Goal: Task Accomplishment & Management: Manage account settings

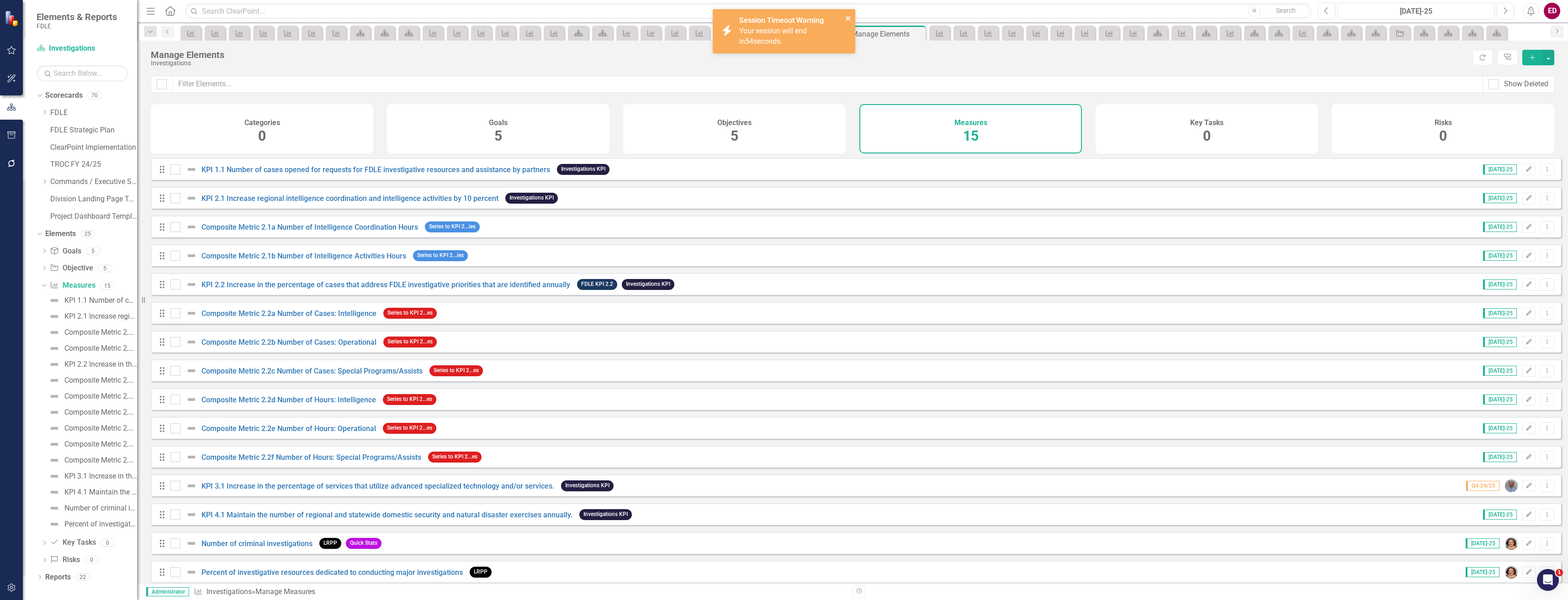
click at [848, 14] on icon "close" at bounding box center [848, 18] width 6 height 8
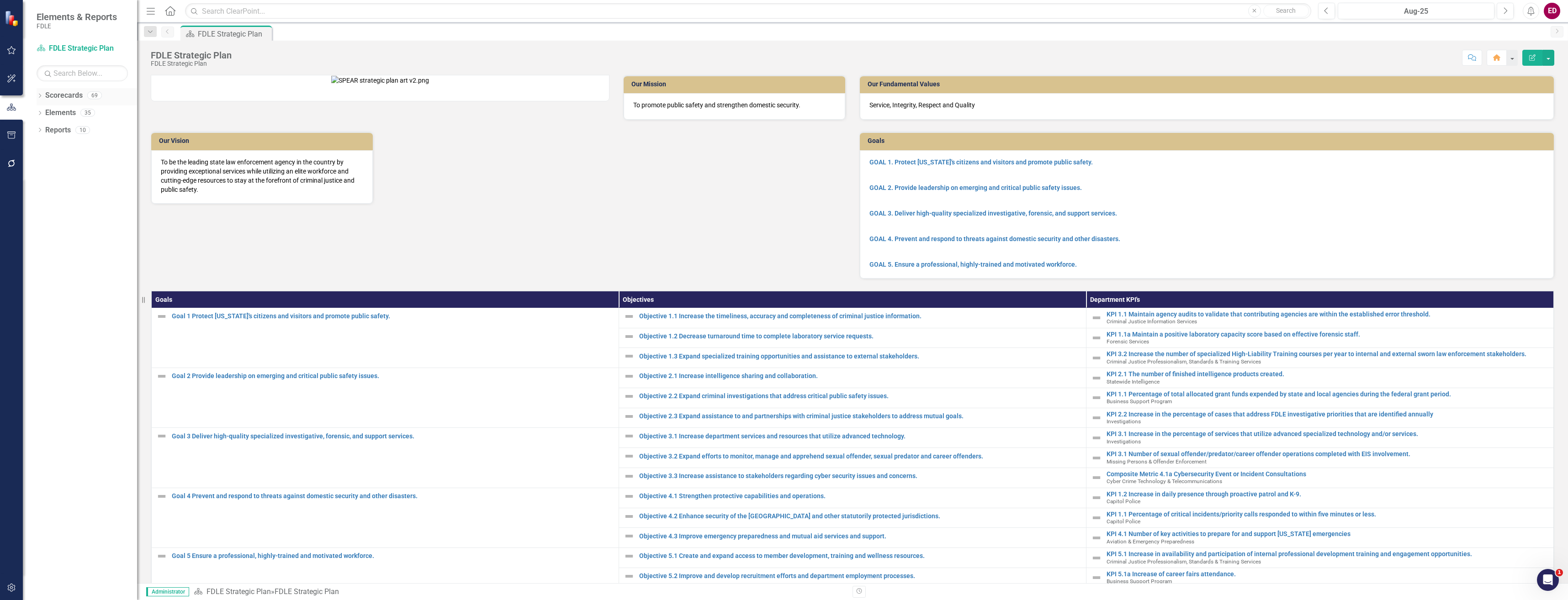
click at [40, 97] on icon at bounding box center [40, 95] width 2 height 4
click at [40, 167] on div "Dropdown Scorecards 69 Dropdown FDLE Commissioner's Initiative Team Project Das…" at bounding box center [87, 148] width 100 height 121
click at [45, 167] on icon "Dropdown" at bounding box center [44, 164] width 7 height 5
click at [56, 196] on icon "Dropdown" at bounding box center [53, 198] width 7 height 5
click at [68, 219] on div "Dropdown" at bounding box center [64, 217] width 9 height 8
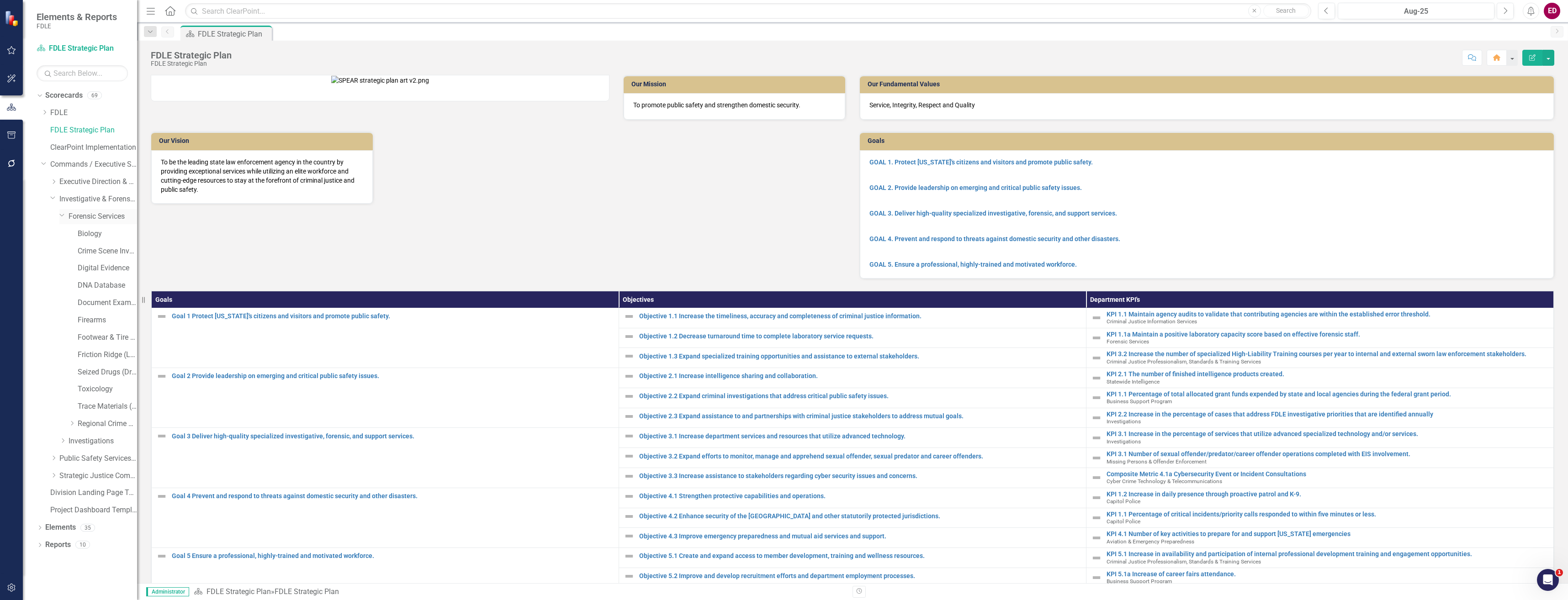
click at [84, 218] on link "Forensic Services" at bounding box center [103, 217] width 68 height 11
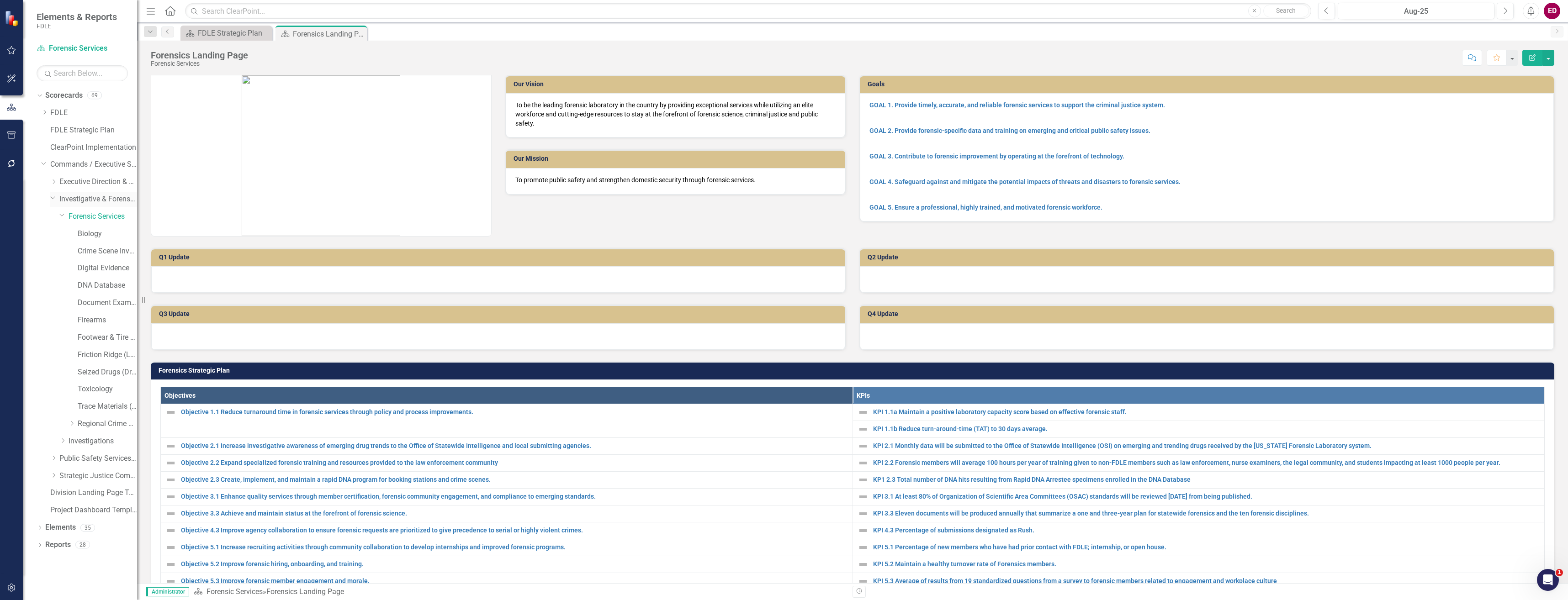
click at [56, 202] on div "Dropdown Investigative & Forensic Services Command" at bounding box center [94, 199] width 87 height 15
click at [58, 465] on div "Dropdown Public Safety Services Command" at bounding box center [94, 459] width 87 height 15
click at [56, 460] on icon "Dropdown" at bounding box center [53, 458] width 7 height 5
click at [99, 510] on link "Cyber Crime Technology & Telecommunications" at bounding box center [103, 510] width 68 height 11
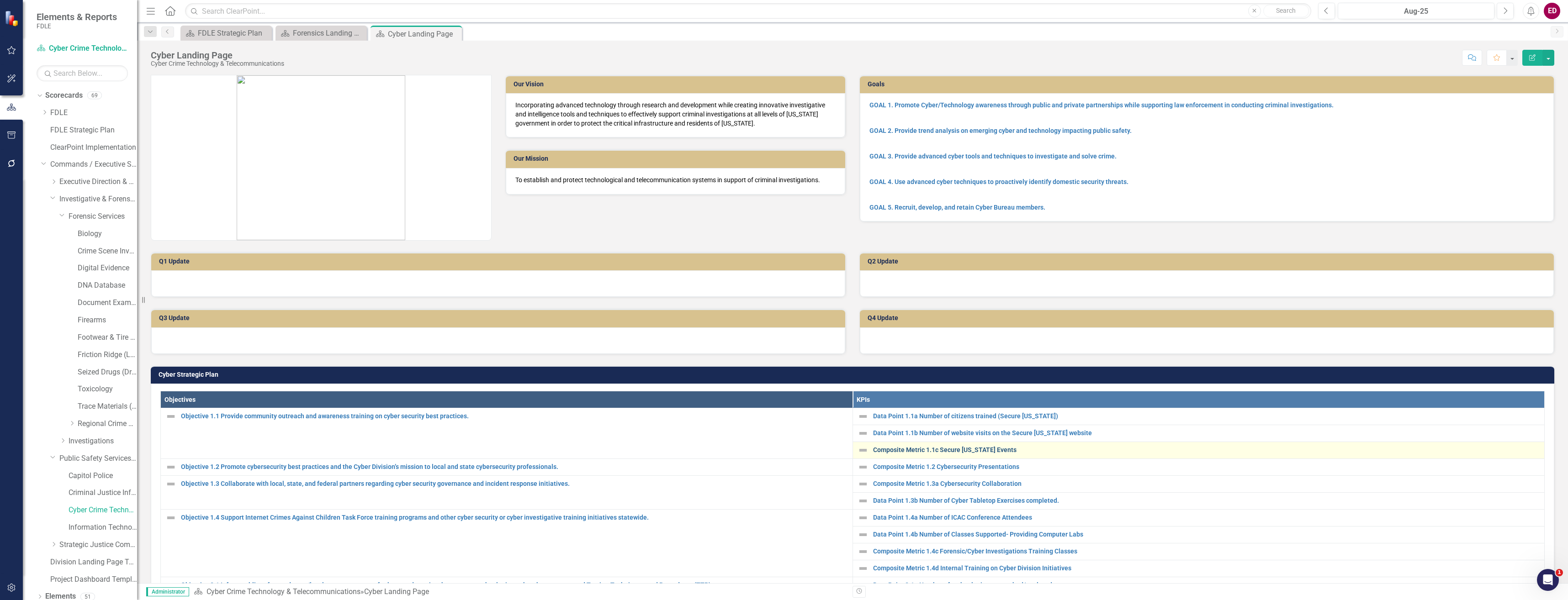
click at [983, 446] on link "Composite Metric 1.1c Secure [US_STATE] Events" at bounding box center [1206, 449] width 667 height 7
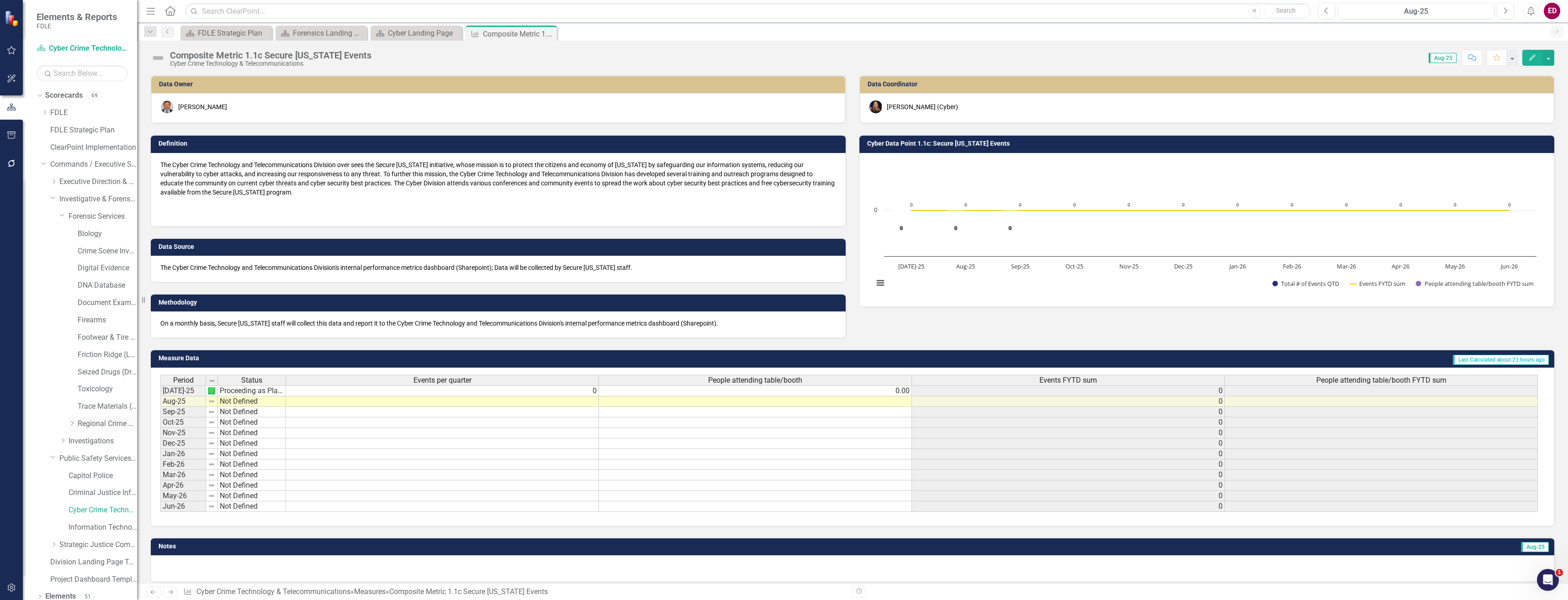
scroll to position [24, 0]
click at [40, 576] on icon "Dropdown" at bounding box center [40, 573] width 6 height 5
click at [40, 541] on div "Dropdown Goal Goals 5 GOAL 1. Promote Cyber/Technology awareness through public…" at bounding box center [87, 539] width 100 height 86
click at [46, 541] on icon "Dropdown" at bounding box center [44, 539] width 6 height 5
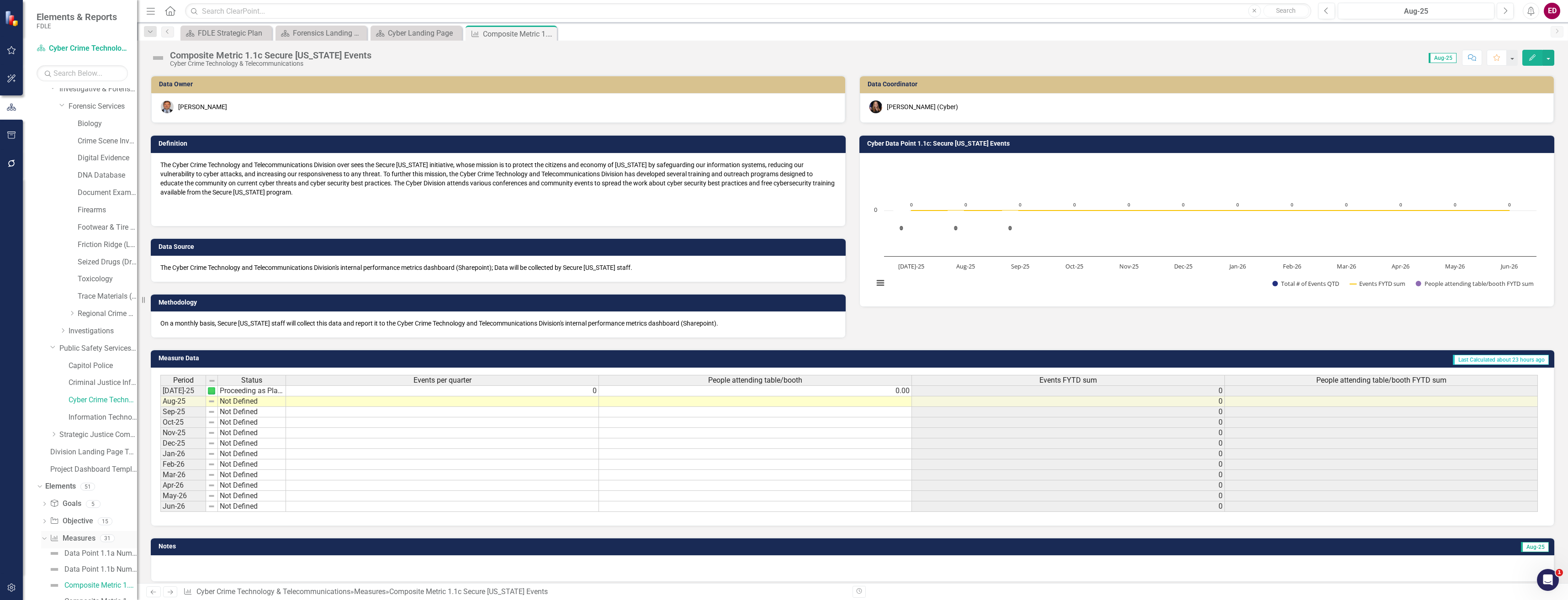
click at [65, 539] on link "Measure Measures" at bounding box center [72, 538] width 45 height 11
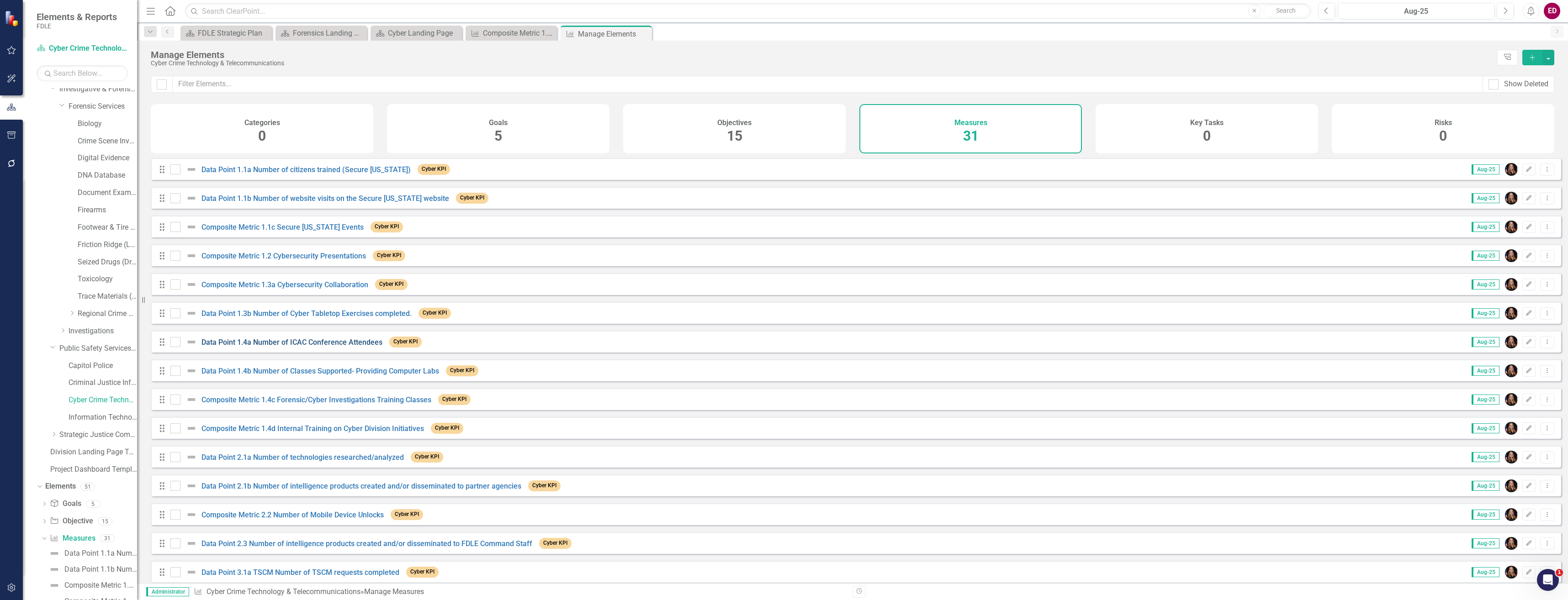
click at [308, 347] on link "Data Point 1.4a Number of ICAC Conference Attendees" at bounding box center [292, 341] width 181 height 8
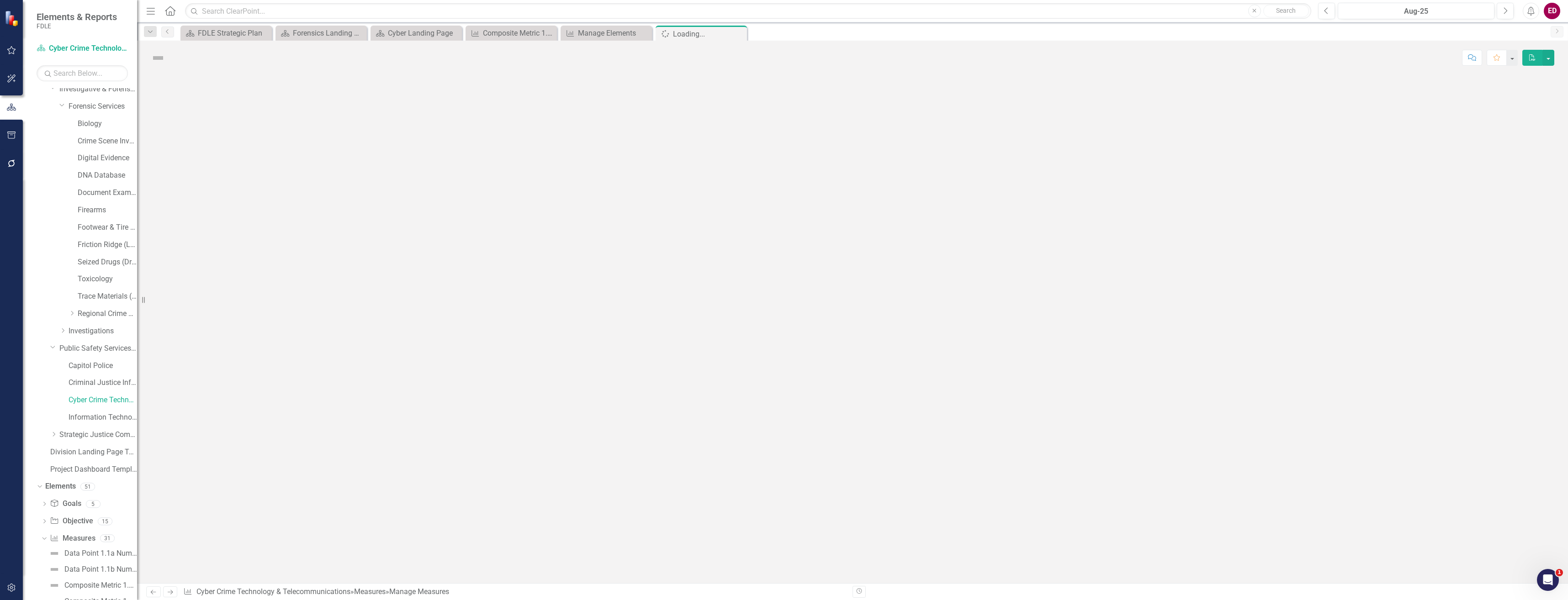
scroll to position [167, 0]
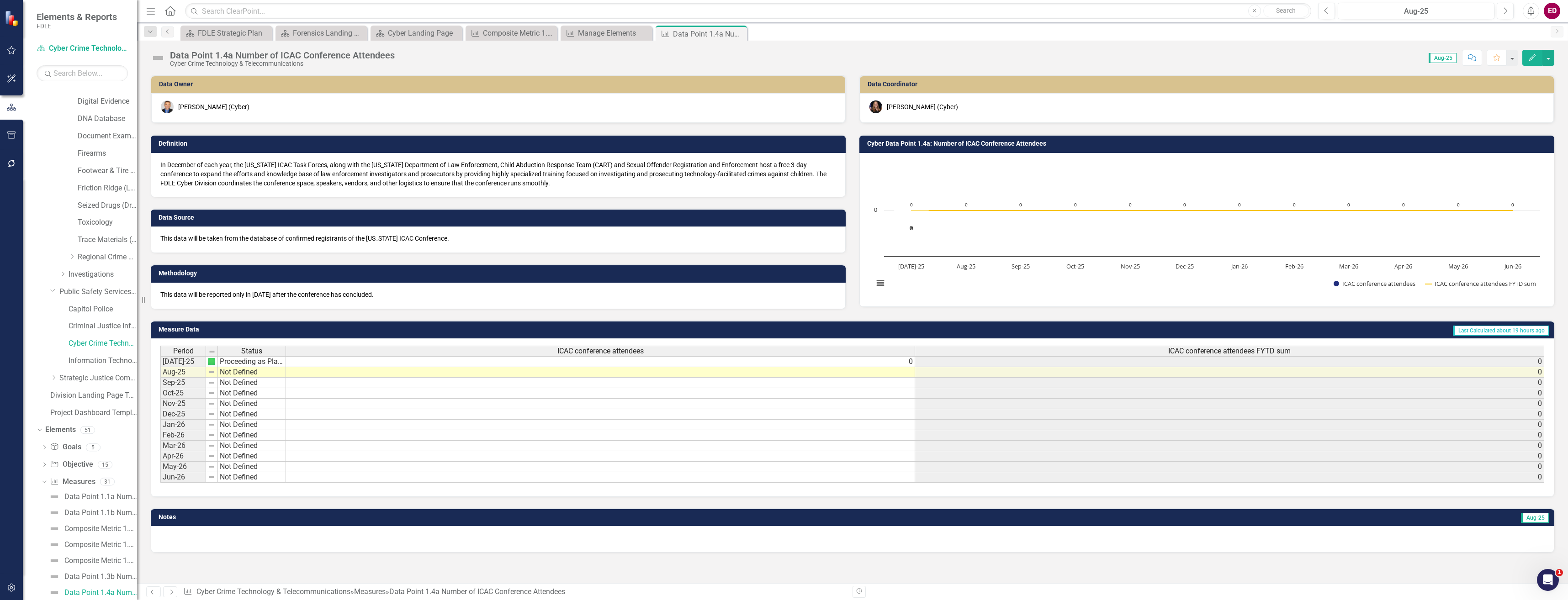
click at [547, 357] on div "Period Status ICAC conference attendees ICAC conference attendees FYTD sum" at bounding box center [852, 352] width 1384 height 12
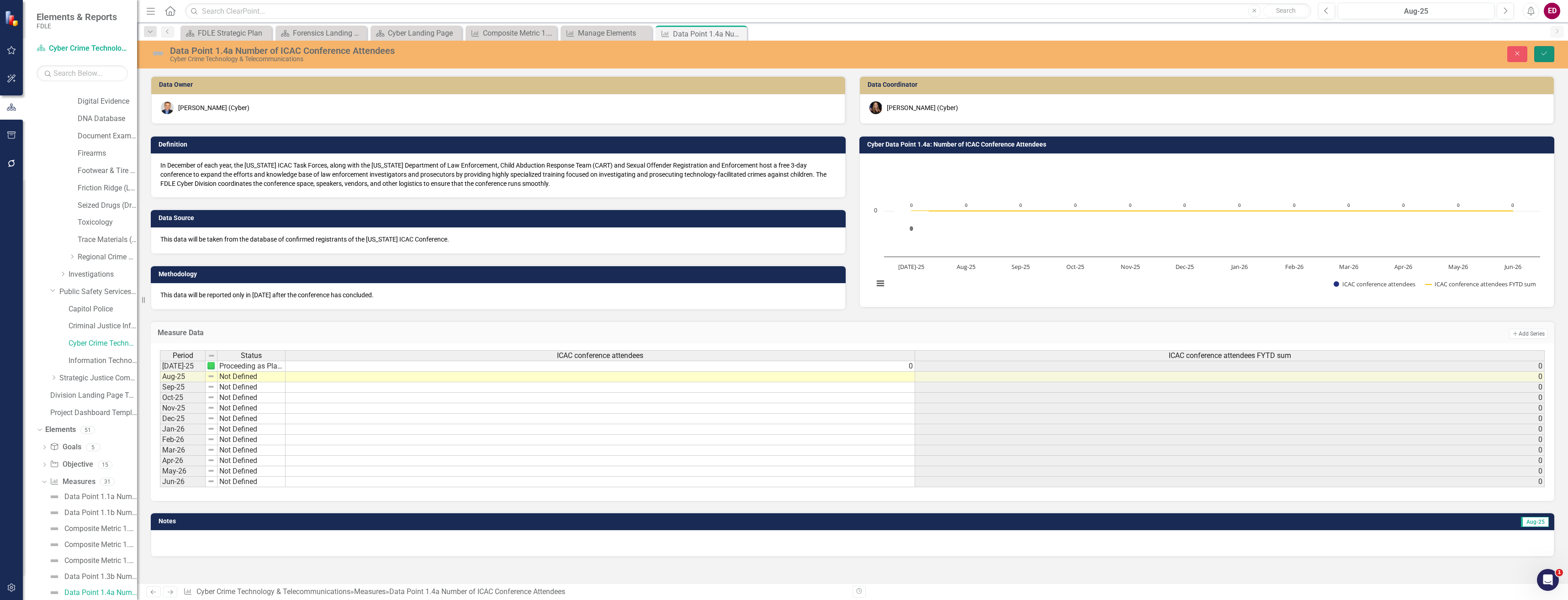
click at [1538, 52] on button "Save" at bounding box center [1544, 54] width 20 height 16
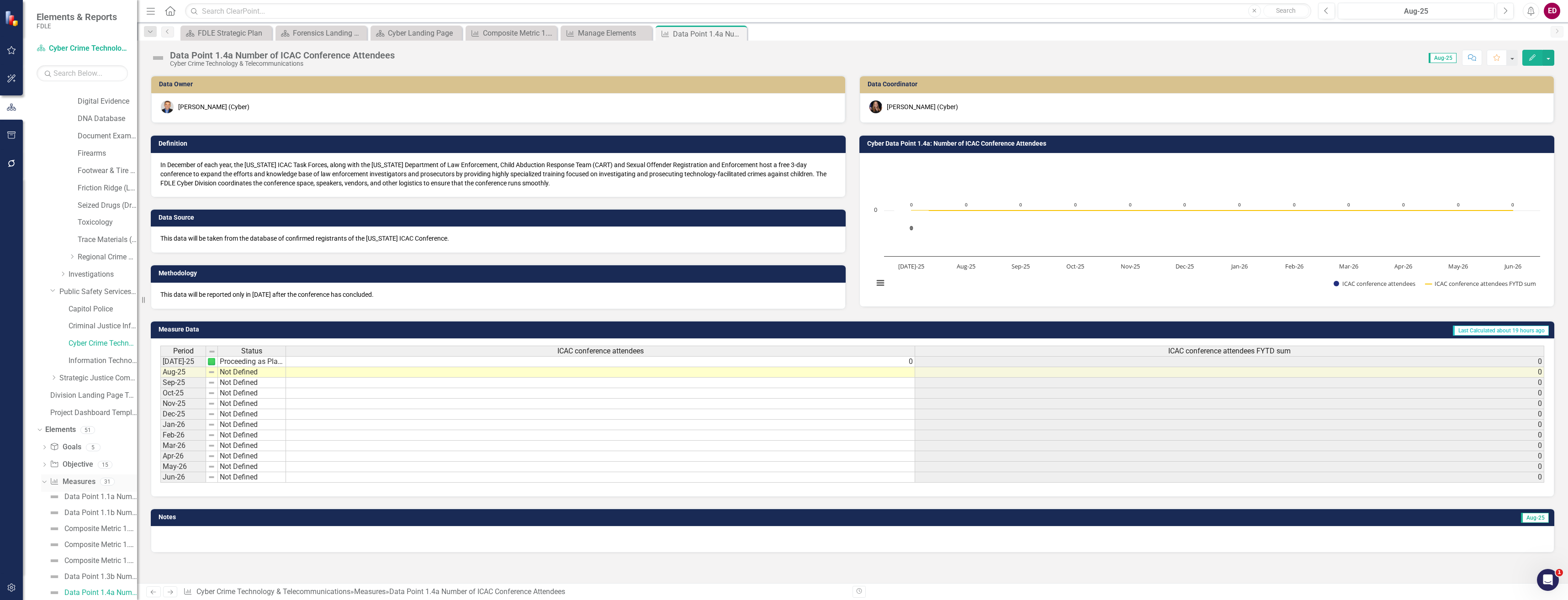
scroll to position [395, 0]
click at [81, 494] on div "Data Point 3.1a TSCM Number of TSCM requests completed" at bounding box center [100, 492] width 72 height 8
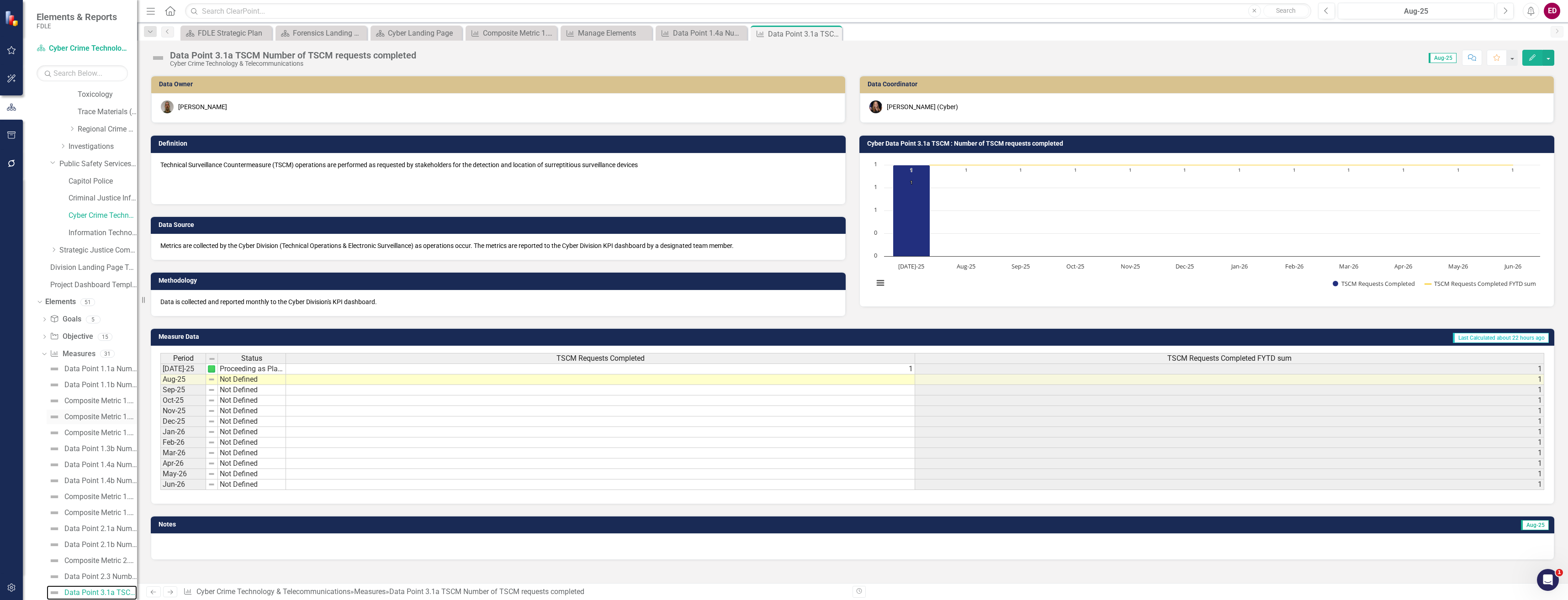
scroll to position [569, 0]
click at [110, 340] on link "Data Point 3.1b Intercepts Number of completed high-quality intercept services …" at bounding box center [91, 335] width 91 height 14
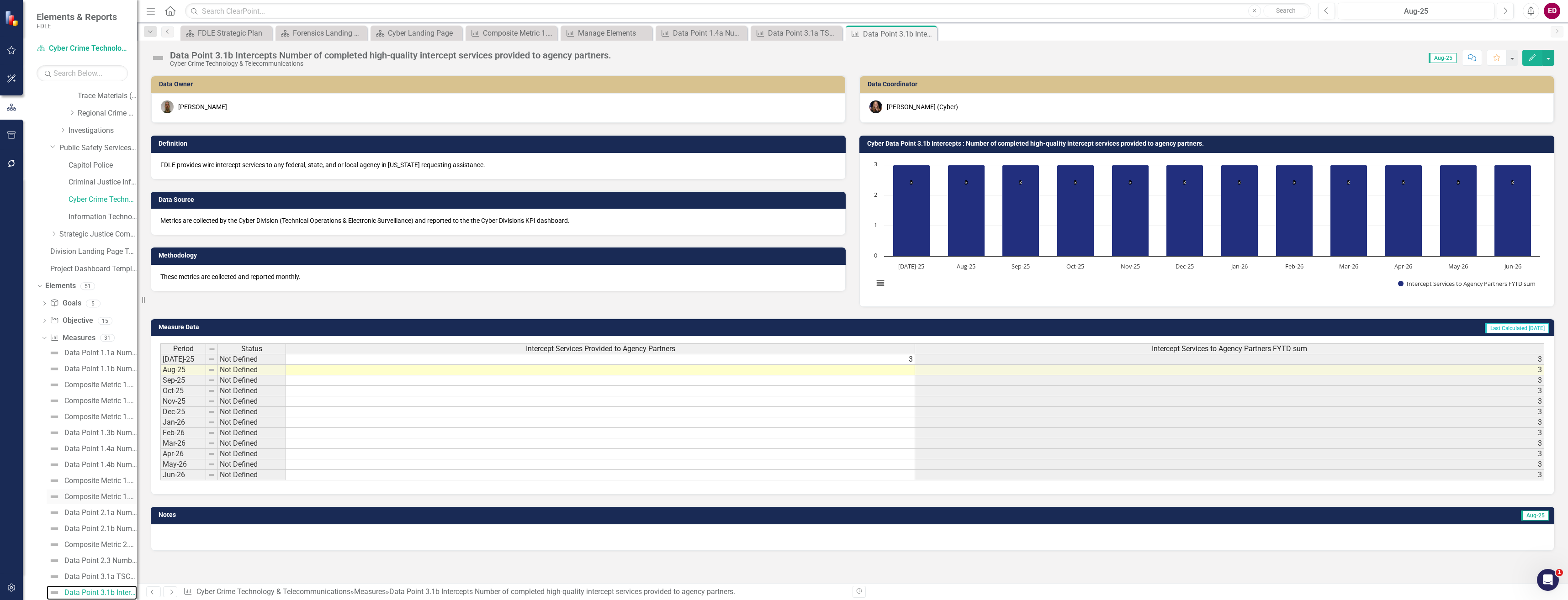
scroll to position [539, 0]
click at [121, 380] on div "Composite Metric 3.1c Pathfinder" at bounding box center [100, 380] width 72 height 8
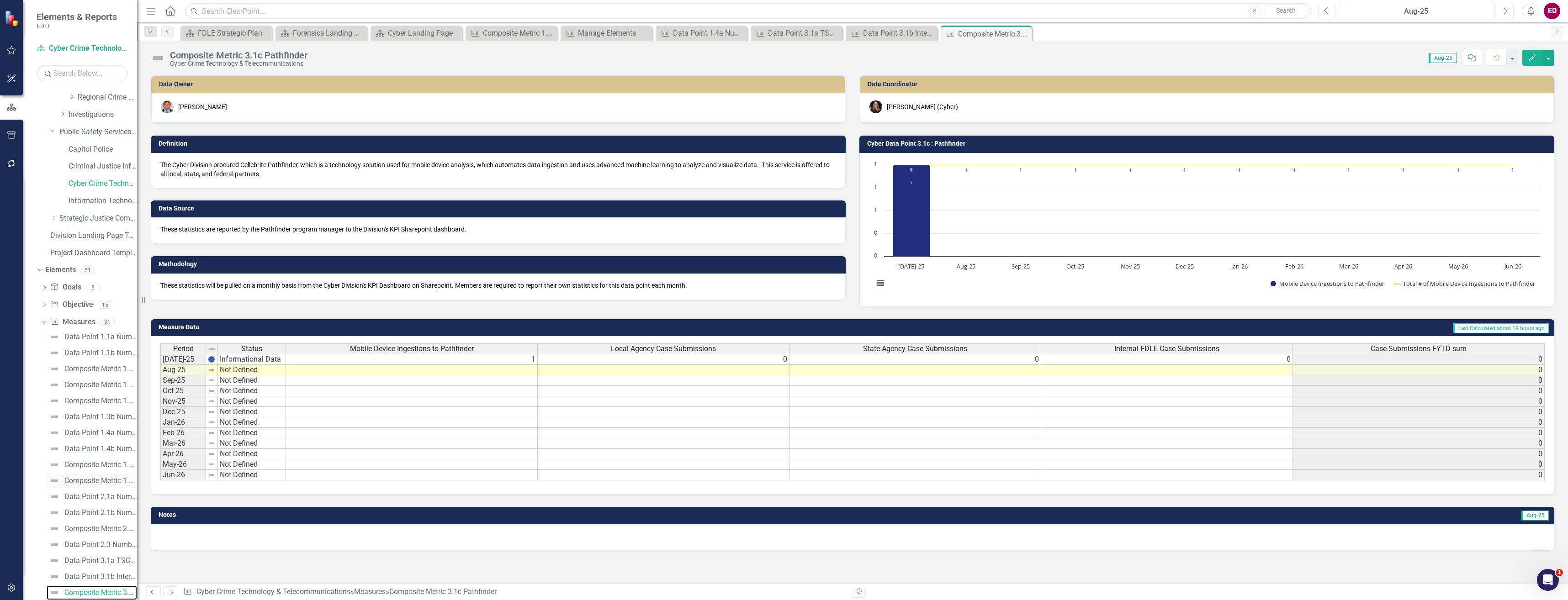
scroll to position [463, 0]
click at [99, 470] on div "Composite Metric 3.2a Crypto Seizure" at bounding box center [100, 471] width 72 height 8
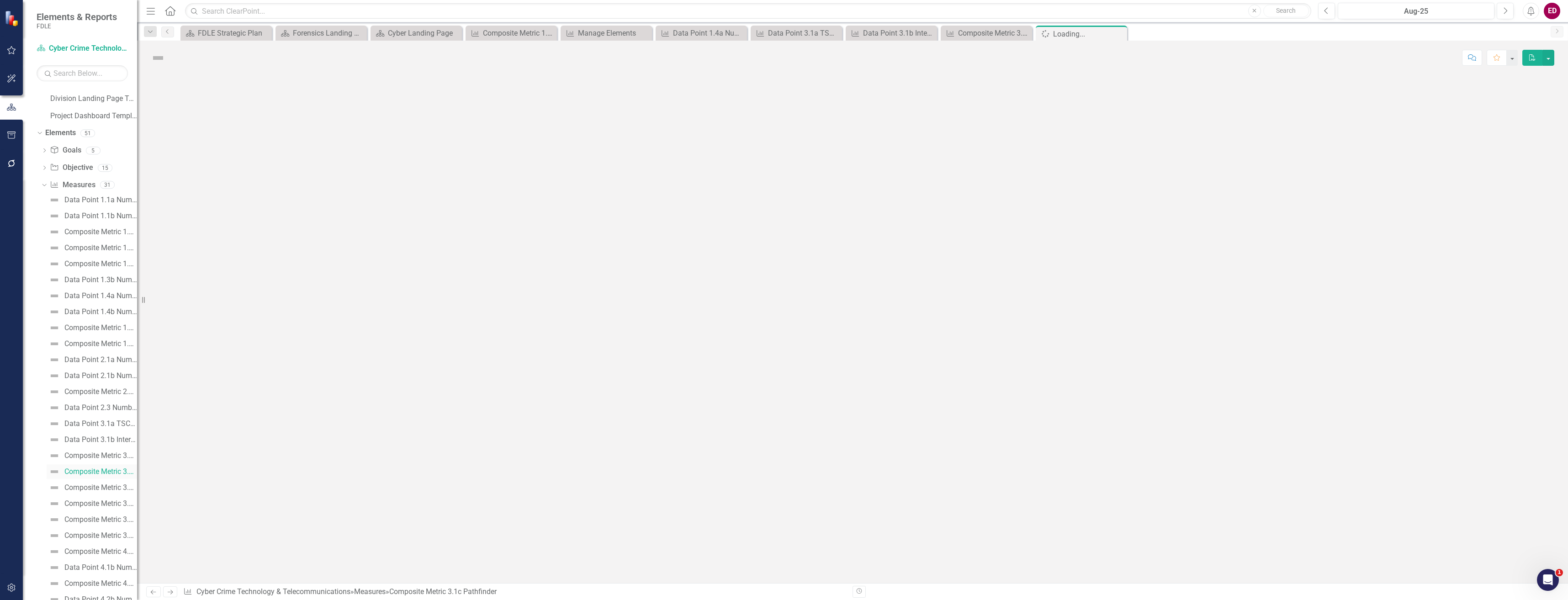
scroll to position [342, 0]
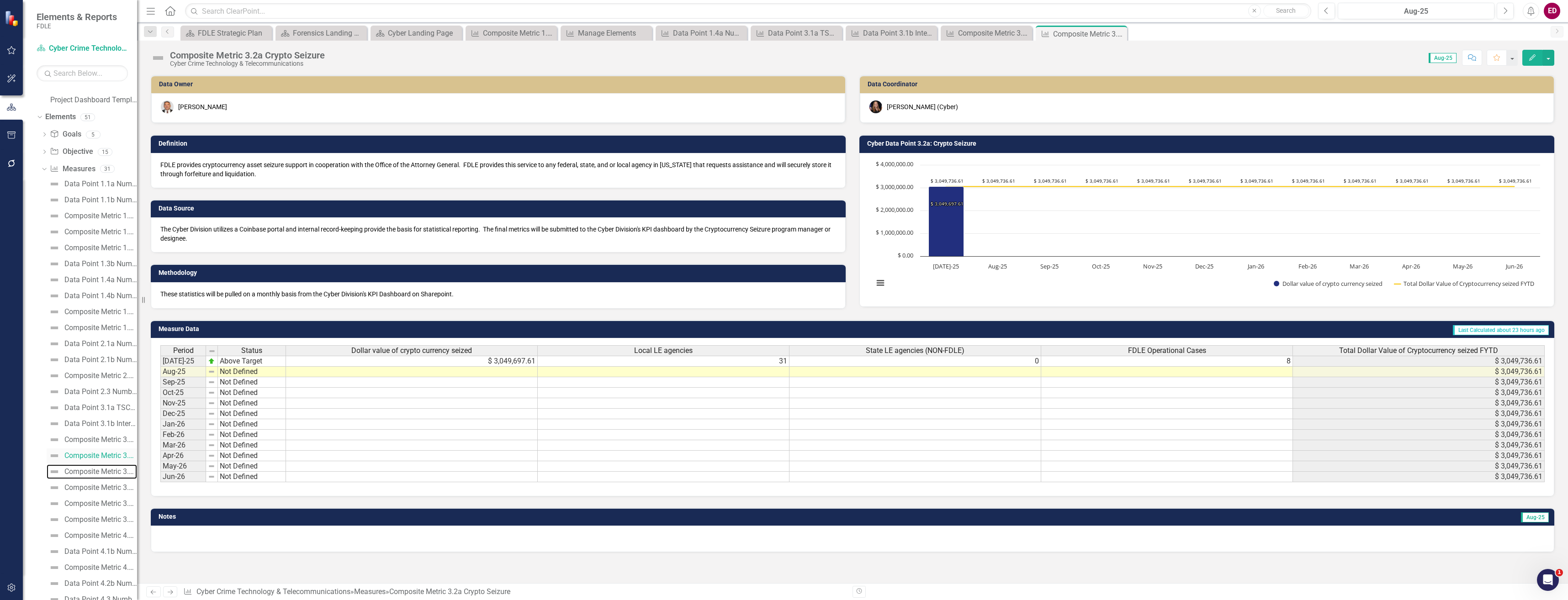
click at [99, 470] on div "Composite Metric 3.2b Cryptocurrency Tracing Services Provided" at bounding box center [100, 471] width 72 height 8
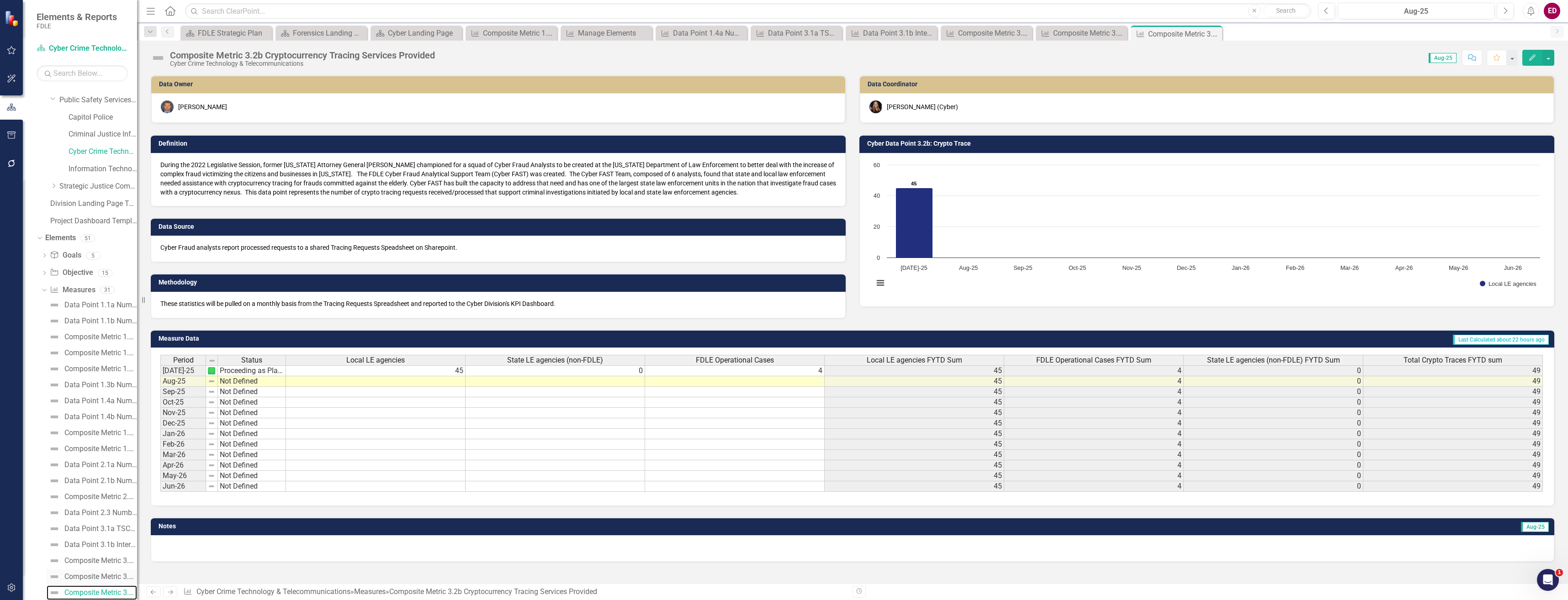
scroll to position [541, 0]
click at [123, 426] on div "Composite Metric 3.3a Telecommunications - Radio Support Requests" at bounding box center [100, 426] width 72 height 8
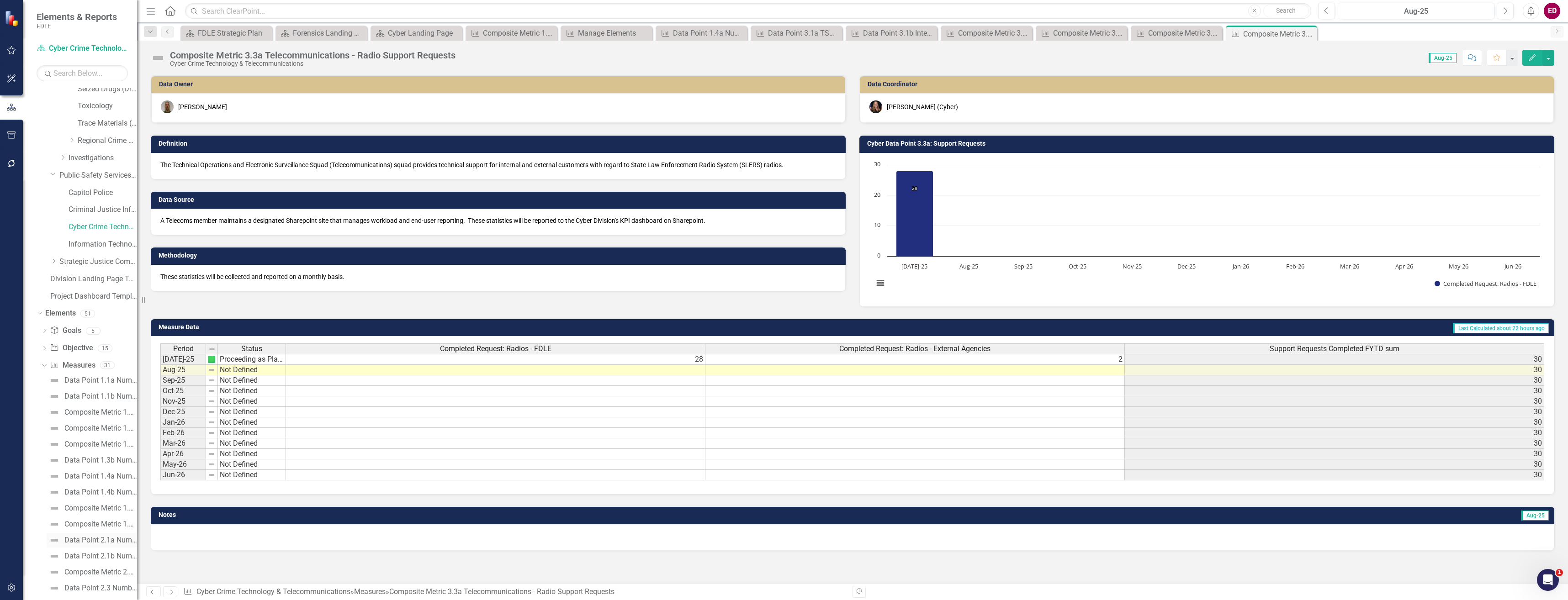
scroll to position [420, 0]
click at [108, 428] on link "Composite Metric 2.2 Number of Mobile Device Unlocks" at bounding box center [91, 435] width 91 height 14
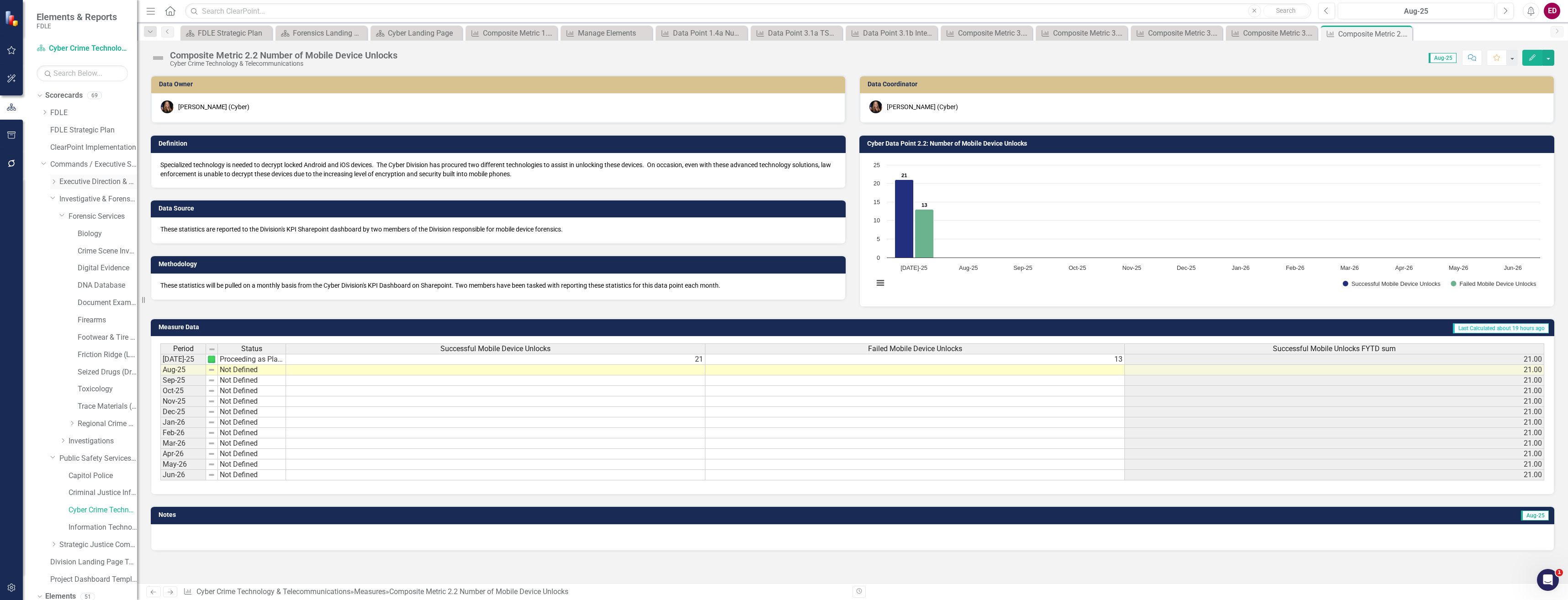
click at [56, 185] on div "Dropdown" at bounding box center [53, 182] width 7 height 8
click at [86, 203] on link "Business Support Program" at bounding box center [103, 199] width 68 height 11
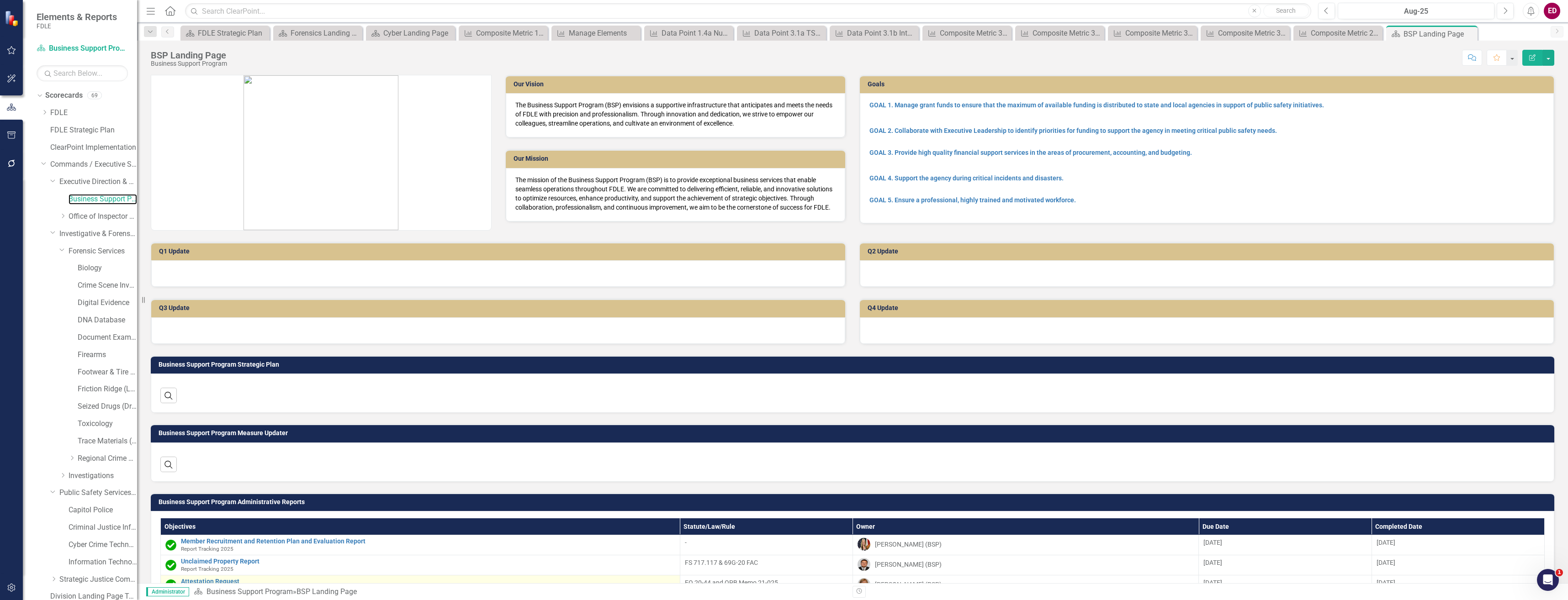
scroll to position [274, 0]
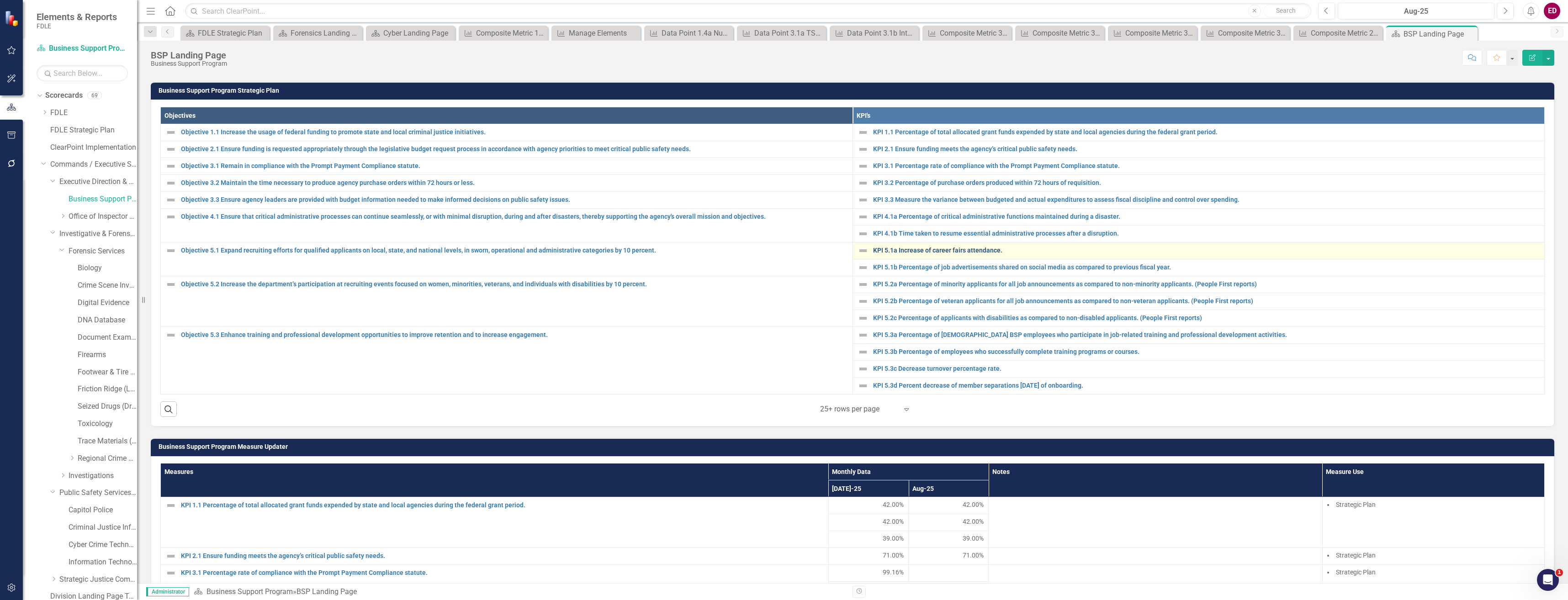
click at [971, 249] on link "KPI 5.1a Increase of career fairs attendance." at bounding box center [1206, 250] width 667 height 7
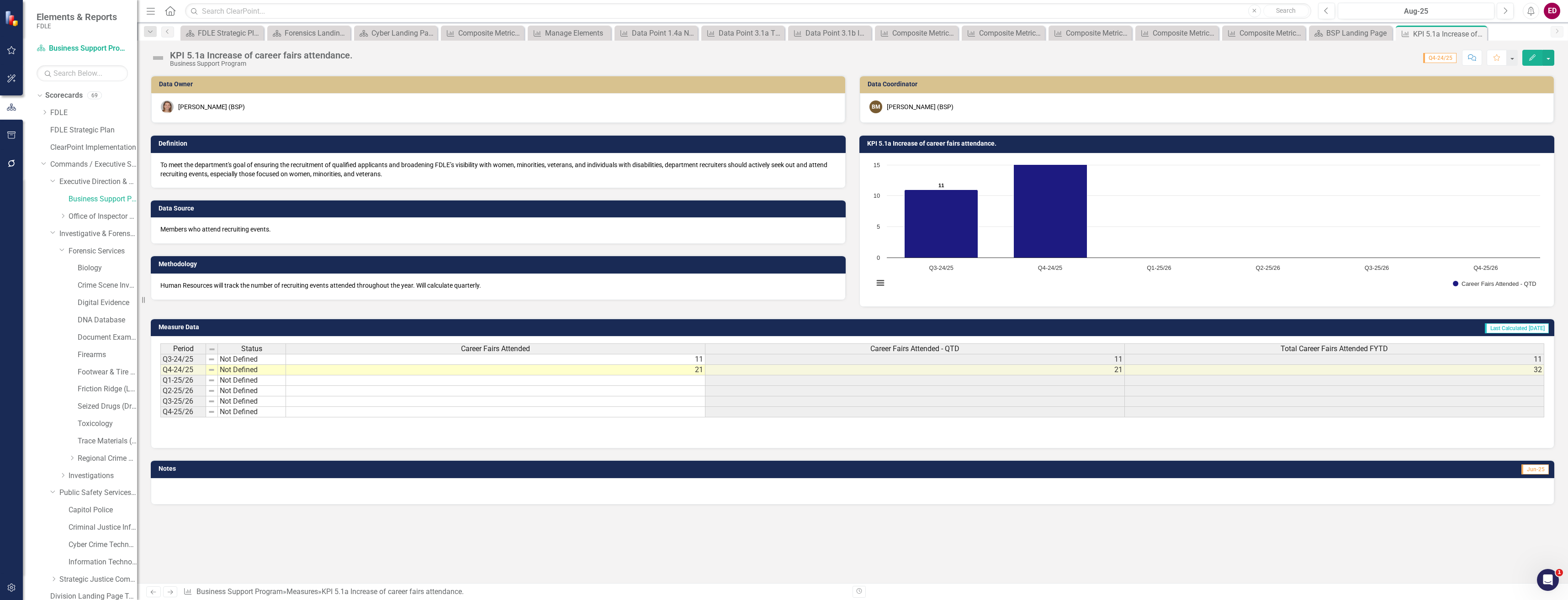
click at [288, 59] on div "KPI 5.1a Increase of career fairs attendance." at bounding box center [261, 55] width 183 height 10
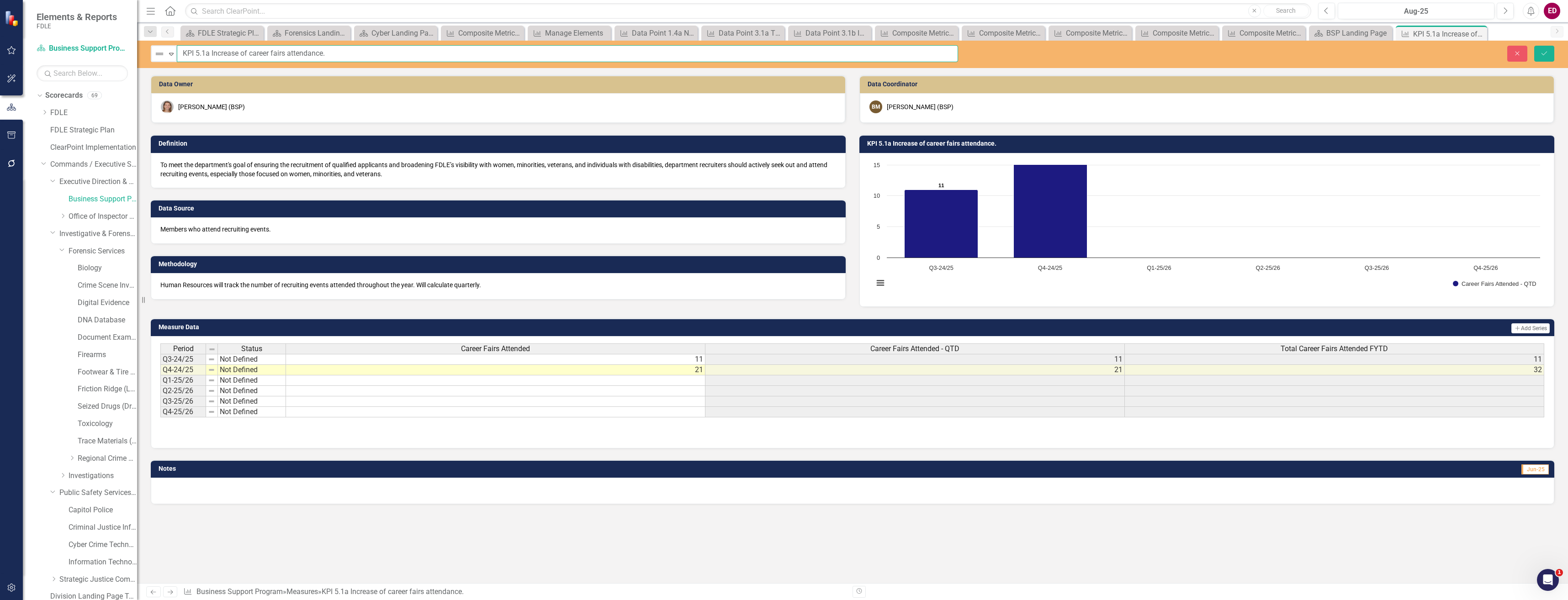
click at [242, 53] on input "KPI 5.1a Increase of career fairs attendance." at bounding box center [567, 53] width 781 height 17
type input "KPI 5.1a Increase number of career fairs attendance."
click at [1534, 46] on button "Save" at bounding box center [1544, 53] width 20 height 16
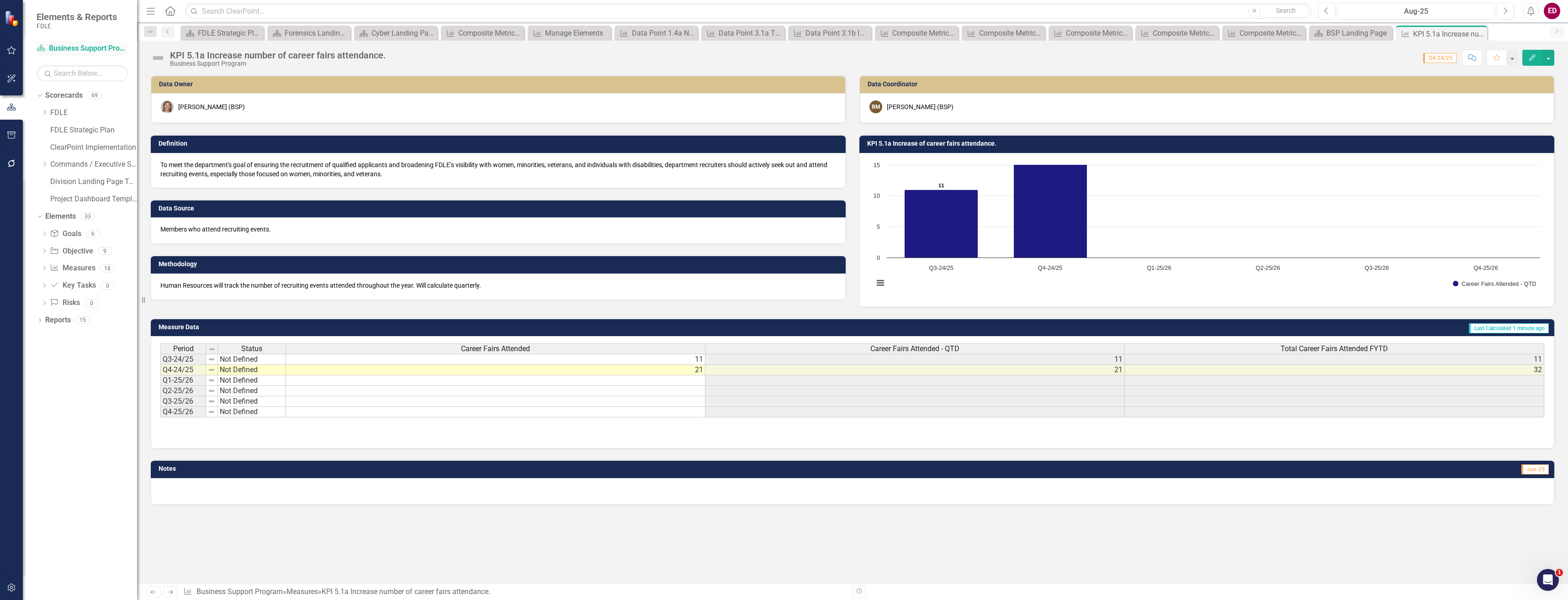
click at [80, 44] on link "Scorecard Business Support Program" at bounding box center [82, 49] width 91 height 11
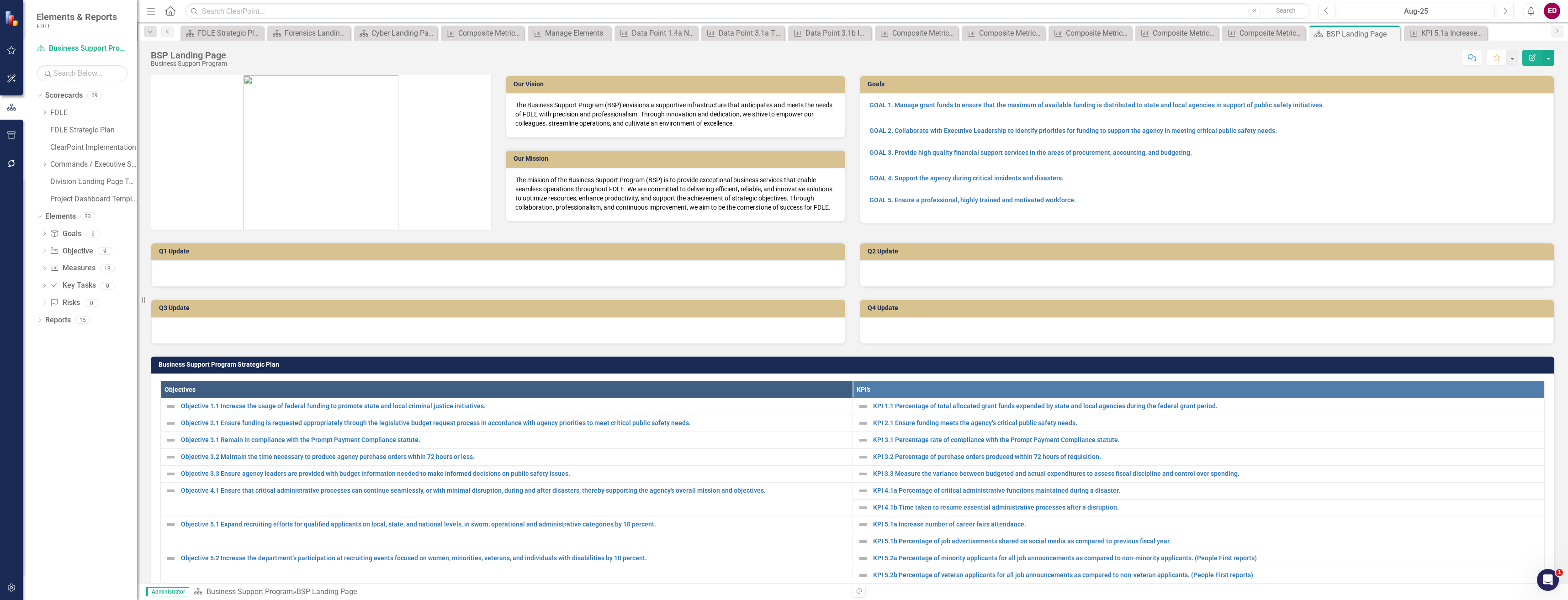
scroll to position [228, 0]
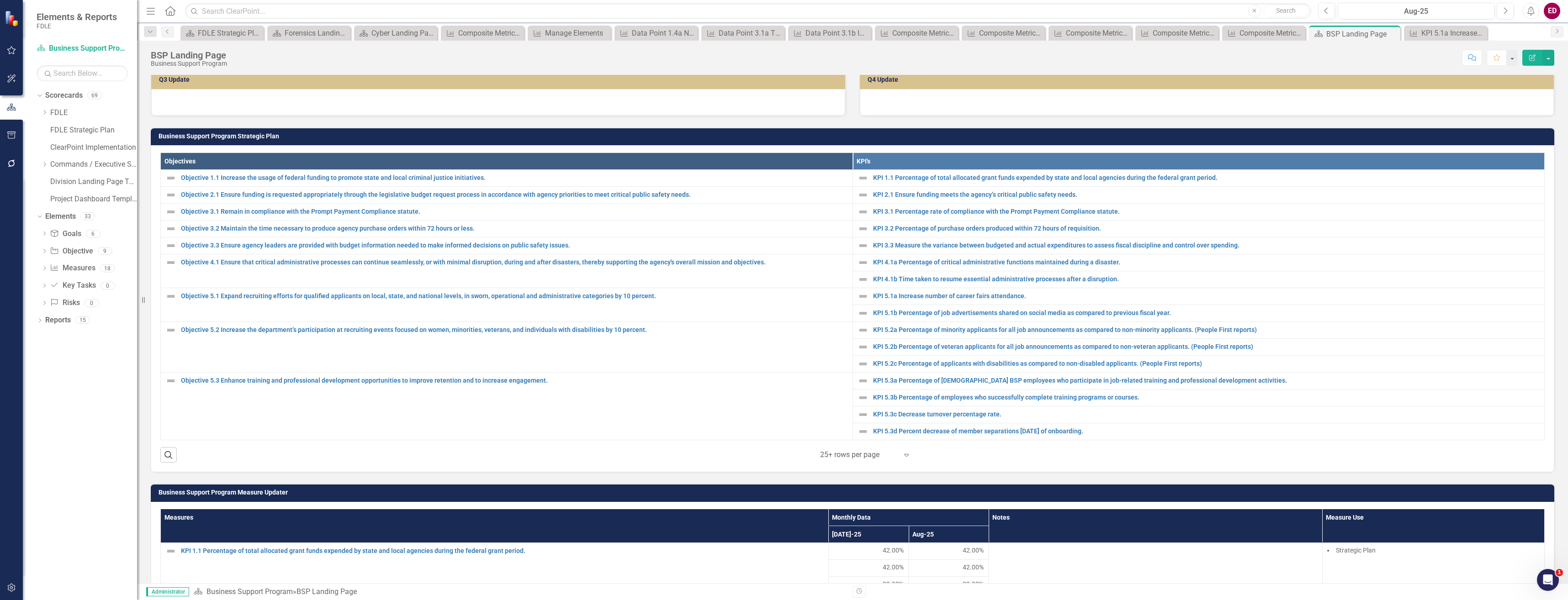
click at [45, 157] on div "Dropdown FDLE Commissioner's Initiative Team Project Dashboard Dropdown Impleme…" at bounding box center [89, 157] width 96 height 103
click at [44, 171] on div "Dropdown Commands / Executive Support Branch" at bounding box center [89, 165] width 96 height 15
click at [45, 164] on icon "Dropdown" at bounding box center [44, 164] width 7 height 5
click at [54, 200] on icon "Dropdown" at bounding box center [53, 198] width 7 height 5
click at [114, 227] on div "Dropdown Investigations" at bounding box center [98, 234] width 78 height 15
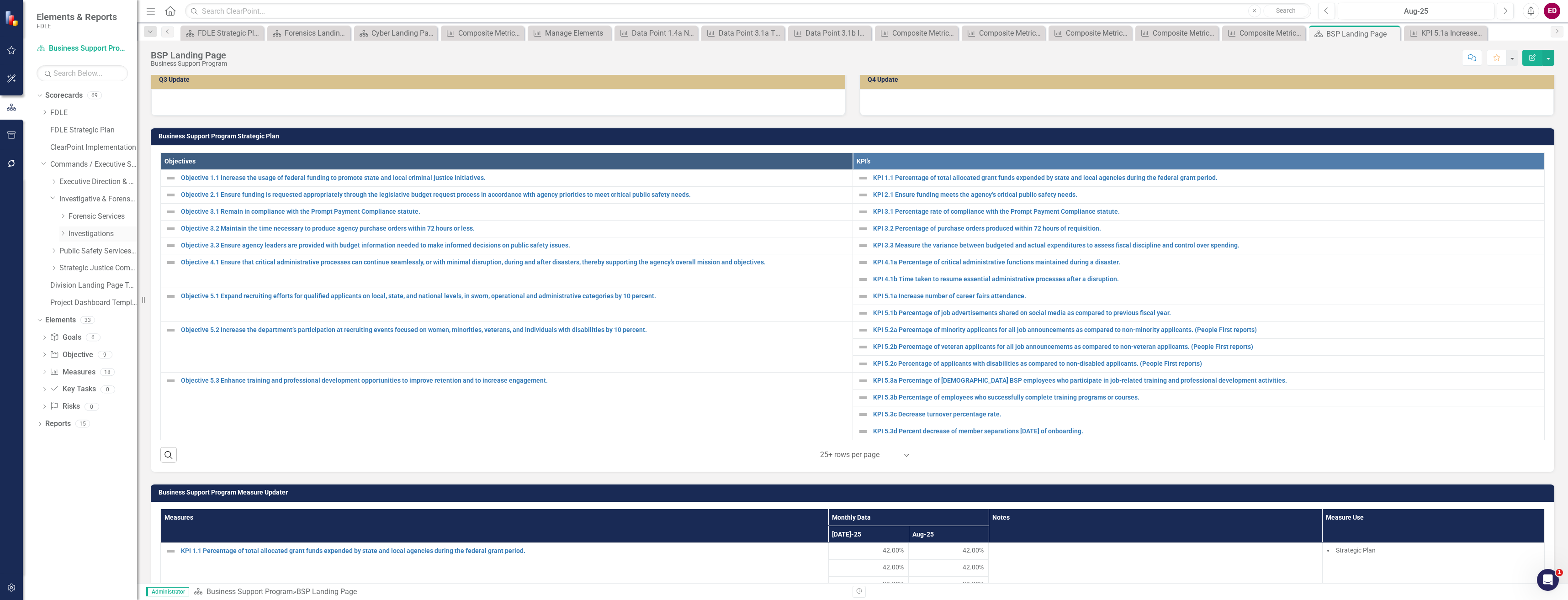
click at [114, 227] on div "Dropdown Investigations" at bounding box center [98, 234] width 78 height 15
click at [119, 230] on link "Investigations" at bounding box center [103, 234] width 68 height 11
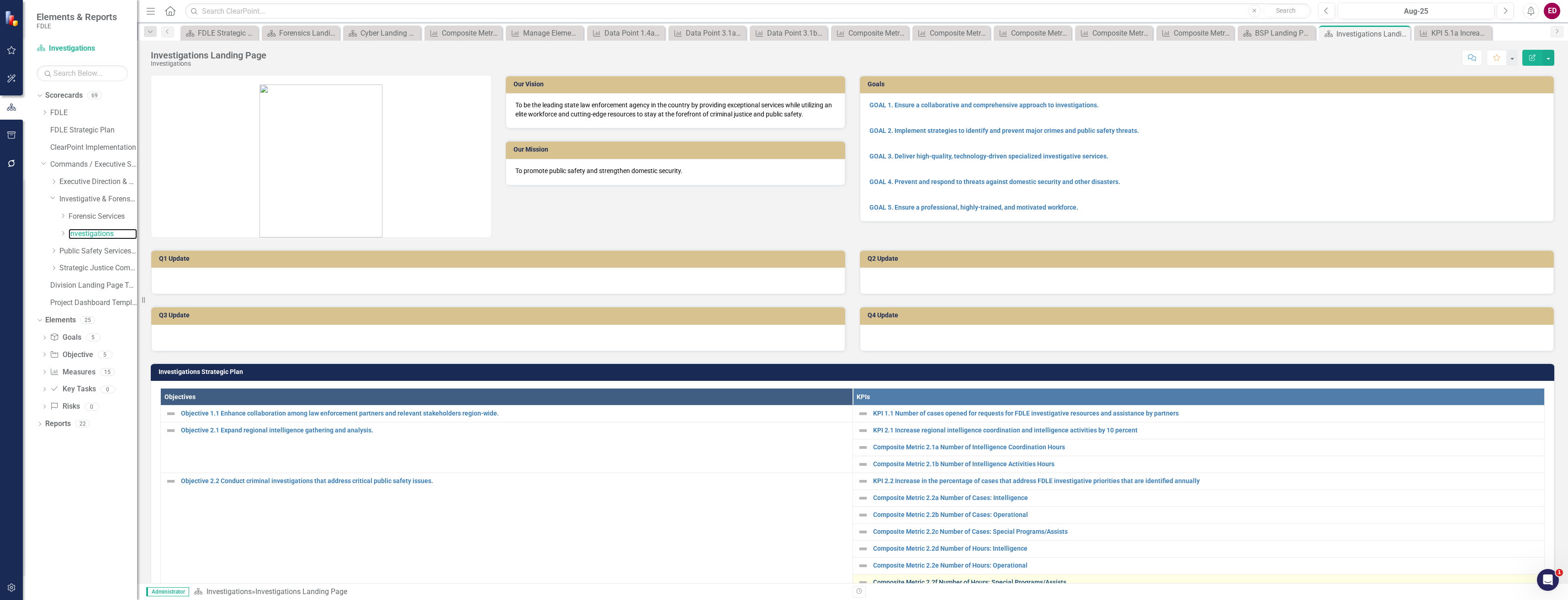
scroll to position [137, 0]
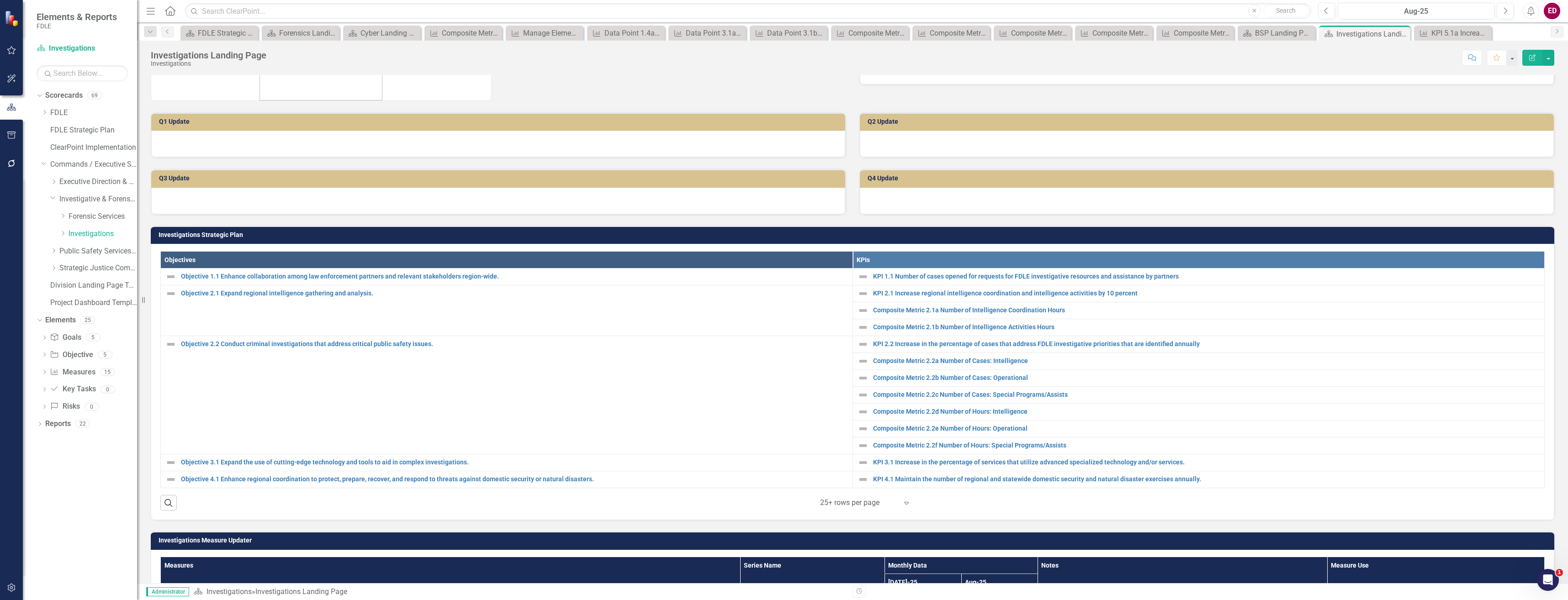
click at [74, 208] on div "Dropdown Investigative & Forensic Services Command" at bounding box center [89, 200] width 96 height 17
click at [93, 217] on link "Forensic Services" at bounding box center [103, 217] width 68 height 11
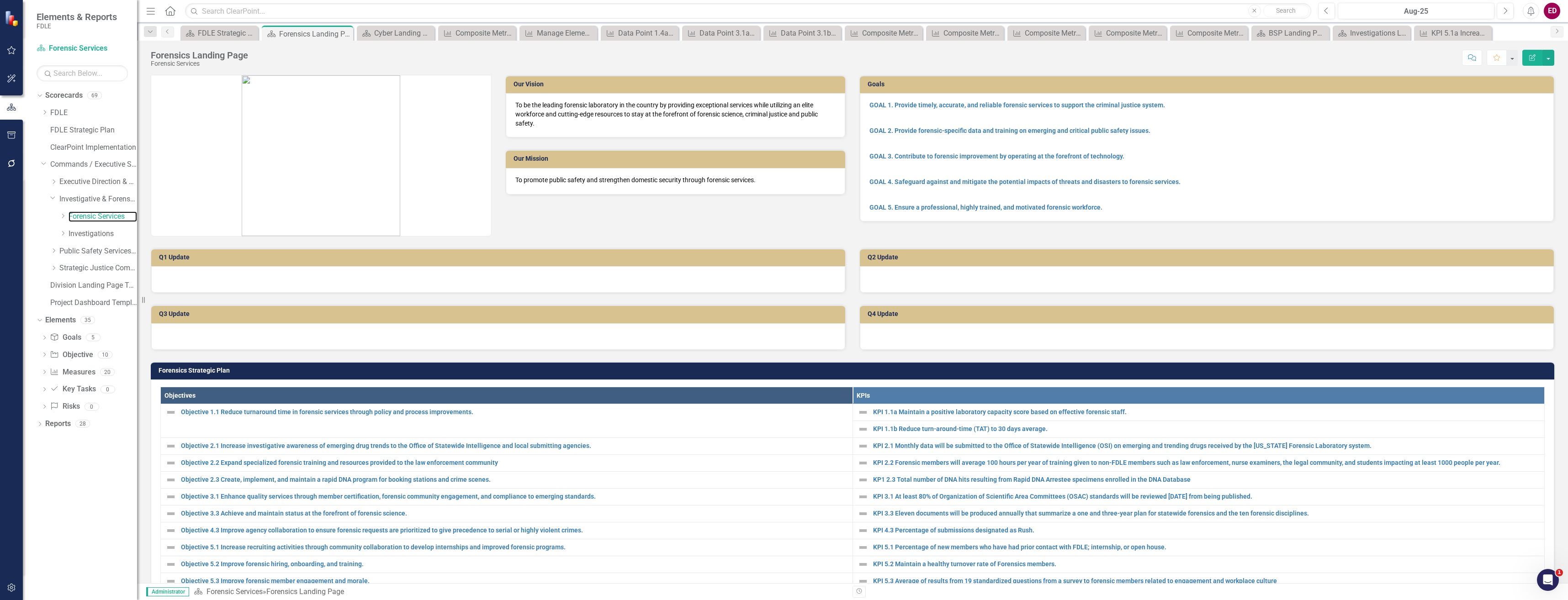
scroll to position [91, 0]
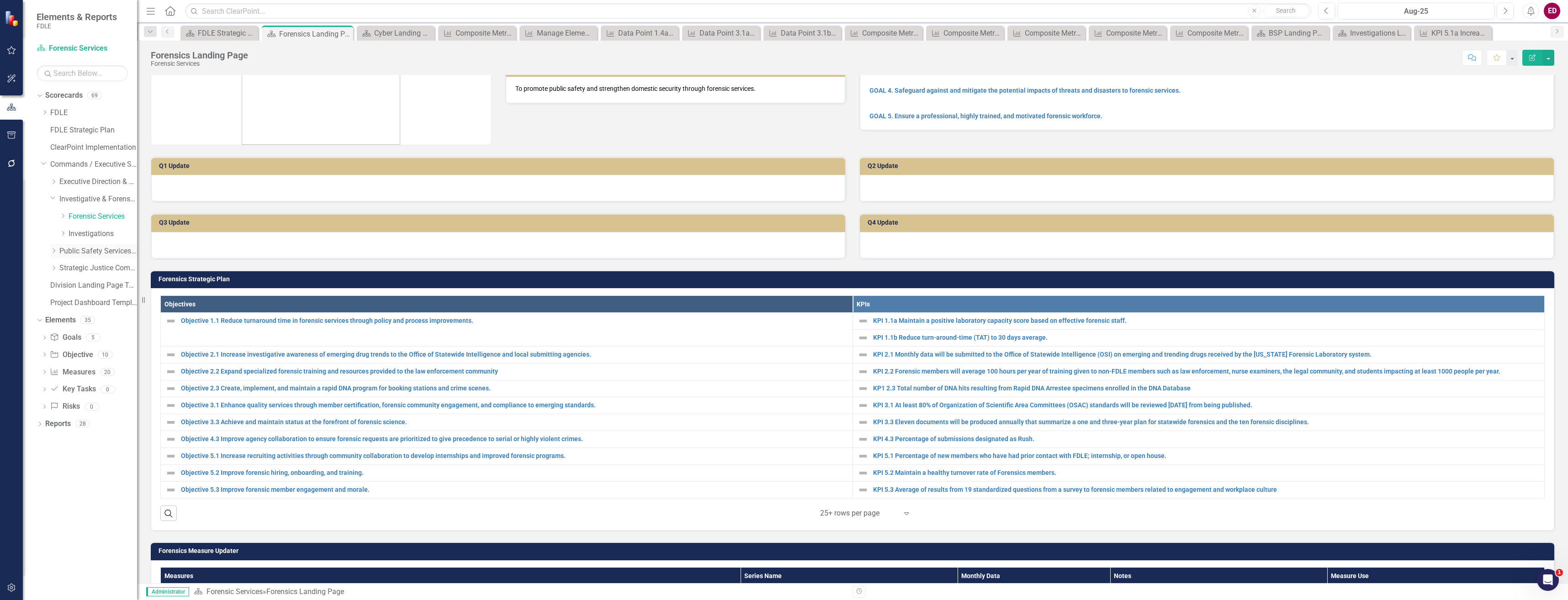
click at [51, 251] on icon "Dropdown" at bounding box center [53, 250] width 7 height 5
click at [101, 267] on link "Capitol Police" at bounding box center [103, 268] width 68 height 11
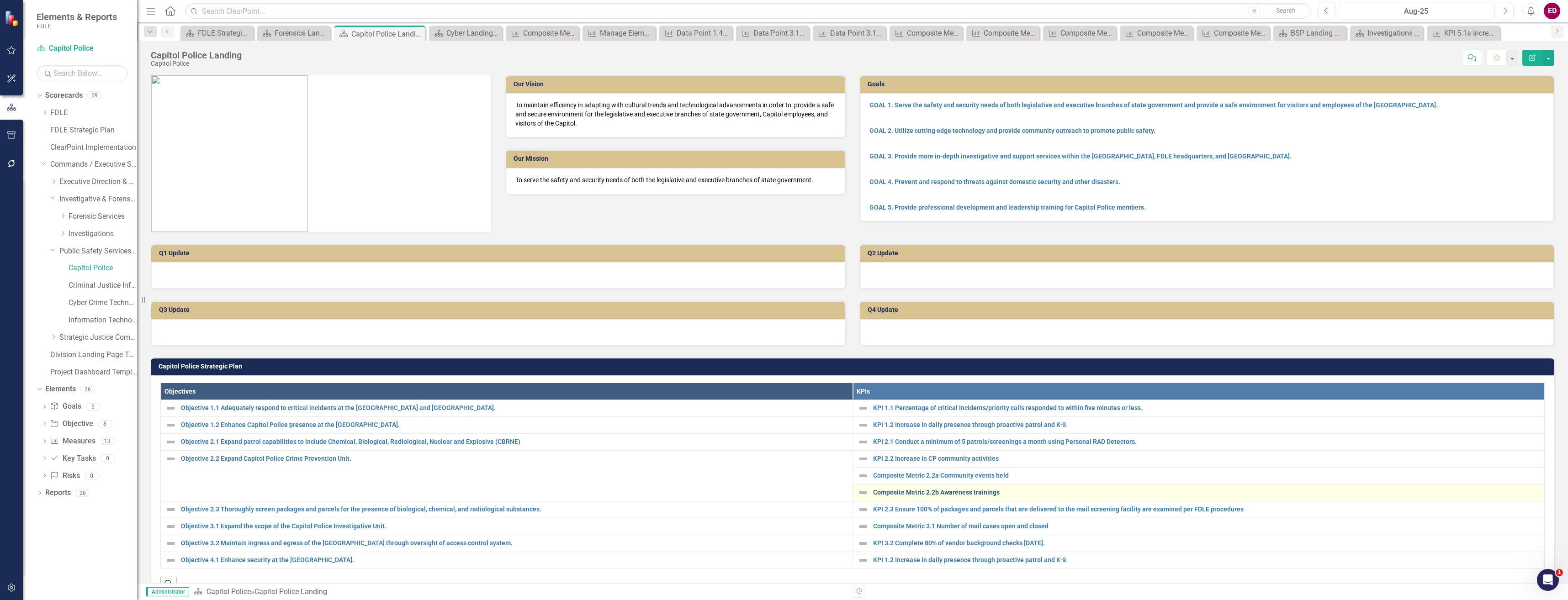
scroll to position [91, 0]
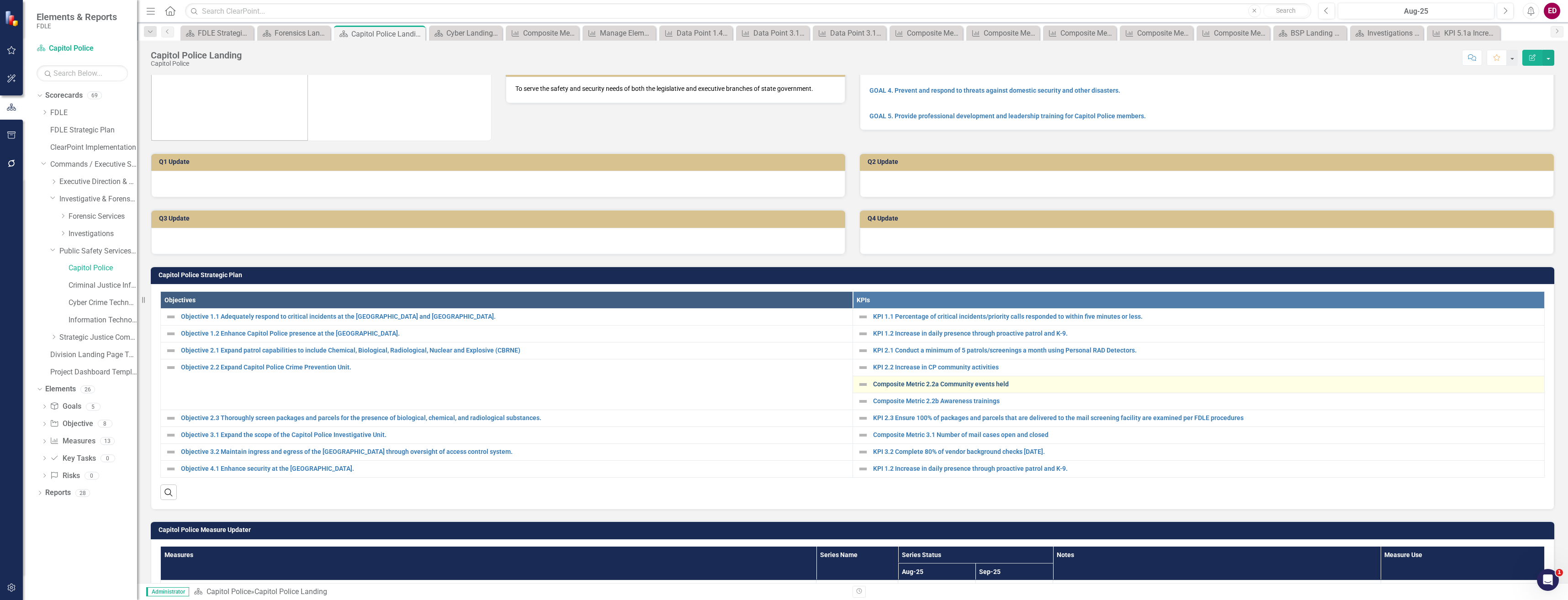
click at [990, 384] on link "Composite Metric 2.2a Community events held" at bounding box center [1206, 384] width 667 height 7
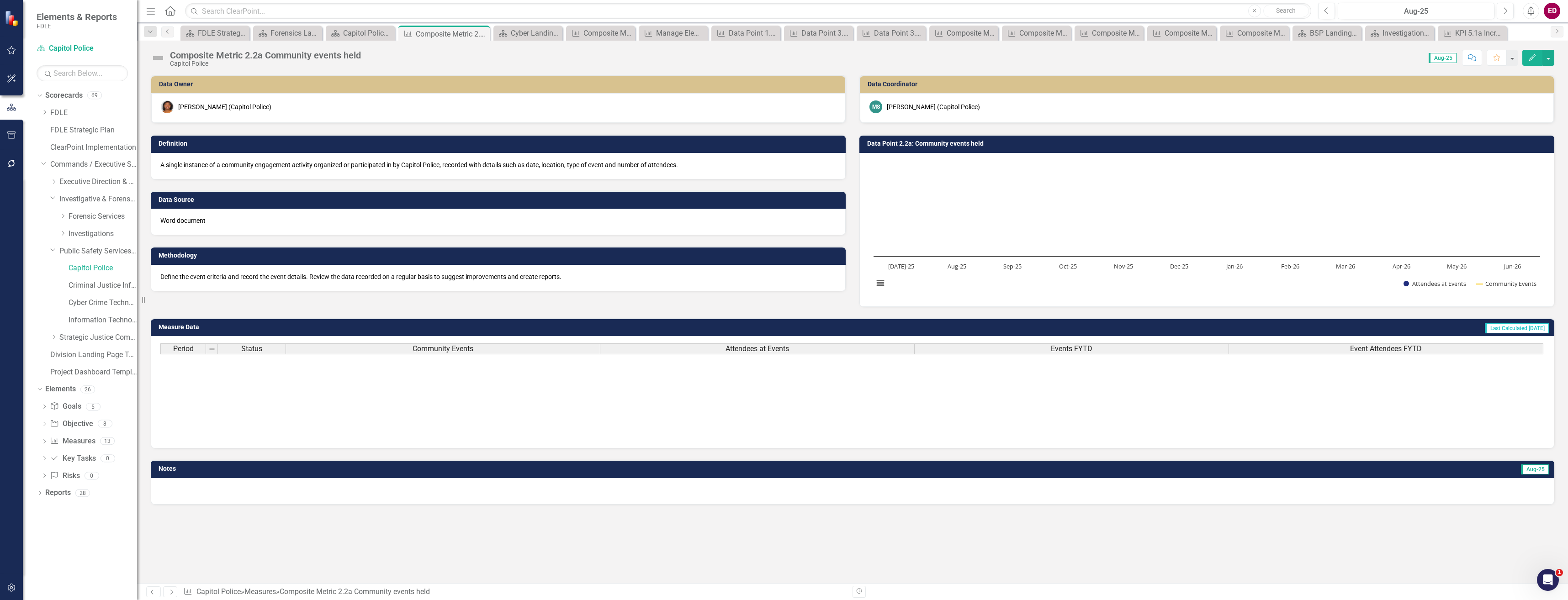
click at [185, 52] on div "Composite Metric 2.2a Community events held" at bounding box center [265, 55] width 191 height 10
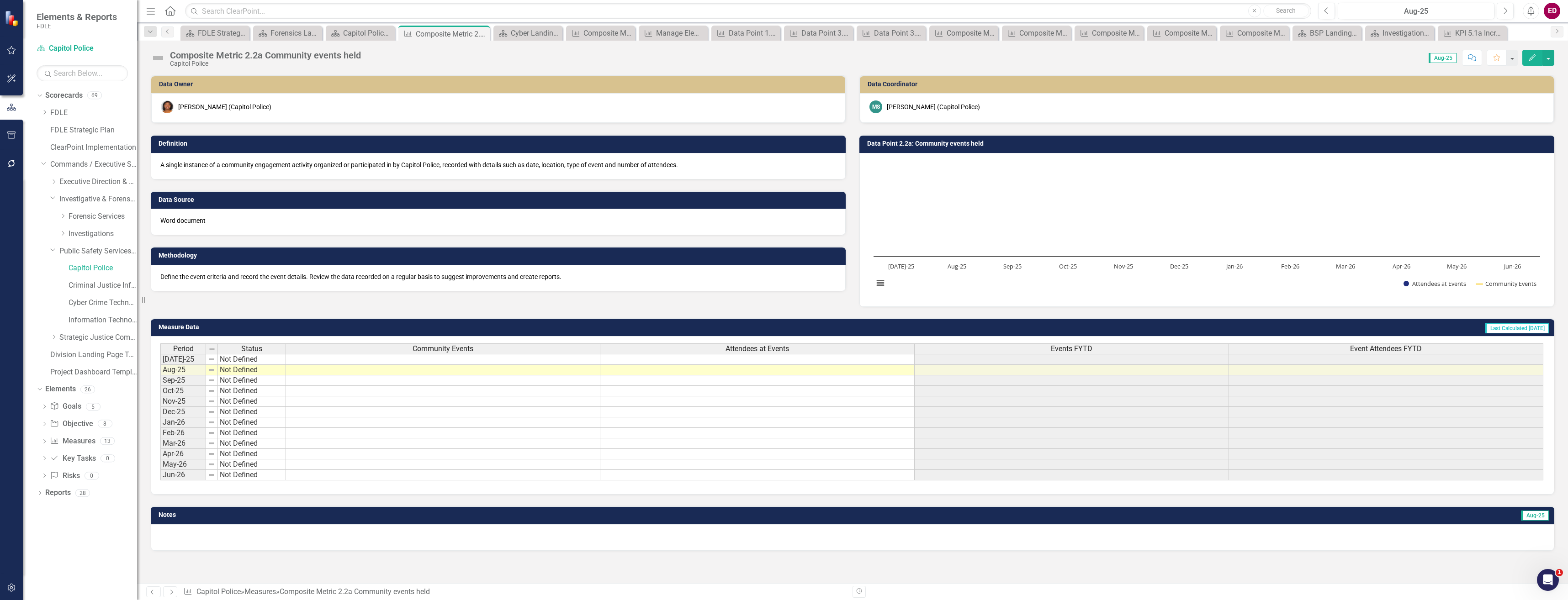
click at [185, 52] on div "Composite Metric 2.2a Community events held" at bounding box center [265, 55] width 191 height 10
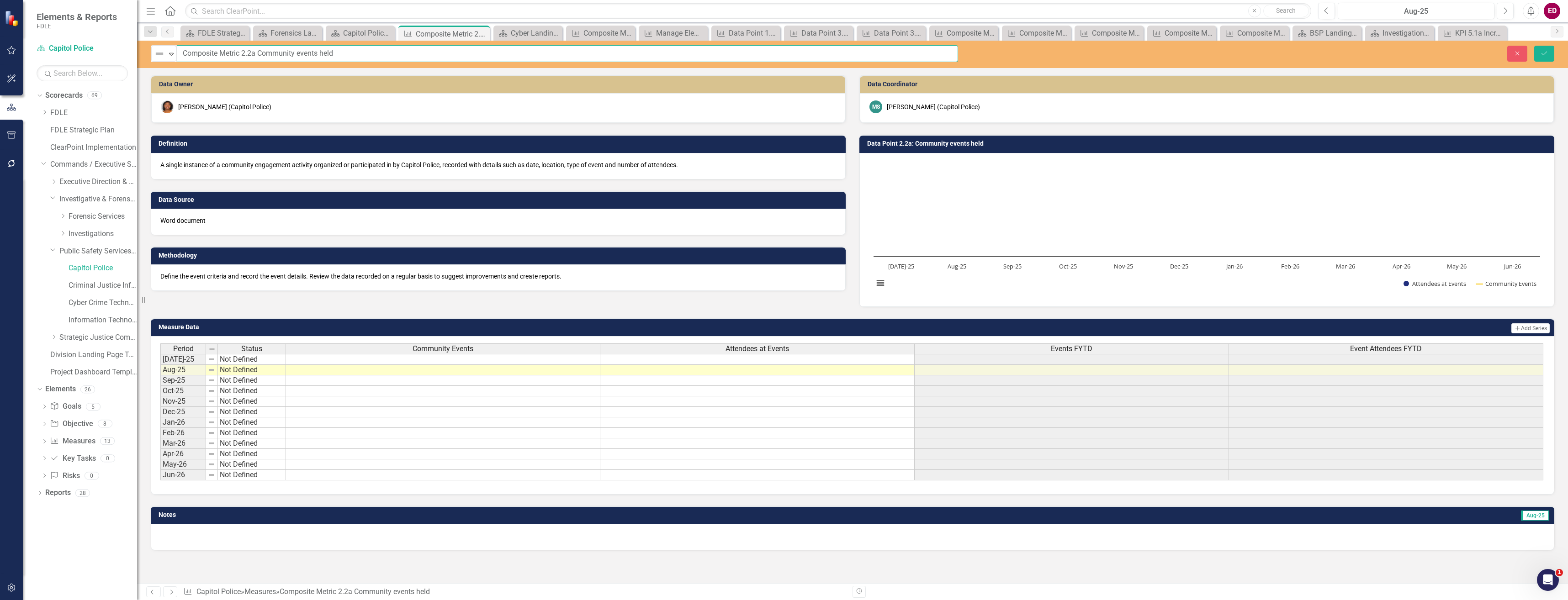
click at [259, 49] on input "Composite Metric 2.2a Community events held" at bounding box center [567, 53] width 781 height 17
type input "Composite Metric 2.2a Number of Community events held"
click at [1534, 46] on button "Save" at bounding box center [1544, 53] width 20 height 16
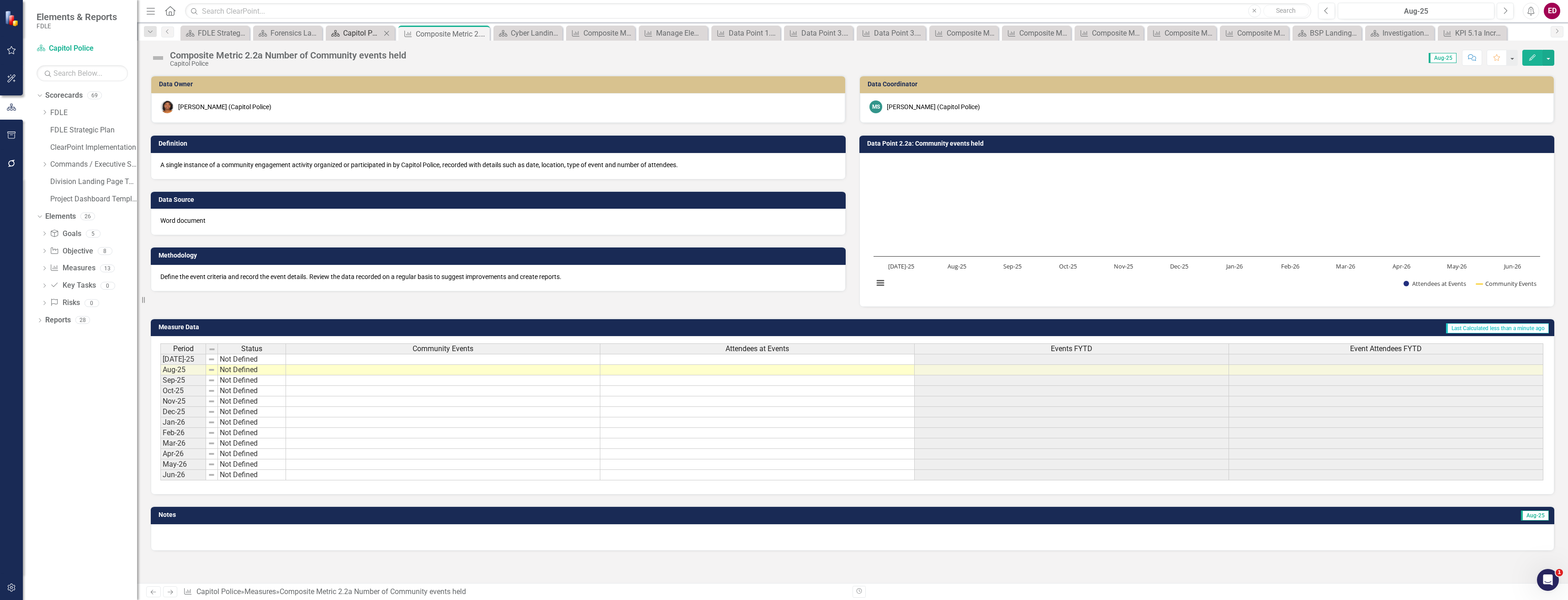
click at [363, 36] on div "Capitol Police Landing" at bounding box center [362, 33] width 38 height 11
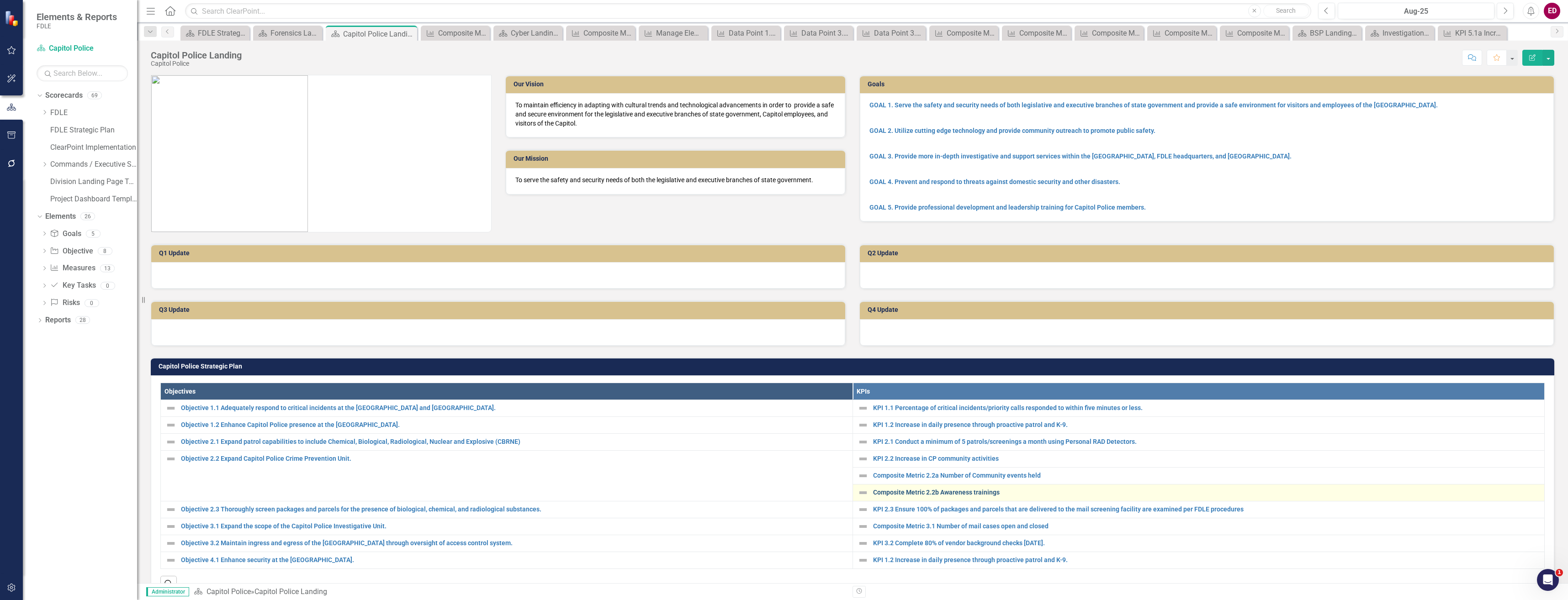
click at [987, 495] on link "Composite Metric 2.2b Awareness trainings" at bounding box center [1206, 492] width 667 height 7
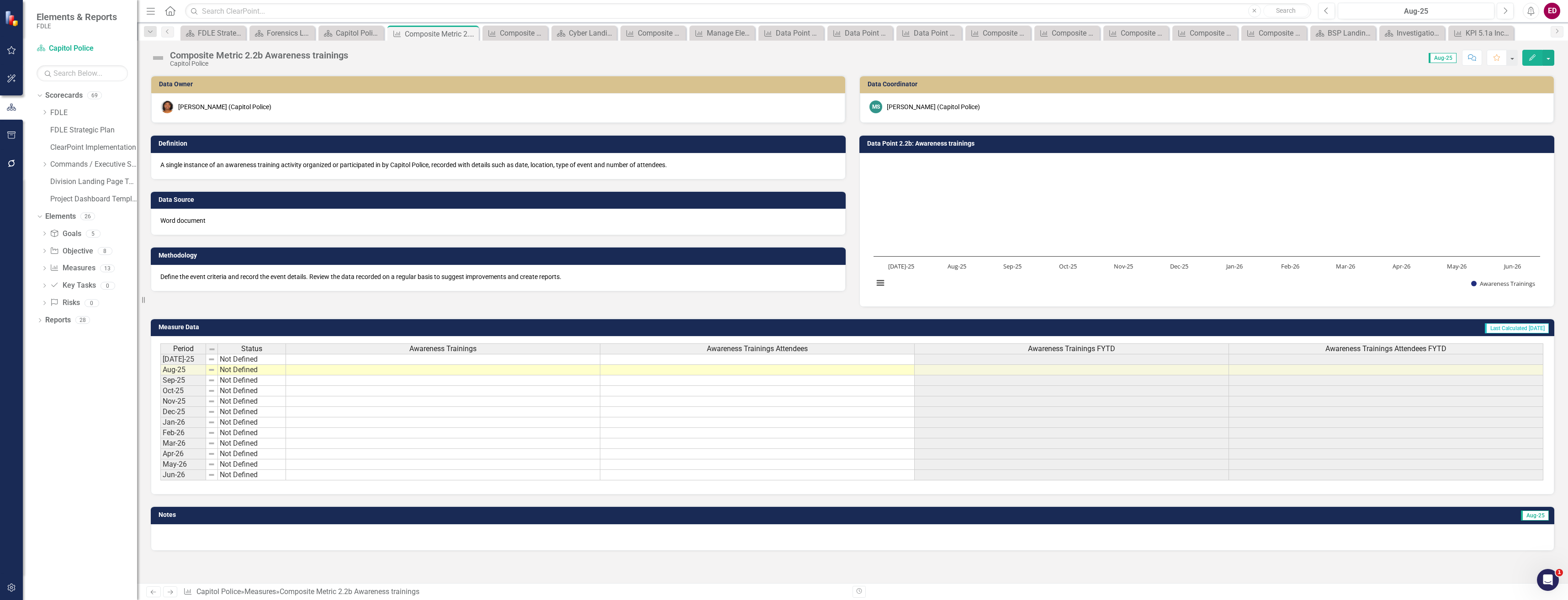
click at [192, 54] on div "Composite Metric 2.2b Awareness trainings" at bounding box center [259, 55] width 178 height 10
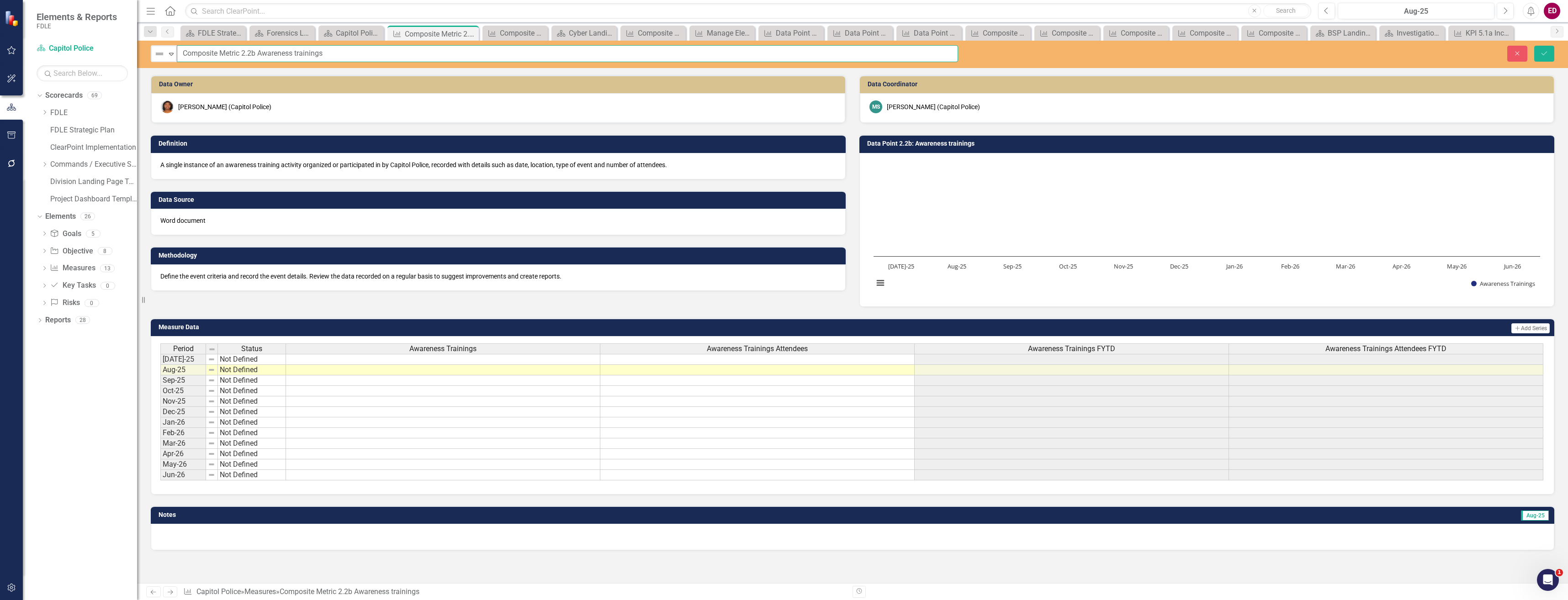
drag, startPoint x: 260, startPoint y: 53, endPoint x: 288, endPoint y: 54, distance: 28.0
click at [260, 53] on input "Composite Metric 2.2b Awareness trainings" at bounding box center [567, 53] width 781 height 17
type input "Composite Metric 2.2b Number of Awareness trainings"
click at [1540, 56] on icon "Save" at bounding box center [1544, 53] width 8 height 6
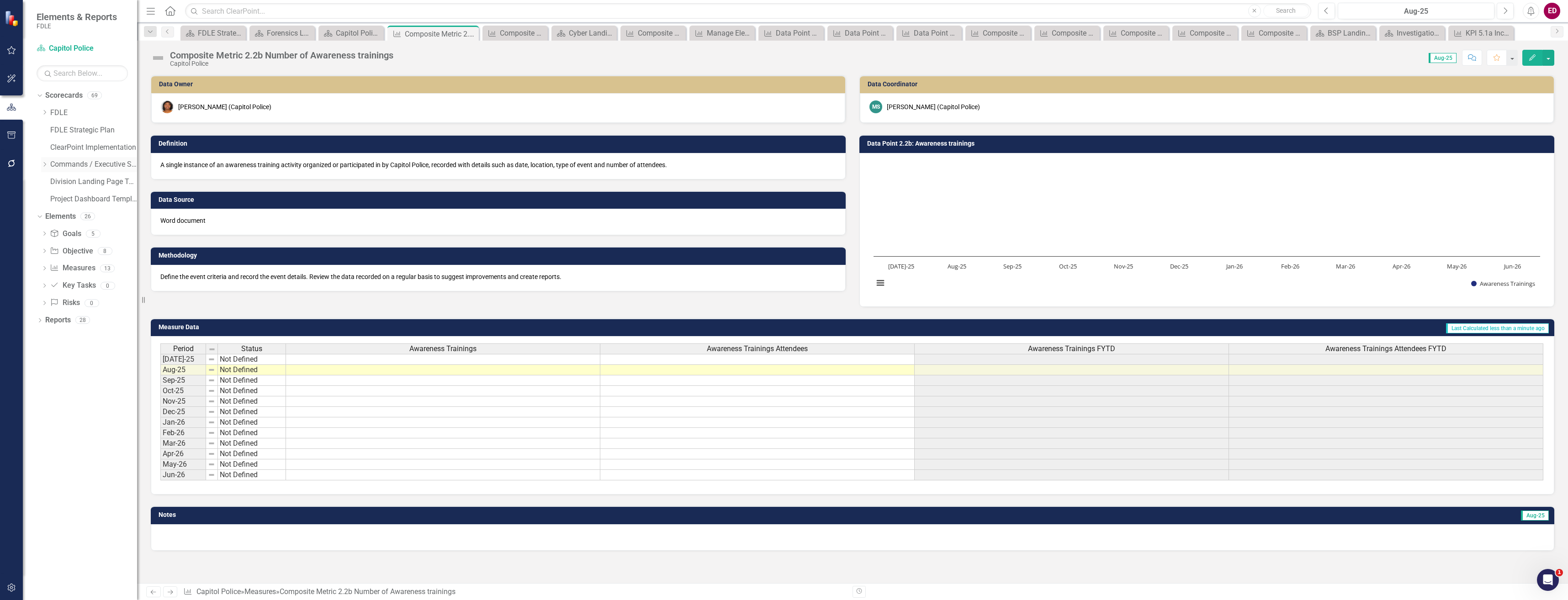
click at [43, 162] on icon "Dropdown" at bounding box center [44, 164] width 7 height 5
click at [56, 195] on div "Dropdown" at bounding box center [53, 199] width 7 height 8
click at [59, 249] on div "Dropdown" at bounding box center [55, 251] width 9 height 8
click at [78, 286] on link "Criminal Justice Information Services" at bounding box center [103, 286] width 68 height 11
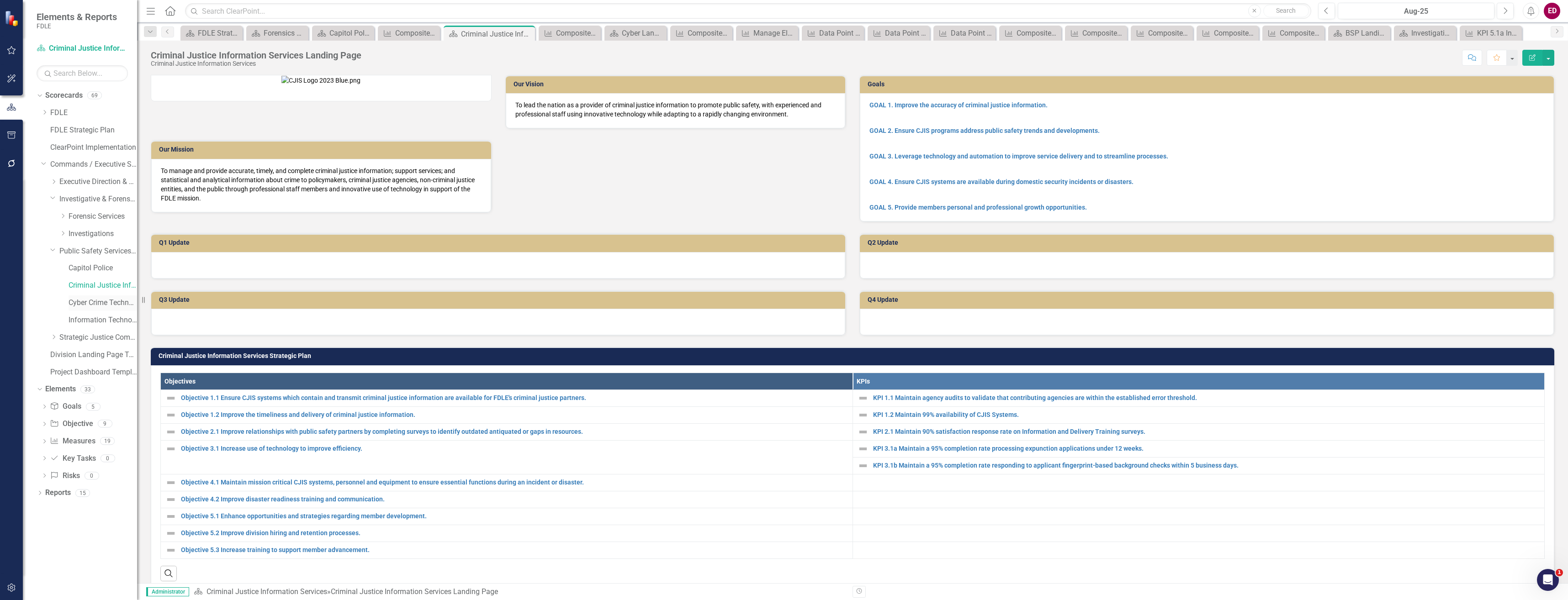
click at [118, 303] on link "Cyber Crime Technology & Telecommunications" at bounding box center [103, 303] width 68 height 11
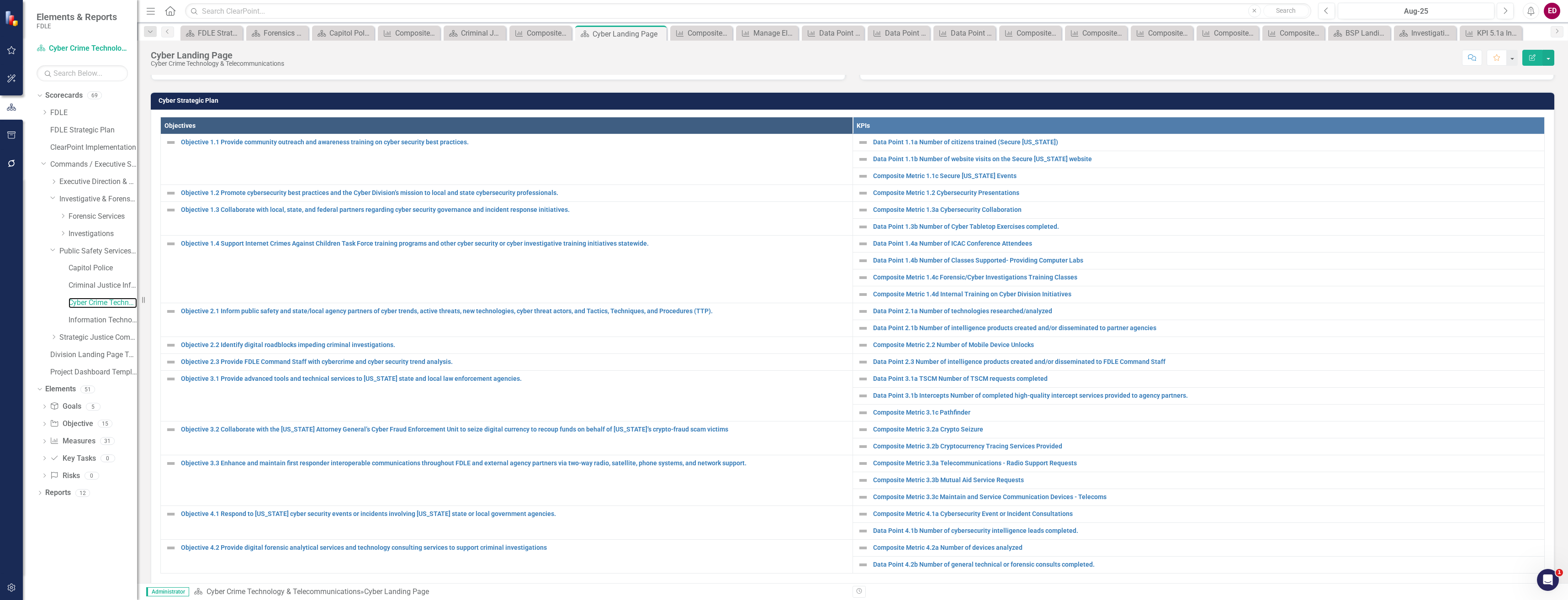
scroll to position [319, 0]
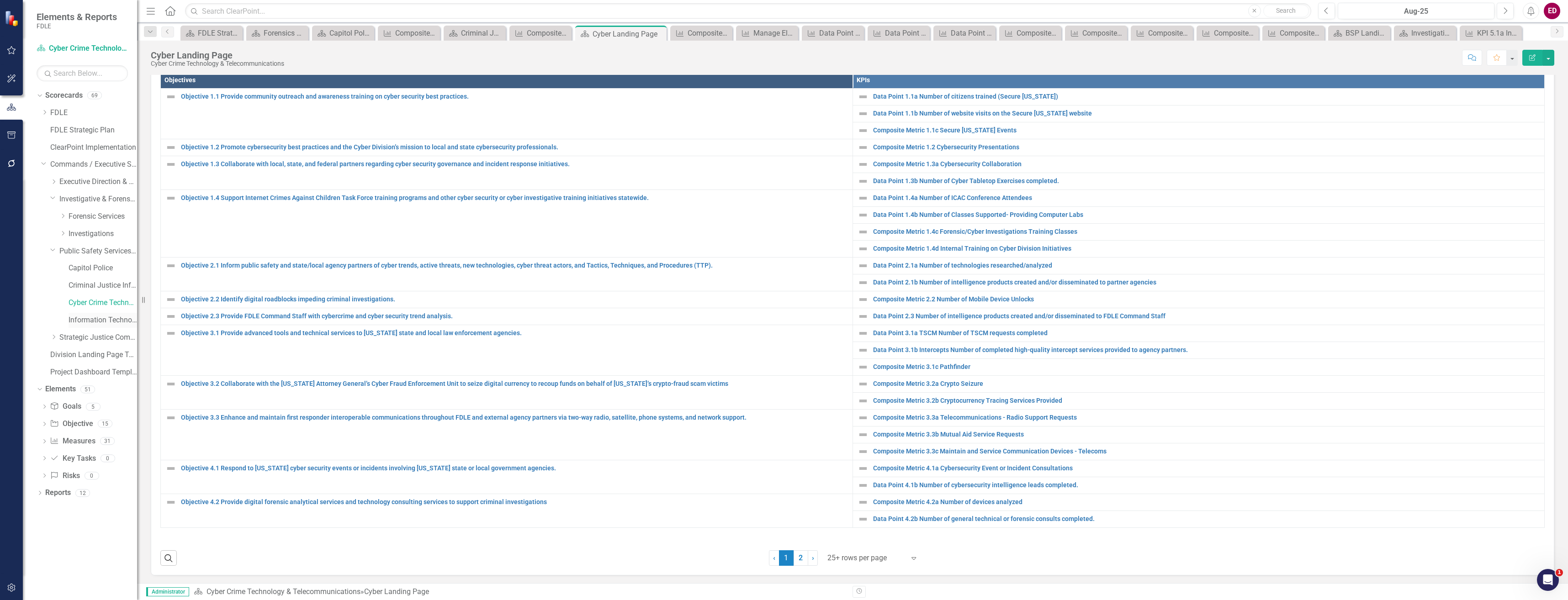
click at [113, 322] on link "Information Technology Services" at bounding box center [103, 320] width 68 height 11
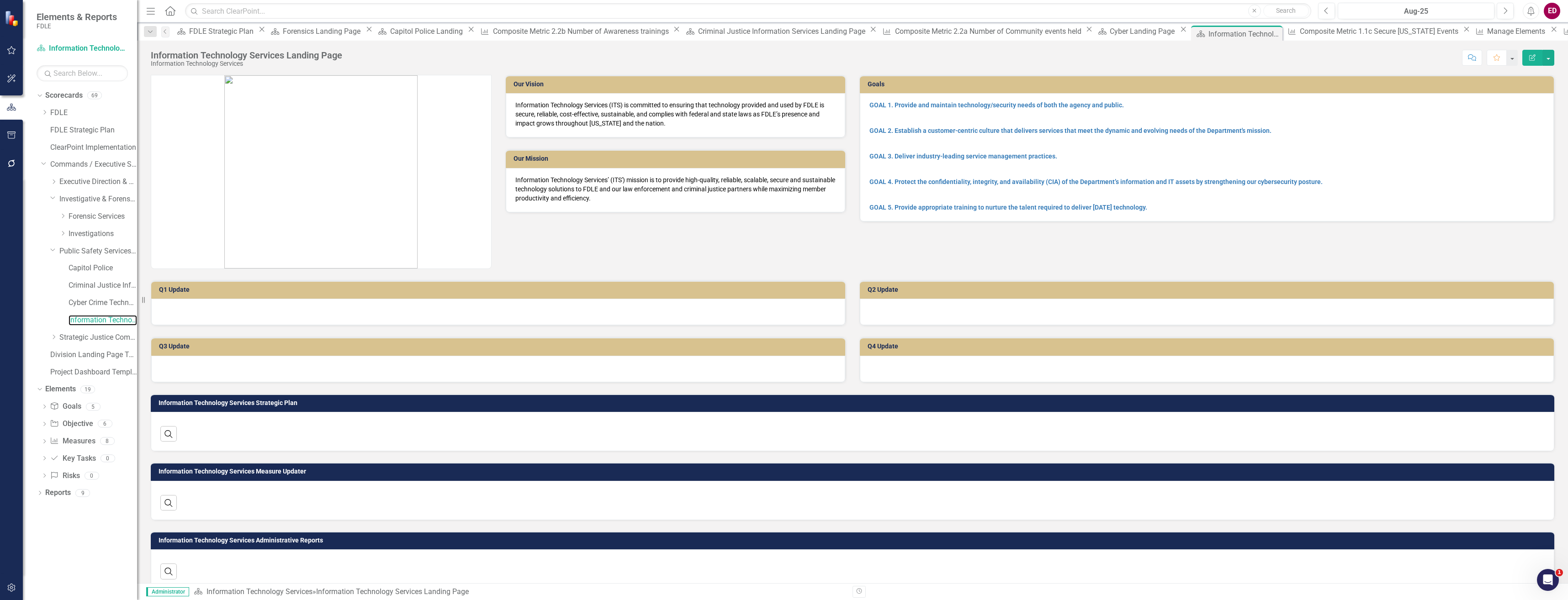
scroll to position [46, 0]
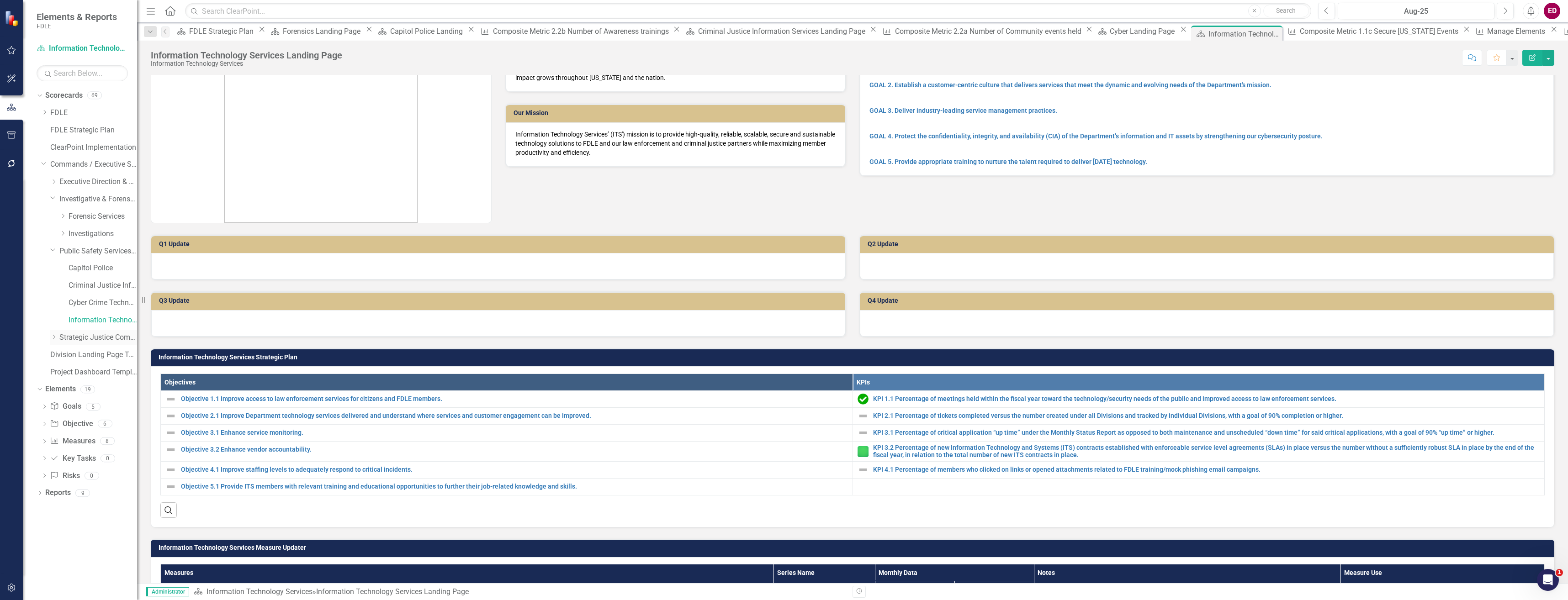
click at [56, 341] on div "Dropdown" at bounding box center [53, 338] width 7 height 8
click at [103, 364] on div "Aviation & Emergency Preparedness" at bounding box center [94, 356] width 87 height 17
click at [107, 358] on link "Aviation & Emergency Preparedness" at bounding box center [103, 355] width 68 height 11
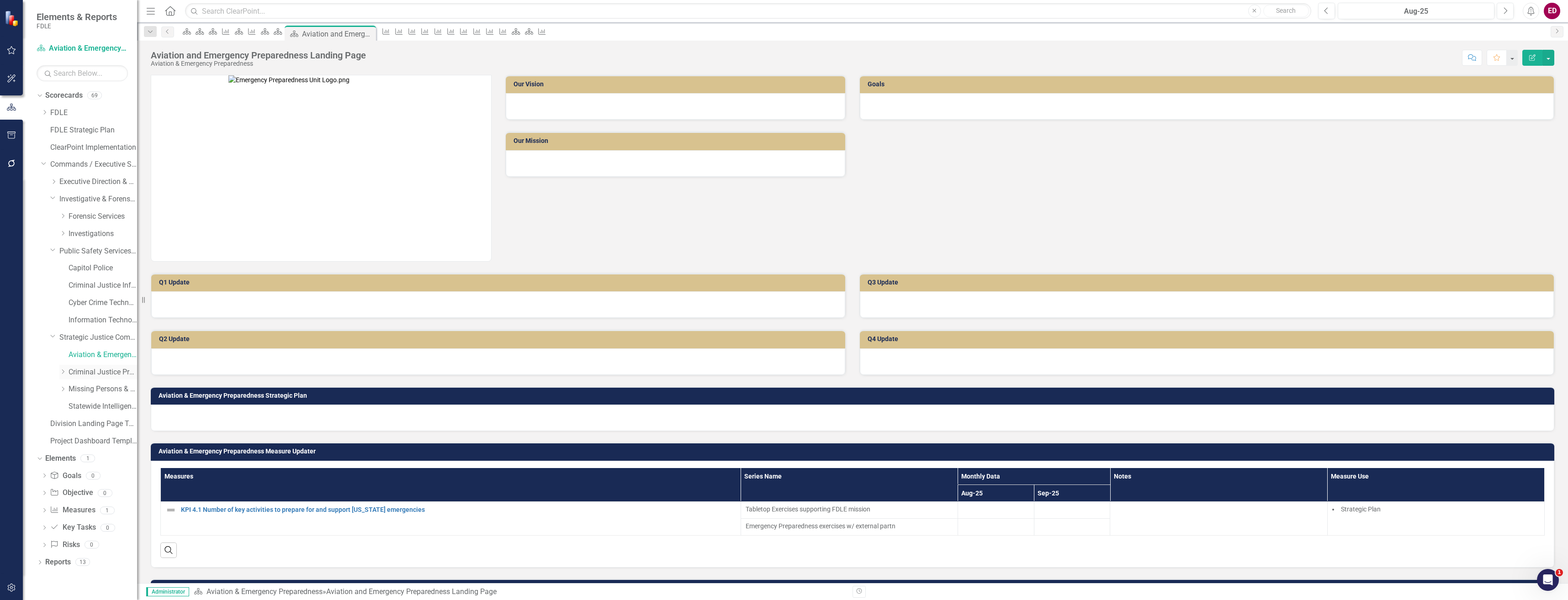
click at [91, 370] on link "Criminal Justice Professionalism, Standards & Training Services" at bounding box center [103, 373] width 68 height 11
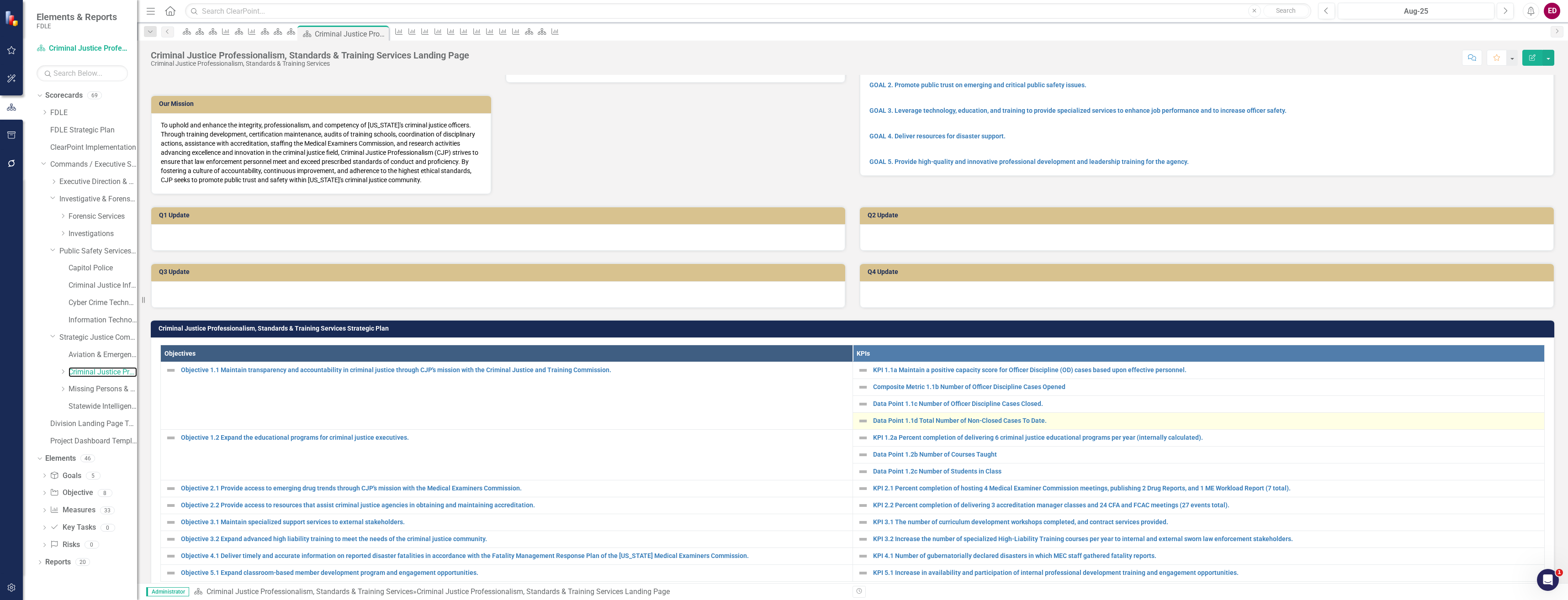
scroll to position [137, 0]
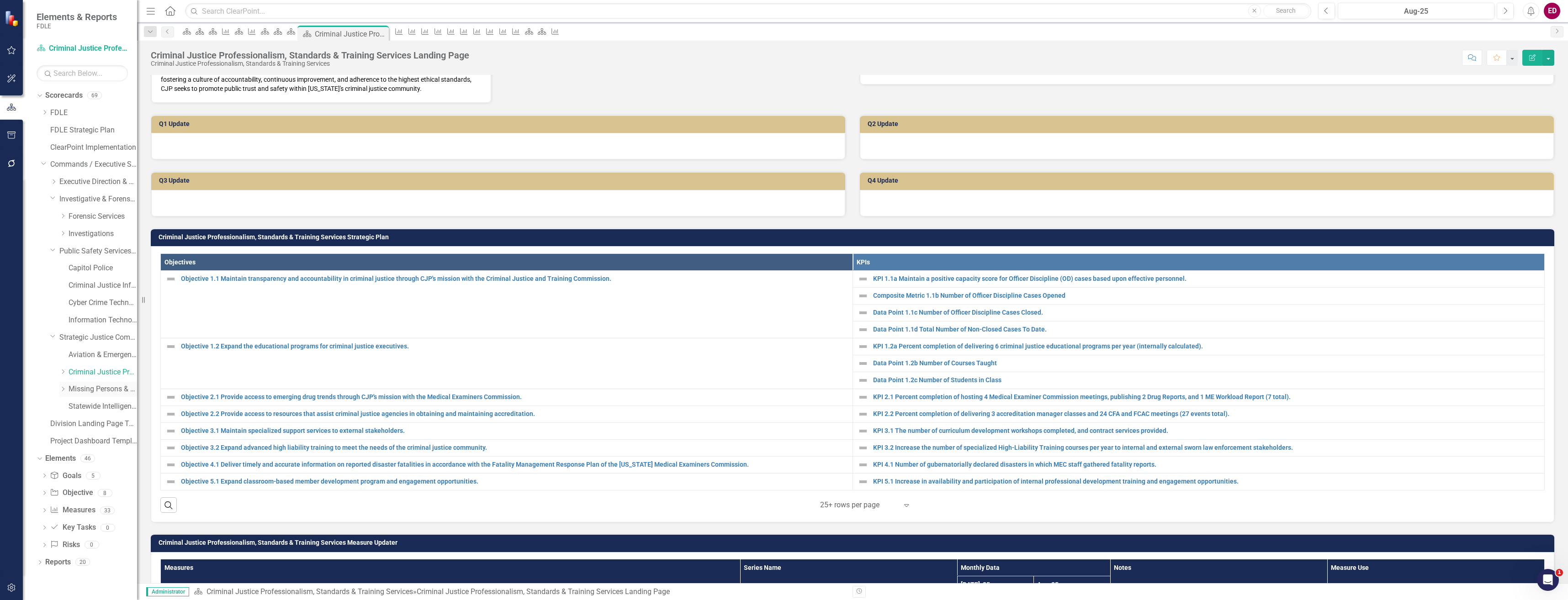
click at [112, 385] on link "Missing Persons & Offender Enforcement" at bounding box center [103, 389] width 68 height 11
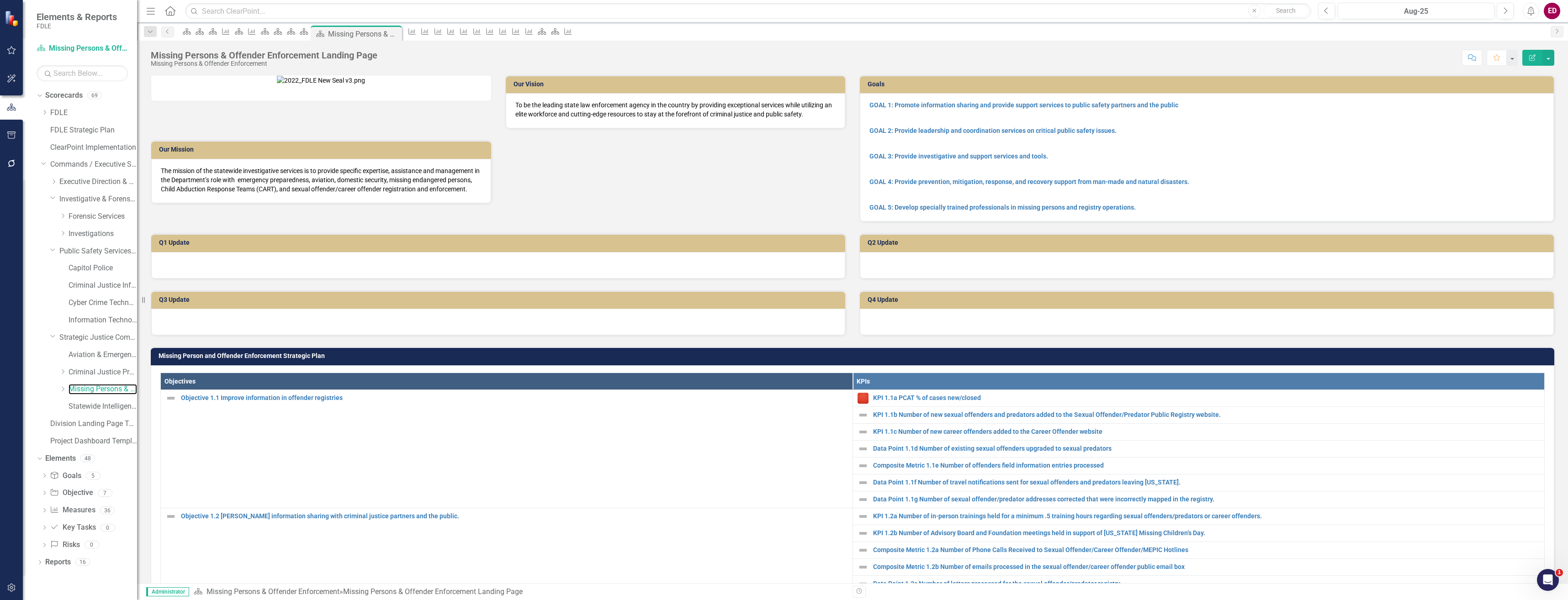
scroll to position [183, 0]
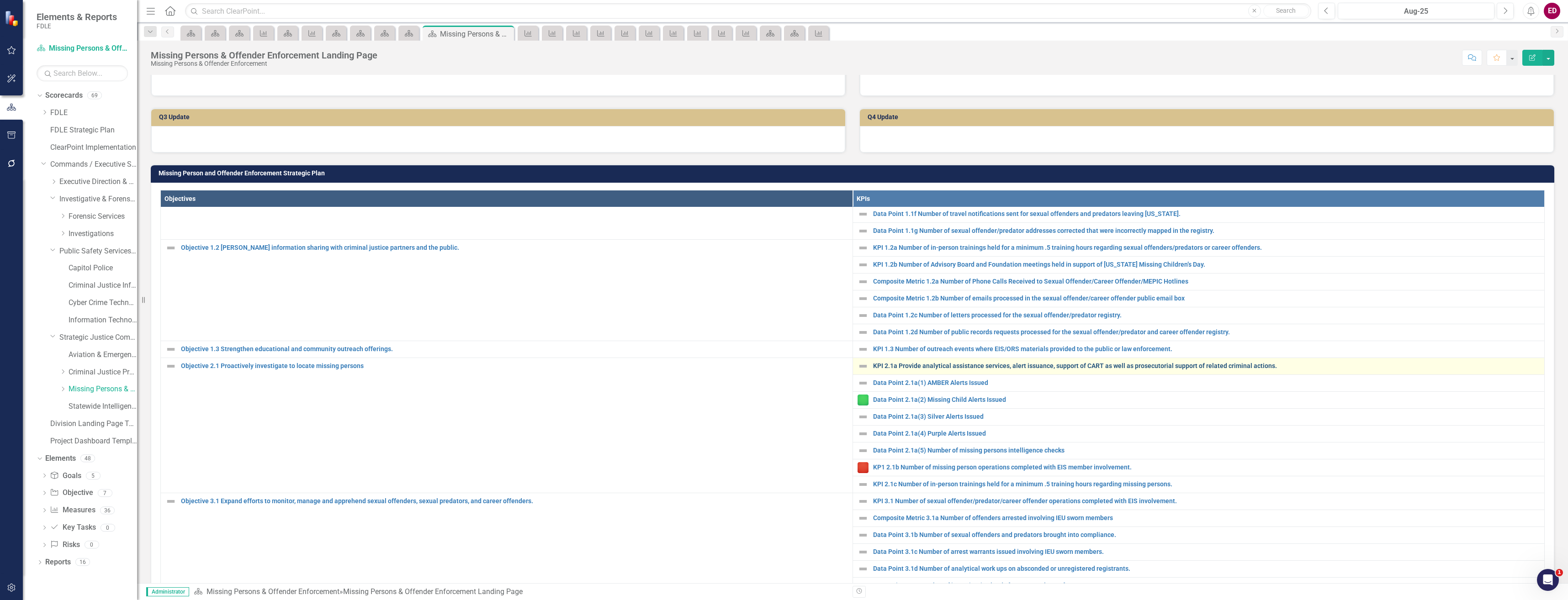
scroll to position [456, 0]
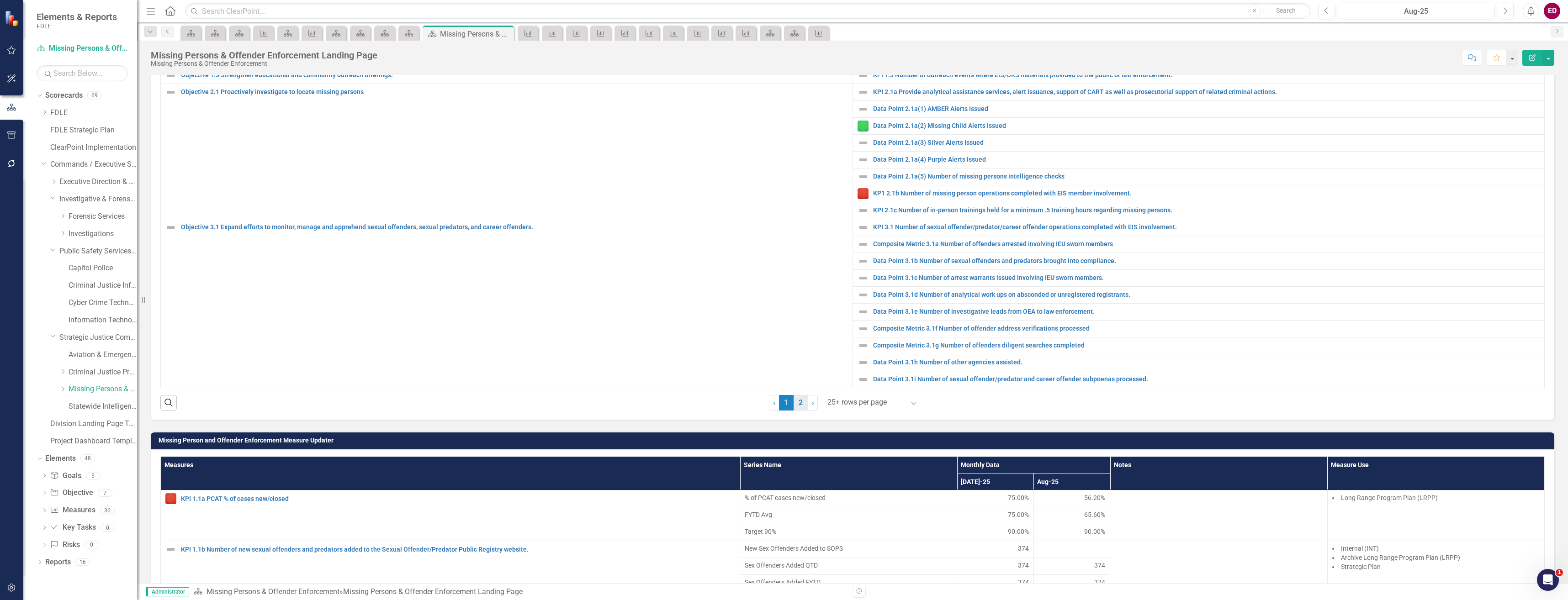
click at [794, 411] on link "2" at bounding box center [800, 402] width 14 height 15
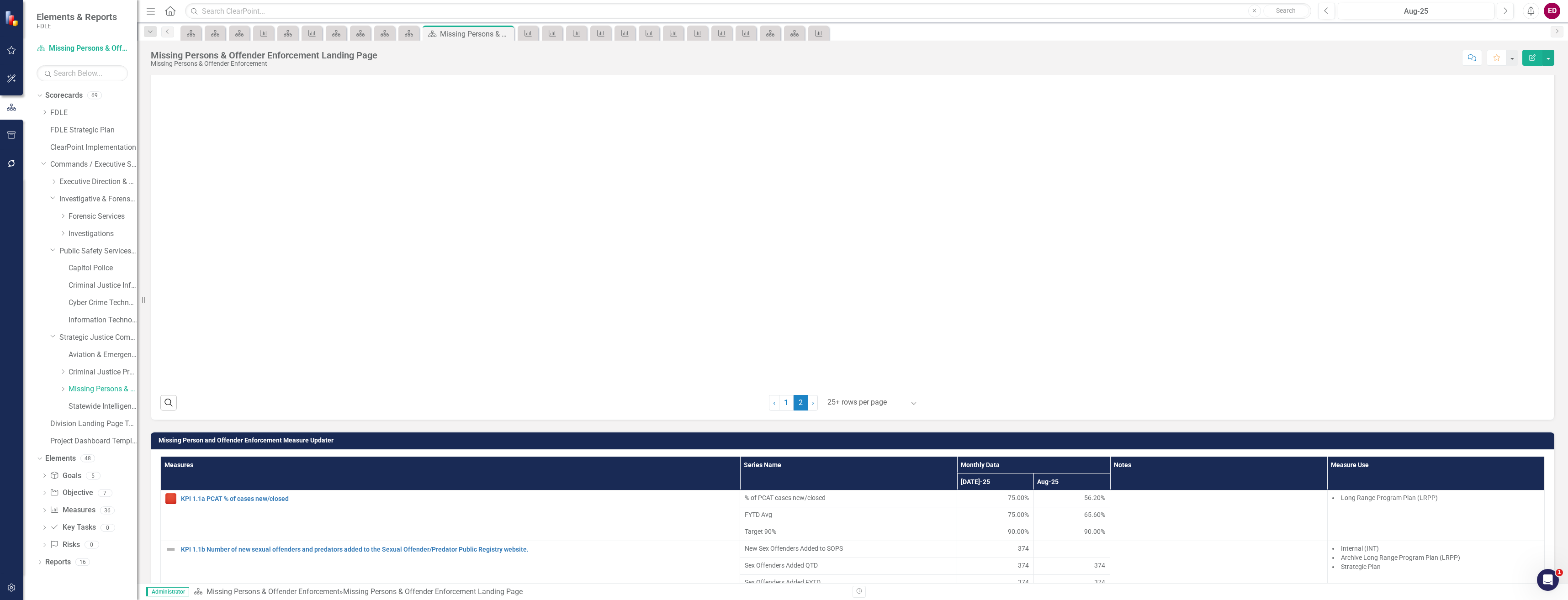
scroll to position [137, 0]
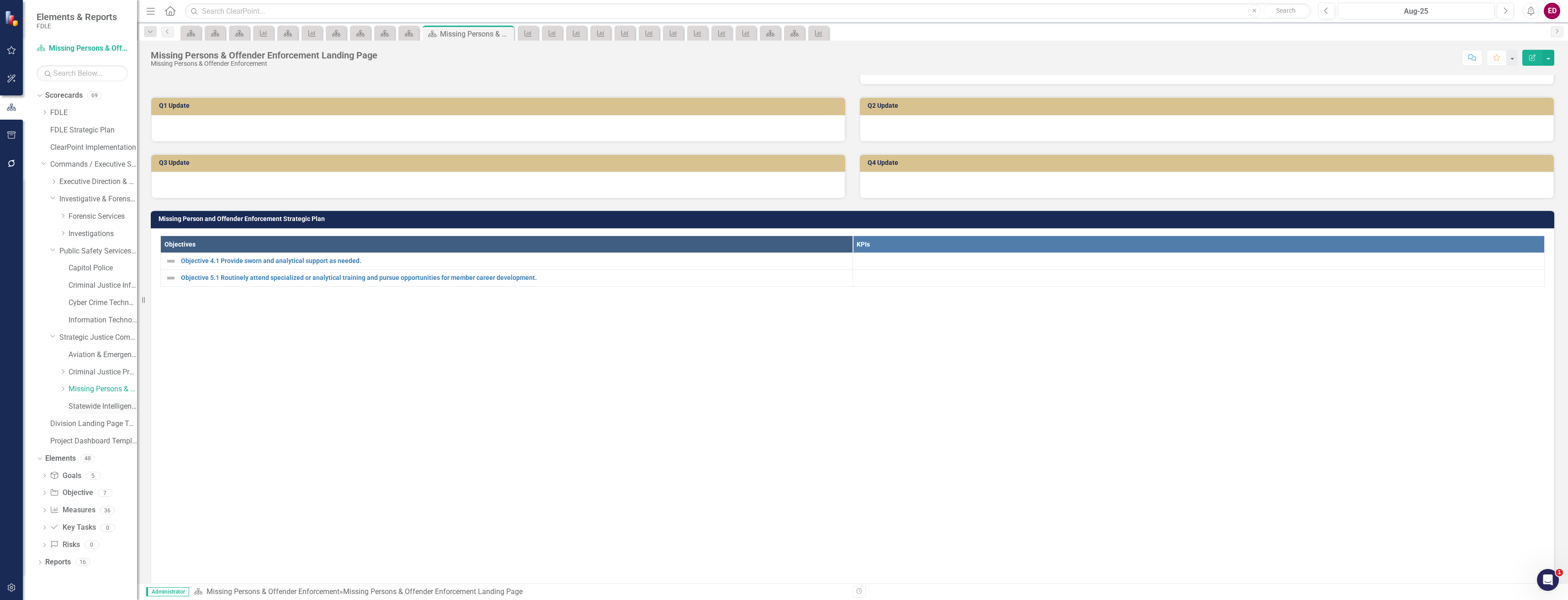
click at [126, 404] on link "Statewide Intelligence" at bounding box center [103, 407] width 68 height 11
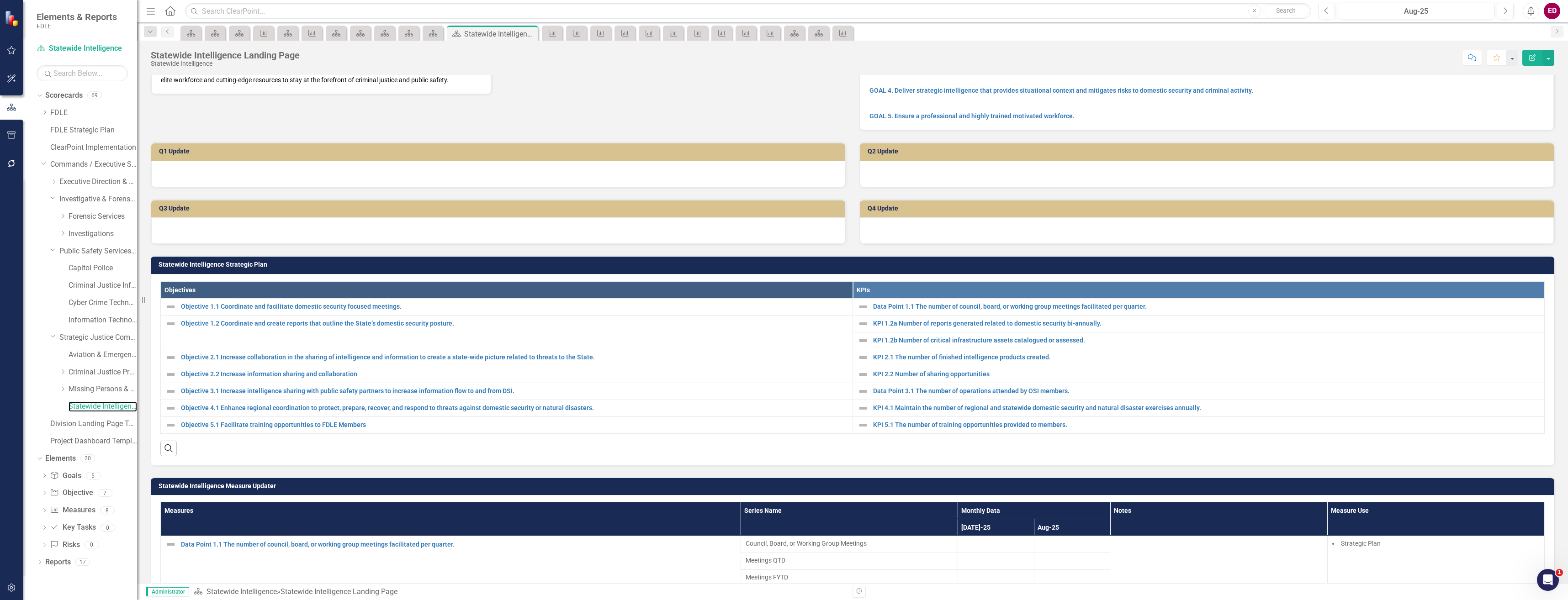
scroll to position [137, 0]
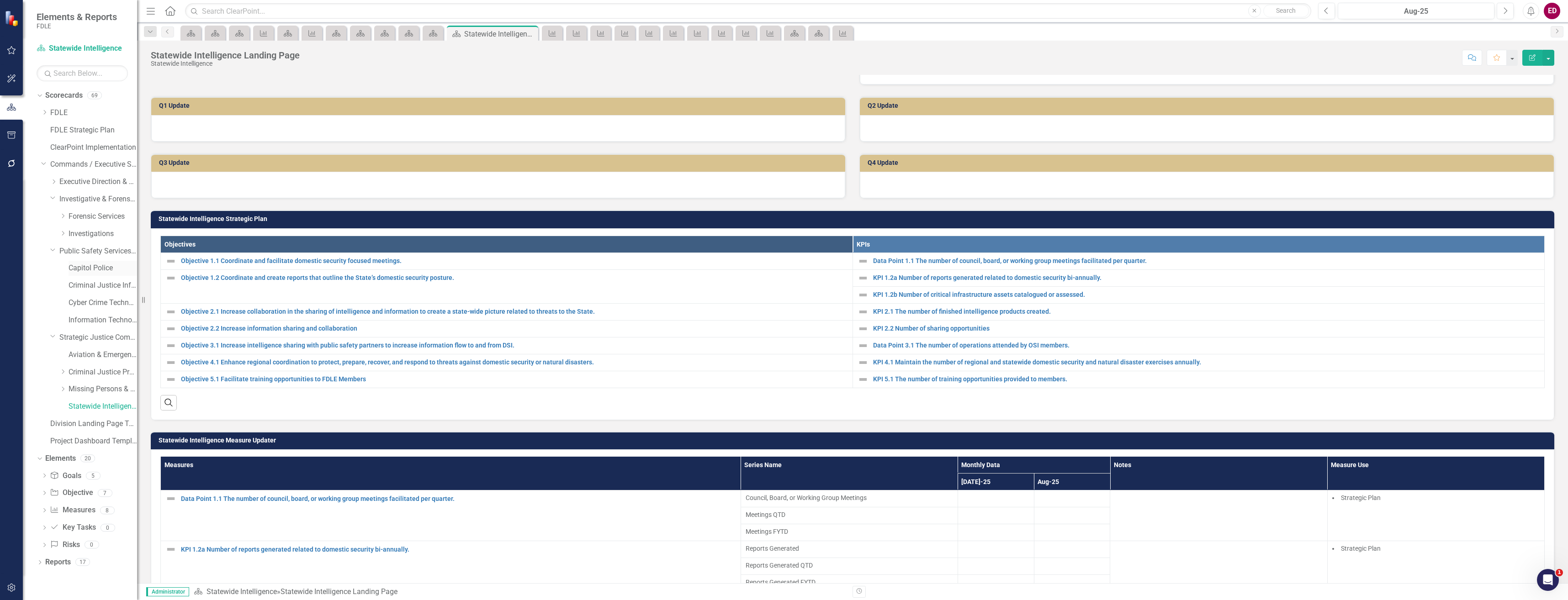
click at [70, 270] on link "Capitol Police" at bounding box center [103, 268] width 68 height 11
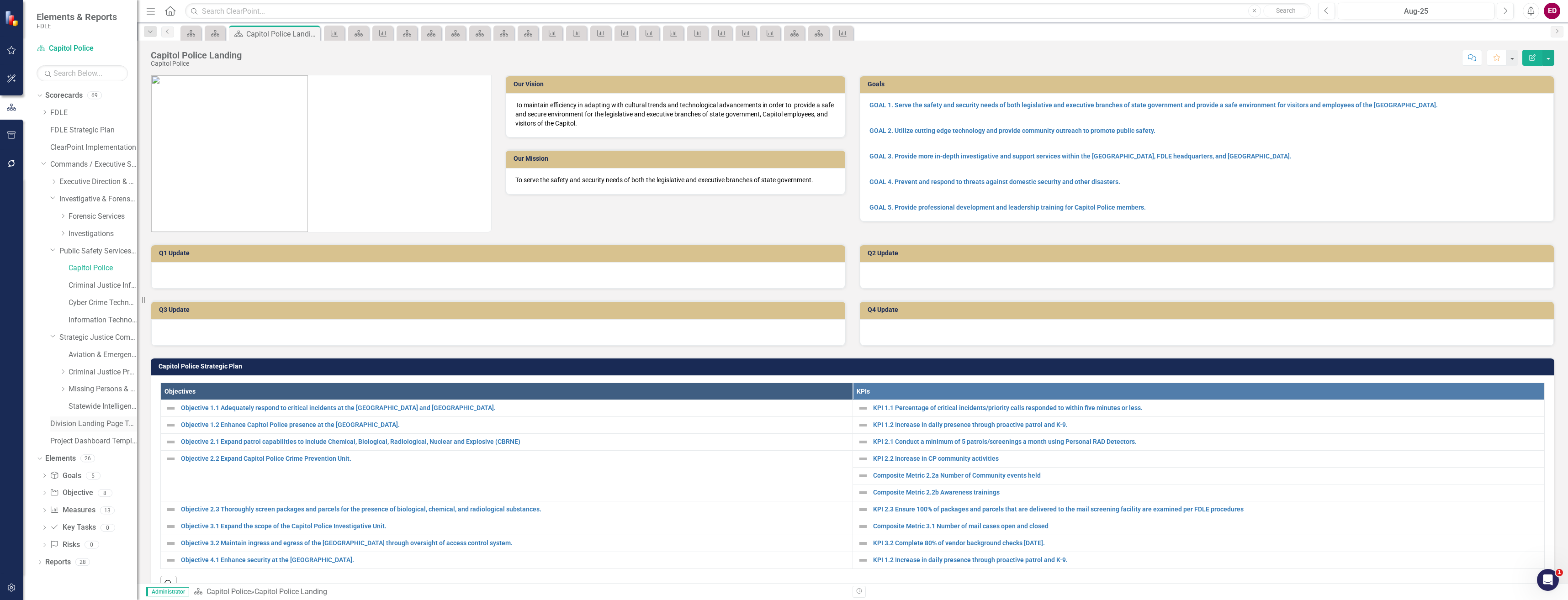
click at [108, 422] on link "Division Landing Page Template" at bounding box center [94, 424] width 87 height 11
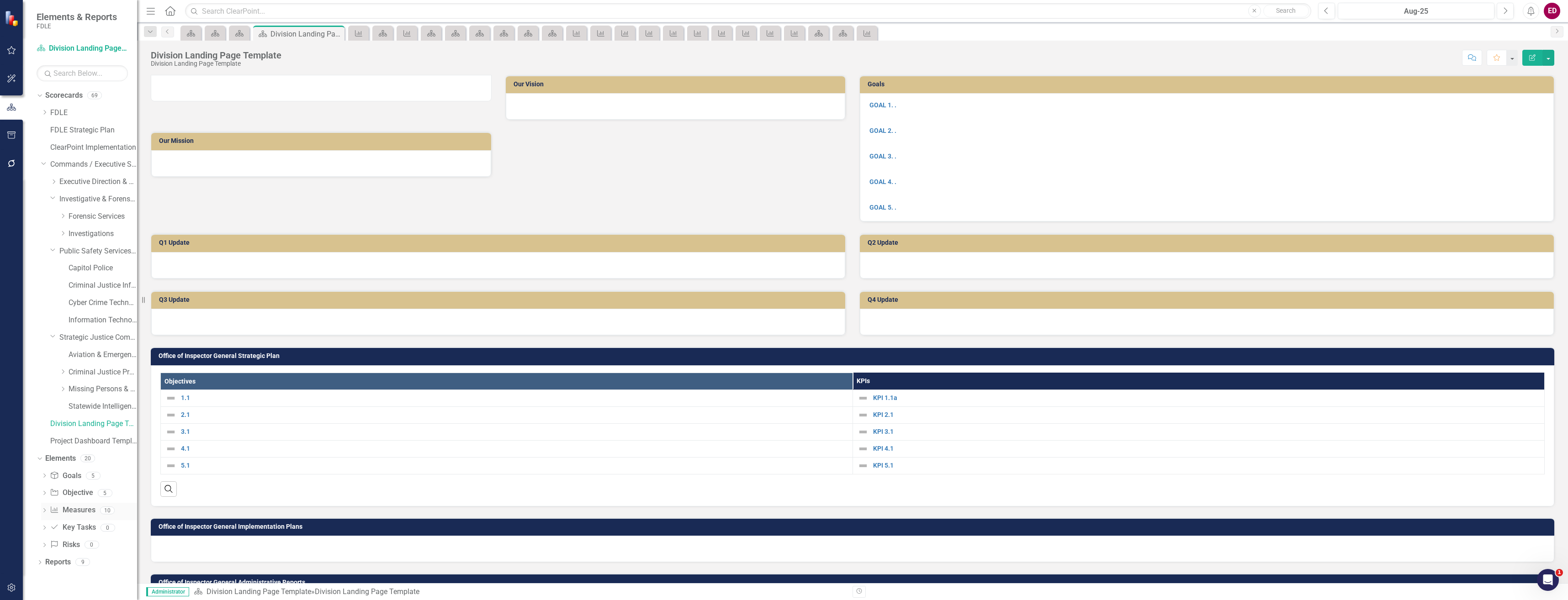
click at [46, 512] on icon "Dropdown" at bounding box center [44, 511] width 6 height 5
click at [47, 448] on icon "Dropdown" at bounding box center [44, 448] width 6 height 5
click at [67, 463] on img at bounding box center [64, 462] width 11 height 11
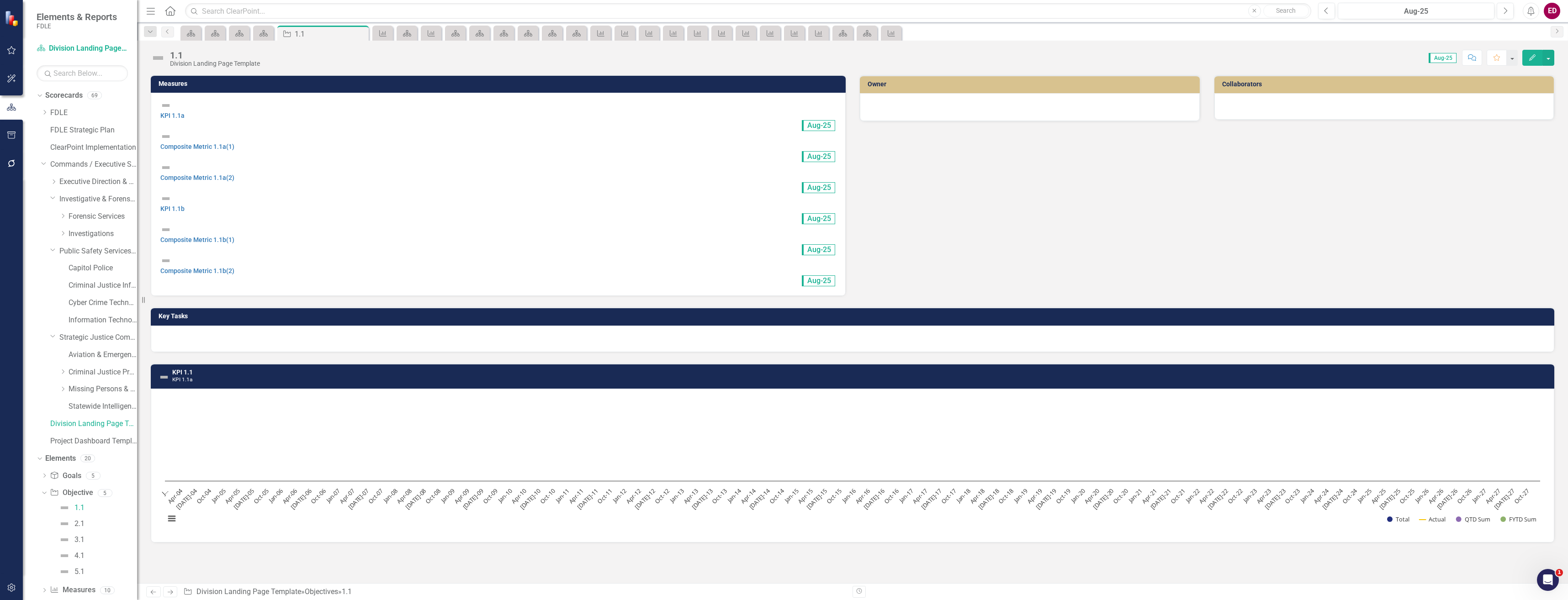
click at [1531, 56] on icon "Edit" at bounding box center [1532, 57] width 8 height 6
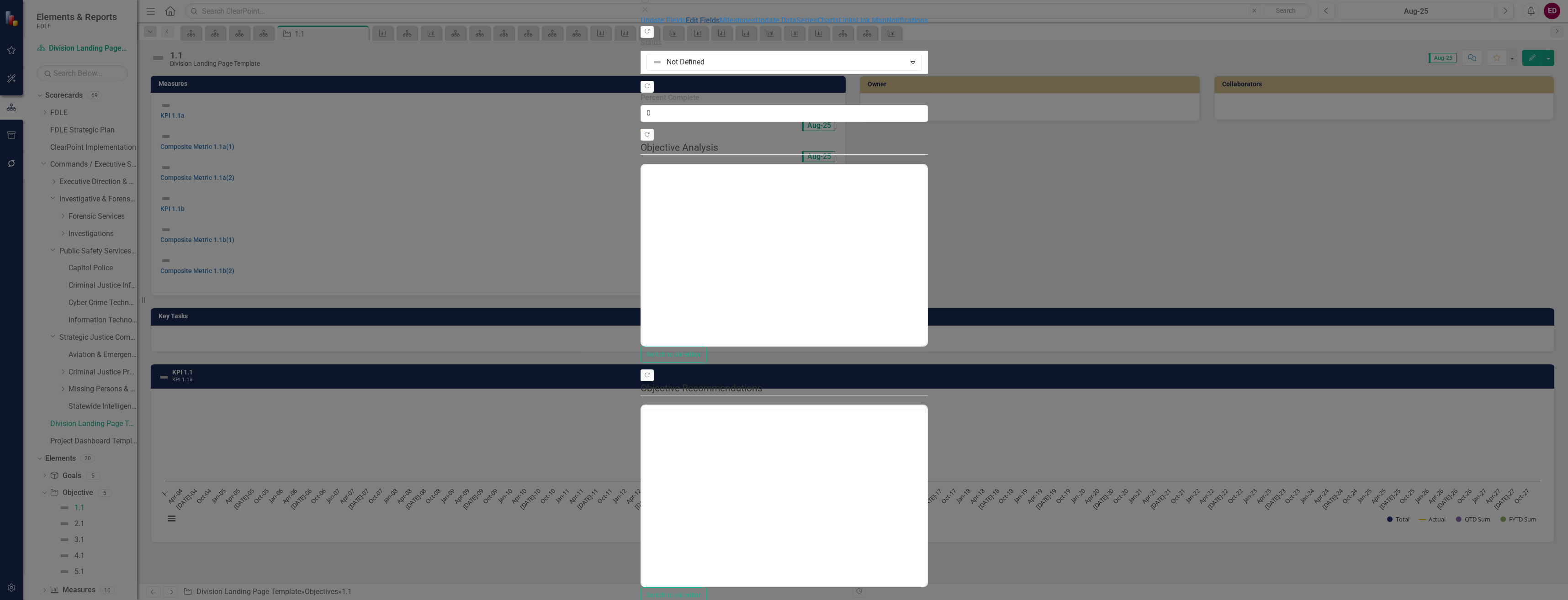
click at [685, 24] on link "Edit Fields" at bounding box center [702, 20] width 33 height 8
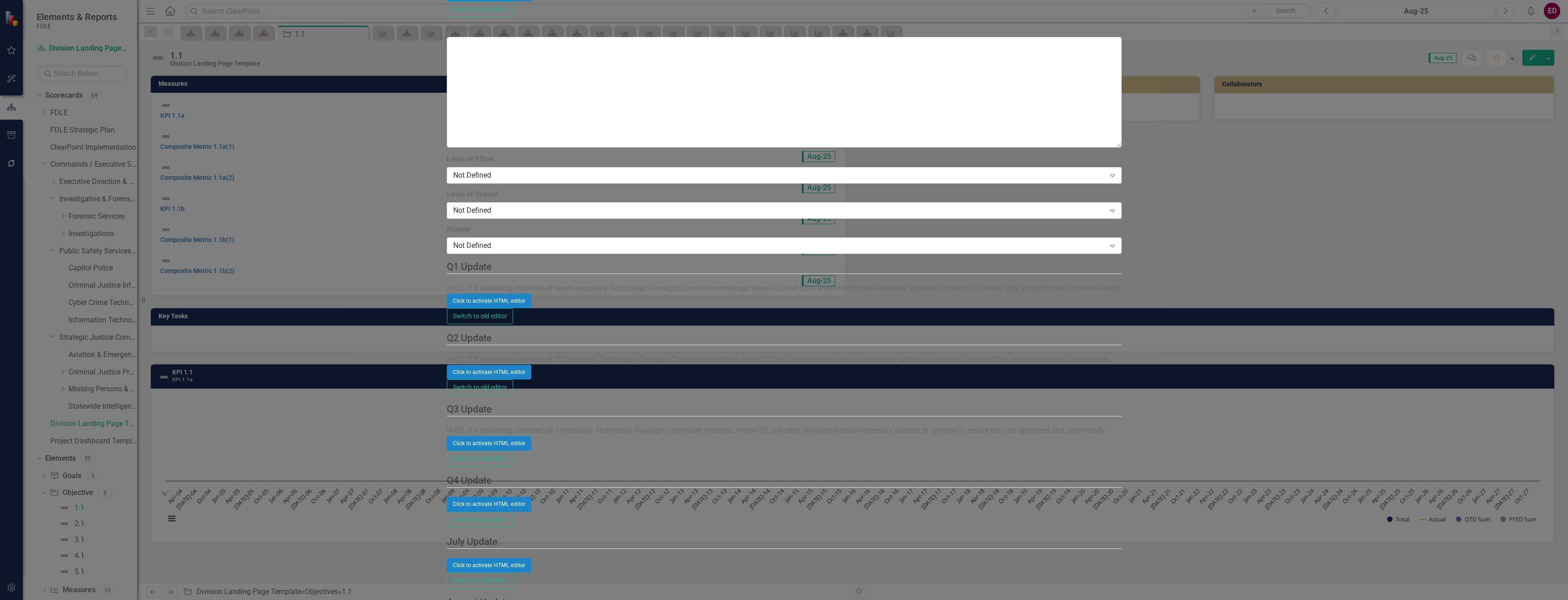
drag, startPoint x: 493, startPoint y: 58, endPoint x: 449, endPoint y: 51, distance: 44.6
type input "Objective 1.1"
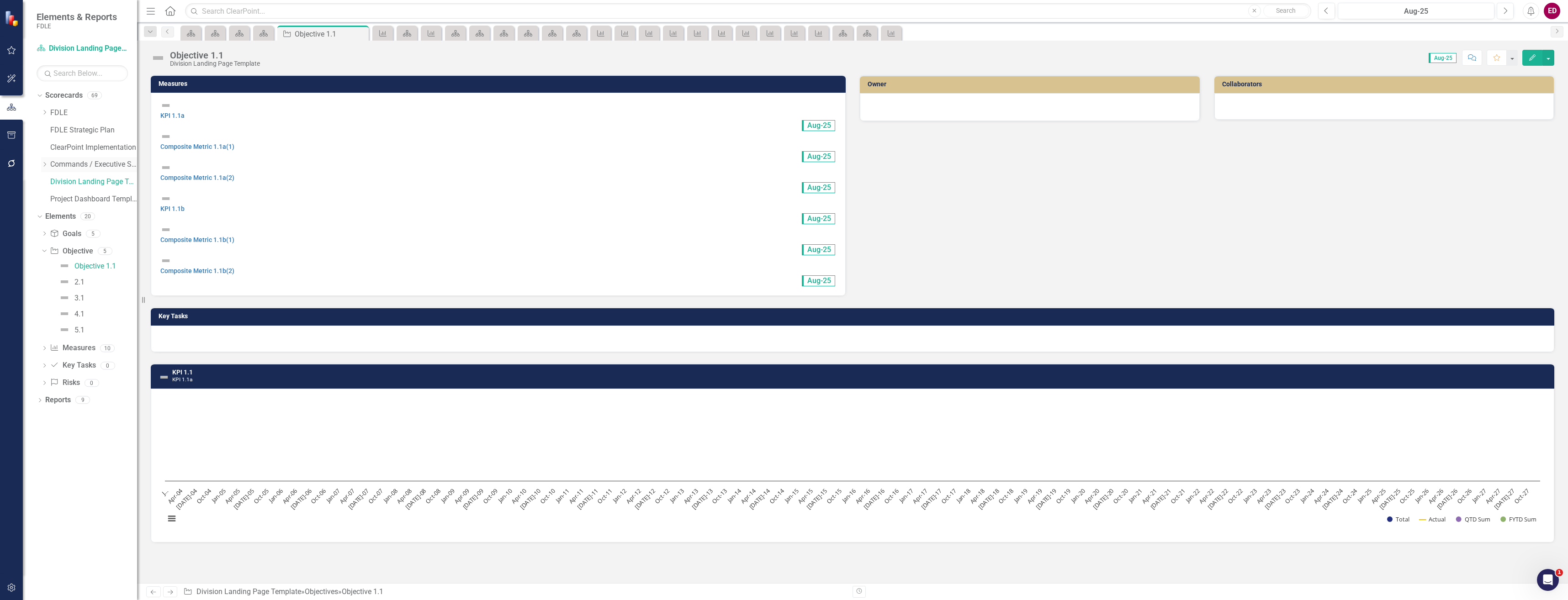
click at [45, 164] on icon "Dropdown" at bounding box center [44, 164] width 7 height 5
click at [53, 198] on icon "Dropdown" at bounding box center [53, 198] width 7 height 5
click at [58, 110] on link "FDLE" at bounding box center [94, 113] width 87 height 11
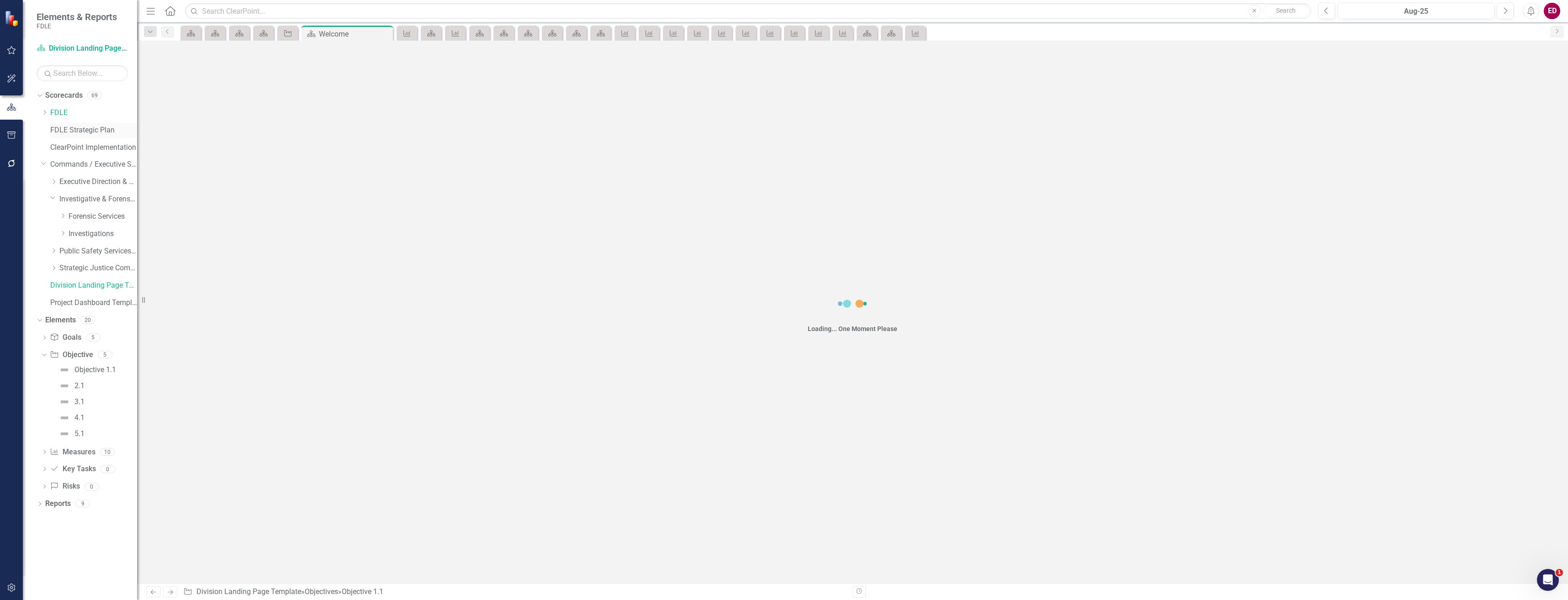
click at [75, 130] on link "FDLE Strategic Plan" at bounding box center [94, 131] width 87 height 11
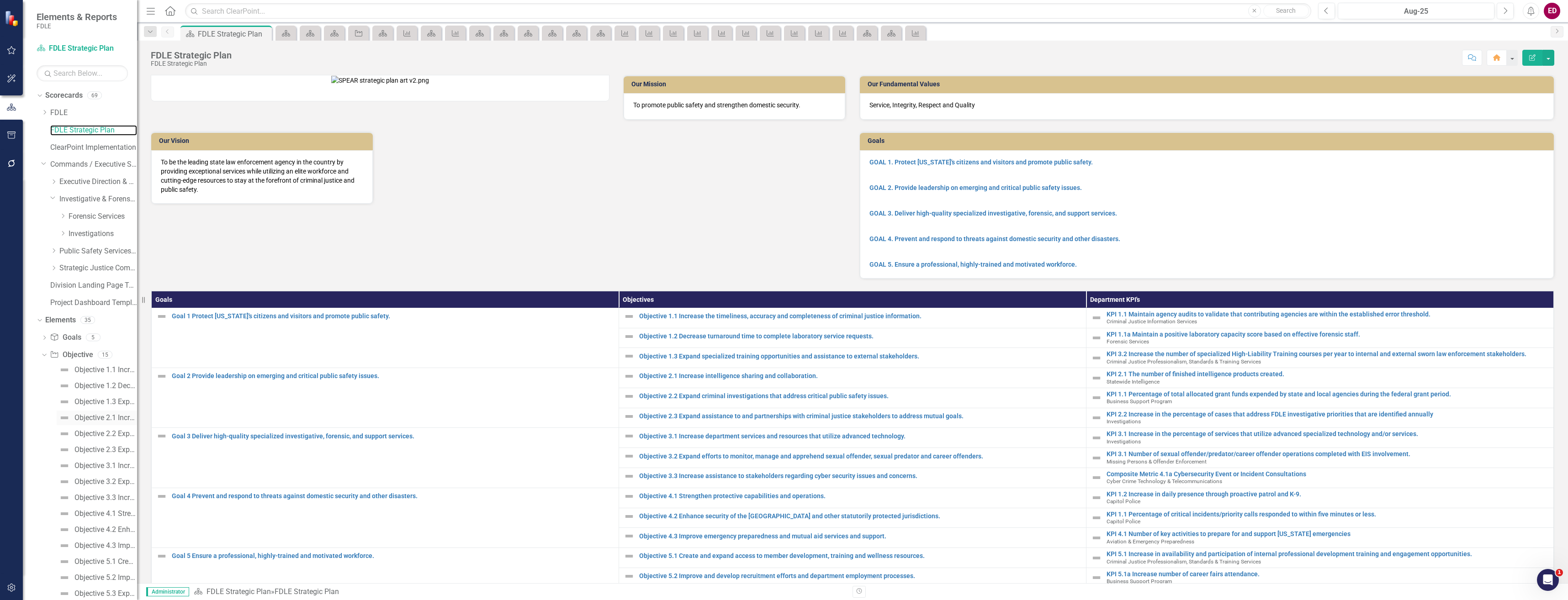
scroll to position [74, 0]
click at [103, 294] on div "Objective 1.1 Increase the timeliness, accuracy and completeness of criminal ju…" at bounding box center [106, 296] width 62 height 8
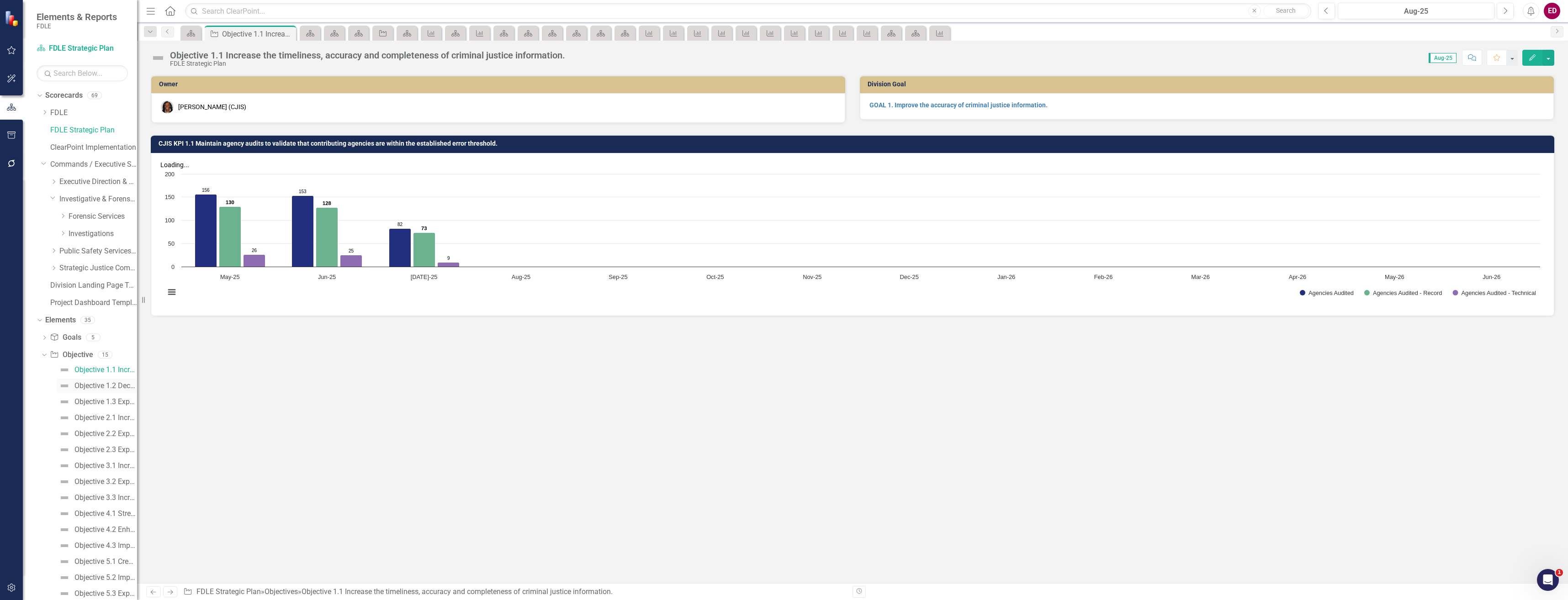
click at [105, 389] on div "Objective 1.2 Decrease turnaround time to complete laboratory service requests." at bounding box center [106, 386] width 62 height 8
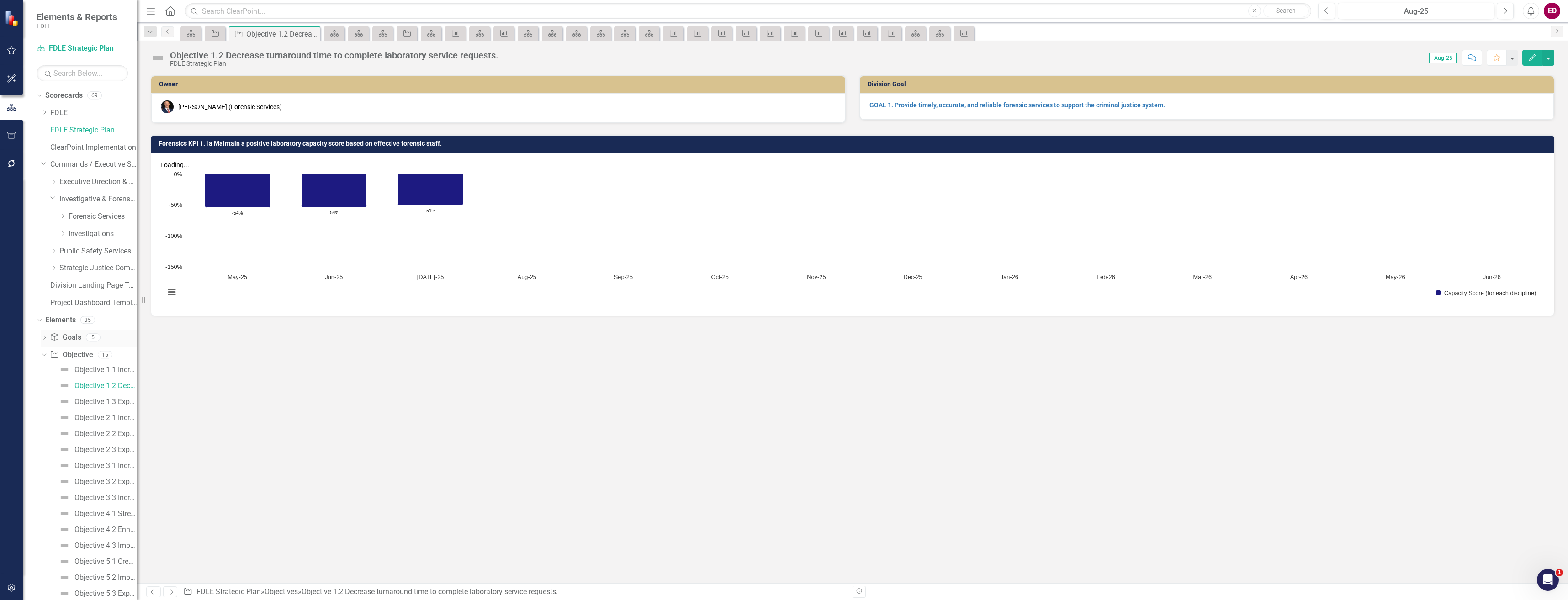
click at [44, 338] on icon "Dropdown" at bounding box center [44, 338] width 6 height 5
click at [81, 360] on div "Goal 1 Protect Florida's citizens and visitors and promote public safety. Goal …" at bounding box center [89, 384] width 96 height 78
click at [90, 357] on link "Goal 1 Protect Florida's citizens and visitors and promote public safety." at bounding box center [91, 352] width 91 height 14
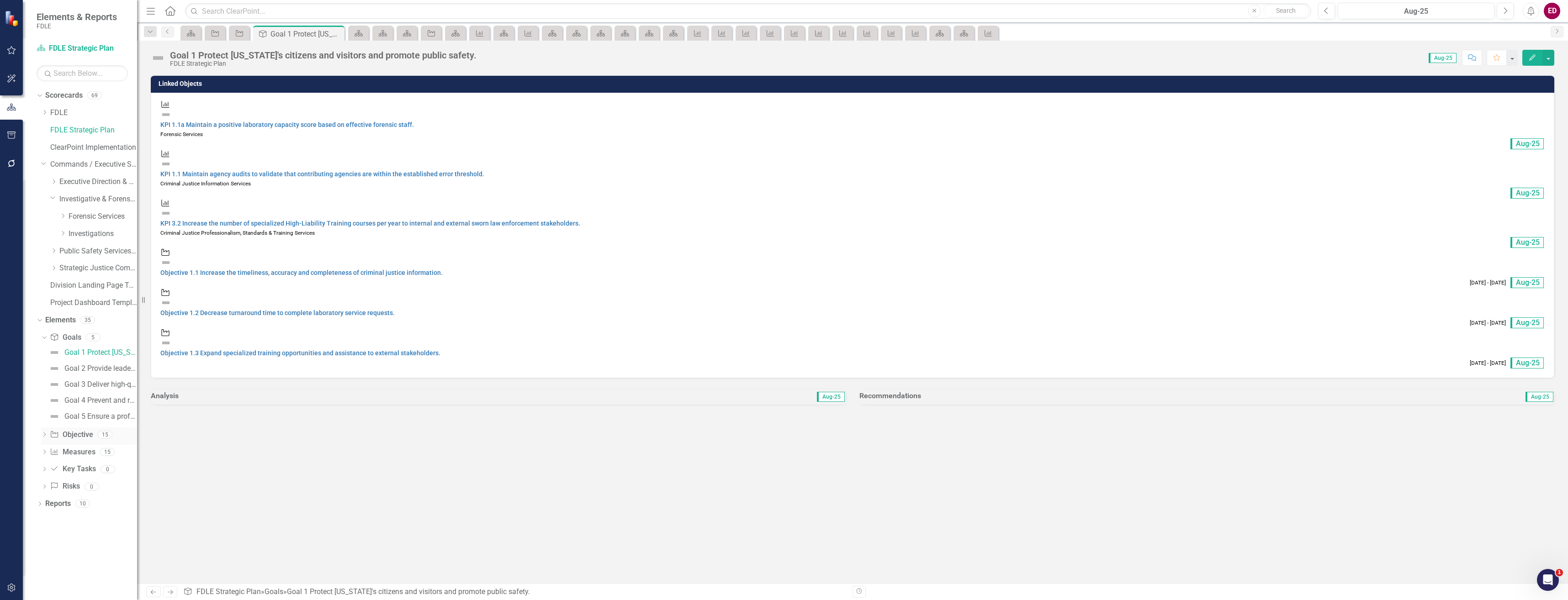
click at [43, 435] on icon "Dropdown" at bounding box center [44, 435] width 6 height 5
click at [82, 371] on div "Objective 1.1 Increase the timeliness, accuracy and completeness of criminal ju…" at bounding box center [106, 370] width 62 height 8
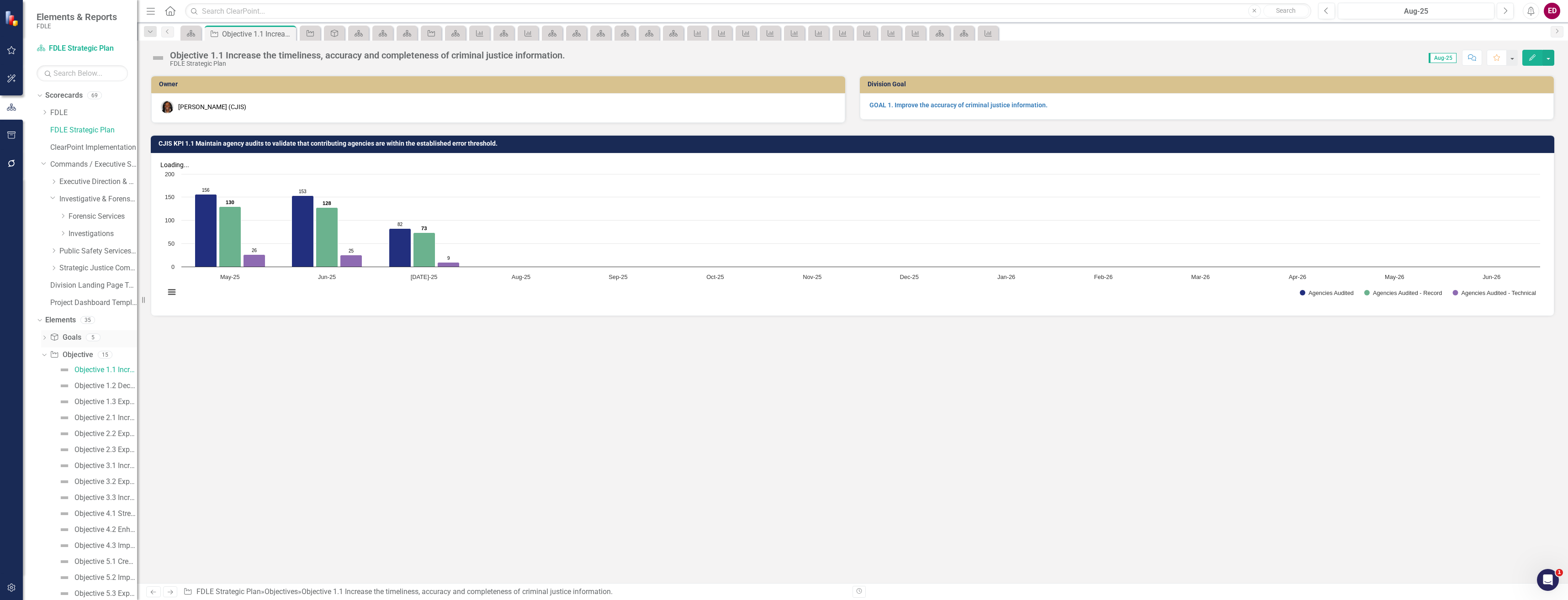
click at [61, 334] on link "Goal Goals" at bounding box center [65, 338] width 31 height 11
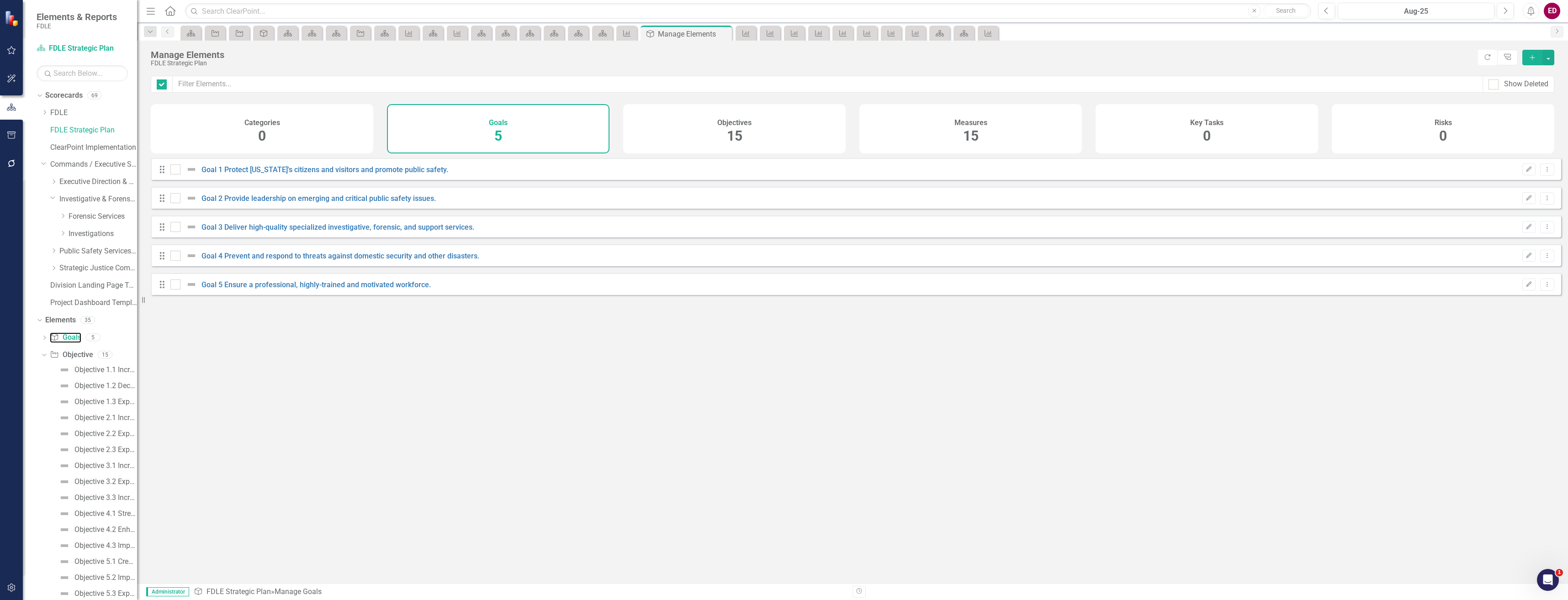
checkbox input "false"
click at [334, 289] on link "Goal 5 Ensure a professional, highly-trained and motivated workforce." at bounding box center [316, 284] width 229 height 8
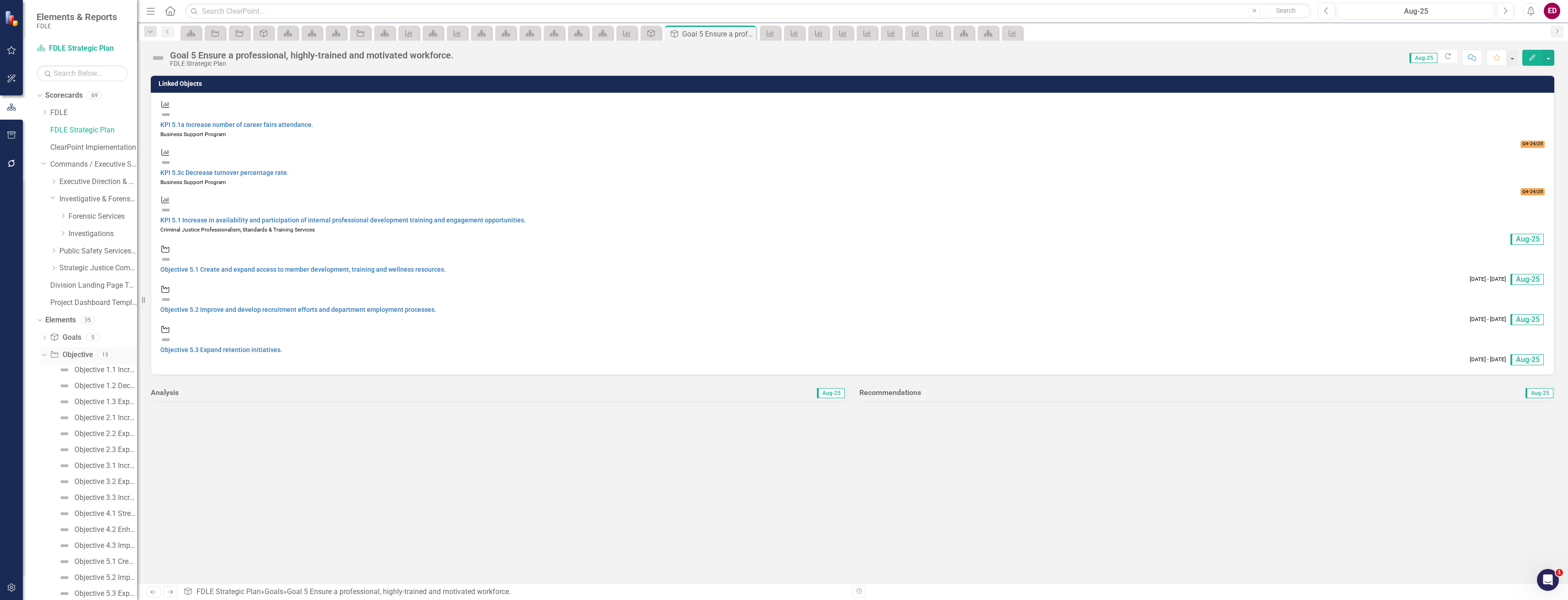
click at [75, 358] on link "Objective Objective" at bounding box center [71, 355] width 43 height 11
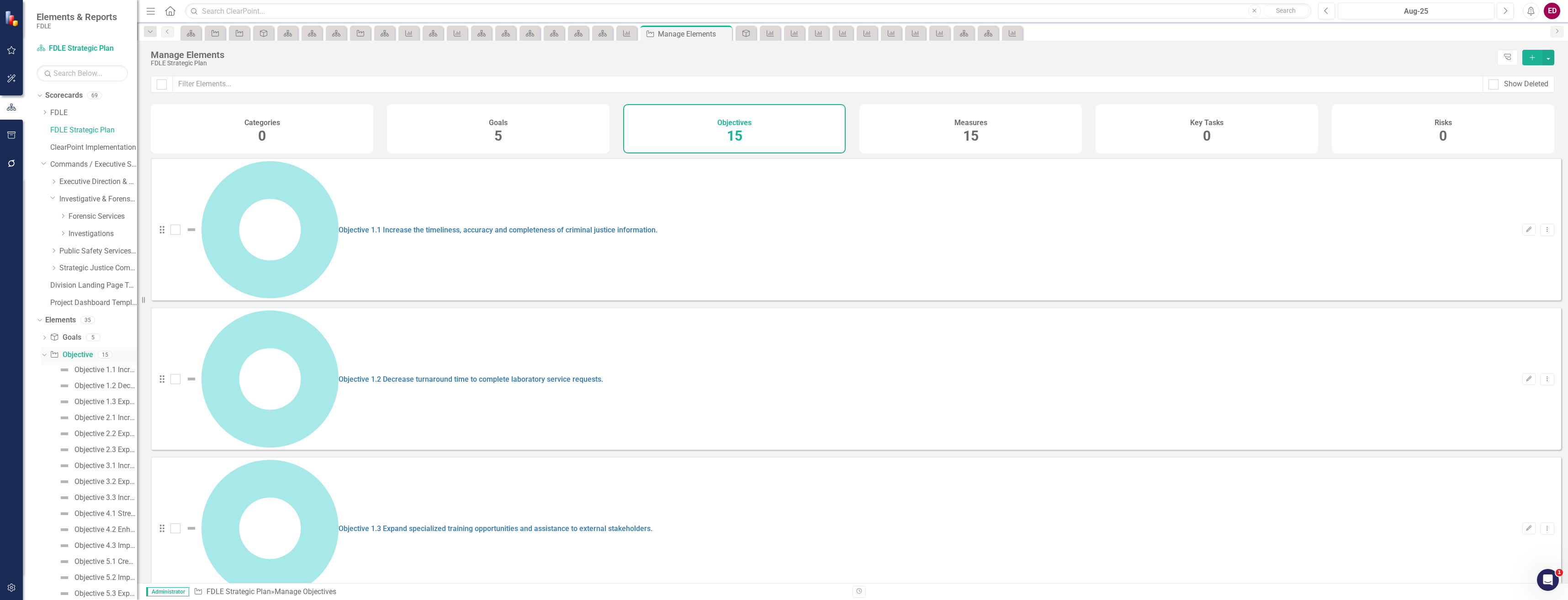
checkbox input "false"
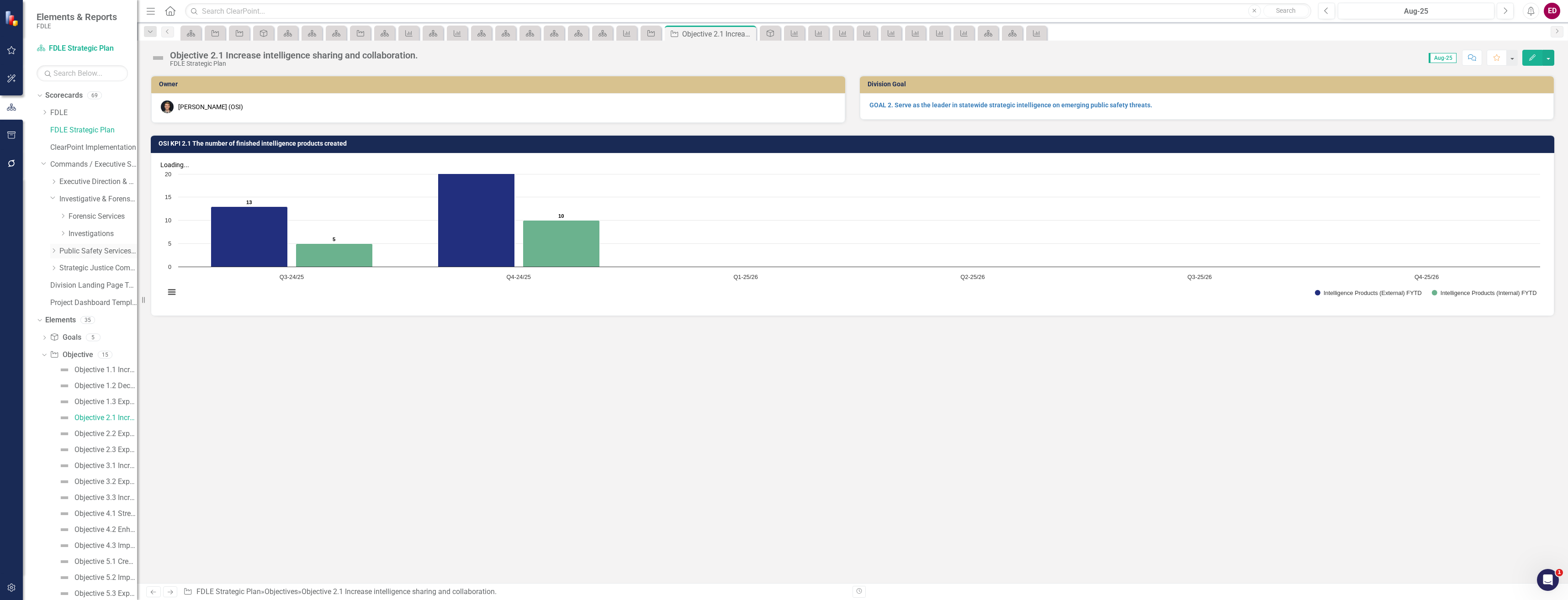
click at [51, 256] on div "Dropdown Public Safety Services Command" at bounding box center [94, 252] width 87 height 15
click at [55, 252] on icon "Dropdown" at bounding box center [53, 250] width 7 height 5
click at [56, 334] on div "Dropdown" at bounding box center [53, 338] width 7 height 8
click at [84, 410] on link "Statewide Intelligence" at bounding box center [103, 407] width 68 height 11
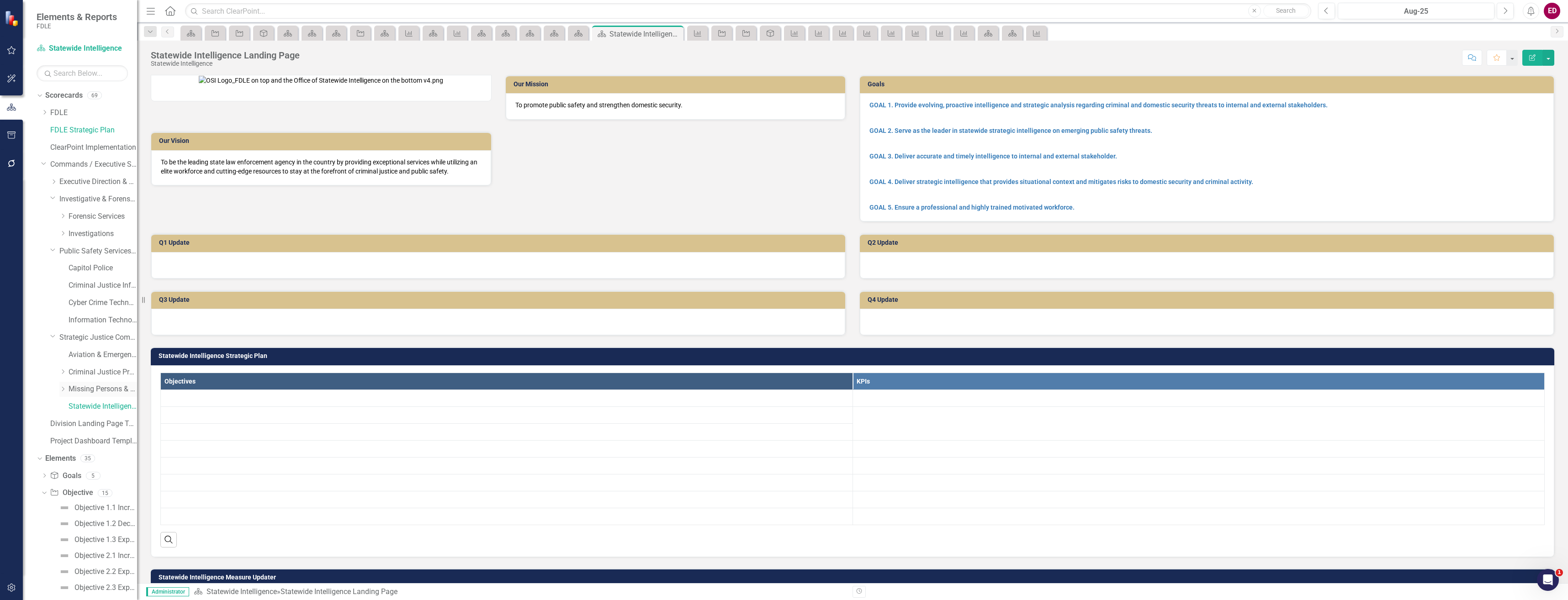
click at [94, 387] on link "Missing Persons & Offender Enforcement" at bounding box center [103, 389] width 68 height 11
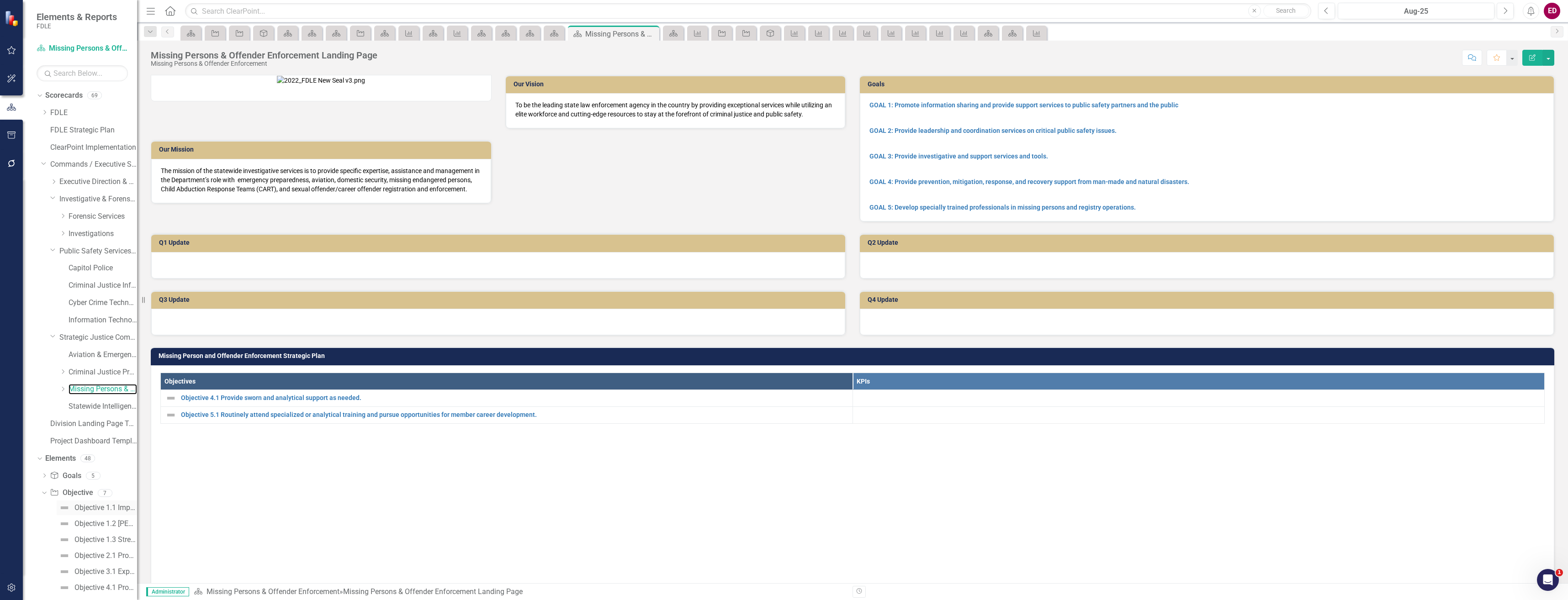
scroll to position [84, 0]
click at [97, 539] on div "Measure Measures 36" at bounding box center [93, 539] width 87 height 17
click at [83, 537] on link "Measure Measures" at bounding box center [72, 538] width 45 height 11
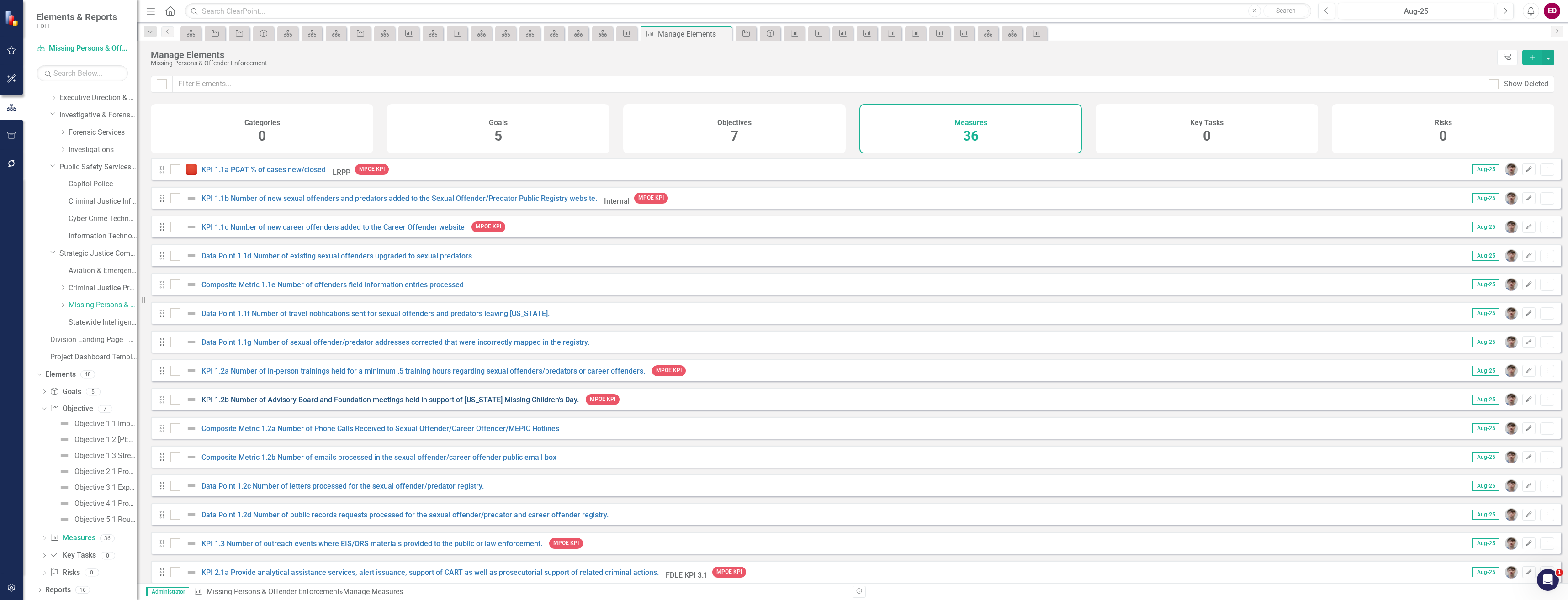
click at [277, 404] on link "KPI 1.2b Number of Advisory Board and Foundation meetings held in support of Fl…" at bounding box center [390, 399] width 377 height 8
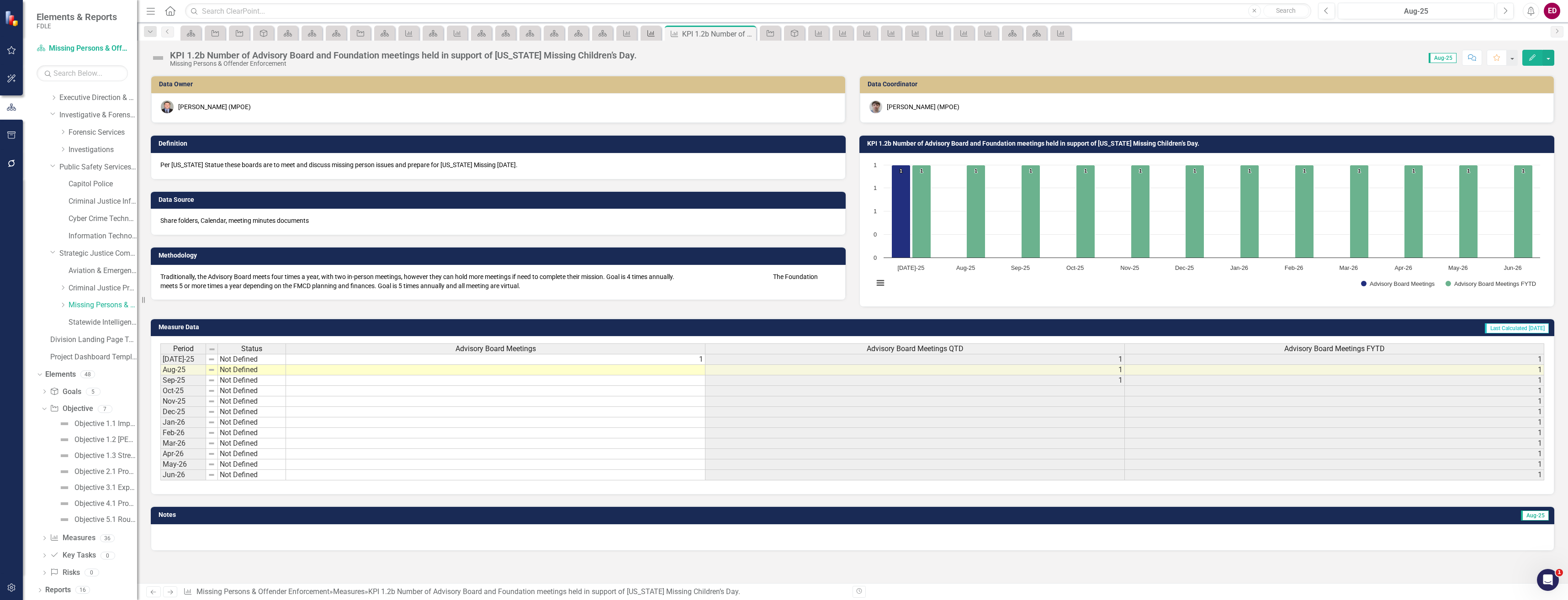
click at [647, 36] on icon "Measure" at bounding box center [651, 33] width 9 height 8
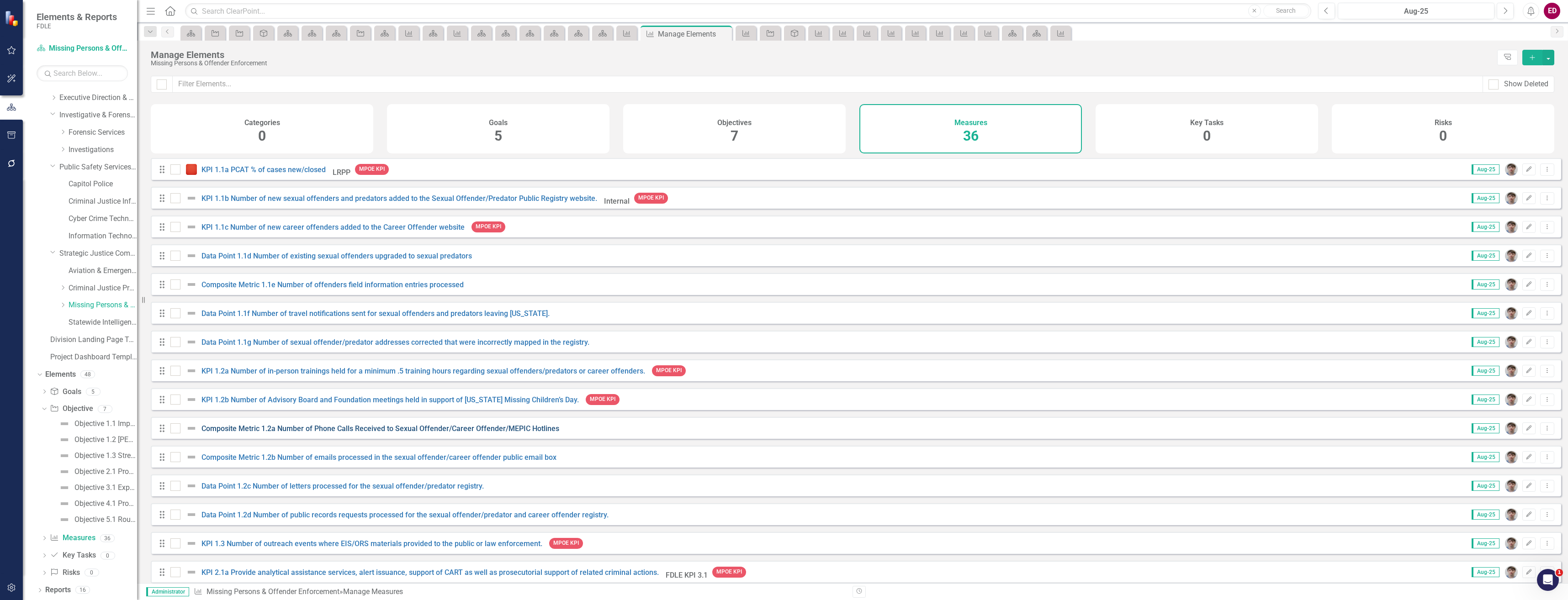
click at [335, 433] on link "Composite Metric 1.2a Number of Phone Calls Received to Sexual Offender/Career …" at bounding box center [380, 428] width 358 height 8
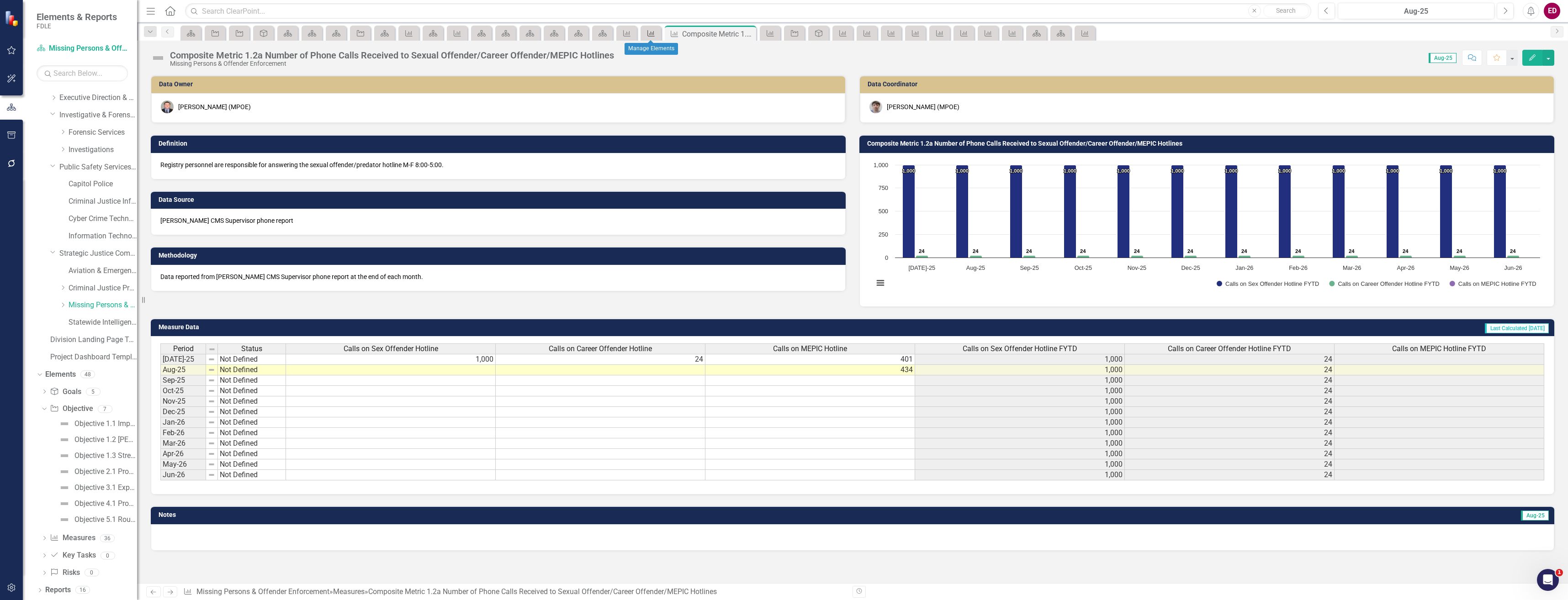
click at [647, 30] on icon "Measure" at bounding box center [651, 33] width 9 height 8
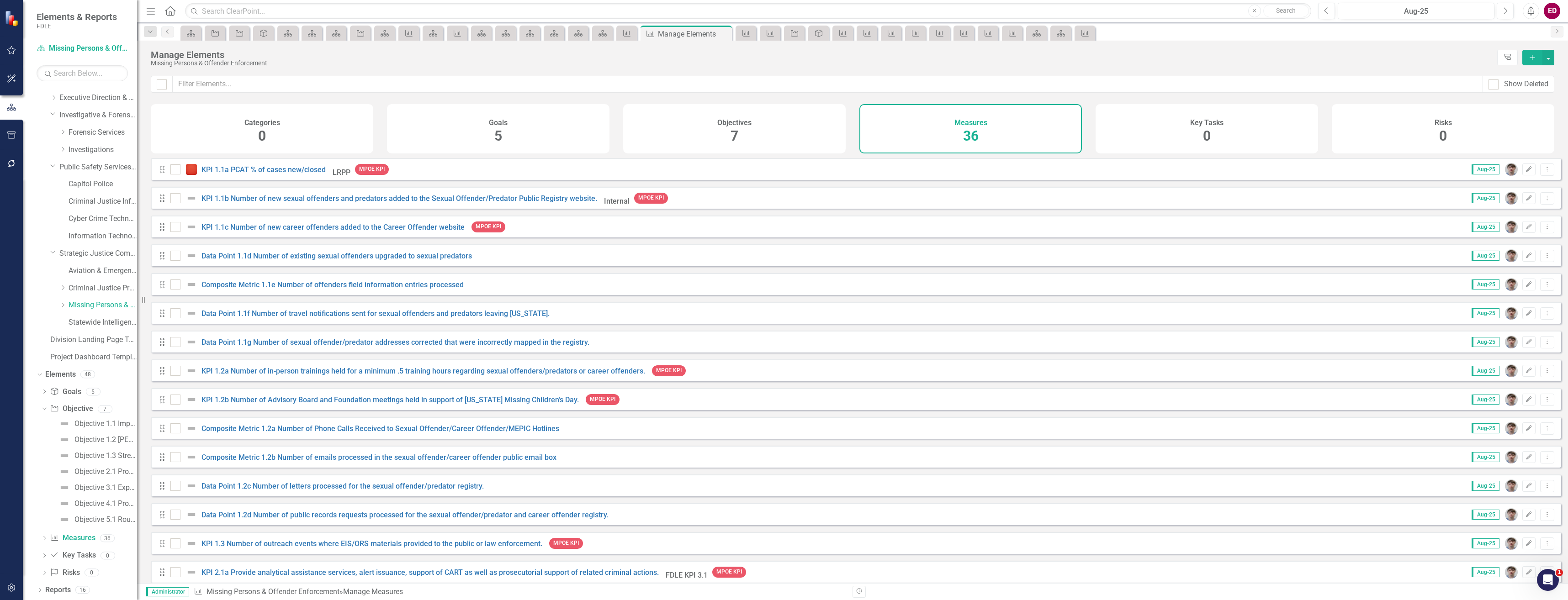
click at [310, 456] on div "Drag Composite Metric 1.2b Number of emails processed in the sexual offender/ca…" at bounding box center [856, 456] width 1411 height 22
click at [317, 462] on link "Composite Metric 1.2b Number of emails processed in the sexual offender/career …" at bounding box center [379, 457] width 355 height 8
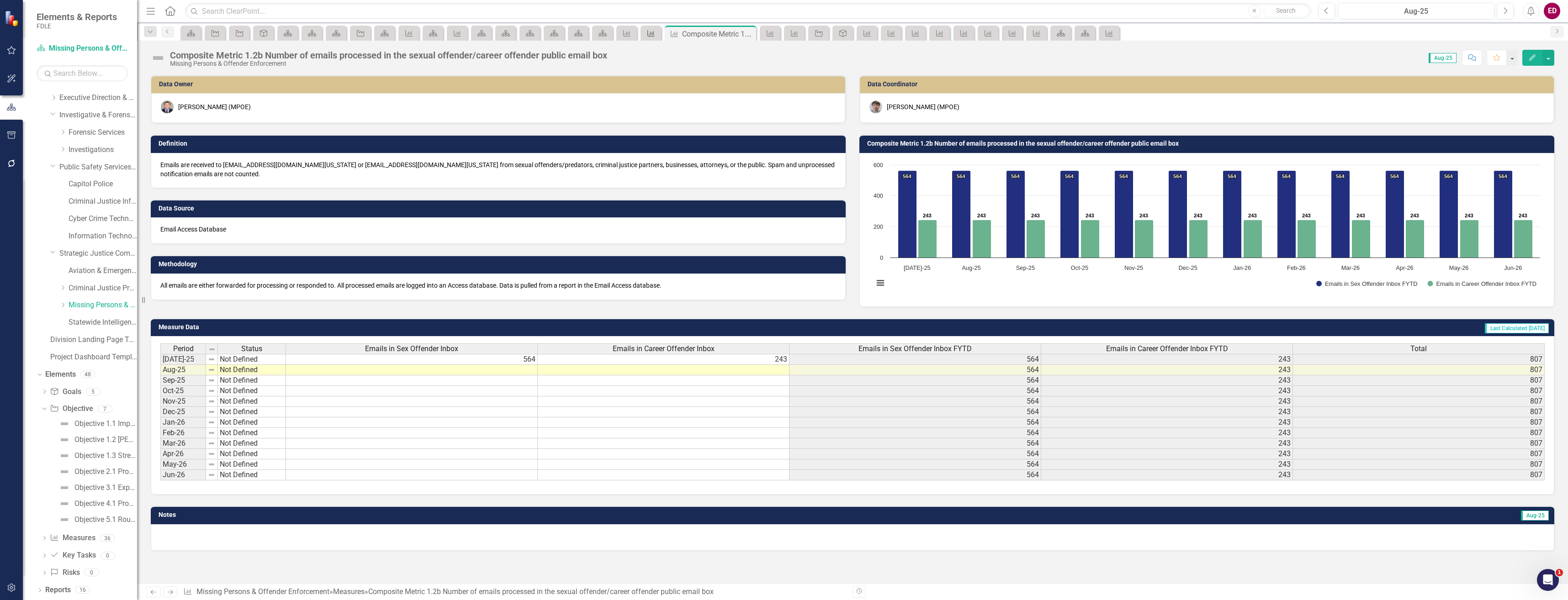
click at [646, 37] on div "Measure" at bounding box center [649, 33] width 13 height 11
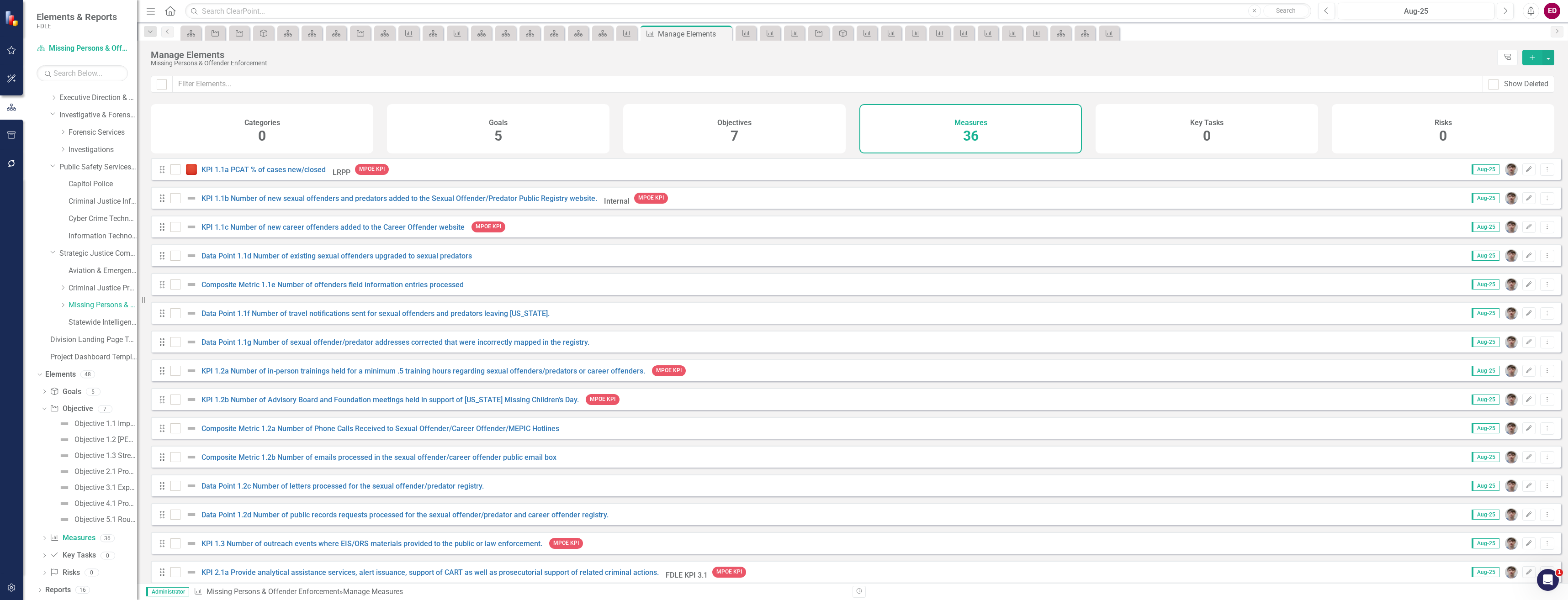
click at [333, 525] on div "Drag Data Point 1.2d Number of public records requests processed for the sexual…" at bounding box center [856, 514] width 1411 height 22
click at [329, 519] on link "Data Point 1.2d Number of public records requests processed for the sexual offe…" at bounding box center [405, 514] width 407 height 8
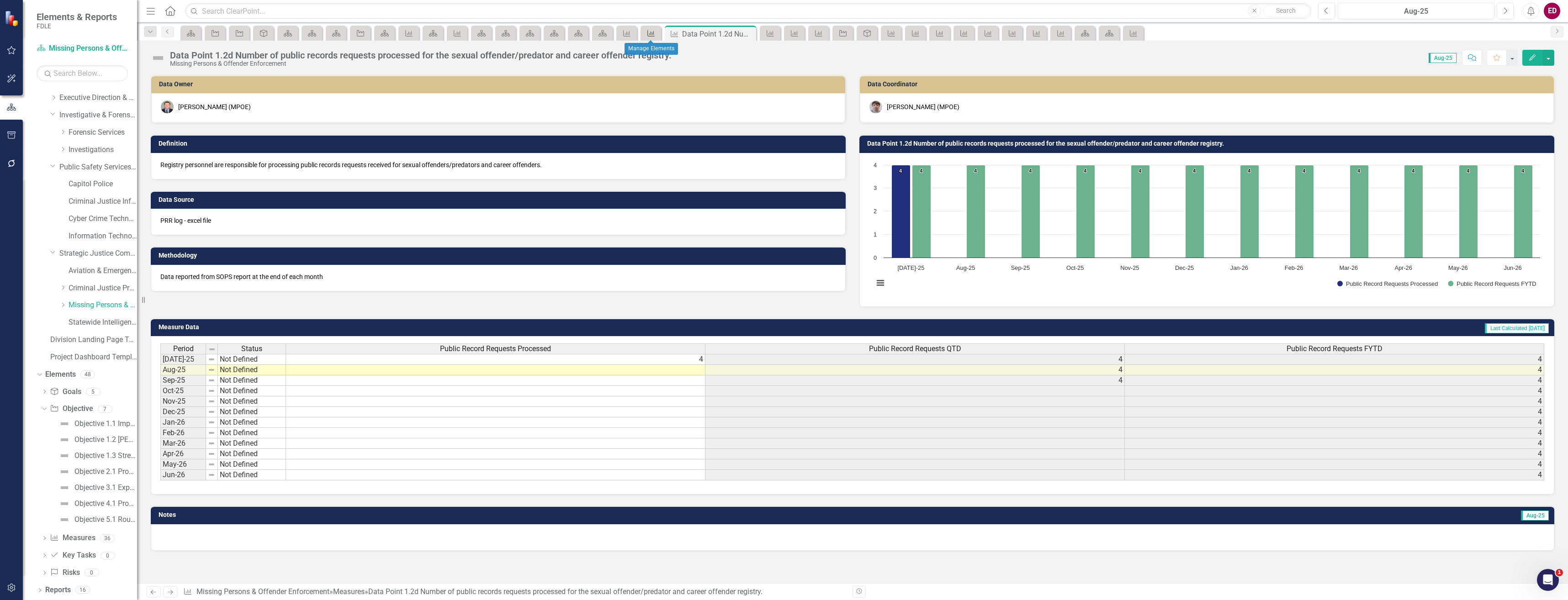
click at [650, 36] on icon "Measure" at bounding box center [651, 33] width 9 height 8
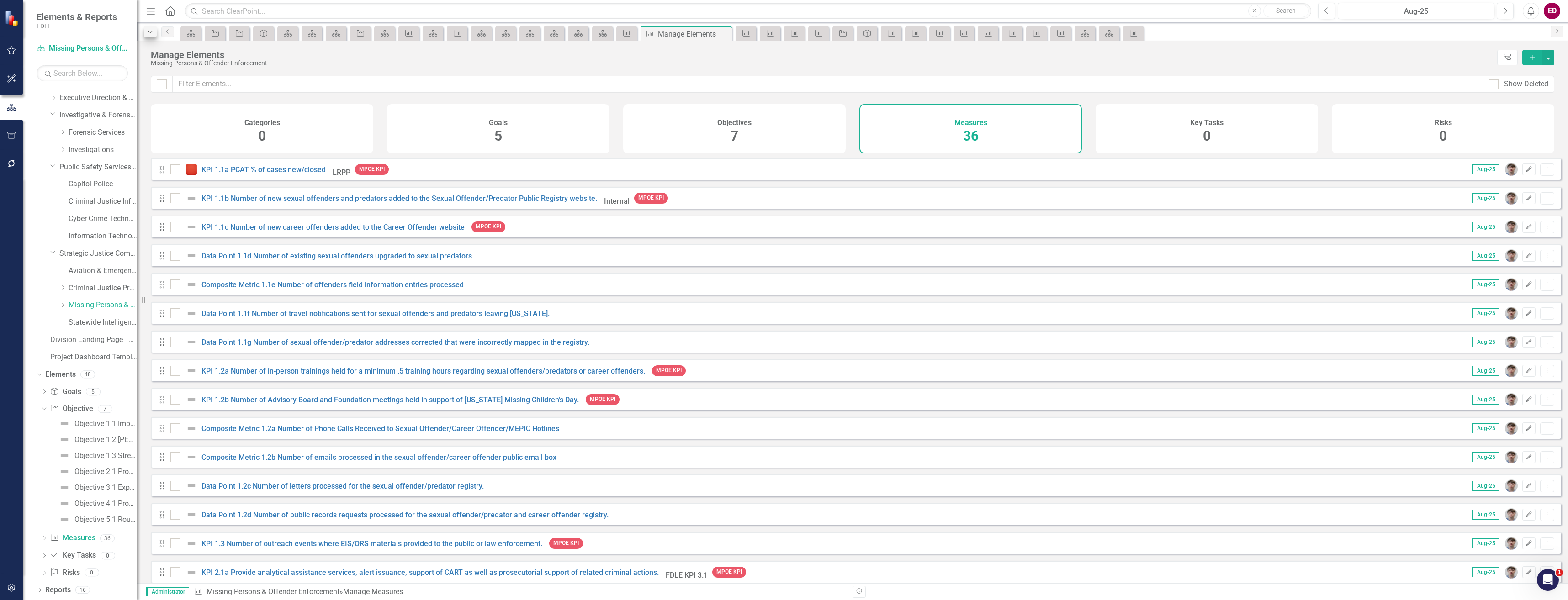
click at [148, 36] on form "Dropdown Search Scorecard FDLE Strategic Plan Close Objective Objective 1.1 Inc…" at bounding box center [150, 33] width 22 height 14
click at [148, 35] on div "Dropdown" at bounding box center [150, 31] width 13 height 11
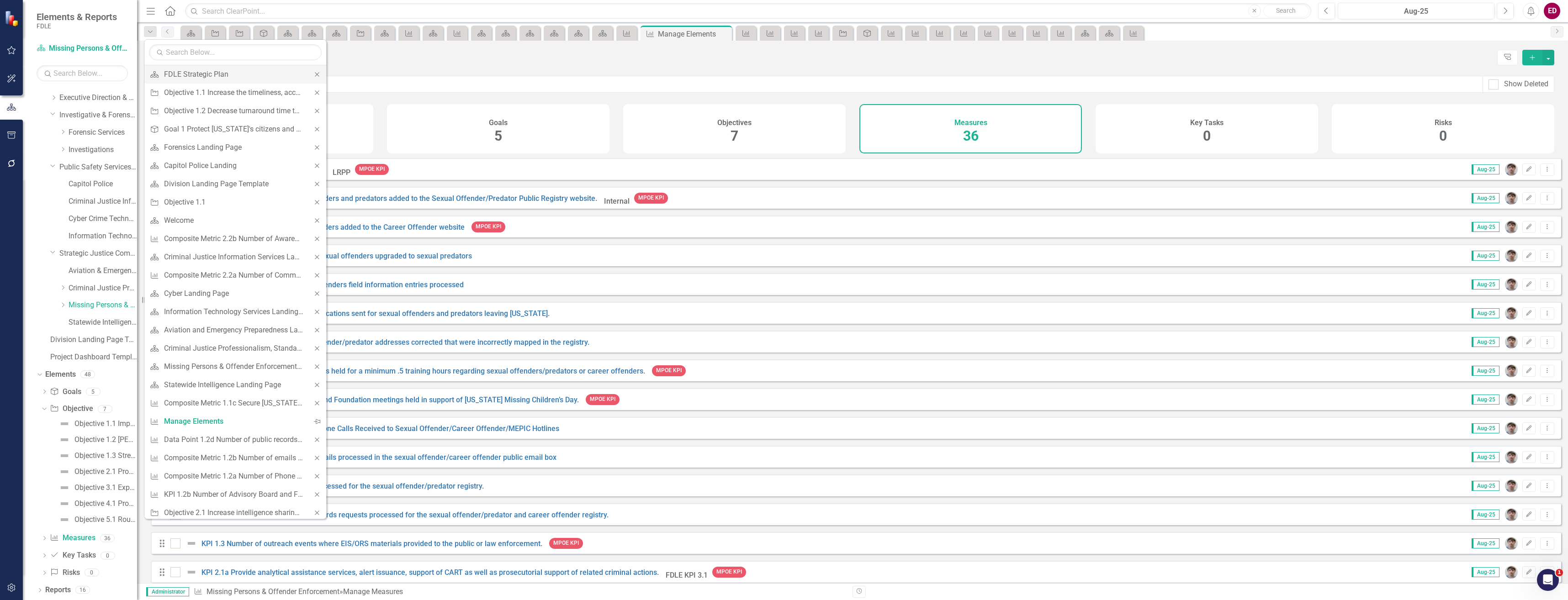
click at [308, 75] on div "Close" at bounding box center [317, 75] width 18 height 18
click at [313, 78] on div "Close" at bounding box center [317, 75] width 18 height 18
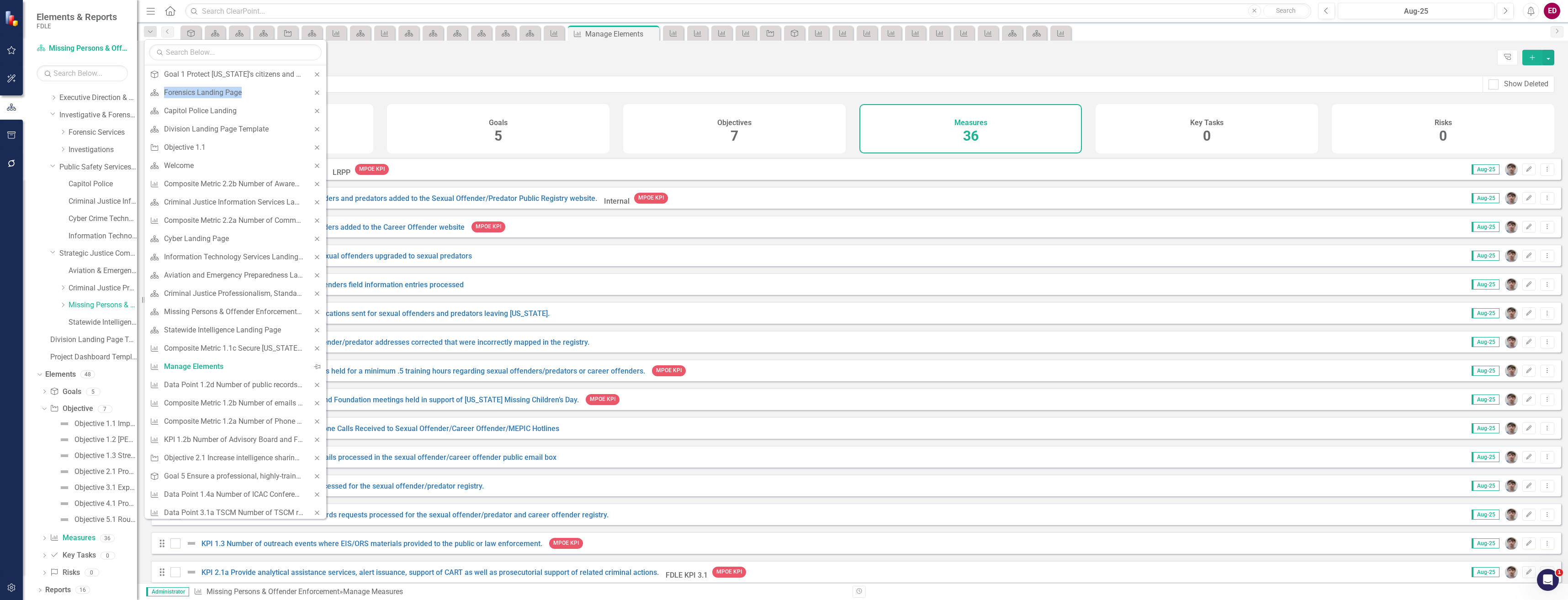
click at [313, 78] on div "Close" at bounding box center [317, 75] width 18 height 18
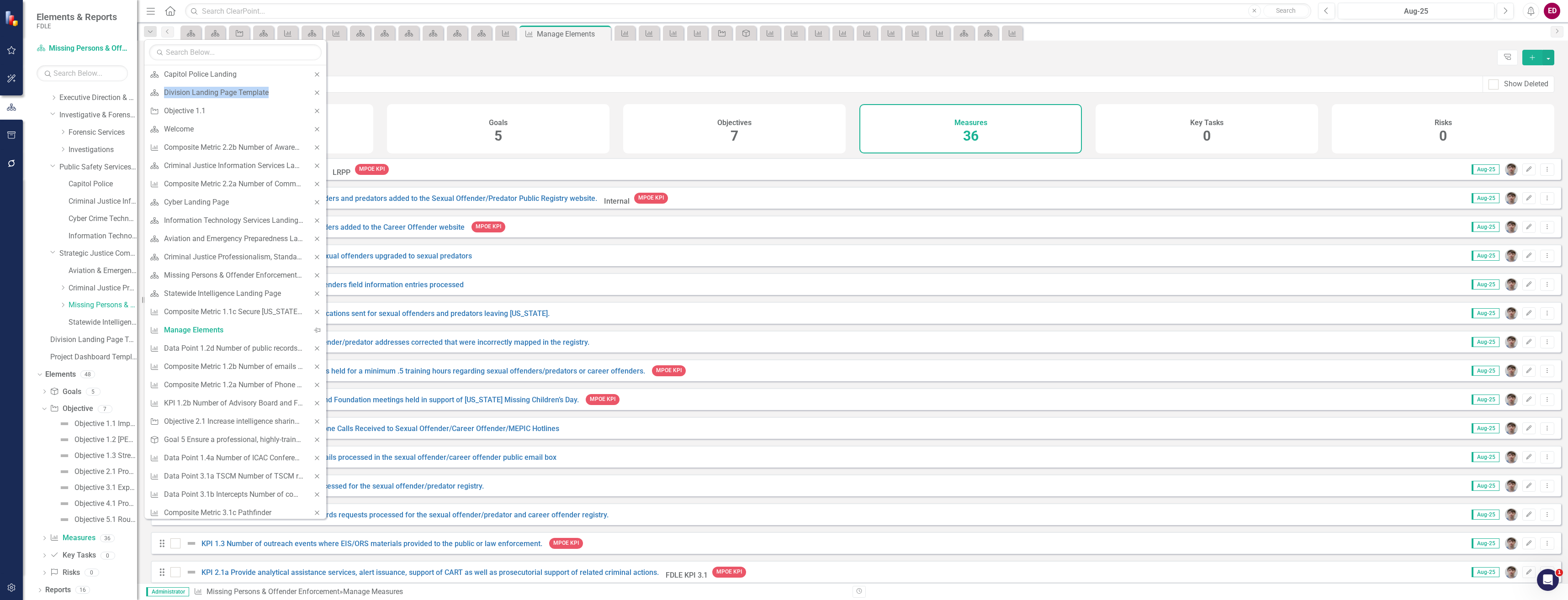
click at [313, 78] on div "Close" at bounding box center [317, 75] width 18 height 18
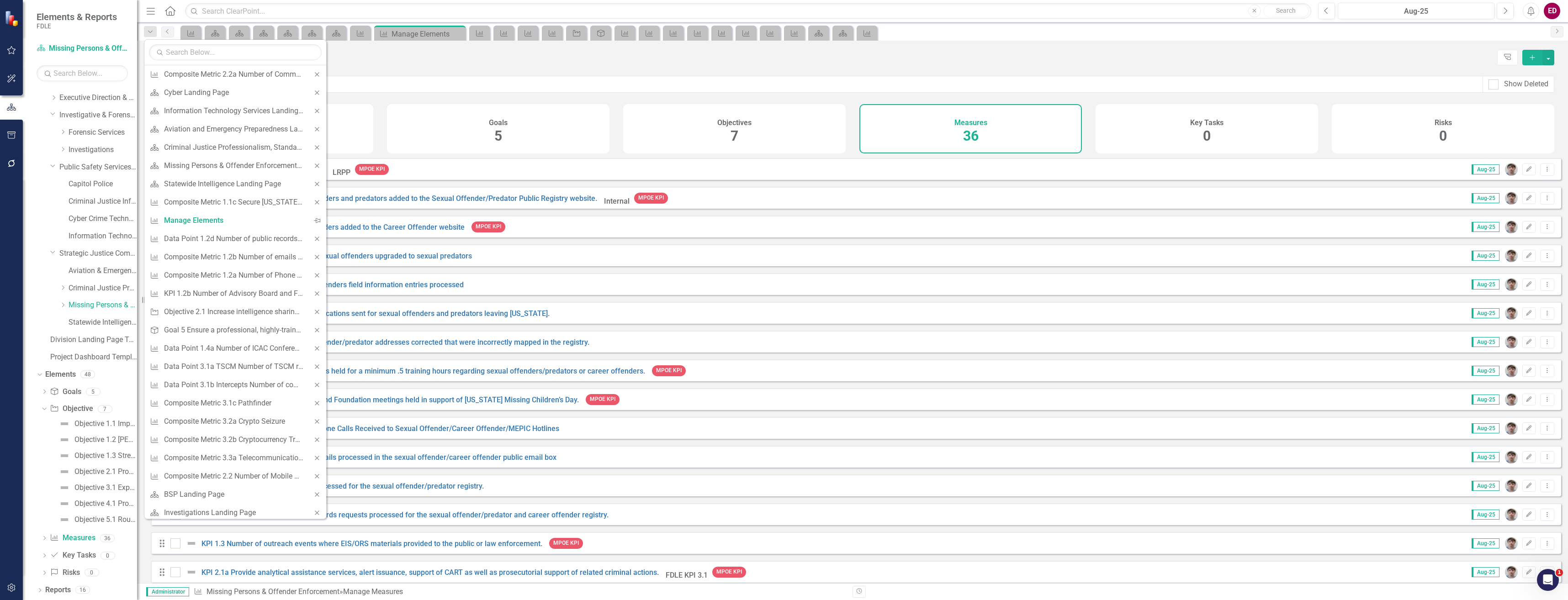
click at [313, 78] on div "Close" at bounding box center [317, 75] width 18 height 18
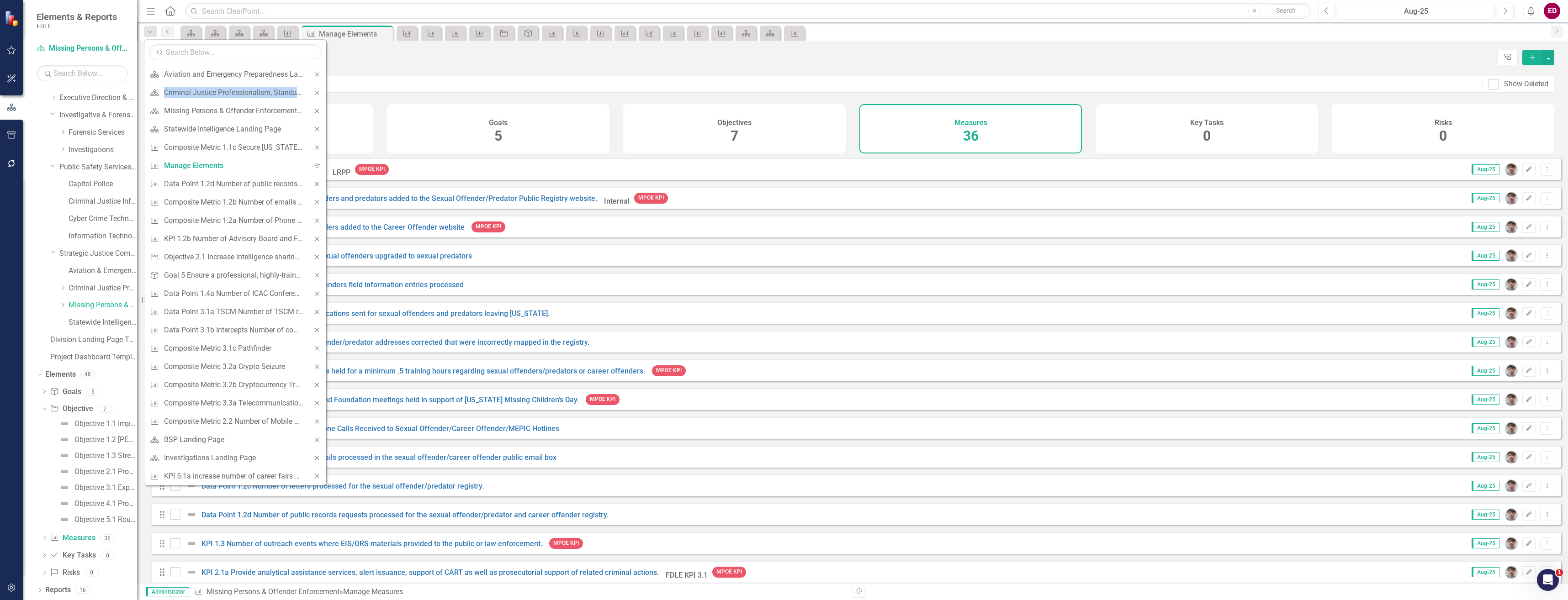
click at [313, 78] on div "Close" at bounding box center [317, 75] width 18 height 18
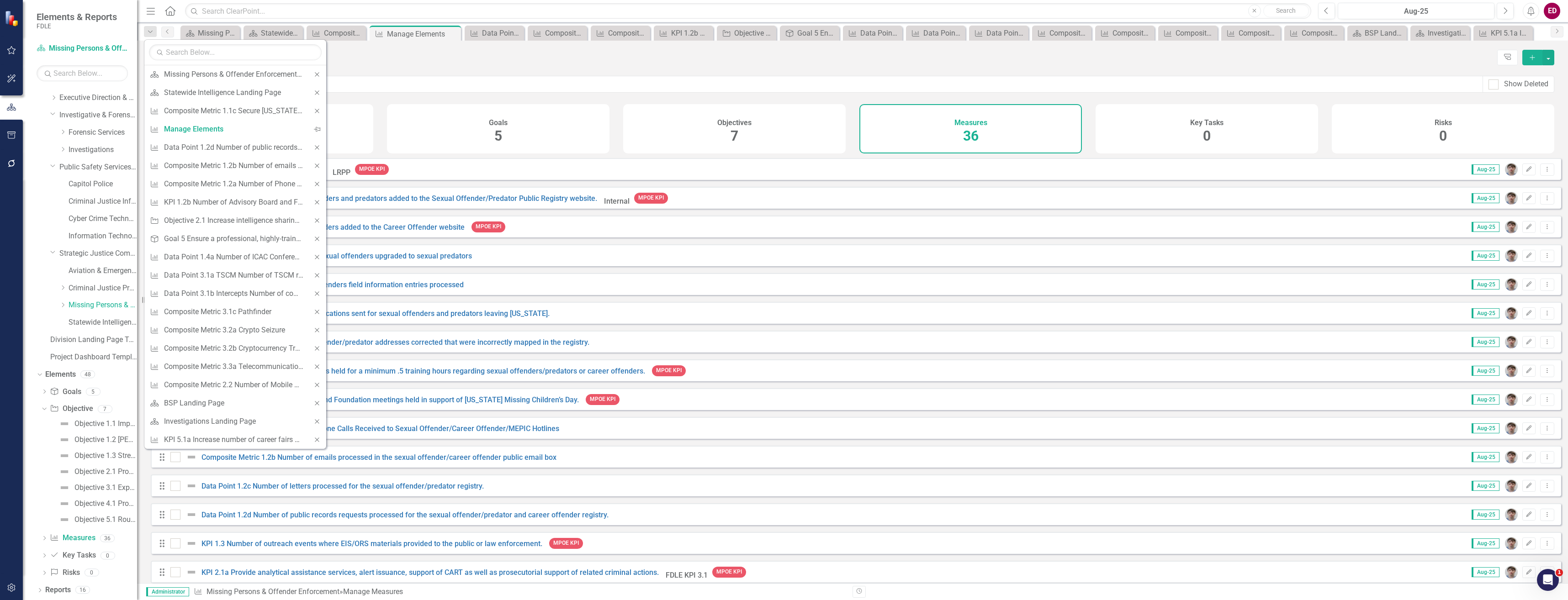
click at [313, 78] on div "Close" at bounding box center [317, 75] width 18 height 18
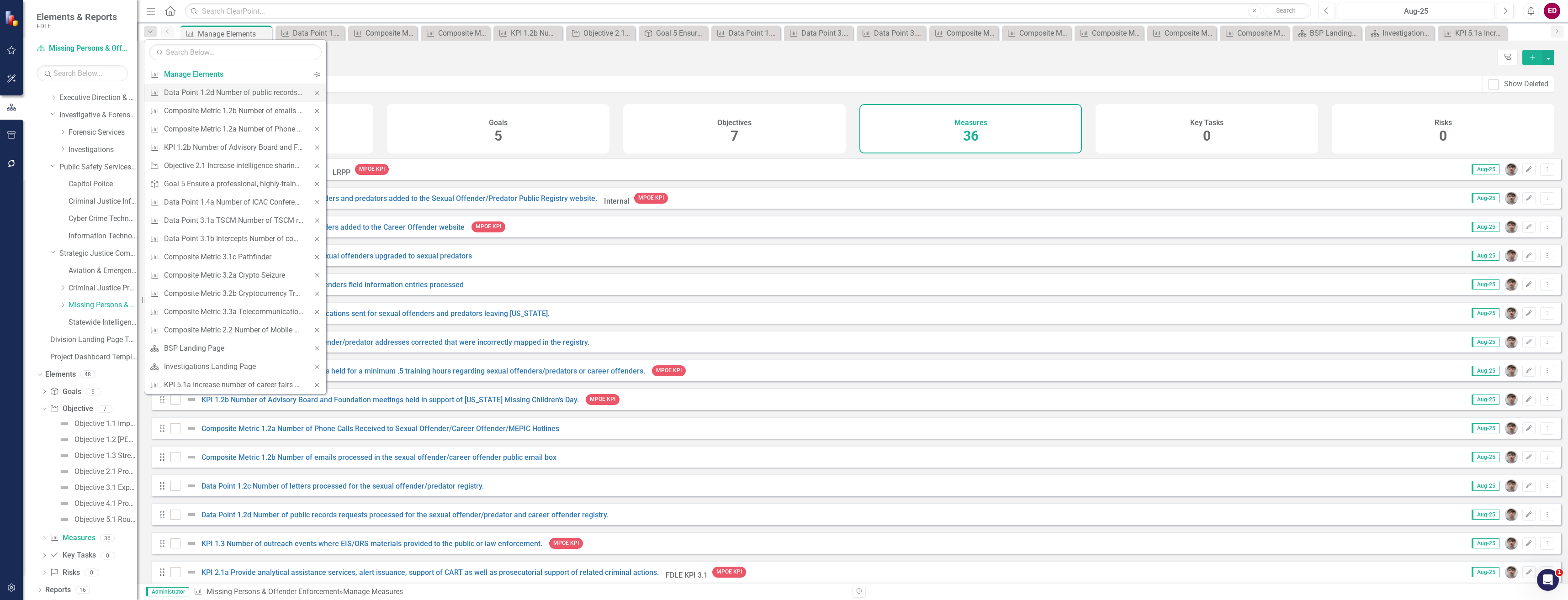
click at [320, 95] on icon "Close" at bounding box center [316, 93] width 8 height 6
click at [320, 94] on icon "Close" at bounding box center [316, 93] width 8 height 6
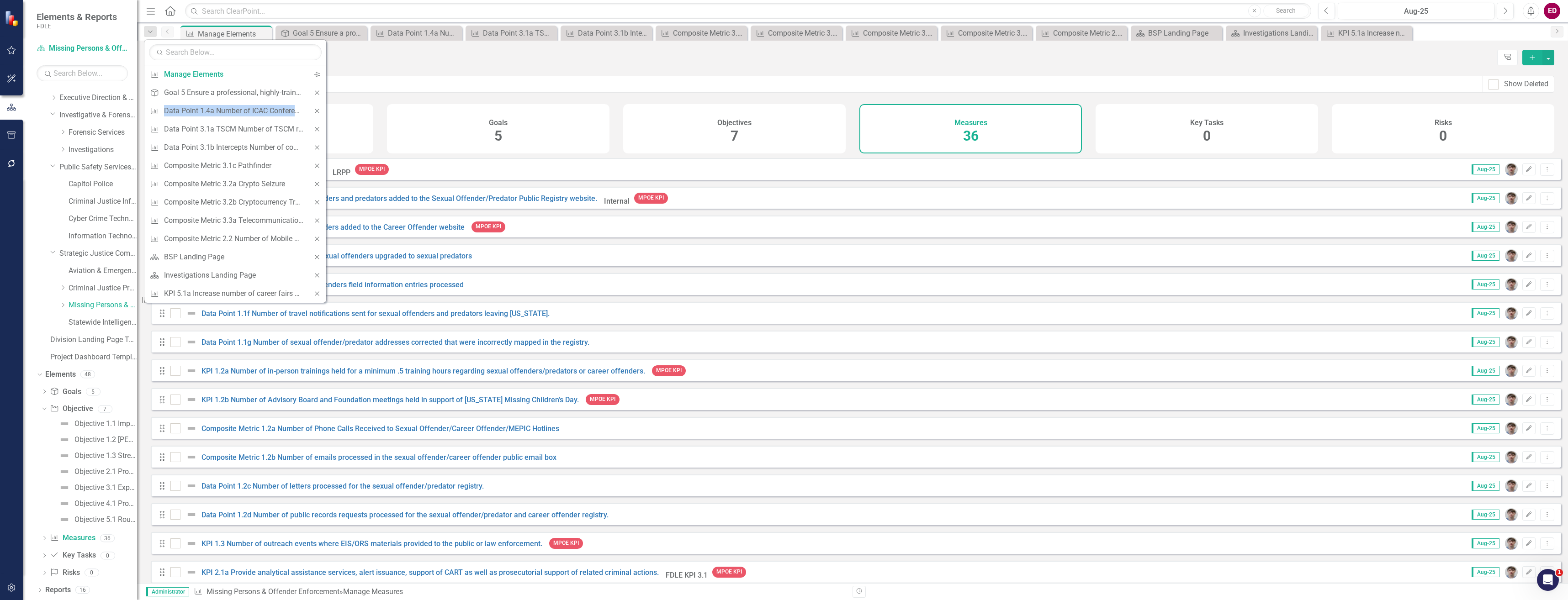
click at [320, 94] on icon "Close" at bounding box center [316, 93] width 8 height 6
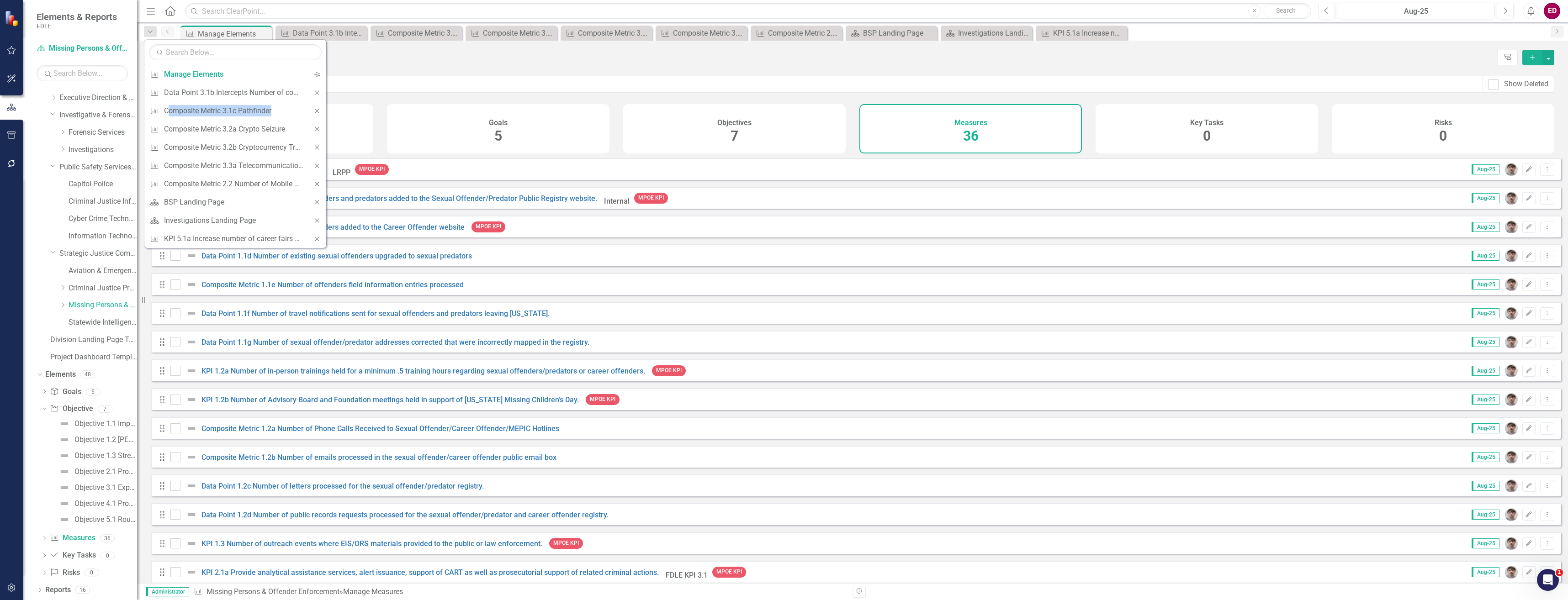
click at [320, 94] on icon "Close" at bounding box center [316, 93] width 8 height 6
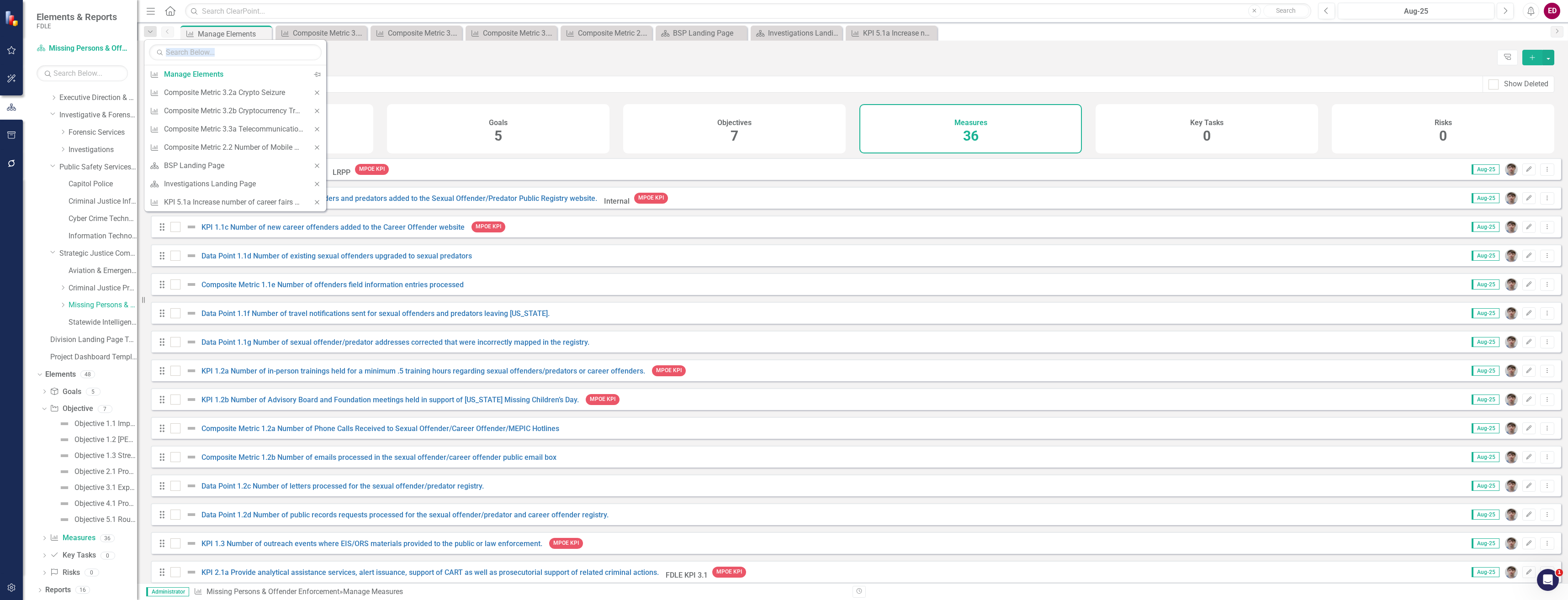
click at [320, 94] on icon "Close" at bounding box center [316, 93] width 8 height 6
click at [319, 94] on icon "Close" at bounding box center [316, 93] width 8 height 6
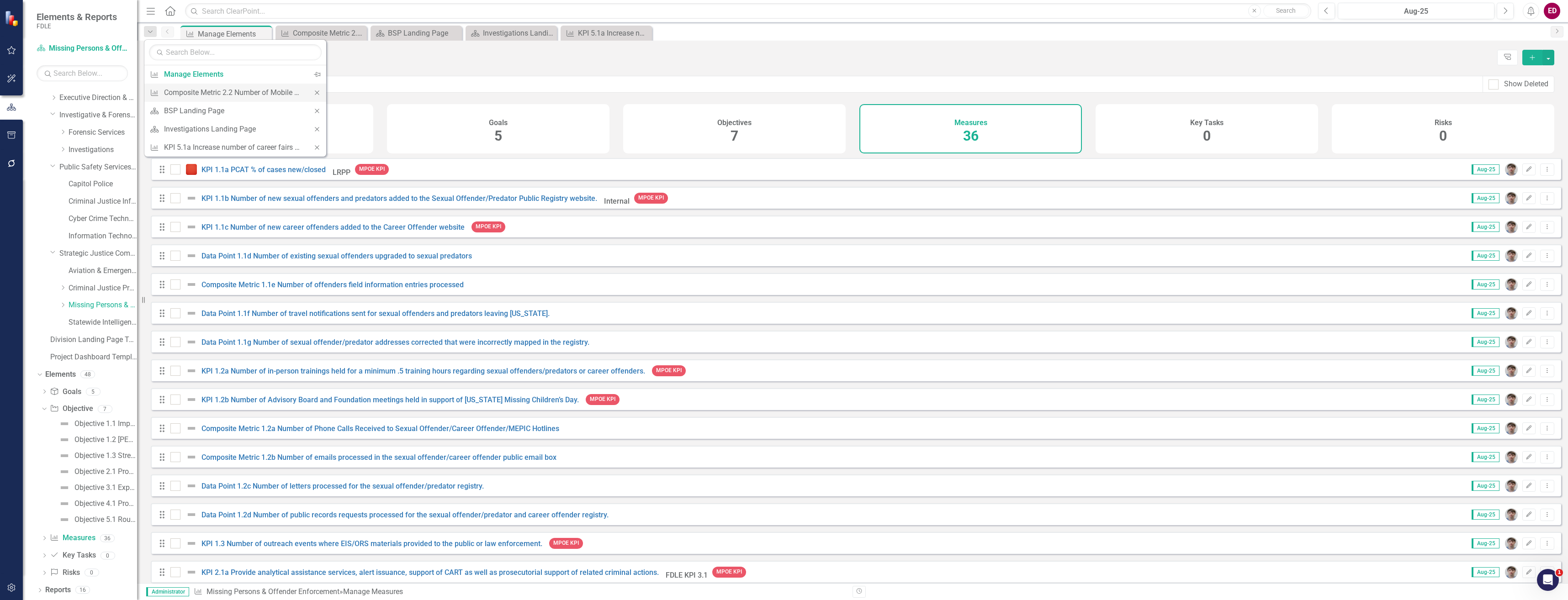
click at [316, 95] on icon "Close" at bounding box center [316, 93] width 8 height 6
click at [313, 95] on icon "Close" at bounding box center [316, 93] width 8 height 6
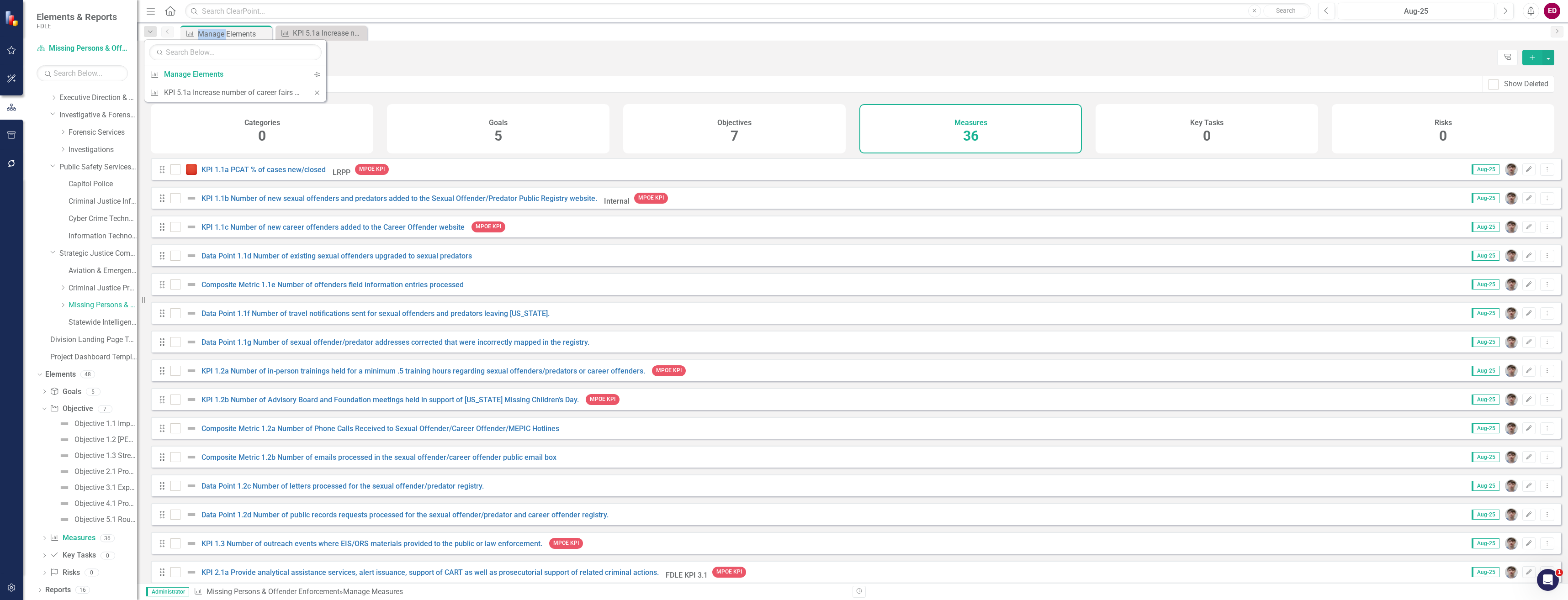
click at [313, 95] on icon "Close" at bounding box center [316, 93] width 8 height 6
click at [371, 458] on div "Drag Composite Metric 1.2b Number of emails processed in the sexual offender/ca…" at bounding box center [856, 456] width 1411 height 22
click at [380, 461] on link "Composite Metric 1.2b Number of emails processed in the sexual offender/career …" at bounding box center [379, 457] width 355 height 8
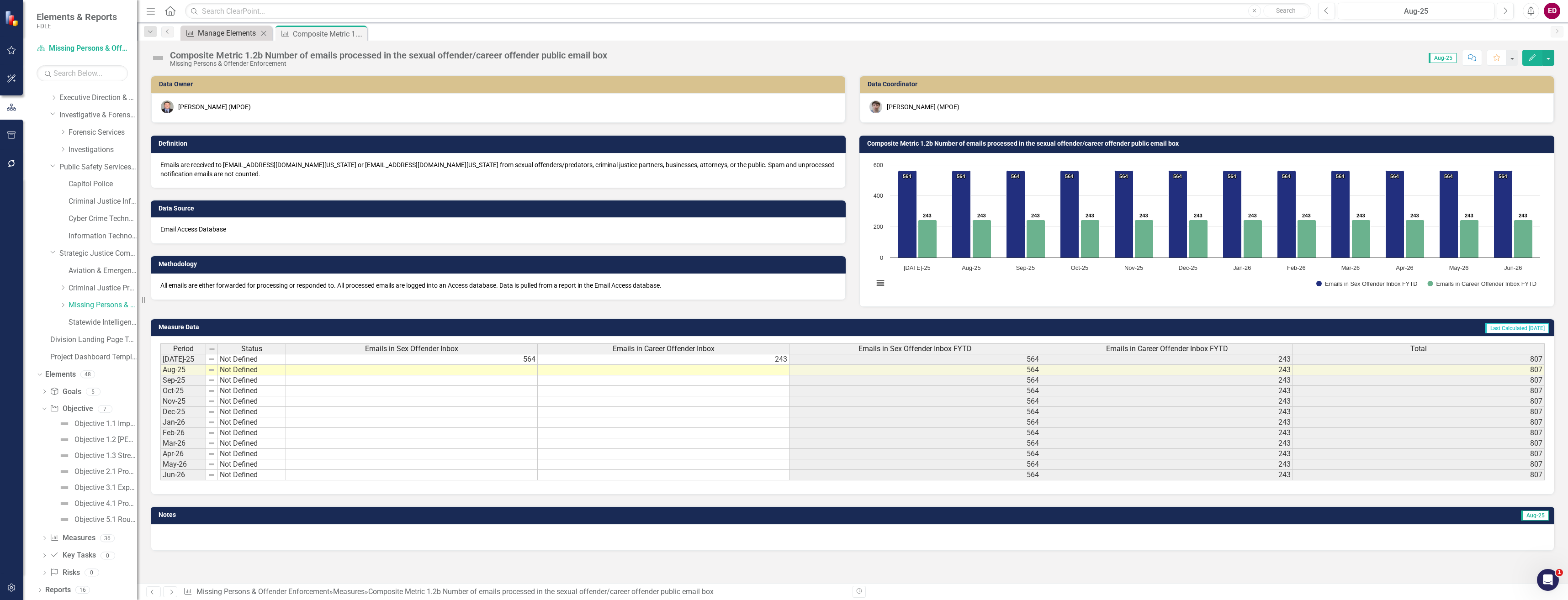
click at [215, 35] on div "Manage Elements" at bounding box center [227, 33] width 60 height 11
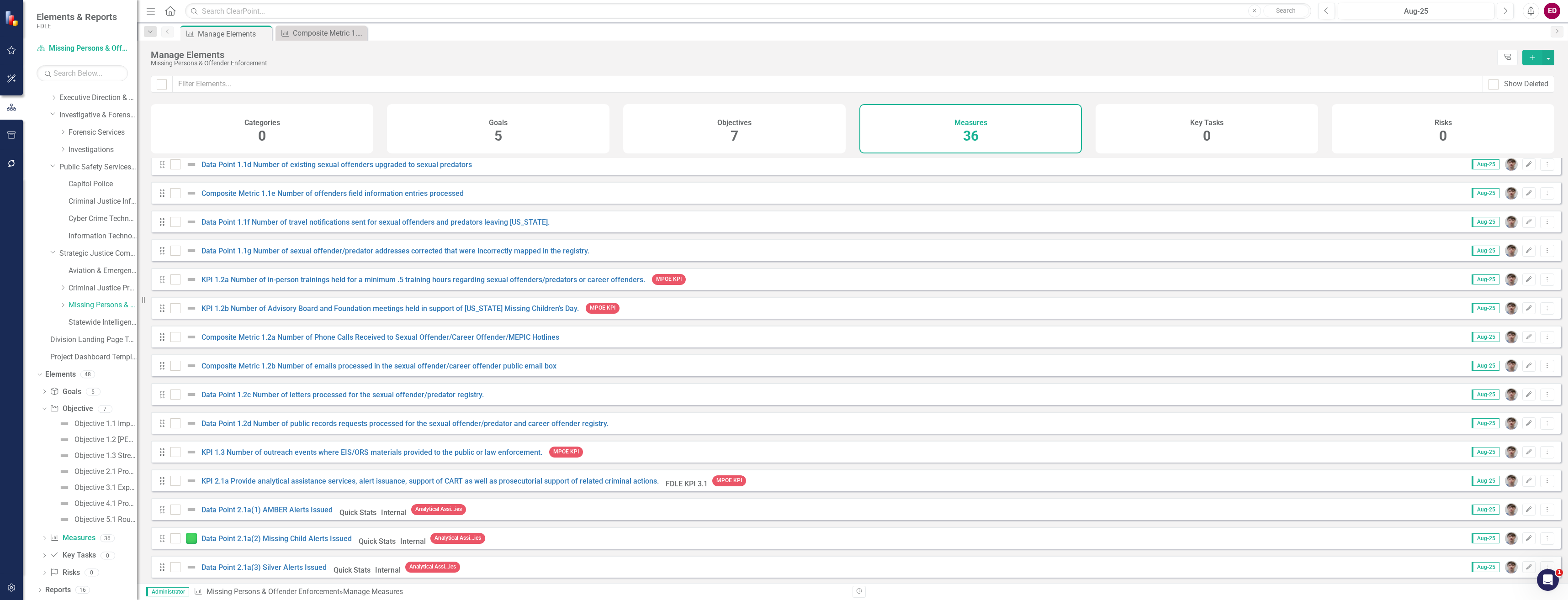
scroll to position [137, 0]
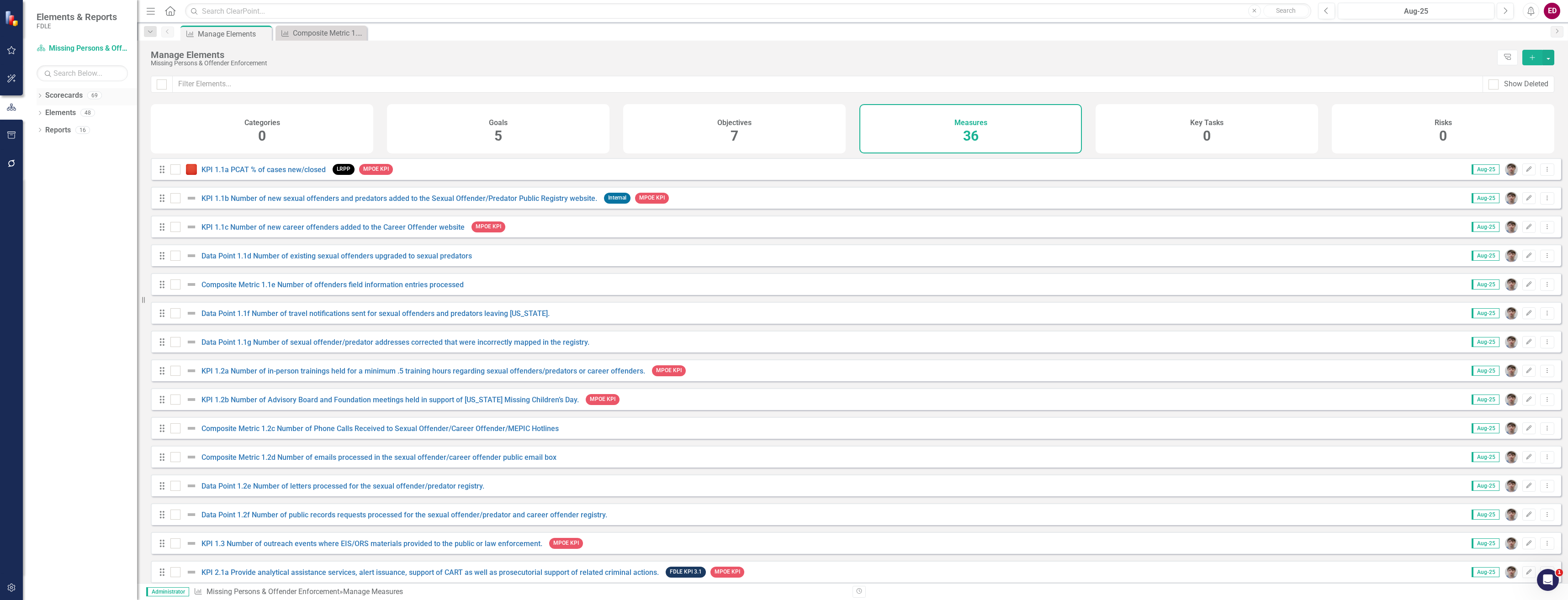
click at [40, 94] on icon "Dropdown" at bounding box center [40, 97] width 6 height 5
click at [47, 171] on div "Dropdown Commands / Executive Support Branch" at bounding box center [89, 165] width 96 height 15
click at [45, 166] on icon "Dropdown" at bounding box center [44, 164] width 7 height 5
click at [53, 233] on icon "Dropdown" at bounding box center [53, 233] width 7 height 5
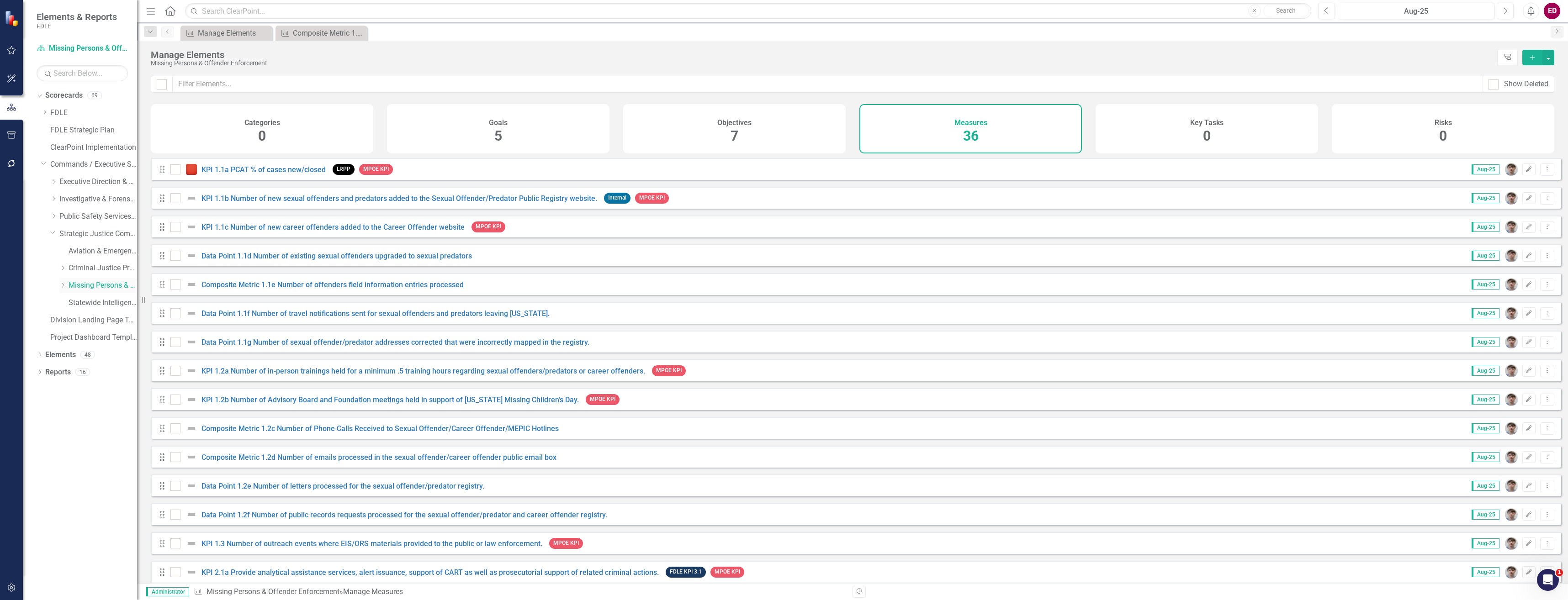
click at [118, 287] on link "Missing Persons & Offender Enforcement" at bounding box center [103, 286] width 68 height 11
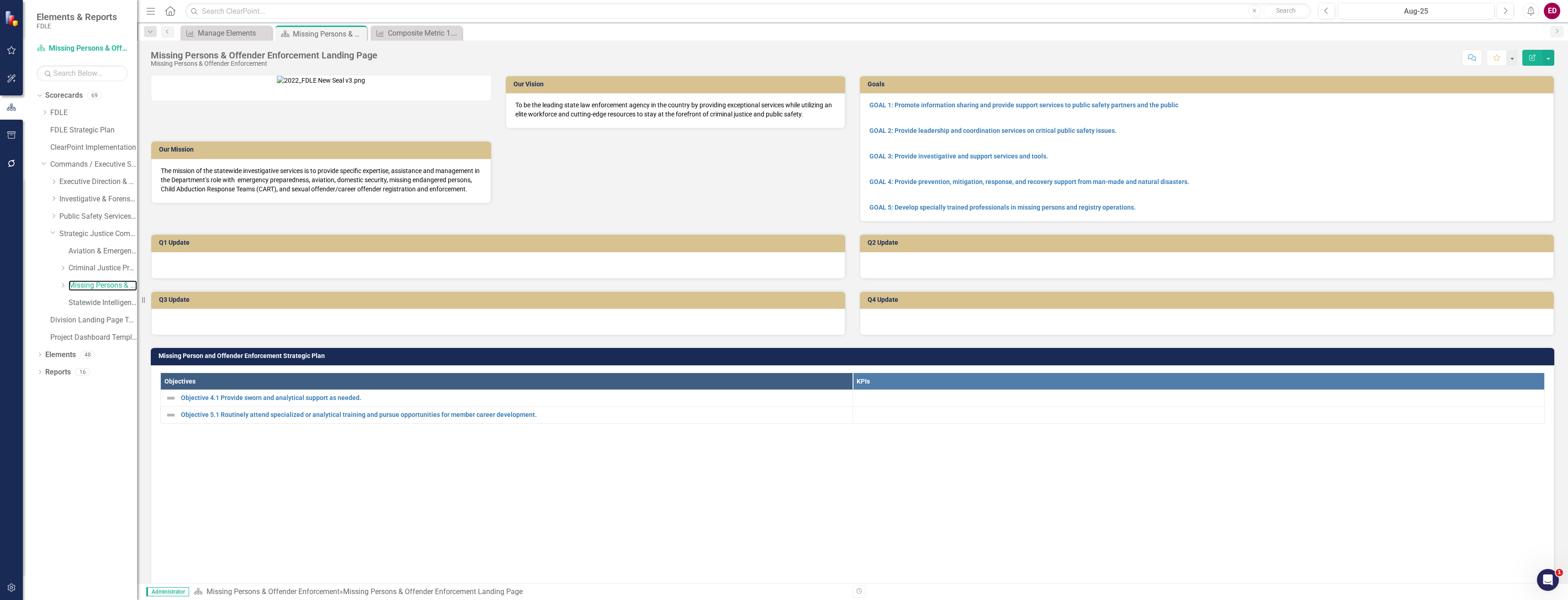
scroll to position [365, 0]
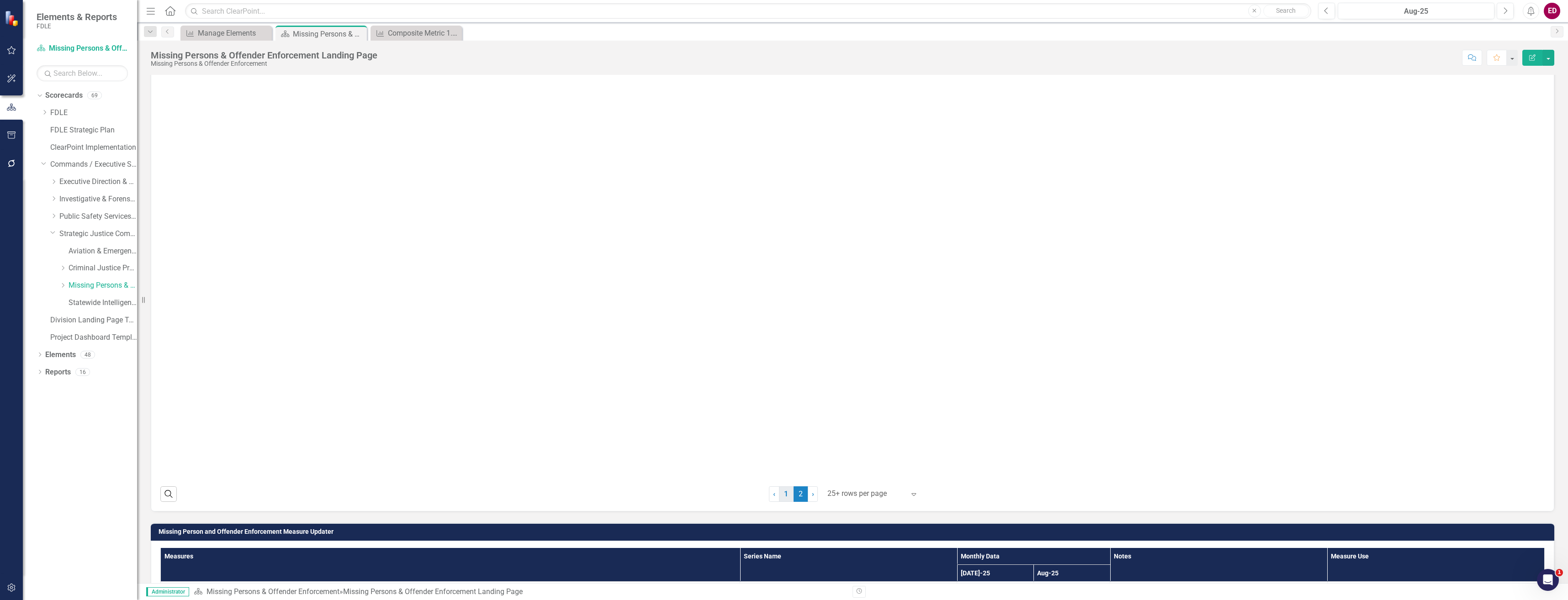
click at [787, 502] on div "Search ‹ Previous 1 2 (current) › Next 25+ rows per page Expand" at bounding box center [852, 490] width 1384 height 22
drag, startPoint x: 792, startPoint y: 538, endPoint x: 786, endPoint y: 538, distance: 6.0
click at [794, 502] on span "2 (current)" at bounding box center [800, 494] width 14 height 15
click at [785, 502] on link "1" at bounding box center [786, 494] width 14 height 15
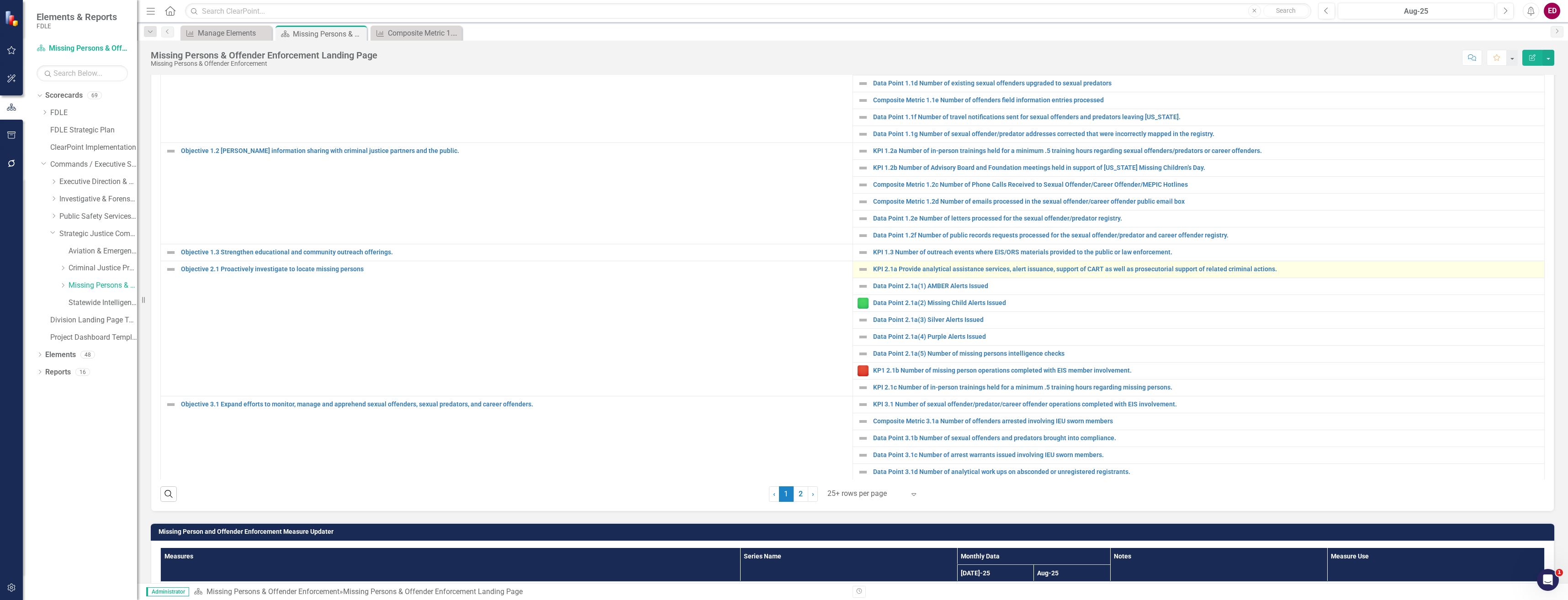
click at [949, 278] on td "KPI 2.1a Provide analytical assistance services, alert issuance, support of CAR…" at bounding box center [1198, 269] width 692 height 17
click at [952, 272] on link "KPI 2.1a Provide analytical assistance services, alert issuance, support of CAR…" at bounding box center [1206, 268] width 667 height 7
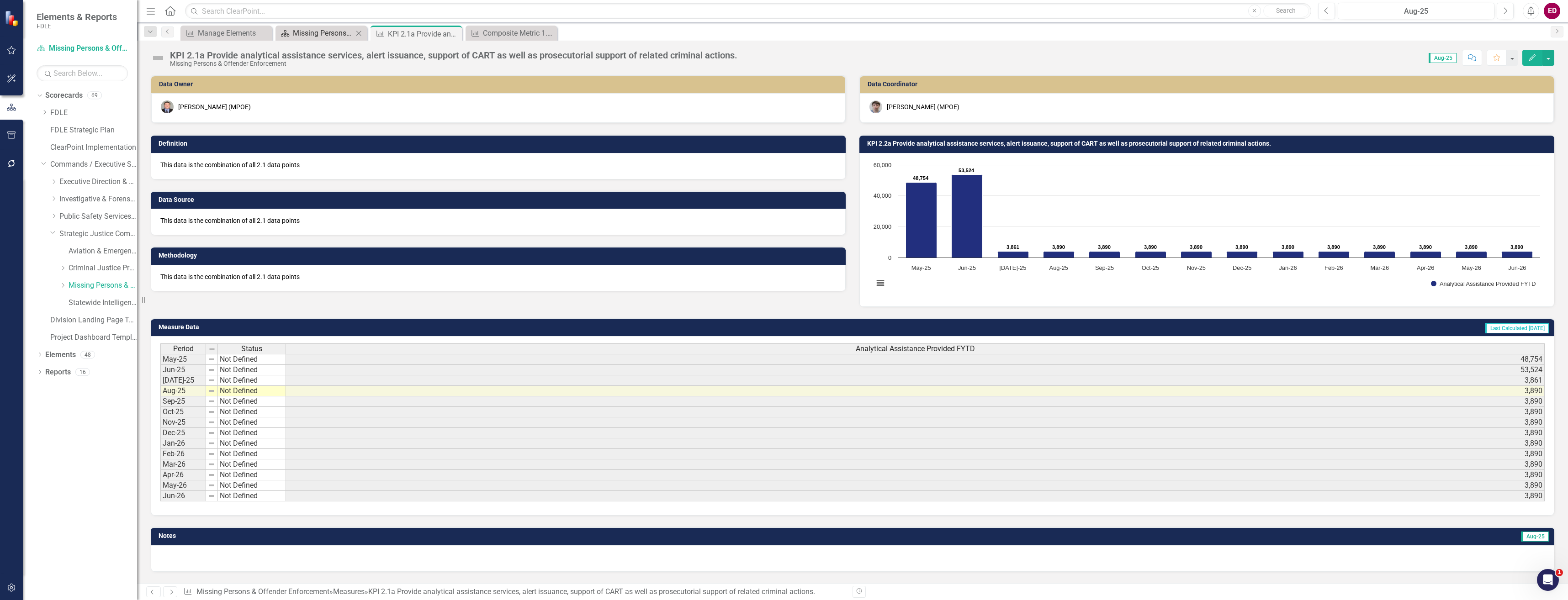
click at [323, 37] on div "Missing Persons & Offender Enforcement Landing Page" at bounding box center [323, 33] width 60 height 11
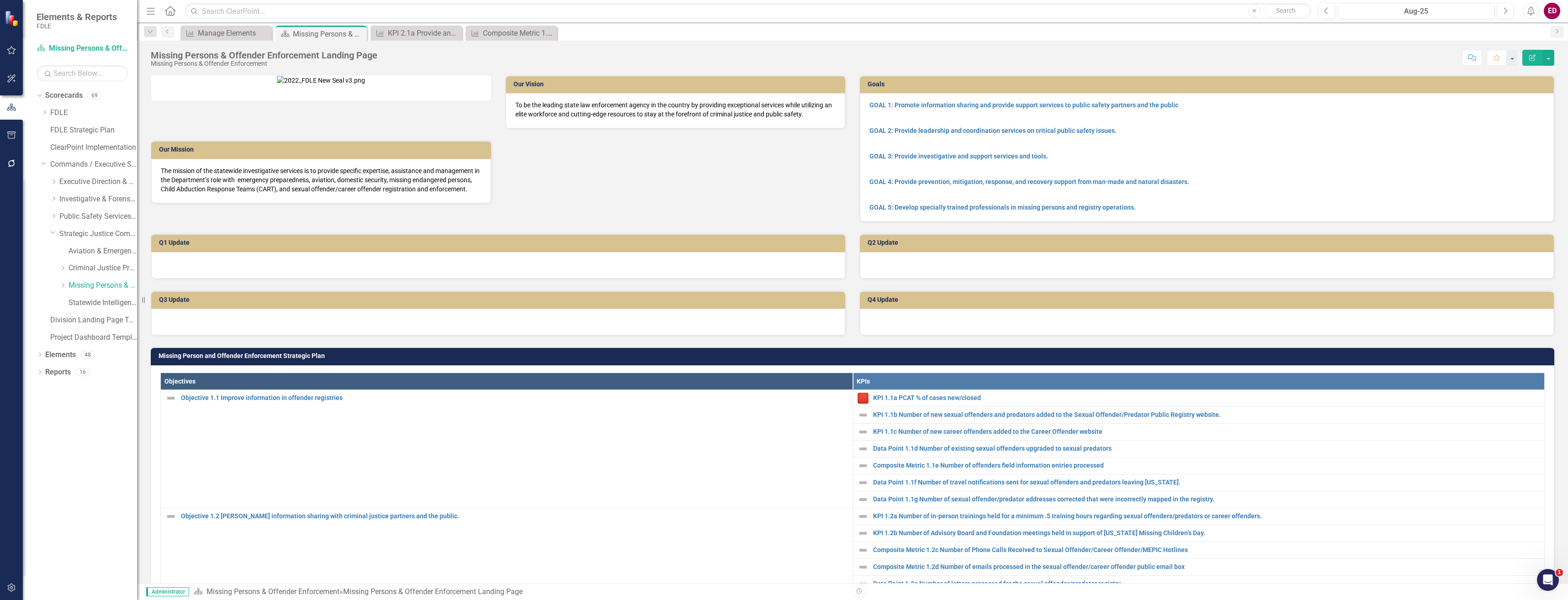
scroll to position [365, 0]
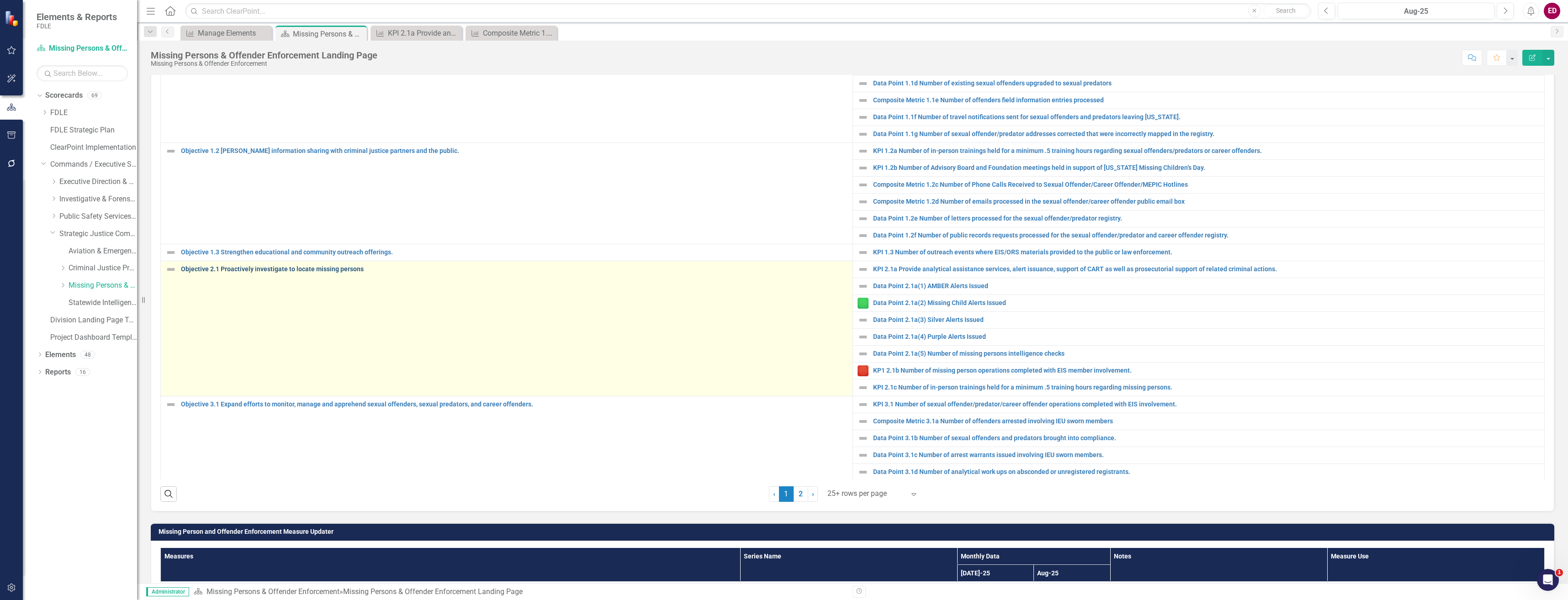
click at [307, 272] on link "Objective 2.1 Proactively investigate to locate missing persons" at bounding box center [514, 268] width 667 height 7
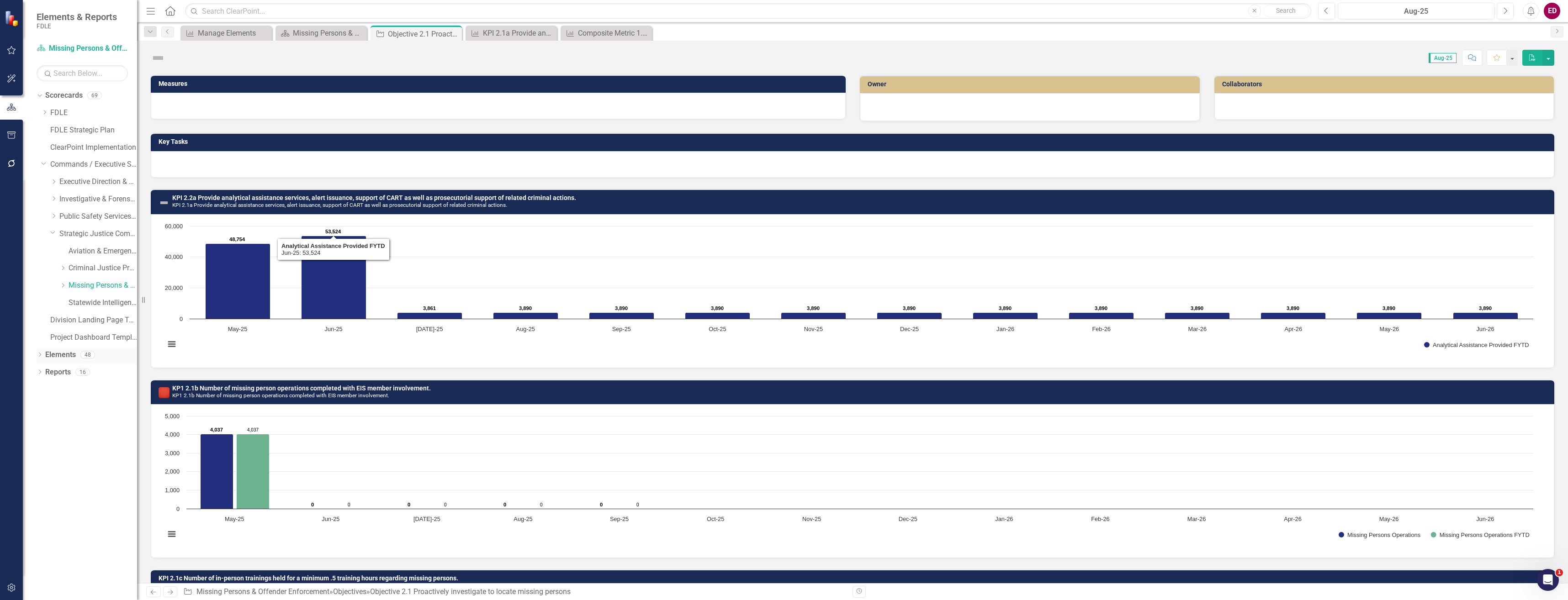
click at [40, 358] on icon "Dropdown" at bounding box center [40, 355] width 6 height 5
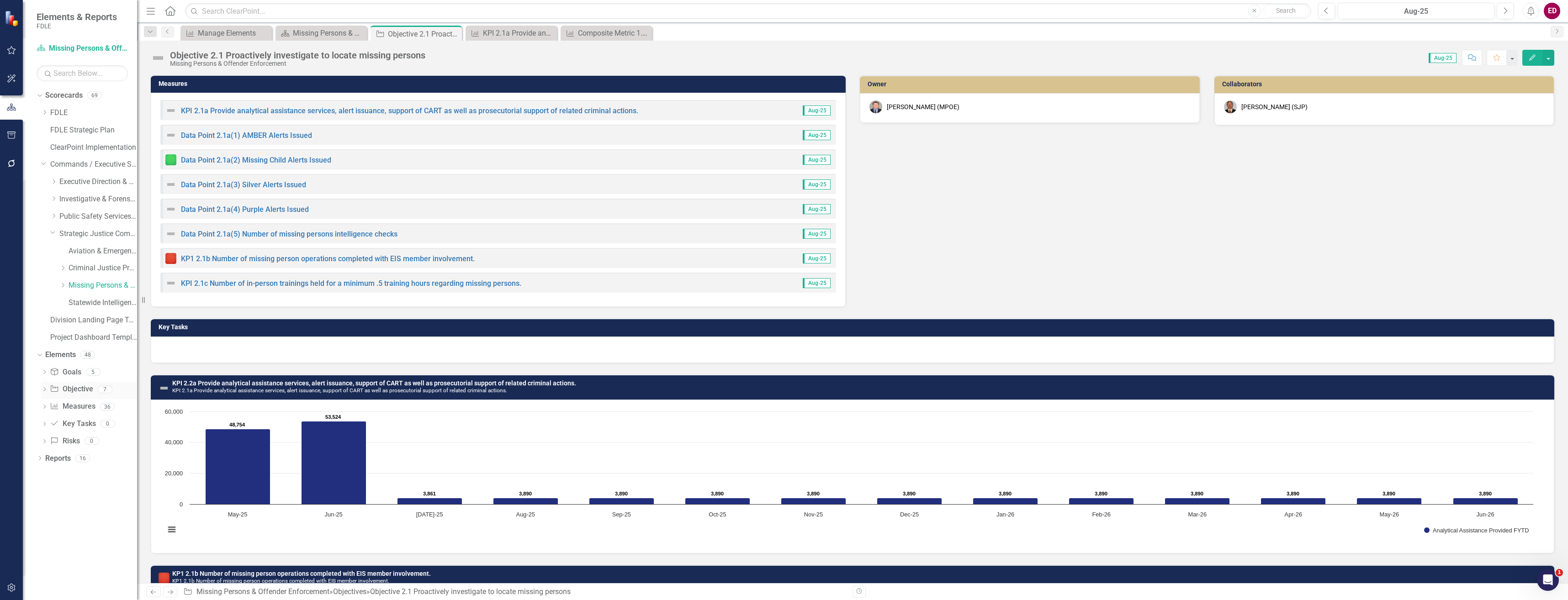
click at [43, 389] on icon "Dropdown" at bounding box center [44, 390] width 6 height 5
click at [85, 440] on div "Objective 1.3 Strengthen educational and community outreach offerings." at bounding box center [106, 436] width 62 height 8
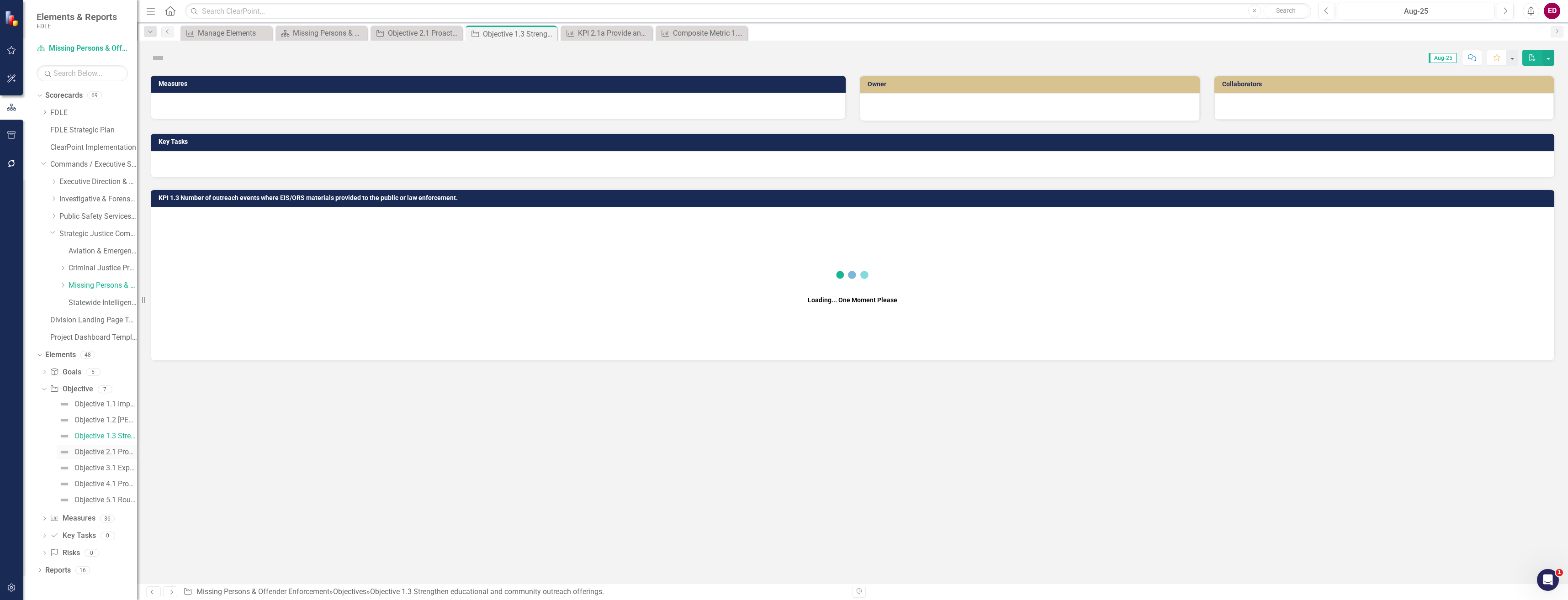
click at [101, 459] on link "Objective 2.1 Proactively investigate to locate missing persons" at bounding box center [97, 452] width 81 height 14
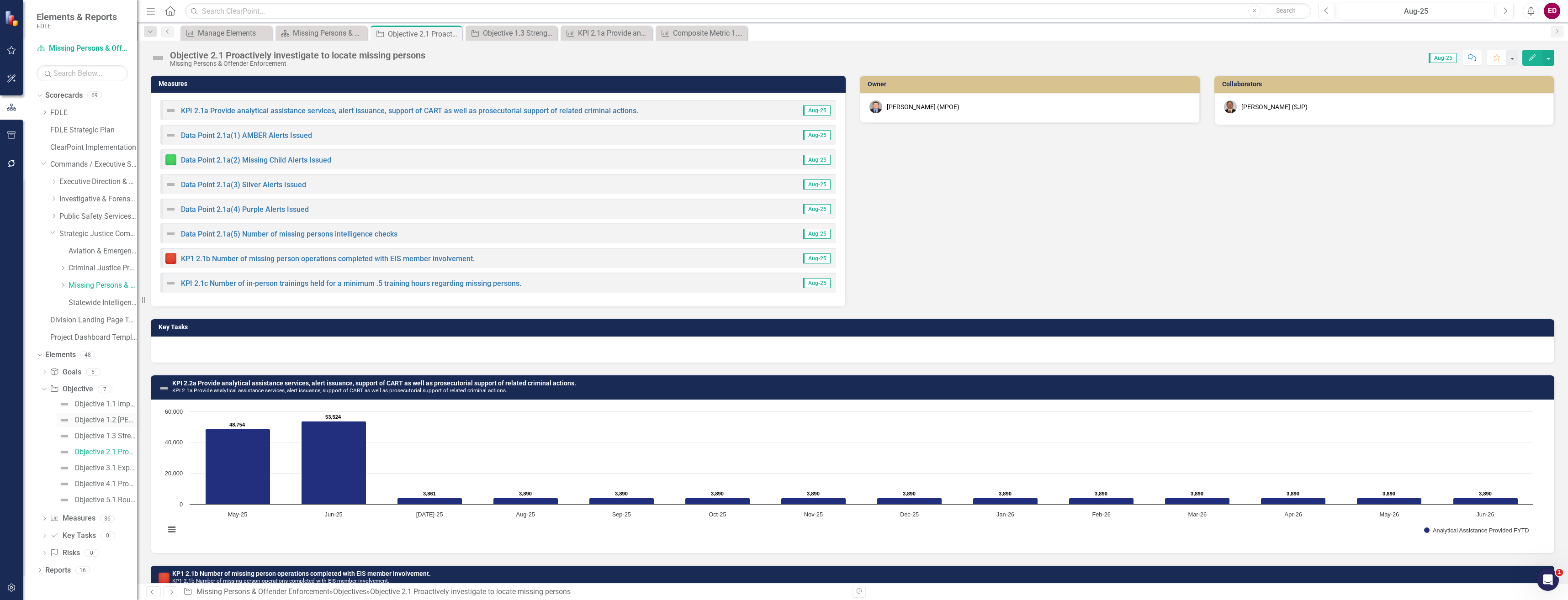
click at [108, 414] on link "Objective 1.2 [PERSON_NAME] information sharing with criminal justice partners …" at bounding box center [97, 420] width 81 height 14
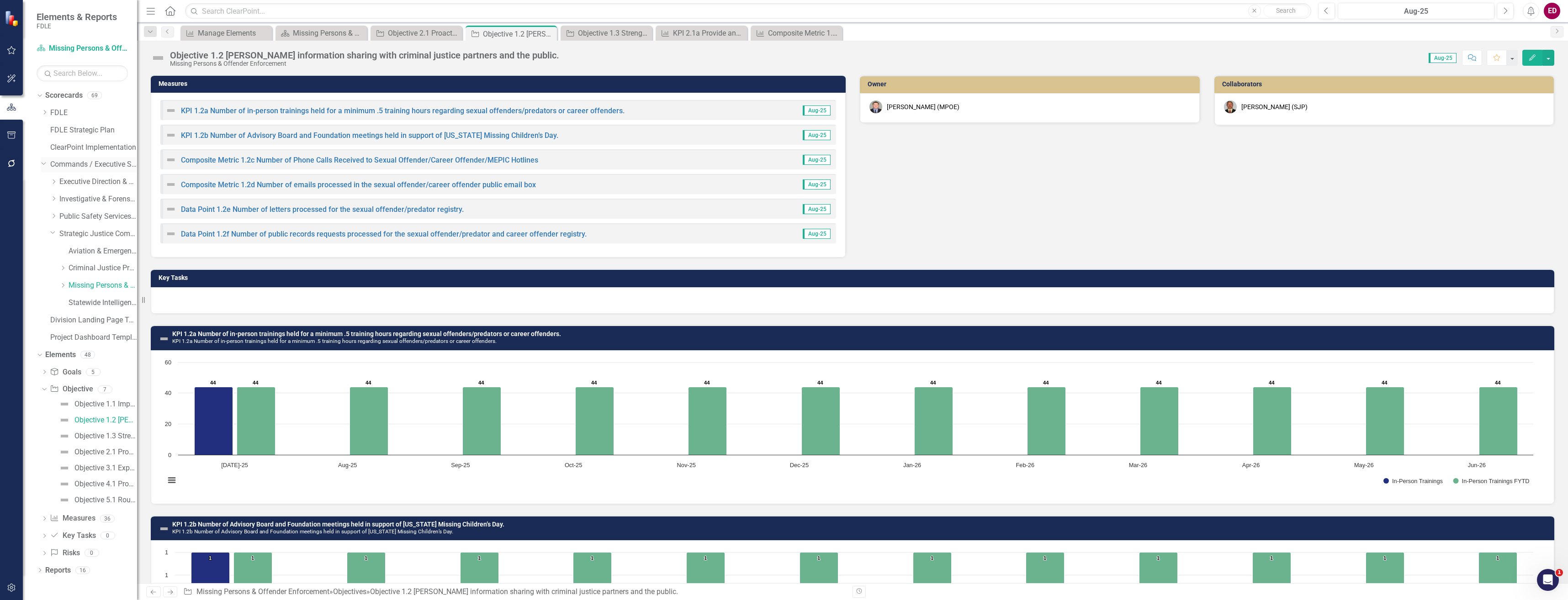
click at [43, 160] on icon "Dropdown" at bounding box center [43, 163] width 5 height 7
click at [46, 112] on icon "Dropdown" at bounding box center [44, 112] width 7 height 5
click at [108, 151] on link "Implementation Plans" at bounding box center [98, 148] width 78 height 11
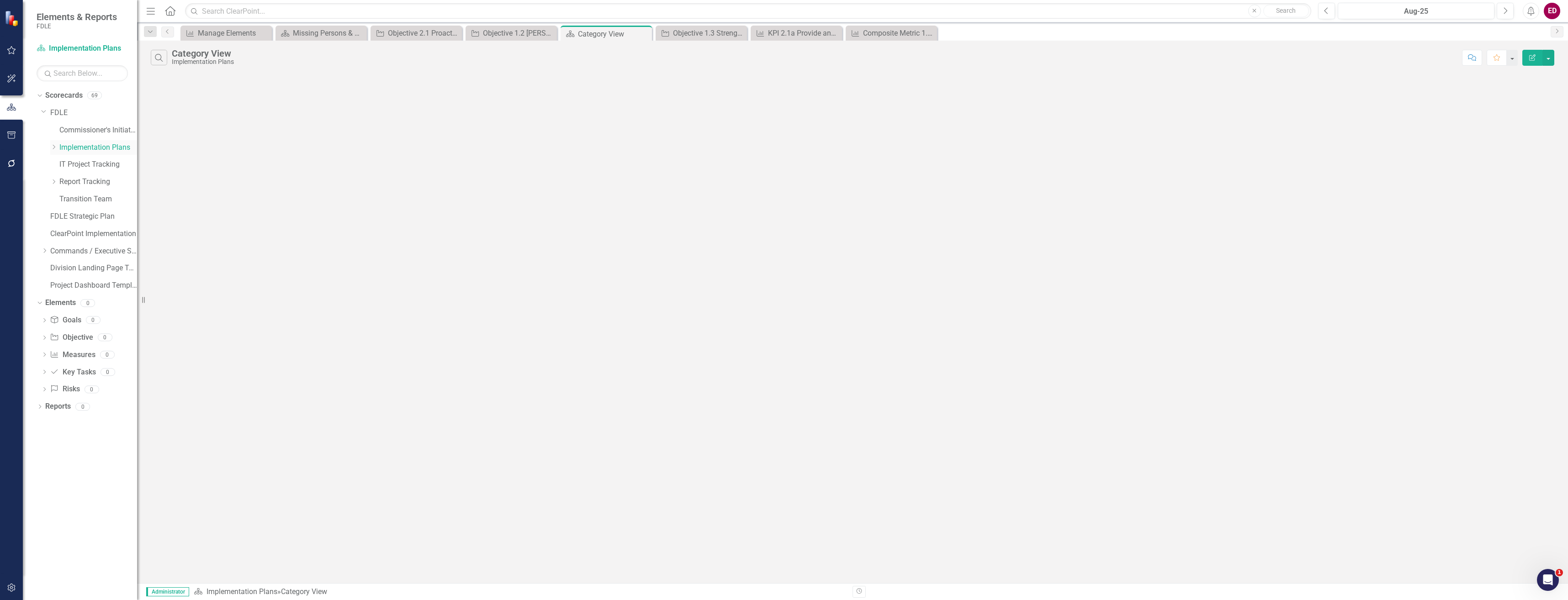
click at [56, 150] on div "Dropdown" at bounding box center [53, 148] width 7 height 8
click at [85, 220] on link "Implementation Plan FY25/26" at bounding box center [103, 217] width 68 height 11
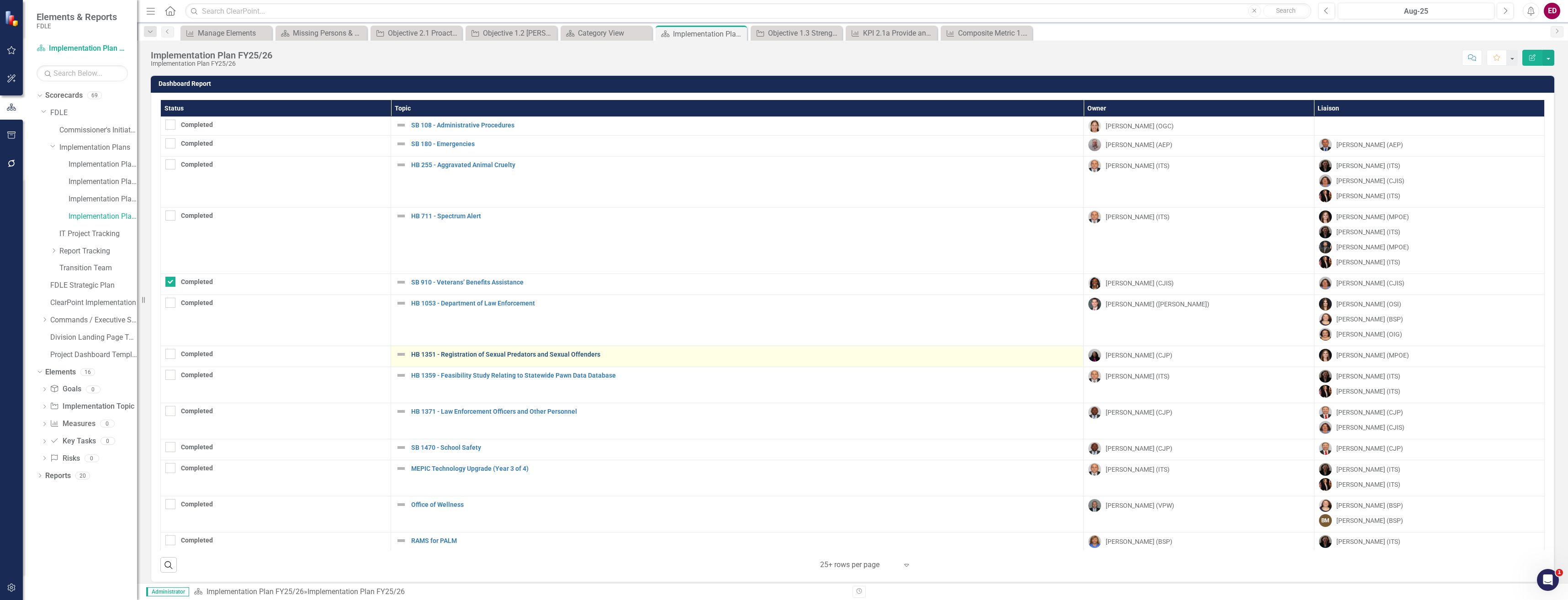
click at [502, 354] on link "HB 1351 - Registration of Sexual Predators and Sexual Offenders" at bounding box center [744, 354] width 667 height 7
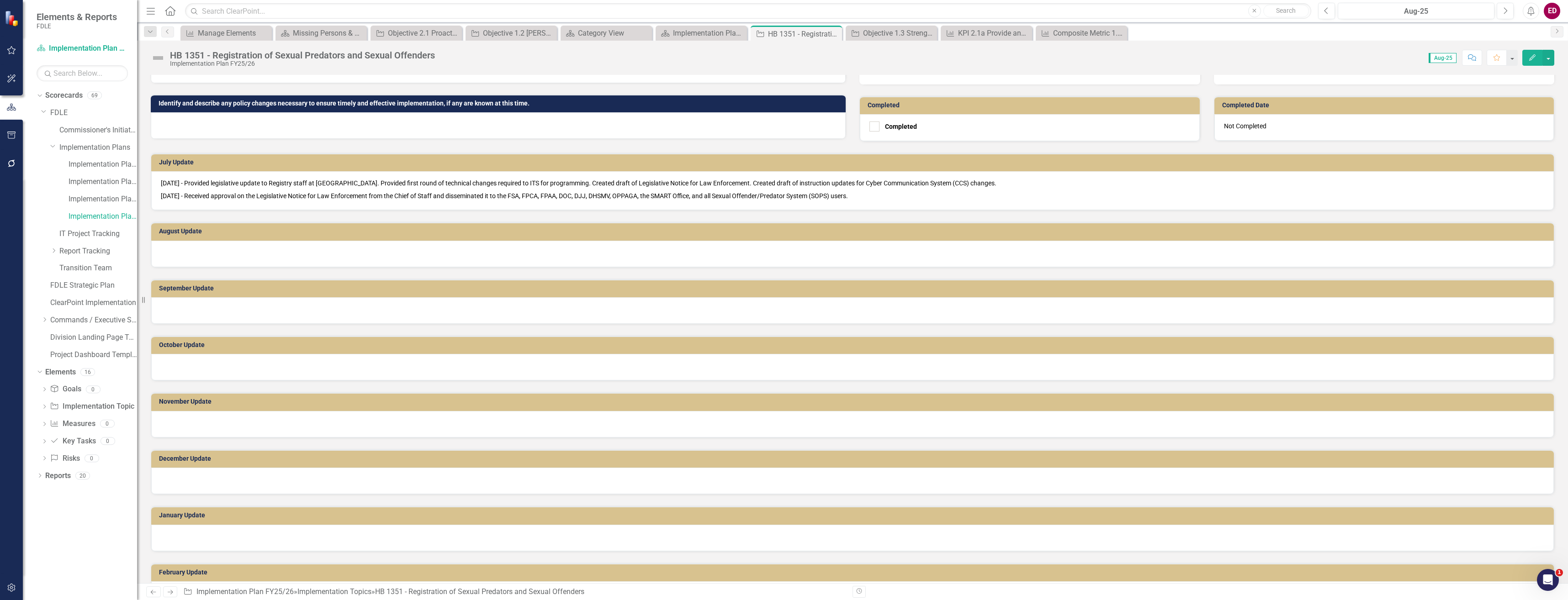
scroll to position [640, 0]
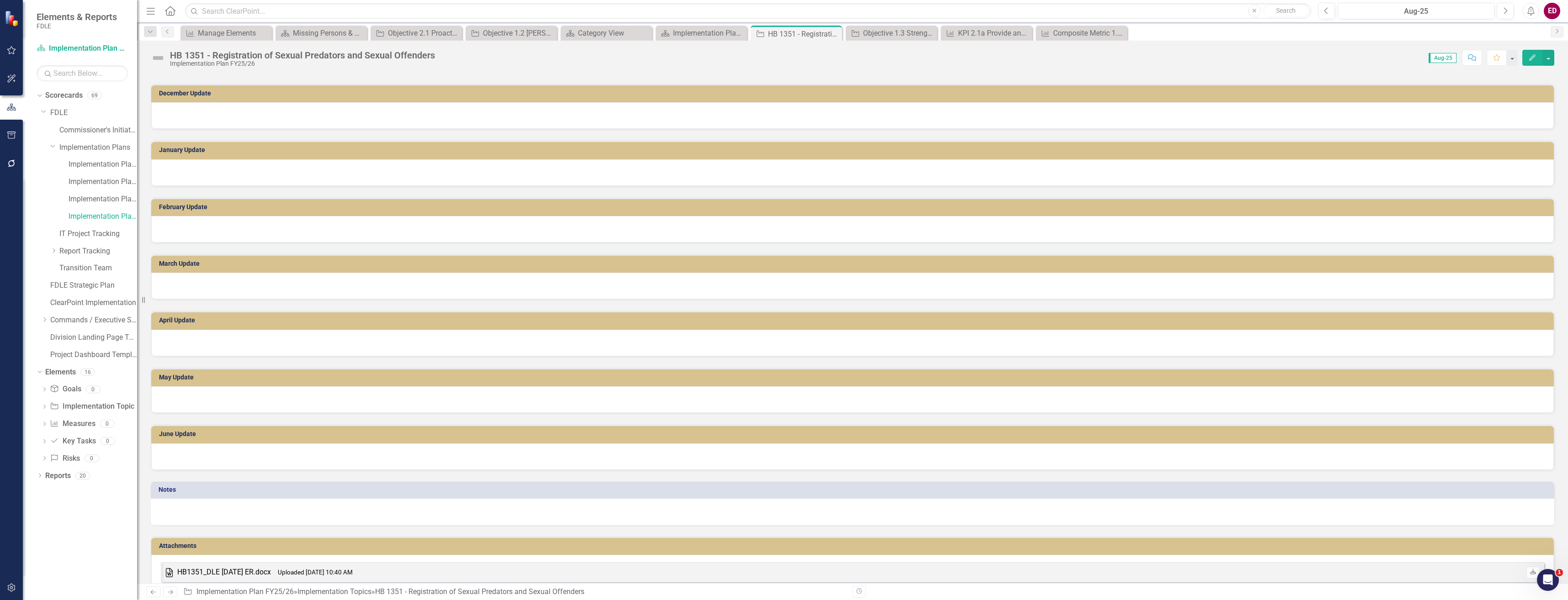
click at [1529, 573] on icon "Download" at bounding box center [1532, 572] width 7 height 5
click at [41, 321] on icon "Dropdown" at bounding box center [44, 319] width 7 height 5
click at [56, 371] on icon "Dropdown" at bounding box center [53, 371] width 7 height 5
click at [104, 406] on link "Criminal Justice Information Services" at bounding box center [103, 407] width 68 height 11
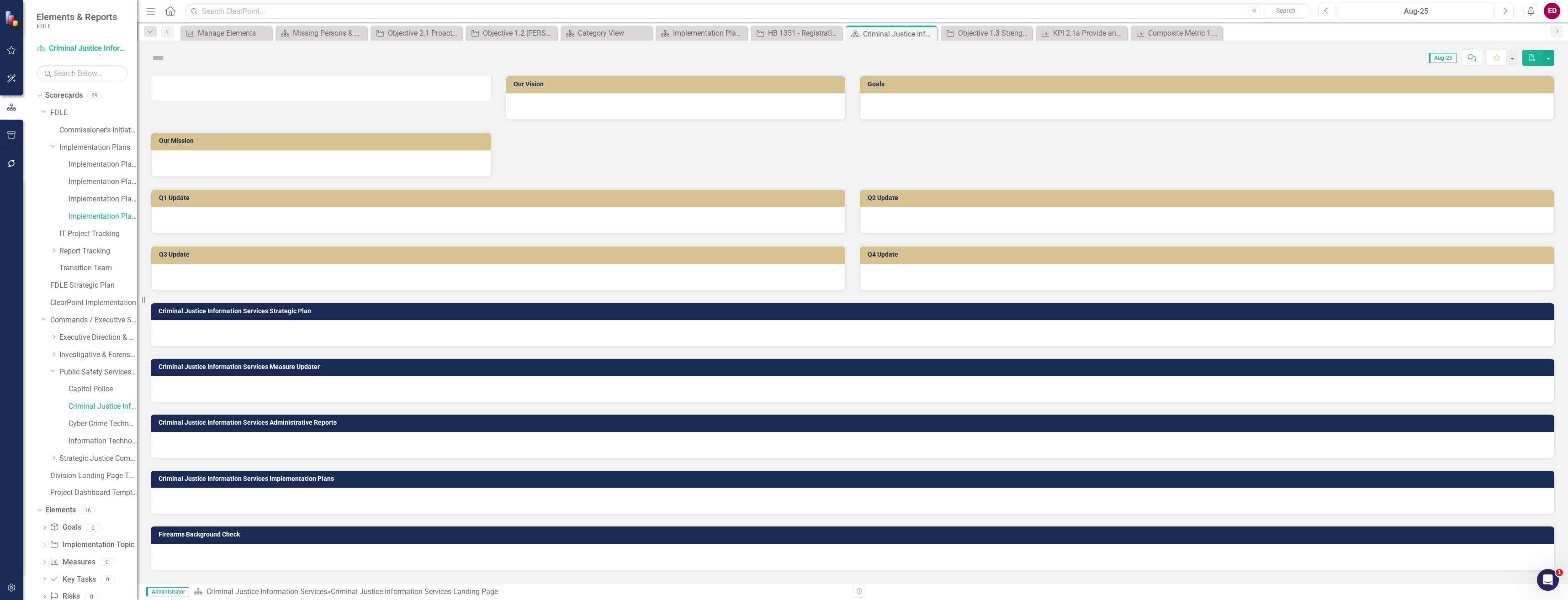
click at [106, 414] on div "Criminal Justice Information Services" at bounding box center [103, 407] width 68 height 15
click at [112, 424] on link "Cyber Crime Technology & Telecommunications" at bounding box center [103, 424] width 68 height 11
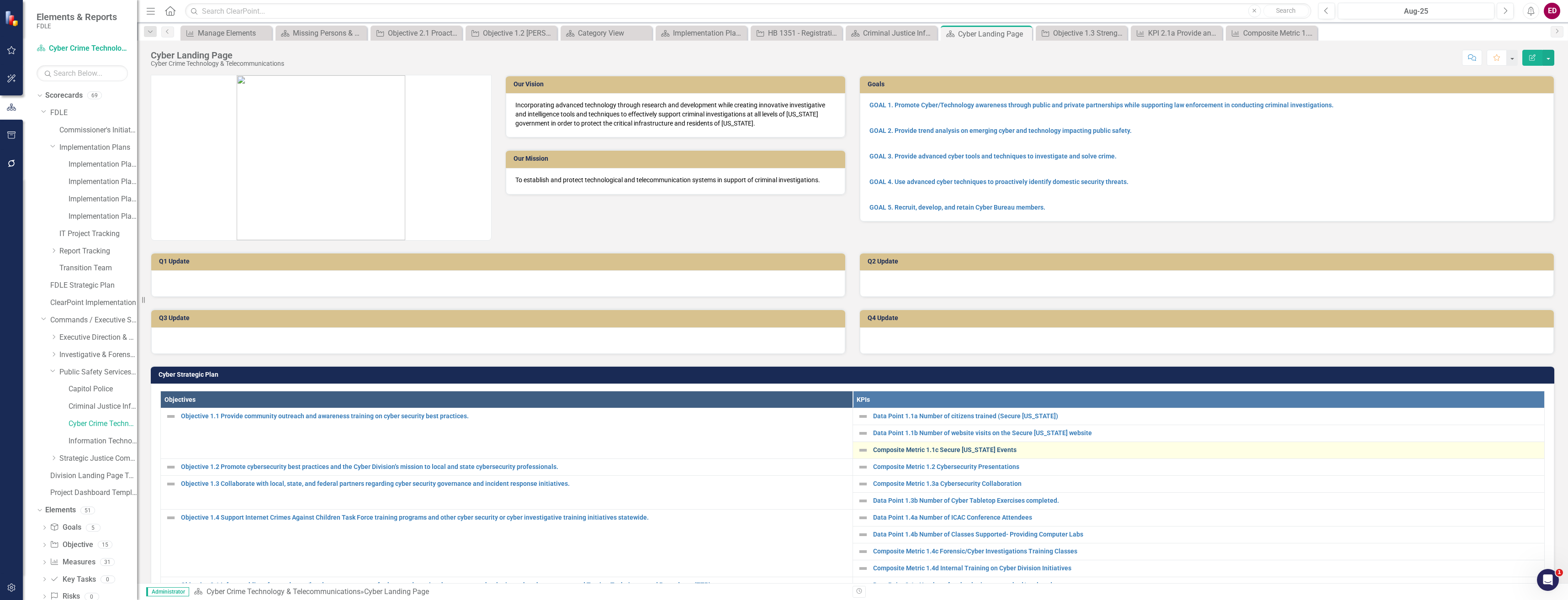
click at [983, 451] on link "Composite Metric 1.1c Secure Florida Events" at bounding box center [1206, 449] width 667 height 7
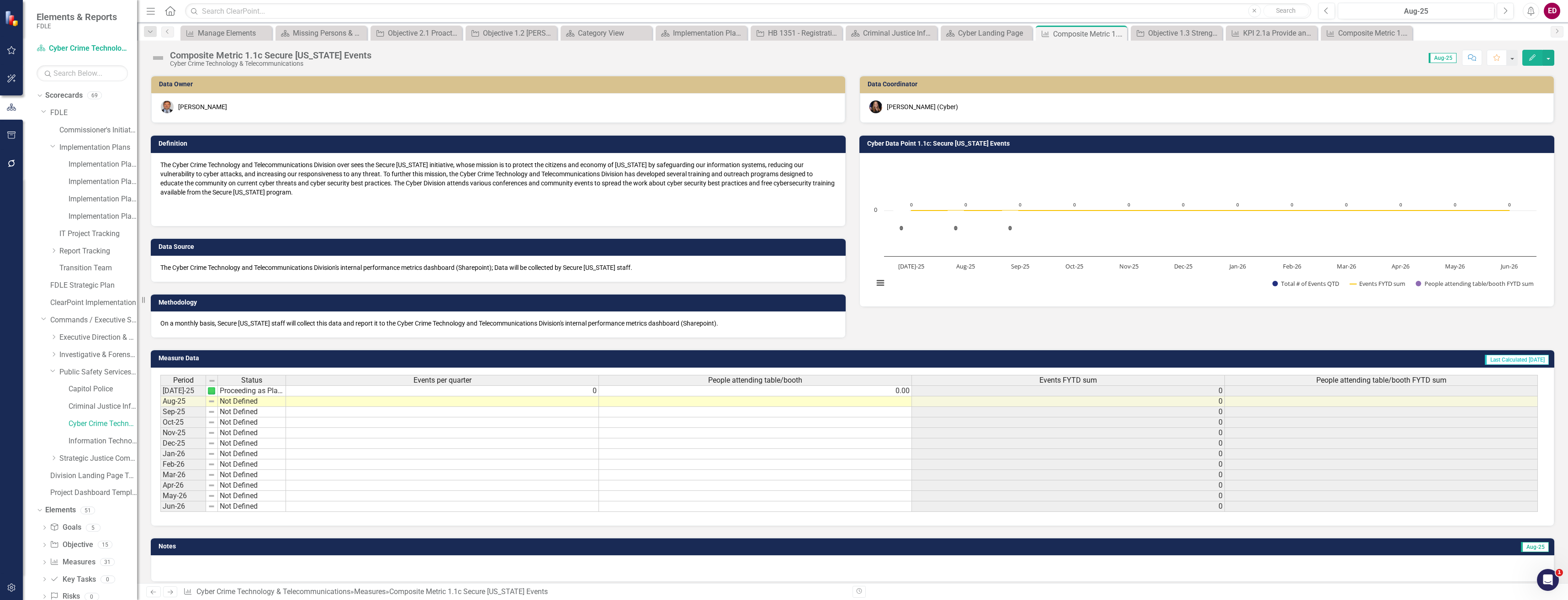
click at [246, 56] on div "Composite Metric 1.1c Secure Florida Events" at bounding box center [270, 55] width 202 height 10
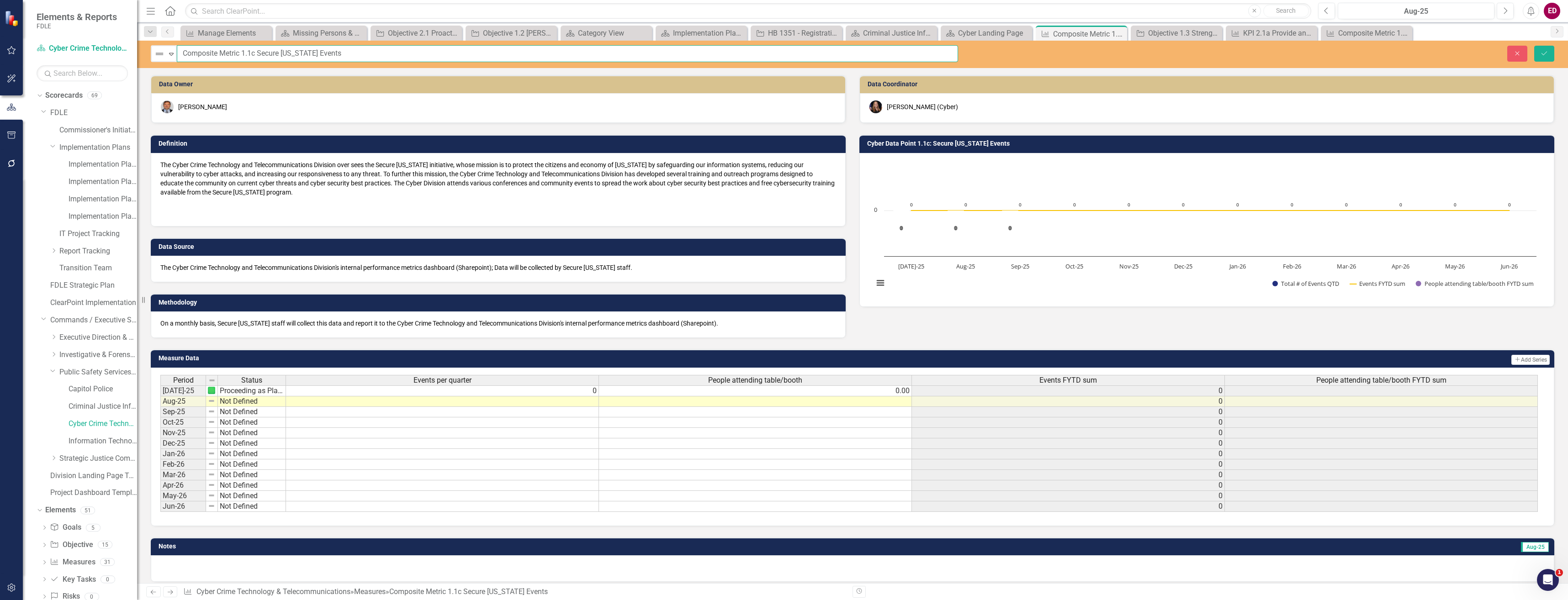
click at [258, 52] on input "Composite Metric 1.1c Secure Florida Events" at bounding box center [567, 53] width 781 height 17
type input "Composite Metric 1.1c Number of Secure [US_STATE] Events"
click at [1534, 46] on button "Save" at bounding box center [1544, 53] width 20 height 16
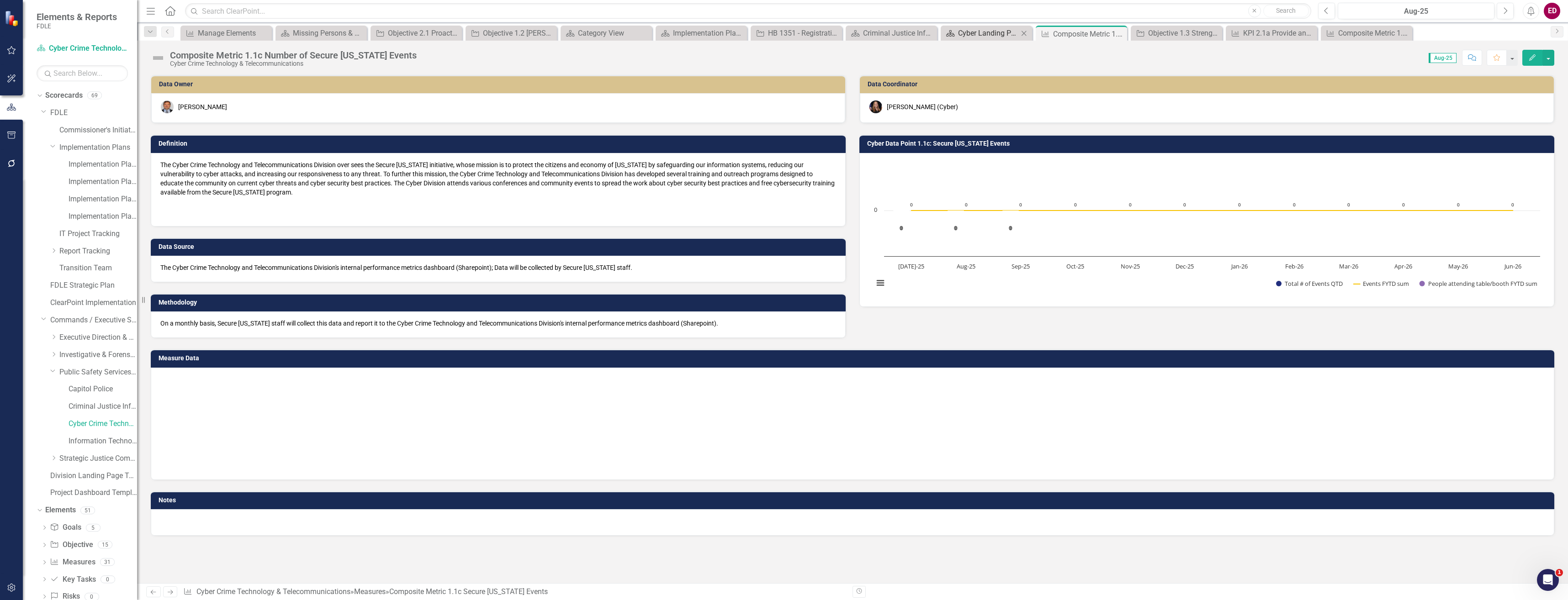
click at [1000, 35] on div "Cyber Landing Page" at bounding box center [988, 33] width 60 height 11
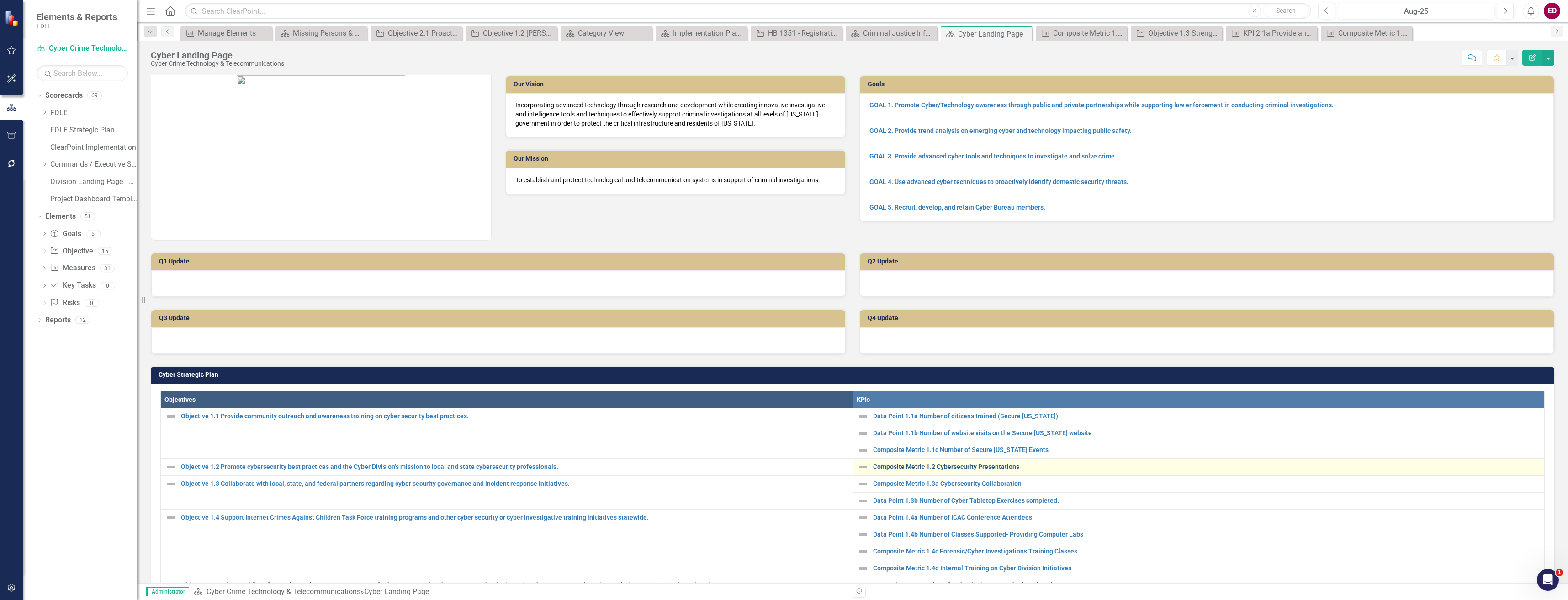
click at [1004, 465] on link "Composite Metric 1.2 Cybersecurity Presentations" at bounding box center [1206, 466] width 667 height 7
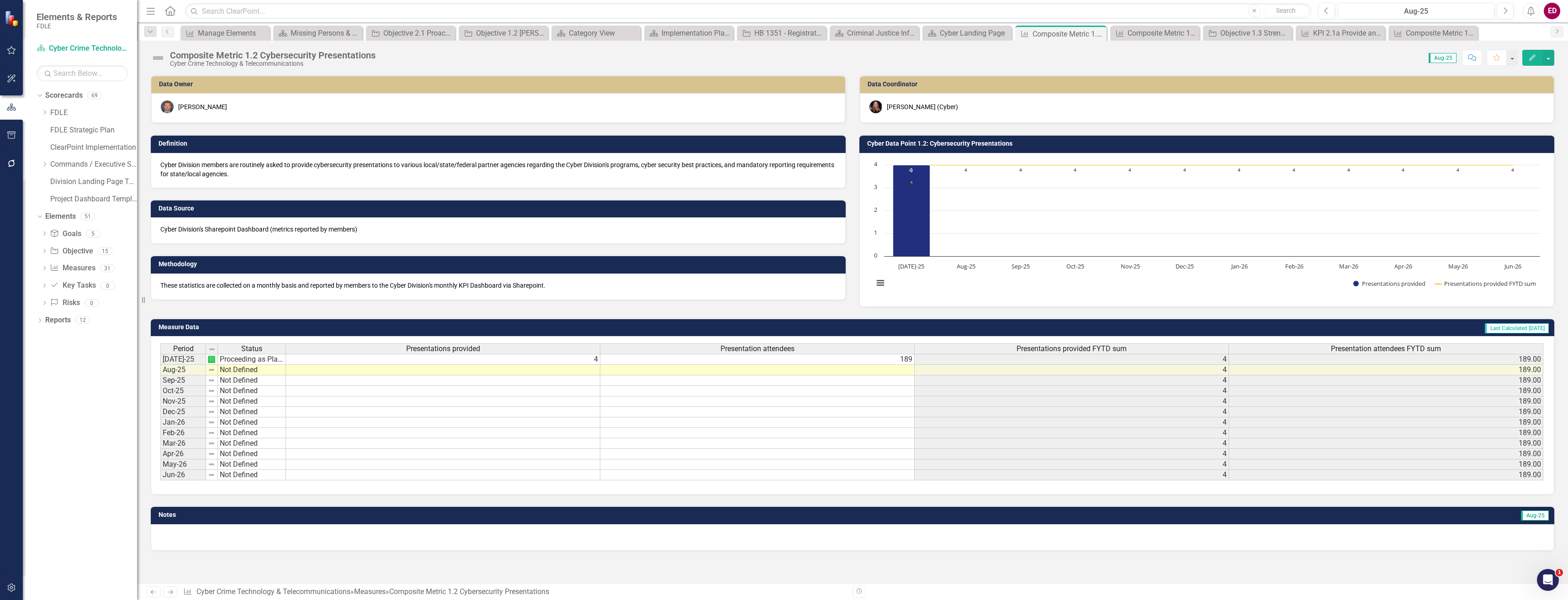
click at [260, 53] on div "Composite Metric 1.2 Cybersecurity Presentations" at bounding box center [272, 55] width 205 height 10
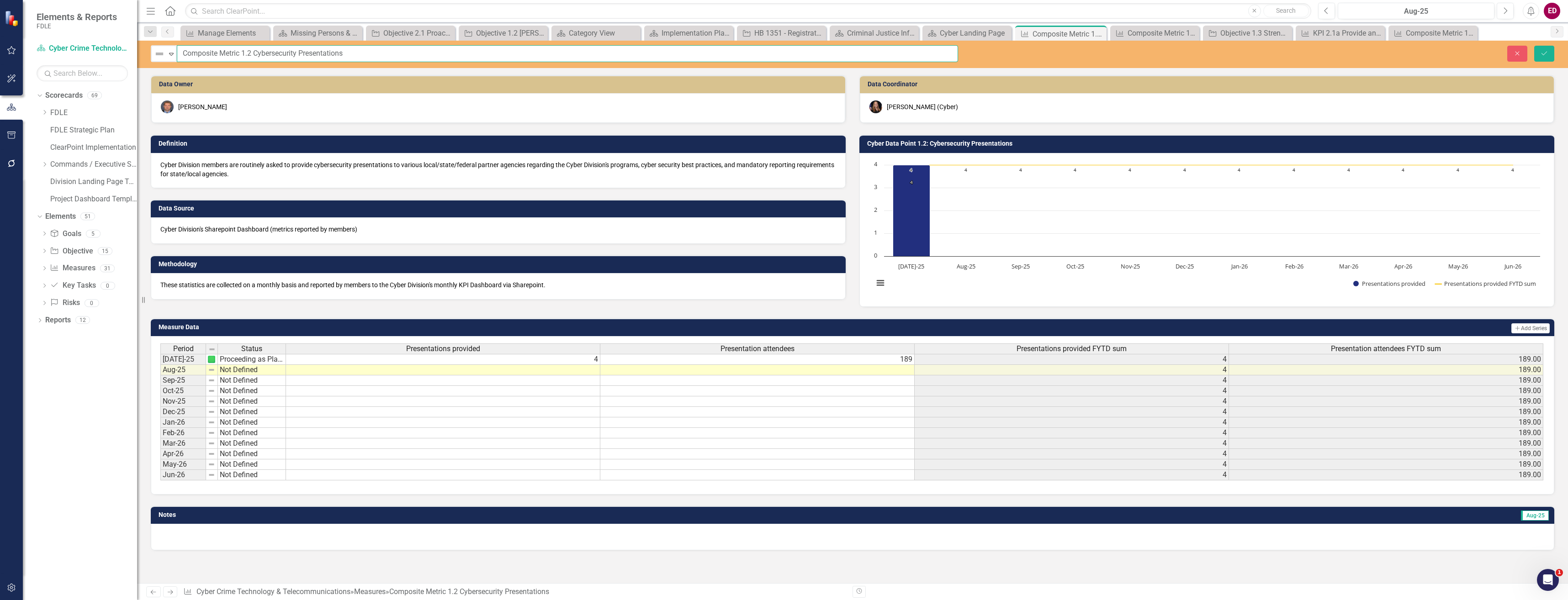
click at [253, 46] on input "Composite Metric 1.2 Cybersecurity Presentations" at bounding box center [567, 53] width 781 height 17
type input "Composite Metric 1.2 Number of Cybersecurity Presentations"
click at [1534, 46] on button "Save" at bounding box center [1544, 53] width 20 height 16
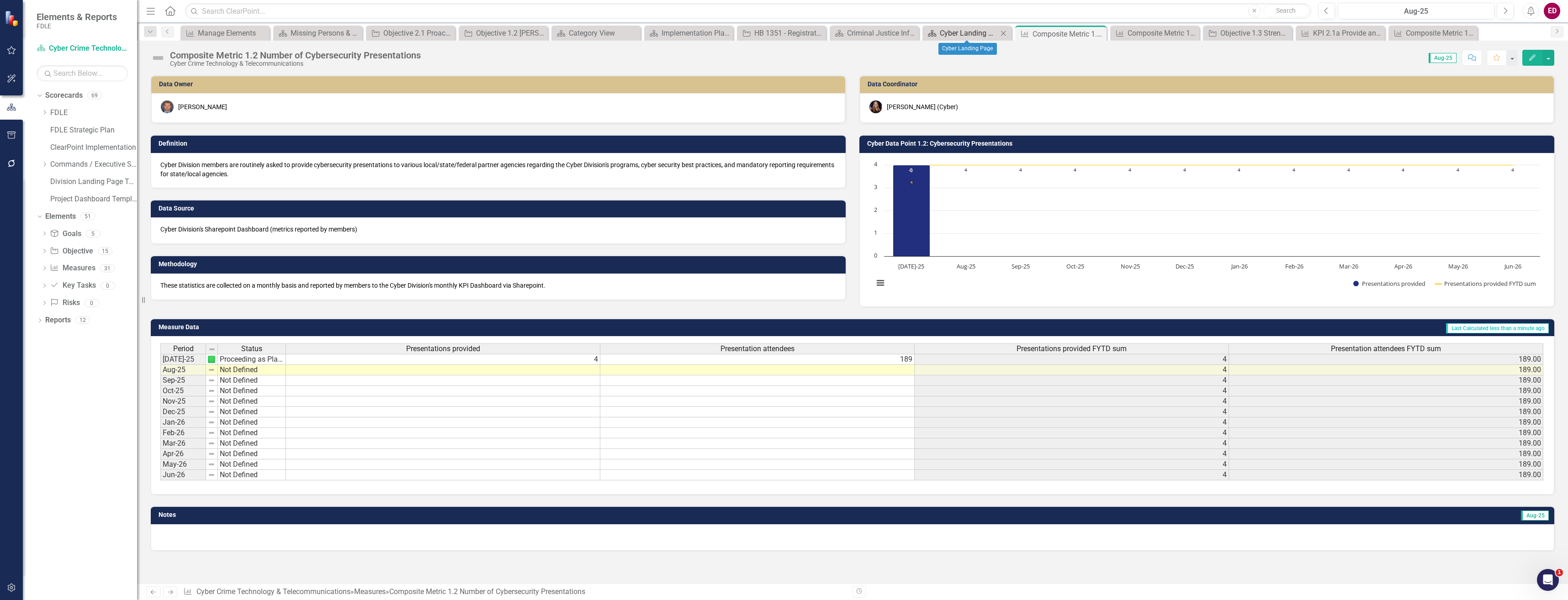
click at [986, 33] on div "Cyber Landing Page" at bounding box center [968, 33] width 58 height 11
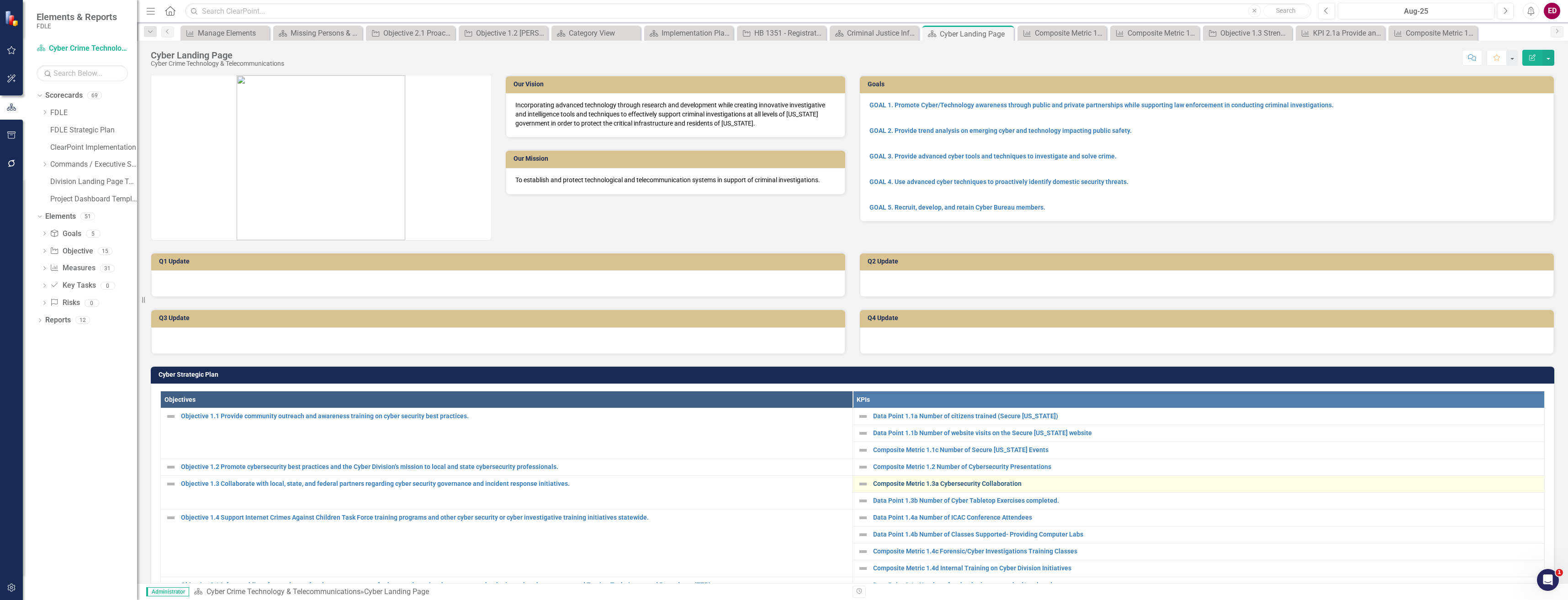
click at [962, 481] on link "Composite Metric 1.3a Cybersecurity Collaboration" at bounding box center [1206, 484] width 667 height 7
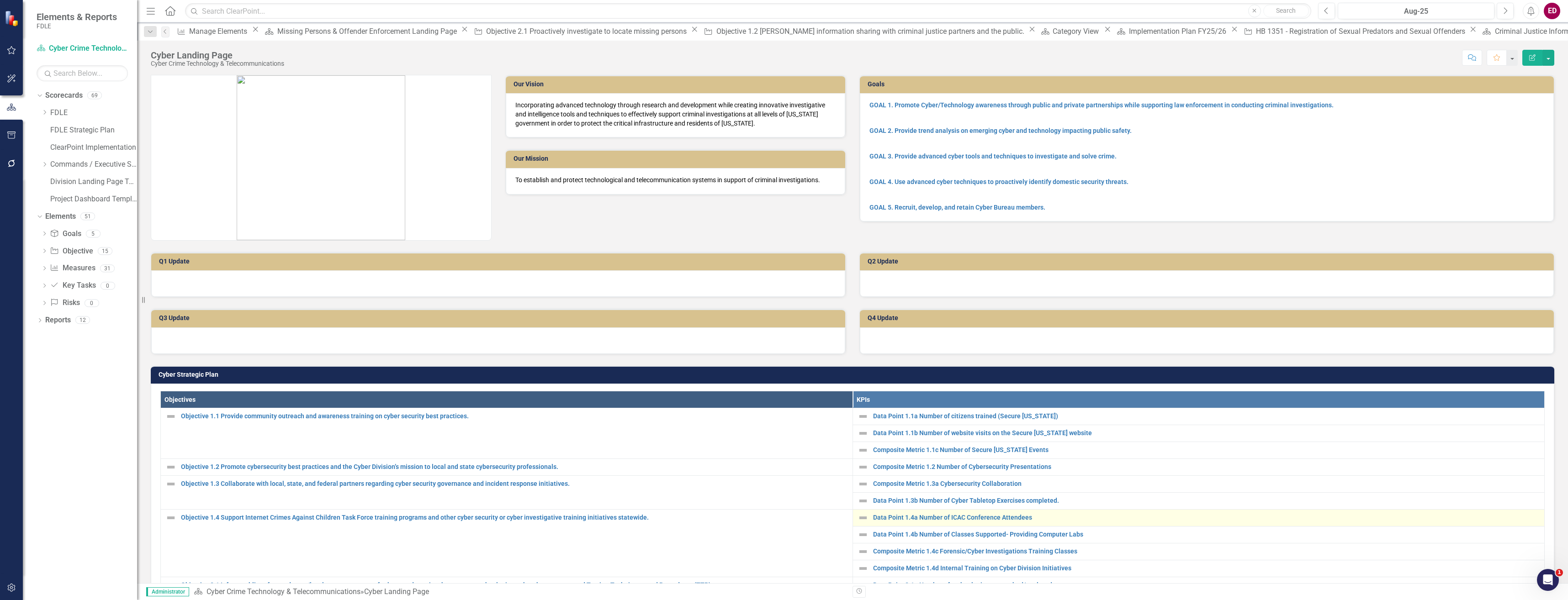
scroll to position [46, 0]
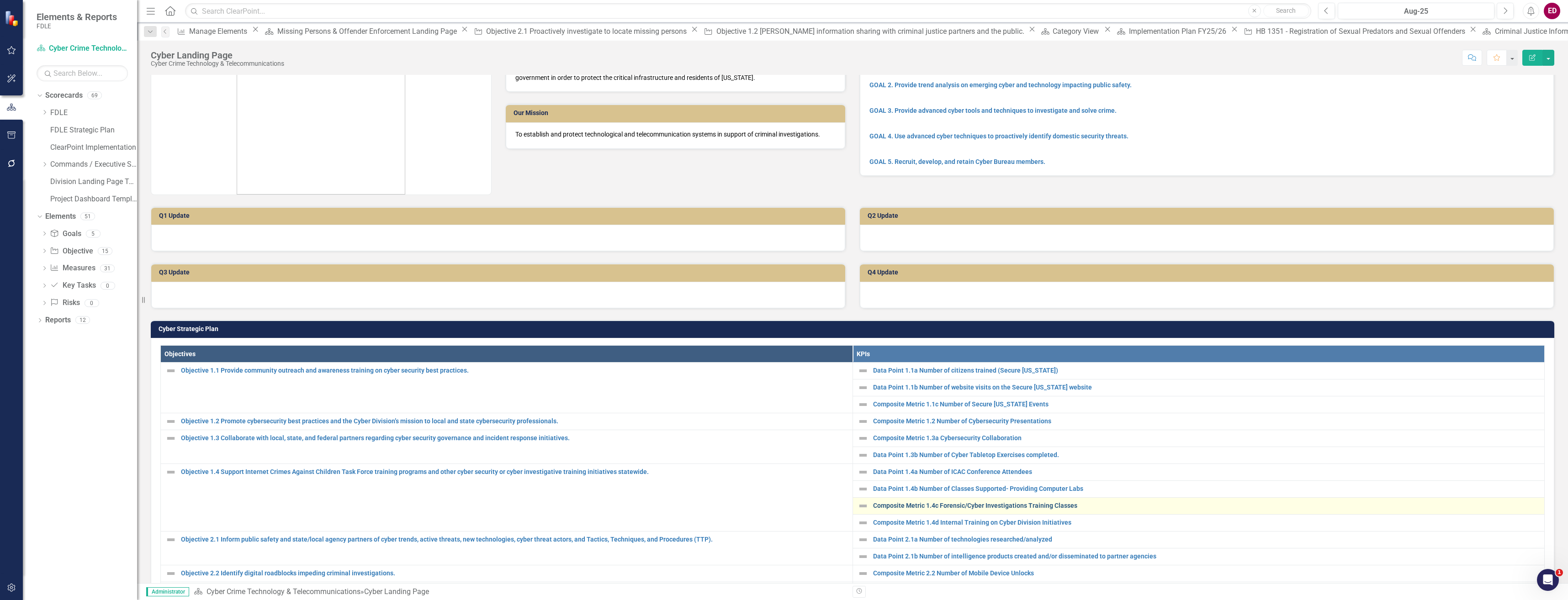
click at [1010, 506] on link "Composite Metric 1.4c Forensic/Cyber Investigations Training Classes" at bounding box center [1206, 506] width 667 height 7
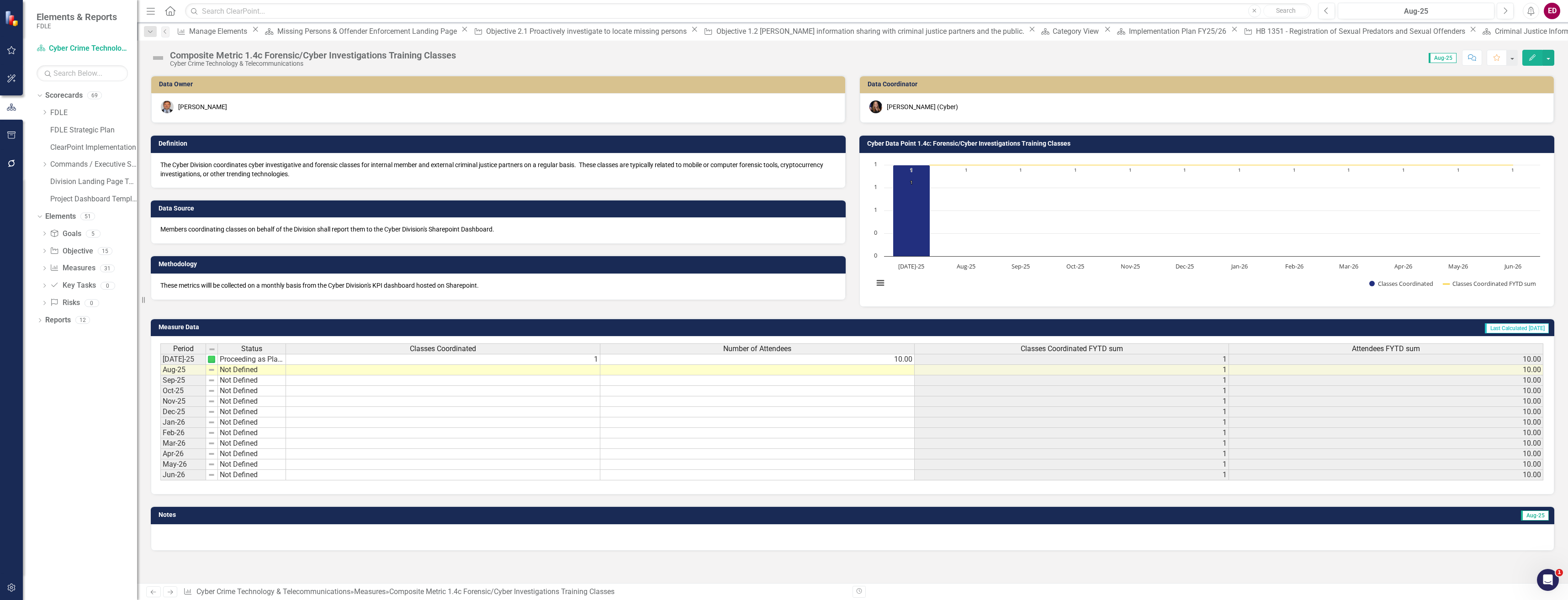
click at [175, 49] on div "Composite Metric 1.4c Forensic/Cyber Investigations Training Classes Cyber Crim…" at bounding box center [852, 54] width 1431 height 27
click at [186, 56] on div "Composite Metric 1.4c Forensic/Cyber Investigations Training Classes" at bounding box center [313, 55] width 286 height 10
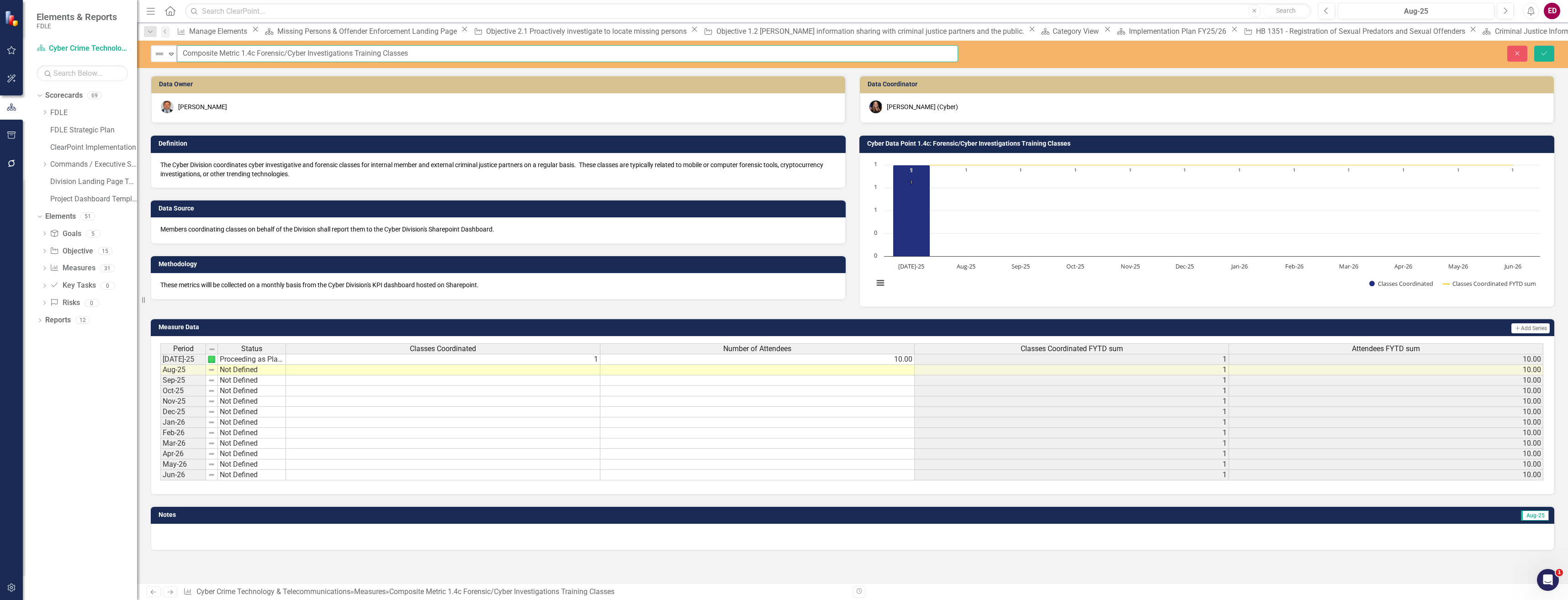
click at [259, 55] on input "Composite Metric 1.4c Forensic/Cyber Investigations Training Classes" at bounding box center [567, 53] width 781 height 17
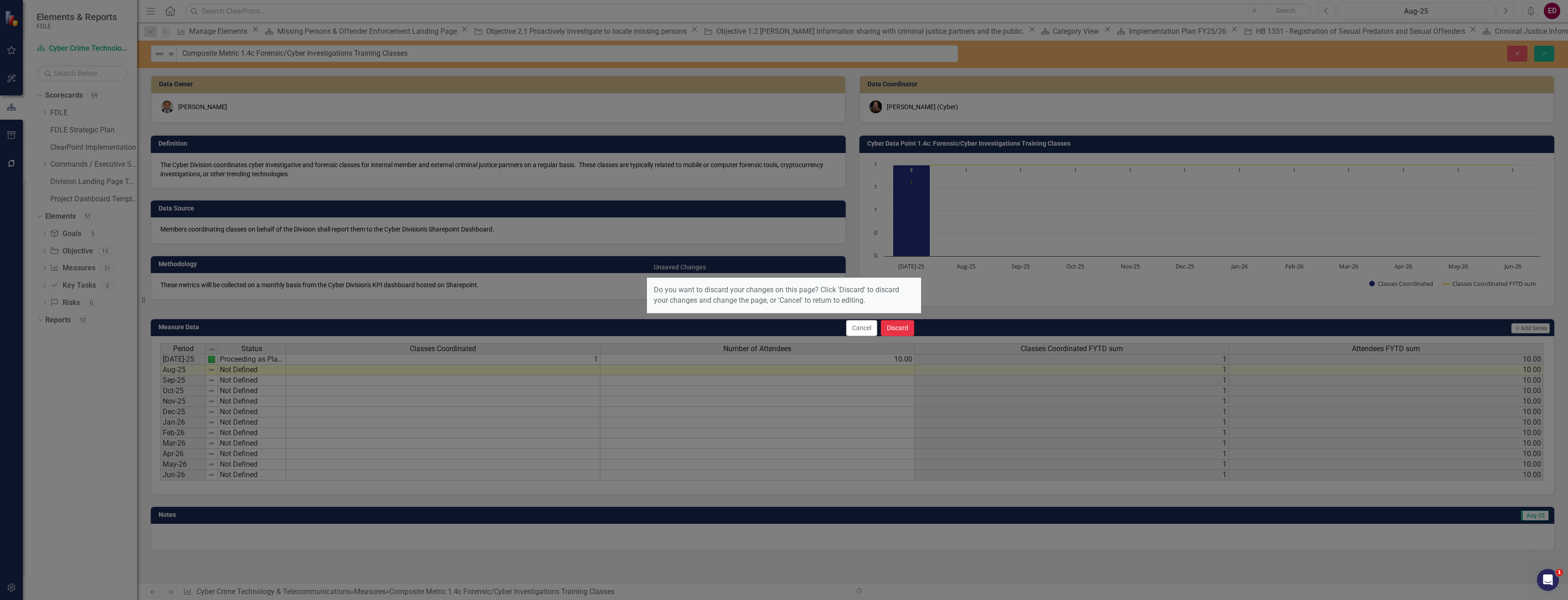
click at [901, 326] on button "Discard" at bounding box center [898, 328] width 33 height 16
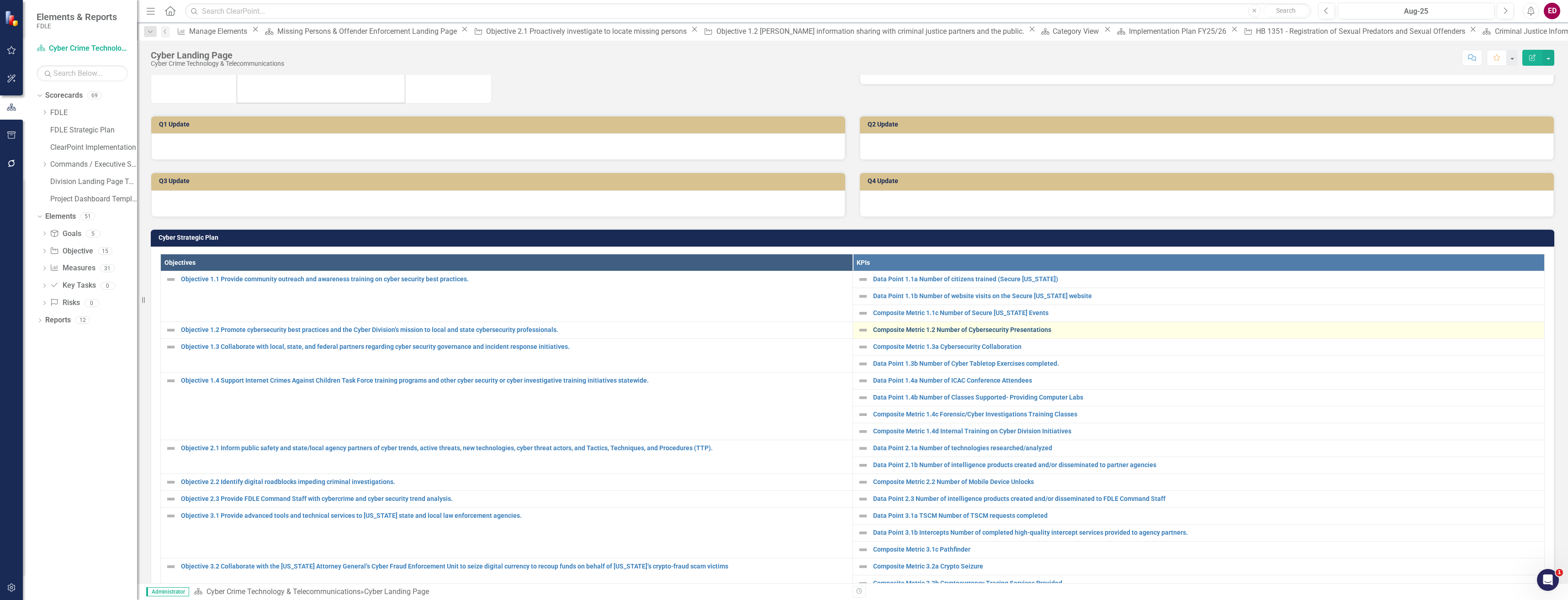
scroll to position [319, 0]
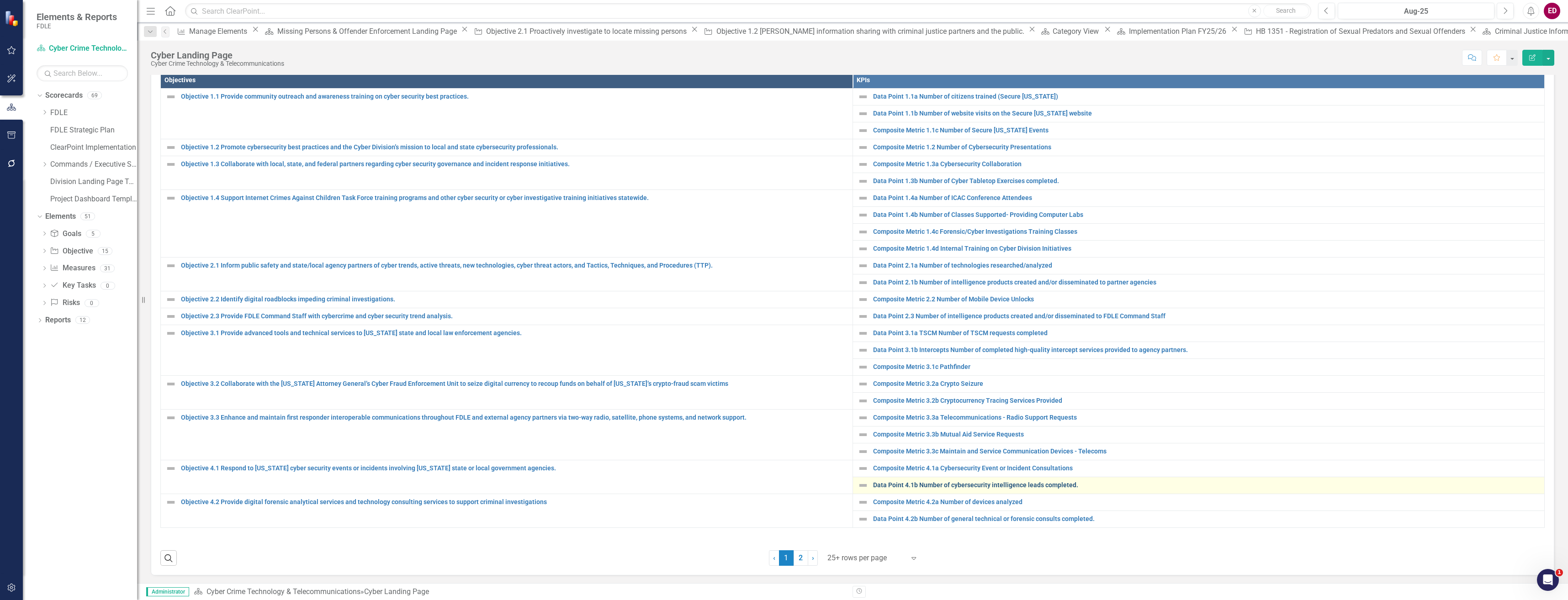
click at [1061, 486] on link "Data Point 4.1b Number of cybersecurity intelligence leads completed." at bounding box center [1206, 484] width 667 height 7
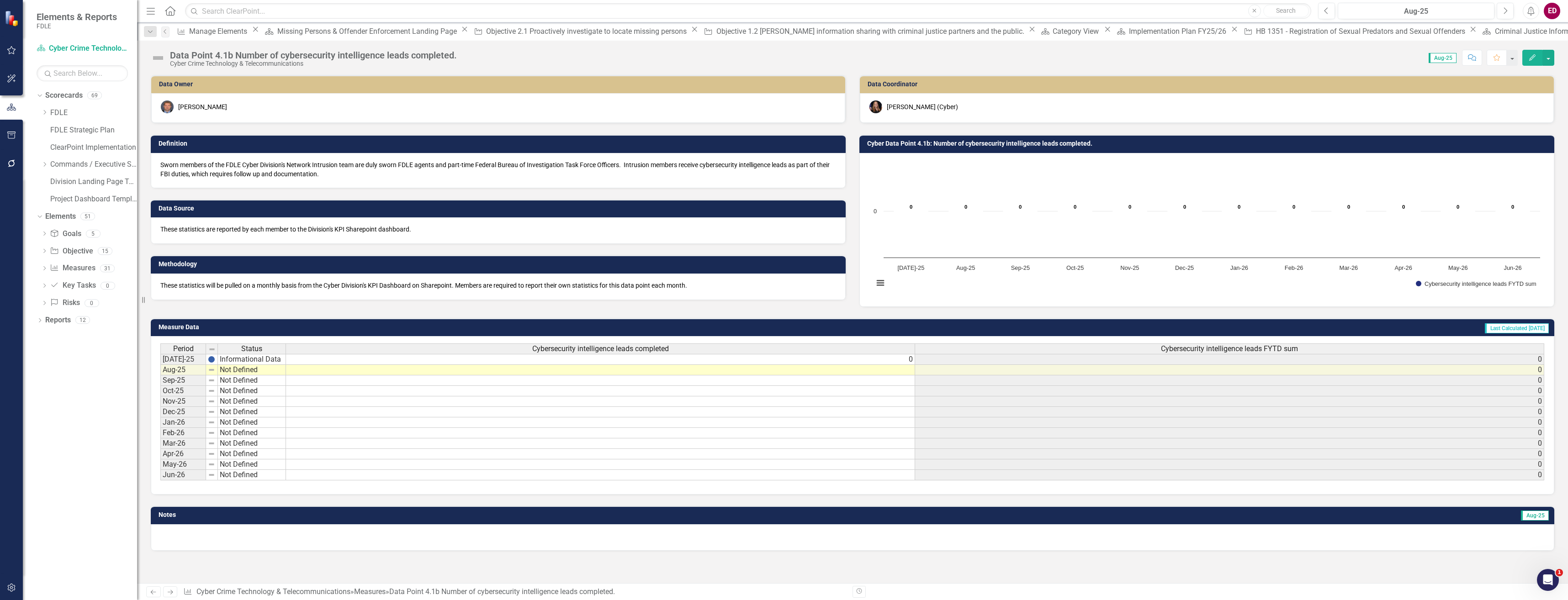
click at [296, 56] on div "Data Point 4.1b Number of cybersecurity intelligence leads completed." at bounding box center [313, 55] width 287 height 10
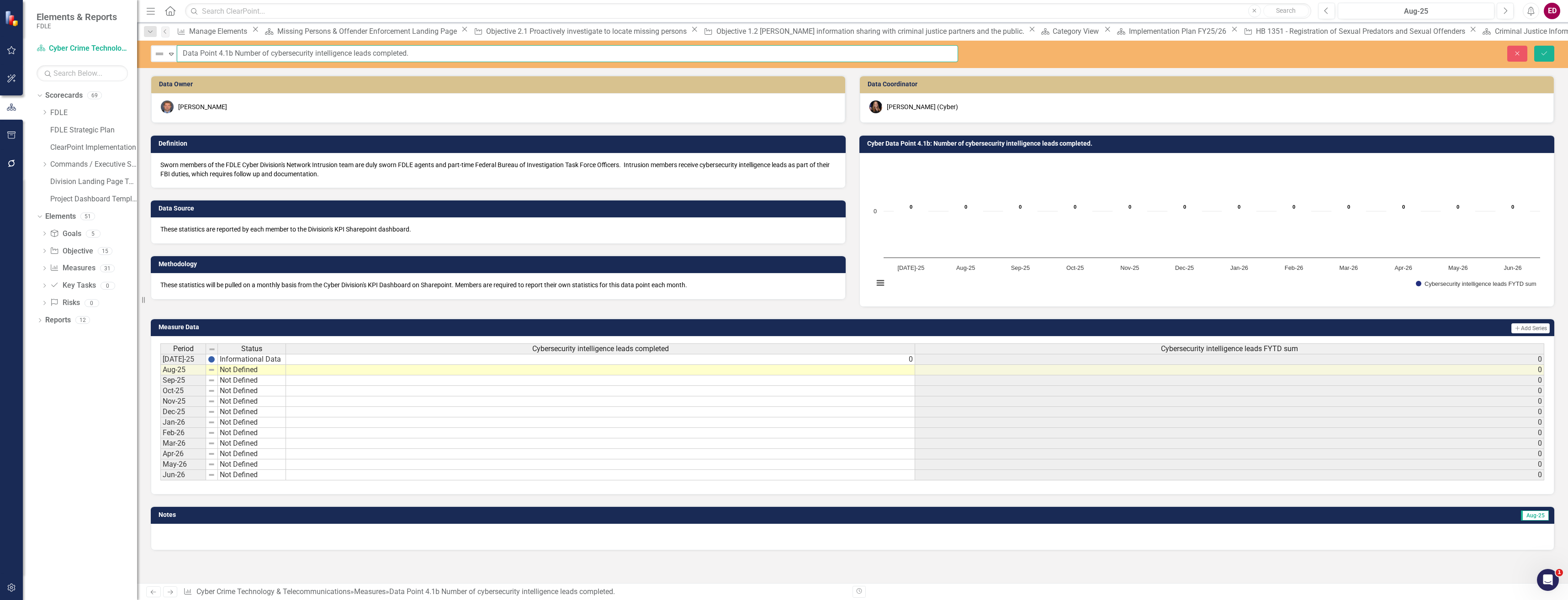
click at [266, 56] on input "Data Point 4.1b Number of cybersecurity intelligence leads completed." at bounding box center [567, 53] width 781 height 17
click at [274, 53] on input "Data Point 4.1b Number of cybersecurity intelligence leads completed." at bounding box center [567, 53] width 781 height 17
type input "Data Point 4.1b Number of Cybersecurity intelligence leads completed."
click at [1534, 46] on button "Save" at bounding box center [1544, 53] width 20 height 16
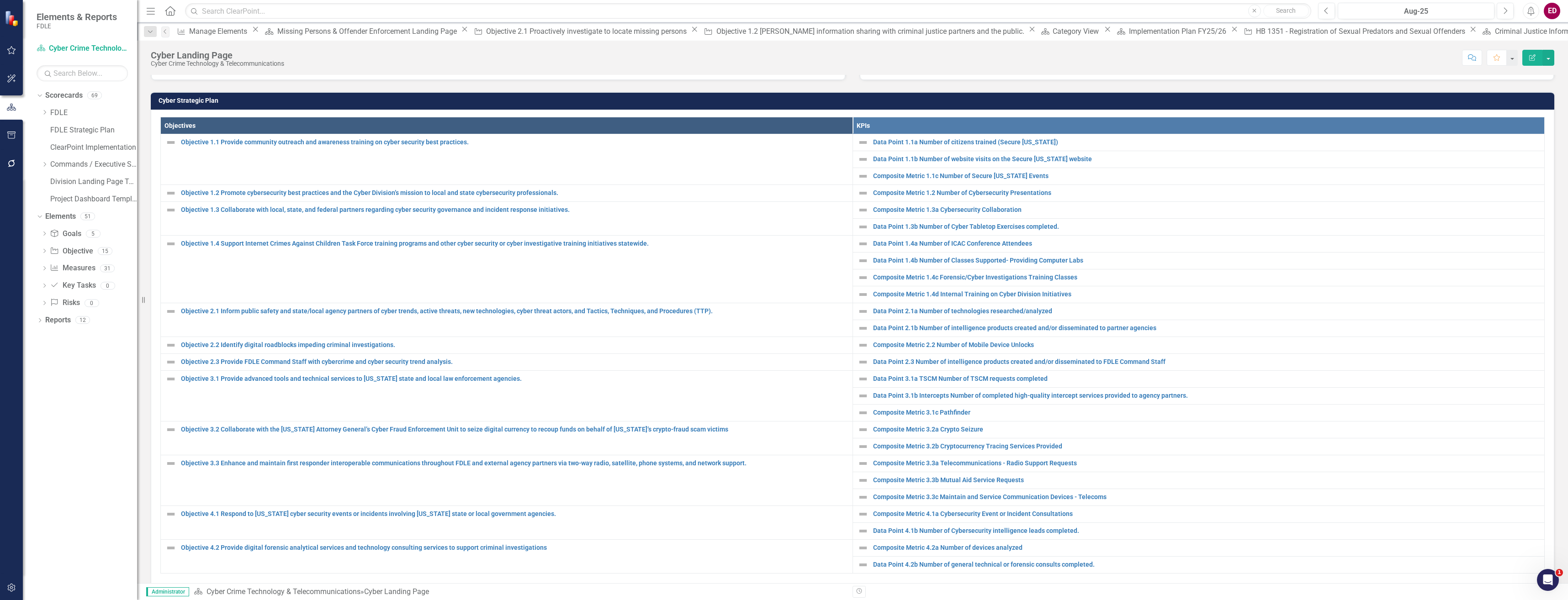
scroll to position [456, 0]
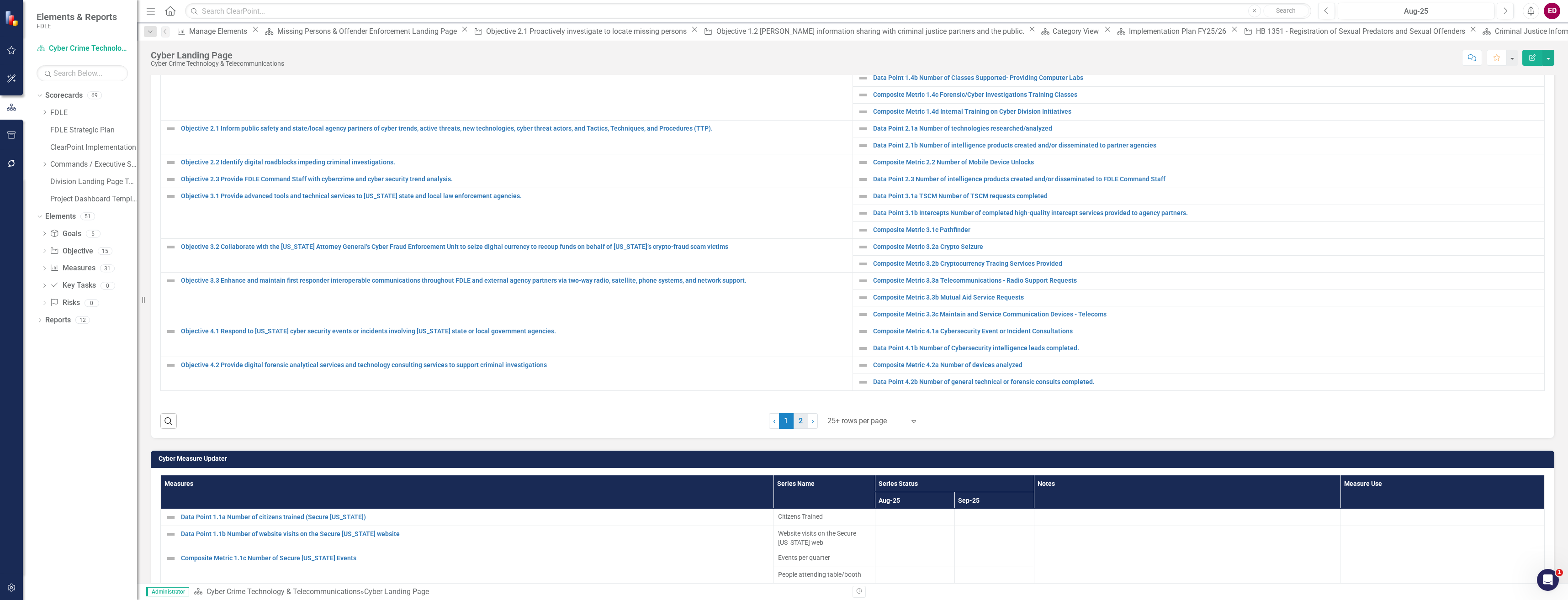
click at [798, 421] on link "2" at bounding box center [800, 421] width 14 height 15
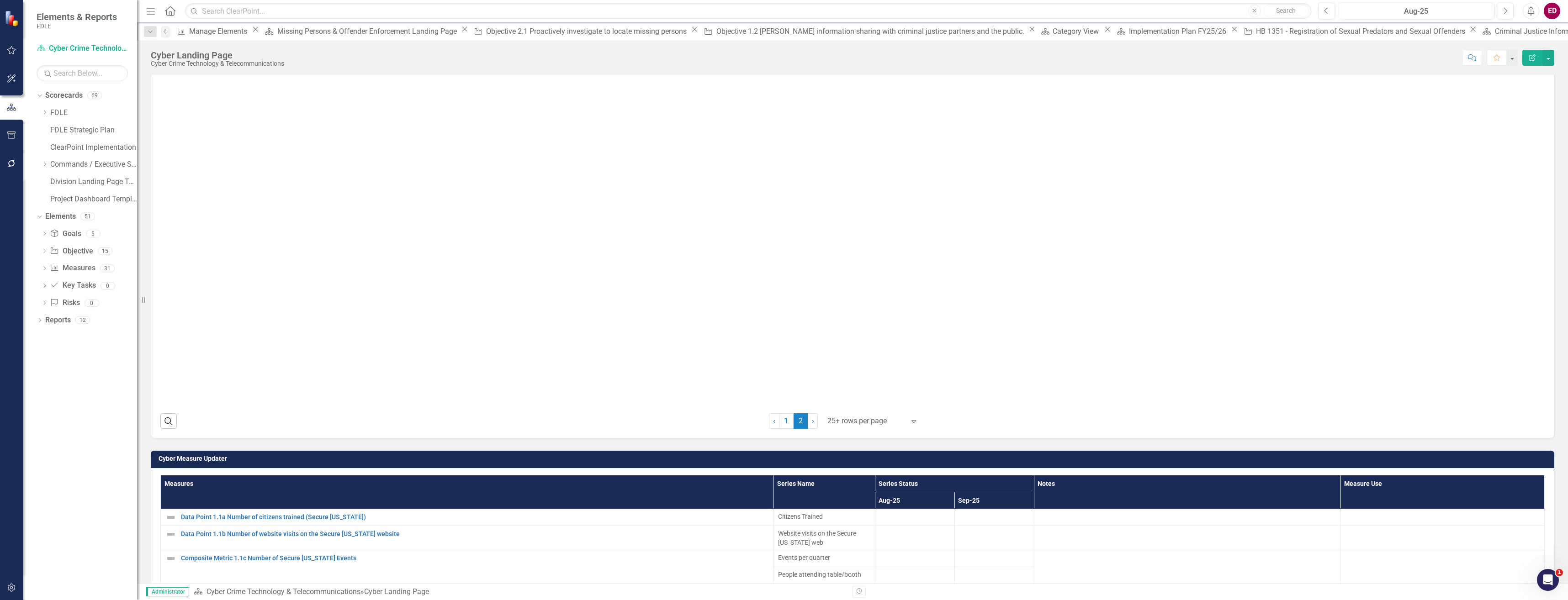
scroll to position [274, 0]
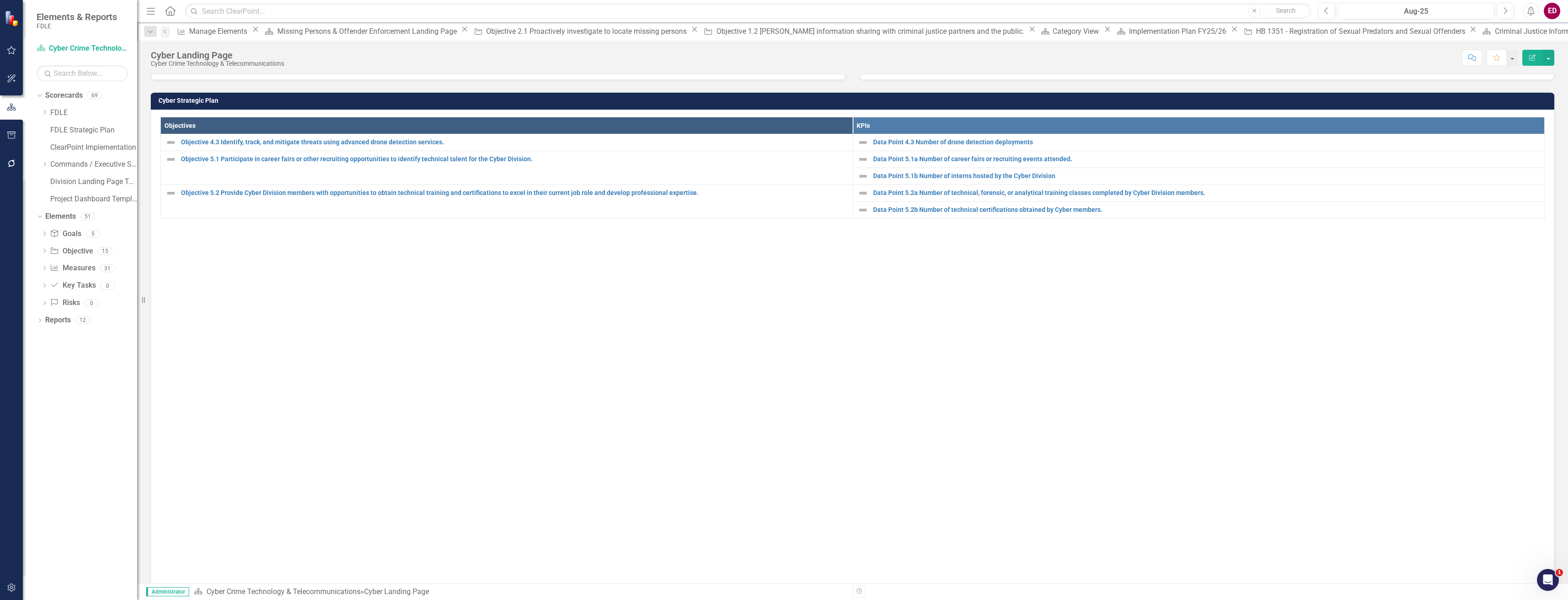
click at [826, 563] on div "Objectives KPIs Objective 4.3 Identify, track, and mitigate threats using advan…" at bounding box center [852, 353] width 1384 height 472
click at [45, 163] on icon at bounding box center [45, 164] width 2 height 5
click at [53, 233] on icon "Dropdown" at bounding box center [53, 233] width 7 height 5
click at [101, 279] on div "Dropdown Missing Persons & Offender Enforcement" at bounding box center [98, 286] width 78 height 15
click at [60, 284] on icon "Dropdown" at bounding box center [62, 285] width 7 height 5
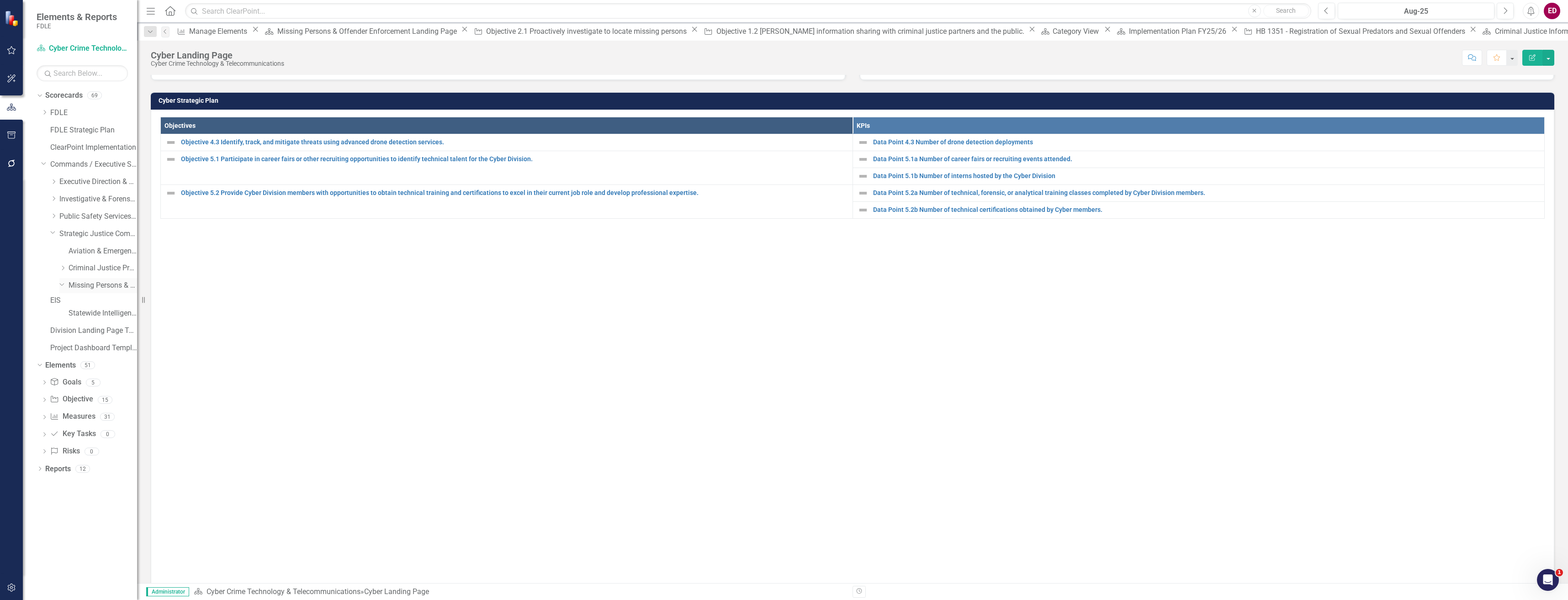
click at [113, 286] on link "Missing Persons & Offender Enforcement" at bounding box center [103, 286] width 68 height 11
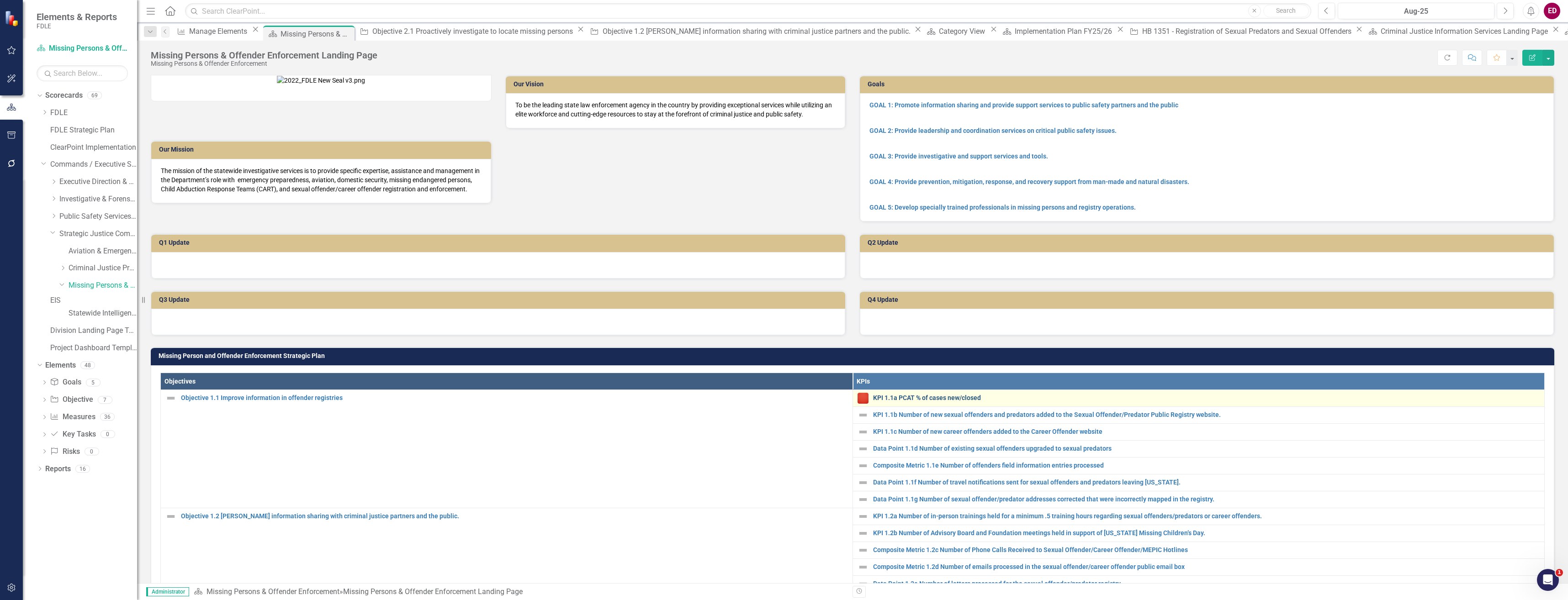
click at [929, 402] on link "KPI 1.1a PCAT % of cases new/closed" at bounding box center [1206, 398] width 667 height 7
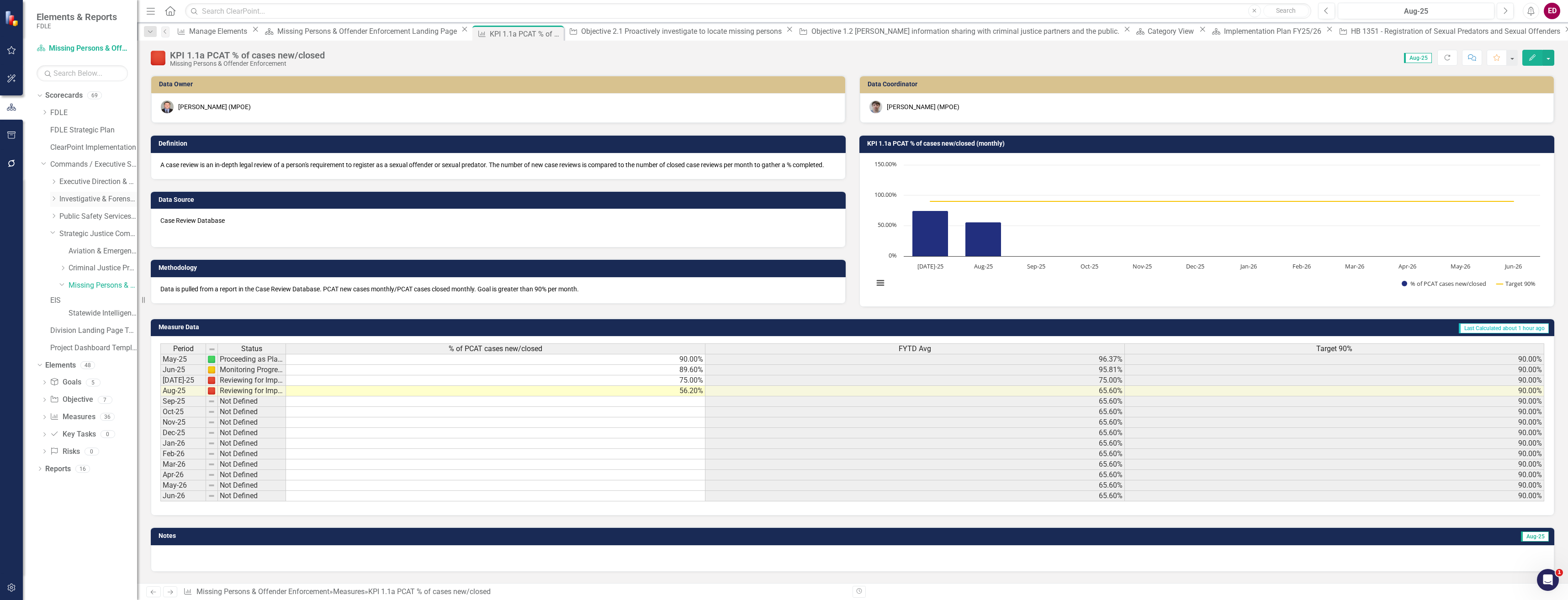
click at [51, 195] on div "Dropdown" at bounding box center [53, 199] width 7 height 8
click at [65, 219] on div "Dropdown" at bounding box center [62, 217] width 7 height 8
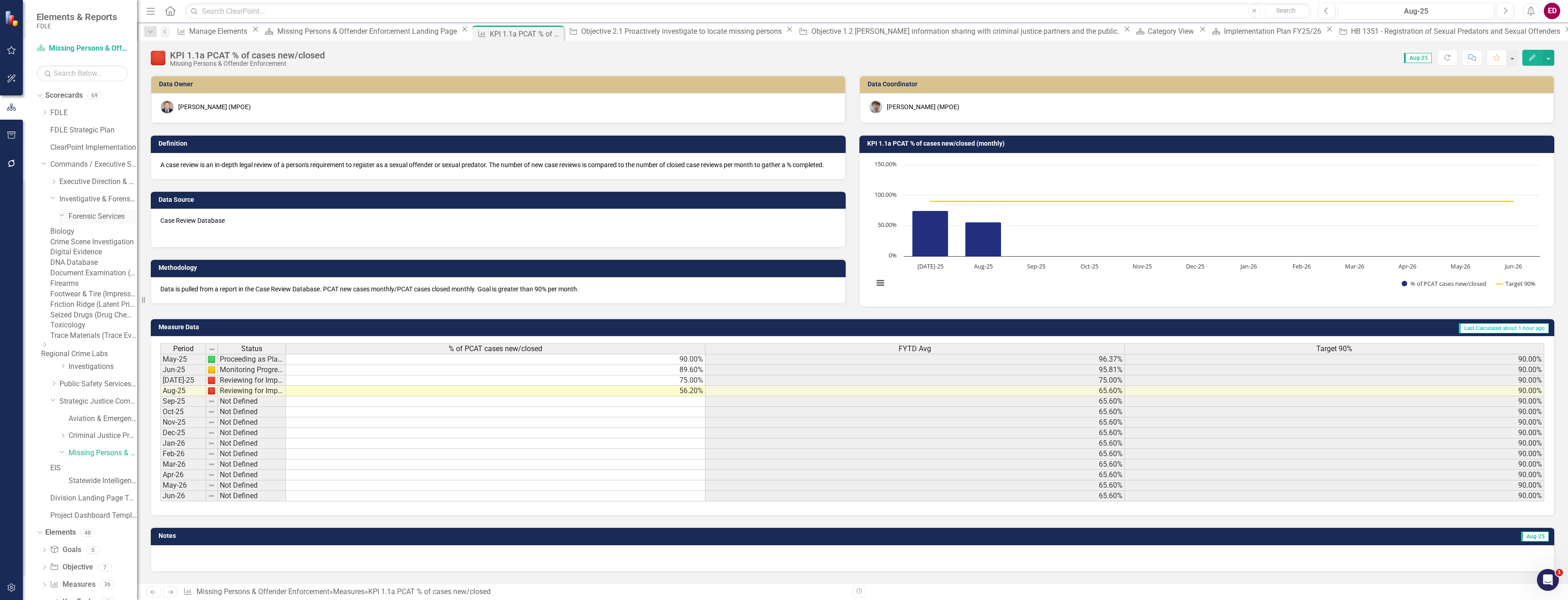
click at [109, 218] on link "Forensic Services" at bounding box center [103, 217] width 68 height 11
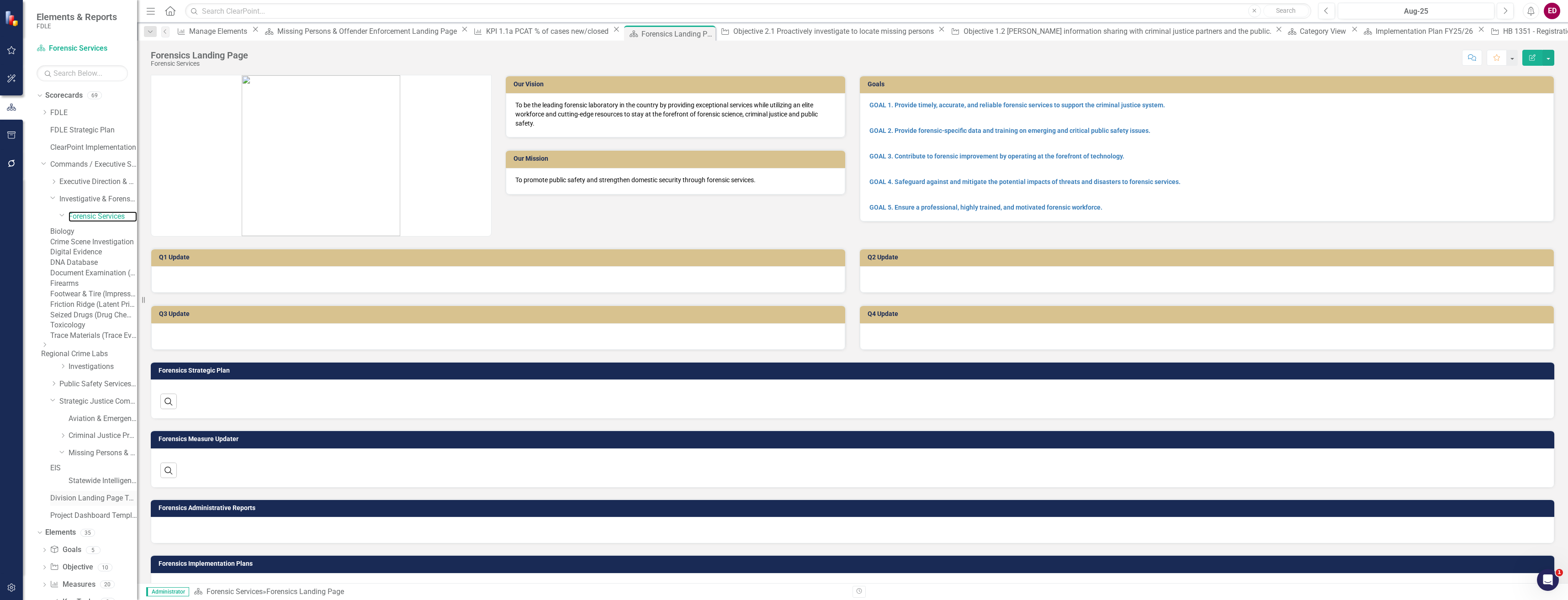
scroll to position [128, 0]
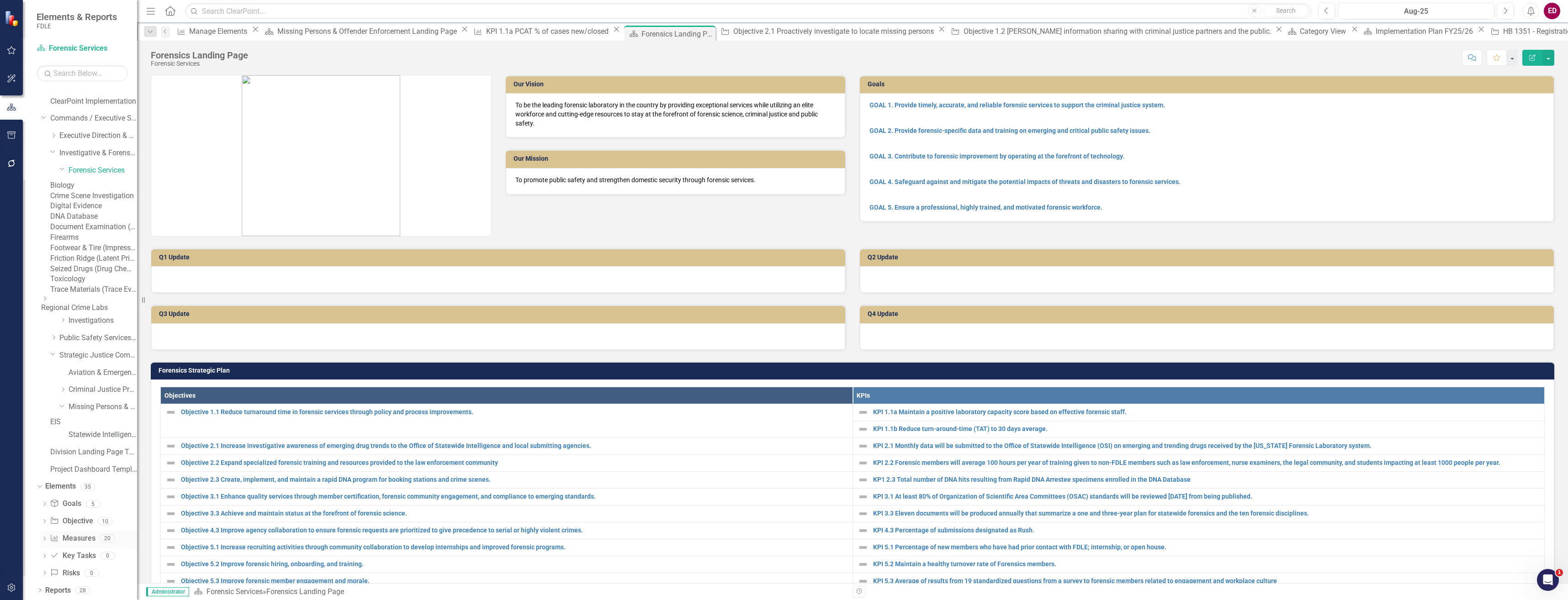
click at [44, 537] on icon at bounding box center [44, 538] width 2 height 4
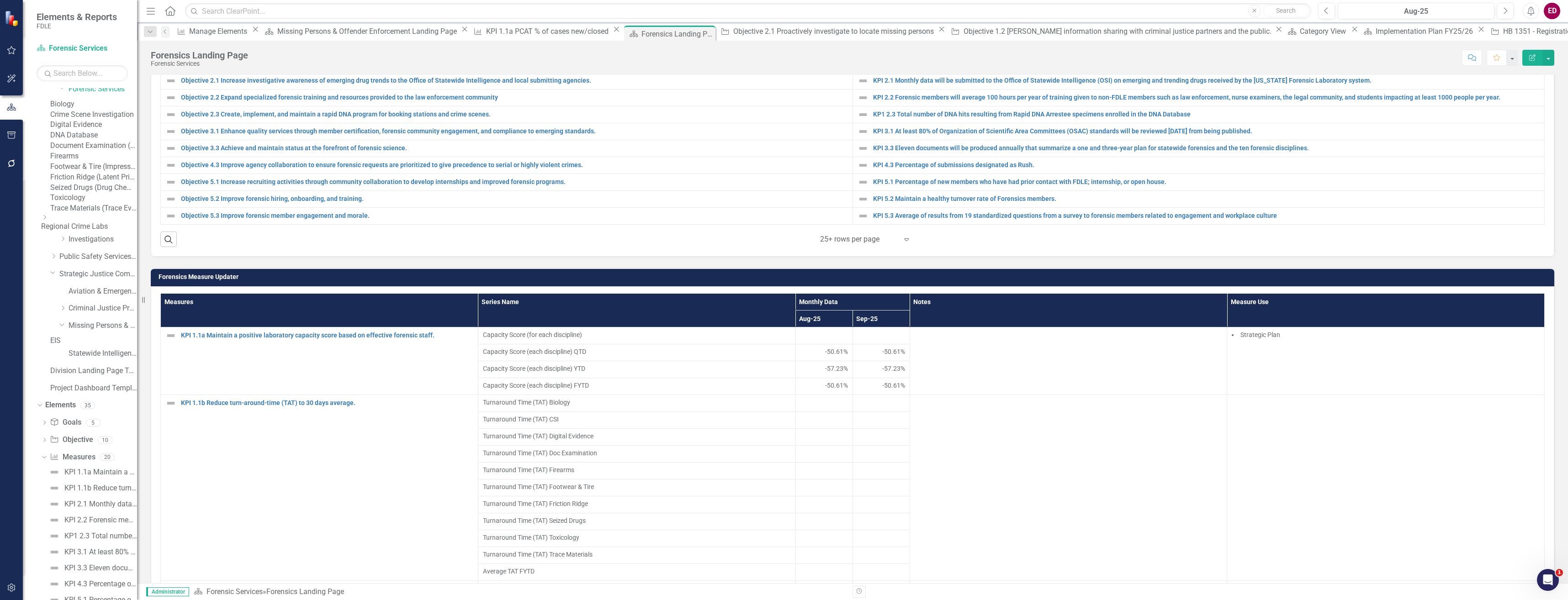
click at [105, 106] on link "Biology" at bounding box center [94, 104] width 87 height 11
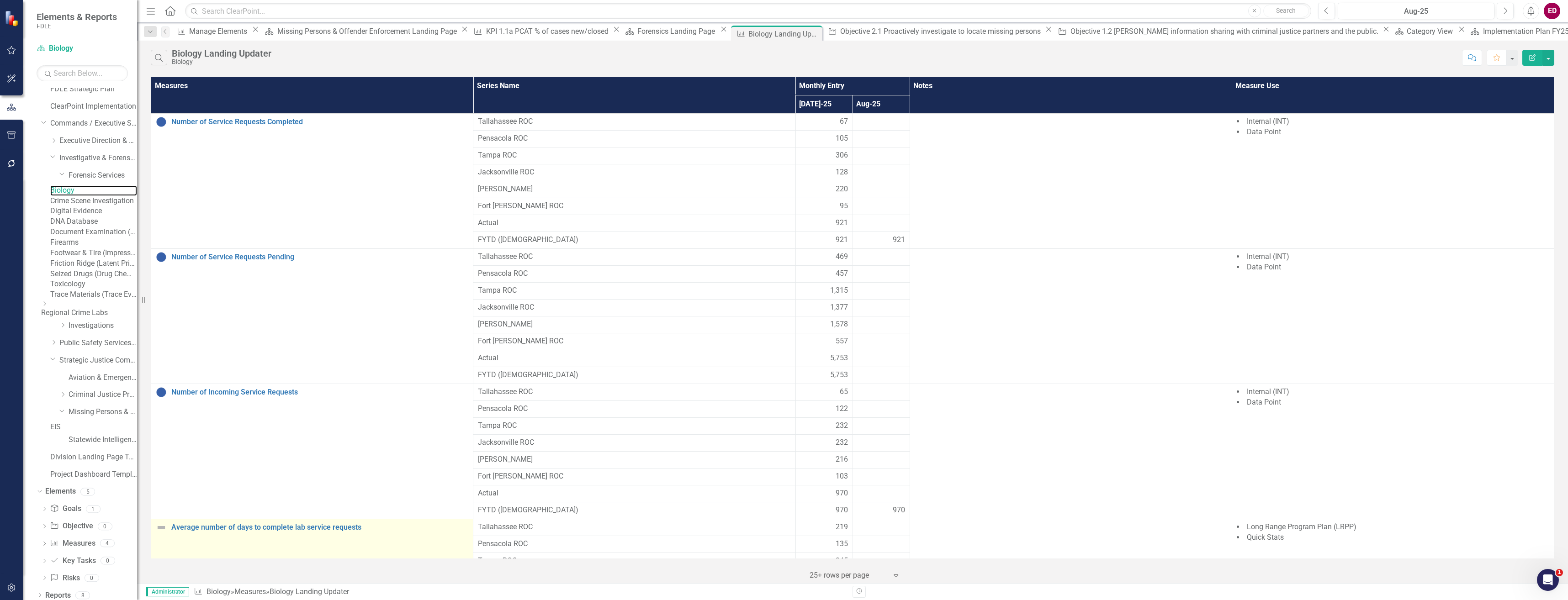
scroll to position [79, 0]
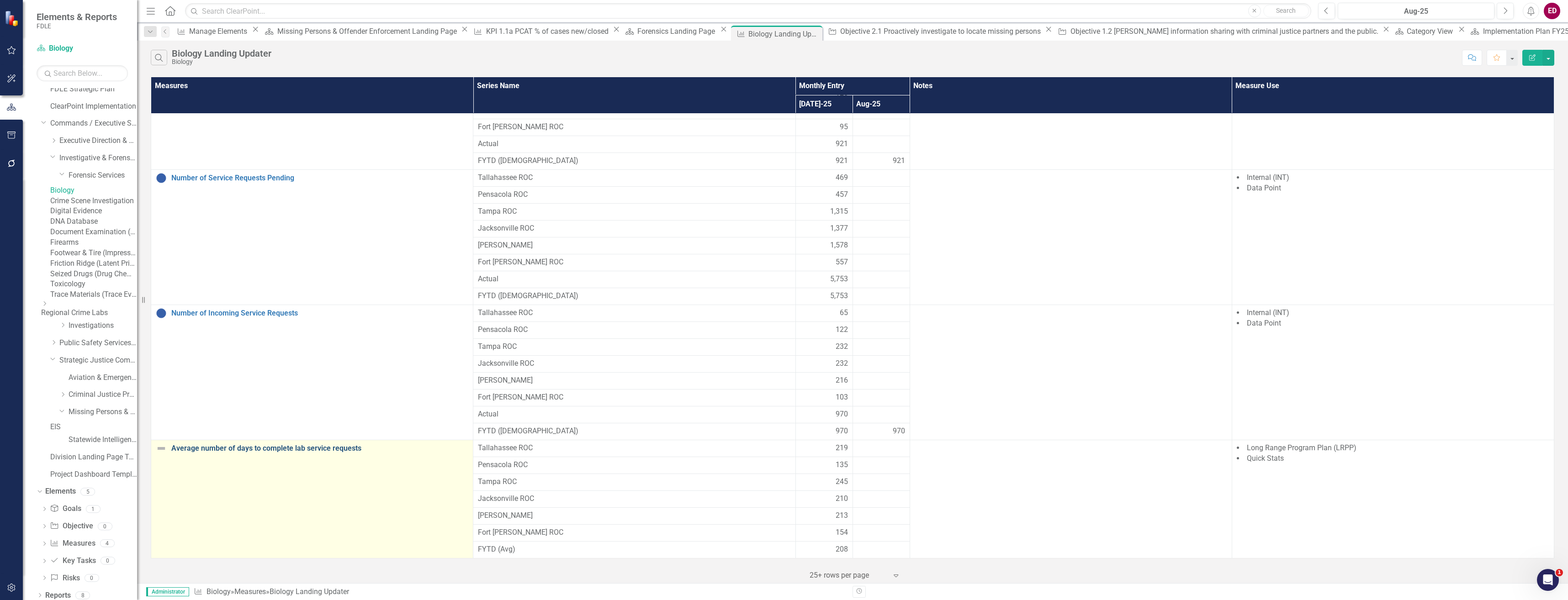
click at [342, 449] on link "Average number of days to complete lab service requests" at bounding box center [320, 448] width 297 height 8
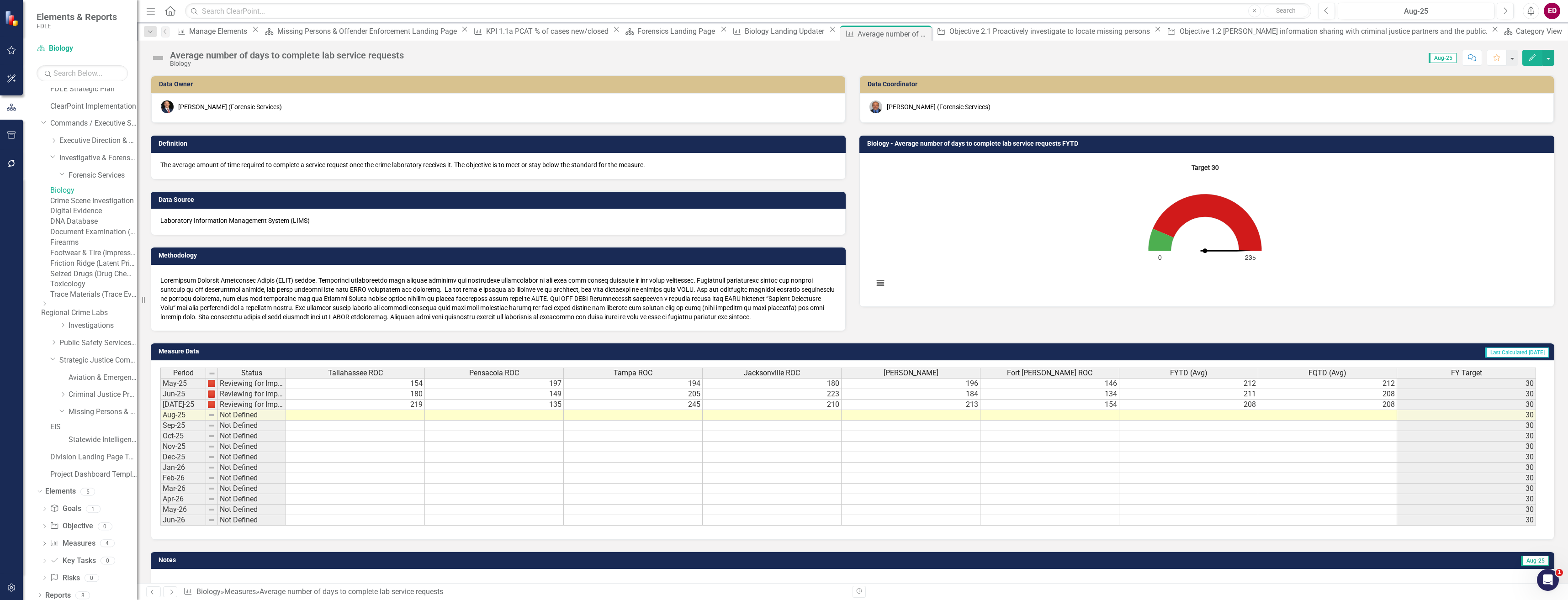
click at [1024, 249] on rect "Interactive chart" at bounding box center [1204, 229] width 672 height 137
click at [1023, 249] on rect "Interactive chart" at bounding box center [1204, 229] width 672 height 137
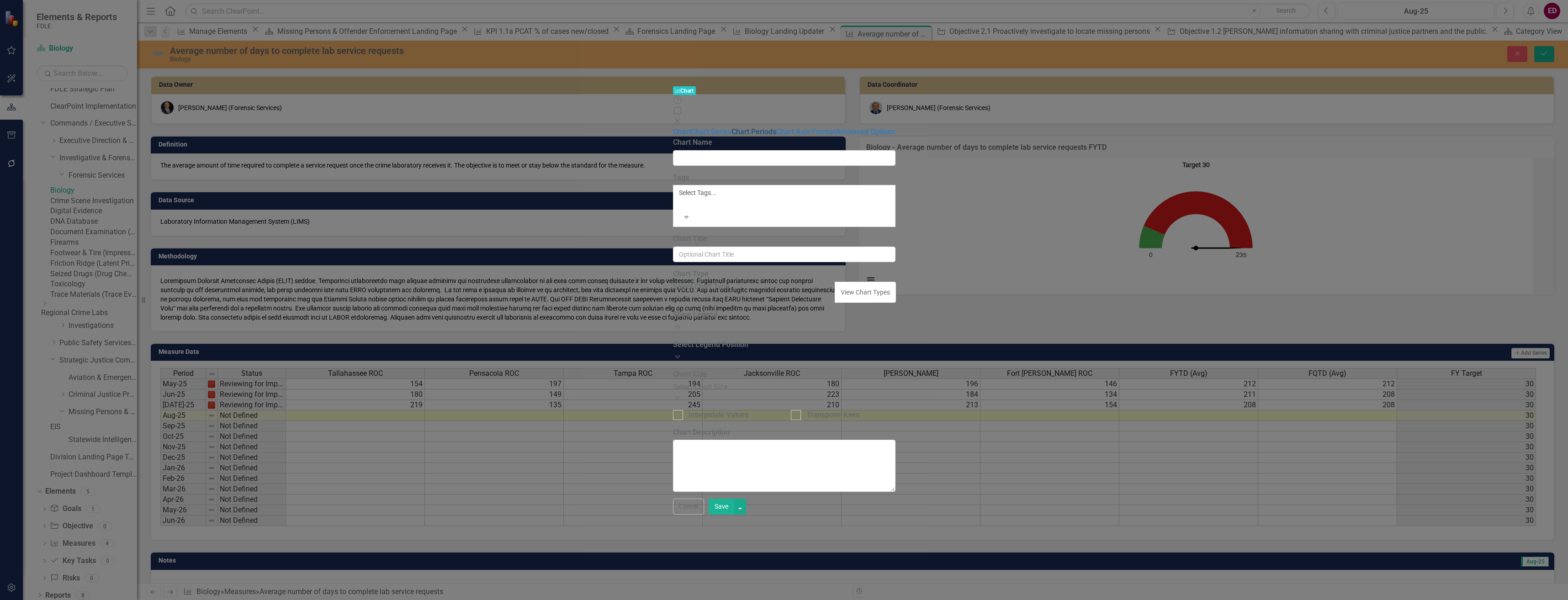
type input "Biology - Average number of days to complete lab service requests FYTD"
type input "Target 30"
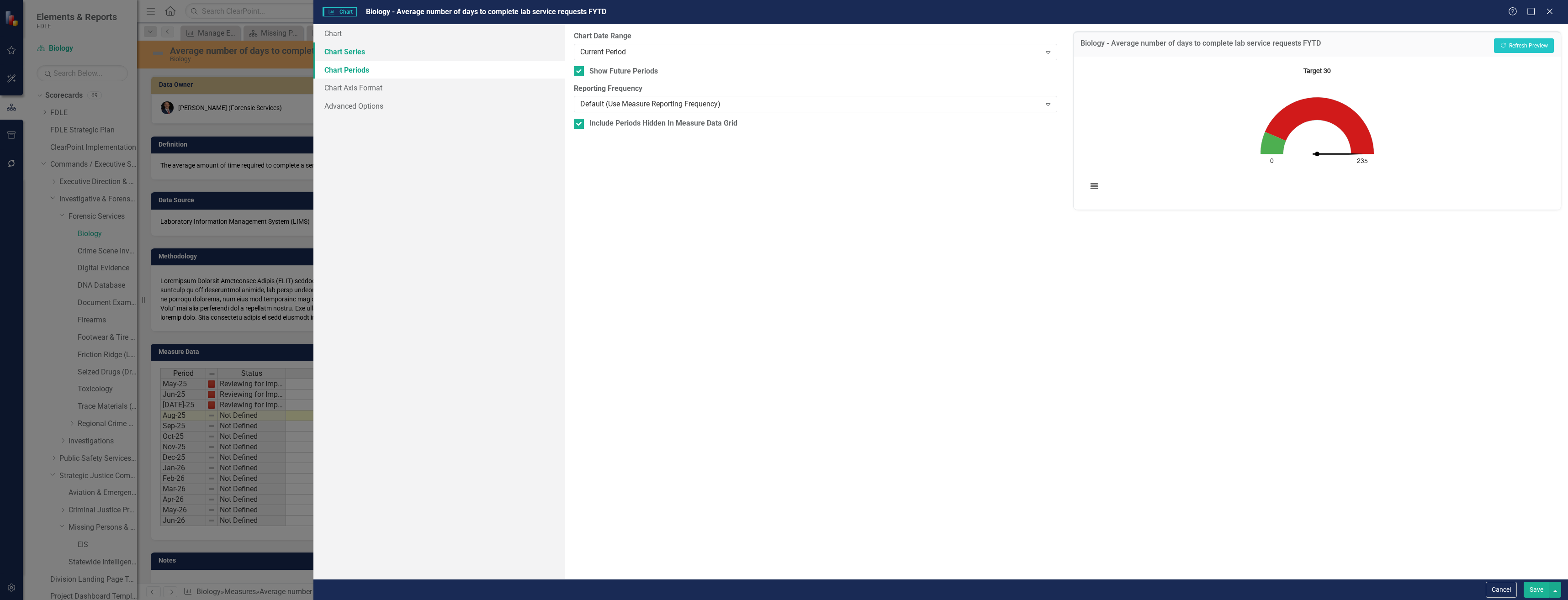
click at [451, 47] on link "Chart Series" at bounding box center [439, 52] width 251 height 18
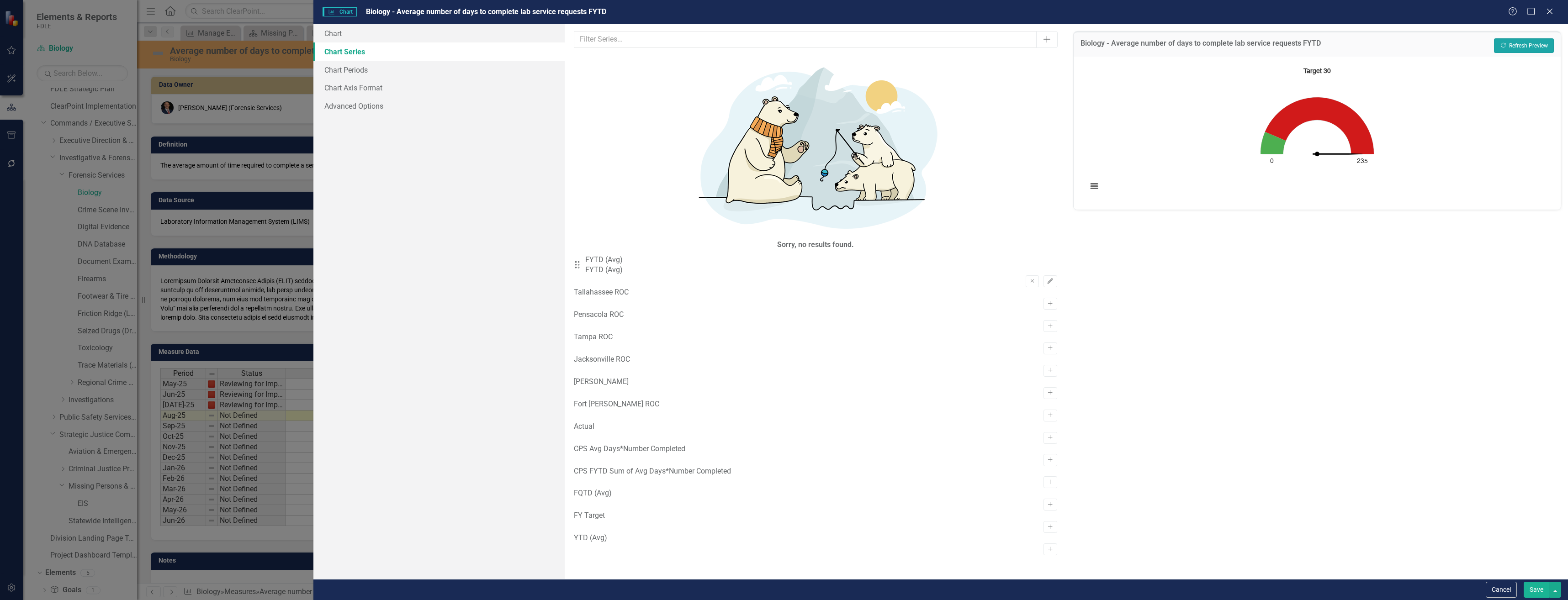
click at [1536, 49] on button "Recalculate Refresh Preview" at bounding box center [1524, 45] width 60 height 14
click at [1531, 49] on button "Recalculate Refresh Preview" at bounding box center [1524, 45] width 60 height 14
click at [466, 68] on link "Chart Periods" at bounding box center [439, 70] width 251 height 18
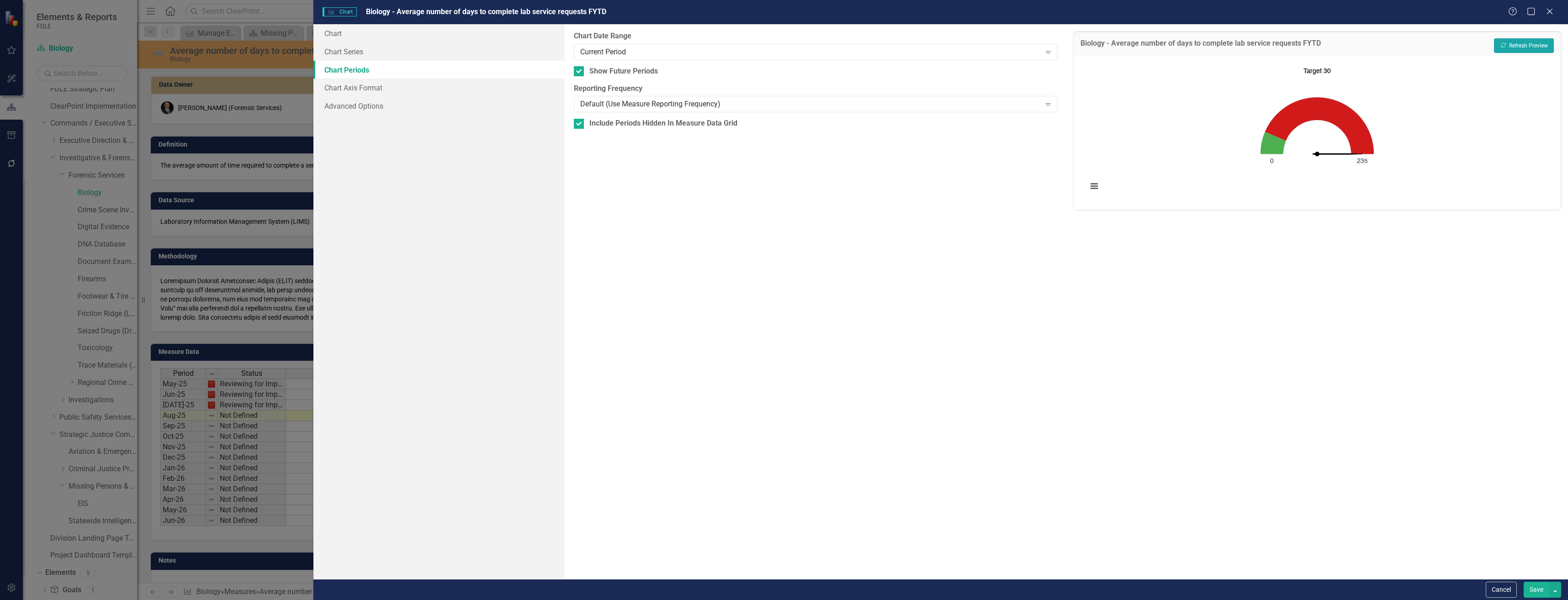
click at [1538, 46] on button "Recalculate Refresh Preview" at bounding box center [1524, 45] width 60 height 14
click at [1495, 589] on button "Cancel" at bounding box center [1501, 589] width 31 height 16
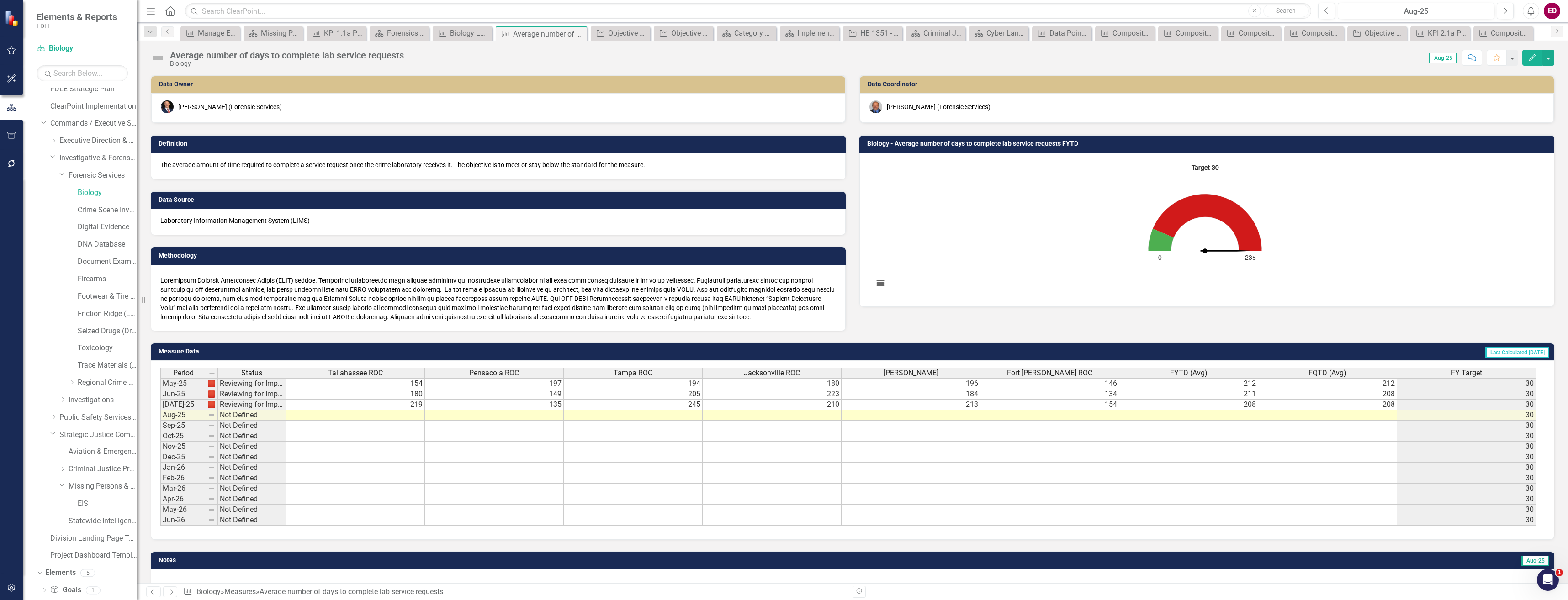
click at [158, 56] on img at bounding box center [157, 58] width 14 height 14
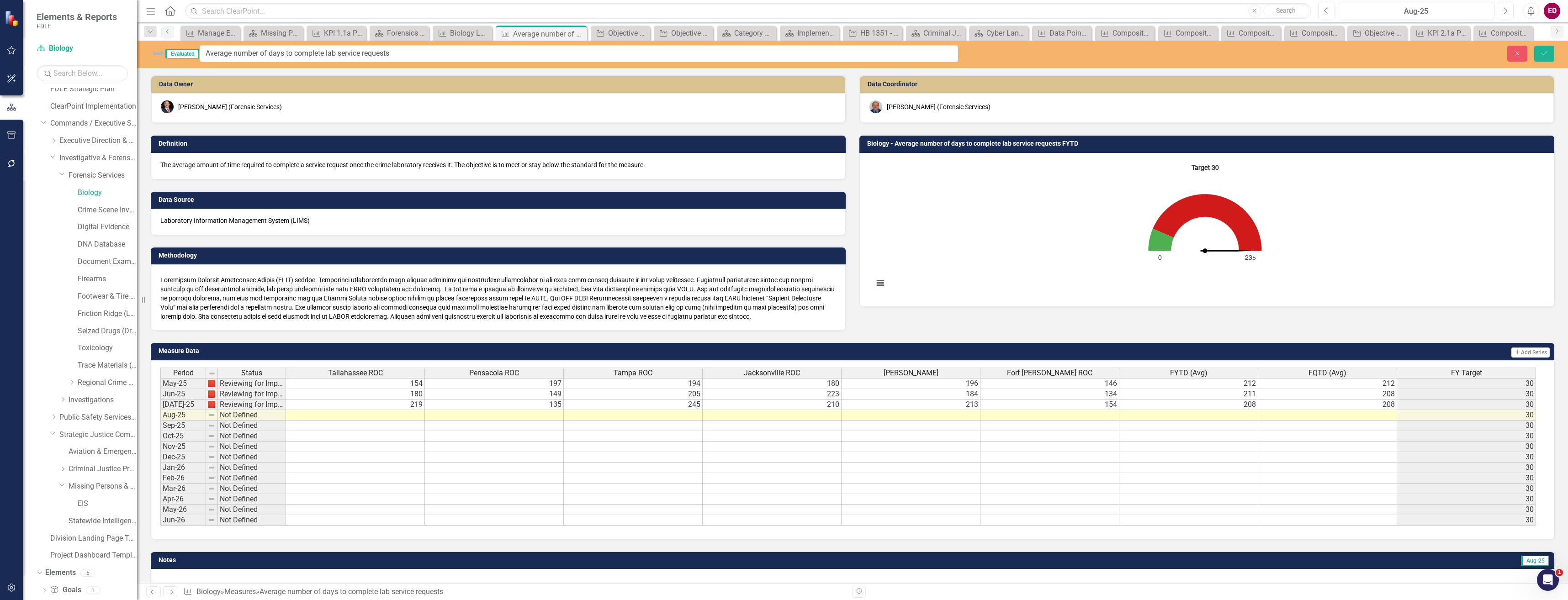
click at [154, 49] on img at bounding box center [157, 53] width 14 height 14
click at [157, 49] on img at bounding box center [157, 53] width 14 height 14
click at [165, 60] on div "Evaluated" at bounding box center [175, 53] width 49 height 14
click at [143, 46] on div "Resize" at bounding box center [141, 300] width 8 height 600
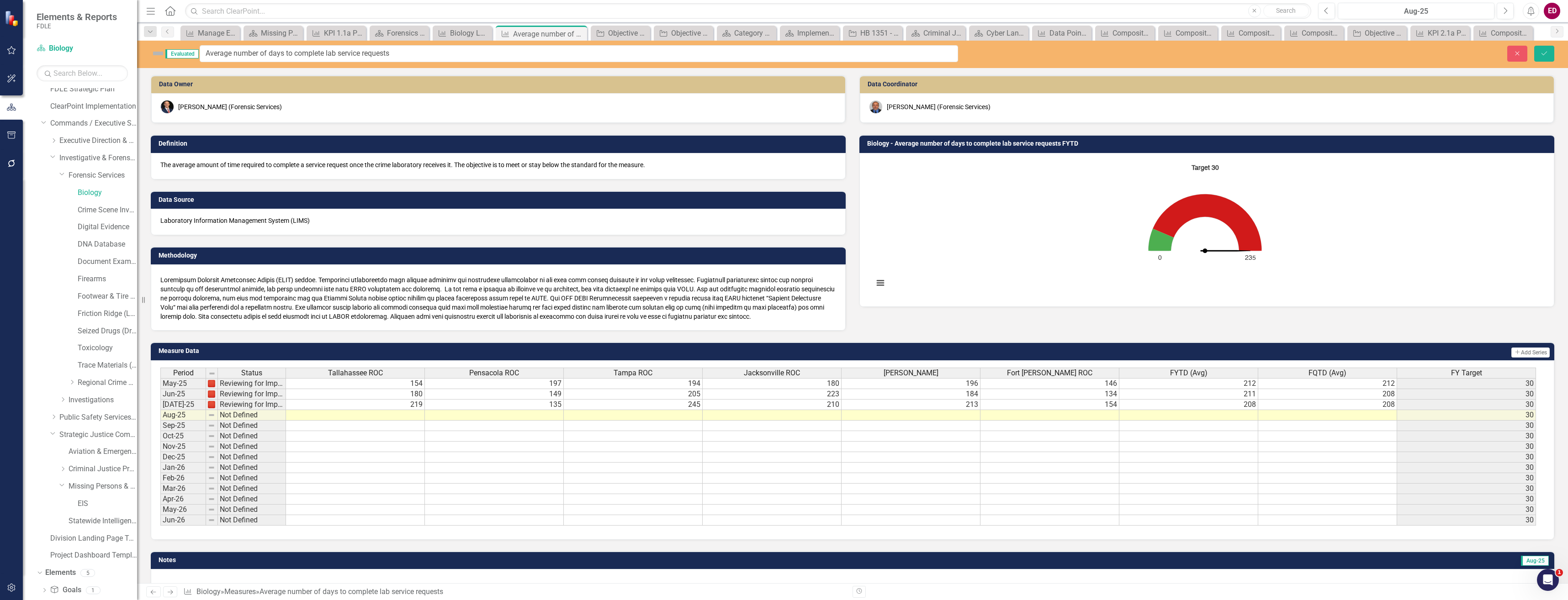
click at [157, 54] on img at bounding box center [157, 53] width 14 height 14
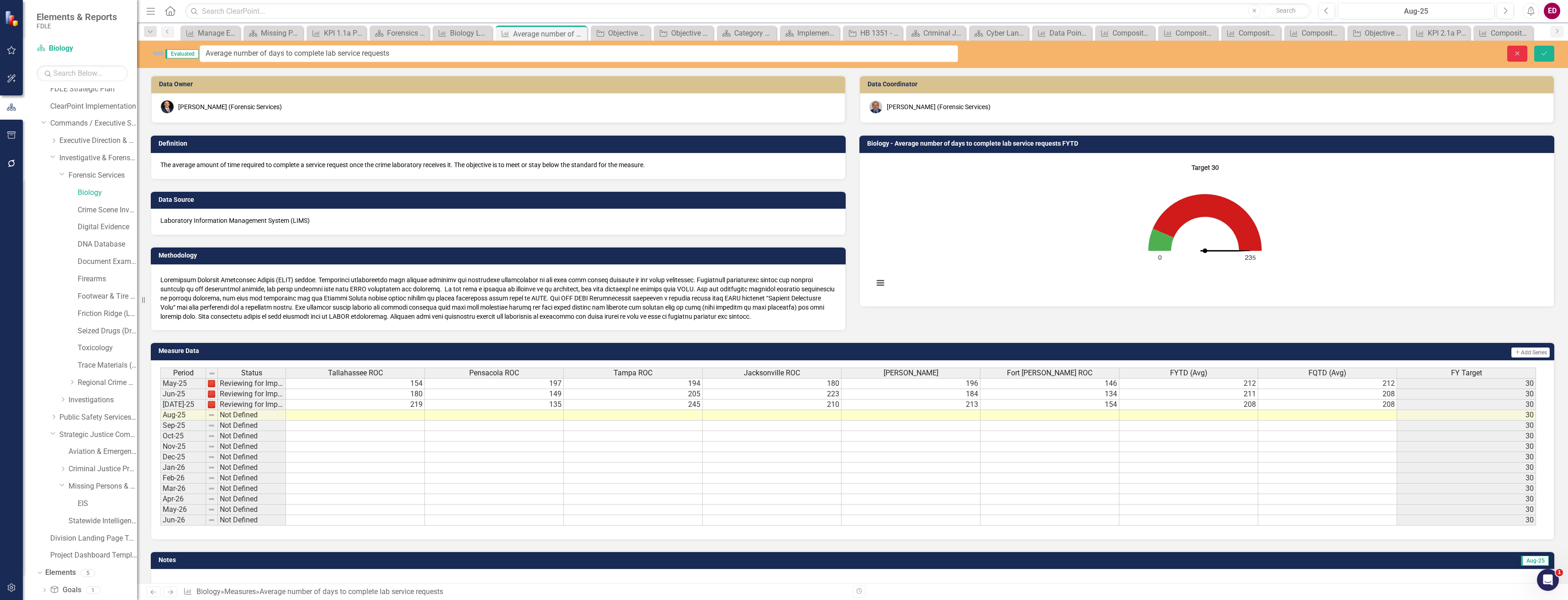
click at [1510, 55] on button "Close" at bounding box center [1517, 53] width 20 height 16
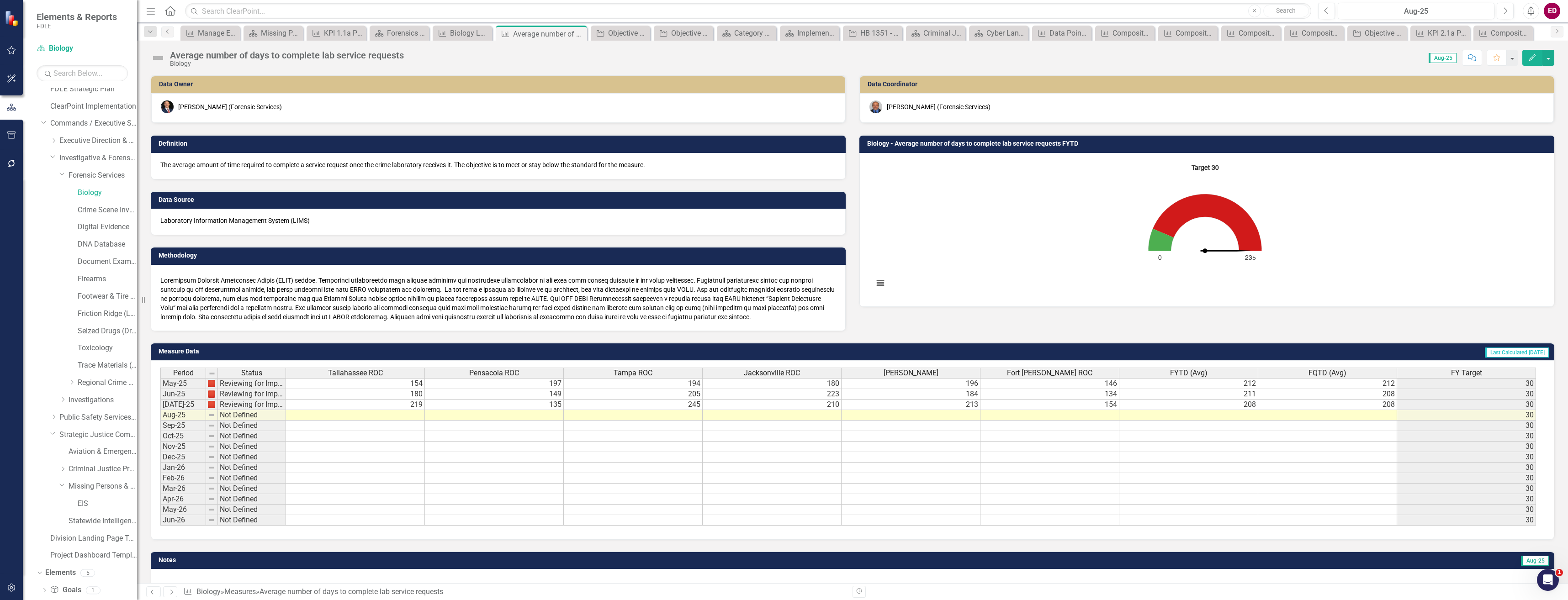
click at [1038, 210] on rect "Interactive chart" at bounding box center [1204, 229] width 672 height 137
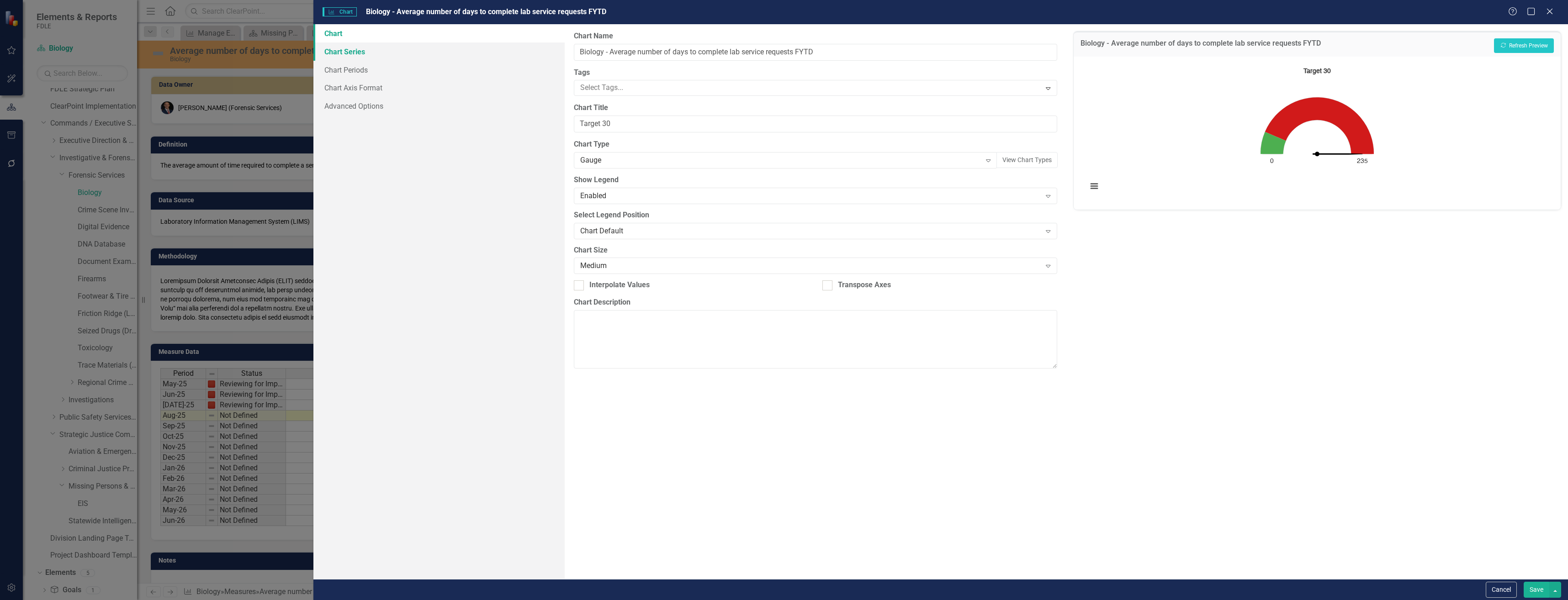
click at [488, 43] on link "Chart Series" at bounding box center [439, 52] width 251 height 18
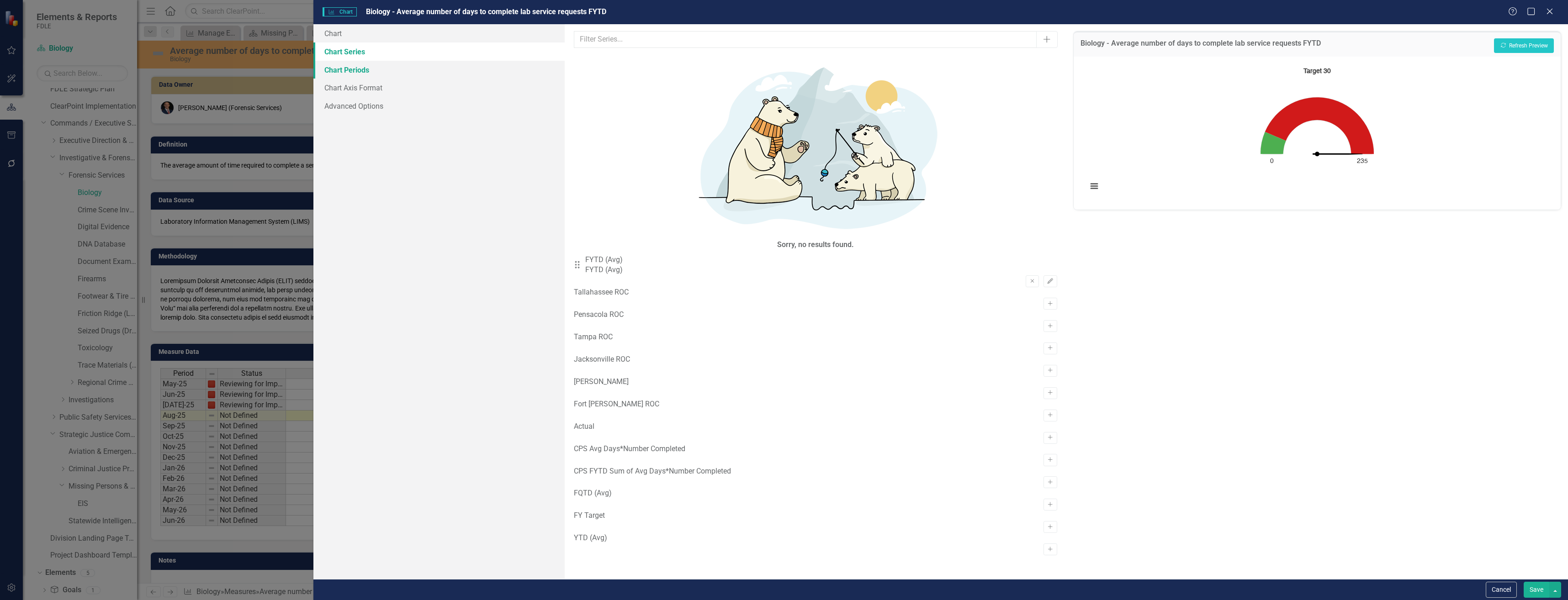
click at [492, 68] on link "Chart Periods" at bounding box center [439, 70] width 251 height 18
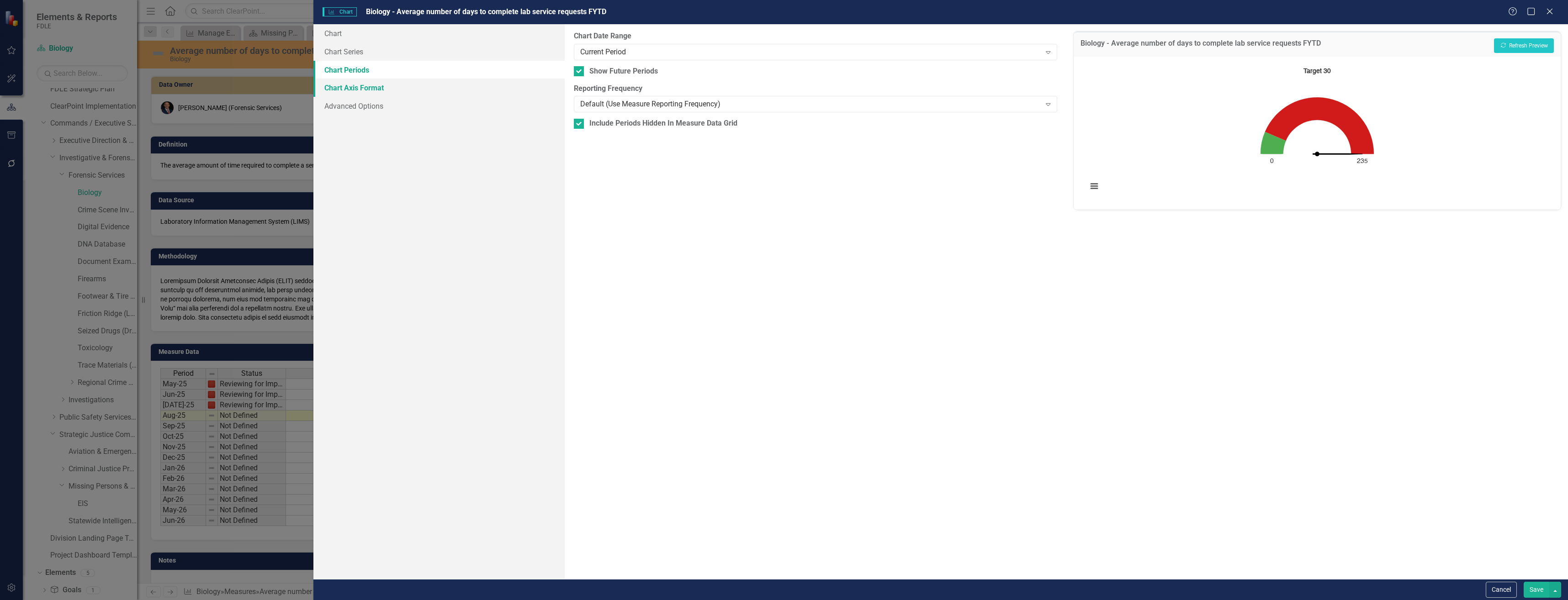
click at [499, 79] on link "Chart Axis Format" at bounding box center [439, 87] width 251 height 18
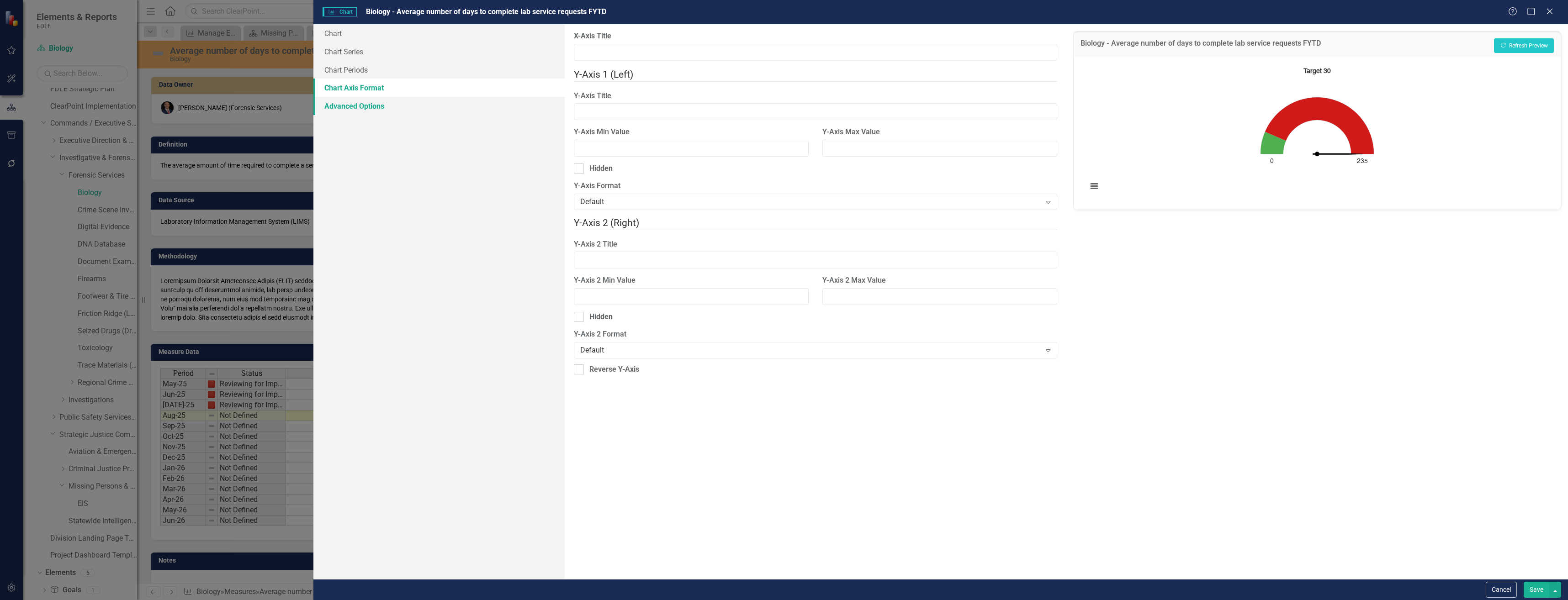
click at [499, 97] on link "Advanced Options" at bounding box center [439, 106] width 251 height 18
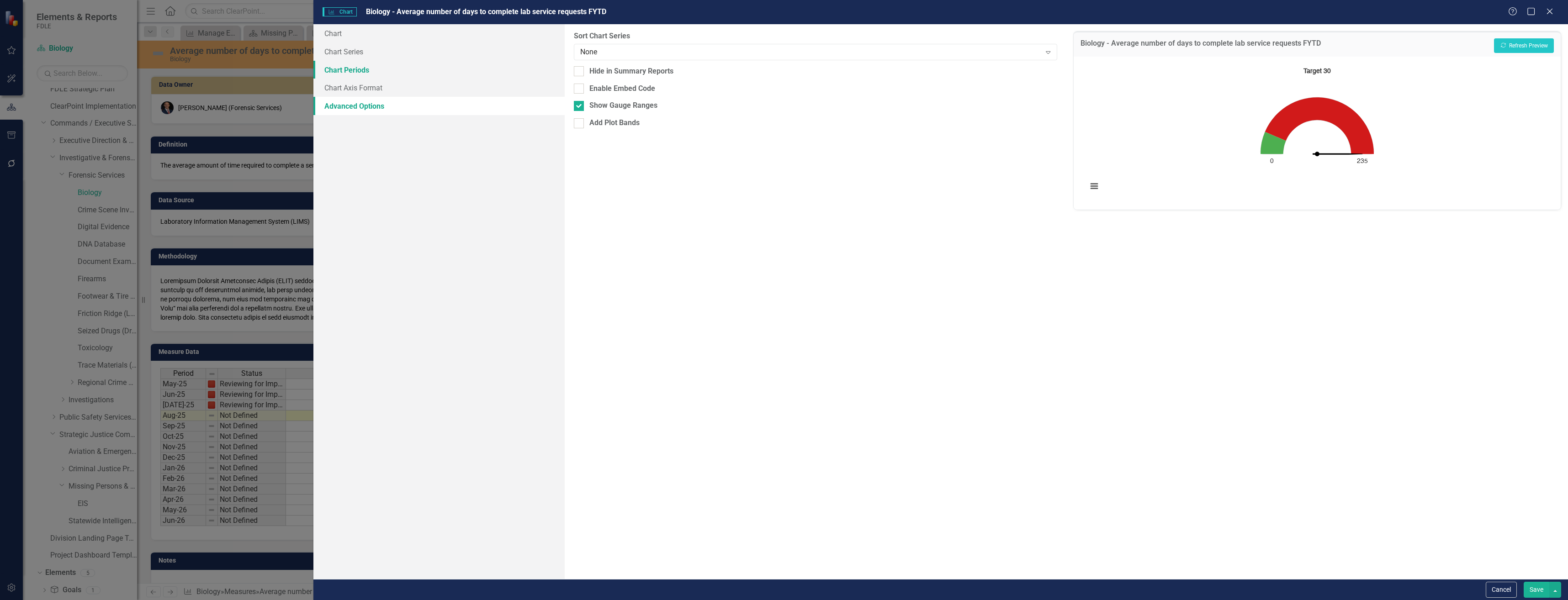
click at [501, 61] on link "Chart Periods" at bounding box center [439, 70] width 251 height 18
click at [499, 44] on link "Chart Series" at bounding box center [439, 52] width 251 height 18
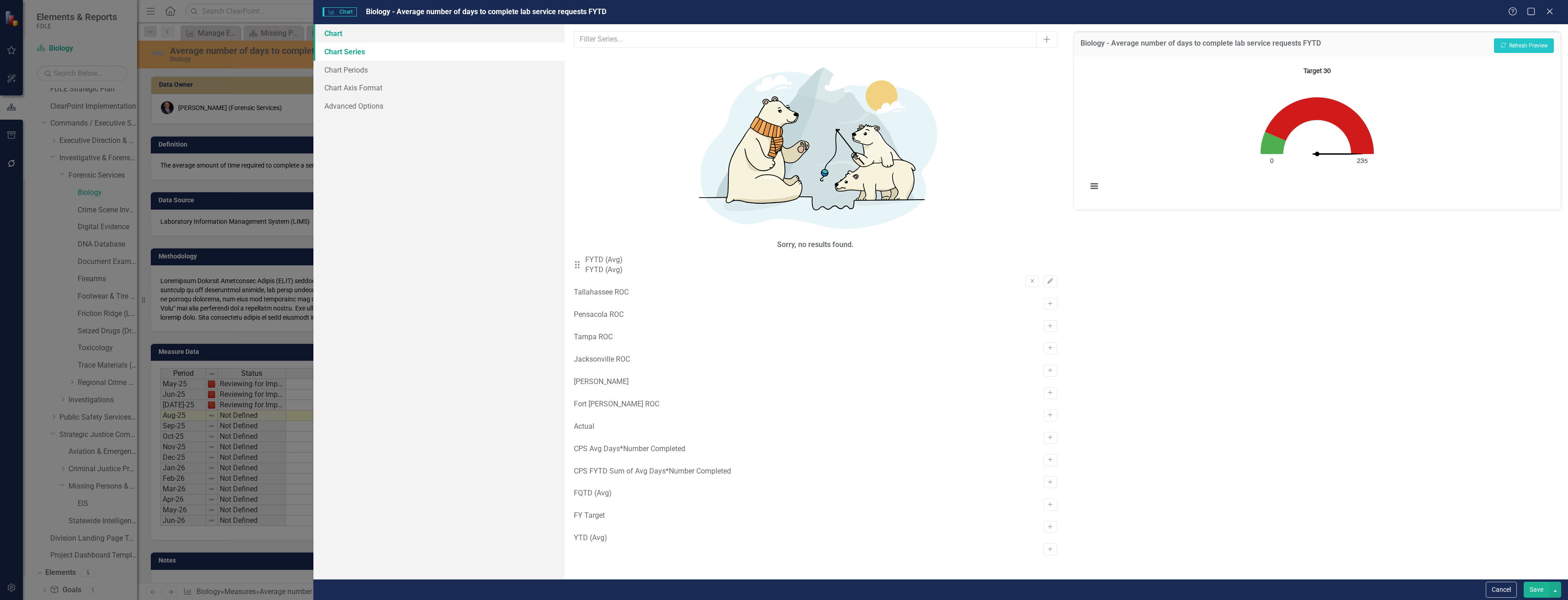
click at [502, 29] on link "Chart" at bounding box center [439, 33] width 251 height 18
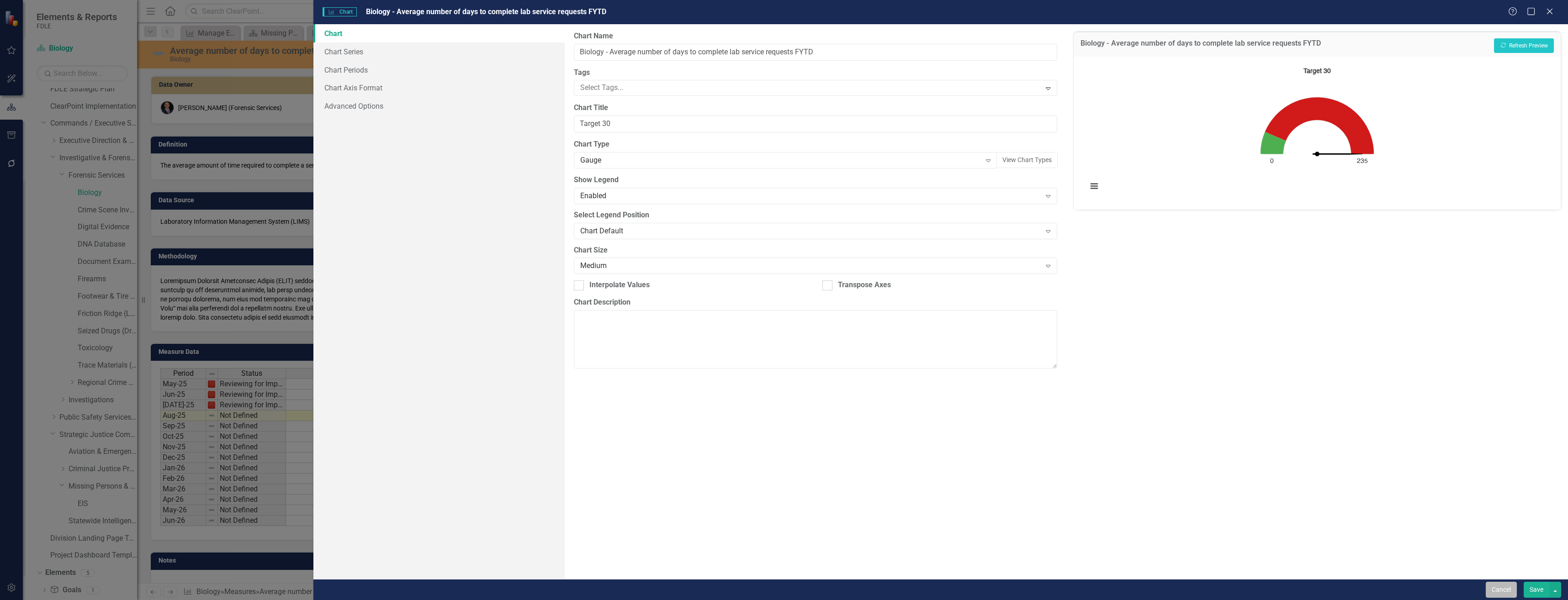
click at [1513, 586] on button "Cancel" at bounding box center [1501, 589] width 31 height 16
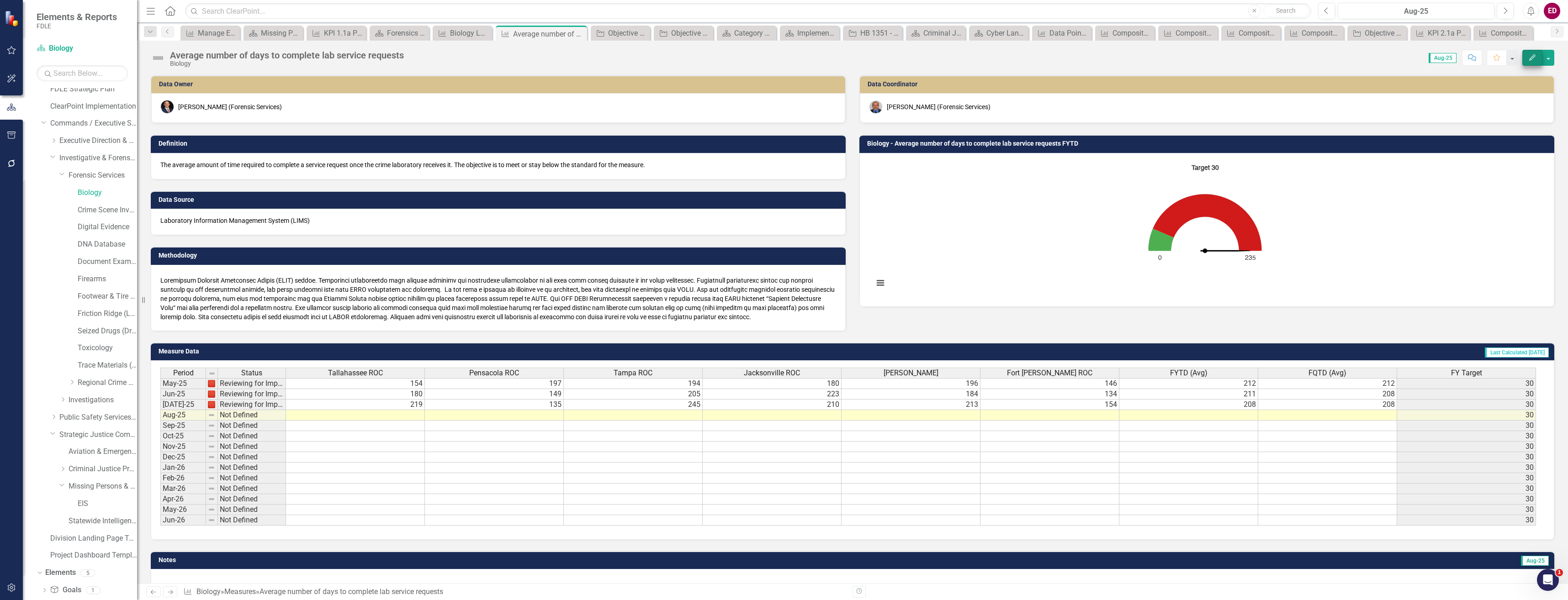
click at [1526, 60] on button "Edit" at bounding box center [1532, 57] width 20 height 16
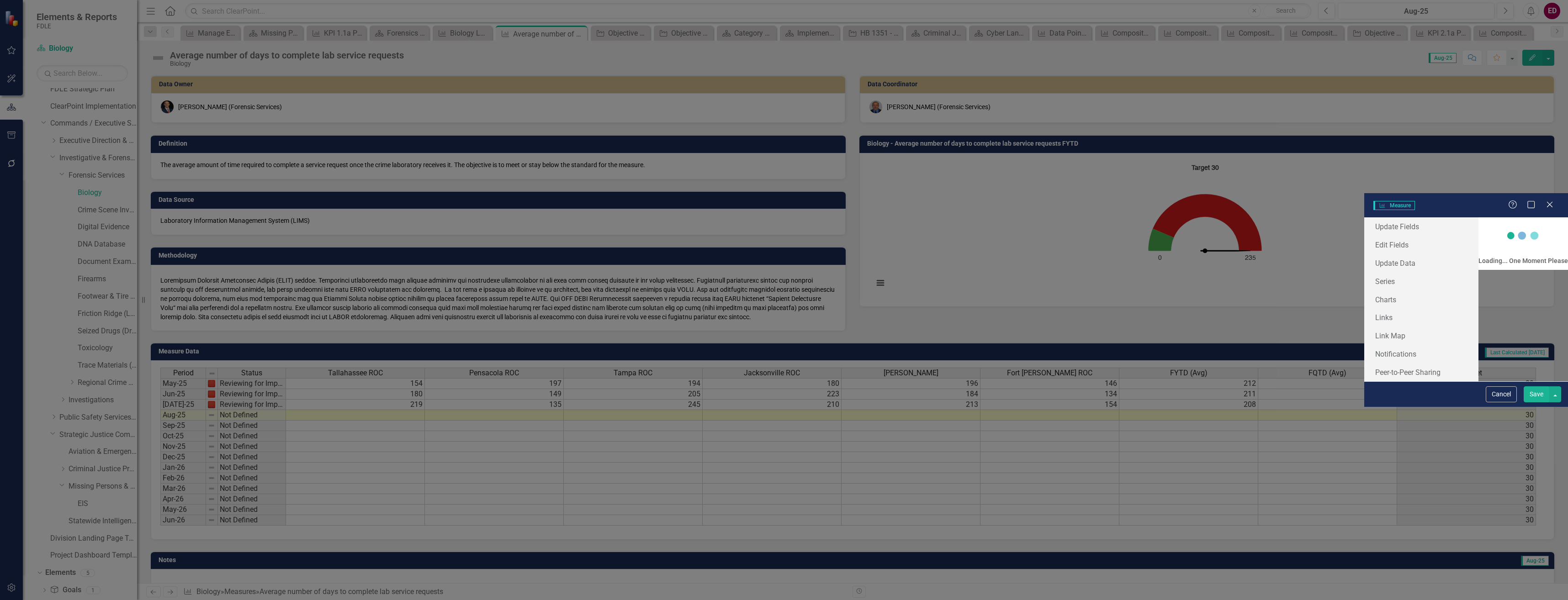
click at [254, 92] on div "Measure Measure Help Maximize Close Update Fields Edit Fields Update Data Serie…" at bounding box center [784, 300] width 1568 height 600
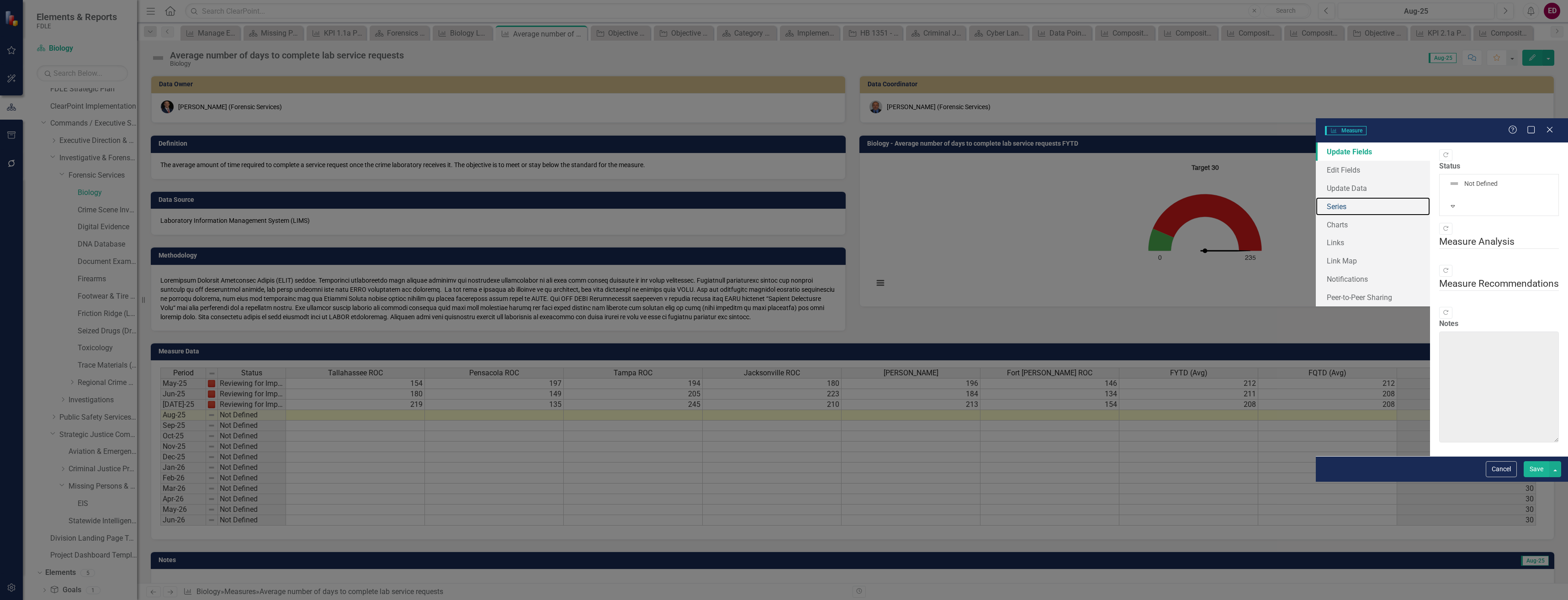
click at [1315, 197] on link "Series" at bounding box center [1372, 206] width 114 height 18
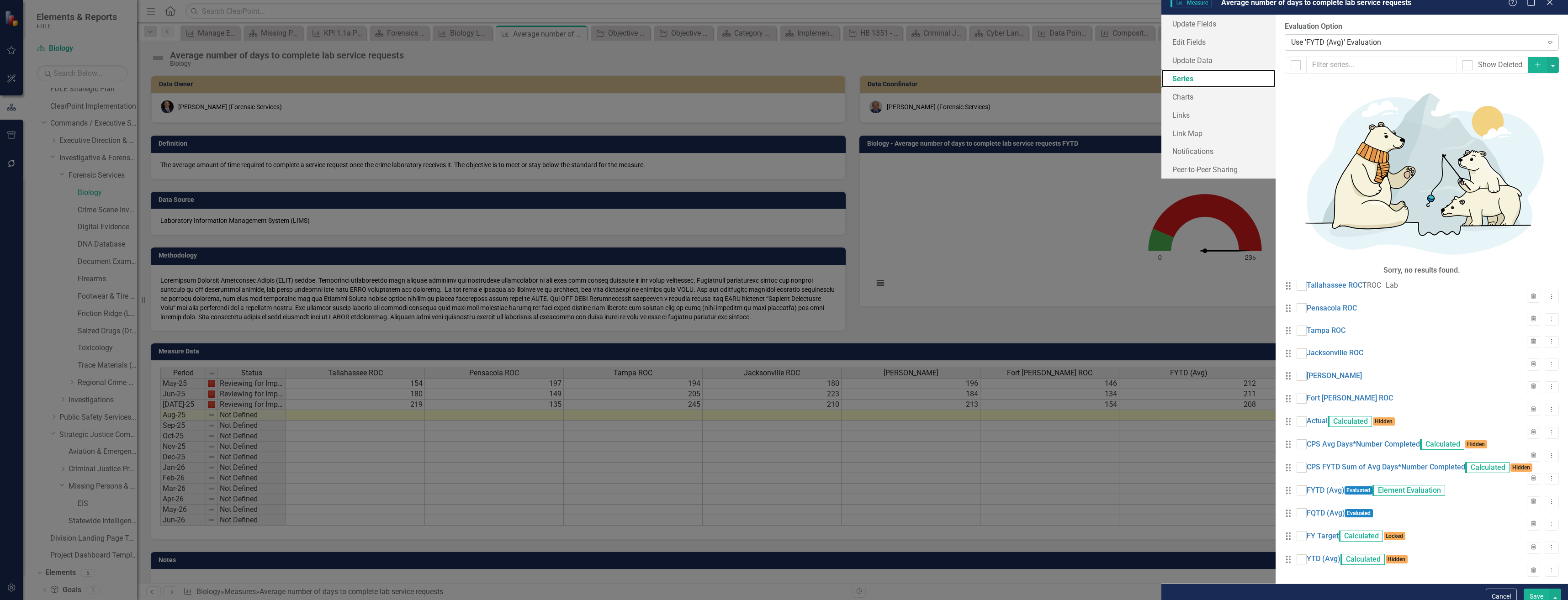
scroll to position [0, 0]
click at [1291, 48] on div "Use 'FYTD (Avg)' Evaluation" at bounding box center [1417, 43] width 252 height 11
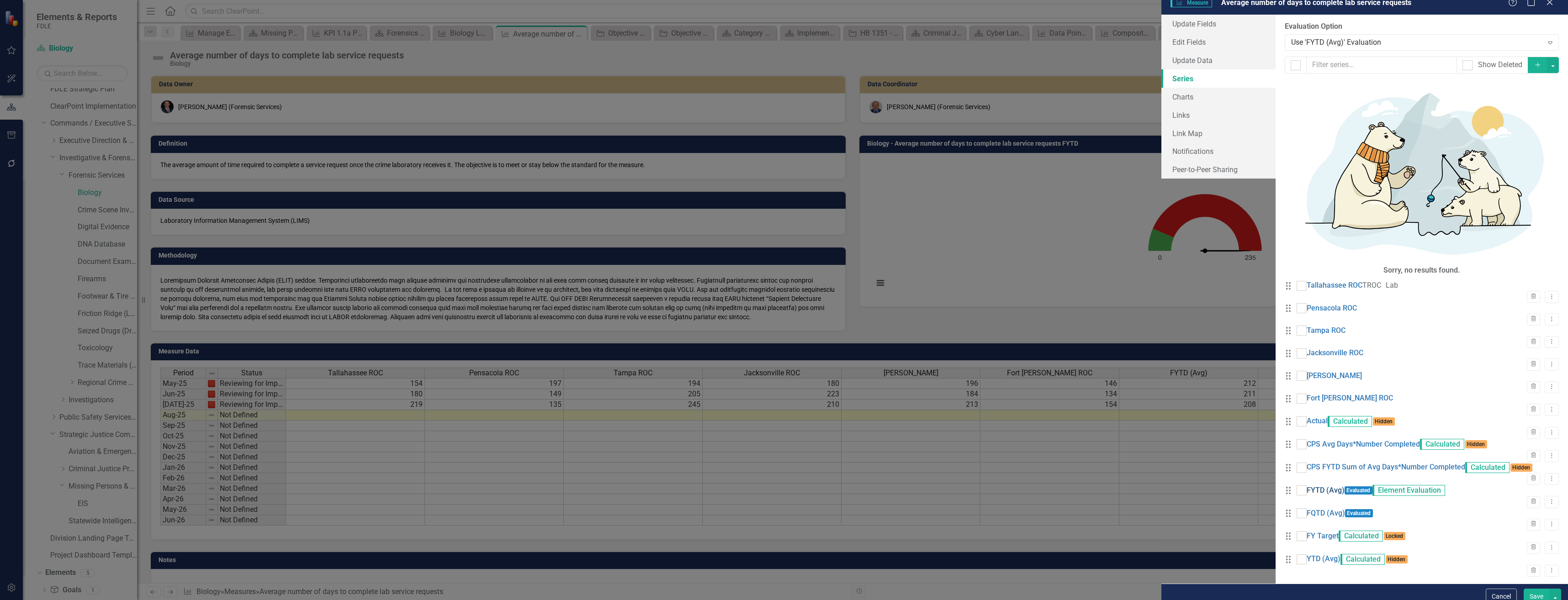
click at [1306, 485] on link "FYTD (Avg)" at bounding box center [1325, 490] width 38 height 11
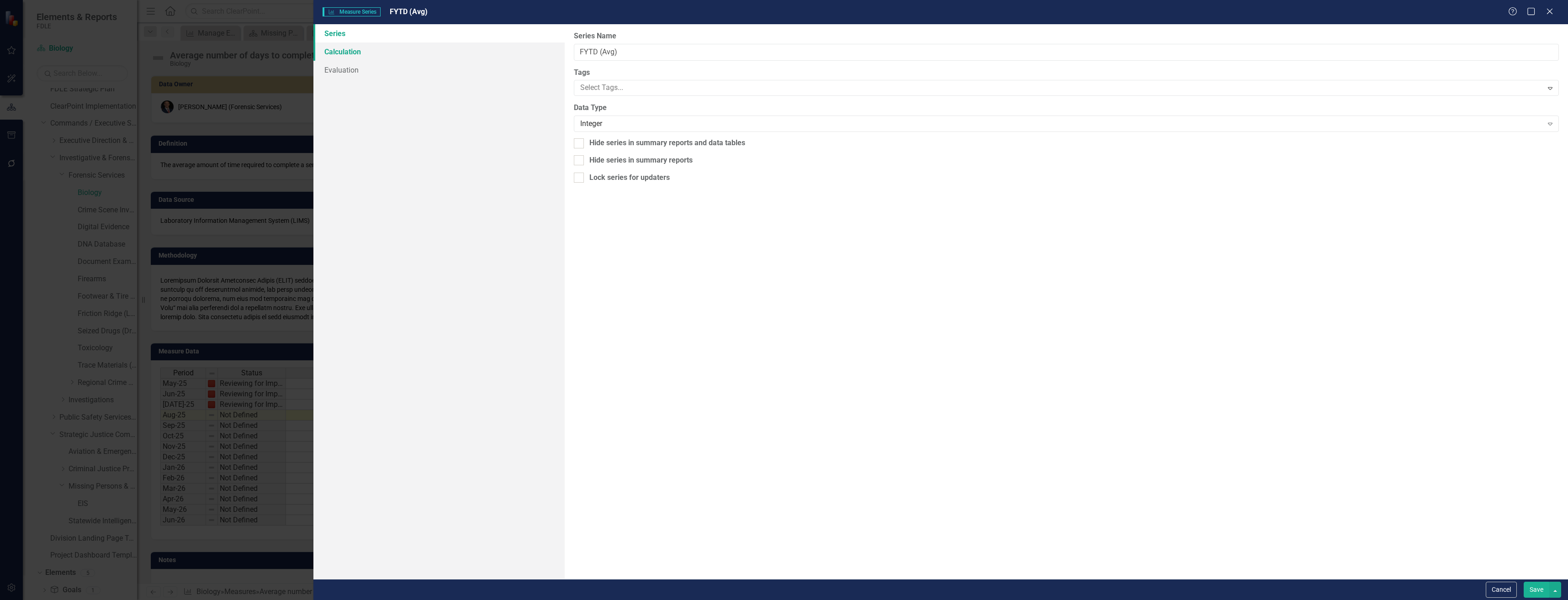
click at [484, 47] on link "Calculation" at bounding box center [439, 52] width 251 height 18
click at [486, 79] on div "Series Calculation Evaluation" at bounding box center [439, 302] width 251 height 555
click at [484, 68] on link "Evaluation" at bounding box center [439, 70] width 251 height 18
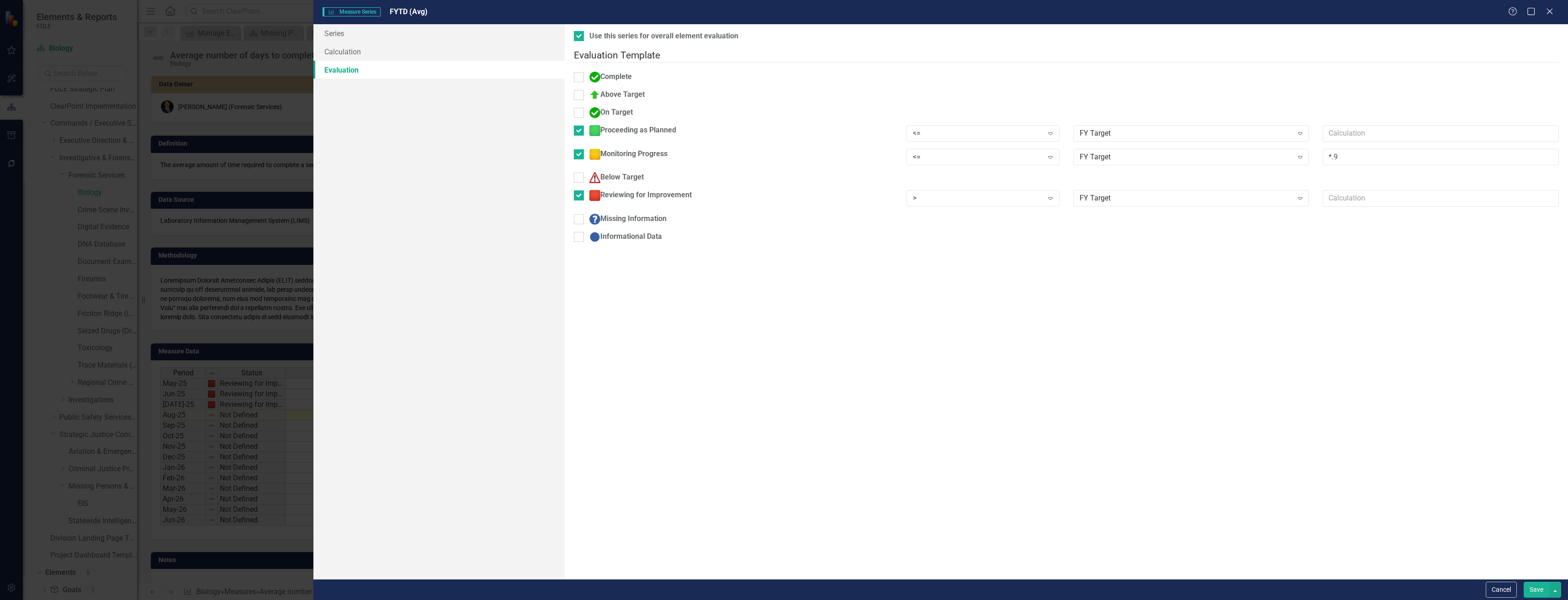
click at [1533, 592] on button "Save" at bounding box center [1537, 589] width 26 height 16
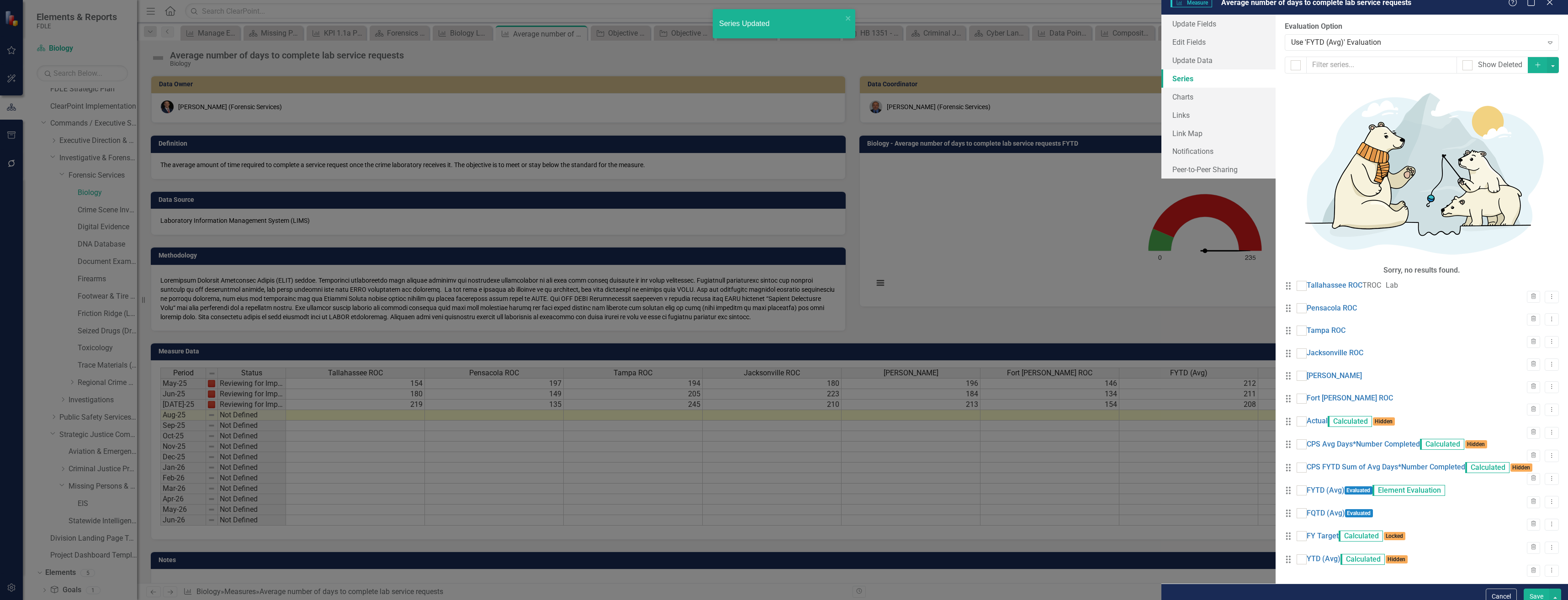
click at [1533, 592] on button "Save" at bounding box center [1537, 596] width 26 height 16
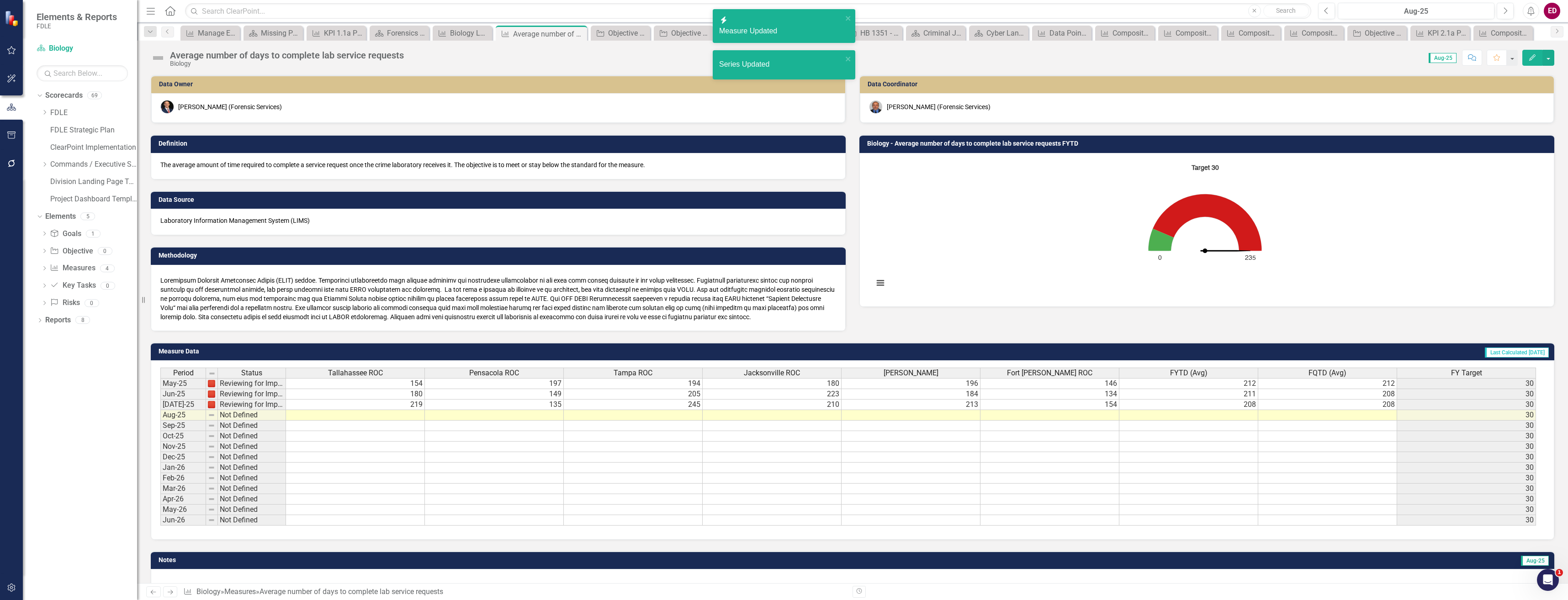
click at [1243, 228] on icon "Interactive chart" at bounding box center [1207, 222] width 109 height 56
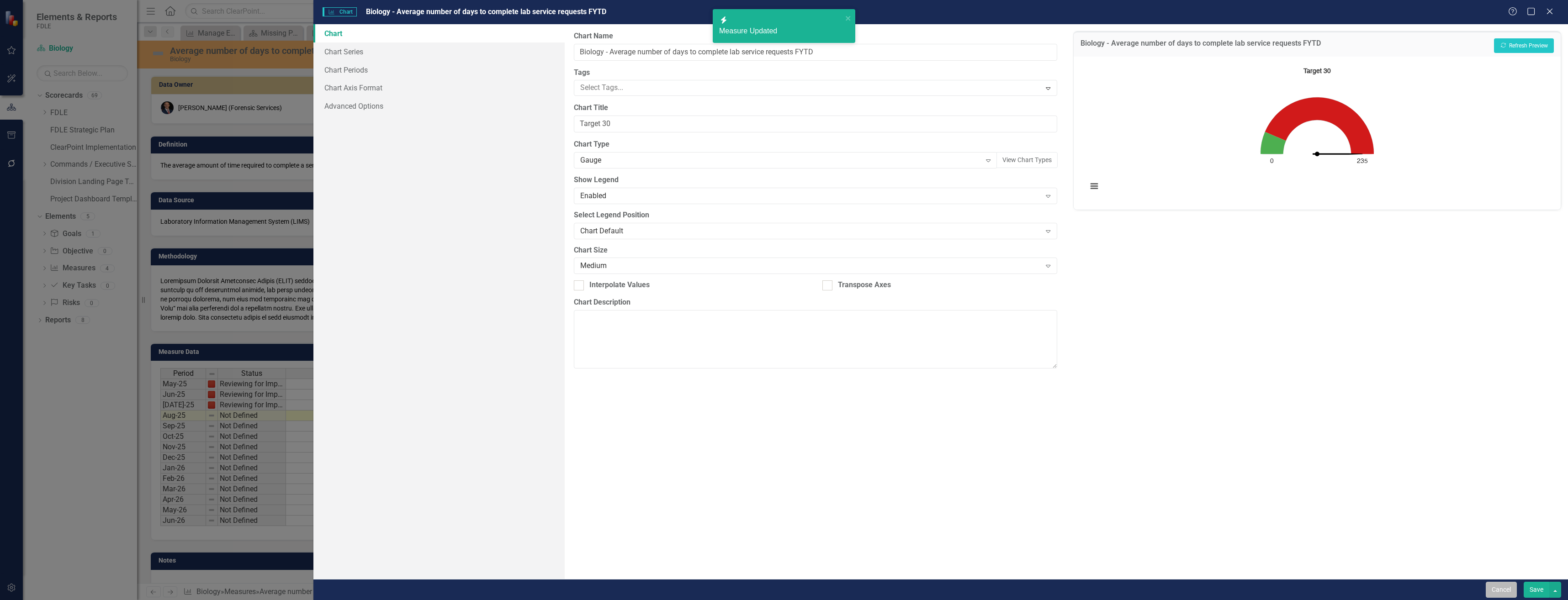
click at [1494, 586] on button "Cancel" at bounding box center [1501, 589] width 31 height 16
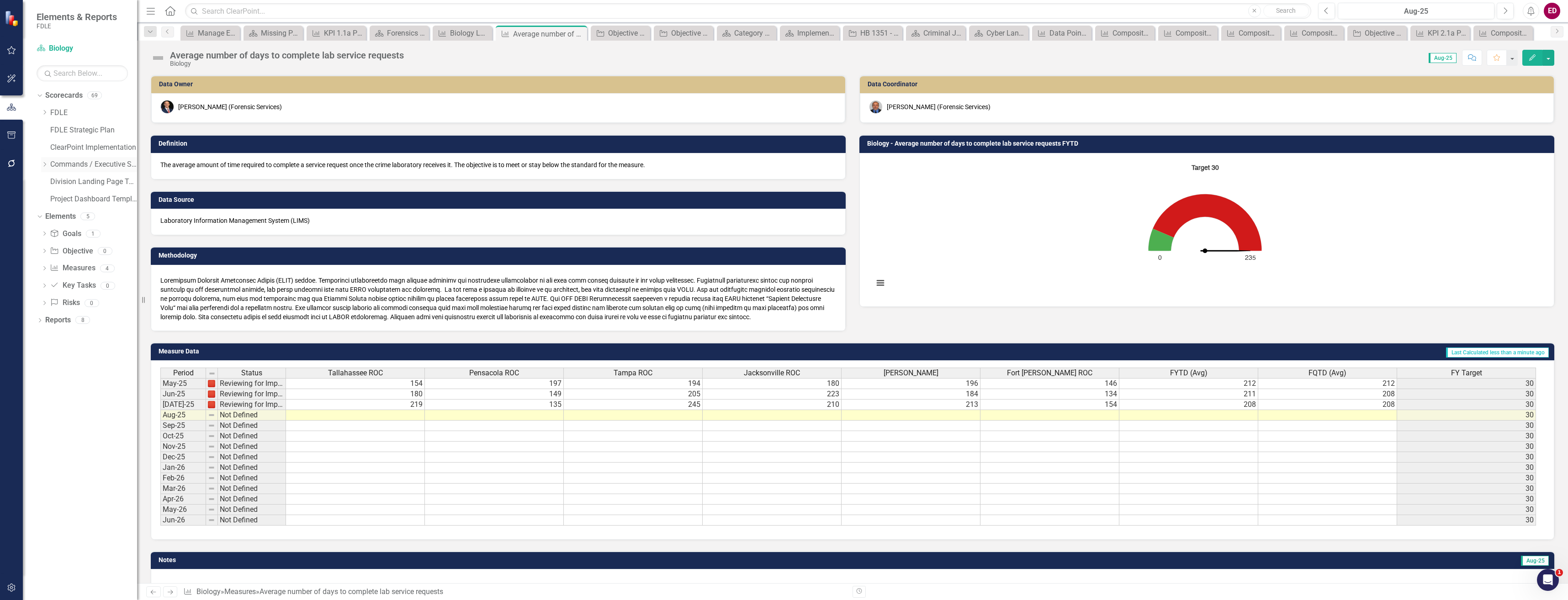
click at [44, 162] on icon at bounding box center [45, 164] width 2 height 5
click at [55, 201] on icon "Dropdown" at bounding box center [53, 198] width 7 height 5
click at [62, 214] on icon at bounding box center [63, 216] width 2 height 5
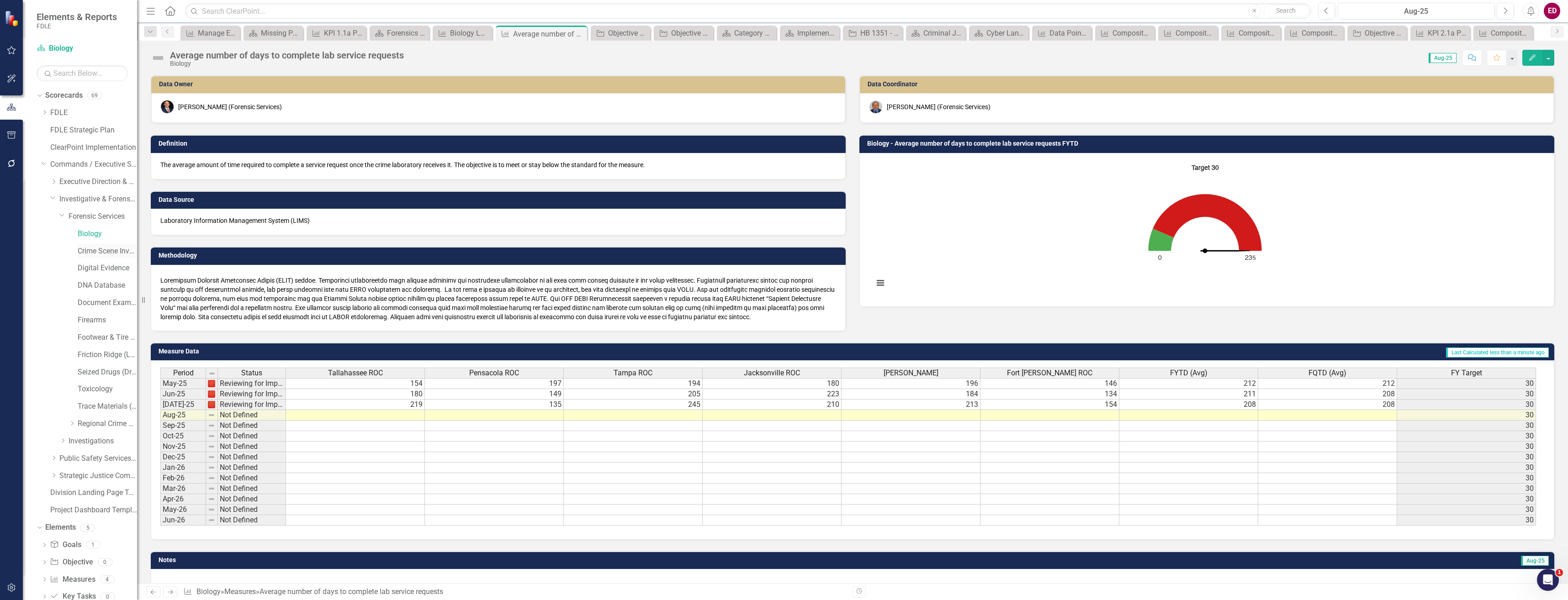
click at [116, 249] on link "Crime Scene Investigation" at bounding box center [107, 252] width 59 height 11
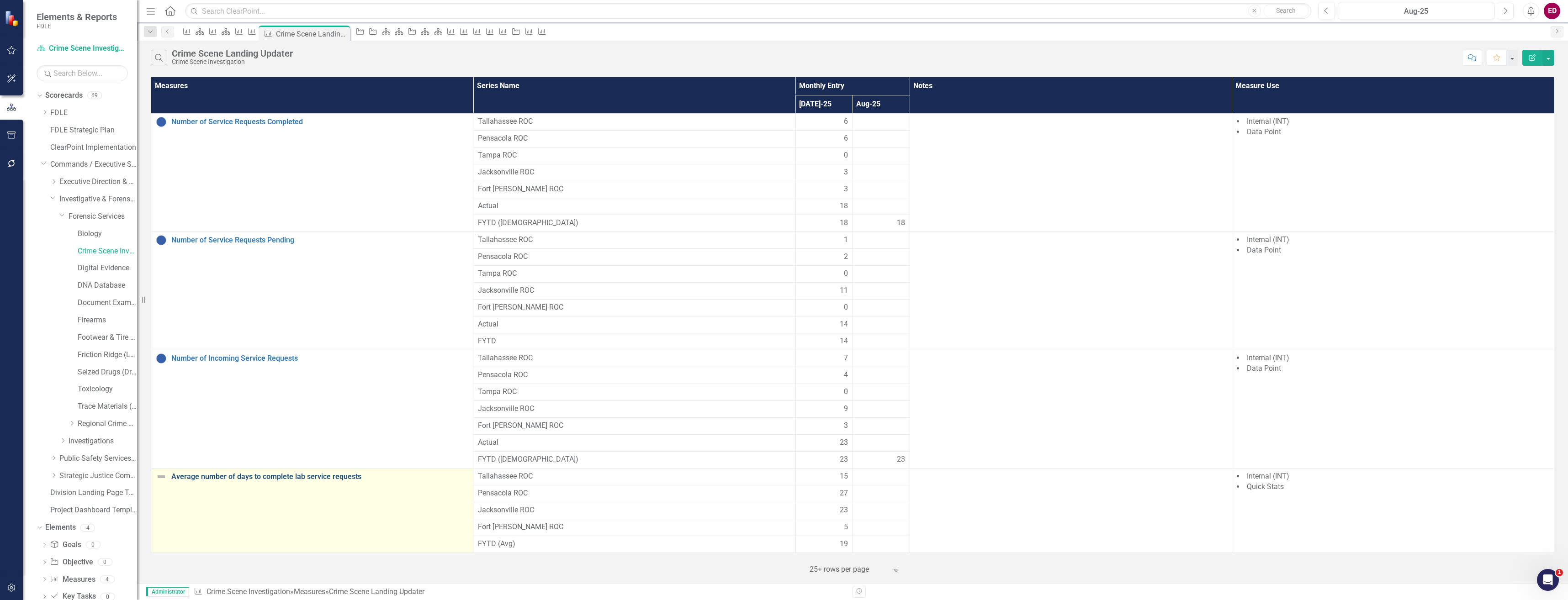
click at [286, 477] on link "Average number of days to complete lab service requests" at bounding box center [320, 476] width 297 height 8
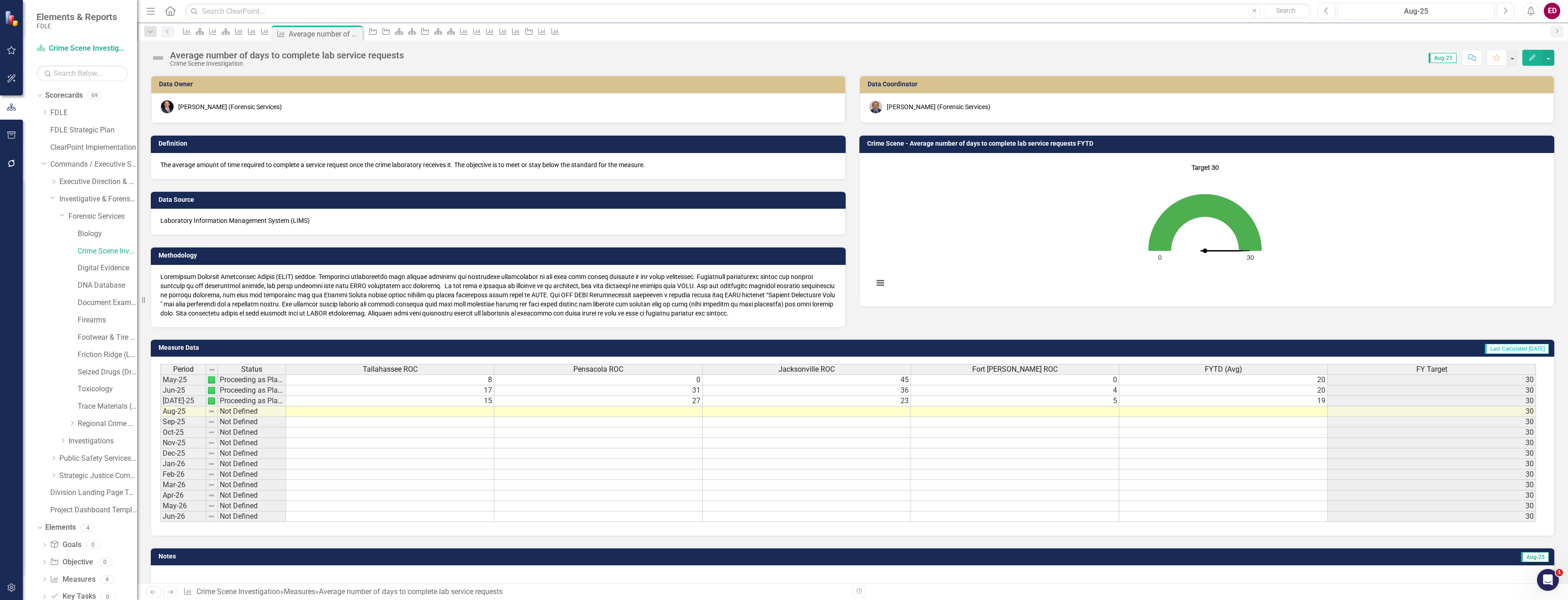
click at [1028, 213] on rect "Interactive chart" at bounding box center [1204, 229] width 672 height 137
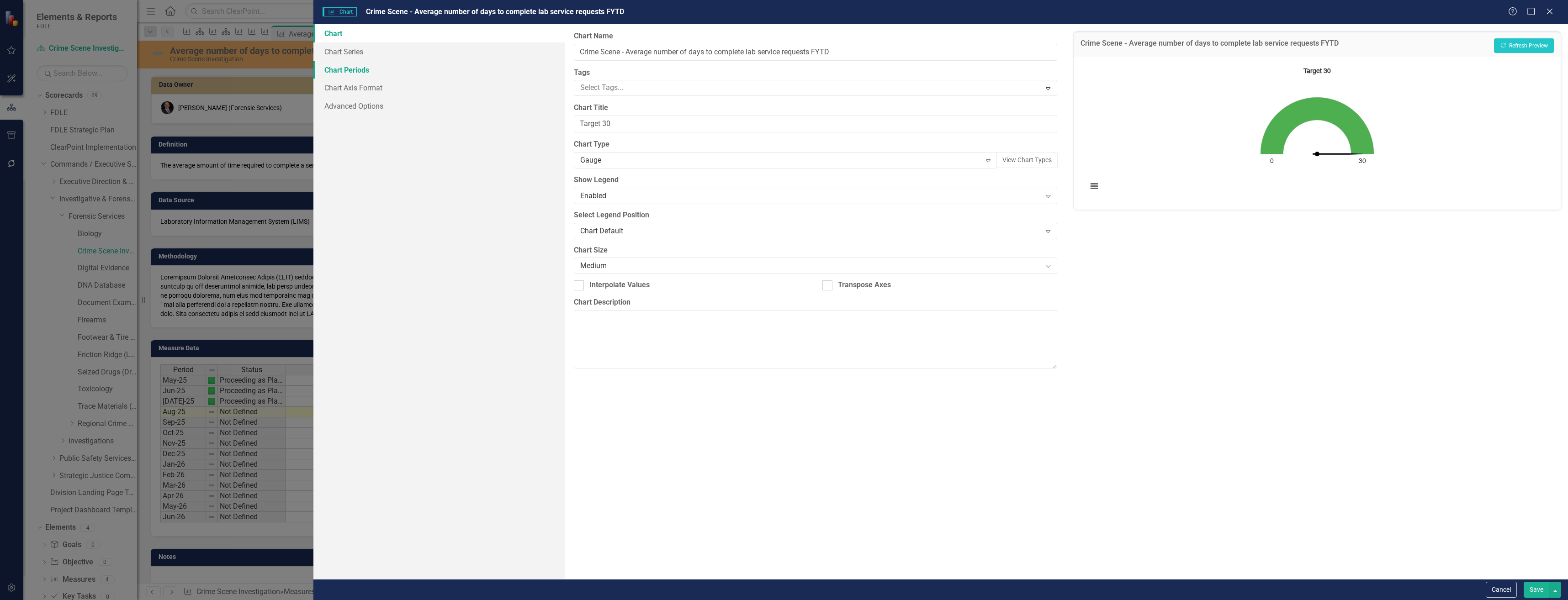
click at [529, 62] on link "Chart Periods" at bounding box center [439, 70] width 251 height 18
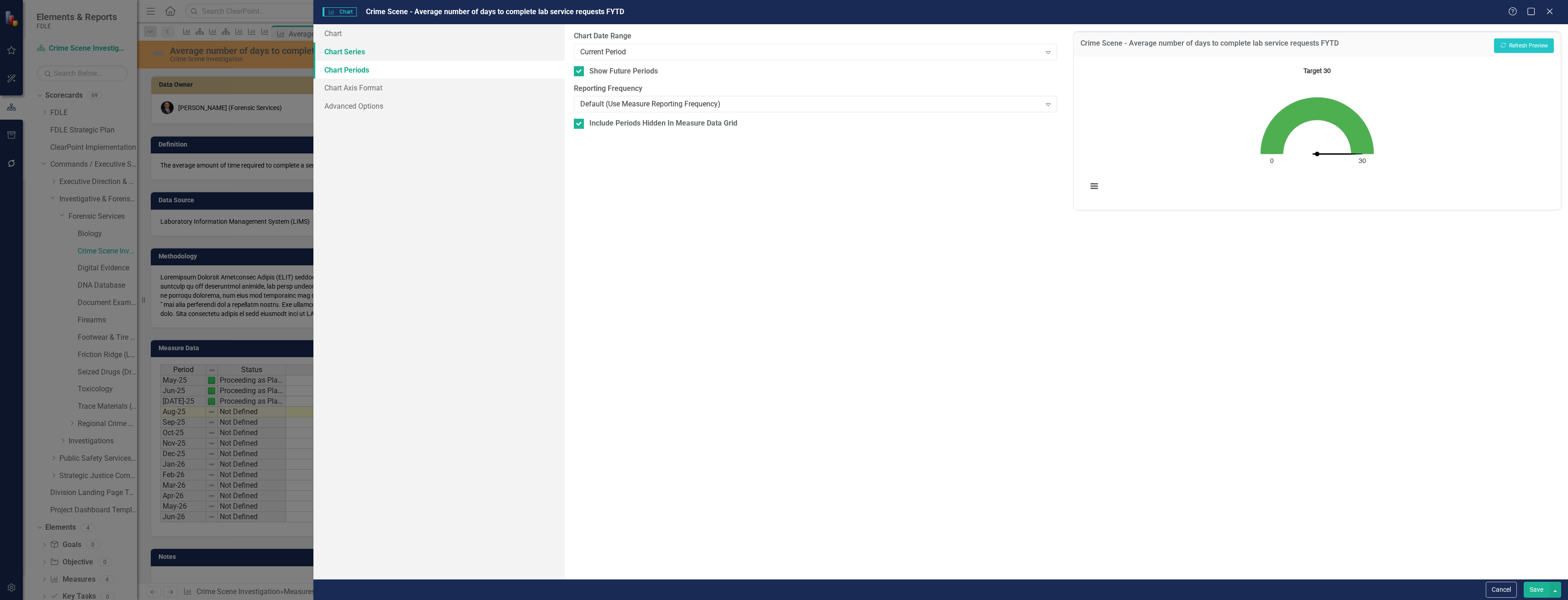
click at [524, 53] on link "Chart Series" at bounding box center [439, 52] width 251 height 18
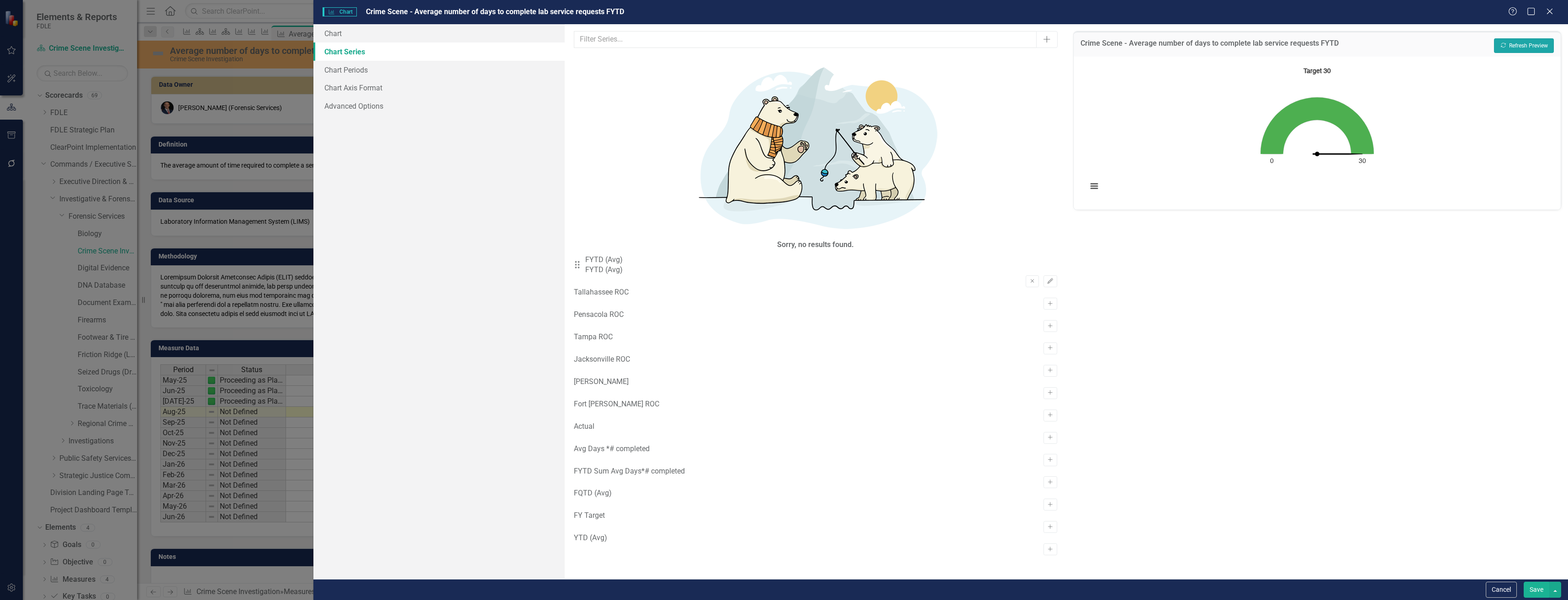
click at [1527, 40] on button "Recalculate Refresh Preview" at bounding box center [1524, 45] width 60 height 14
click at [1507, 596] on button "Cancel" at bounding box center [1501, 589] width 31 height 16
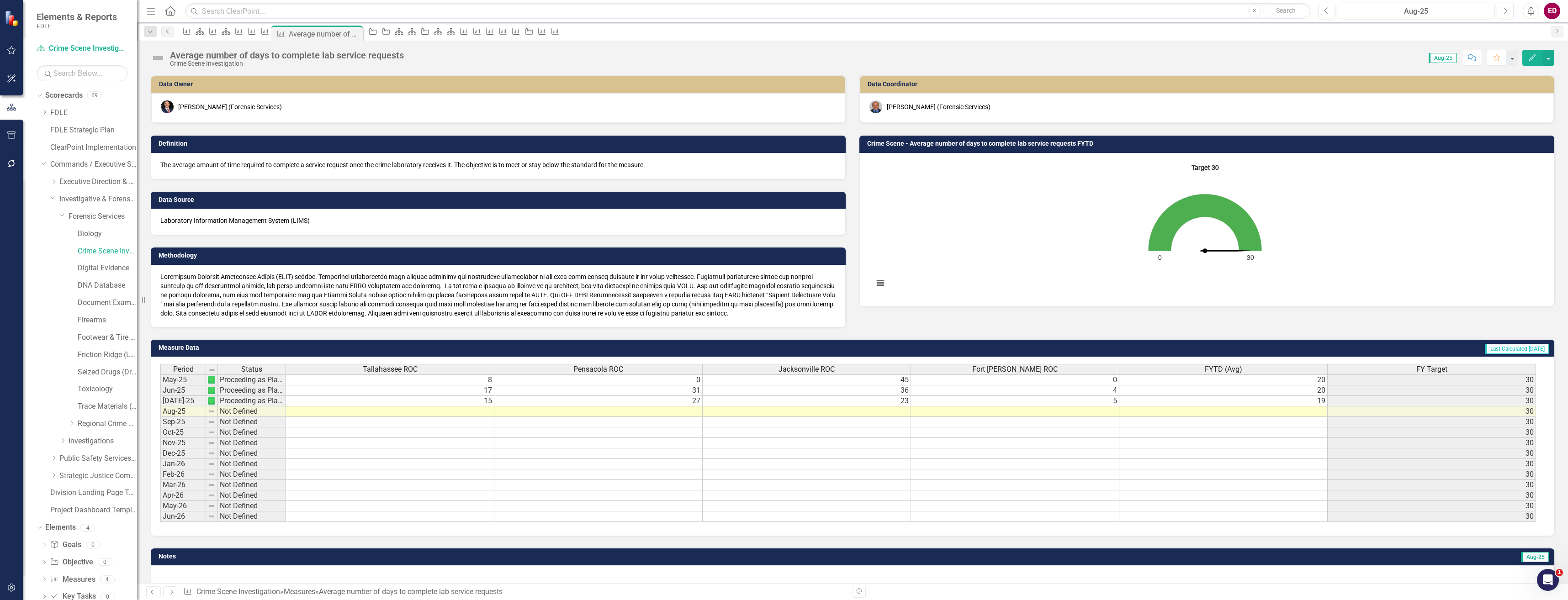
click at [1525, 61] on button "Edit" at bounding box center [1532, 57] width 20 height 16
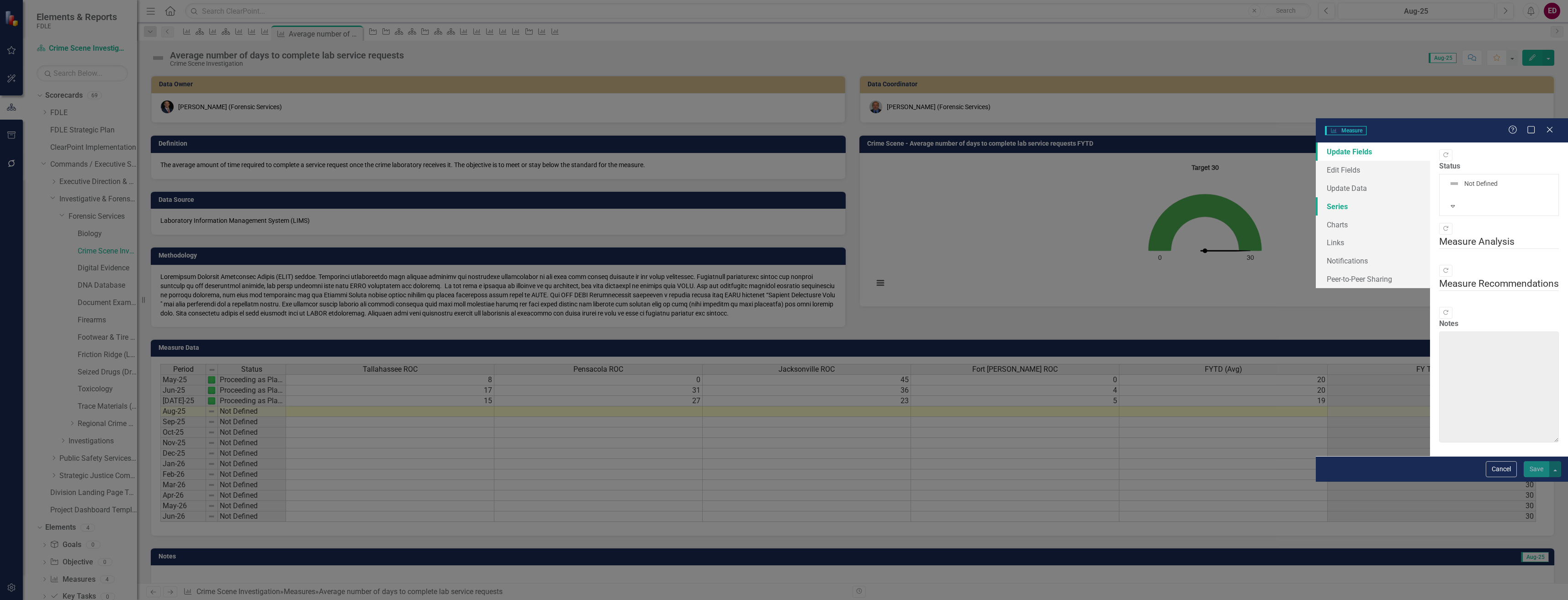
click at [1315, 197] on link "Series" at bounding box center [1372, 206] width 114 height 18
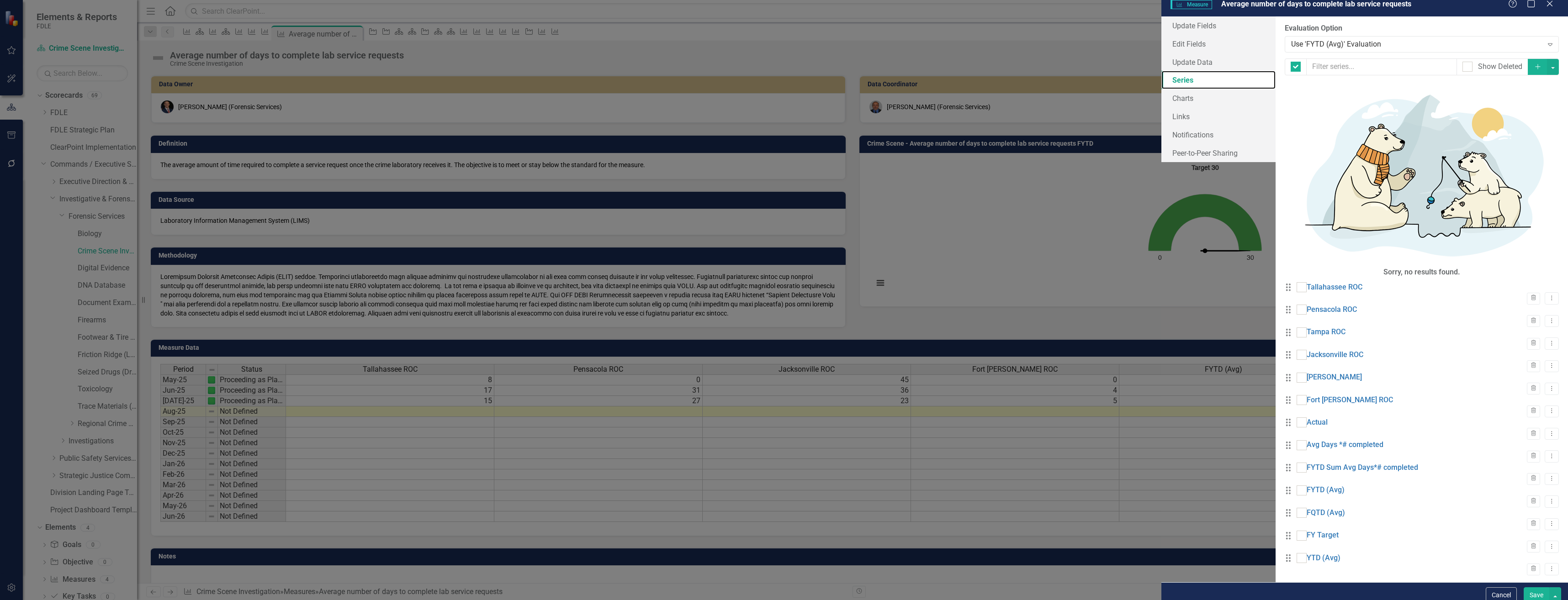
checkbox input "false"
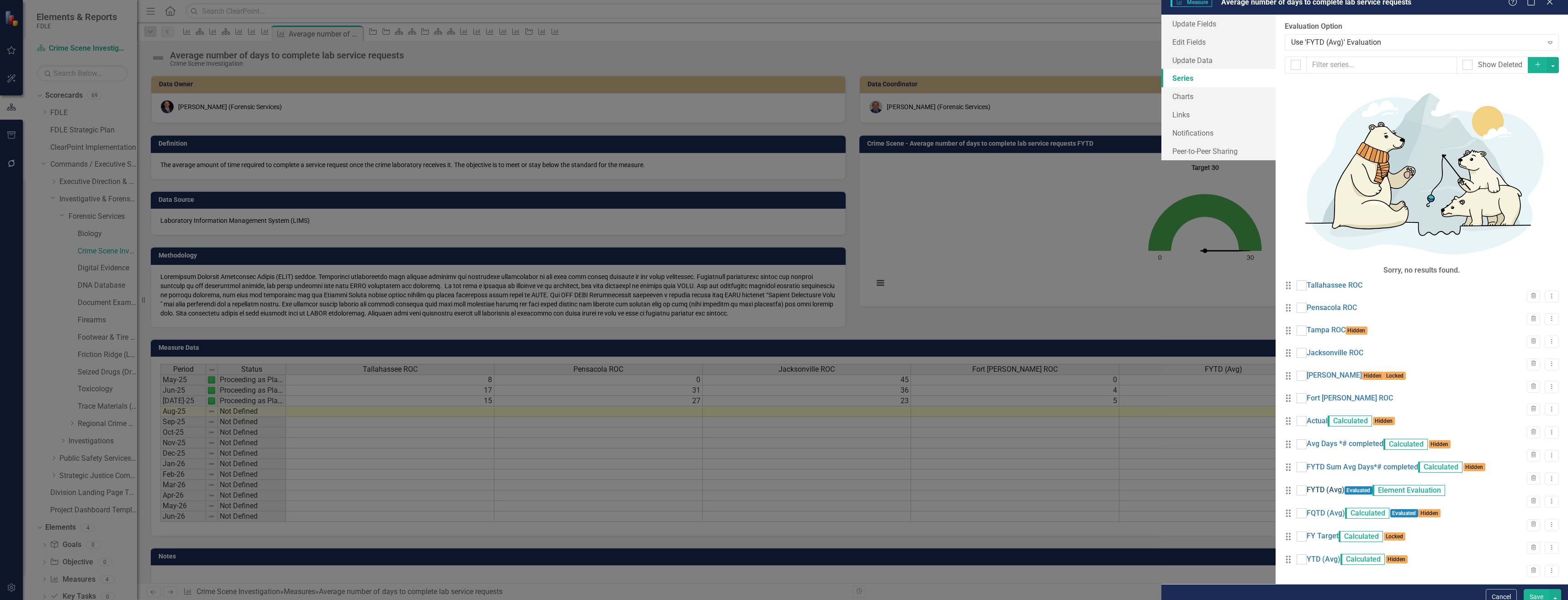
click at [1306, 485] on link "FYTD (Avg)" at bounding box center [1325, 490] width 38 height 11
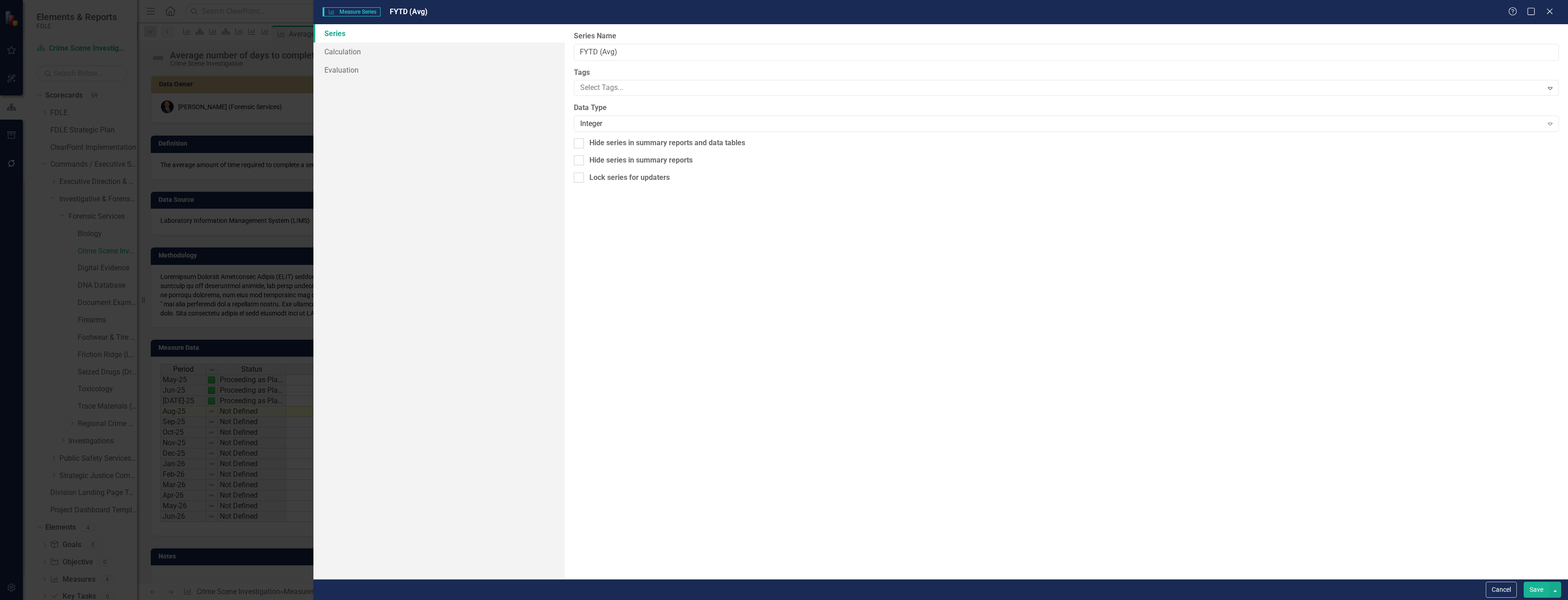
click at [520, 33] on link "Series" at bounding box center [439, 33] width 251 height 18
click at [505, 73] on link "Evaluation" at bounding box center [439, 70] width 251 height 18
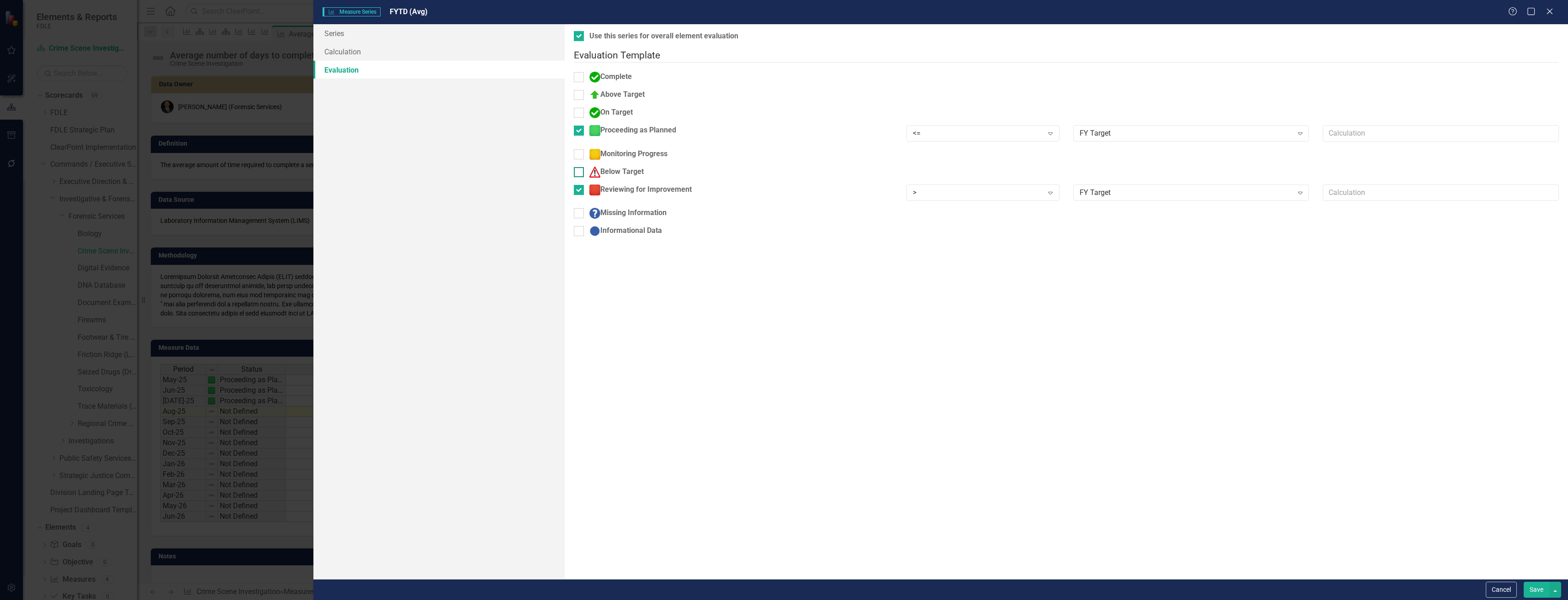
click at [663, 167] on div "Below Target" at bounding box center [733, 172] width 320 height 11
click at [580, 167] on input "Below Target" at bounding box center [577, 170] width 6 height 6
click at [663, 167] on div "Below Target" at bounding box center [733, 172] width 320 height 11
click at [580, 167] on input "Below Target" at bounding box center [577, 170] width 6 height 6
checkbox input "false"
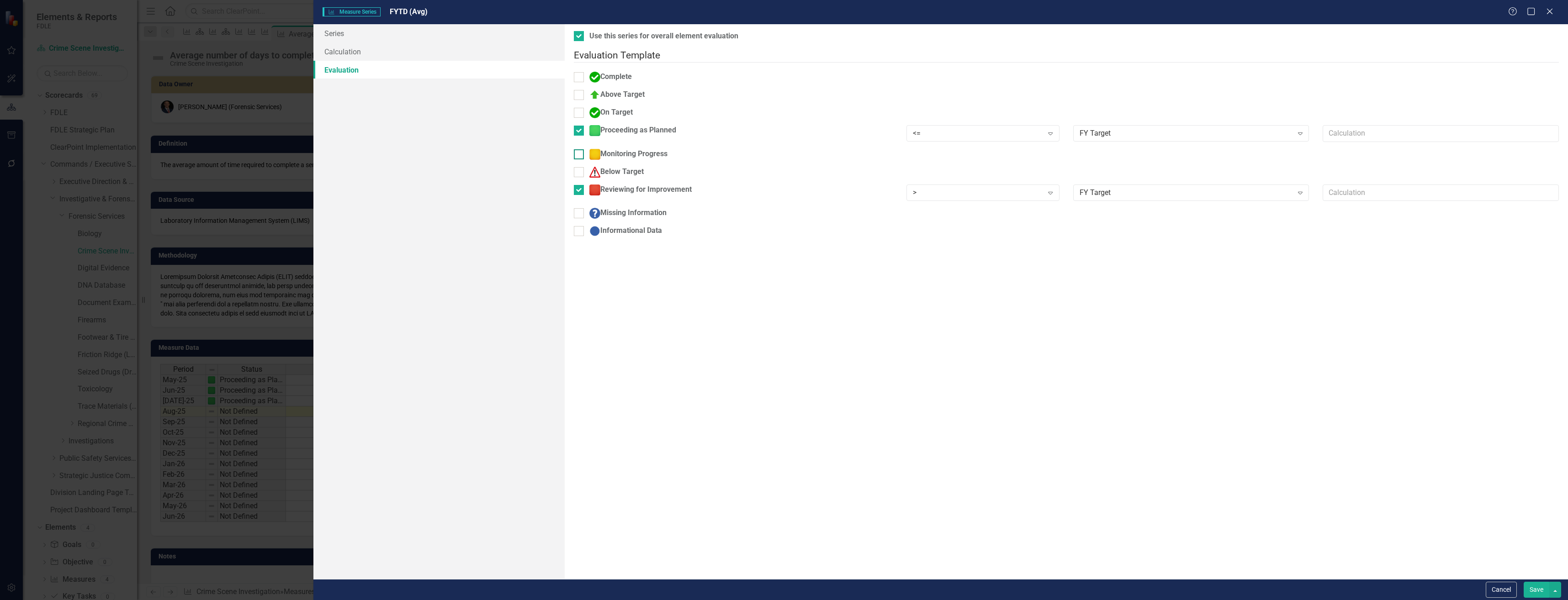
click at [667, 149] on div "Monitoring Progress" at bounding box center [628, 154] width 78 height 11
click at [580, 149] on input "Monitoring Progress" at bounding box center [577, 152] width 6 height 6
checkbox input "true"
click at [1162, 154] on div "Static Value" at bounding box center [1186, 157] width 213 height 11
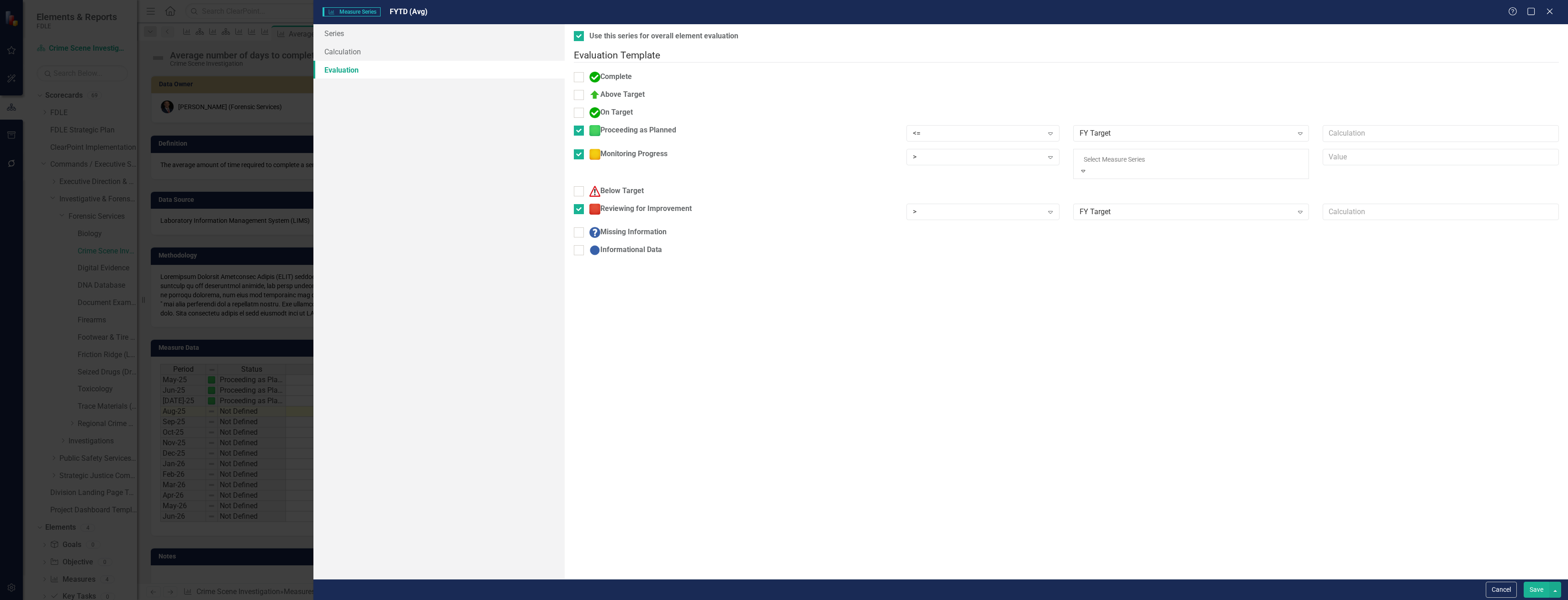
click at [1370, 149] on input "text" at bounding box center [1440, 157] width 236 height 17
click at [997, 141] on div "<= Expand" at bounding box center [982, 136] width 167 height 22
click at [994, 151] on div ">" at bounding box center [978, 157] width 130 height 11
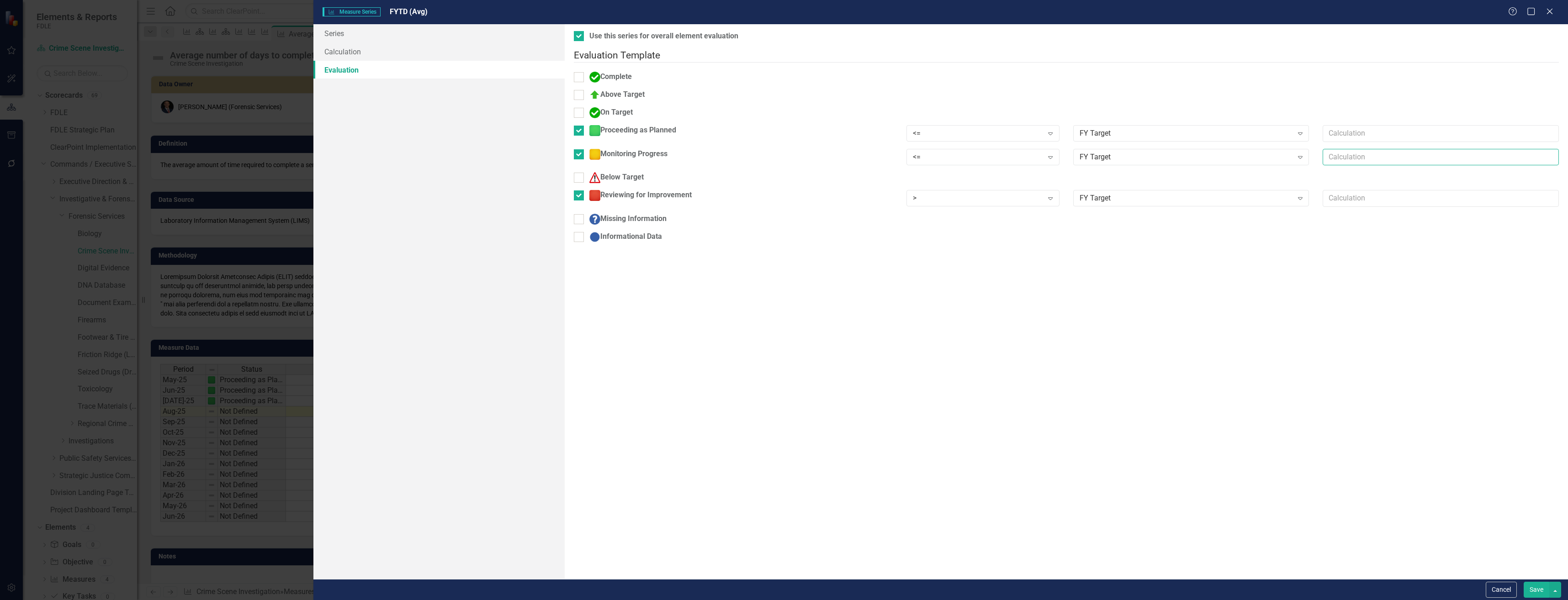
click at [1383, 150] on input "text" at bounding box center [1440, 157] width 236 height 17
type input ".90"
click at [1524, 582] on button "Save" at bounding box center [1537, 589] width 26 height 16
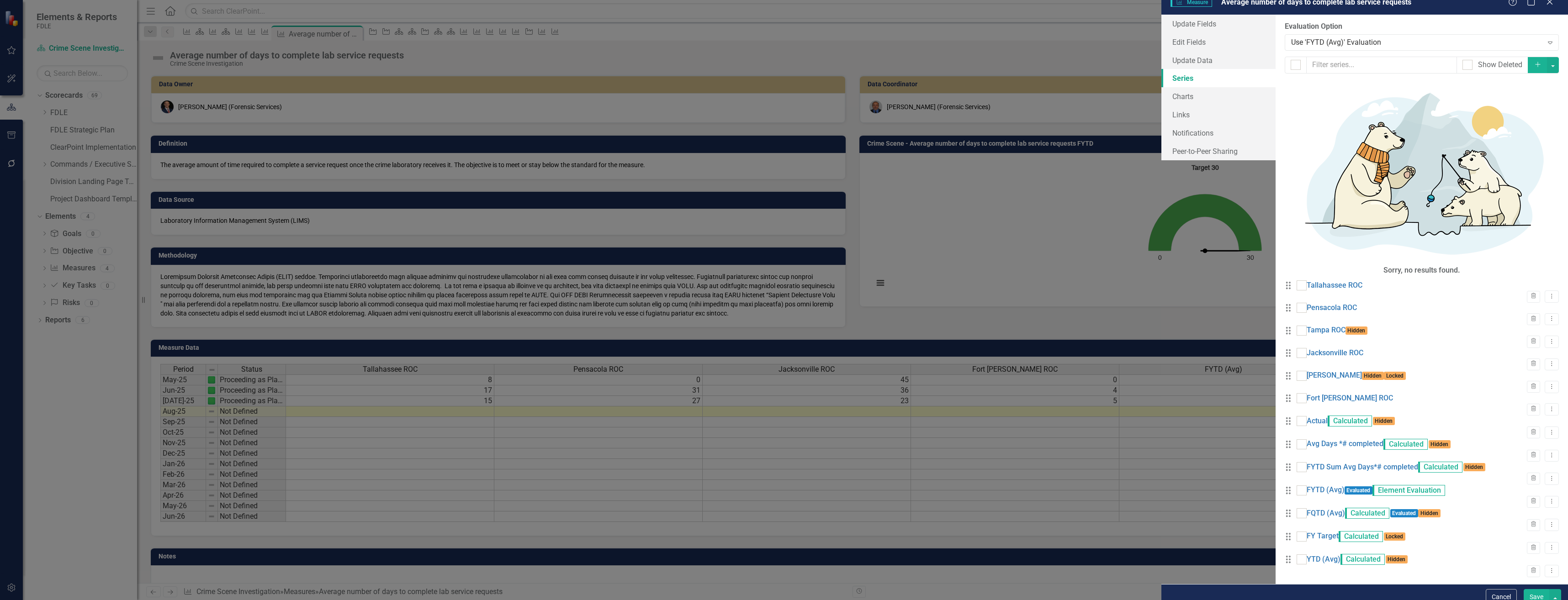
click at [1276, 506] on div "From this page, you can add, edit, delete, or duplicate the measure series for …" at bounding box center [1422, 299] width 292 height 570
click at [1536, 594] on button "Save" at bounding box center [1537, 597] width 26 height 16
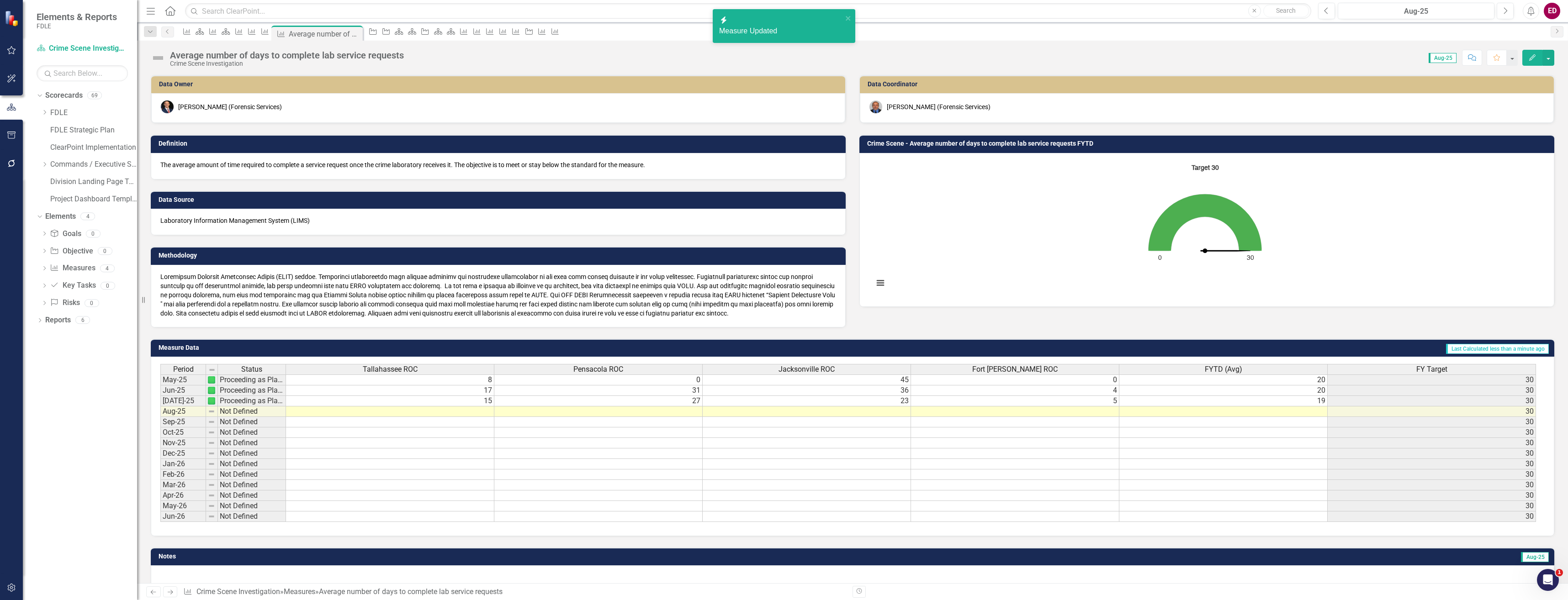
click at [1185, 205] on icon "Interactive chart" at bounding box center [1205, 222] width 113 height 56
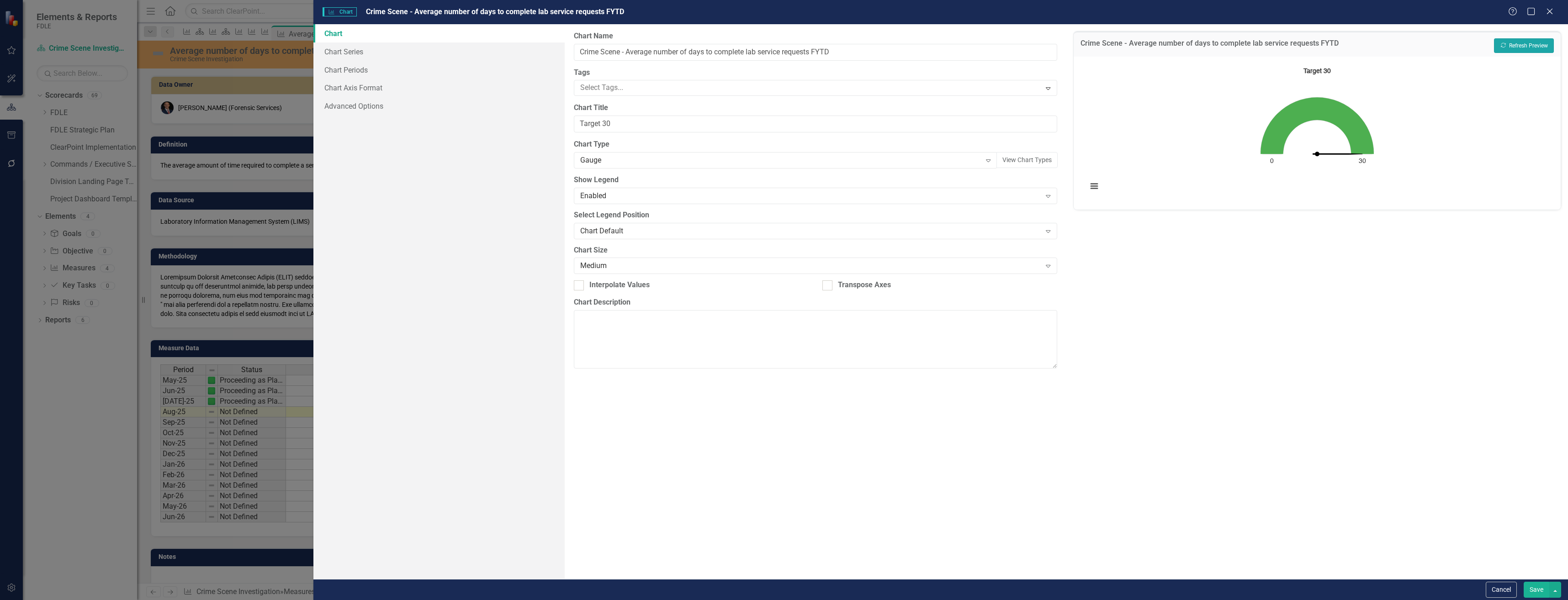
click at [1516, 46] on button "Recalculate Refresh Preview" at bounding box center [1524, 45] width 60 height 14
click at [450, 59] on link "Chart Series" at bounding box center [439, 52] width 251 height 18
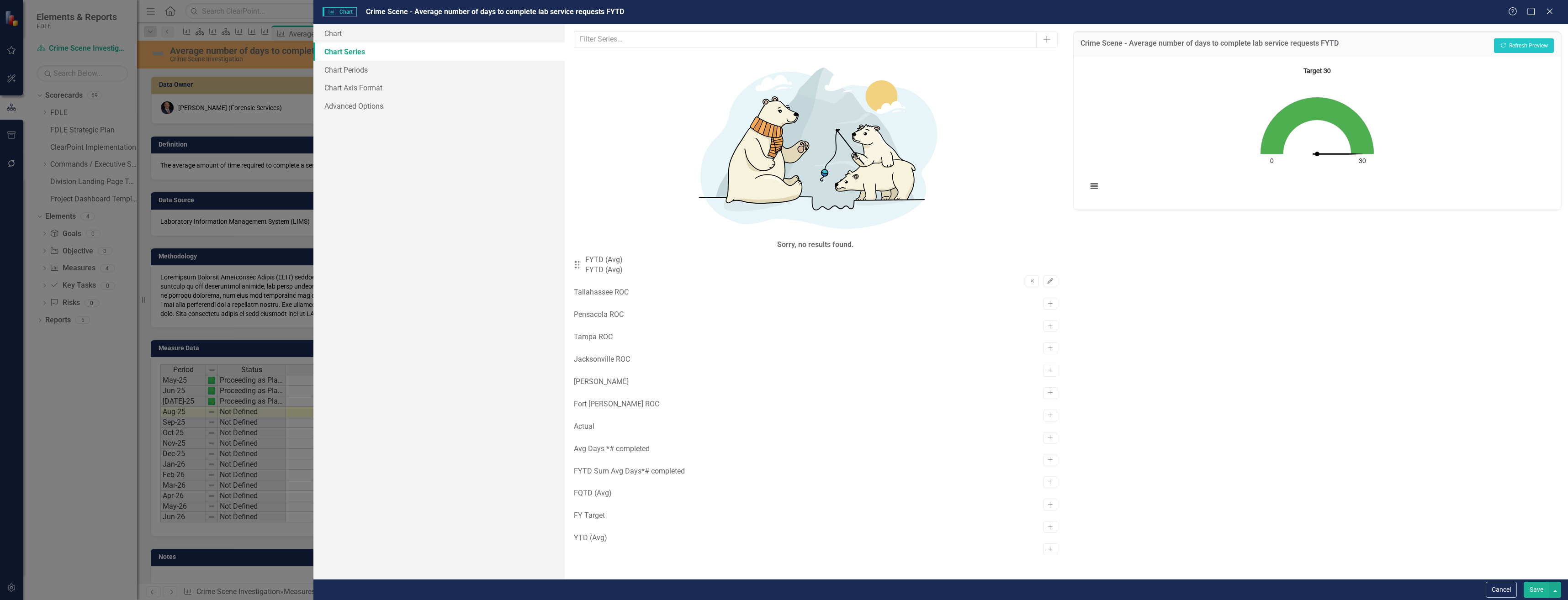
click at [1047, 547] on icon "Activate" at bounding box center [1050, 549] width 7 height 5
click at [1029, 275] on button "Remove" at bounding box center [1032, 281] width 13 height 12
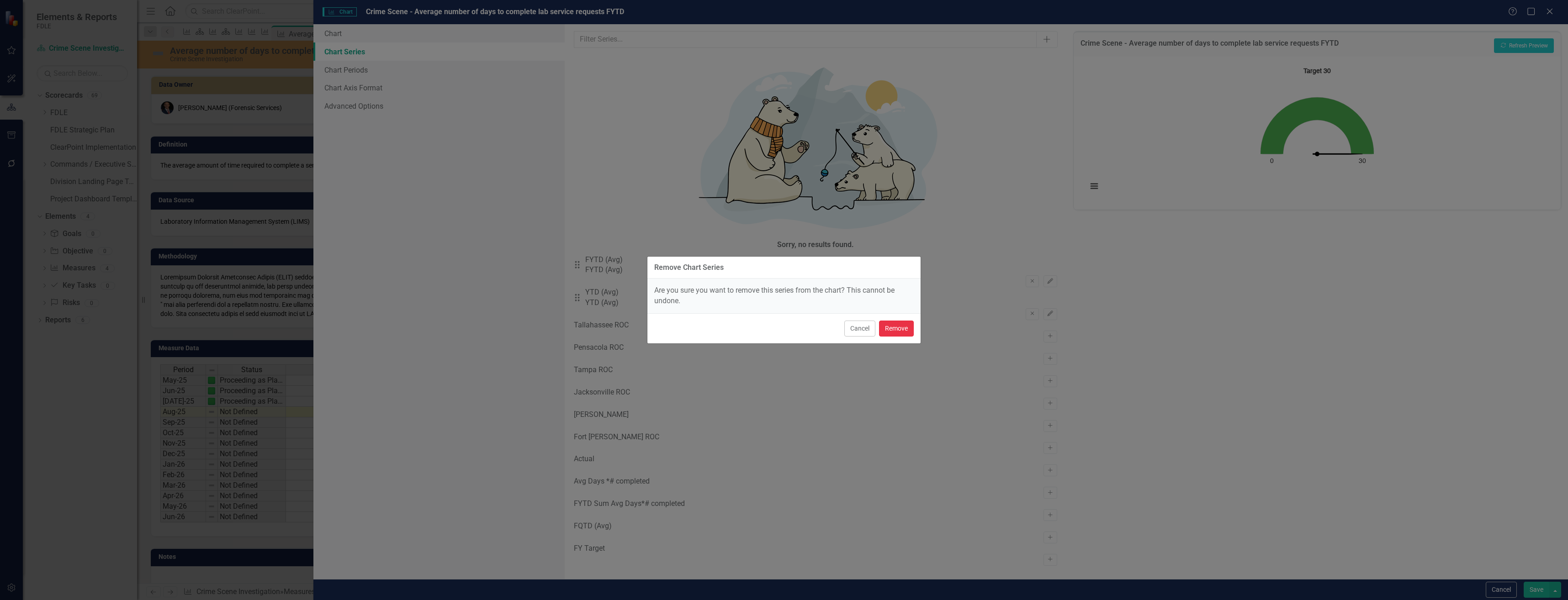
click at [896, 330] on button "Remove" at bounding box center [896, 329] width 35 height 16
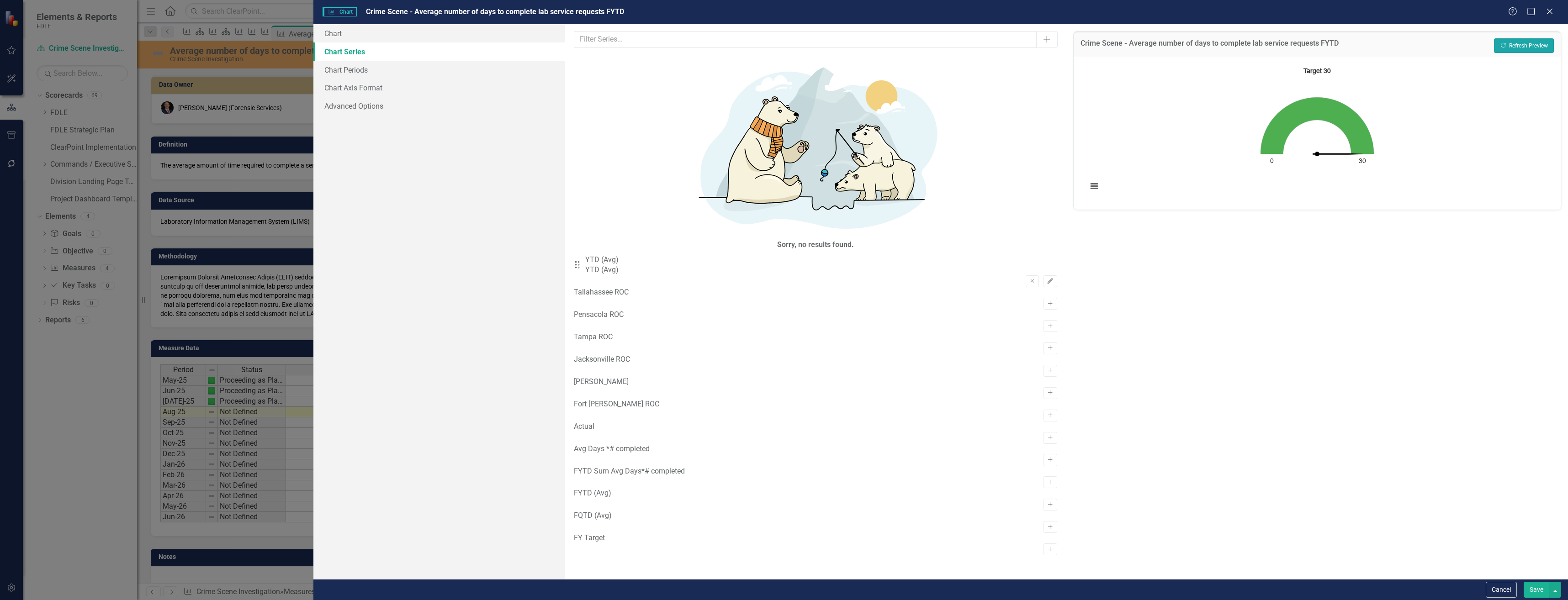
click at [1512, 49] on button "Recalculate Refresh Preview" at bounding box center [1524, 45] width 60 height 14
click at [1513, 599] on div "Cancel Save" at bounding box center [940, 589] width 1255 height 21
click at [1509, 589] on button "Cancel" at bounding box center [1501, 589] width 31 height 16
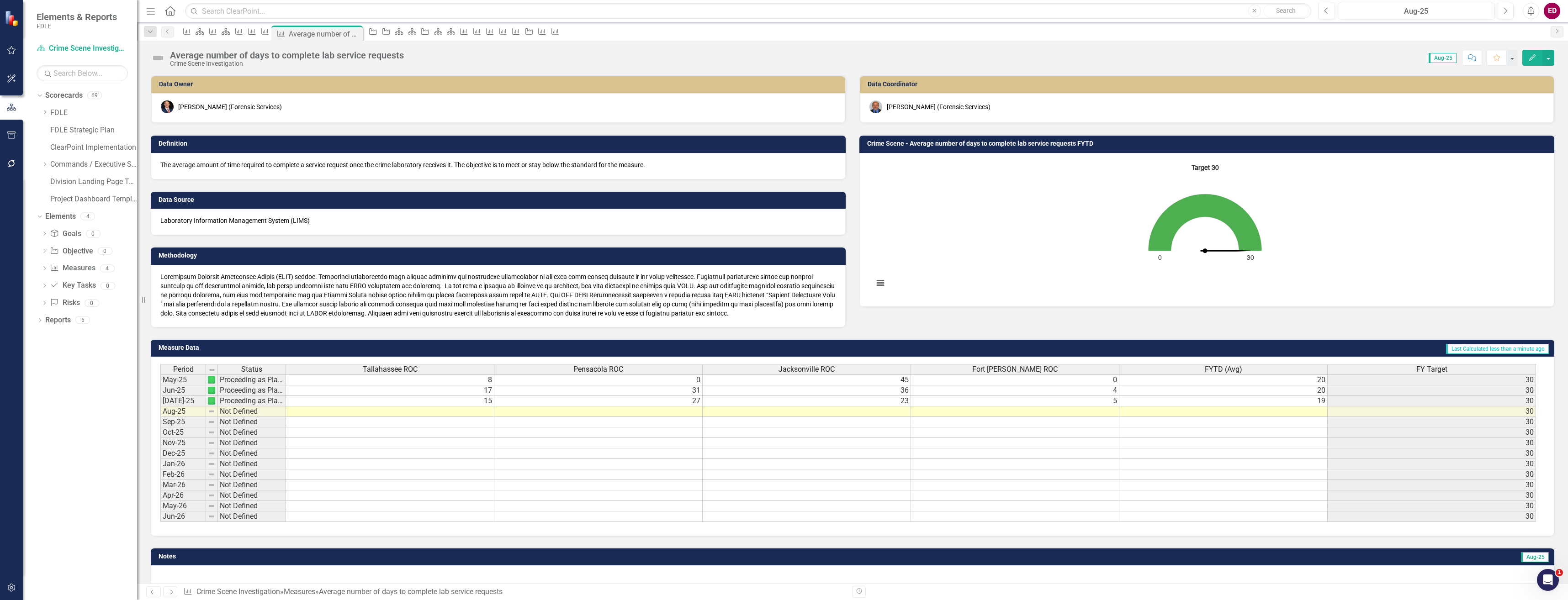
click at [1248, 192] on rect "Interactive chart" at bounding box center [1204, 229] width 672 height 137
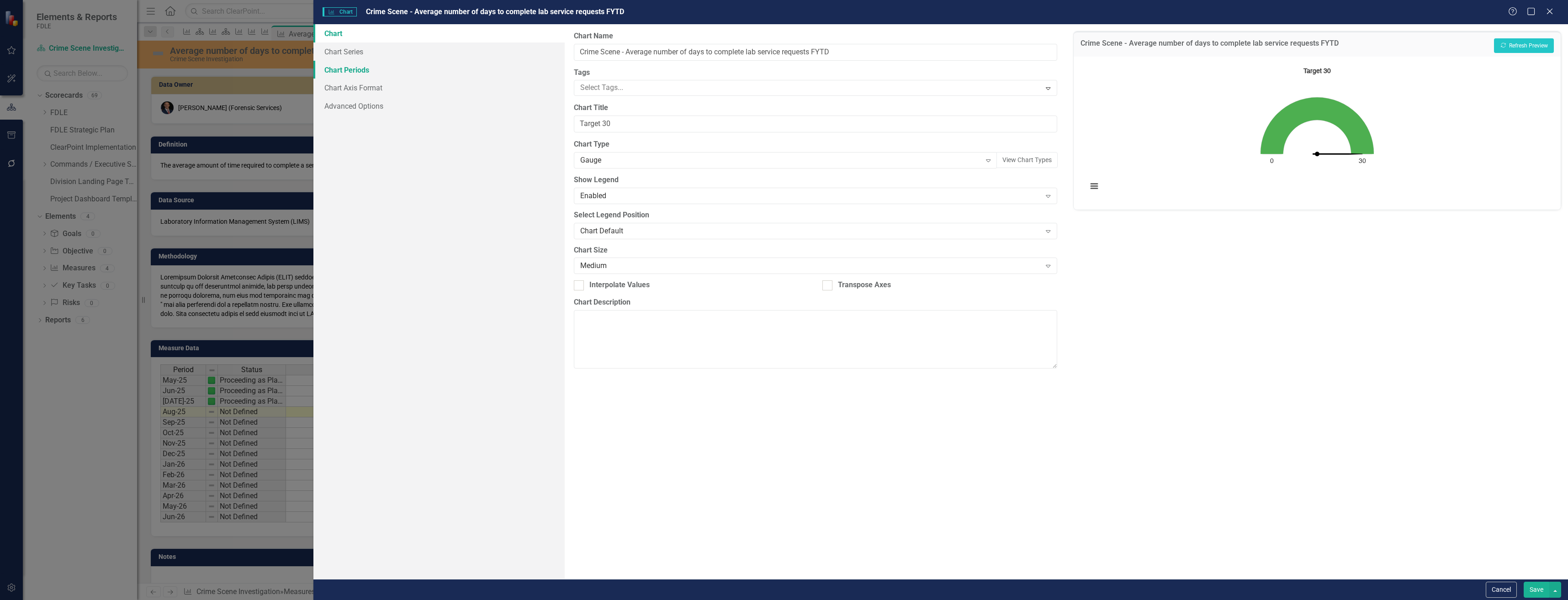
click at [443, 65] on link "Chart Periods" at bounding box center [439, 70] width 251 height 18
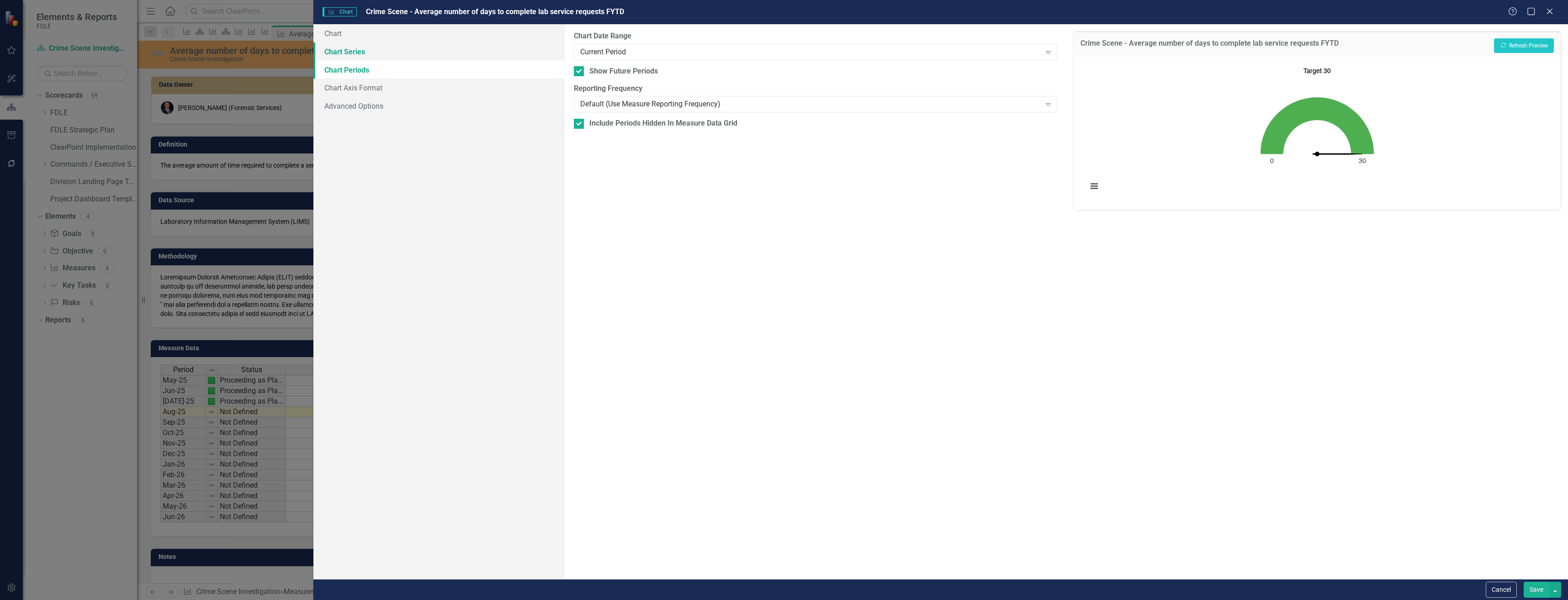
click at [450, 52] on link "Chart Series" at bounding box center [439, 52] width 251 height 18
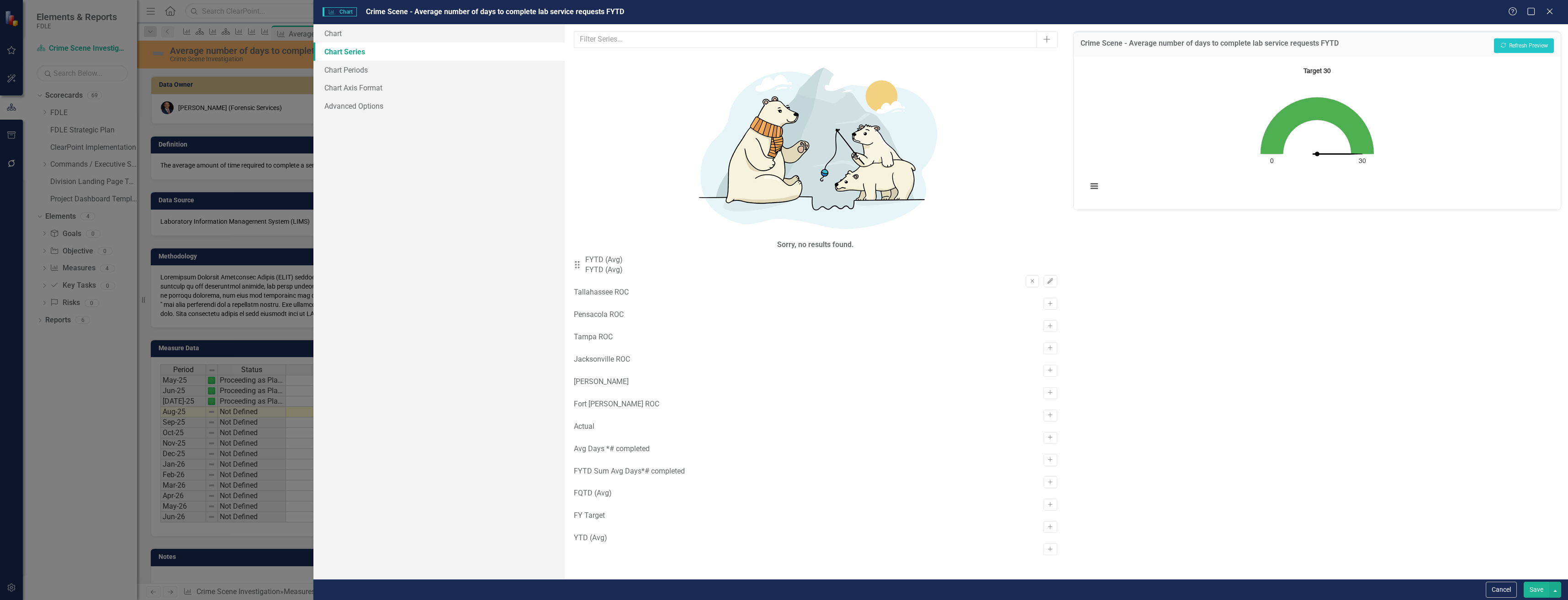
drag, startPoint x: 1500, startPoint y: 582, endPoint x: 1459, endPoint y: 576, distance: 41.4
click at [1500, 583] on button "Cancel" at bounding box center [1501, 589] width 31 height 16
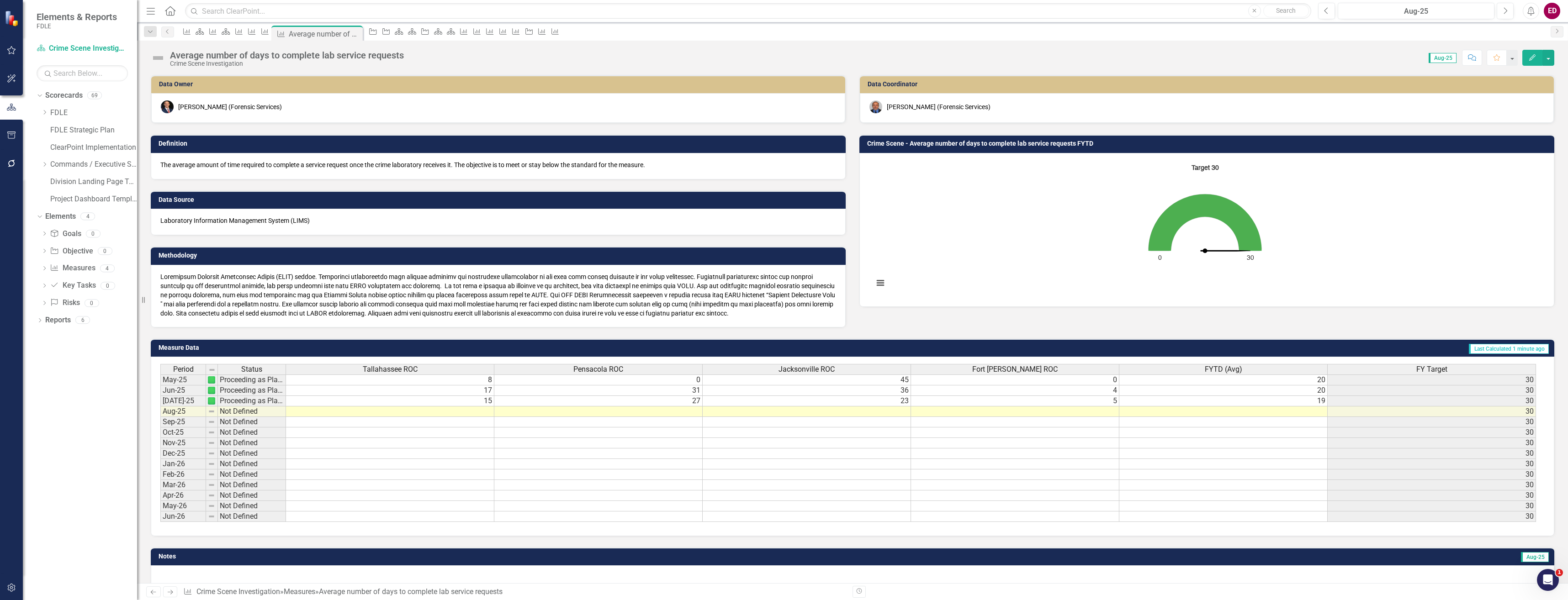
click at [159, 58] on img at bounding box center [157, 58] width 14 height 14
click at [159, 59] on img at bounding box center [157, 58] width 14 height 14
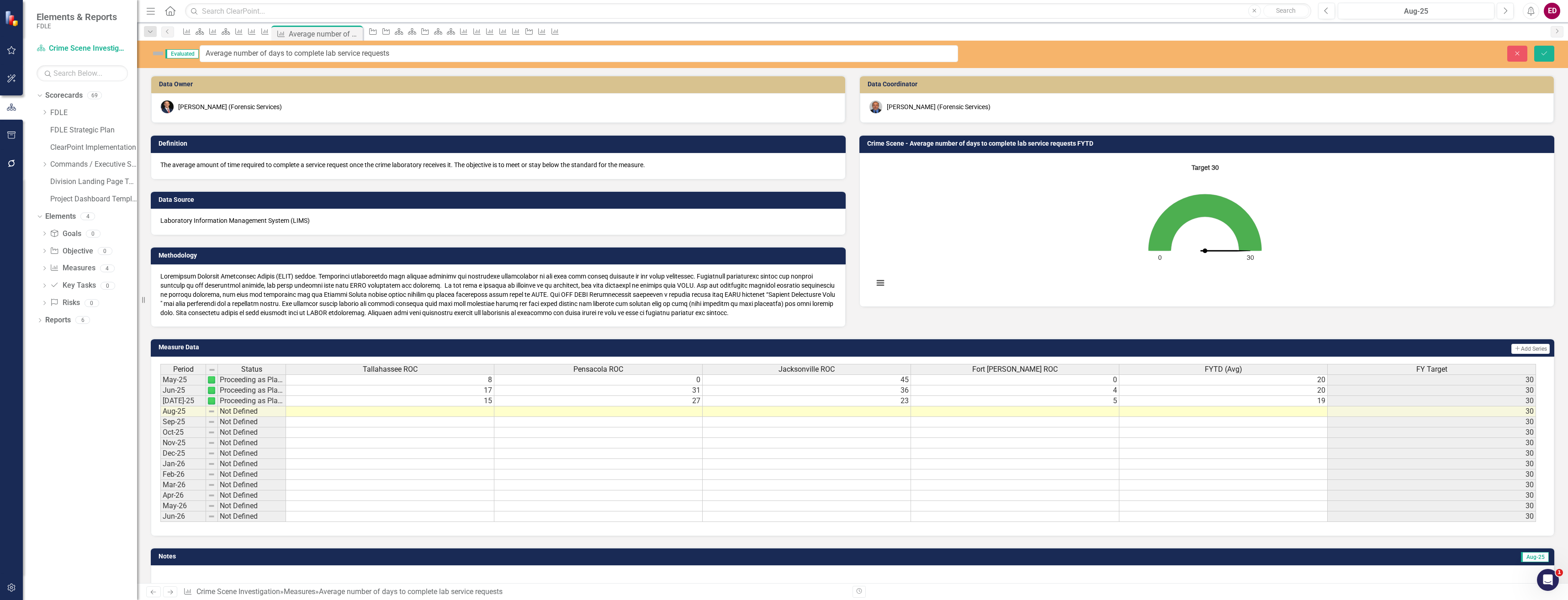
click at [159, 59] on img at bounding box center [157, 53] width 14 height 14
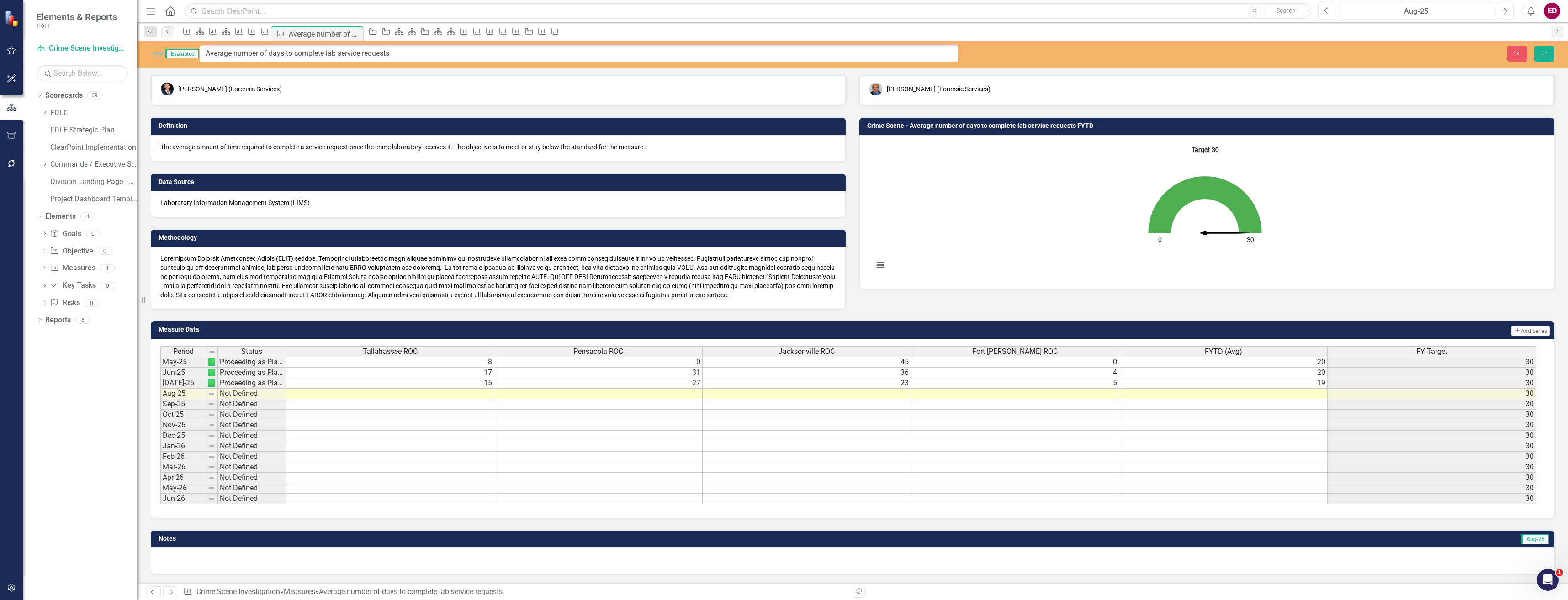
click at [1210, 221] on rect "Interactive chart" at bounding box center [1204, 211] width 672 height 137
click at [1515, 52] on icon "Close" at bounding box center [1517, 53] width 8 height 6
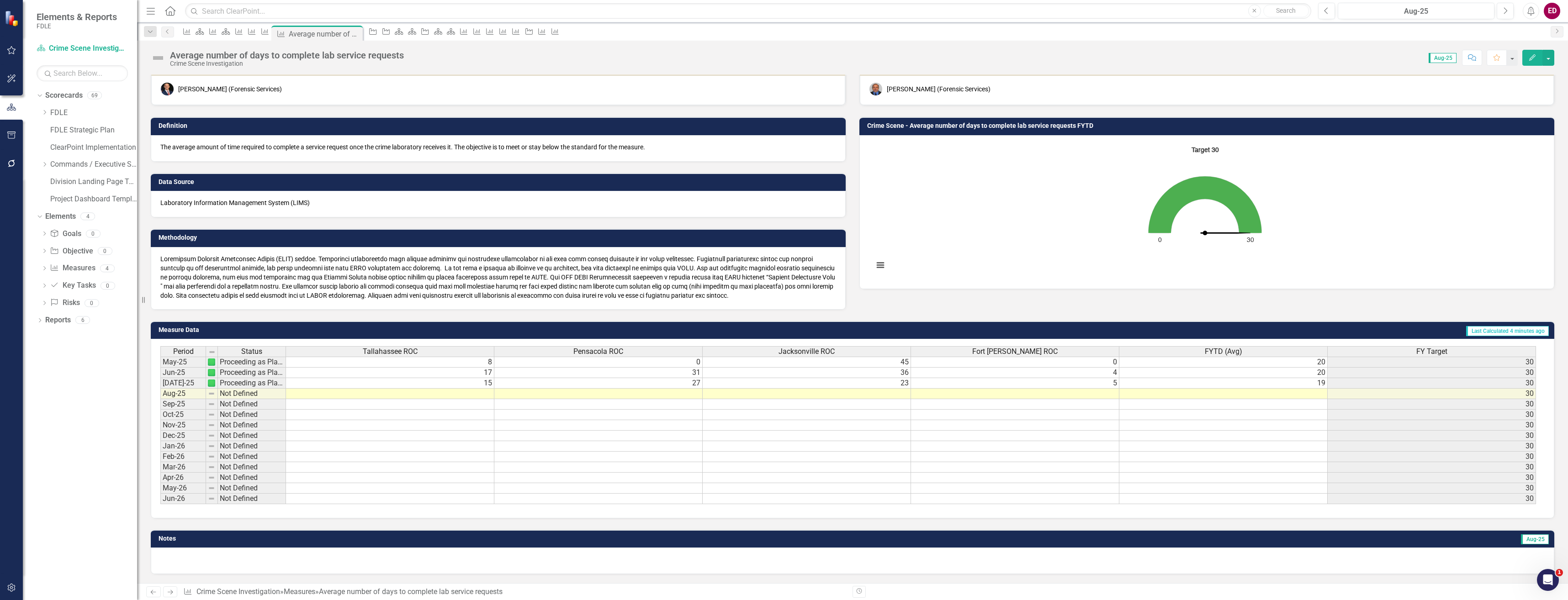
click at [260, 49] on div "Average number of days to complete lab service requests Crime Scene Investigati…" at bounding box center [279, 58] width 258 height 17
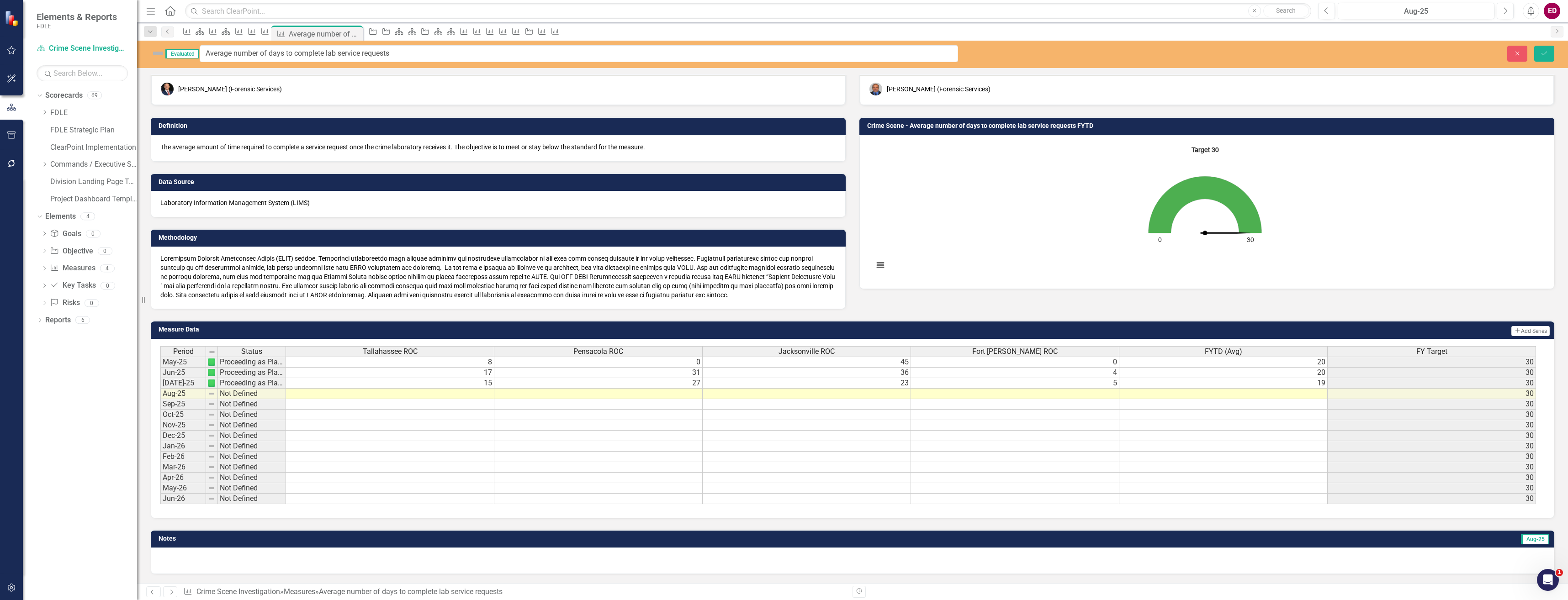
click at [163, 54] on img at bounding box center [157, 53] width 14 height 14
click at [160, 54] on img at bounding box center [157, 53] width 14 height 14
drag, startPoint x: 1522, startPoint y: 58, endPoint x: 1423, endPoint y: 113, distance: 113.3
click at [1522, 58] on button "Close" at bounding box center [1517, 53] width 20 height 16
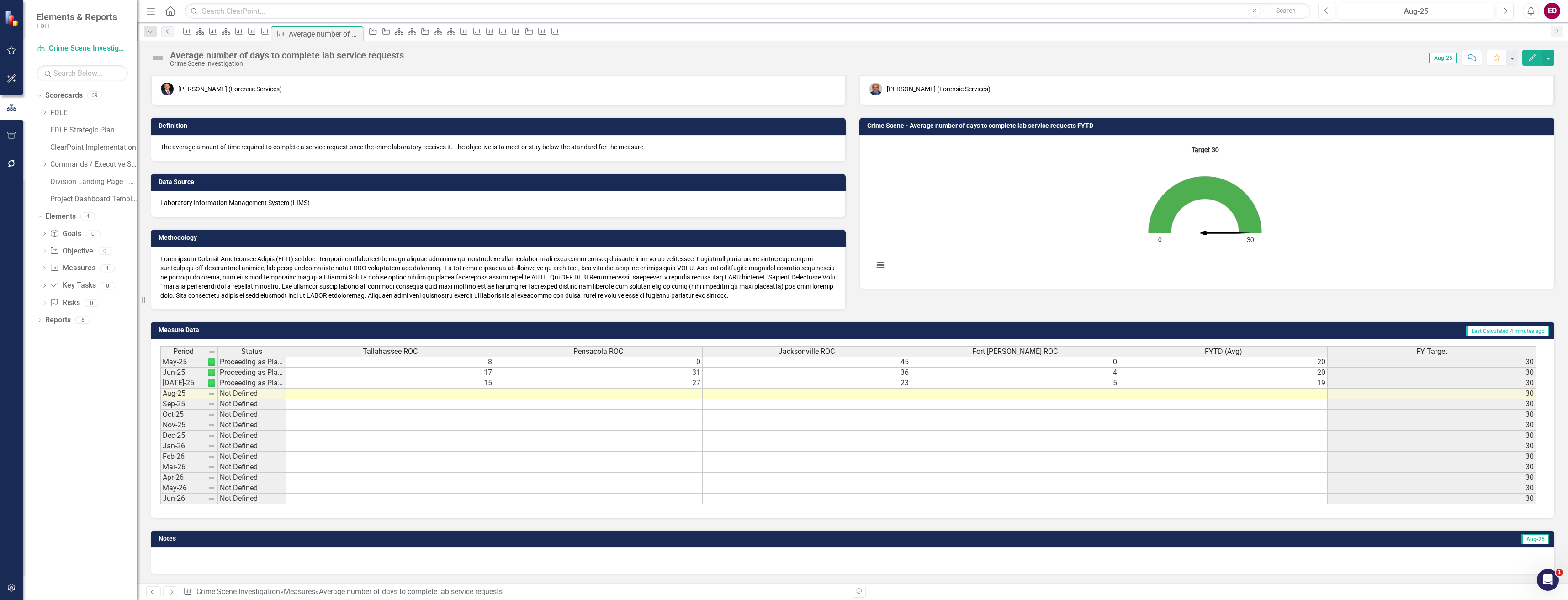
click at [1115, 217] on rect "Interactive chart" at bounding box center [1204, 211] width 672 height 137
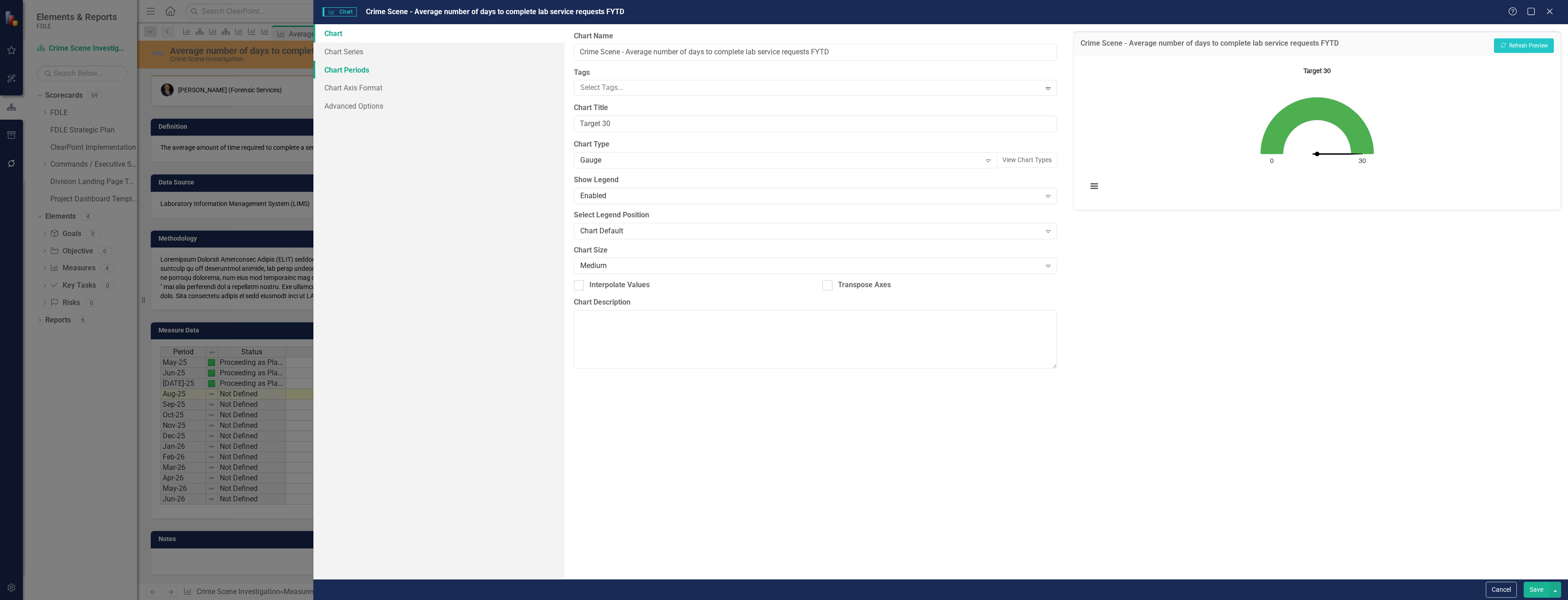
click at [489, 66] on link "Chart Periods" at bounding box center [439, 70] width 251 height 18
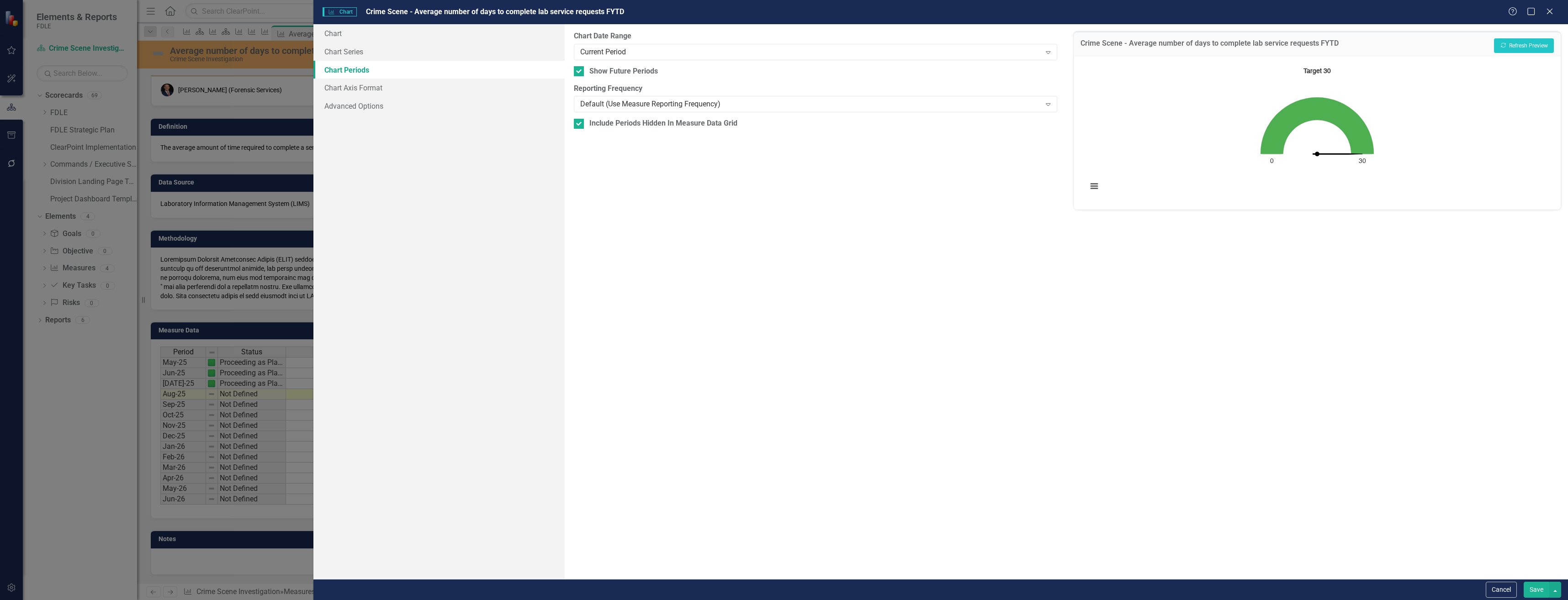
click at [494, 73] on link "Chart Periods" at bounding box center [439, 70] width 251 height 18
click at [498, 49] on link "Chart Series" at bounding box center [439, 52] width 251 height 18
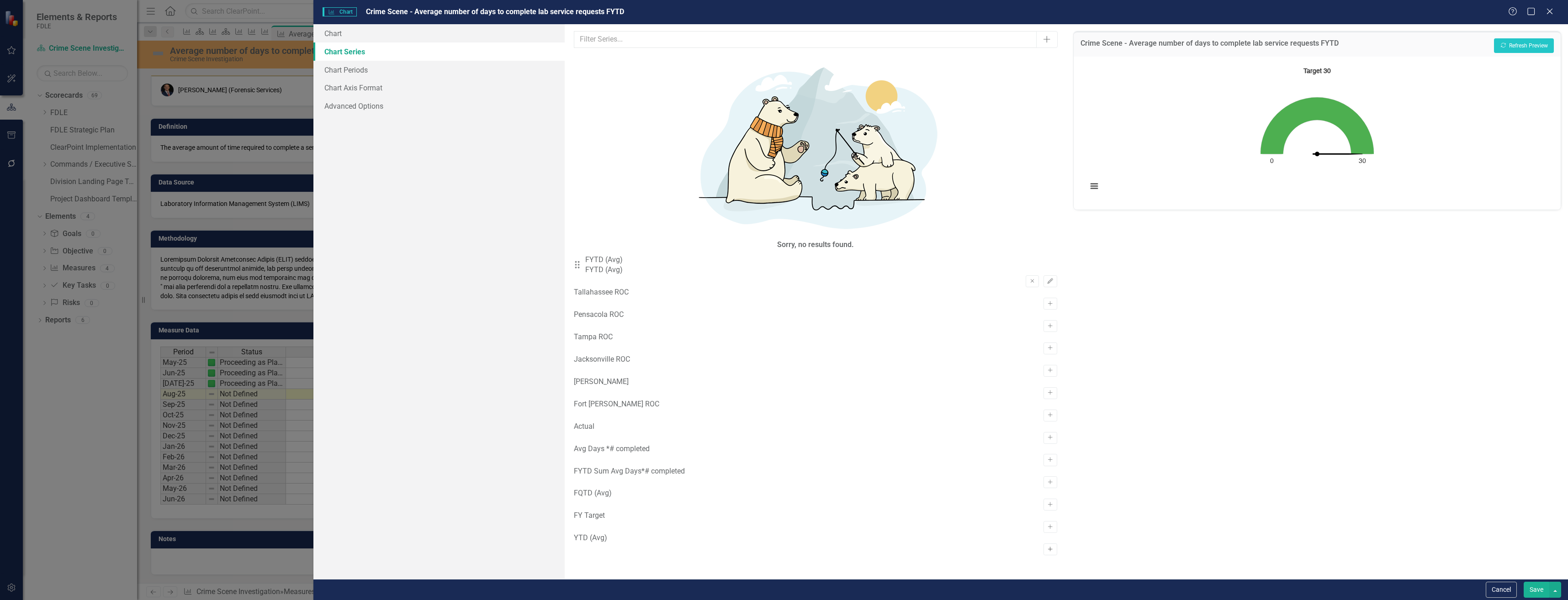
click at [1049, 544] on button "Activate" at bounding box center [1049, 550] width 13 height 12
click at [1026, 275] on button "Remove" at bounding box center [1032, 281] width 13 height 12
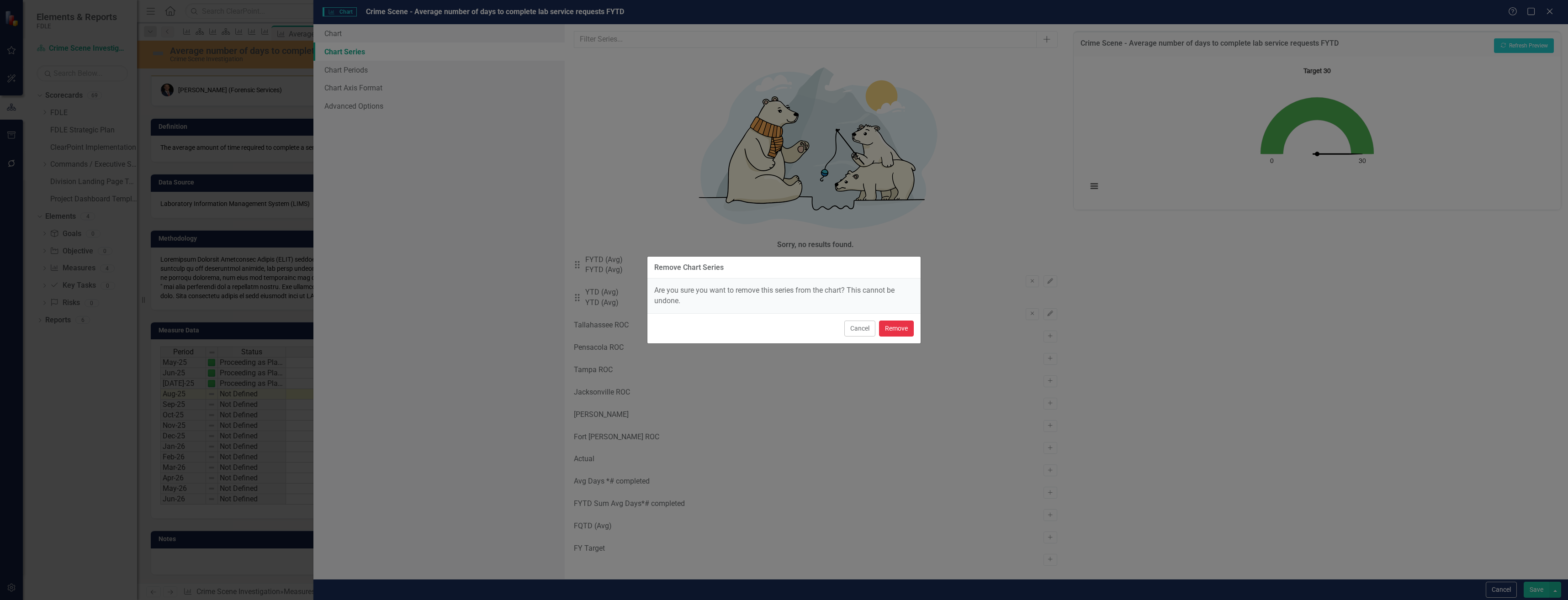
click at [888, 330] on button "Remove" at bounding box center [896, 329] width 35 height 16
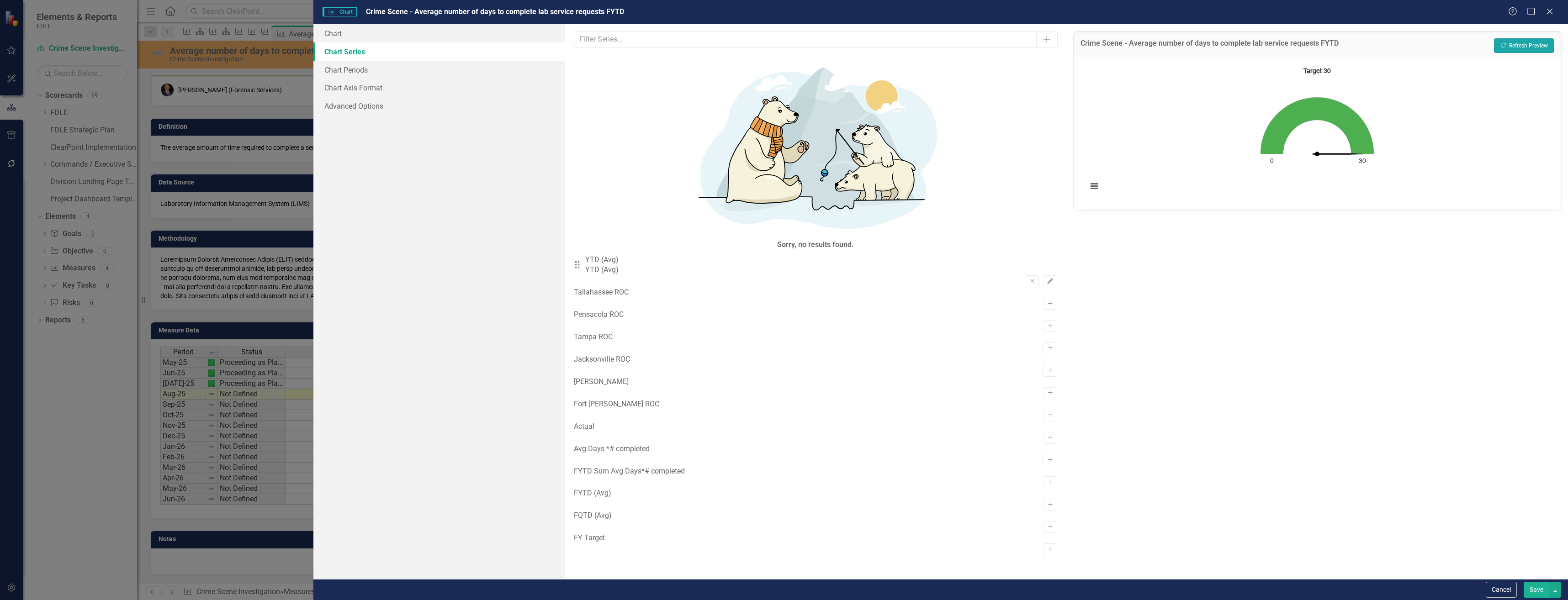
click at [1503, 49] on button "Recalculate Refresh Preview" at bounding box center [1524, 45] width 60 height 14
click at [1503, 49] on button "Recalculate Refresh Preview" at bounding box center [1524, 45] width 60 height 14
click at [1490, 587] on button "Cancel" at bounding box center [1501, 589] width 31 height 16
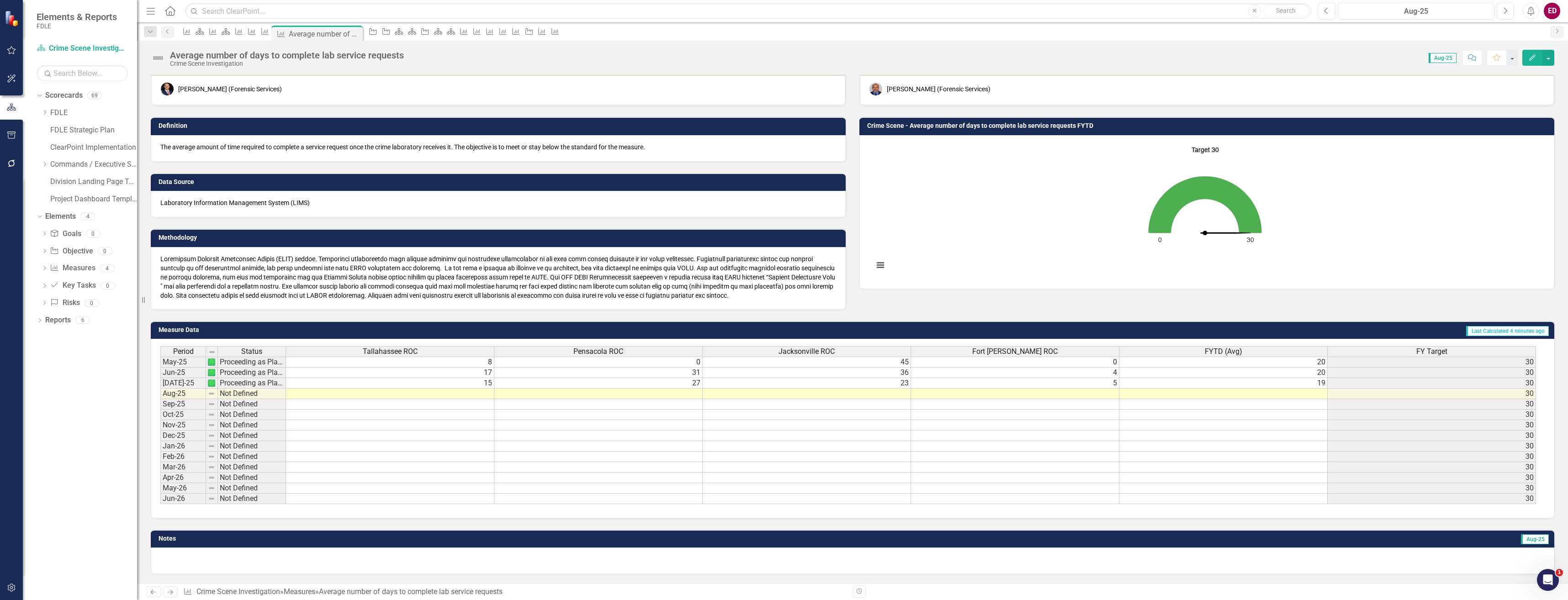
click at [1538, 59] on button "Edit" at bounding box center [1532, 57] width 20 height 16
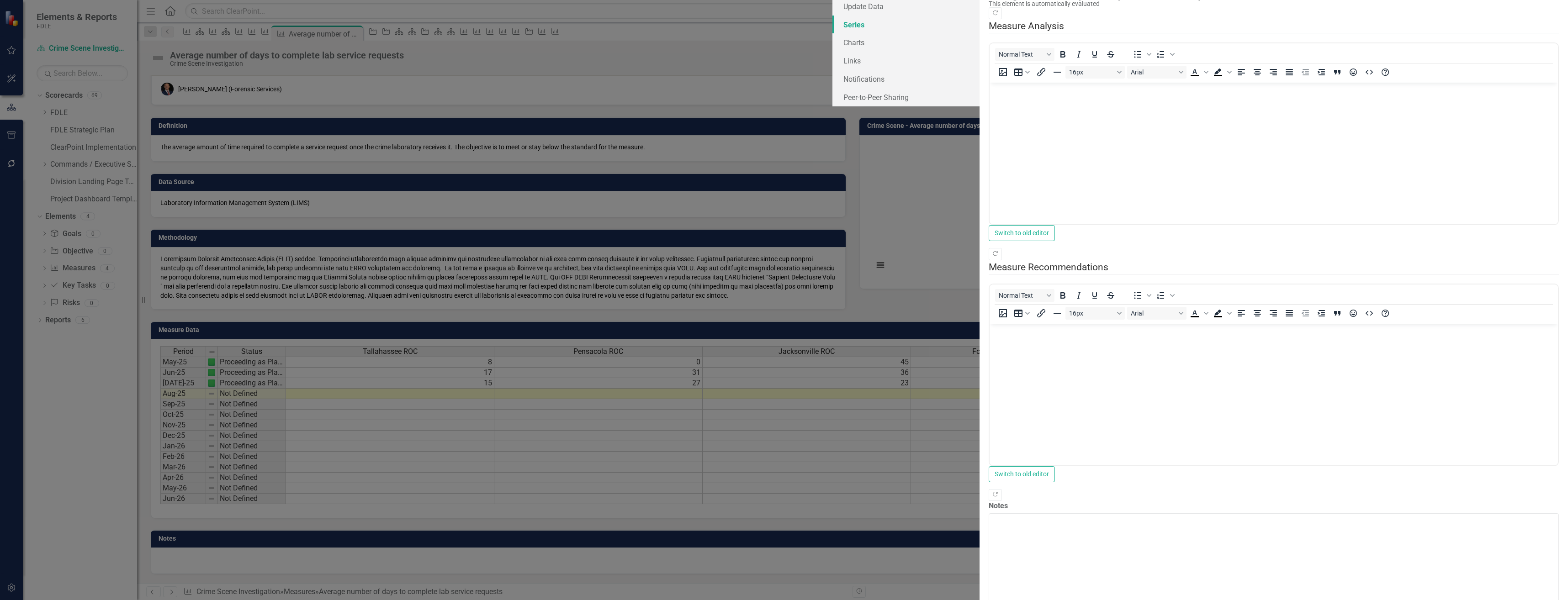
scroll to position [0, 0]
click at [832, 33] on link "Series" at bounding box center [905, 24] width 147 height 18
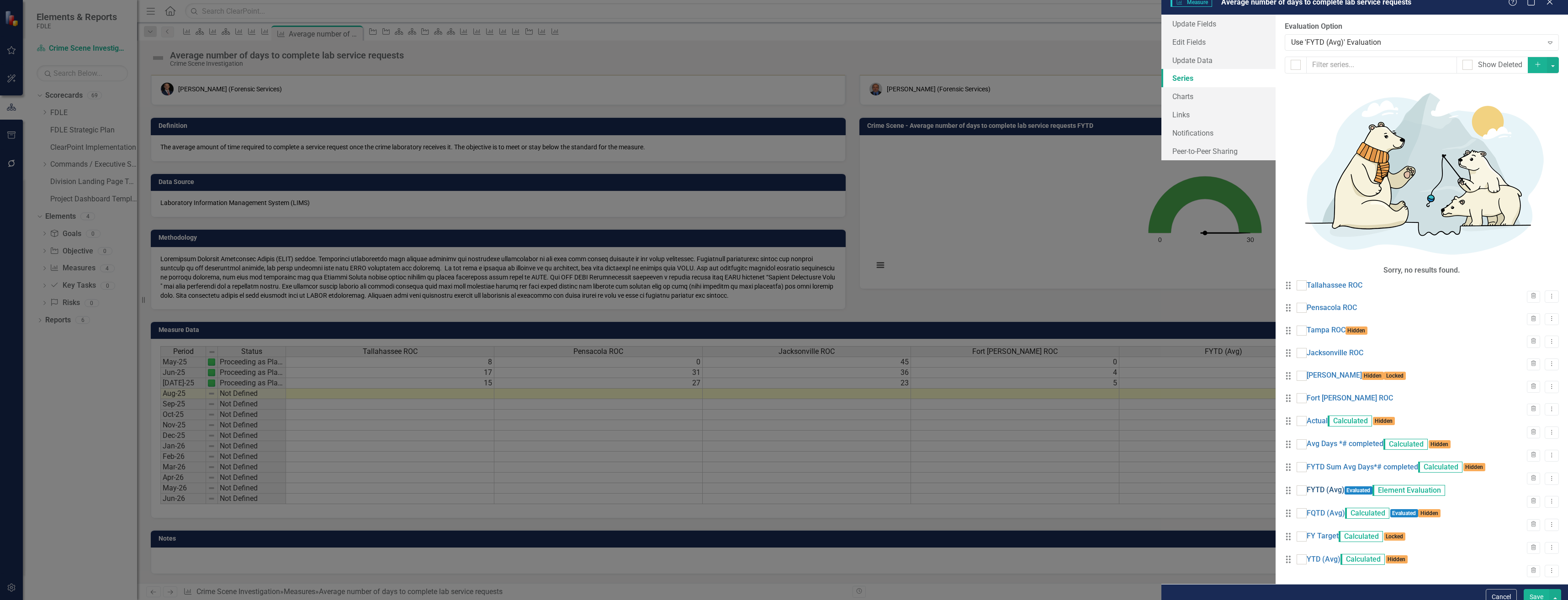
click at [1306, 485] on link "FYTD (Avg)" at bounding box center [1325, 490] width 38 height 11
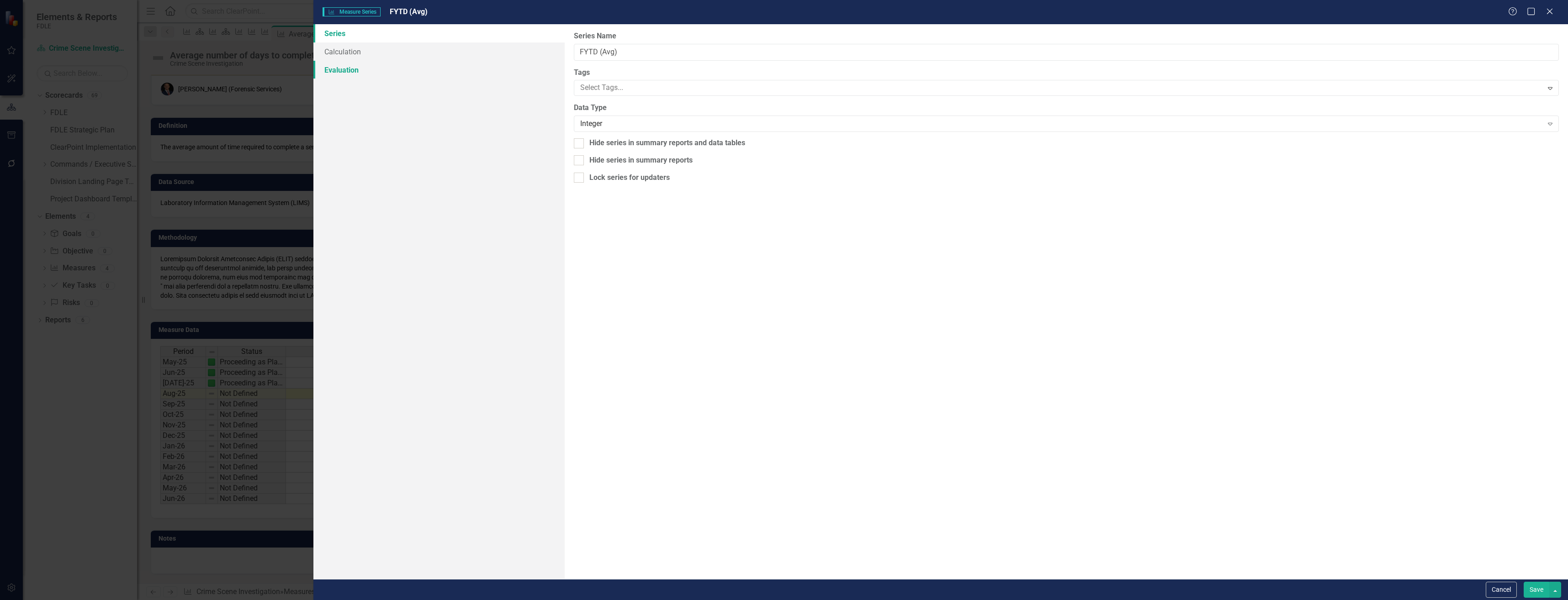
click at [469, 61] on link "Evaluation" at bounding box center [439, 70] width 251 height 18
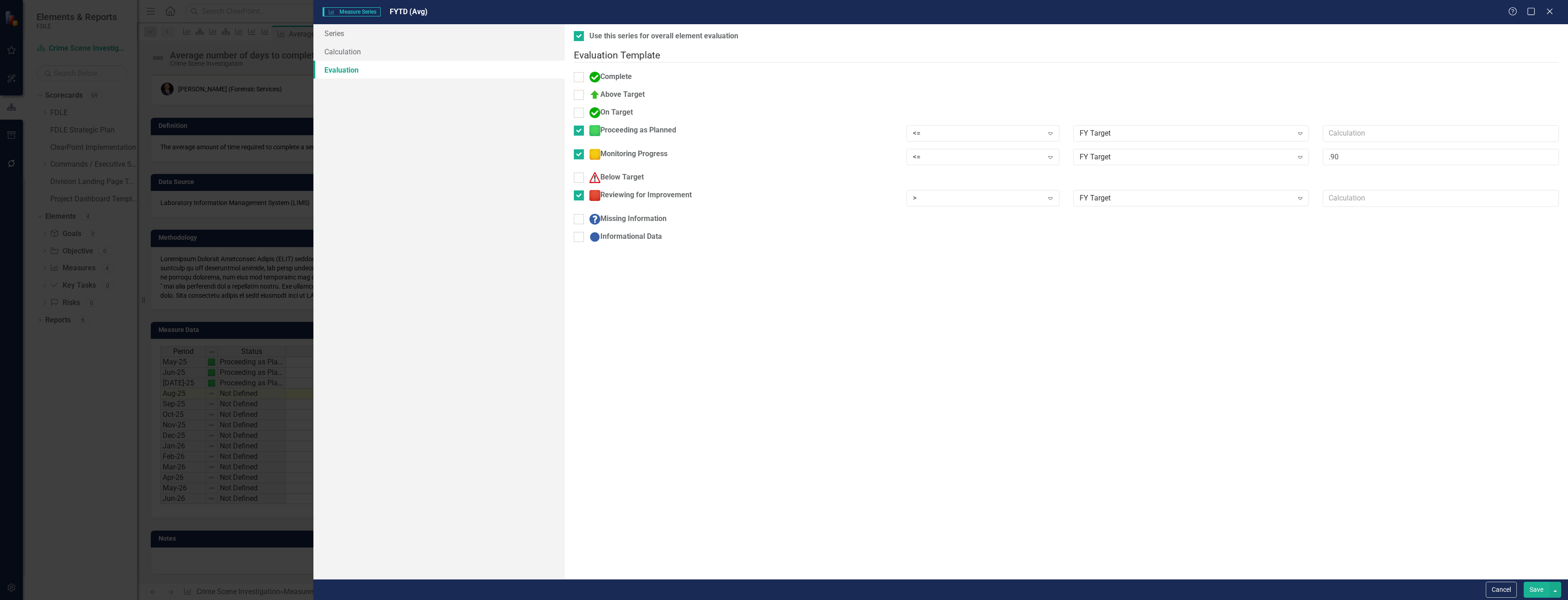
click at [1503, 598] on div "Cancel Save" at bounding box center [940, 589] width 1255 height 21
click at [1503, 593] on button "Cancel" at bounding box center [1501, 589] width 31 height 16
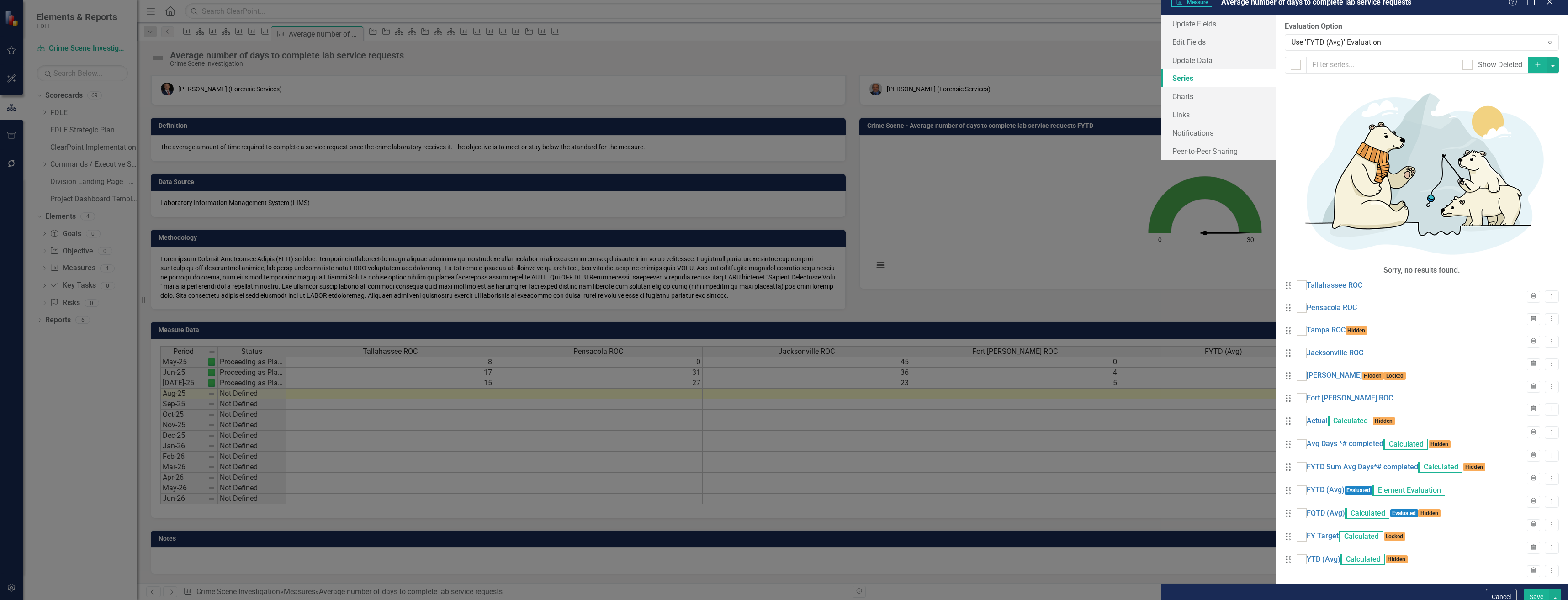
click at [1503, 593] on button "Cancel" at bounding box center [1501, 597] width 31 height 16
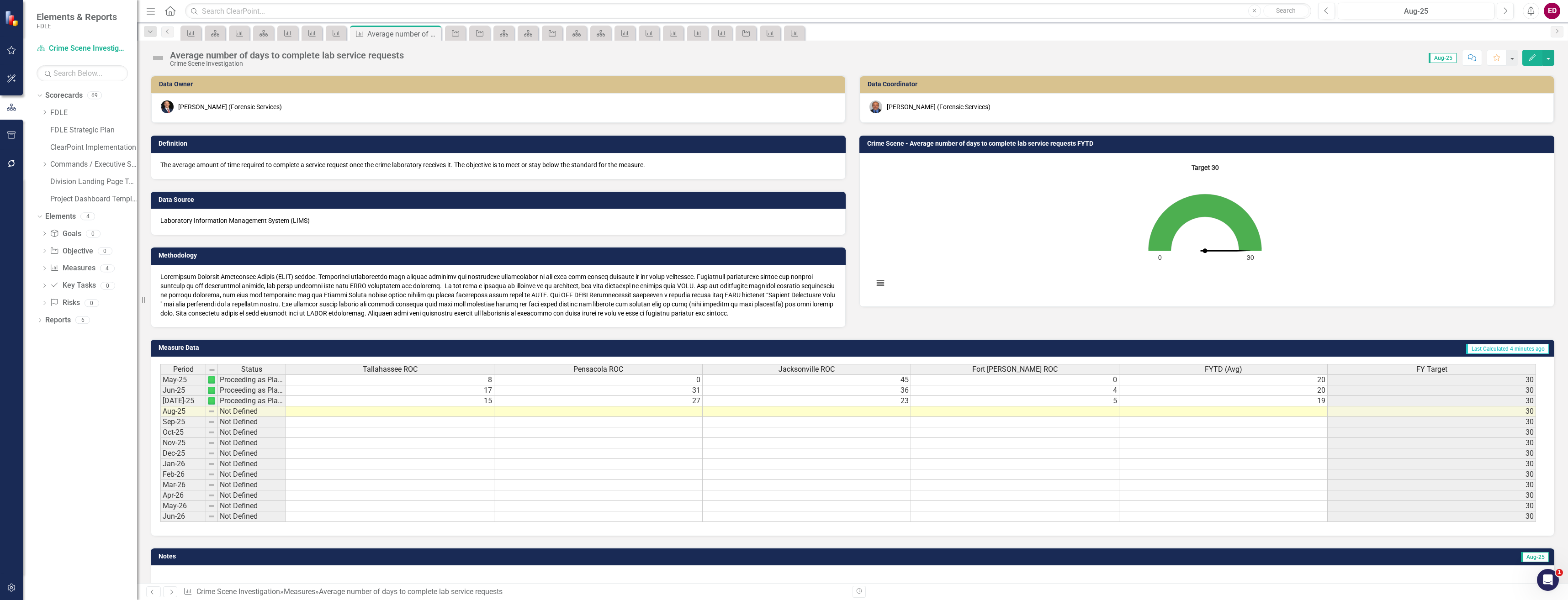
click at [17, 598] on div at bounding box center [11, 598] width 23 height 2
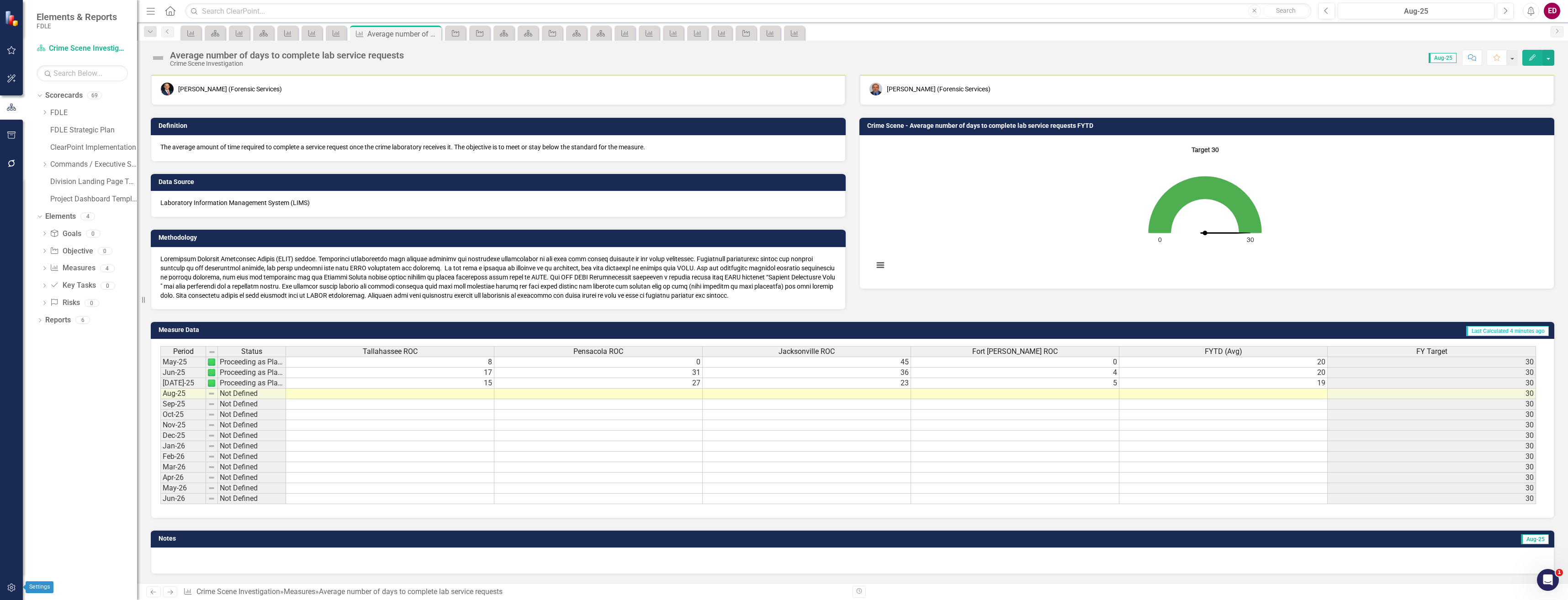
click at [8, 592] on button "button" at bounding box center [11, 588] width 21 height 19
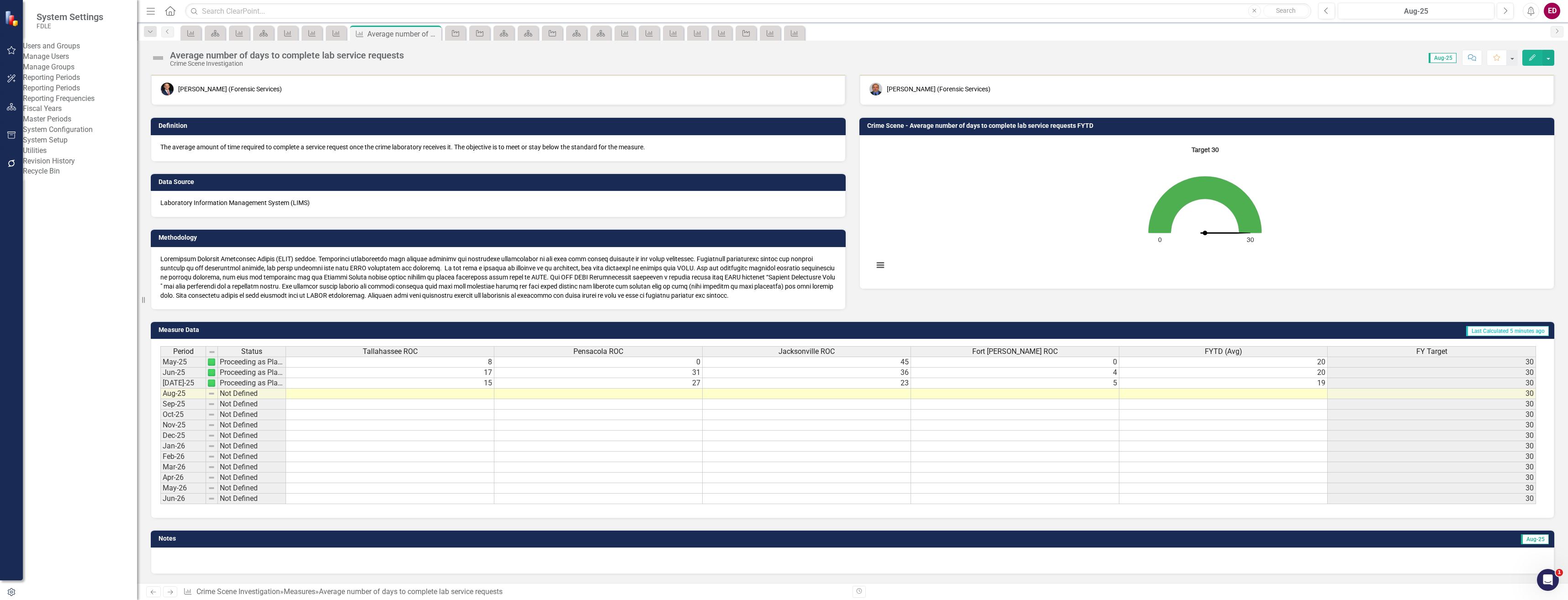
click at [69, 167] on link "Revision History" at bounding box center [80, 161] width 114 height 11
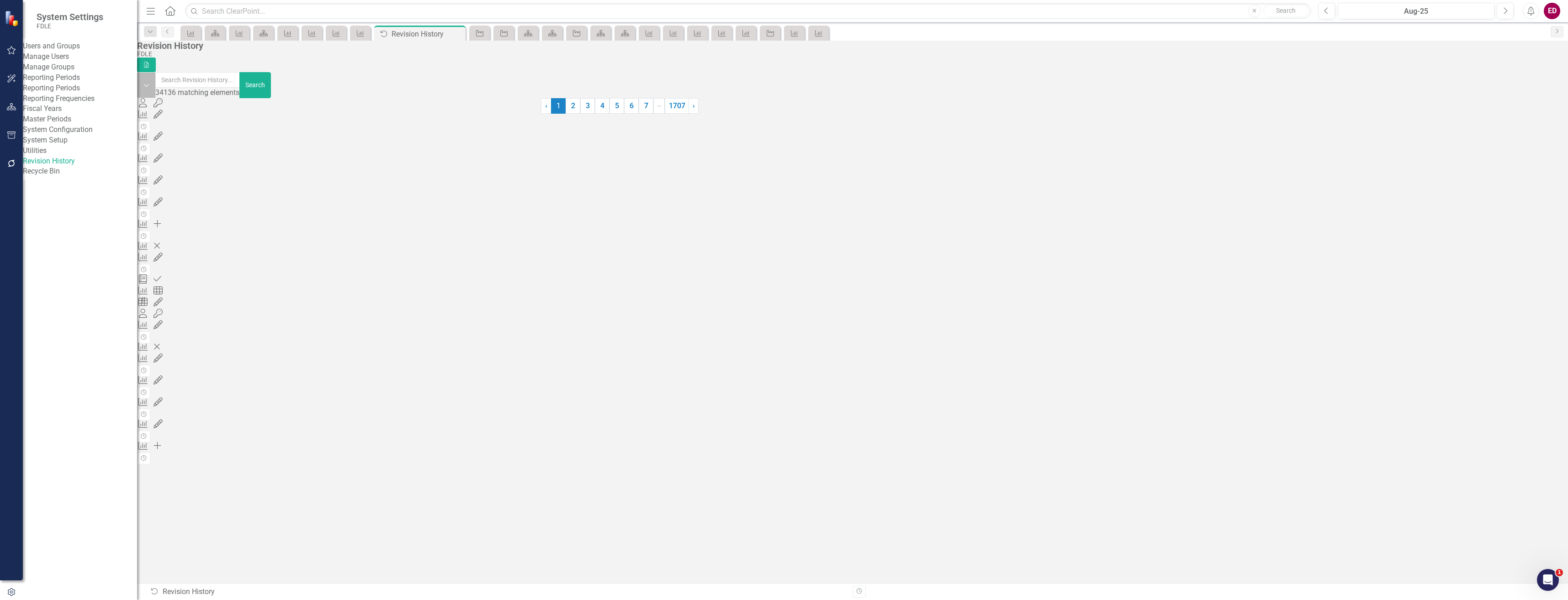
click at [150, 84] on icon "Dropdown" at bounding box center [146, 85] width 7 height 8
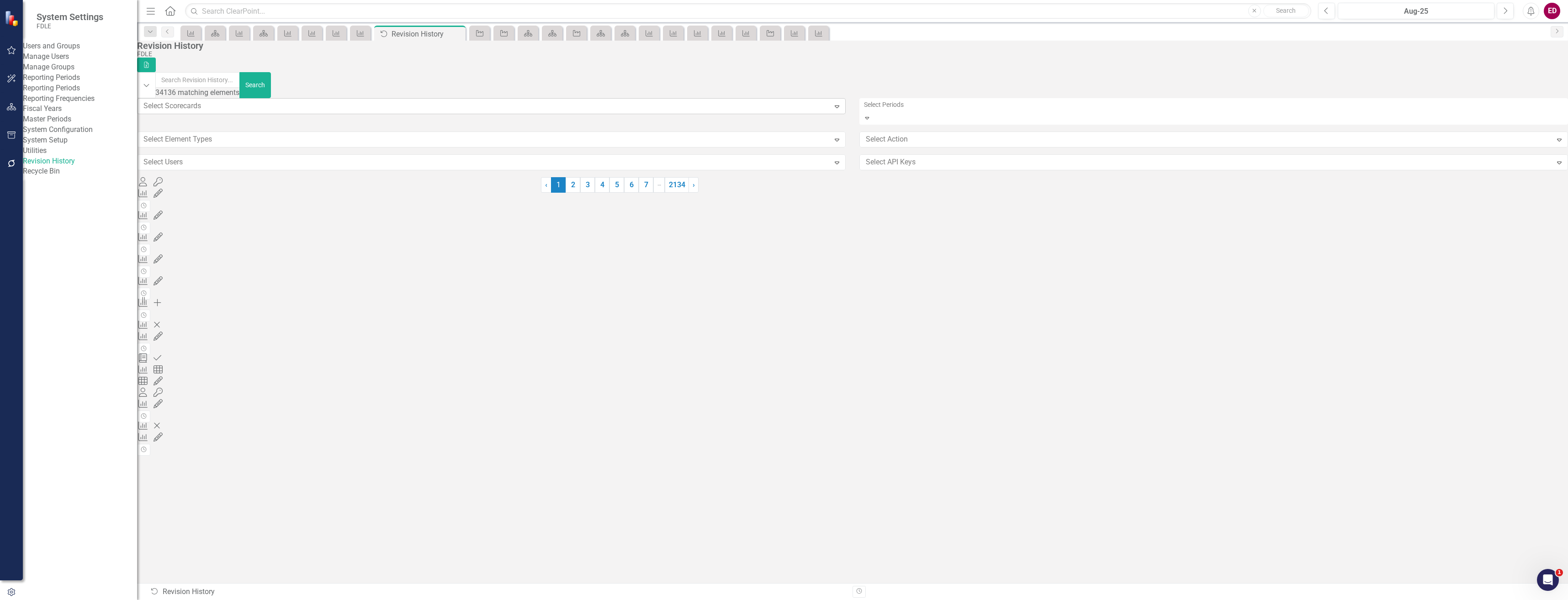
click at [187, 103] on div at bounding box center [485, 106] width 690 height 12
type input "for"
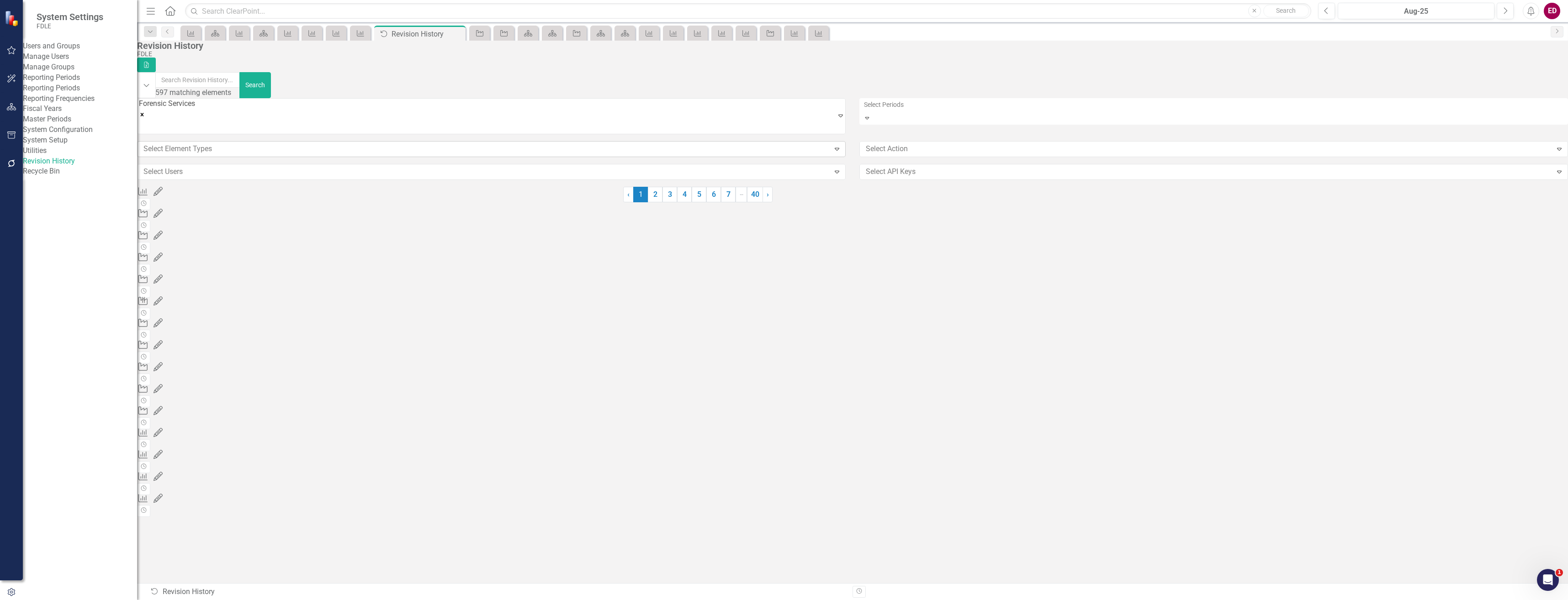
click at [438, 152] on div at bounding box center [485, 149] width 690 height 12
click at [406, 187] on div at bounding box center [485, 192] width 690 height 12
click at [979, 146] on div at bounding box center [1207, 149] width 690 height 12
click at [958, 101] on div "Select Periods" at bounding box center [1213, 104] width 708 height 13
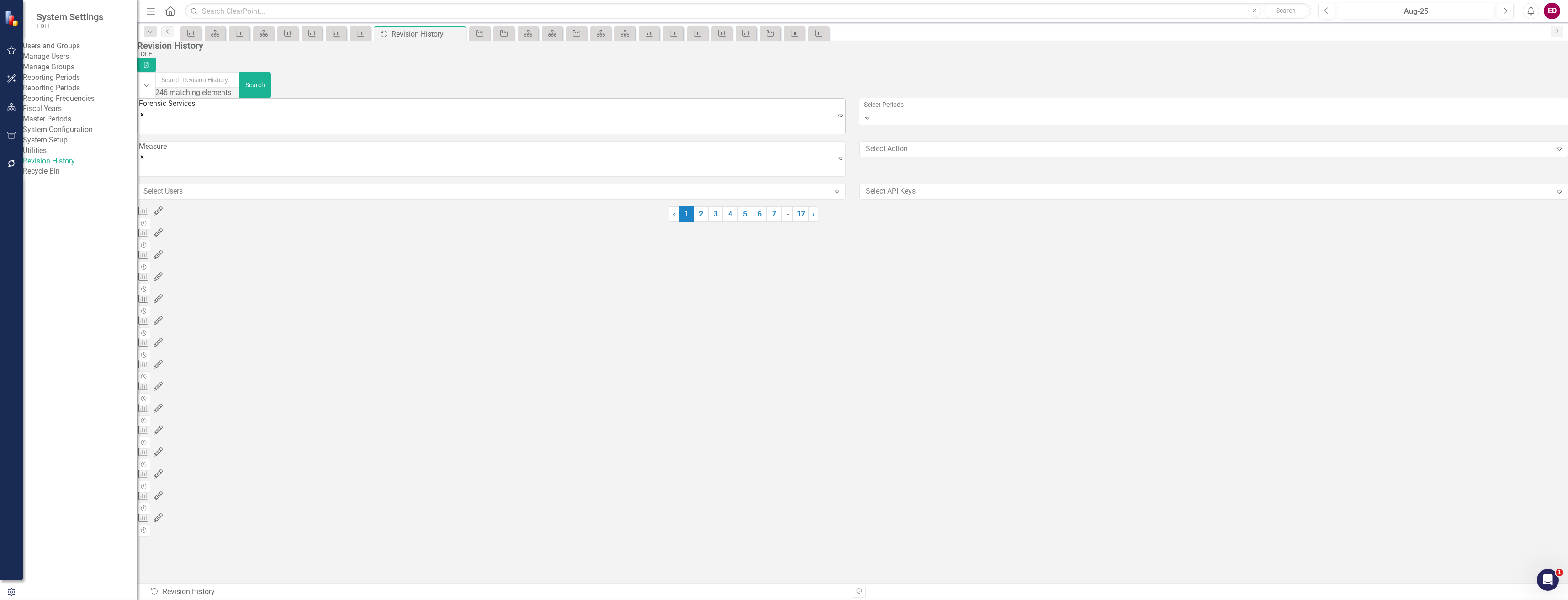
click at [195, 115] on div "Forensic Services" at bounding box center [167, 116] width 56 height 35
click at [954, 129] on div "Forensic Services Expand Select Periods Expand Measure Expand Select Action Exp…" at bounding box center [852, 152] width 1445 height 108
click at [972, 147] on div at bounding box center [1207, 149] width 690 height 12
click at [167, 147] on div "Measure" at bounding box center [153, 159] width 28 height 35
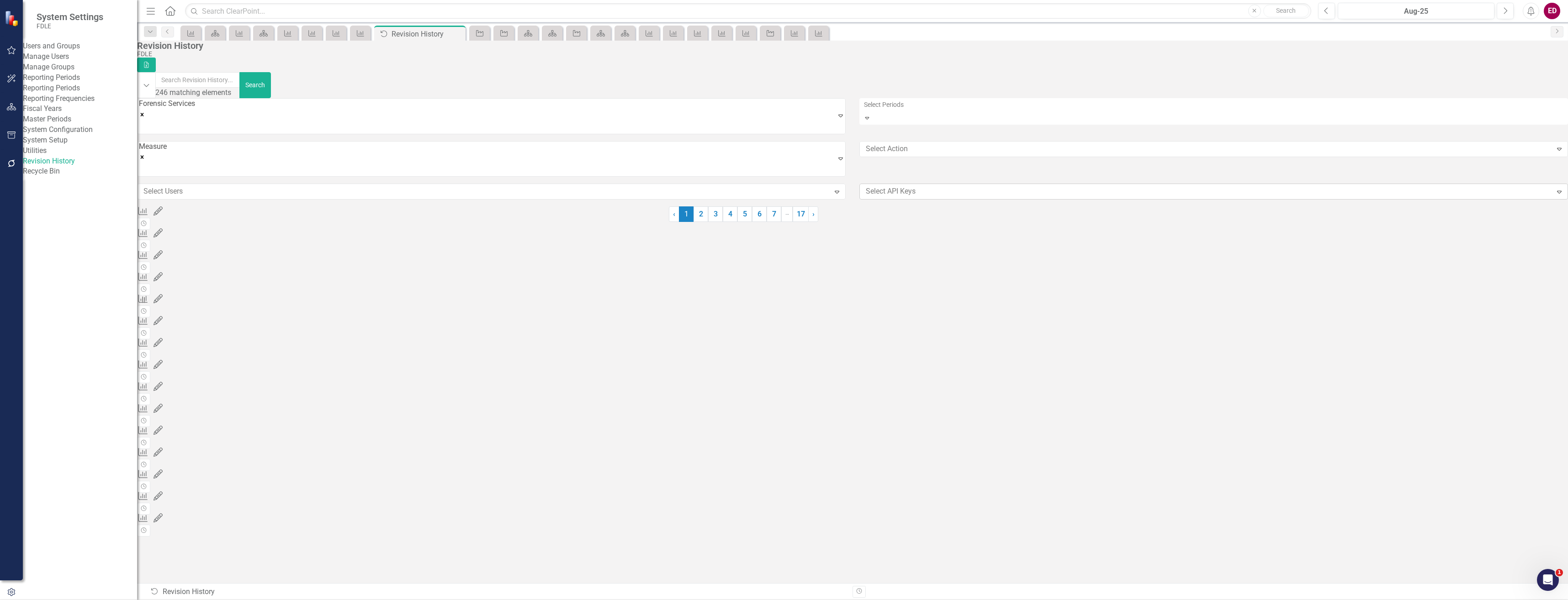
click at [936, 186] on div at bounding box center [1207, 192] width 690 height 12
click at [482, 192] on div "Select Users" at bounding box center [484, 192] width 690 height 14
click at [271, 81] on button "Search" at bounding box center [255, 85] width 31 height 26
click at [332, 99] on div "Forensic Services Expand Select Periods Expand Measure Expand Select Action Exp…" at bounding box center [852, 152] width 1431 height 108
click at [195, 113] on div "Forensic Services" at bounding box center [167, 116] width 56 height 35
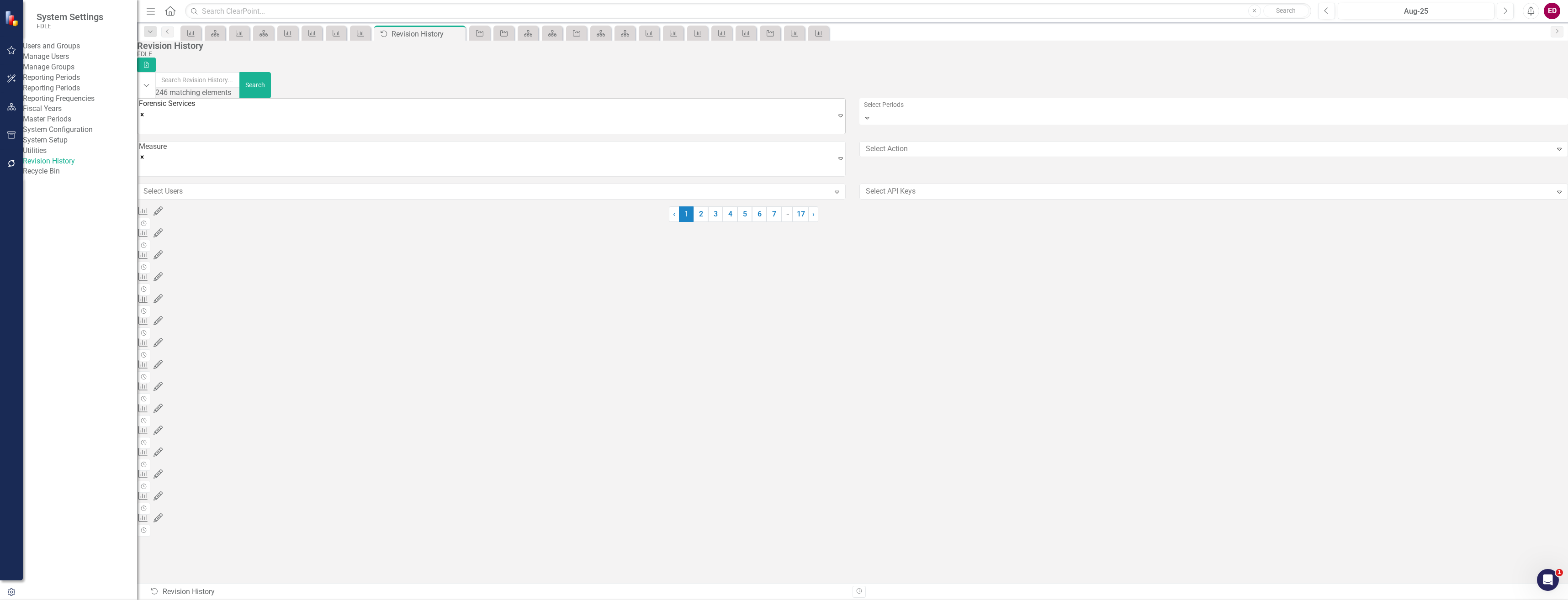
scroll to position [228, 0]
click at [144, 113] on icon "Remove Forensic Services" at bounding box center [142, 114] width 3 height 3
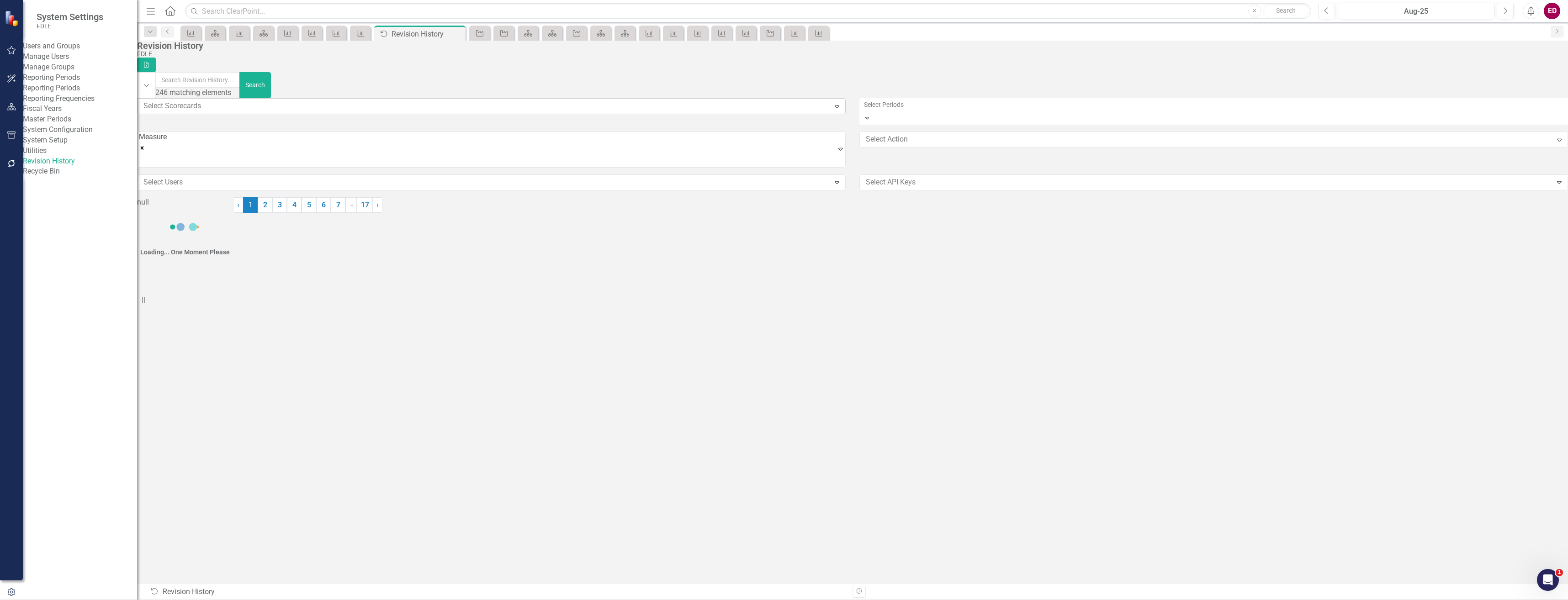
click at [240, 113] on div at bounding box center [485, 106] width 690 height 12
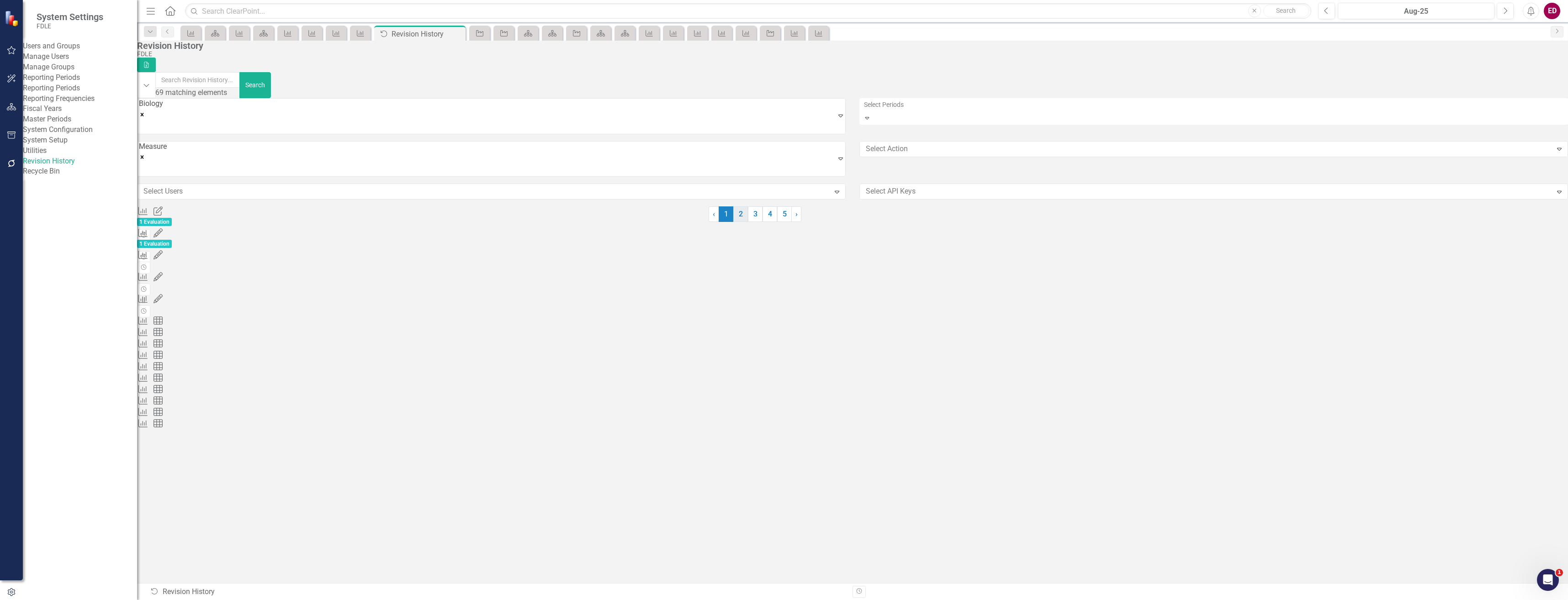
click at [748, 222] on link "2" at bounding box center [740, 214] width 14 height 15
click at [692, 222] on link "1" at bounding box center [684, 214] width 14 height 15
click at [147, 254] on icon "Revision History" at bounding box center [143, 256] width 7 height 5
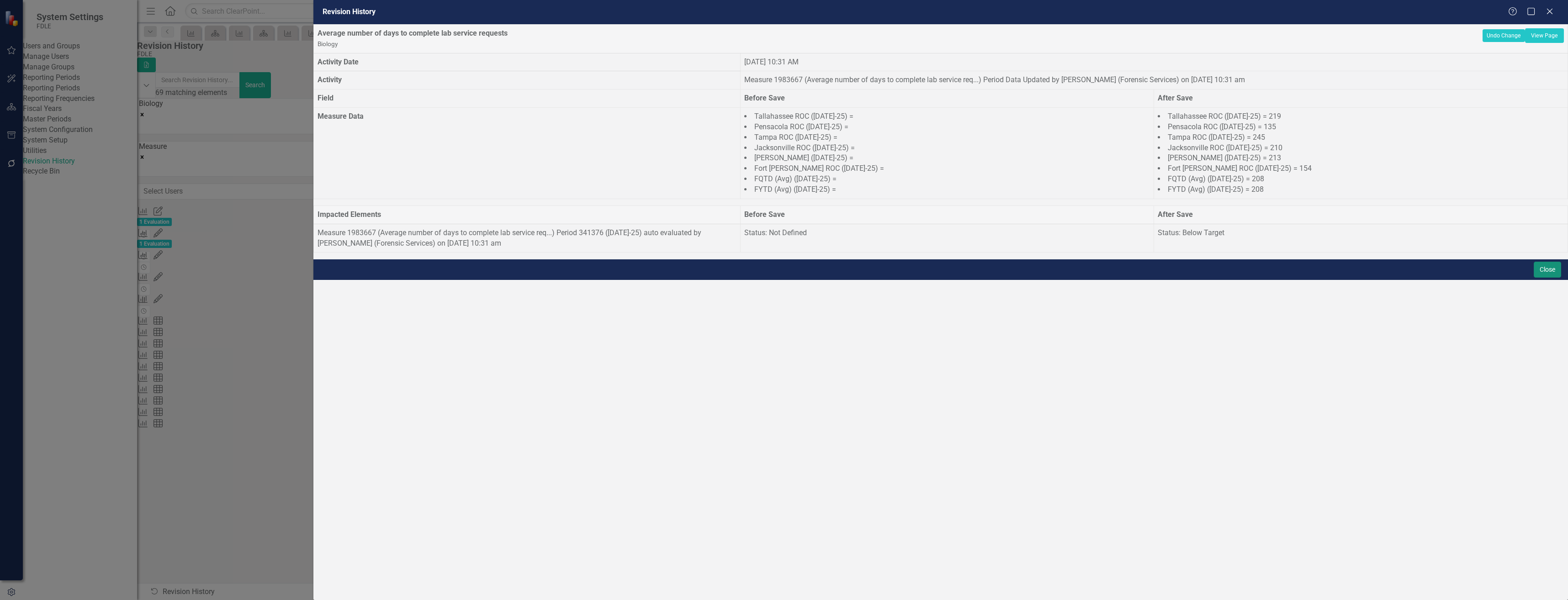
click at [1538, 278] on button "Close" at bounding box center [1547, 269] width 27 height 16
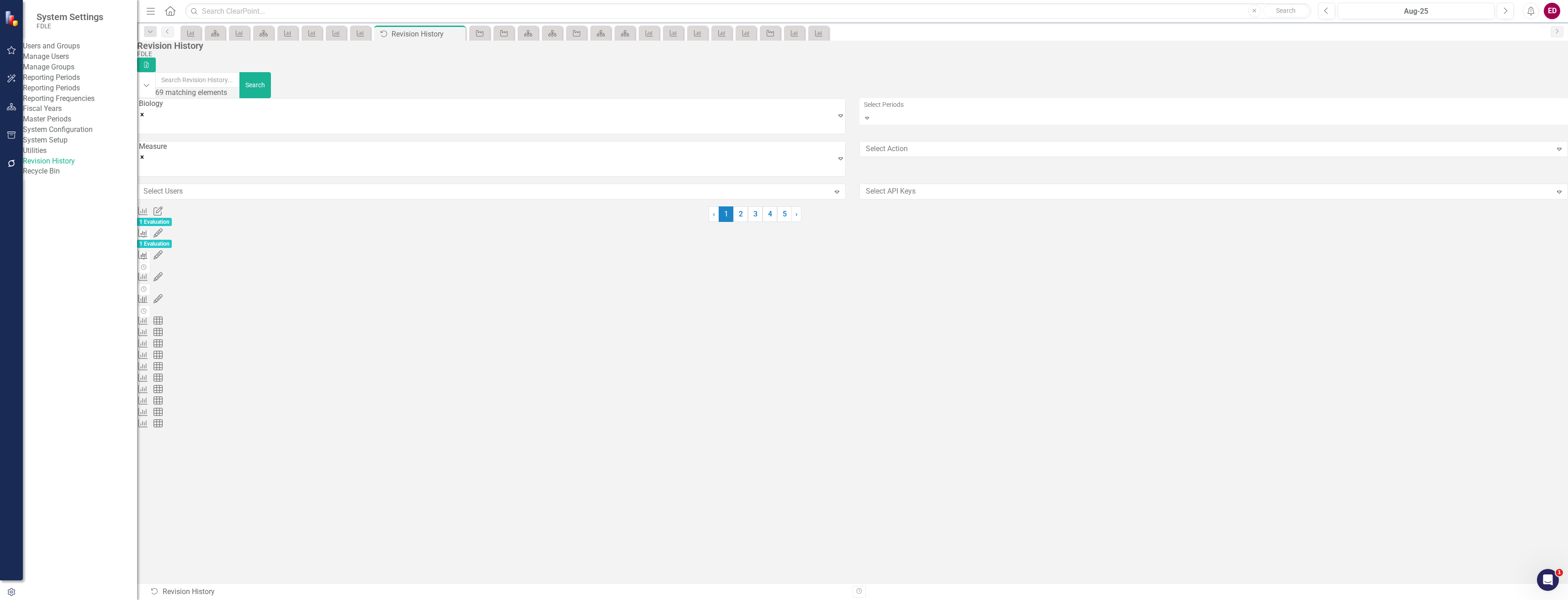
click at [151, 251] on button "Revision History" at bounding box center [143, 257] width 13 height 12
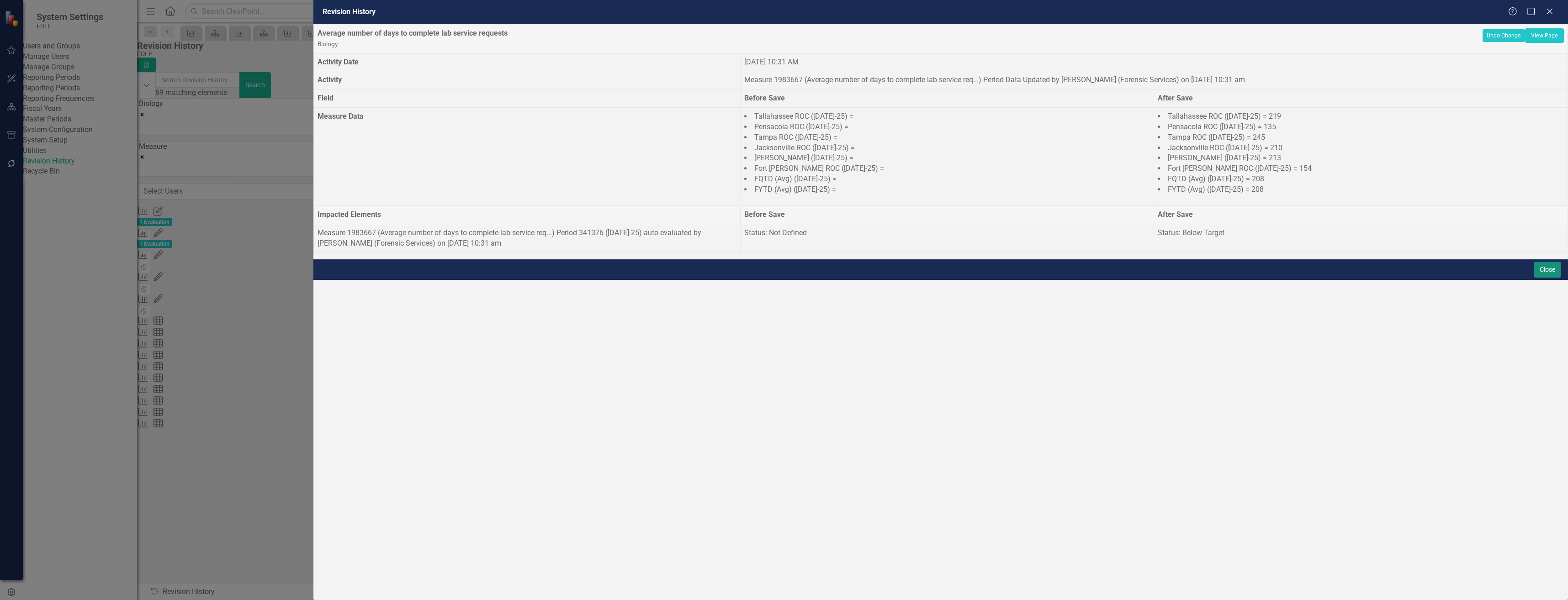
drag, startPoint x: 1542, startPoint y: 589, endPoint x: 6, endPoint y: 21, distance: 1637.7
click at [1543, 278] on button "Close" at bounding box center [1547, 269] width 27 height 16
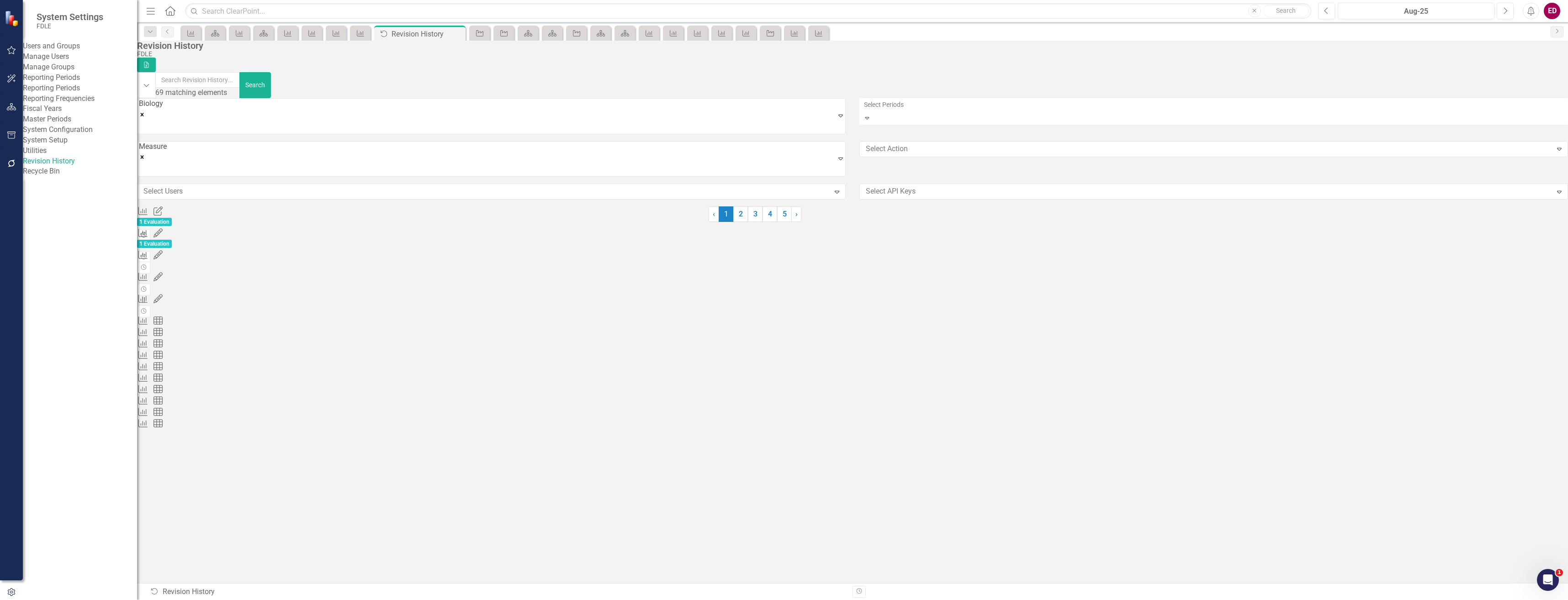
click at [151, 229] on button "Revision History" at bounding box center [143, 235] width 13 height 12
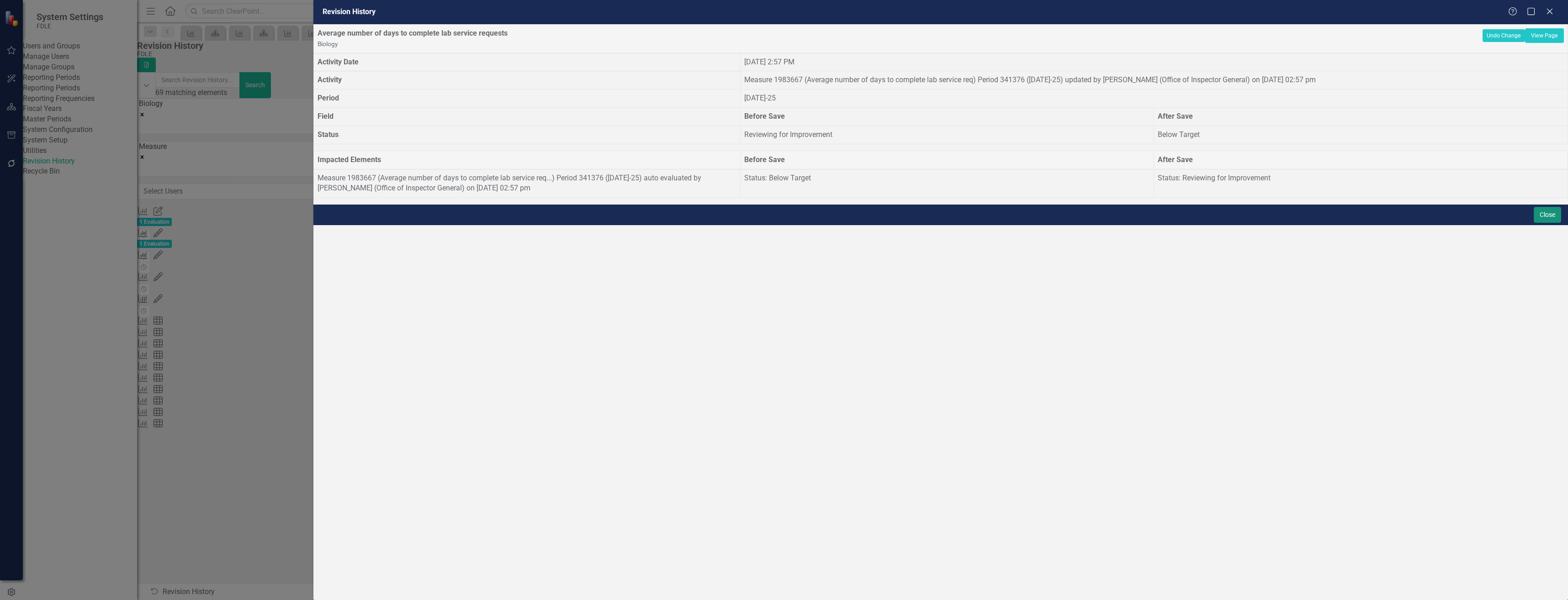
click at [1541, 223] on button "Close" at bounding box center [1547, 214] width 27 height 16
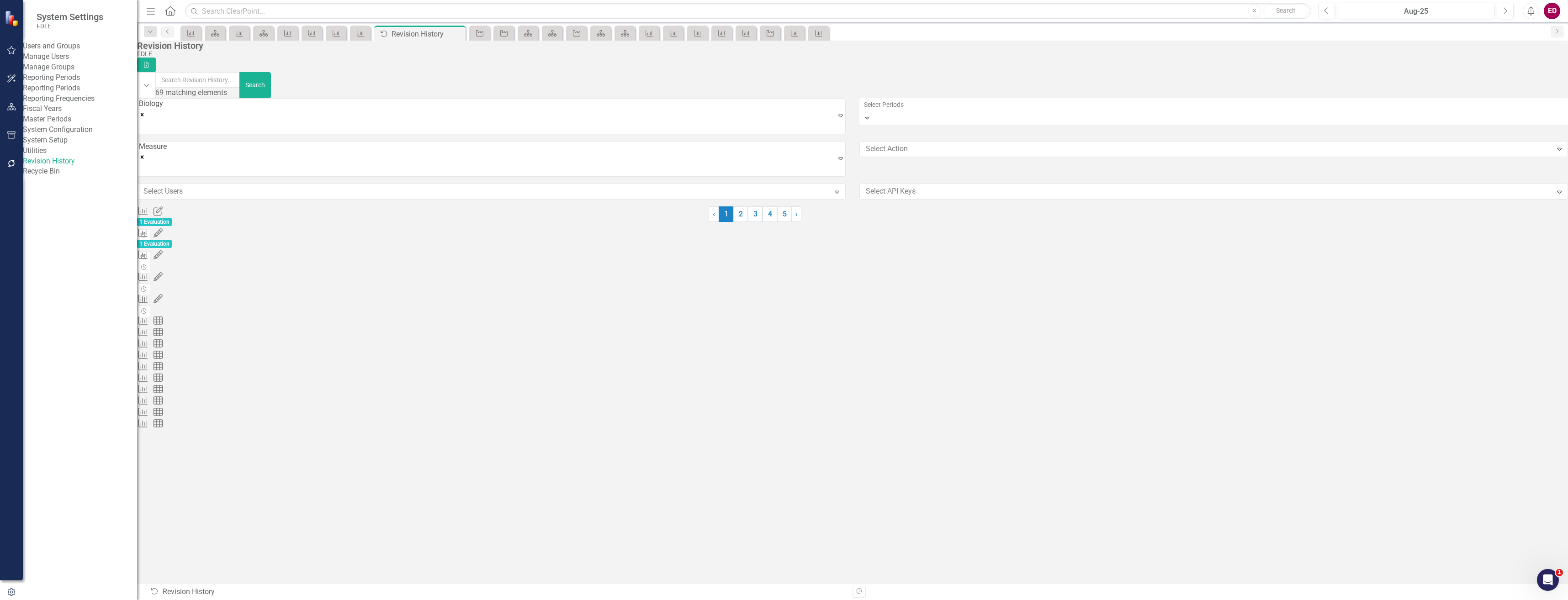
click at [147, 254] on icon "button" at bounding box center [144, 256] width 5 height 5
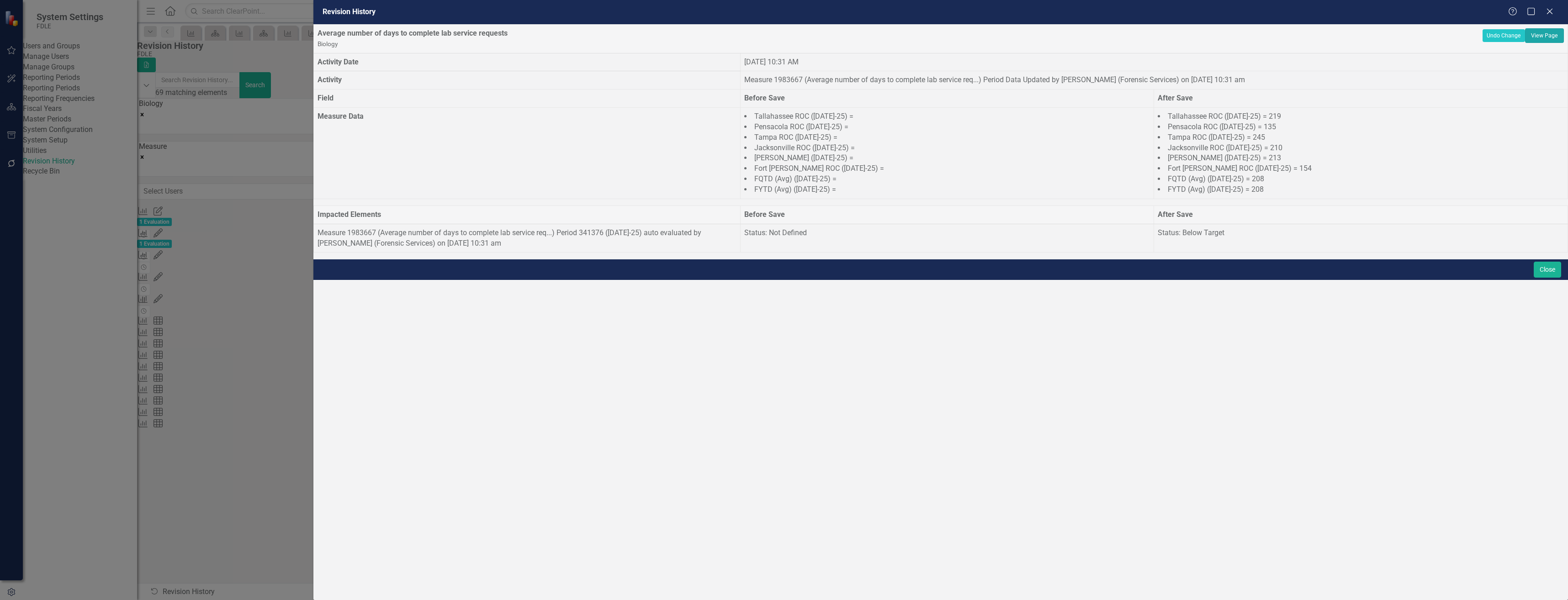
click at [1528, 43] on link "View Page" at bounding box center [1544, 35] width 39 height 14
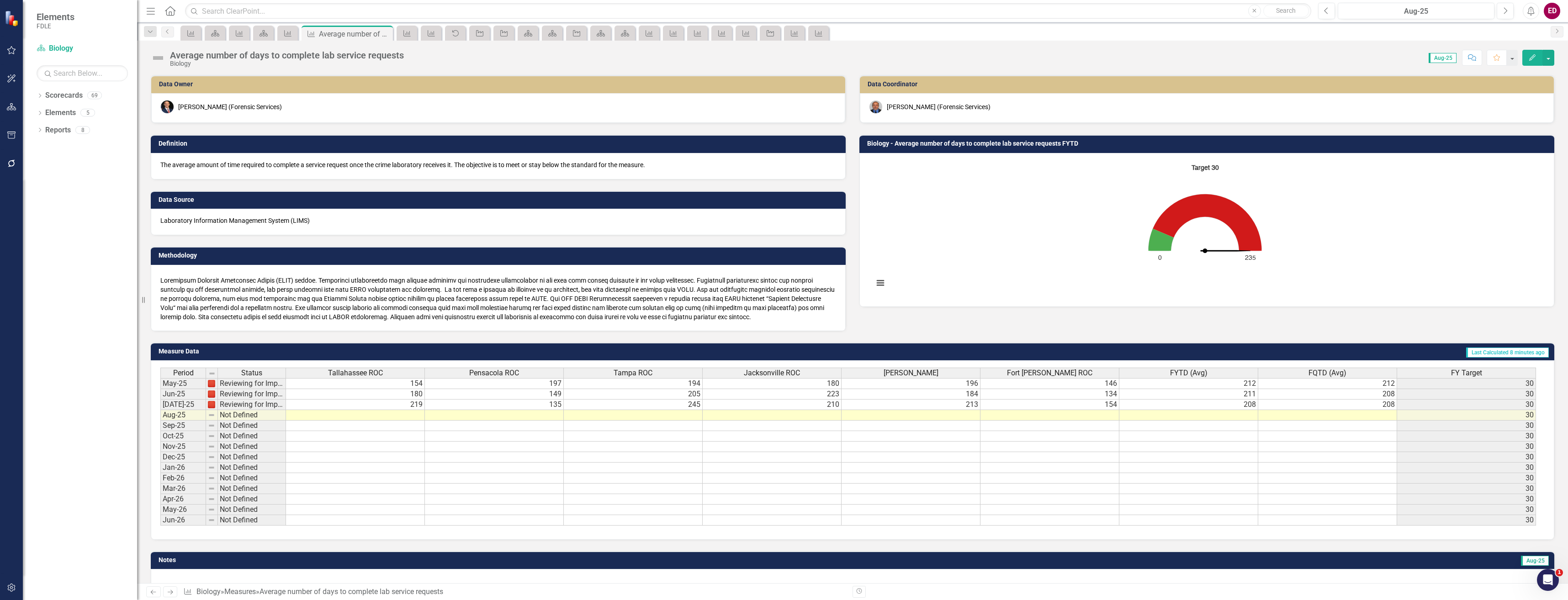
click at [1526, 58] on button "Edit" at bounding box center [1532, 57] width 20 height 16
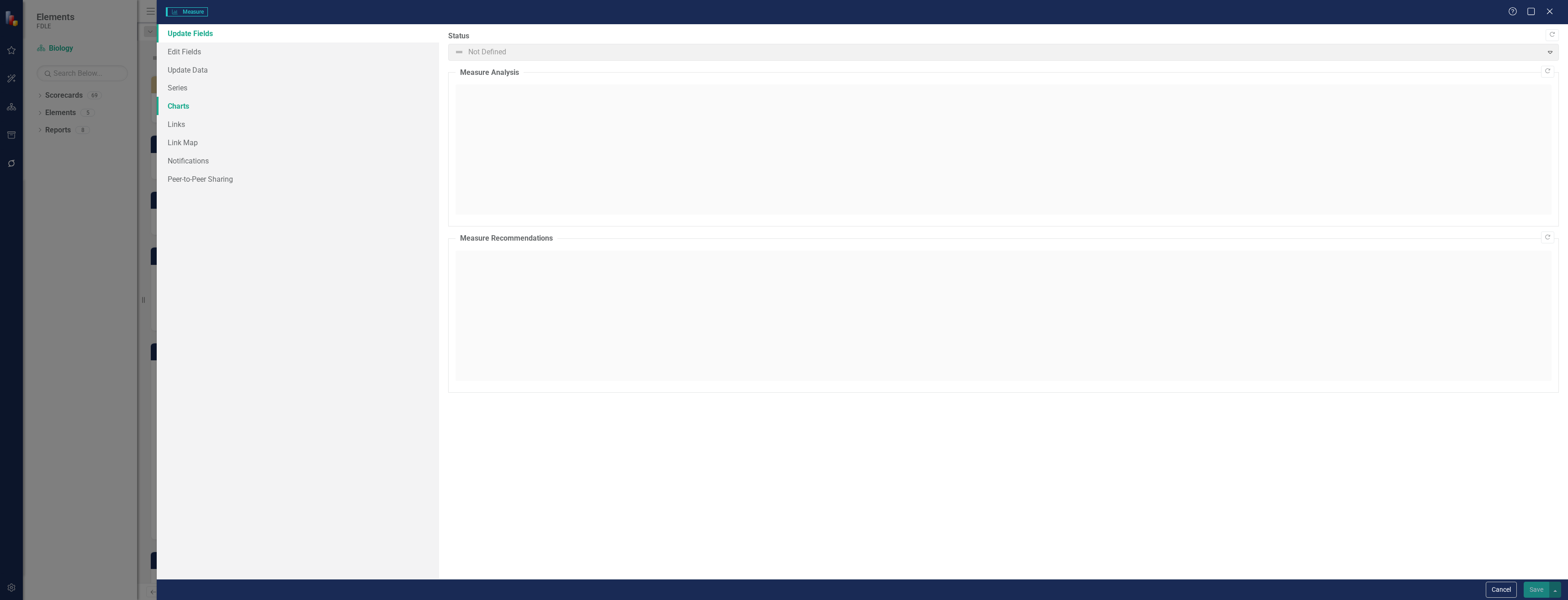
click at [280, 105] on link "Charts" at bounding box center [297, 106] width 282 height 18
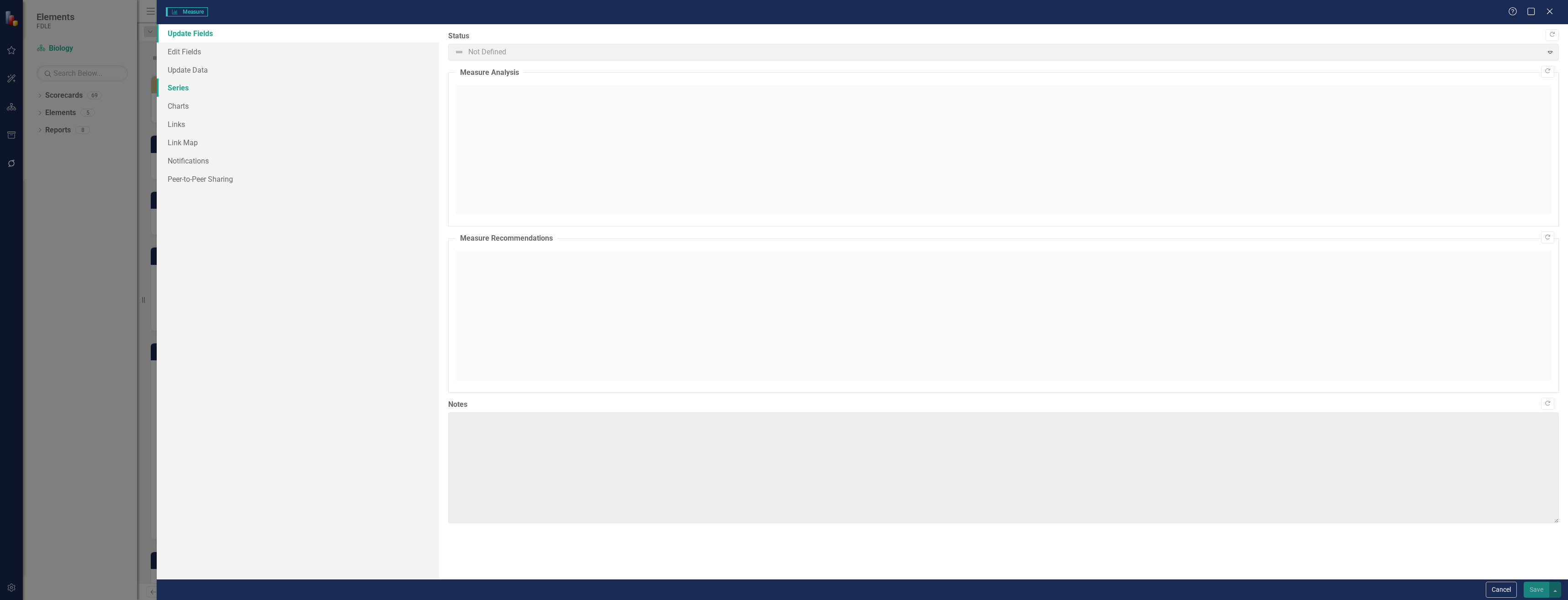
click at [287, 87] on link "Series" at bounding box center [297, 87] width 282 height 18
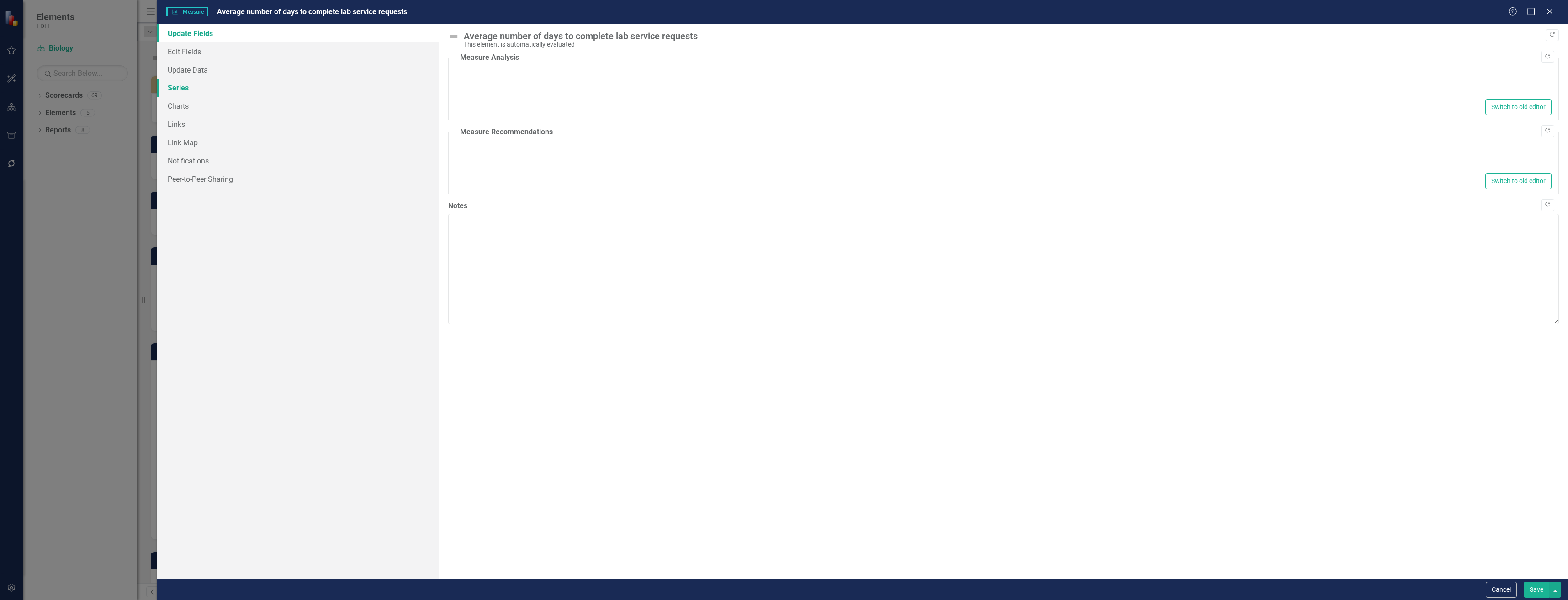
click at [288, 87] on link "Series" at bounding box center [297, 87] width 282 height 18
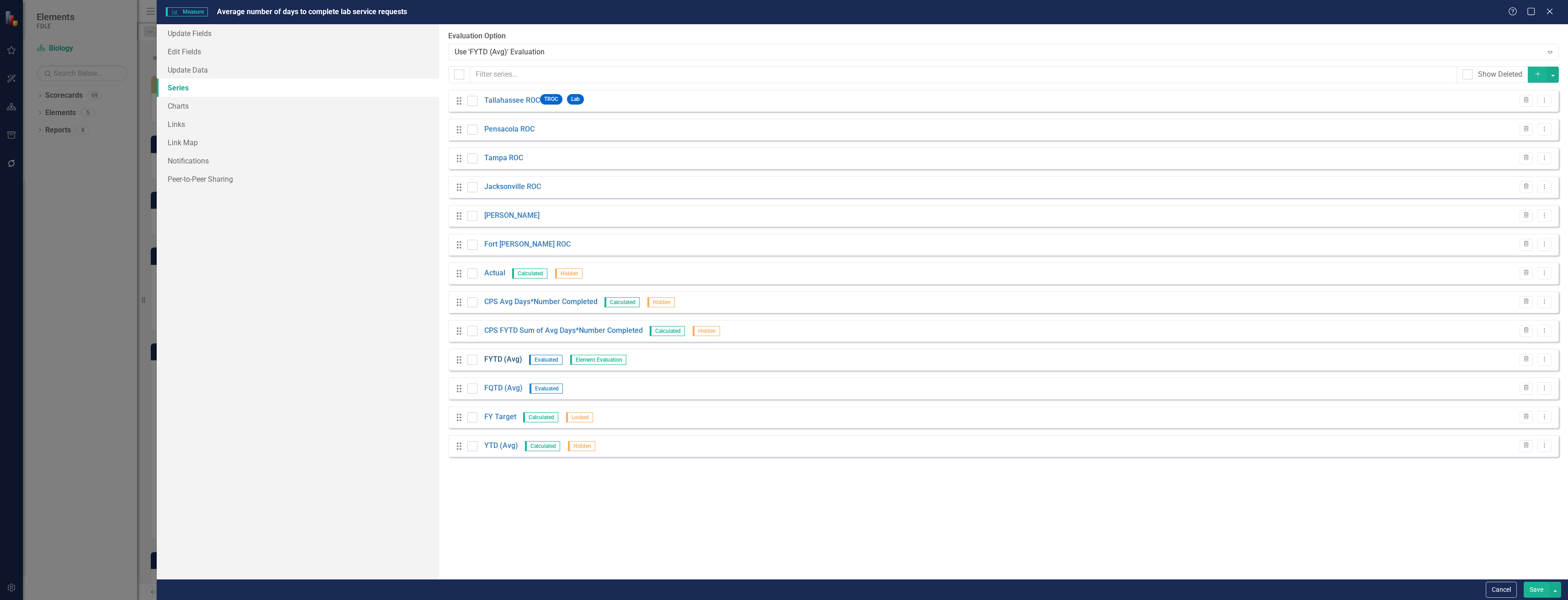
click at [509, 356] on link "FYTD (Avg)" at bounding box center [503, 360] width 38 height 11
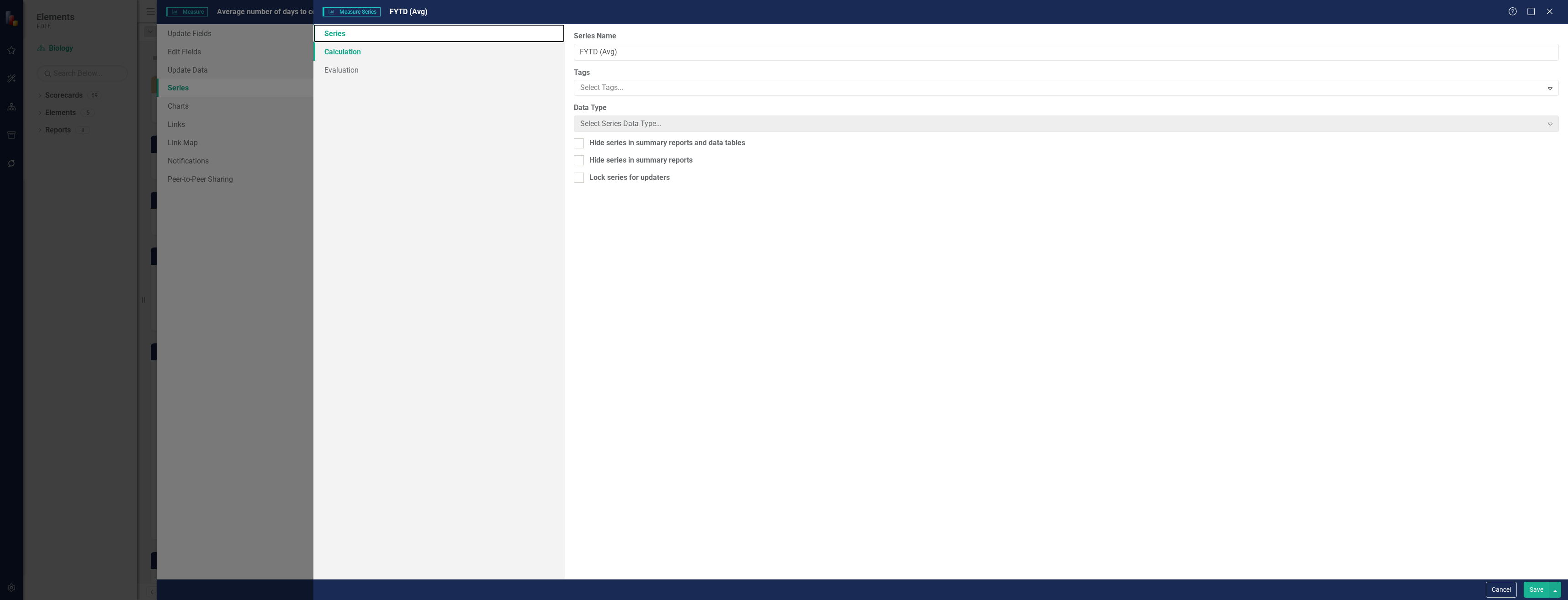
click at [472, 30] on link "Series" at bounding box center [439, 33] width 251 height 18
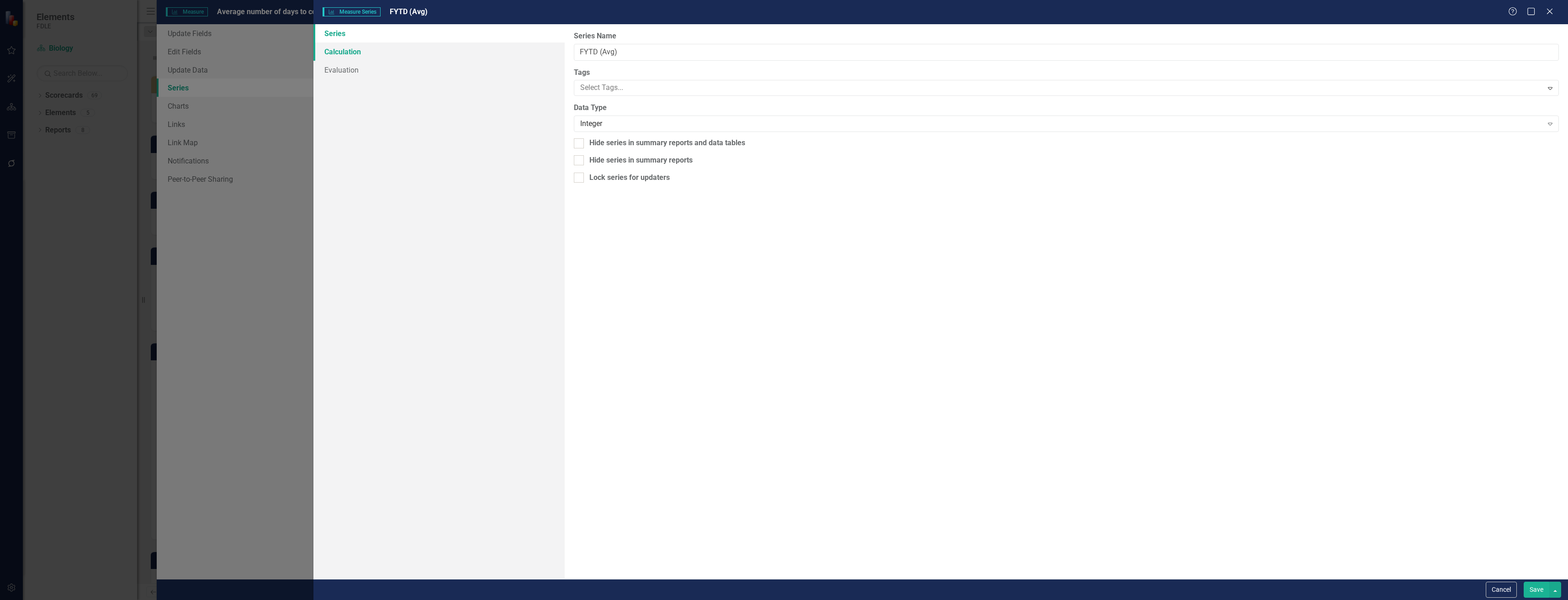
click at [465, 60] on link "Calculation" at bounding box center [439, 52] width 251 height 18
click at [467, 70] on link "Evaluation" at bounding box center [439, 70] width 251 height 18
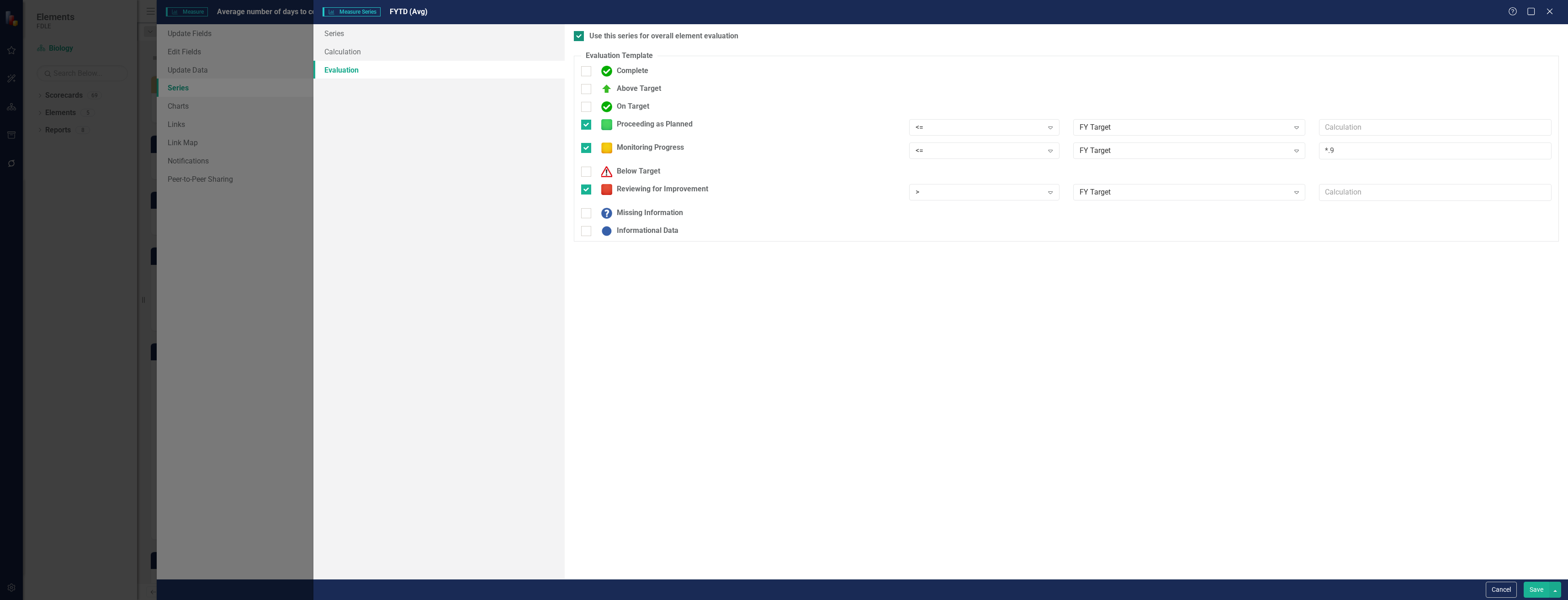
click at [606, 37] on div "Use this series for overall element evaluation" at bounding box center [664, 37] width 149 height 11
click at [580, 37] on input "Use this series for overall element evaluation" at bounding box center [577, 34] width 6 height 6
checkbox input "false"
click at [1535, 592] on button "Save" at bounding box center [1537, 589] width 26 height 16
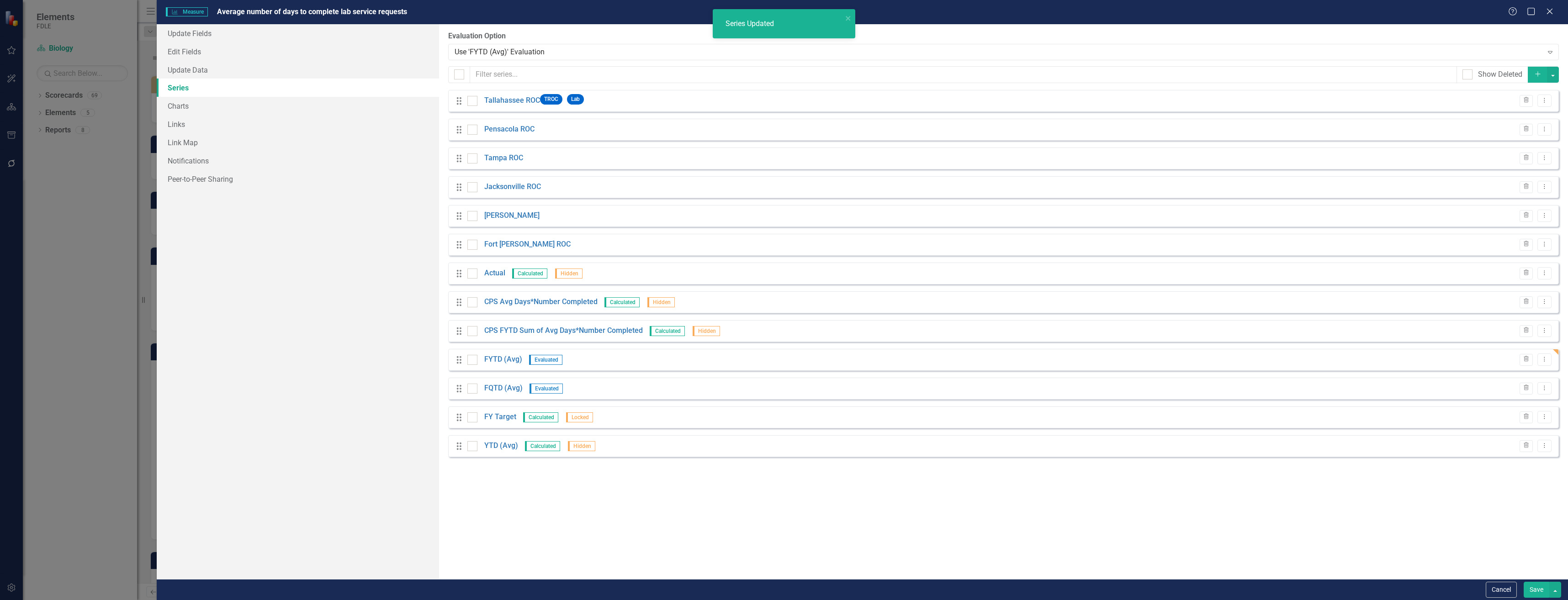
click at [1535, 592] on button "Save" at bounding box center [1537, 589] width 26 height 16
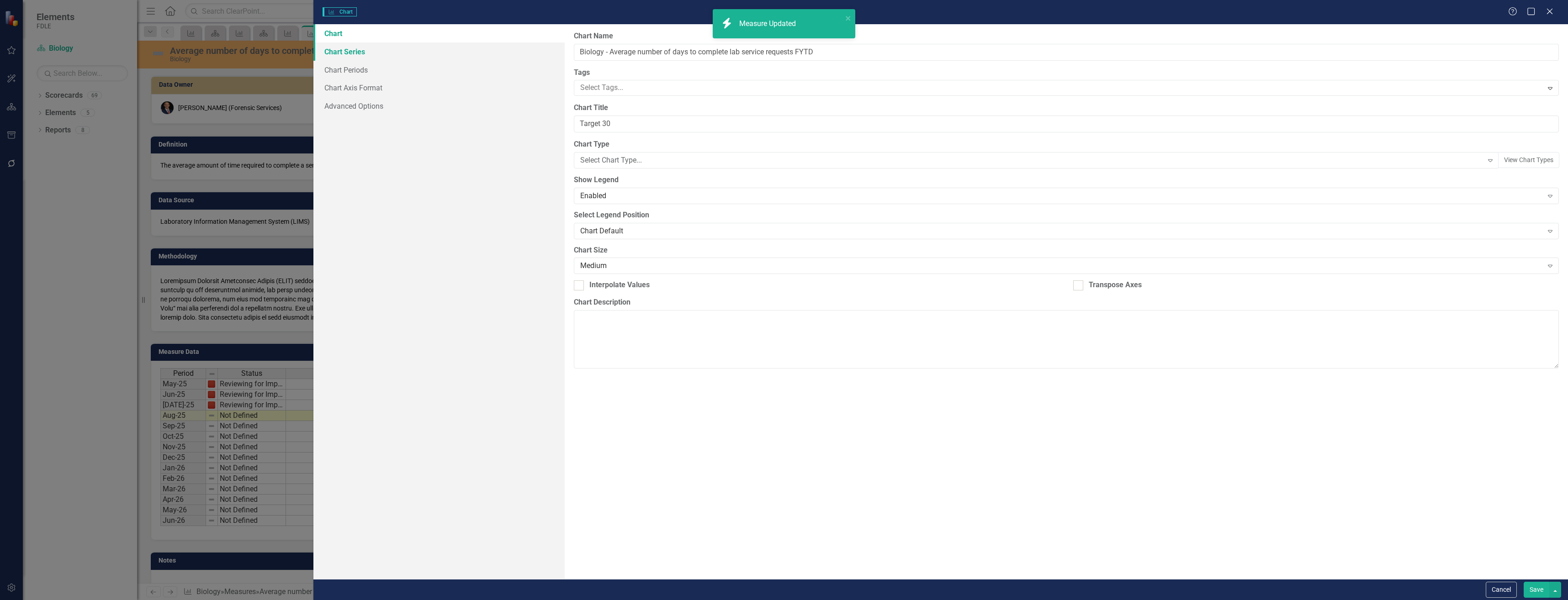
click at [418, 54] on link "Chart Series" at bounding box center [439, 52] width 251 height 18
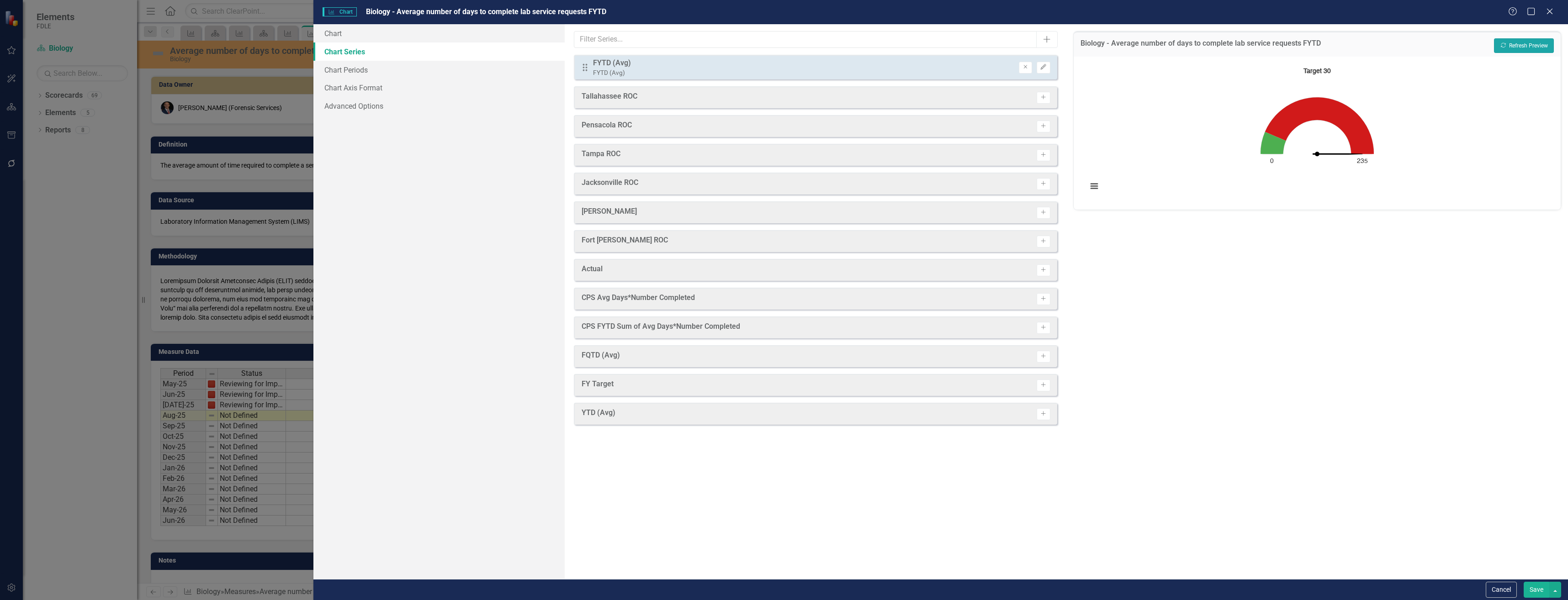
click at [1543, 46] on button "Recalculate Refresh Preview" at bounding box center [1524, 45] width 60 height 14
click at [1528, 589] on button "Save" at bounding box center [1537, 589] width 26 height 16
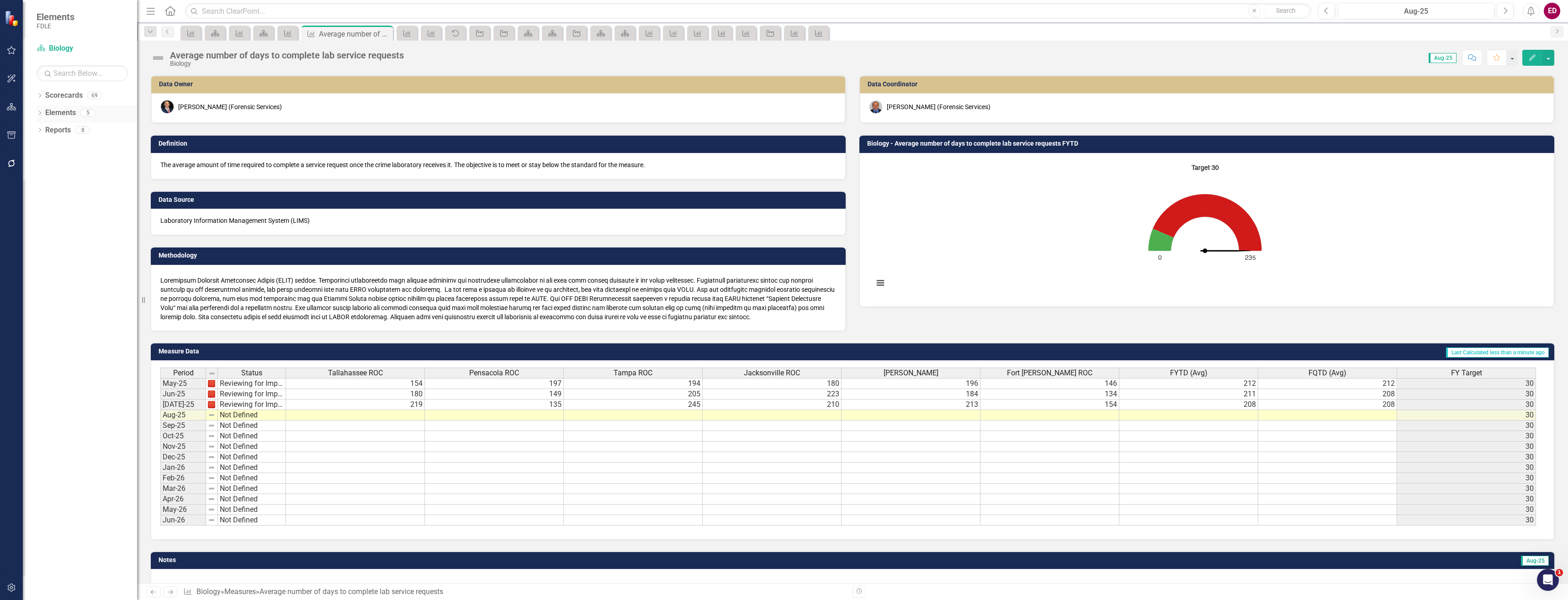
click at [42, 114] on icon "Dropdown" at bounding box center [40, 114] width 6 height 5
click at [38, 91] on div "Dropdown Scorecards 69" at bounding box center [87, 97] width 100 height 17
click at [44, 95] on div "Dropdown Scorecards 69" at bounding box center [87, 97] width 100 height 17
click at [40, 95] on icon "Dropdown" at bounding box center [40, 97] width 6 height 5
click at [33, 167] on icon at bounding box center [31, 164] width 2 height 5
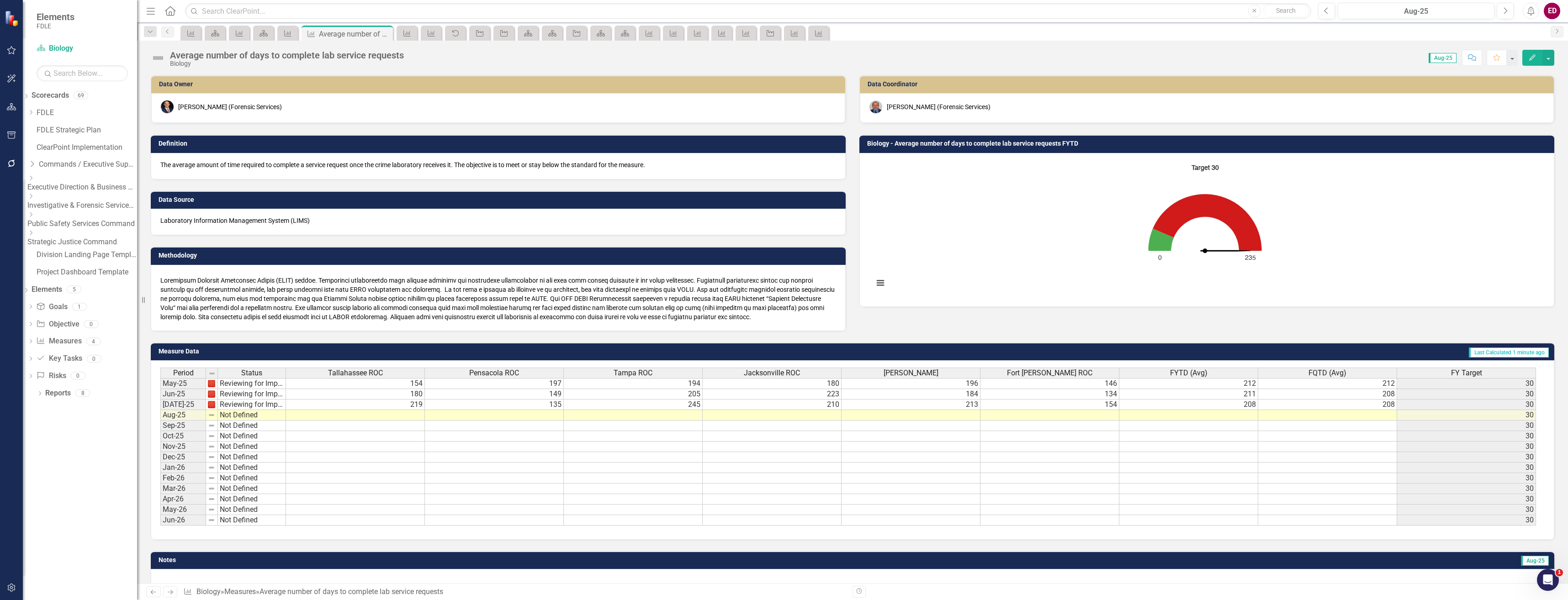
click at [56, 201] on div "Dropdown" at bounding box center [81, 196] width 107 height 8
drag, startPoint x: 59, startPoint y: 220, endPoint x: 62, endPoint y: 216, distance: 5.0
click at [59, 220] on div "Dropdown" at bounding box center [81, 217] width 107 height 8
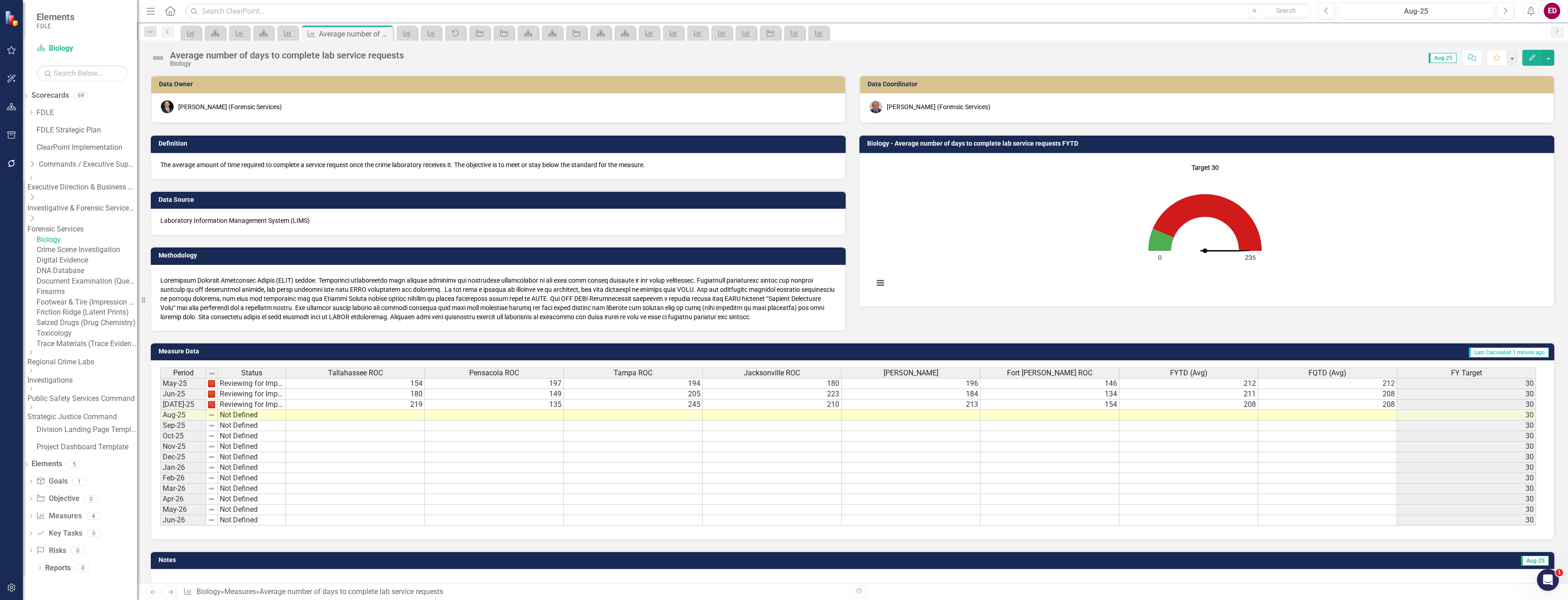
click at [79, 297] on div "Firearms" at bounding box center [87, 292] width 100 height 11
click at [87, 297] on link "Firearms" at bounding box center [87, 292] width 100 height 11
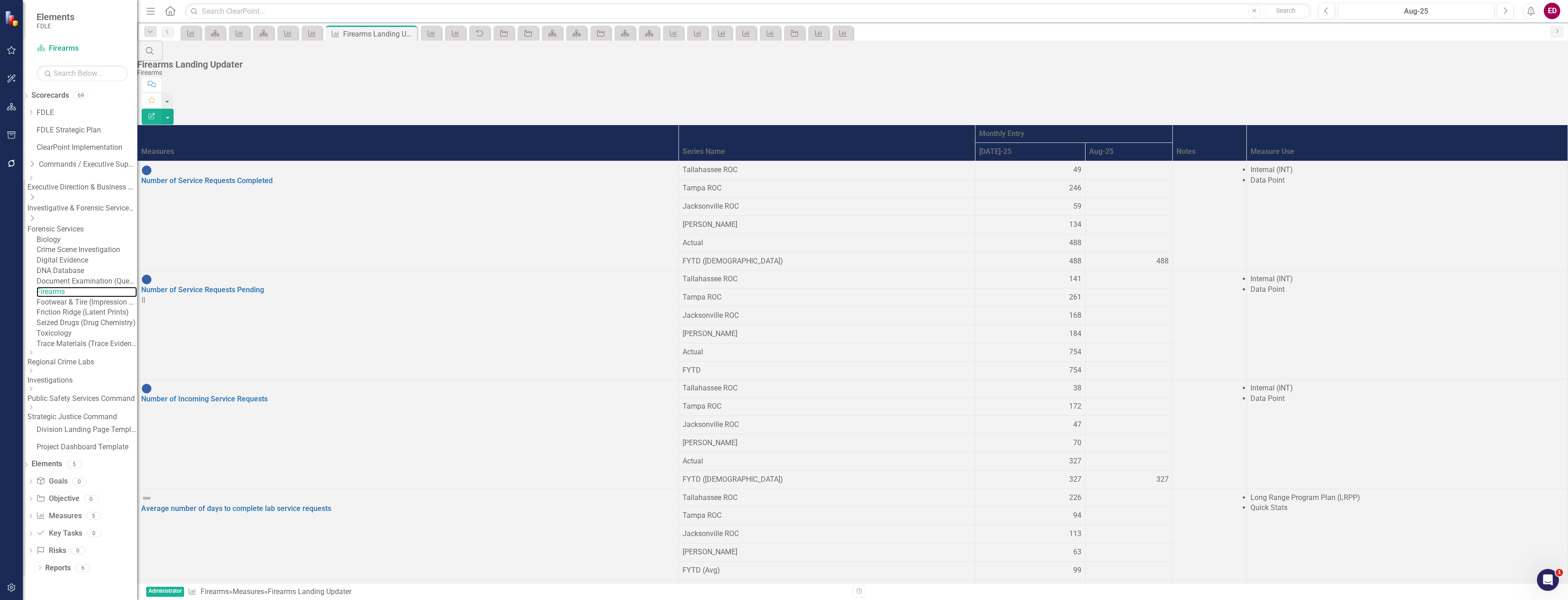
scroll to position [45, 0]
click at [270, 504] on link "Average number of days to complete lab service requests" at bounding box center [237, 508] width 190 height 8
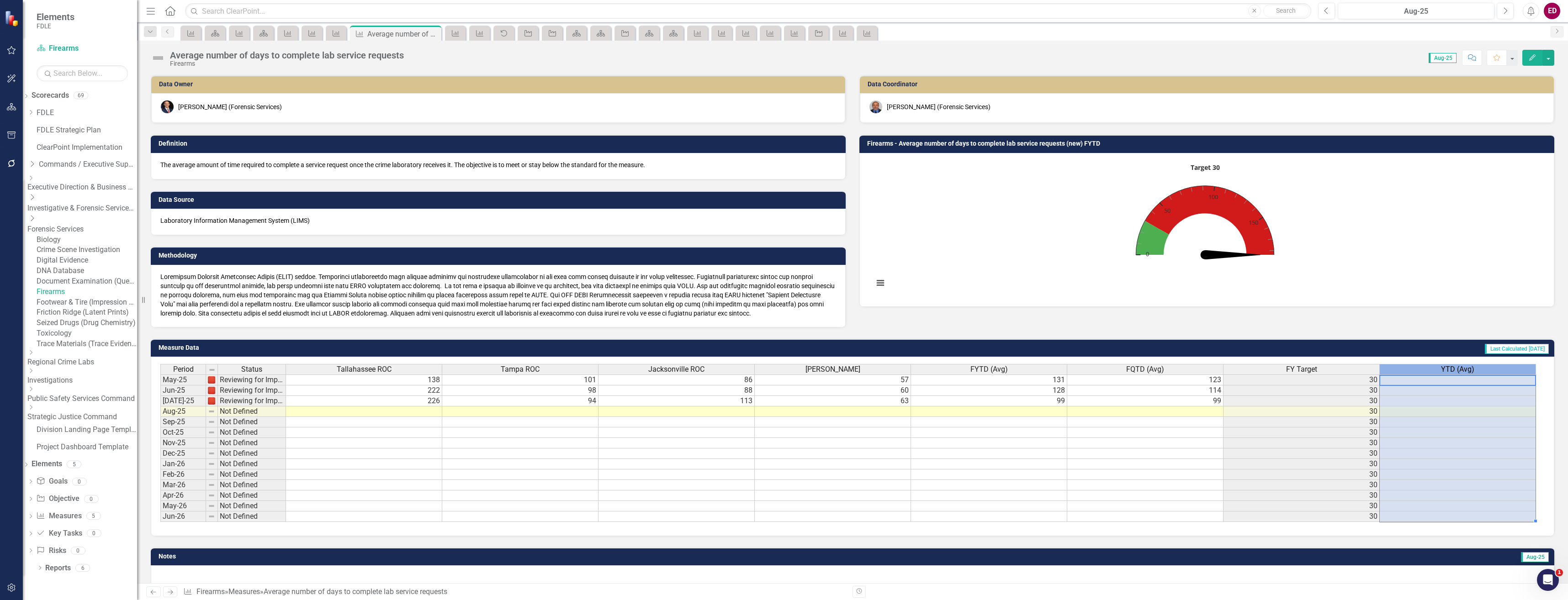
click at [1425, 370] on div "YTD (Avg)" at bounding box center [1457, 369] width 156 height 10
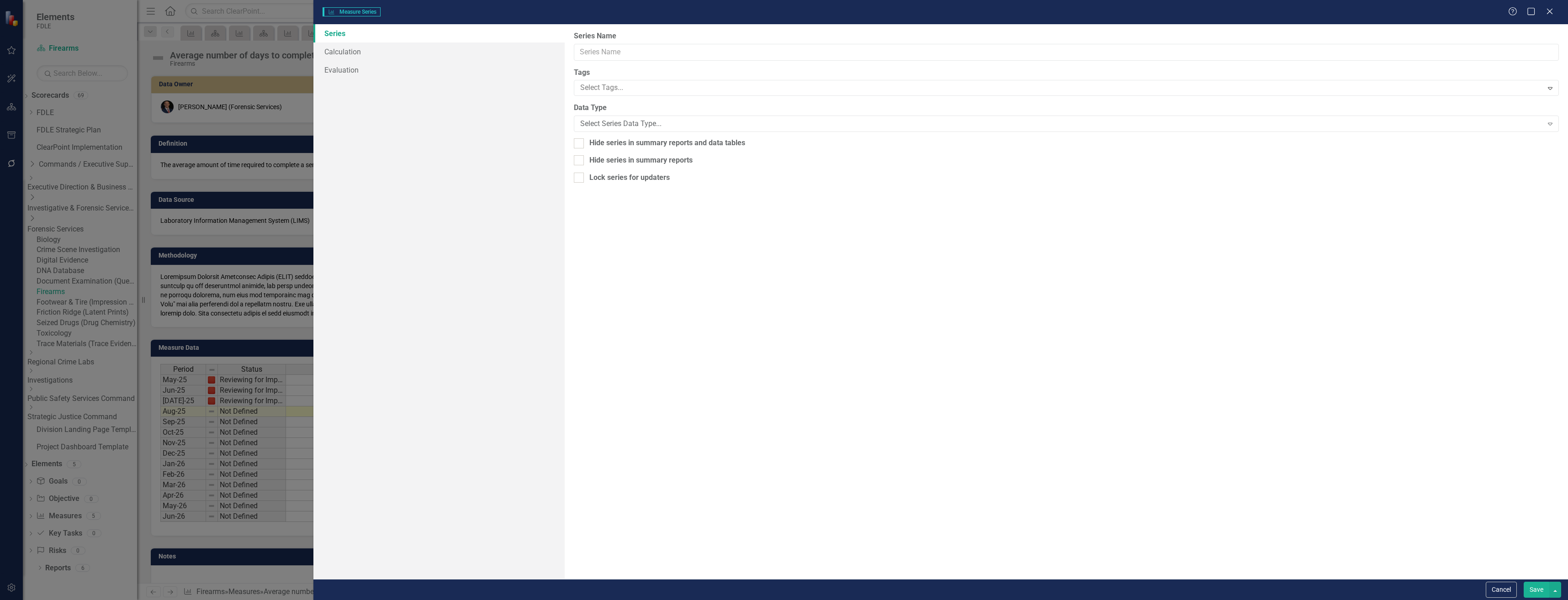
type input "YTD (Avg)"
click at [677, 144] on div "Hide series in summary reports and data tables" at bounding box center [667, 143] width 156 height 11
click at [580, 144] on input "Hide series in summary reports and data tables" at bounding box center [577, 141] width 6 height 6
click at [657, 140] on div "Hide series in summary reports and data tables" at bounding box center [667, 143] width 156 height 11
click at [580, 140] on input "Hide series in summary reports and data tables" at bounding box center [577, 141] width 6 height 6
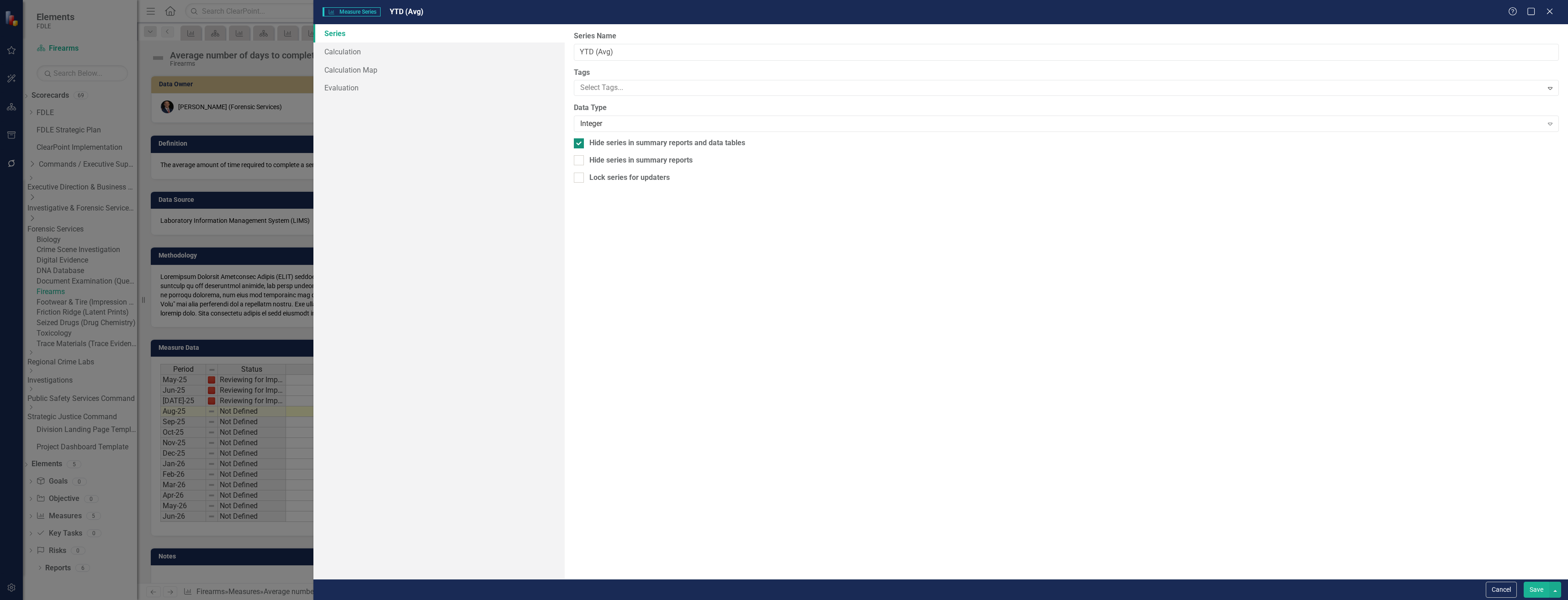
checkbox input "false"
click at [1508, 583] on button "Cancel" at bounding box center [1501, 589] width 31 height 16
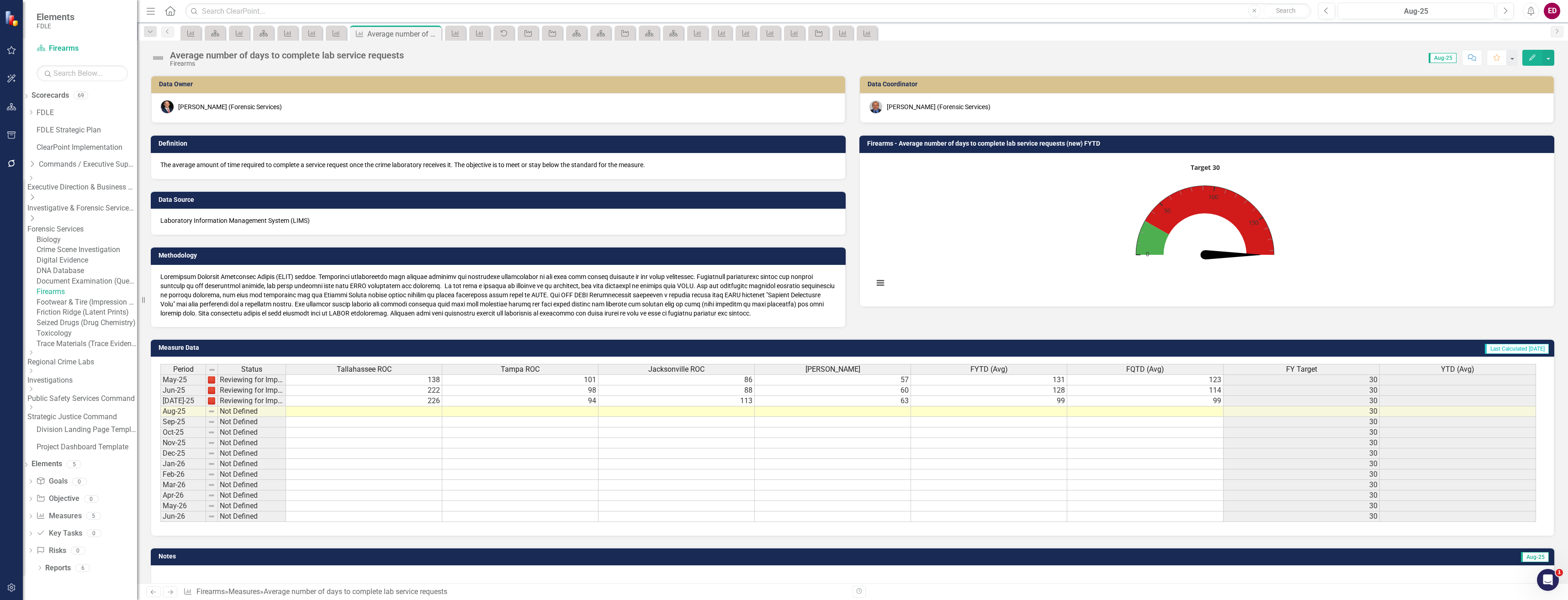
click at [739, 575] on div at bounding box center [852, 578] width 1404 height 27
click at [857, 589] on icon "Revision History" at bounding box center [859, 591] width 7 height 5
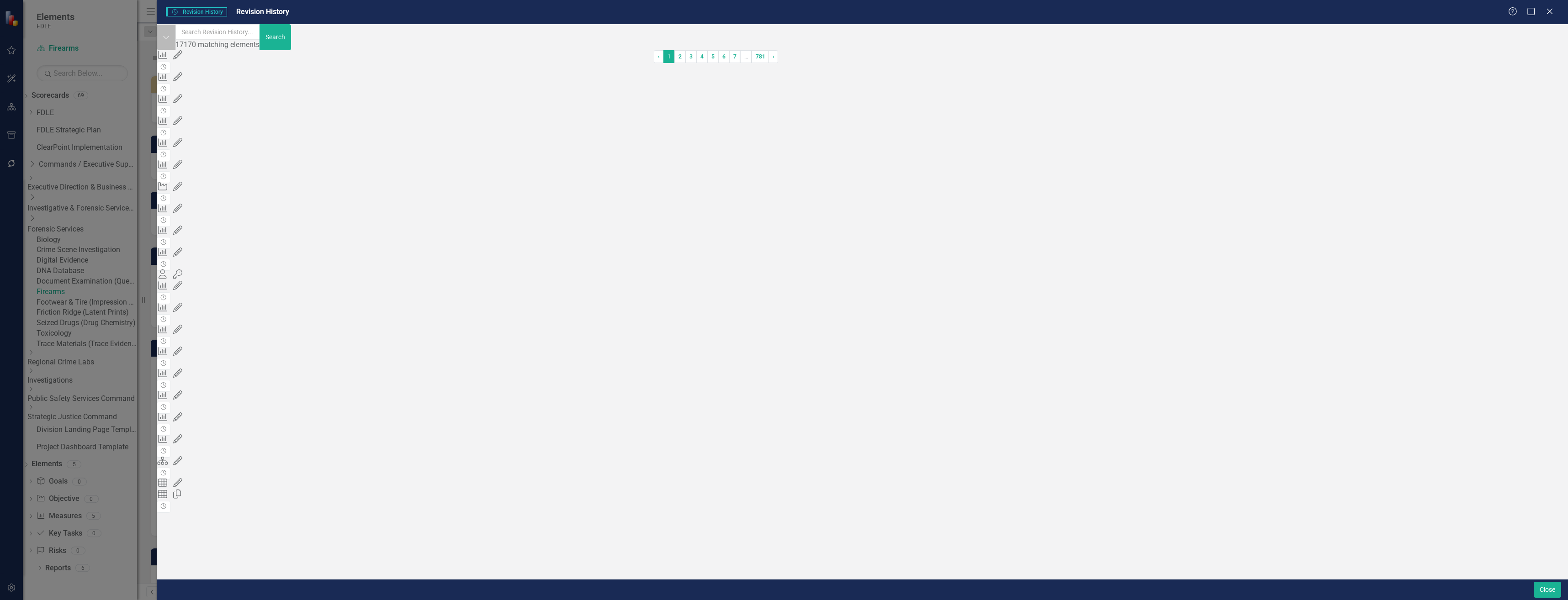
click at [170, 42] on button "Dropdown" at bounding box center [166, 37] width 19 height 26
click at [260, 30] on input "text" at bounding box center [218, 32] width 85 height 15
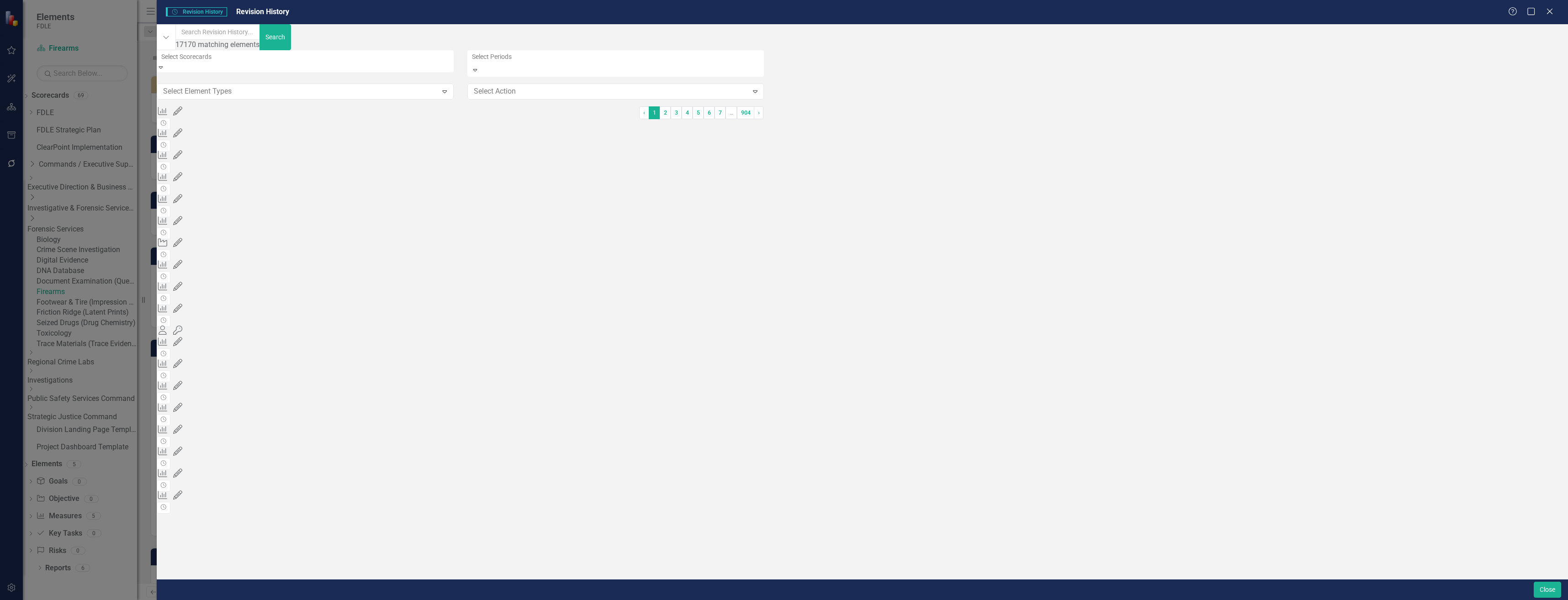
click at [454, 58] on div at bounding box center [306, 56] width 297 height 11
click at [474, 103] on div at bounding box center [316, 99] width 316 height 11
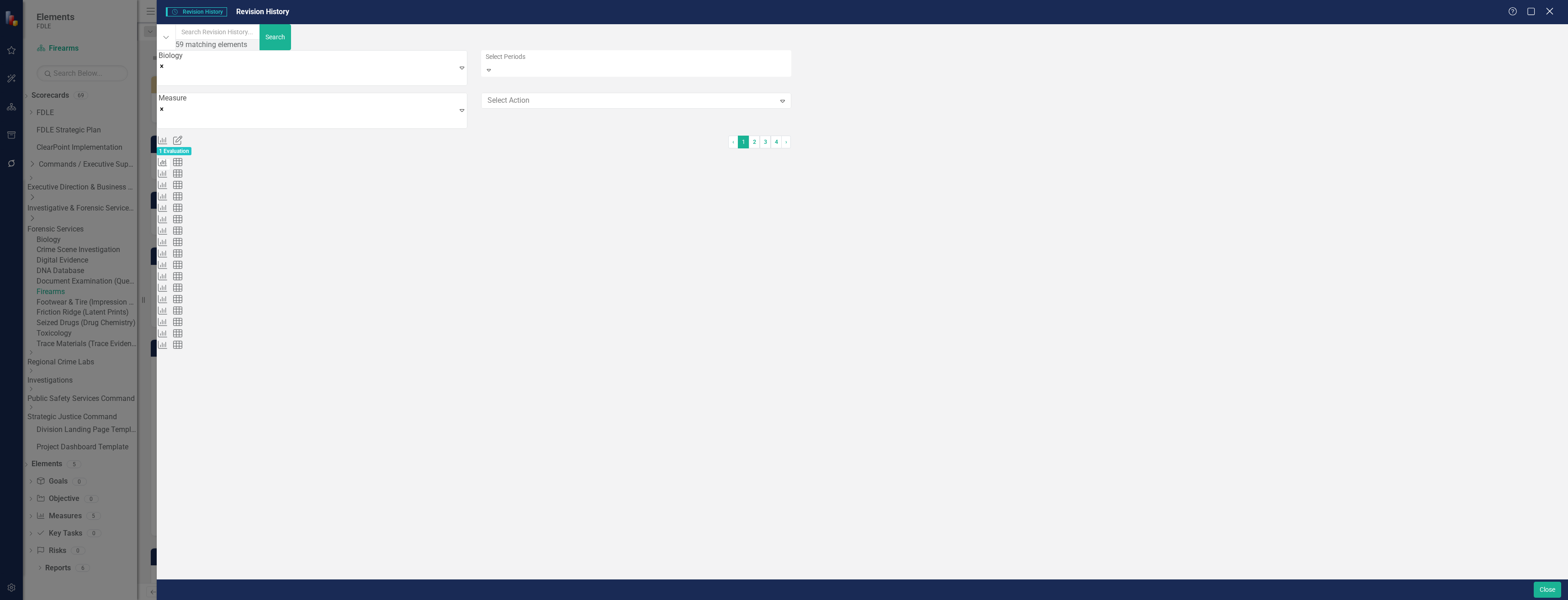
click at [1549, 7] on icon "Close" at bounding box center [1549, 11] width 11 height 8
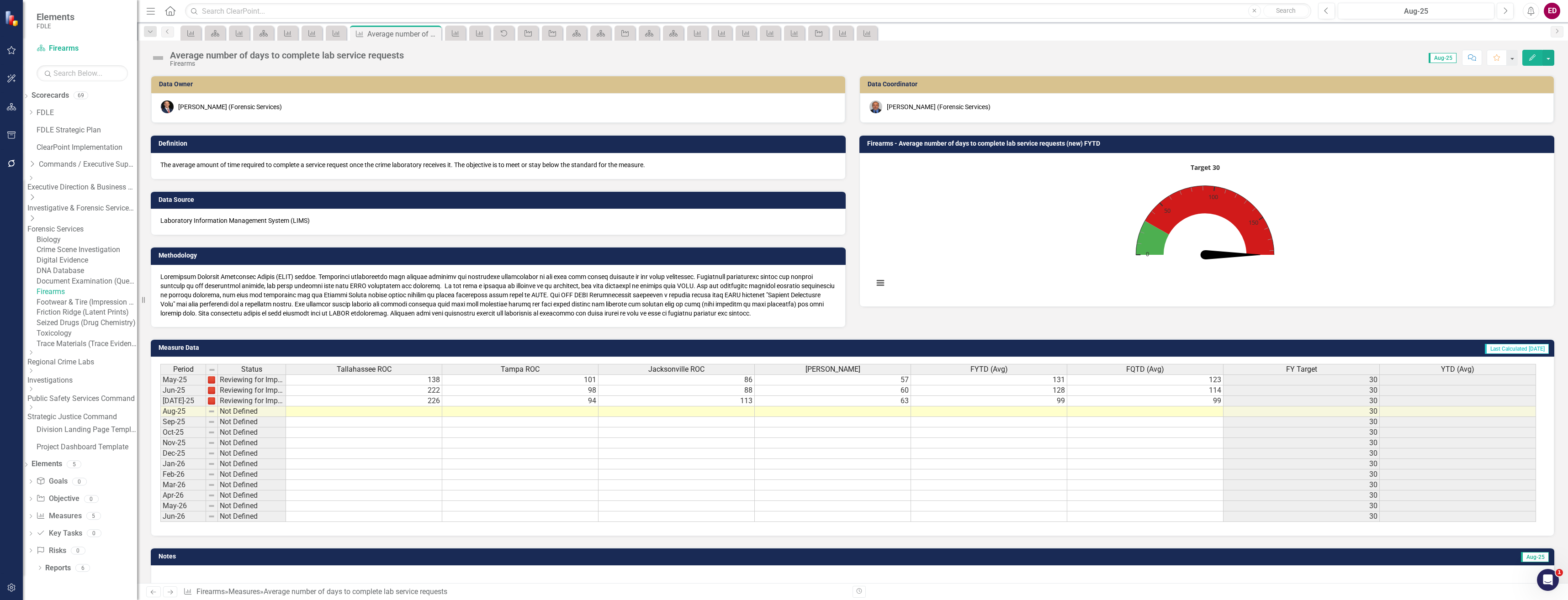
click at [157, 57] on img at bounding box center [157, 58] width 14 height 14
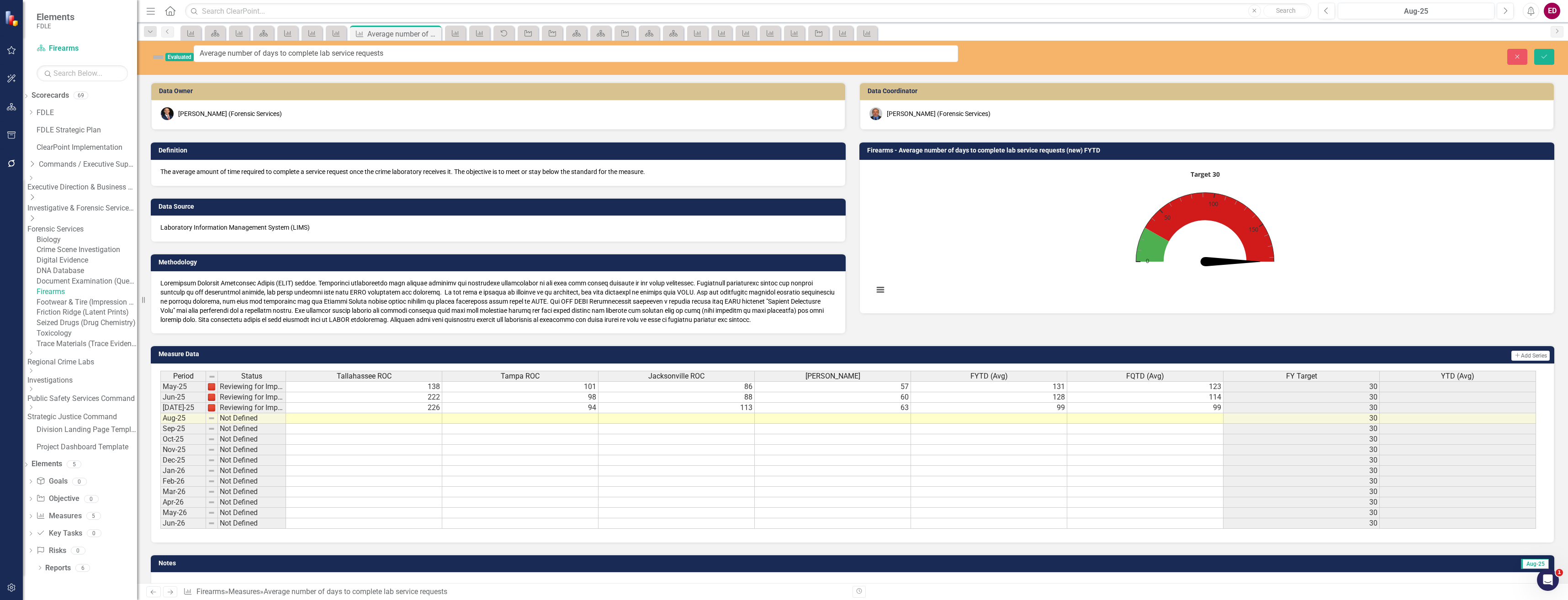
click at [157, 57] on img at bounding box center [157, 56] width 14 height 14
click at [157, 51] on img at bounding box center [157, 56] width 14 height 14
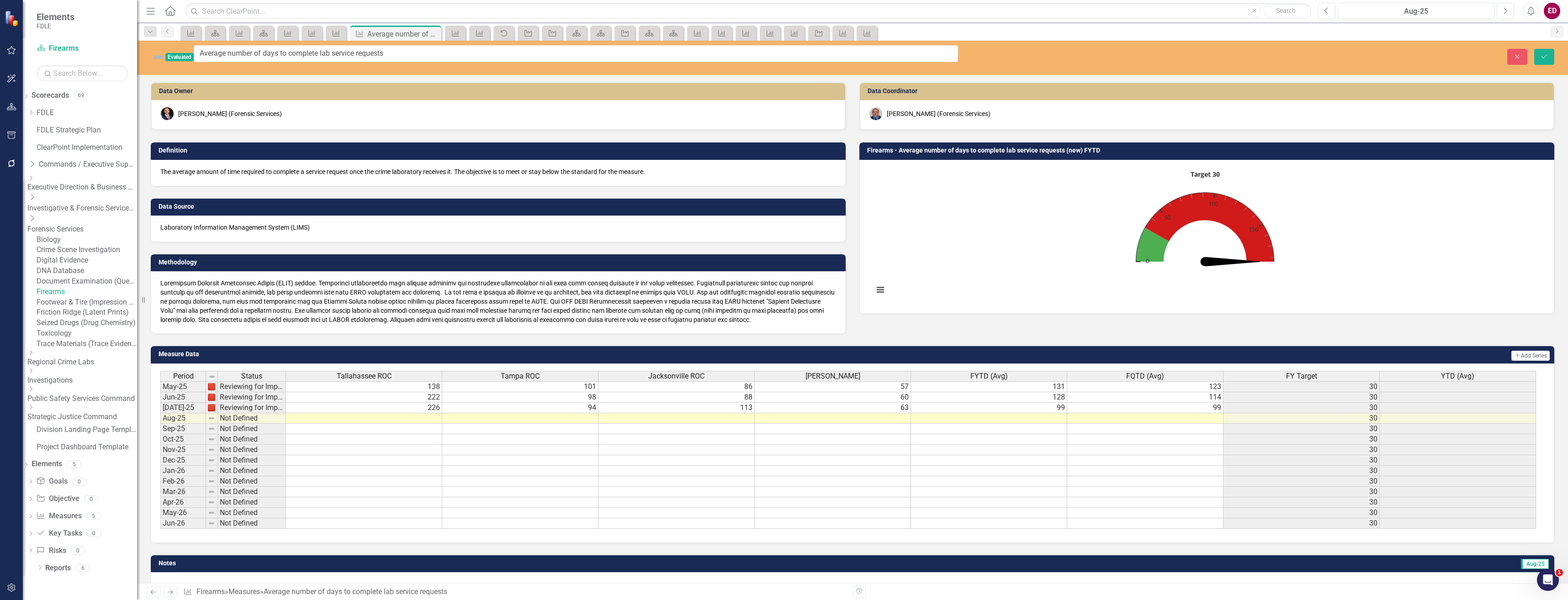
click at [157, 51] on img at bounding box center [157, 56] width 14 height 14
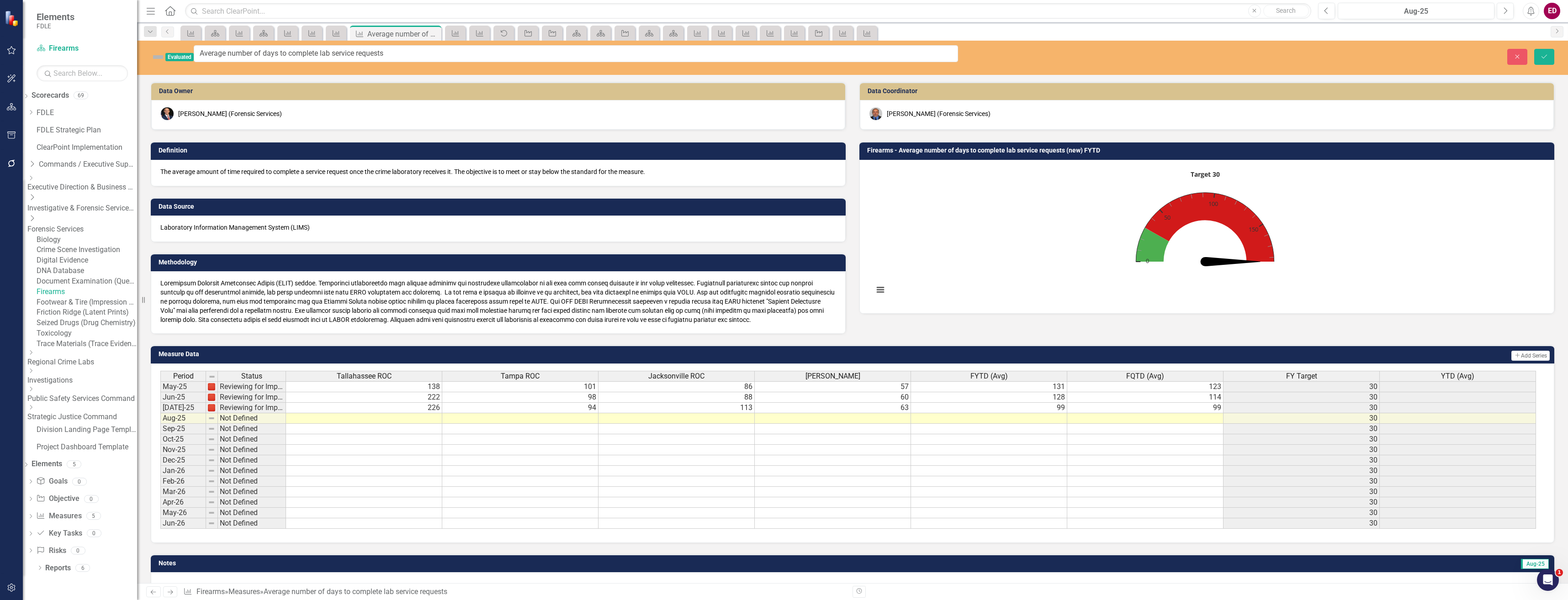
click at [157, 51] on img at bounding box center [157, 56] width 14 height 14
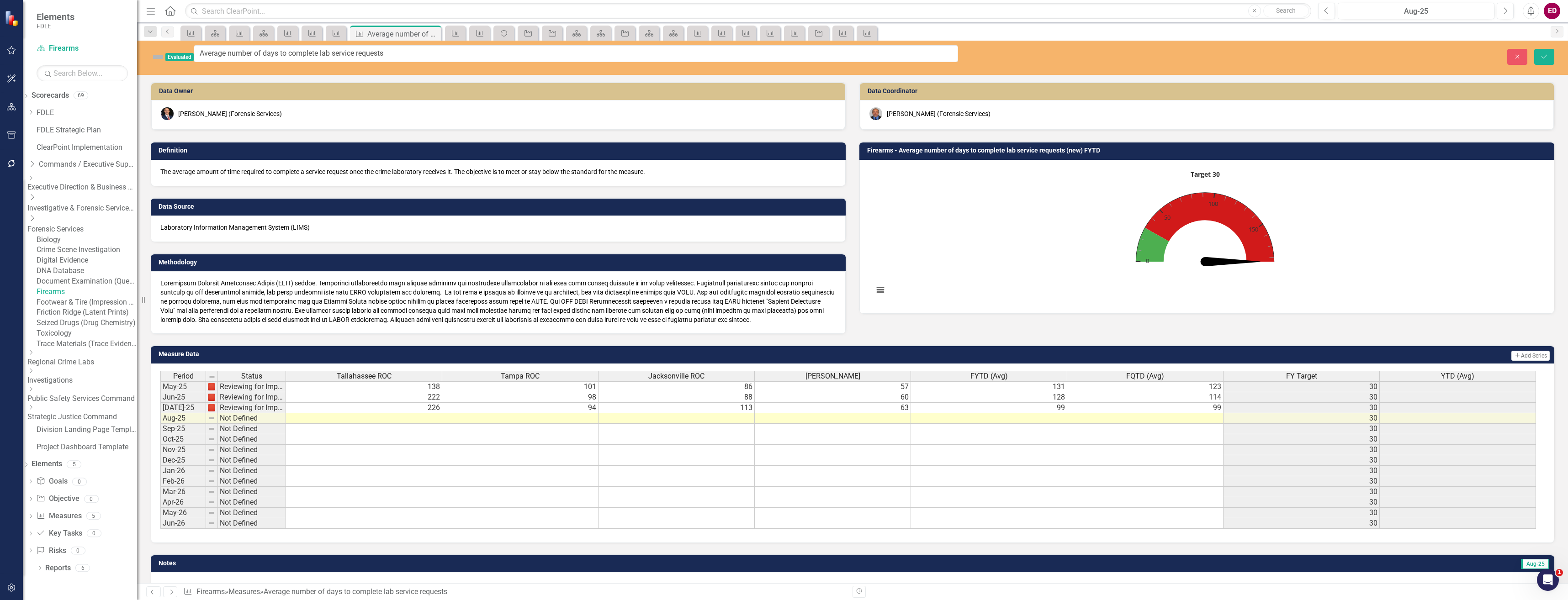
click at [157, 51] on img at bounding box center [157, 56] width 14 height 14
click at [1118, 174] on rect "Interactive chart" at bounding box center [1204, 236] width 672 height 137
click at [1513, 59] on button "Close" at bounding box center [1517, 56] width 20 height 16
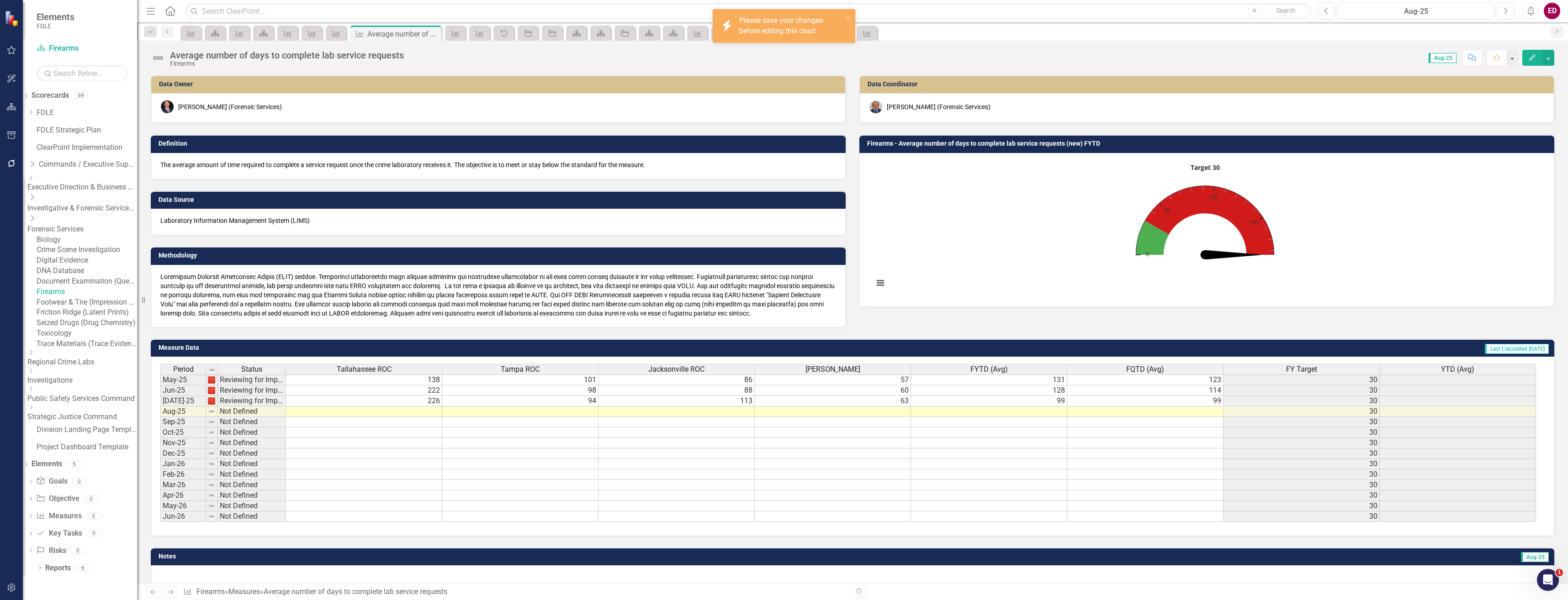
click at [1033, 221] on rect "Interactive chart" at bounding box center [1204, 229] width 672 height 137
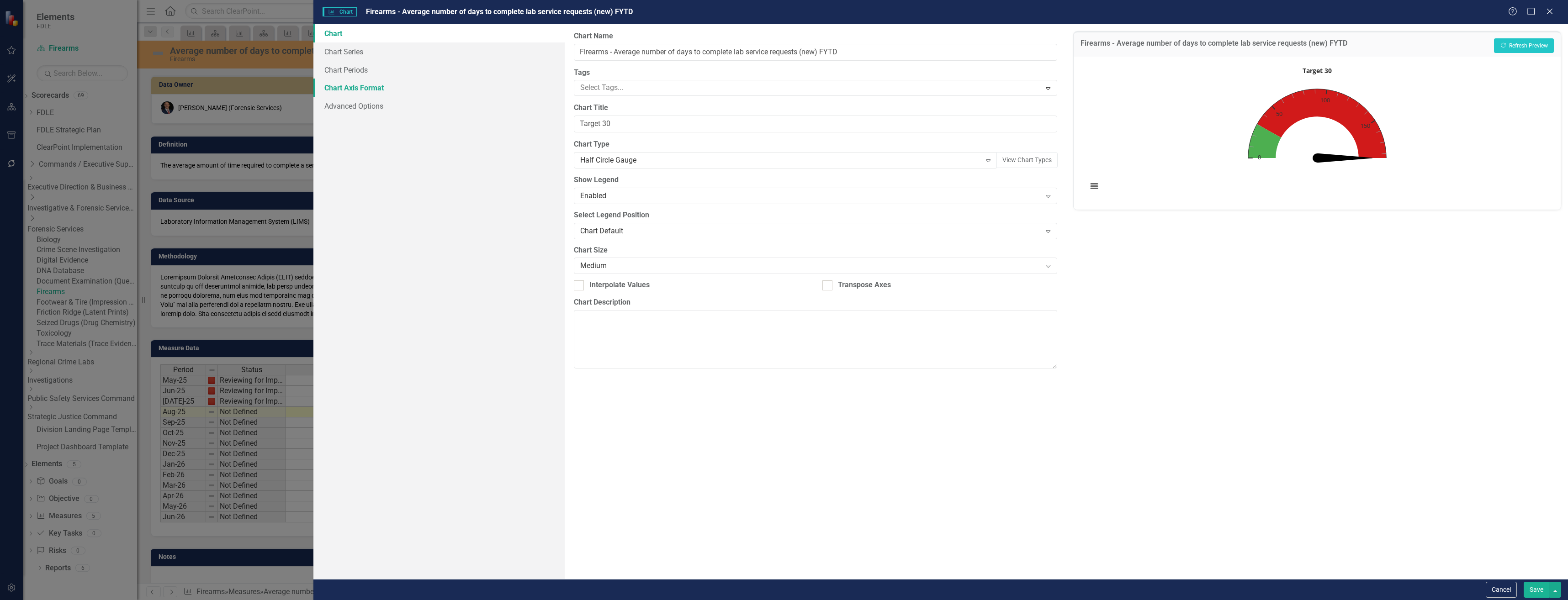
click at [484, 81] on link "Chart Axis Format" at bounding box center [439, 87] width 251 height 18
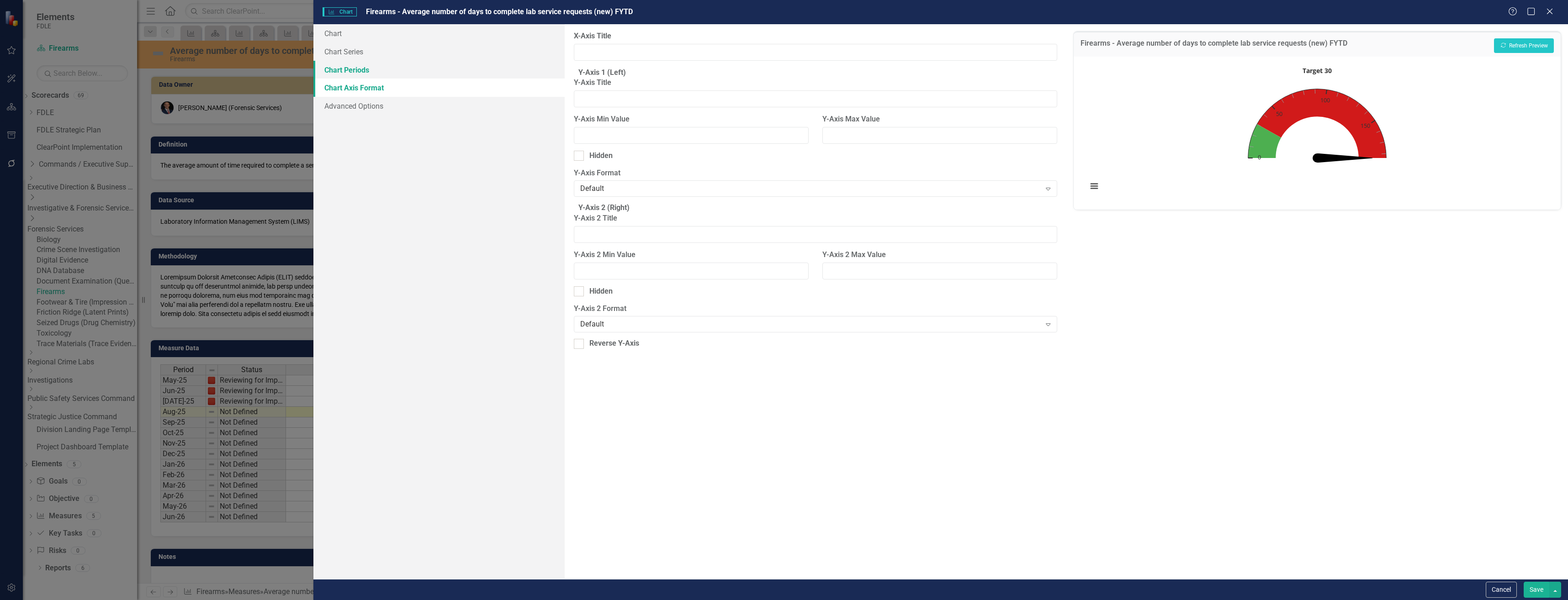
click at [483, 70] on link "Chart Periods" at bounding box center [439, 70] width 251 height 18
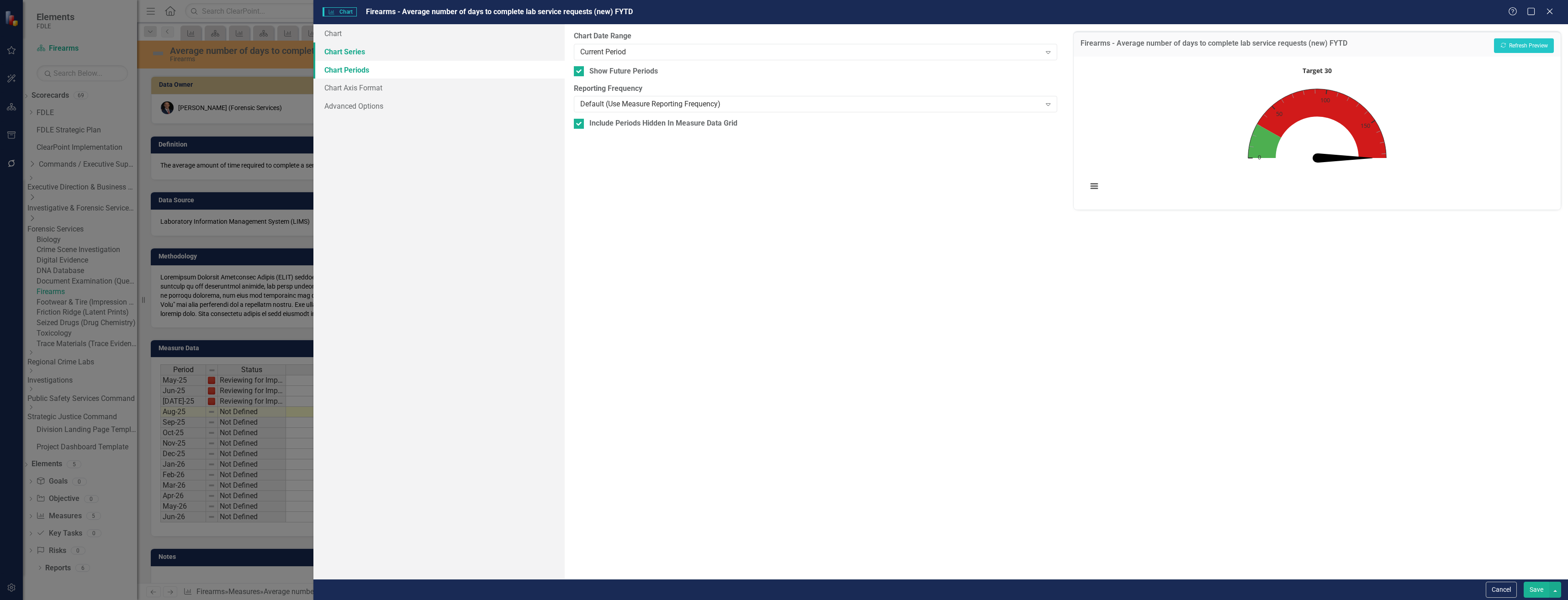
click at [499, 51] on link "Chart Series" at bounding box center [439, 52] width 251 height 18
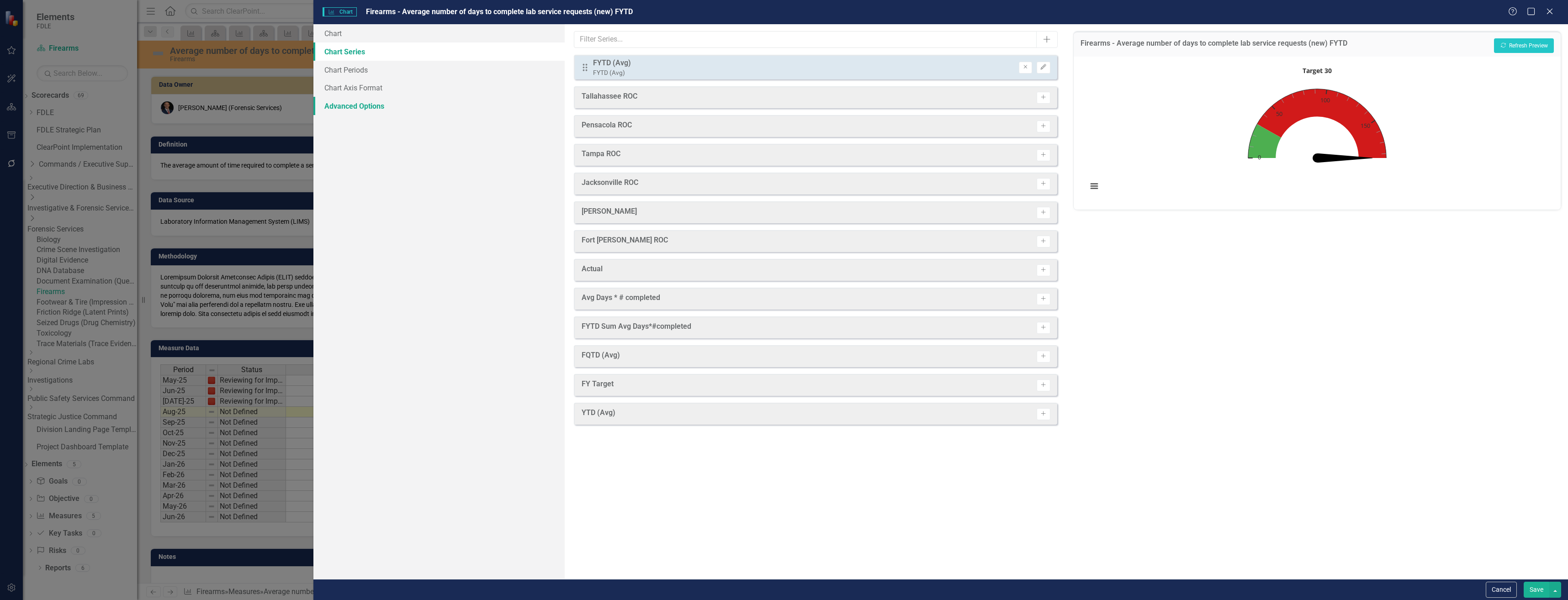
click at [499, 98] on link "Advanced Options" at bounding box center [439, 106] width 251 height 18
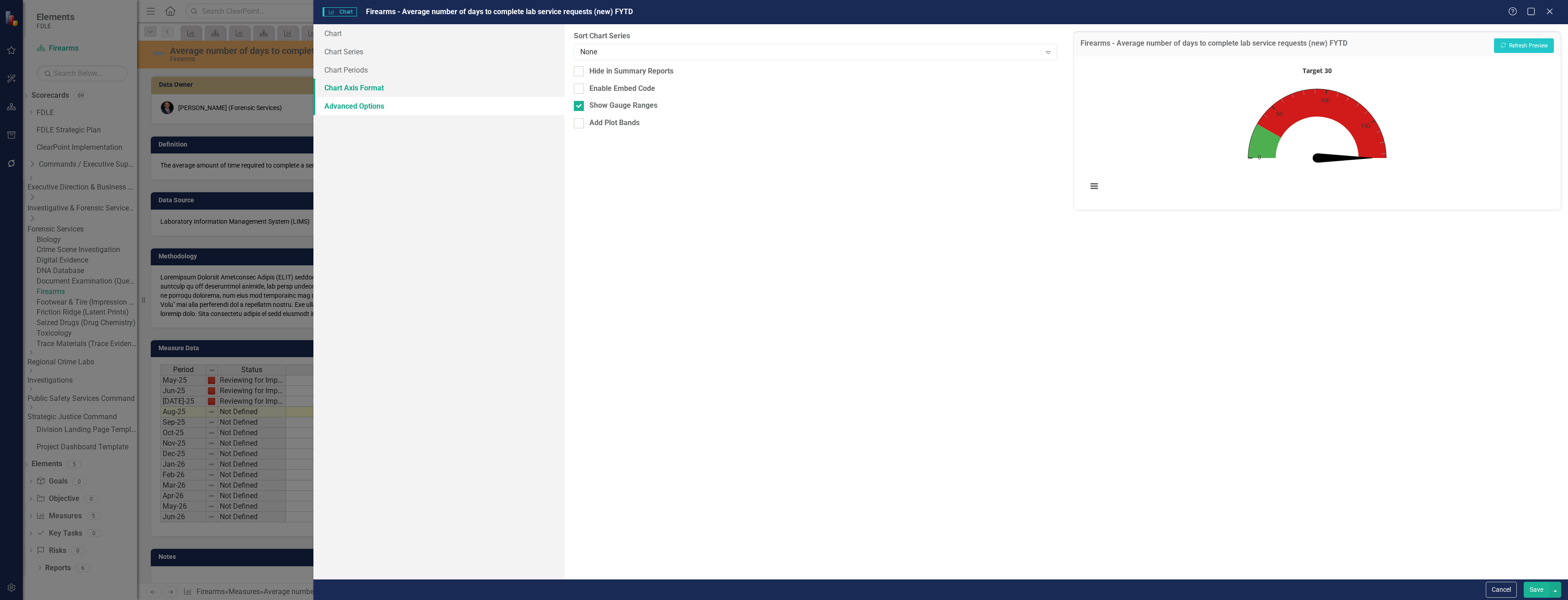
click at [504, 90] on link "Chart Axis Format" at bounding box center [439, 87] width 251 height 18
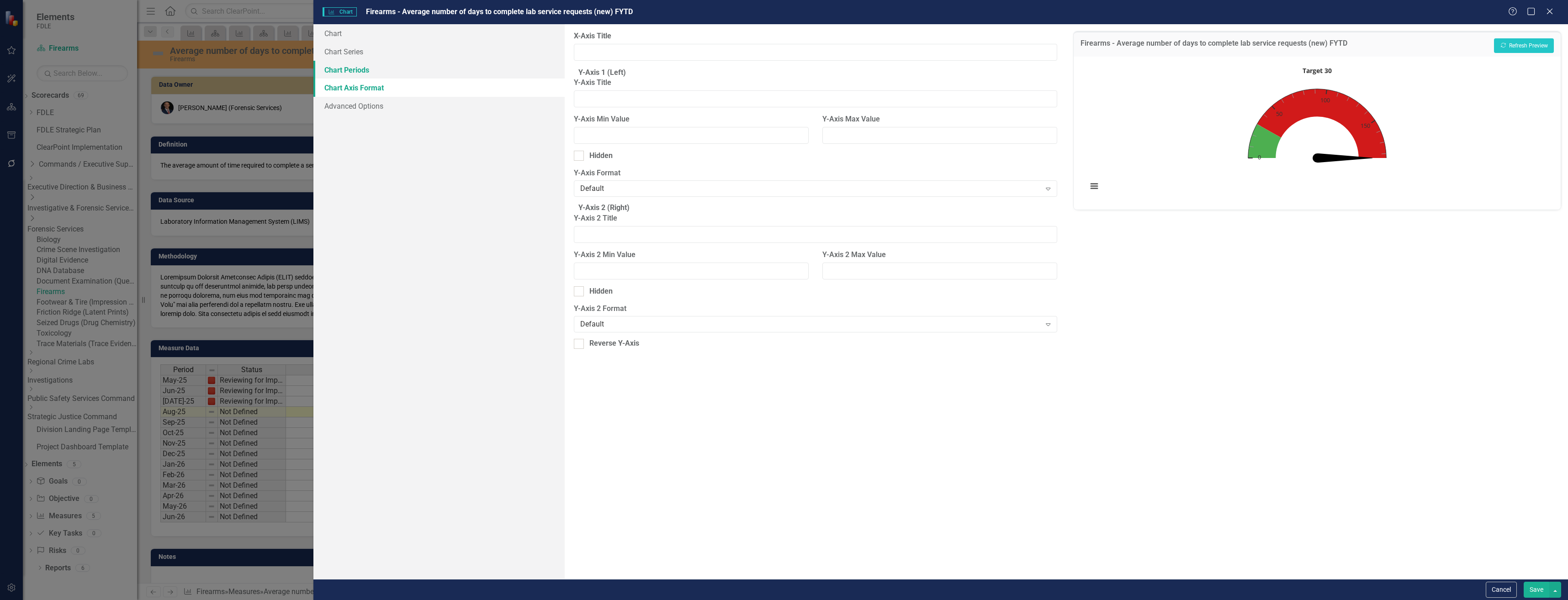
click at [520, 68] on link "Chart Periods" at bounding box center [439, 70] width 251 height 18
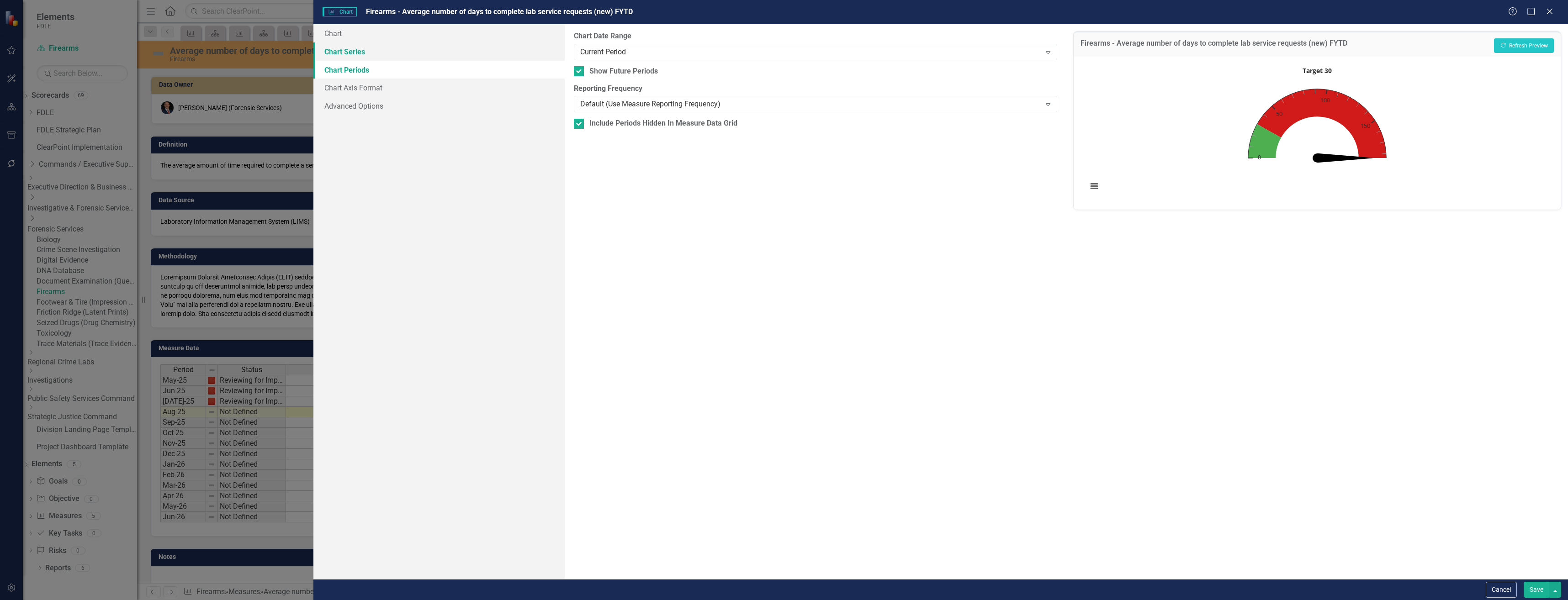
click at [532, 53] on link "Chart Series" at bounding box center [439, 52] width 251 height 18
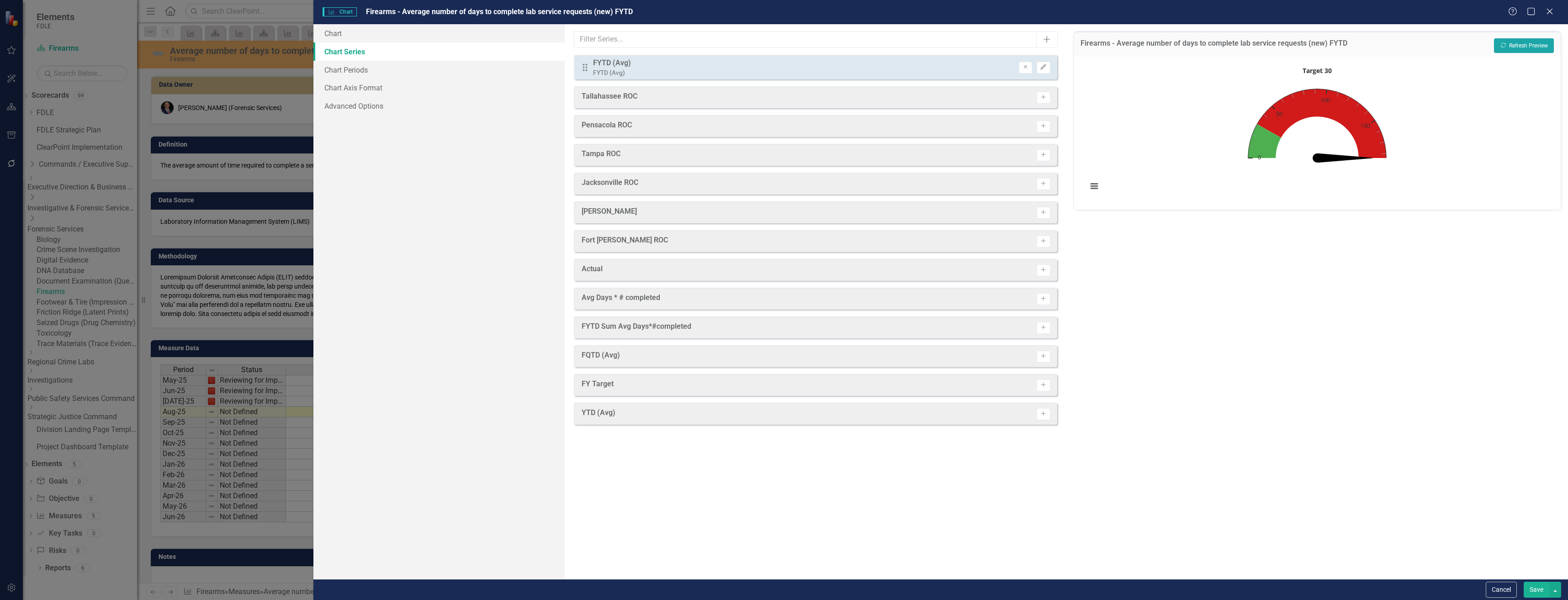
click at [1530, 48] on button "Recalculate Refresh Preview" at bounding box center [1524, 45] width 60 height 14
click at [1506, 599] on html "Elements FDLE Scorecard Firearms Search Dropdown Scorecards 69 Dropdown FDLE Co…" at bounding box center [784, 300] width 1568 height 600
click at [1507, 586] on button "Cancel" at bounding box center [1501, 589] width 31 height 16
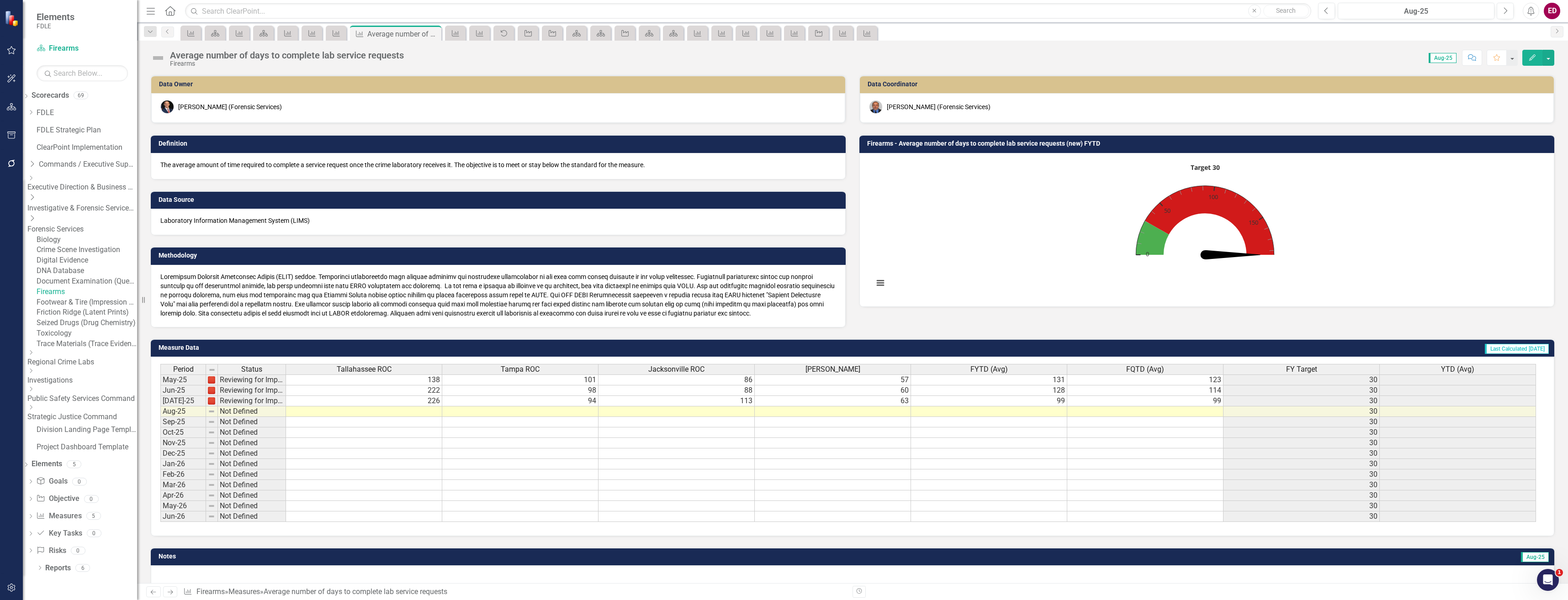
click at [1527, 58] on button "Edit" at bounding box center [1532, 57] width 20 height 16
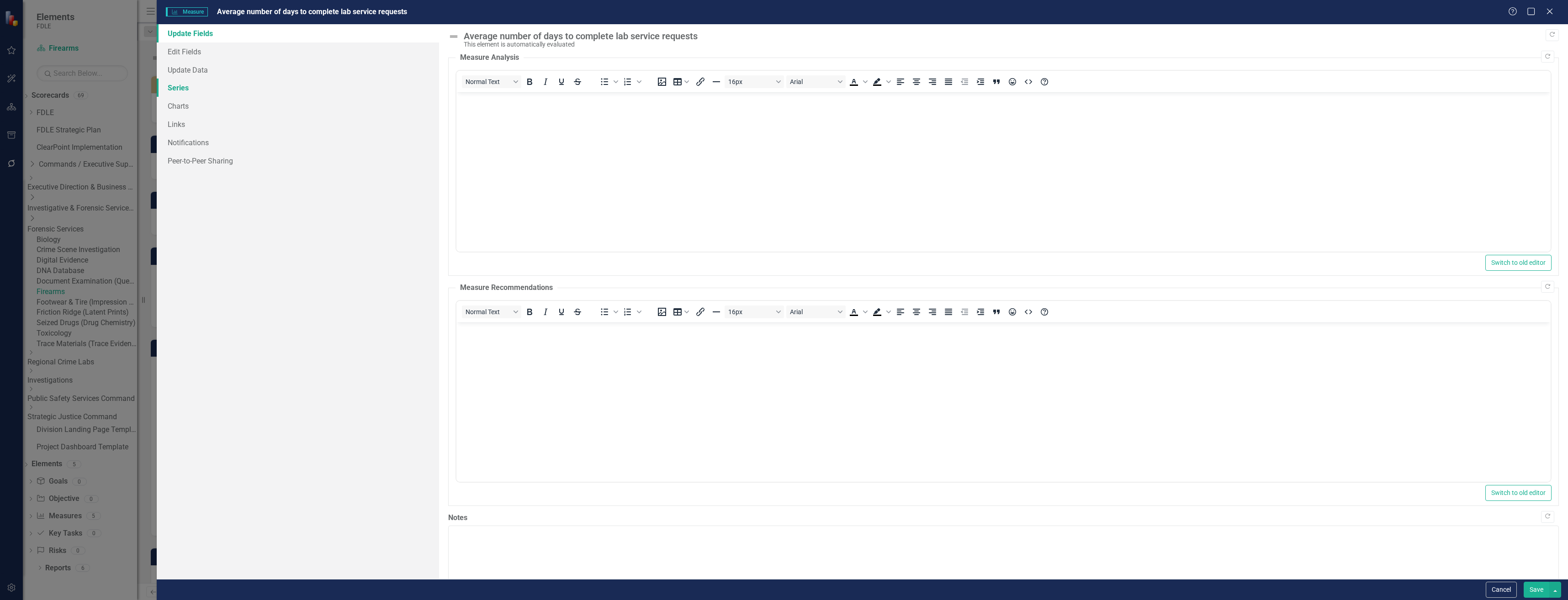
scroll to position [0, 0]
click at [1510, 592] on button "Cancel" at bounding box center [1501, 589] width 31 height 16
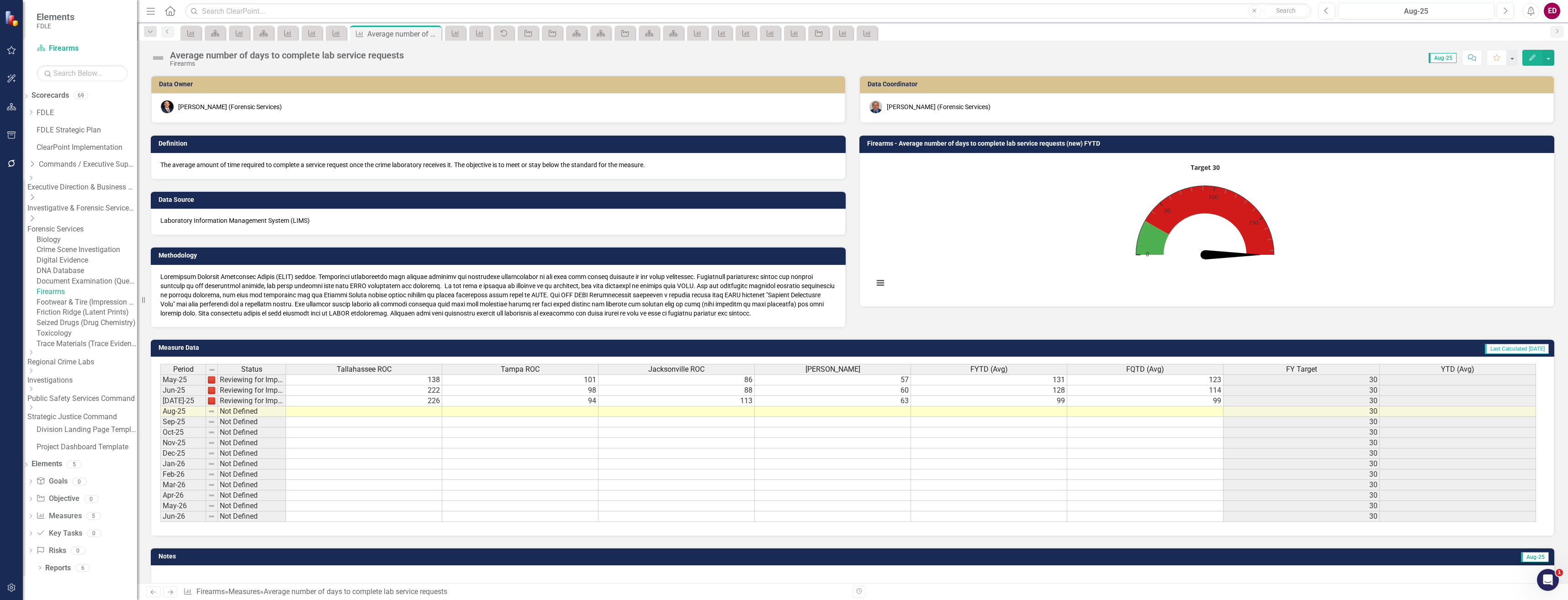
click at [5, 592] on button "button" at bounding box center [11, 588] width 21 height 19
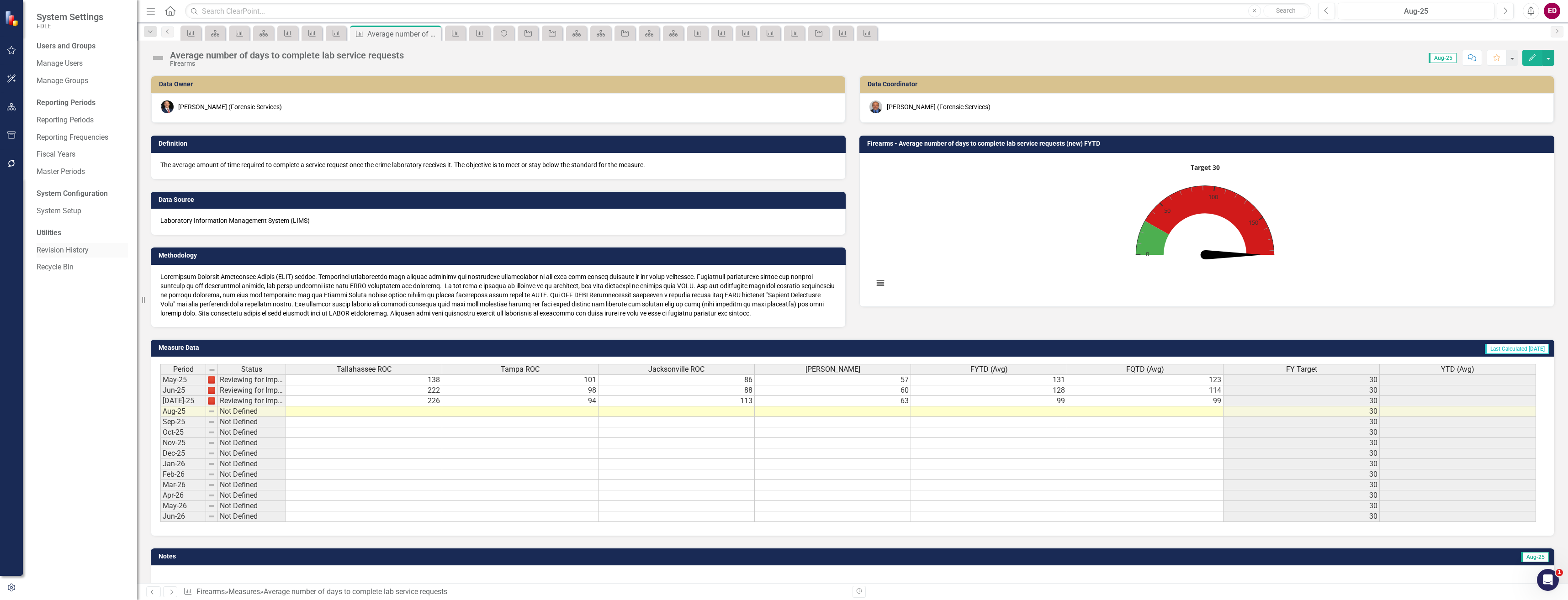
click at [85, 247] on link "Revision History" at bounding box center [82, 250] width 91 height 11
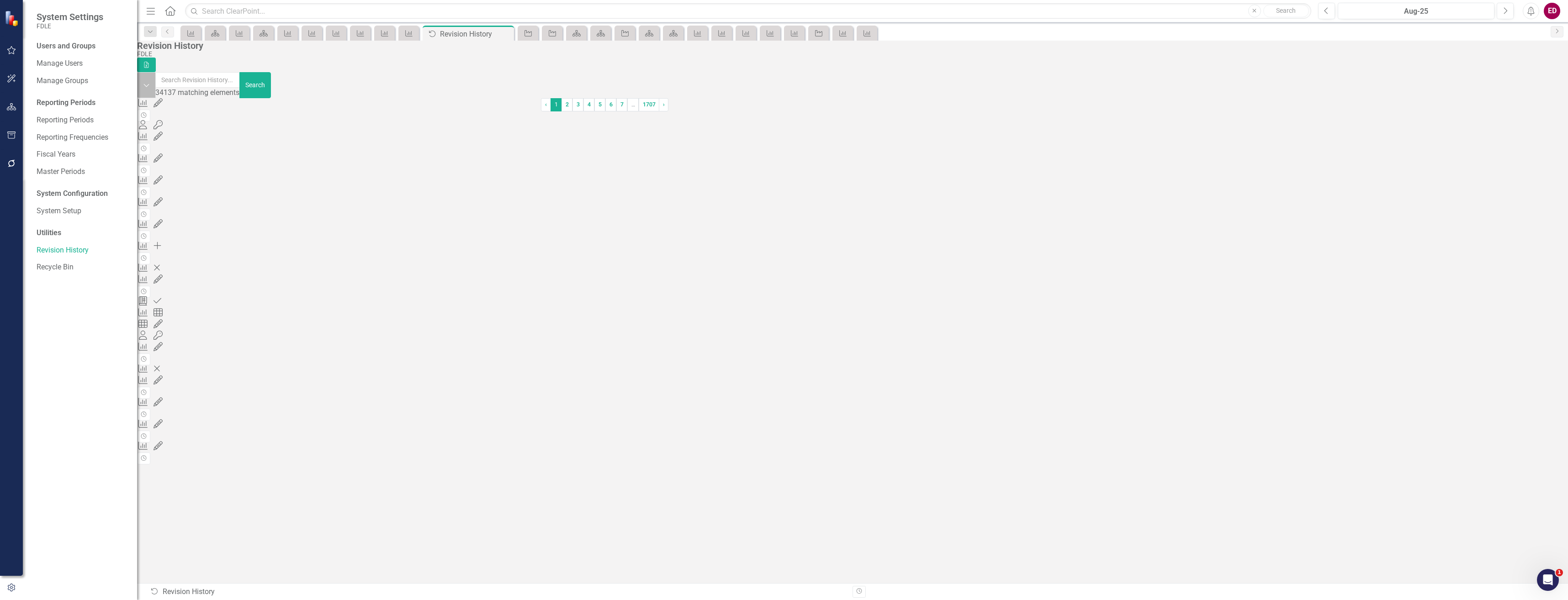
click at [150, 88] on icon "Dropdown" at bounding box center [146, 85] width 7 height 8
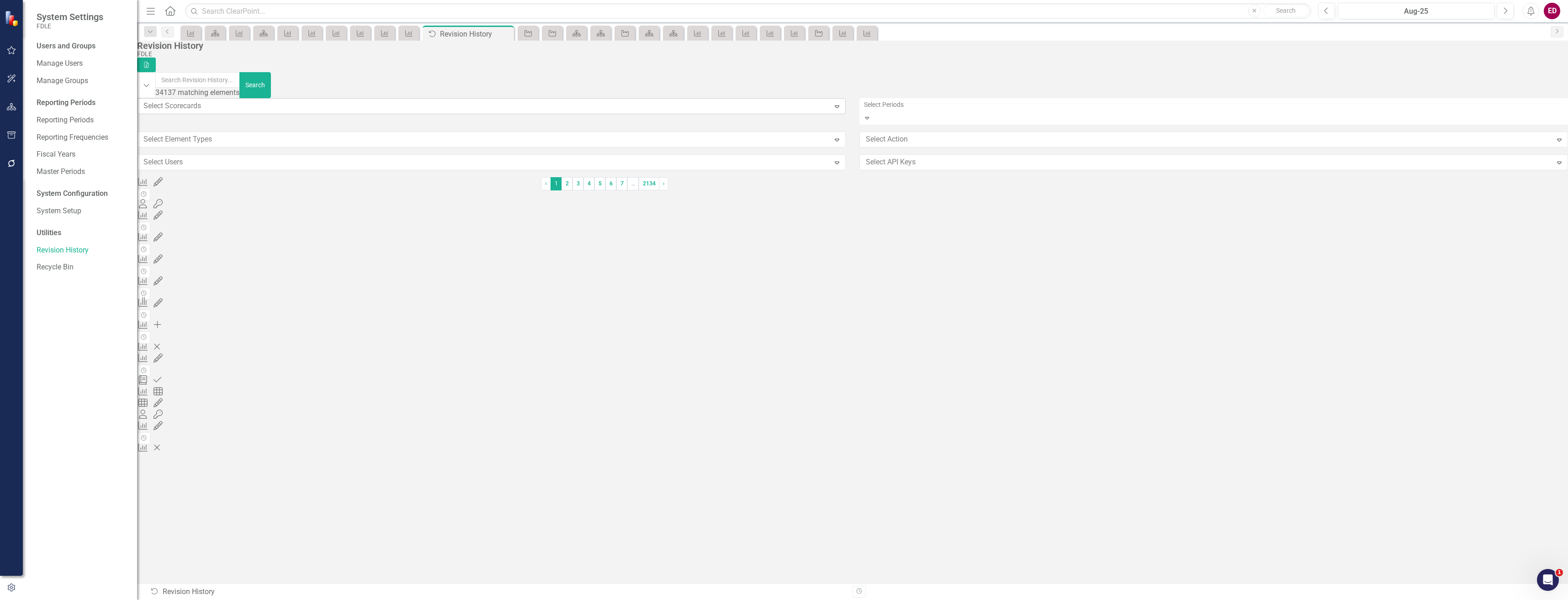
click at [294, 111] on div at bounding box center [485, 106] width 690 height 12
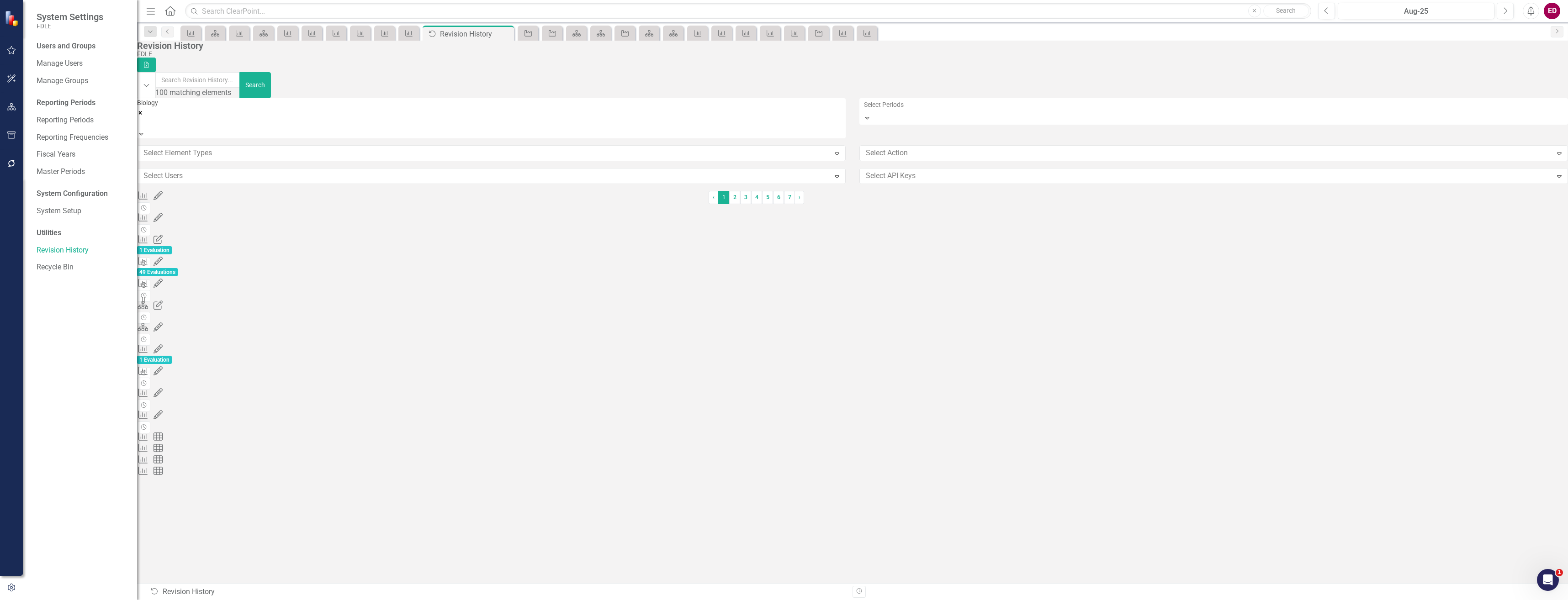
click at [151, 279] on button "Revision History" at bounding box center [143, 285] width 13 height 12
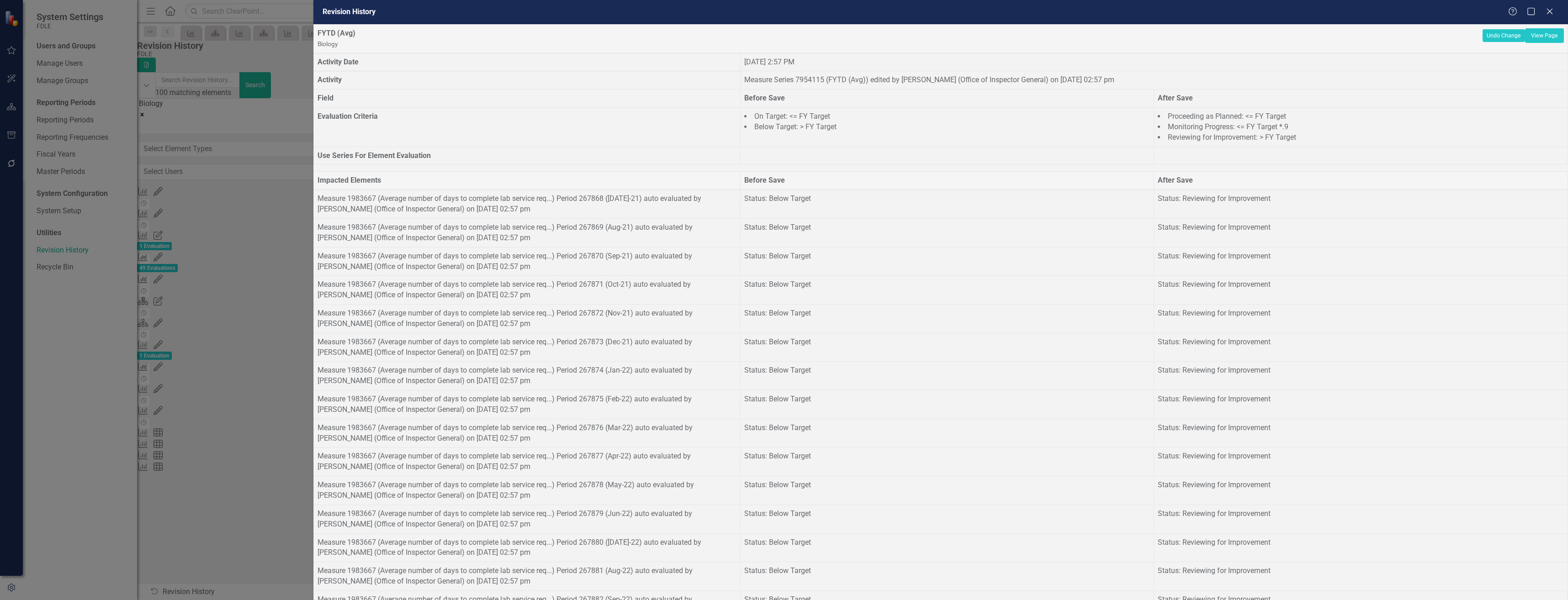
scroll to position [29, 0]
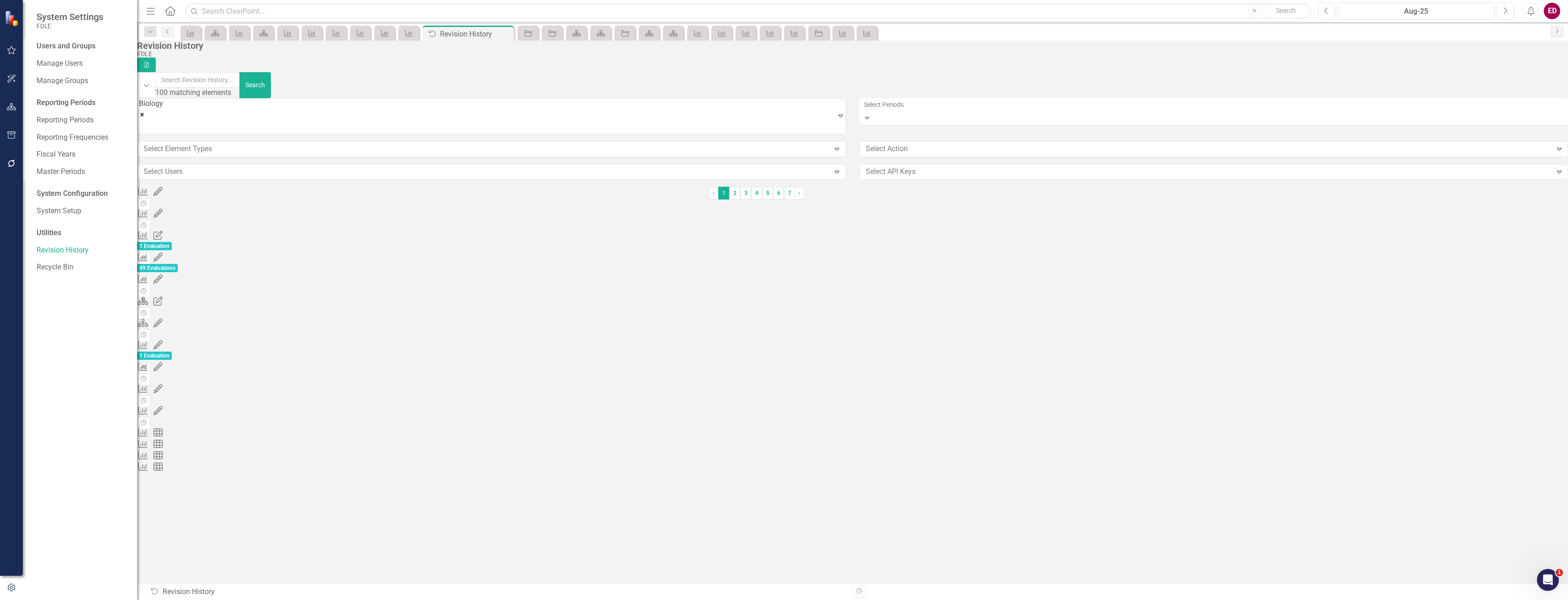
click at [151, 363] on button "Revision History" at bounding box center [143, 369] width 13 height 12
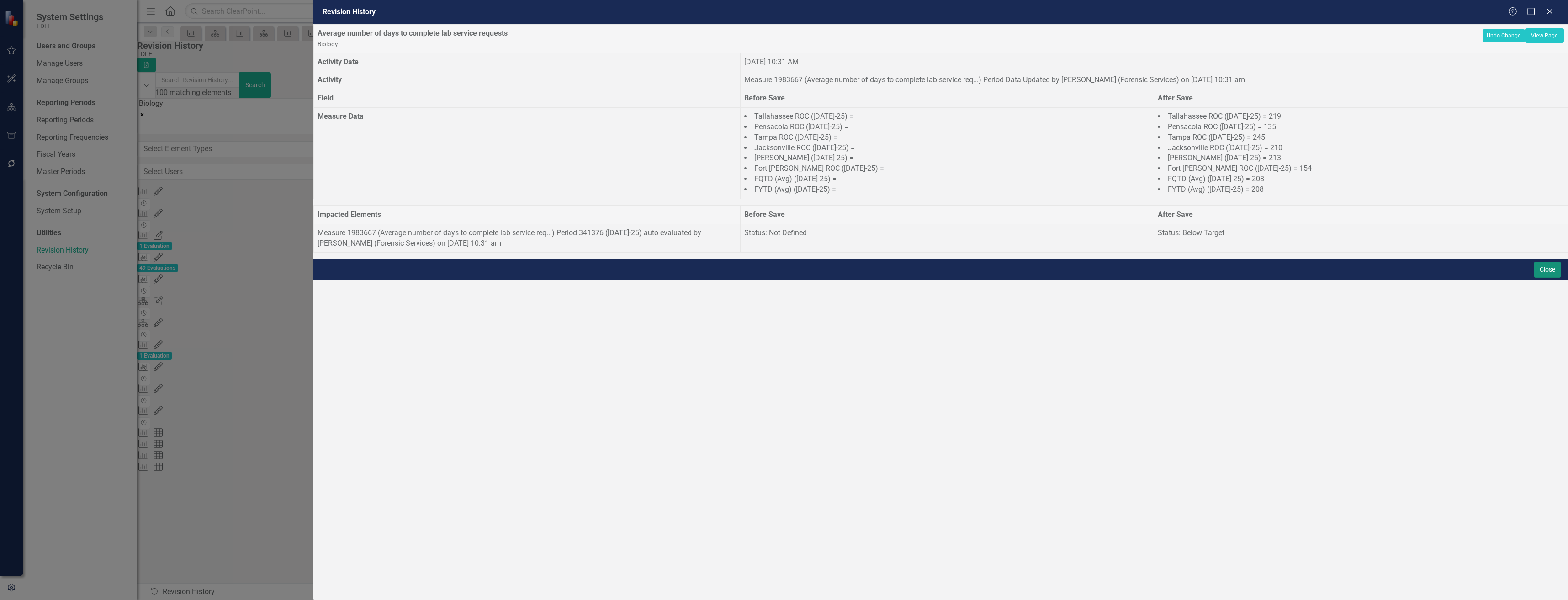
click at [1540, 278] on button "Close" at bounding box center [1547, 269] width 27 height 16
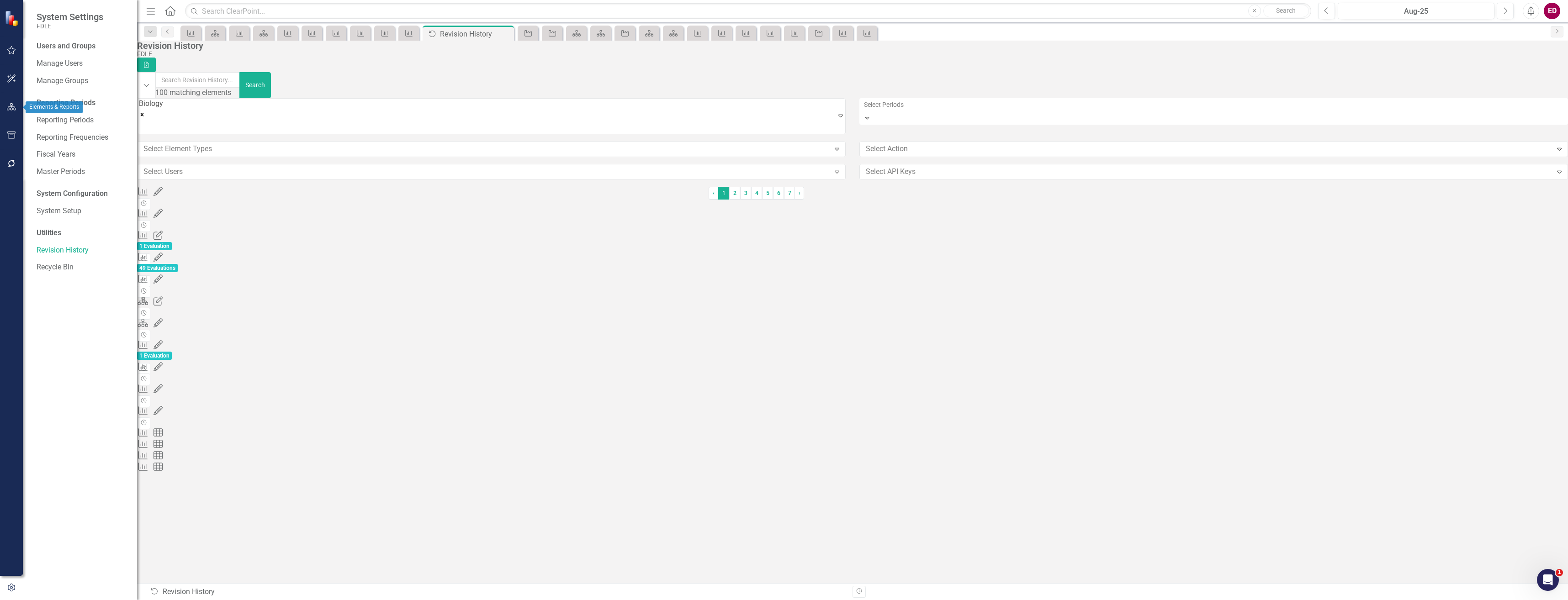
click at [14, 112] on button "button" at bounding box center [11, 106] width 21 height 19
click at [38, 108] on div "Dropdown Elements 5" at bounding box center [87, 114] width 100 height 17
click at [42, 111] on div "Dropdown" at bounding box center [40, 114] width 6 height 8
click at [40, 99] on icon "Dropdown" at bounding box center [40, 97] width 6 height 5
click at [34, 162] on icon "Dropdown" at bounding box center [30, 164] width 7 height 5
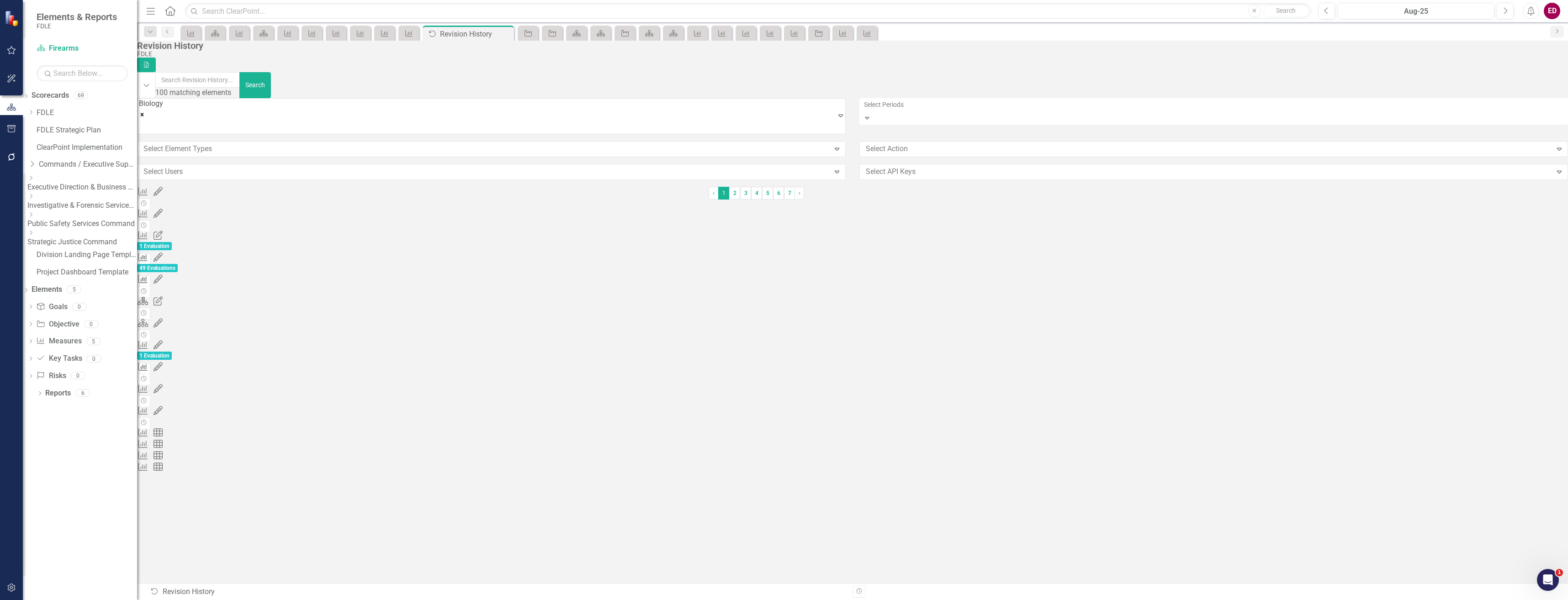
click at [55, 195] on div "Dropdown Investigative & Forensic Services Command" at bounding box center [82, 202] width 110 height 18
click at [56, 201] on div "Dropdown" at bounding box center [81, 196] width 107 height 8
click at [60, 220] on div "Dropdown" at bounding box center [81, 217] width 107 height 8
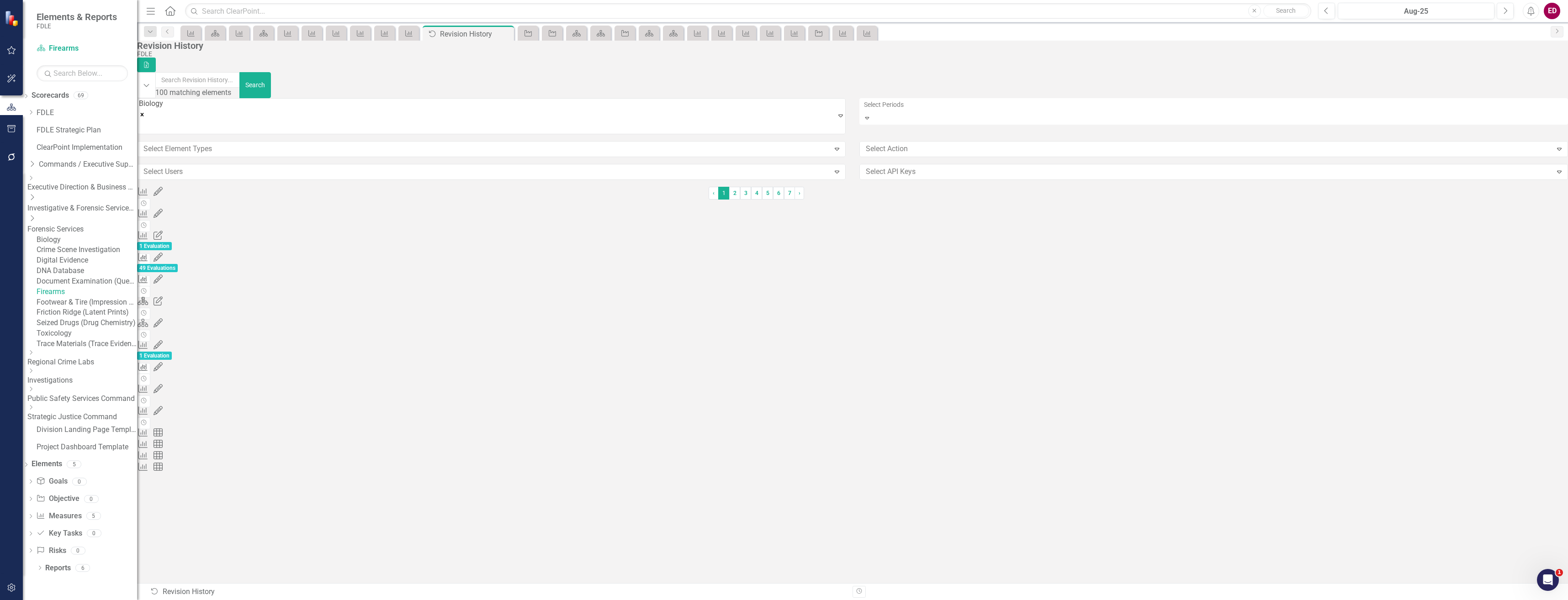
click at [98, 239] on link "Biology" at bounding box center [87, 240] width 100 height 11
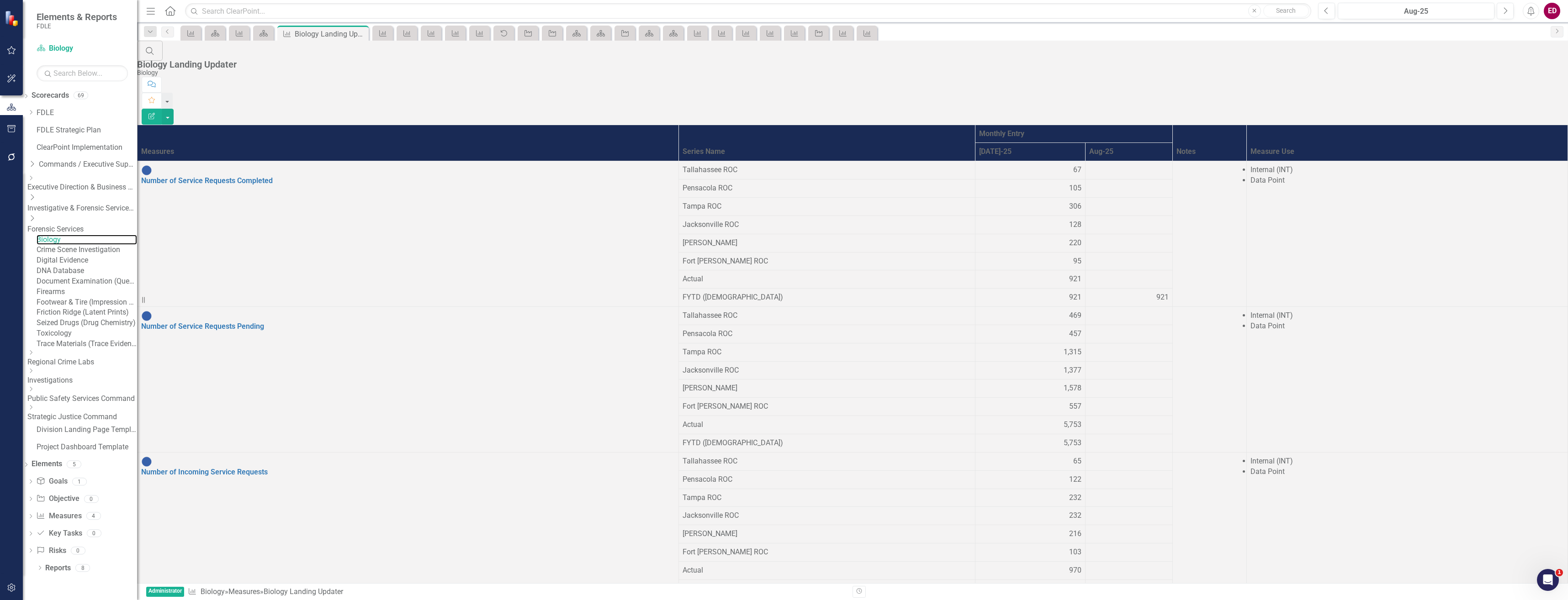
scroll to position [79, 0]
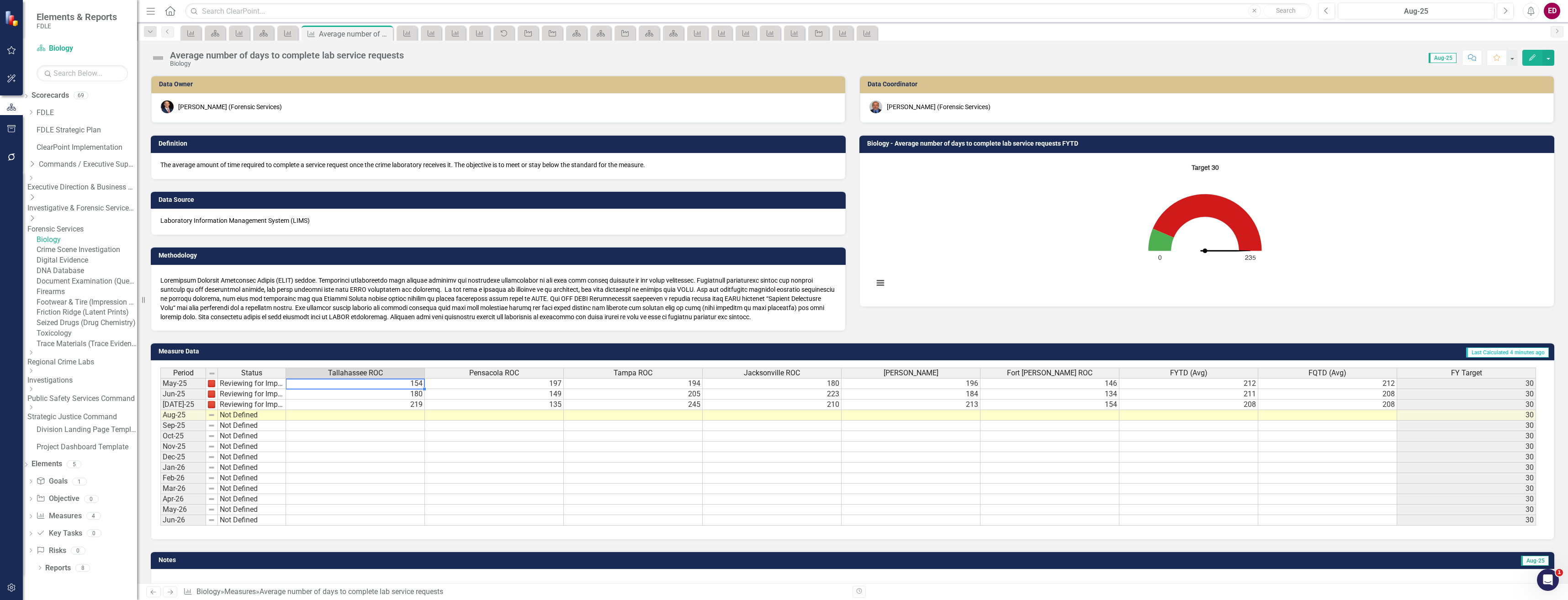
click at [306, 383] on td "154" at bounding box center [355, 383] width 139 height 11
click at [299, 382] on td "154" at bounding box center [355, 383] width 139 height 11
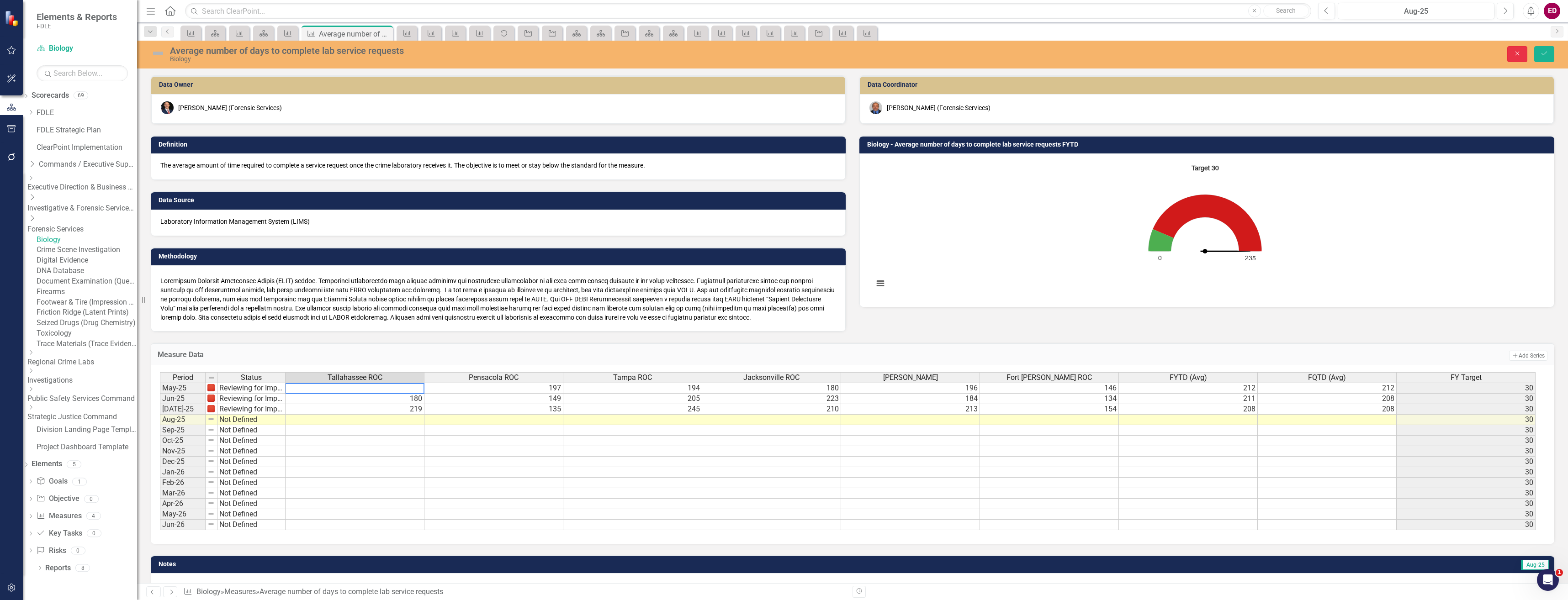
click at [1515, 57] on button "Close" at bounding box center [1517, 54] width 20 height 16
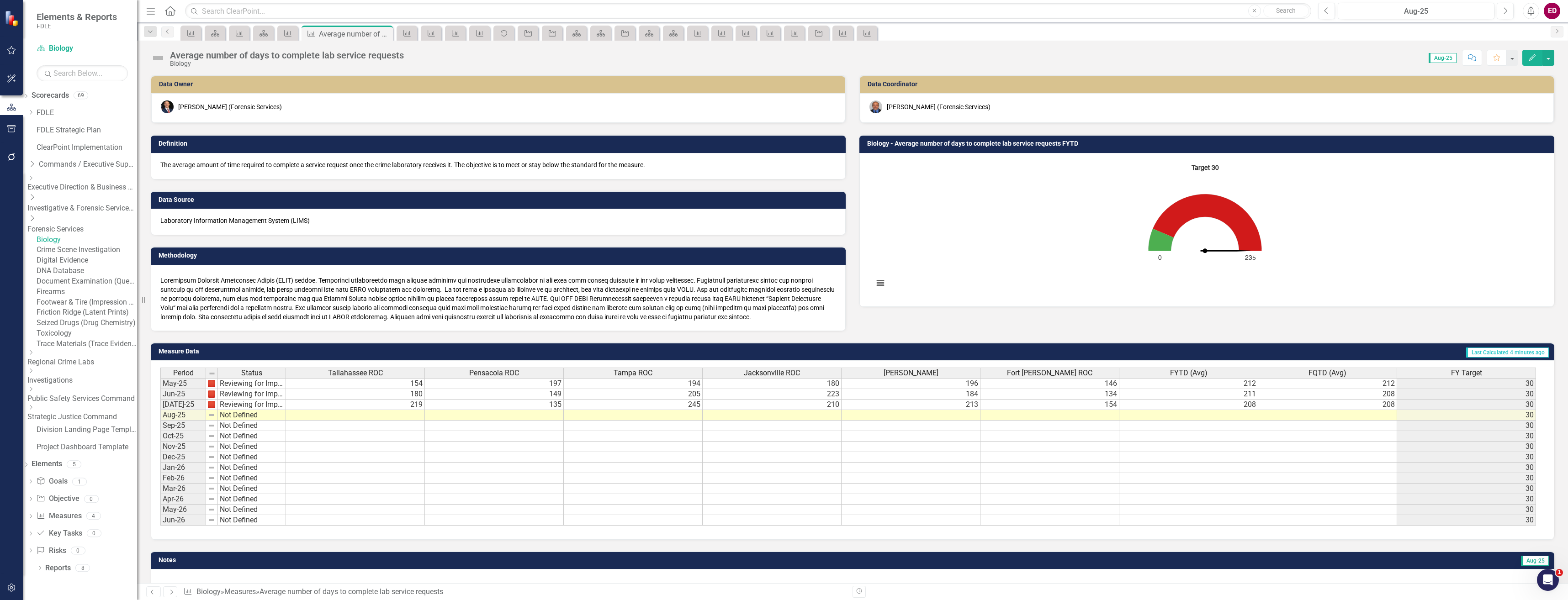
drag, startPoint x: 392, startPoint y: 379, endPoint x: 1349, endPoint y: 389, distance: 957.1
click at [1349, 389] on div "Period Status [GEOGRAPHIC_DATA] ROC Pensacola ROC [GEOGRAPHIC_DATA] ROC [GEOGRA…" at bounding box center [849, 446] width 1377 height 158
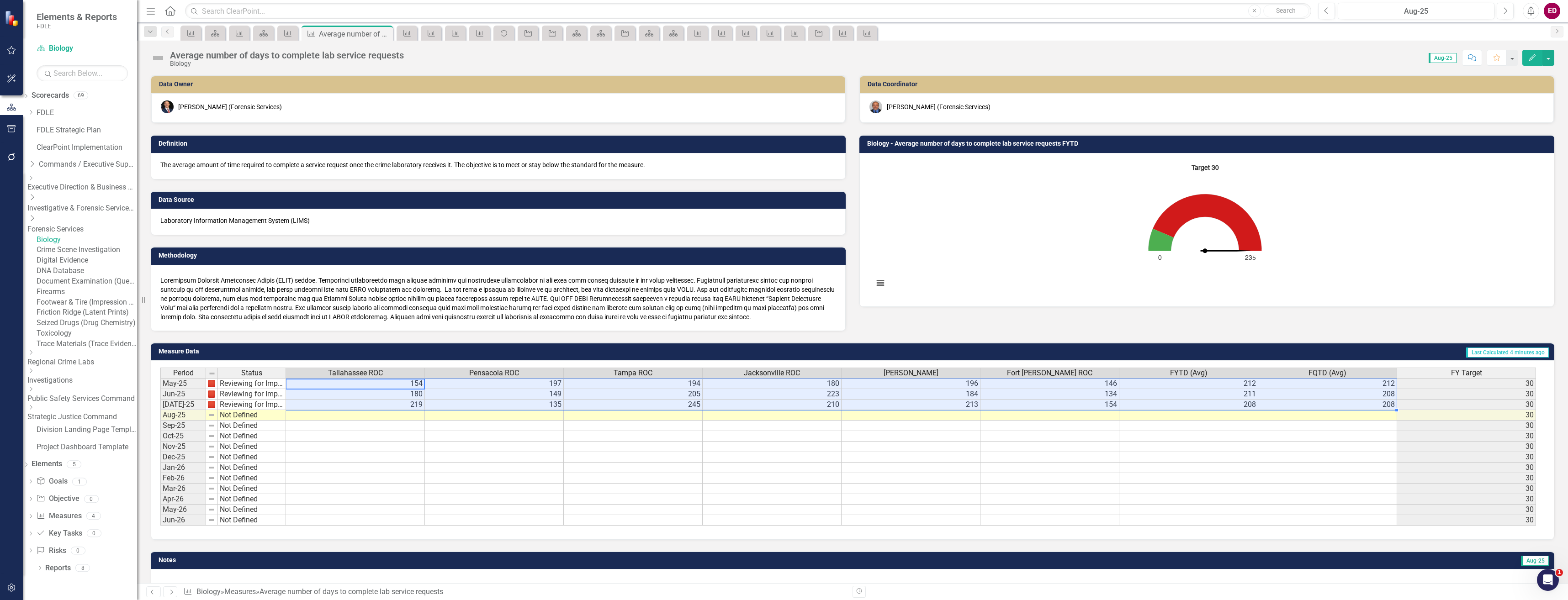
drag, startPoint x: 326, startPoint y: 383, endPoint x: 1324, endPoint y: 406, distance: 998.3
click at [1324, 406] on tbody "May-25 Reviewing for Improvement 154 197 194 180 196 146 212 212 [DATE]-25 Revi…" at bounding box center [848, 452] width 1376 height 148
click at [119, 253] on link "Crime Scene Investigation" at bounding box center [87, 250] width 100 height 11
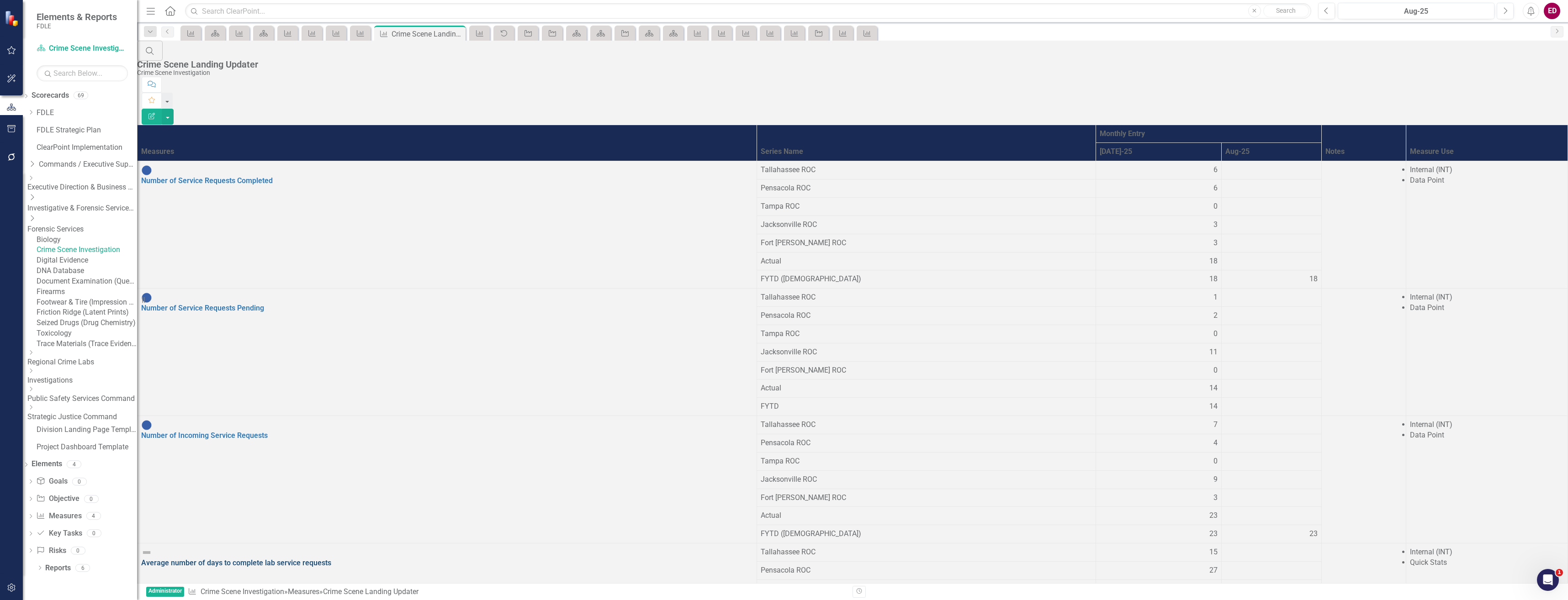
click at [331, 558] on link "Average number of days to complete lab service requests" at bounding box center [237, 562] width 190 height 8
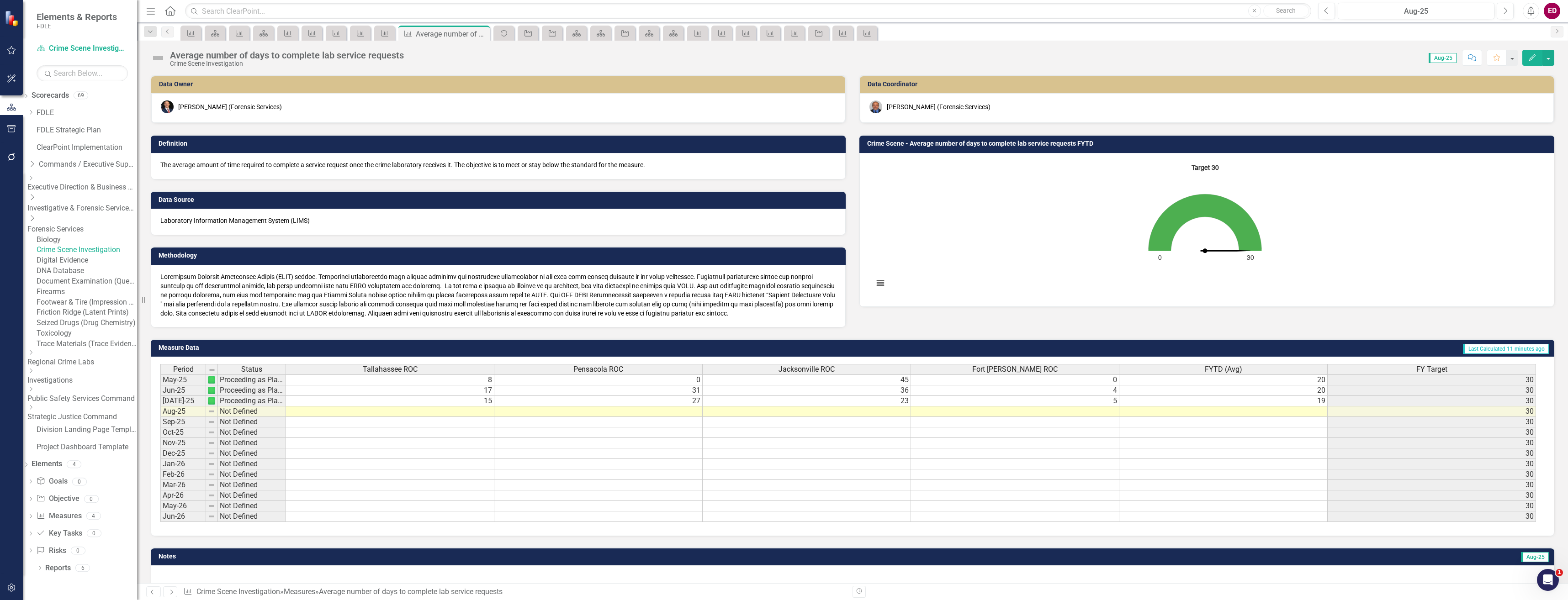
click at [321, 375] on div "Period Status [GEOGRAPHIC_DATA] ROC [GEOGRAPHIC_DATA] ROC [GEOGRAPHIC_DATA] ROC…" at bounding box center [849, 370] width 1377 height 12
click at [323, 383] on td "8" at bounding box center [390, 379] width 208 height 11
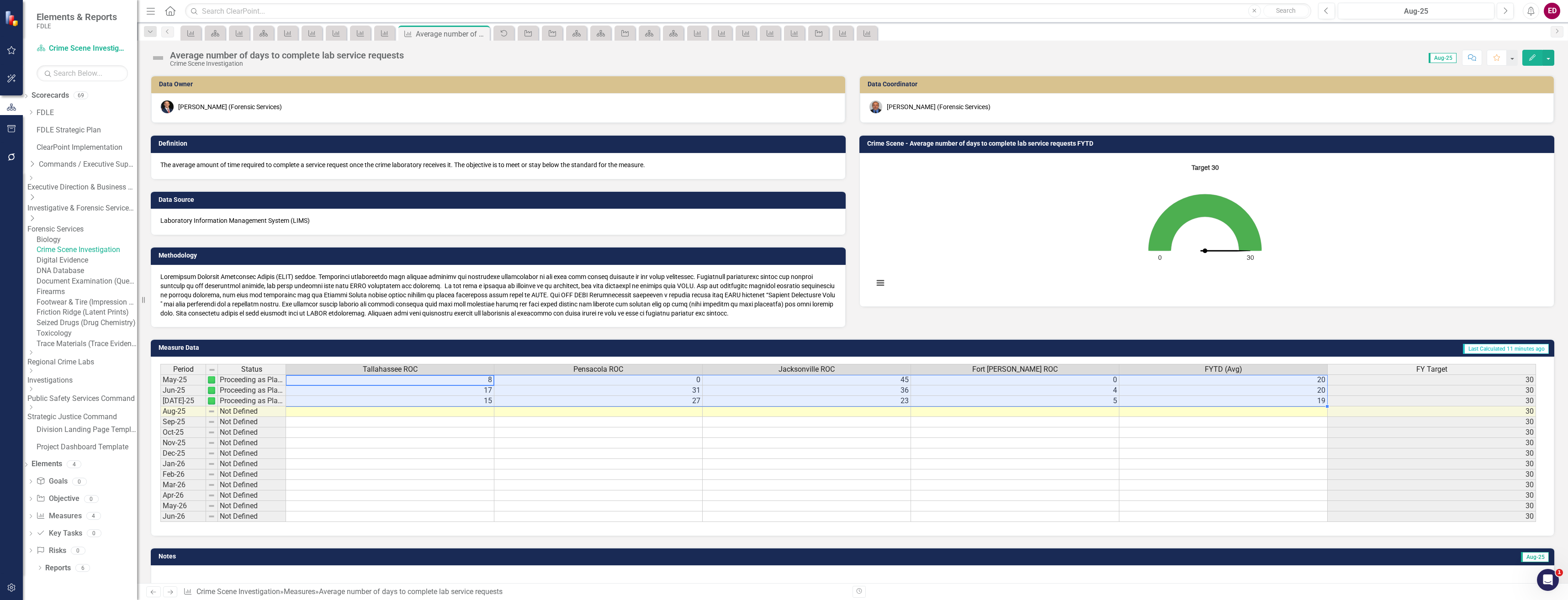
drag, startPoint x: 315, startPoint y: 383, endPoint x: 1294, endPoint y: 398, distance: 979.1
click at [1294, 398] on tbody "May-25 Proceeding as Planned 8 0 45 0 20 [DATE]-25 Proceeding as Planned 17 31 …" at bounding box center [848, 448] width 1376 height 148
drag, startPoint x: 72, startPoint y: 268, endPoint x: 94, endPoint y: 269, distance: 22.0
click at [72, 265] on div "Digital Evidence" at bounding box center [87, 261] width 100 height 11
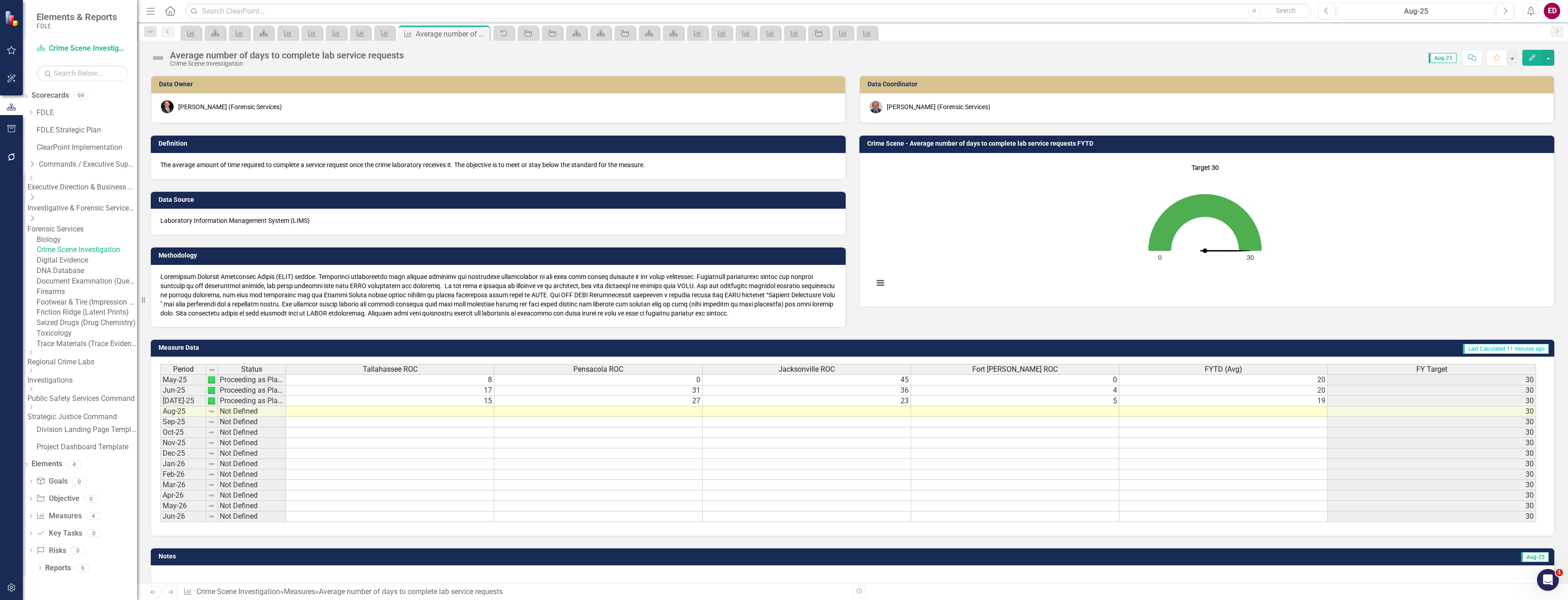
click at [94, 265] on link "Digital Evidence" at bounding box center [87, 261] width 100 height 11
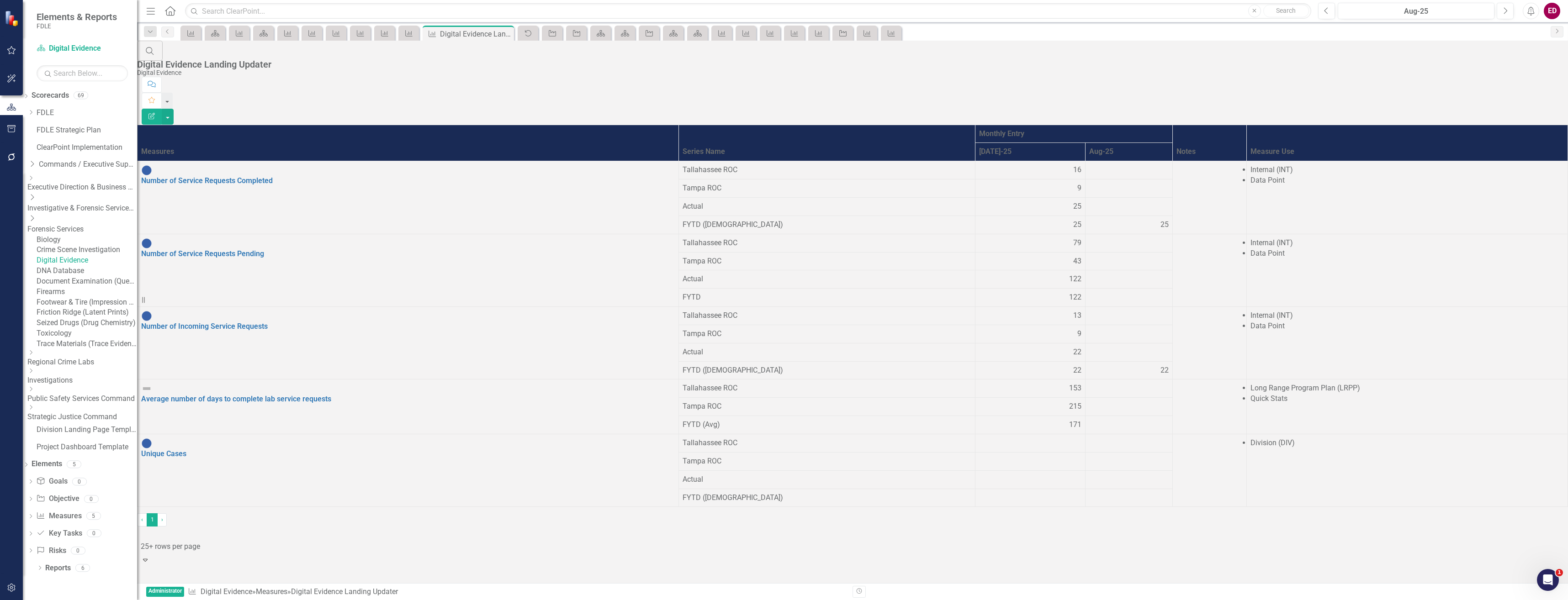
click at [226, 383] on div "Average number of days to complete lab service requests" at bounding box center [408, 394] width 533 height 21
click at [229, 395] on link "Average number of days to complete lab service requests" at bounding box center [237, 398] width 190 height 8
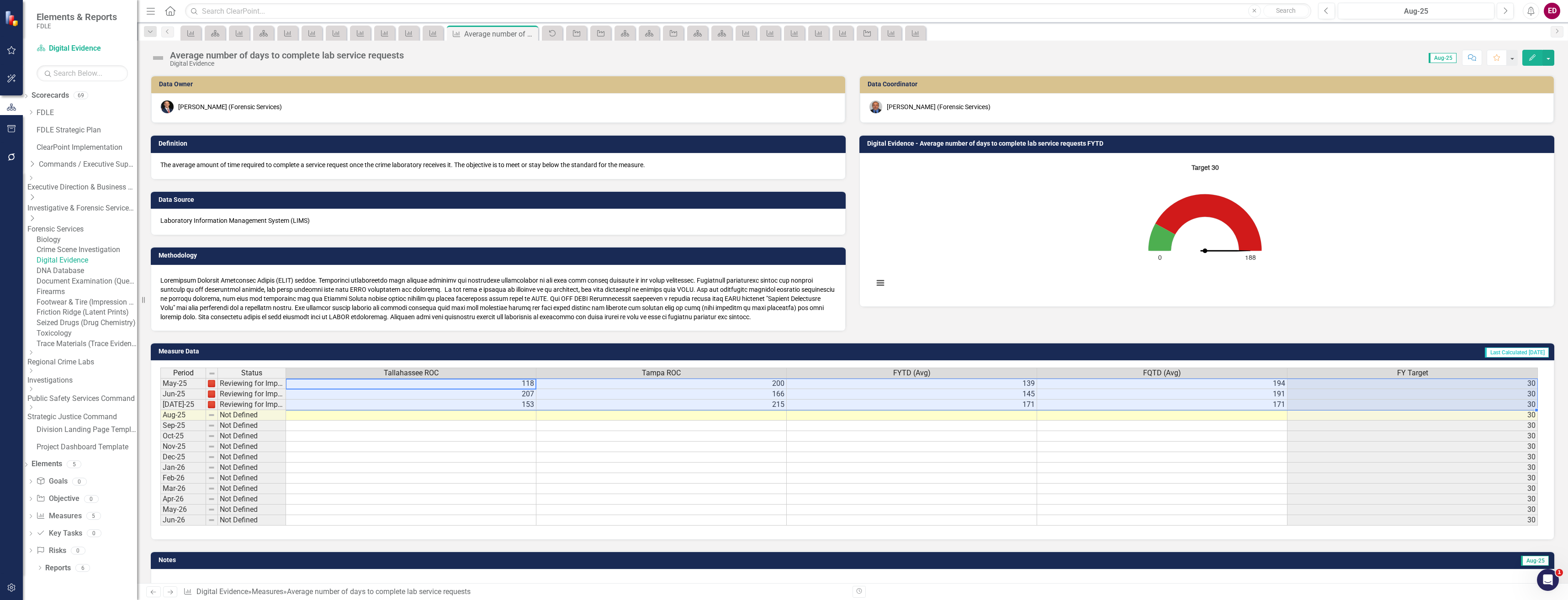
drag, startPoint x: 385, startPoint y: 383, endPoint x: 1446, endPoint y: 410, distance: 1061.3
click at [161, 410] on div "Period Status [GEOGRAPHIC_DATA] ROC [GEOGRAPHIC_DATA] ROC FYTD (Avg) FQTD (Avg)…" at bounding box center [161, 446] width 0 height 158
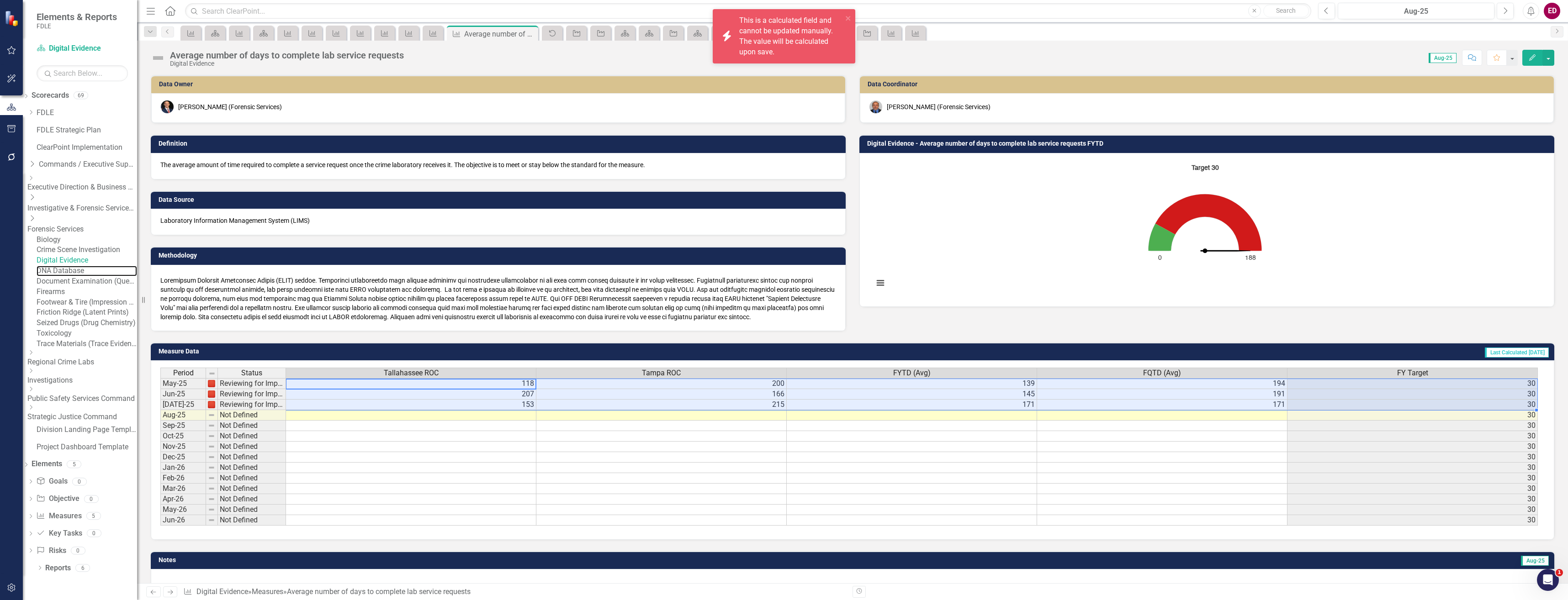
drag, startPoint x: 91, startPoint y: 289, endPoint x: 97, endPoint y: 304, distance: 16.2
click at [91, 276] on link "DNA Database" at bounding box center [87, 271] width 100 height 11
click at [97, 287] on link "Document Examination (Questioned Documents)" at bounding box center [87, 281] width 100 height 11
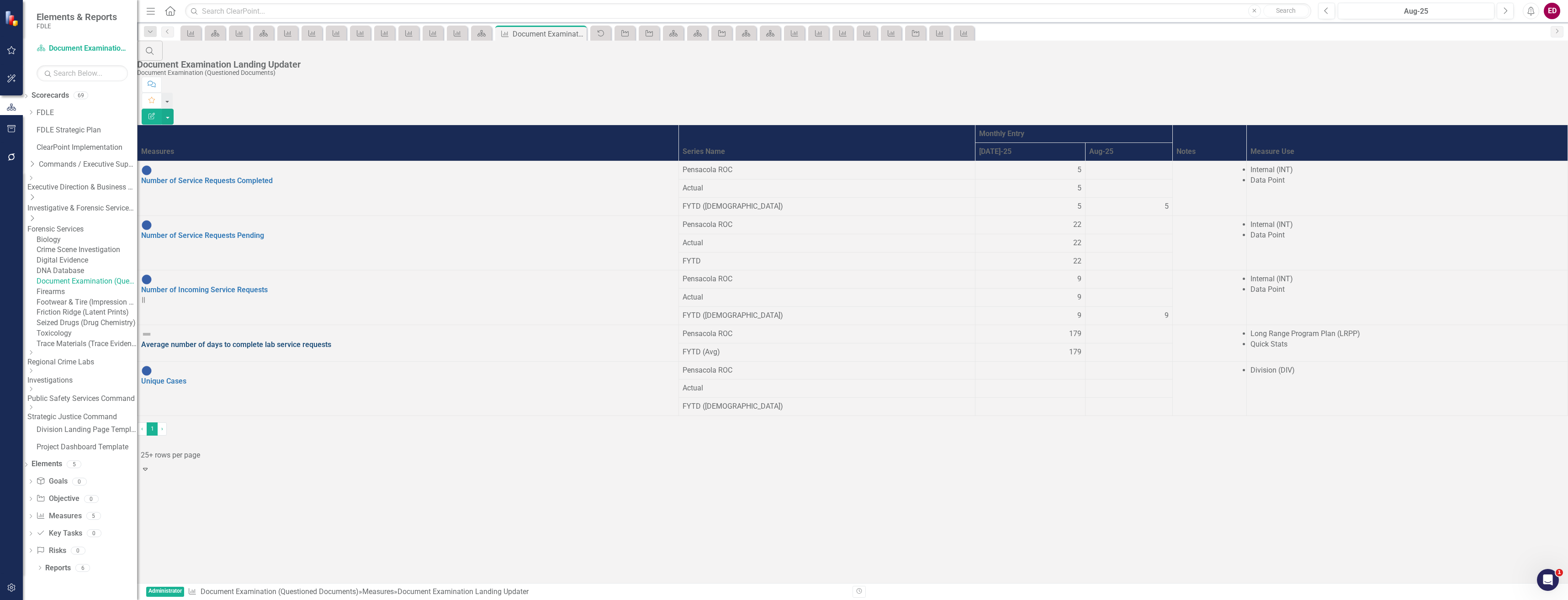
click at [201, 340] on link "Average number of days to complete lab service requests" at bounding box center [237, 344] width 190 height 8
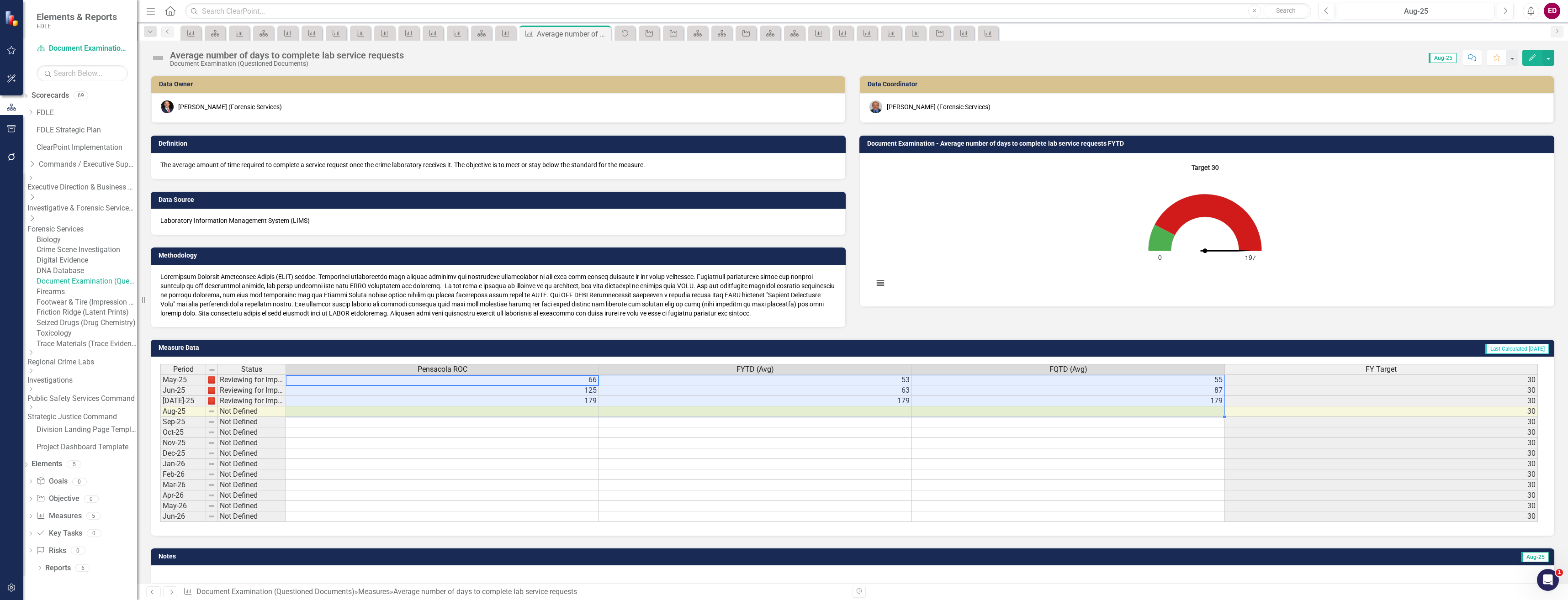
drag, startPoint x: 320, startPoint y: 381, endPoint x: 1097, endPoint y: 408, distance: 777.5
click at [1097, 408] on tbody "May-25 Reviewing for Improvement 66 53 55 [DATE]-25 Reviewing for Improvement 1…" at bounding box center [849, 448] width 1377 height 148
click at [105, 297] on link "Firearms" at bounding box center [87, 292] width 100 height 11
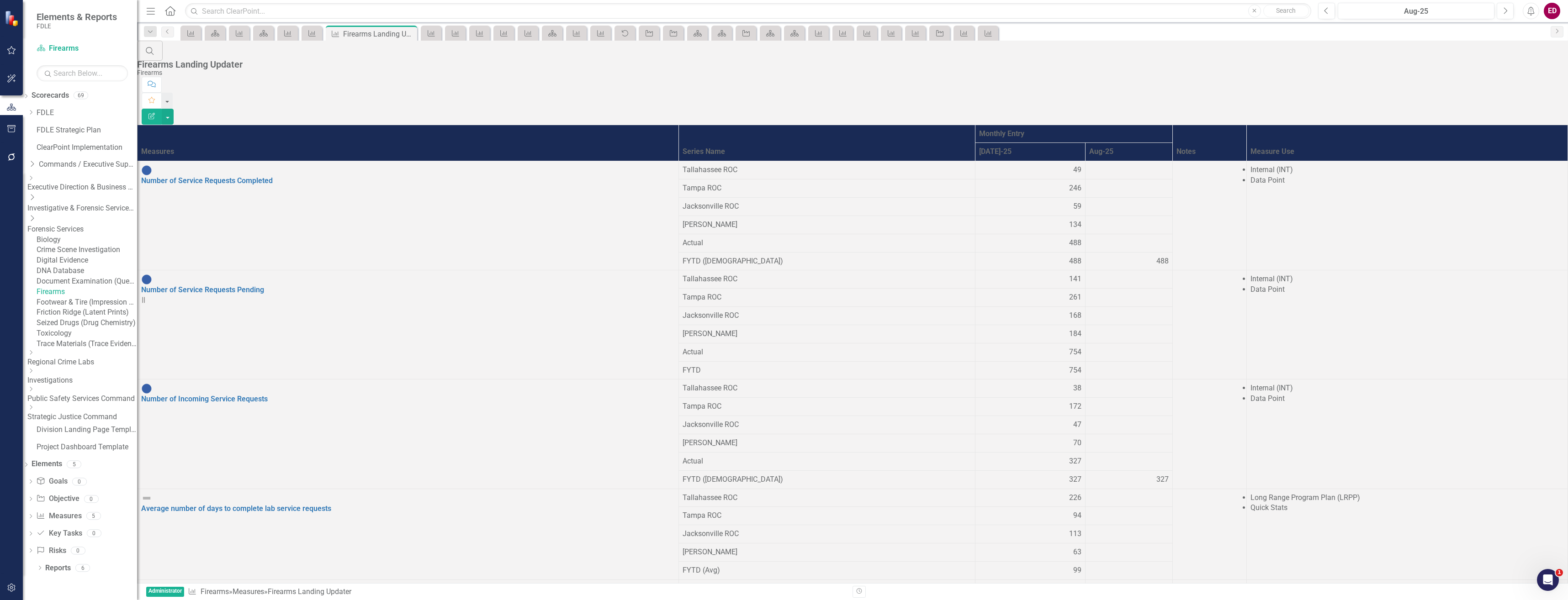
click at [256, 493] on div "Average number of days to complete lab service requests" at bounding box center [408, 503] width 533 height 21
click at [263, 504] on link "Average number of days to complete lab service requests" at bounding box center [237, 508] width 190 height 8
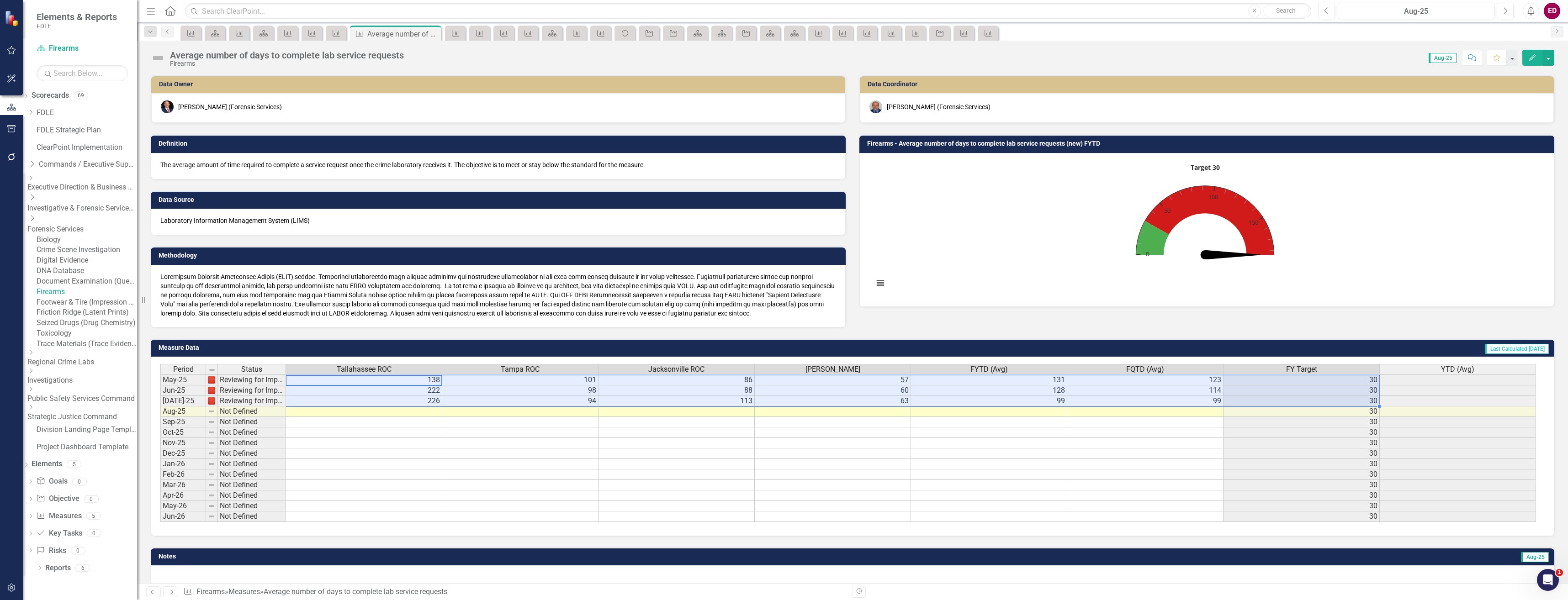
drag, startPoint x: 399, startPoint y: 380, endPoint x: 1354, endPoint y: 405, distance: 955.3
click at [1354, 405] on tbody "May-25 Reviewing for Improvement 138 101 86 57 131 123 [DATE]-25 Reviewing for …" at bounding box center [848, 448] width 1376 height 148
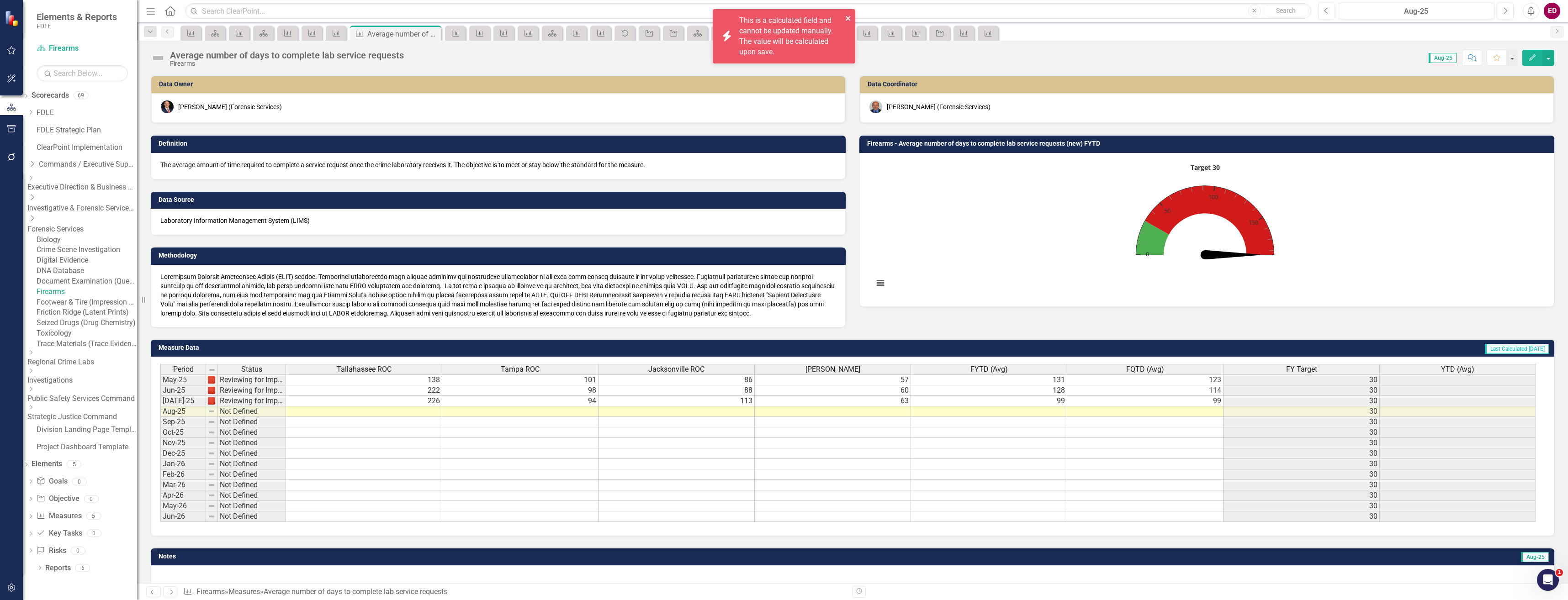
click at [850, 15] on icon "close" at bounding box center [848, 18] width 6 height 8
click at [358, 383] on td "138" at bounding box center [364, 379] width 156 height 11
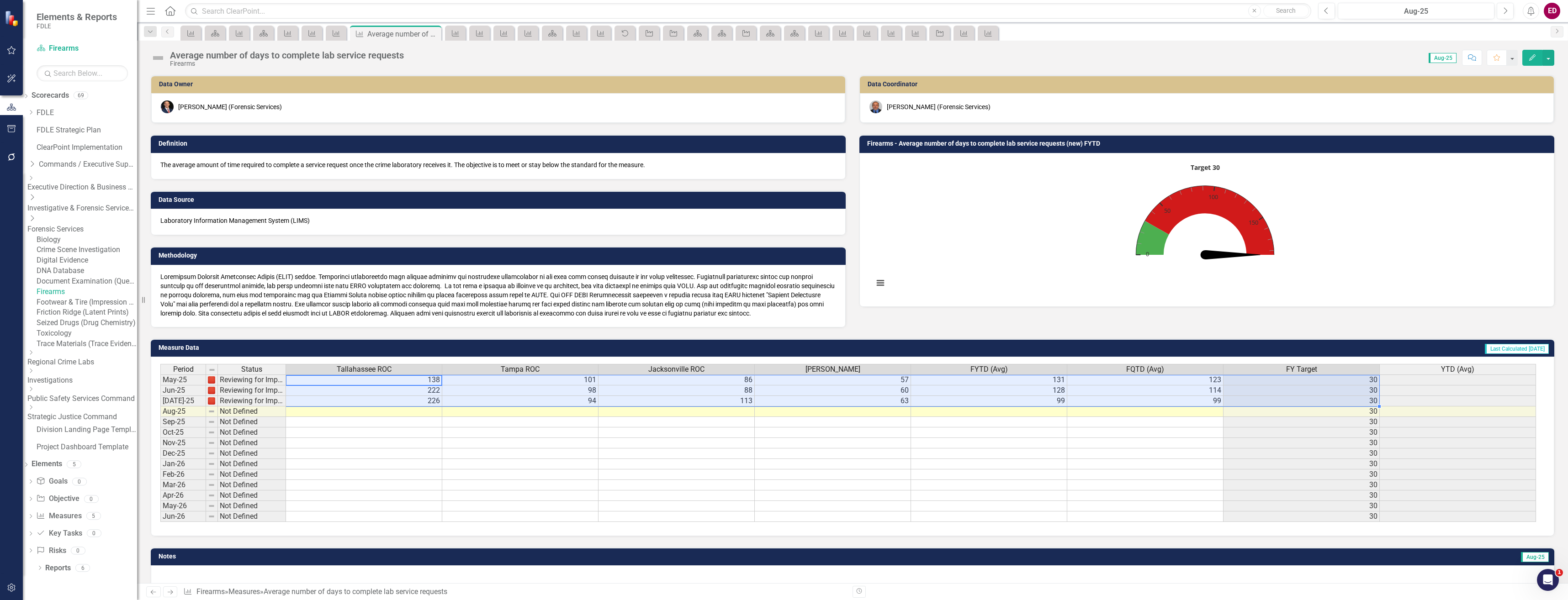
drag, startPoint x: 347, startPoint y: 380, endPoint x: 1369, endPoint y: 405, distance: 1022.3
click at [1369, 405] on tbody "May-25 Reviewing for Improvement 138 101 86 57 131 123 [DATE]-25 Reviewing for …" at bounding box center [848, 448] width 1376 height 148
click at [848, 15] on icon "close" at bounding box center [848, 18] width 6 height 8
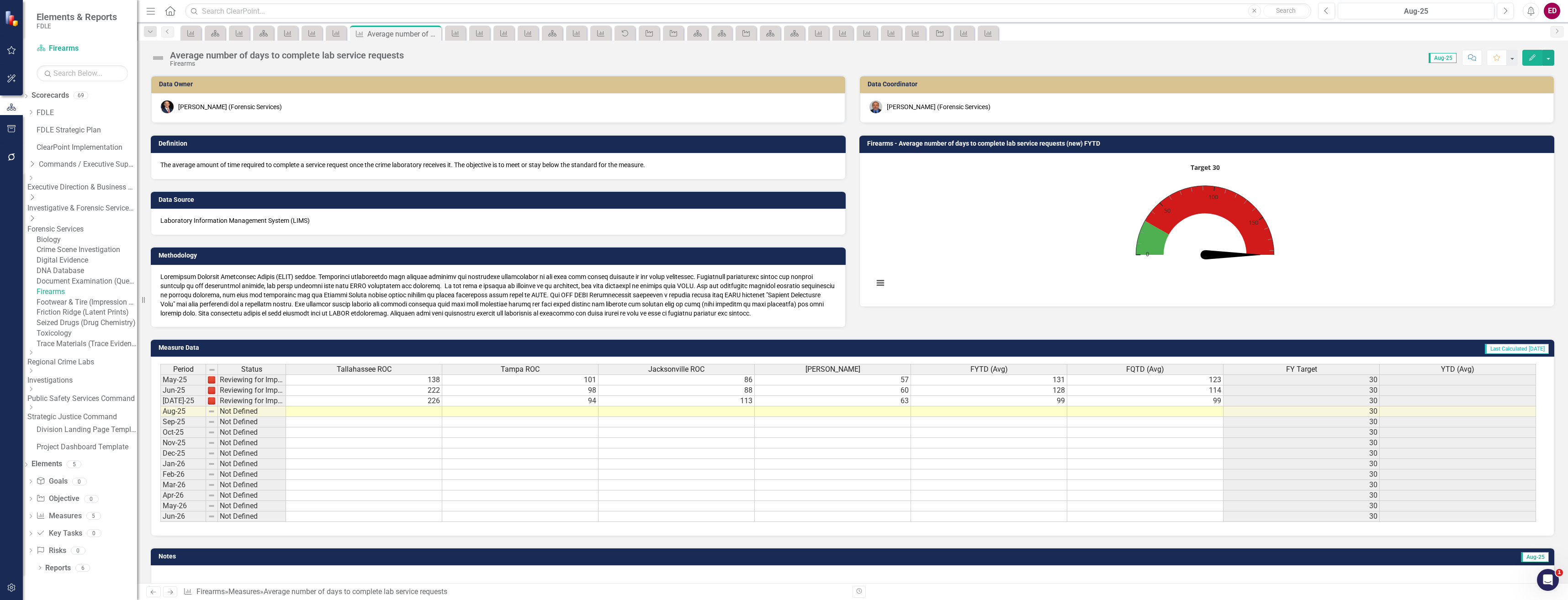
drag, startPoint x: 329, startPoint y: 376, endPoint x: 803, endPoint y: 417, distance: 475.8
click at [803, 417] on div "Period Status [GEOGRAPHIC_DATA] ROC [GEOGRAPHIC_DATA] ROC [GEOGRAPHIC_DATA] ROC…" at bounding box center [849, 443] width 1377 height 158
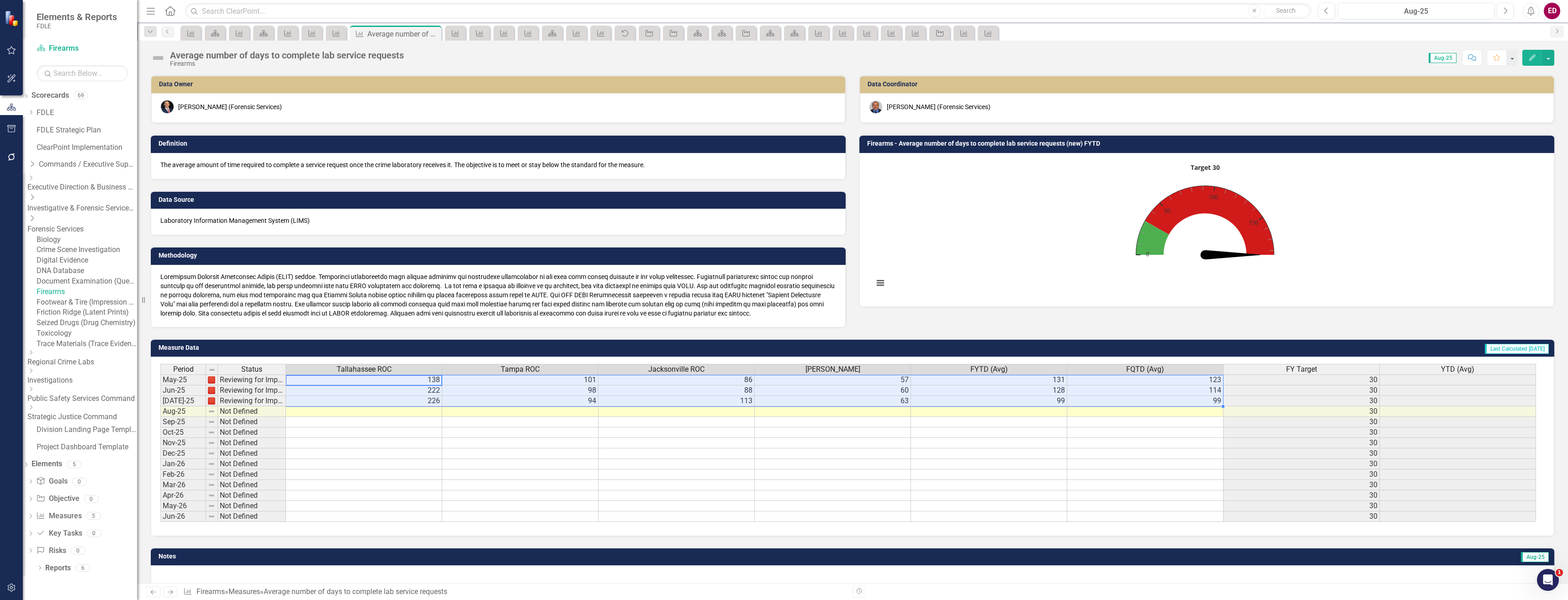
drag, startPoint x: 387, startPoint y: 376, endPoint x: 1143, endPoint y: 404, distance: 756.5
click at [1143, 404] on tbody "May-25 Reviewing for Improvement 138 101 86 57 131 123 [DATE]-25 Reviewing for …" at bounding box center [848, 448] width 1376 height 148
click at [110, 308] on link "Footwear & Tire (Impression Evidence)" at bounding box center [87, 303] width 100 height 11
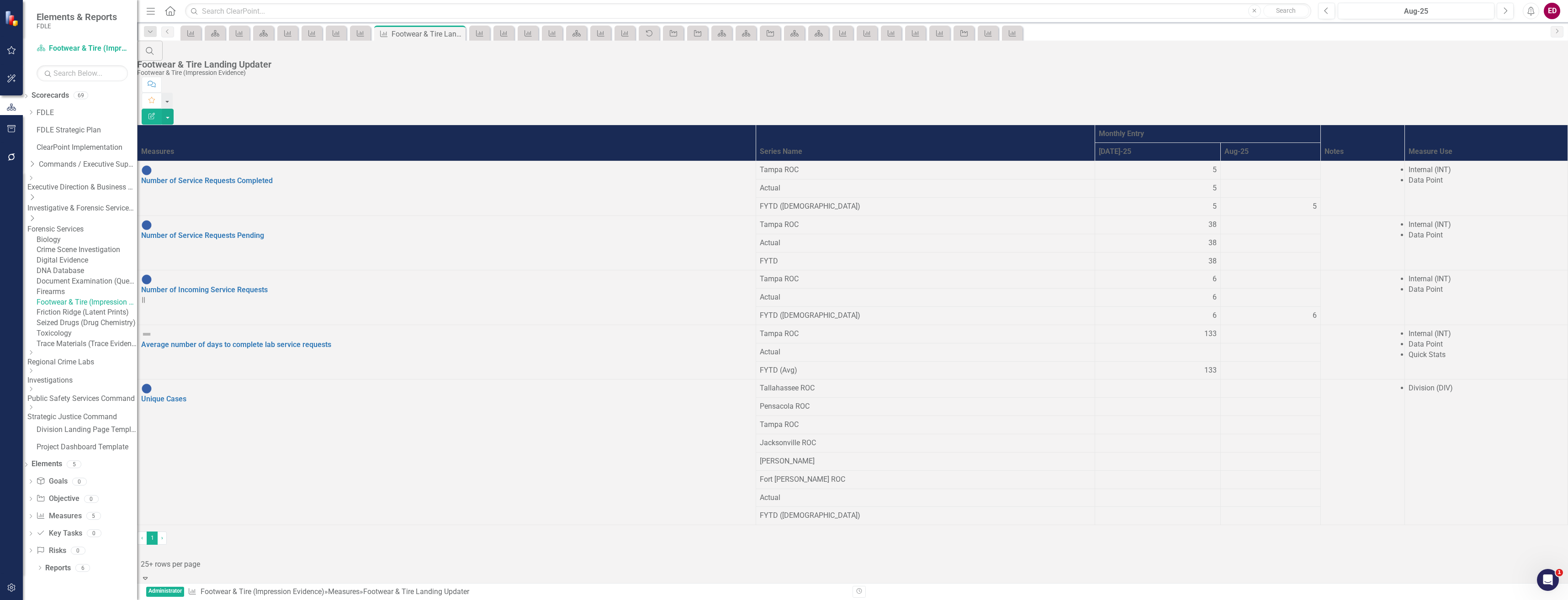
click at [215, 329] on div "Average number of days to complete lab service requests" at bounding box center [447, 339] width 611 height 21
click at [221, 340] on link "Average number of days to complete lab service requests" at bounding box center [237, 344] width 190 height 8
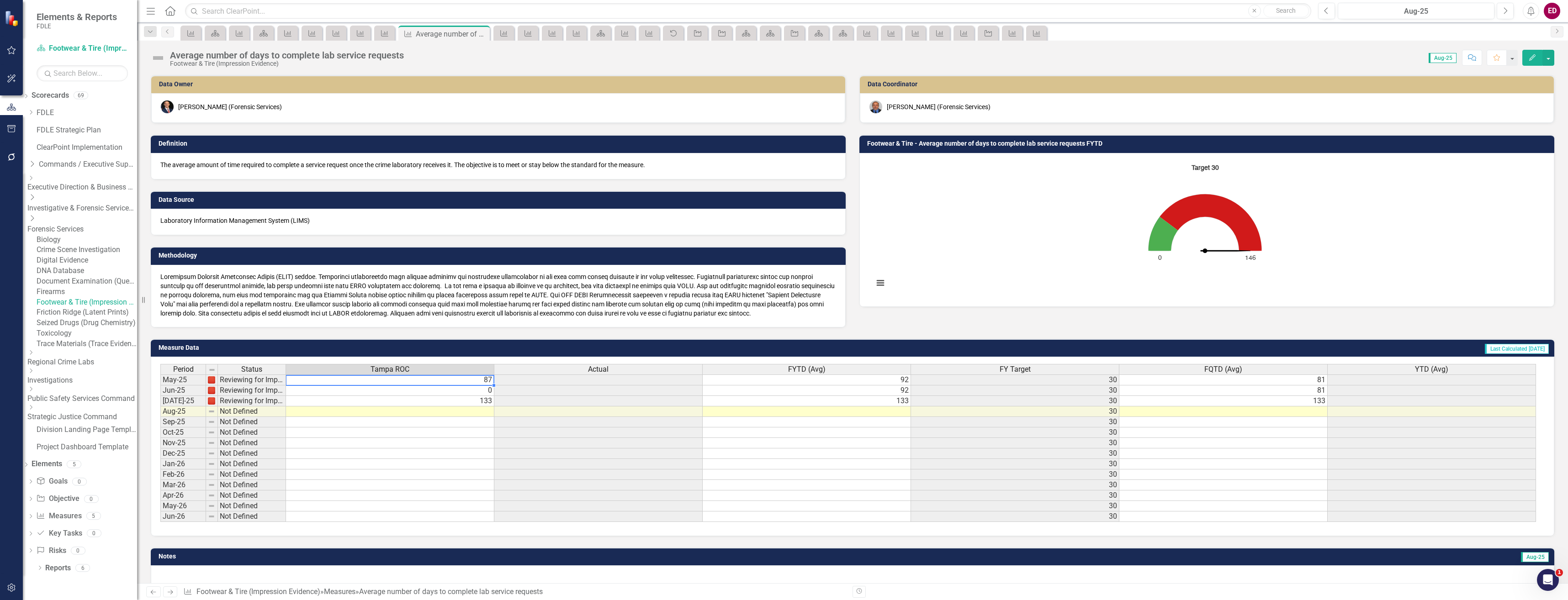
click at [161, 385] on div "Period Status Tampa ROC Actual FYTD (Avg) FY Target FQTD (Avg) YTD (Avg) May-25…" at bounding box center [161, 443] width 0 height 158
click at [355, 385] on div at bounding box center [390, 385] width 208 height 1
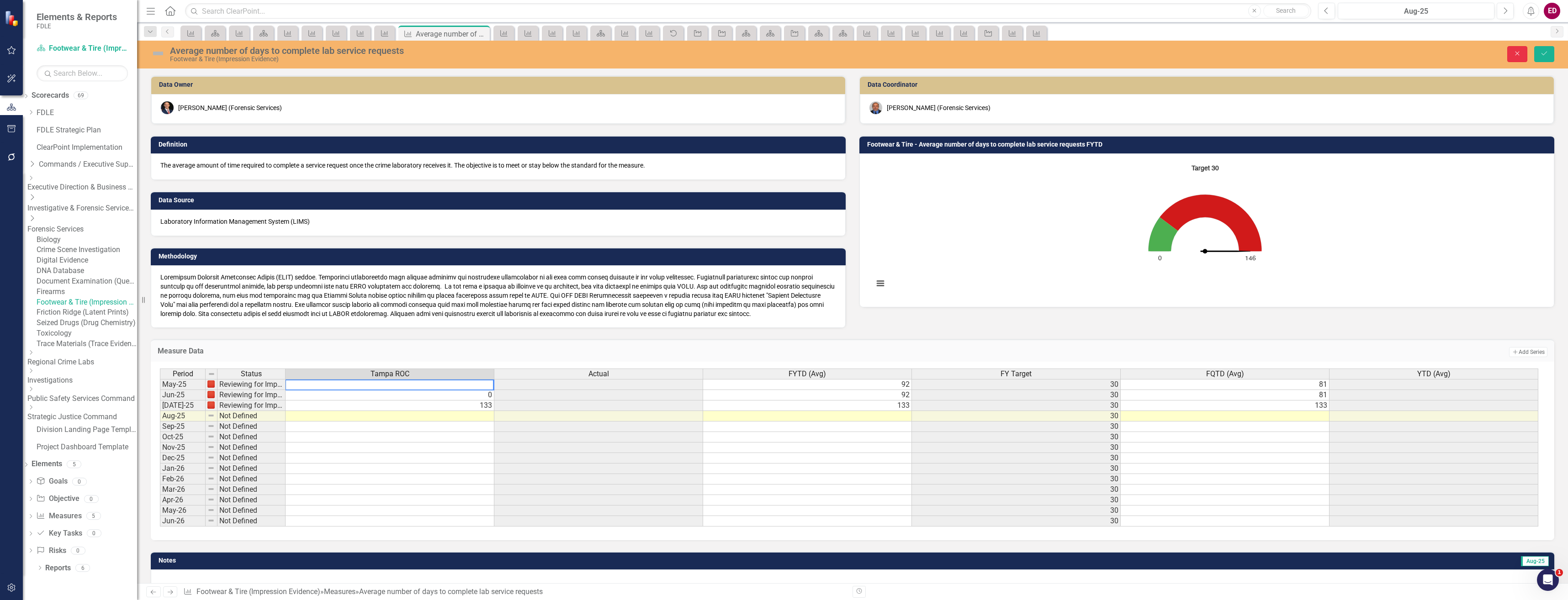
click at [1524, 53] on button "Close" at bounding box center [1517, 54] width 20 height 16
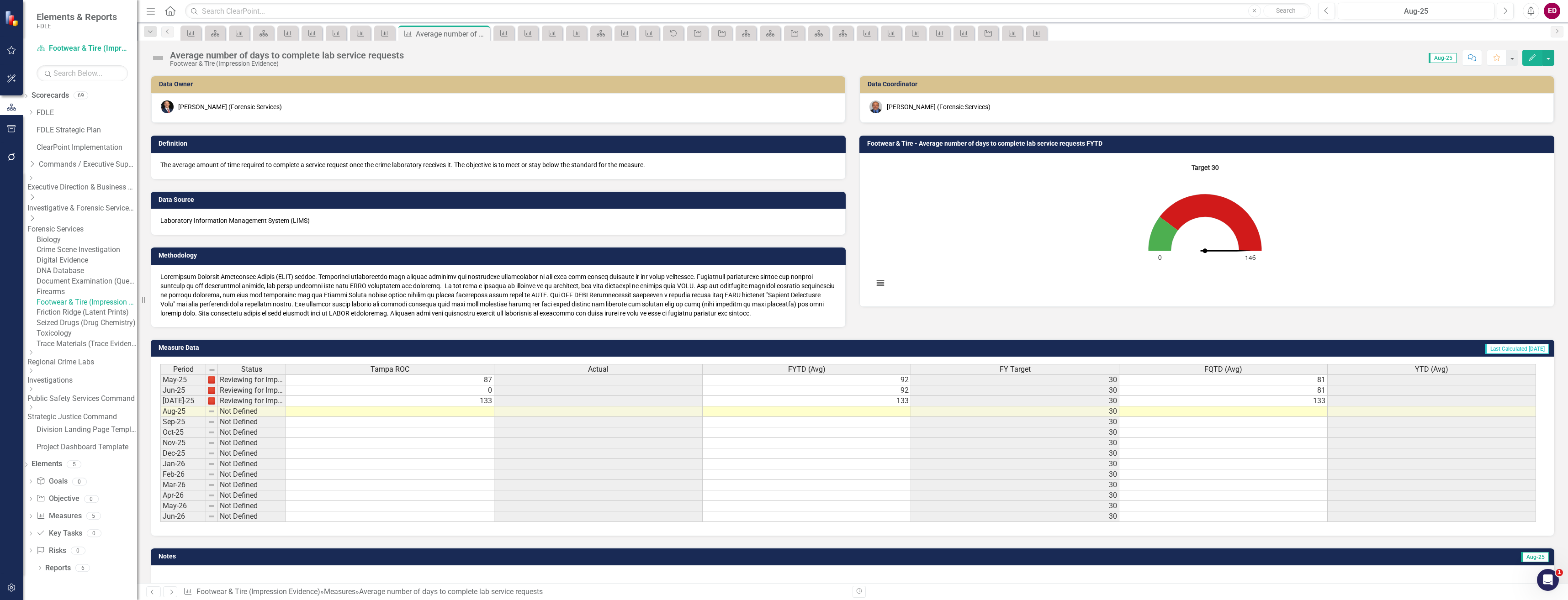
click at [1533, 53] on button "Edit" at bounding box center [1532, 57] width 20 height 16
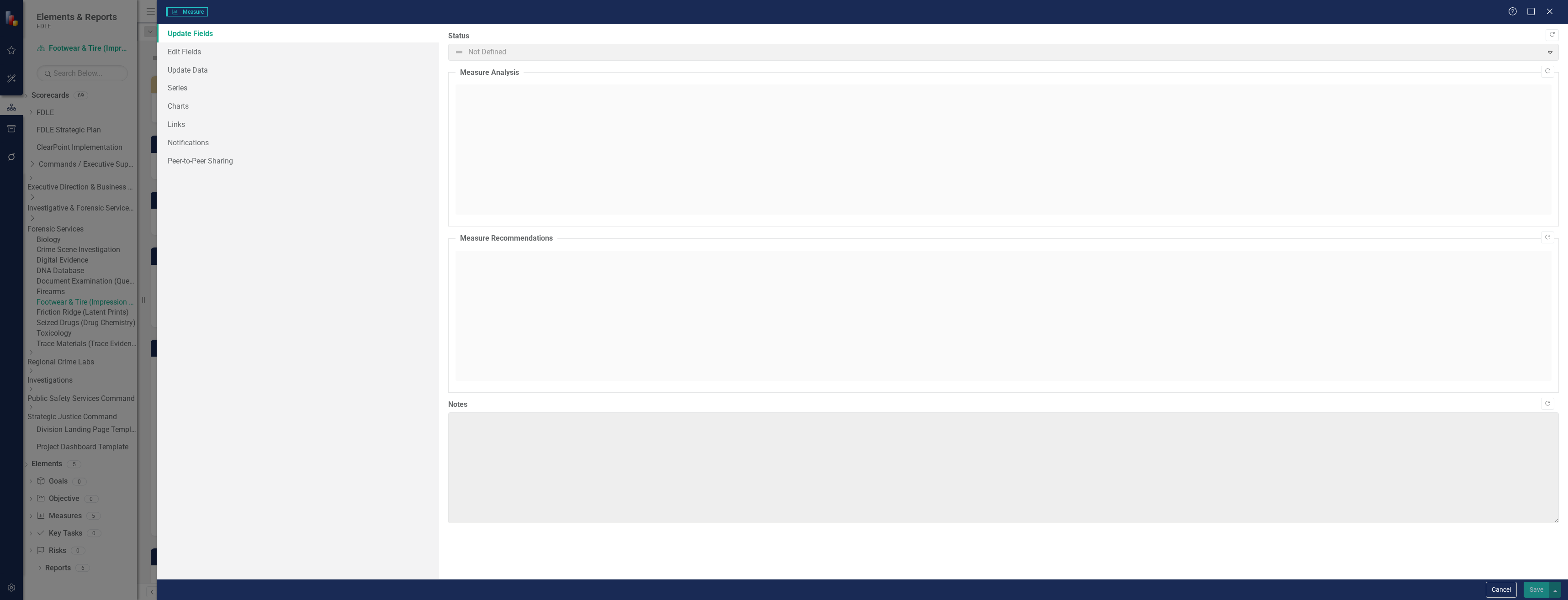
click at [1516, 580] on div "Cancel Save" at bounding box center [862, 589] width 1411 height 21
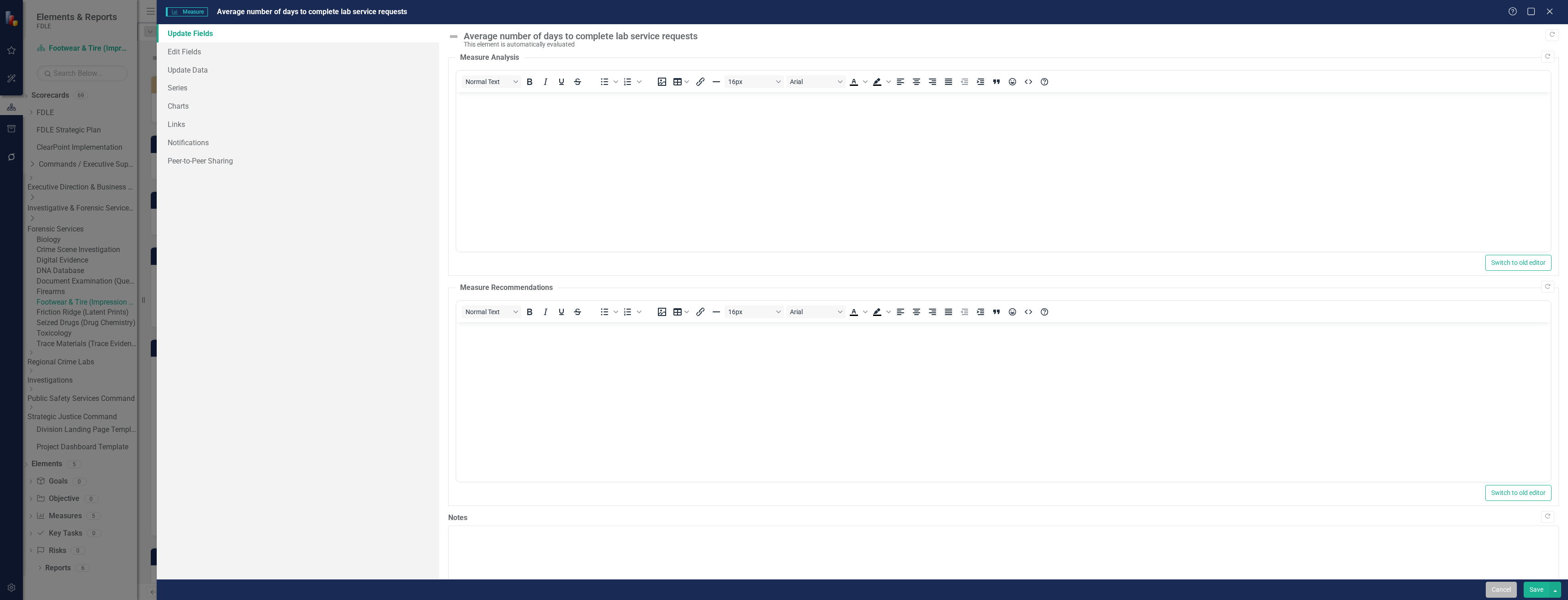
click at [1506, 583] on button "Cancel" at bounding box center [1501, 589] width 31 height 16
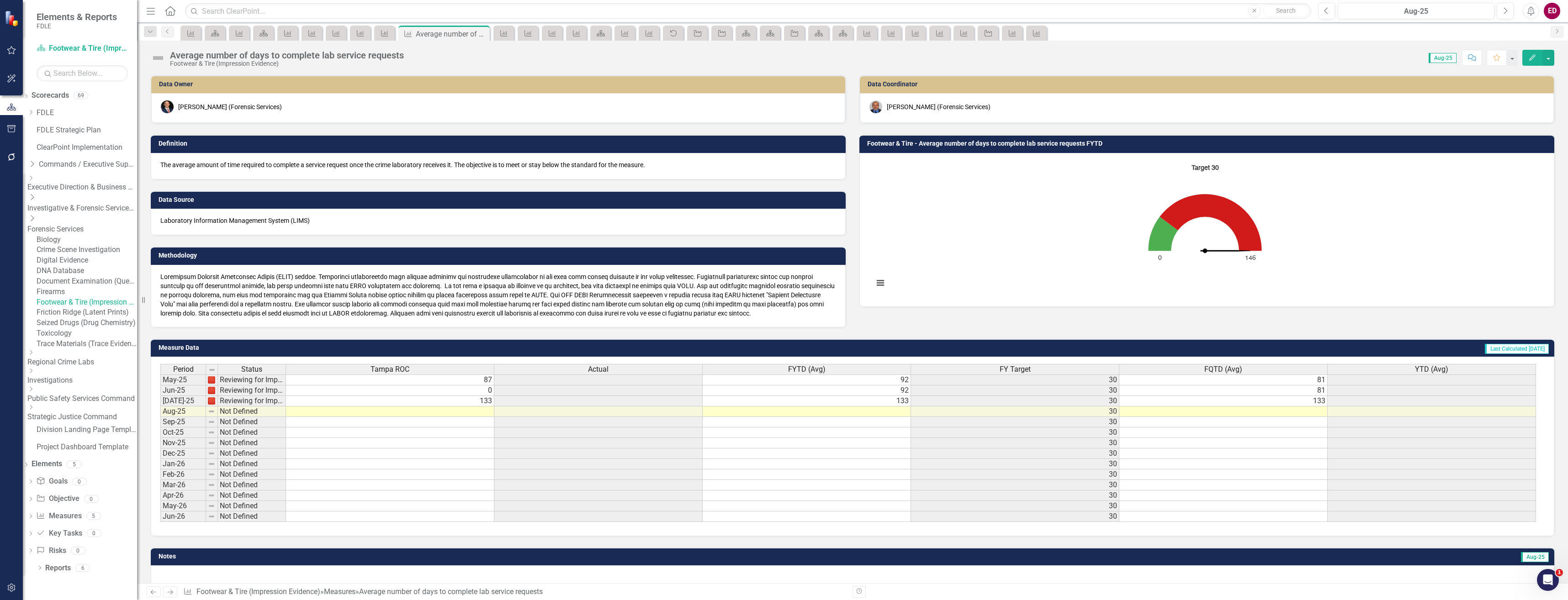
click at [622, 369] on div "Actual" at bounding box center [598, 369] width 208 height 10
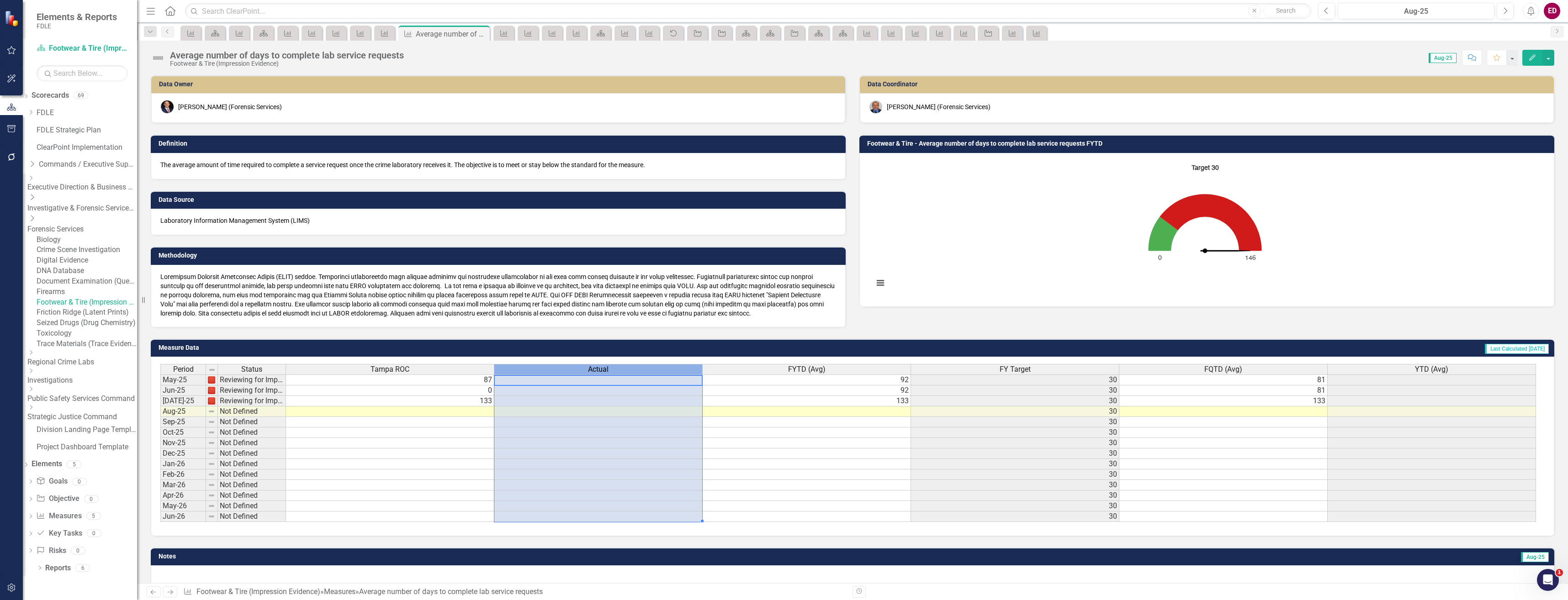
click at [622, 369] on div "Actual" at bounding box center [598, 369] width 208 height 10
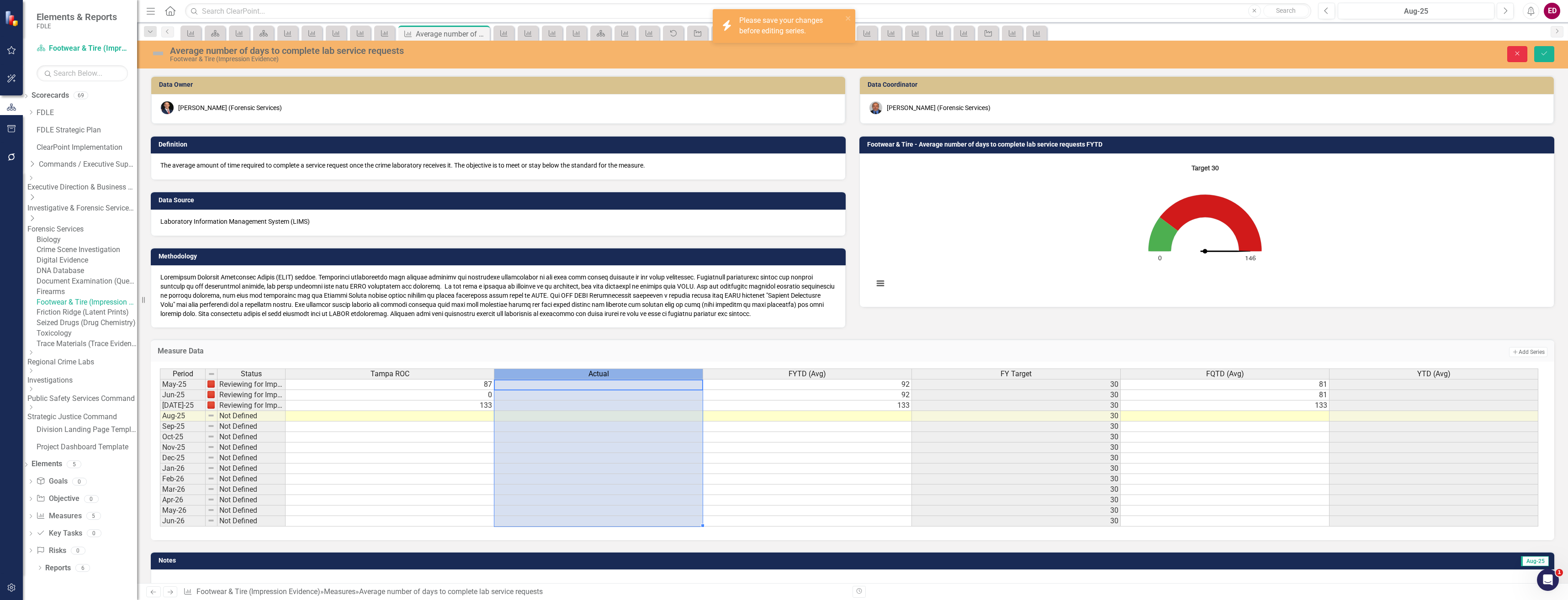
click at [1520, 53] on icon "Close" at bounding box center [1517, 53] width 8 height 6
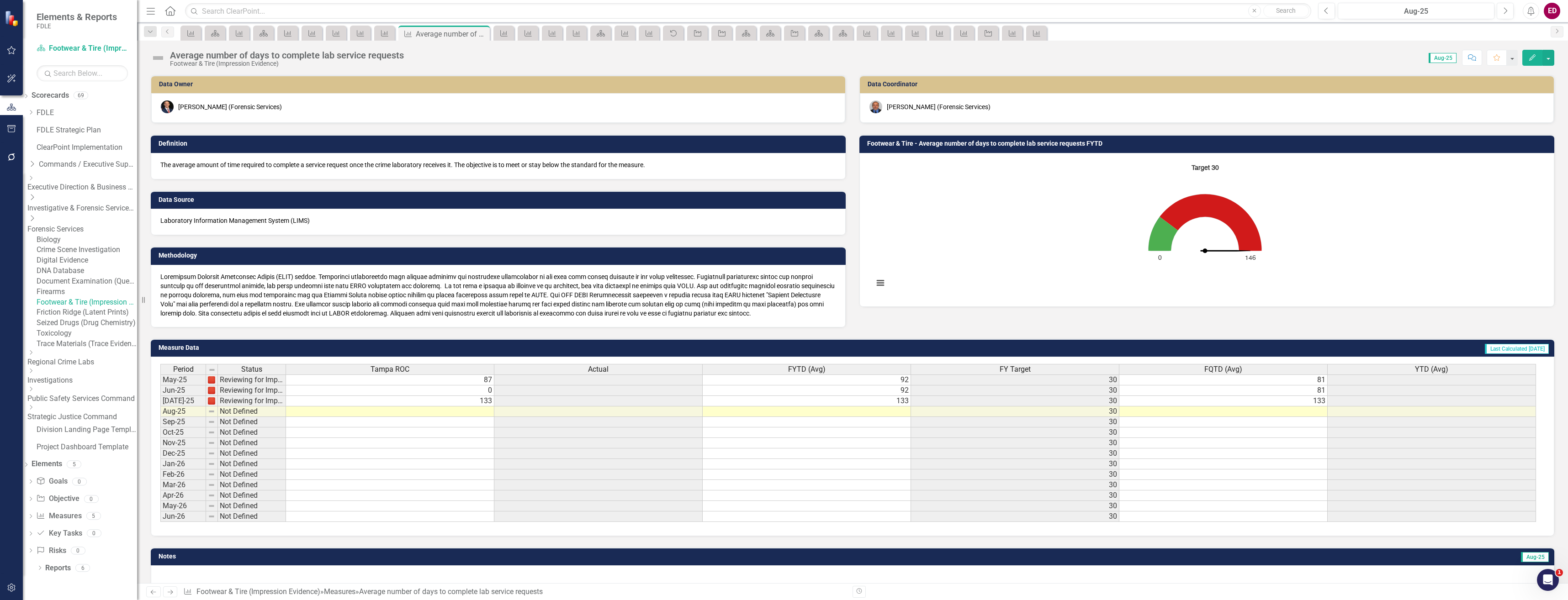
click at [1527, 54] on button "Edit" at bounding box center [1532, 57] width 20 height 16
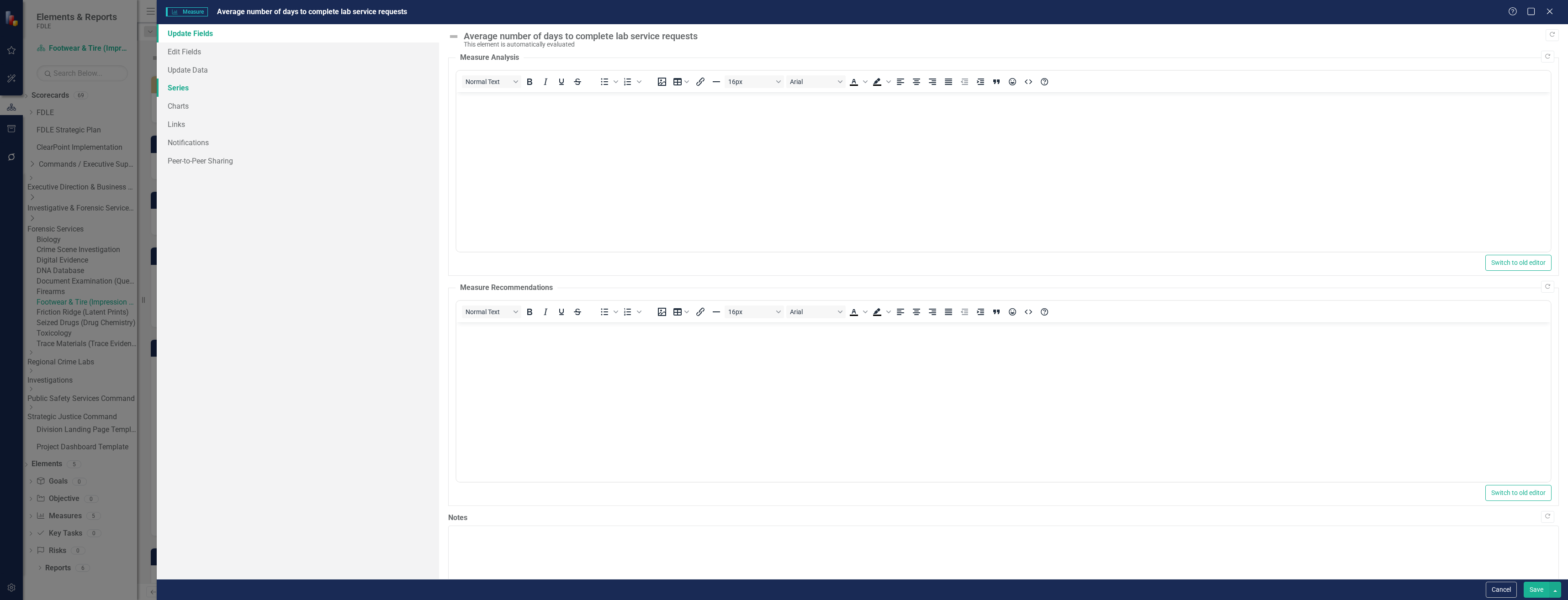
click at [303, 91] on link "Series" at bounding box center [297, 87] width 282 height 18
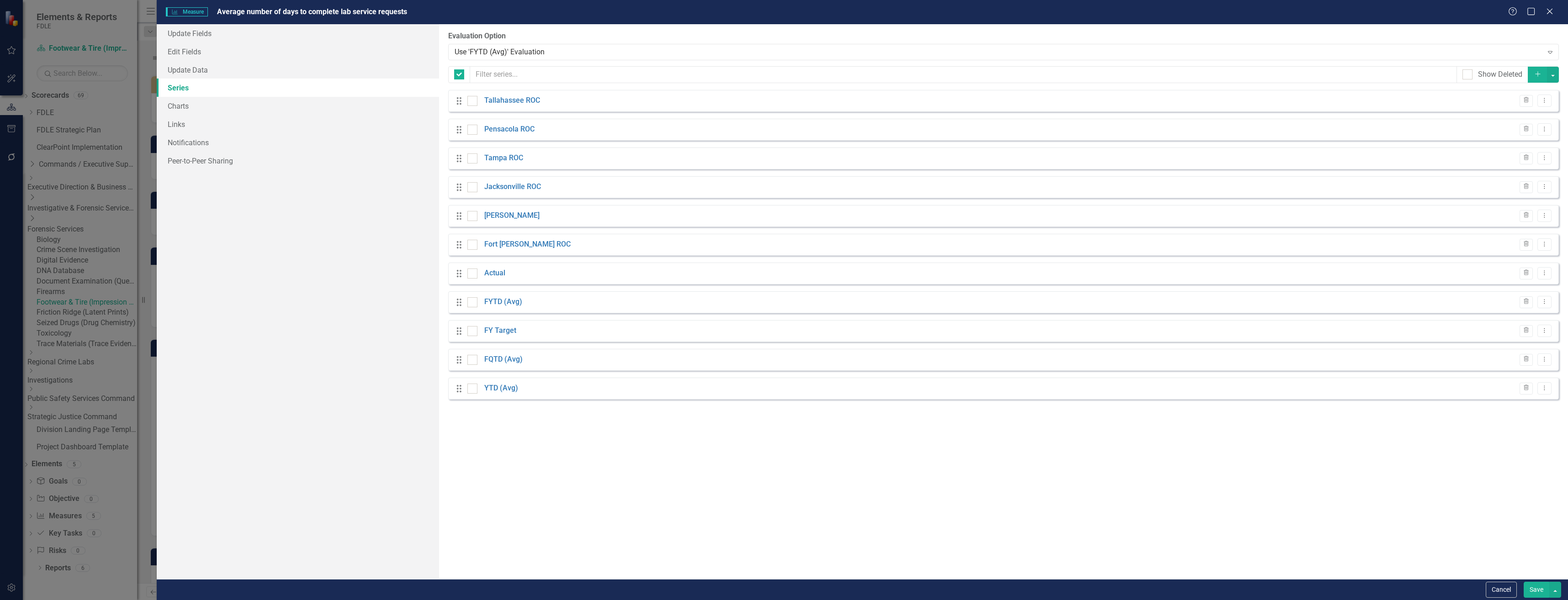
checkbox input "false"
click at [1547, 390] on icon "Dropdown Menu" at bounding box center [1544, 388] width 8 height 6
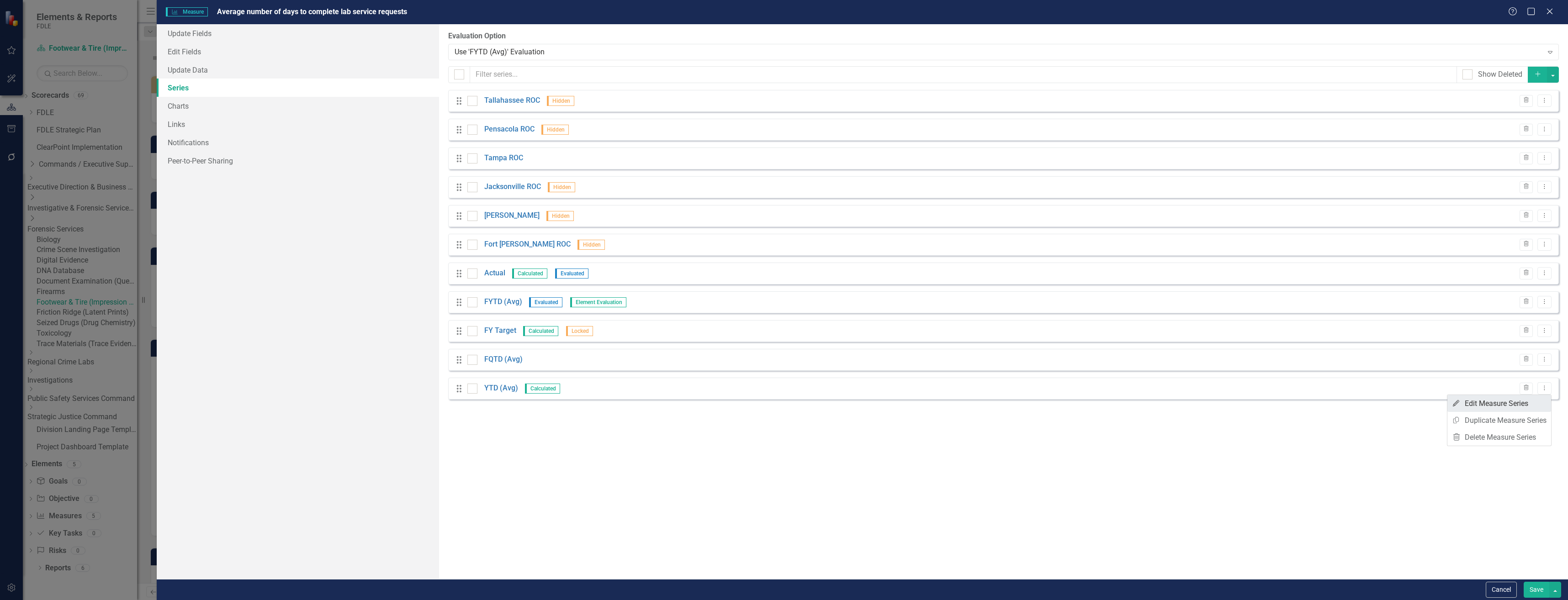
click at [1535, 397] on link "Edit Edit Measure Series" at bounding box center [1499, 403] width 103 height 17
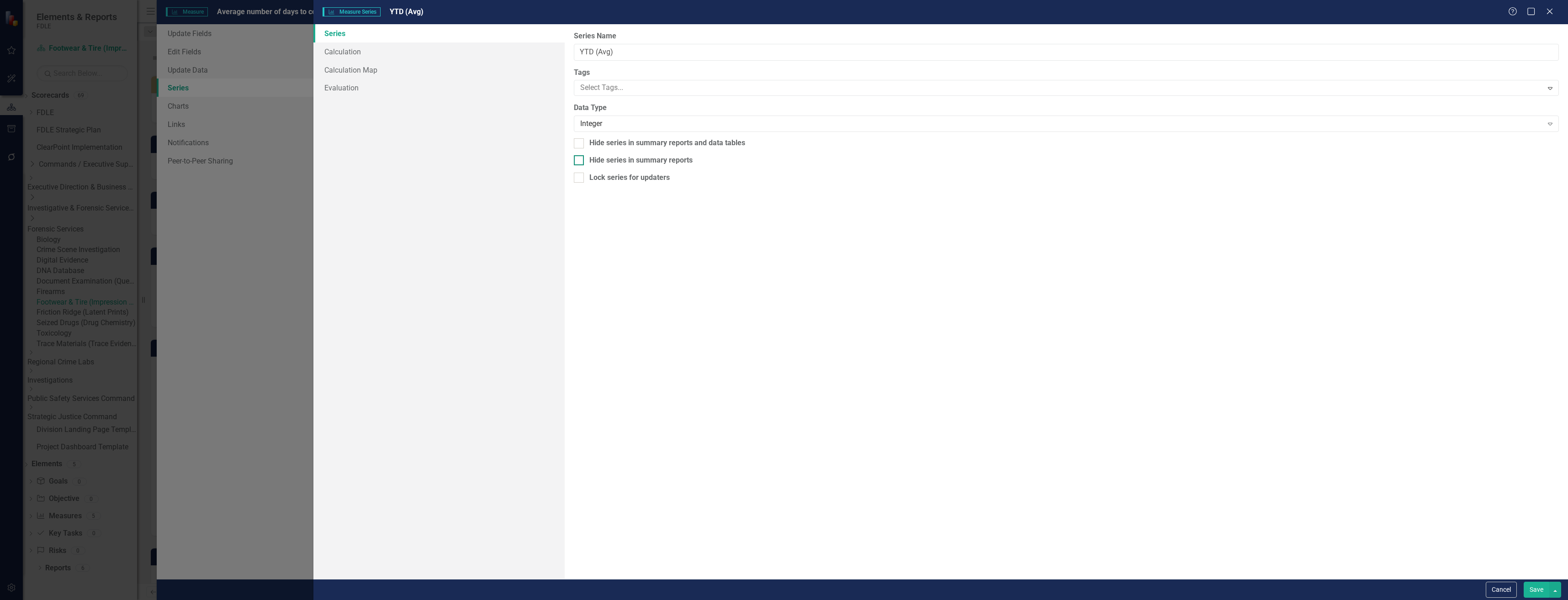
click at [615, 157] on div "Hide series in summary reports" at bounding box center [641, 160] width 103 height 11
click at [580, 157] on input "Hide series in summary reports" at bounding box center [577, 158] width 6 height 6
click at [615, 157] on div "Hide series in summary reports" at bounding box center [641, 160] width 103 height 11
click at [580, 157] on input "Hide series in summary reports" at bounding box center [577, 158] width 6 height 6
checkbox input "false"
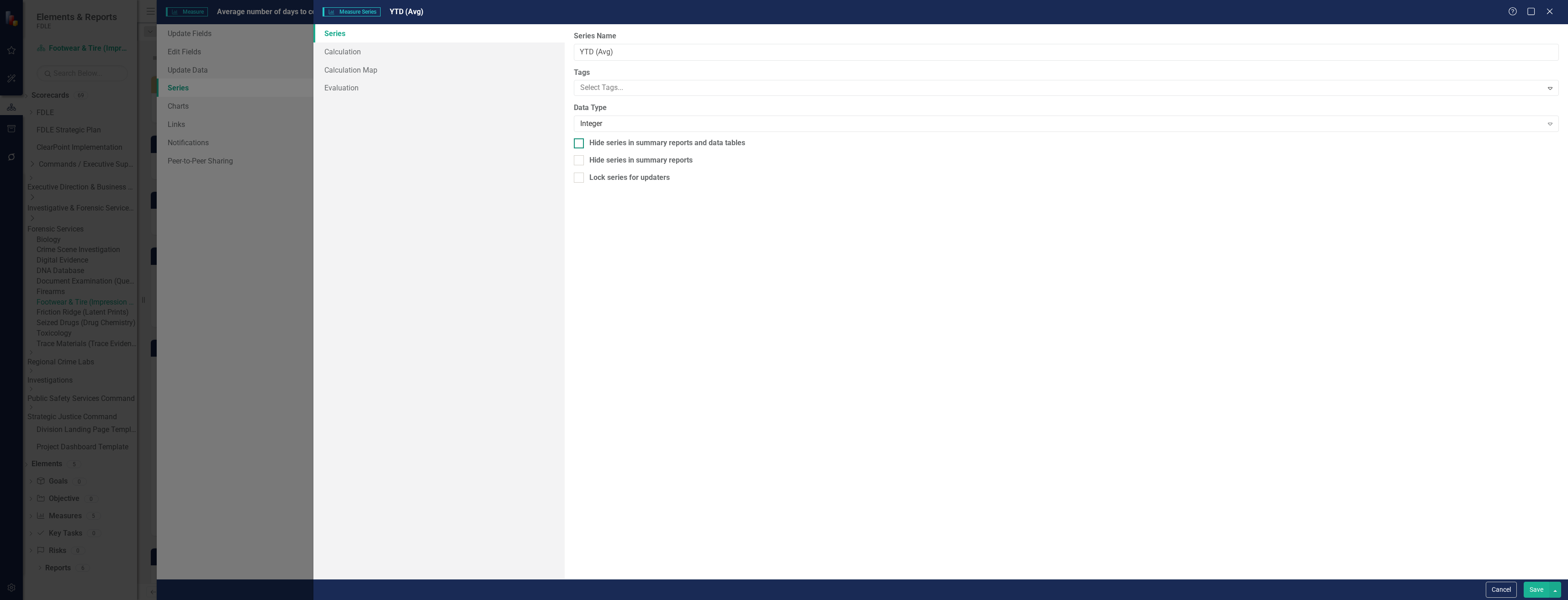
drag, startPoint x: 615, startPoint y: 157, endPoint x: 610, endPoint y: 144, distance: 13.9
click at [610, 144] on div "Hide series in summary reports and data tables" at bounding box center [667, 143] width 156 height 11
click at [580, 144] on input "Hide series in summary reports and data tables" at bounding box center [577, 141] width 6 height 6
checkbox input "true"
click at [1538, 585] on button "Save" at bounding box center [1537, 589] width 26 height 16
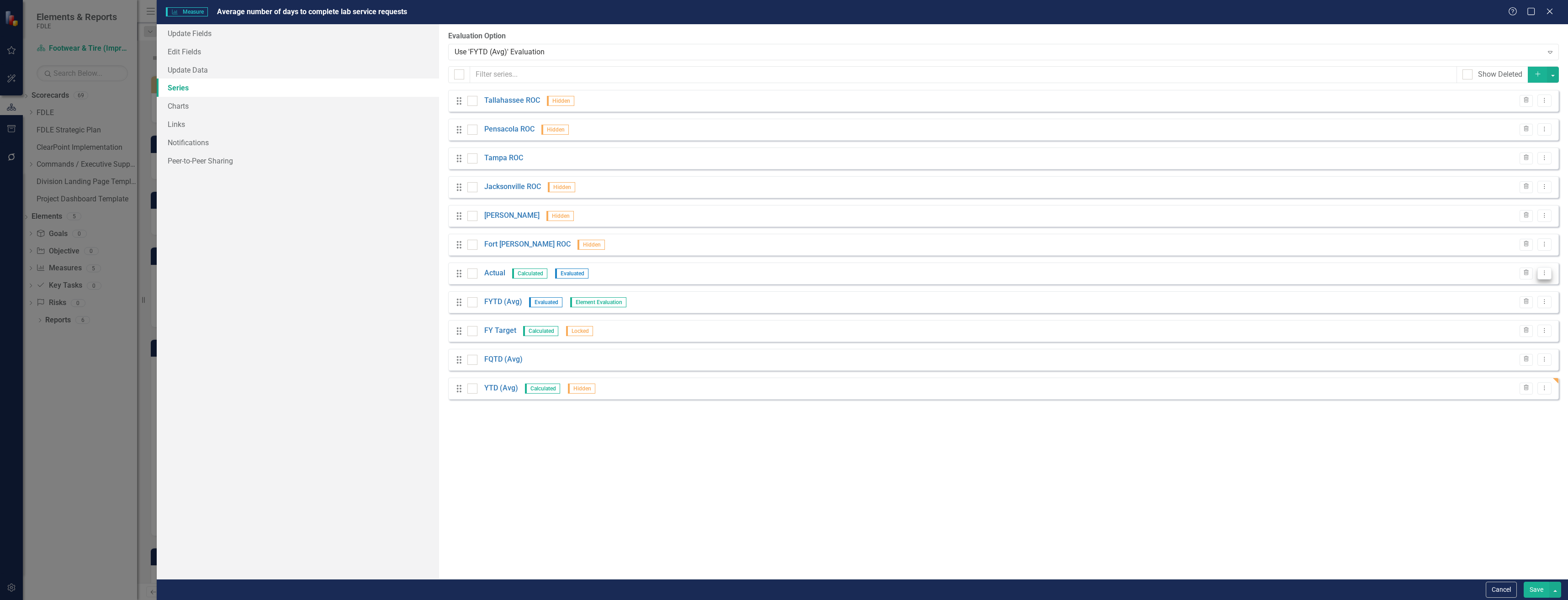
click at [1543, 270] on icon "Dropdown Menu" at bounding box center [1544, 273] width 8 height 6
click at [1525, 293] on link "Edit Edit Measure Series" at bounding box center [1499, 288] width 103 height 17
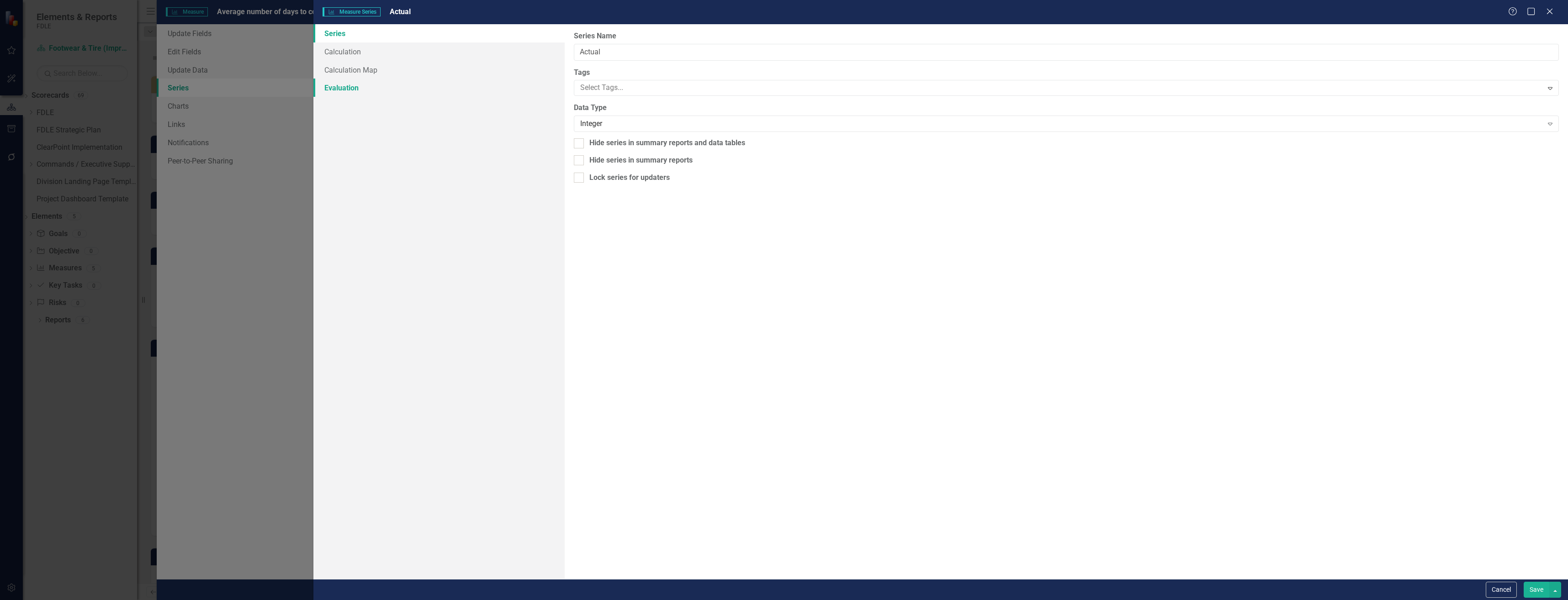
click at [399, 84] on link "Evaluation" at bounding box center [439, 87] width 251 height 18
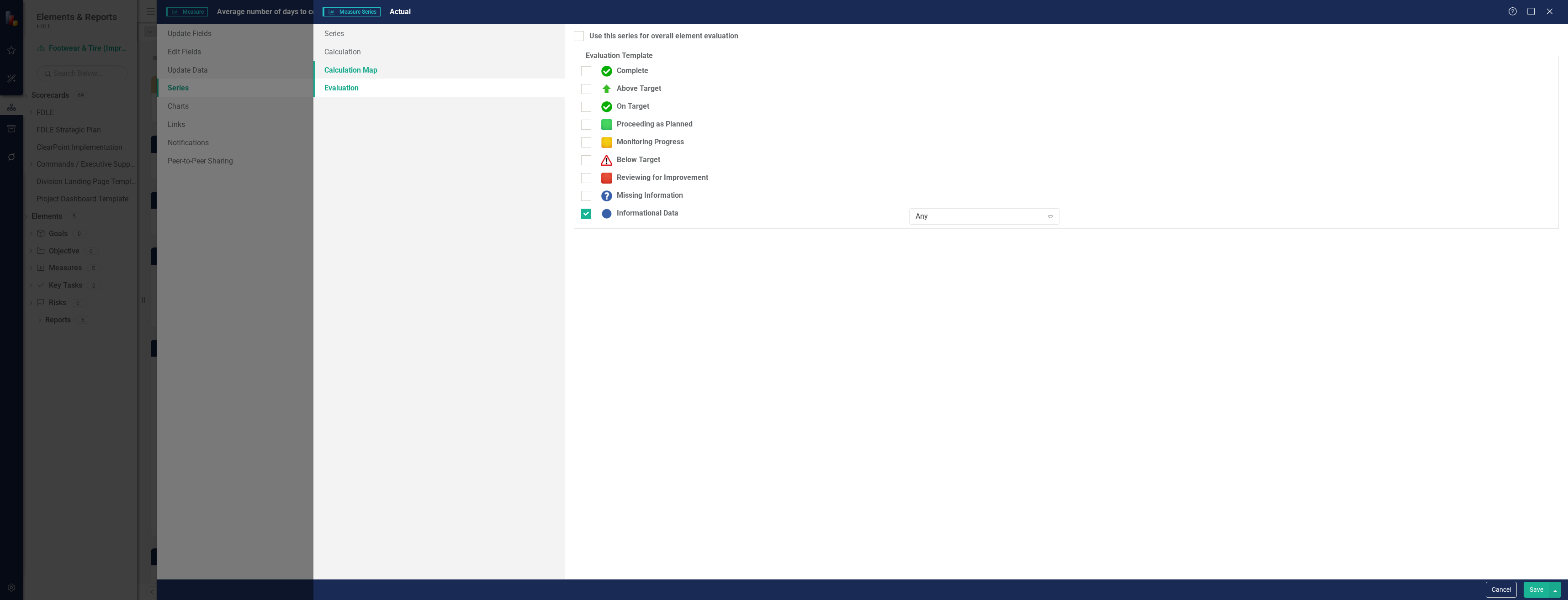
click at [411, 68] on link "Calculation Map" at bounding box center [439, 70] width 251 height 18
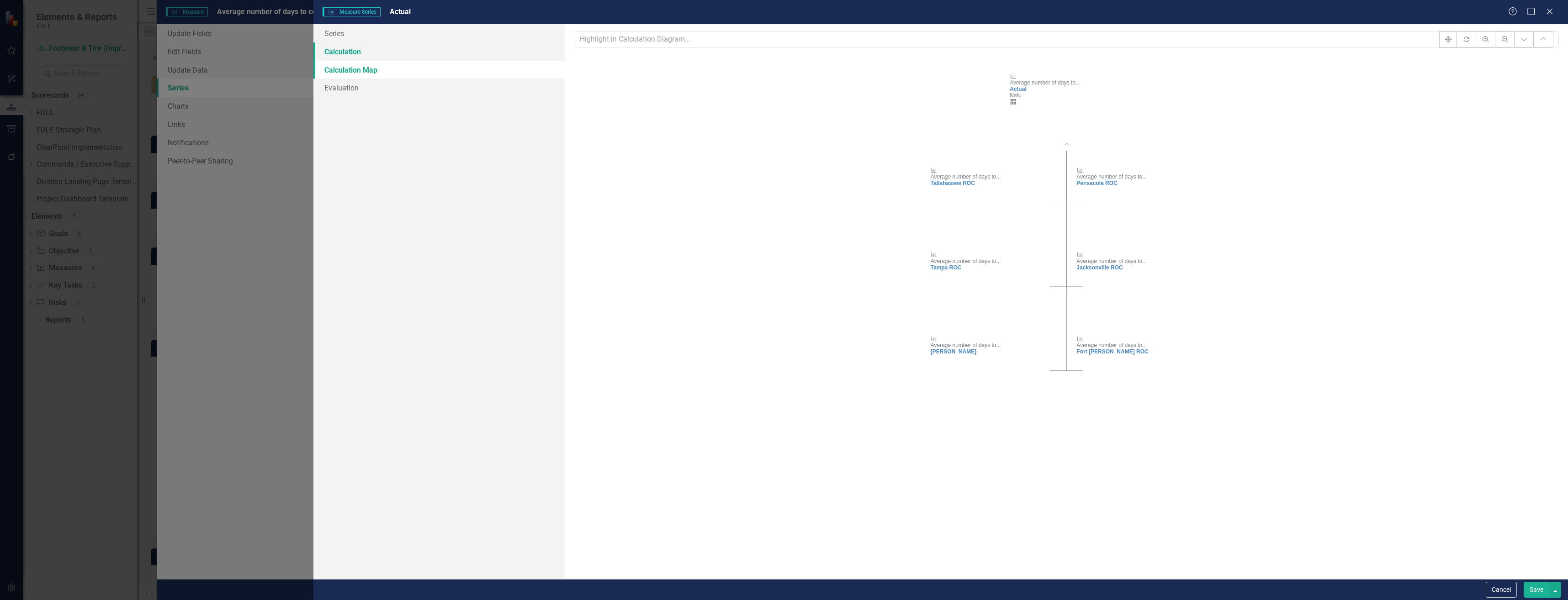
click at [413, 56] on link "Calculation" at bounding box center [439, 52] width 251 height 18
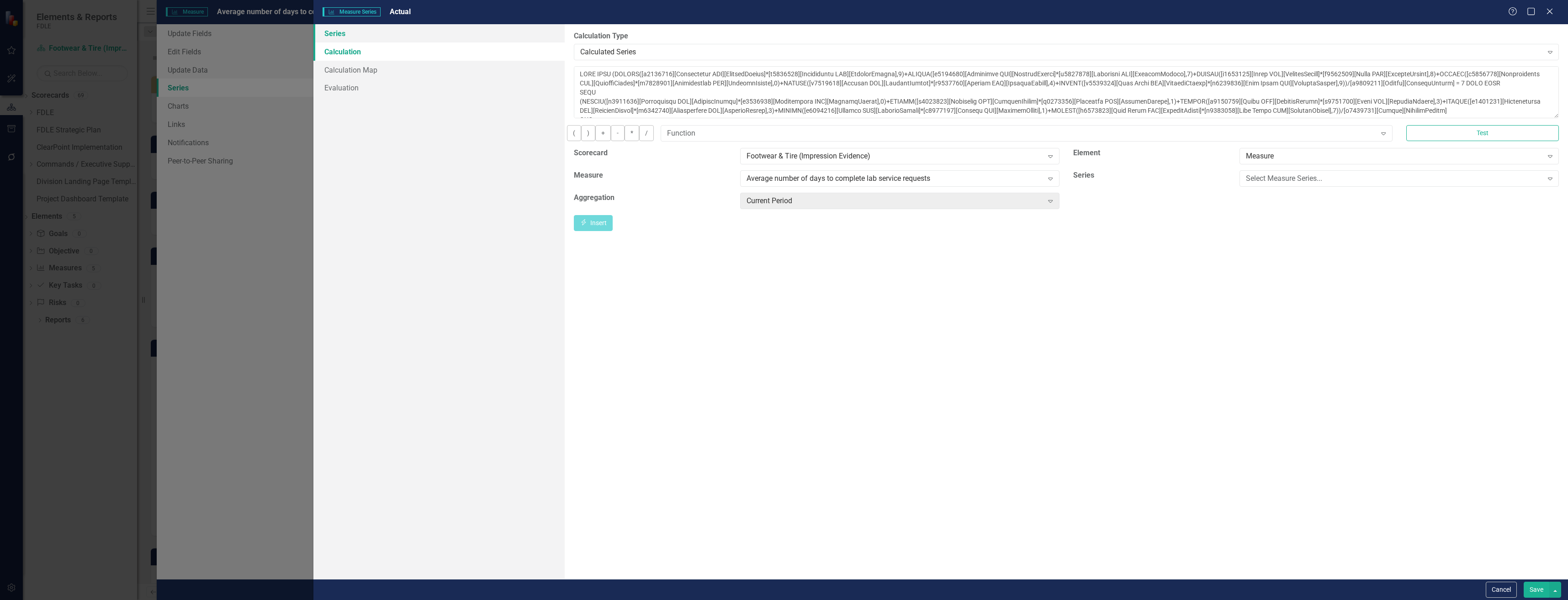
click at [472, 36] on link "Series" at bounding box center [439, 33] width 251 height 18
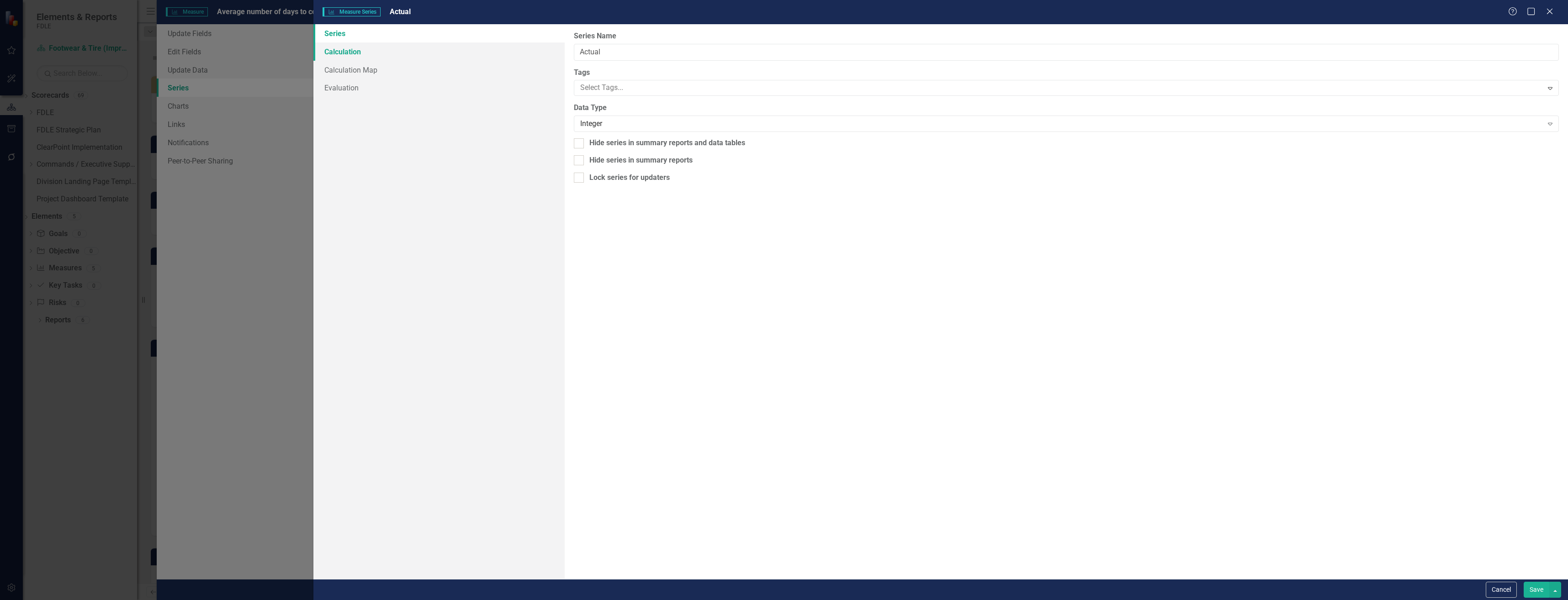
click at [463, 52] on link "Calculation" at bounding box center [439, 52] width 251 height 18
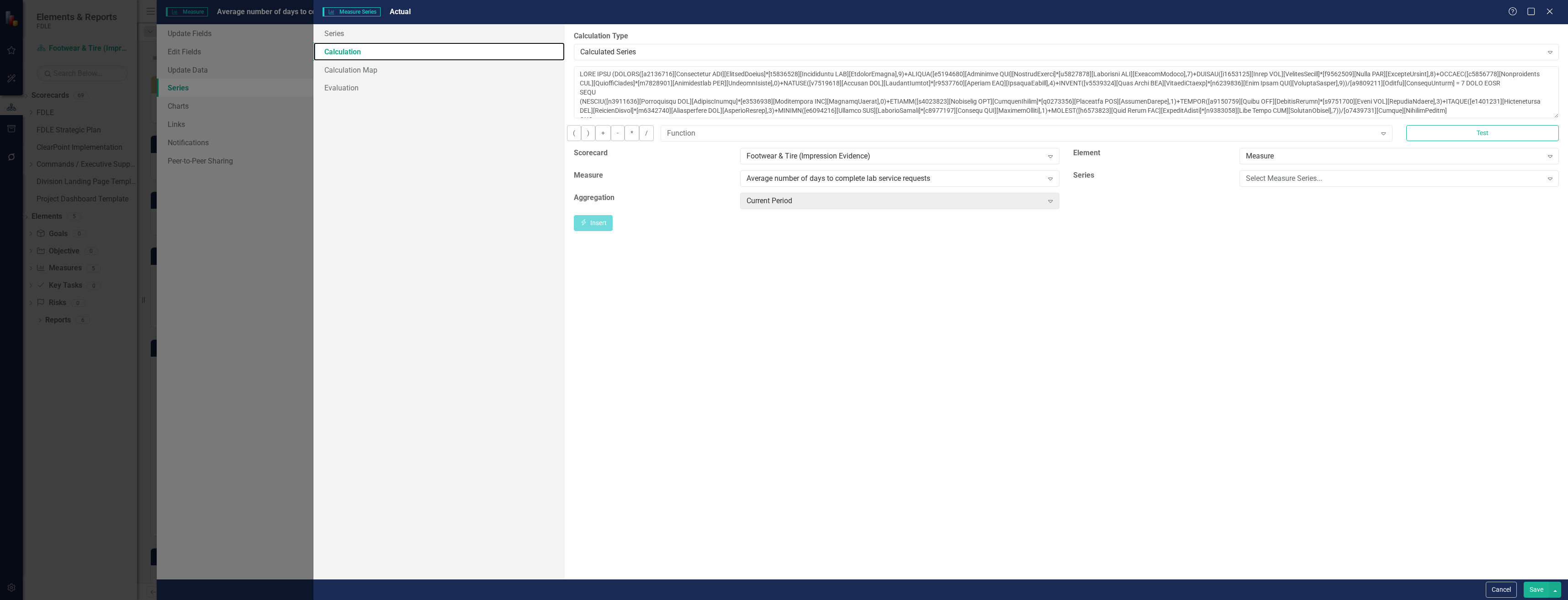
scroll to position [31, 0]
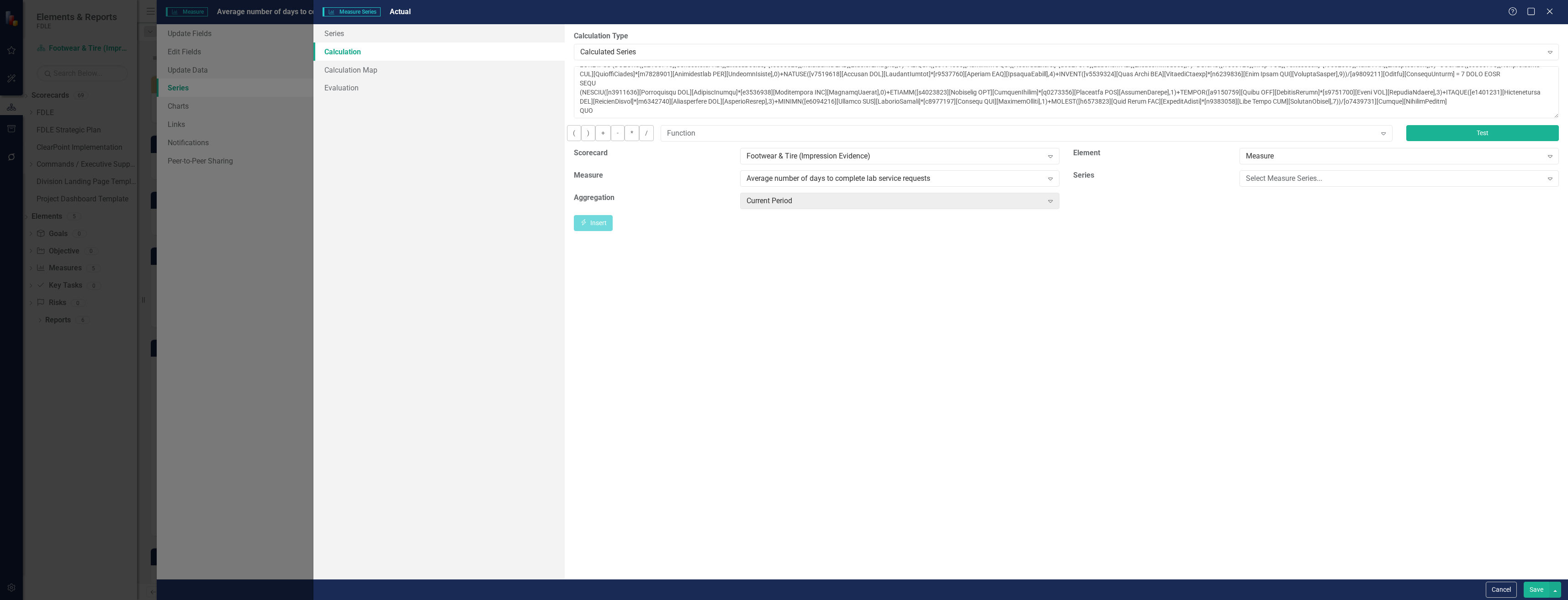
click at [1496, 137] on button "Test" at bounding box center [1482, 133] width 153 height 16
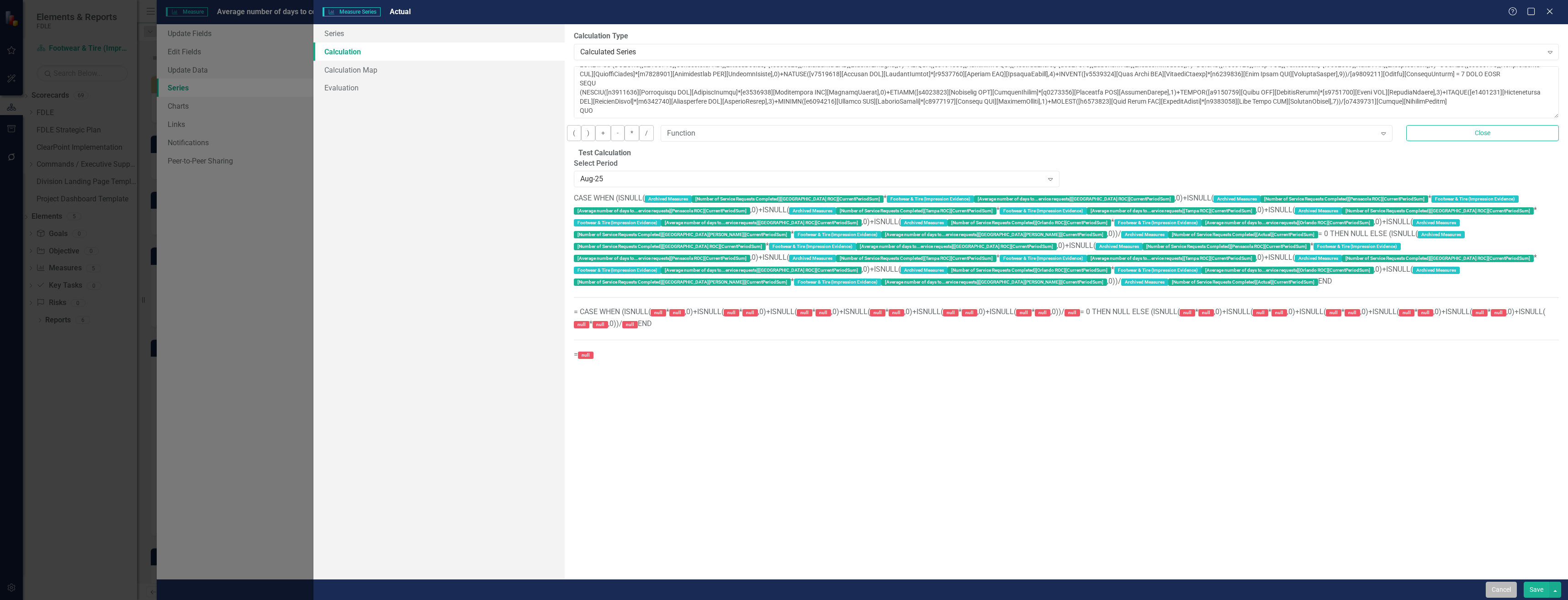
click at [1512, 589] on button "Cancel" at bounding box center [1501, 589] width 31 height 16
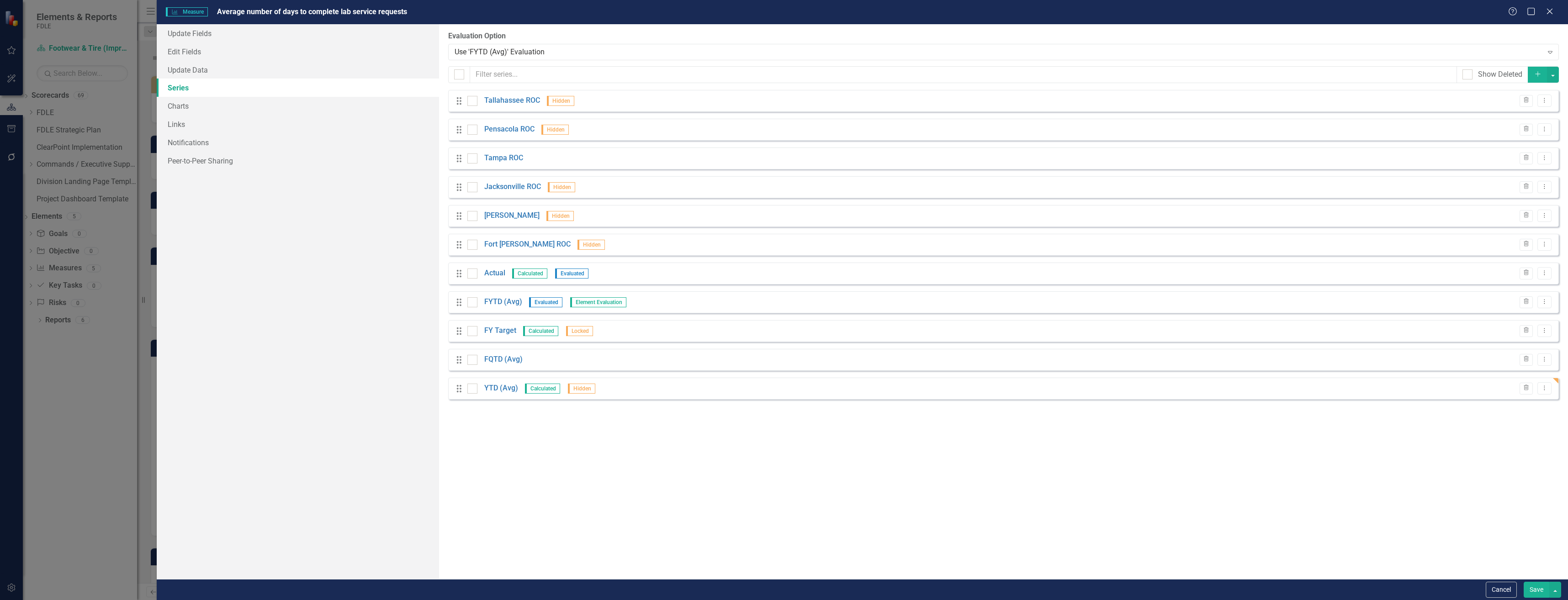
drag, startPoint x: 452, startPoint y: 275, endPoint x: 452, endPoint y: 189, distance: 86.0
click at [452, 189] on div "Drag Tallahassee ROC Hidden Trash Dropdown Menu Drag Pensacola ROC Hidden Trash…" at bounding box center [1003, 244] width 1111 height 310
click at [460, 279] on div "Drag Actual Calculated Evaluated Trash Dropdown Menu" at bounding box center [1003, 273] width 1111 height 22
drag, startPoint x: 461, startPoint y: 277, endPoint x: 463, endPoint y: 189, distance: 88.0
click at [463, 189] on div "Drag Tallahassee ROC Hidden Trash Dropdown Menu Drag Pensacola ROC Hidden Trash…" at bounding box center [1003, 244] width 1111 height 310
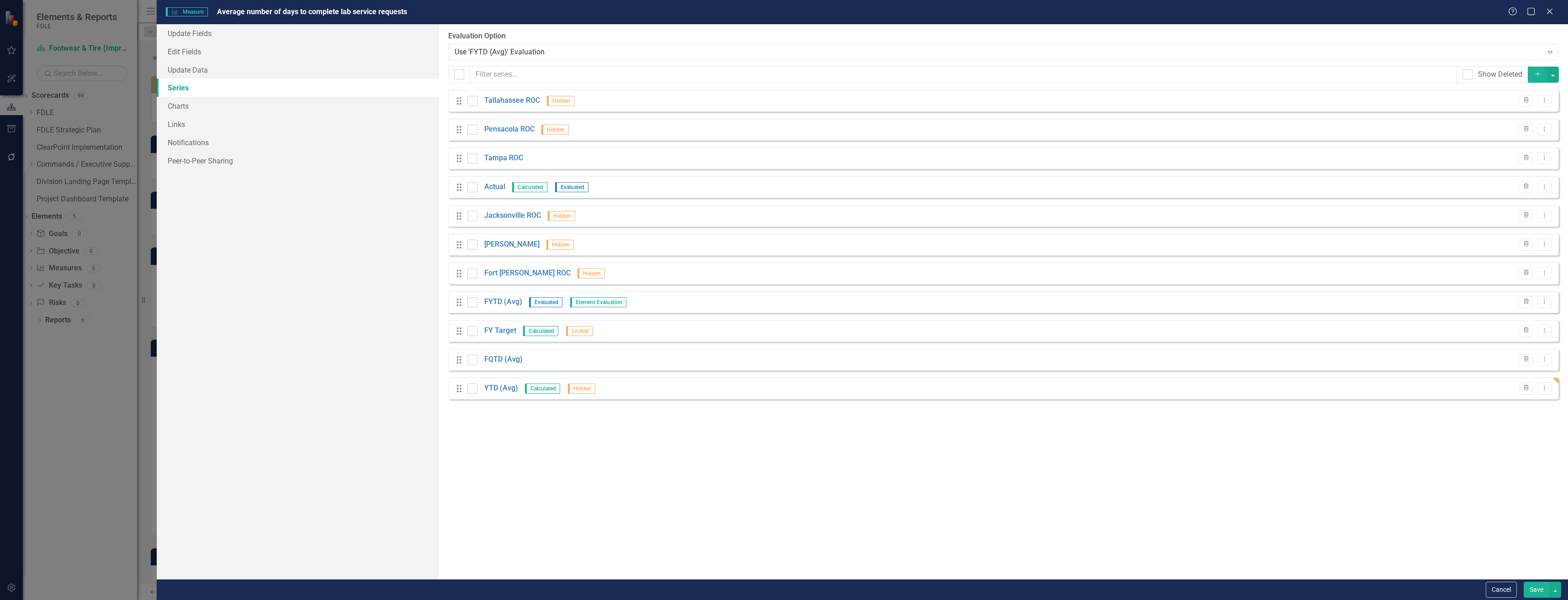
click at [459, 365] on div "Drag FQTD (Avg)" at bounding box center [489, 360] width 67 height 11
drag, startPoint x: 0, startPoint y: 0, endPoint x: 466, endPoint y: 219, distance: 514.9
click at [466, 219] on div "Drag Tallahassee ROC Hidden Trash Dropdown Menu Drag Pensacola ROC Hidden Trash…" at bounding box center [1003, 244] width 1111 height 310
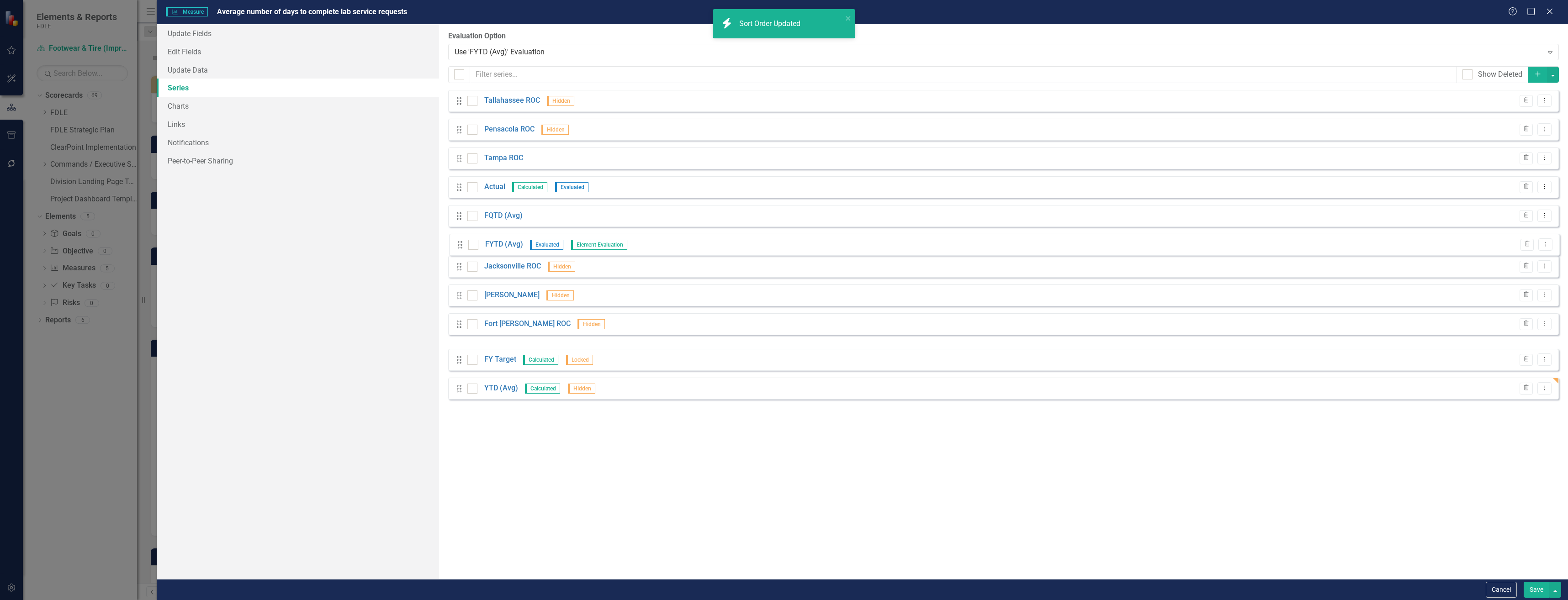
drag, startPoint x: 457, startPoint y: 335, endPoint x: 463, endPoint y: 235, distance: 100.2
click at [463, 235] on div "Drag Tallahassee ROC Hidden Trash Dropdown Menu Drag Pensacola ROC Hidden Trash…" at bounding box center [1003, 244] width 1111 height 310
click at [1542, 588] on button "Save" at bounding box center [1537, 589] width 26 height 16
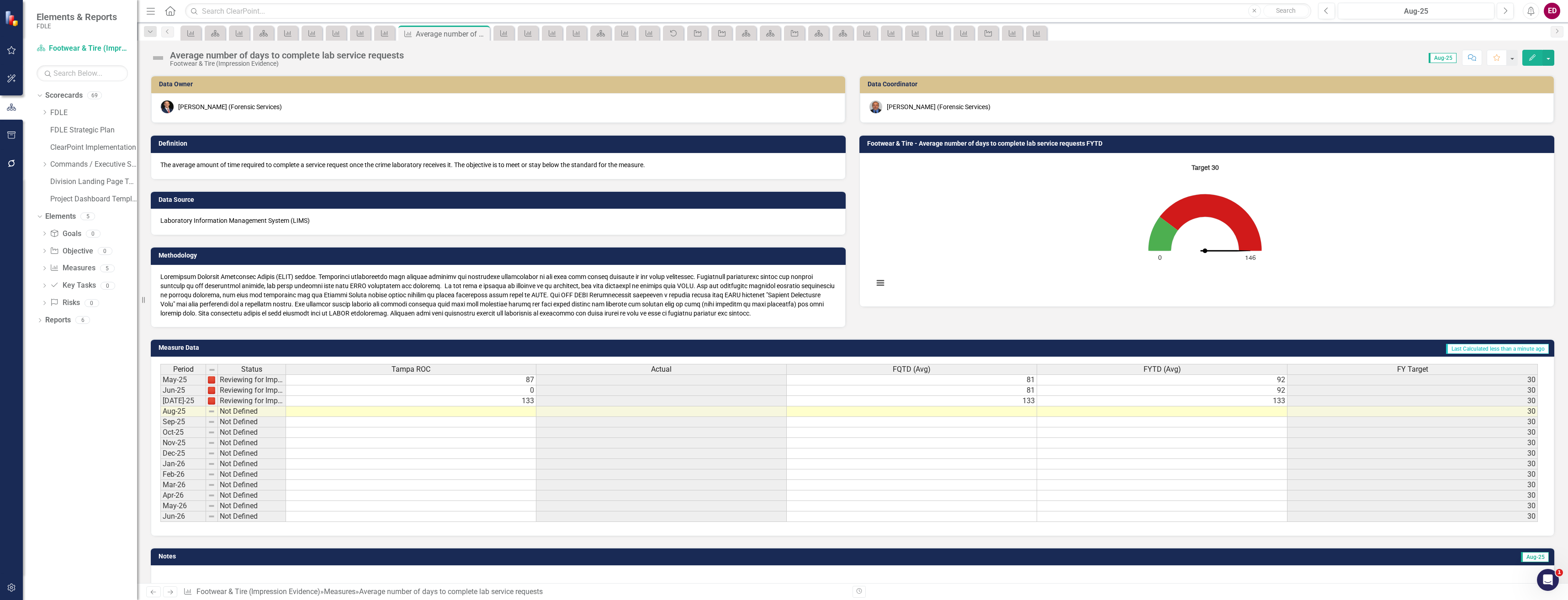
click at [1527, 56] on button "Edit" at bounding box center [1532, 57] width 20 height 16
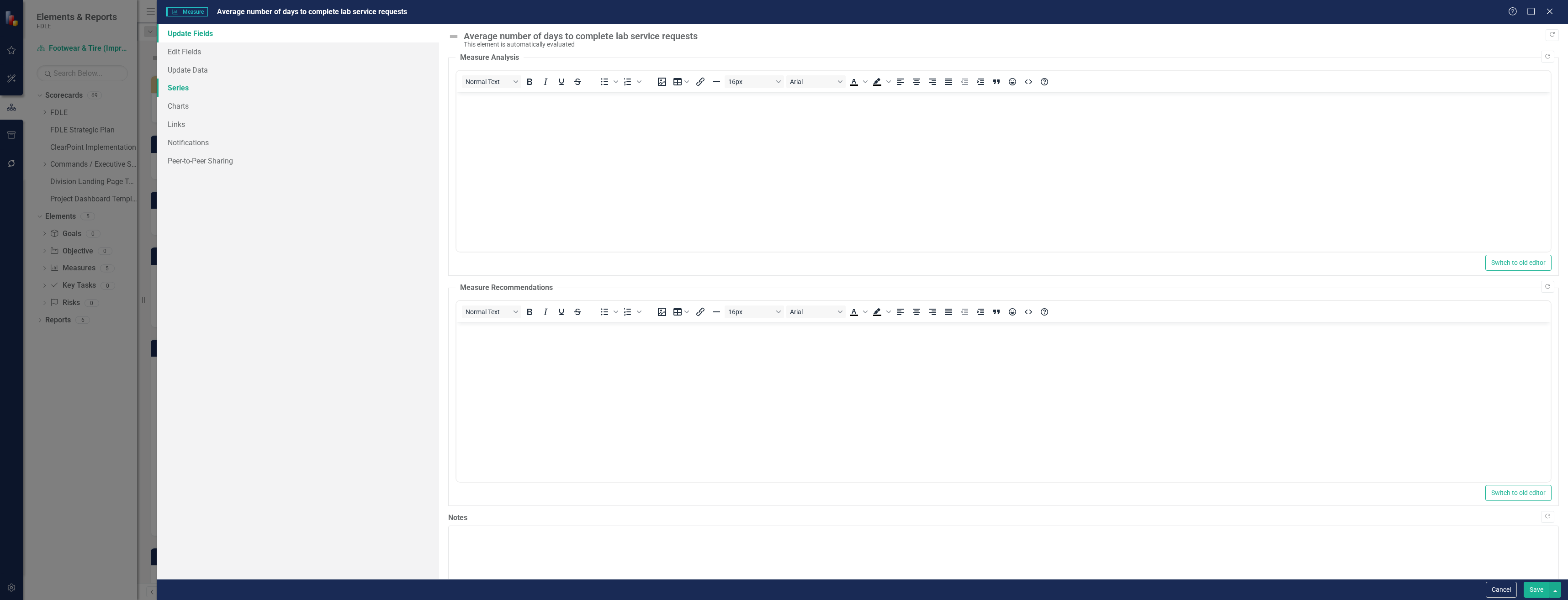
click at [208, 92] on link "Series" at bounding box center [297, 87] width 282 height 18
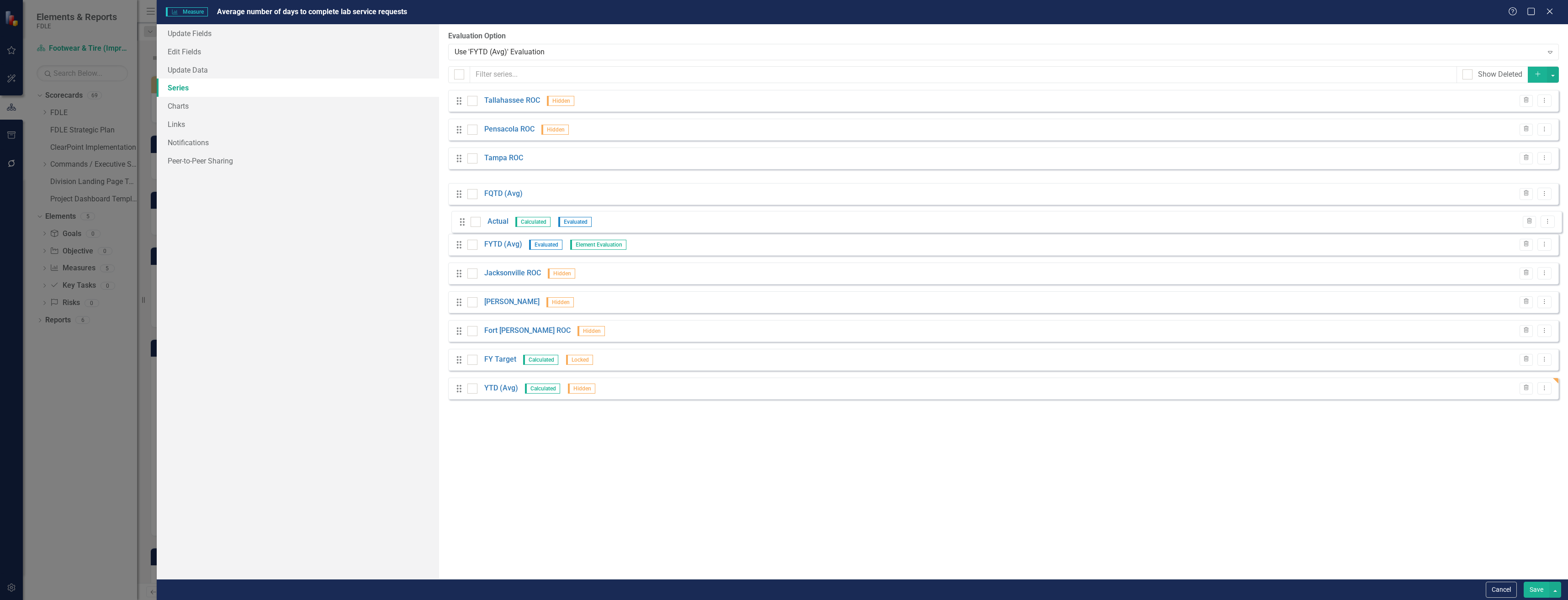
drag, startPoint x: 463, startPoint y: 189, endPoint x: 466, endPoint y: 225, distance: 36.1
click at [1532, 592] on button "Save" at bounding box center [1537, 589] width 26 height 16
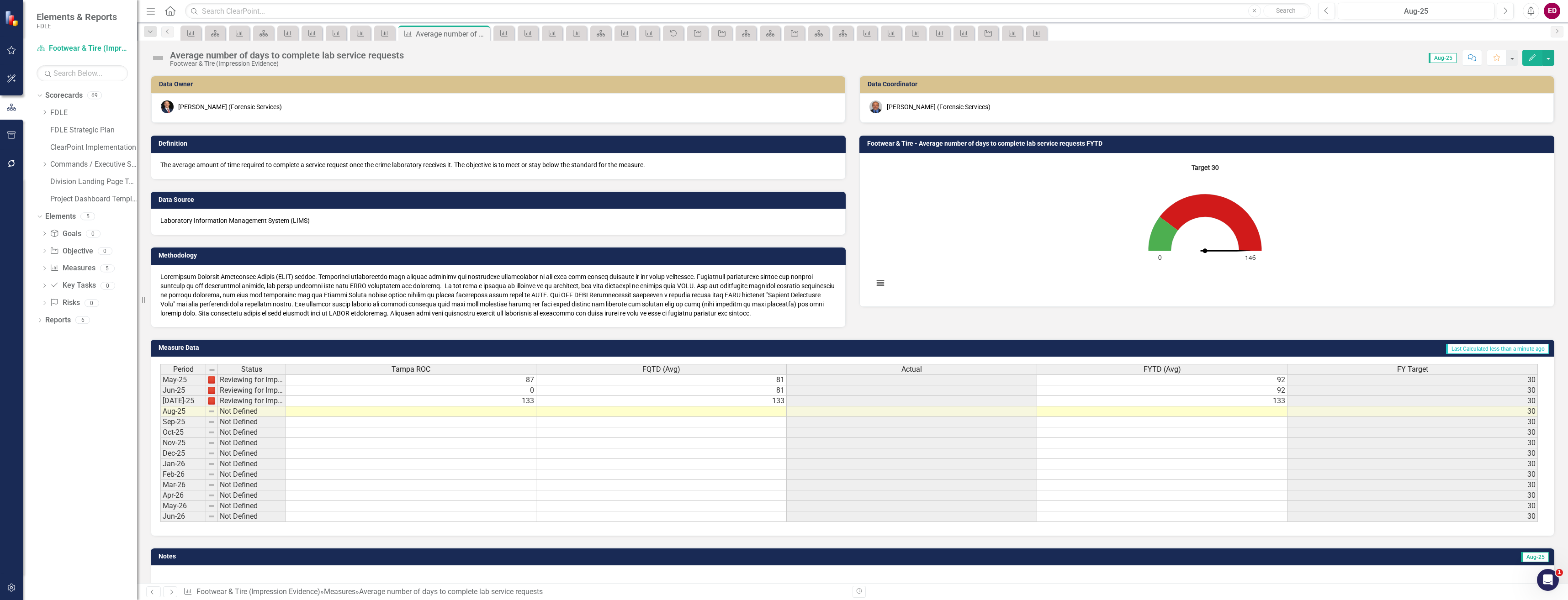
click at [1530, 59] on icon "Edit" at bounding box center [1532, 57] width 8 height 6
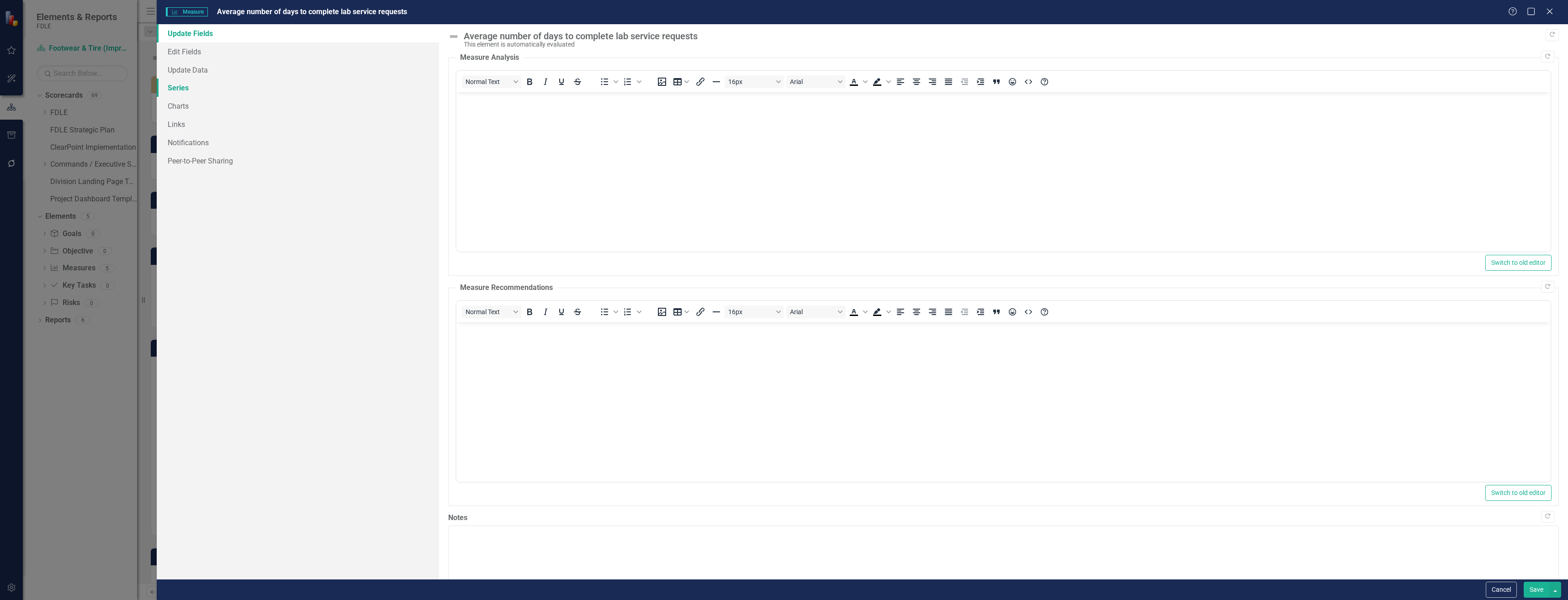
click at [342, 94] on link "Series" at bounding box center [297, 87] width 282 height 18
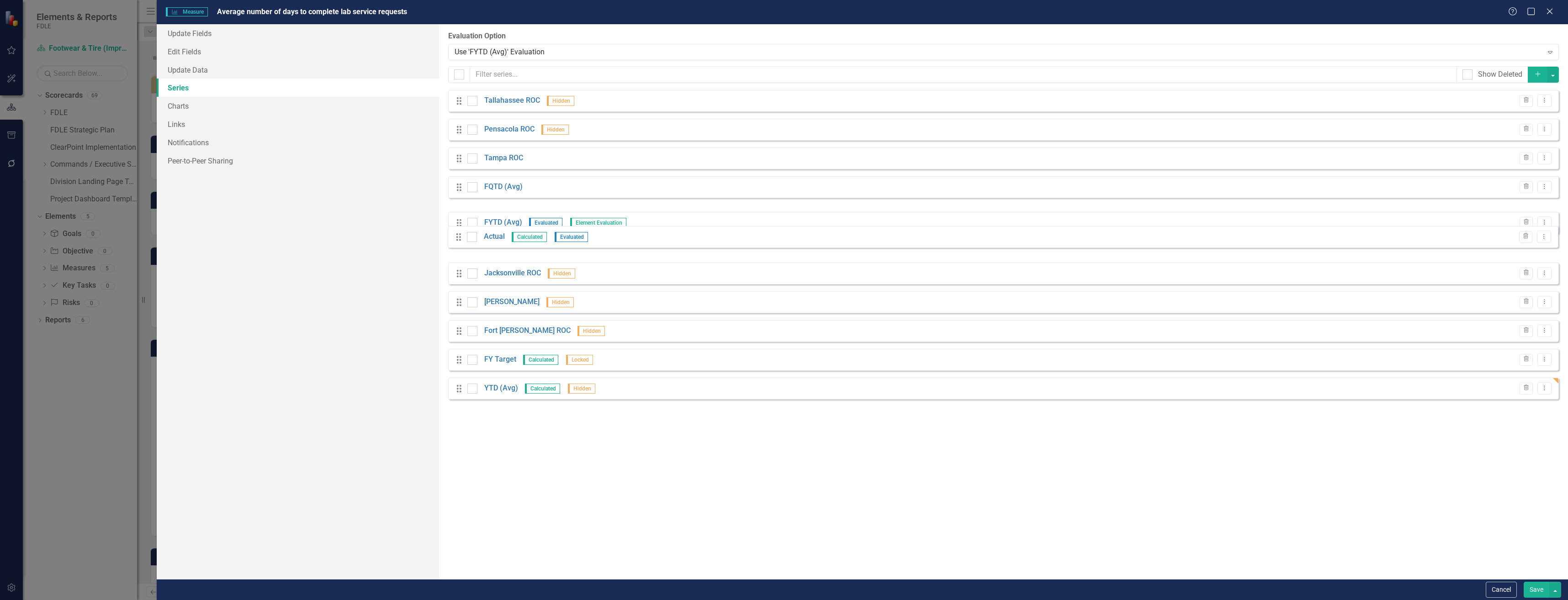
drag, startPoint x: 460, startPoint y: 220, endPoint x: 460, endPoint y: 244, distance: 24.0
click at [1532, 583] on button "Save" at bounding box center [1537, 589] width 26 height 16
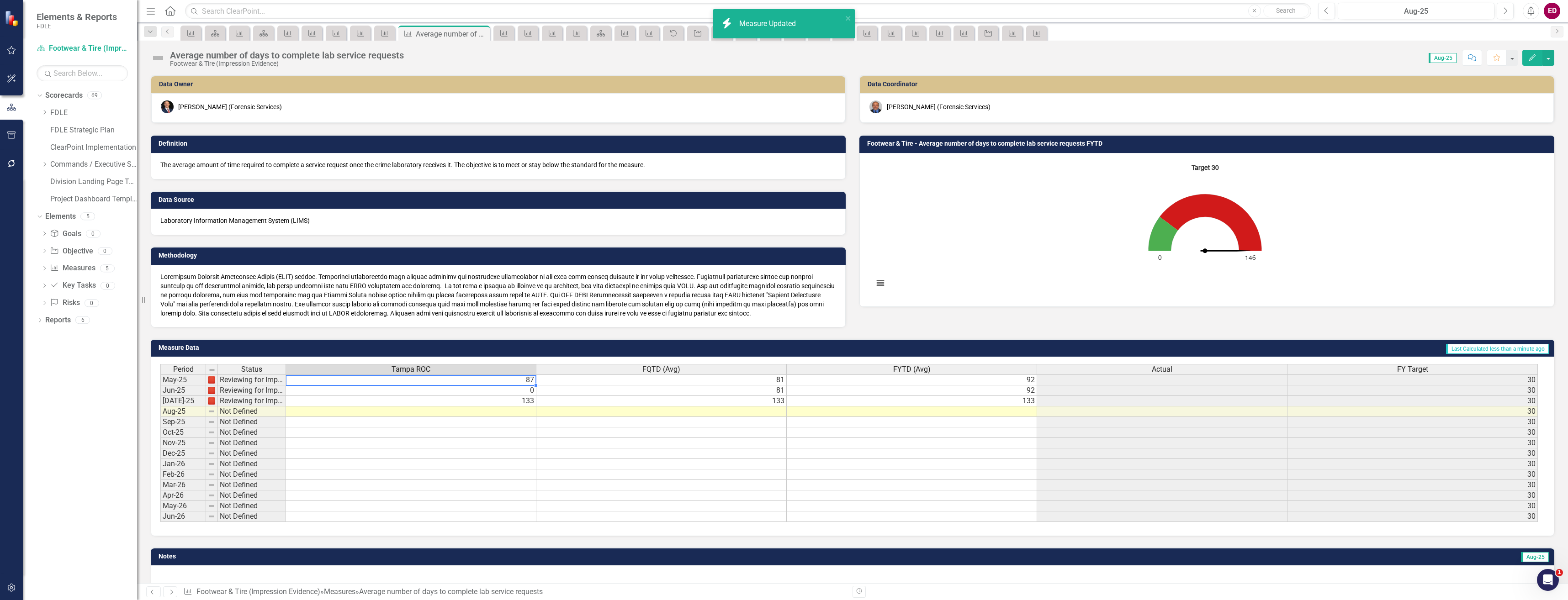
click at [451, 377] on td "87" at bounding box center [411, 379] width 250 height 11
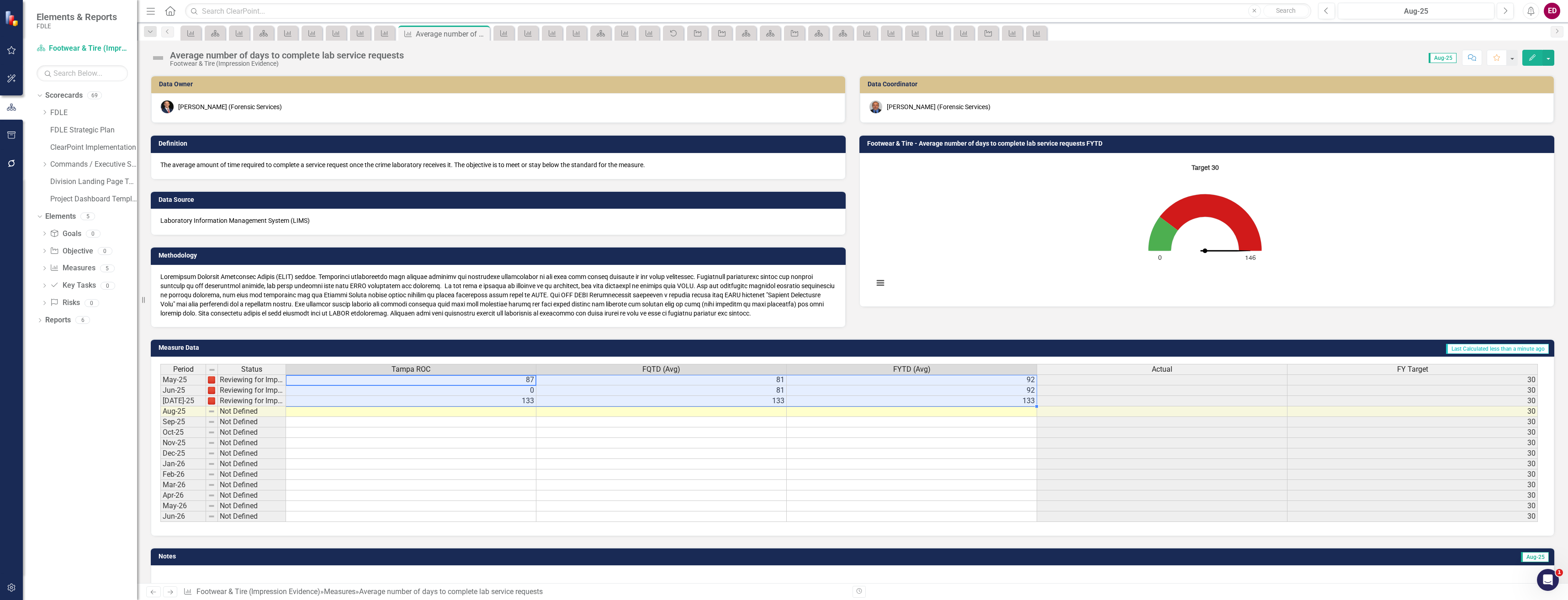
drag, startPoint x: 437, startPoint y: 381, endPoint x: 935, endPoint y: 406, distance: 498.6
click at [161, 406] on div "Period Status Tampa ROC FQTD (Avg) FYTD (Avg) Actual FY Target May-25 Reviewing…" at bounding box center [161, 443] width 0 height 158
click at [40, 167] on div "Dropdown Scorecards 69 Dropdown FDLE Commissioner's Initiative Team Project Das…" at bounding box center [87, 148] width 100 height 121
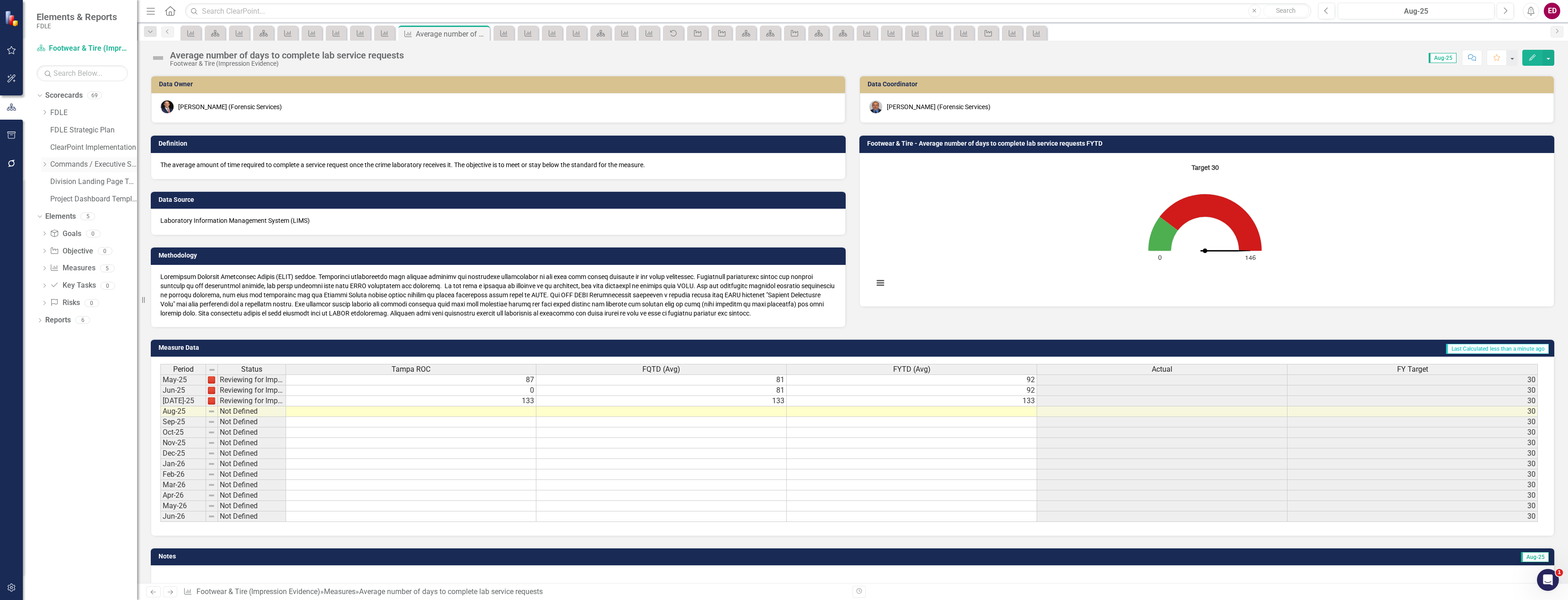
click at [43, 163] on icon "Dropdown" at bounding box center [44, 164] width 7 height 5
click at [52, 230] on icon "Dropdown" at bounding box center [53, 233] width 7 height 5
click at [51, 214] on icon "Dropdown" at bounding box center [53, 215] width 7 height 5
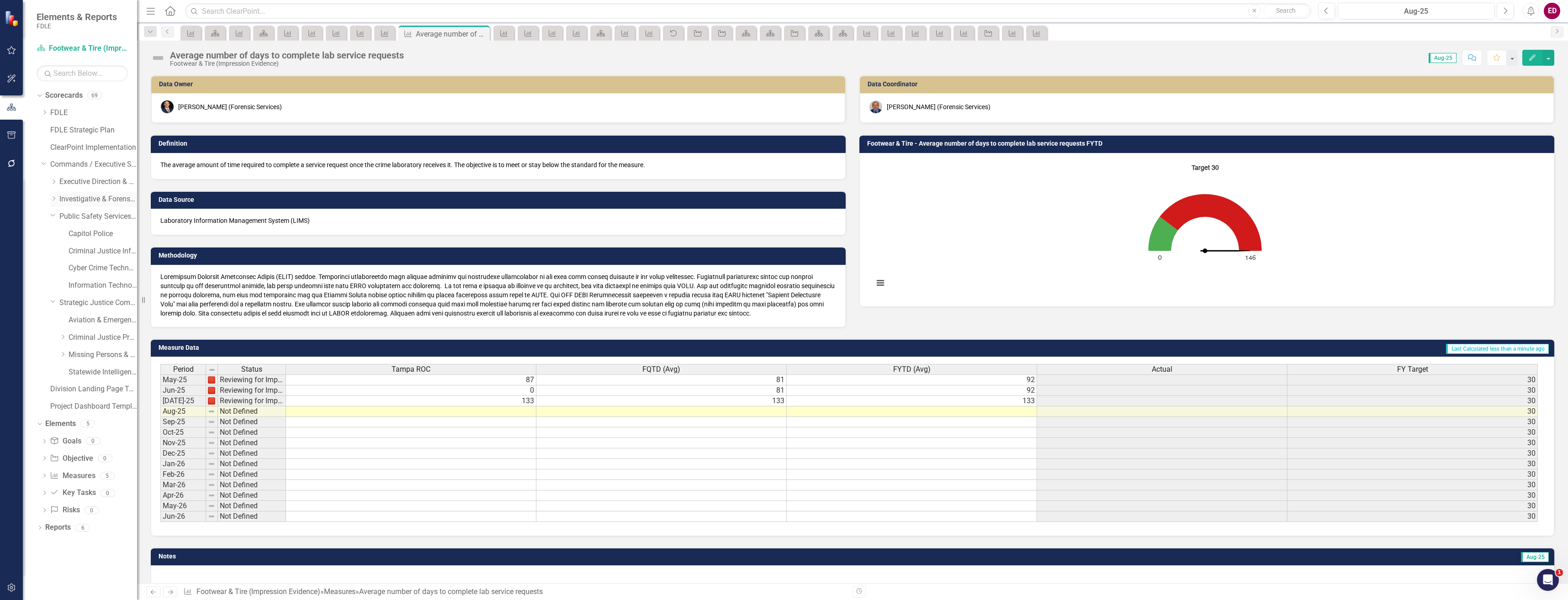
click at [56, 200] on icon "Dropdown" at bounding box center [53, 198] width 7 height 5
click at [63, 217] on icon "Dropdown" at bounding box center [62, 215] width 7 height 5
click at [91, 354] on link "Friction Ridge (Latent Prints)" at bounding box center [107, 355] width 59 height 11
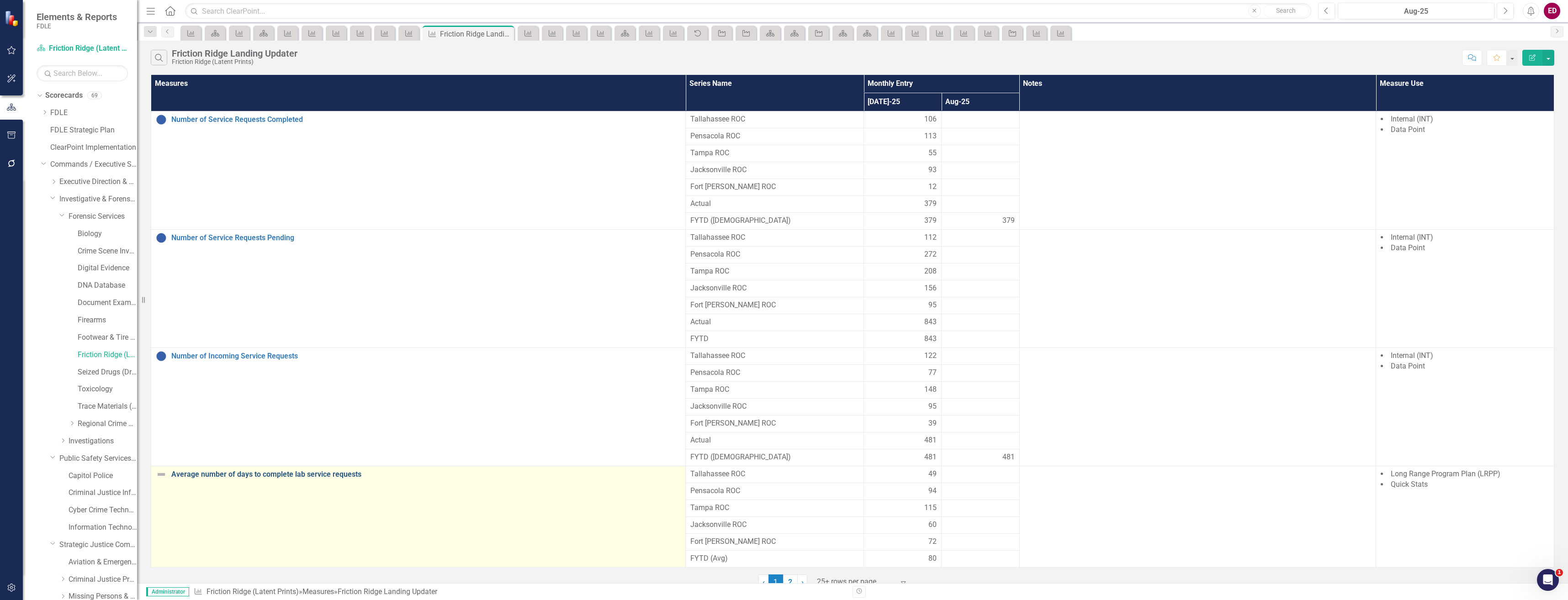
click at [287, 478] on link "Average number of days to complete lab service requests" at bounding box center [426, 474] width 510 height 8
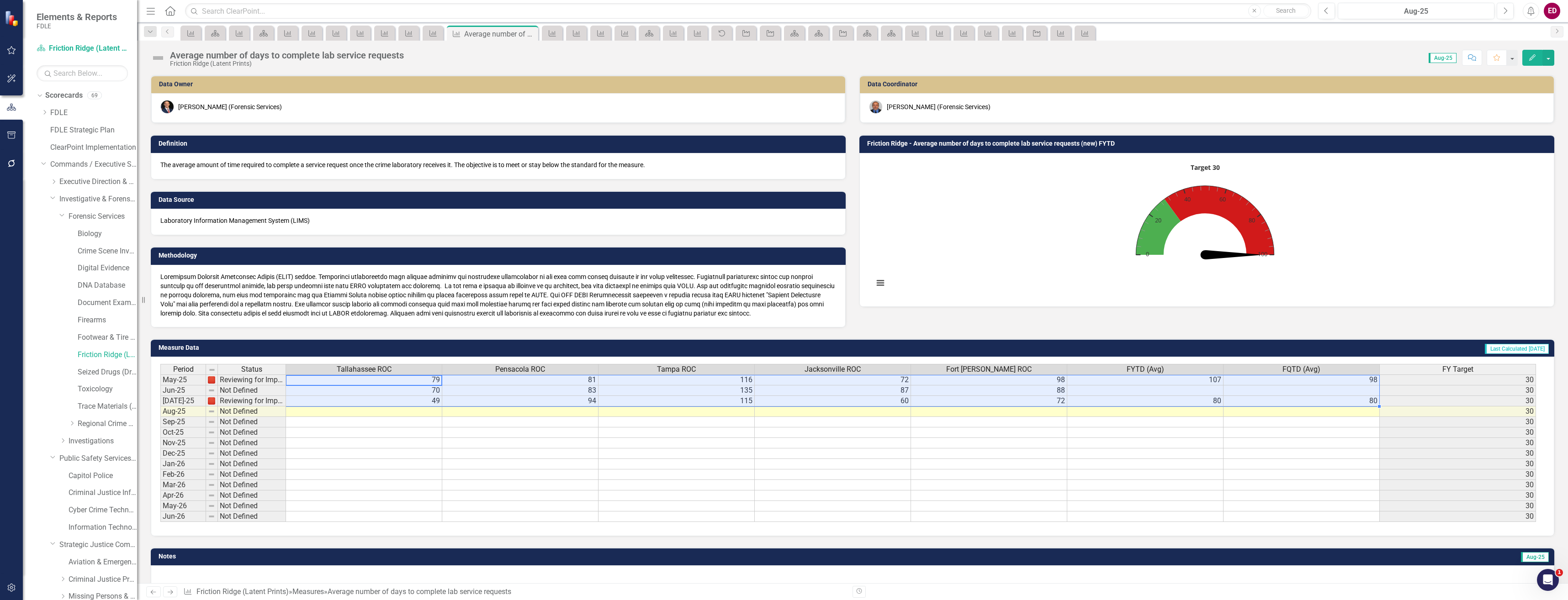
drag, startPoint x: 373, startPoint y: 378, endPoint x: 1322, endPoint y: 396, distance: 949.2
click at [1322, 396] on tbody "May-25 Reviewing for Improvement 79 81 116 72 98 107 98 [DATE]-25 Not Defined 7…" at bounding box center [848, 448] width 1376 height 148
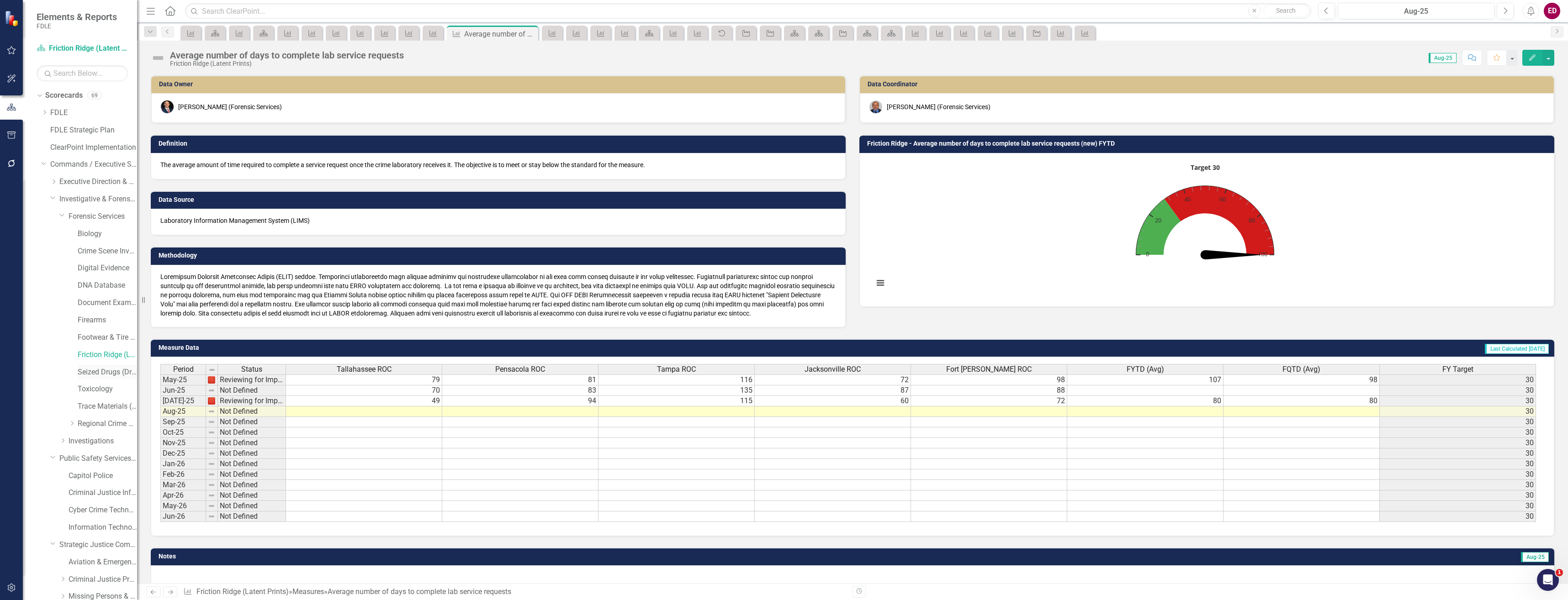
click at [108, 376] on link "Seized Drugs (Drug Chemistry)" at bounding box center [107, 373] width 59 height 11
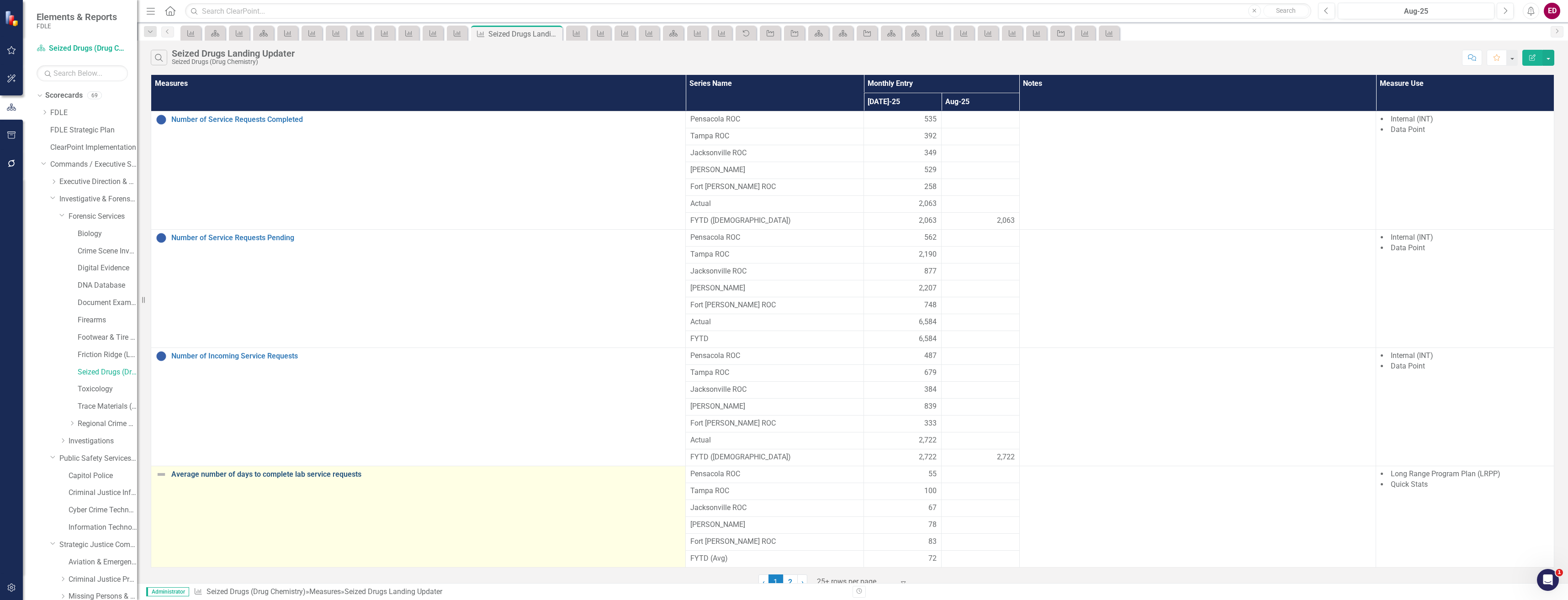
click at [246, 475] on link "Average number of days to complete lab service requests" at bounding box center [426, 474] width 510 height 8
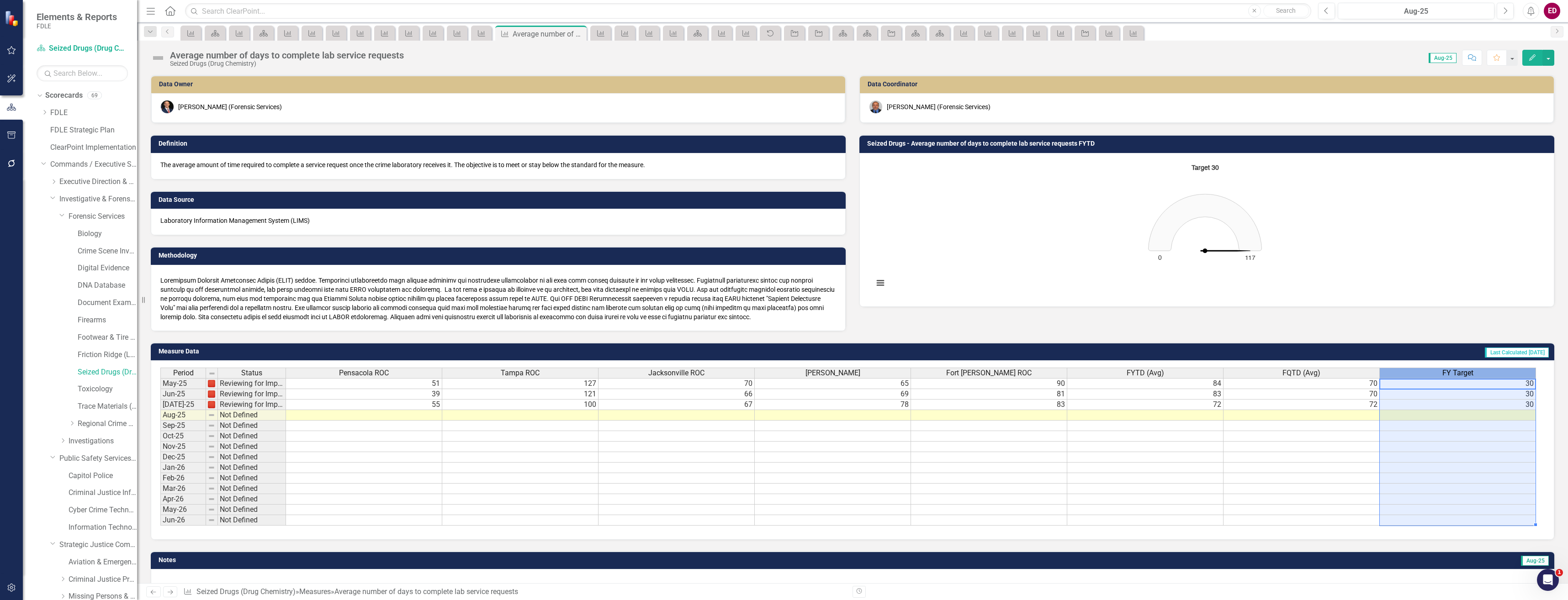
click at [1501, 370] on div "FY Target" at bounding box center [1457, 373] width 156 height 10
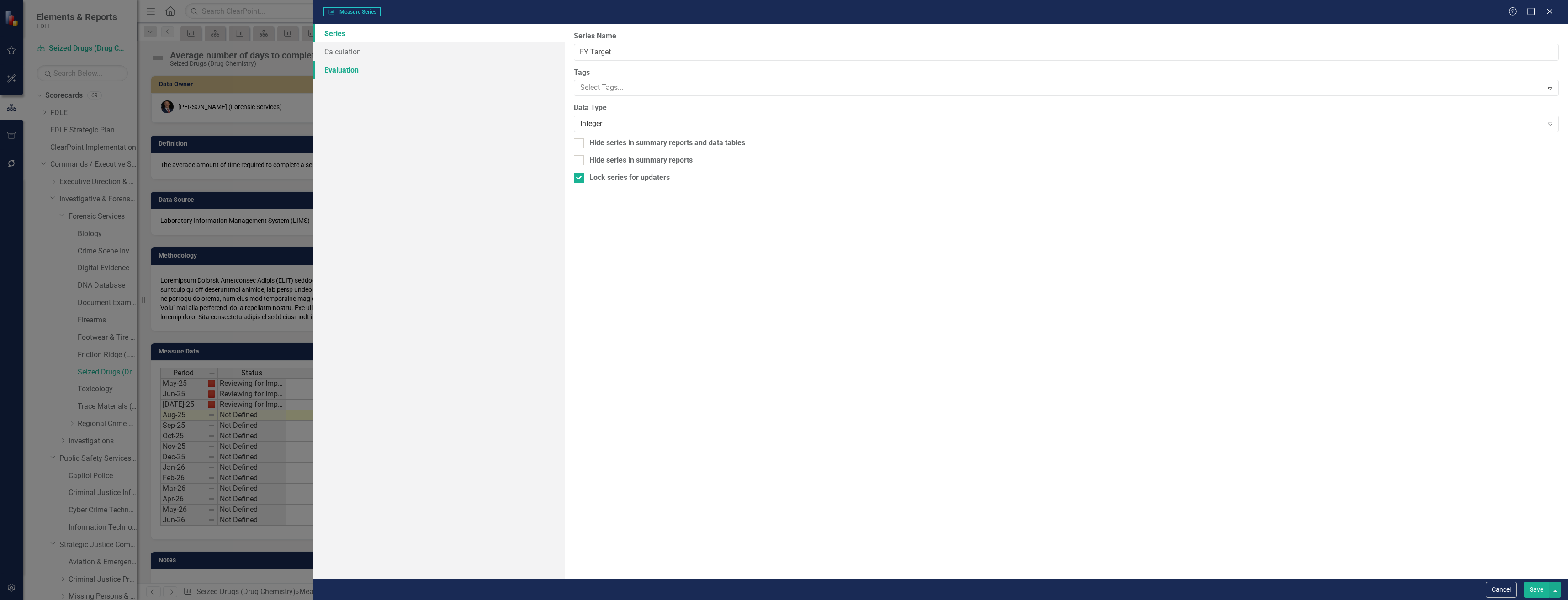
type input "FY Target"
checkbox input "true"
click at [396, 51] on link "Calculation" at bounding box center [439, 52] width 251 height 18
click at [615, 40] on label "Calculation Type" at bounding box center [1066, 37] width 985 height 11
click at [628, 51] on div "Select Series Calculation Type" at bounding box center [1061, 52] width 962 height 11
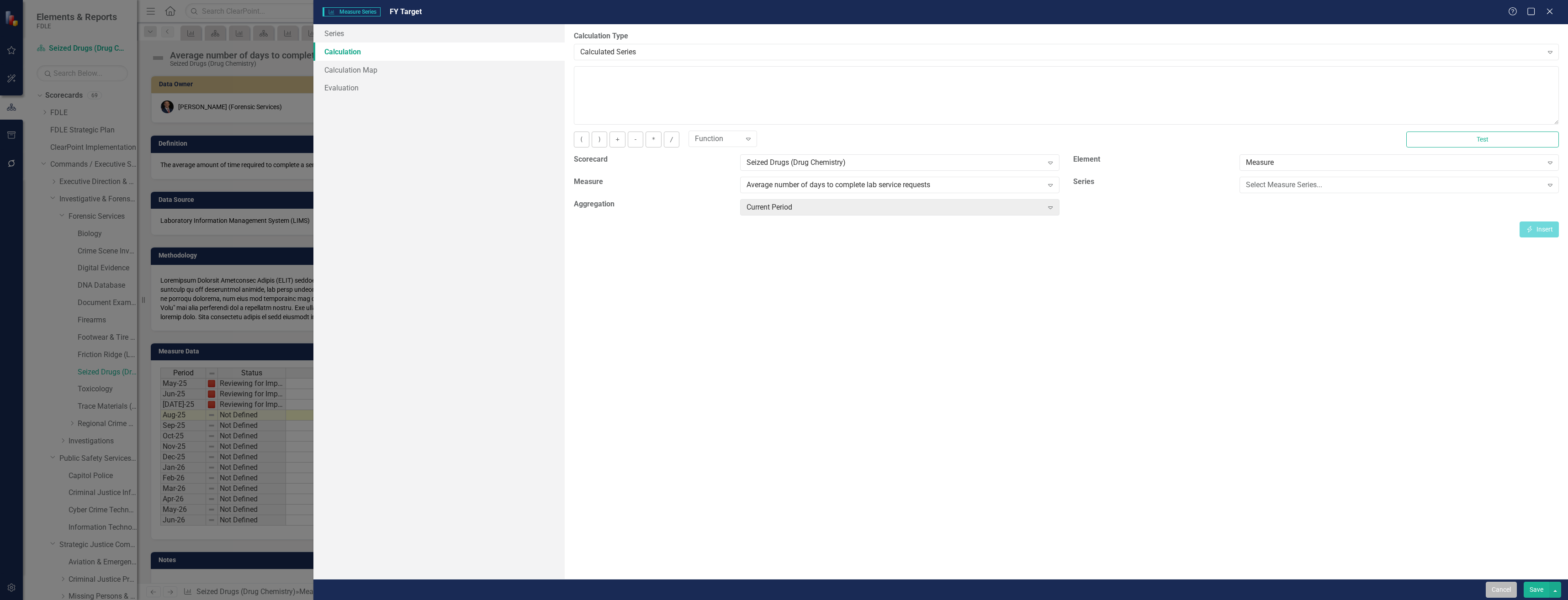
click at [1494, 589] on button "Cancel" at bounding box center [1501, 589] width 31 height 16
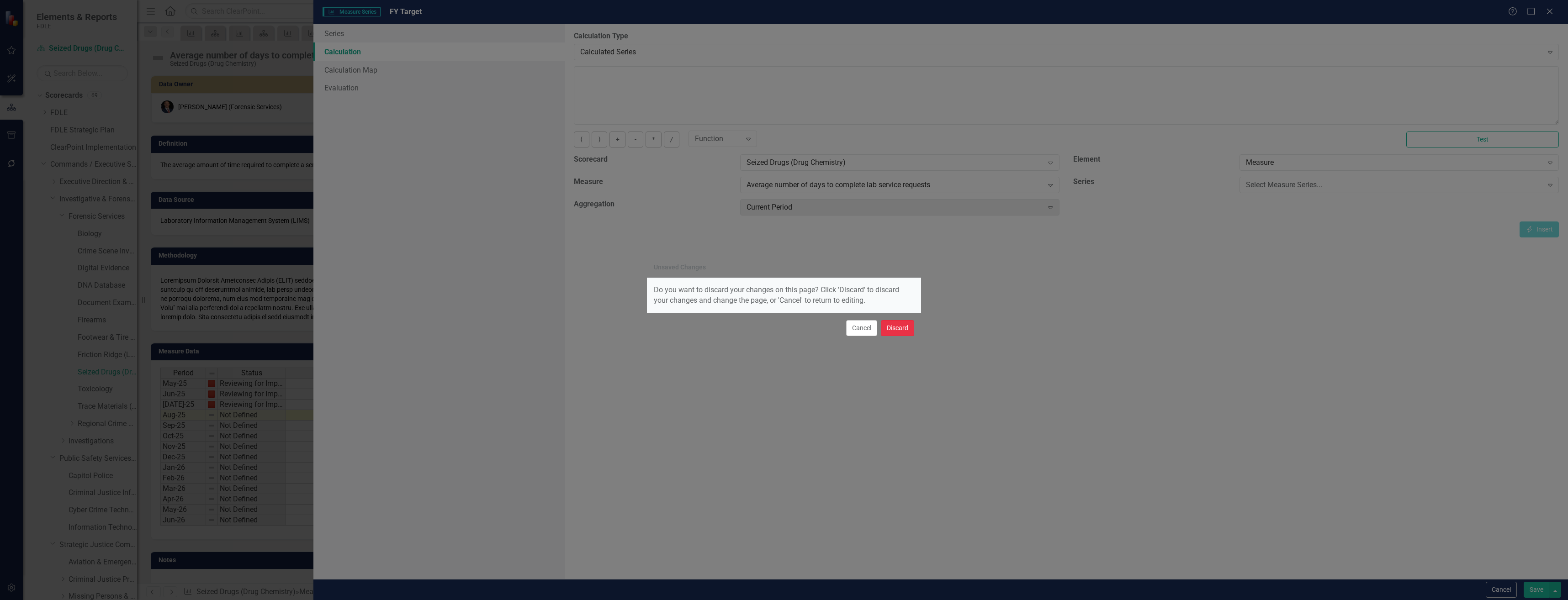
click at [902, 325] on button "Discard" at bounding box center [898, 328] width 33 height 16
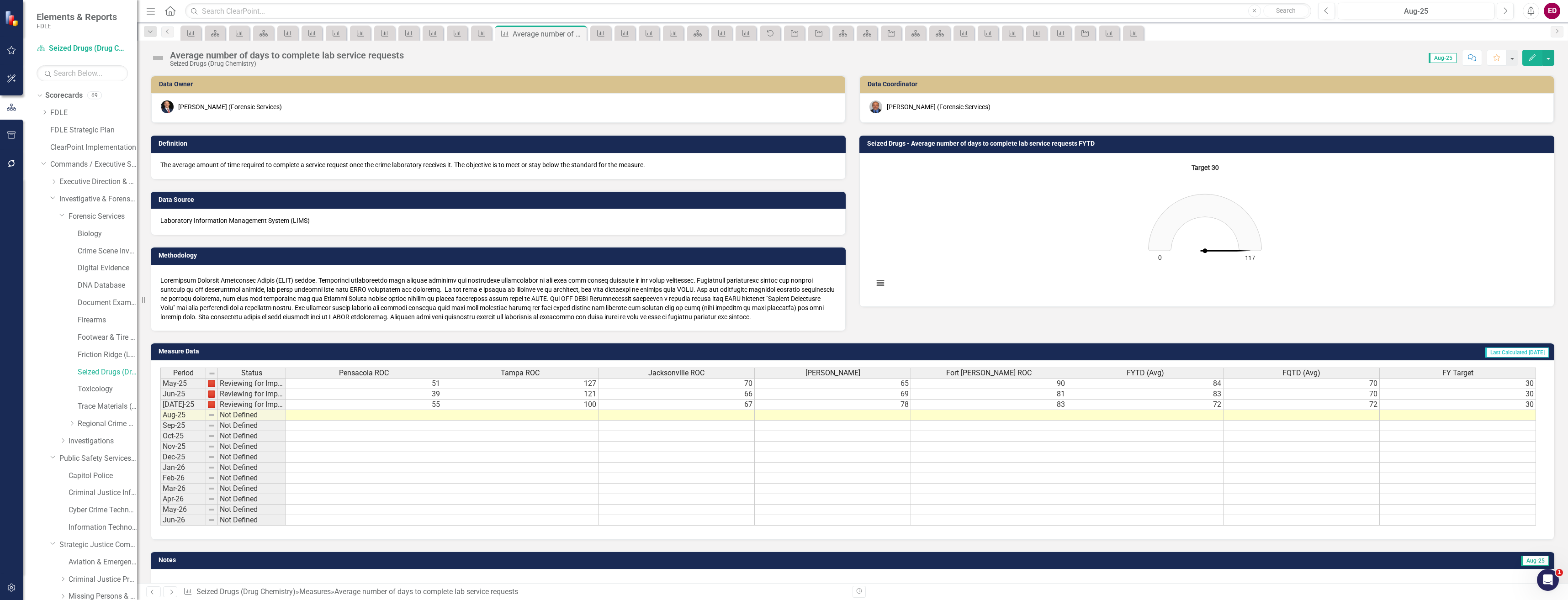
click at [957, 227] on rect "Interactive chart" at bounding box center [1204, 229] width 672 height 137
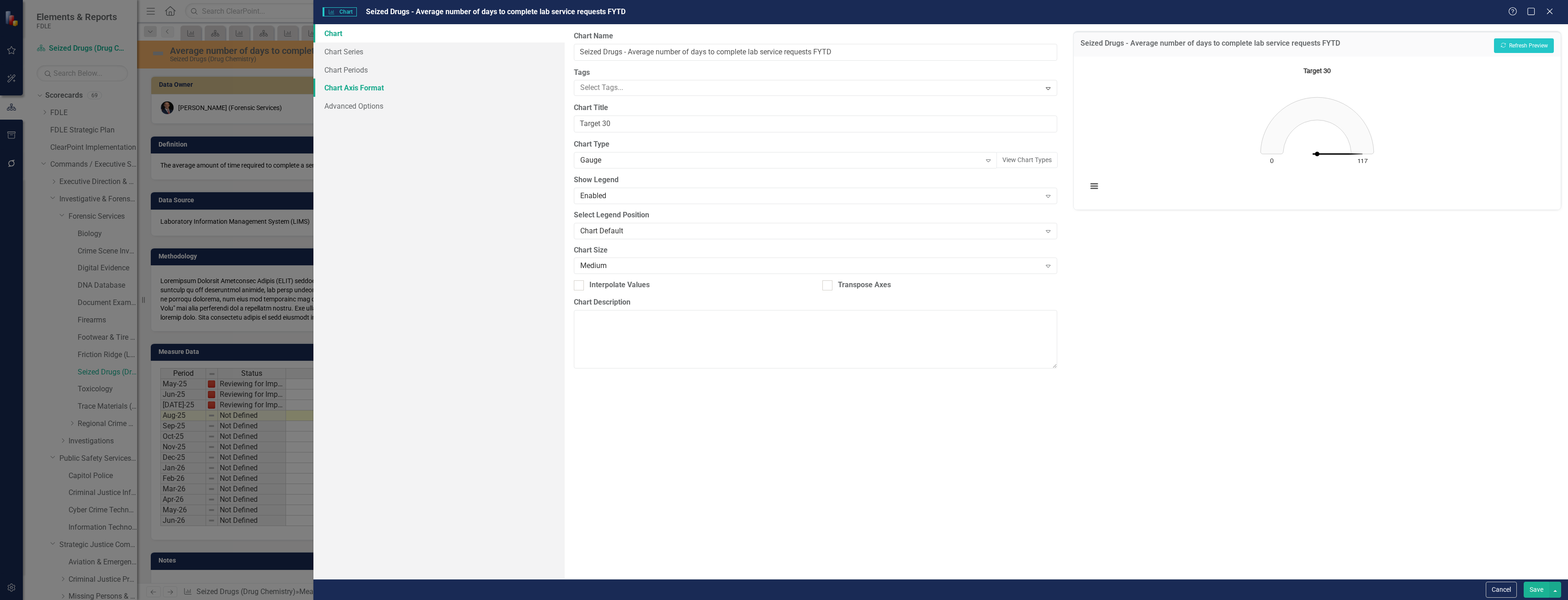
click at [443, 78] on link "Chart Axis Format" at bounding box center [439, 87] width 251 height 18
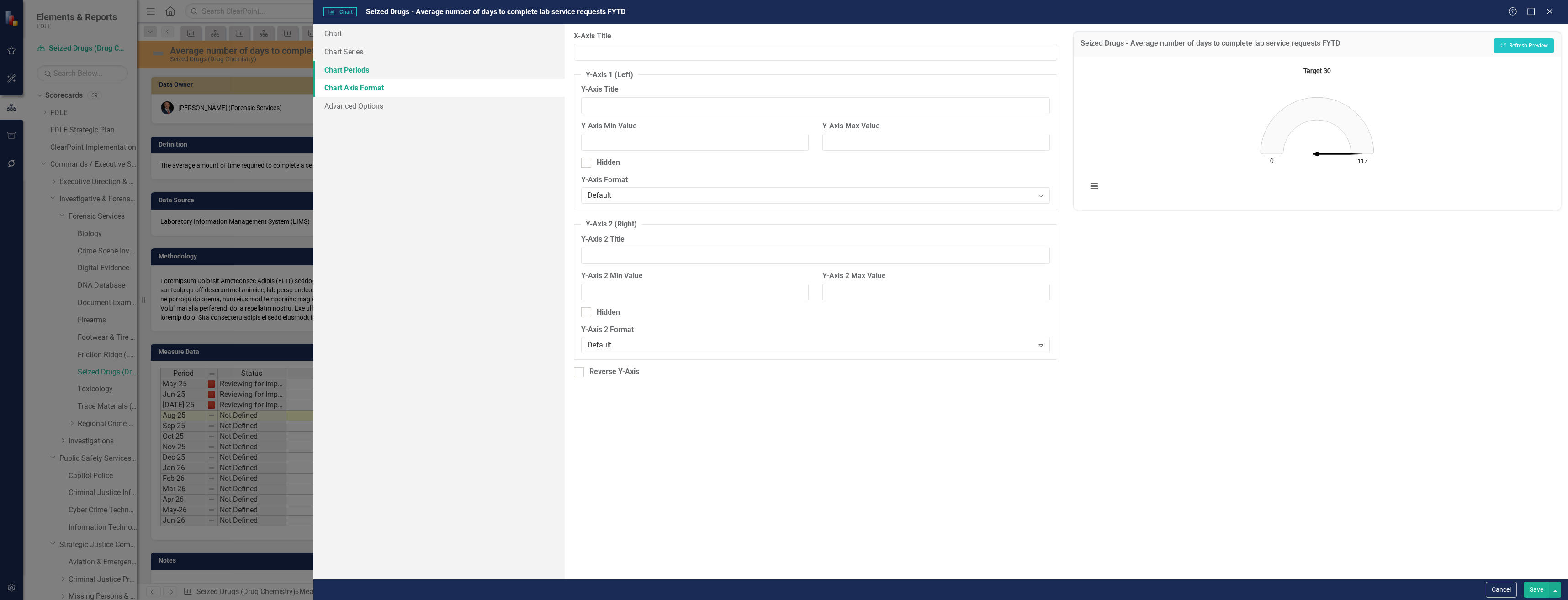
click at [454, 64] on link "Chart Periods" at bounding box center [439, 70] width 251 height 18
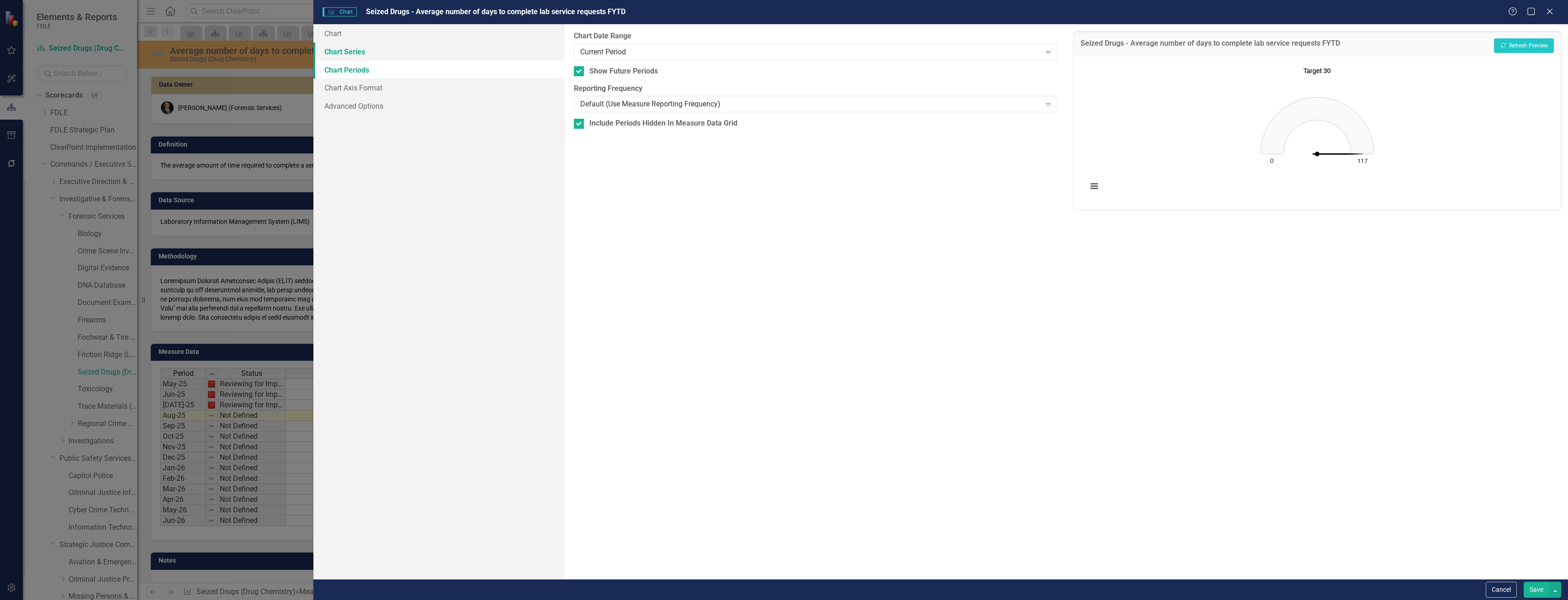
click at [470, 46] on link "Chart Series" at bounding box center [439, 52] width 251 height 18
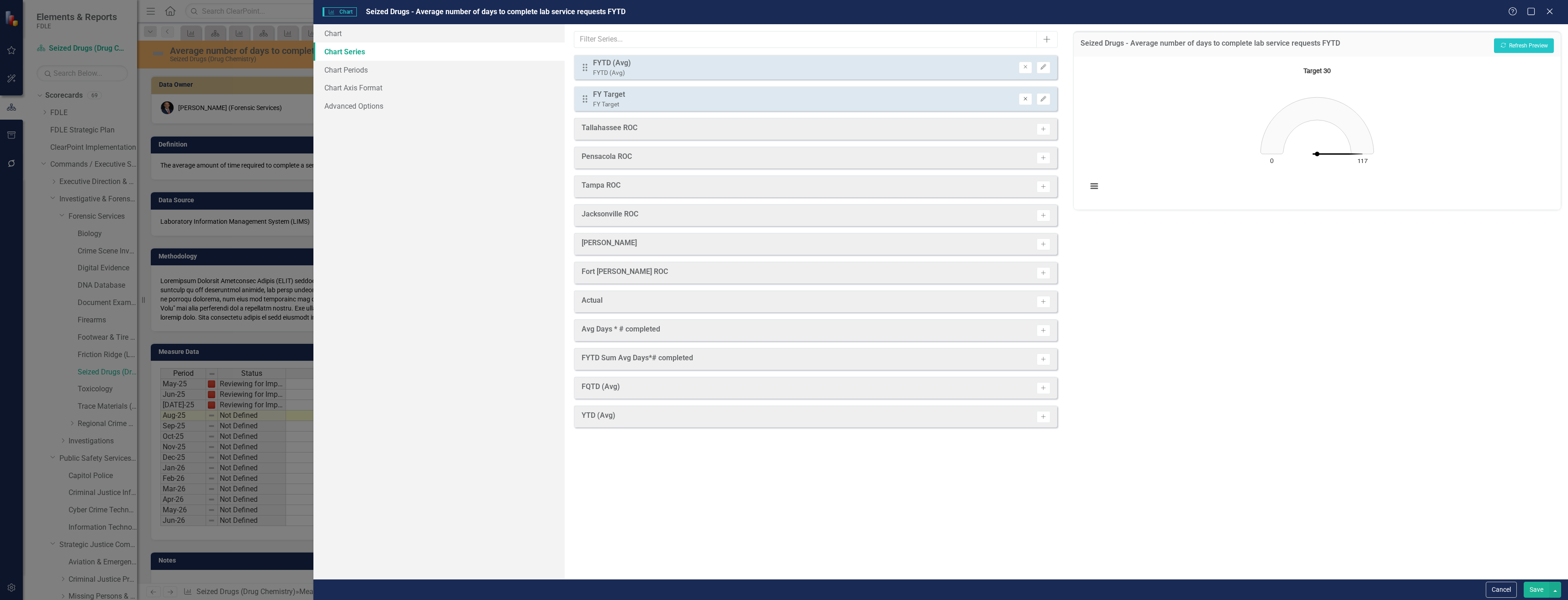
click at [1020, 97] on button "Remove" at bounding box center [1025, 99] width 13 height 12
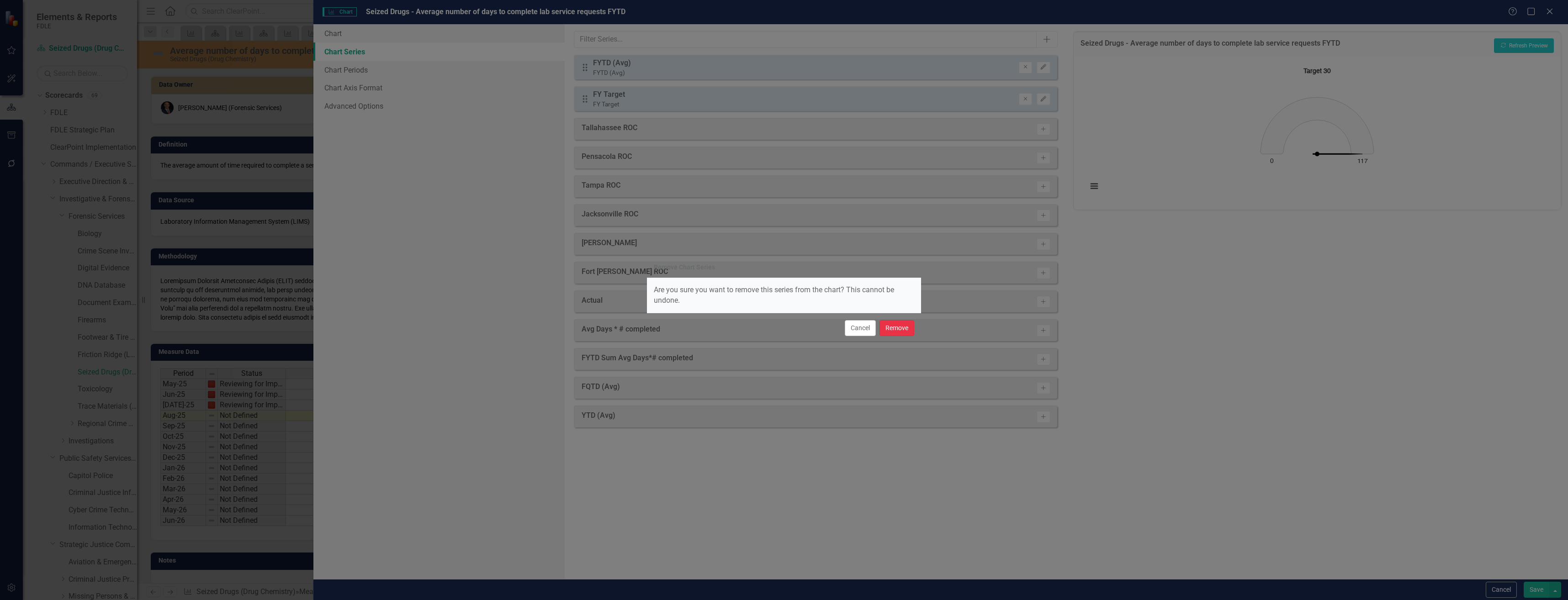
click at [906, 335] on button "Remove" at bounding box center [897, 328] width 35 height 16
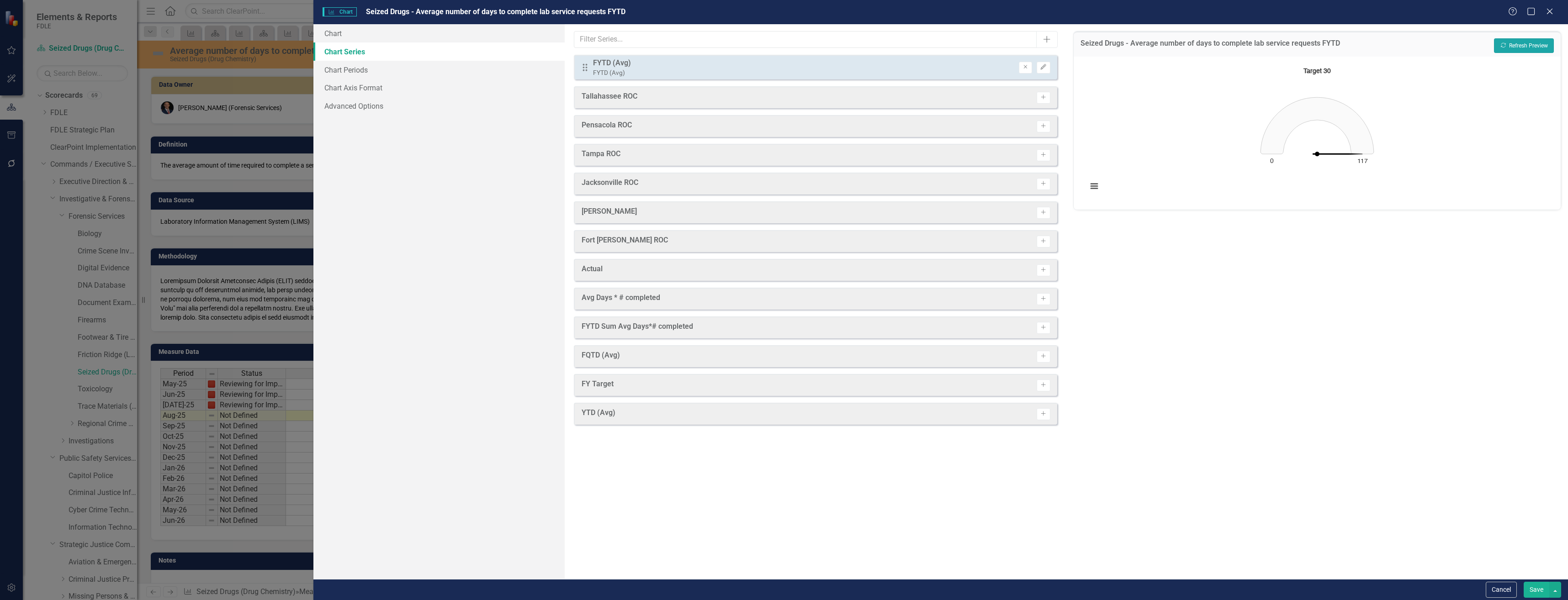
click at [1541, 51] on button "Recalculate Refresh Preview" at bounding box center [1524, 45] width 60 height 14
click at [397, 81] on link "Chart Axis Format" at bounding box center [439, 87] width 251 height 18
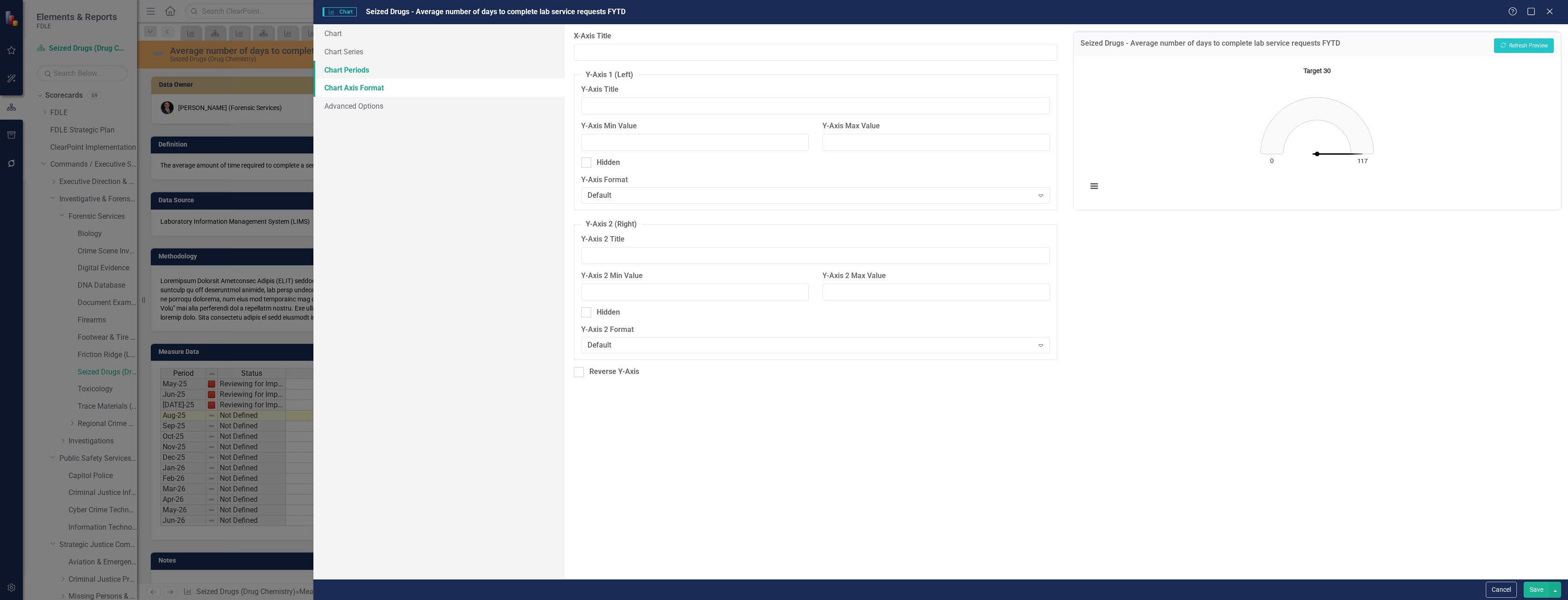
click at [409, 62] on link "Chart Periods" at bounding box center [439, 70] width 251 height 18
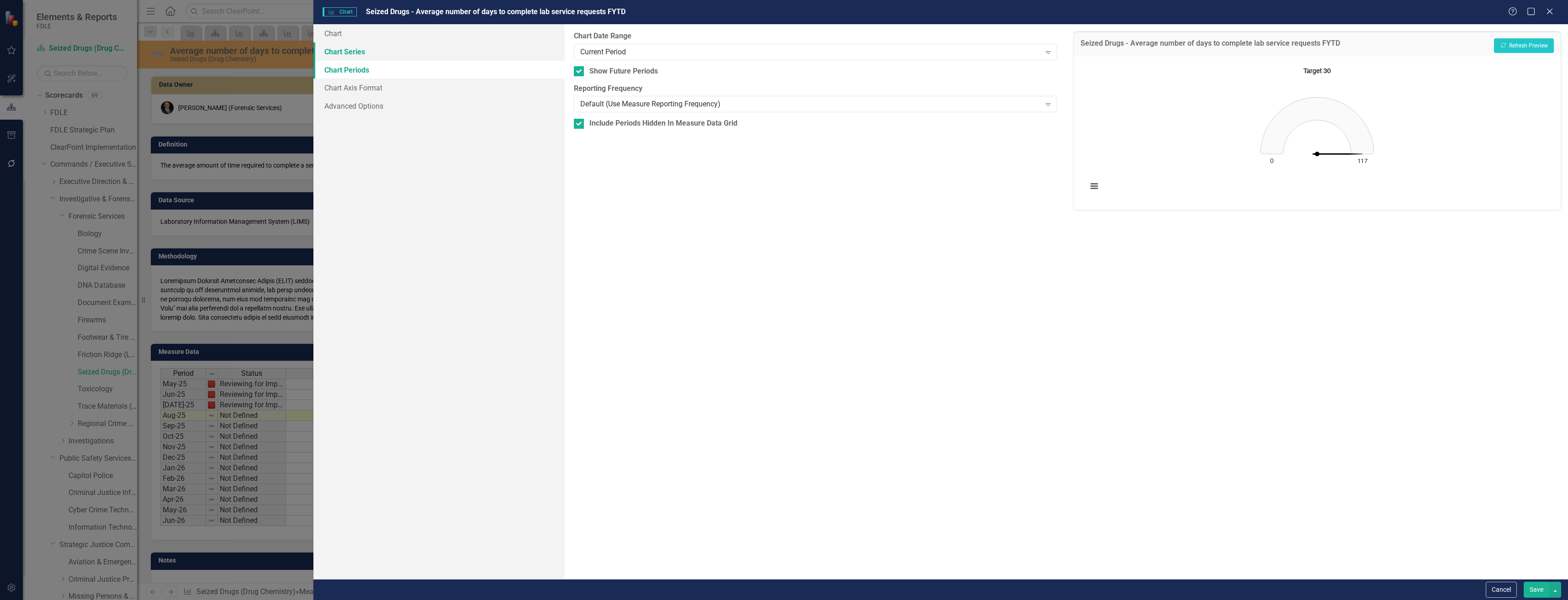
click at [415, 53] on link "Chart Series" at bounding box center [439, 52] width 251 height 18
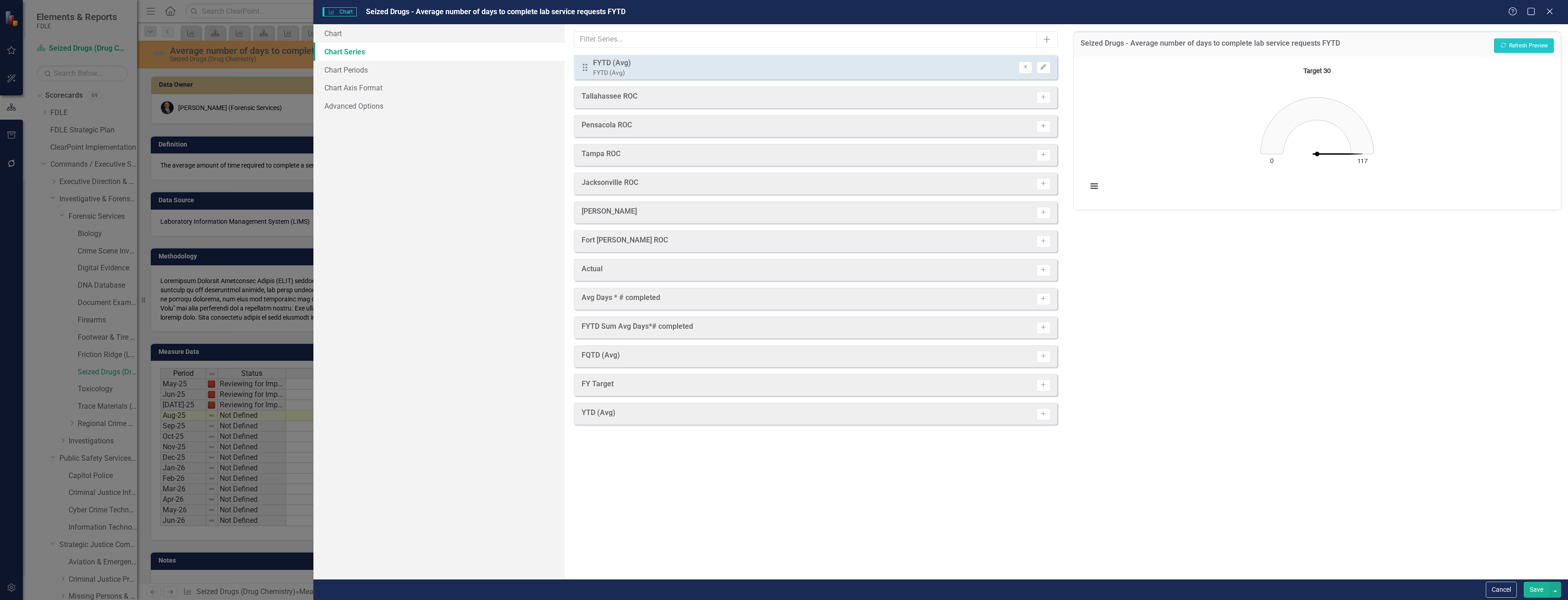
click at [1538, 587] on button "Save" at bounding box center [1537, 589] width 26 height 16
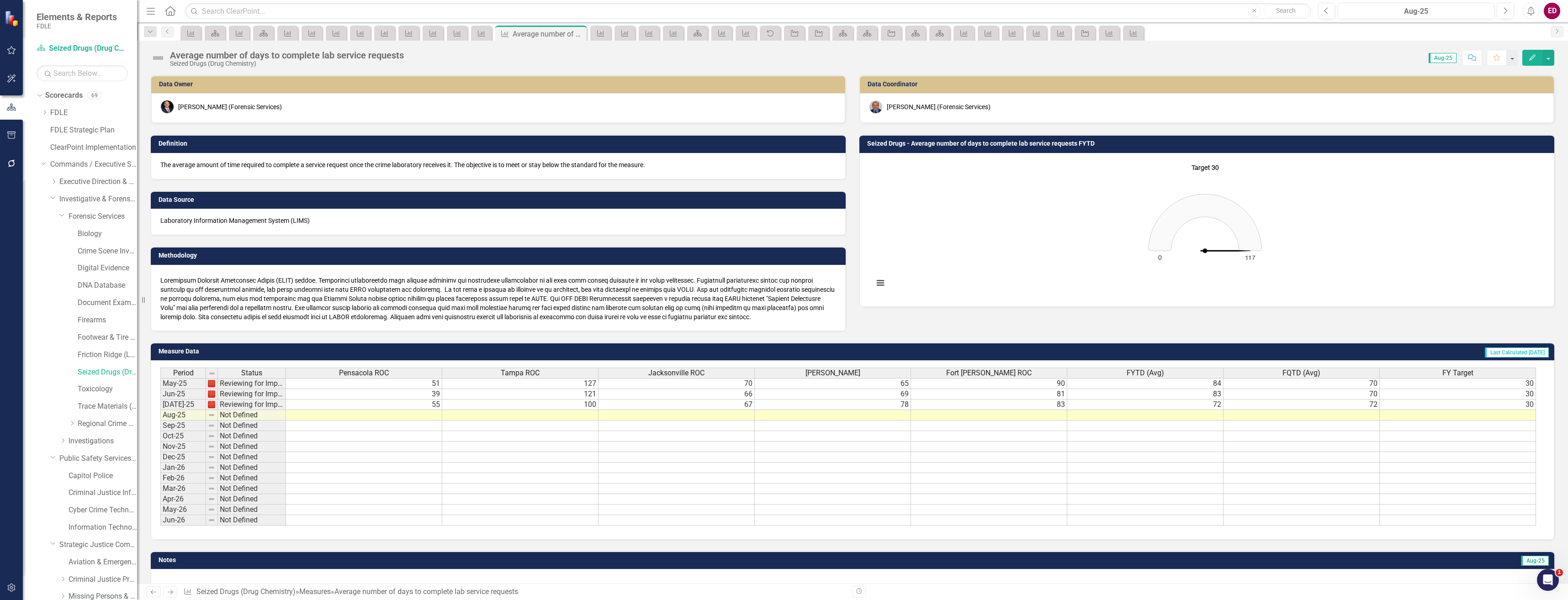
click at [393, 383] on td "51" at bounding box center [364, 383] width 156 height 11
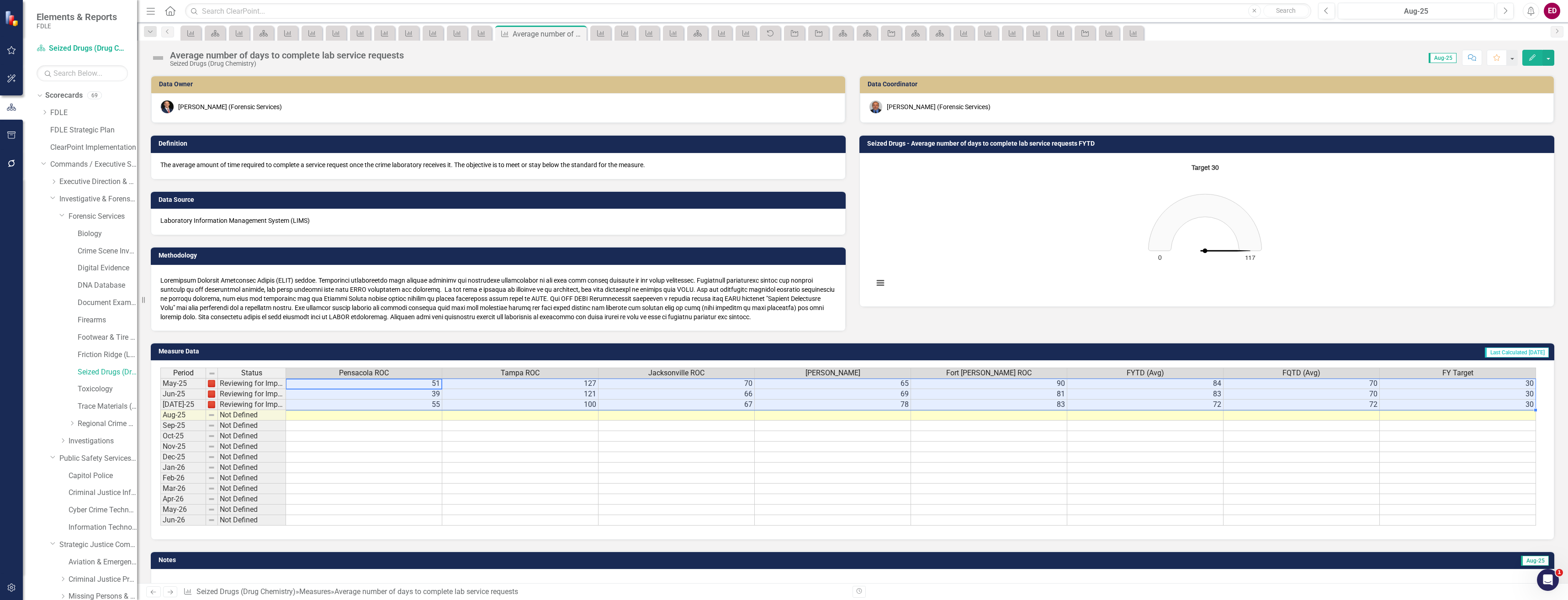
drag, startPoint x: 379, startPoint y: 383, endPoint x: 1452, endPoint y: 404, distance: 1073.2
click at [1452, 404] on tbody "May-25 Reviewing for Improvement 51 127 70 65 90 84 70 [DATE]-25 Reviewing for …" at bounding box center [848, 452] width 1376 height 148
click at [100, 394] on link "Toxicology" at bounding box center [107, 389] width 59 height 11
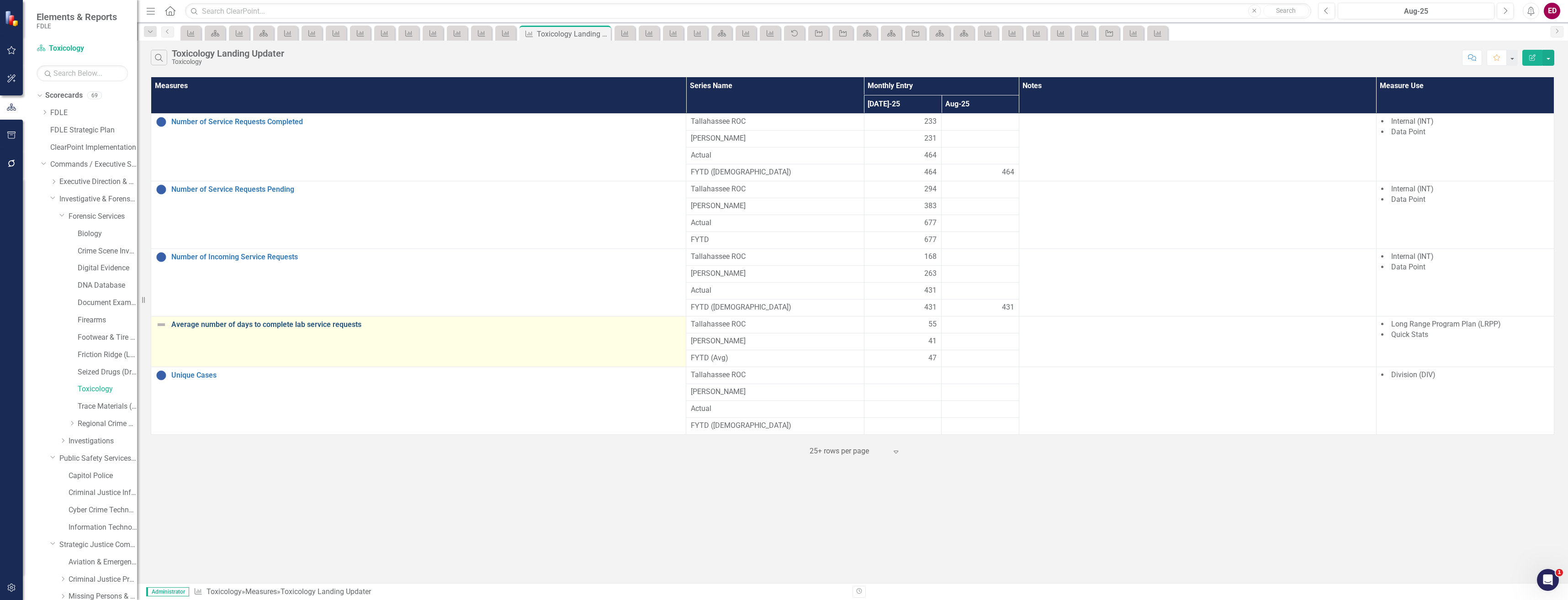
click at [231, 323] on link "Average number of days to complete lab service requests" at bounding box center [426, 325] width 510 height 8
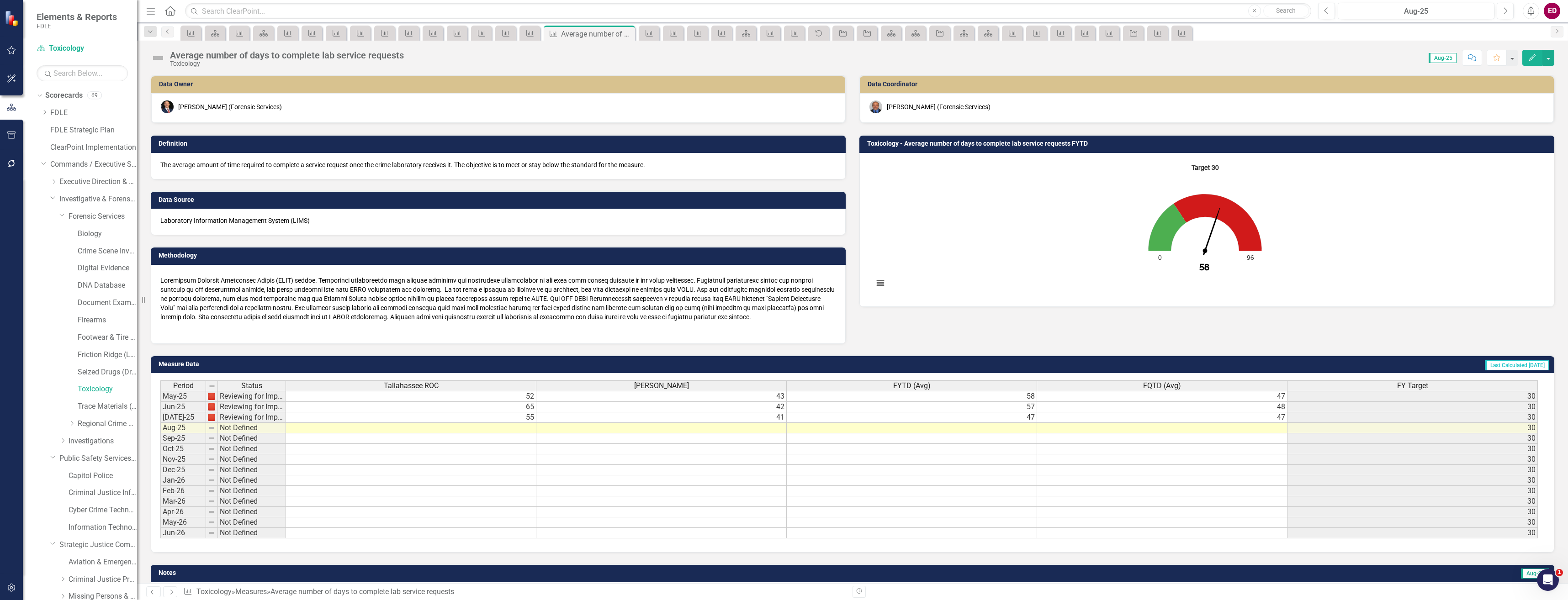
click at [1322, 231] on rect "Interactive chart" at bounding box center [1204, 229] width 672 height 137
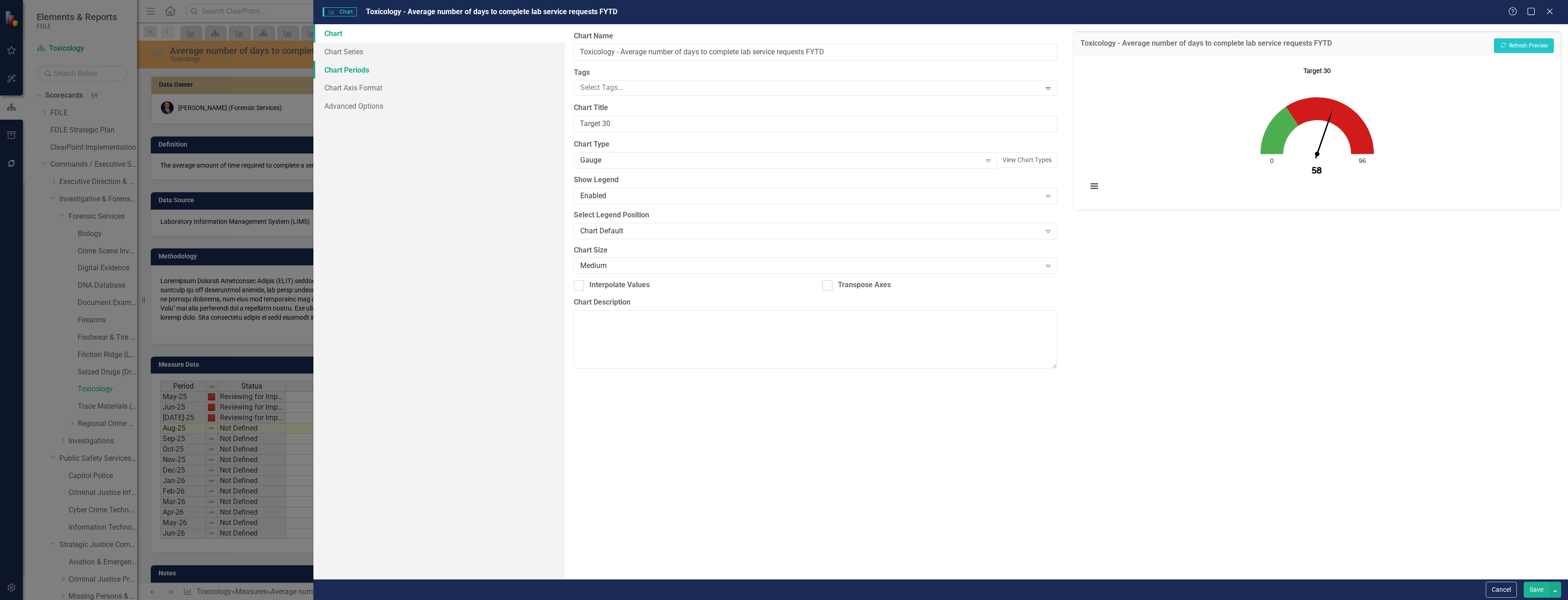
click at [461, 63] on link "Chart Periods" at bounding box center [439, 70] width 251 height 18
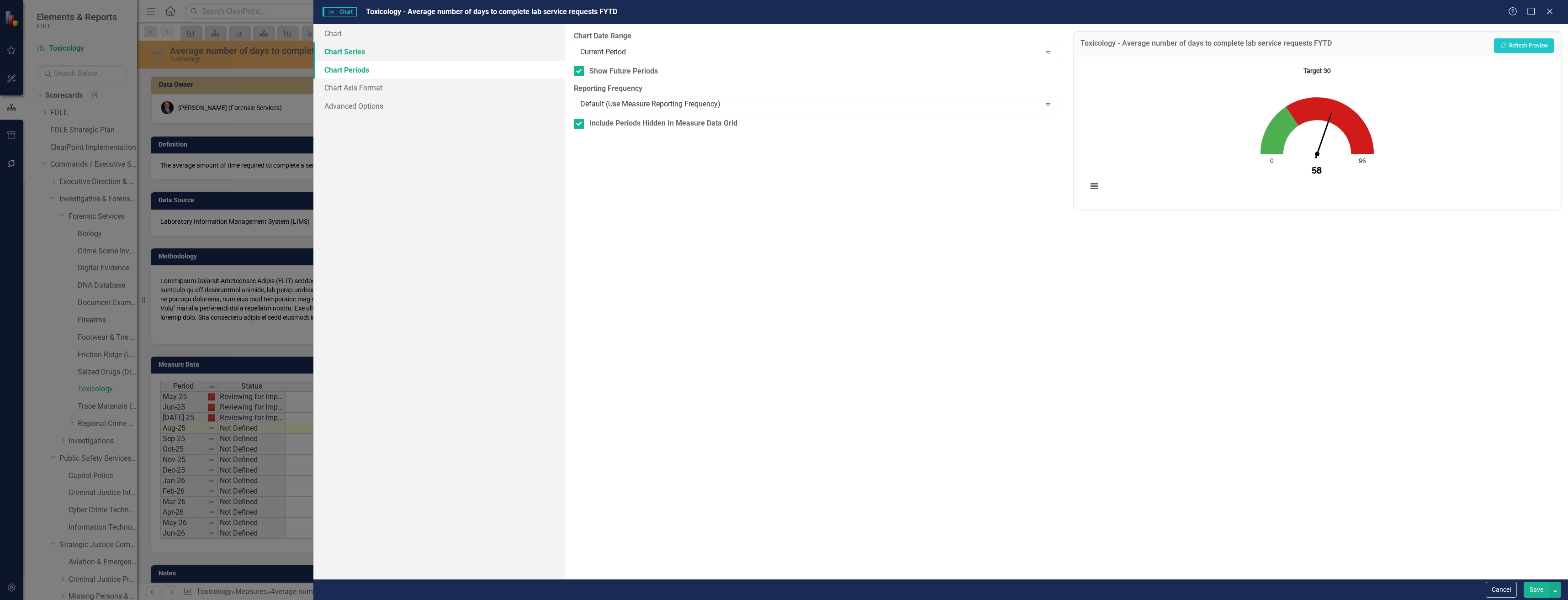
click at [465, 52] on link "Chart Series" at bounding box center [439, 52] width 251 height 18
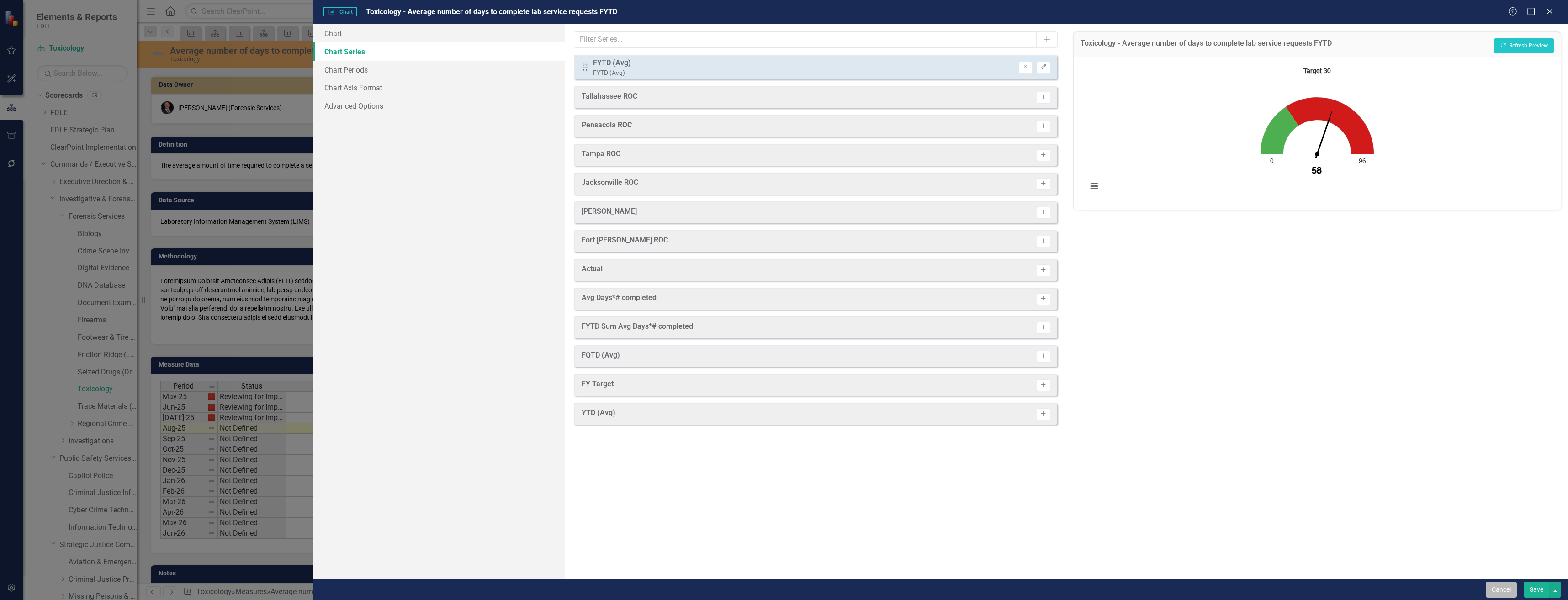
click at [1496, 592] on button "Cancel" at bounding box center [1501, 589] width 31 height 16
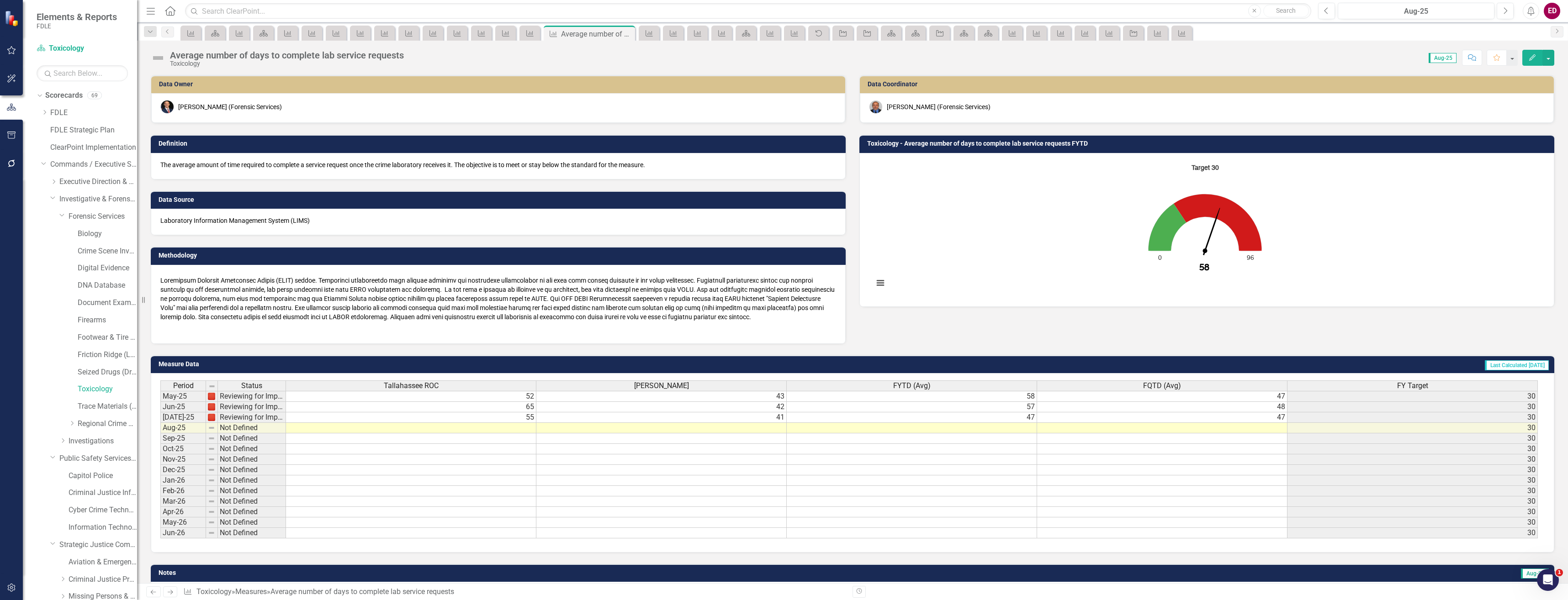
click at [992, 226] on rect "Interactive chart" at bounding box center [1204, 229] width 672 height 137
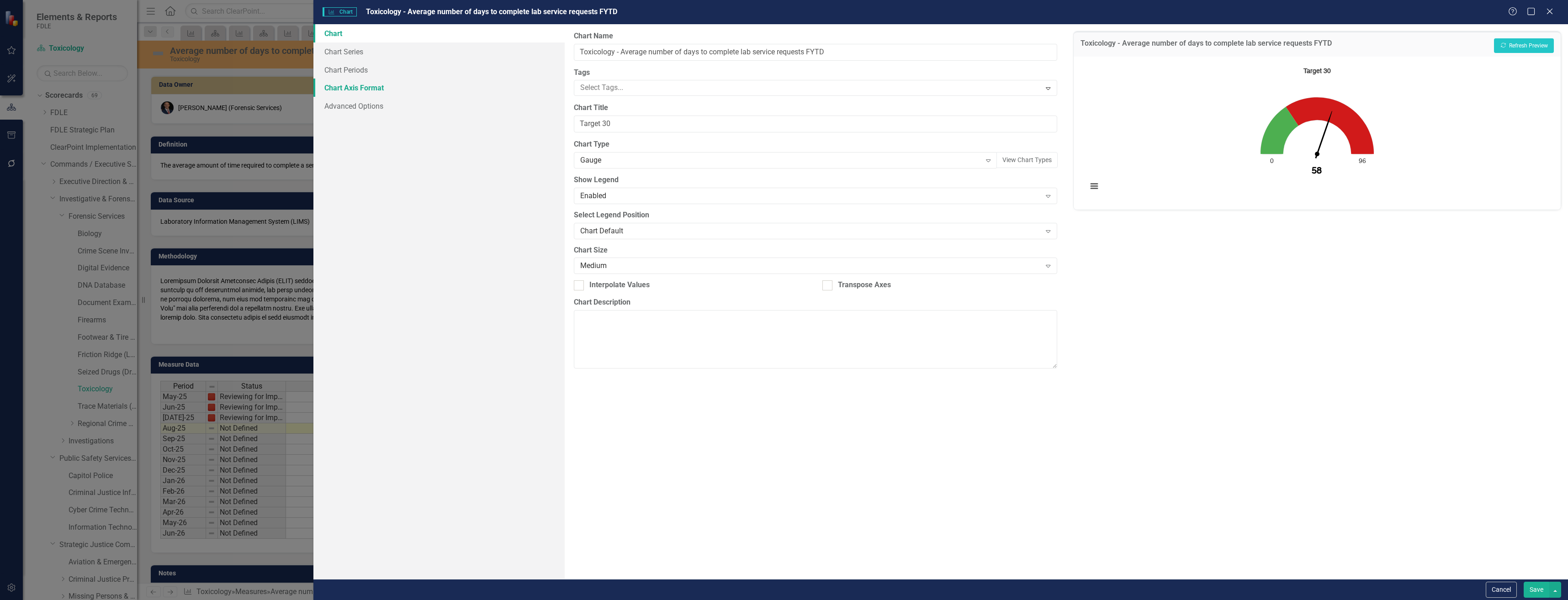
click at [457, 81] on link "Chart Axis Format" at bounding box center [439, 87] width 251 height 18
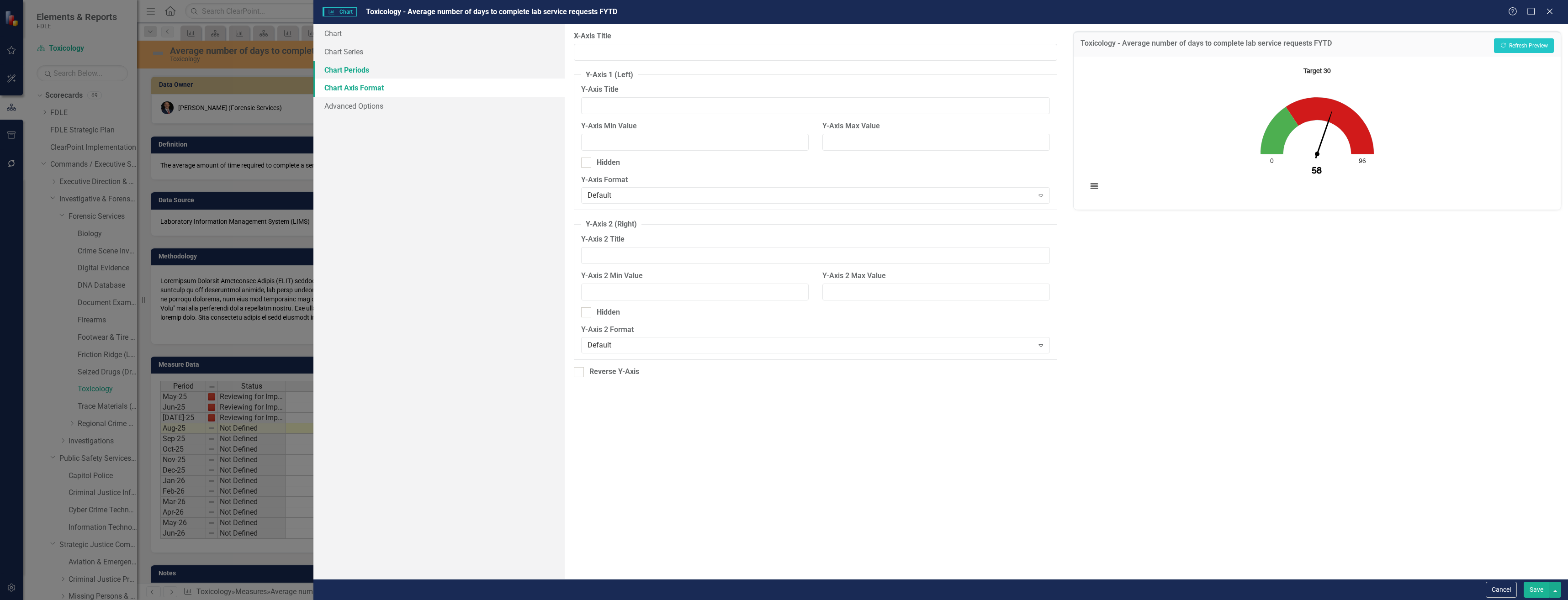
click at [461, 65] on link "Chart Periods" at bounding box center [439, 70] width 251 height 18
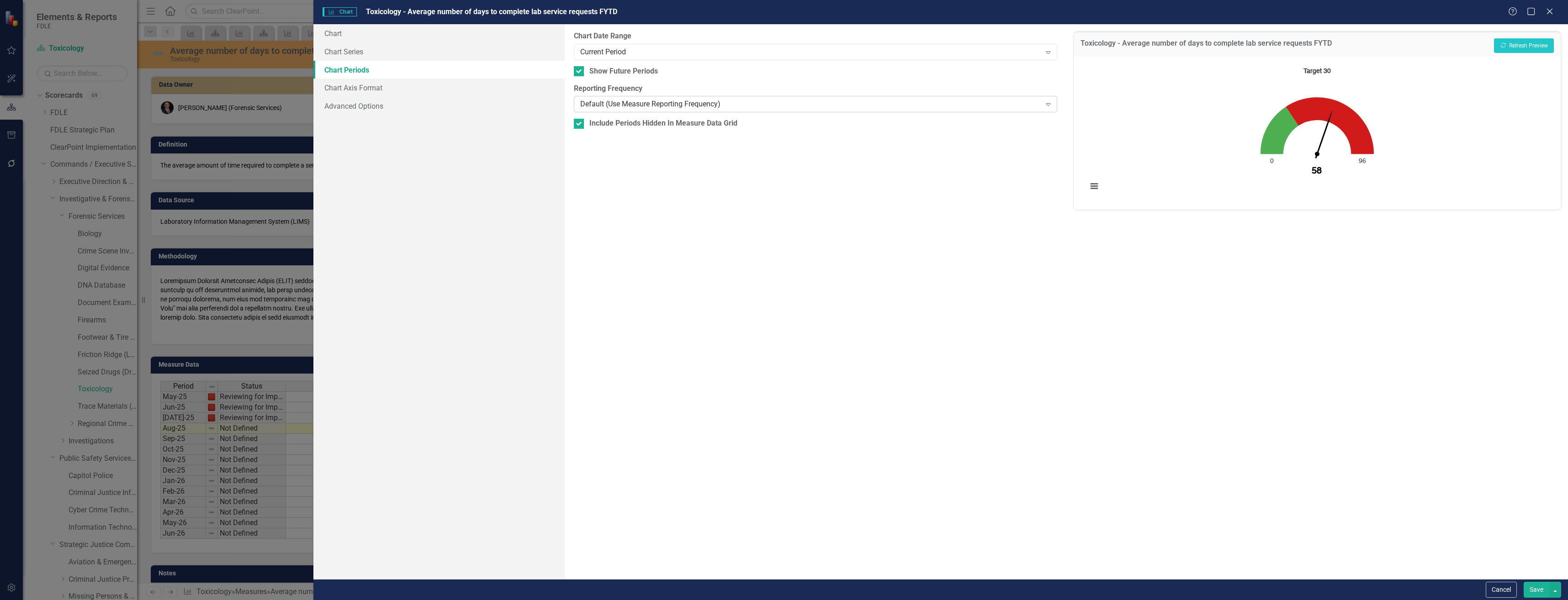
click at [667, 107] on div "Default (Use Measure Reporting Frequency)" at bounding box center [811, 104] width 461 height 11
click at [675, 47] on div "Current Period" at bounding box center [811, 52] width 461 height 11
click at [689, 101] on div "Default (Use Measure Reporting Frequency)" at bounding box center [811, 104] width 461 height 11
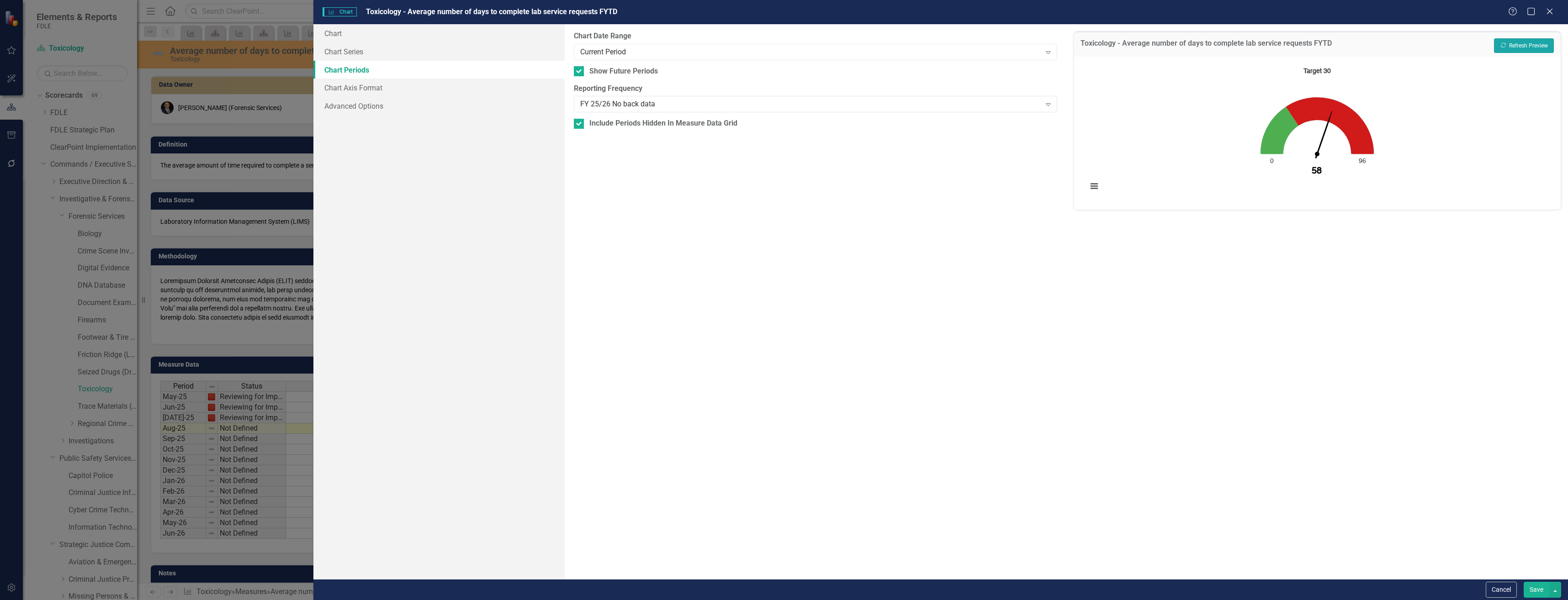
click at [1509, 42] on button "Recalculate Refresh Preview" at bounding box center [1524, 45] width 60 height 14
click at [651, 102] on div "FY 25/26 No back data" at bounding box center [811, 104] width 461 height 11
click at [1503, 593] on button "Cancel" at bounding box center [1501, 589] width 31 height 16
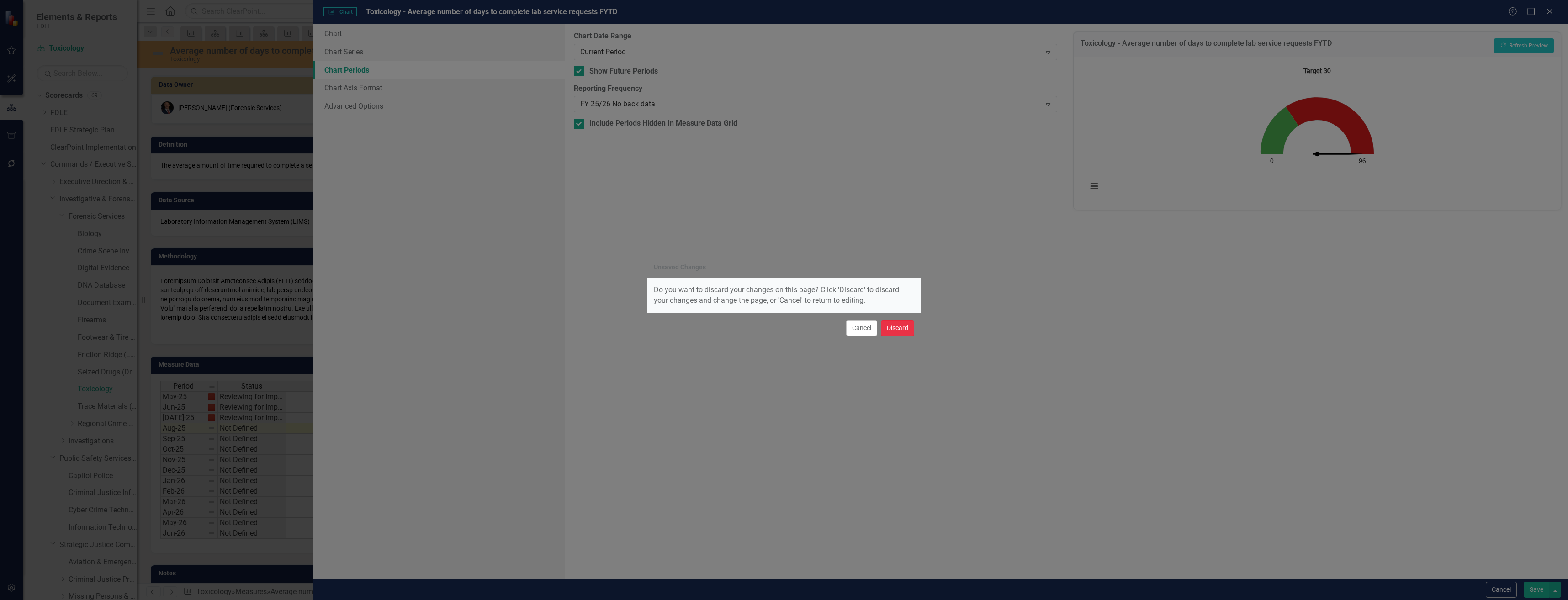
click at [885, 328] on button "Discard" at bounding box center [898, 328] width 33 height 16
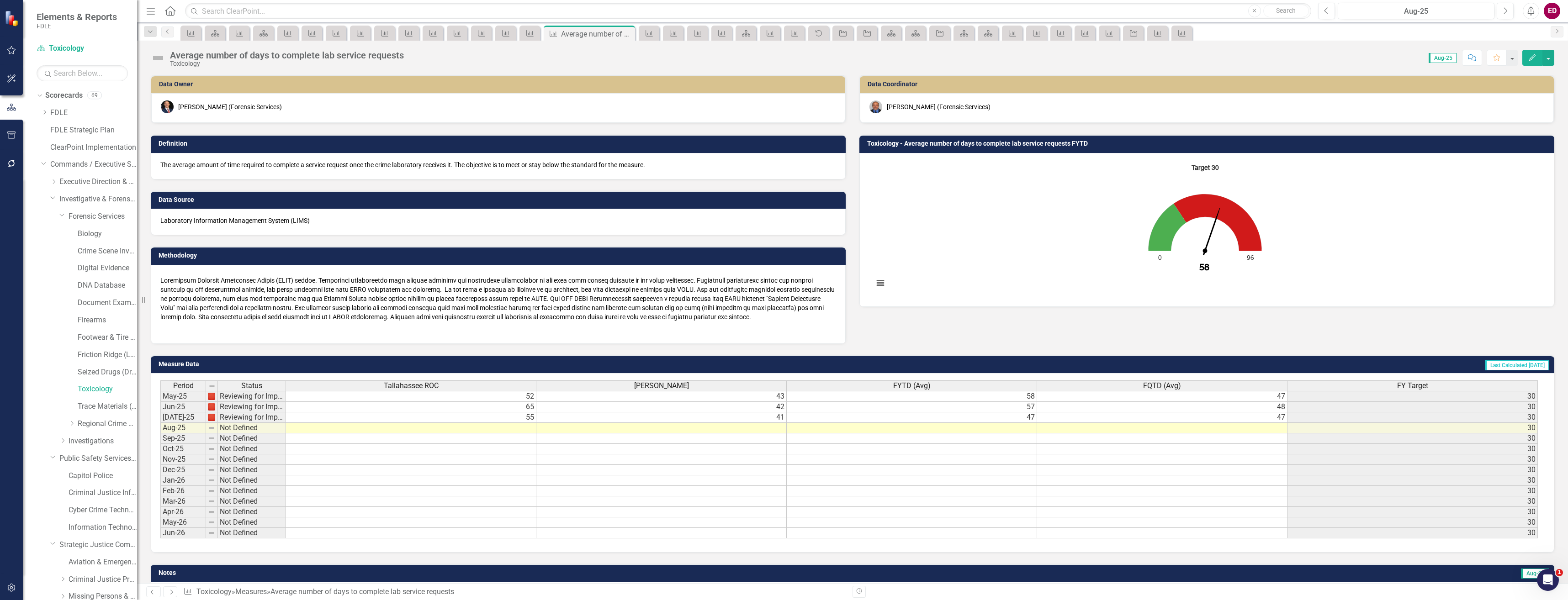
click at [1051, 229] on rect "Interactive chart" at bounding box center [1204, 229] width 672 height 137
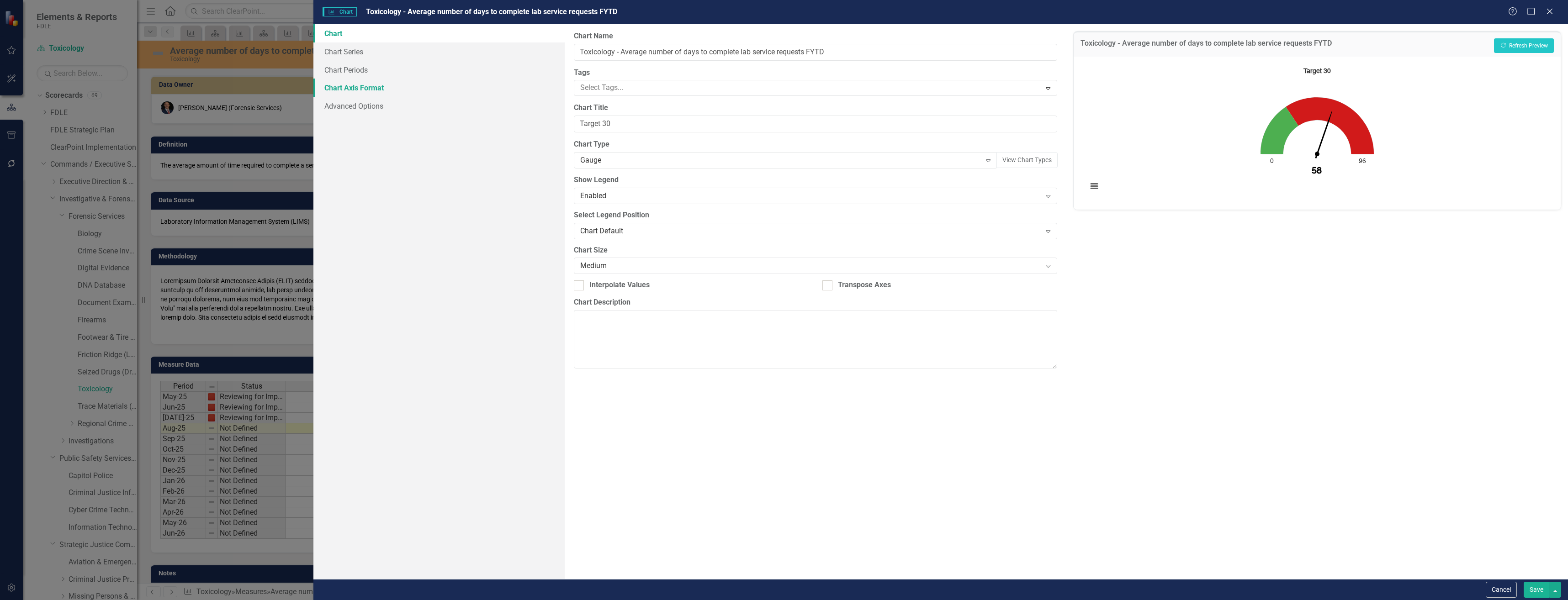
click at [472, 81] on link "Chart Axis Format" at bounding box center [439, 87] width 251 height 18
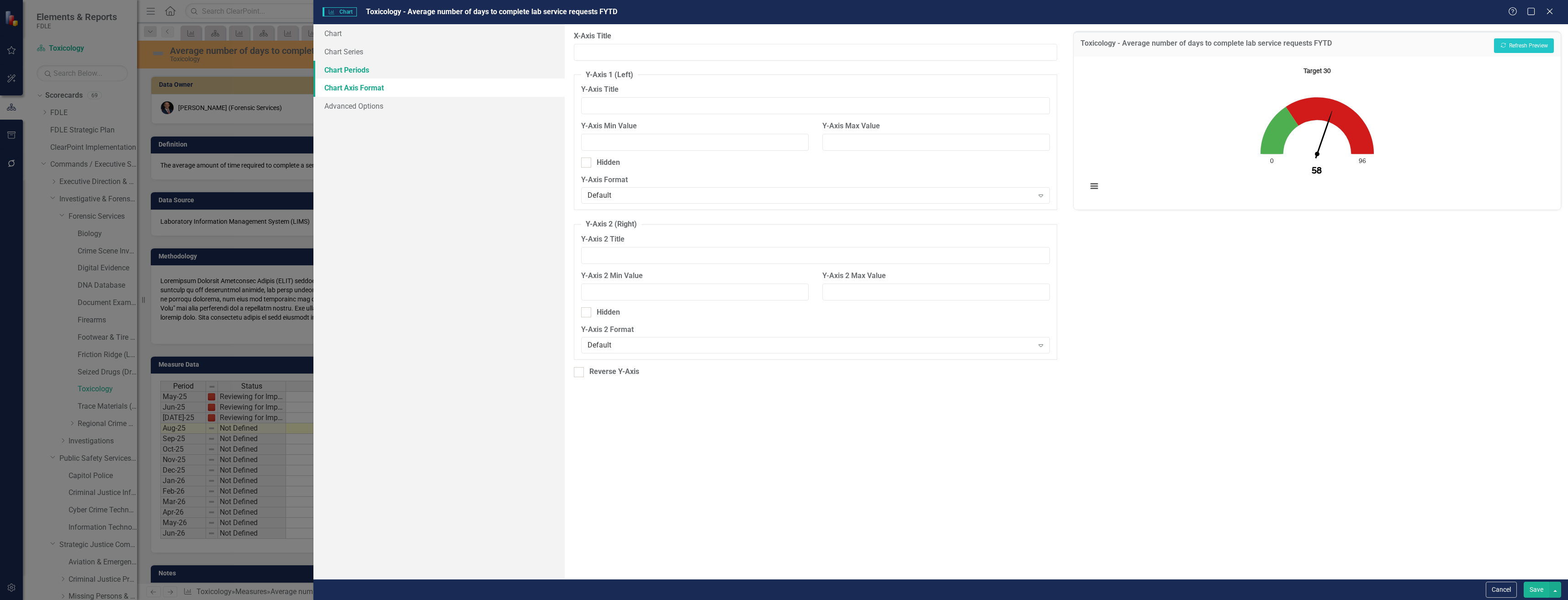
click at [481, 65] on link "Chart Periods" at bounding box center [439, 70] width 251 height 18
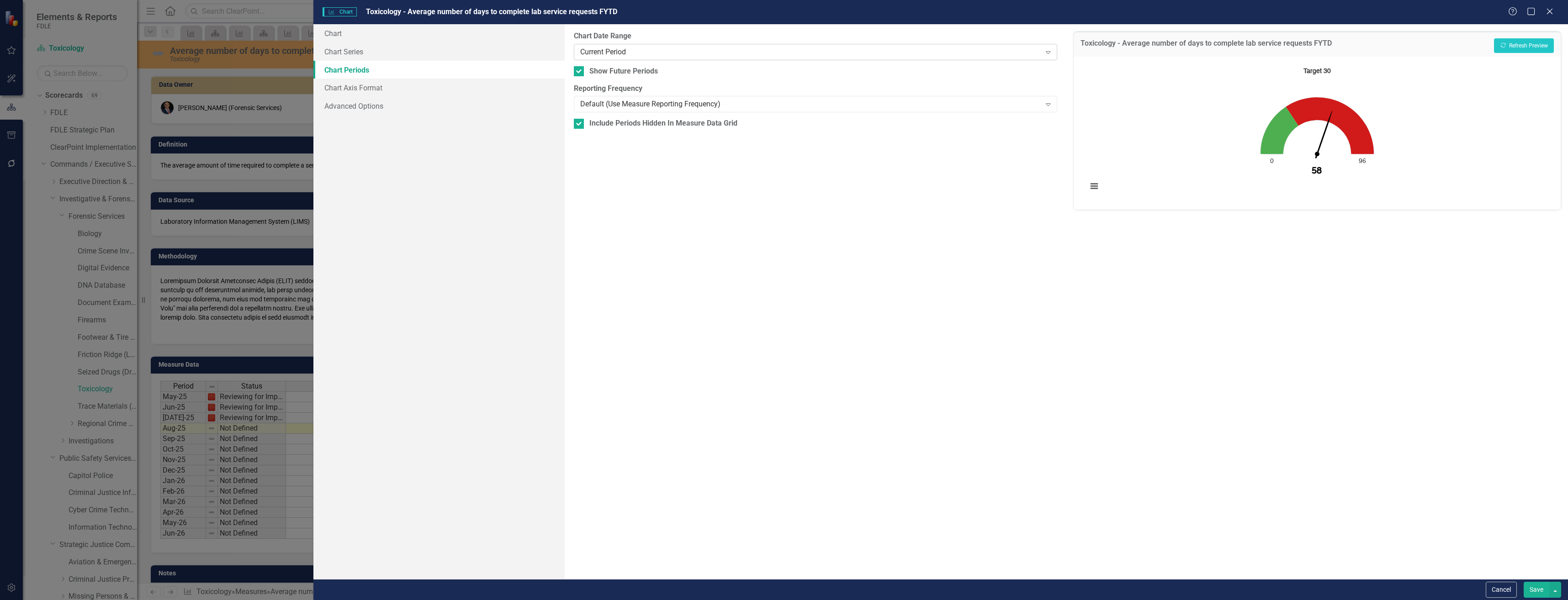
click at [679, 52] on div "Current Period" at bounding box center [811, 52] width 461 height 11
click at [1315, 236] on div "Toxicology - Average number of days to complete lab service requests FYTD Recal…" at bounding box center [1316, 302] width 501 height 555
click at [714, 94] on div "Reporting Frequency Default (Use Measure Reporting Frequency) Expand" at bounding box center [815, 97] width 483 height 28
click at [724, 110] on div "Default (Use Measure Reporting Frequency) Expand" at bounding box center [815, 104] width 483 height 17
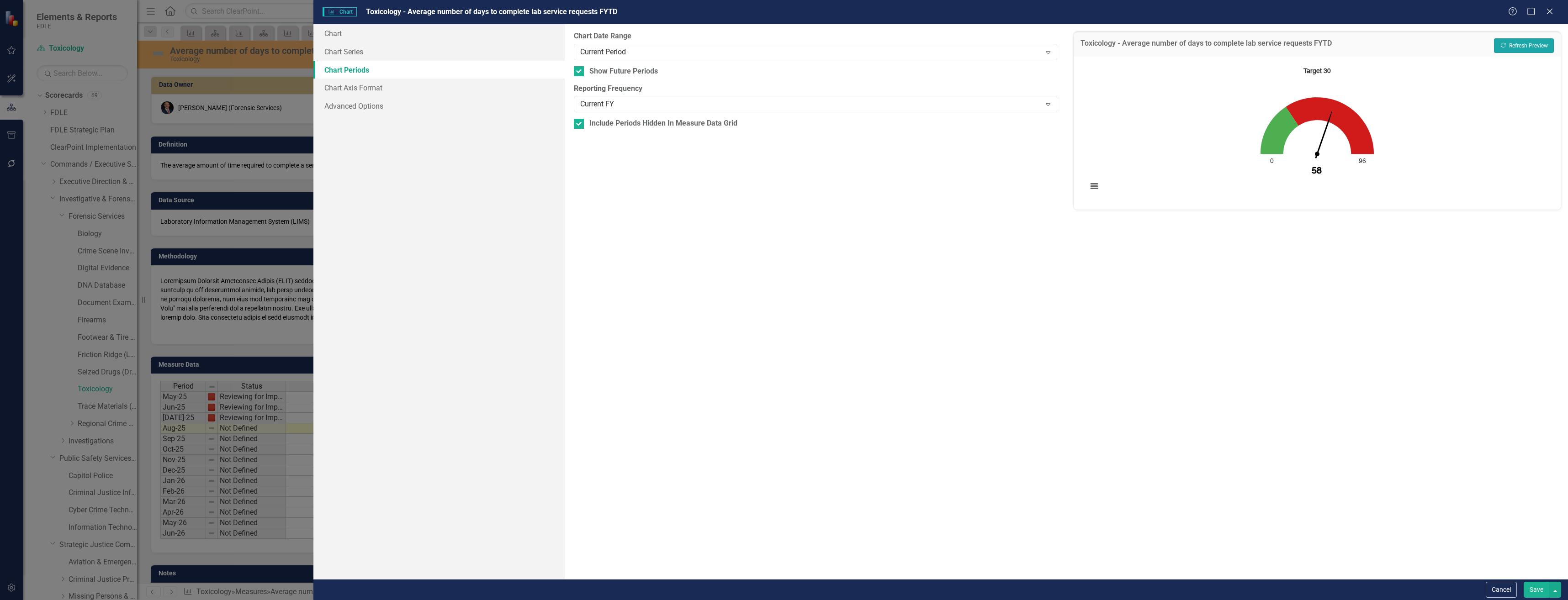
click at [1529, 40] on button "Recalculate Refresh Preview" at bounding box center [1524, 45] width 60 height 14
click at [1537, 589] on button "Save" at bounding box center [1537, 589] width 26 height 16
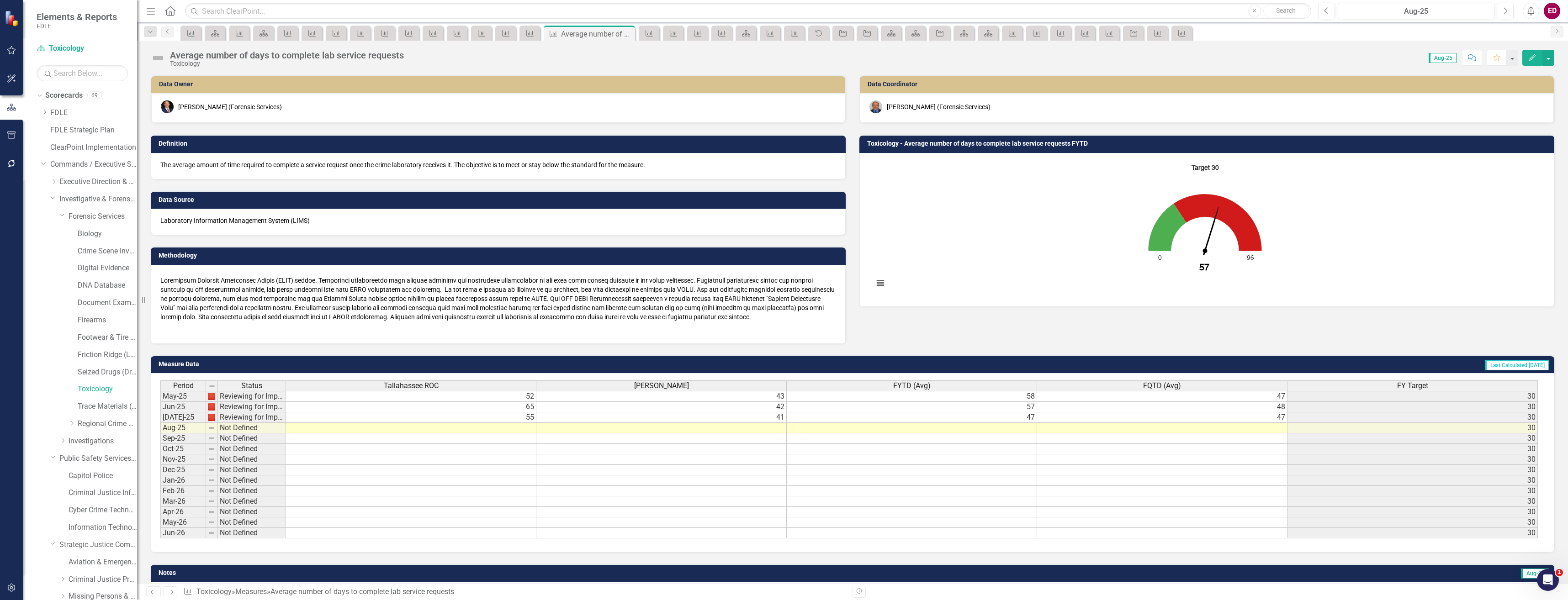
click at [1015, 226] on rect "Interactive chart" at bounding box center [1204, 229] width 672 height 137
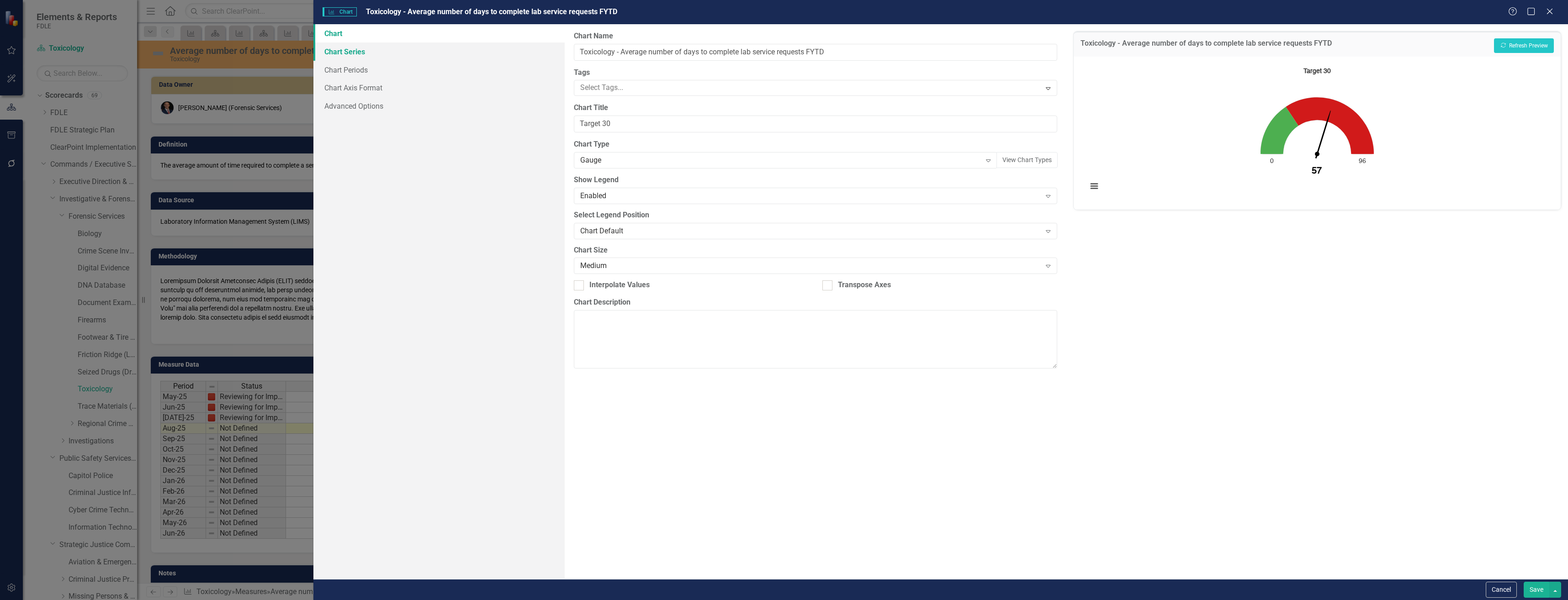
click at [459, 52] on link "Chart Series" at bounding box center [439, 52] width 251 height 18
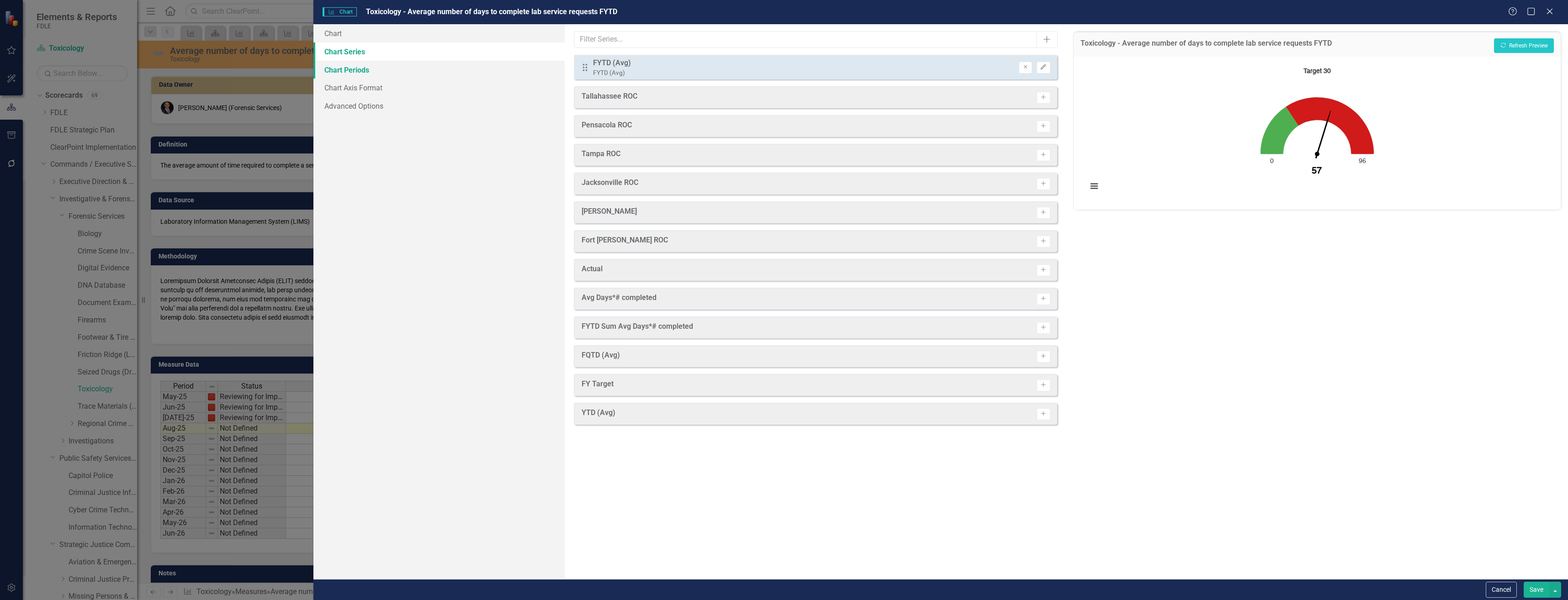
click at [468, 66] on link "Chart Periods" at bounding box center [439, 70] width 251 height 18
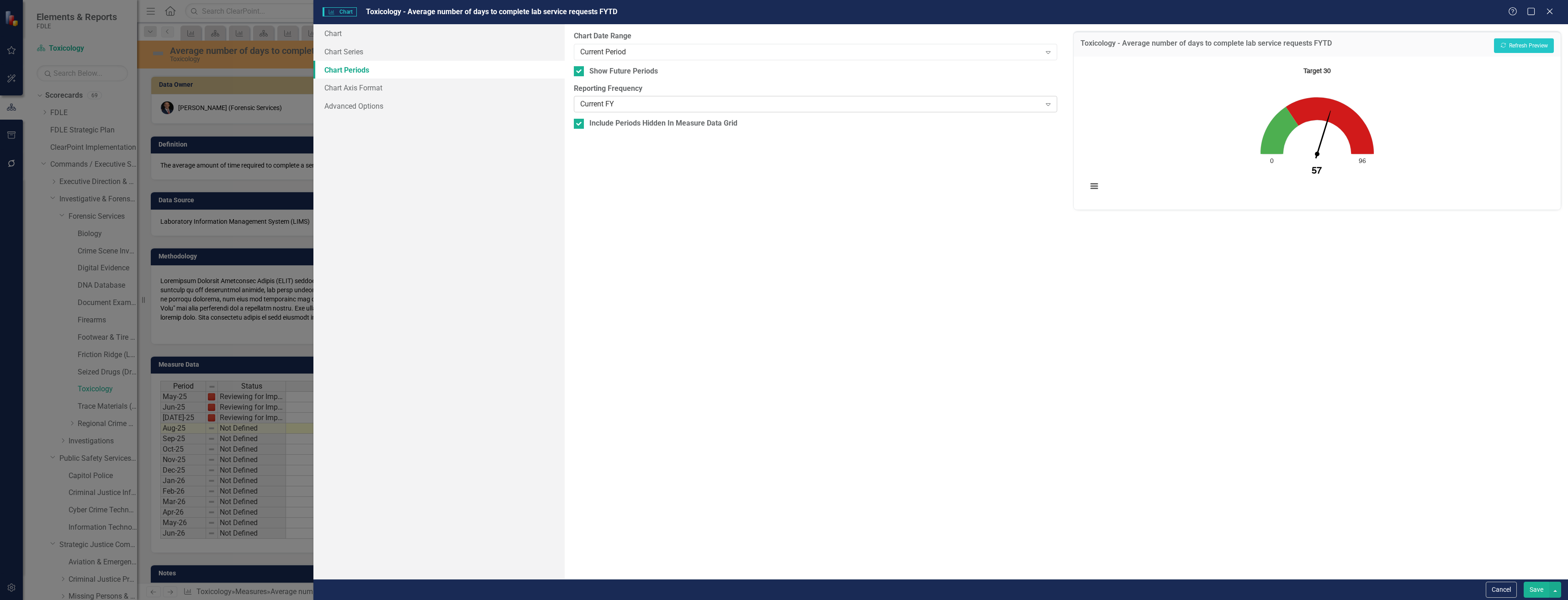
click at [582, 106] on div "Current FY" at bounding box center [811, 104] width 461 height 11
click at [615, 58] on div "Current Period Expand" at bounding box center [815, 52] width 483 height 17
click at [1522, 43] on button "Recalculate Refresh Preview" at bounding box center [1524, 45] width 60 height 14
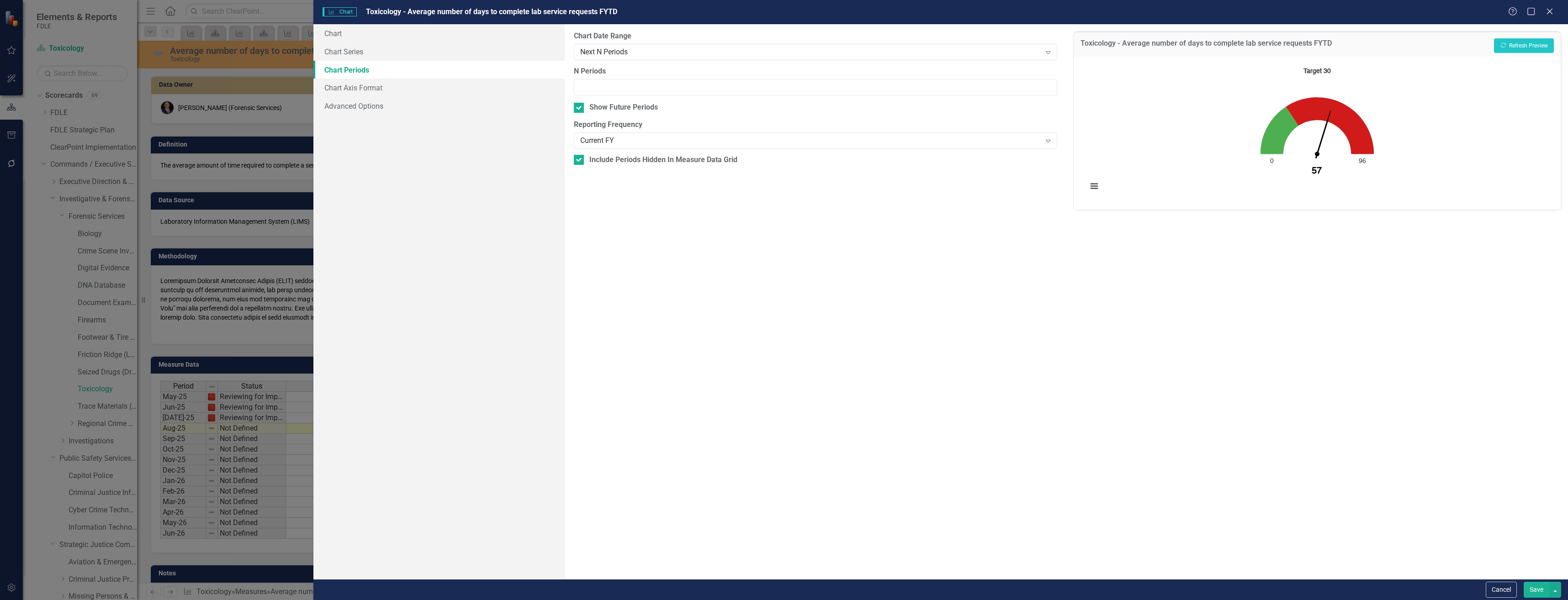
click at [668, 78] on div "N Periods" at bounding box center [815, 81] width 483 height 30
click at [674, 81] on input "N Periods" at bounding box center [815, 87] width 483 height 17
type input "1"
click at [1504, 44] on icon "button" at bounding box center [1503, 45] width 5 height 5
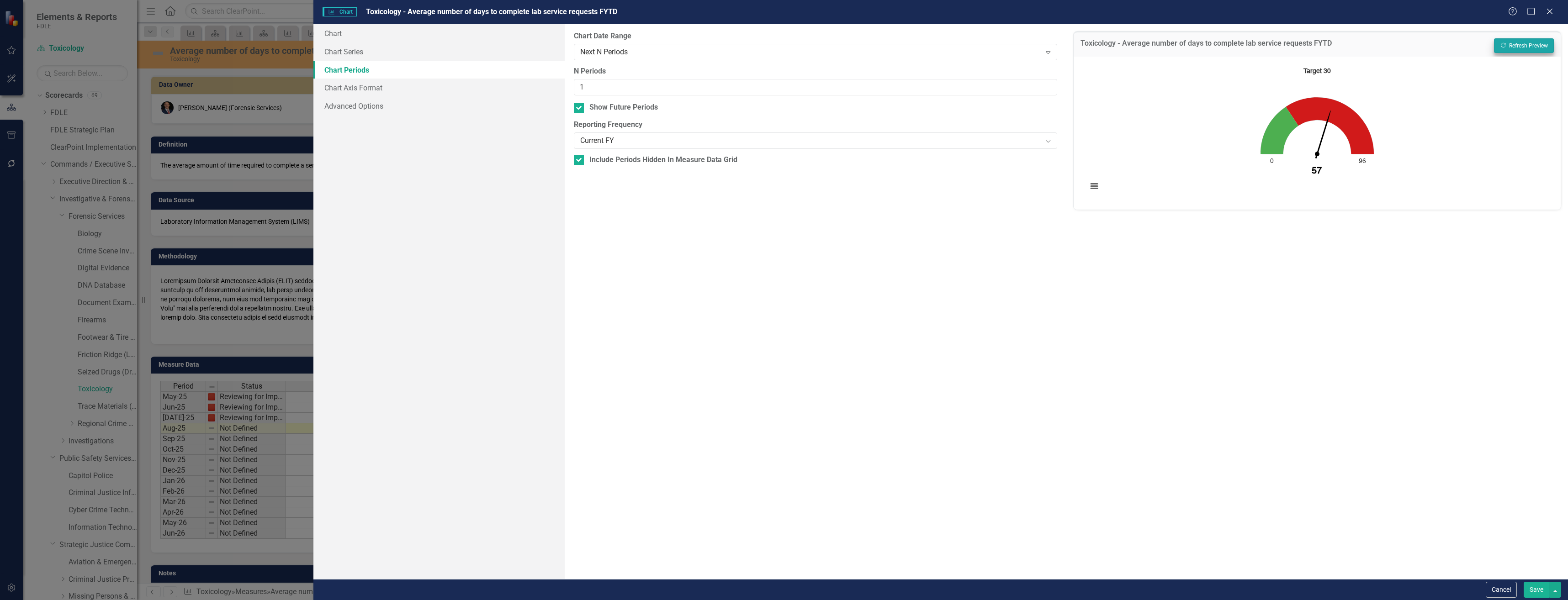
click at [922, 100] on div "From this tab, you define the periods you want included in the chart. For examp…" at bounding box center [815, 302] width 501 height 555
click at [924, 90] on input "1" at bounding box center [815, 87] width 483 height 17
type input "2"
click at [1526, 41] on button "Recalculate Refresh Preview" at bounding box center [1524, 45] width 60 height 14
click at [673, 137] on div "Current FY" at bounding box center [811, 141] width 461 height 11
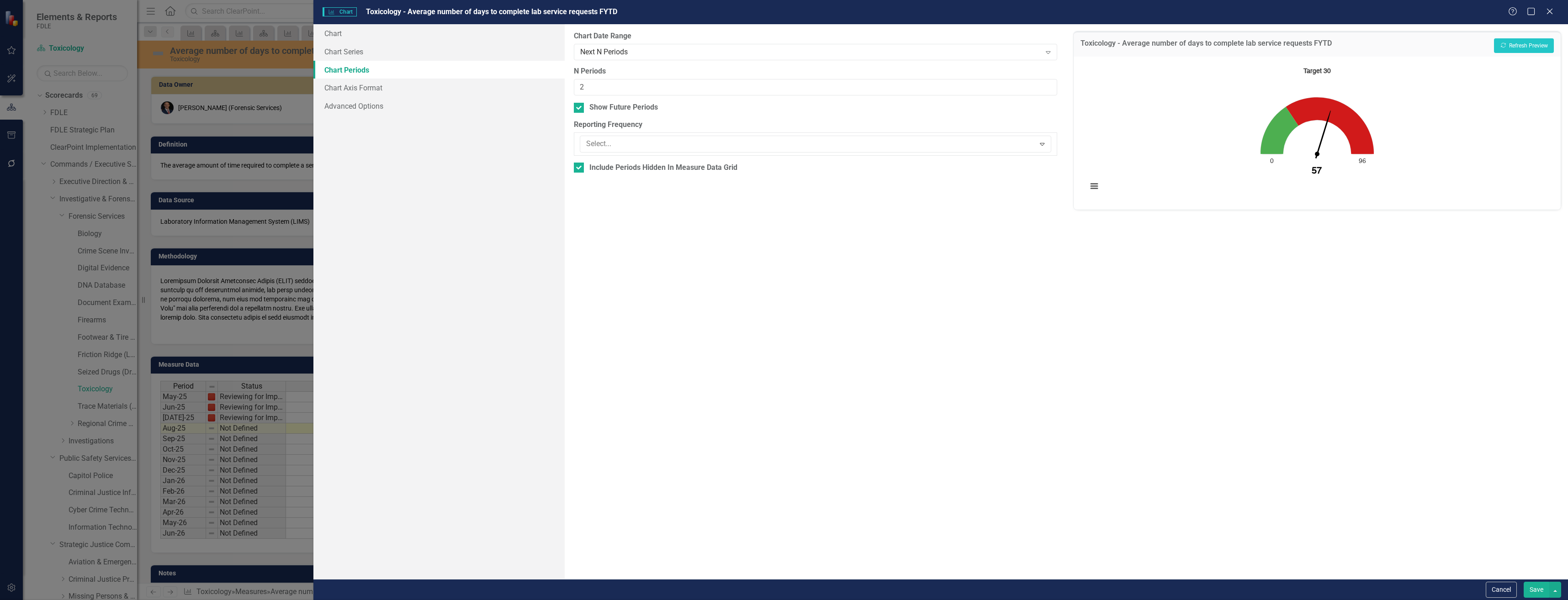
scroll to position [222, 0]
click at [1528, 46] on button "Recalculate Refresh Preview" at bounding box center [1524, 45] width 60 height 14
click at [1506, 598] on div "Cancel Save" at bounding box center [940, 589] width 1255 height 21
click at [1506, 589] on button "Cancel" at bounding box center [1501, 589] width 31 height 16
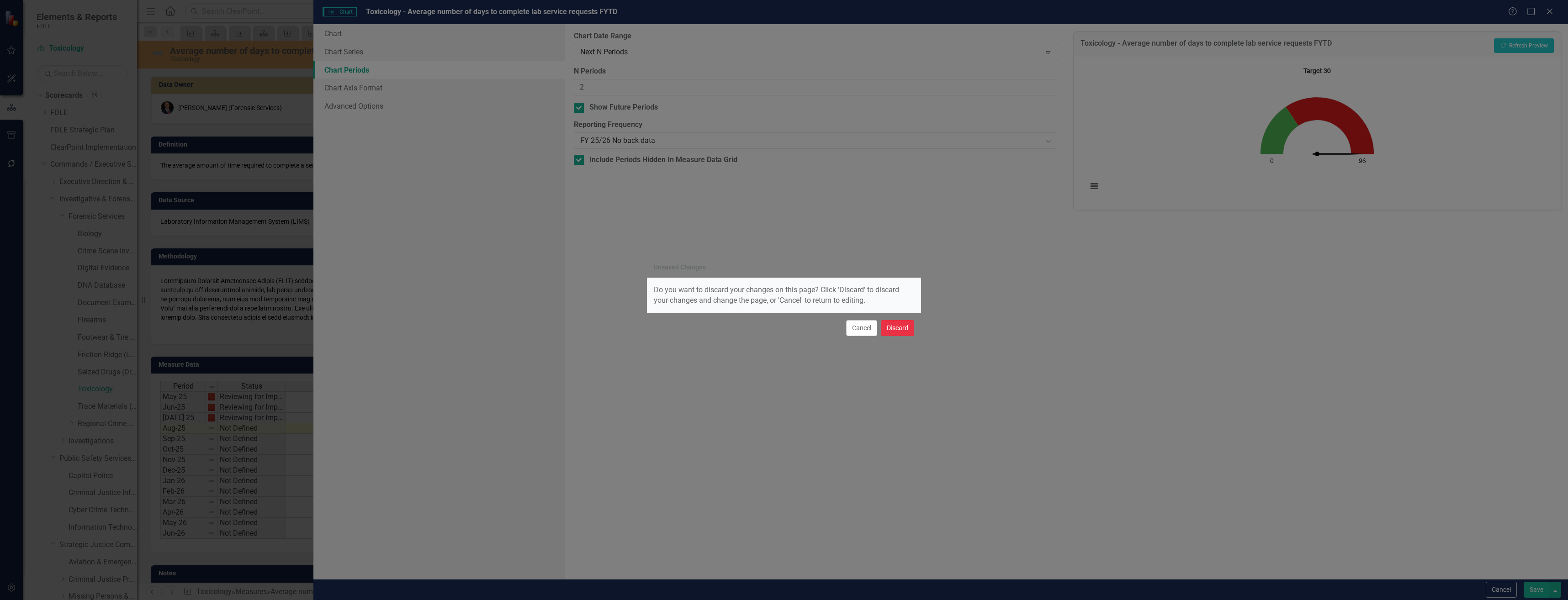
click at [898, 328] on button "Discard" at bounding box center [898, 328] width 33 height 16
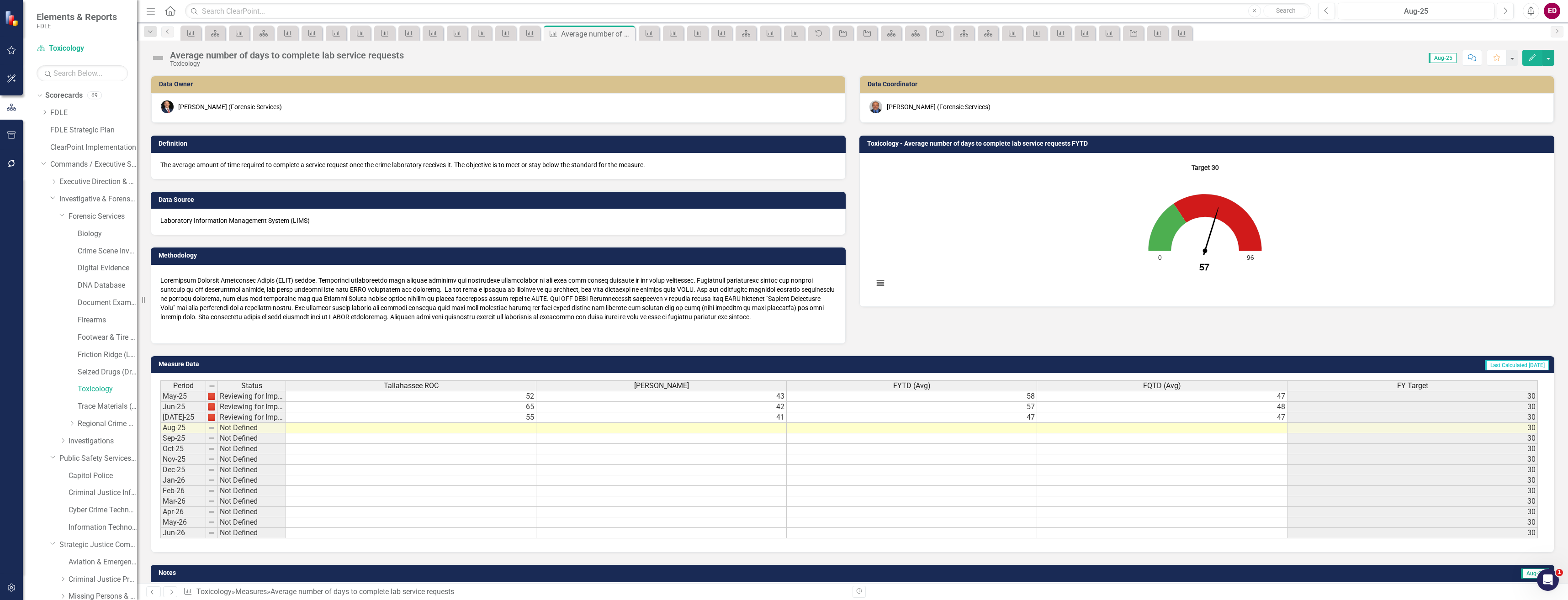
click at [440, 415] on td "55" at bounding box center [411, 417] width 250 height 11
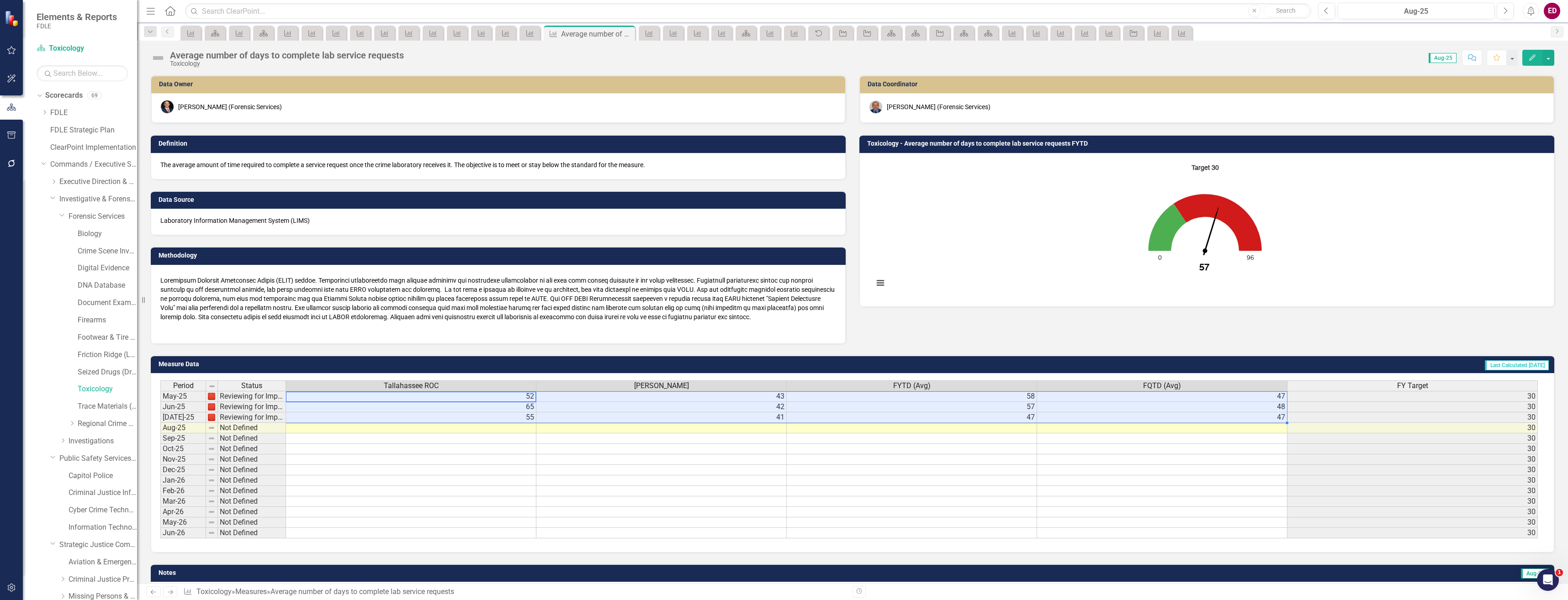
drag, startPoint x: 436, startPoint y: 397, endPoint x: 1156, endPoint y: 414, distance: 720.2
click at [1156, 414] on tbody "May-25 Reviewing for Improvement 52 43 58 47 [DATE]-25 Reviewing for Improvemen…" at bounding box center [849, 465] width 1377 height 148
click at [91, 407] on link "Trace Materials (Trace Evidence)" at bounding box center [107, 407] width 59 height 11
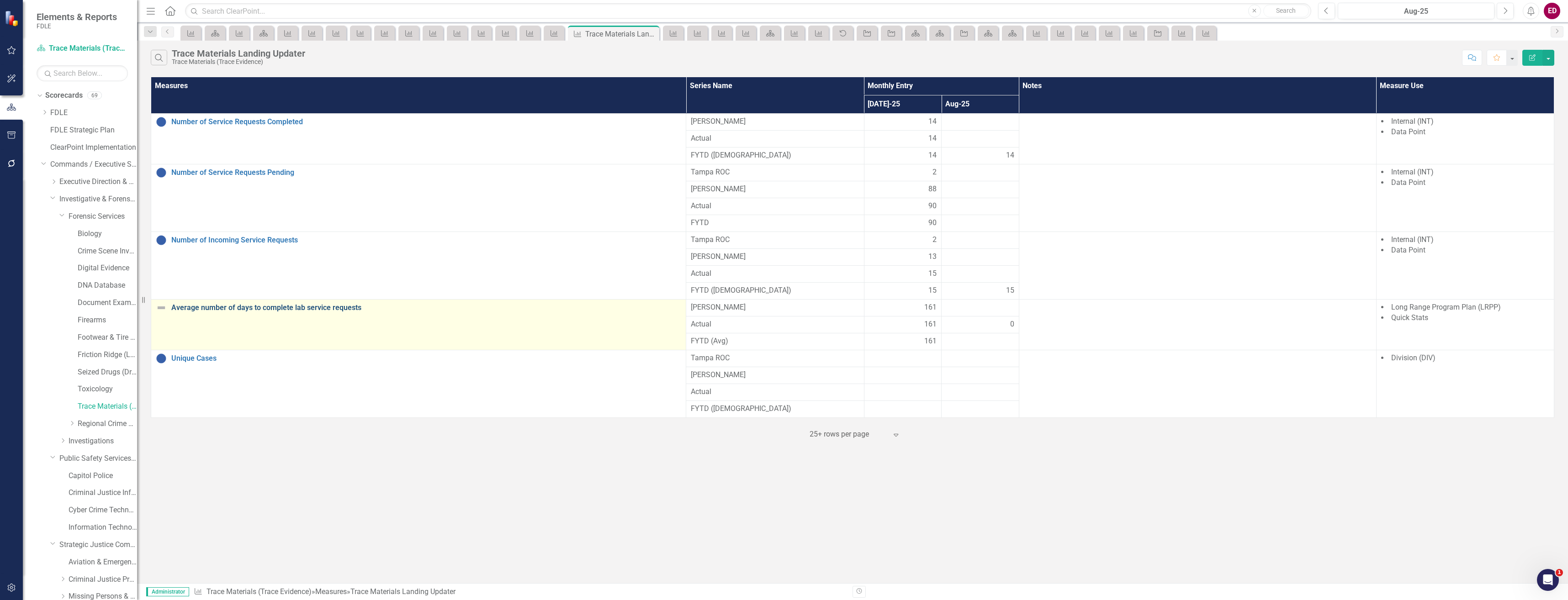
click at [338, 304] on link "Average number of days to complete lab service requests" at bounding box center [426, 307] width 510 height 8
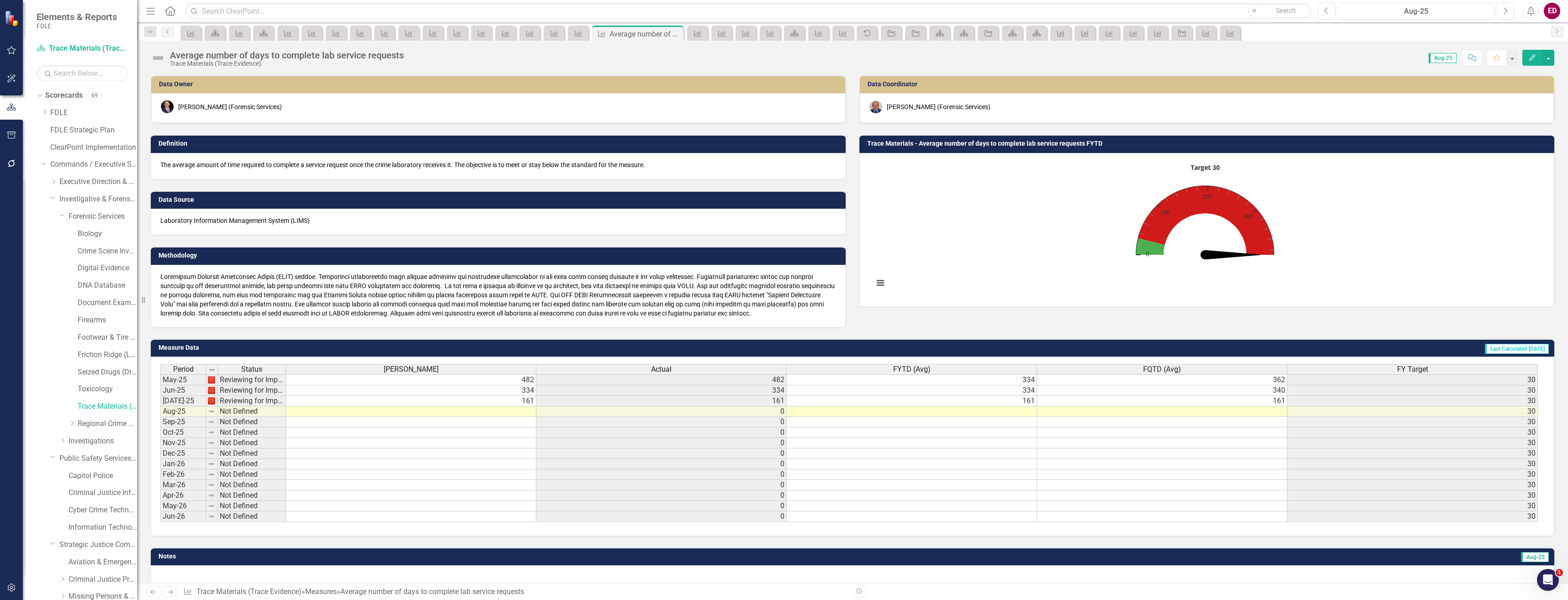
click at [744, 367] on div "Actual" at bounding box center [661, 369] width 250 height 10
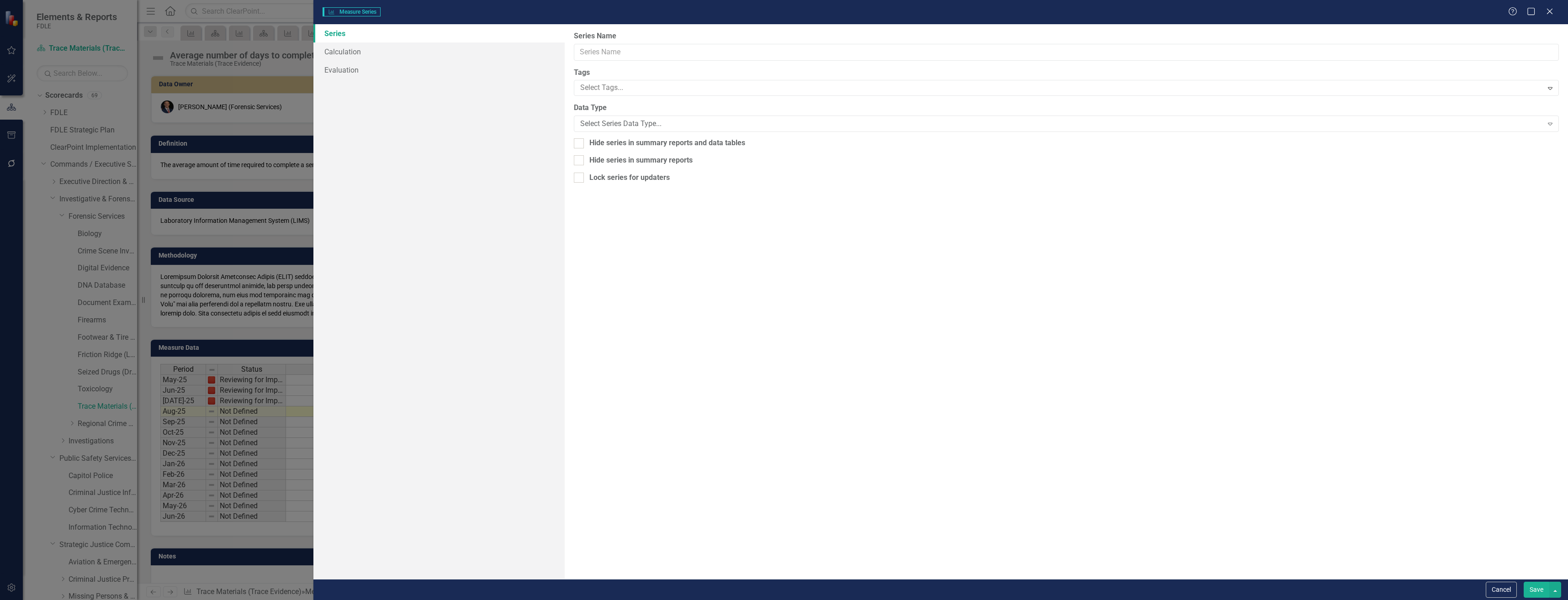
type input "Actual"
click at [358, 51] on link "Calculation" at bounding box center [439, 52] width 251 height 18
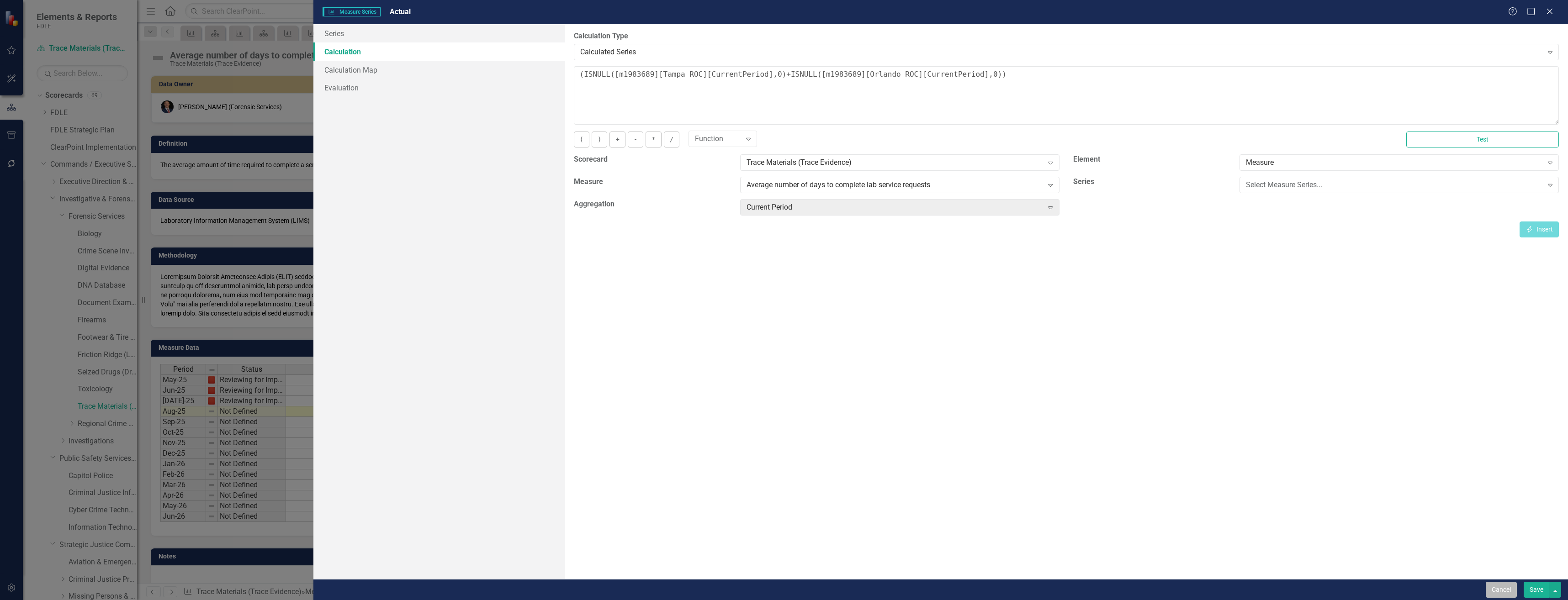
click at [1502, 589] on button "Cancel" at bounding box center [1501, 589] width 31 height 16
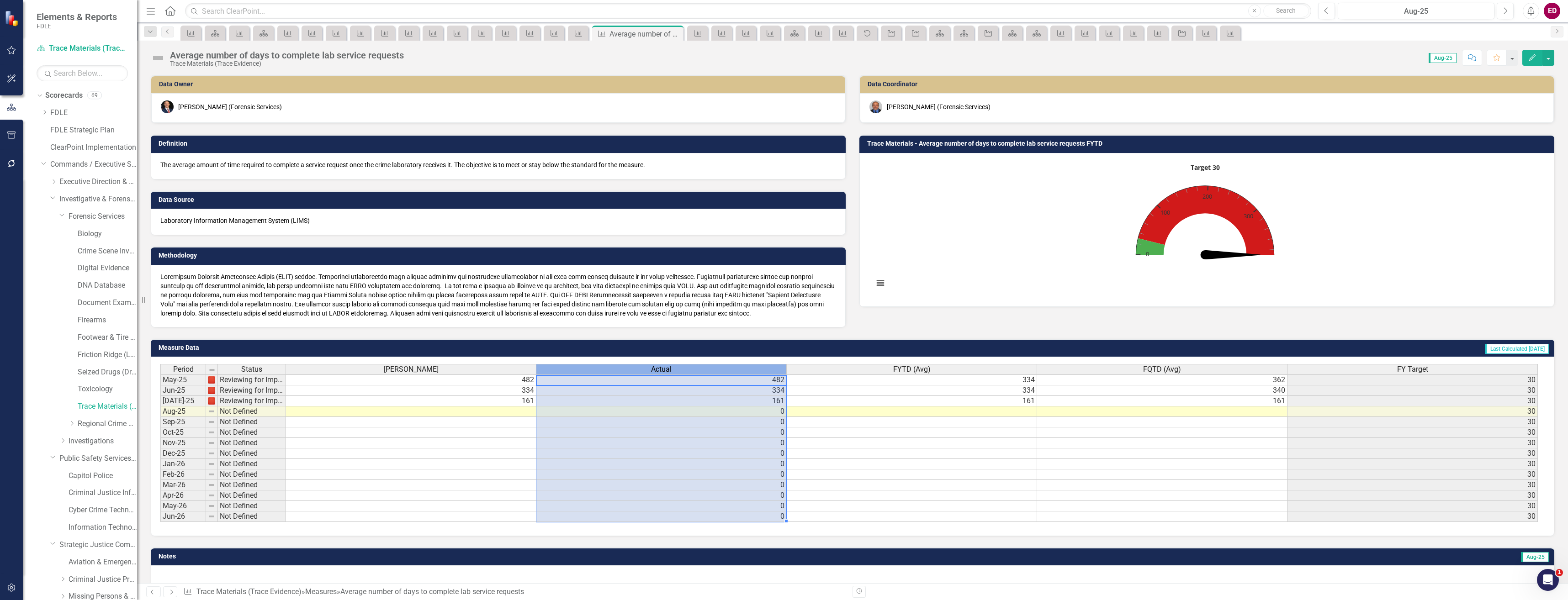
click at [603, 370] on div "Actual" at bounding box center [661, 369] width 250 height 10
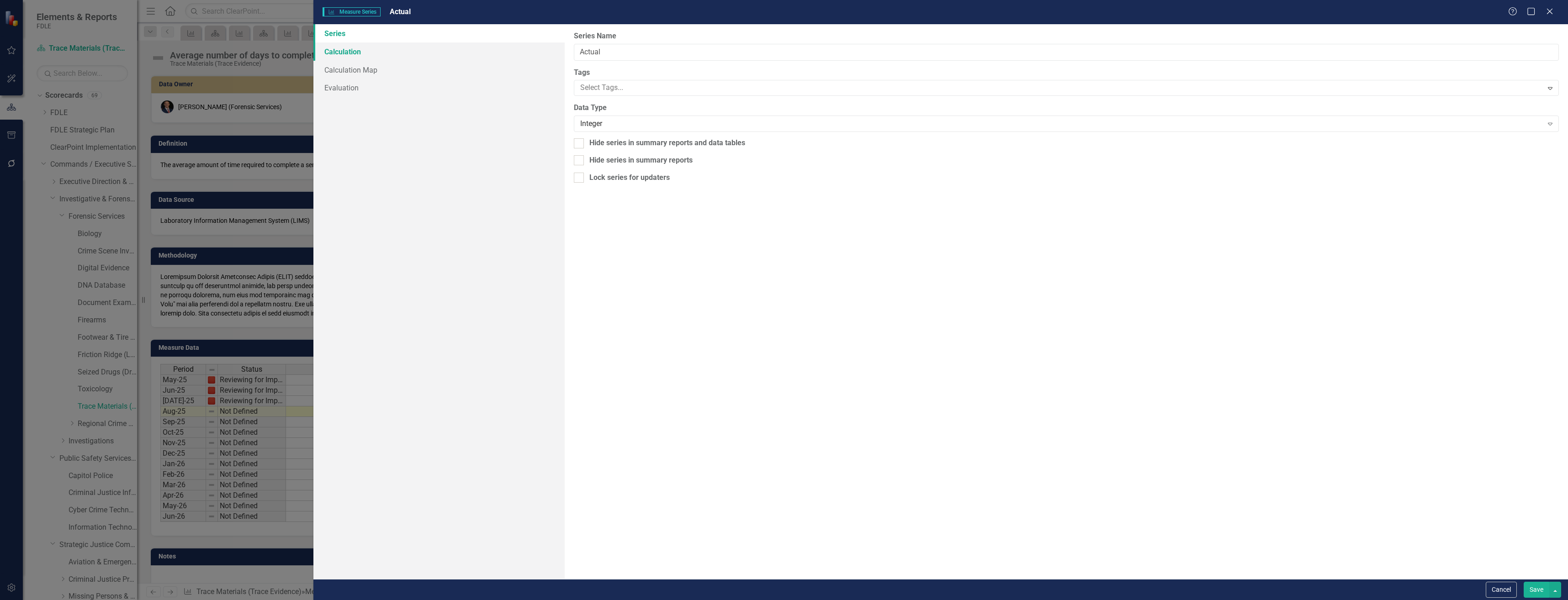
click at [495, 50] on link "Calculation" at bounding box center [439, 52] width 251 height 18
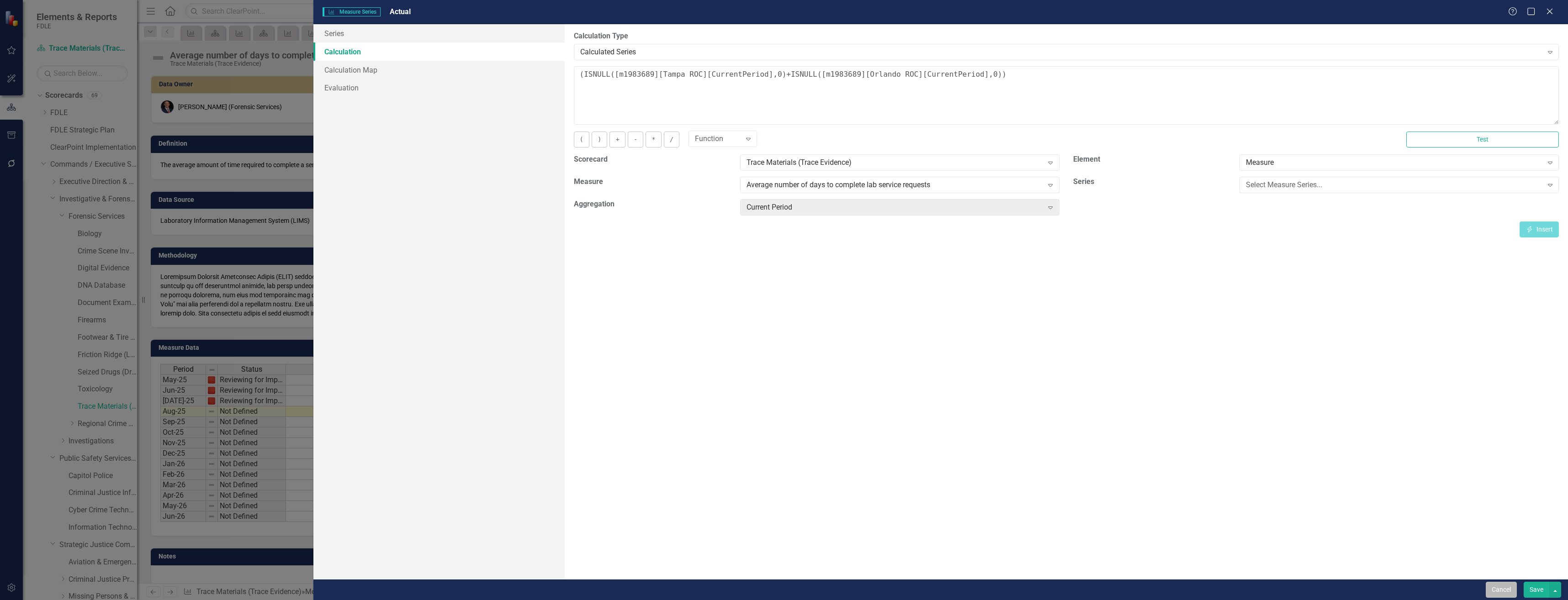
click at [1500, 583] on button "Cancel" at bounding box center [1501, 589] width 31 height 16
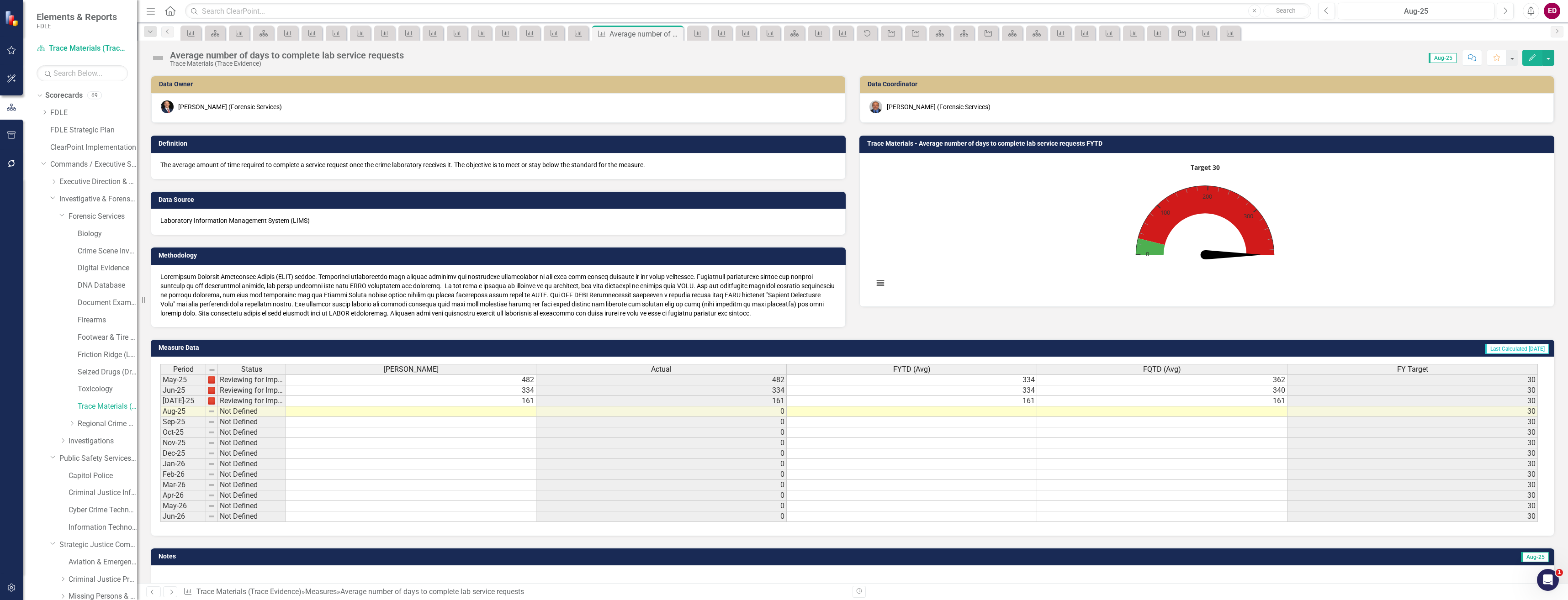
click at [1537, 50] on button "Edit" at bounding box center [1532, 57] width 20 height 16
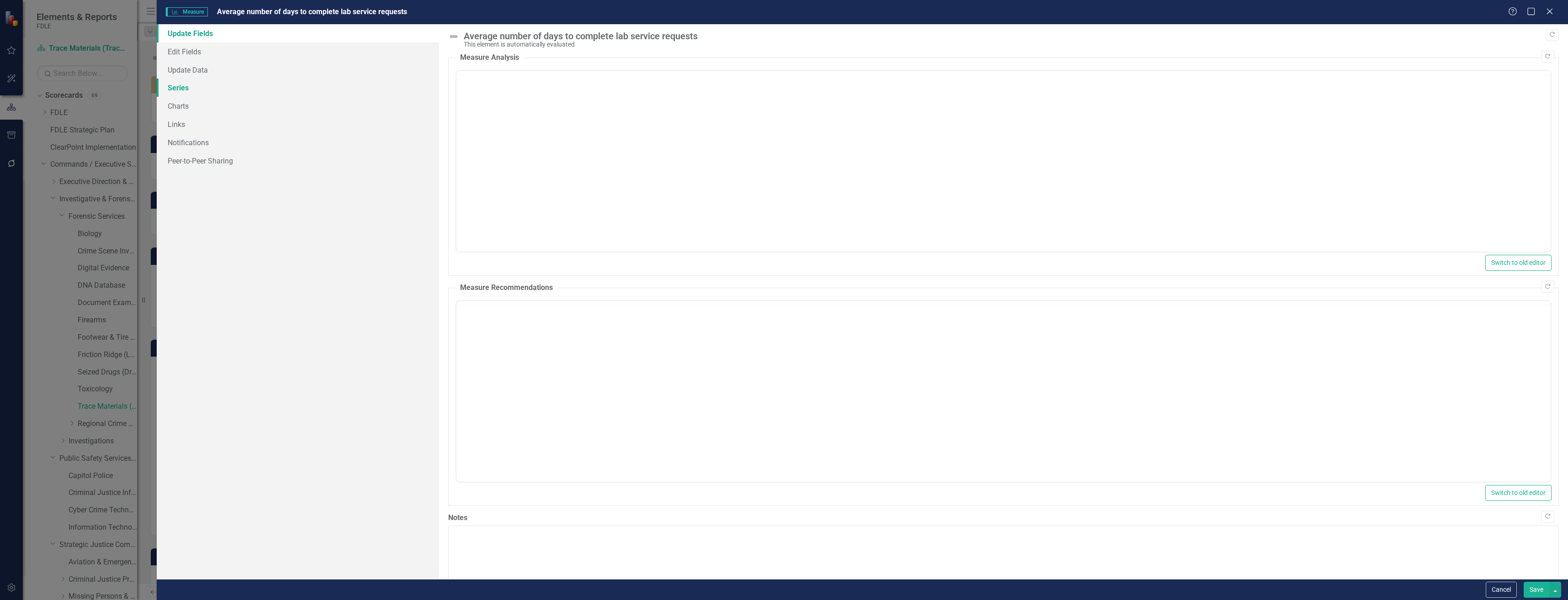
click at [356, 86] on link "Series" at bounding box center [297, 87] width 282 height 18
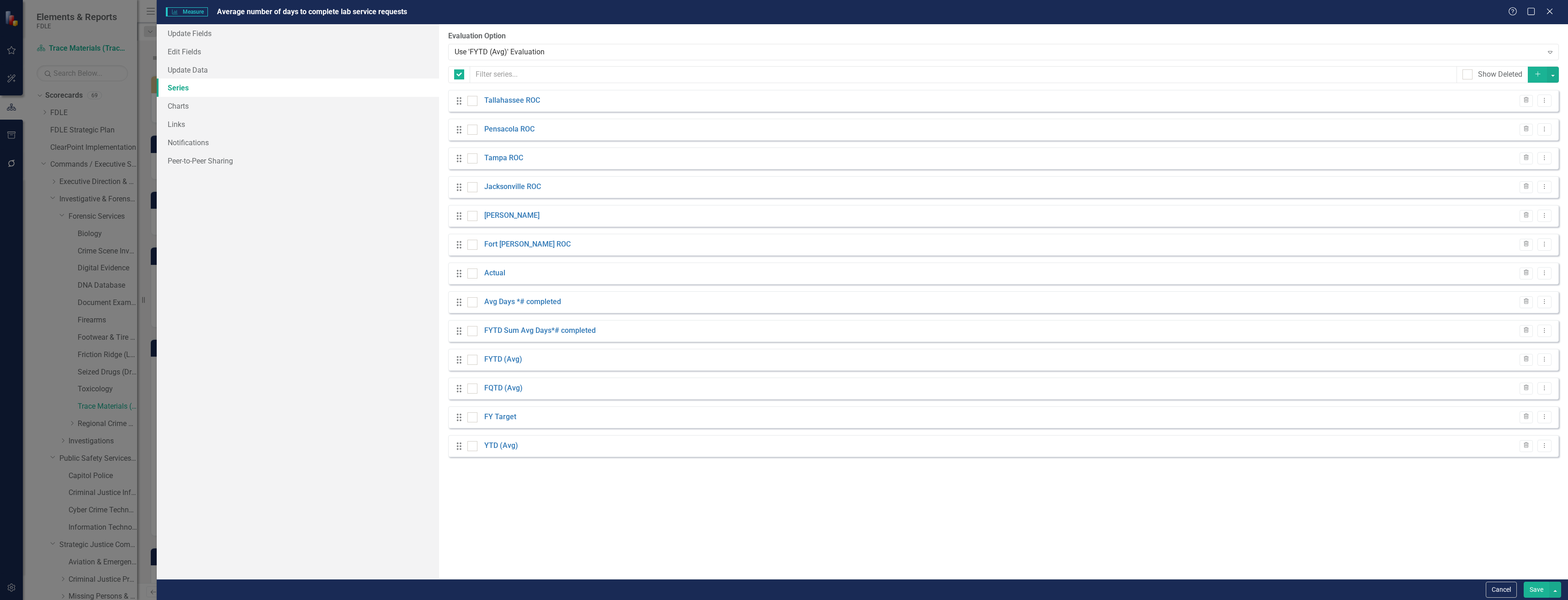
checkbox input "false"
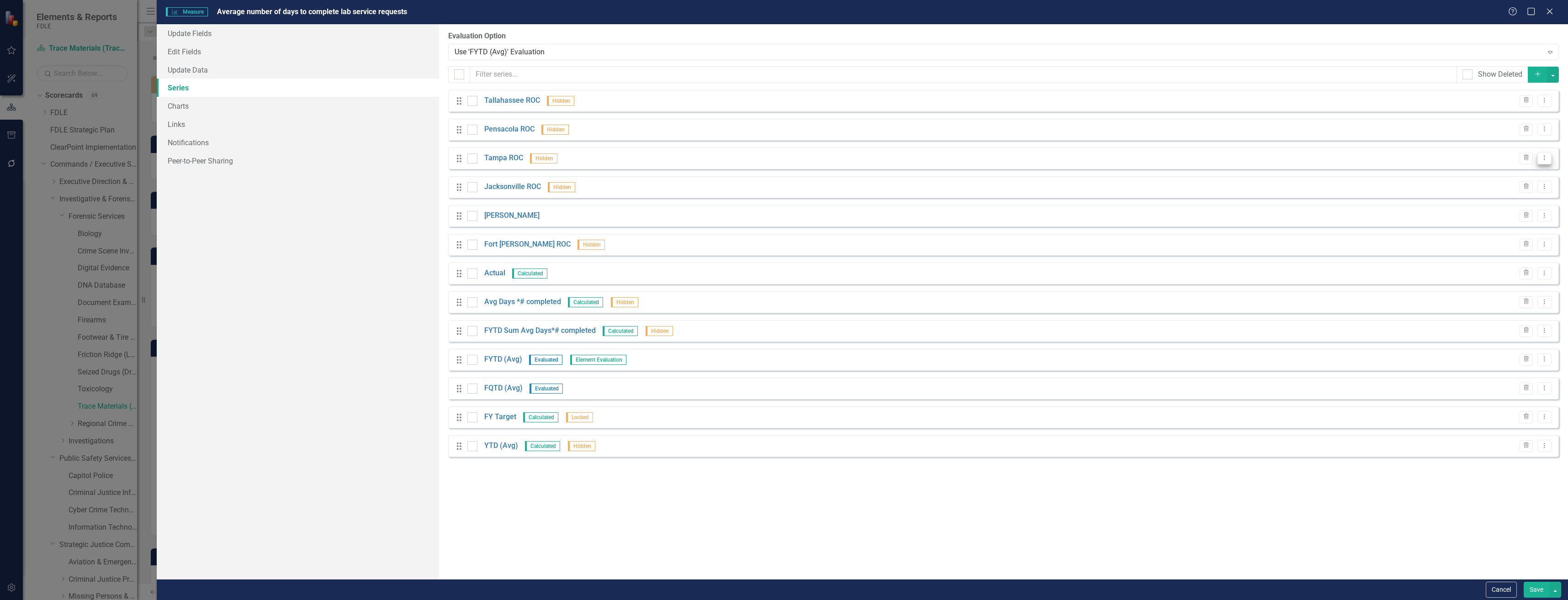
click at [1547, 157] on icon "Dropdown Menu" at bounding box center [1544, 158] width 8 height 6
click at [1538, 176] on link "Edit Edit Measure Series" at bounding box center [1499, 173] width 103 height 17
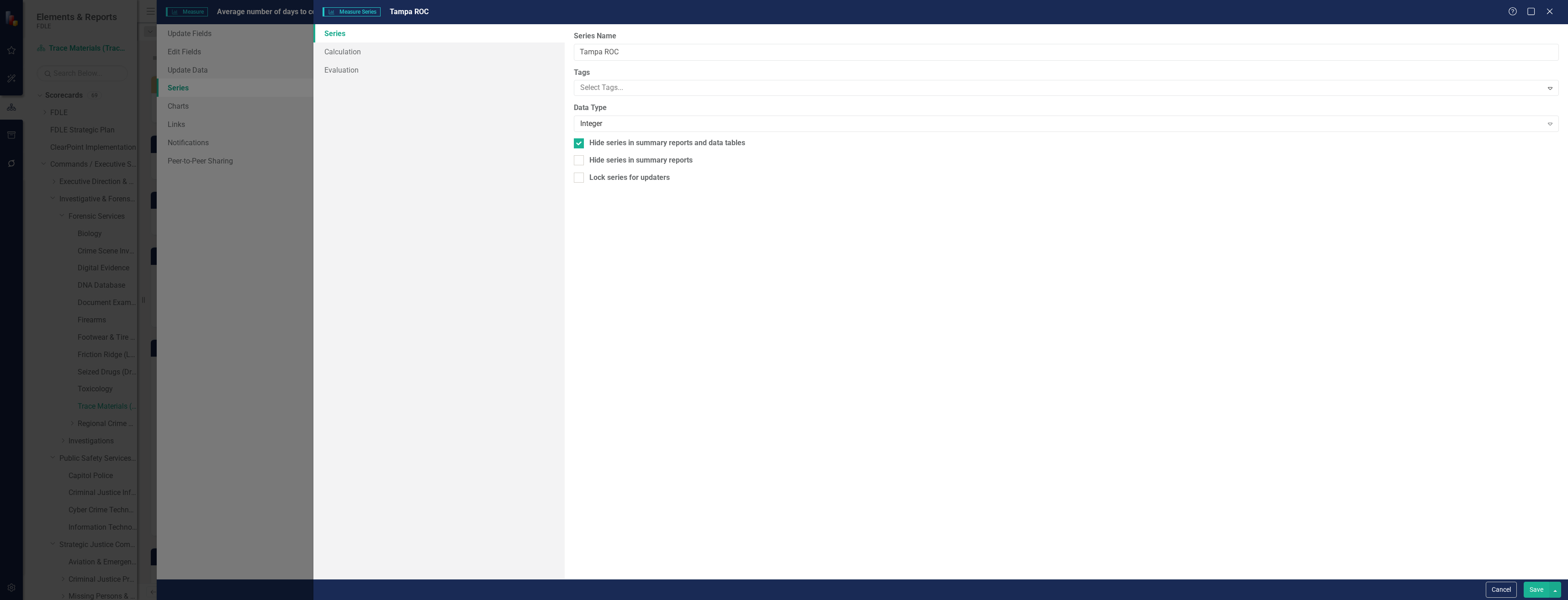
click at [660, 137] on div "From this page, you can edit the name, type, and visibility options of your ser…" at bounding box center [1066, 302] width 1003 height 555
click at [666, 141] on div "Hide series in summary reports and data tables" at bounding box center [667, 143] width 156 height 11
click at [580, 141] on input "Hide series in summary reports and data tables" at bounding box center [577, 141] width 6 height 6
checkbox input "false"
click at [1543, 598] on div "Cancel Save" at bounding box center [940, 589] width 1255 height 21
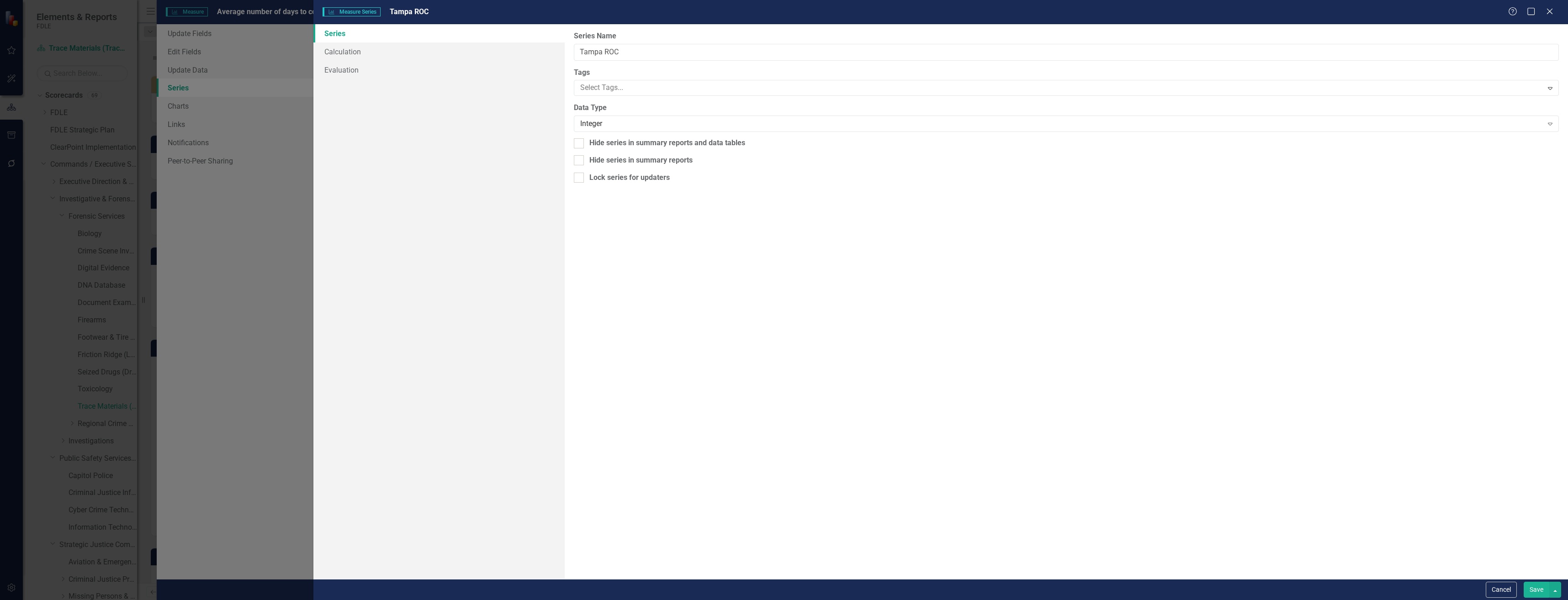
click at [1547, 588] on button "Save" at bounding box center [1537, 589] width 26 height 16
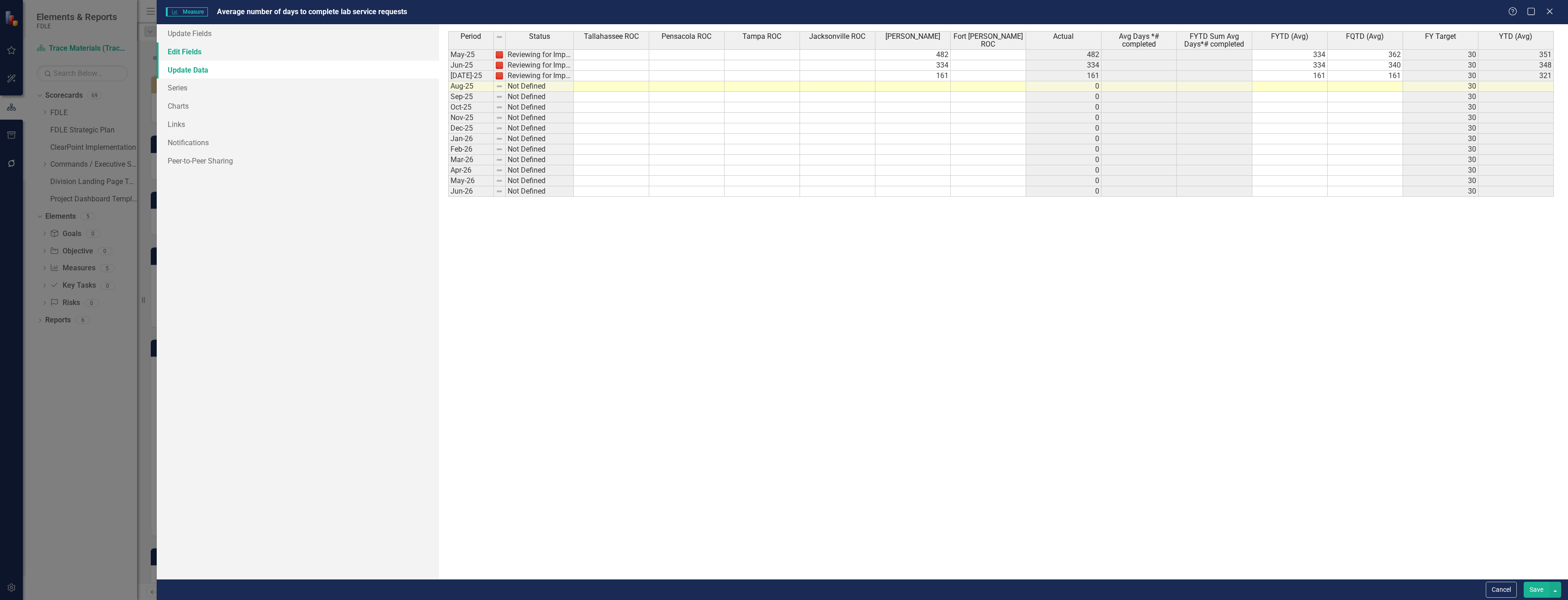
click at [287, 47] on link "Edit Fields" at bounding box center [297, 52] width 282 height 18
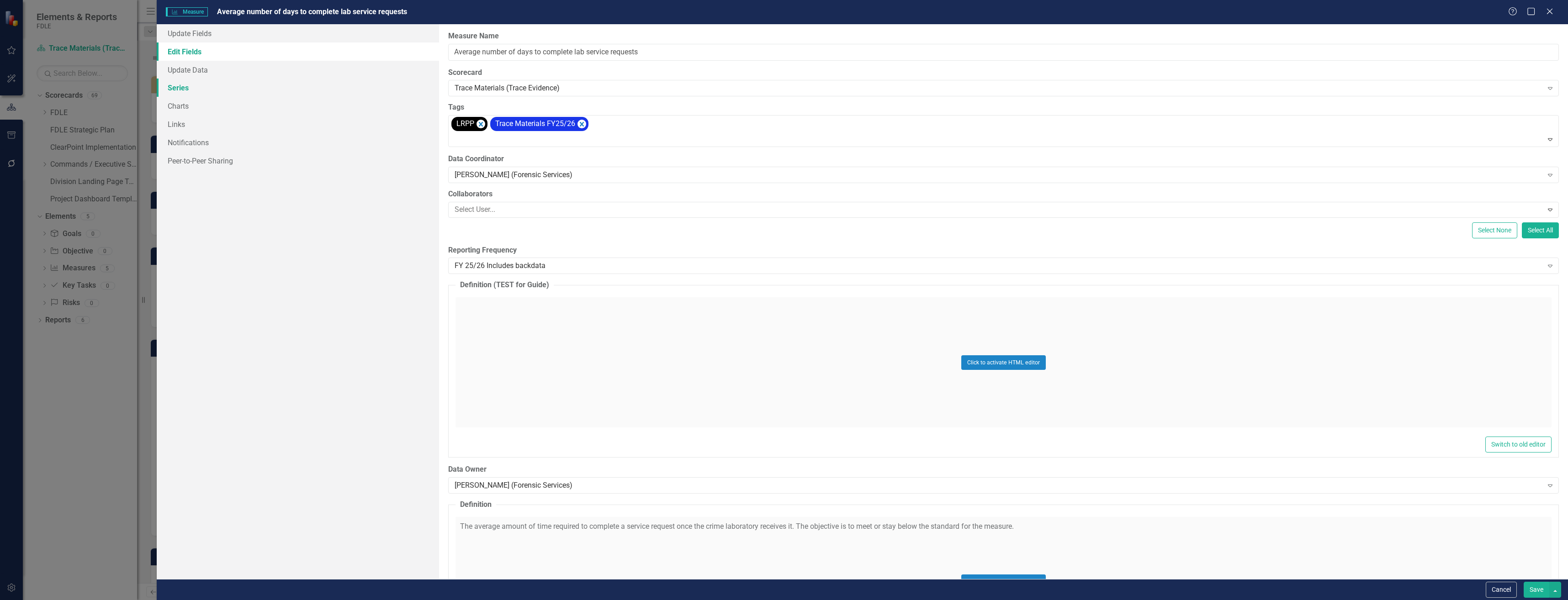
click at [294, 96] on link "Series" at bounding box center [297, 87] width 282 height 18
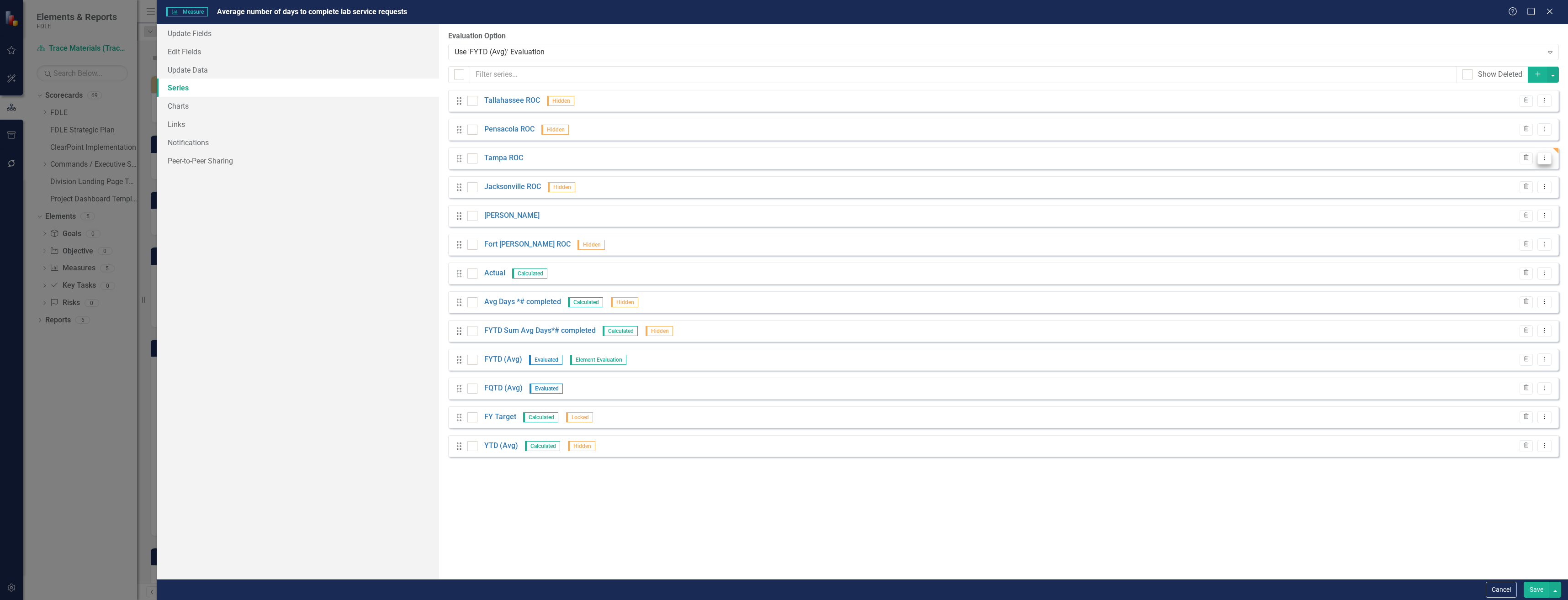
click at [1544, 156] on icon "Dropdown Menu" at bounding box center [1544, 158] width 8 height 6
click at [1466, 174] on link "Edit Edit Measure Series" at bounding box center [1499, 173] width 103 height 17
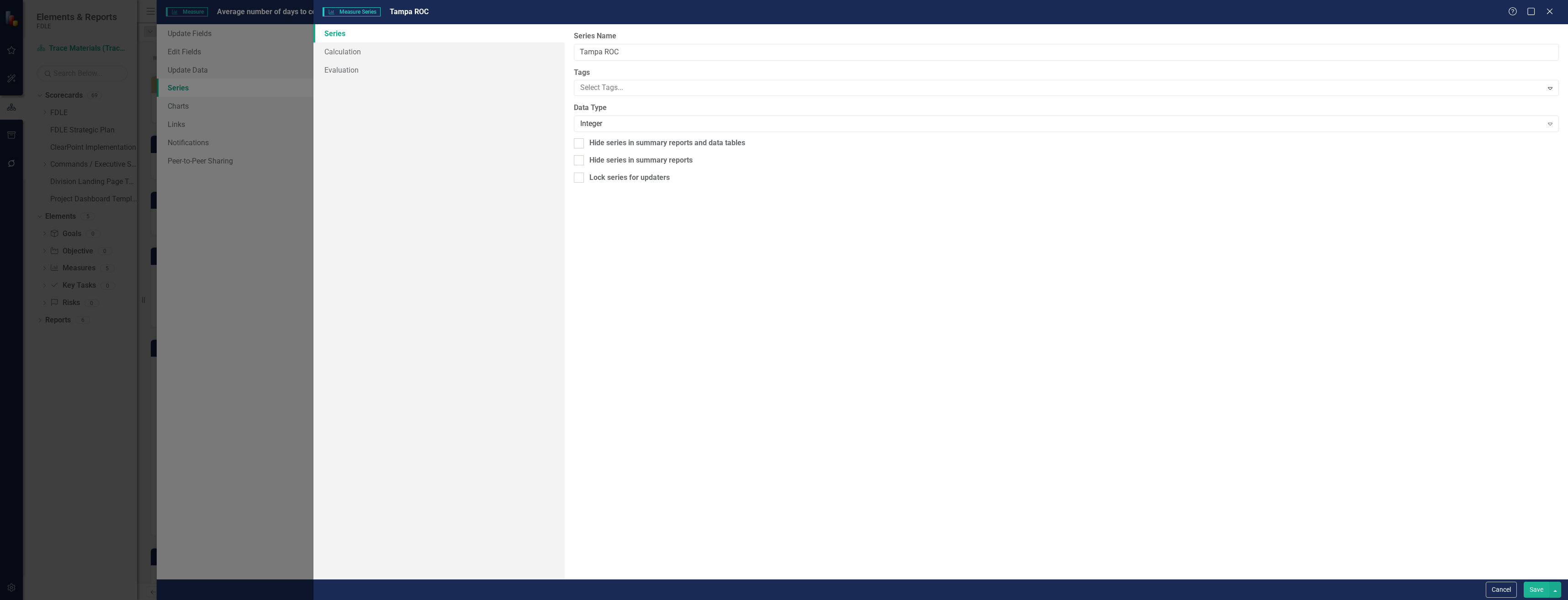
click at [666, 167] on div "From this page, you can edit the name, type, and visibility options of your ser…" at bounding box center [1066, 302] width 1003 height 555
click at [670, 161] on div "Hide series in summary reports" at bounding box center [641, 160] width 103 height 11
click at [580, 161] on input "Hide series in summary reports" at bounding box center [577, 158] width 6 height 6
checkbox input "true"
click at [685, 149] on div "From this page, you can edit the name, type, and visibility options of your ser…" at bounding box center [1066, 302] width 1003 height 555
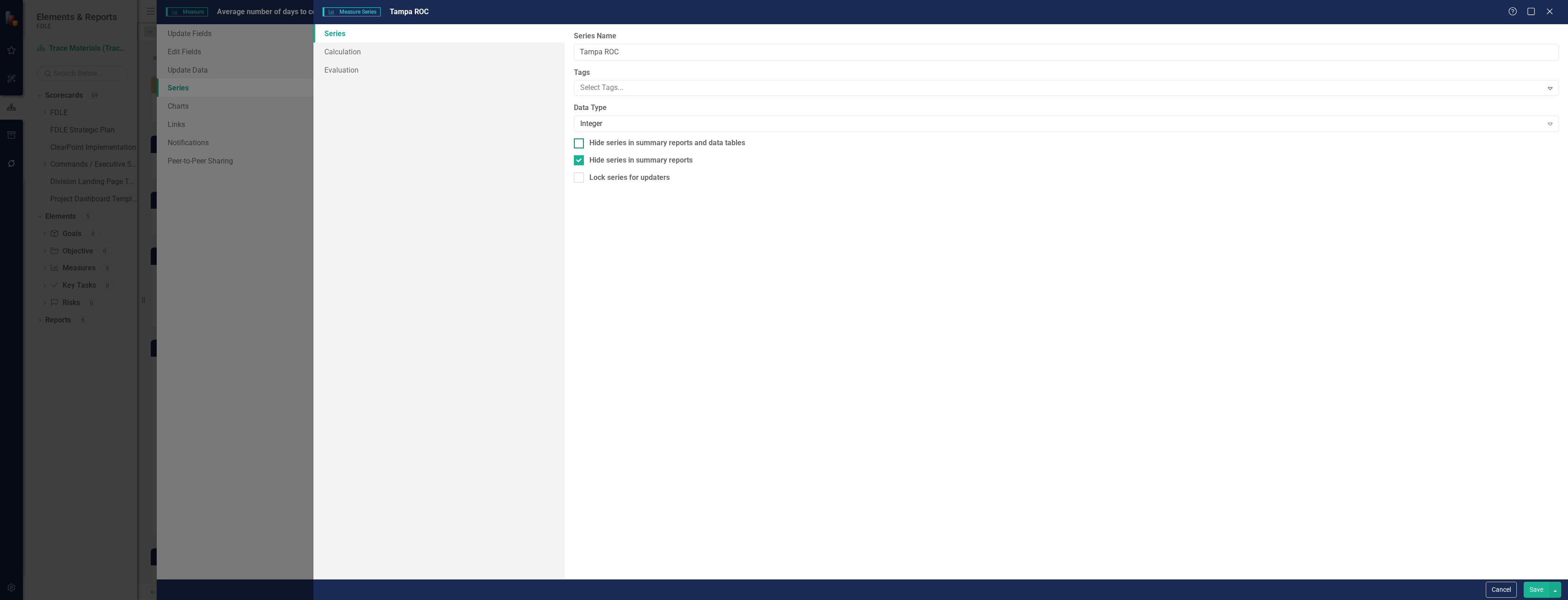
click at [698, 139] on div "Hide series in summary reports and data tables" at bounding box center [667, 143] width 156 height 11
click at [580, 139] on input "Hide series in summary reports and data tables" at bounding box center [577, 141] width 6 height 6
checkbox input "true"
click at [1547, 596] on button "Save" at bounding box center [1537, 589] width 26 height 16
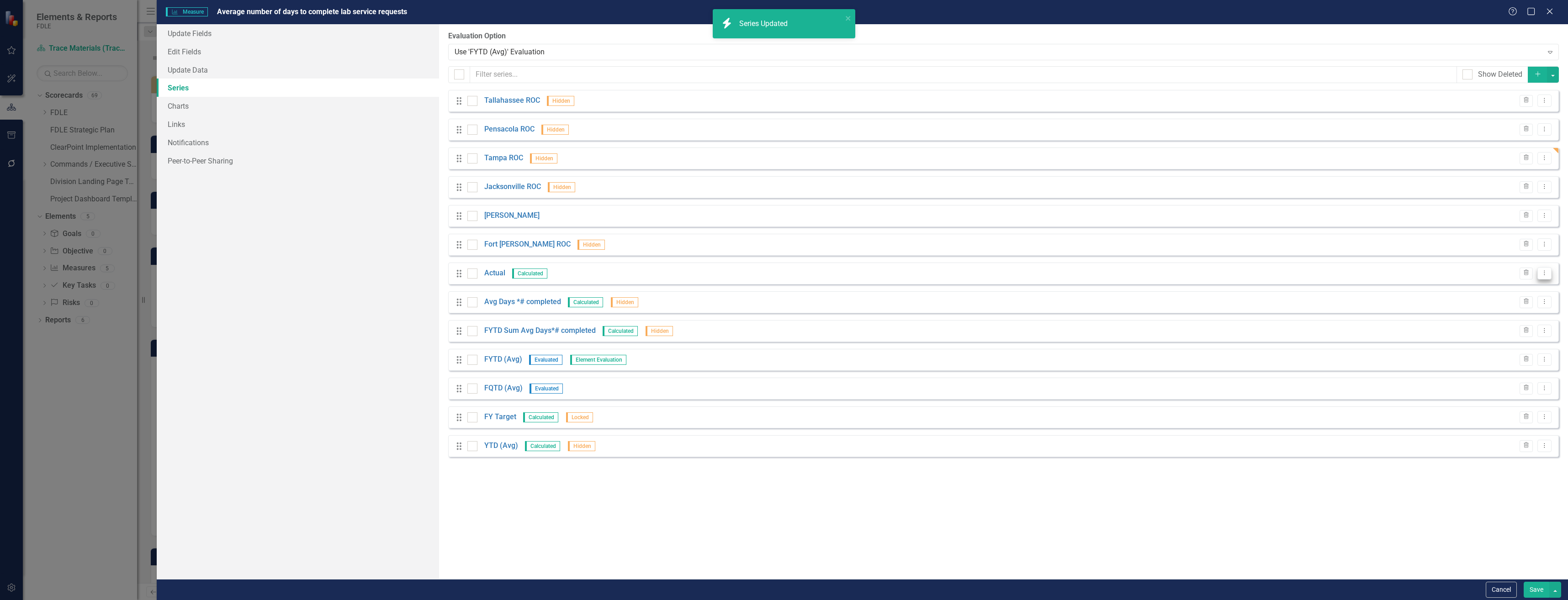
click at [1545, 275] on icon "Dropdown Menu" at bounding box center [1544, 273] width 8 height 6
click at [1477, 290] on link "Edit Edit Measure Series" at bounding box center [1499, 288] width 103 height 17
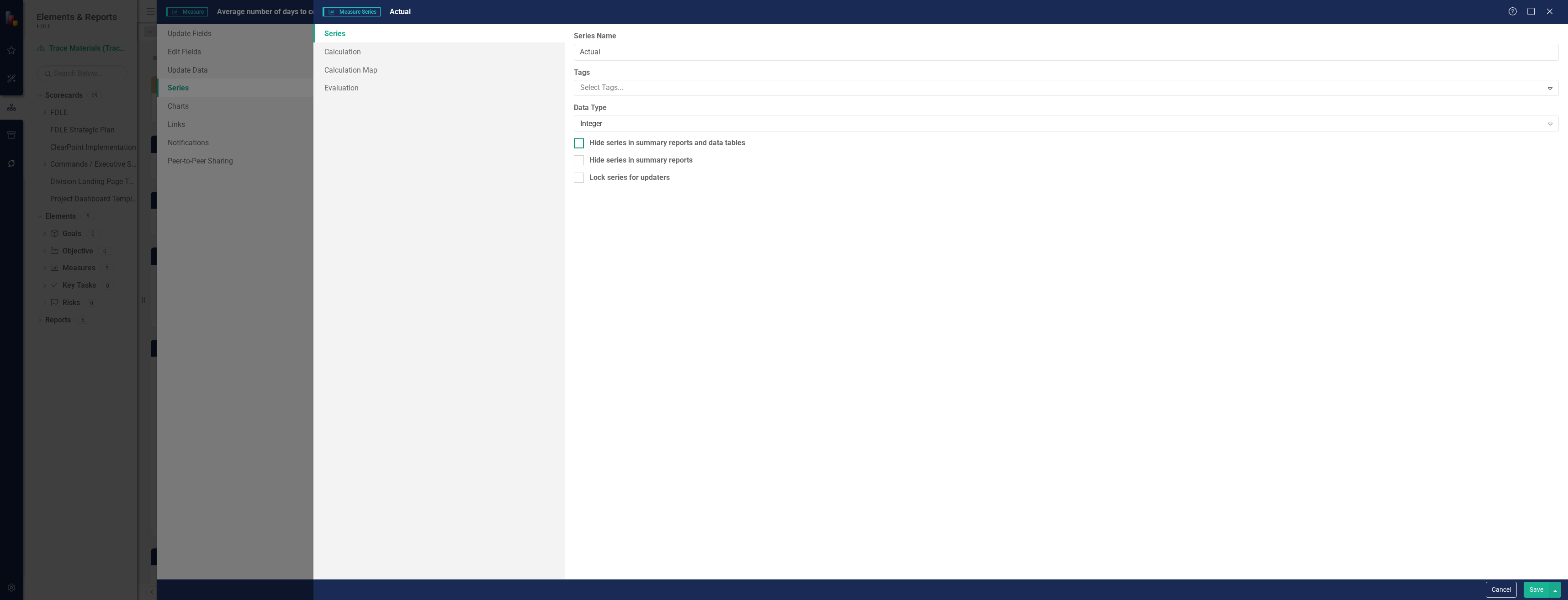
click at [651, 144] on div "Hide series in summary reports and data tables" at bounding box center [667, 143] width 156 height 11
click at [580, 144] on input "Hide series in summary reports and data tables" at bounding box center [577, 141] width 6 height 6
checkbox input "true"
click at [653, 169] on div "From this page, you can edit the name, type, and visibility options of your ser…" at bounding box center [1066, 302] width 1003 height 555
click at [661, 156] on div "Hide series in summary reports" at bounding box center [641, 160] width 103 height 11
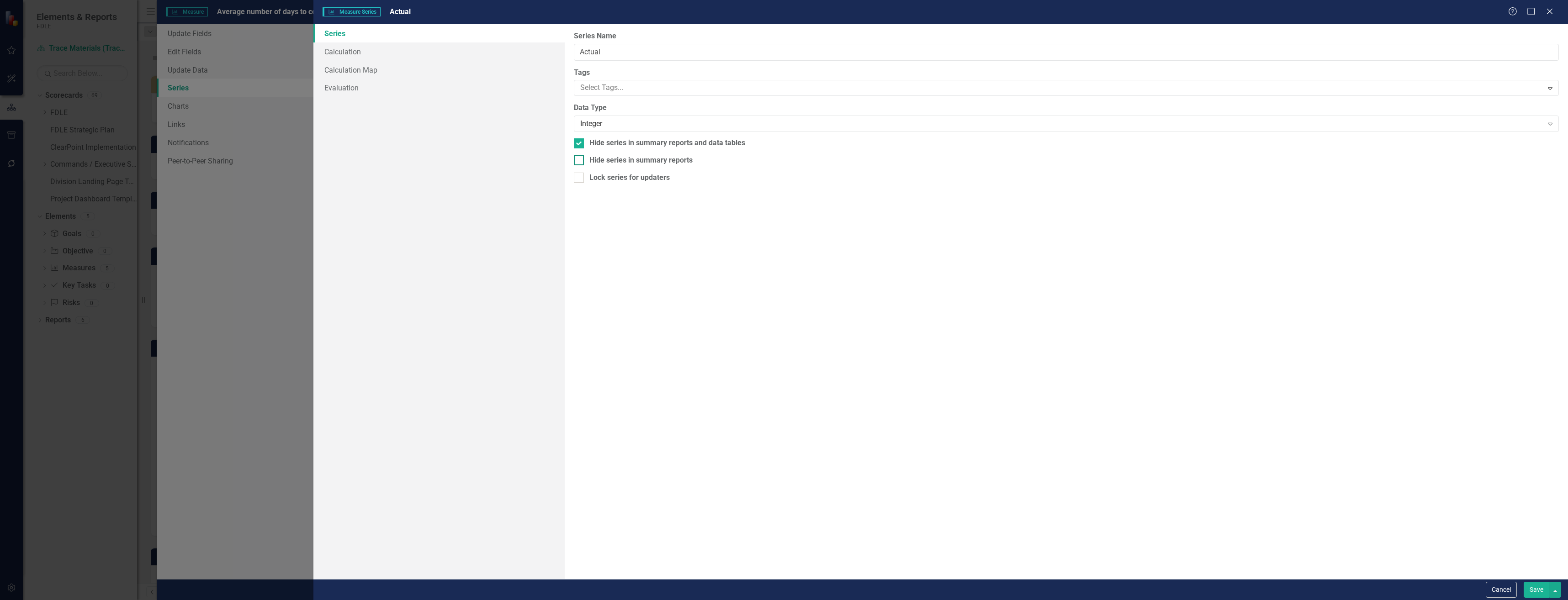
click at [580, 156] on input "Hide series in summary reports" at bounding box center [577, 158] width 6 height 6
checkbox input "true"
click at [1520, 591] on div "Cancel Save" at bounding box center [1522, 589] width 78 height 16
click at [1535, 591] on button "Save" at bounding box center [1537, 589] width 26 height 16
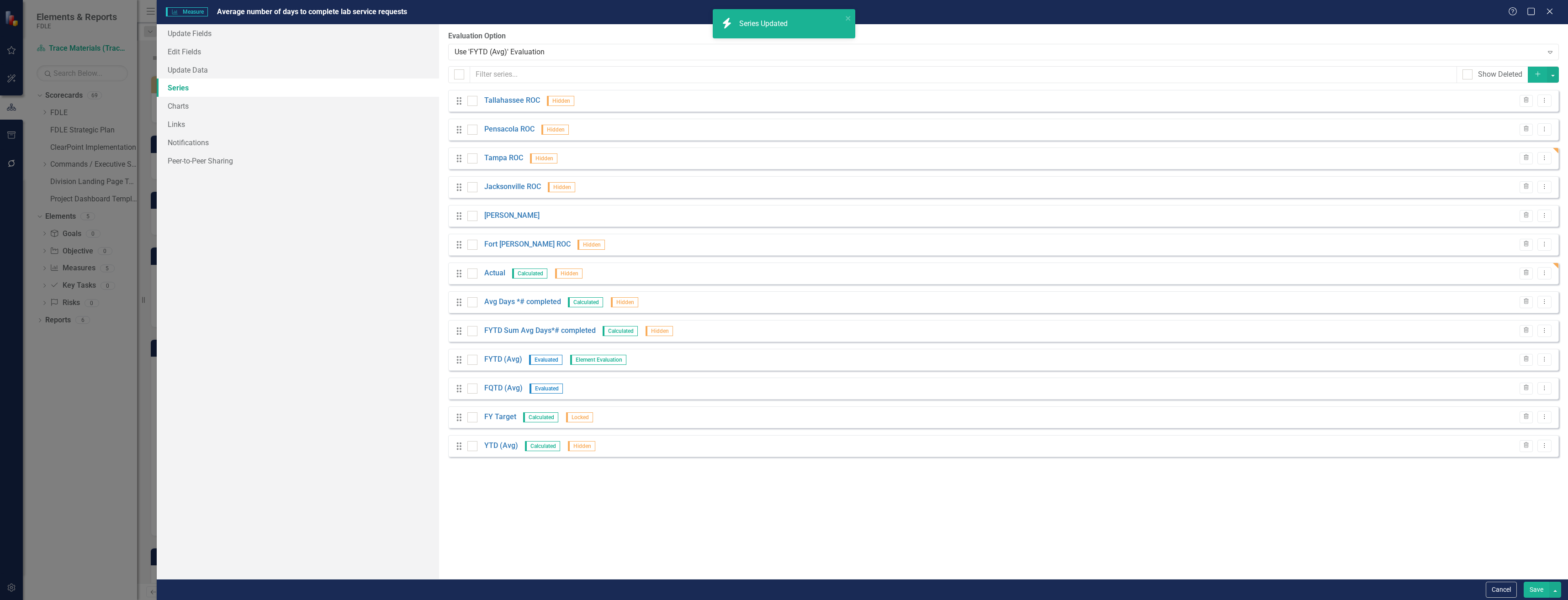
click at [1535, 591] on button "Save" at bounding box center [1537, 589] width 26 height 16
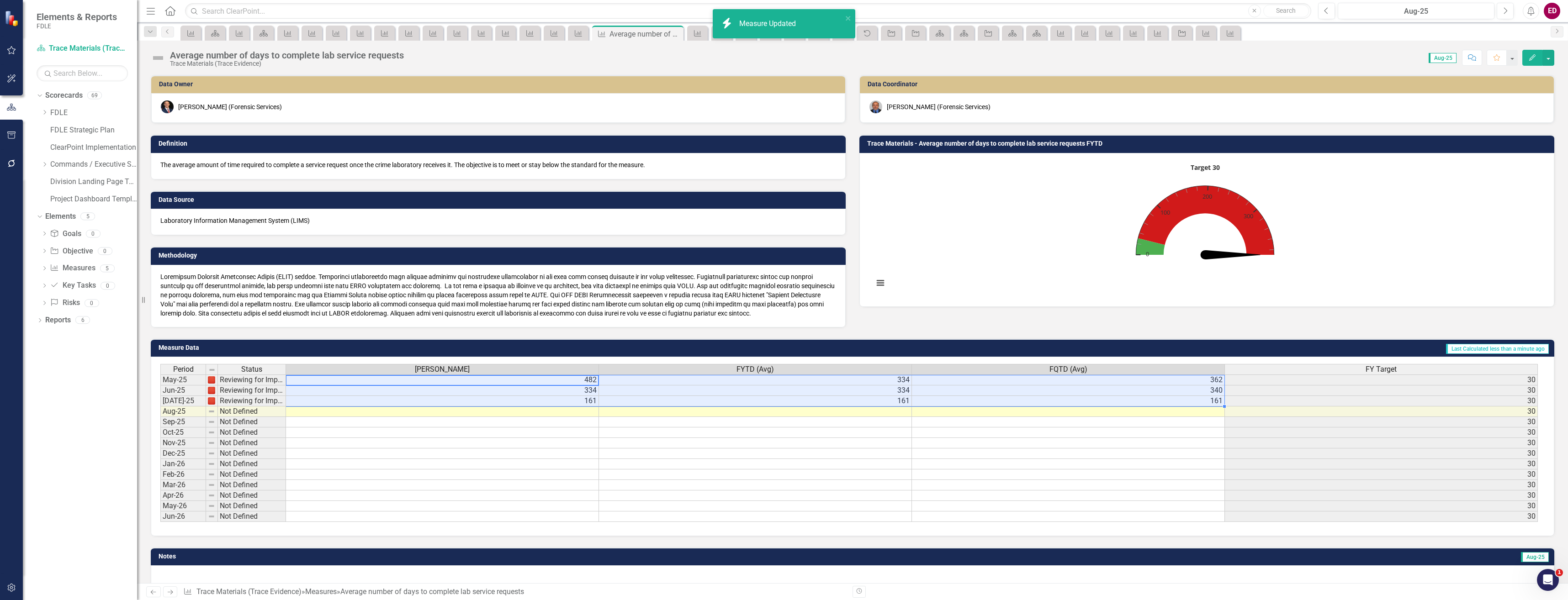
drag, startPoint x: 465, startPoint y: 379, endPoint x: 1113, endPoint y: 402, distance: 648.4
click at [1113, 402] on tbody "May-25 Reviewing for Improvement 482 334 362 [DATE]-25 Reviewing for Improvemen…" at bounding box center [849, 448] width 1377 height 148
type textarea "52"
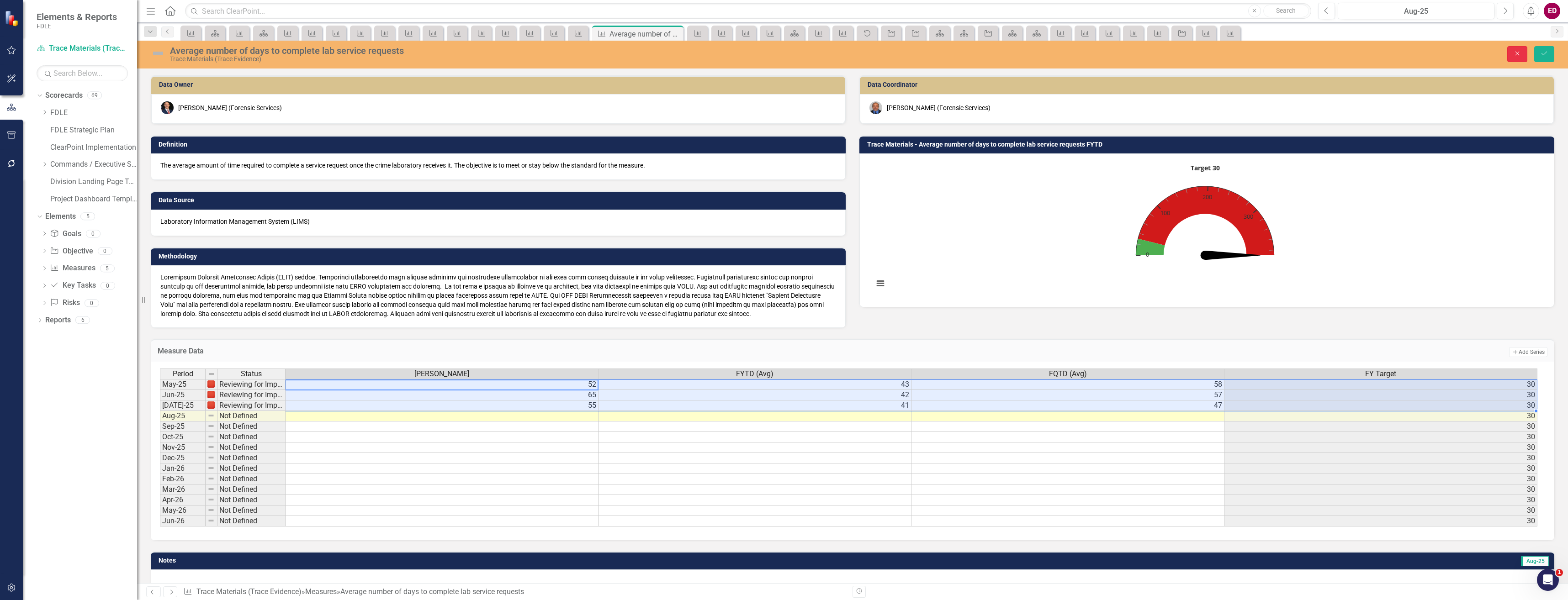
click at [1515, 49] on button "Close" at bounding box center [1517, 54] width 20 height 16
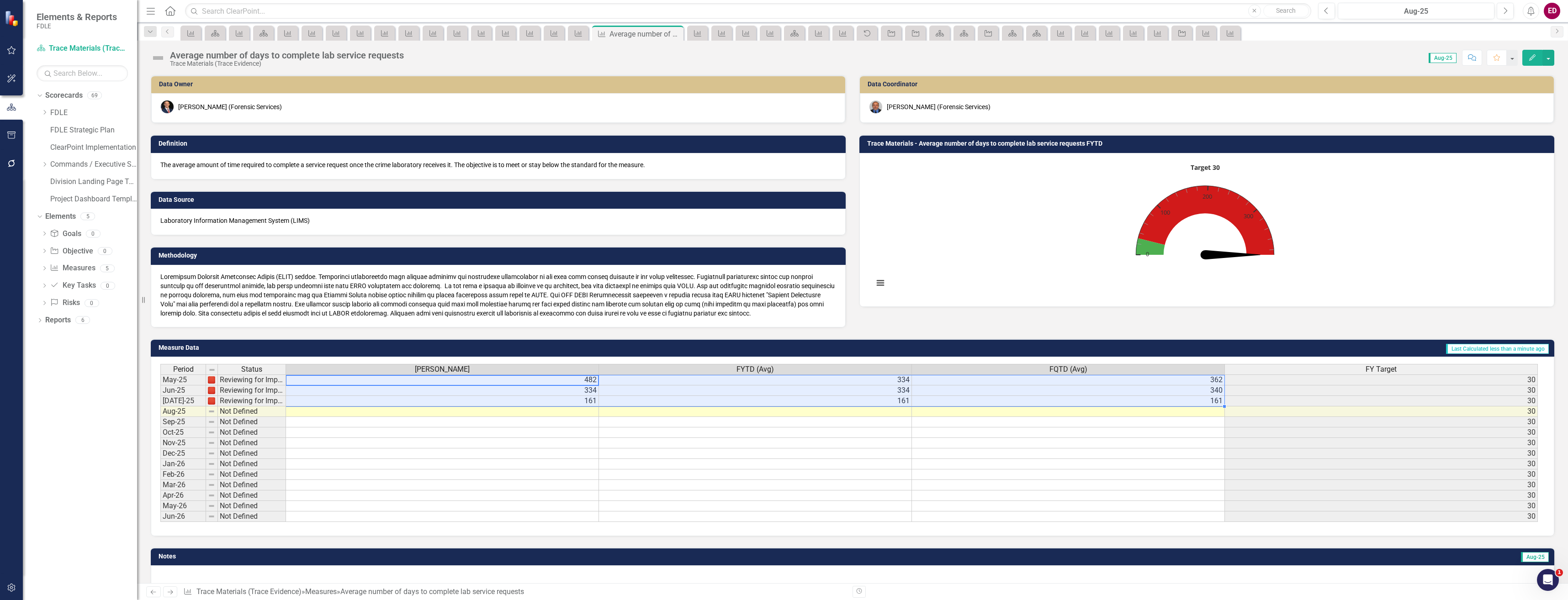
drag, startPoint x: 570, startPoint y: 379, endPoint x: 1119, endPoint y: 405, distance: 549.6
click at [1119, 405] on tbody "May-25 Reviewing for Improvement 482 334 362 [DATE]-25 Reviewing for Improvemen…" at bounding box center [849, 448] width 1377 height 148
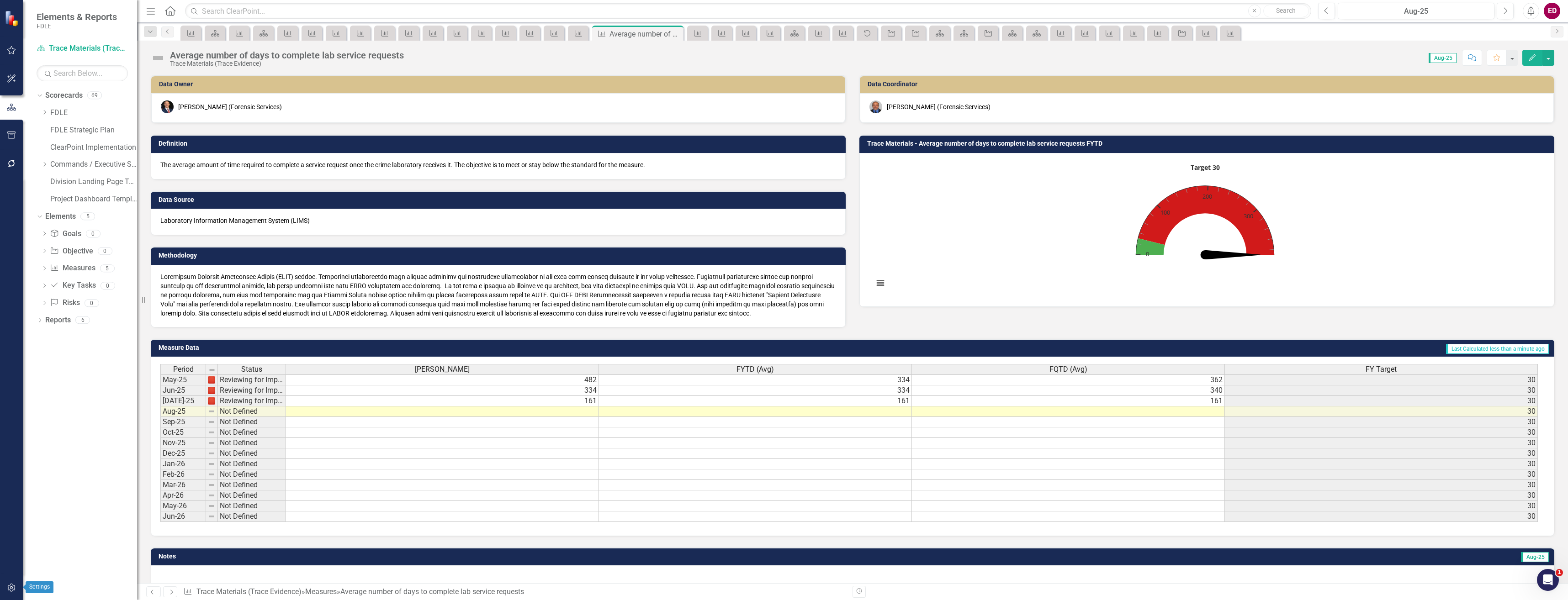
click at [11, 586] on icon "button" at bounding box center [11, 588] width 10 height 8
click at [78, 255] on link "Revision History" at bounding box center [82, 250] width 91 height 11
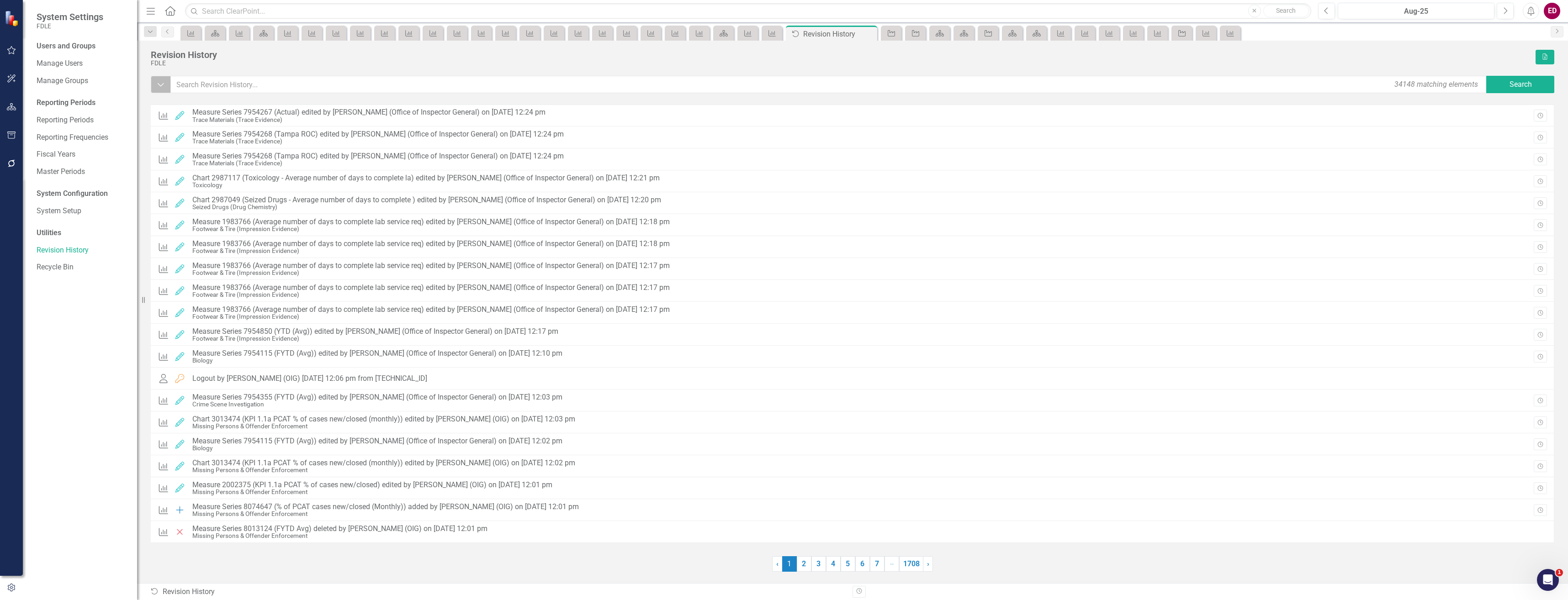
click at [161, 87] on icon "Dropdown" at bounding box center [161, 84] width 8 height 9
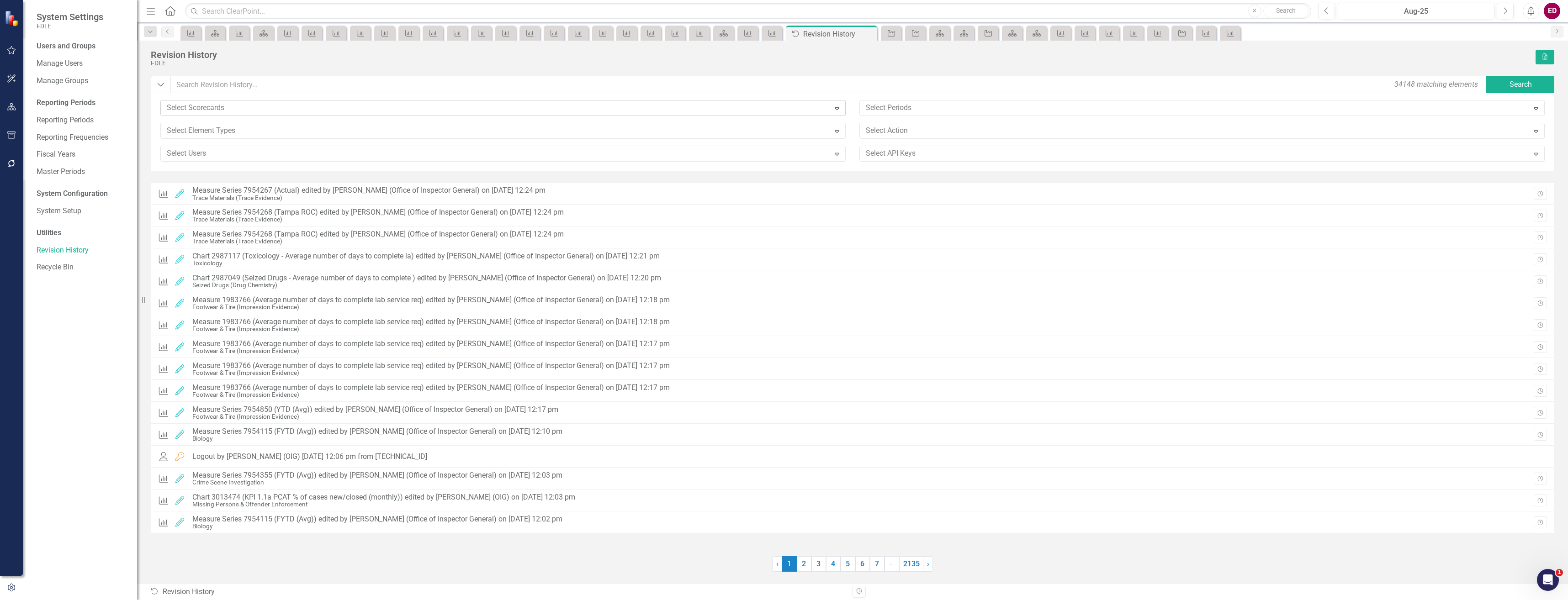
click at [234, 115] on div "Select Scorecards" at bounding box center [495, 108] width 666 height 14
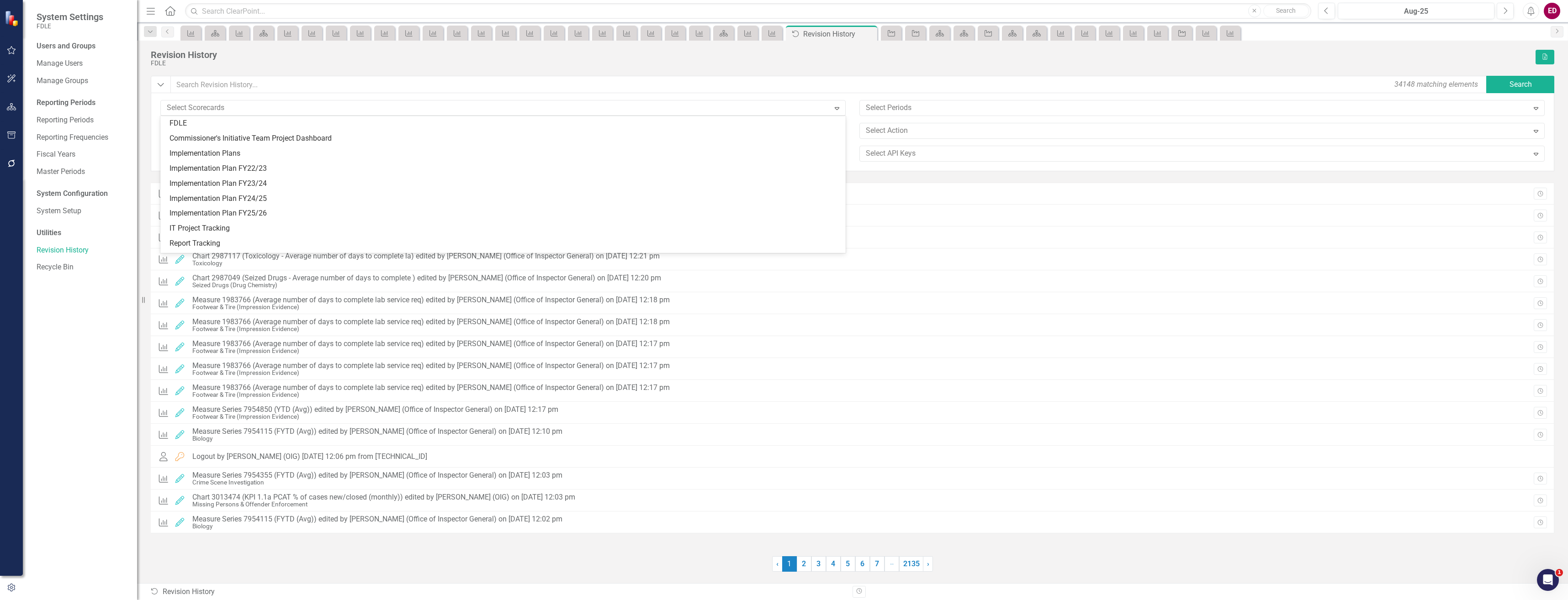
scroll to position [274, 0]
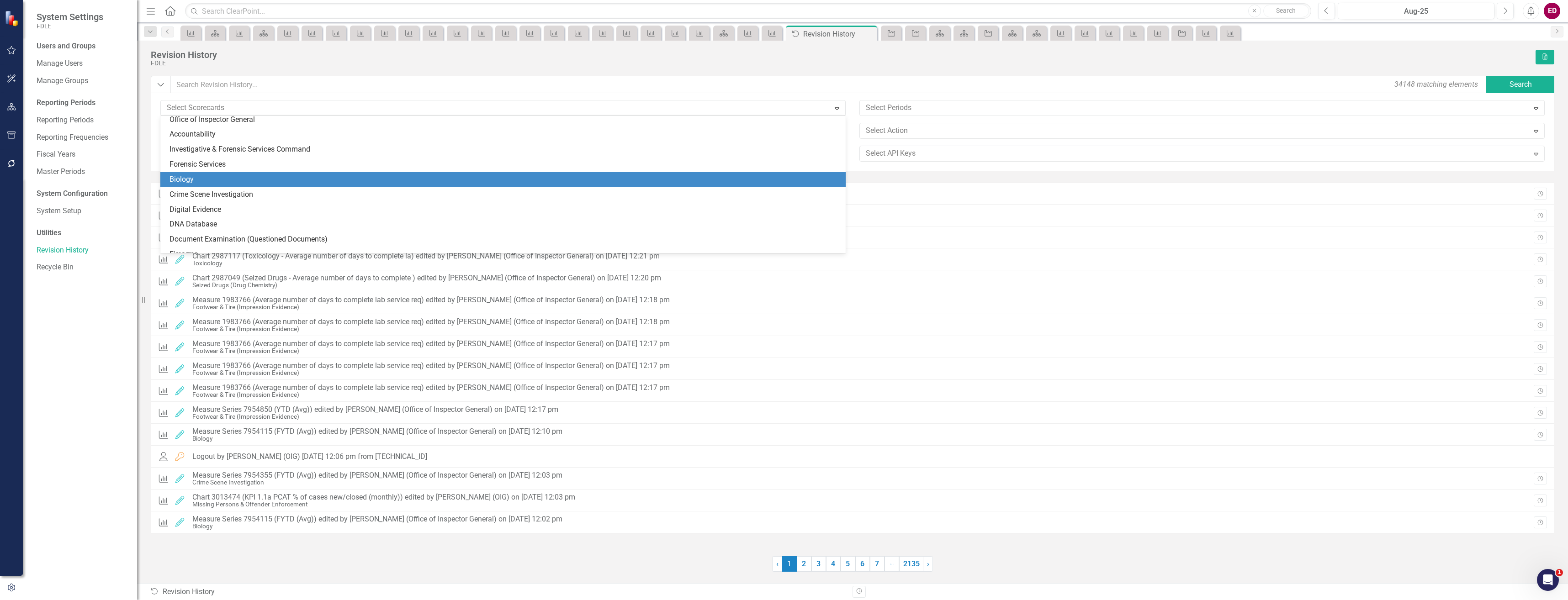
click at [292, 181] on div "Biology" at bounding box center [504, 179] width 670 height 11
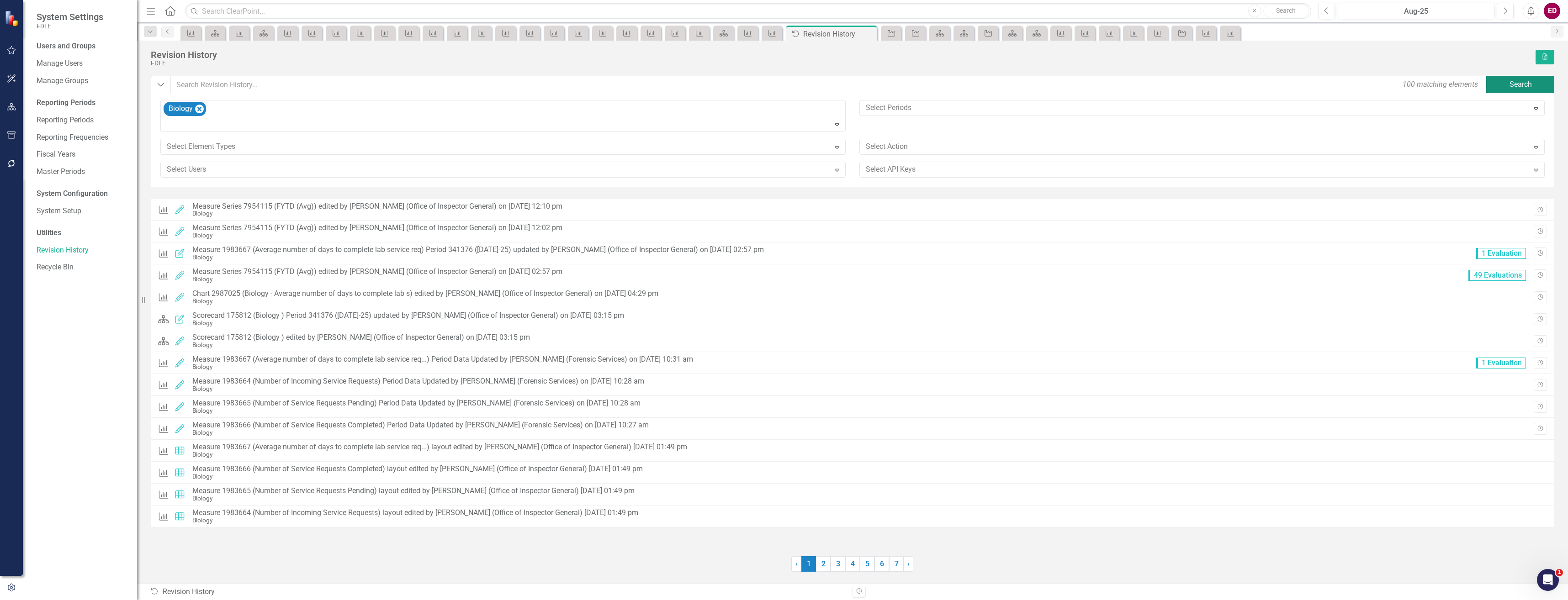
click at [1528, 85] on button "Search" at bounding box center [1520, 84] width 68 height 17
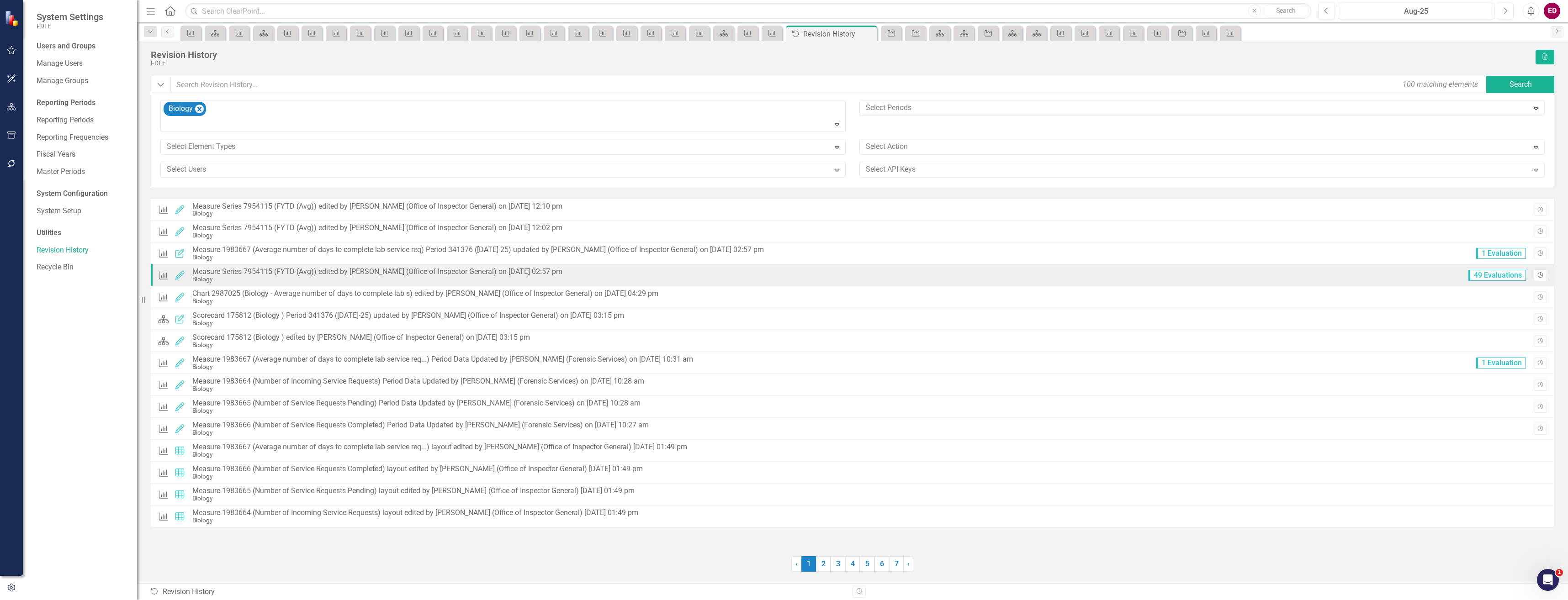
click at [1538, 276] on icon "Revision History" at bounding box center [1540, 275] width 7 height 5
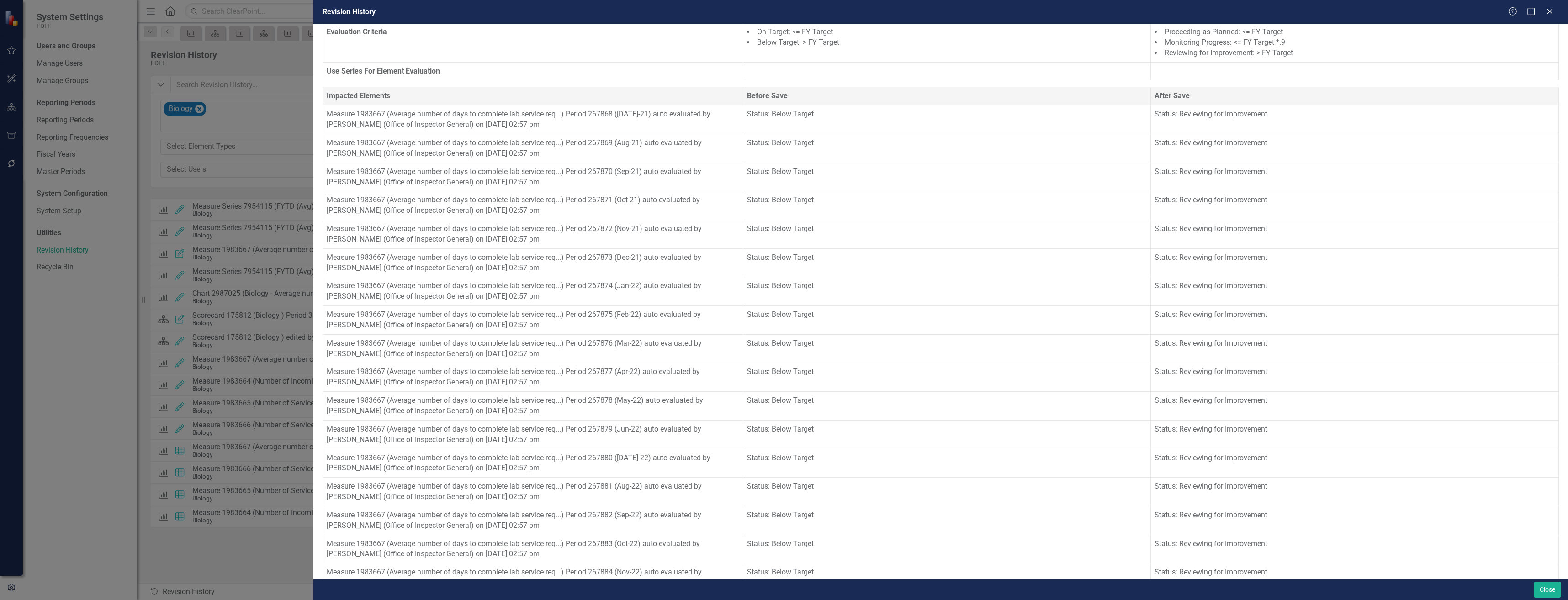
scroll to position [0, 0]
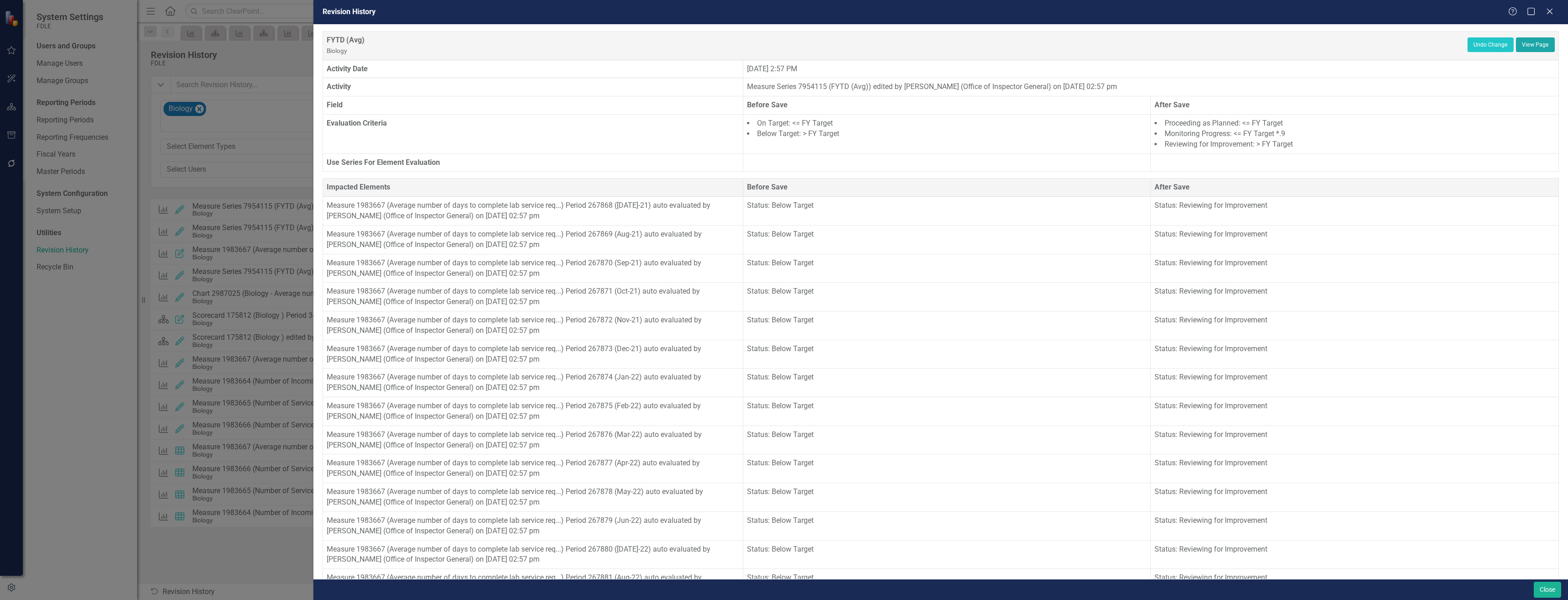
click at [1521, 45] on link "View Page" at bounding box center [1535, 44] width 39 height 14
click at [1482, 47] on button "Undo Change" at bounding box center [1490, 44] width 46 height 14
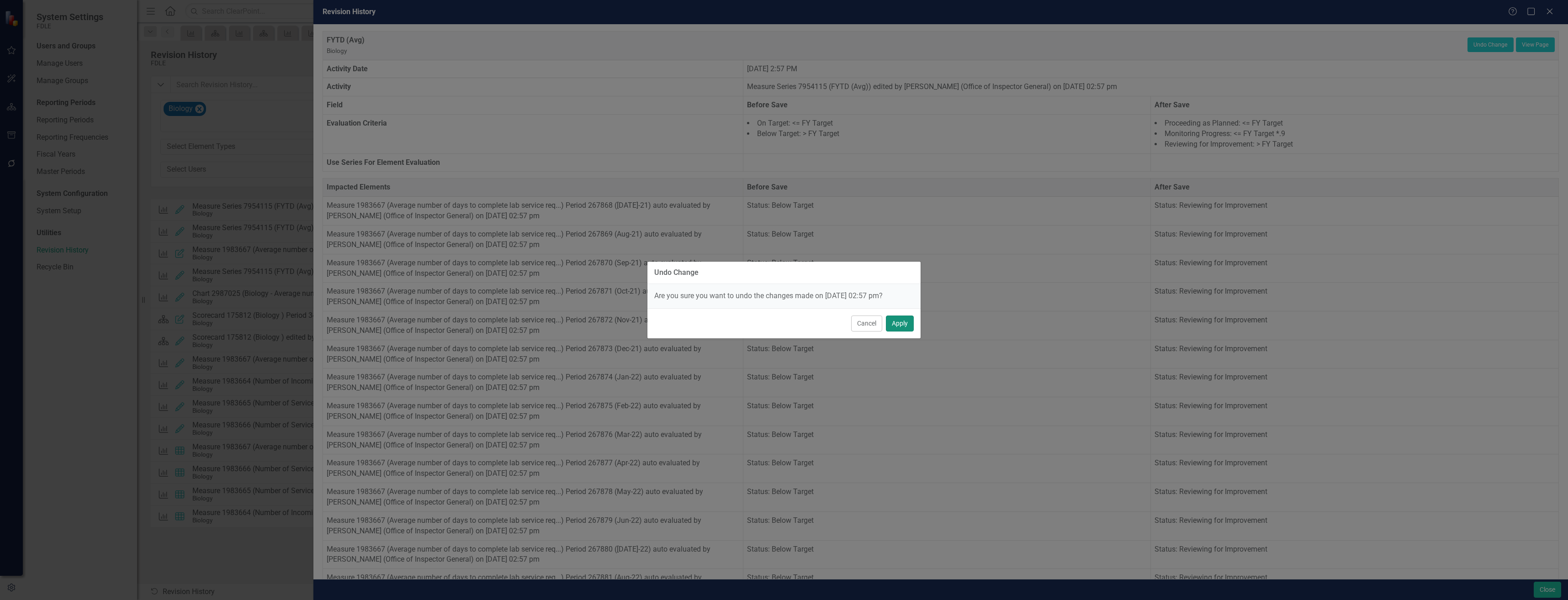
click at [903, 319] on button "Apply" at bounding box center [899, 323] width 28 height 16
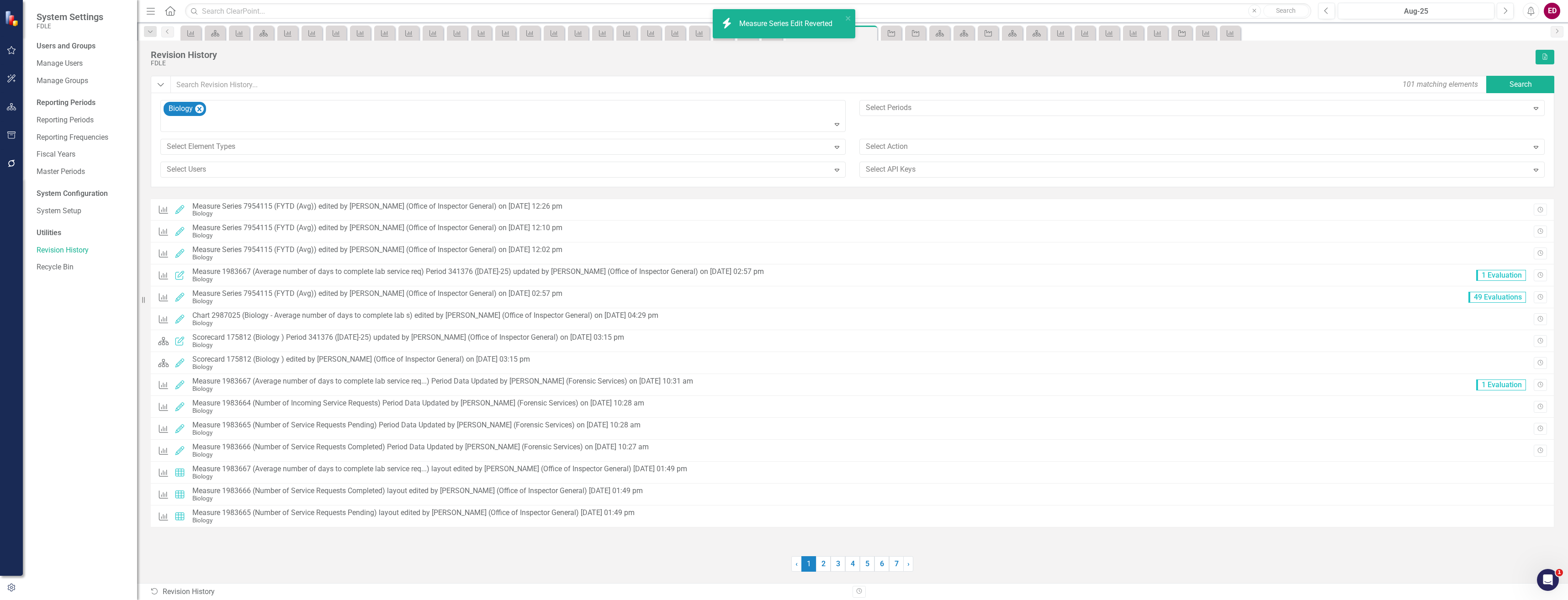
click at [18, 107] on button "button" at bounding box center [11, 106] width 21 height 19
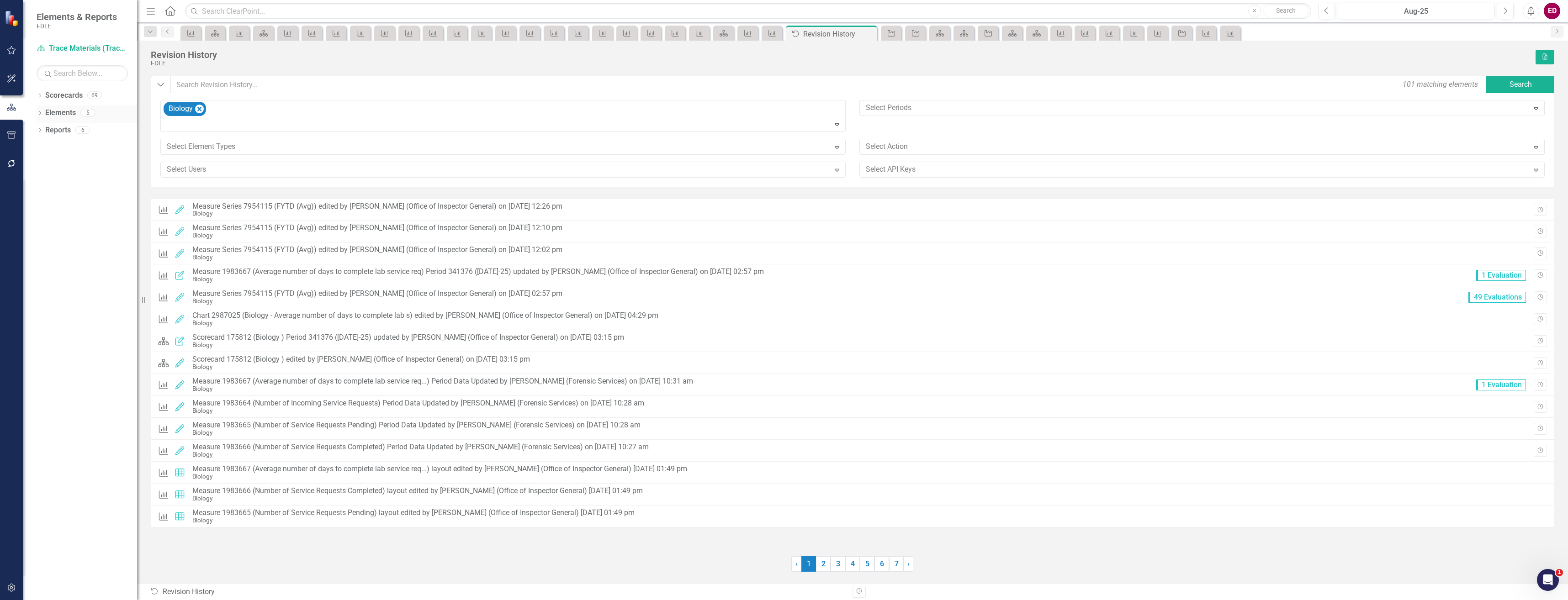
click at [43, 113] on div "Dropdown Elements 5" at bounding box center [87, 114] width 100 height 17
click at [79, 45] on link "Scorecard Trace Materials (Trace Evidence)" at bounding box center [82, 49] width 91 height 11
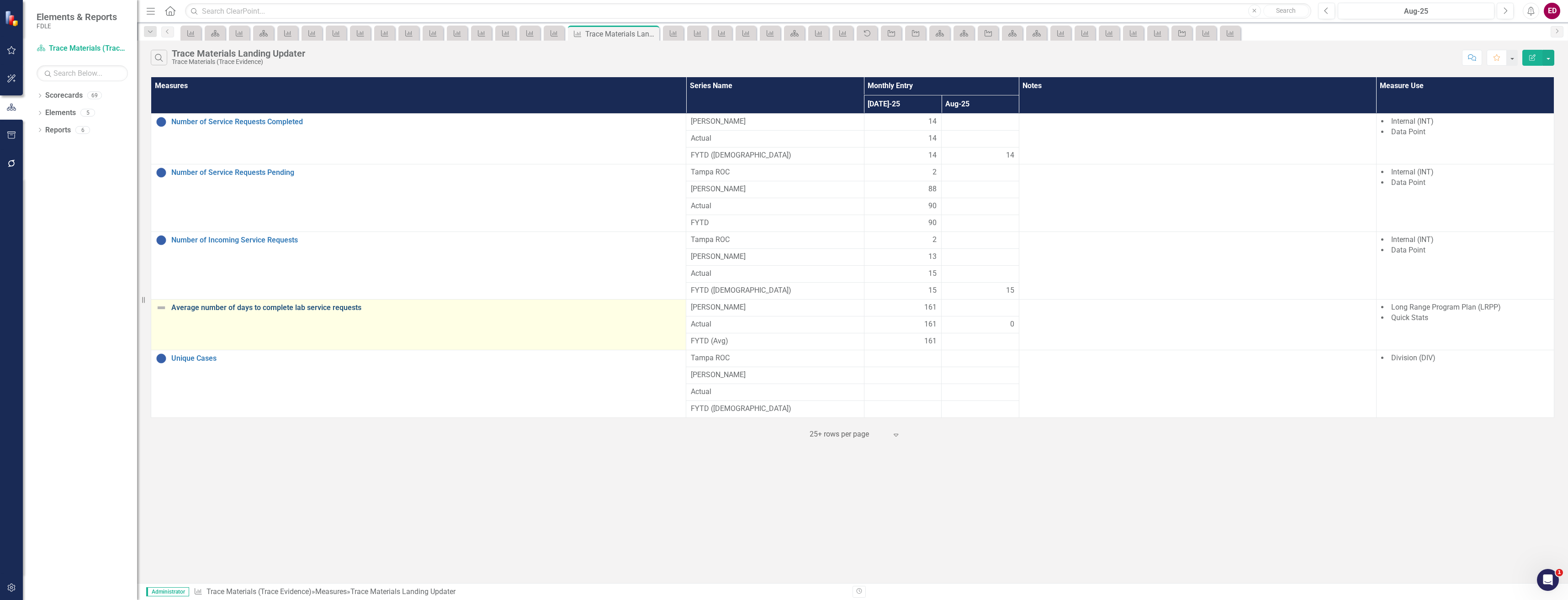
click at [278, 310] on link "Average number of days to complete lab service requests" at bounding box center [426, 307] width 510 height 8
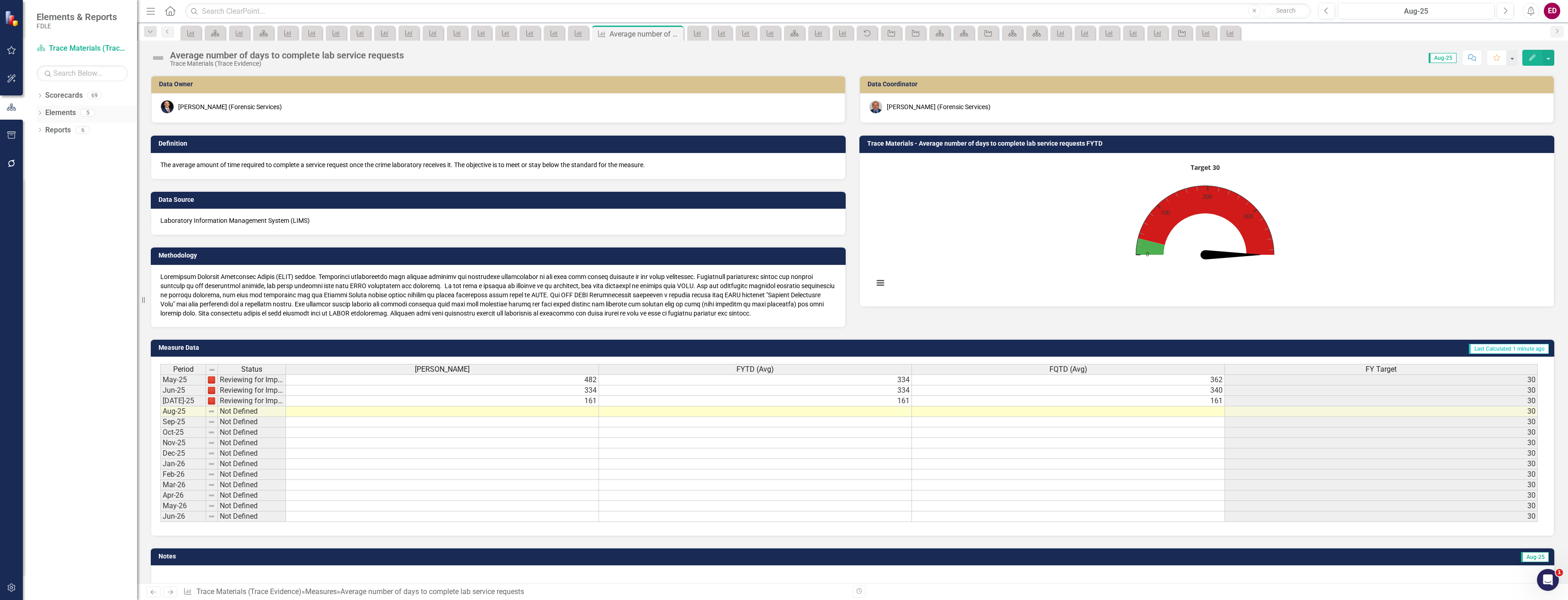
click at [42, 113] on icon "Dropdown" at bounding box center [40, 114] width 6 height 5
click at [45, 164] on icon "Dropdown" at bounding box center [44, 165] width 6 height 5
click at [43, 97] on icon "Dropdown" at bounding box center [40, 97] width 6 height 5
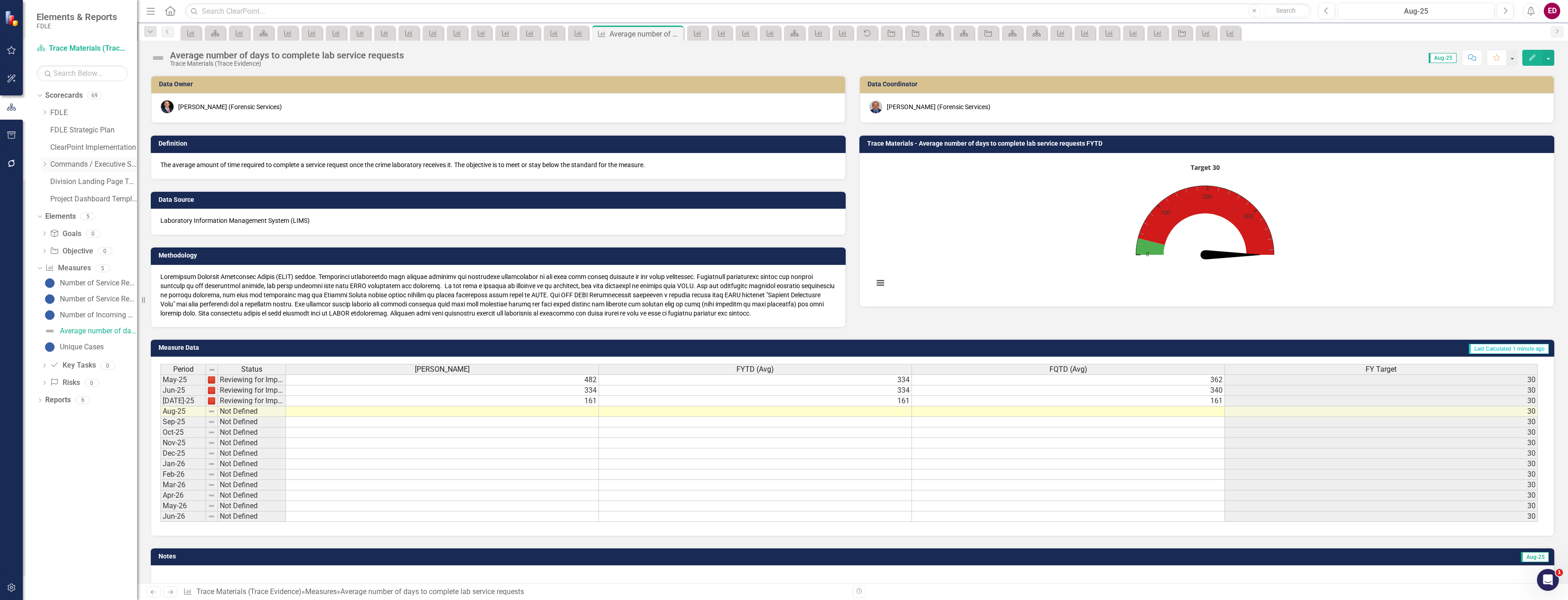
click at [47, 163] on icon "Dropdown" at bounding box center [44, 164] width 7 height 5
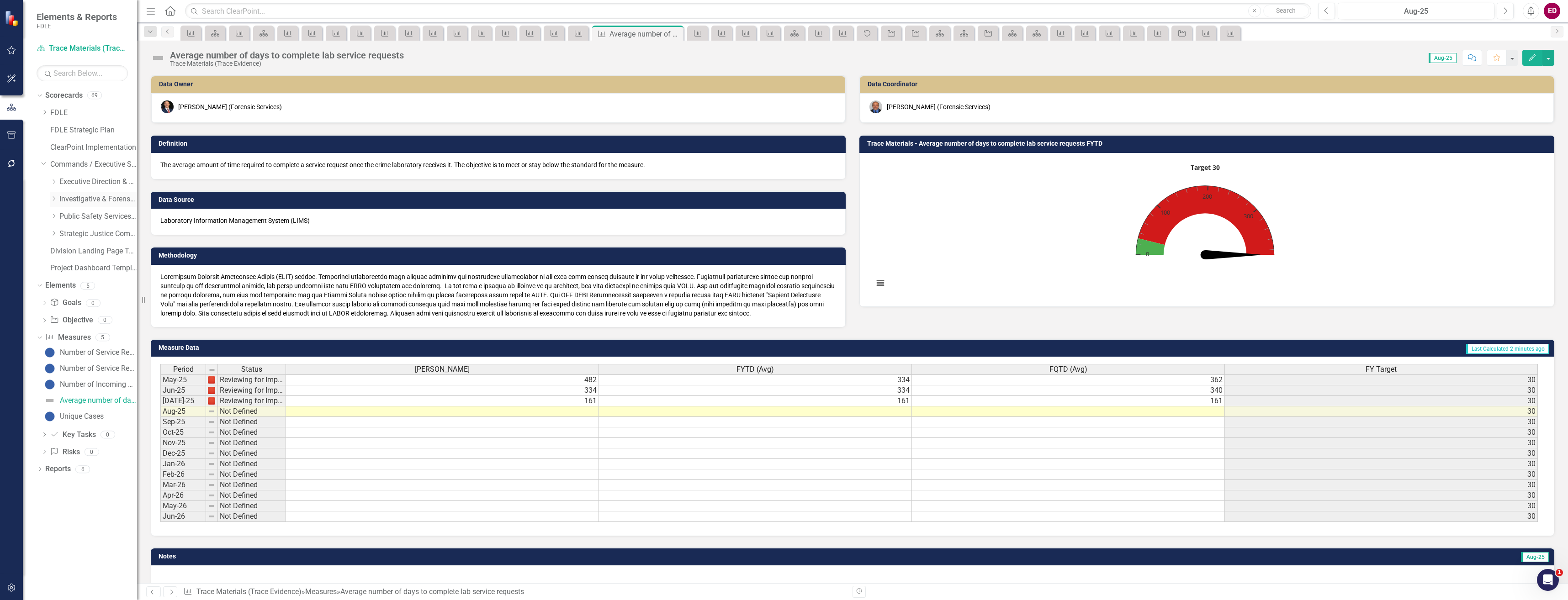
click at [56, 197] on icon "Dropdown" at bounding box center [53, 198] width 7 height 5
click at [67, 213] on div "Dropdown" at bounding box center [64, 217] width 9 height 8
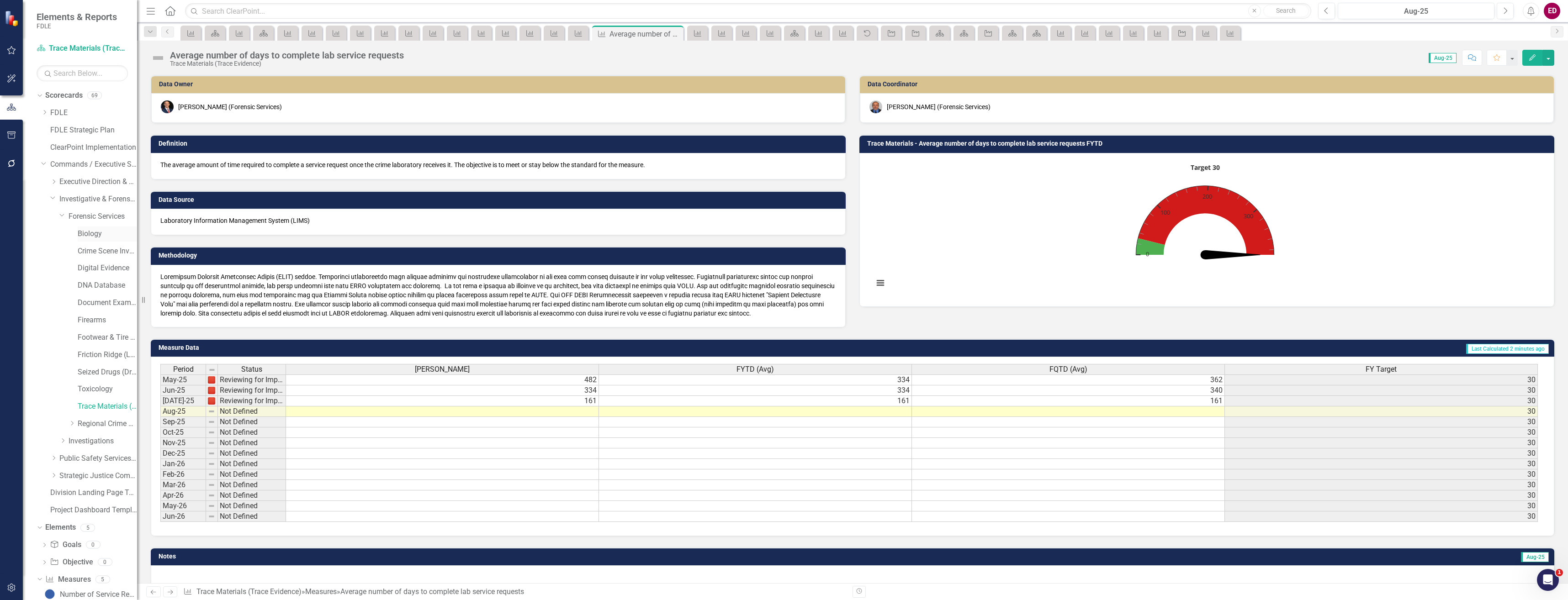
click at [81, 237] on link "Biology" at bounding box center [107, 234] width 59 height 11
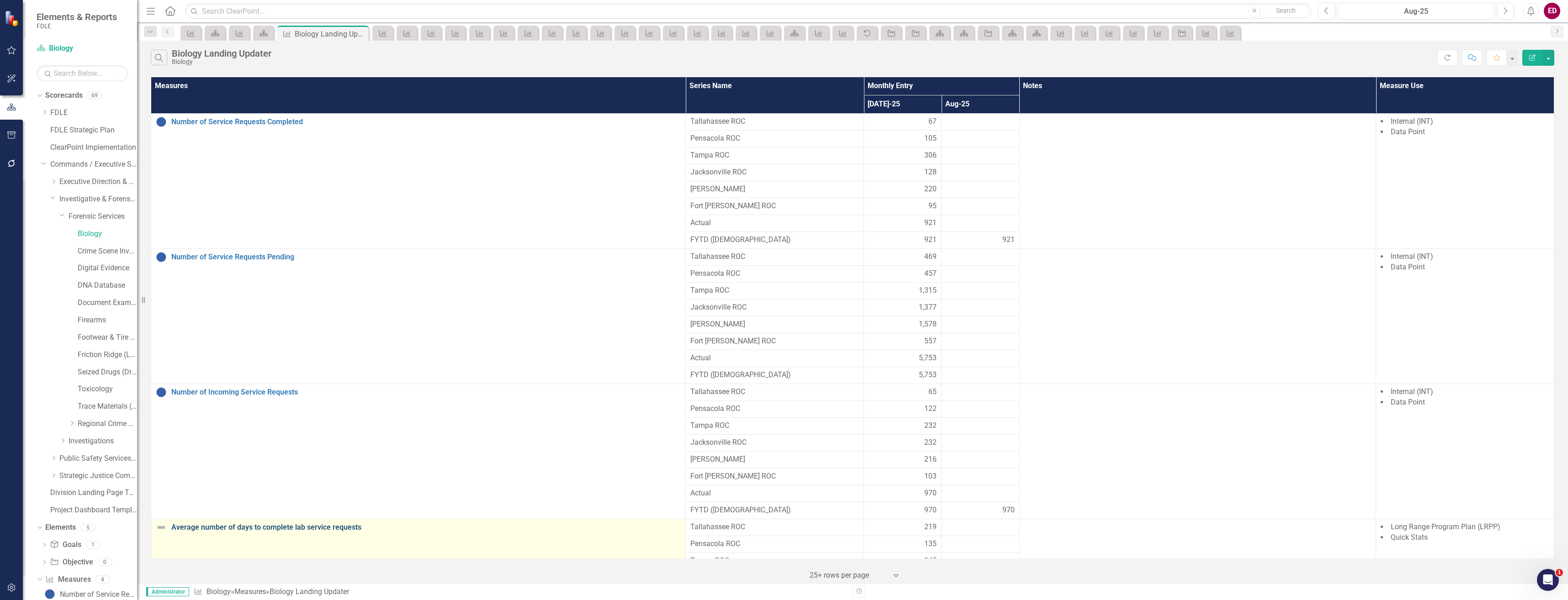
click at [326, 523] on link "Average number of days to complete lab service requests" at bounding box center [426, 527] width 510 height 8
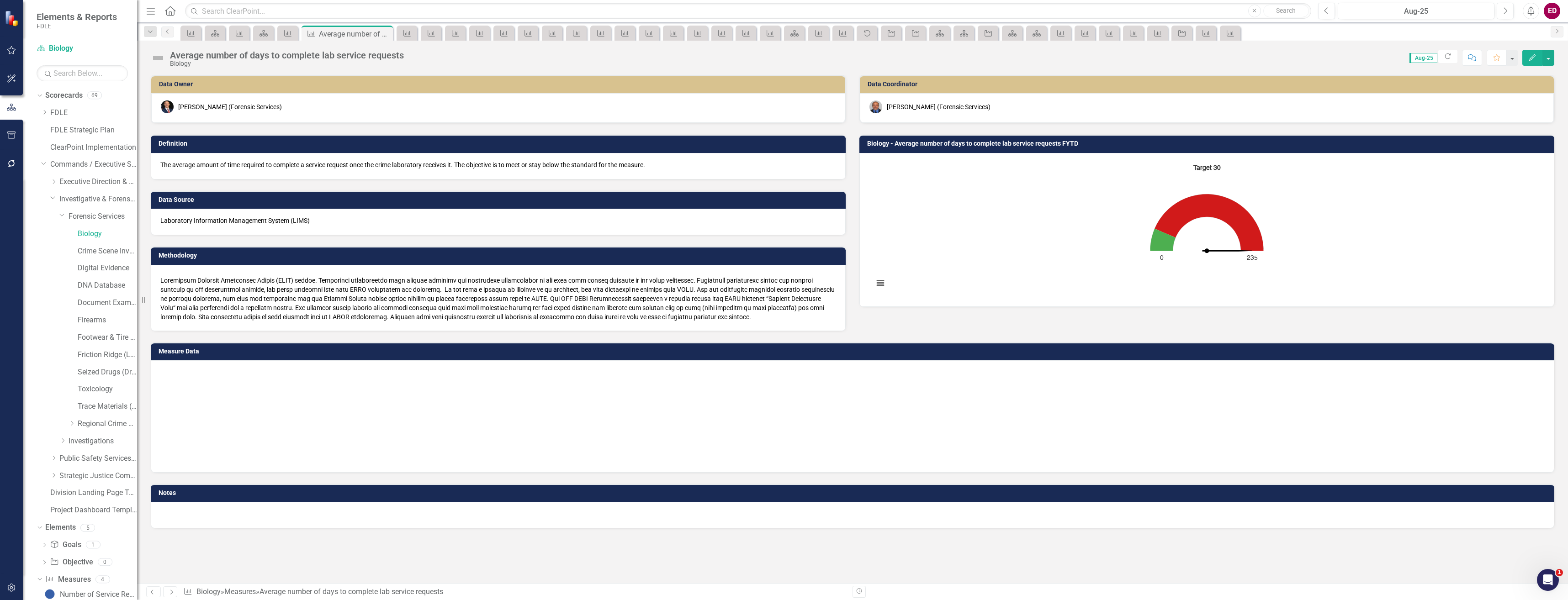
scroll to position [49, 0]
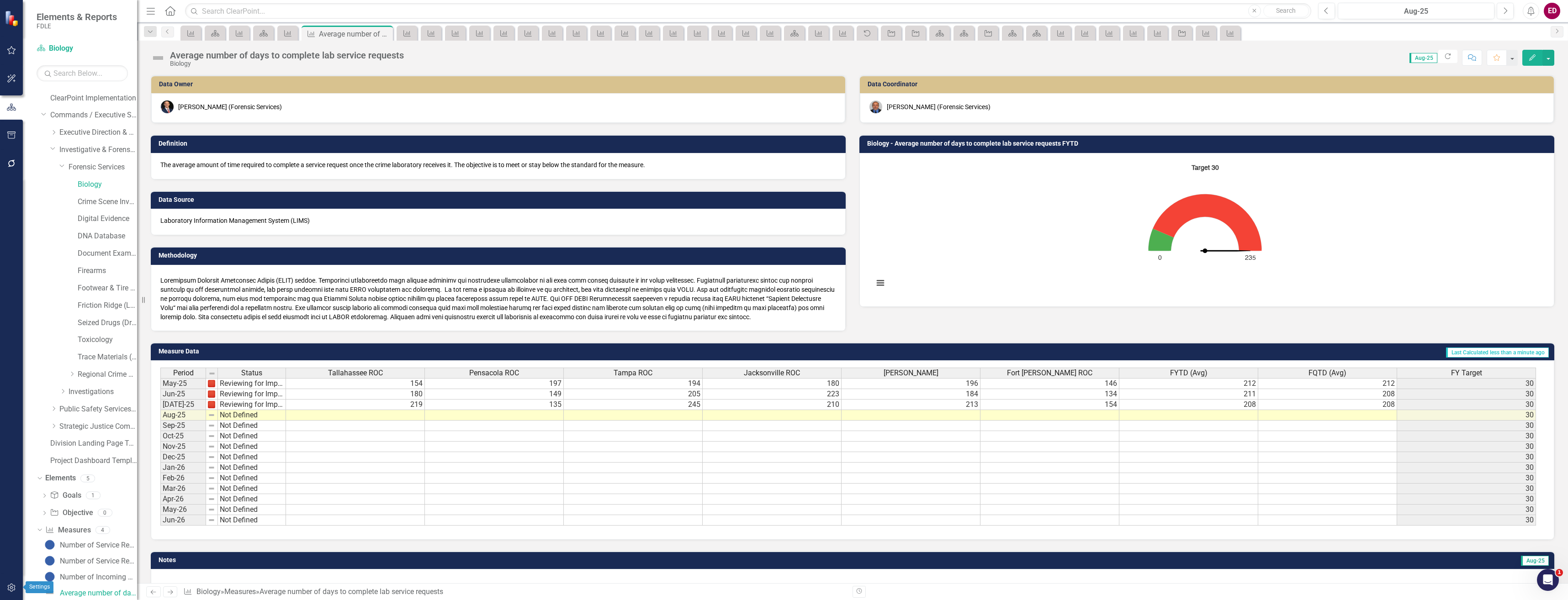
click at [13, 587] on icon "button" at bounding box center [11, 588] width 10 height 8
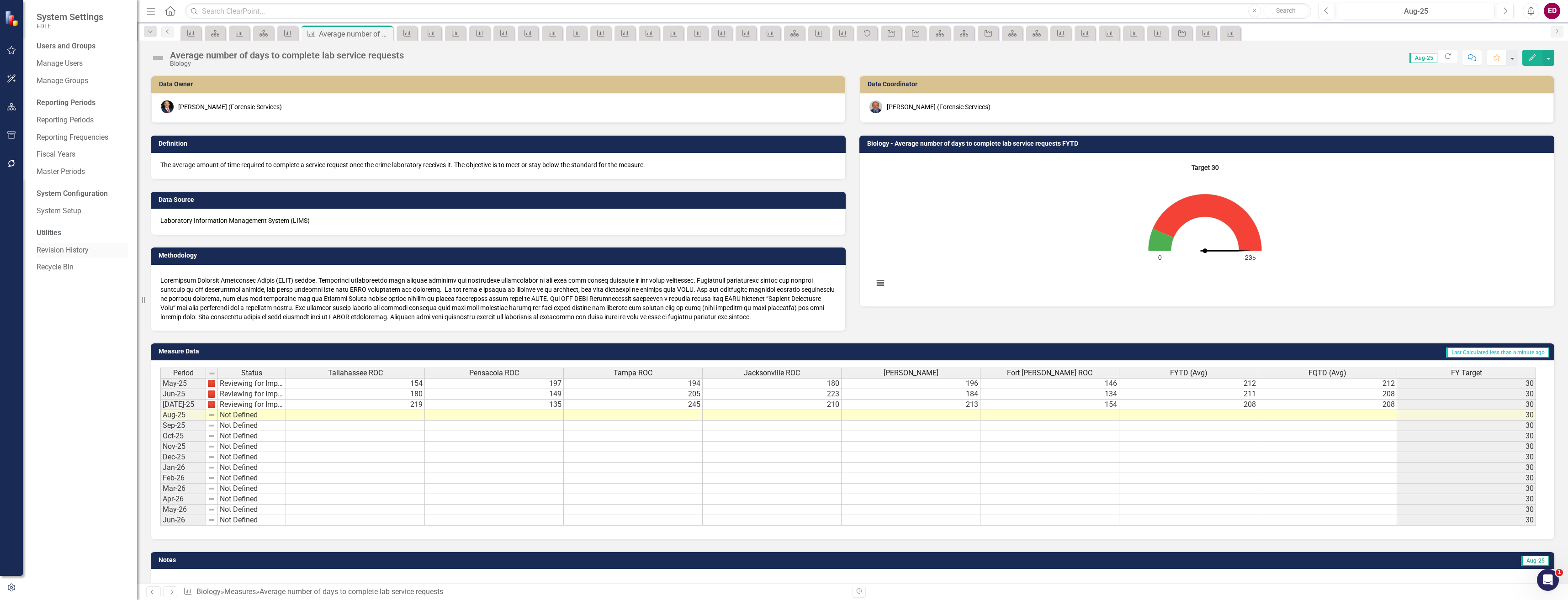
click at [79, 243] on div "Revision History" at bounding box center [82, 250] width 91 height 15
click at [81, 250] on link "Revision History" at bounding box center [82, 250] width 91 height 11
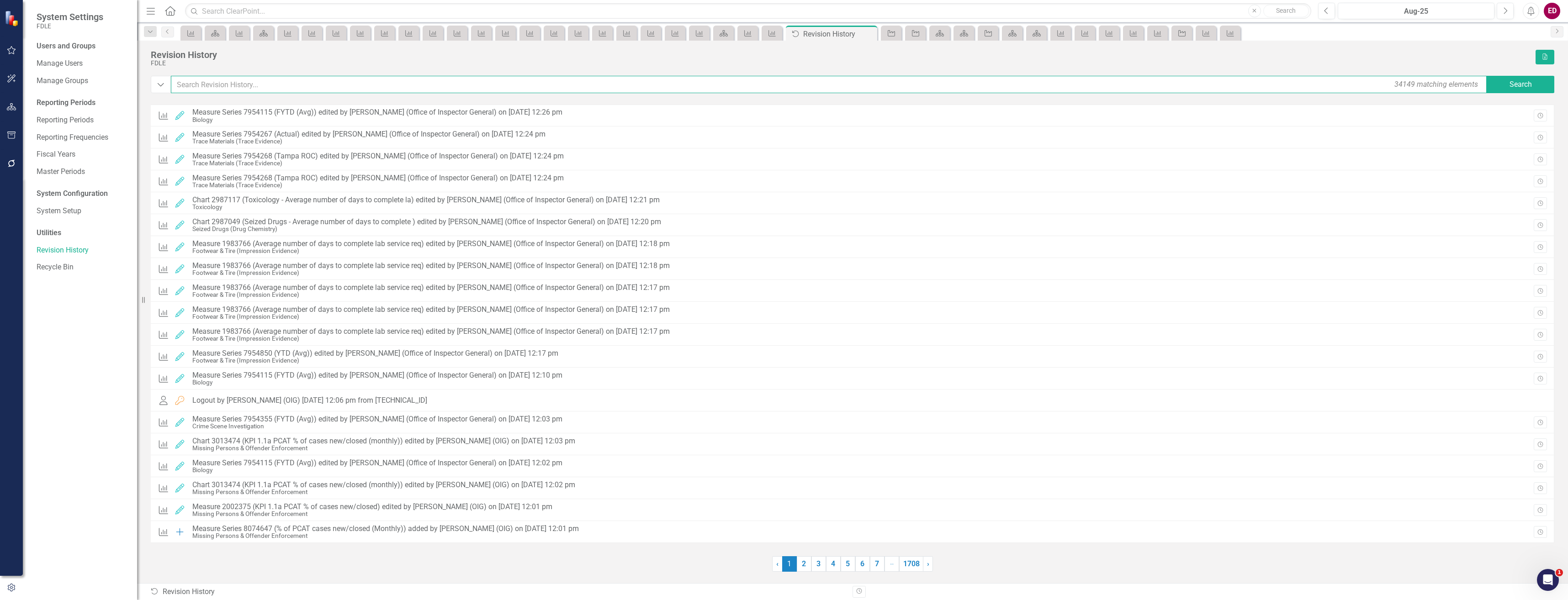
click at [320, 91] on input "text" at bounding box center [829, 84] width 1317 height 17
click at [153, 90] on button "Dropdown" at bounding box center [161, 84] width 20 height 17
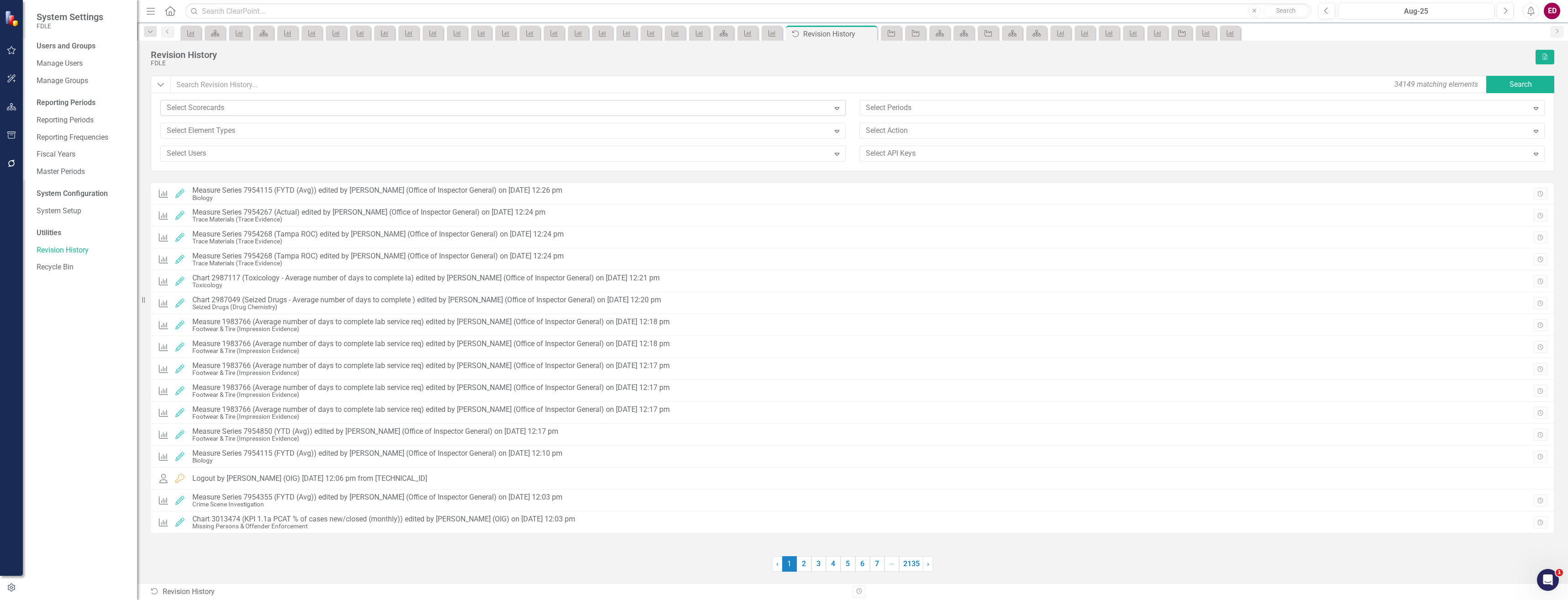
click at [279, 109] on div at bounding box center [496, 108] width 666 height 12
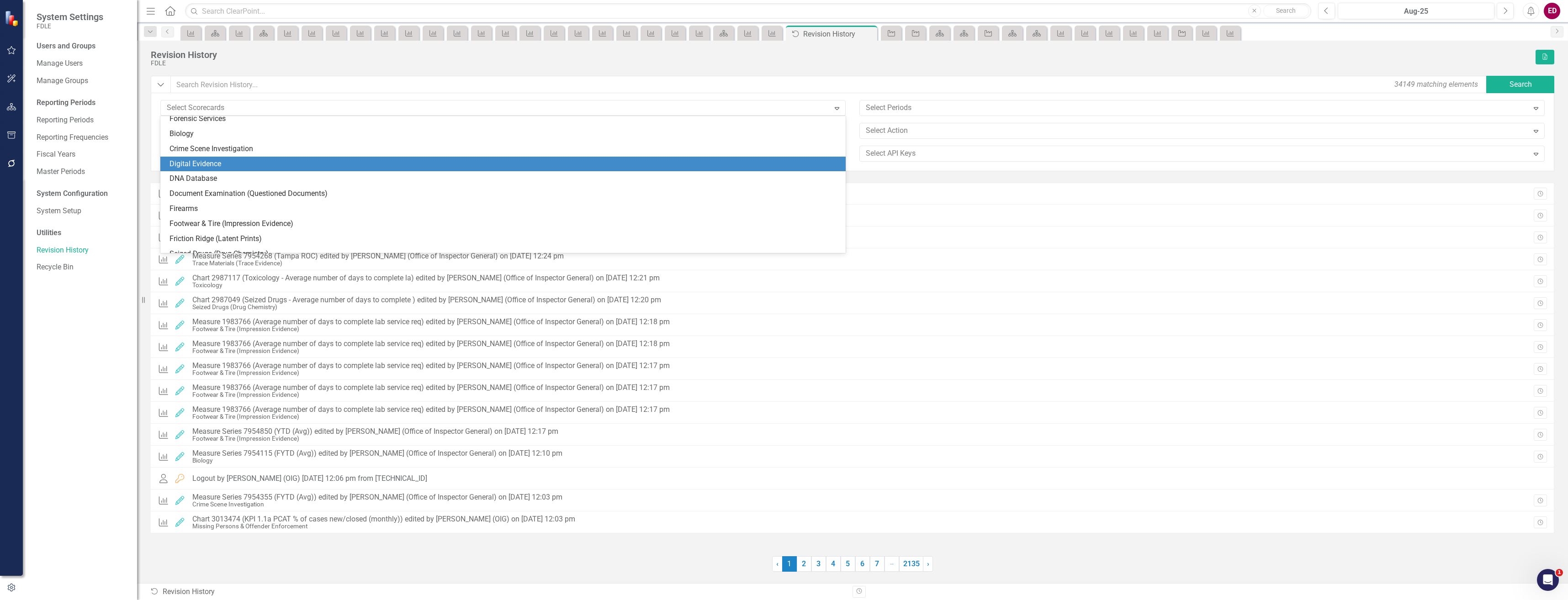
scroll to position [274, 0]
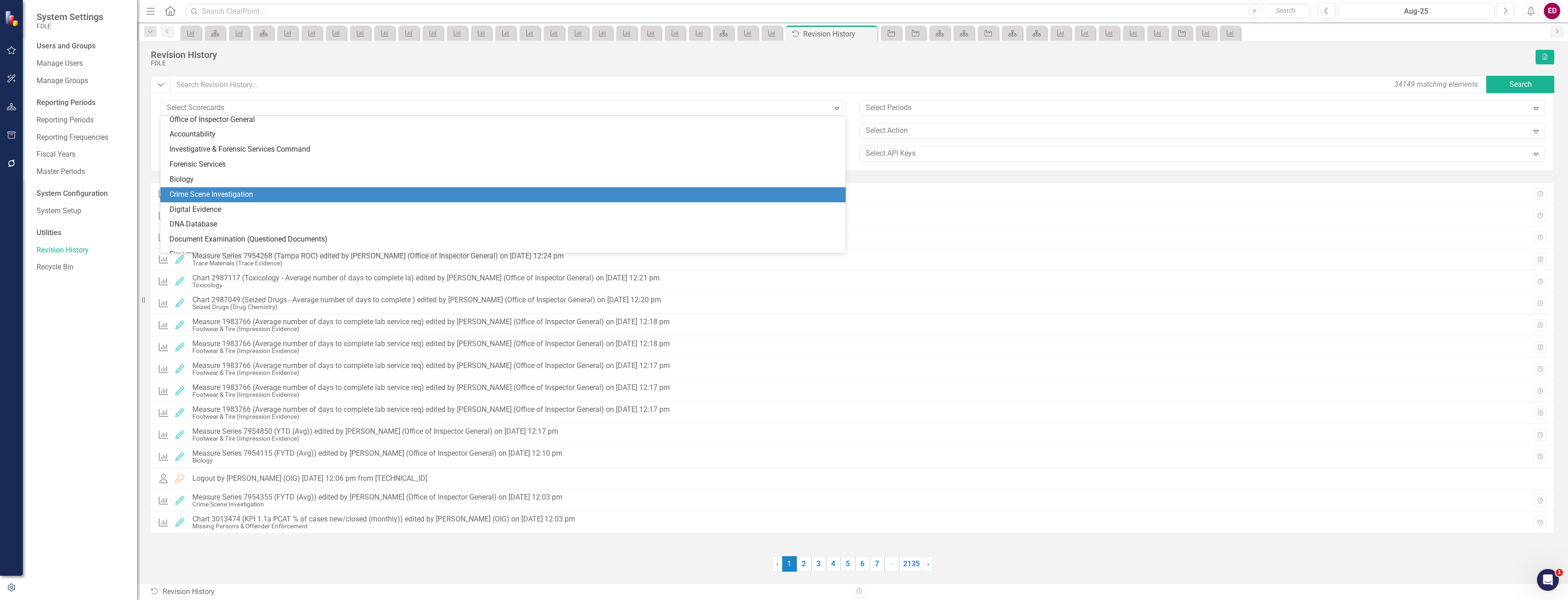
drag, startPoint x: 401, startPoint y: 186, endPoint x: 397, endPoint y: 194, distance: 8.9
click at [397, 194] on div "FDLE Commissioner's Initiative Team Project Dashboard Implementation Plans Impl…" at bounding box center [503, 185] width 685 height 137
click at [397, 194] on div "Crime Scene Investigation" at bounding box center [504, 195] width 670 height 11
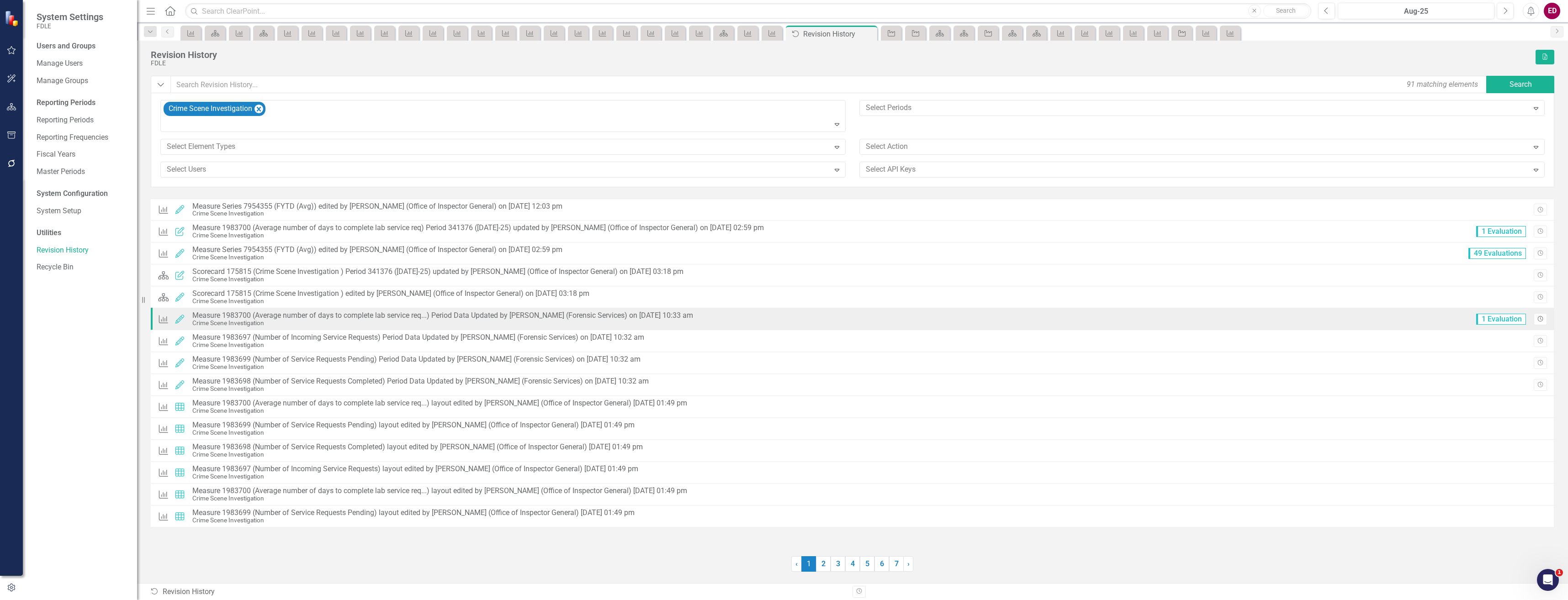
click at [1537, 319] on icon "Revision History" at bounding box center [1540, 319] width 7 height 5
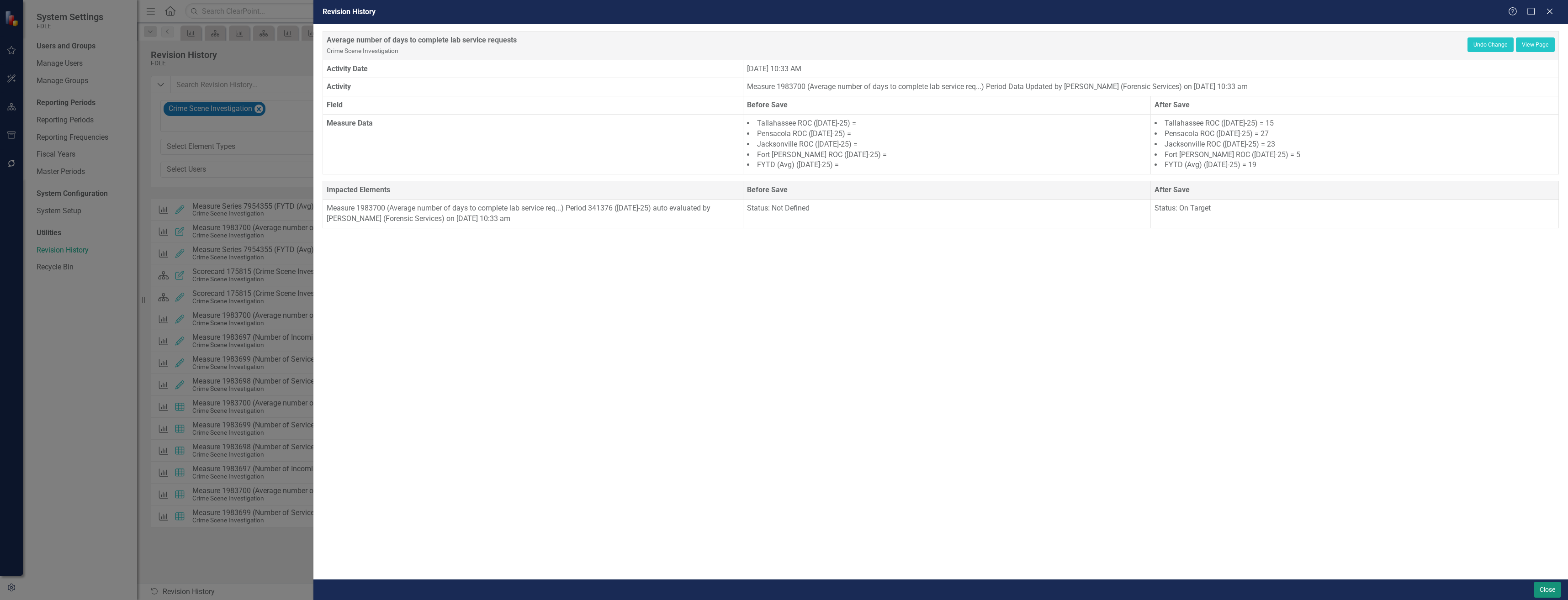
click at [1547, 583] on button "Close" at bounding box center [1547, 589] width 27 height 16
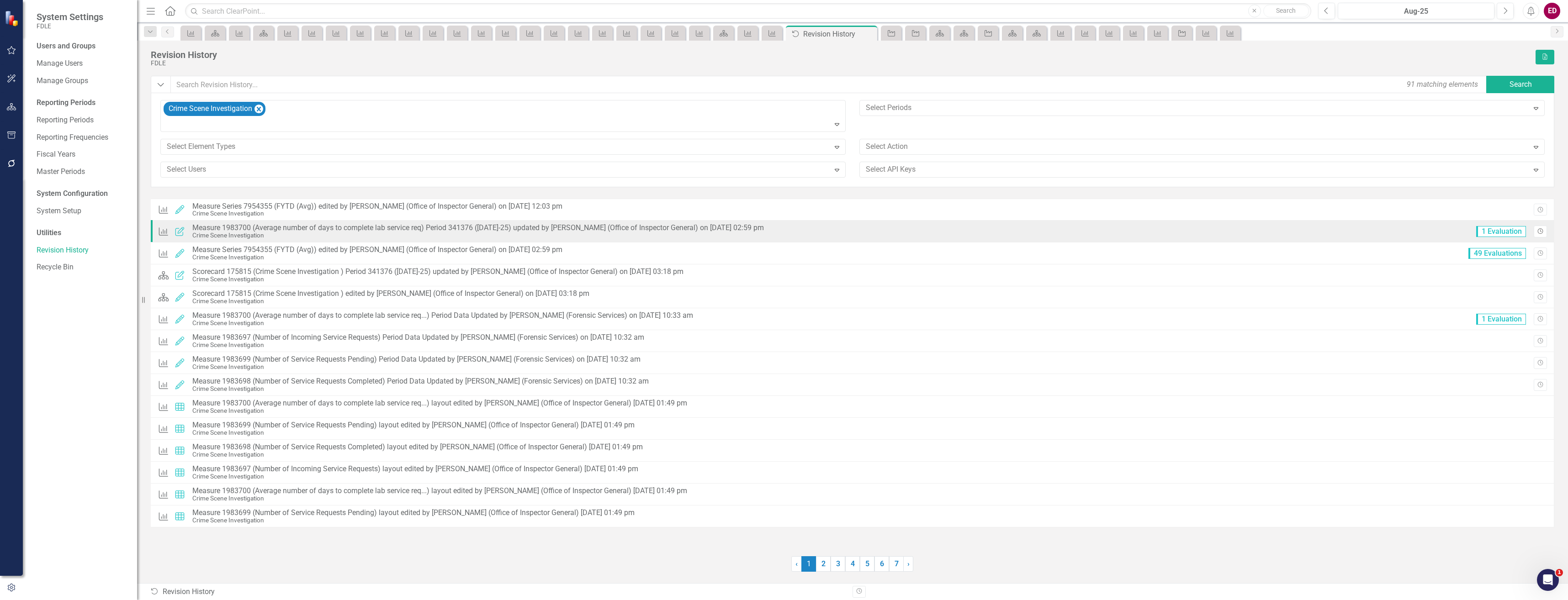
click at [1541, 226] on button "Revision History" at bounding box center [1540, 232] width 13 height 12
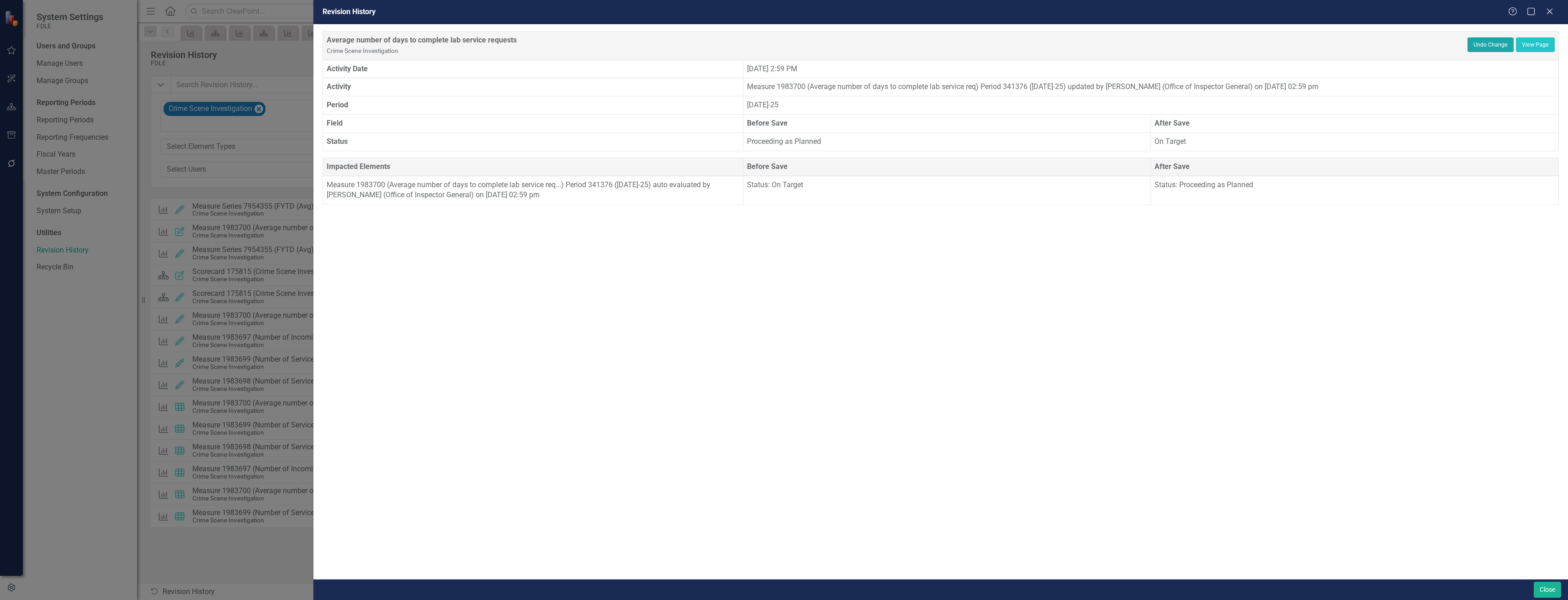
click at [1504, 49] on button "Undo Change" at bounding box center [1490, 44] width 46 height 14
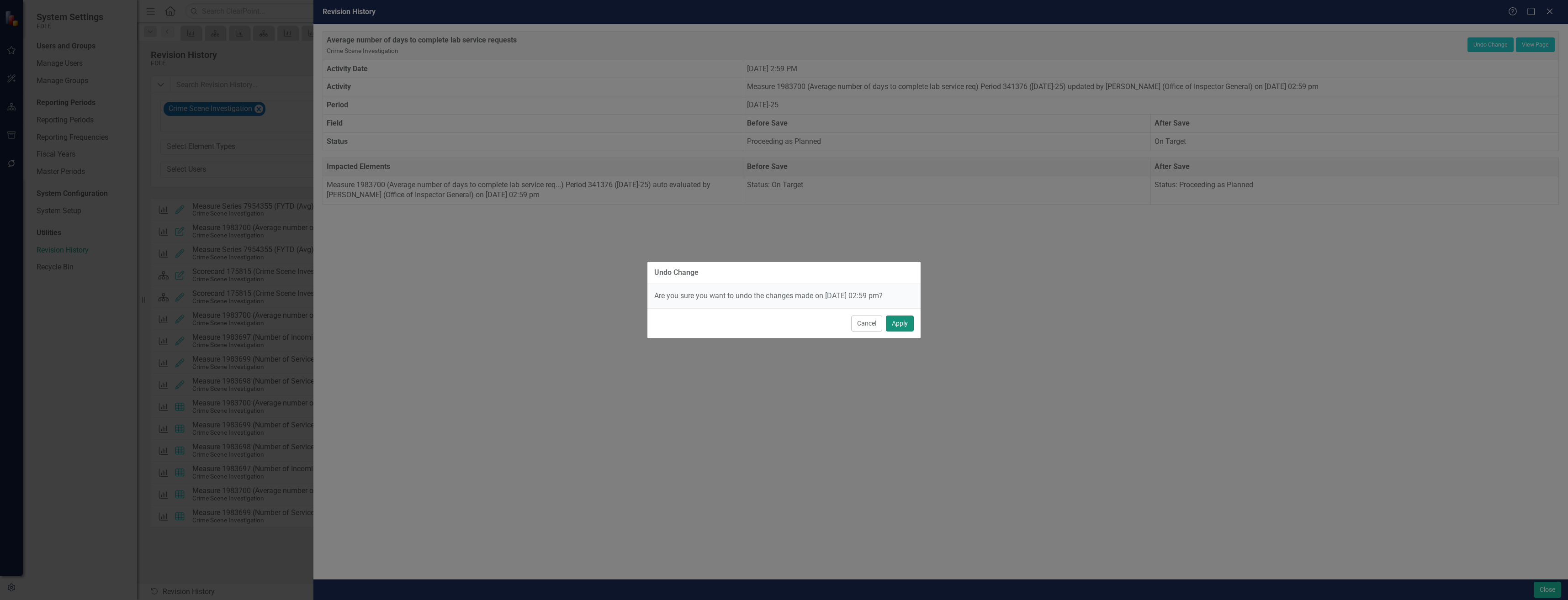
click at [900, 317] on button "Apply" at bounding box center [899, 323] width 28 height 16
click at [905, 320] on div "Measure Edited Measure 1983700 (Average number of days to complete lab service …" at bounding box center [852, 319] width 1404 height 22
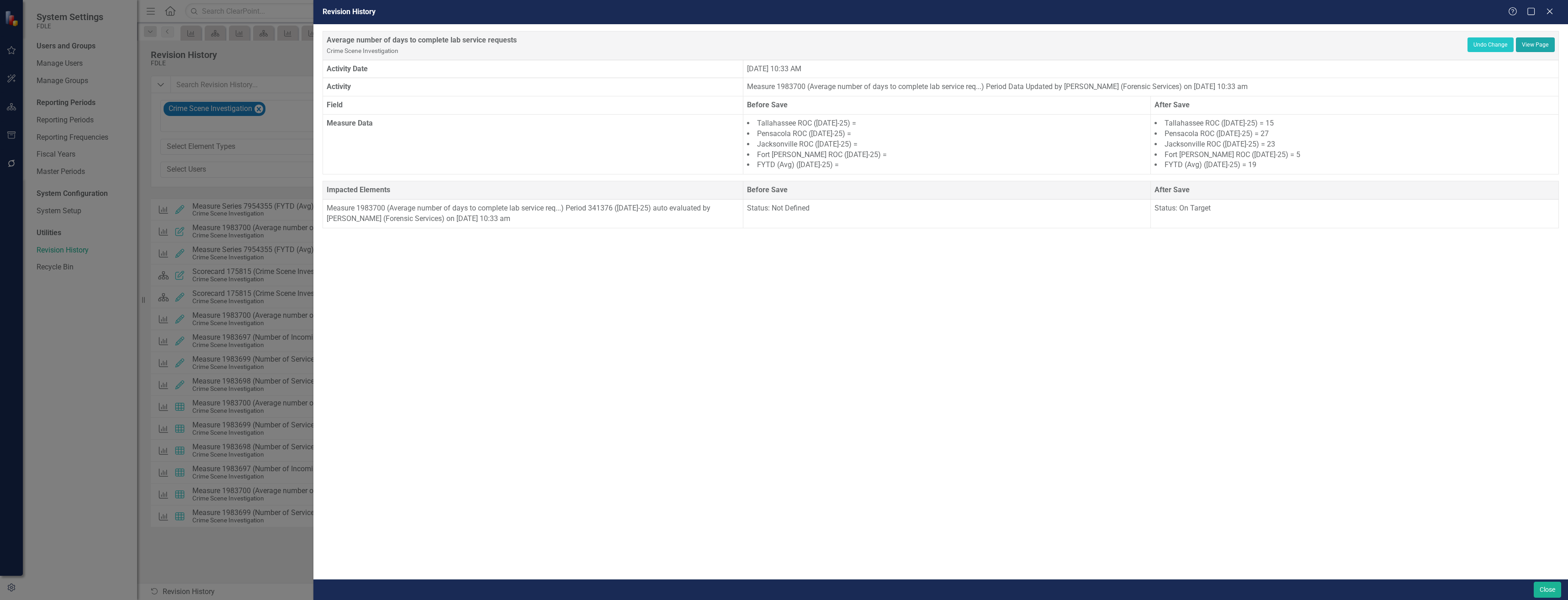
click at [1536, 47] on link "View Page" at bounding box center [1535, 44] width 39 height 14
click at [1547, 17] on div "Close" at bounding box center [1549, 12] width 11 height 12
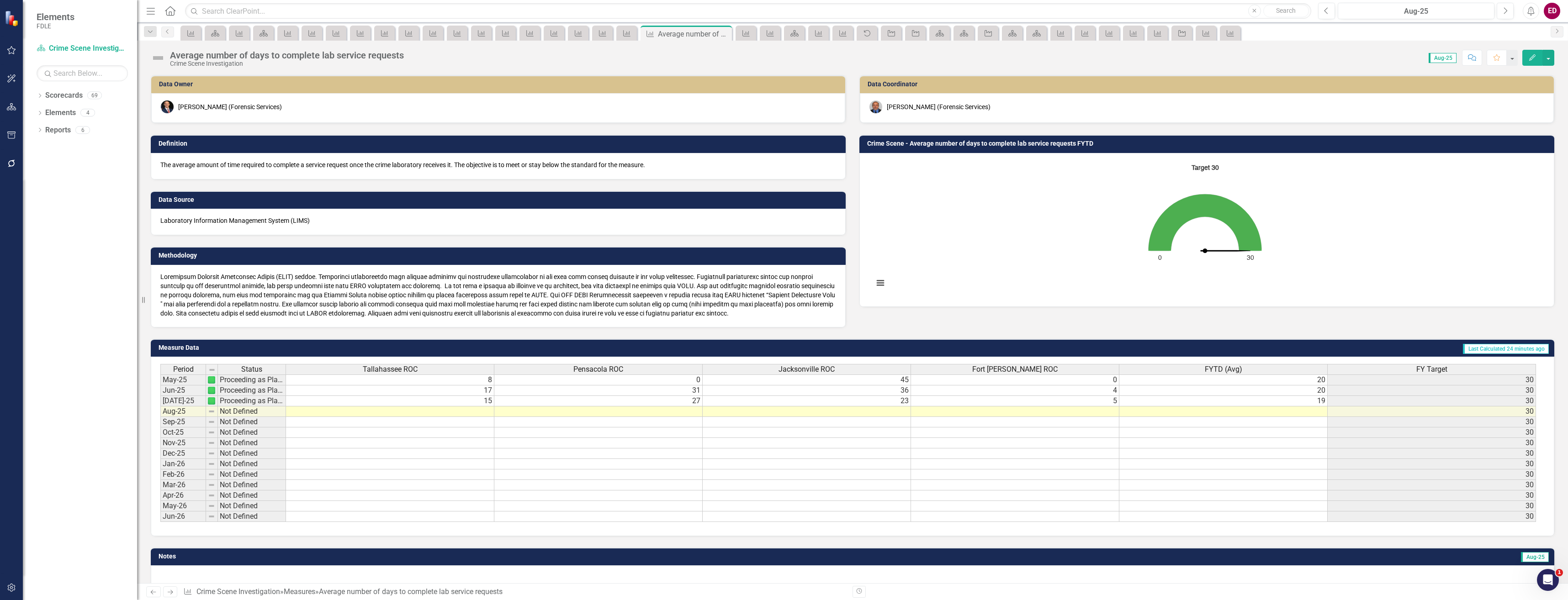
click at [143, 58] on div "Resize" at bounding box center [141, 300] width 8 height 600
click at [156, 57] on div "Average number of days to complete lab service requests Crime Scene Investigati…" at bounding box center [855, 54] width 1425 height 27
click at [159, 58] on img at bounding box center [164, 58] width 14 height 14
click at [160, 58] on img at bounding box center [164, 58] width 14 height 14
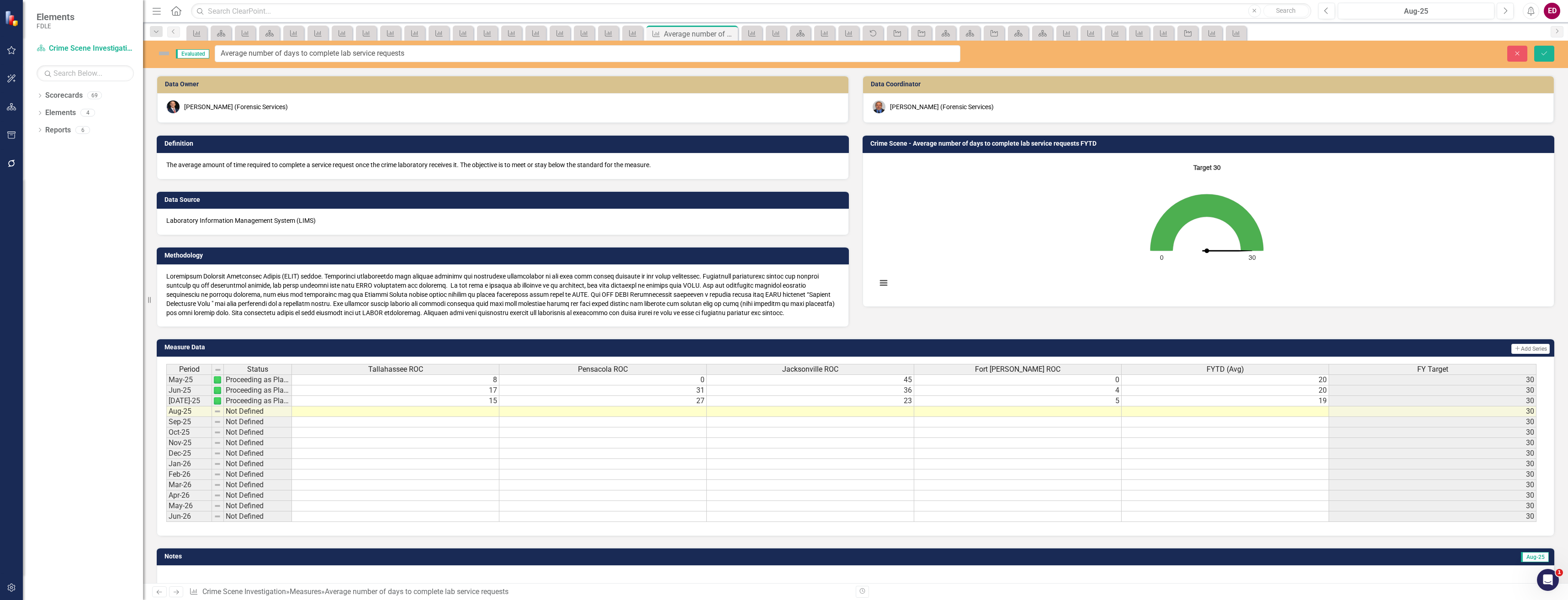
click at [171, 52] on div "Evaluated" at bounding box center [183, 53] width 53 height 14
click at [1513, 49] on button "Close" at bounding box center [1517, 53] width 20 height 16
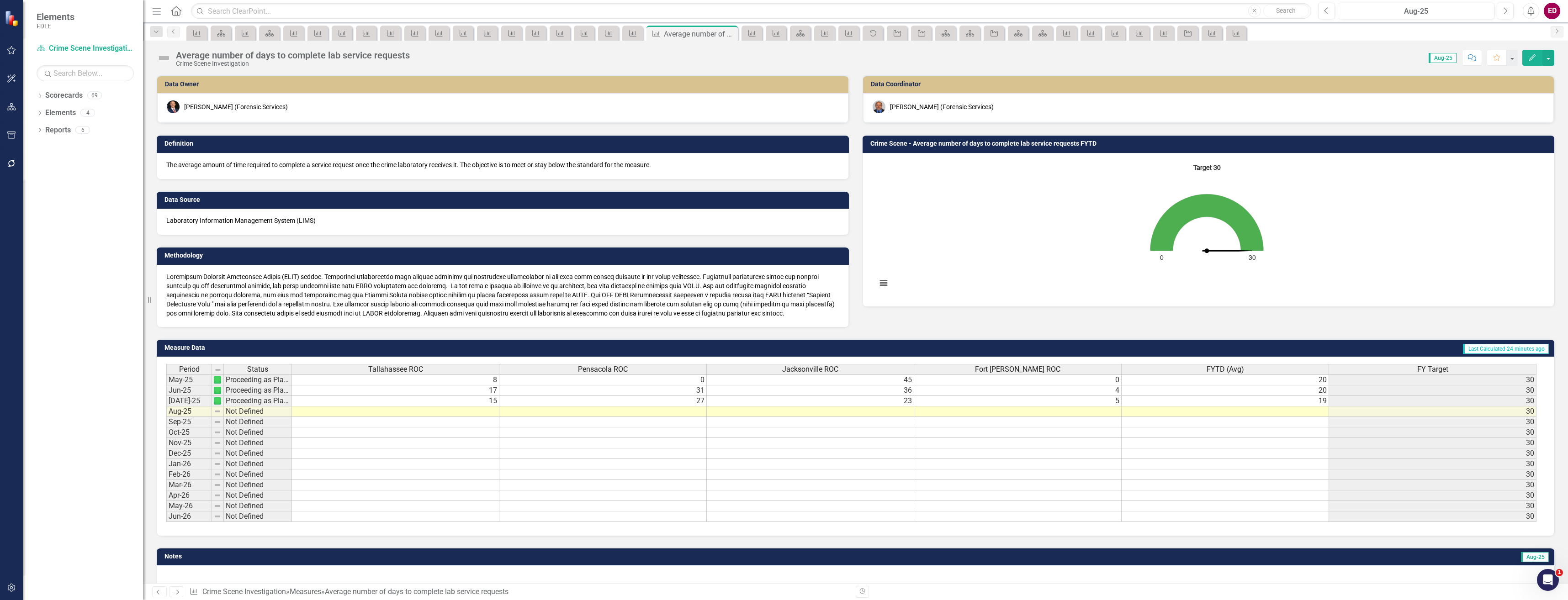
click at [36, 108] on div "Dropdown Scorecards 69 Dropdown FDLE Commissioner's Initiative Team Project Das…" at bounding box center [83, 344] width 120 height 512
click at [42, 112] on icon "Dropdown" at bounding box center [40, 114] width 6 height 5
click at [43, 93] on div "Dropdown" at bounding box center [40, 97] width 6 height 8
click at [43, 163] on icon "Dropdown" at bounding box center [44, 164] width 7 height 5
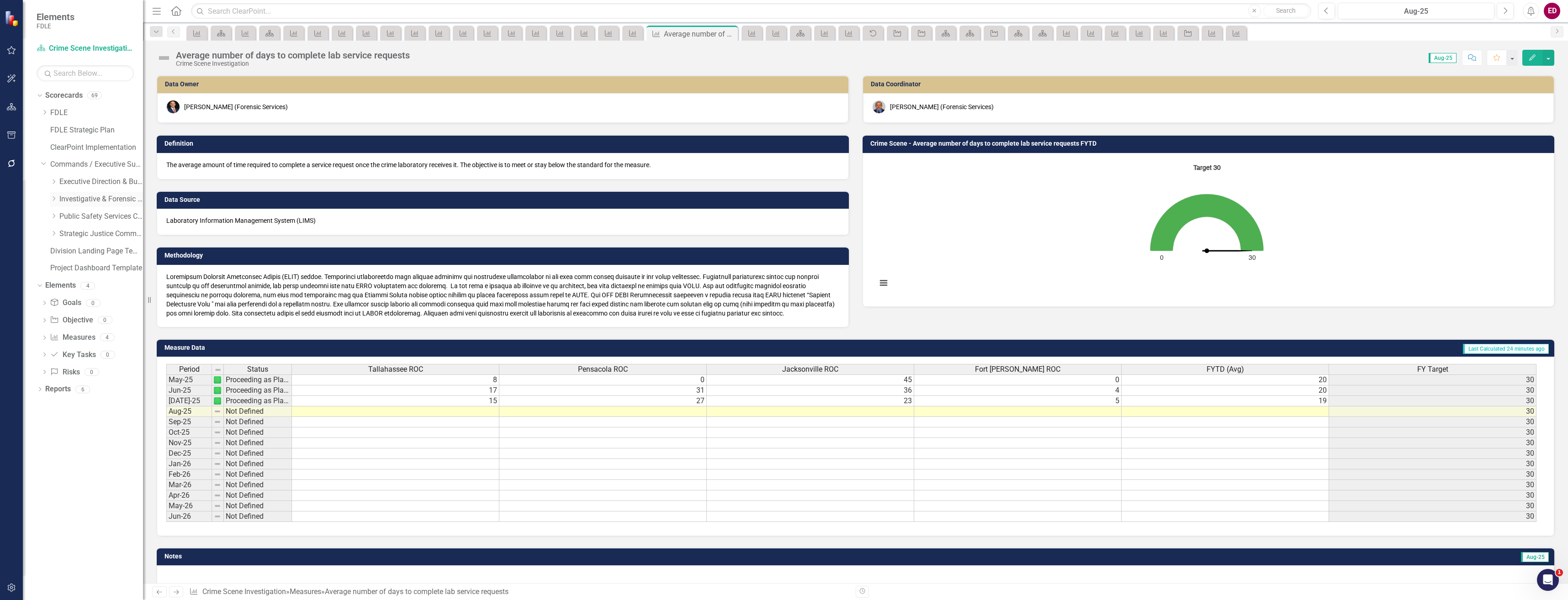
click at [53, 198] on icon "Dropdown" at bounding box center [53, 198] width 7 height 5
click at [64, 219] on icon "Dropdown" at bounding box center [62, 215] width 7 height 5
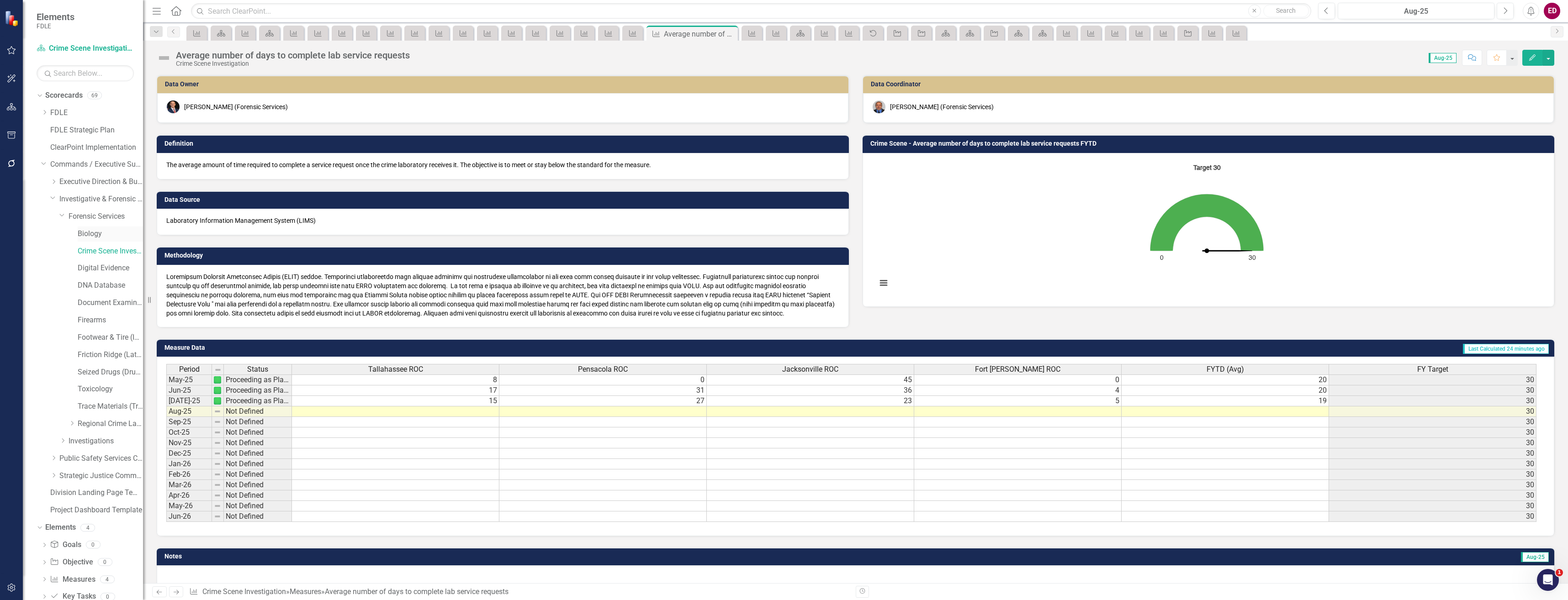
click at [88, 233] on link "Biology" at bounding box center [110, 234] width 65 height 11
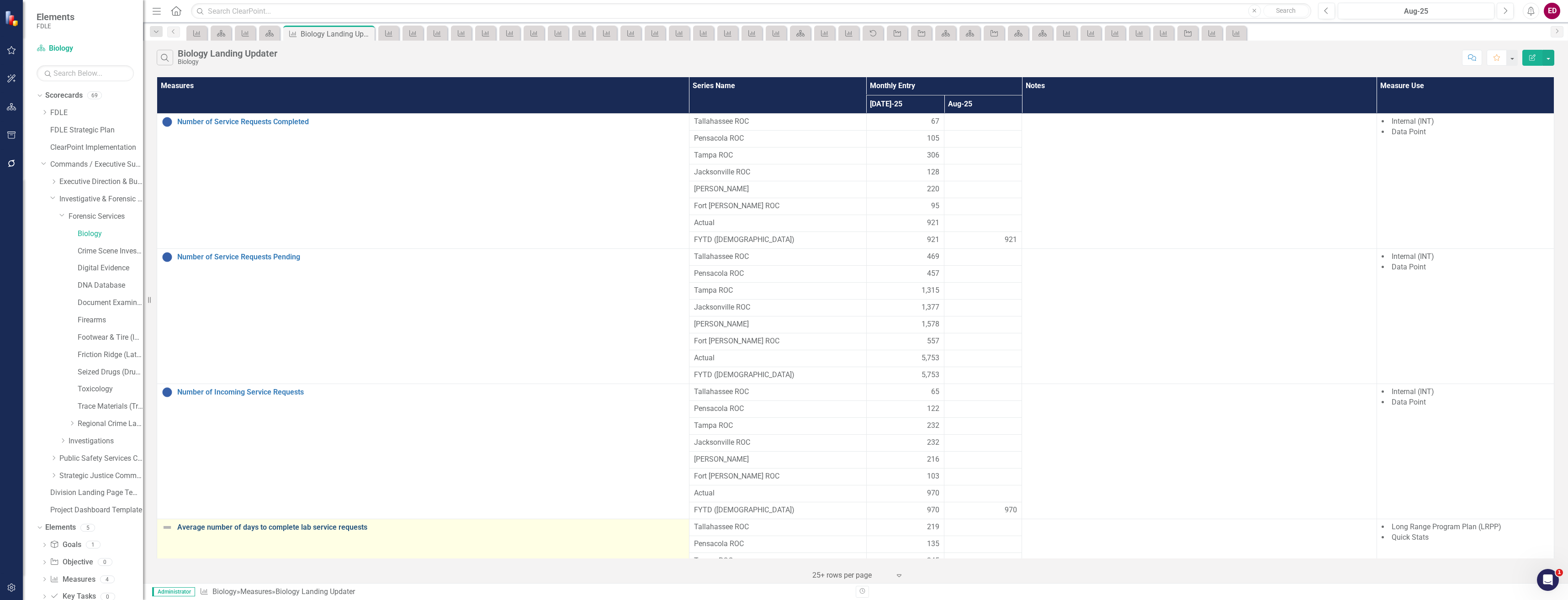
click at [272, 528] on link "Average number of days to complete lab service requests" at bounding box center [431, 527] width 507 height 8
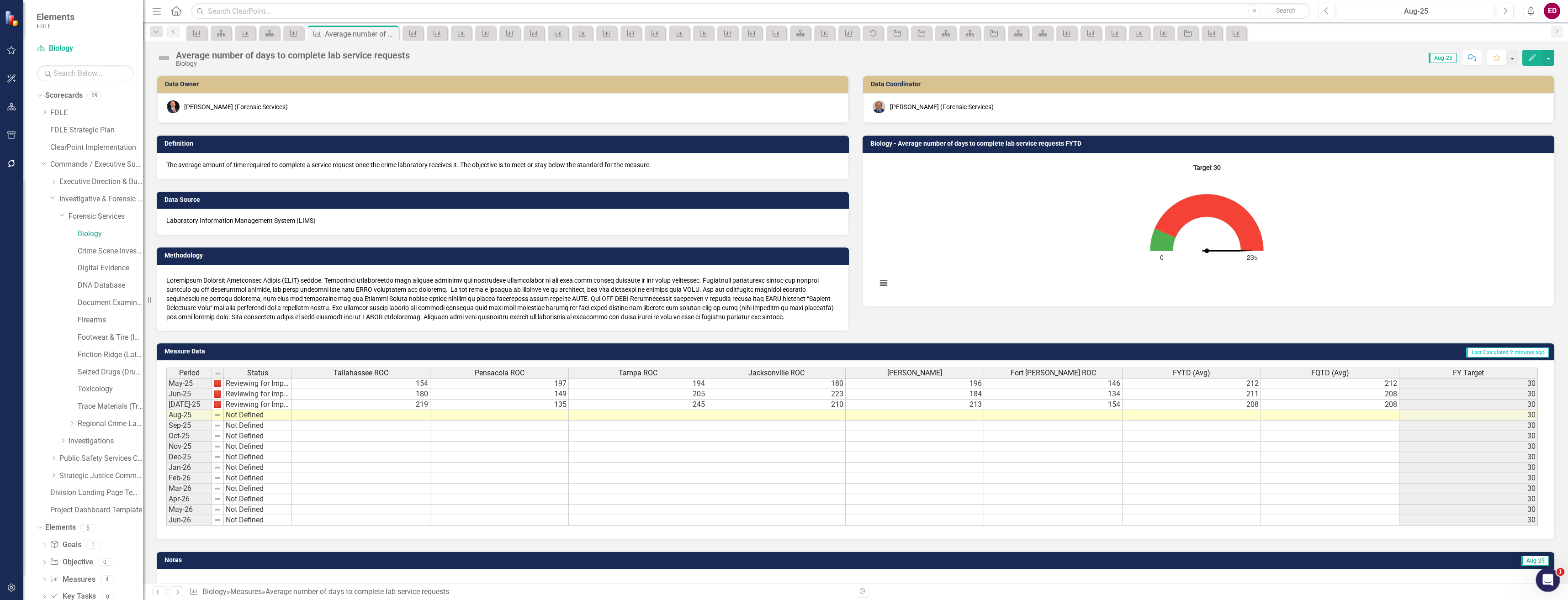
click at [1549, 575] on icon "Open Intercom Messenger" at bounding box center [1547, 579] width 15 height 15
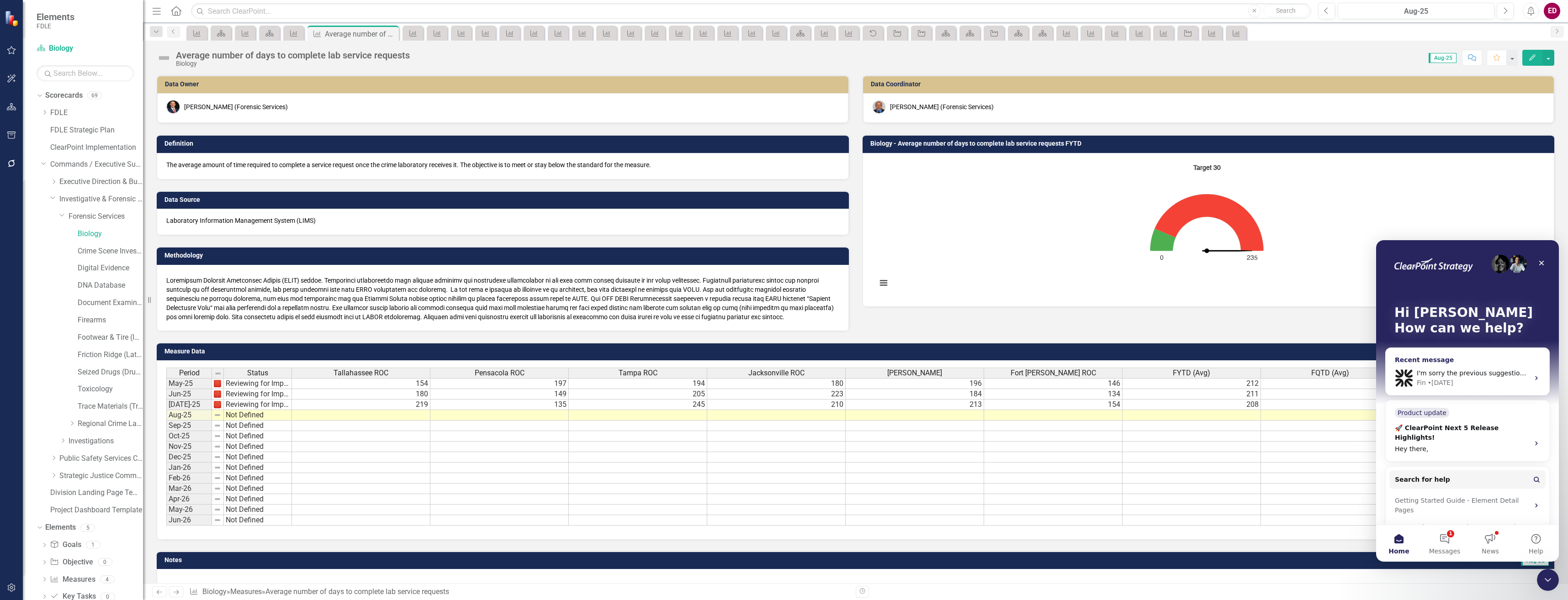
click at [1443, 380] on div "• 1d ago" at bounding box center [1440, 383] width 26 height 10
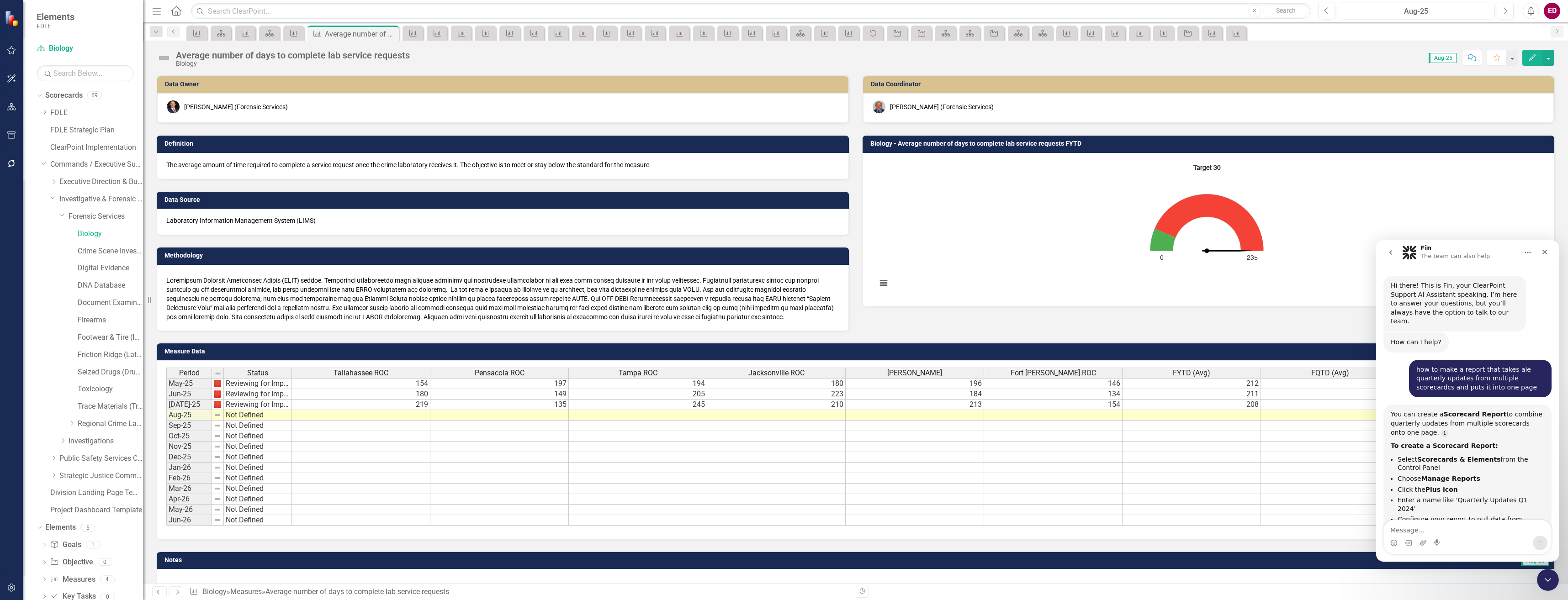
scroll to position [7002, 0]
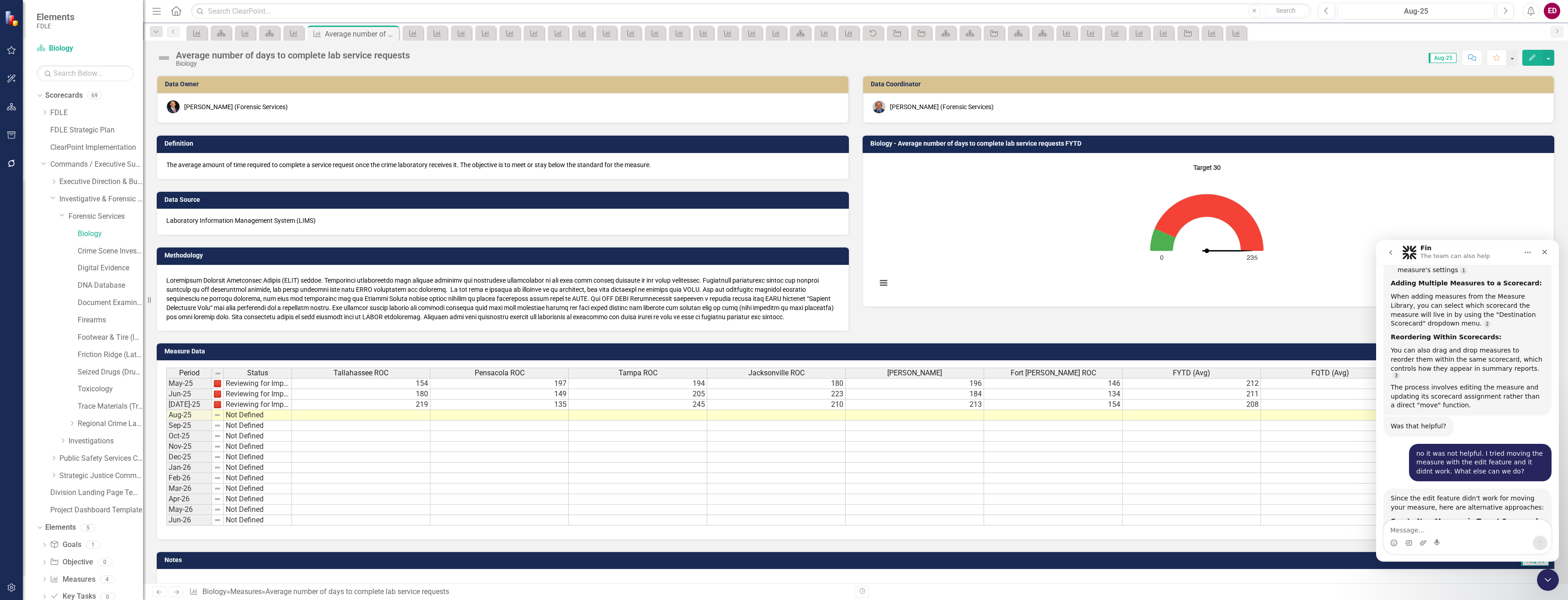
click at [1452, 536] on div "Intercom messenger" at bounding box center [1468, 542] width 167 height 14
click at [1444, 531] on textarea "Message…" at bounding box center [1468, 528] width 167 height 15
click at [1430, 531] on textarea "How to fix a guage chart so" at bounding box center [1468, 528] width 167 height 15
click at [1514, 537] on div "Intercom messenger" at bounding box center [1468, 542] width 167 height 14
click at [1504, 532] on textarea "How to fix a gauge chart so" at bounding box center [1468, 528] width 167 height 15
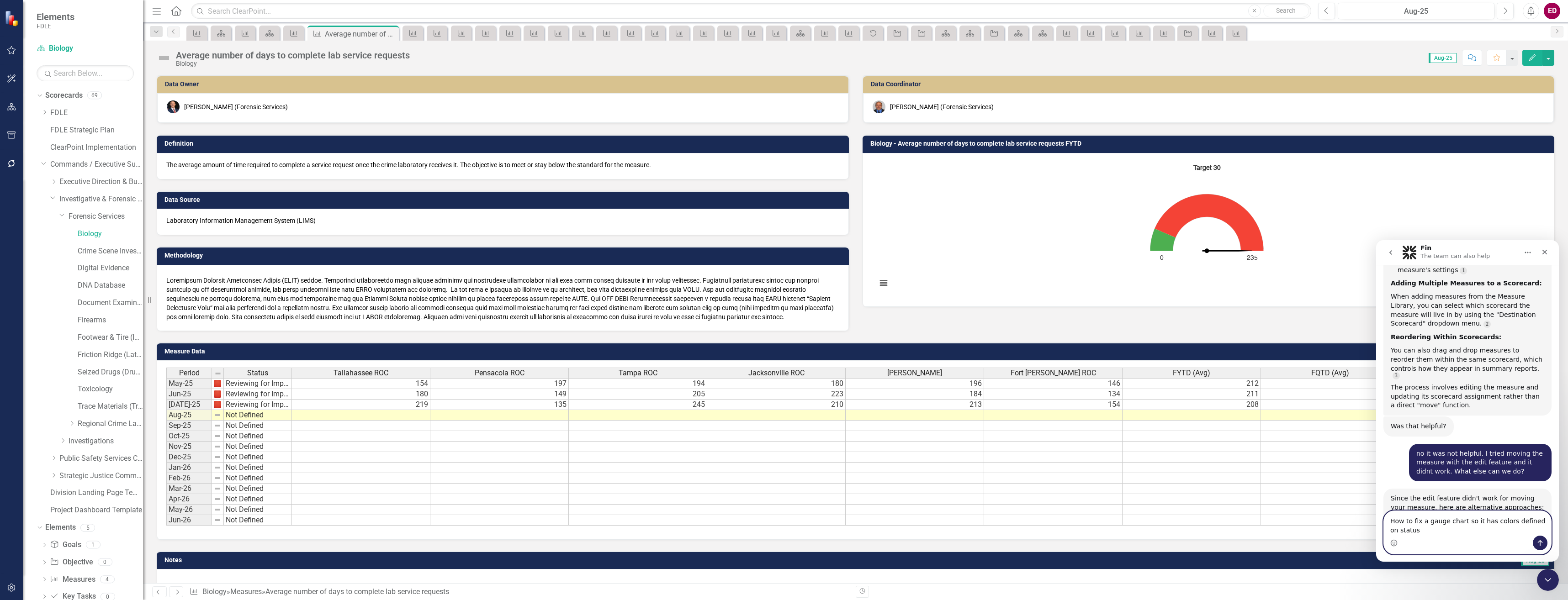
scroll to position [7011, 0]
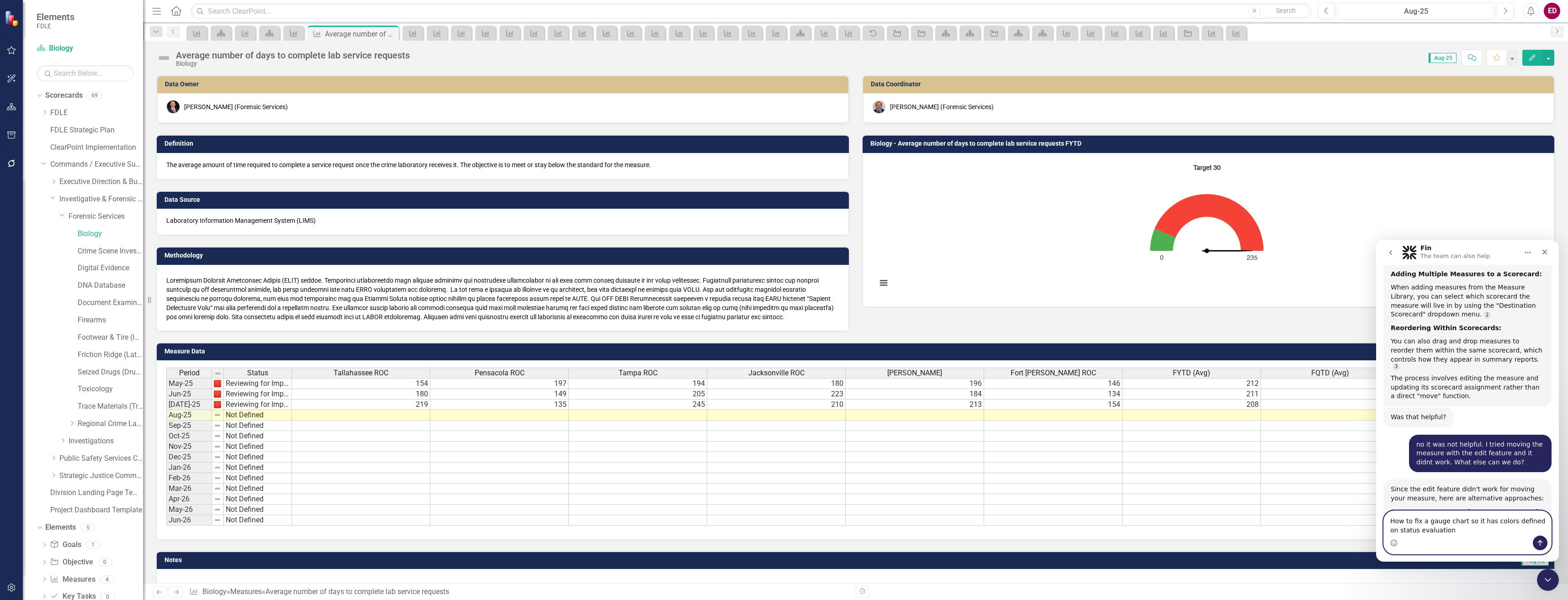
type textarea "How to fix a gauge chart so it has colors defined on status evaluations"
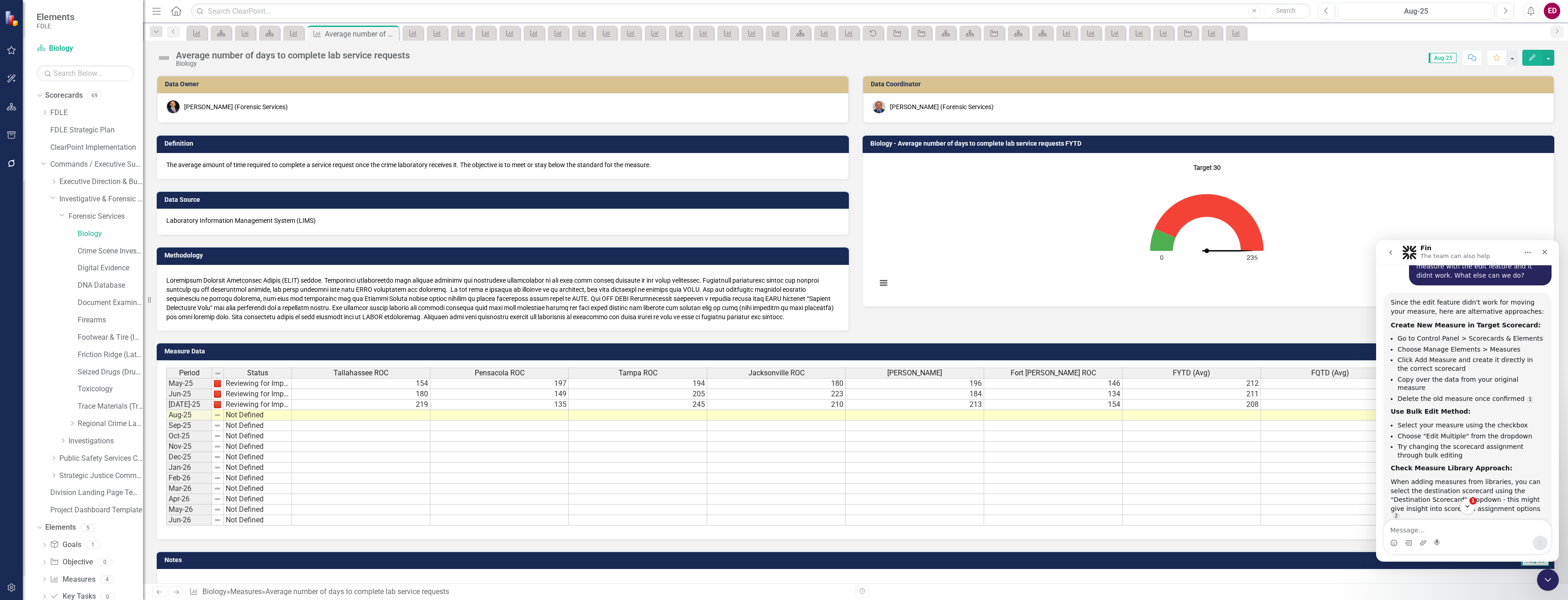
scroll to position [7380, 0]
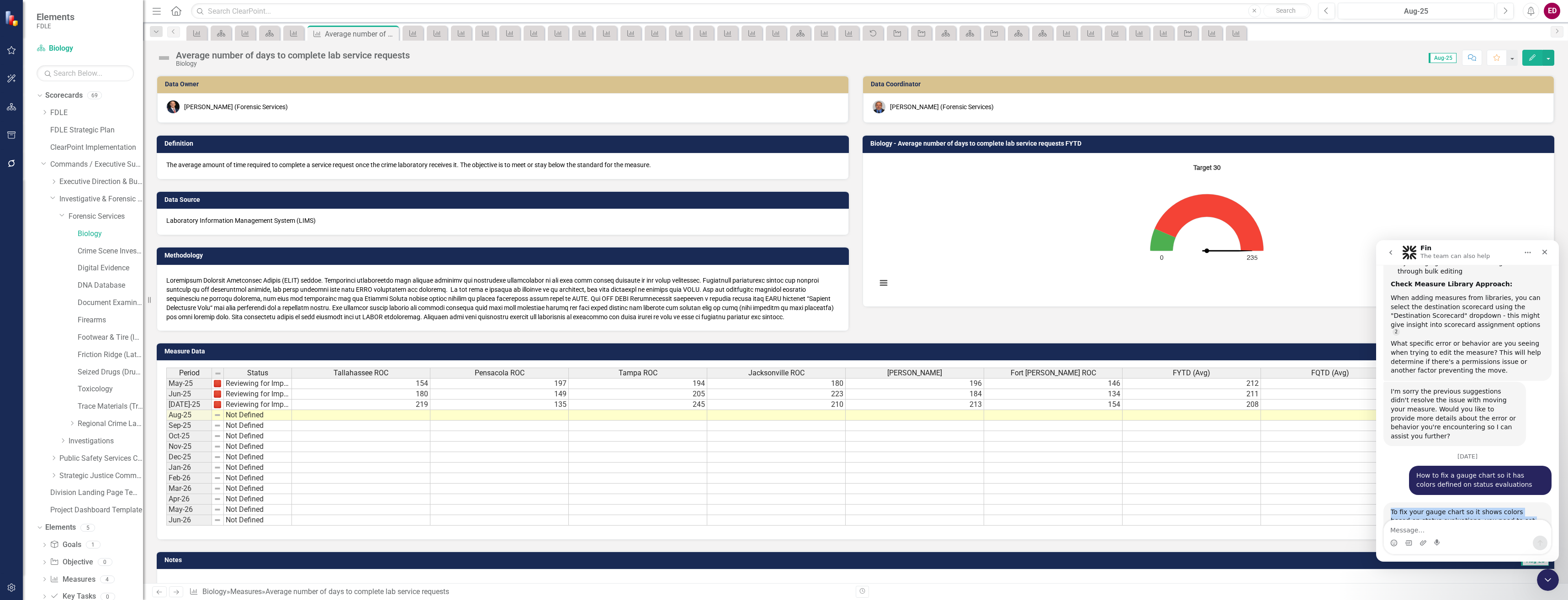
drag, startPoint x: 1390, startPoint y: 371, endPoint x: 1481, endPoint y: 456, distance: 124.5
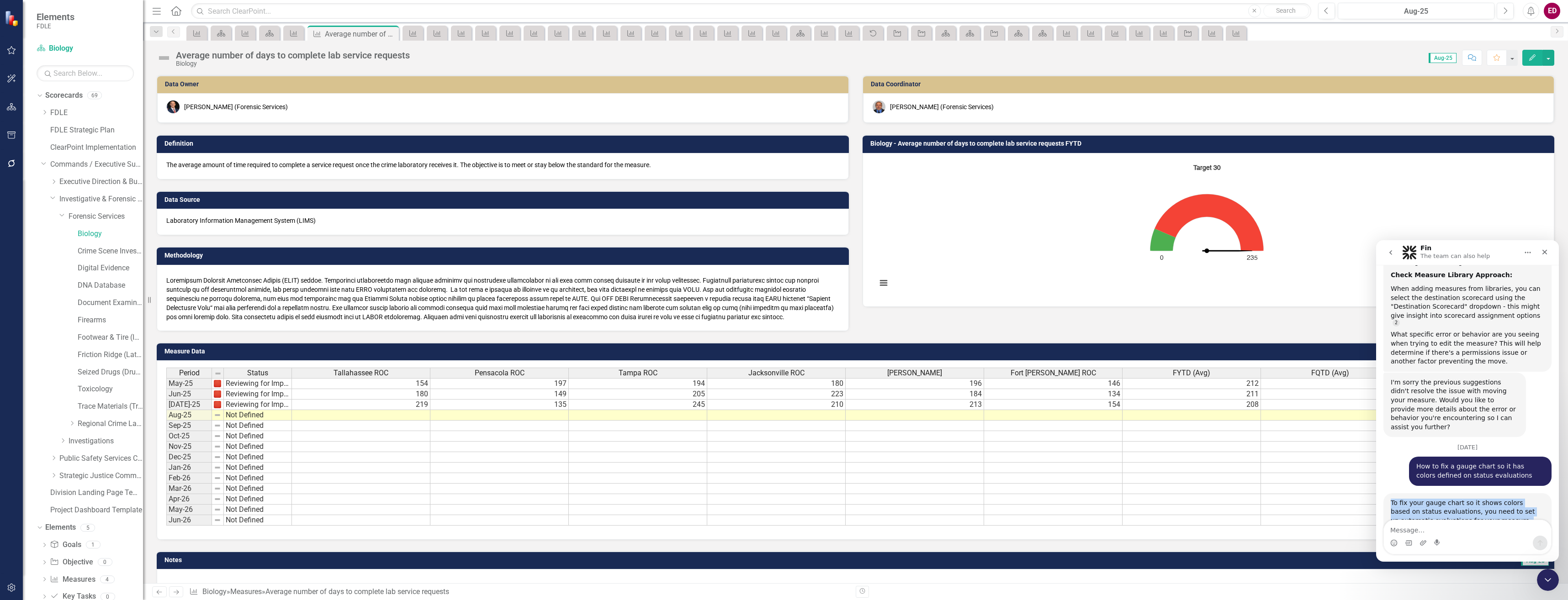
copy div "To fix your gauge chart so it shows colors based on status evaluations, you nee…"
click at [1216, 206] on icon "Interactive chart" at bounding box center [1208, 222] width 109 height 56
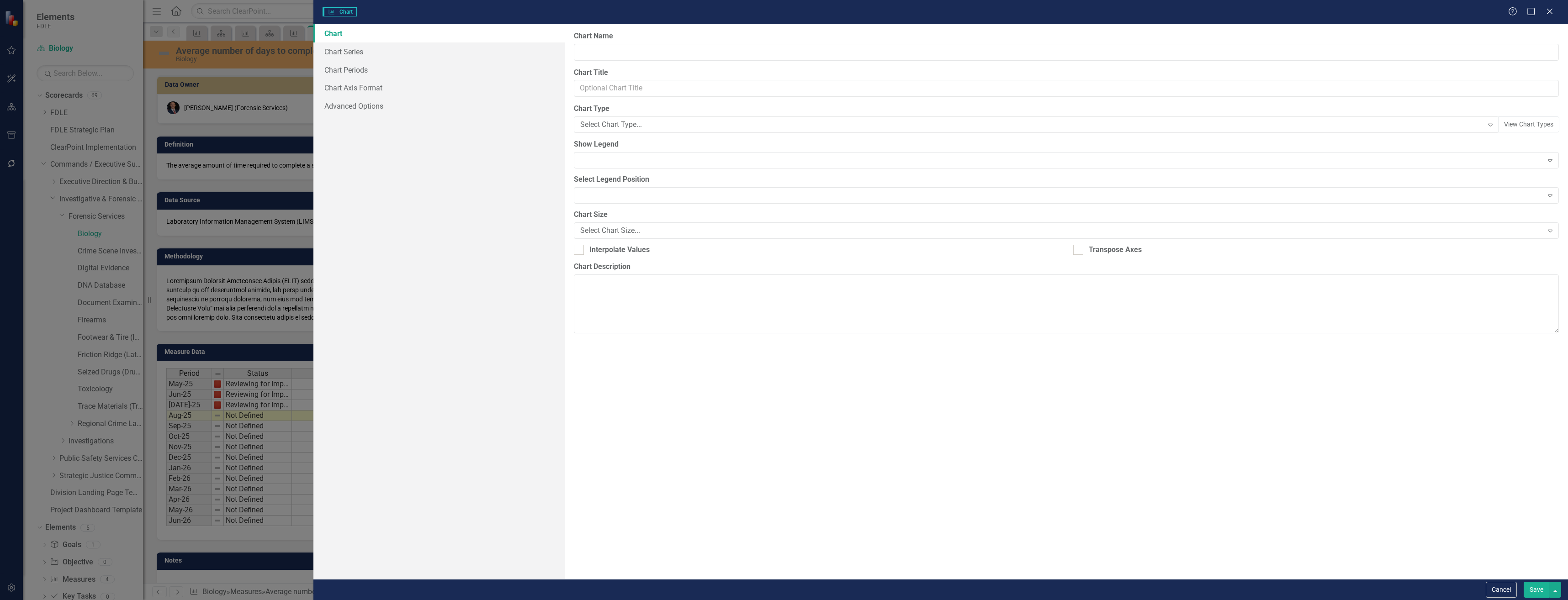
type input "Biology - Average number of days to complete lab service requests FYTD"
type input "Target 30"
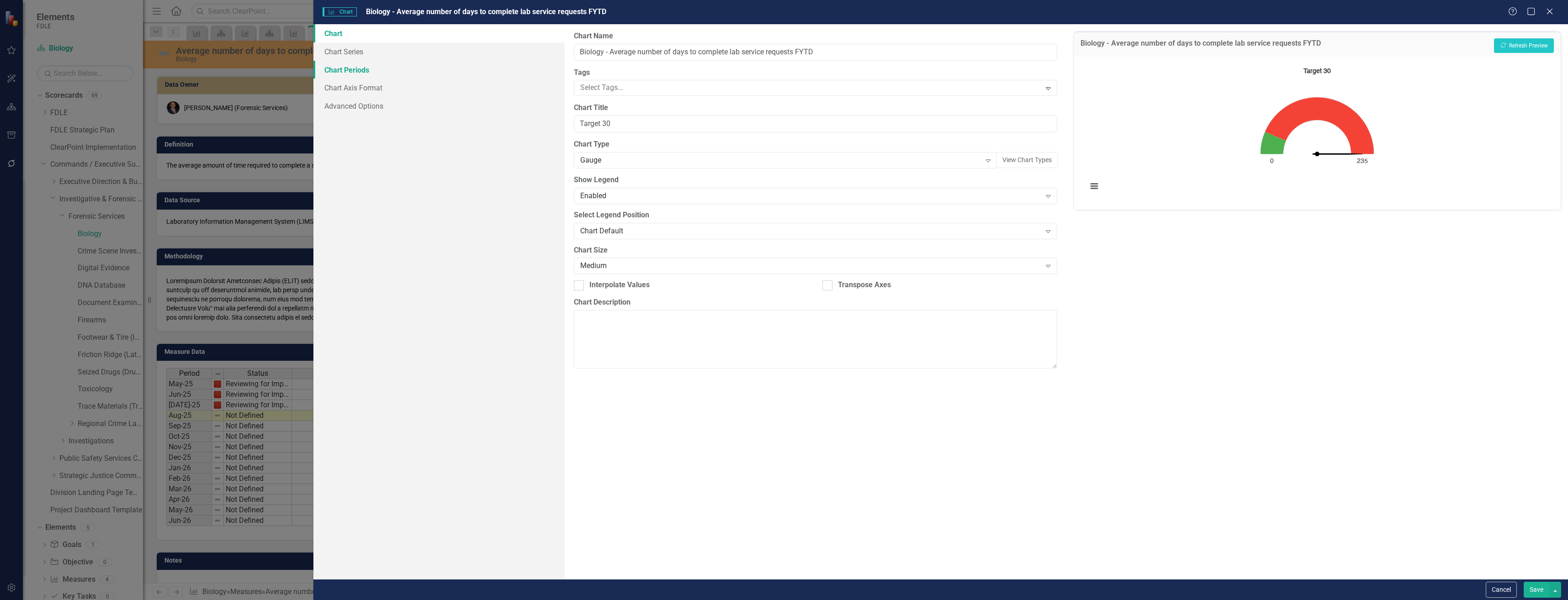
click at [417, 62] on link "Chart Periods" at bounding box center [439, 70] width 251 height 18
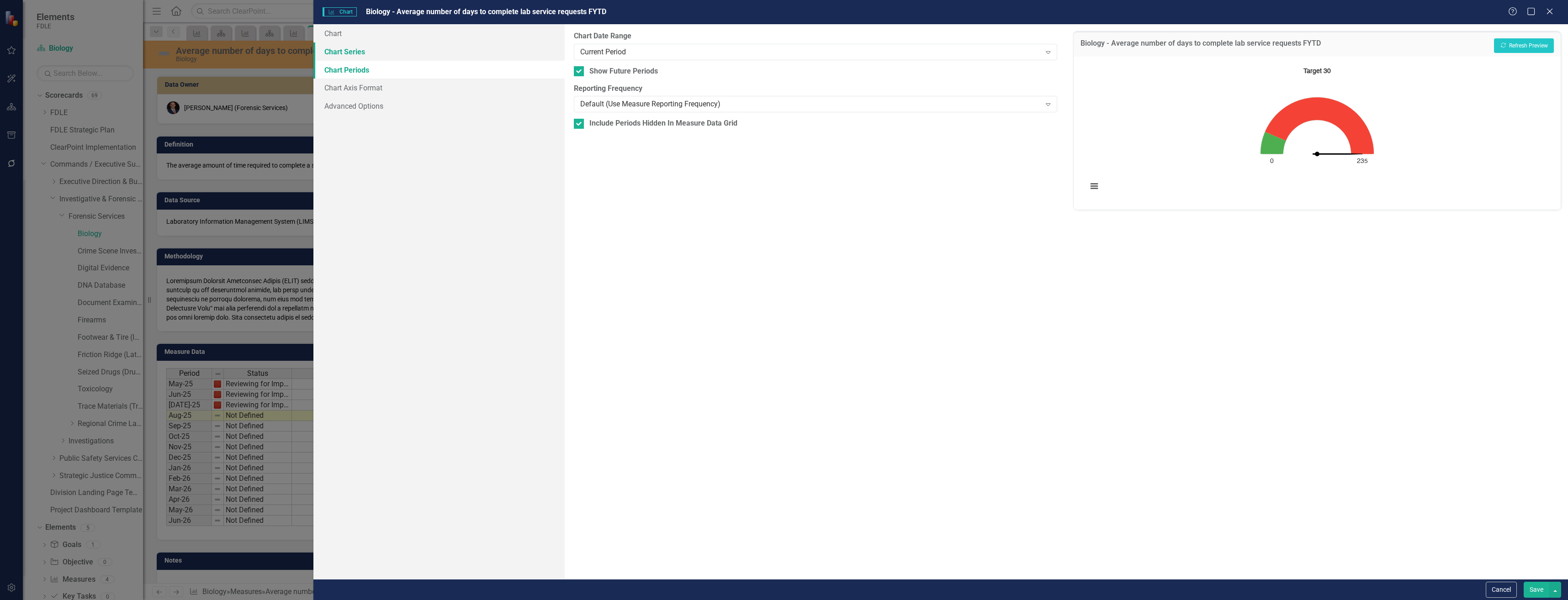
click at [424, 50] on link "Chart Series" at bounding box center [439, 52] width 251 height 18
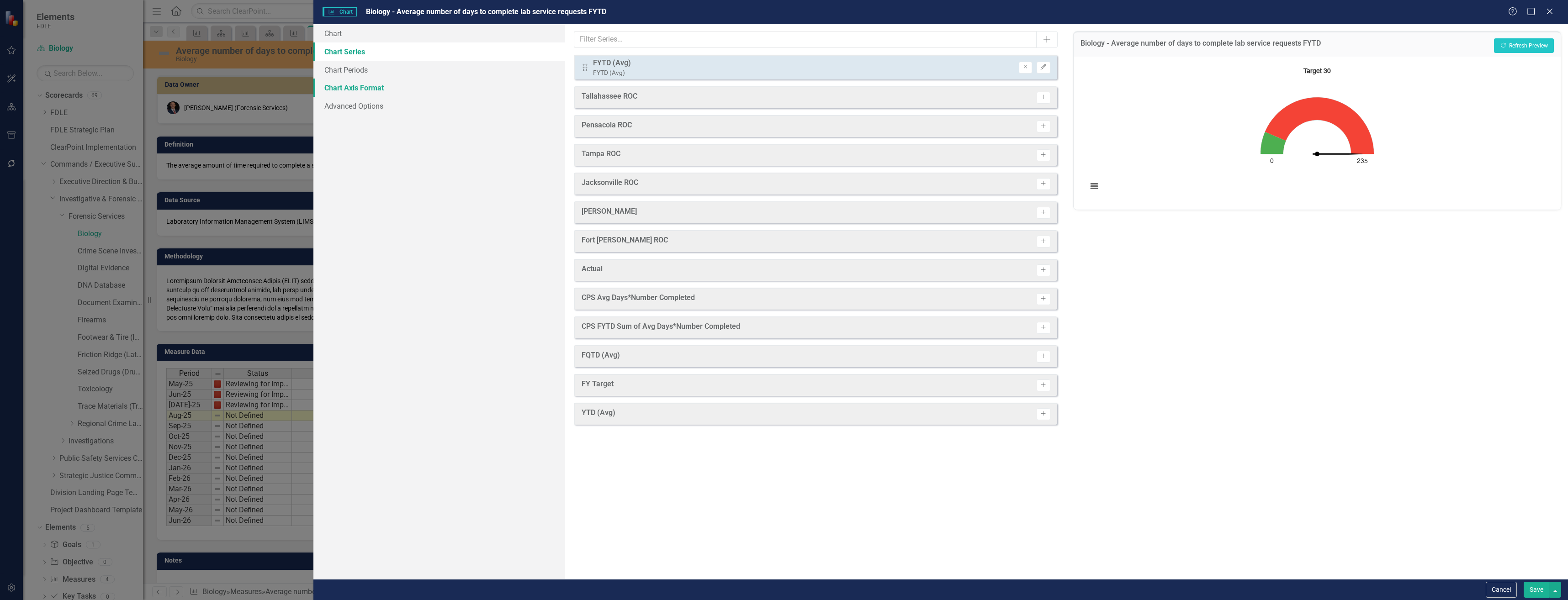
click at [406, 93] on link "Chart Axis Format" at bounding box center [439, 87] width 251 height 18
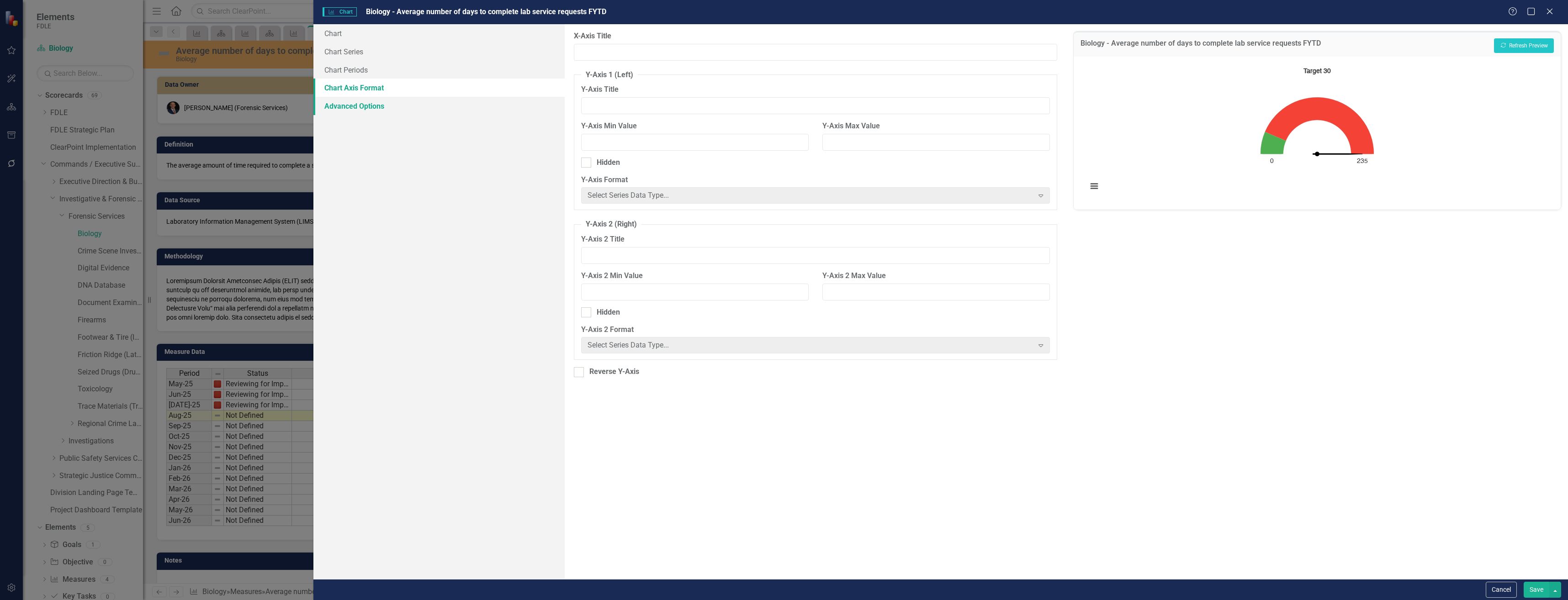
click at [426, 115] on link "Advanced Options" at bounding box center [439, 106] width 251 height 18
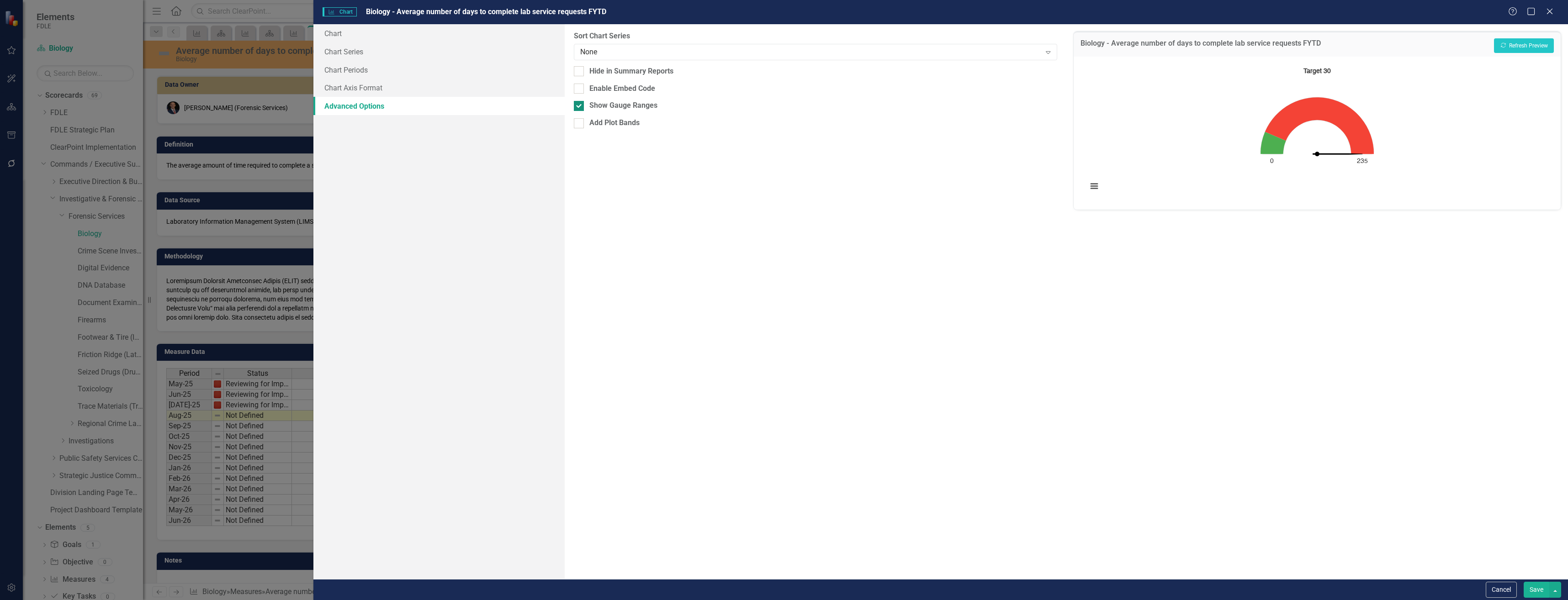
click div "Show Gauge Ranges"
click input "Show Gauge Ranges"
click div "Show Gauge Ranges"
click input "Show Gauge Ranges"
click button "Recalculate Refresh Preview"
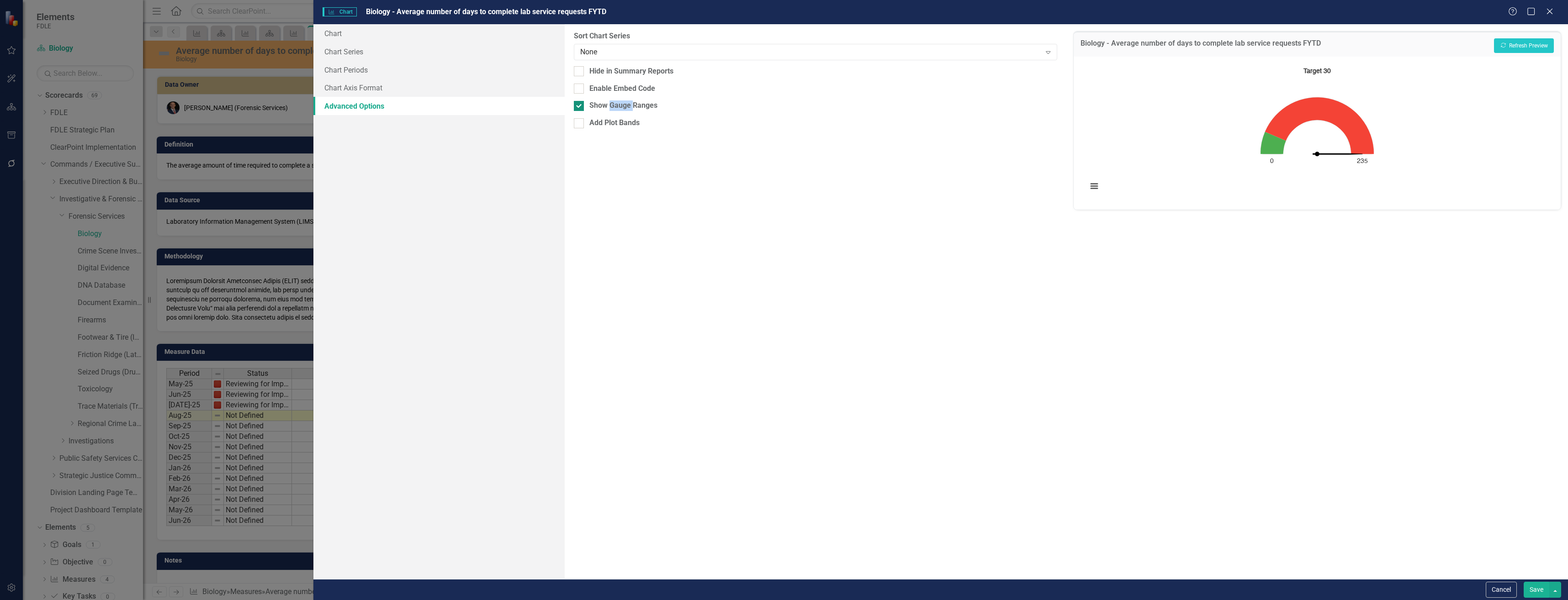
click div "Show Gauge Ranges"
click input "Show Gauge Ranges"
click button "Recalculate Refresh Preview"
click div "From this tab, you can sort the chart series by value or hide the chart from su…"
click div "Show Gauge Ranges"
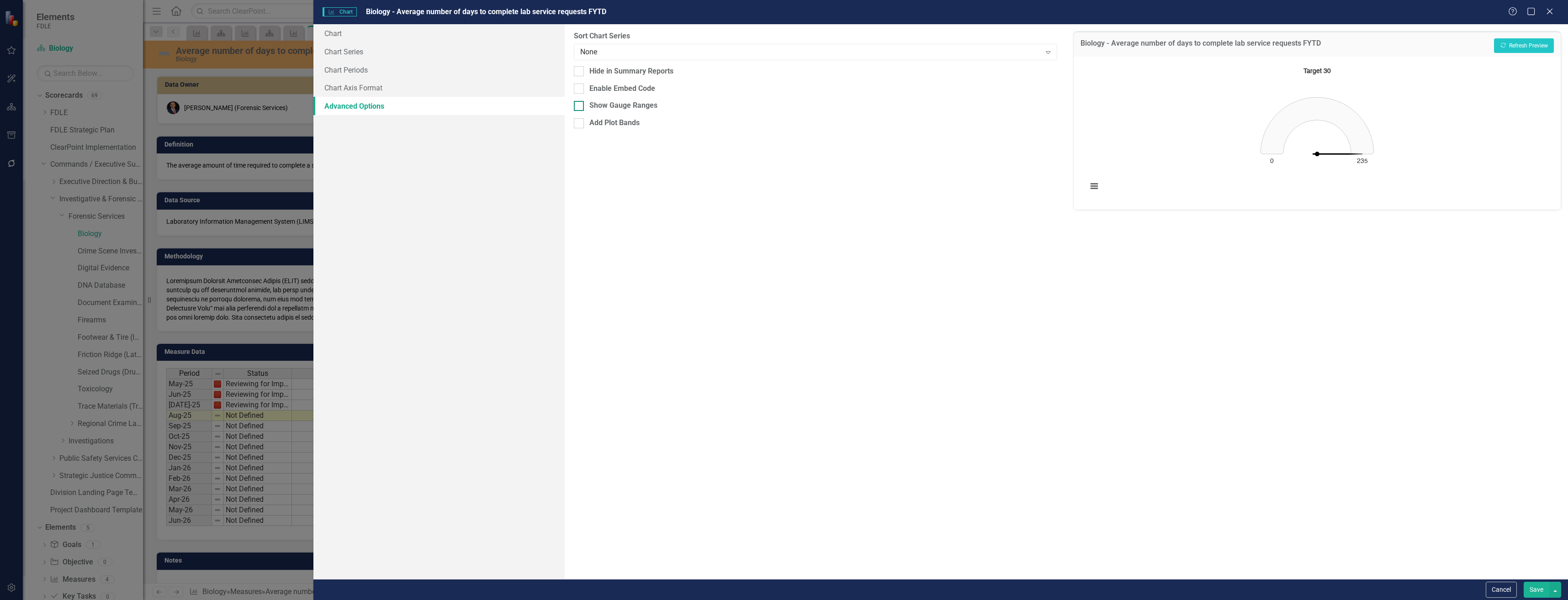
click input "Show Gauge Ranges"
checkbox input "true"
click button "Recalculate Refresh Preview"
click div "None Expand"
click div "From this tab, you can sort the chart series by value or hide the chart from su…"
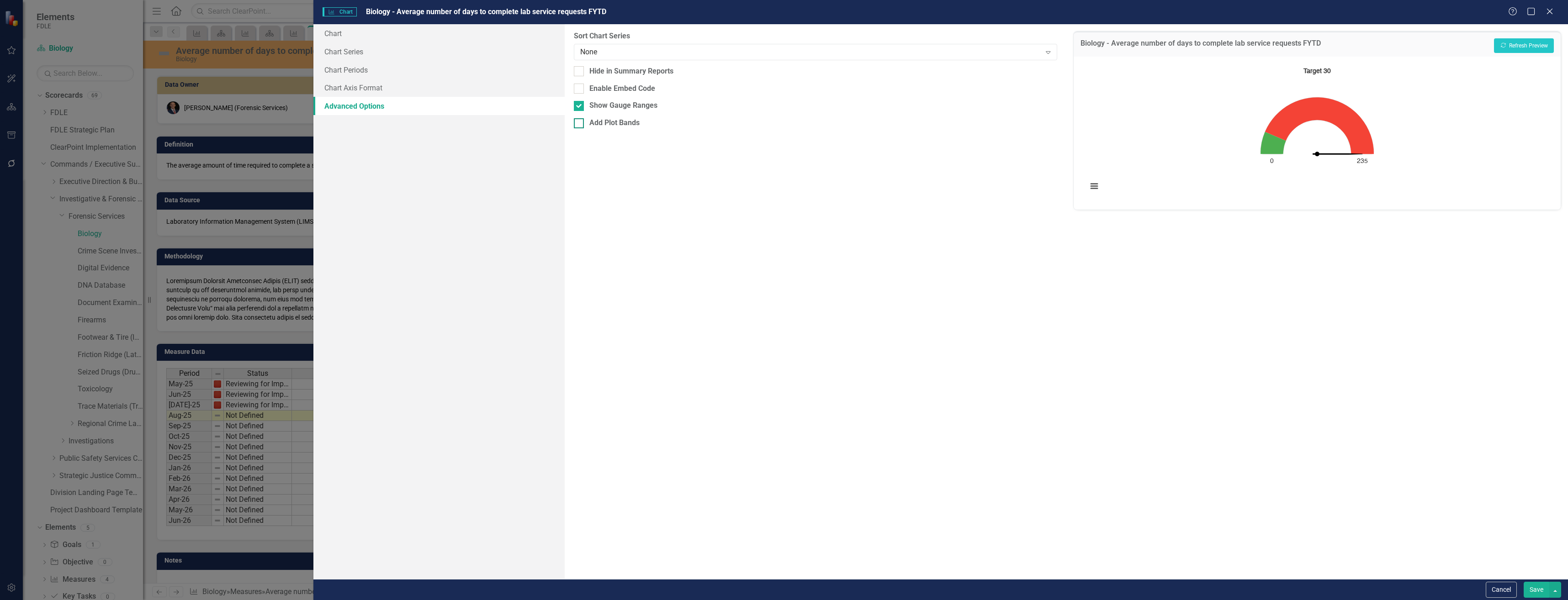
click div "Add Plot Bands"
click input "Add Plot Bands"
checkbox input "true"
click input "text"
click input "number"
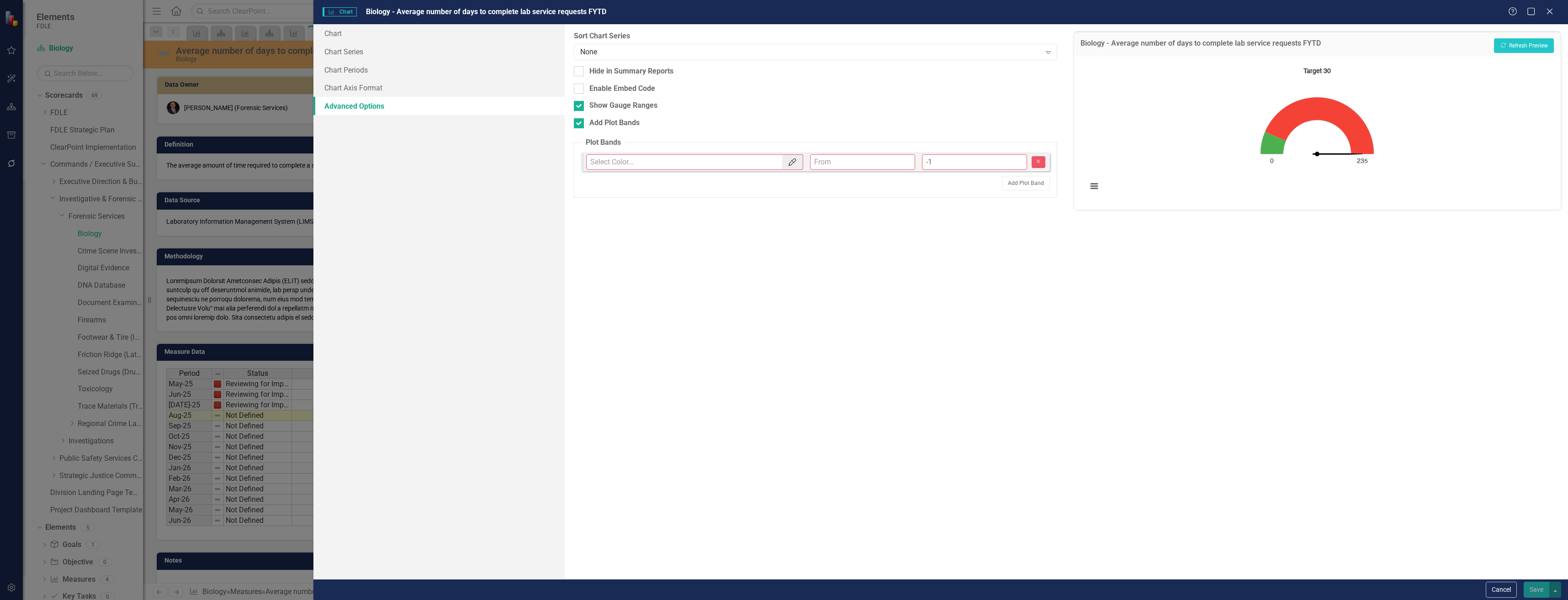
click input "-1"
type input "0"
click input "0"
click input "text"
click icon "Color Picker"
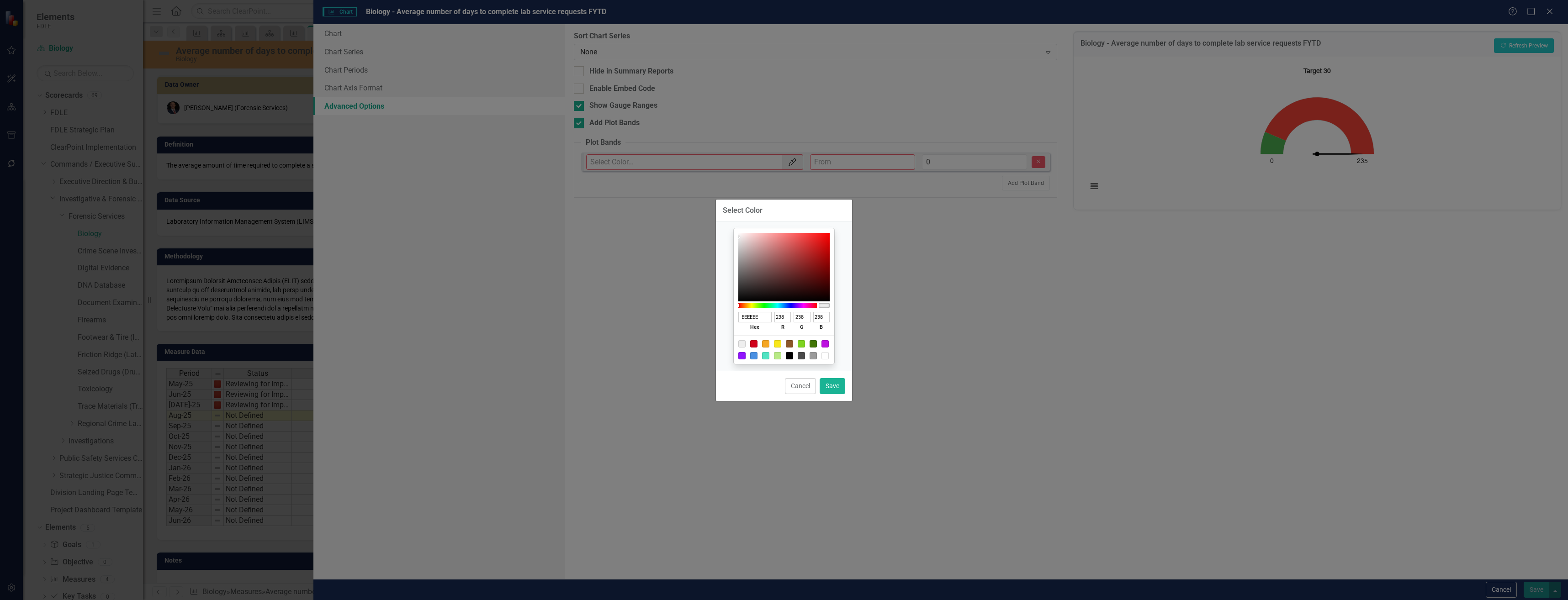
click div
type input "BD10E0"
type input "189"
type input "16"
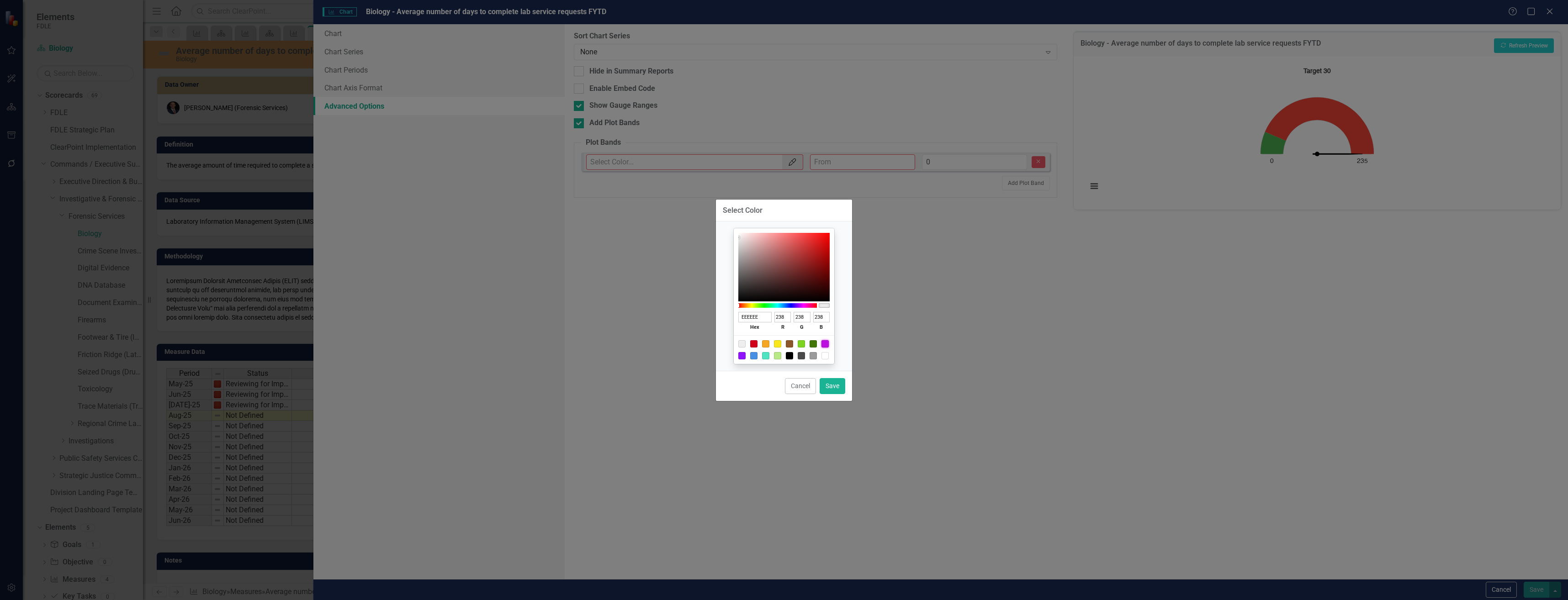
type input "224"
click button "Cancel"
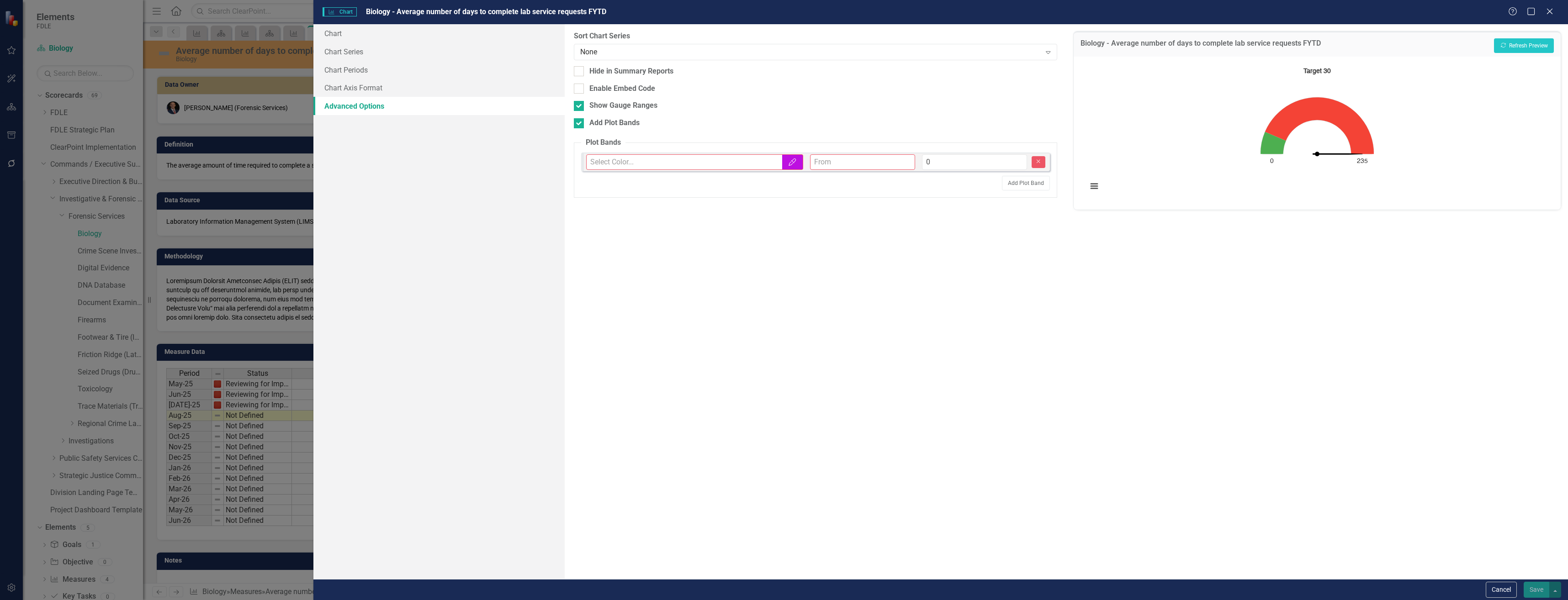
click input "number"
type input "0"
type input "30"
click button "Recalculate Refresh Preview"
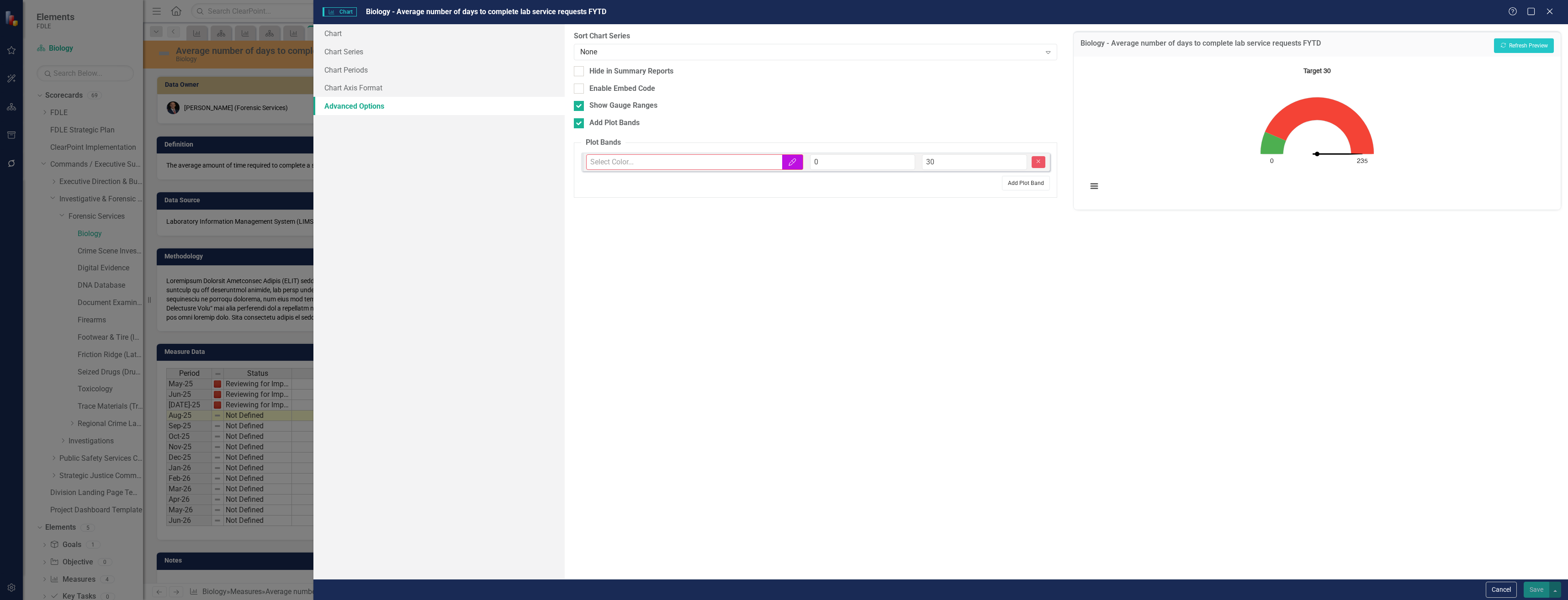
click button "Add Plot Band"
click button "Recalculate Refresh Preview"
click input "text"
type input "#ee1e1e"
click button "Recalculate Refresh Preview"
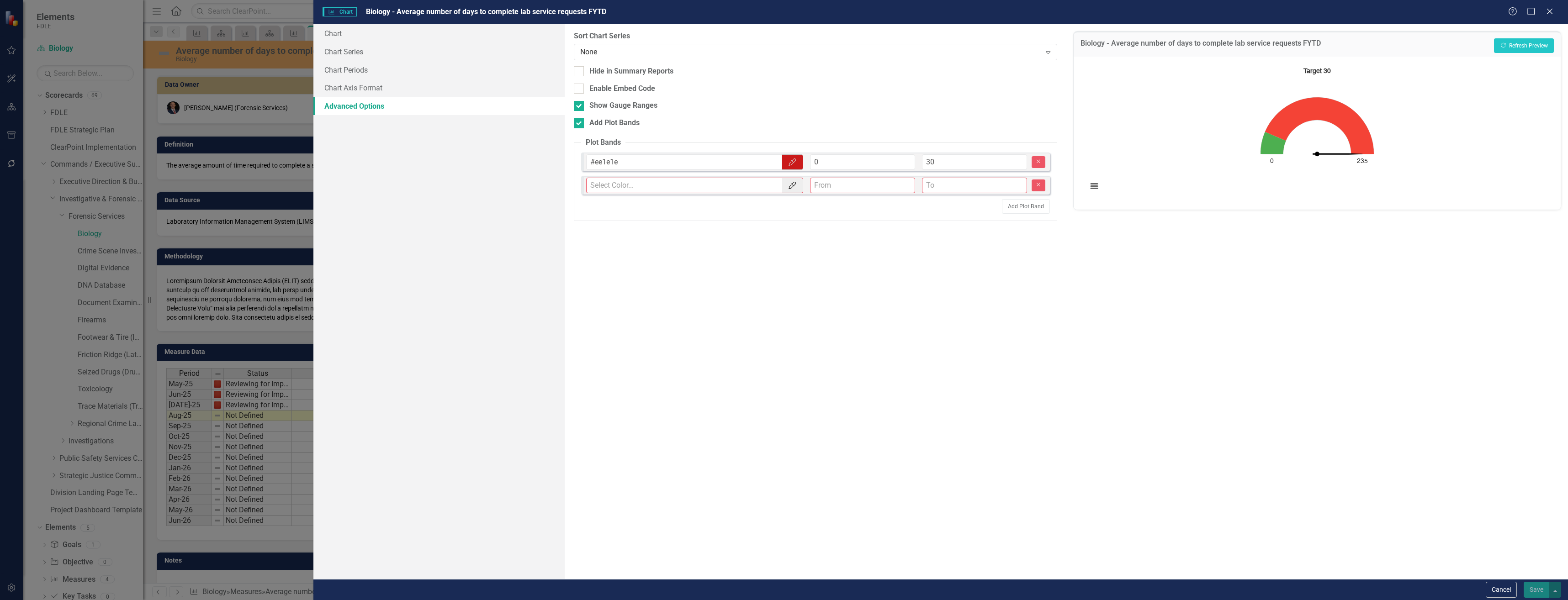
click button "Color Picker"
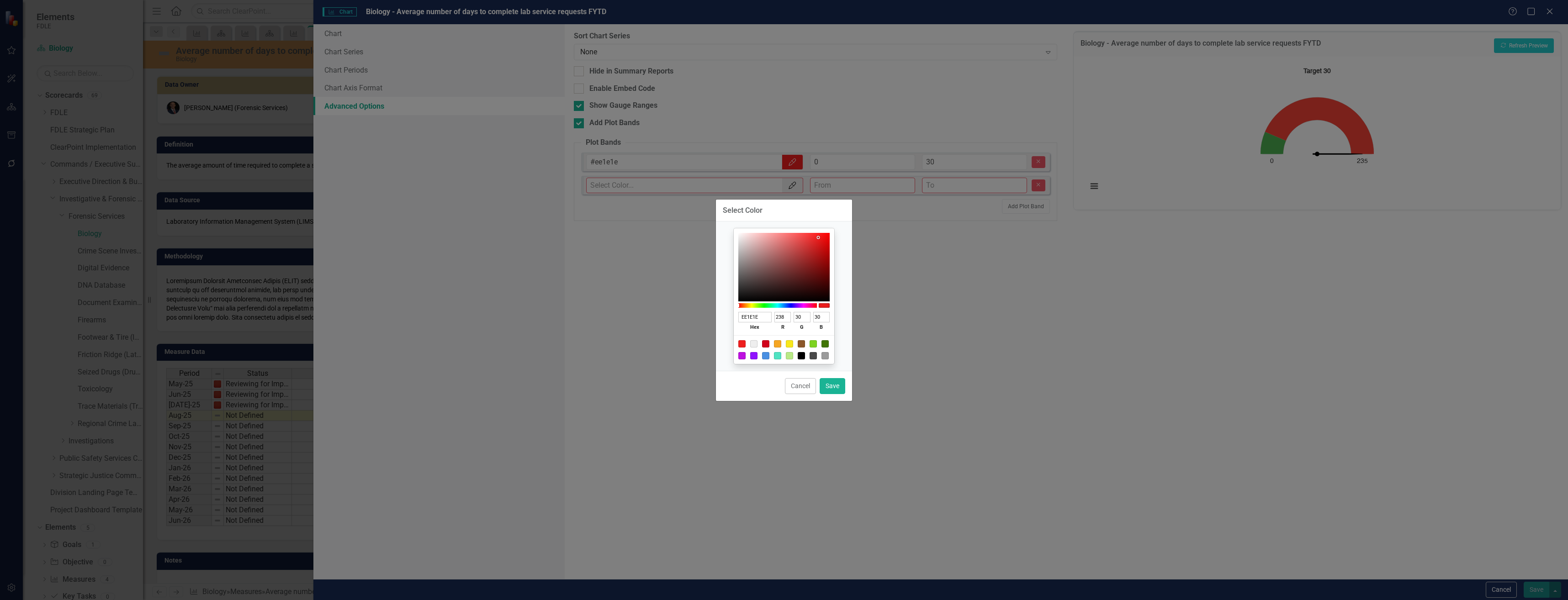
click div "Select Color EE1E1E hex 238 r 30 g 30 b 100 a Cancel Save"
type input "201B1B"
type input "32"
type input "27"
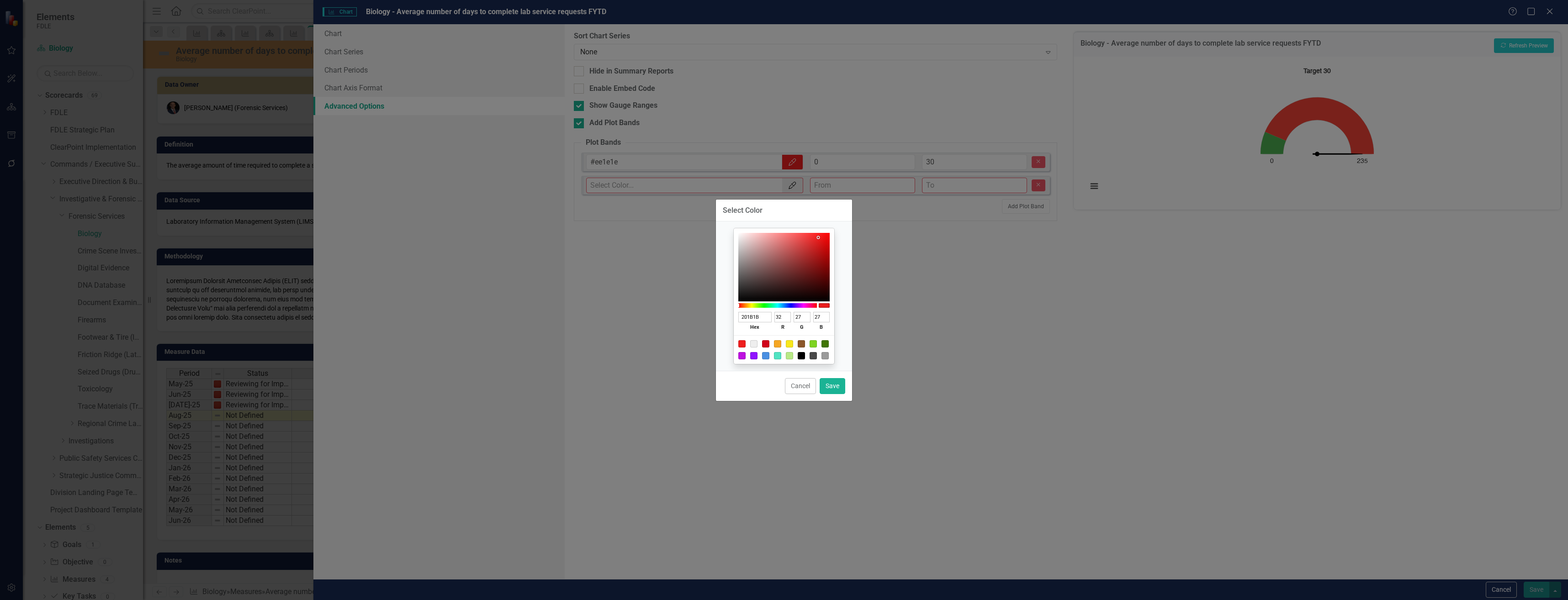
click div
click input "201B1B"
drag, startPoint x: 761, startPoint y: 313, endPoint x: 754, endPoint y: 381, distance: 68.4
click div "Select Color 201B1B hex 32 r 27 g 27 b 100 a Cancel Save"
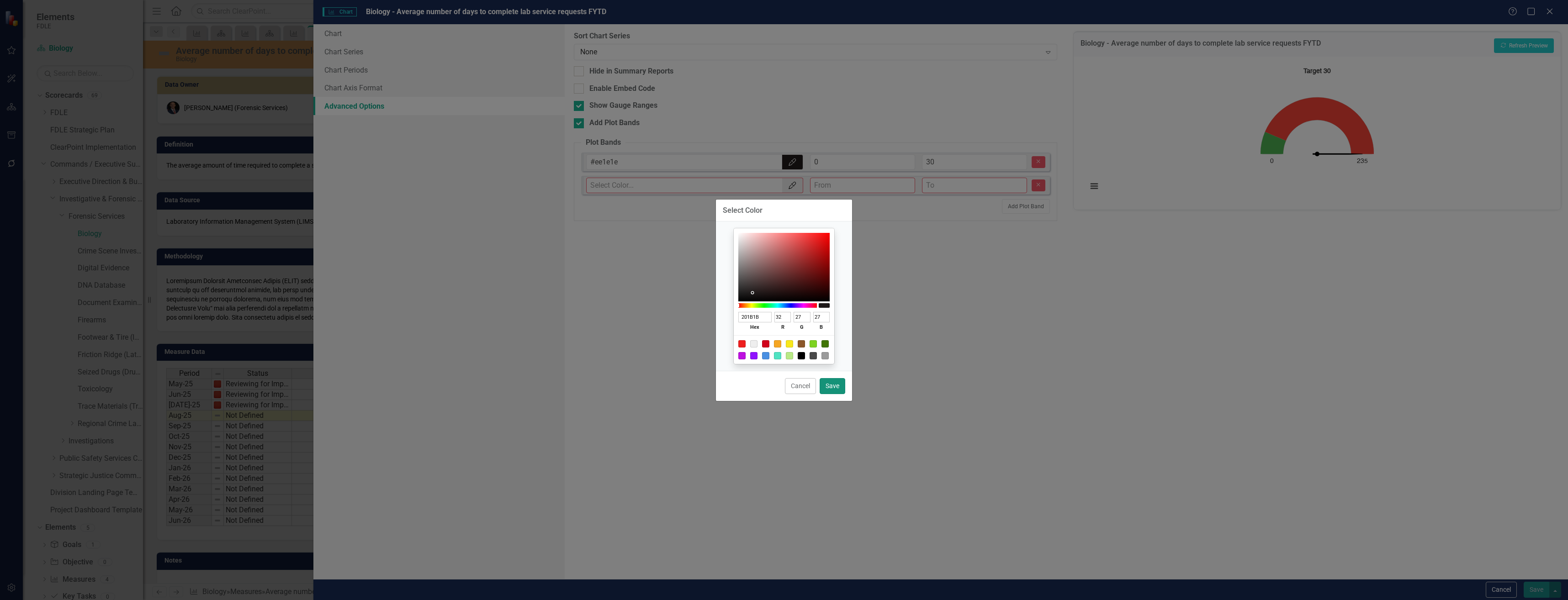
click button "Save"
type input "#201b1b"
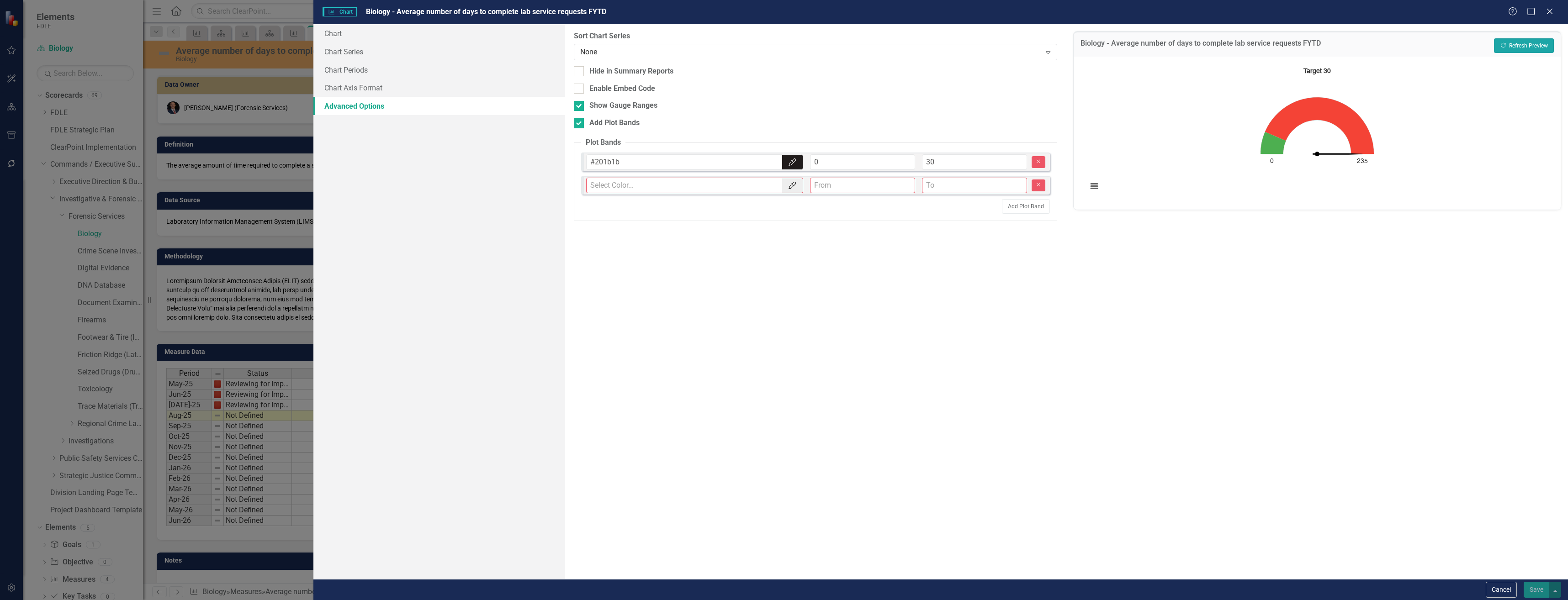
click button "Recalculate Refresh Preview"
click input "0"
click input "30"
click div "Add Plot Bands"
click input "Add Plot Bands"
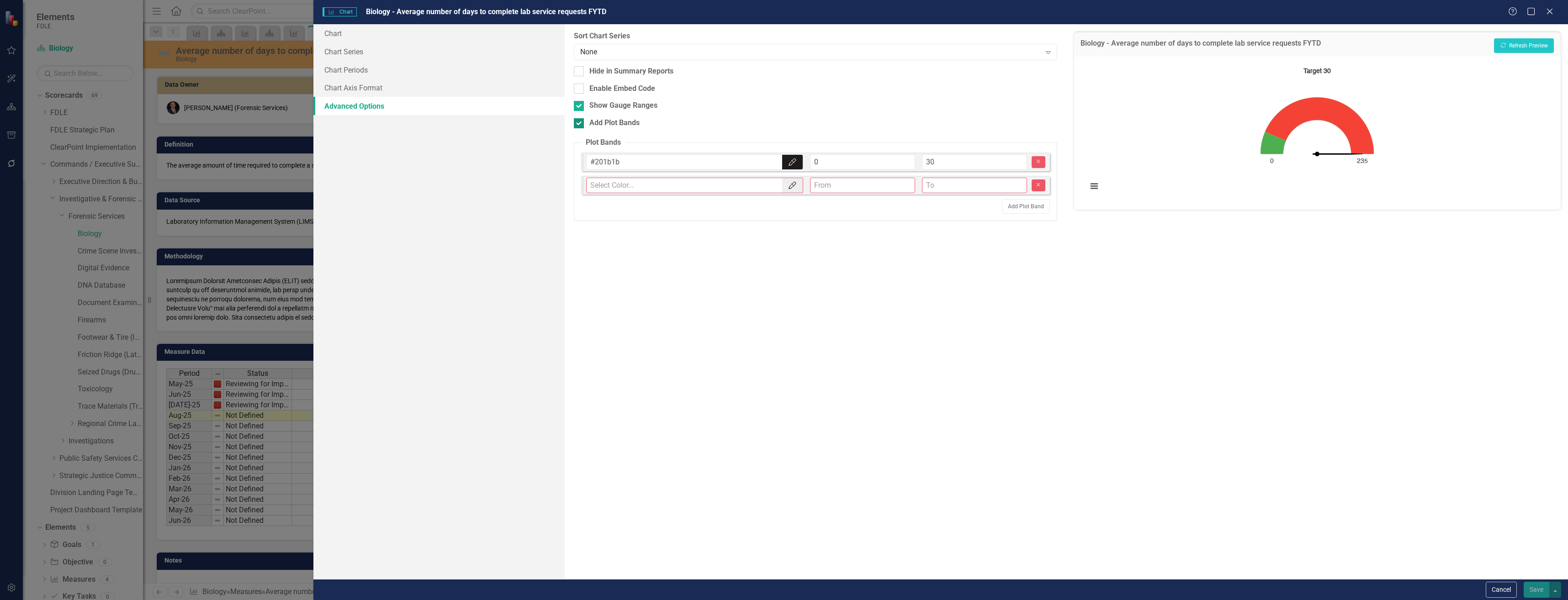
checkbox input "false"
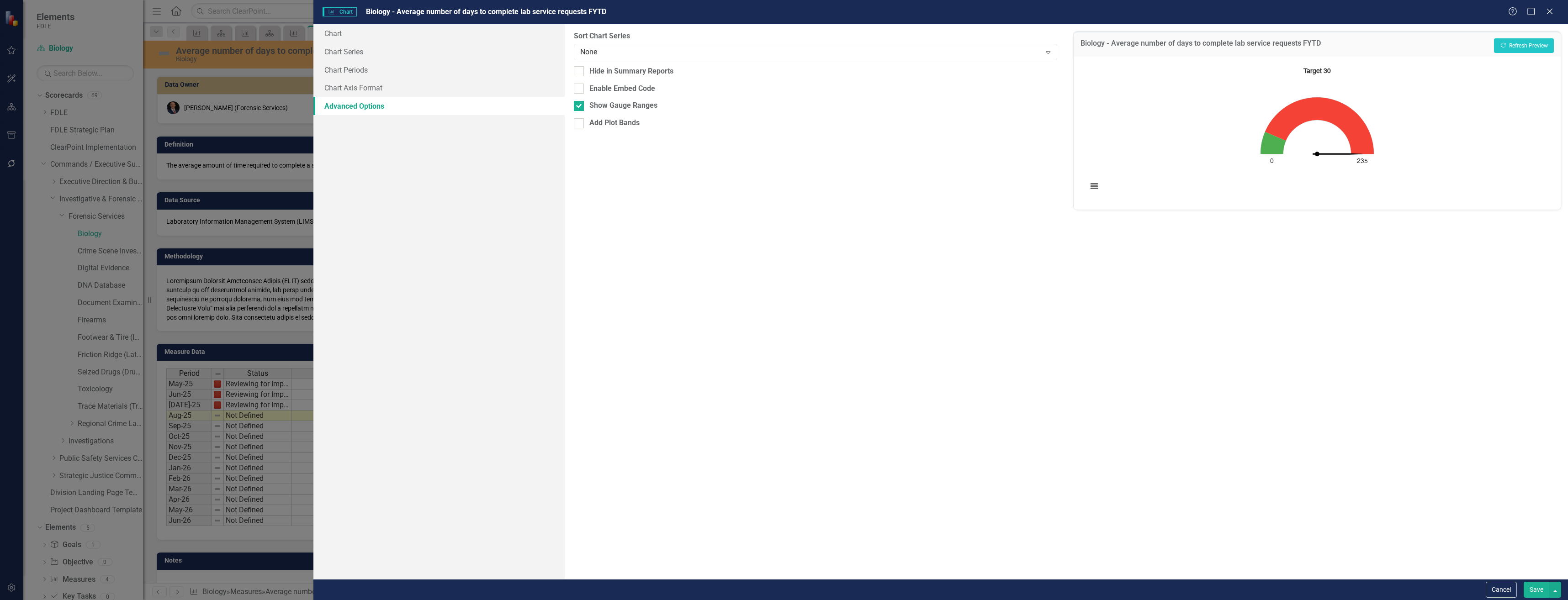
click div "From this tab, you can sort the chart series by value or hide the chart from su…"
click div "Enable Embed Code"
click input "Enable Embed Code"
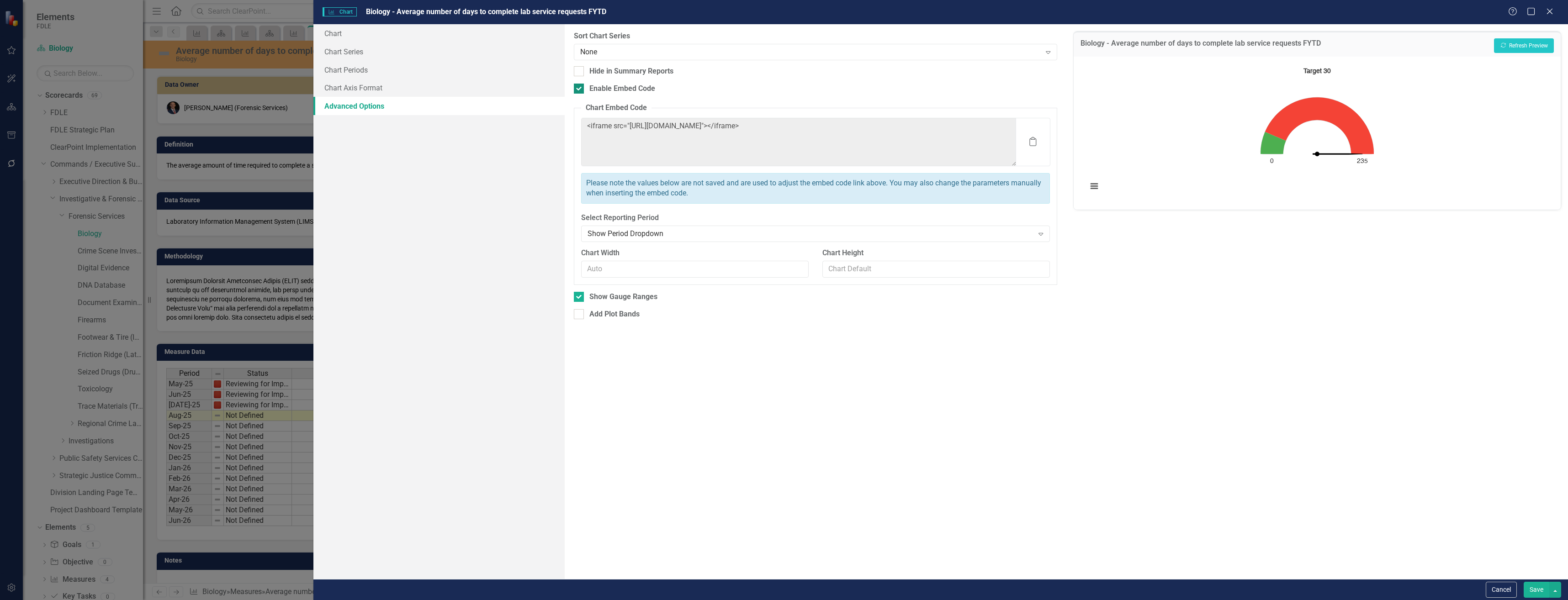
click div "Enable Embed Code"
click input "Enable Embed Code"
checkbox input "false"
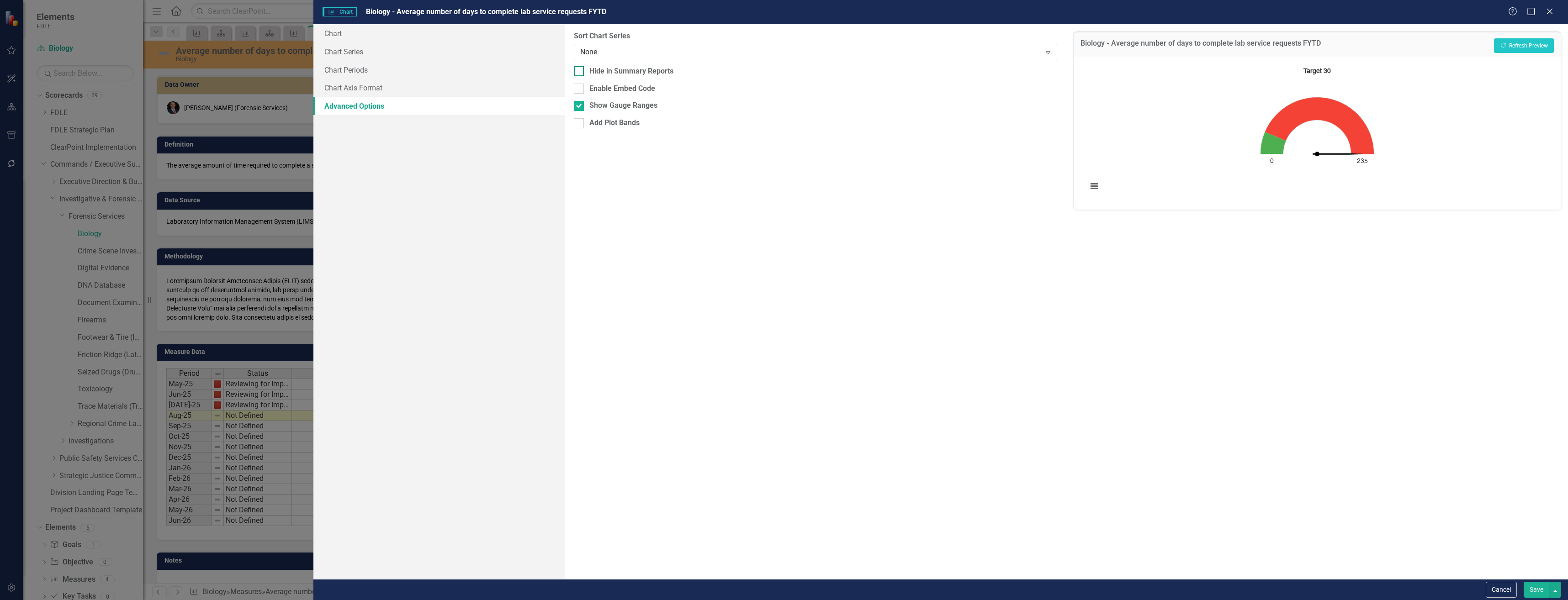
click div "Hide in Summary Reports"
click input "Hide in Summary Reports"
click div "Hide in Summary Reports"
click input "Hide in Summary Reports"
checkbox input "false"
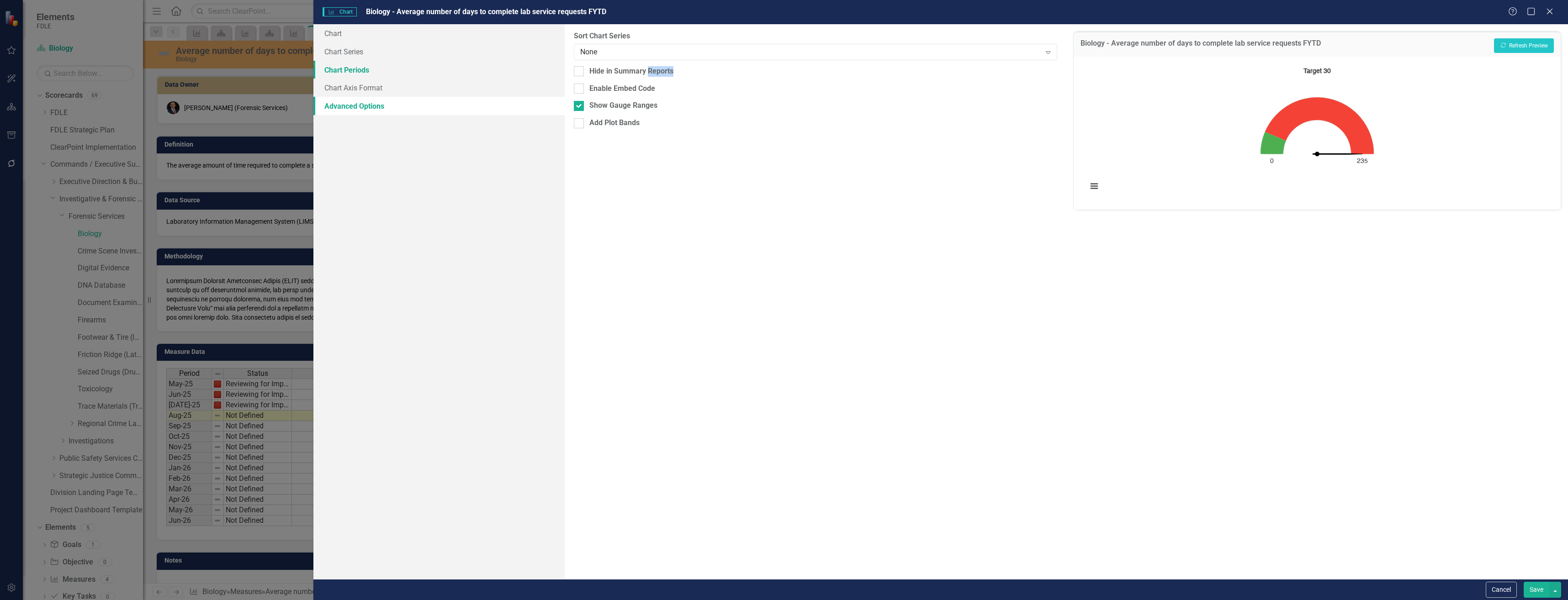
drag, startPoint x: 652, startPoint y: 69, endPoint x: 486, endPoint y: 76, distance: 166.1
click link "Chart Periods"
click link "Chart Axis Format"
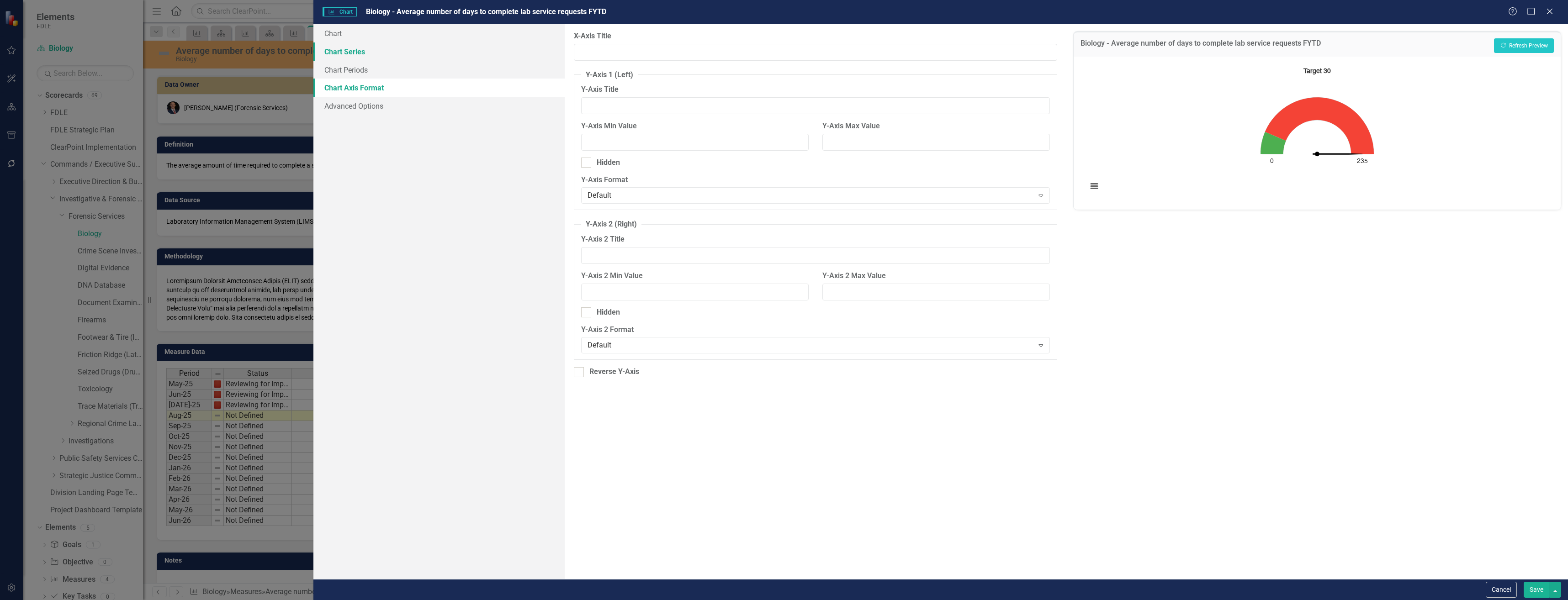
click link "Chart Series"
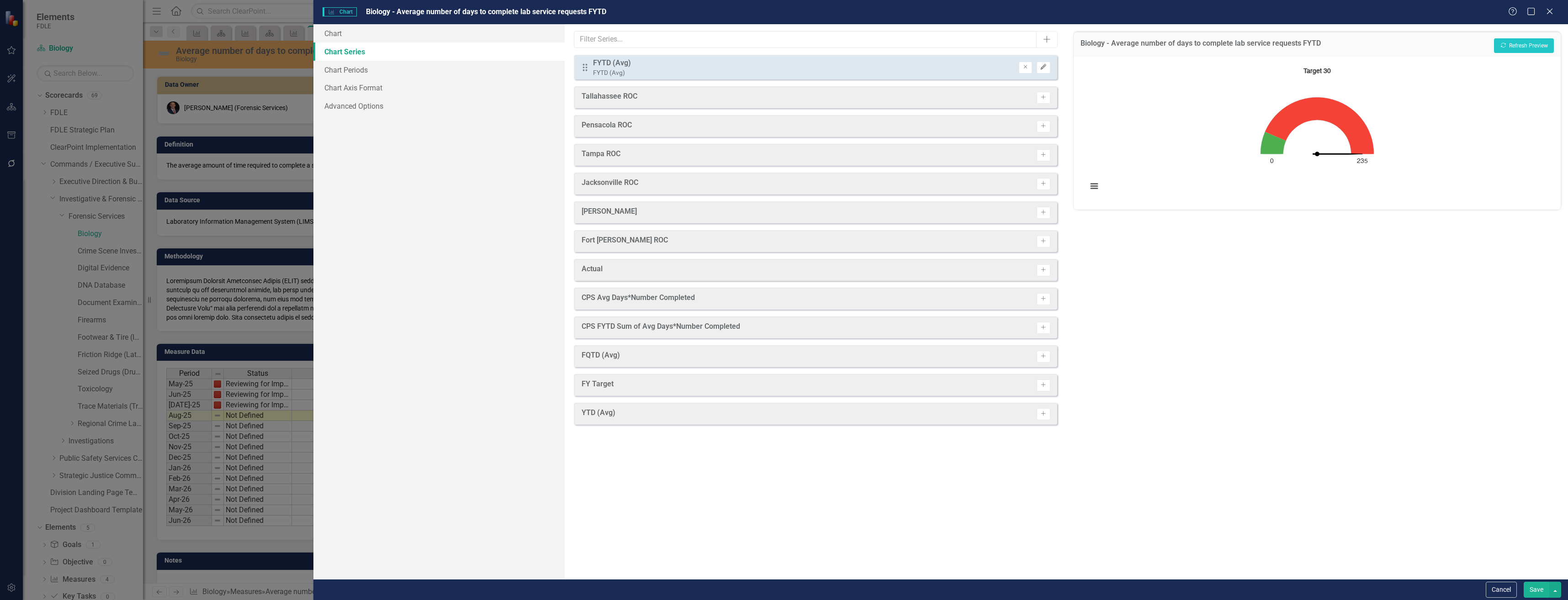
click icon "Edit"
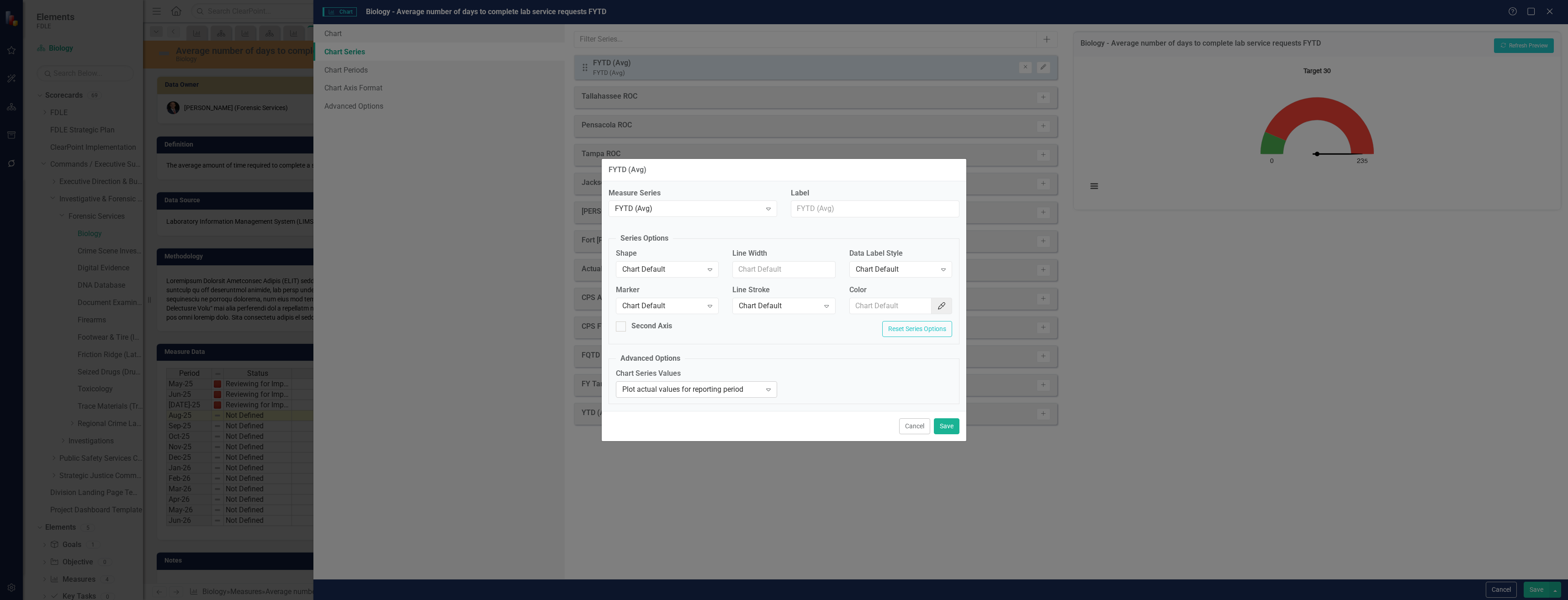
click icon "Expand"
click div "Chart Default"
click div "FYTD (Avg) Measure Series FYTD (Avg) Expand Label Series Options Shape Chart De…"
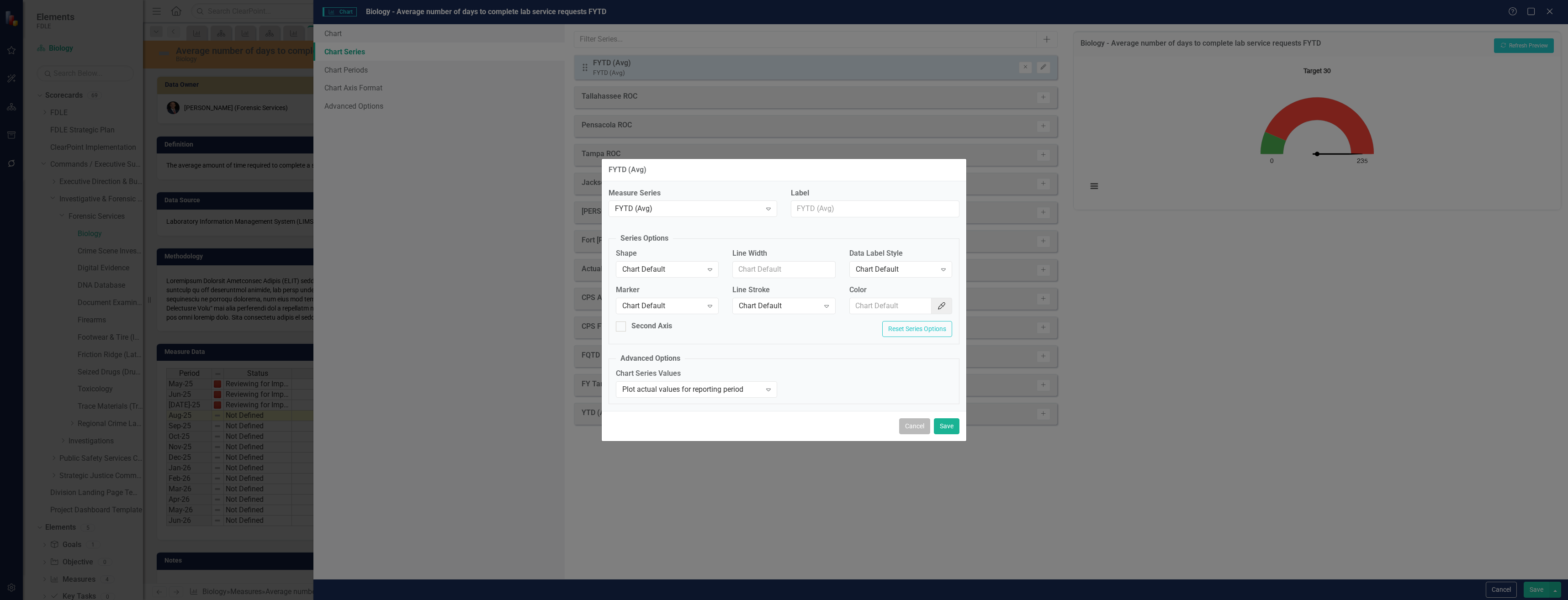
click button "Cancel"
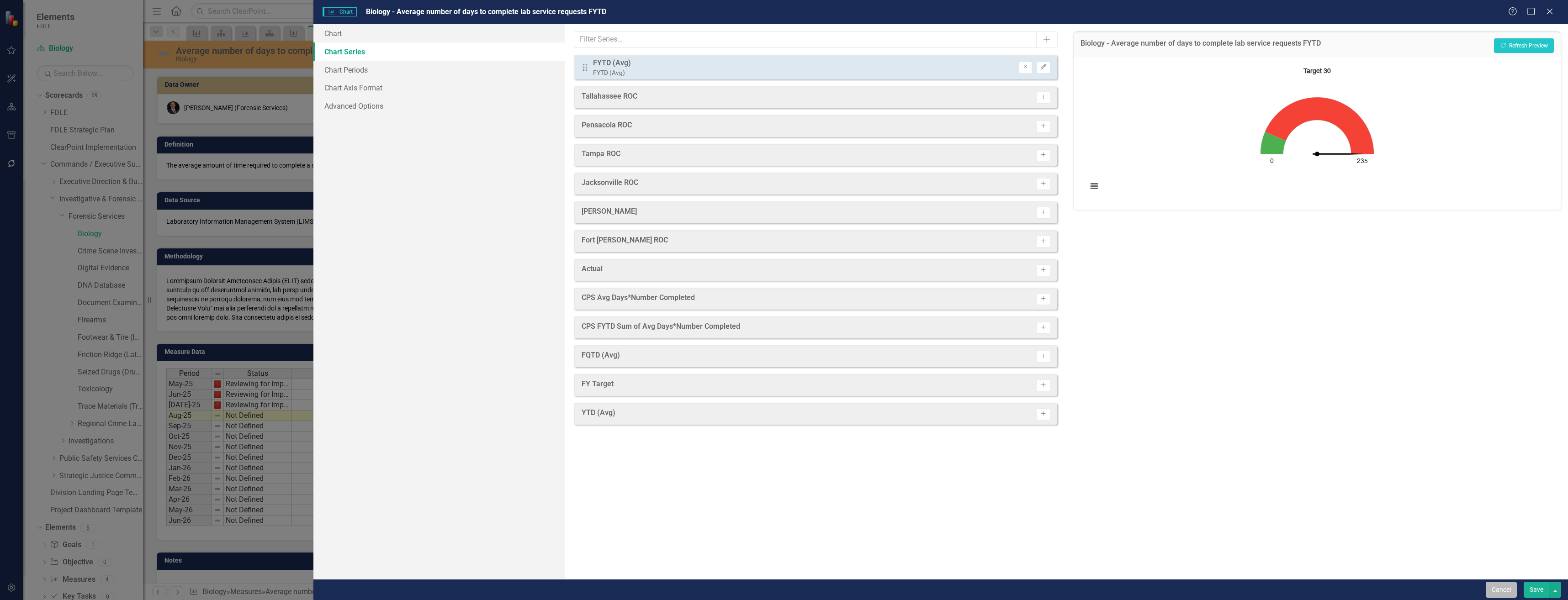
click button "Cancel"
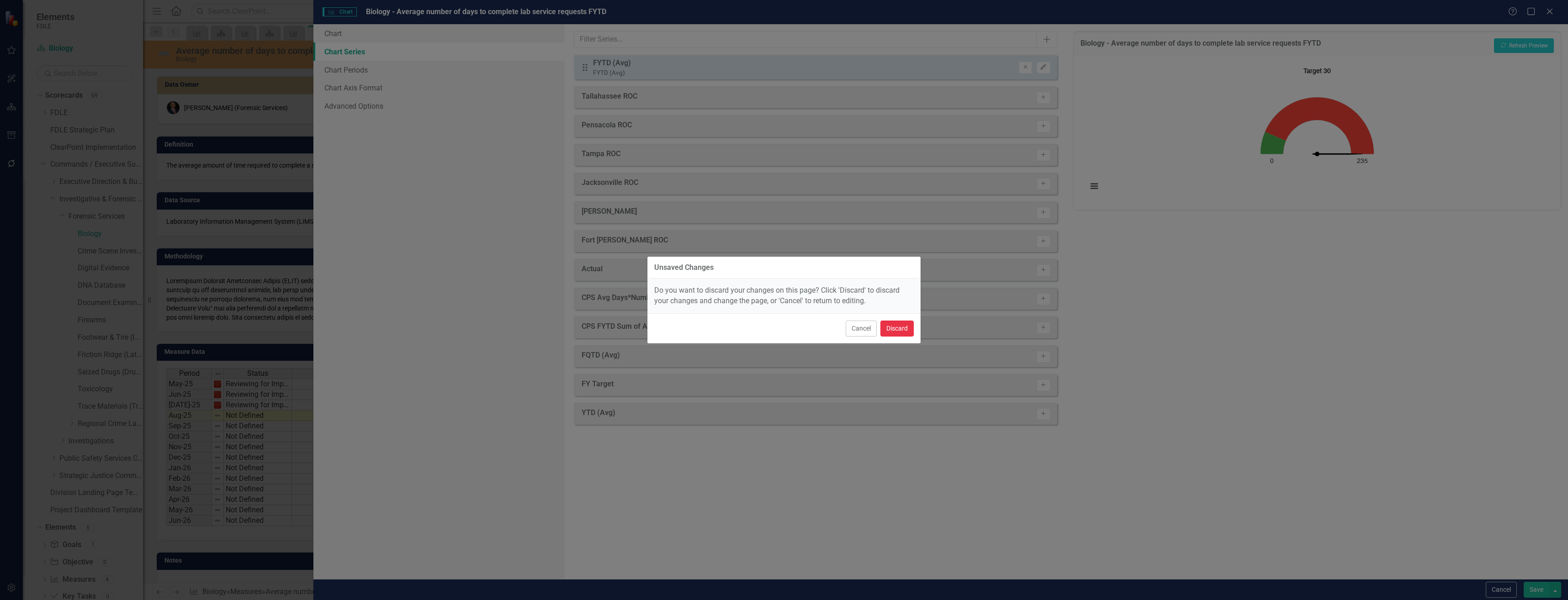
click button "Discard"
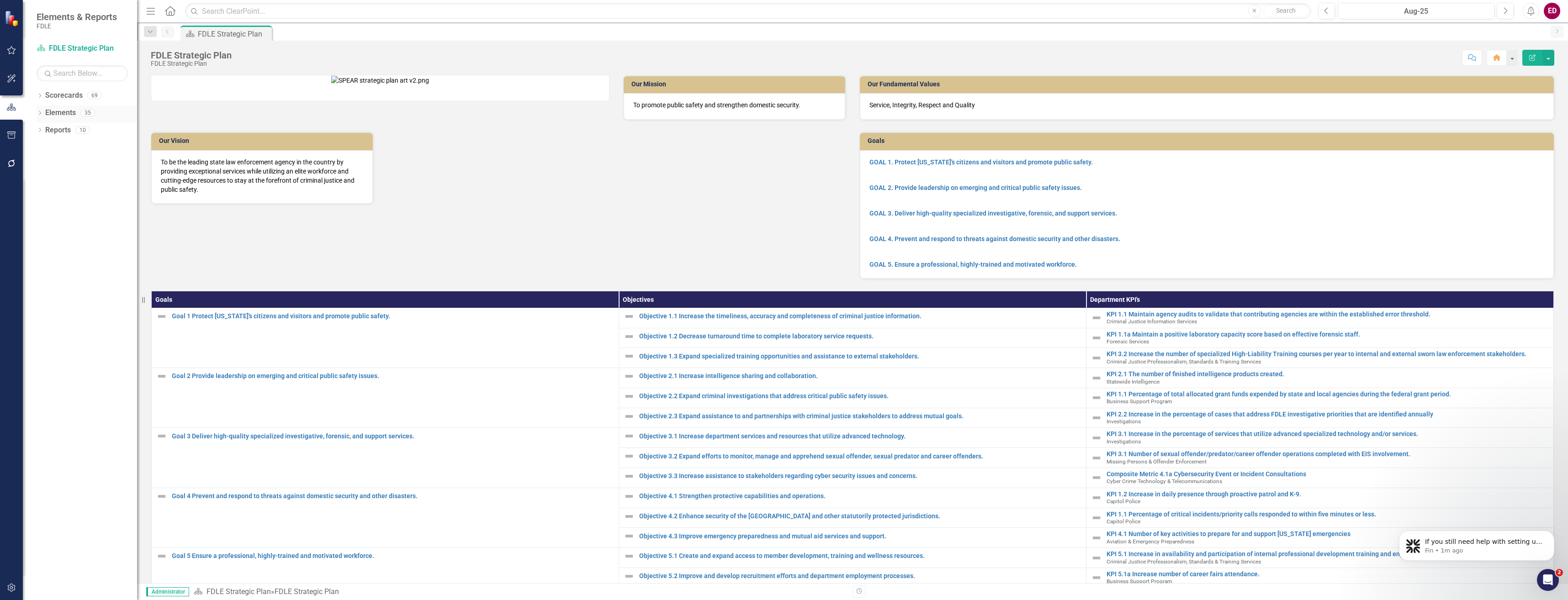
click at [38, 115] on icon "Dropdown" at bounding box center [40, 114] width 6 height 5
click at [40, 100] on div "Dropdown" at bounding box center [40, 97] width 6 height 8
click at [45, 167] on div "Dropdown" at bounding box center [44, 164] width 7 height 8
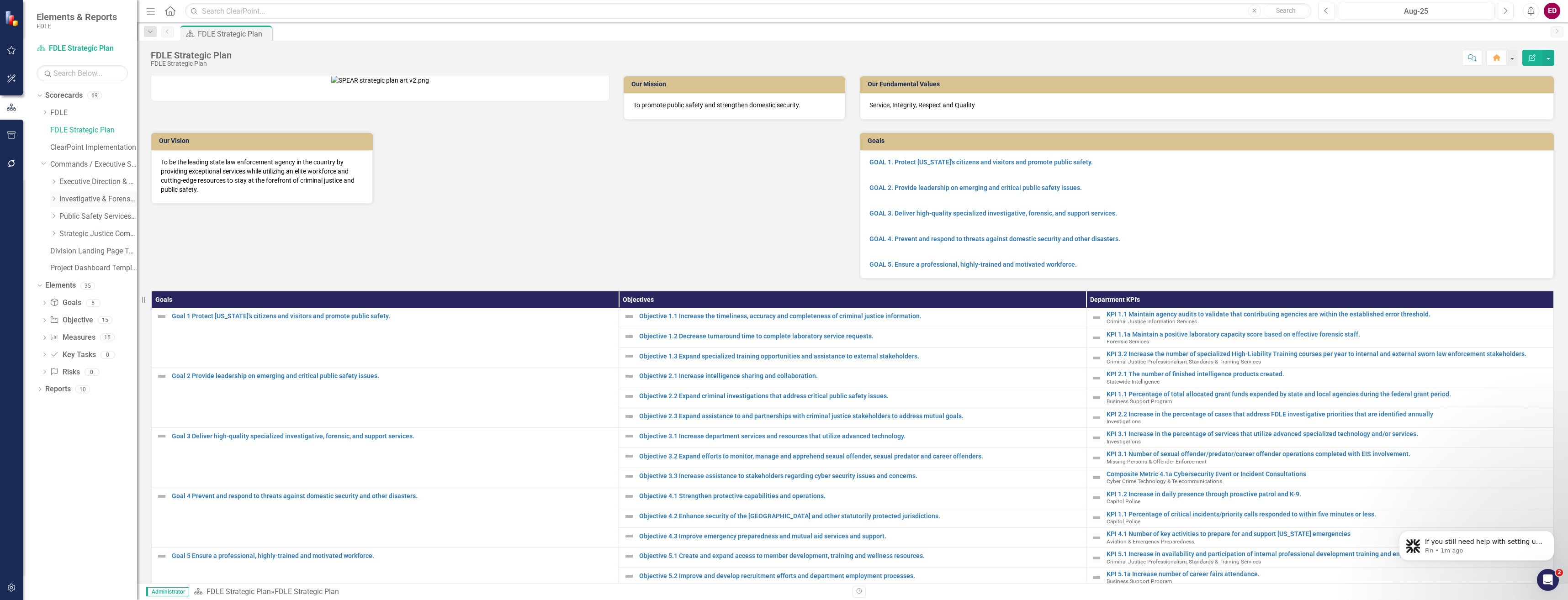
click at [55, 201] on icon "Dropdown" at bounding box center [53, 198] width 7 height 5
click at [60, 215] on icon "Dropdown" at bounding box center [62, 215] width 7 height 5
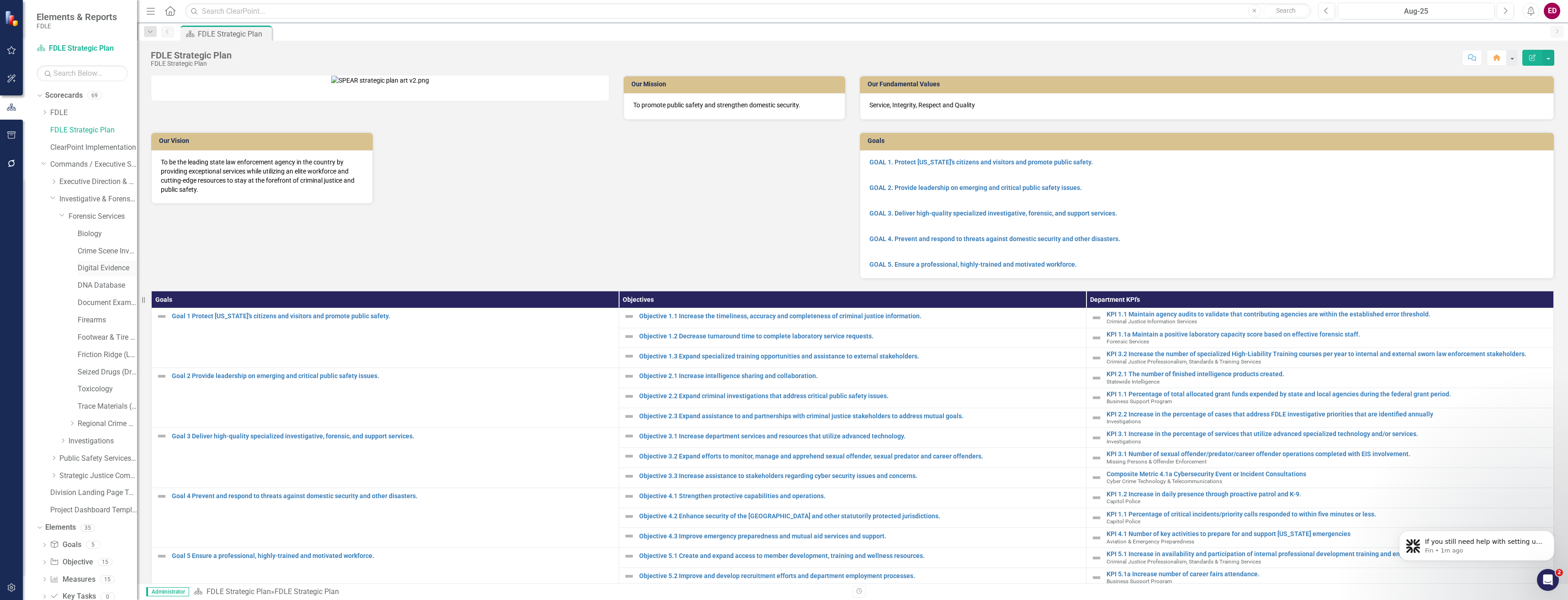
click at [88, 263] on link "Digital Evidence" at bounding box center [107, 268] width 59 height 11
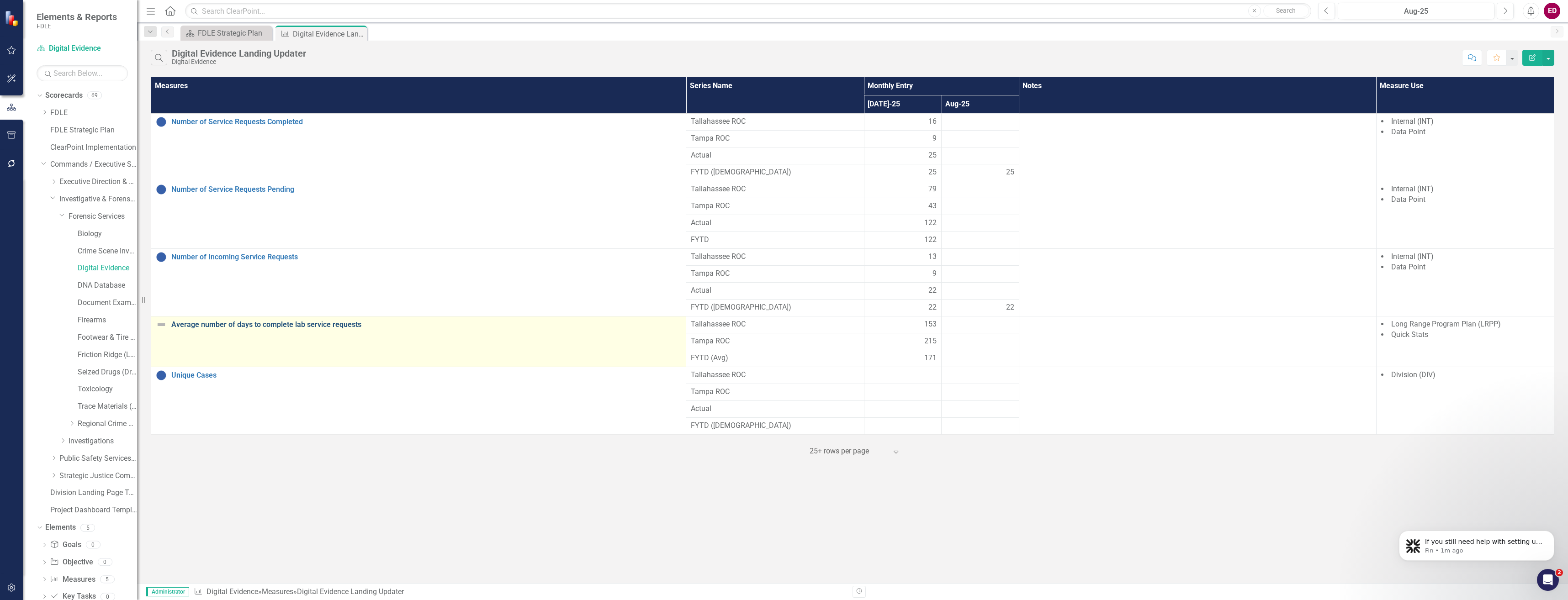
click at [281, 328] on link "Average number of days to complete lab service requests" at bounding box center [426, 325] width 510 height 8
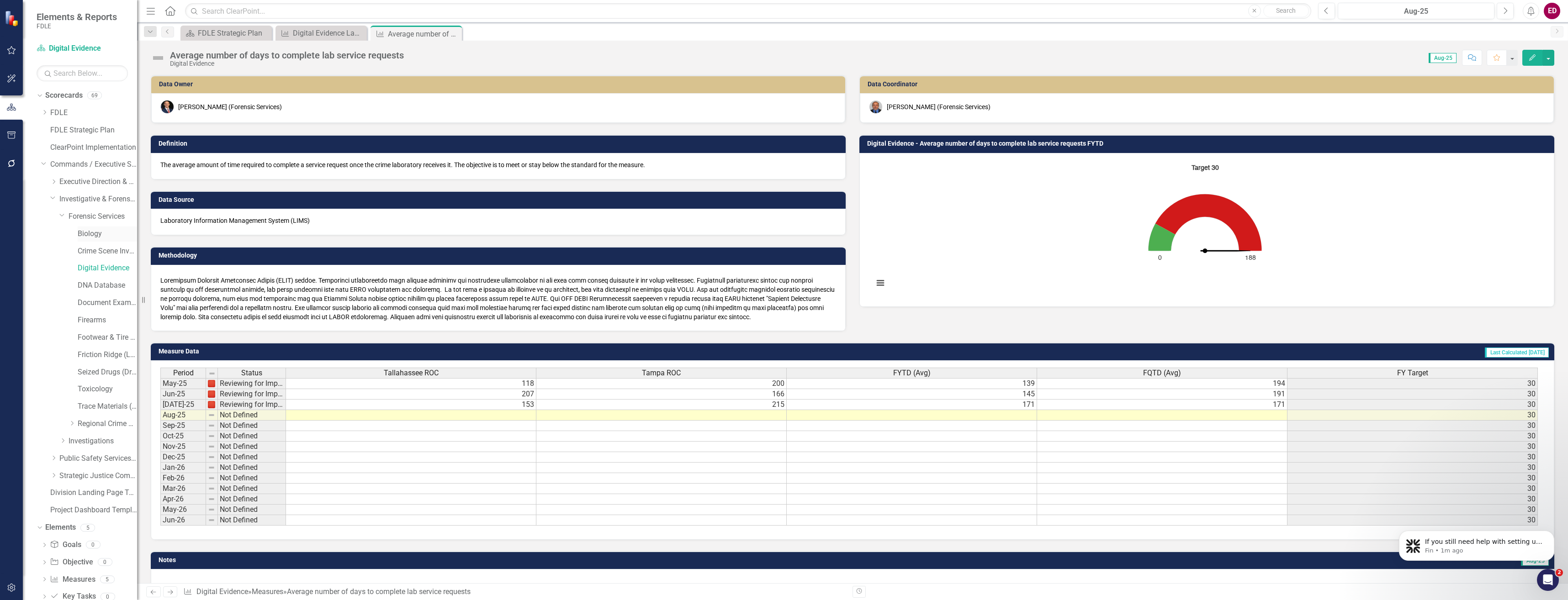
click at [100, 229] on link "Biology" at bounding box center [107, 234] width 59 height 11
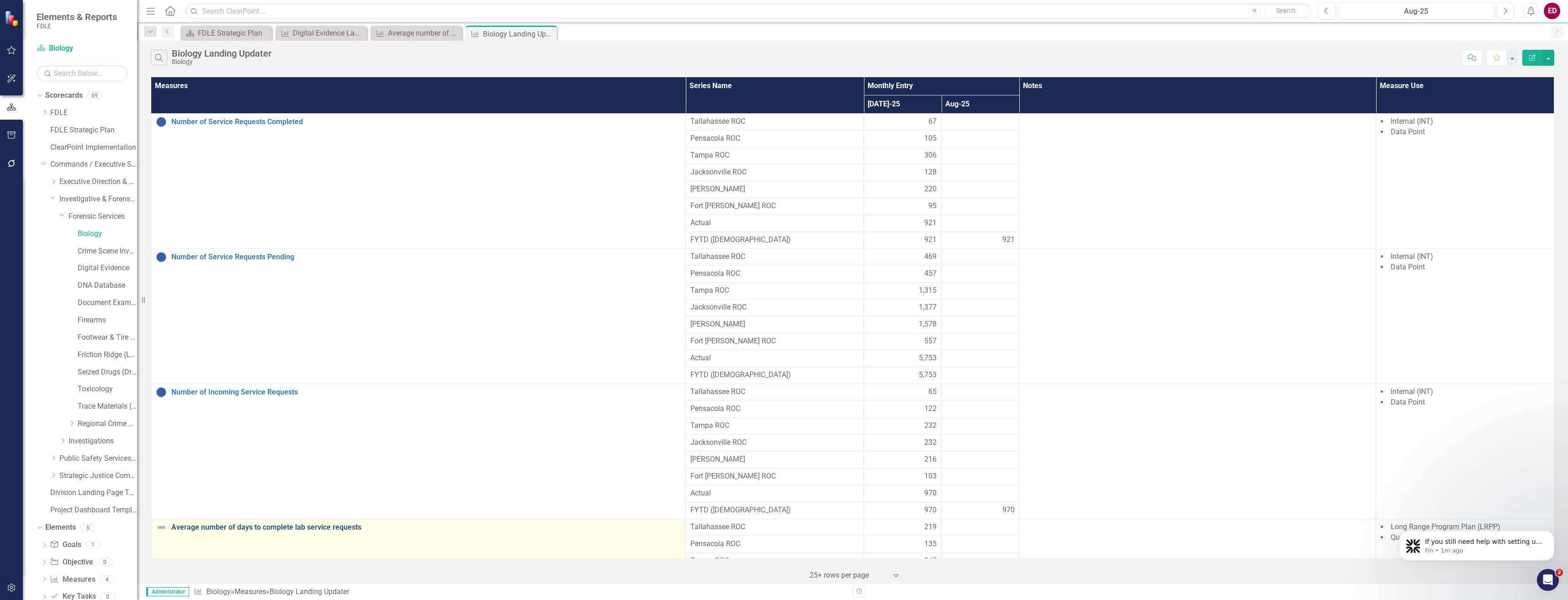
click at [308, 527] on link "Average number of days to complete lab service requests" at bounding box center [426, 527] width 510 height 8
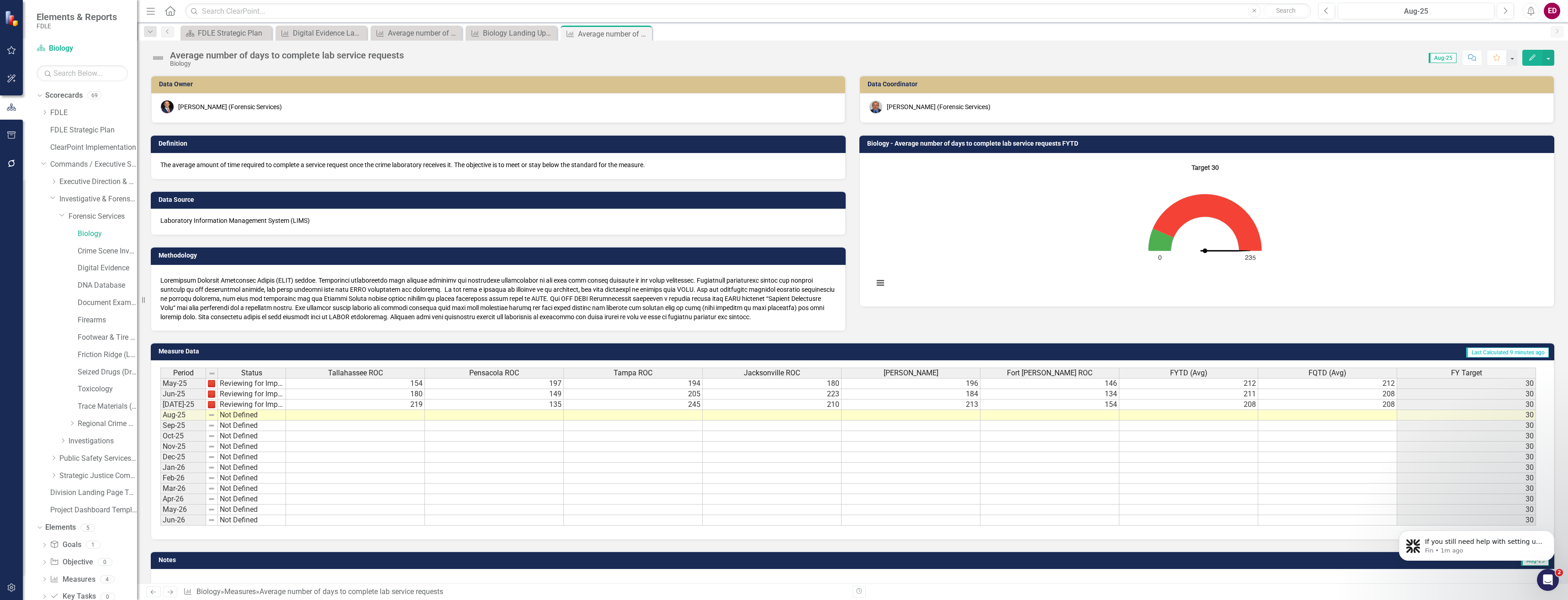
click at [1528, 61] on button "Edit" at bounding box center [1532, 57] width 20 height 16
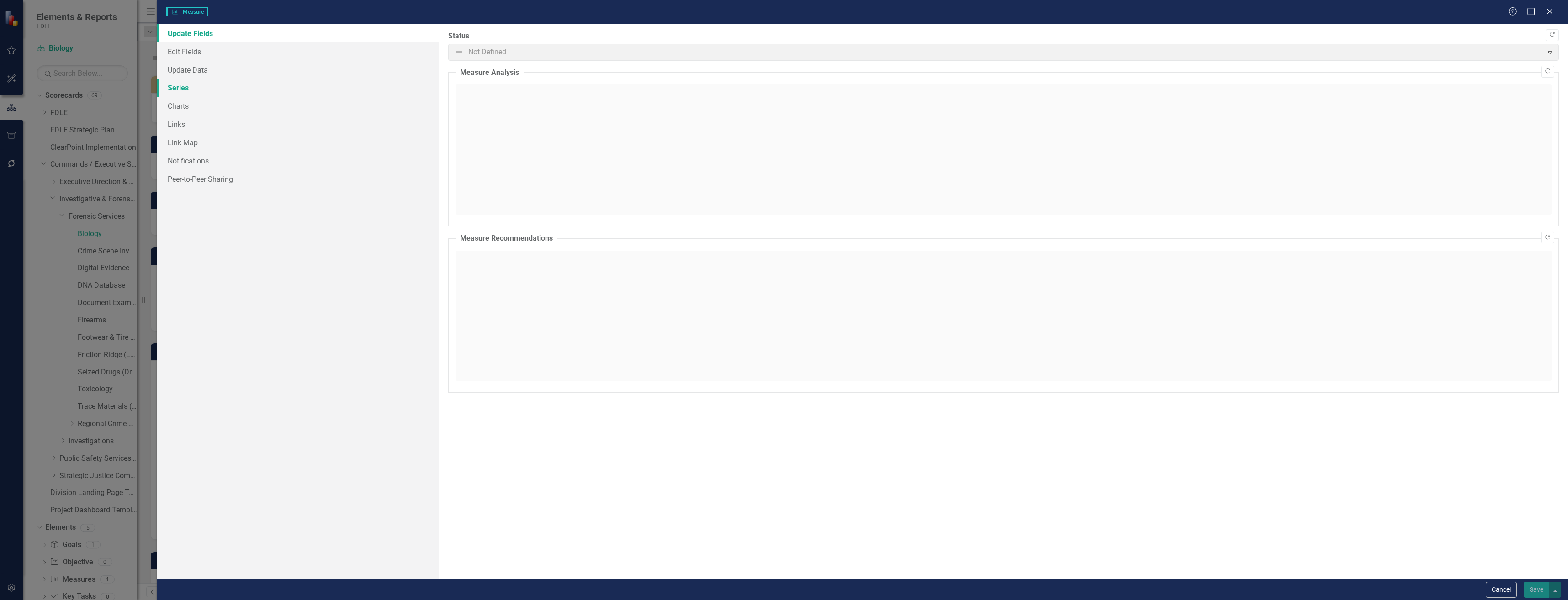
click at [328, 90] on link "Series" at bounding box center [297, 87] width 282 height 18
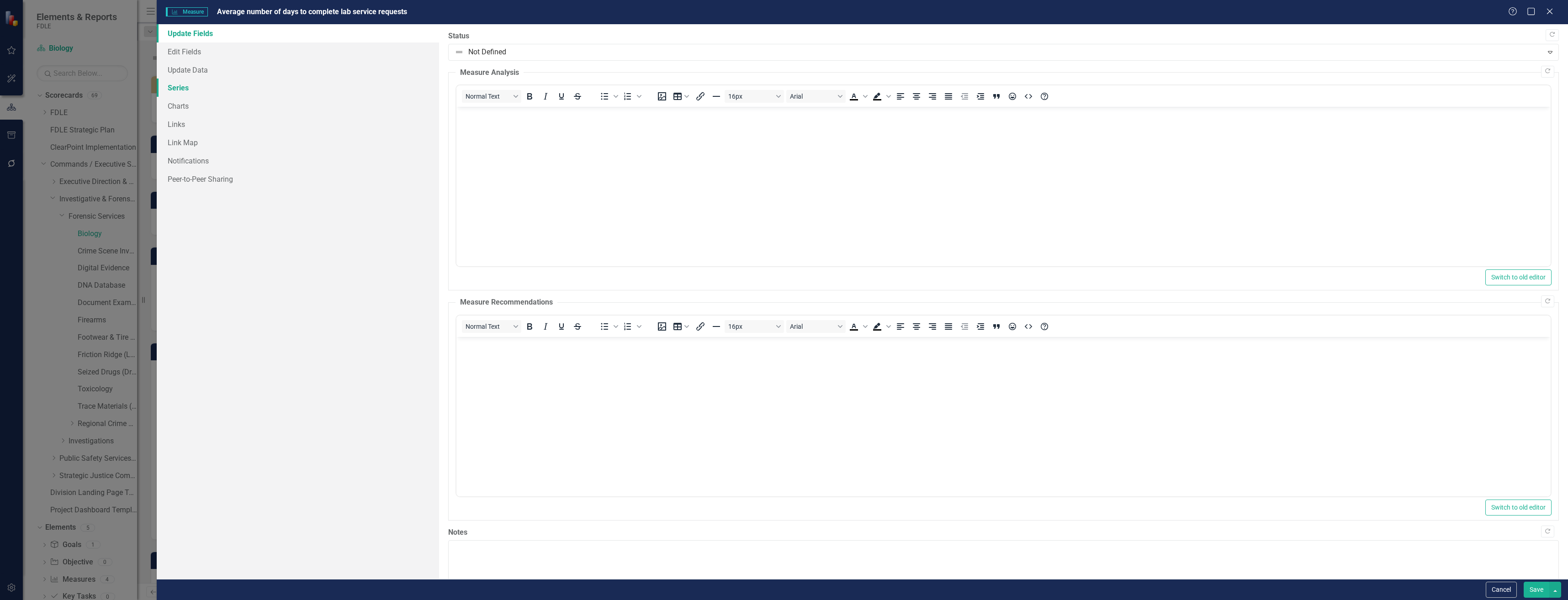
click at [328, 90] on link "Series" at bounding box center [297, 87] width 282 height 18
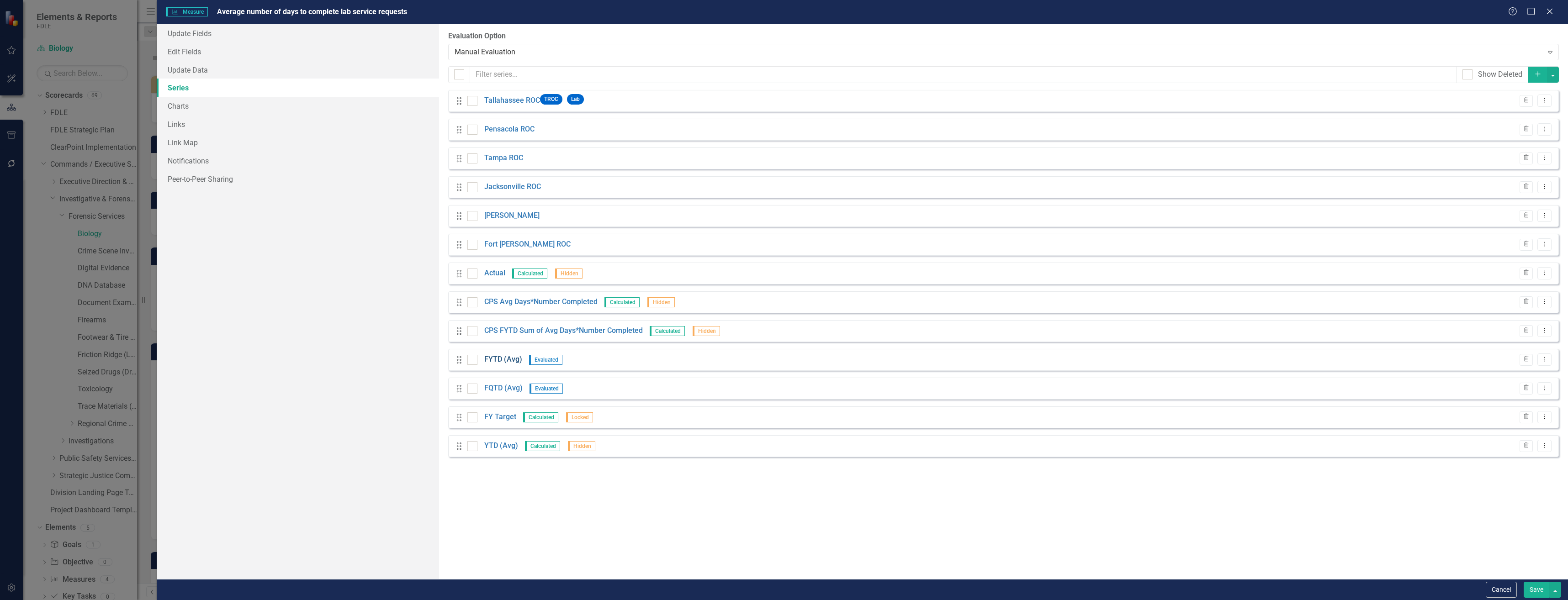
click at [505, 357] on link "FYTD (Avg)" at bounding box center [503, 360] width 38 height 11
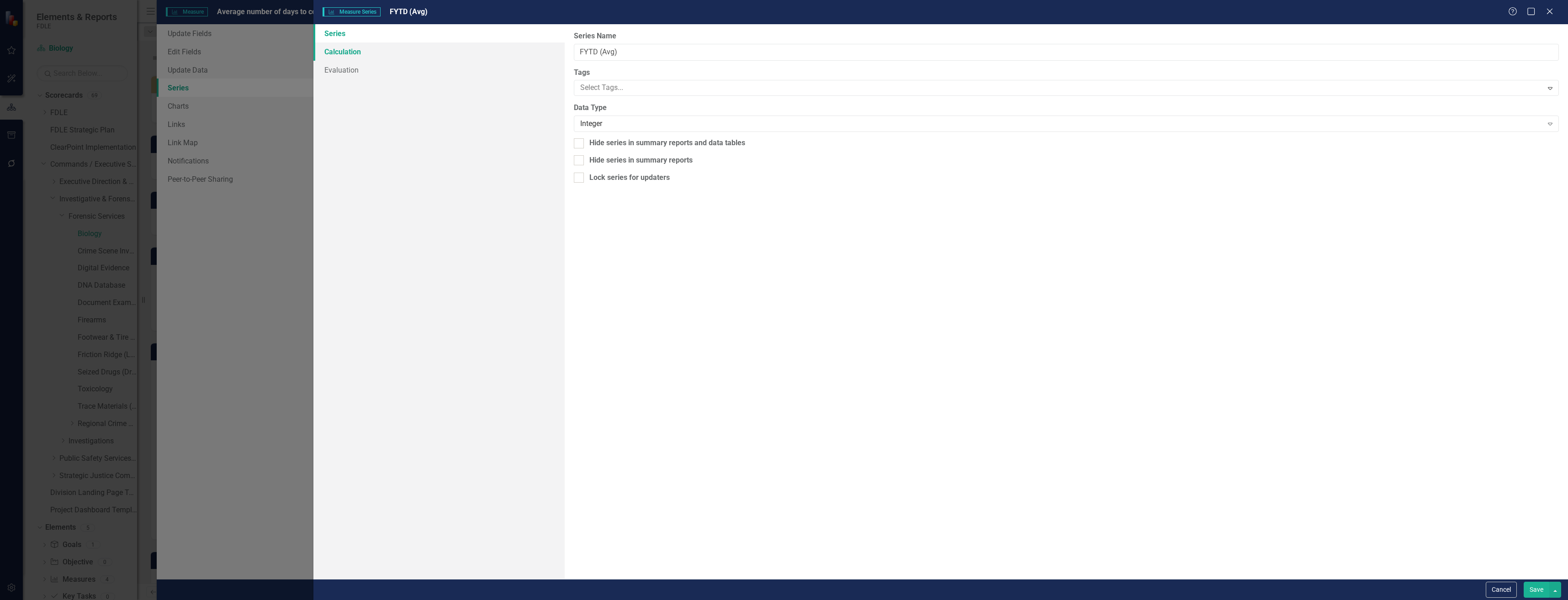
click at [447, 48] on link "Calculation" at bounding box center [439, 52] width 251 height 18
click at [460, 35] on link "Series" at bounding box center [439, 33] width 251 height 18
click at [470, 77] on link "Evaluation" at bounding box center [439, 70] width 251 height 18
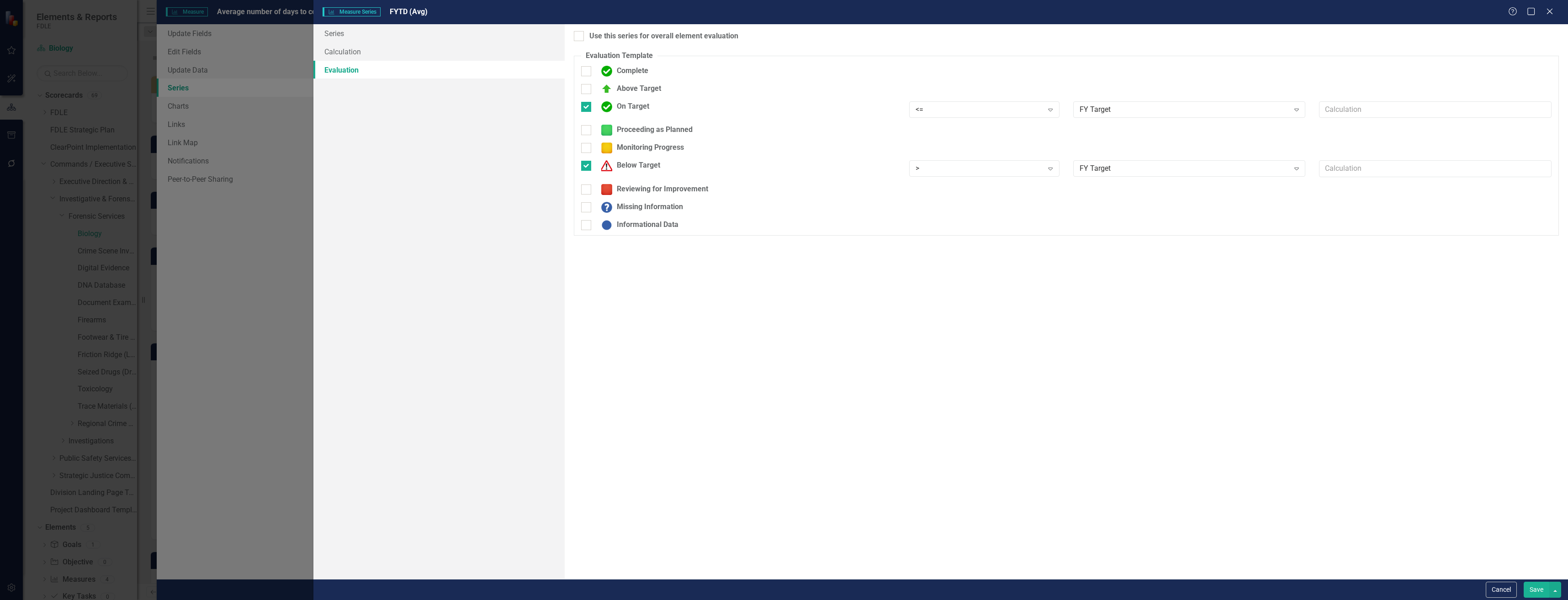
click at [1484, 592] on div "Cancel Save" at bounding box center [1522, 589] width 78 height 16
click at [1510, 589] on button "Cancel" at bounding box center [1501, 589] width 31 height 16
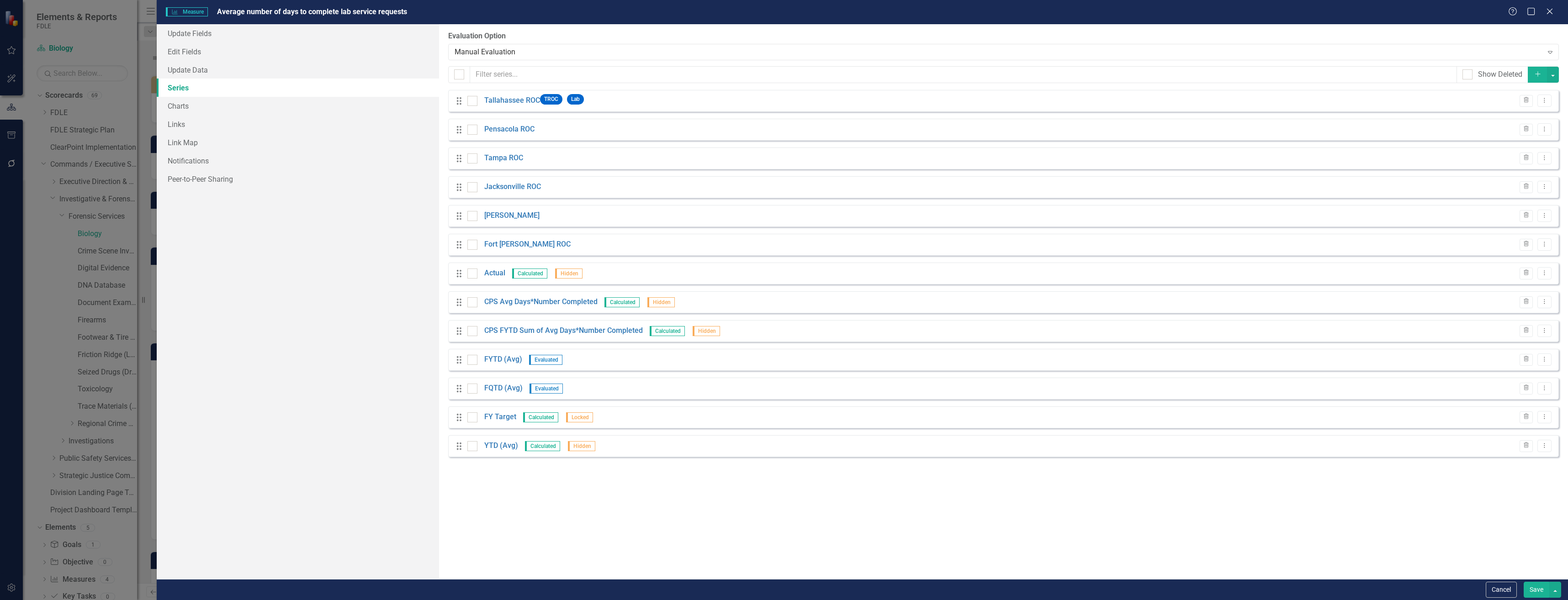
click at [1510, 589] on button "Cancel" at bounding box center [1501, 589] width 31 height 16
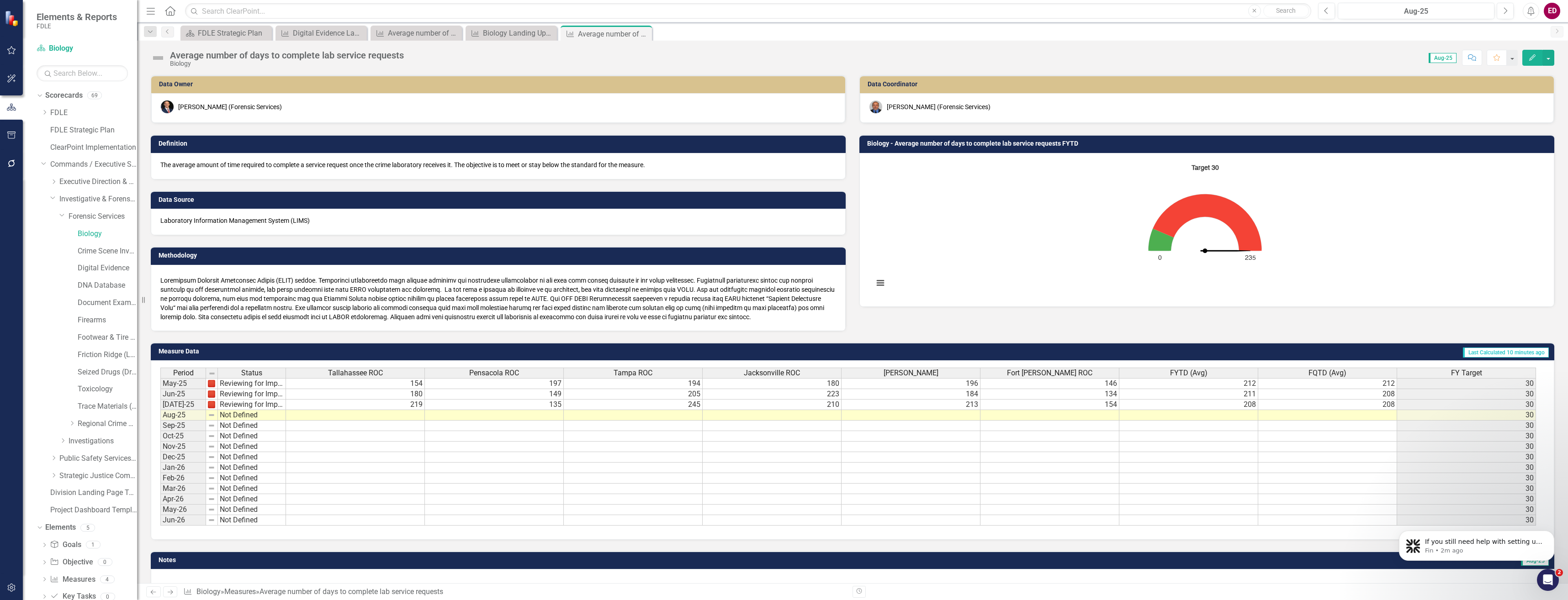
click at [1018, 268] on rect "Interactive chart" at bounding box center [1204, 229] width 672 height 137
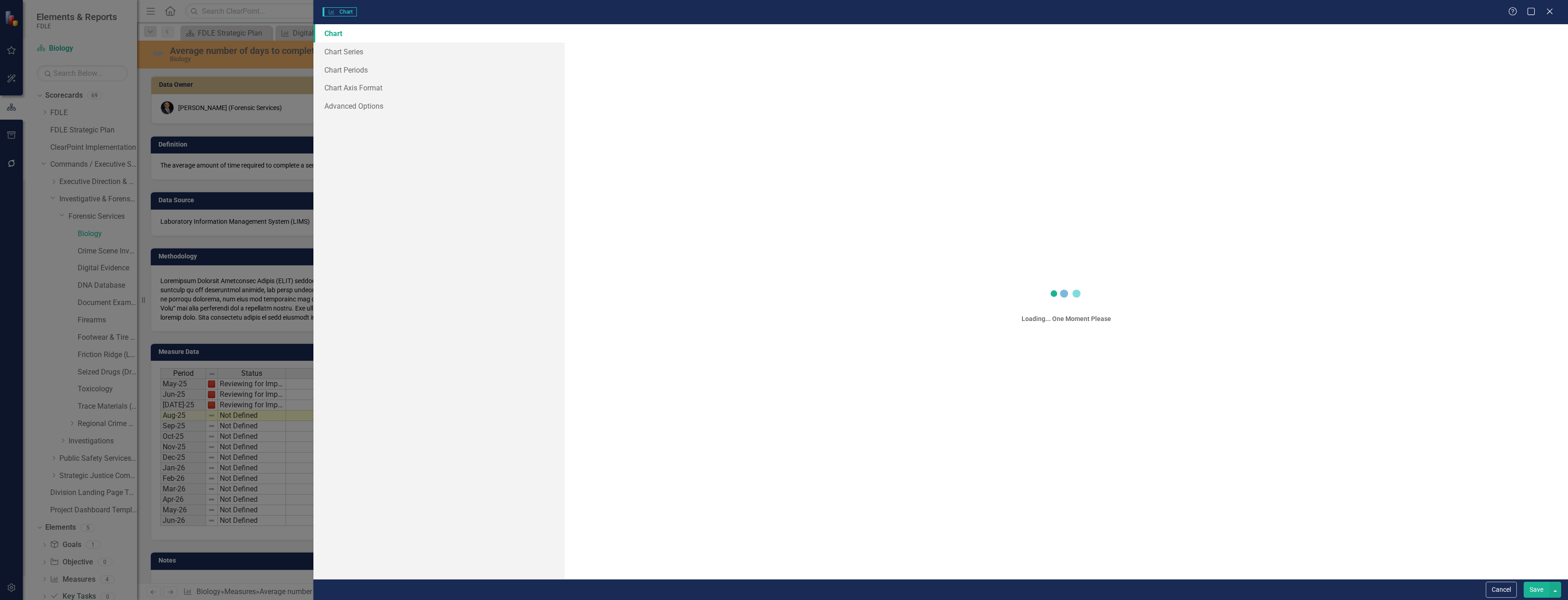
click at [406, 69] on div "Charts Chart Help Maximize Close Chart Chart Series Chart Periods Chart Axis Fo…" at bounding box center [784, 300] width 1568 height 600
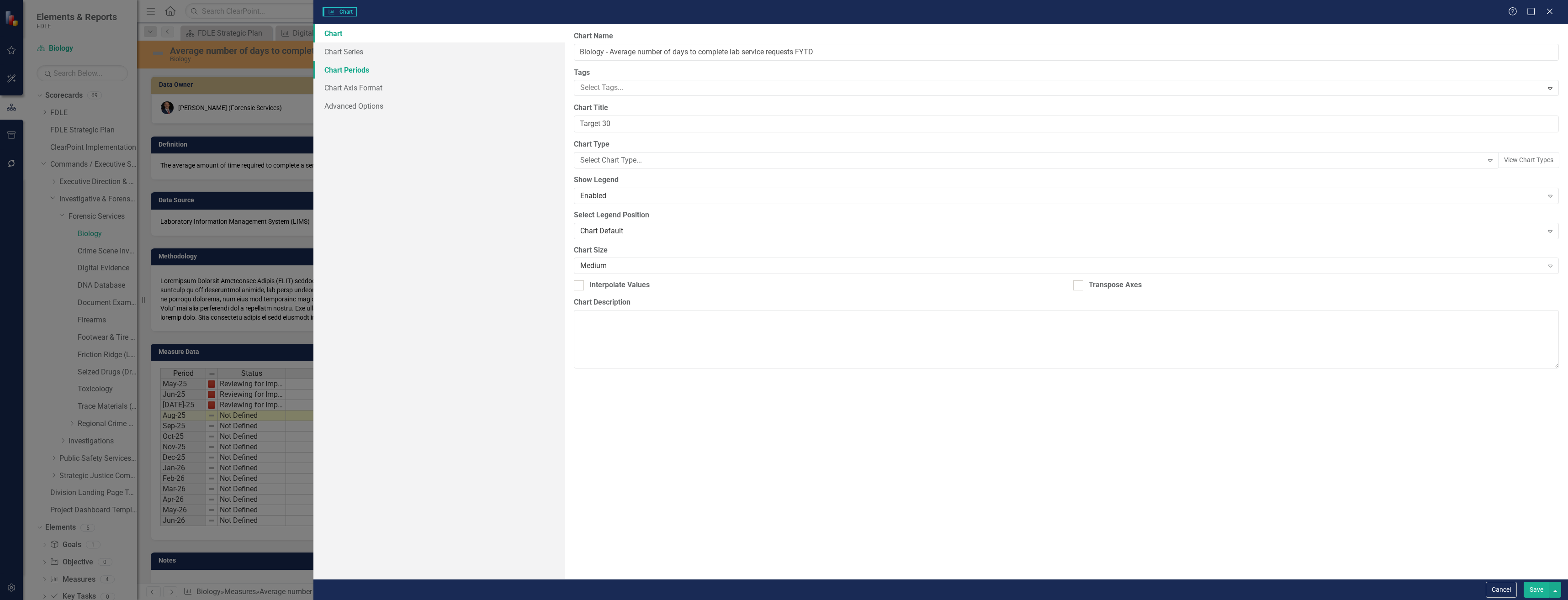
click at [406, 69] on link "Chart Periods" at bounding box center [439, 70] width 251 height 18
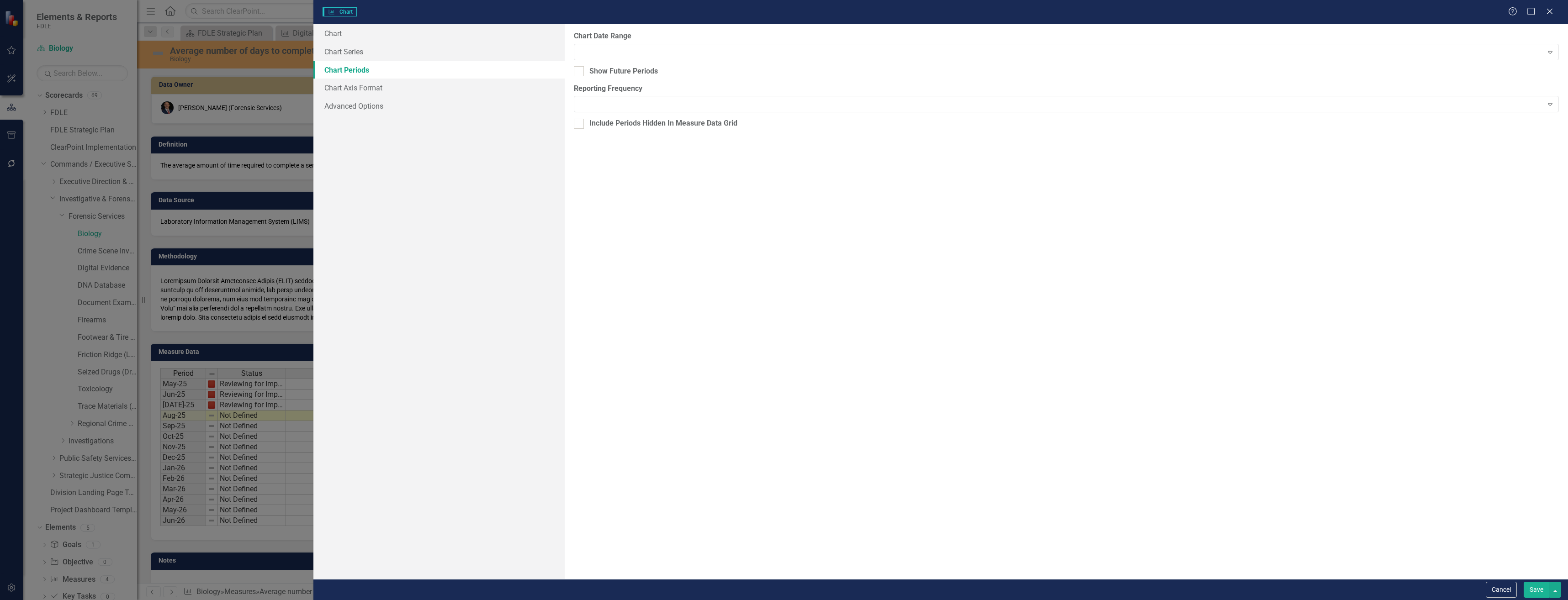
checkbox input "true"
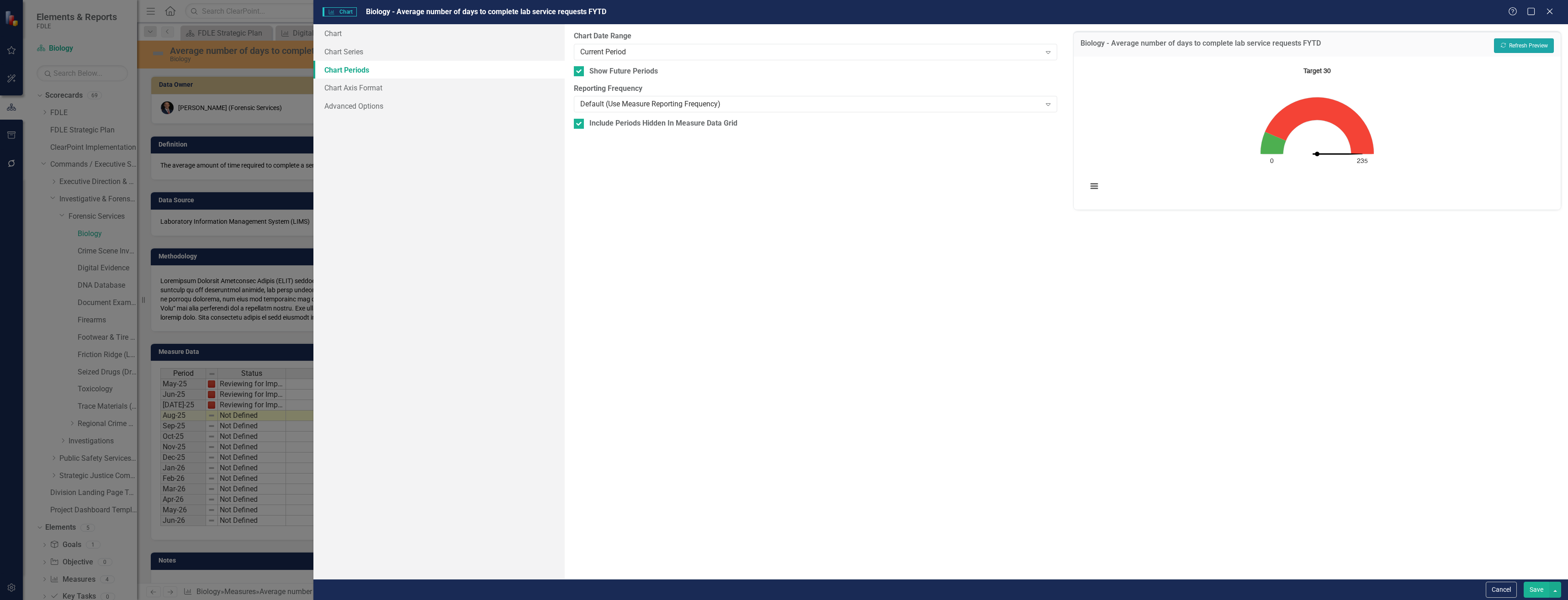
click at [1553, 50] on button "Recalculate Refresh Preview" at bounding box center [1524, 45] width 60 height 14
click at [333, 52] on link "Chart Series" at bounding box center [439, 52] width 251 height 18
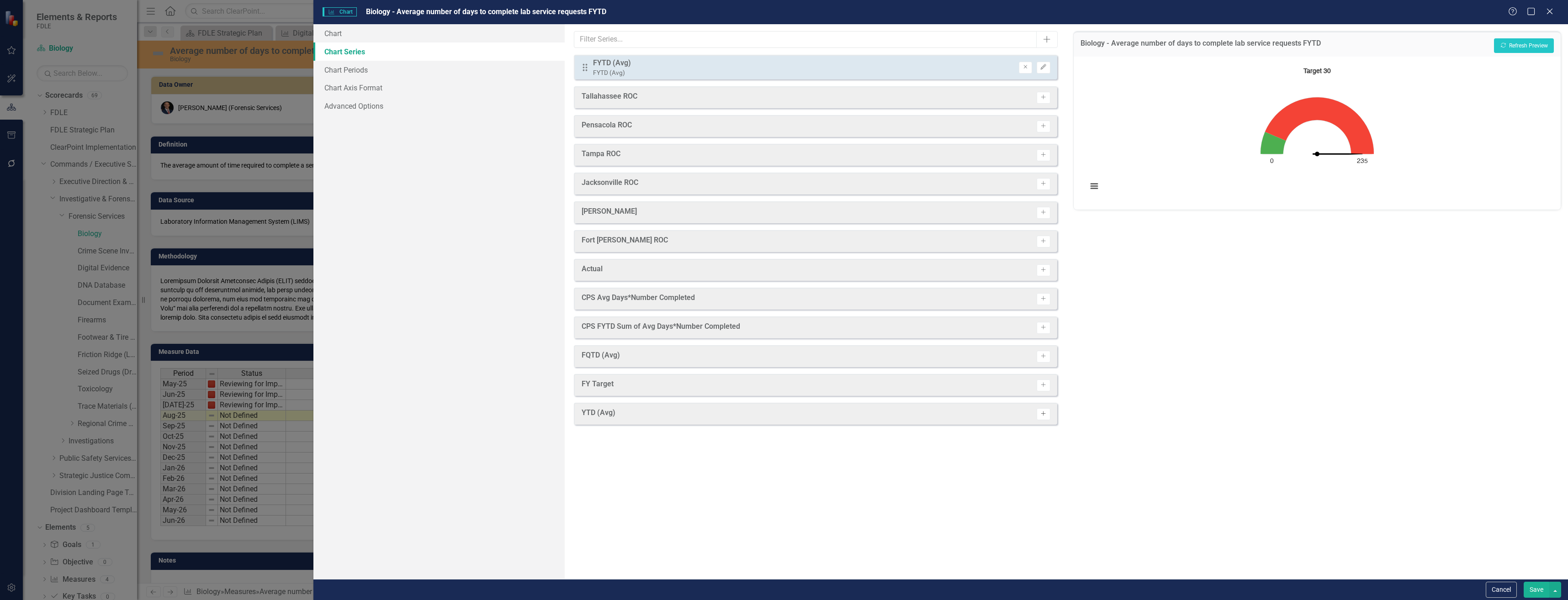
click at [1047, 414] on button "Activate" at bounding box center [1042, 414] width 13 height 12
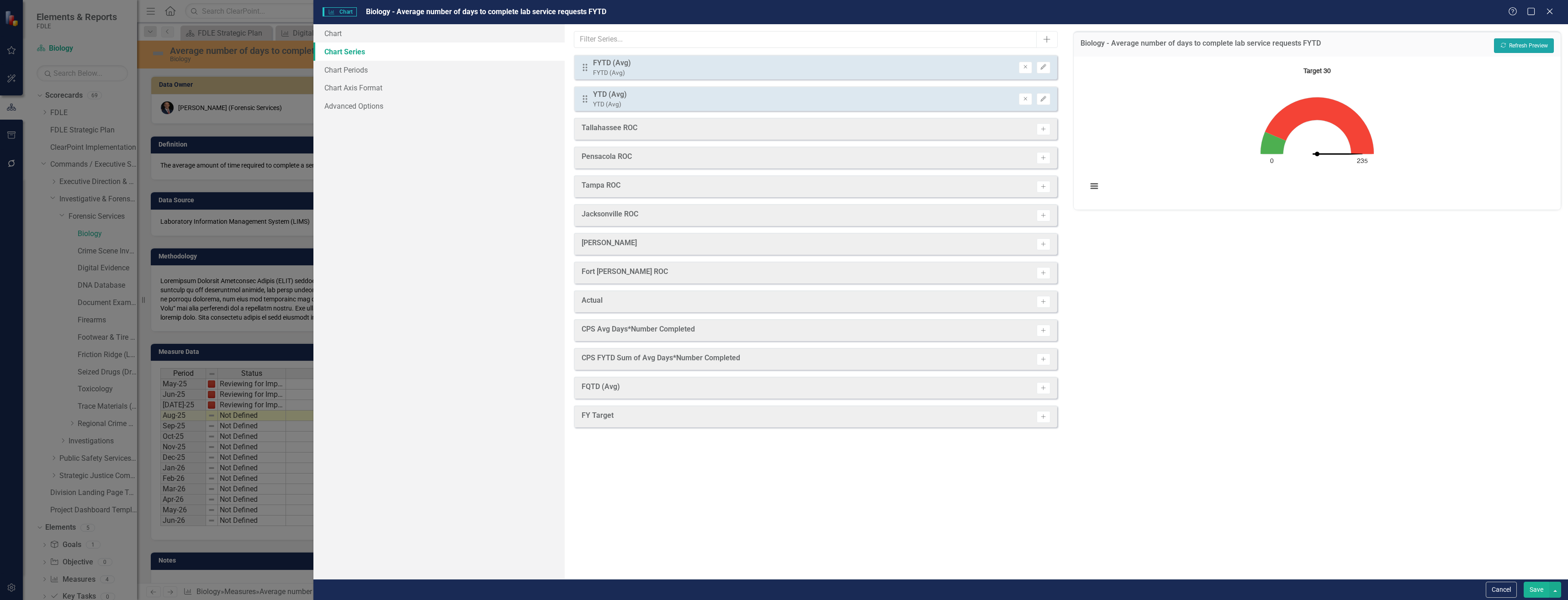
click at [1549, 48] on button "Recalculate Refresh Preview" at bounding box center [1524, 45] width 60 height 14
click at [1027, 71] on button "Remove" at bounding box center [1025, 68] width 13 height 12
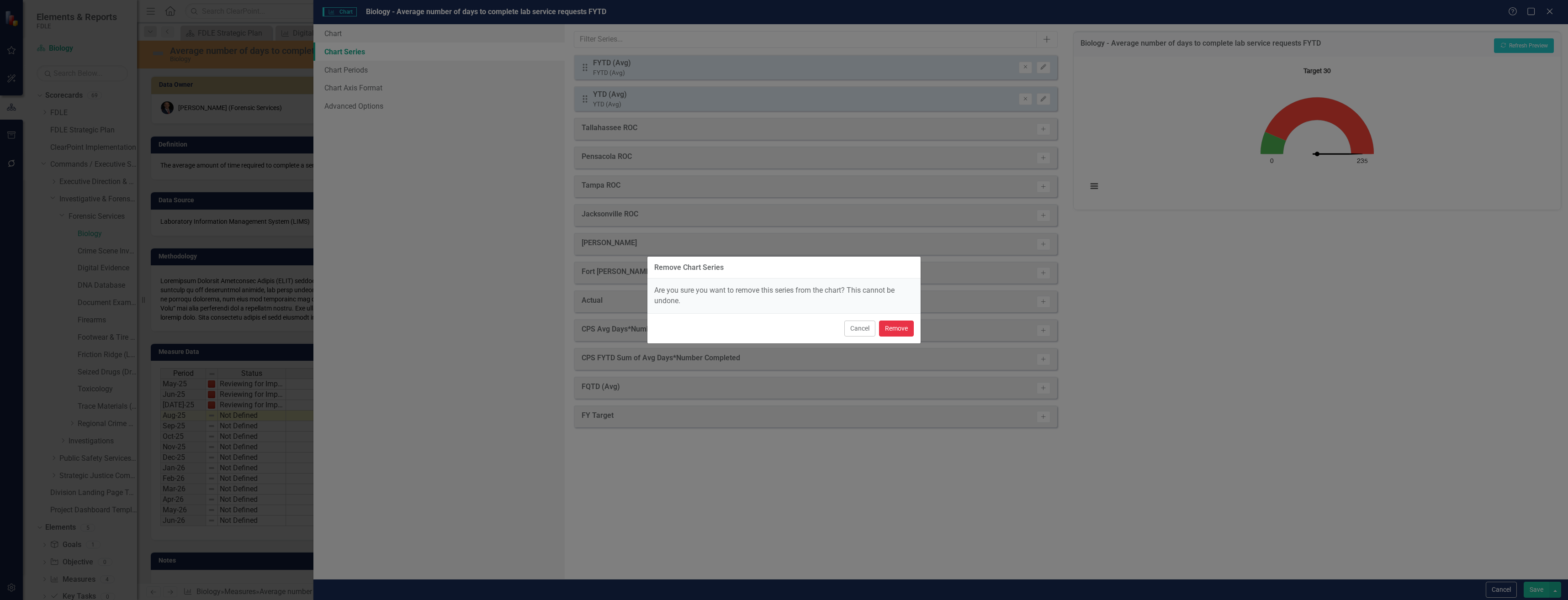
click at [898, 325] on button "Remove" at bounding box center [896, 329] width 35 height 16
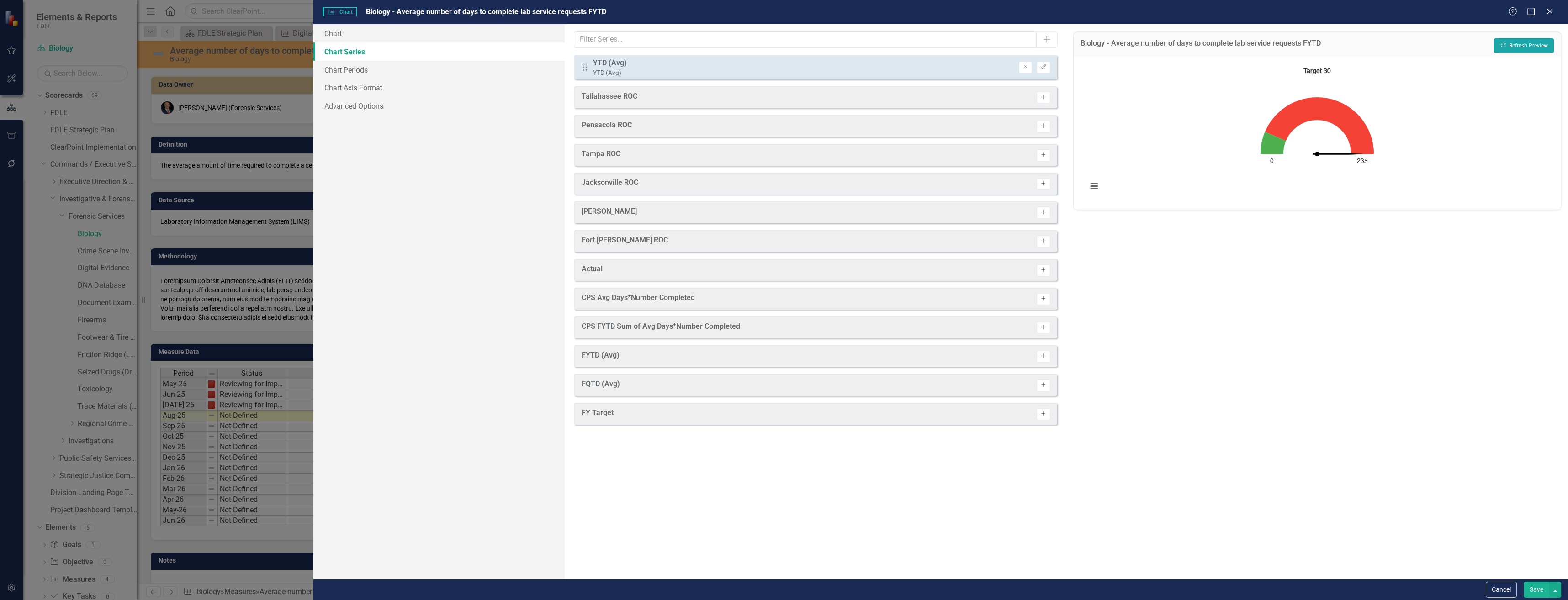
click at [1522, 49] on button "Recalculate Refresh Preview" at bounding box center [1524, 45] width 60 height 14
click at [1509, 589] on button "Cancel" at bounding box center [1501, 589] width 31 height 16
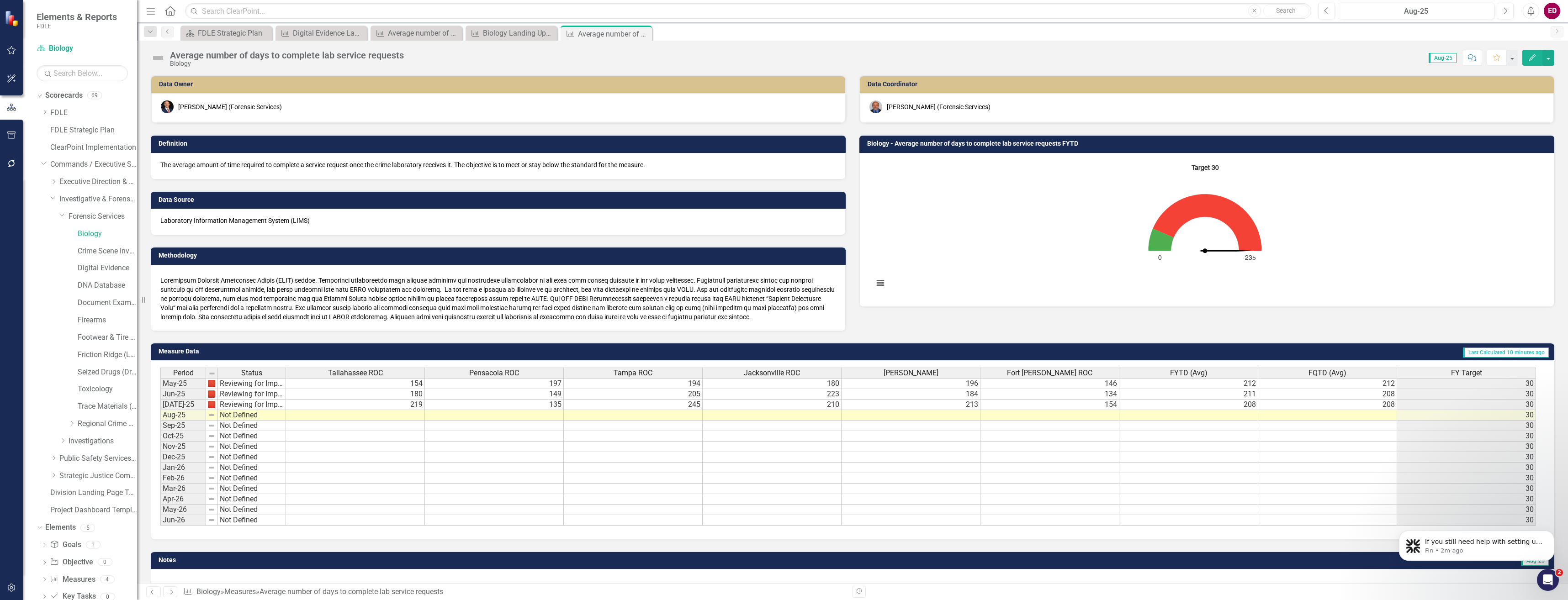
click at [1334, 183] on rect "Interactive chart" at bounding box center [1204, 229] width 672 height 137
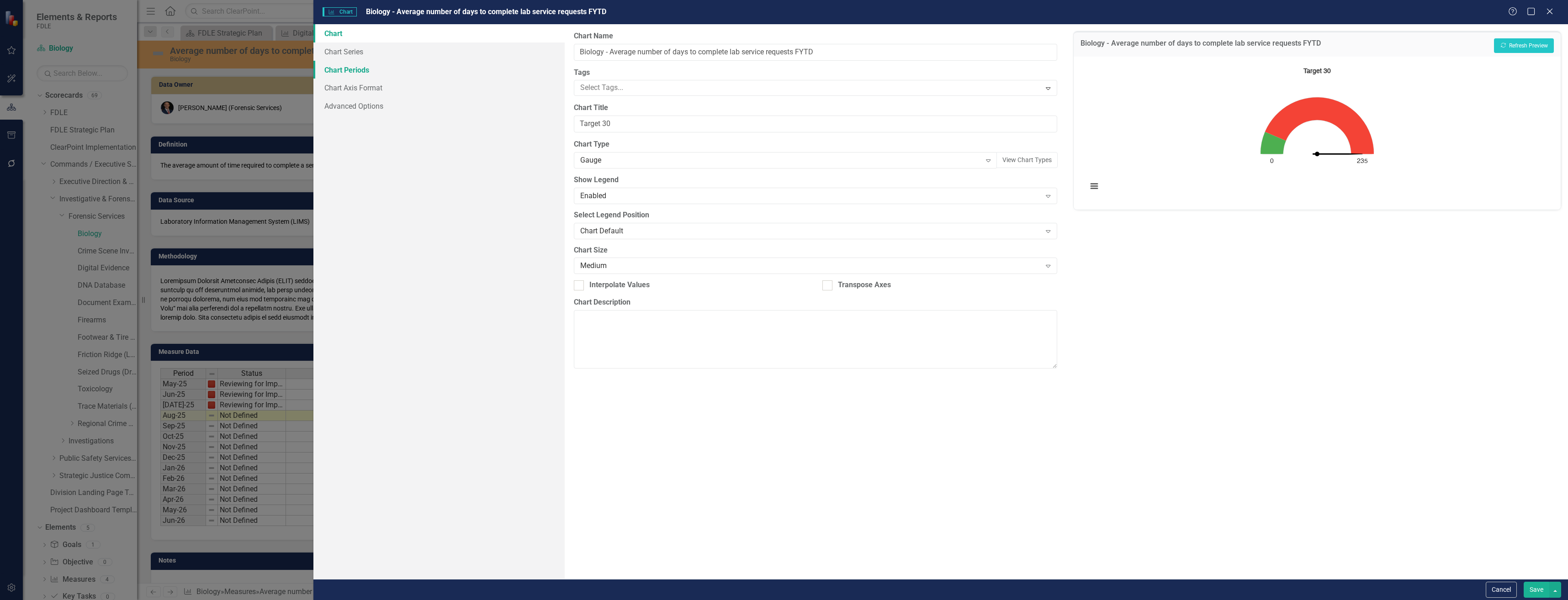
click at [434, 71] on link "Chart Periods" at bounding box center [439, 70] width 251 height 18
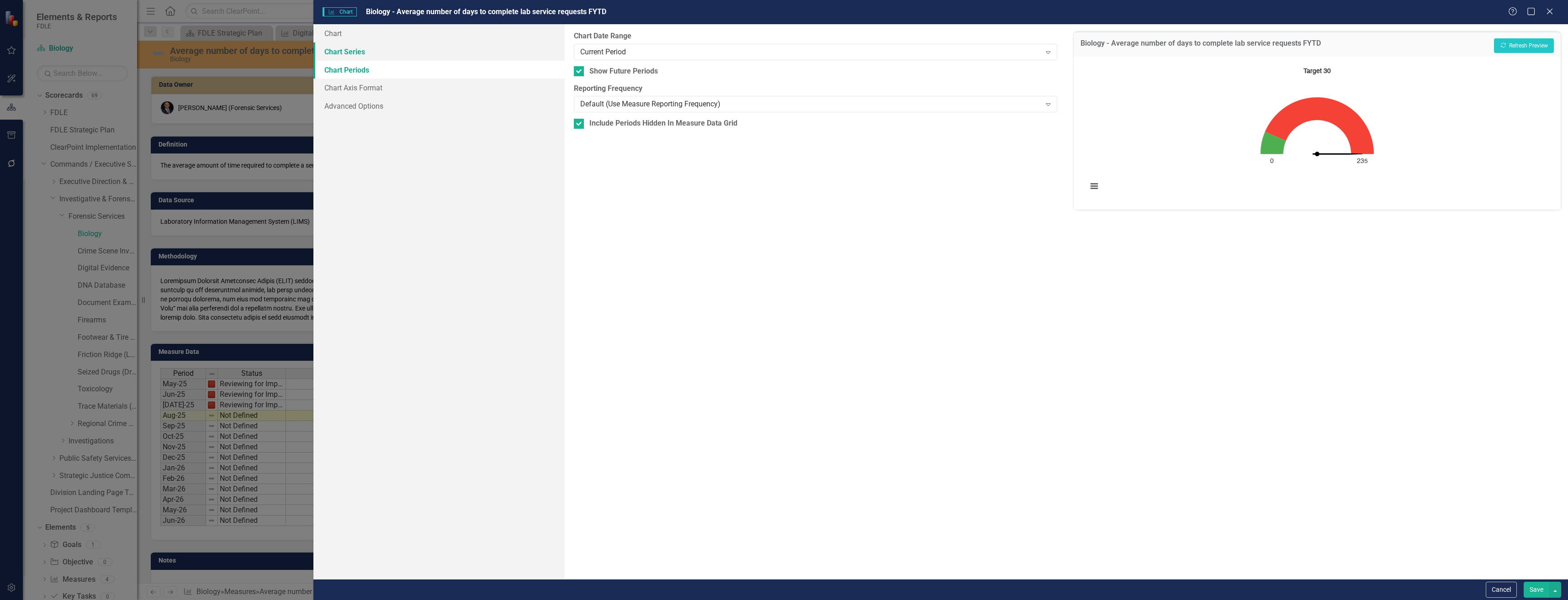
click at [450, 49] on link "Chart Series" at bounding box center [439, 52] width 251 height 18
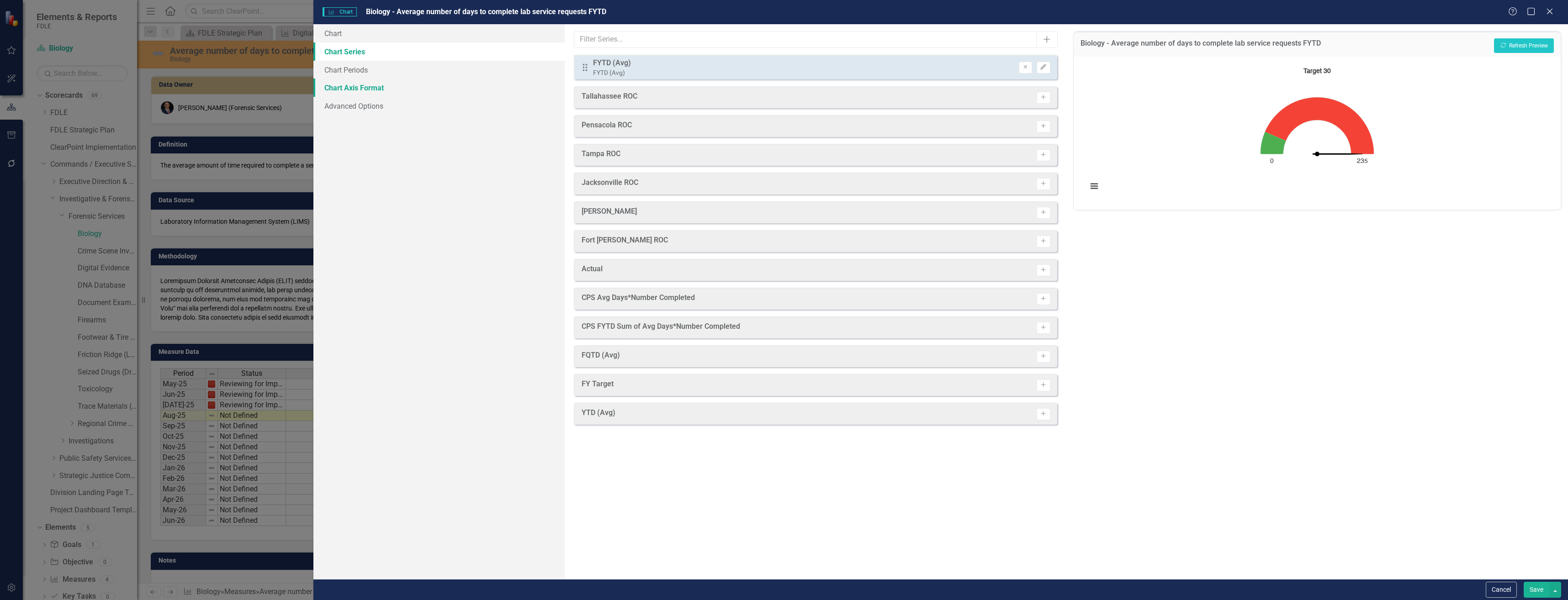
click at [476, 94] on link "Chart Axis Format" at bounding box center [439, 87] width 251 height 18
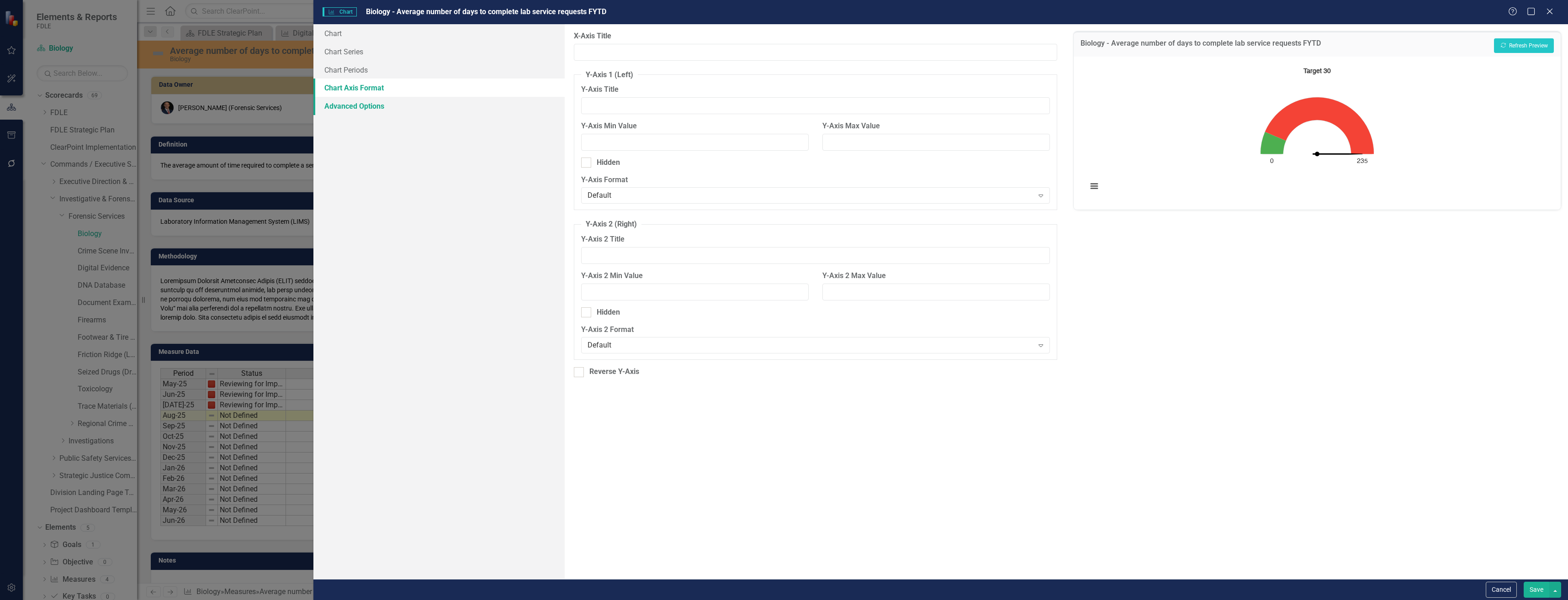
click at [469, 110] on link "Advanced Options" at bounding box center [439, 106] width 251 height 18
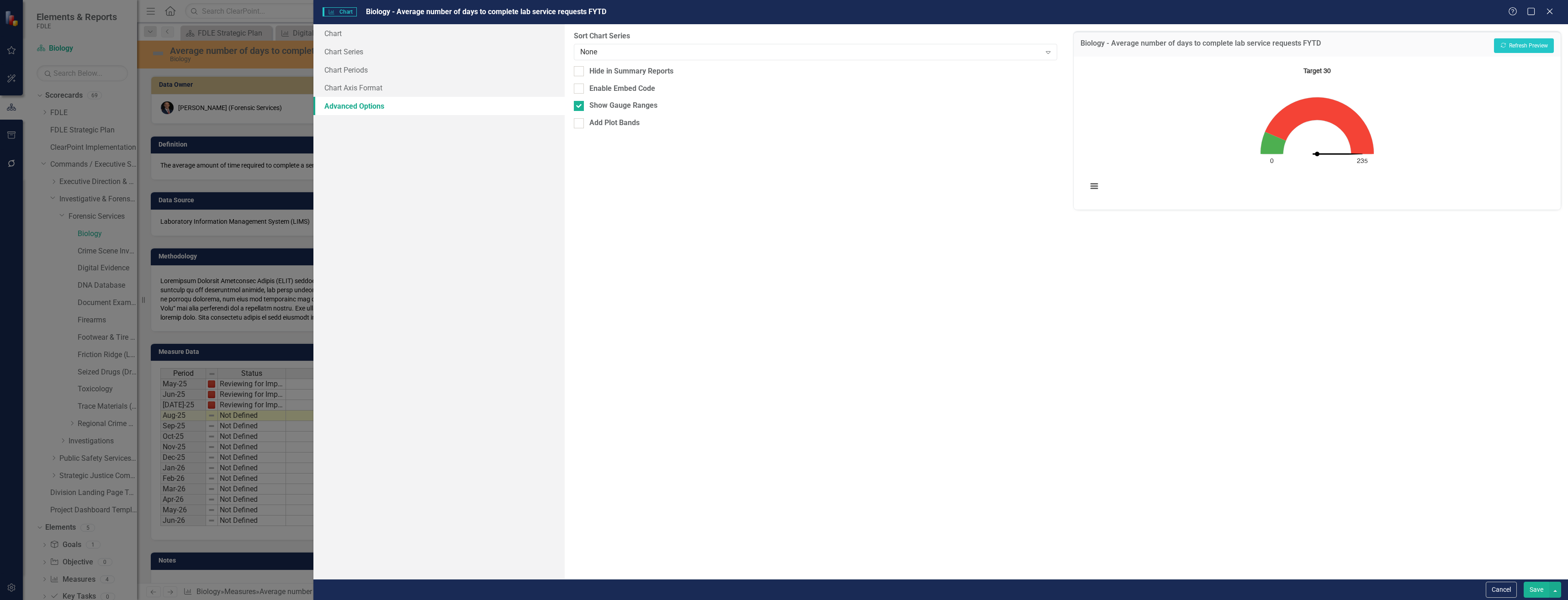
click at [640, 116] on div "From this tab, you can sort the chart series by value or hide the chart from su…" at bounding box center [815, 302] width 501 height 555
click at [640, 123] on div "Add Plot Bands" at bounding box center [815, 123] width 483 height 11
click at [580, 123] on input "Add Plot Bands" at bounding box center [577, 122] width 6 height 6
click at [640, 123] on div "Add Plot Bands" at bounding box center [815, 123] width 483 height 11
click at [580, 123] on input "Add Plot Bands" at bounding box center [577, 122] width 6 height 6
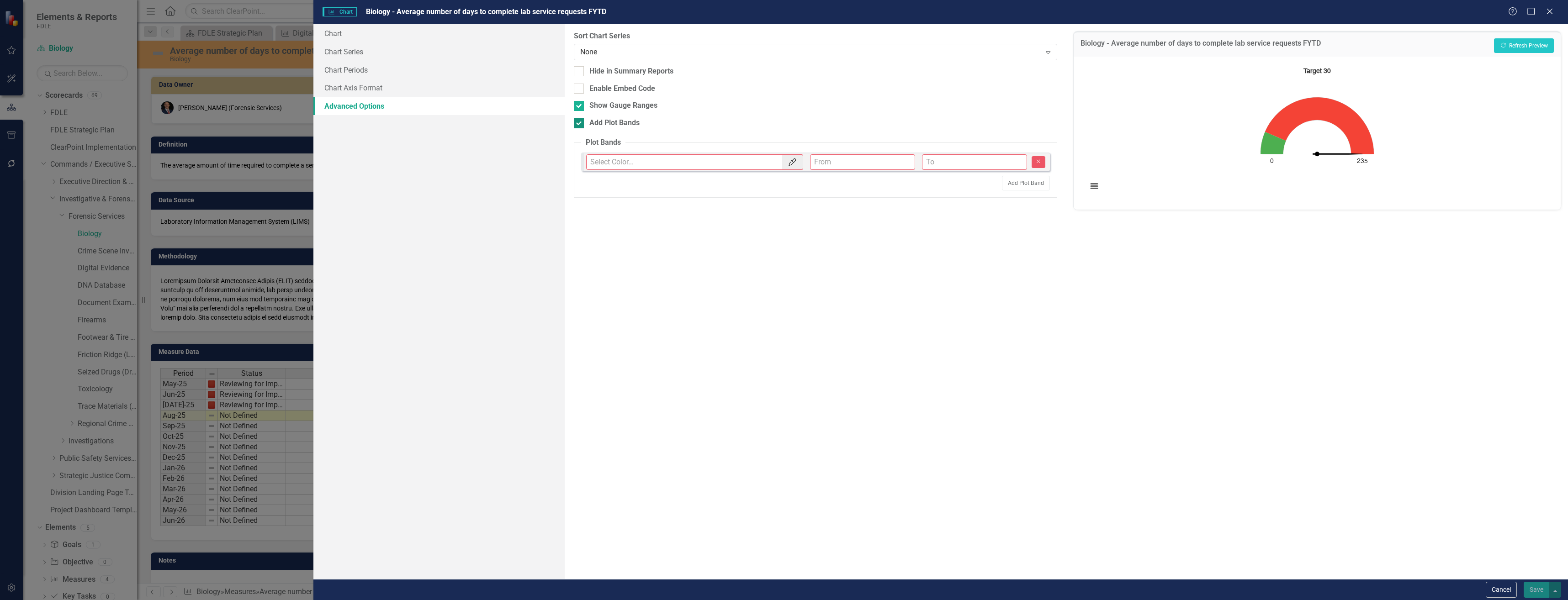
checkbox input "false"
click at [1506, 592] on button "Cancel" at bounding box center [1501, 589] width 31 height 16
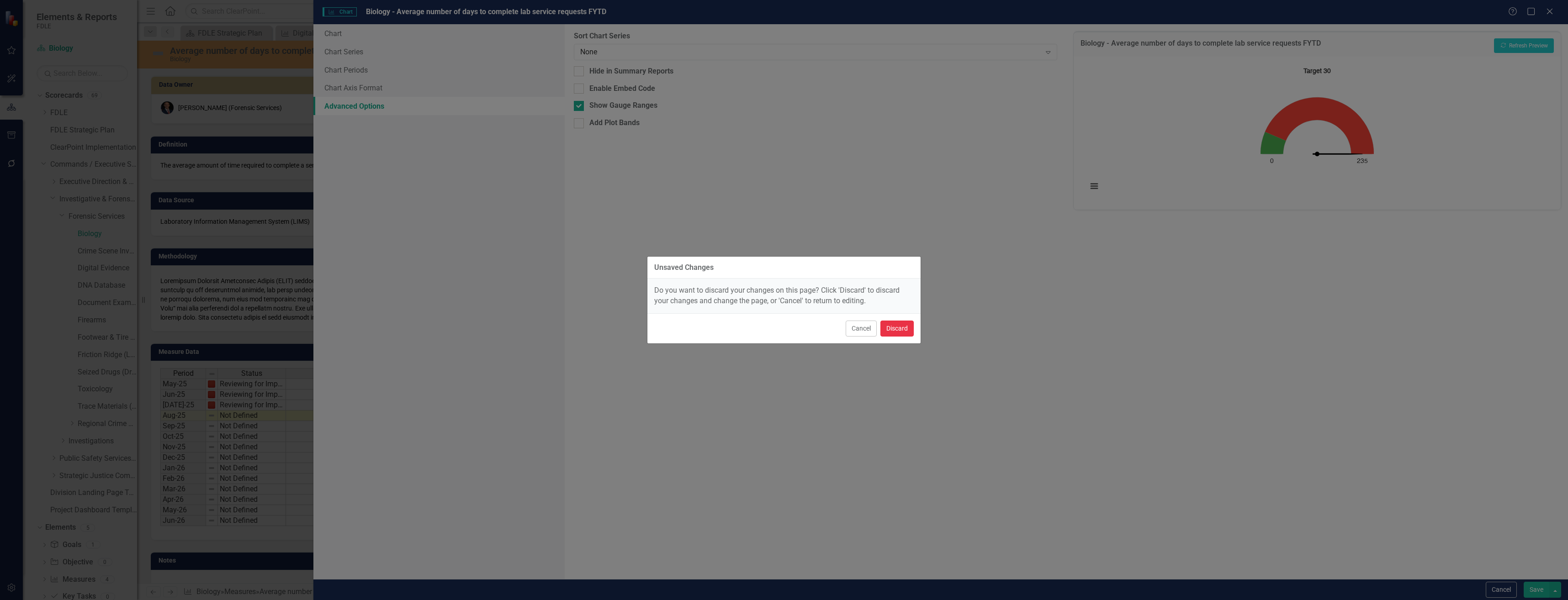
click at [910, 331] on button "Discard" at bounding box center [897, 329] width 33 height 16
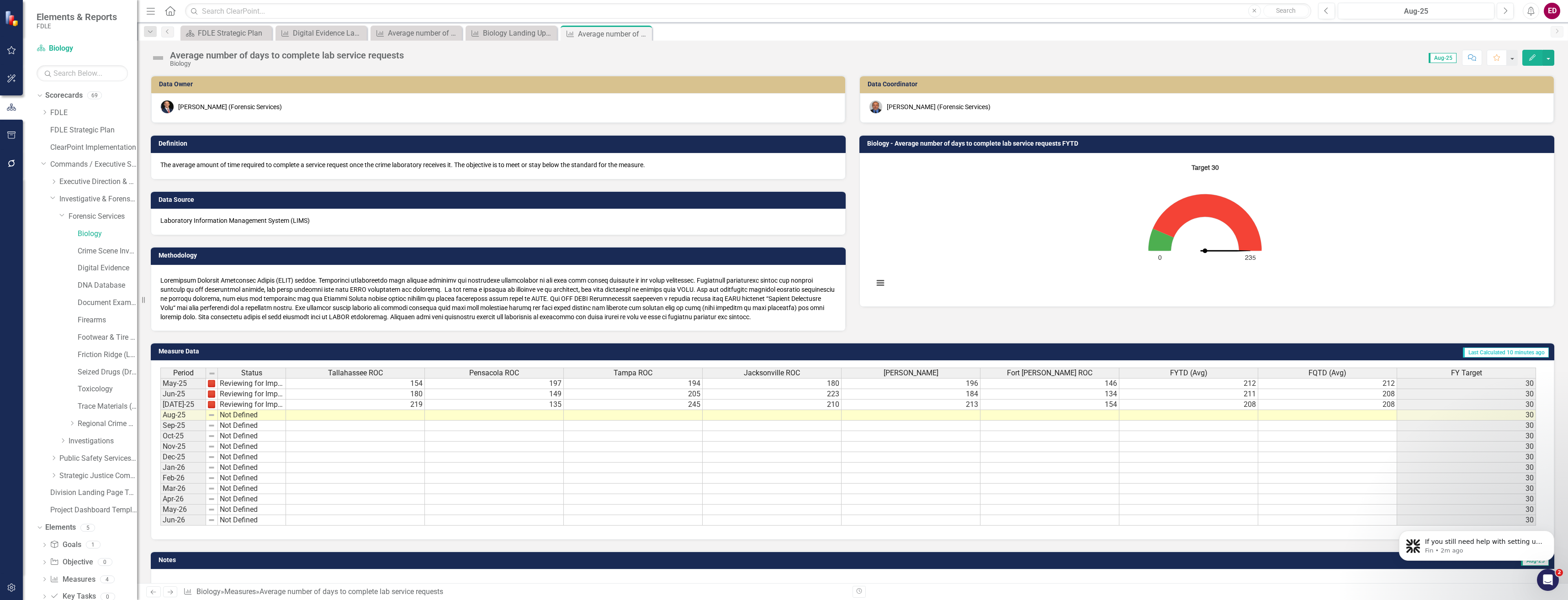
click at [160, 56] on img at bounding box center [157, 58] width 14 height 14
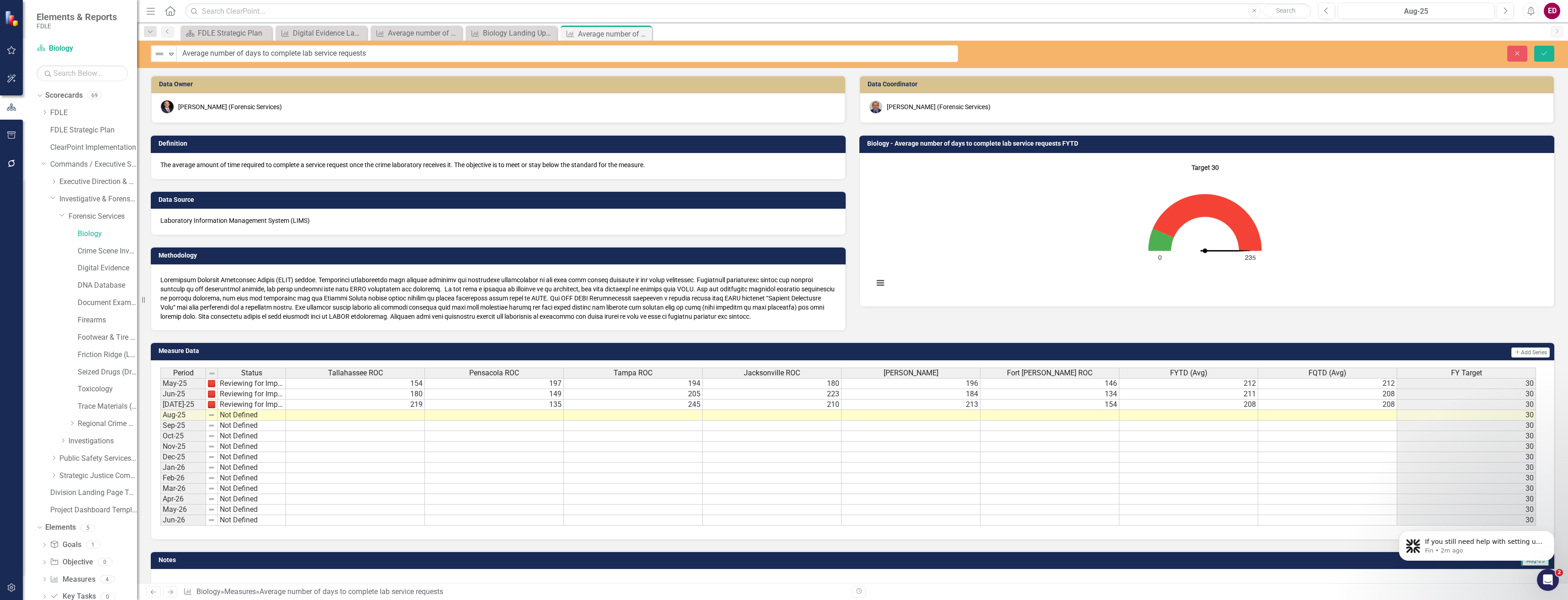
click at [160, 56] on img at bounding box center [159, 54] width 11 height 11
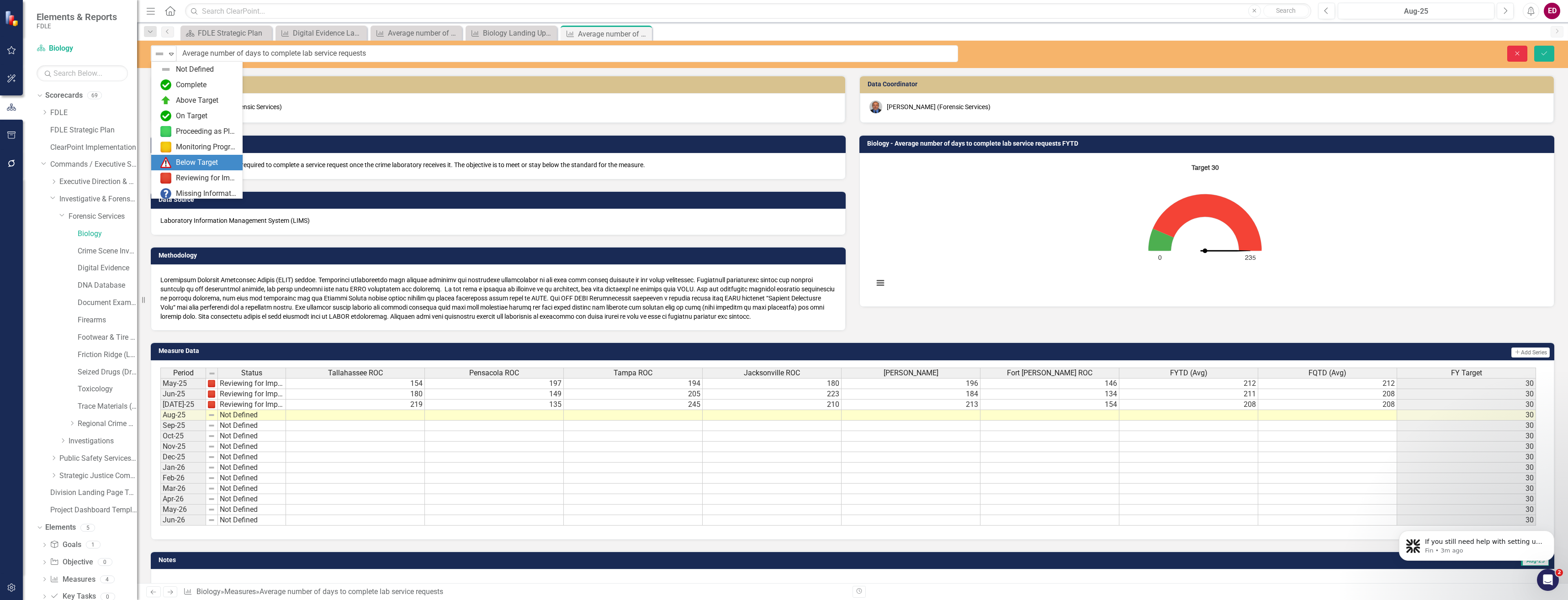
click at [1512, 46] on button "Close" at bounding box center [1517, 53] width 20 height 16
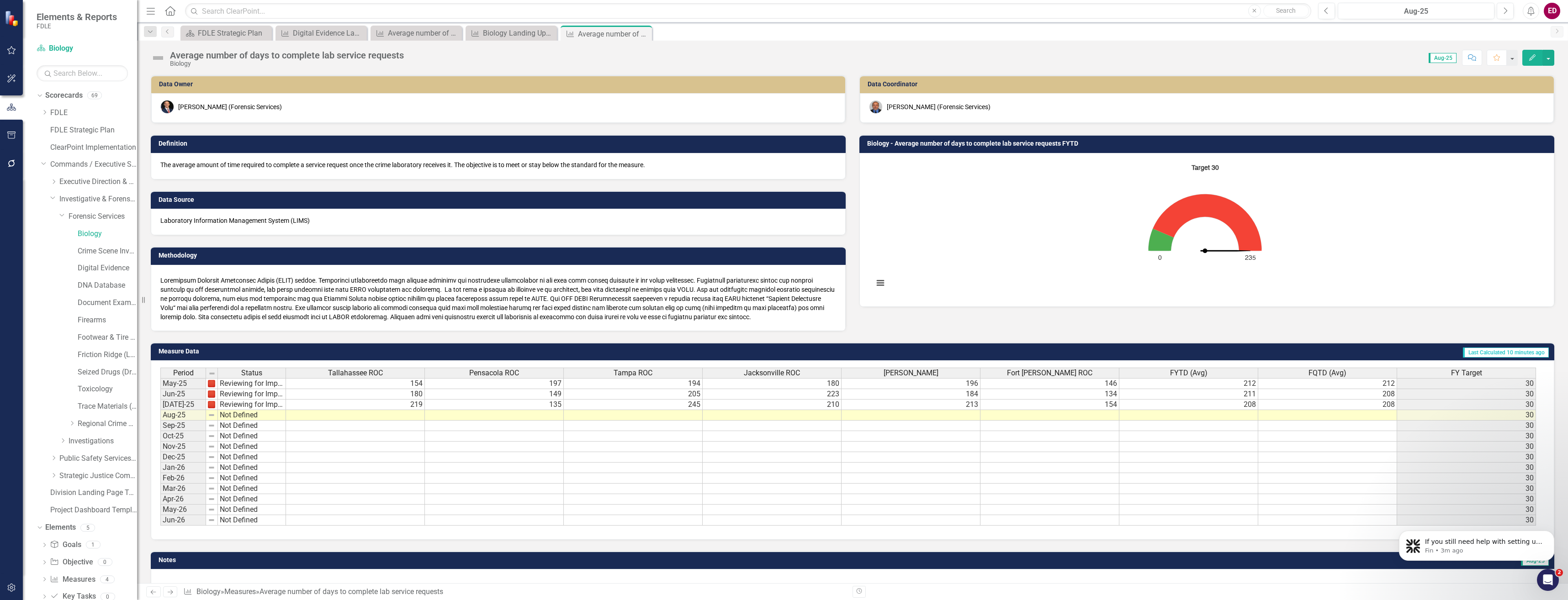
click at [1181, 215] on icon "Interactive chart" at bounding box center [1207, 222] width 109 height 56
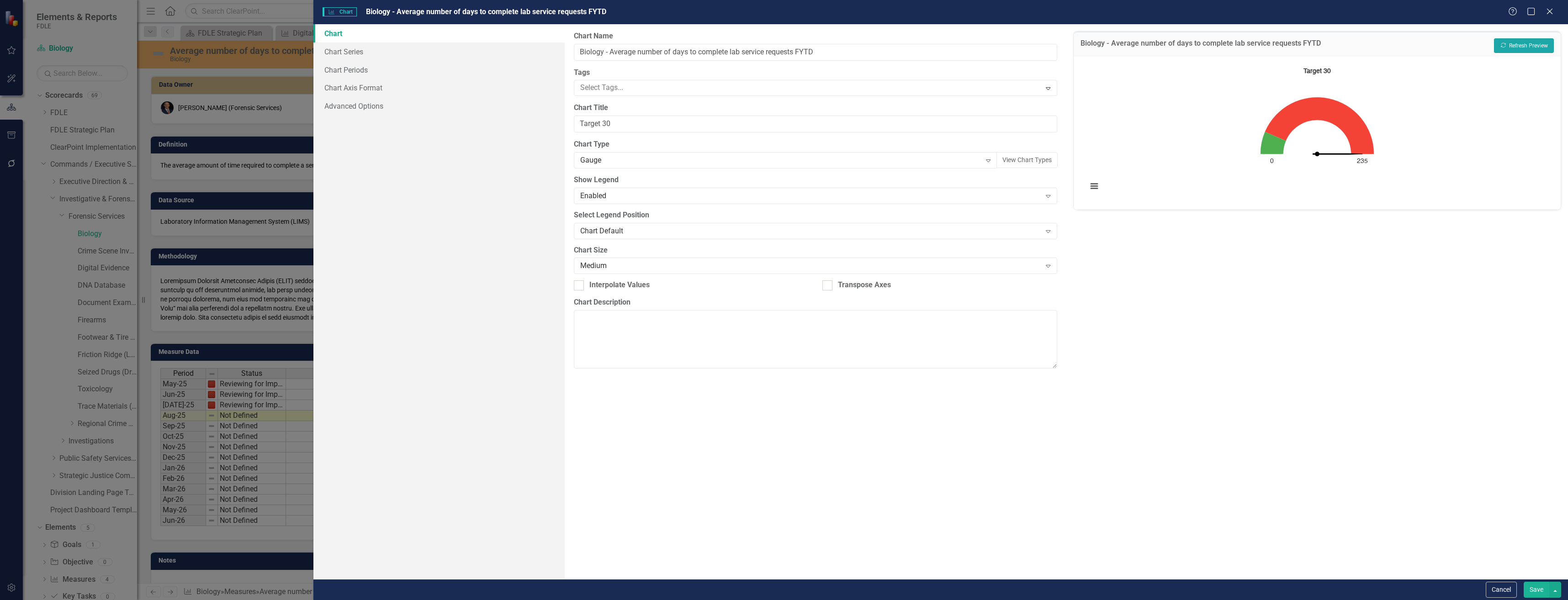
click at [1541, 43] on button "Recalculate Refresh Preview" at bounding box center [1524, 45] width 60 height 14
click at [501, 52] on link "Chart Series" at bounding box center [439, 52] width 251 height 18
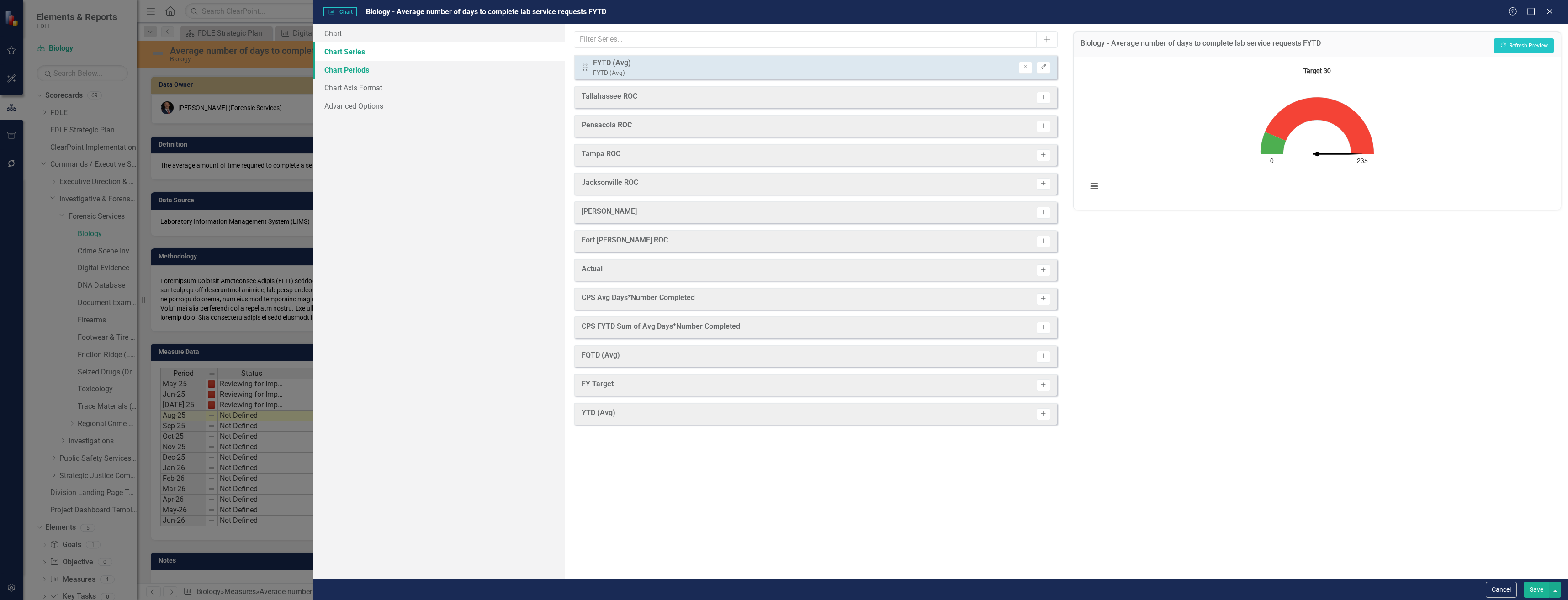
click at [504, 68] on link "Chart Periods" at bounding box center [439, 70] width 251 height 18
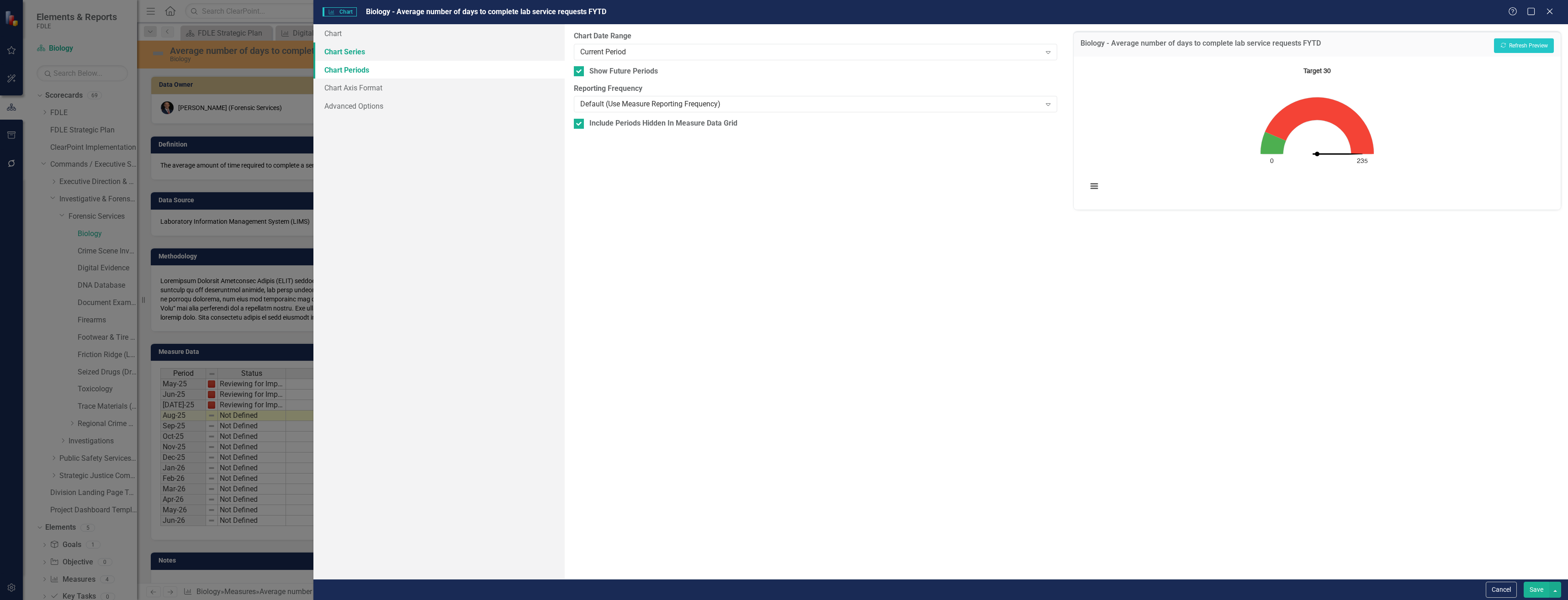
click at [508, 54] on link "Chart Series" at bounding box center [439, 52] width 251 height 18
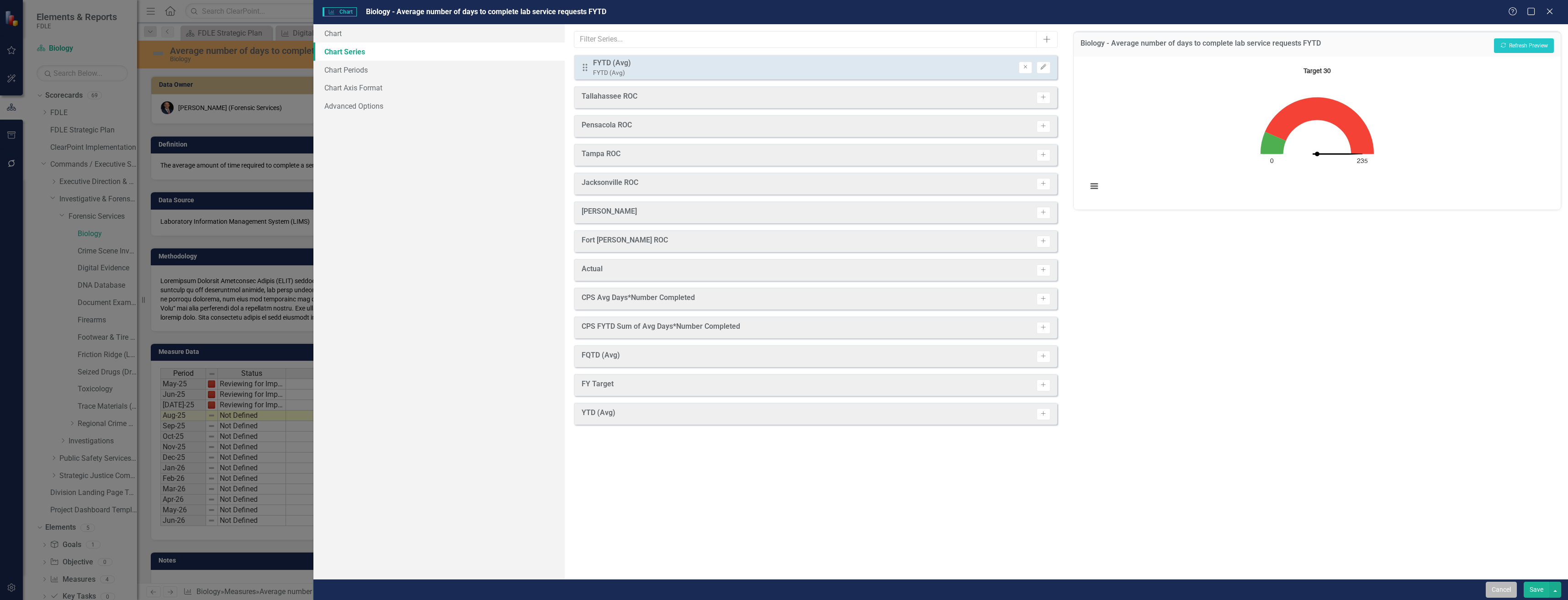
click at [1513, 594] on button "Cancel" at bounding box center [1501, 589] width 31 height 16
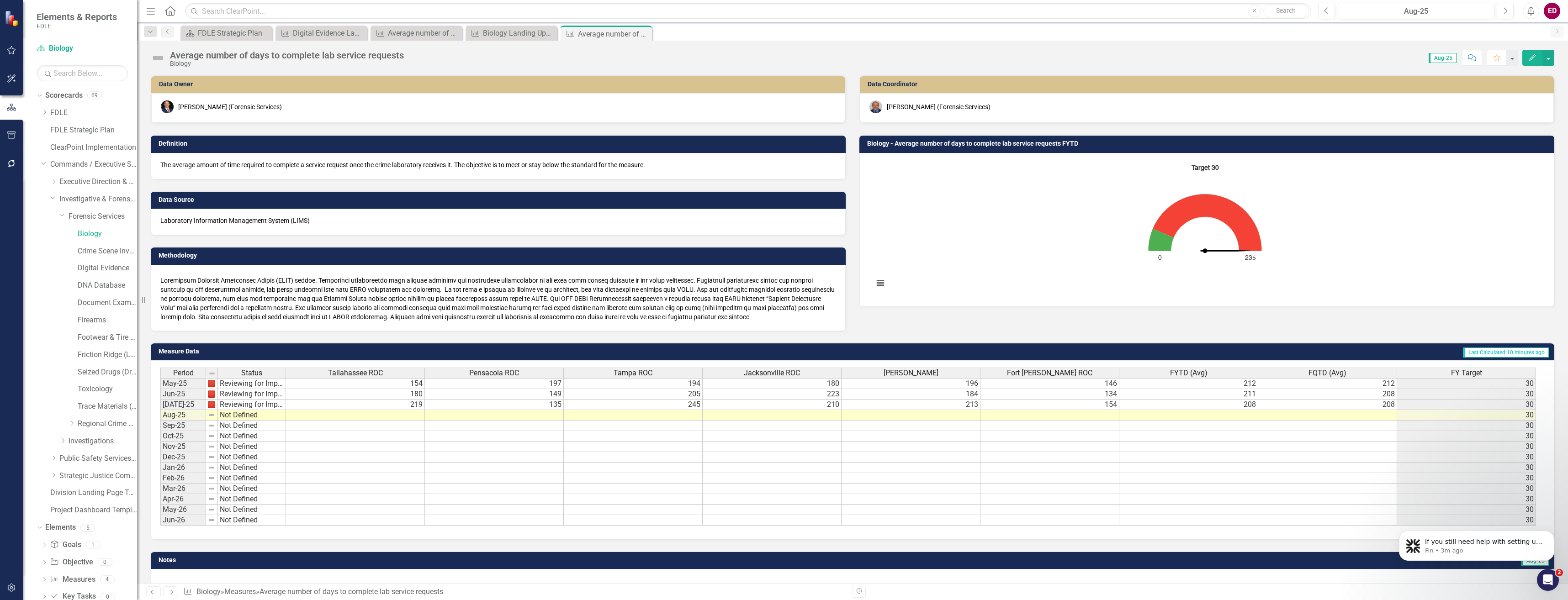
click at [1247, 213] on rect "Interactive chart" at bounding box center [1204, 229] width 672 height 137
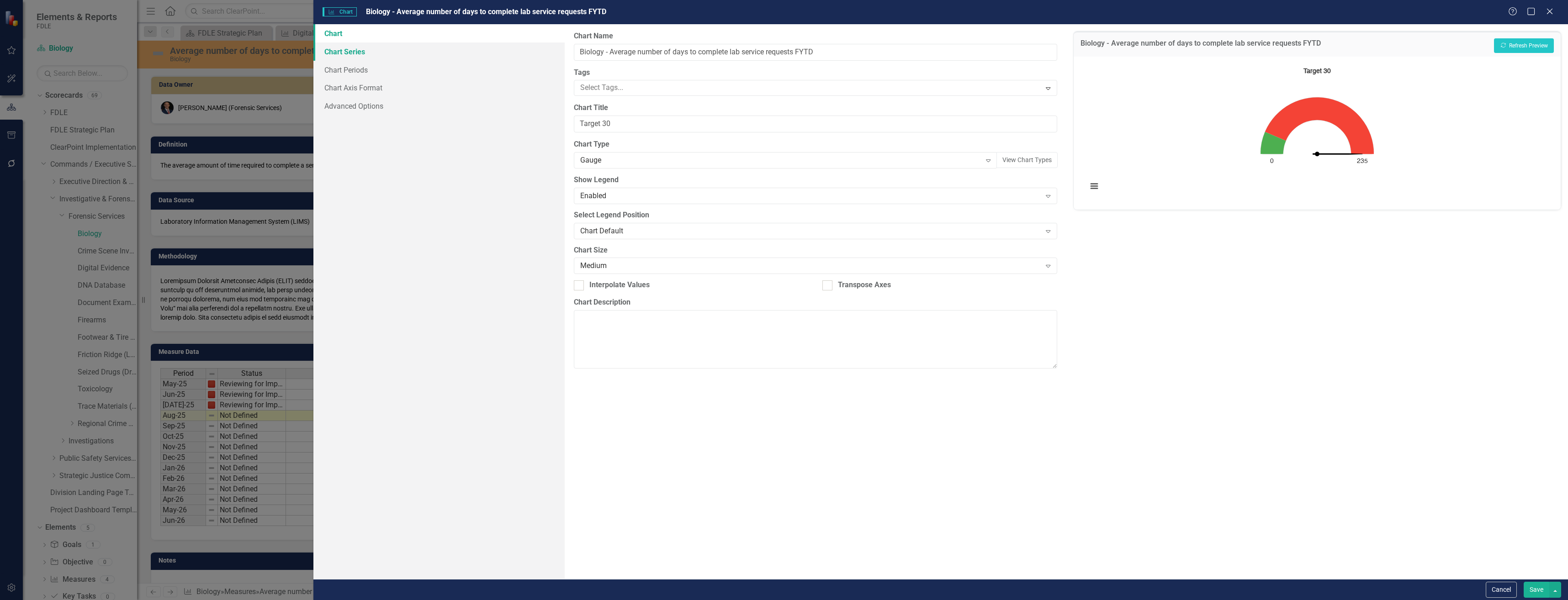
click at [427, 54] on link "Chart Series" at bounding box center [439, 52] width 251 height 18
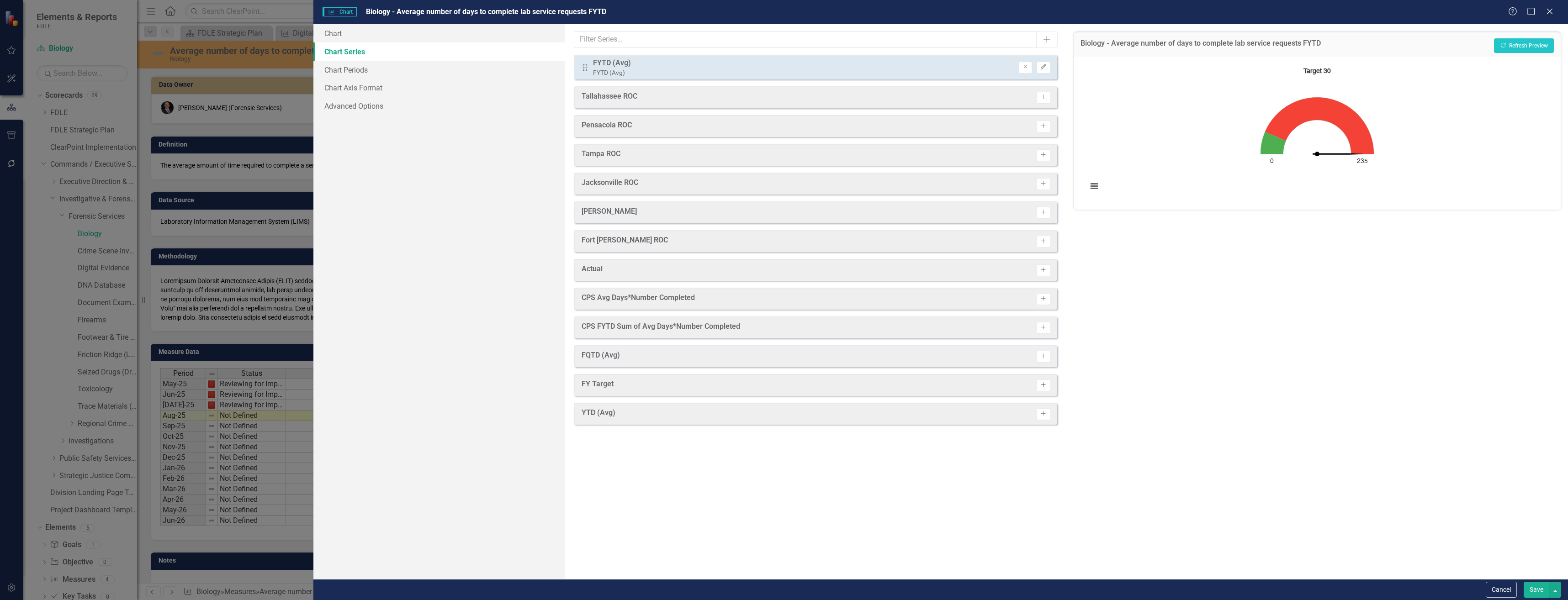
click at [1047, 385] on icon "Activate" at bounding box center [1043, 385] width 7 height 5
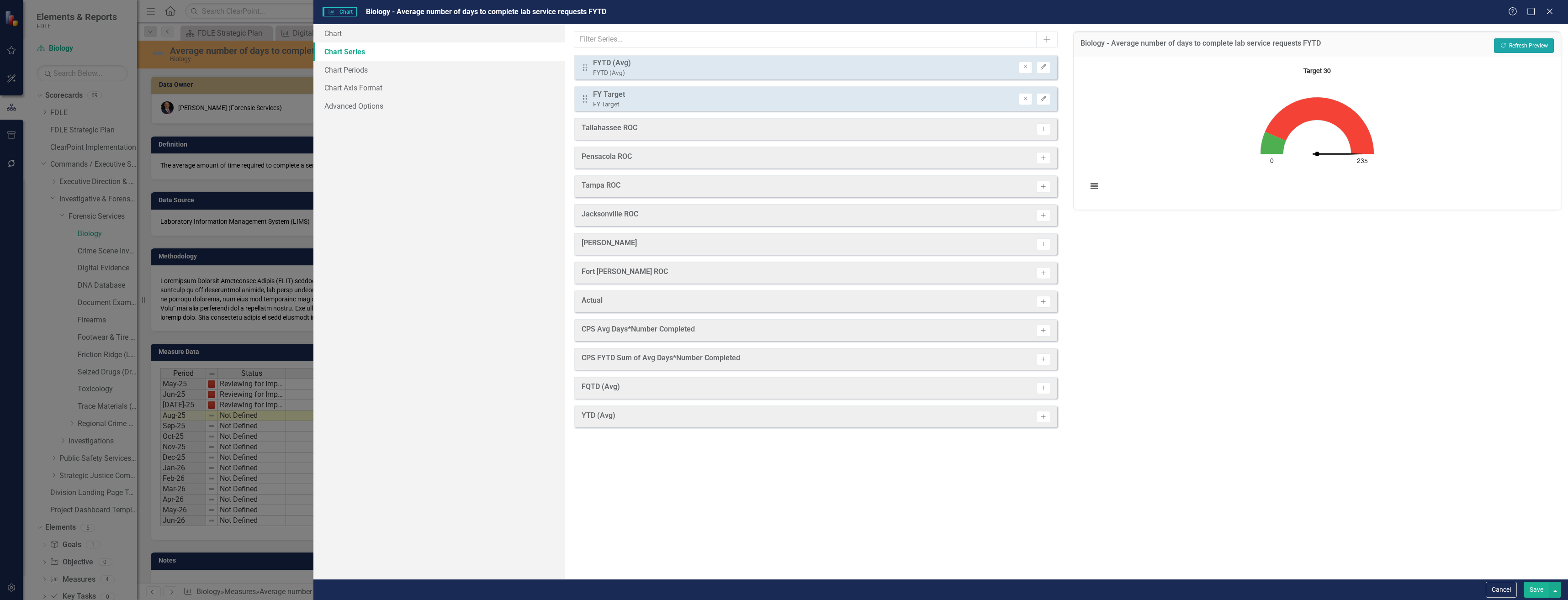
click at [1500, 50] on button "Recalculate Refresh Preview" at bounding box center [1524, 45] width 60 height 14
click at [1028, 68] on icon "Remove" at bounding box center [1025, 67] width 7 height 5
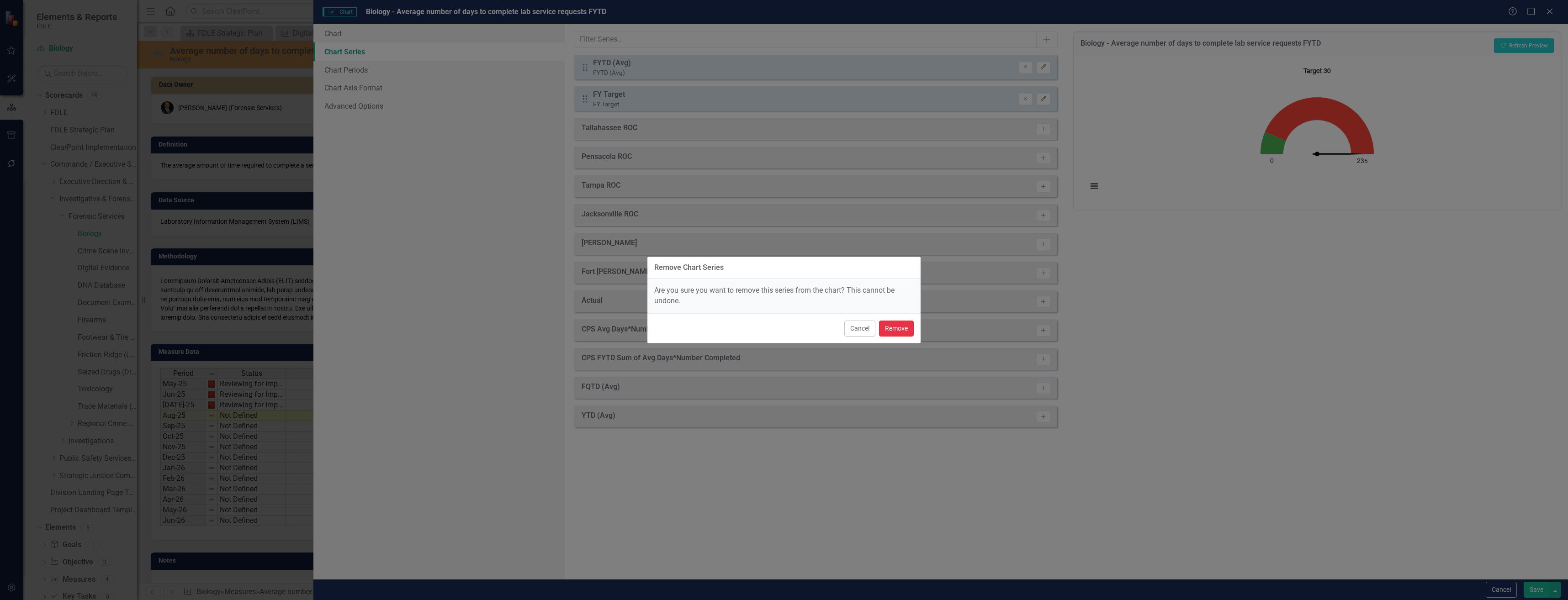
click at [909, 332] on button "Remove" at bounding box center [896, 329] width 35 height 16
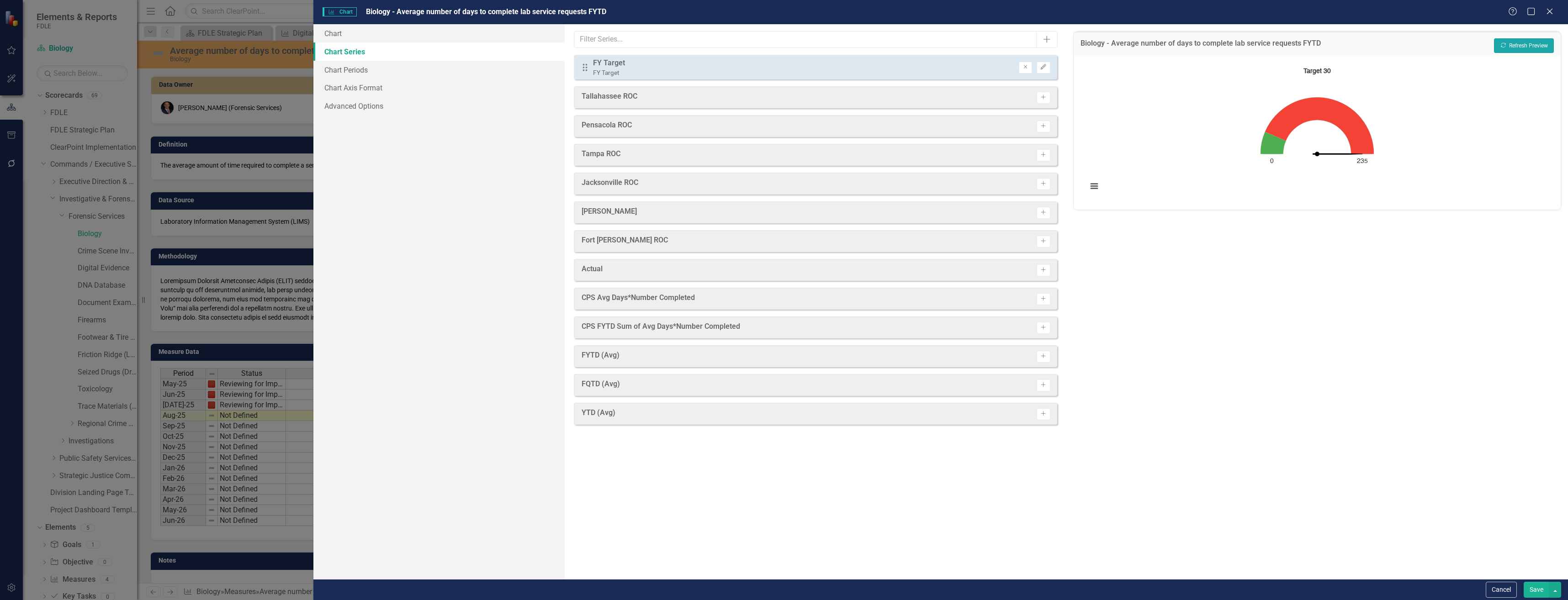
click at [1529, 44] on button "Recalculate Refresh Preview" at bounding box center [1524, 45] width 60 height 14
click at [1043, 354] on icon "Activate" at bounding box center [1043, 356] width 7 height 5
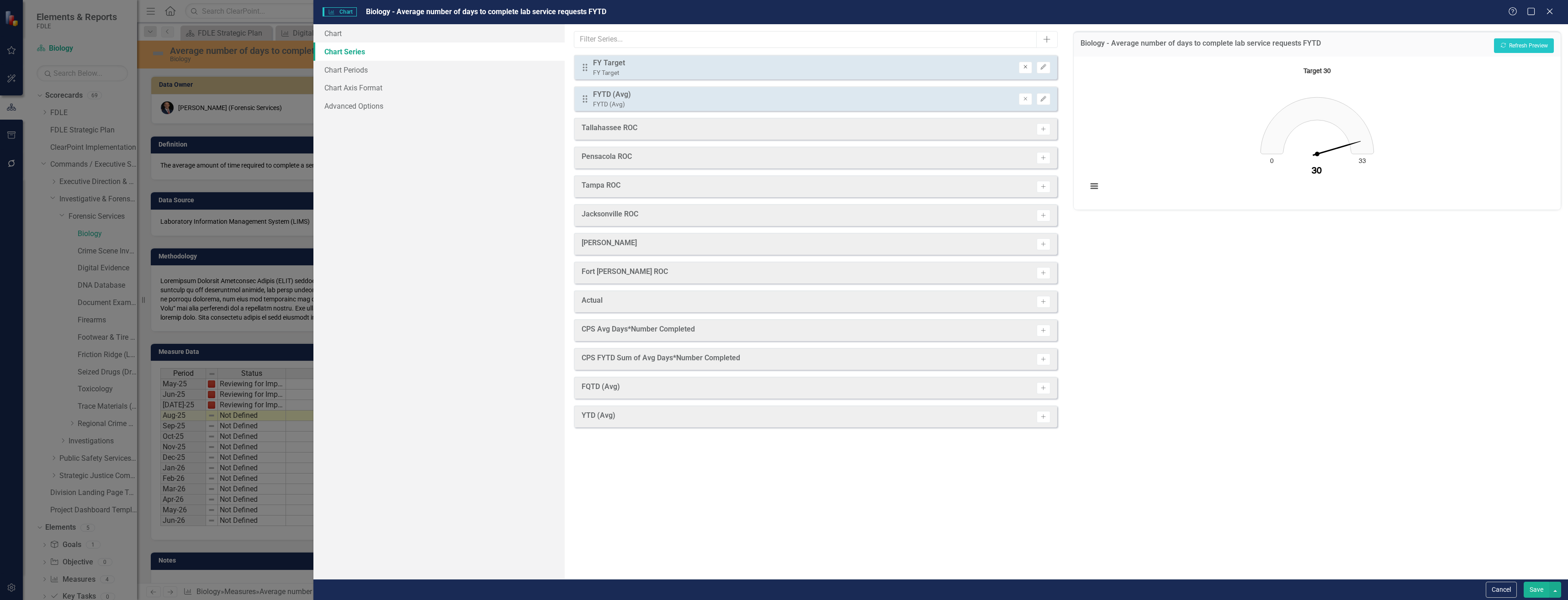
click at [1021, 63] on button "Remove" at bounding box center [1025, 68] width 13 height 12
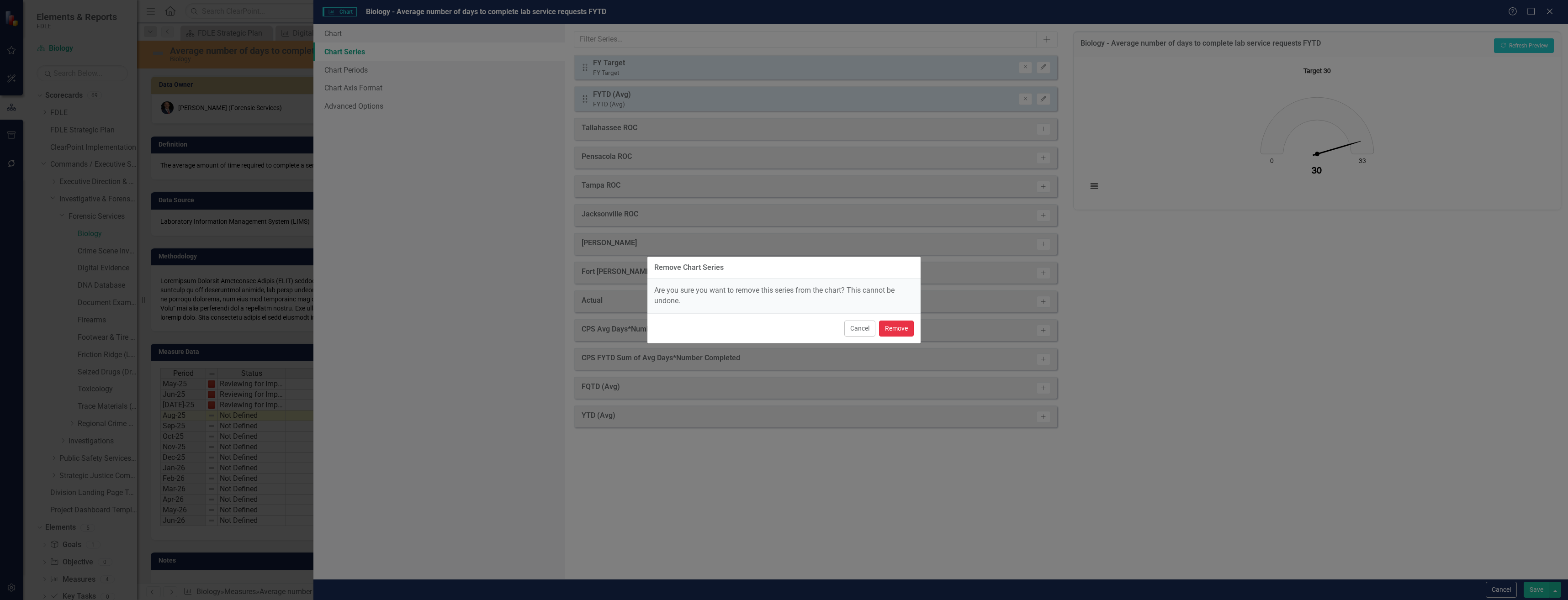
click at [892, 335] on button "Remove" at bounding box center [896, 329] width 35 height 16
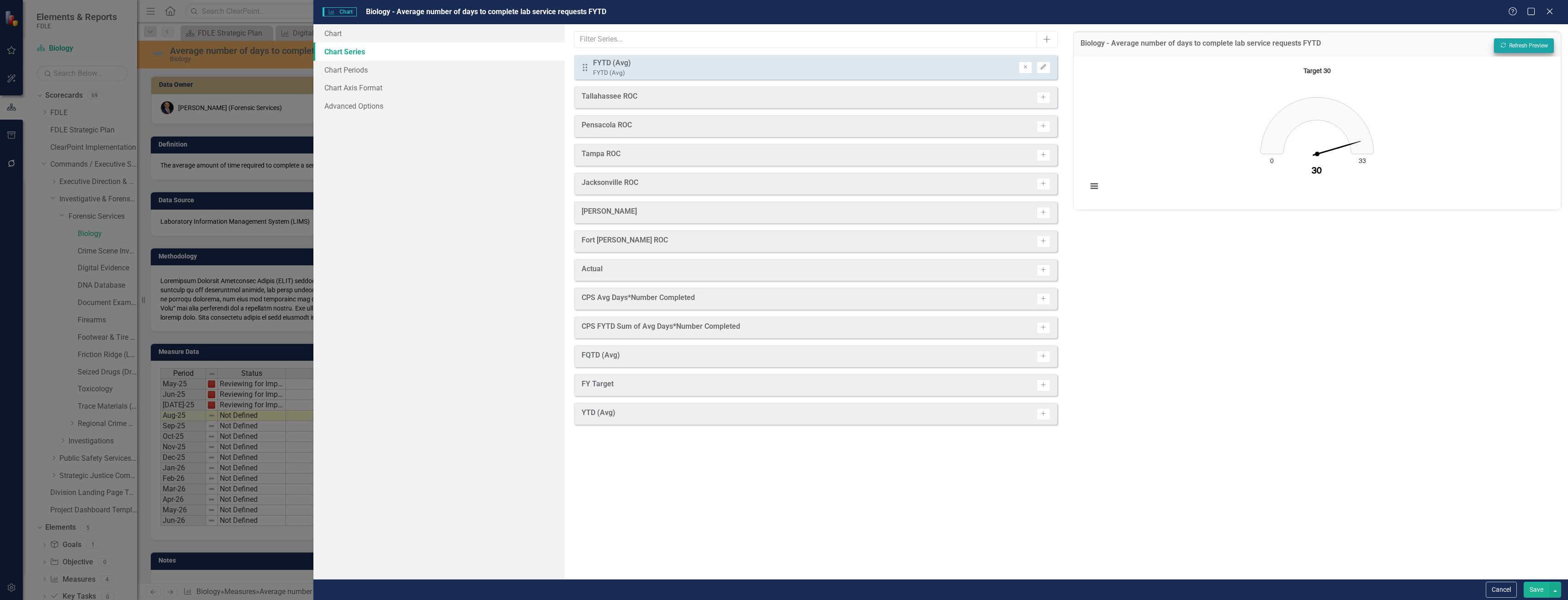
drag, startPoint x: 1541, startPoint y: 30, endPoint x: 1546, endPoint y: 52, distance: 22.6
click at [1541, 30] on div "Biology - Average number of days to complete lab service requests FYTD Recalcul…" at bounding box center [1316, 302] width 501 height 555
click at [1546, 52] on button "Recalculate Refresh Preview" at bounding box center [1524, 45] width 60 height 14
click at [1510, 588] on button "Cancel" at bounding box center [1501, 589] width 31 height 16
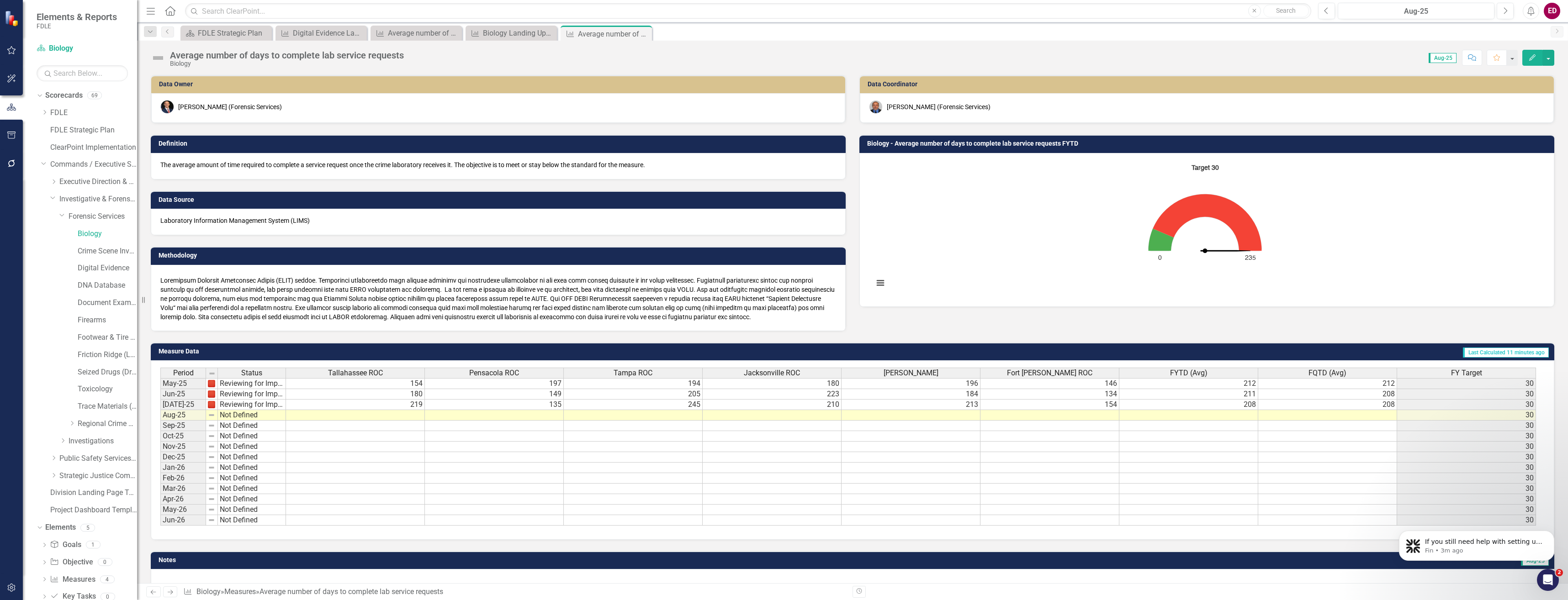
click at [1294, 198] on rect "Interactive chart" at bounding box center [1204, 229] width 672 height 137
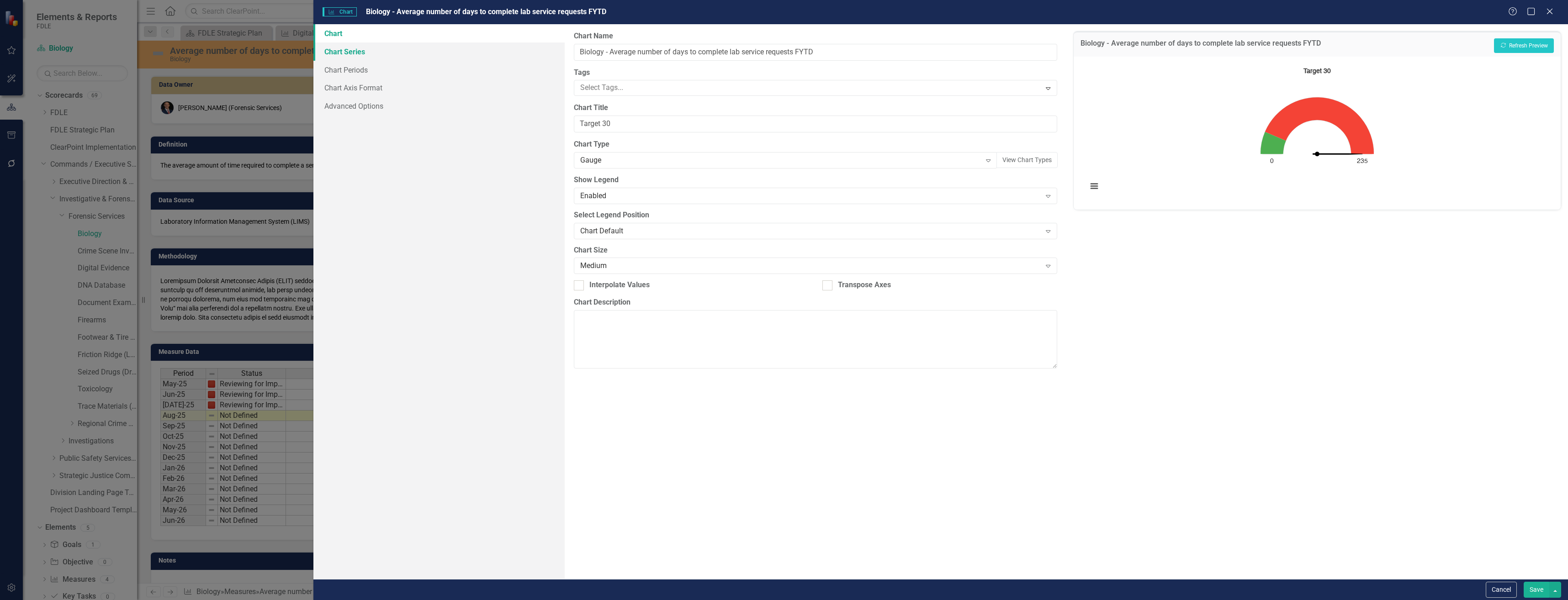
click at [498, 55] on link "Chart Series" at bounding box center [439, 52] width 251 height 18
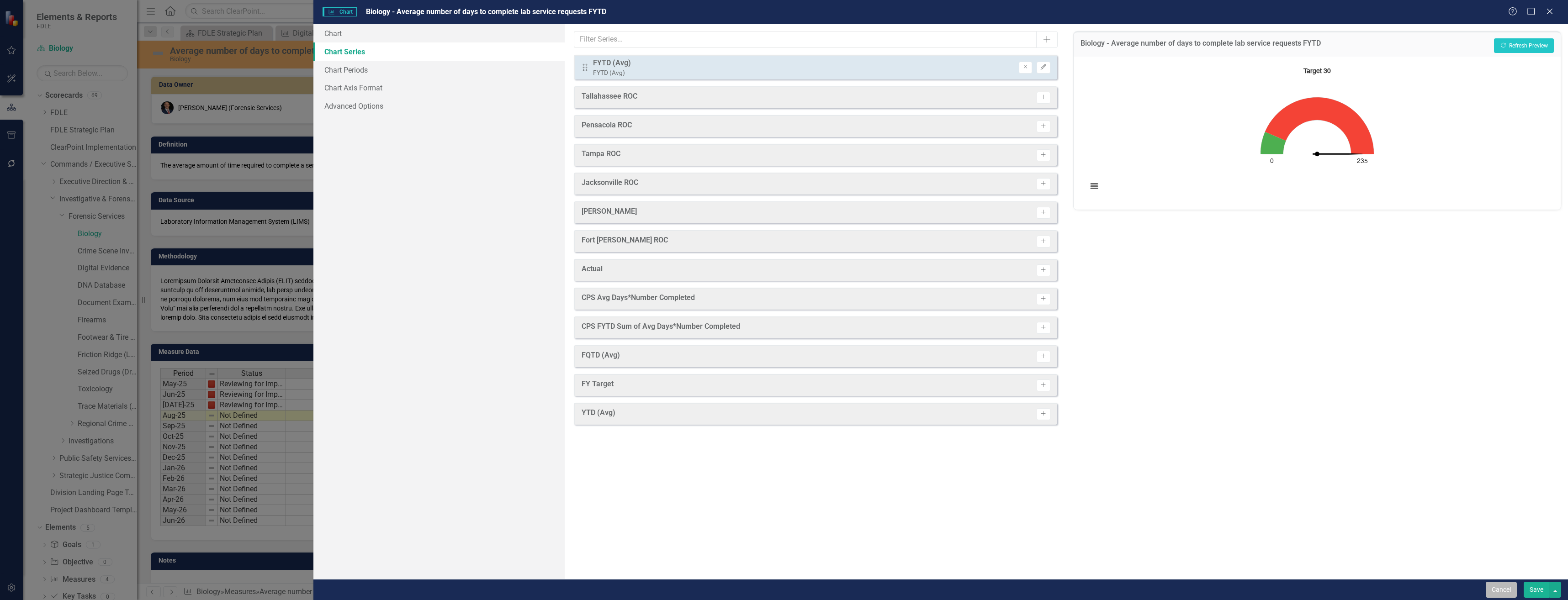
click at [1488, 585] on button "Cancel" at bounding box center [1501, 589] width 31 height 16
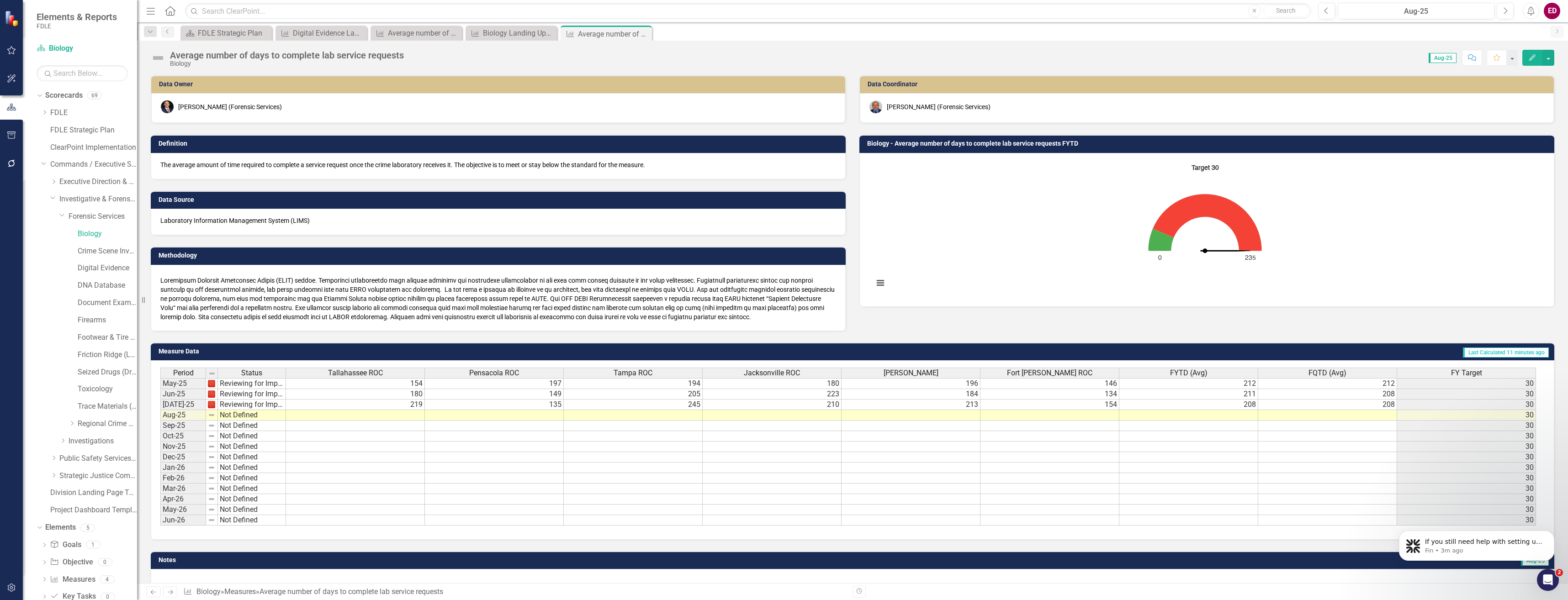
click at [1538, 62] on button "Edit" at bounding box center [1532, 57] width 20 height 16
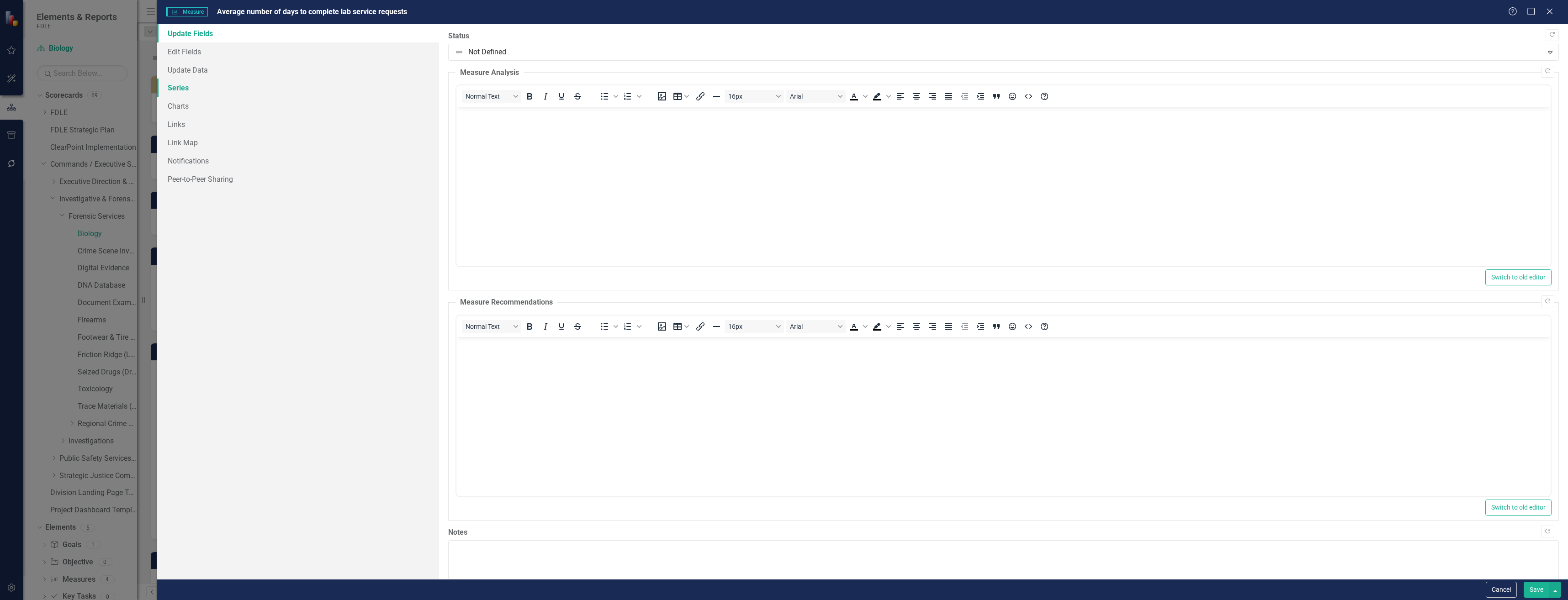
click at [274, 85] on link "Series" at bounding box center [297, 87] width 282 height 18
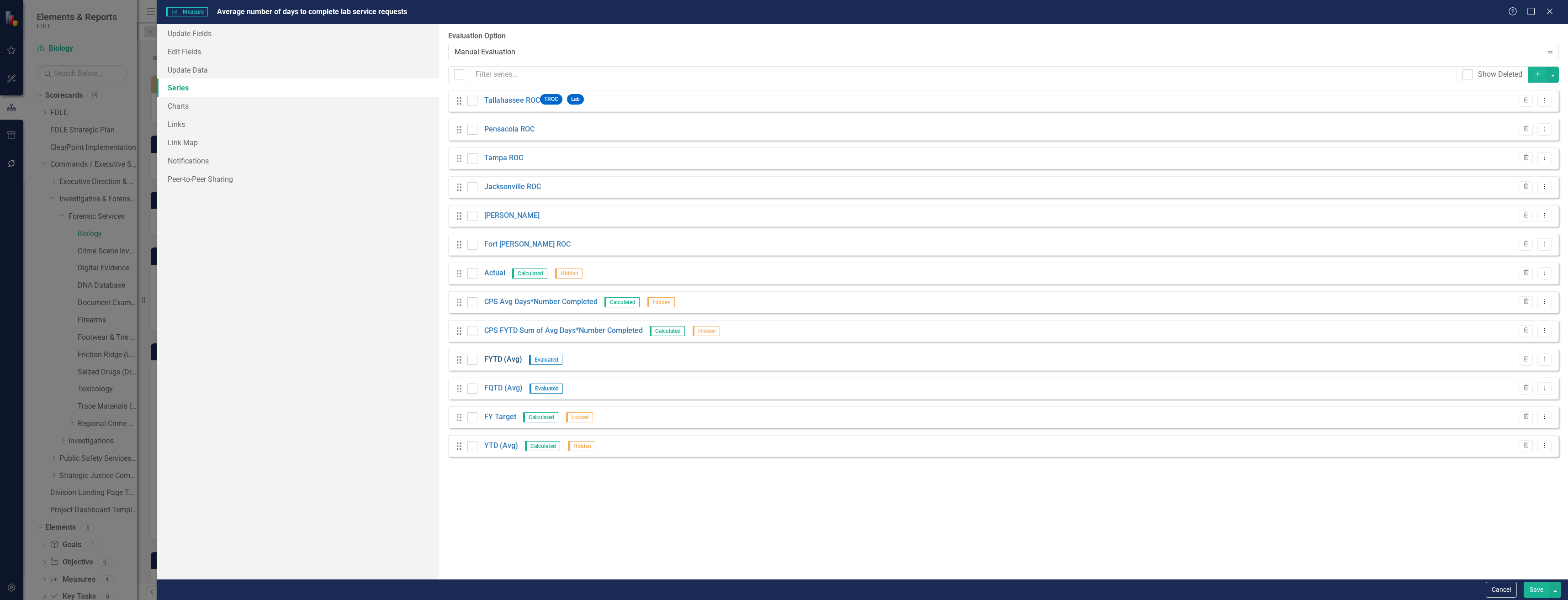
click at [500, 363] on link "FYTD (Avg)" at bounding box center [503, 360] width 38 height 11
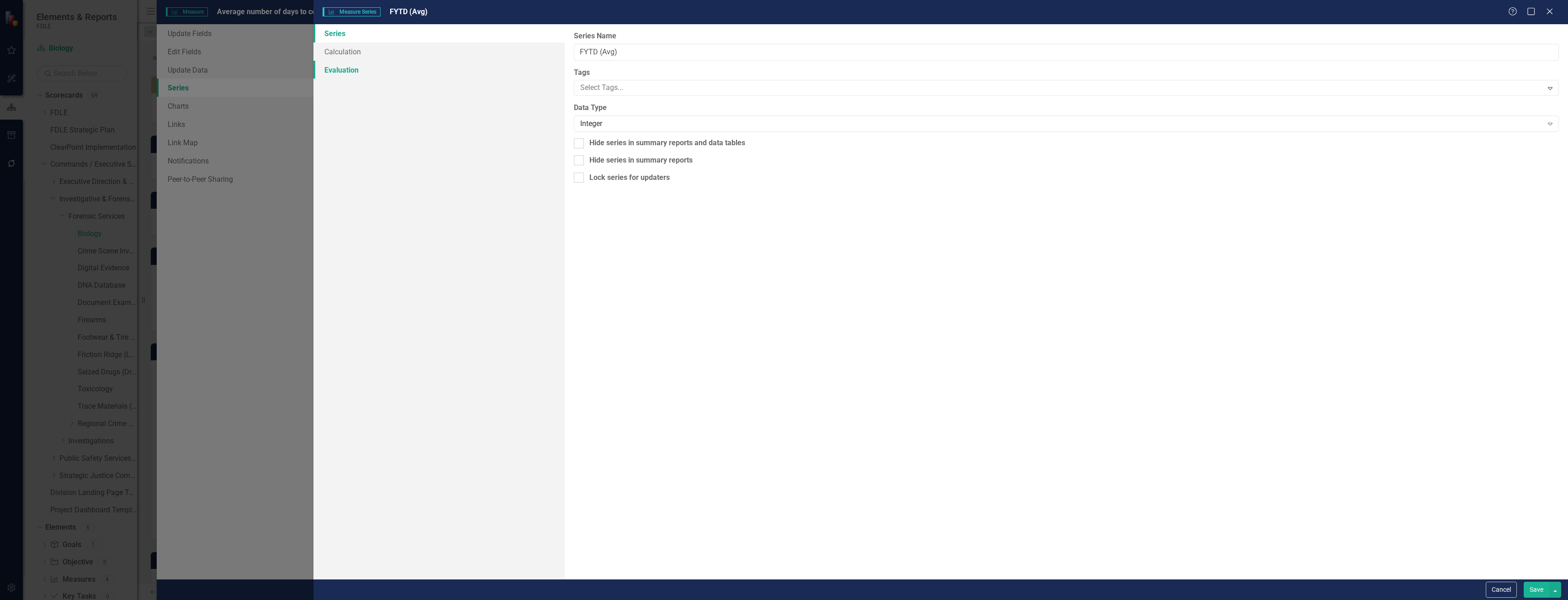
click at [420, 71] on link "Evaluation" at bounding box center [439, 70] width 251 height 18
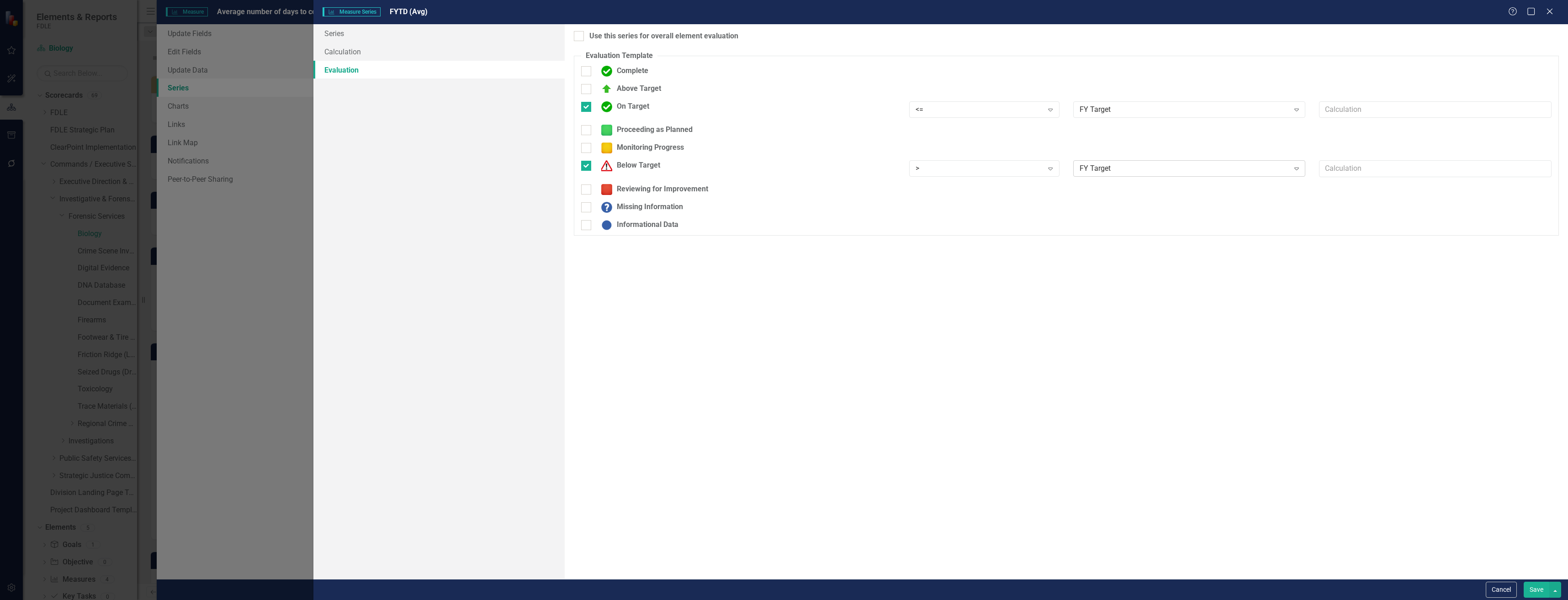
click at [1213, 165] on div "FY Target" at bounding box center [1185, 169] width 210 height 11
click at [1223, 104] on div "FY Target" at bounding box center [1185, 110] width 210 height 11
click at [651, 39] on div "Use this series for overall element evaluation" at bounding box center [664, 37] width 149 height 11
click at [580, 37] on input "Use this series for overall element evaluation" at bounding box center [577, 34] width 6 height 6
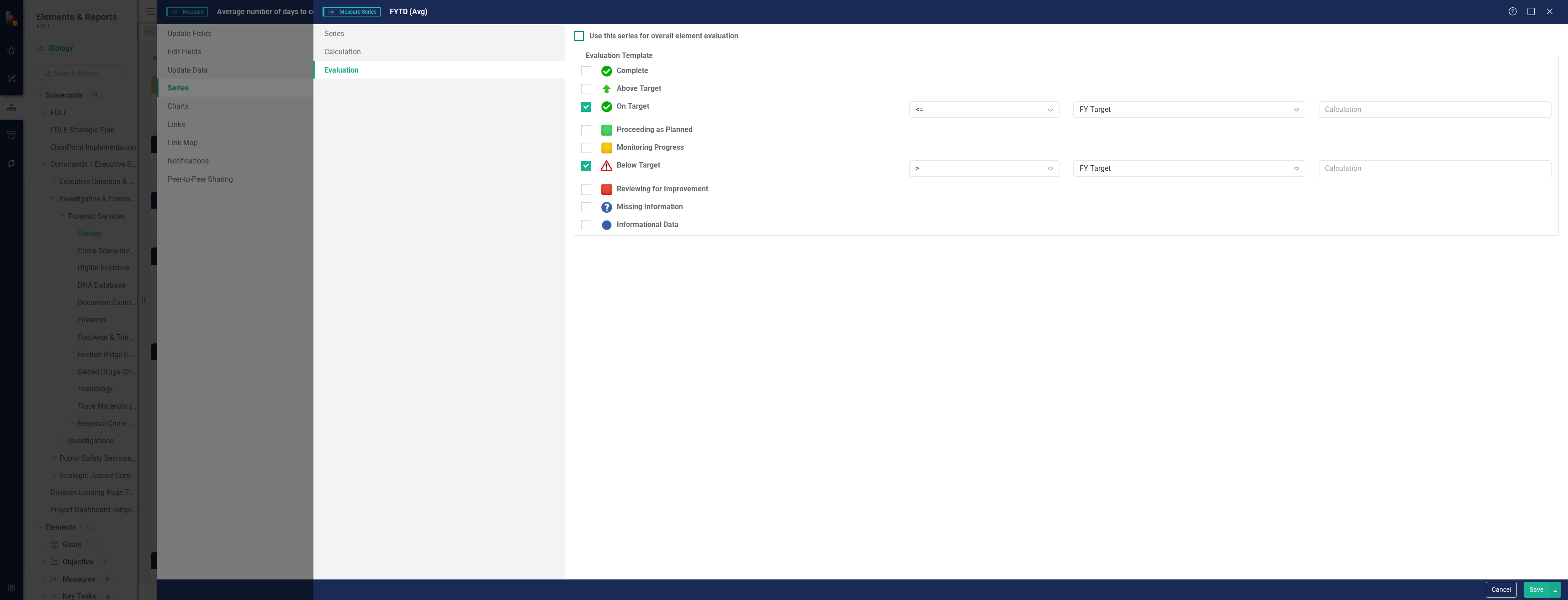
checkbox input "true"
click at [1537, 592] on button "Save" at bounding box center [1537, 589] width 26 height 16
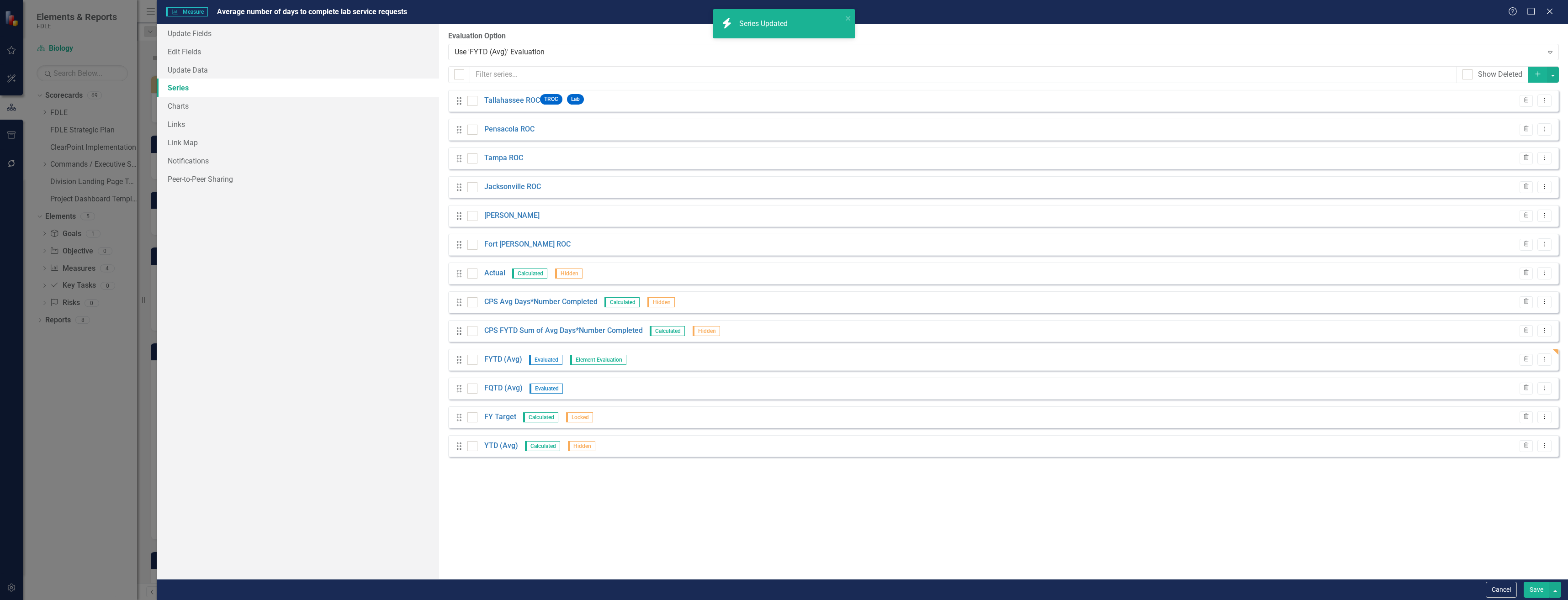
click at [1533, 588] on button "Save" at bounding box center [1537, 589] width 26 height 16
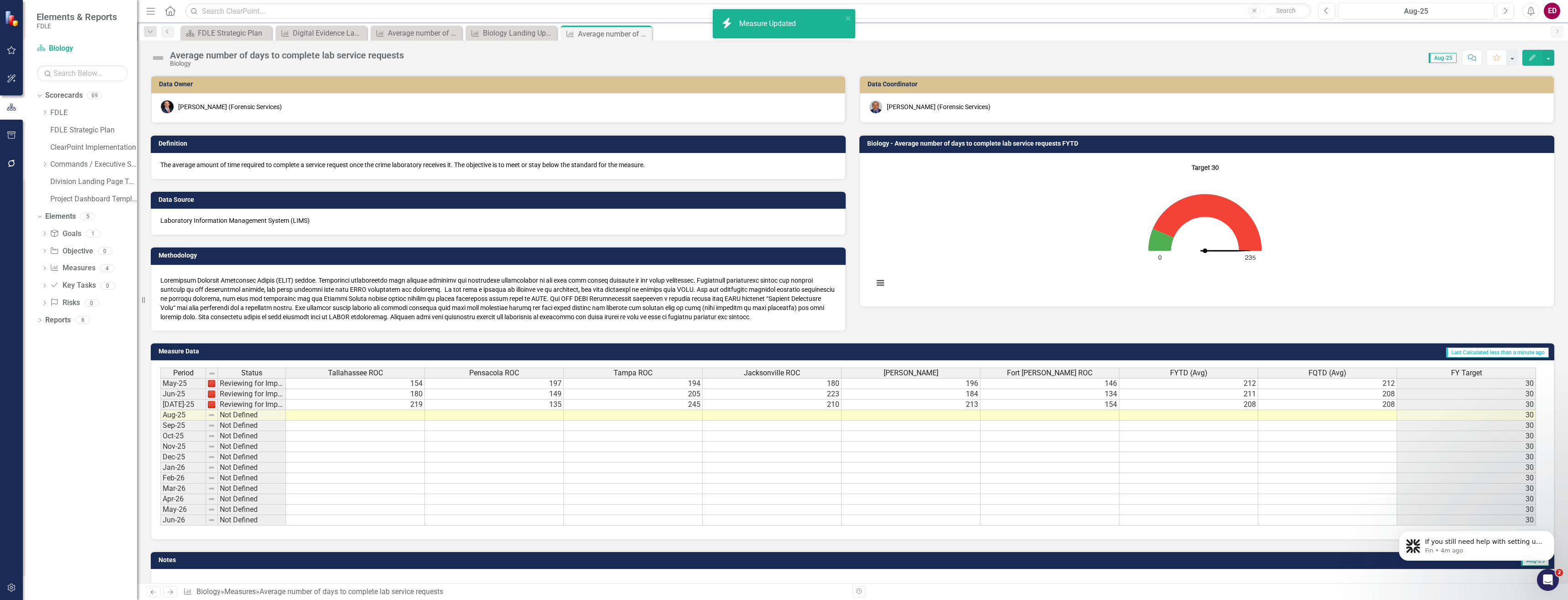
click at [1230, 240] on rect "Interactive chart" at bounding box center [1204, 229] width 672 height 137
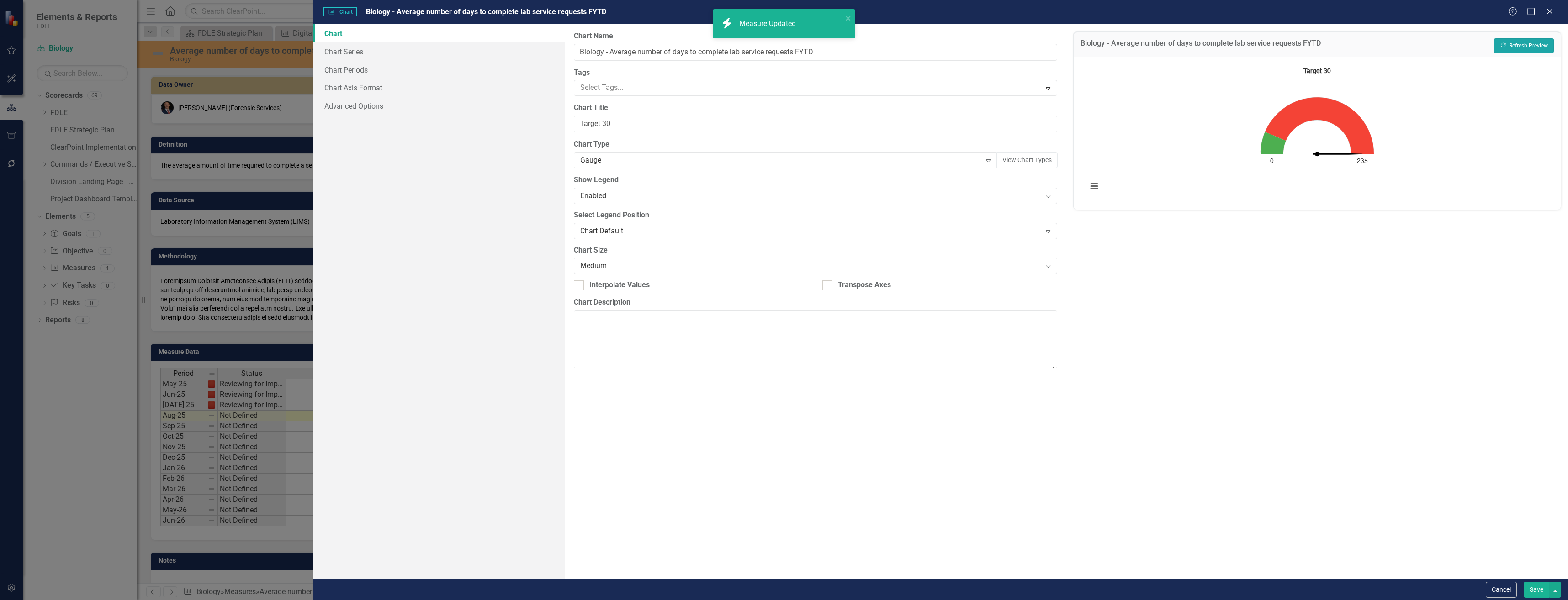
click at [1518, 46] on button "Recalculate Refresh Preview" at bounding box center [1524, 45] width 60 height 14
click at [409, 63] on link "Chart Periods" at bounding box center [439, 70] width 251 height 18
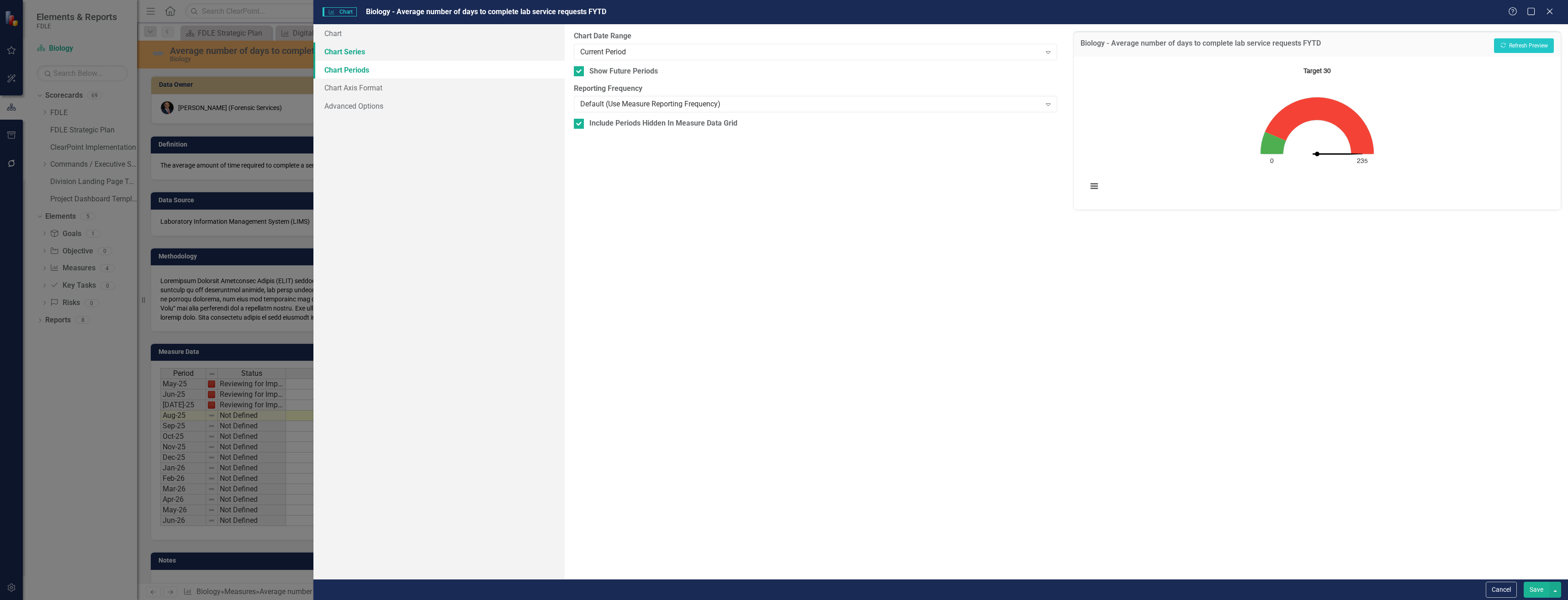
click at [436, 44] on link "Chart Series" at bounding box center [439, 52] width 251 height 18
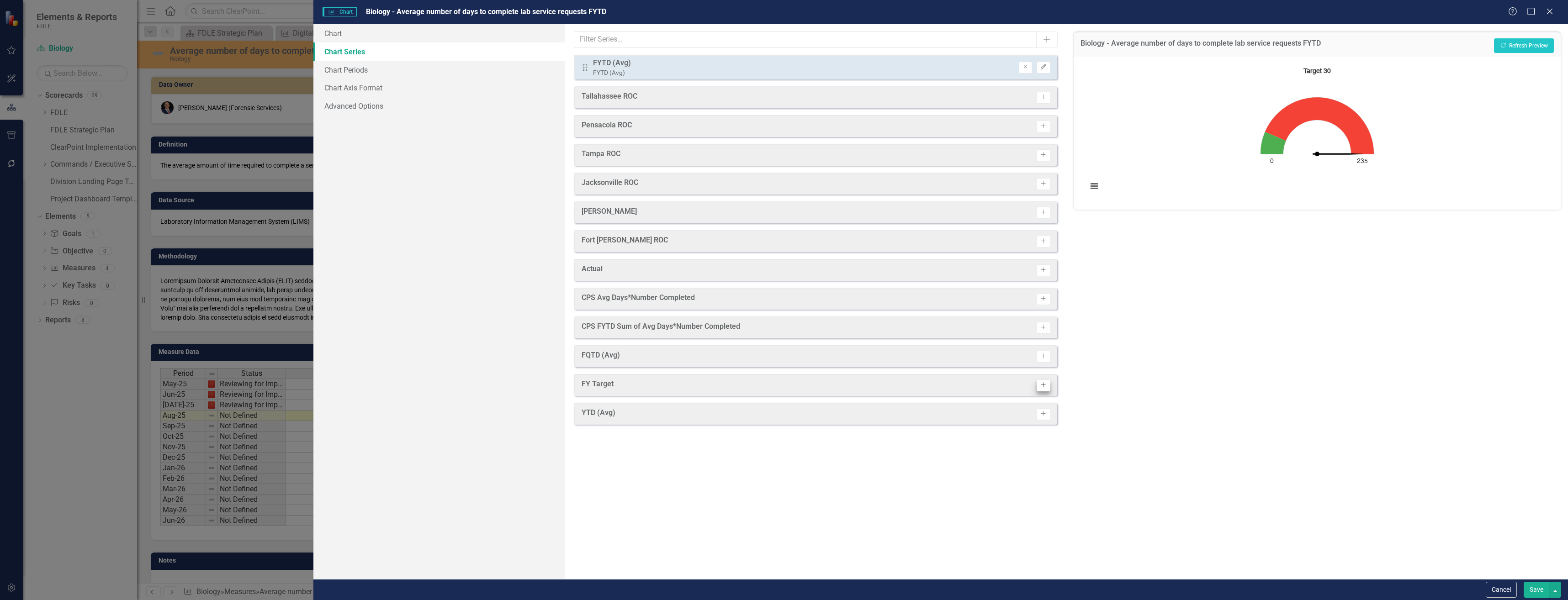
click at [1042, 414] on icon "Activate" at bounding box center [1043, 413] width 7 height 5
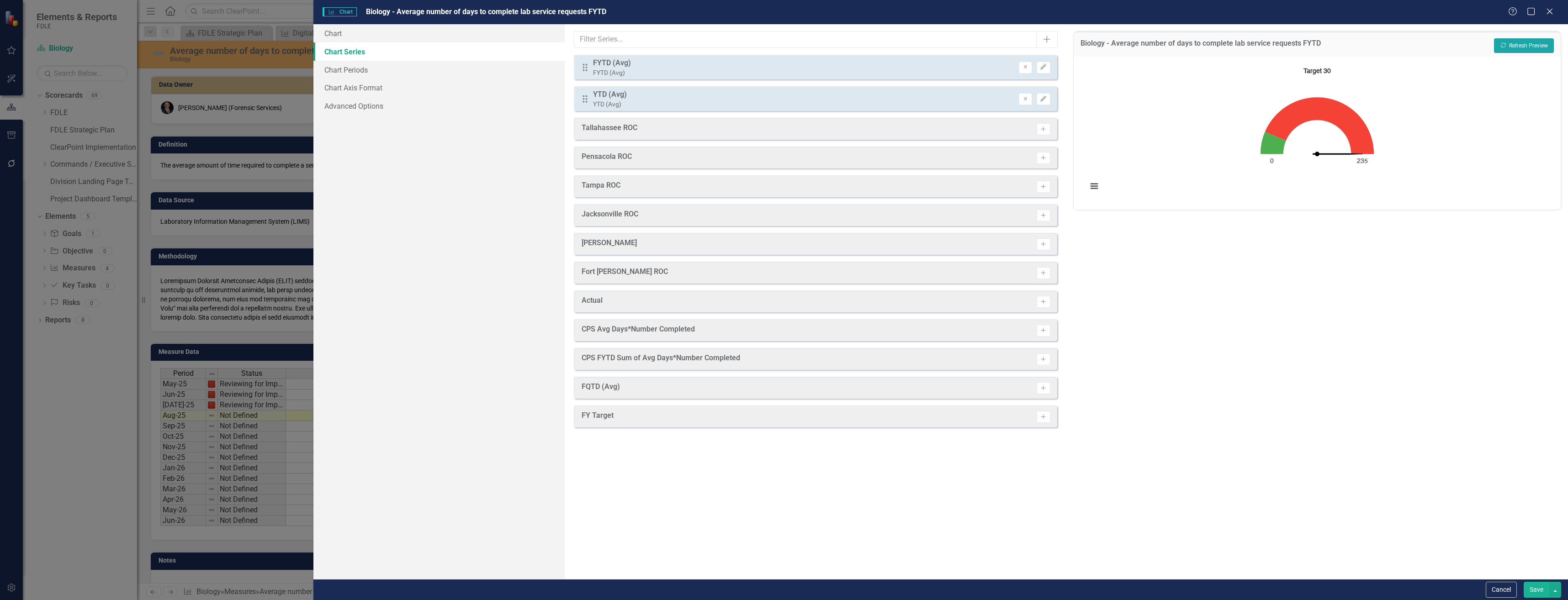
click at [1531, 42] on button "Recalculate Refresh Preview" at bounding box center [1524, 45] width 60 height 14
click at [1025, 80] on div "Drag FYTD (Avg) FYTD (Avg) Remove Edit Drag YTD (Avg) YTD (Avg) Remove Edit" at bounding box center [815, 83] width 483 height 56
click at [1026, 70] on icon "Remove" at bounding box center [1025, 67] width 7 height 5
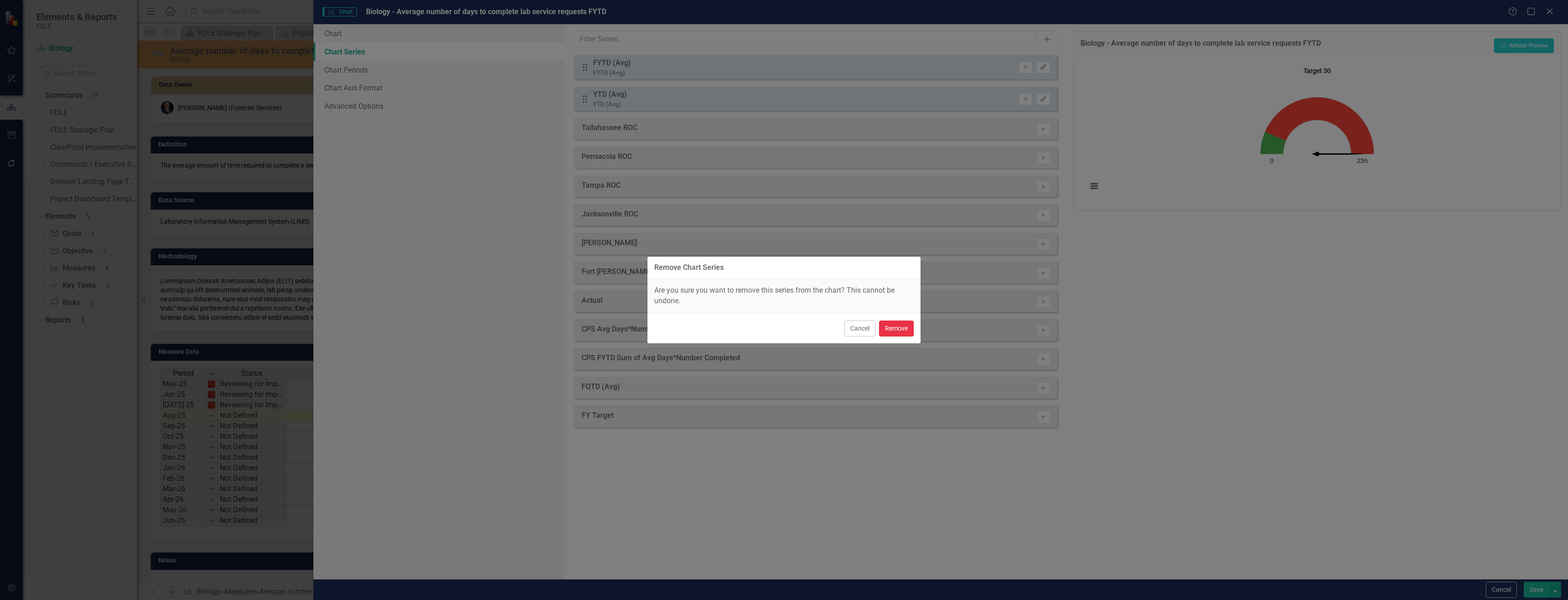
click at [890, 332] on button "Remove" at bounding box center [896, 329] width 35 height 16
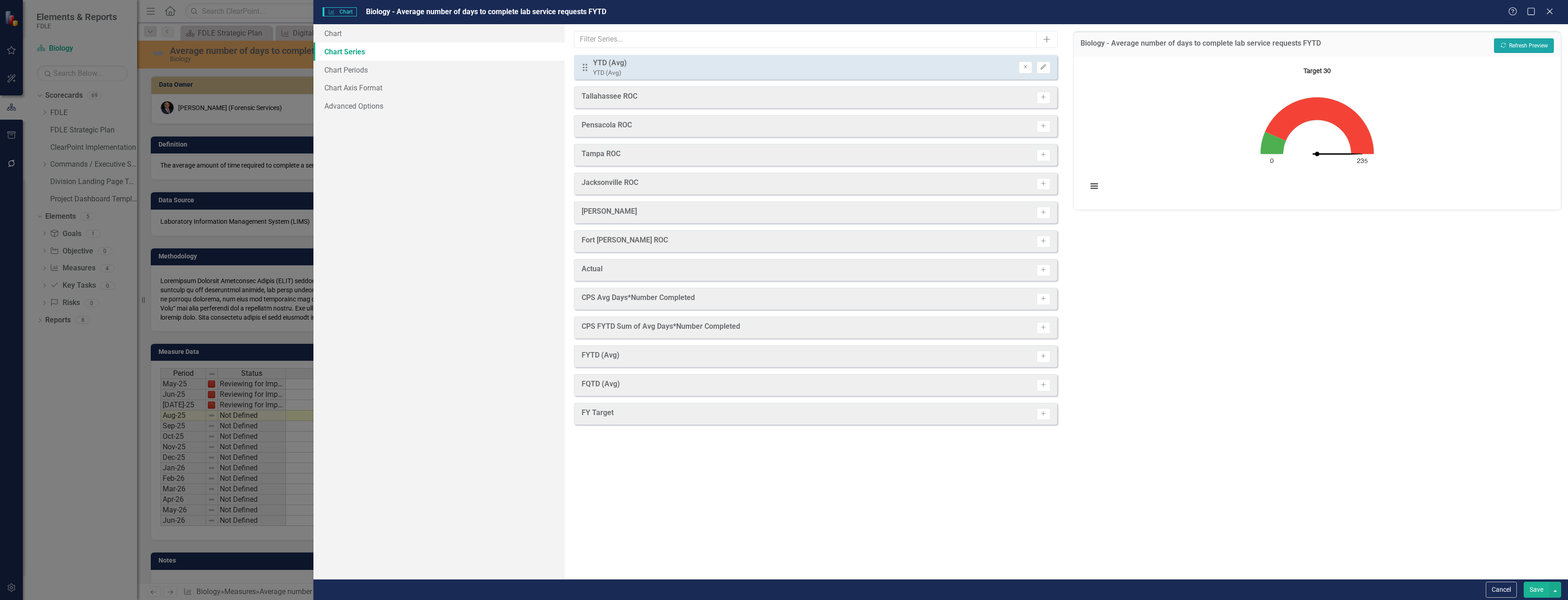
click at [1526, 43] on button "Recalculate Refresh Preview" at bounding box center [1524, 45] width 60 height 14
click at [1029, 65] on icon "Remove" at bounding box center [1025, 67] width 7 height 5
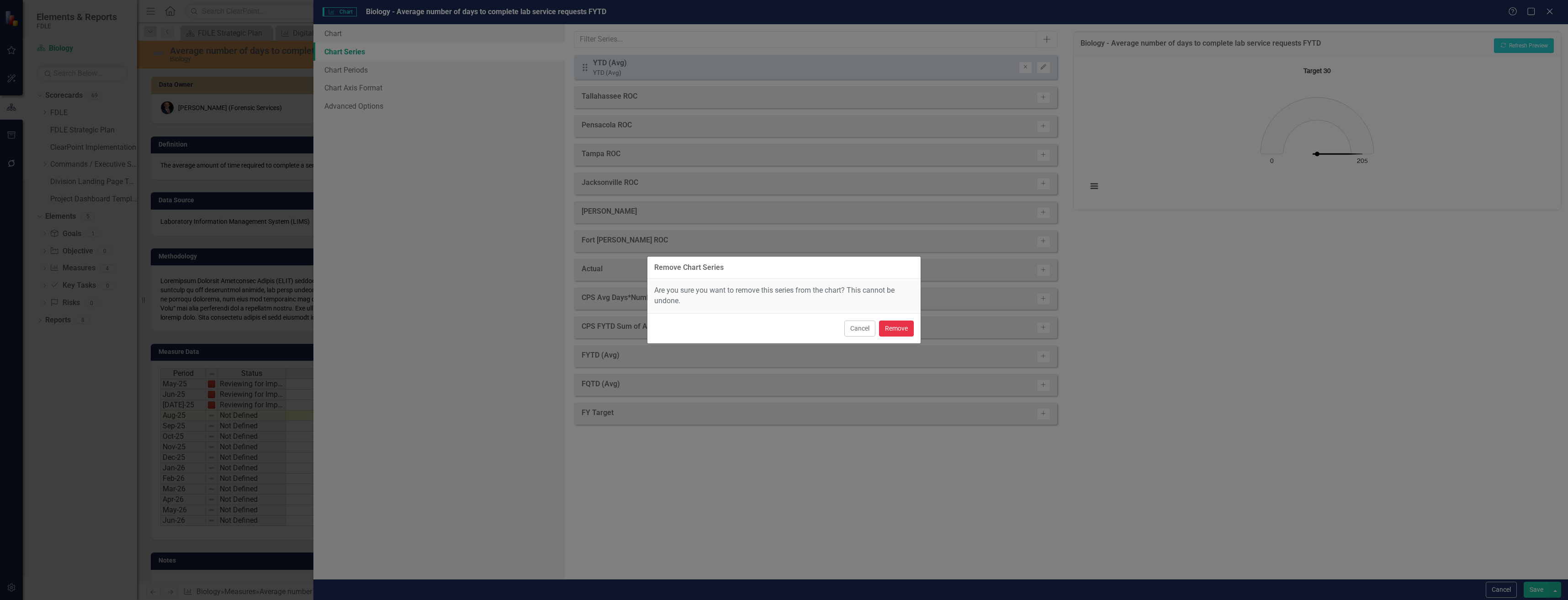
click at [887, 331] on button "Remove" at bounding box center [896, 329] width 35 height 16
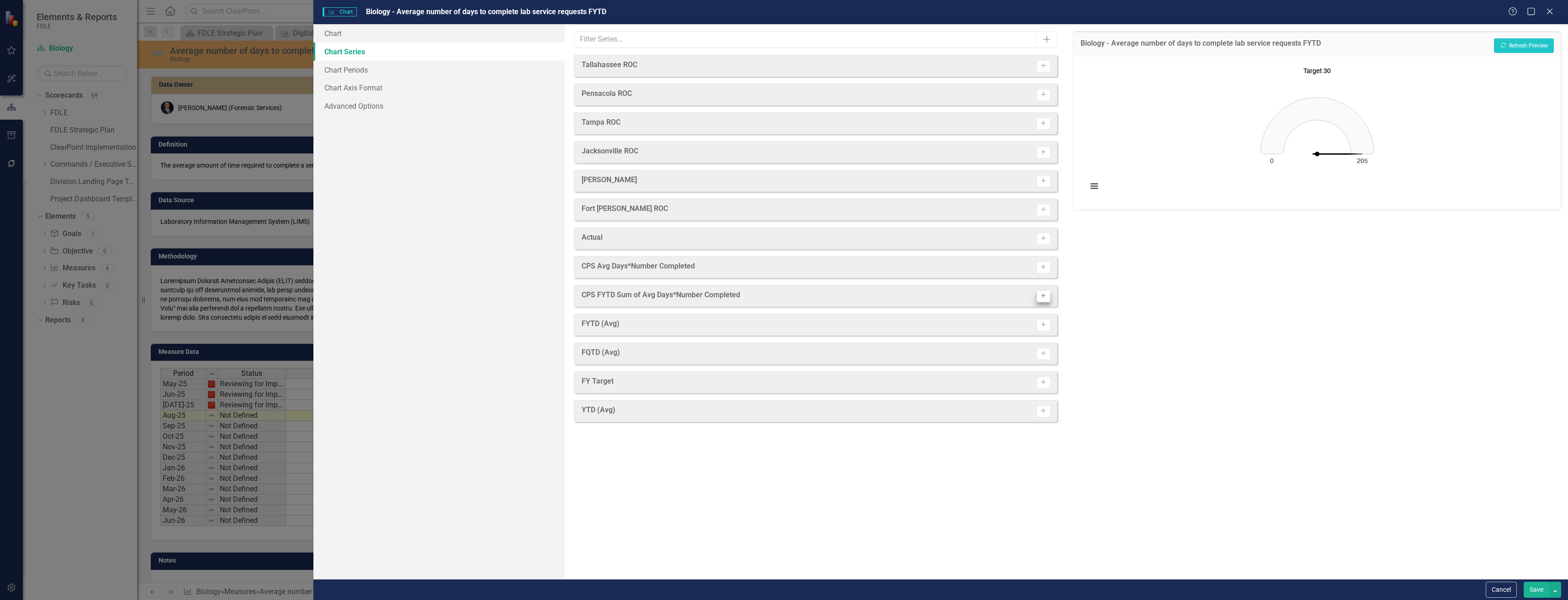
click at [1042, 322] on button "Activate" at bounding box center [1042, 325] width 13 height 12
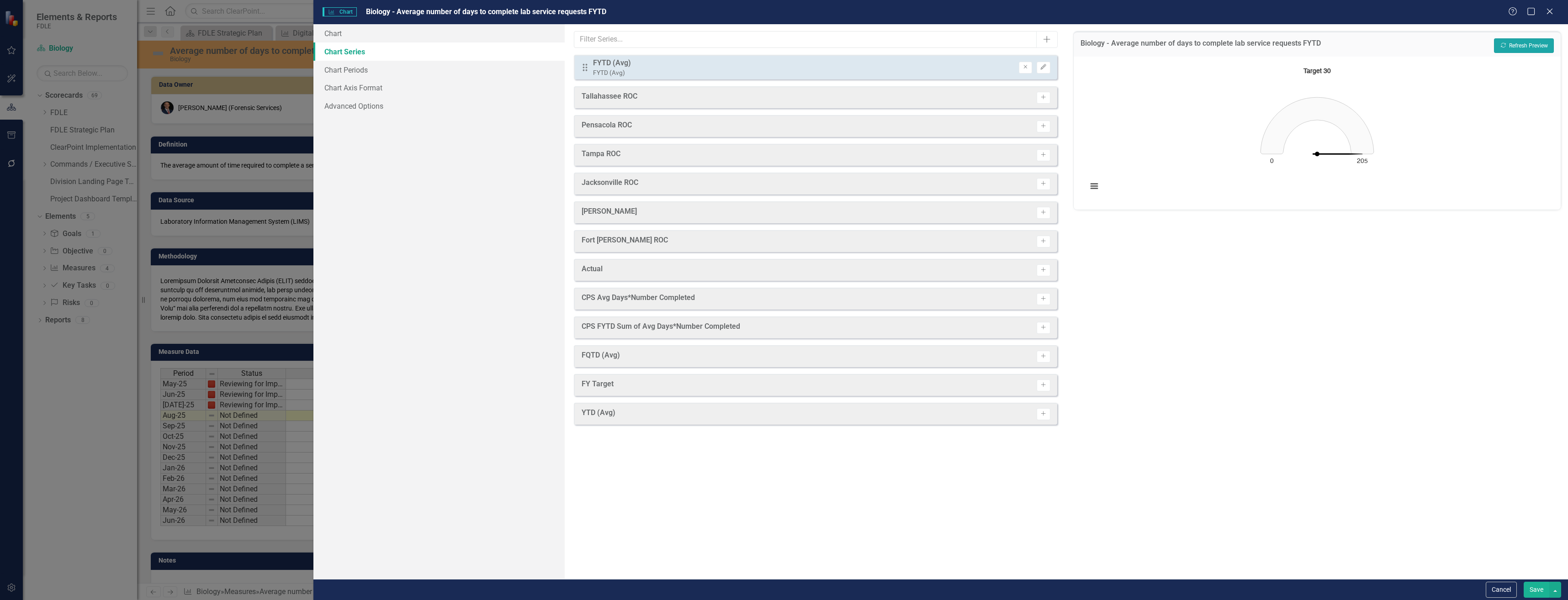
click at [1520, 49] on button "Recalculate Refresh Preview" at bounding box center [1524, 45] width 60 height 14
click at [1510, 587] on button "Cancel" at bounding box center [1501, 589] width 31 height 16
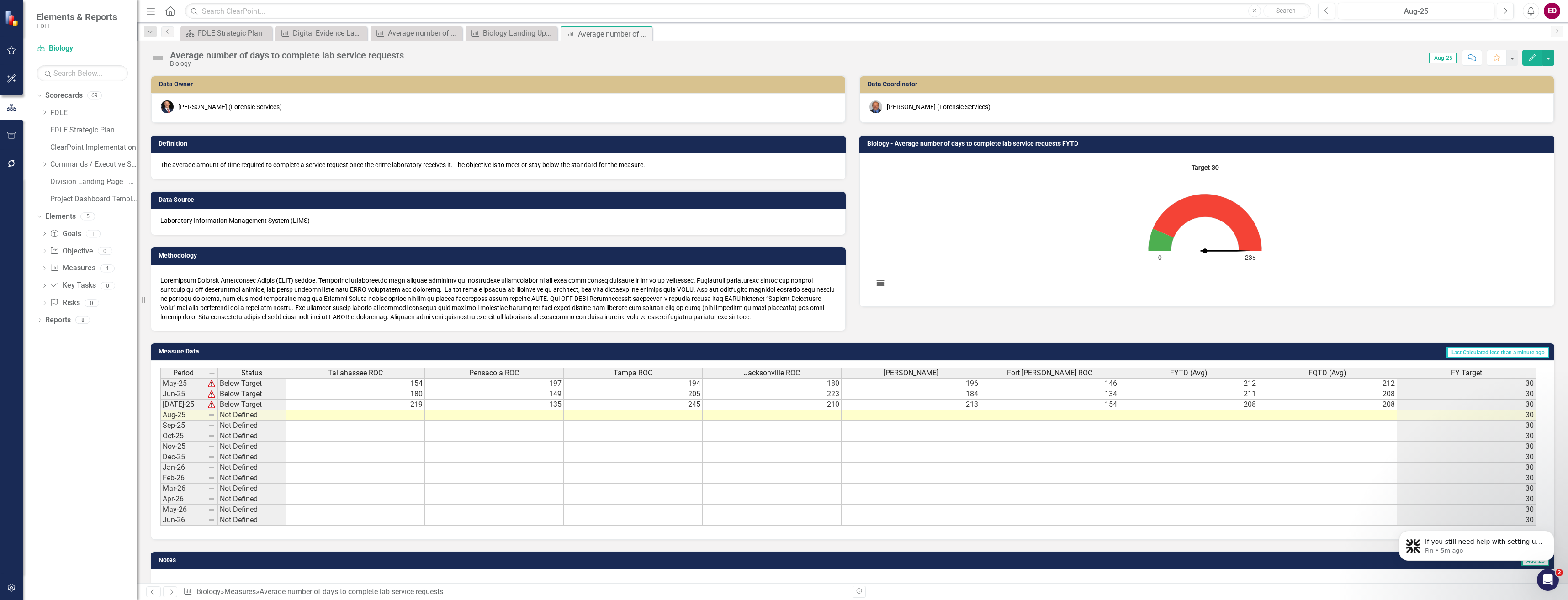
click at [155, 58] on img at bounding box center [157, 58] width 14 height 14
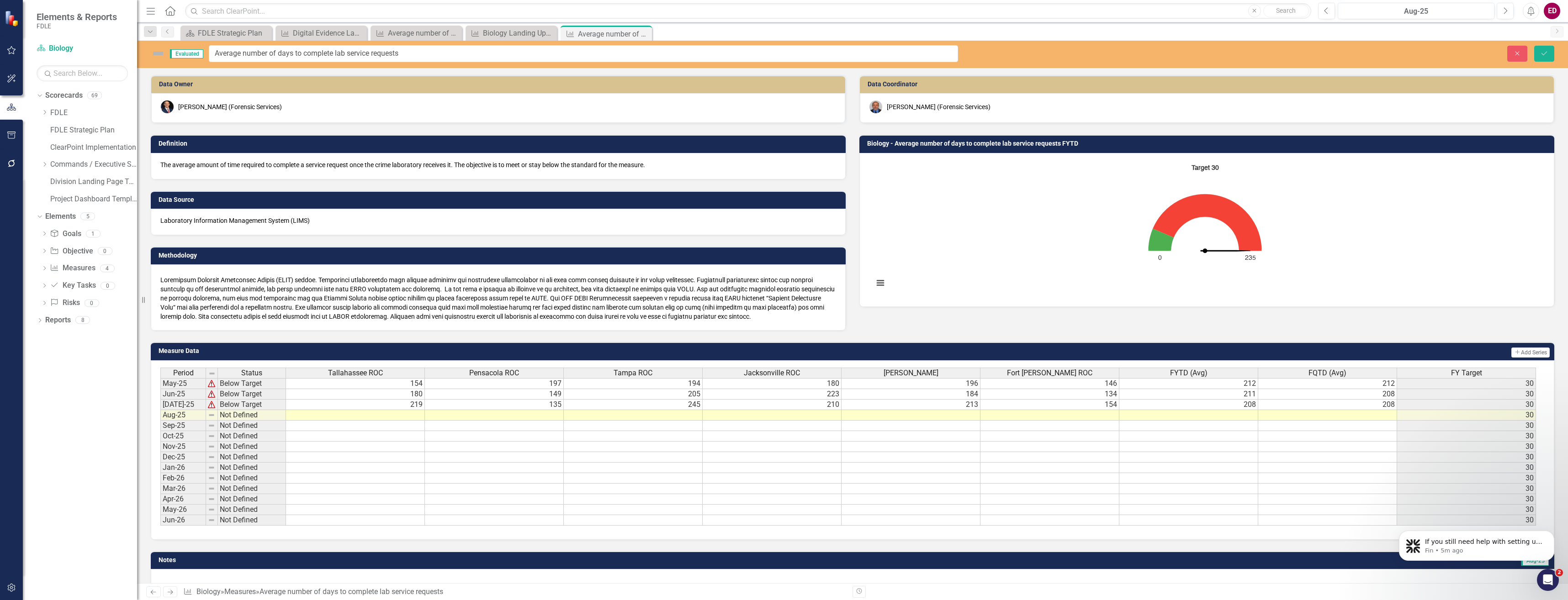
click at [164, 46] on img at bounding box center [157, 53] width 14 height 14
click at [1512, 49] on button "Close" at bounding box center [1517, 53] width 20 height 16
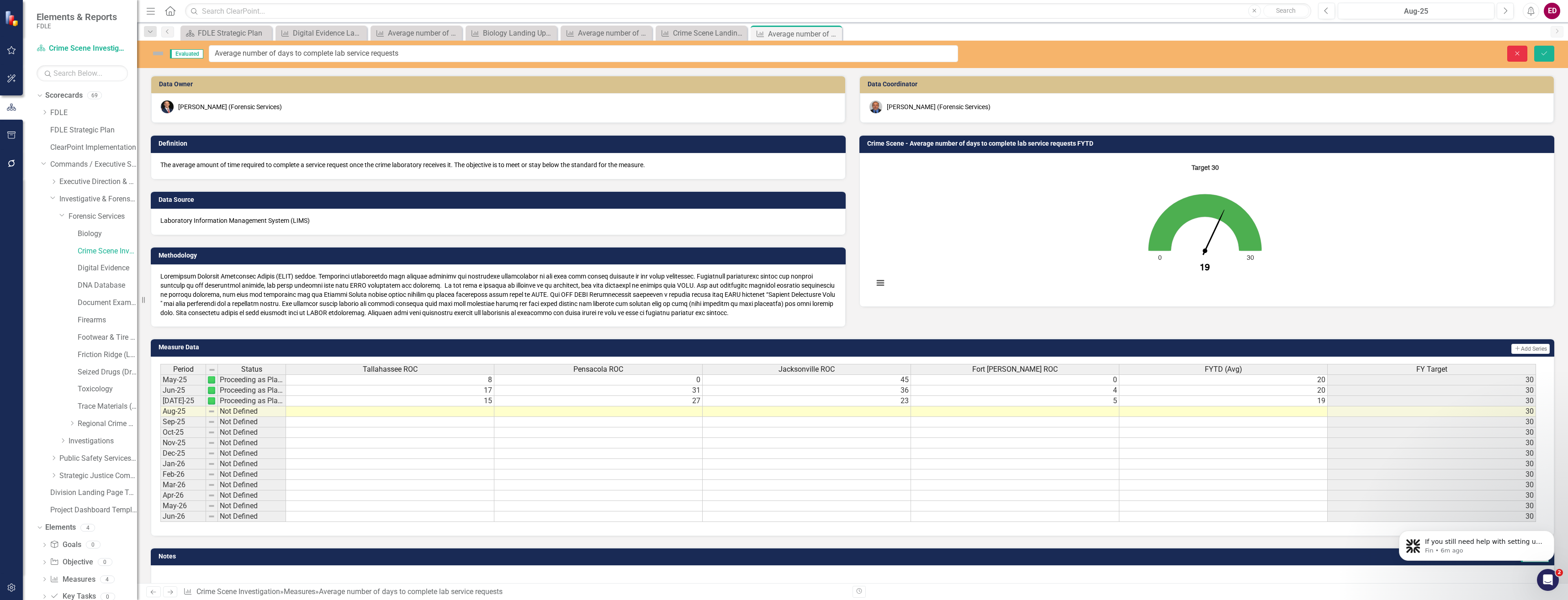
click at [1517, 52] on icon "Close" at bounding box center [1517, 53] width 8 height 6
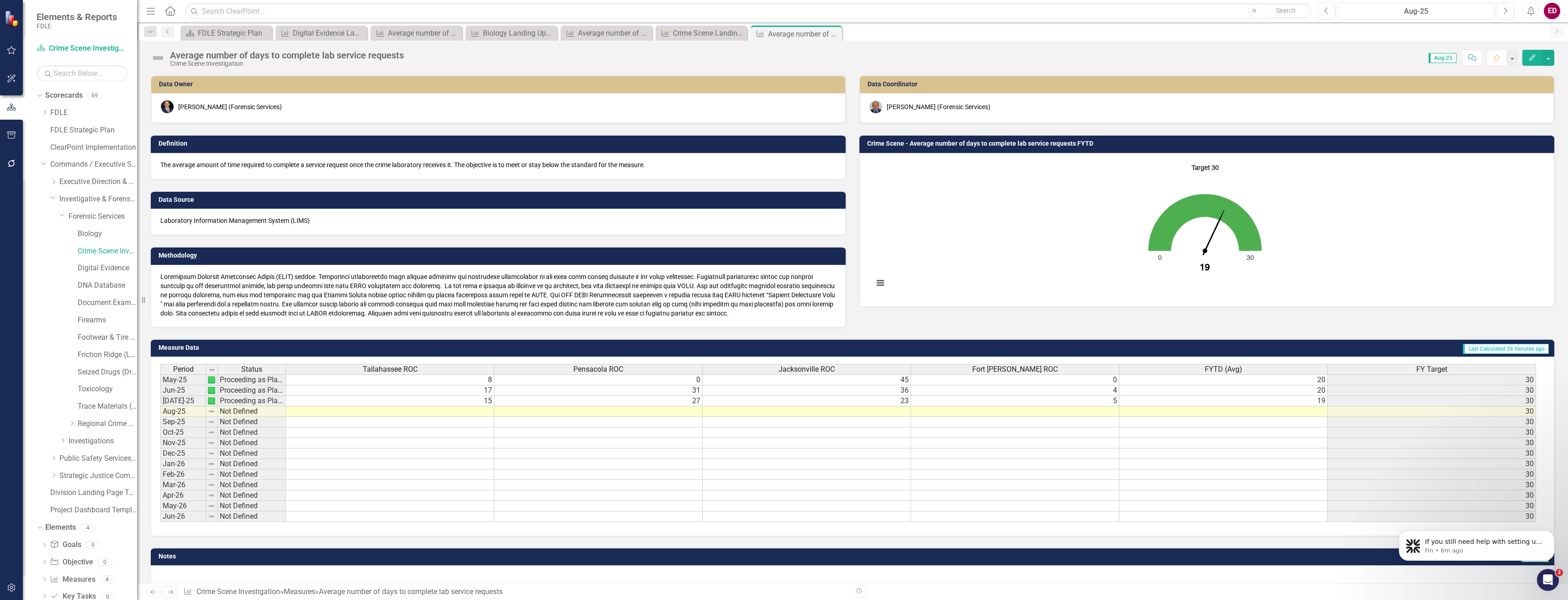
click at [161, 60] on img at bounding box center [157, 58] width 14 height 14
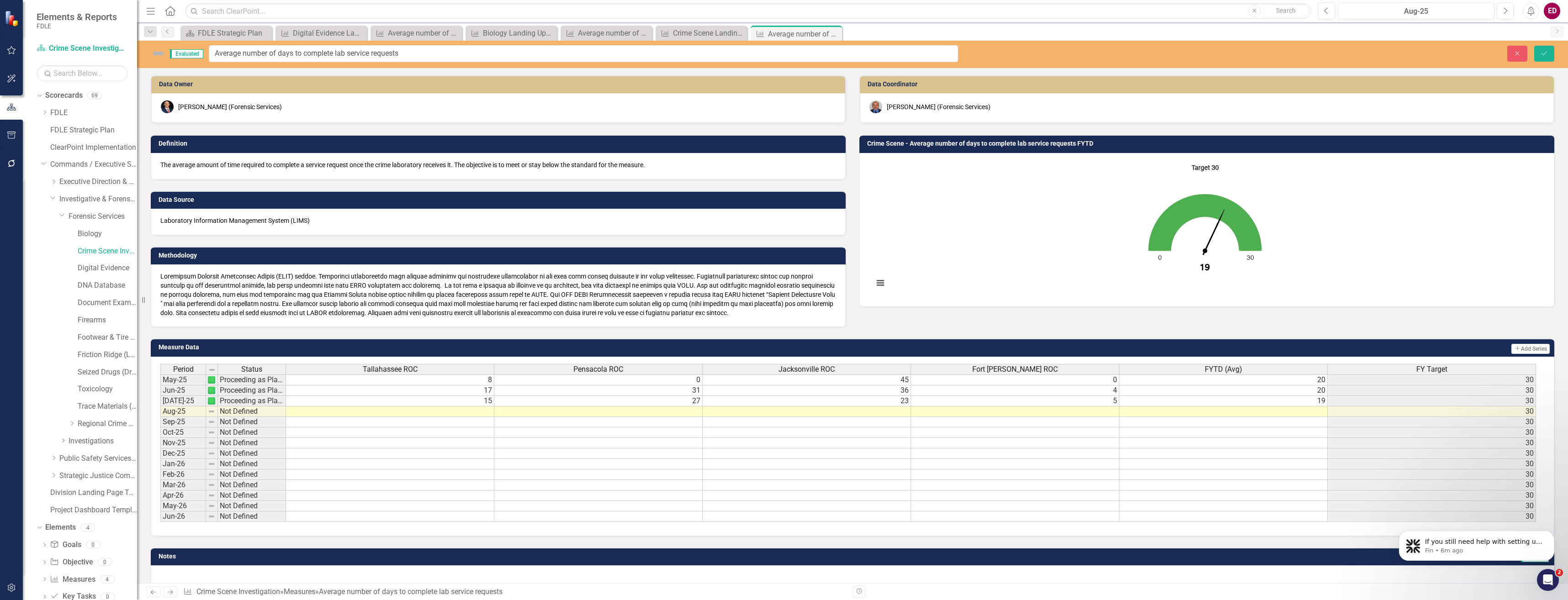
click at [160, 54] on img at bounding box center [157, 53] width 14 height 14
click at [194, 54] on span "Evaluated" at bounding box center [186, 54] width 33 height 9
click at [1511, 49] on button "Close" at bounding box center [1517, 53] width 20 height 16
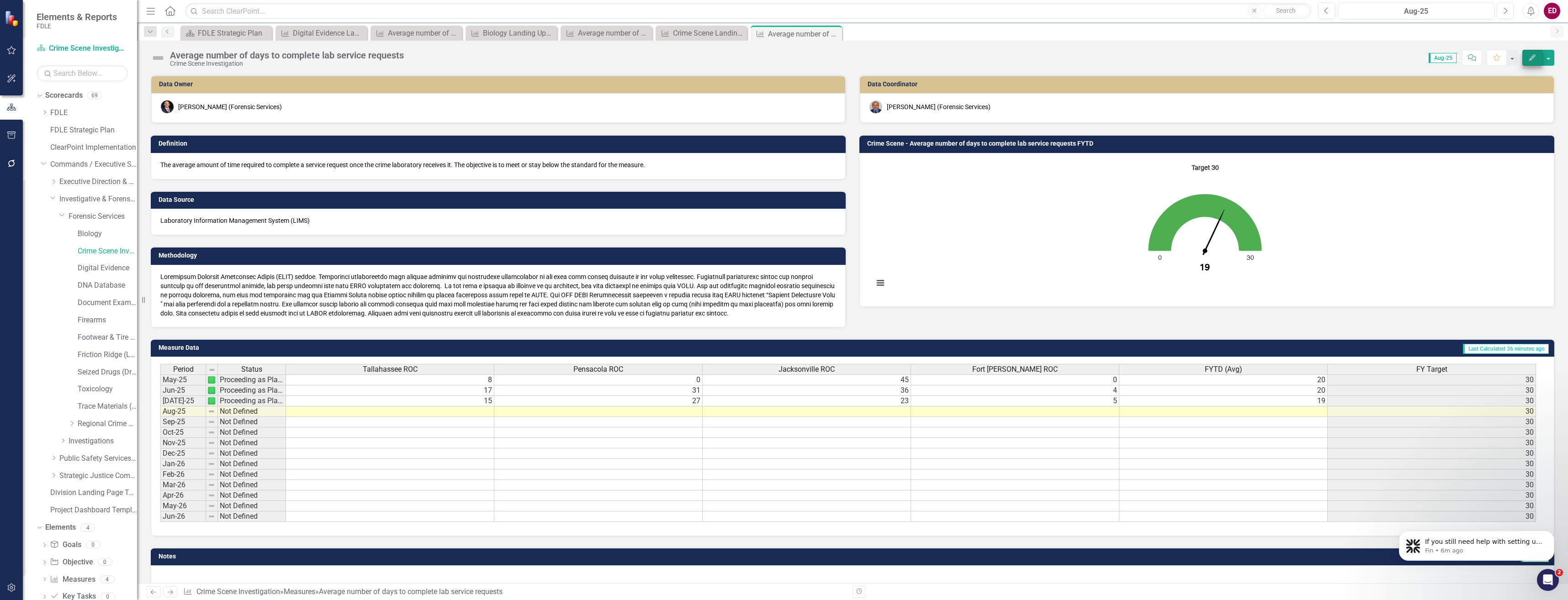
drag, startPoint x: 1538, startPoint y: 46, endPoint x: 1536, endPoint y: 57, distance: 11.2
click at [1536, 47] on div "Average number of days to complete lab service requests Crime Scene Investigati…" at bounding box center [852, 54] width 1431 height 27
click at [1535, 58] on icon "Edit" at bounding box center [1532, 57] width 8 height 6
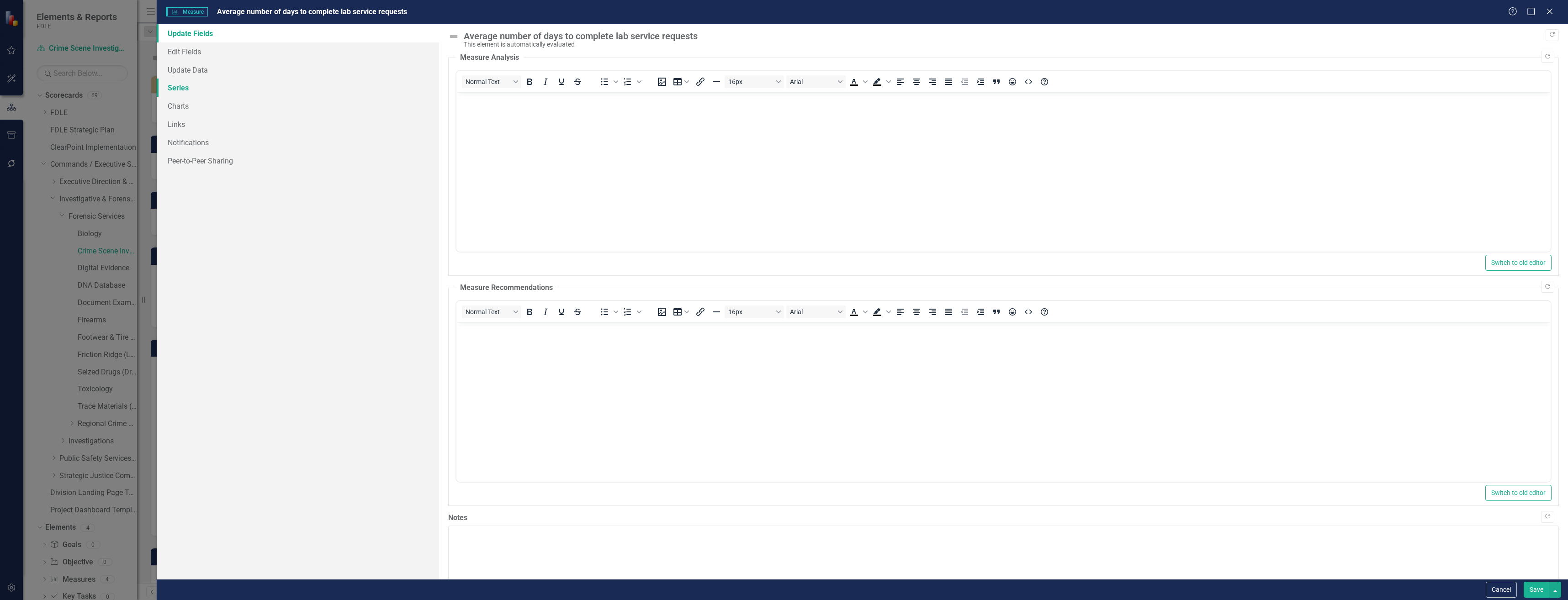
click at [321, 94] on link "Series" at bounding box center [297, 87] width 282 height 18
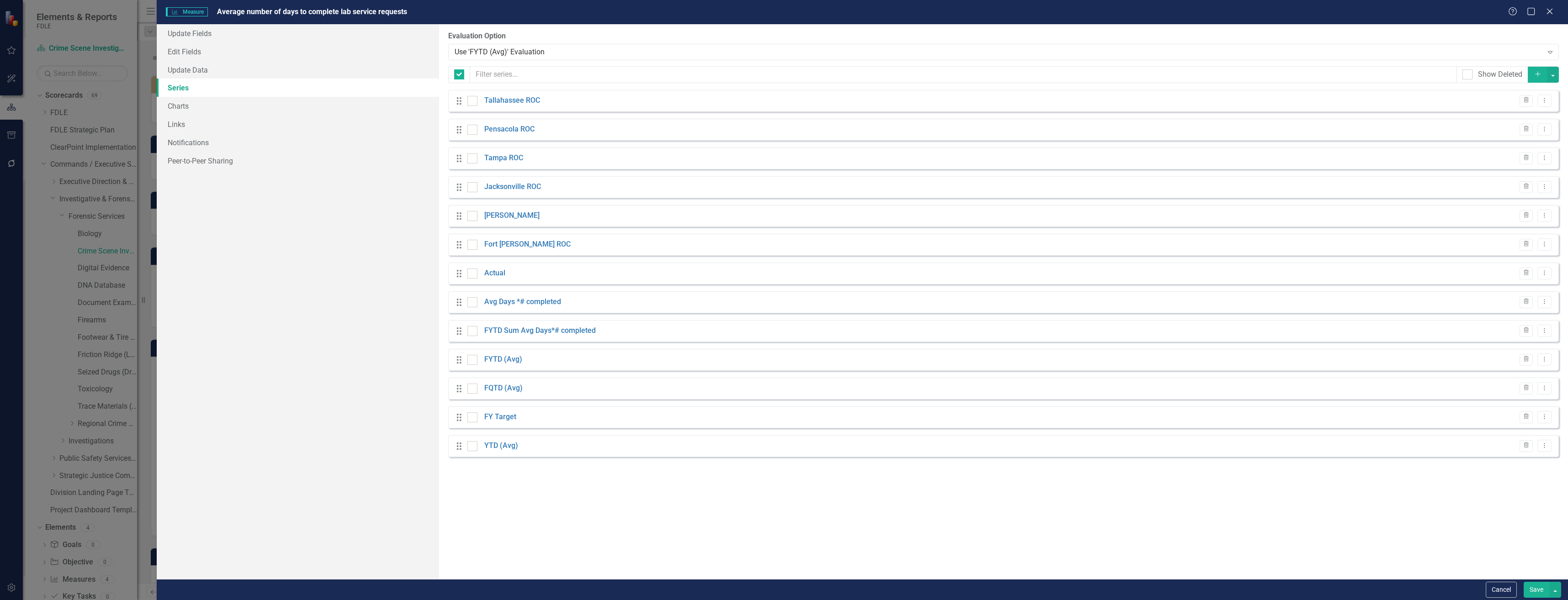
checkbox input "false"
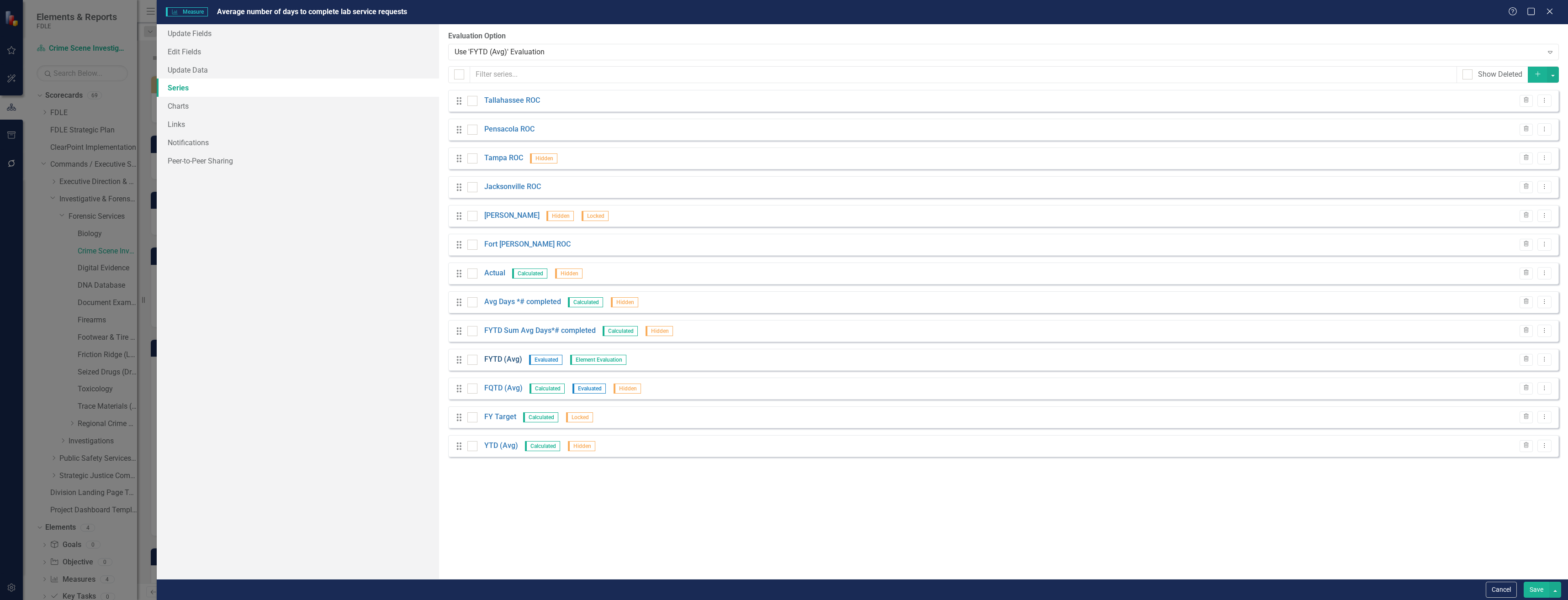
click at [514, 360] on link "FYTD (Avg)" at bounding box center [503, 360] width 38 height 11
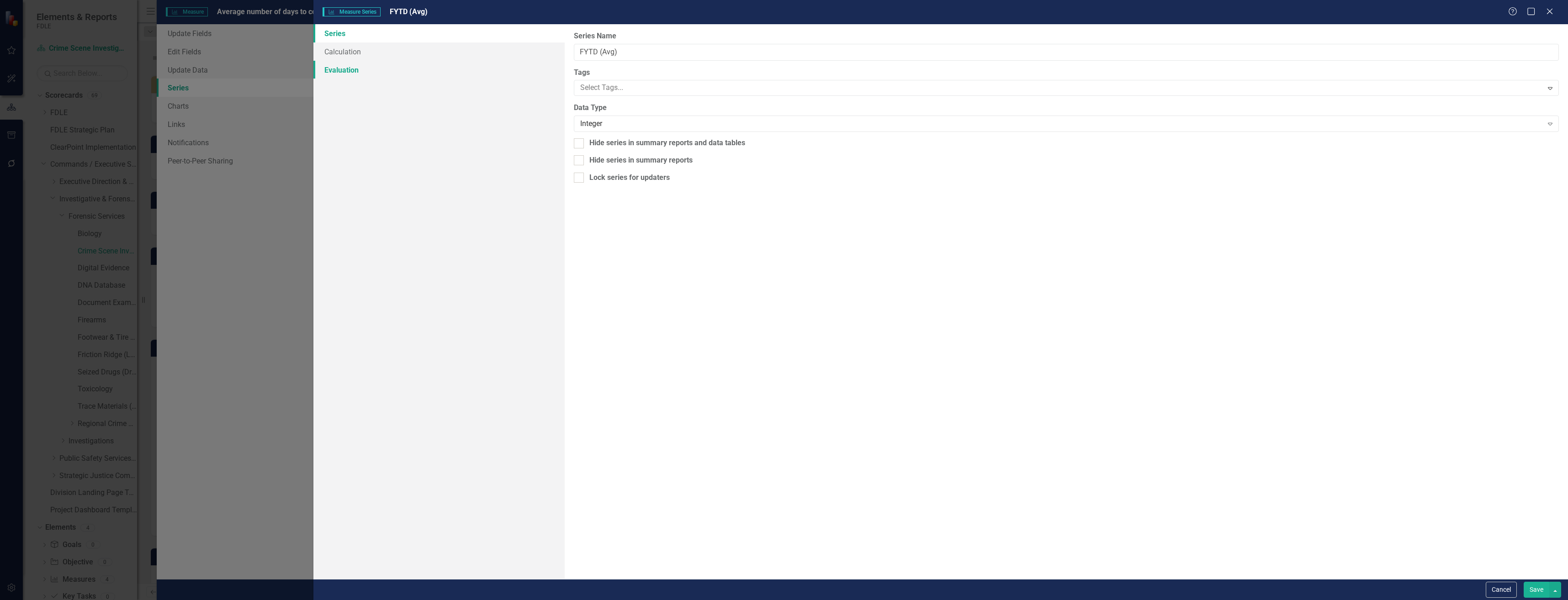
click at [447, 66] on link "Evaluation" at bounding box center [439, 70] width 251 height 18
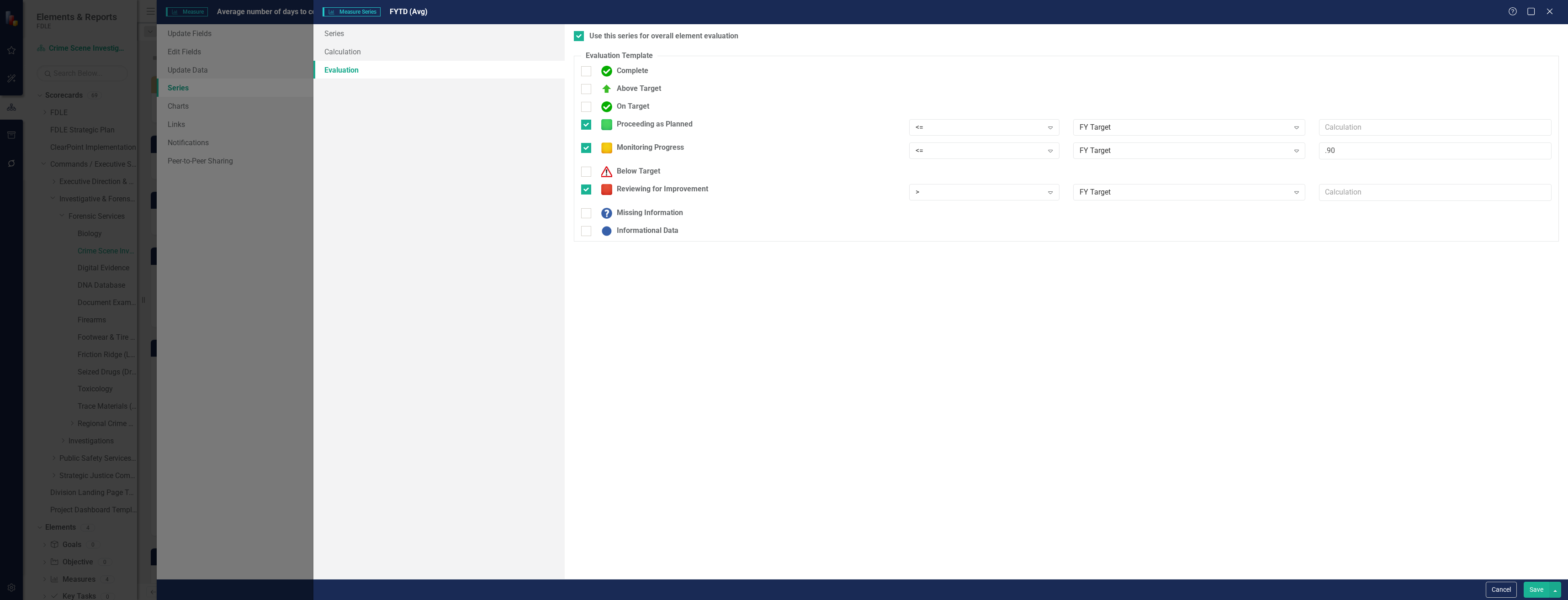
click at [1540, 594] on button "Save" at bounding box center [1537, 589] width 26 height 16
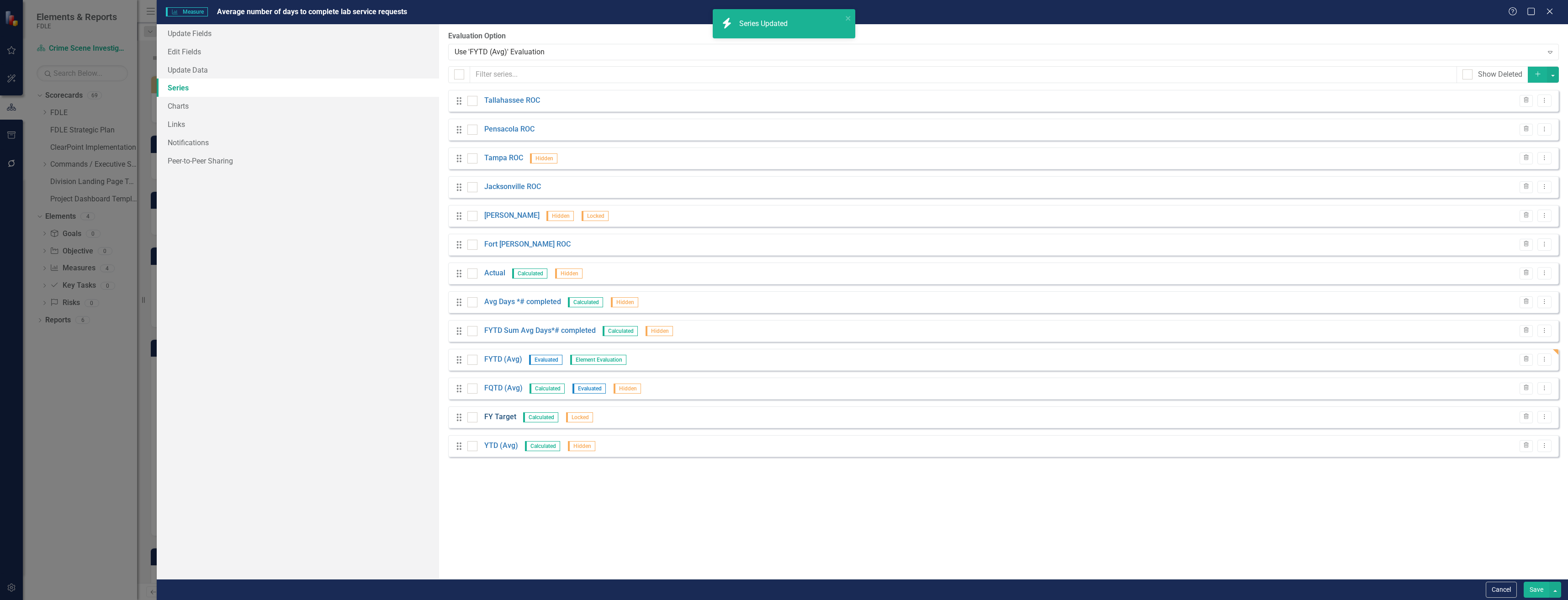
click at [506, 414] on link "FY Target" at bounding box center [500, 417] width 32 height 11
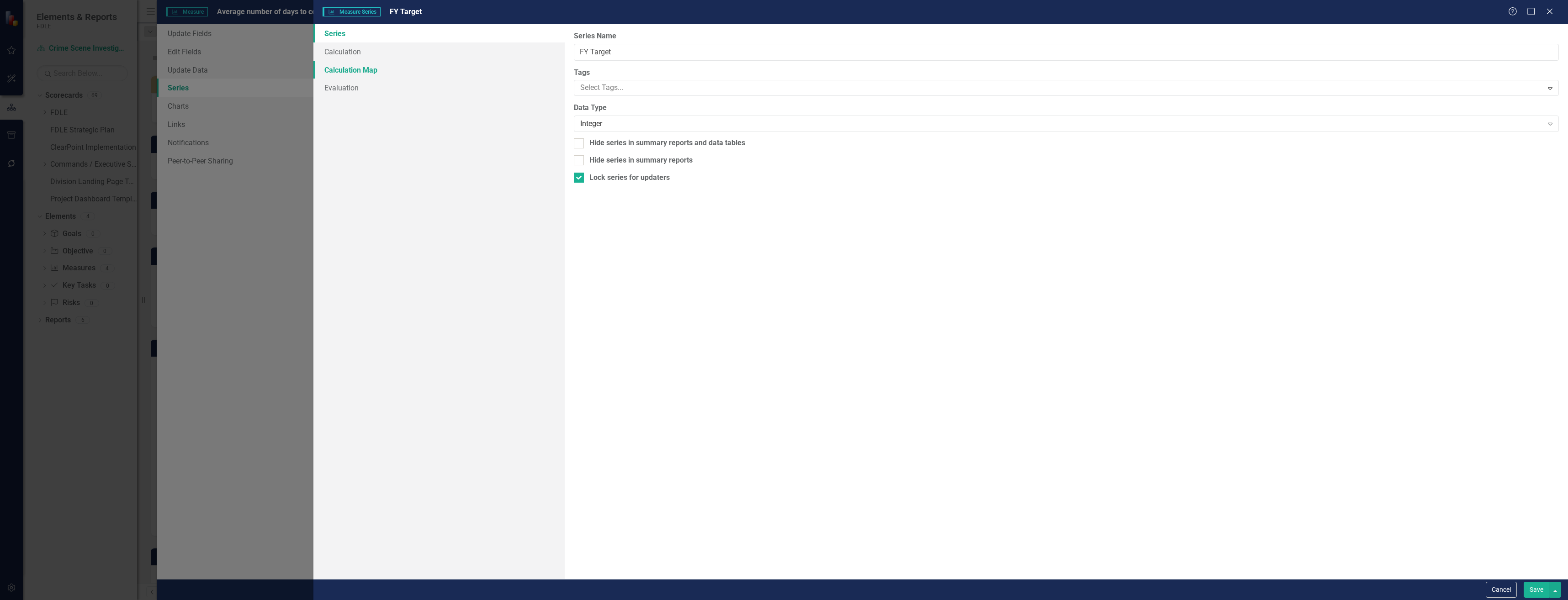
click at [470, 67] on link "Calculation Map" at bounding box center [439, 70] width 251 height 18
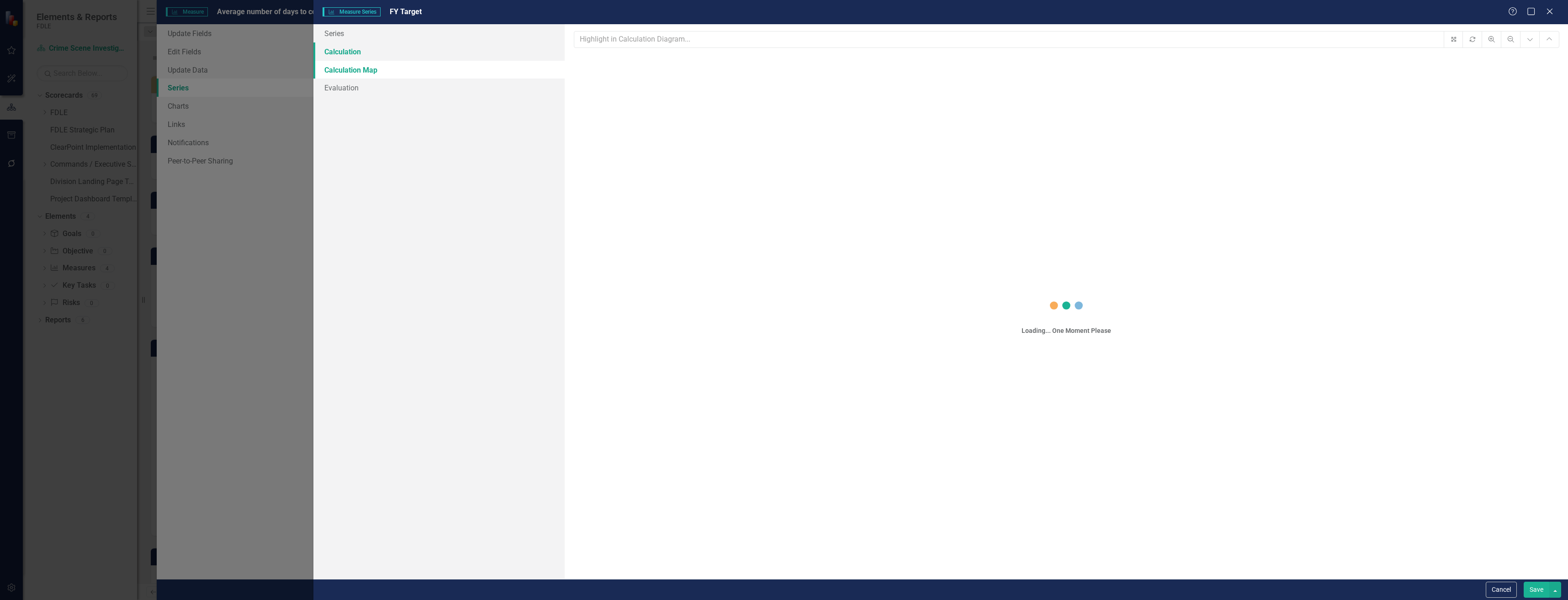
click at [474, 49] on link "Calculation" at bounding box center [439, 52] width 251 height 18
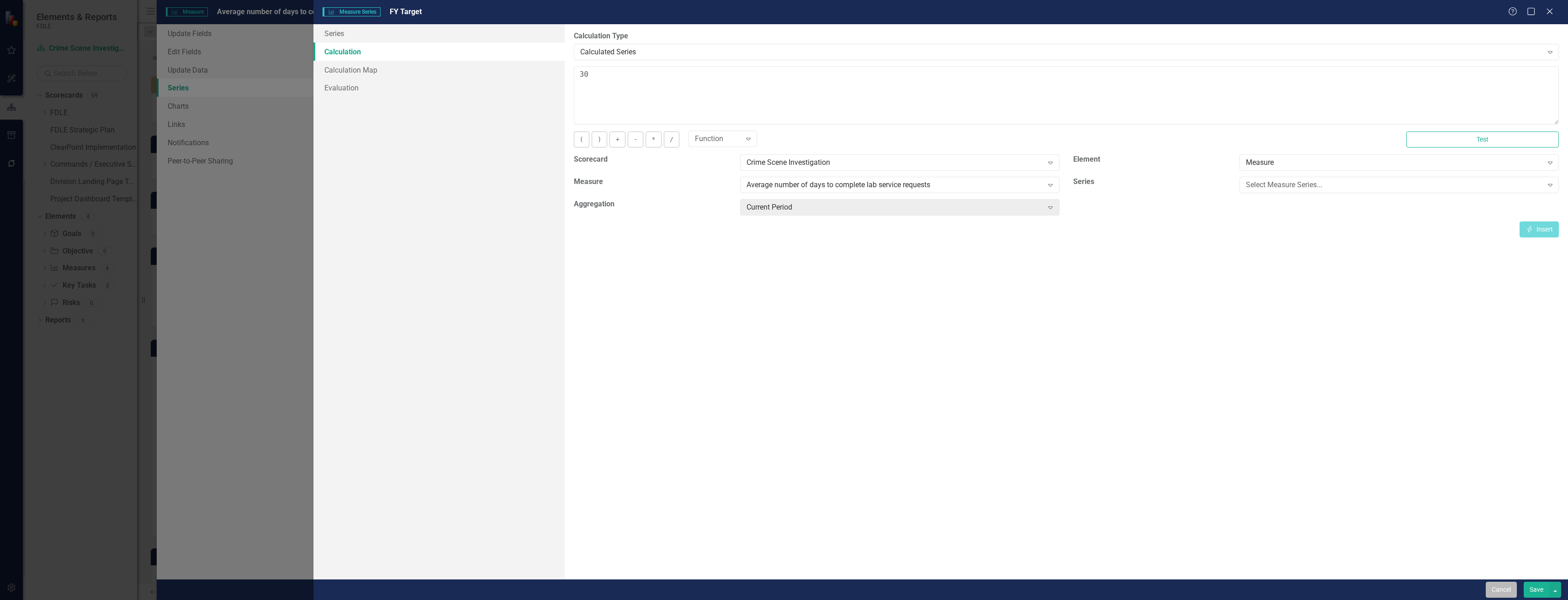
click at [1492, 584] on button "Cancel" at bounding box center [1501, 589] width 31 height 16
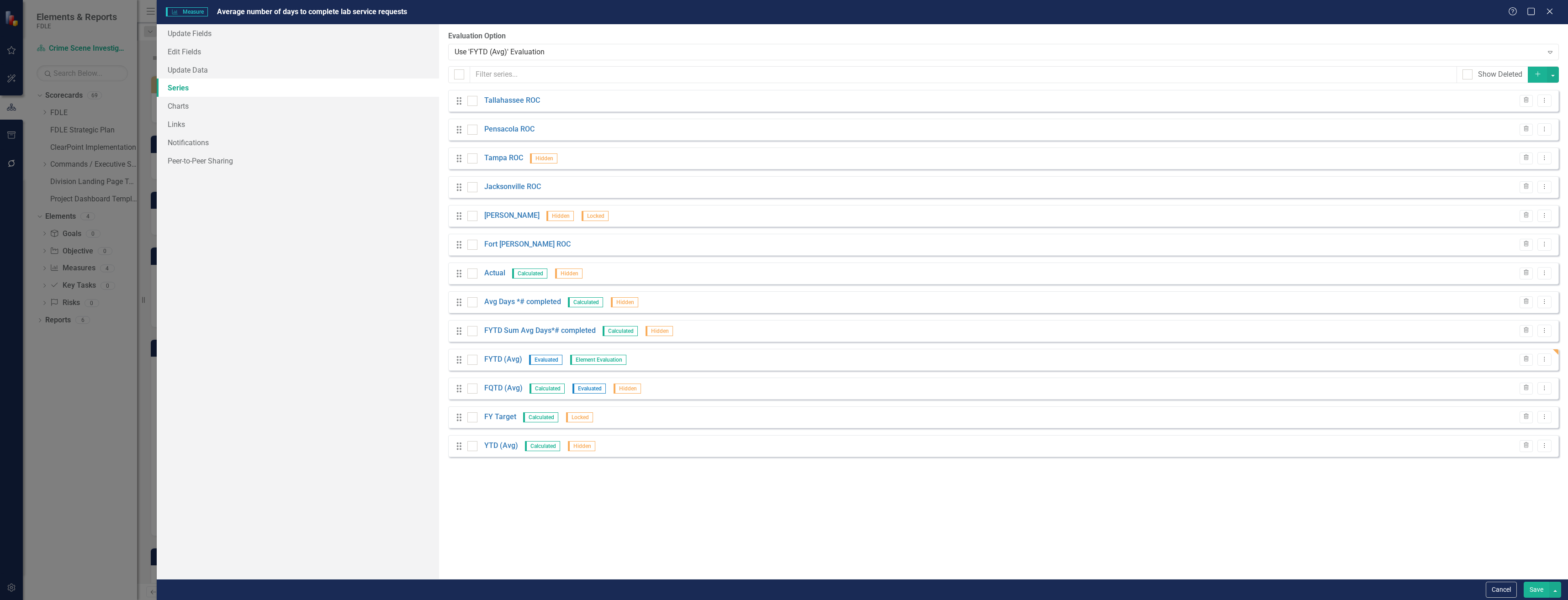
click at [1512, 585] on button "Cancel" at bounding box center [1501, 589] width 31 height 16
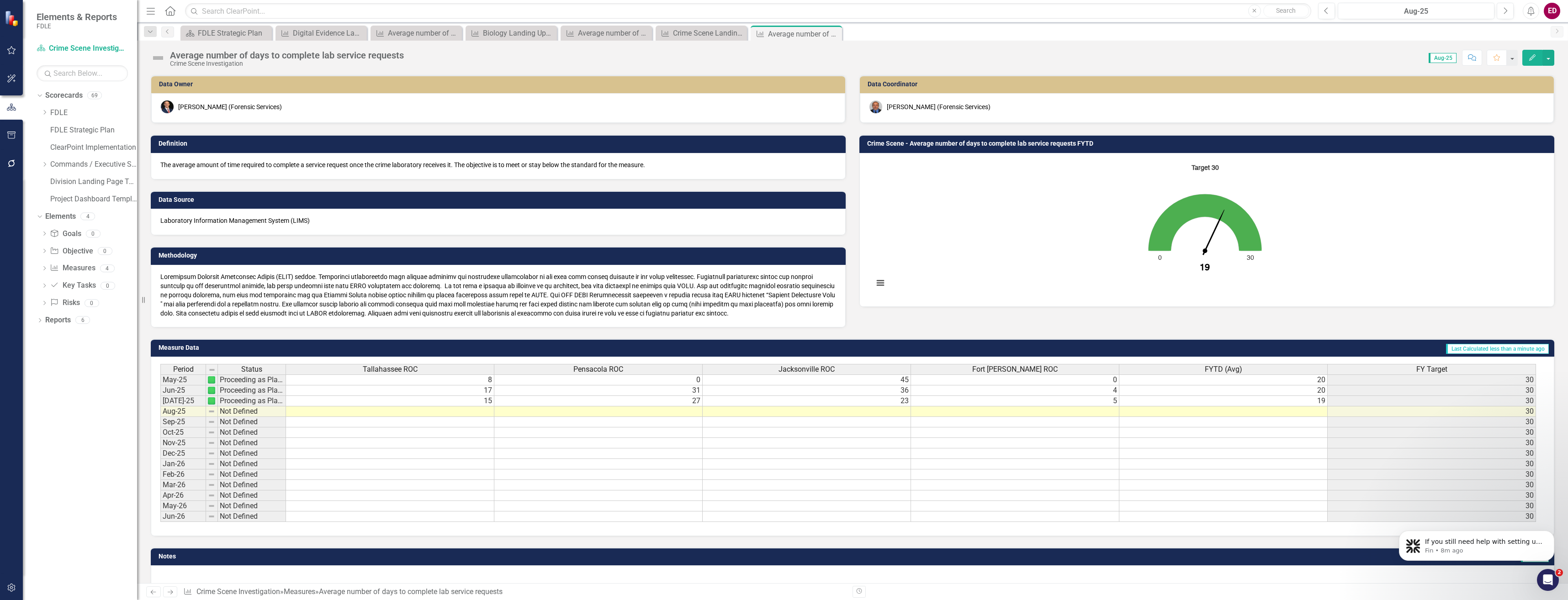
click at [163, 56] on img at bounding box center [157, 58] width 14 height 14
click at [162, 56] on img at bounding box center [157, 58] width 14 height 14
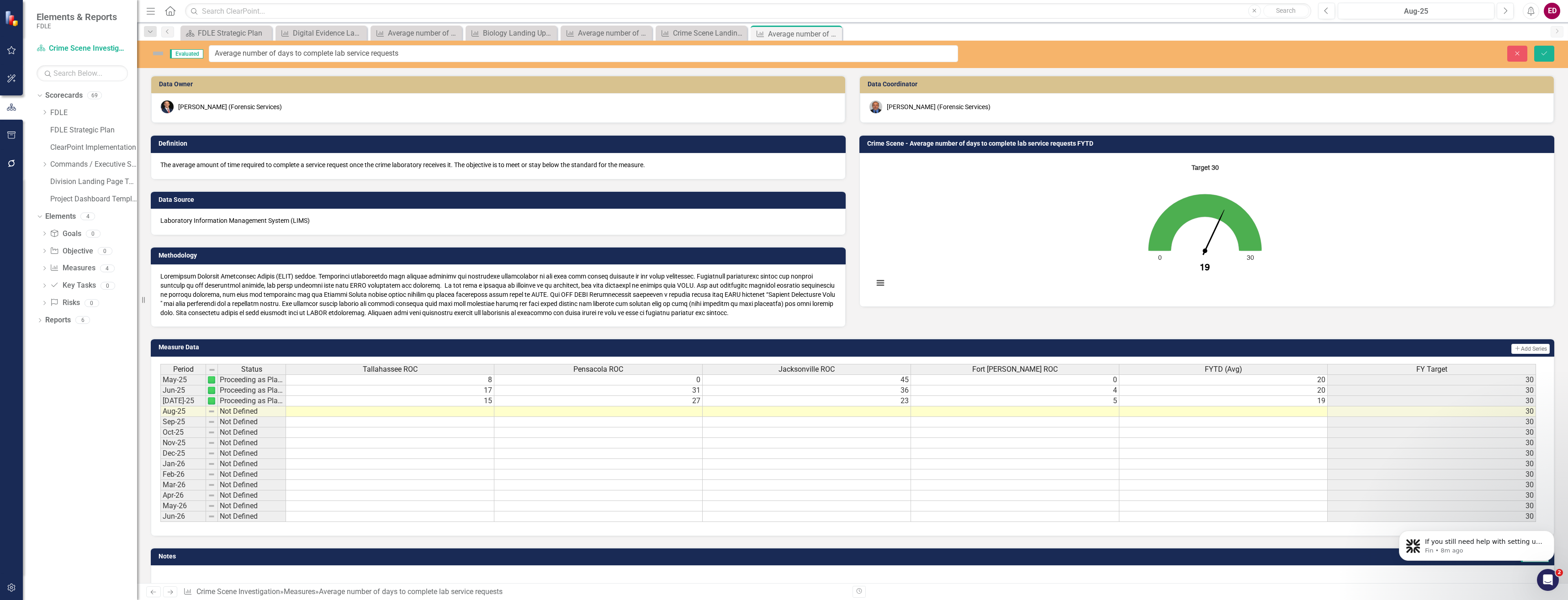
click at [155, 56] on img at bounding box center [157, 53] width 14 height 14
click at [186, 46] on div "Evaluated" at bounding box center [177, 53] width 53 height 14
click at [1520, 57] on button "Close" at bounding box center [1517, 53] width 20 height 16
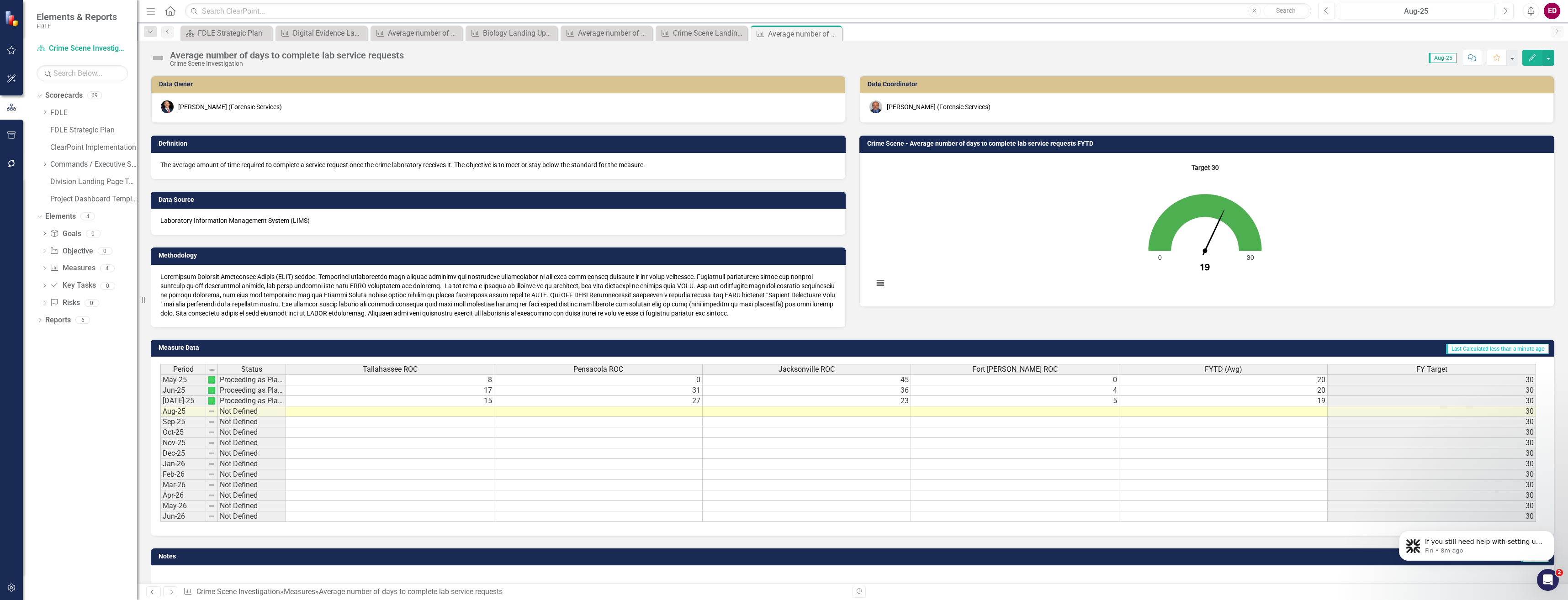
click at [1529, 58] on icon "Edit" at bounding box center [1532, 57] width 8 height 6
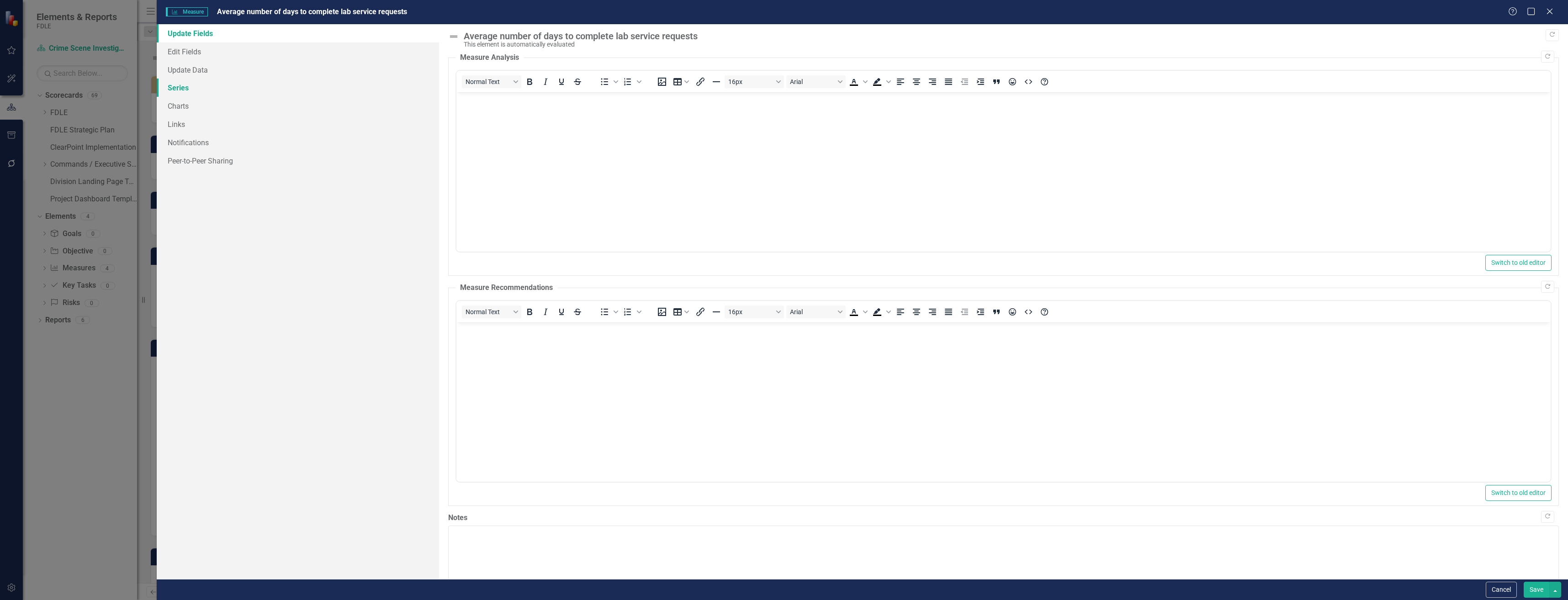
click at [348, 85] on link "Series" at bounding box center [297, 87] width 282 height 18
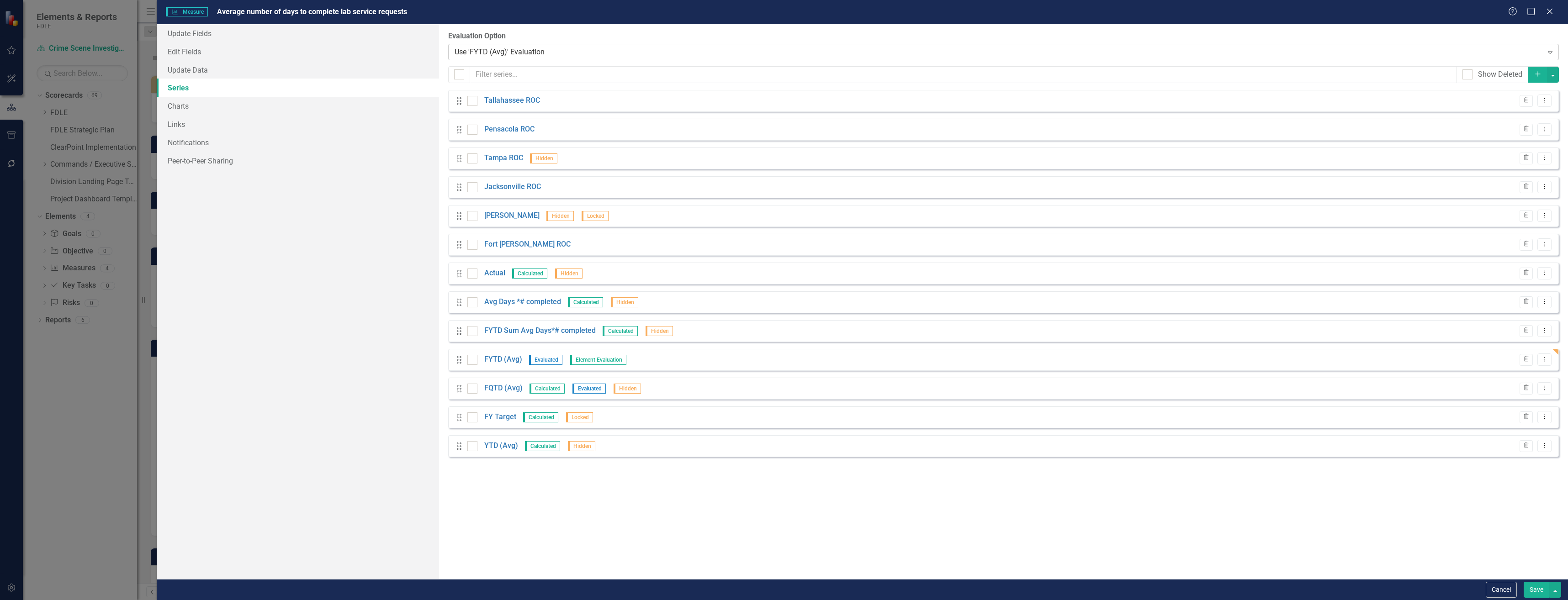
click at [517, 49] on div "Use 'FYTD (Avg)' Evaluation" at bounding box center [998, 52] width 1088 height 11
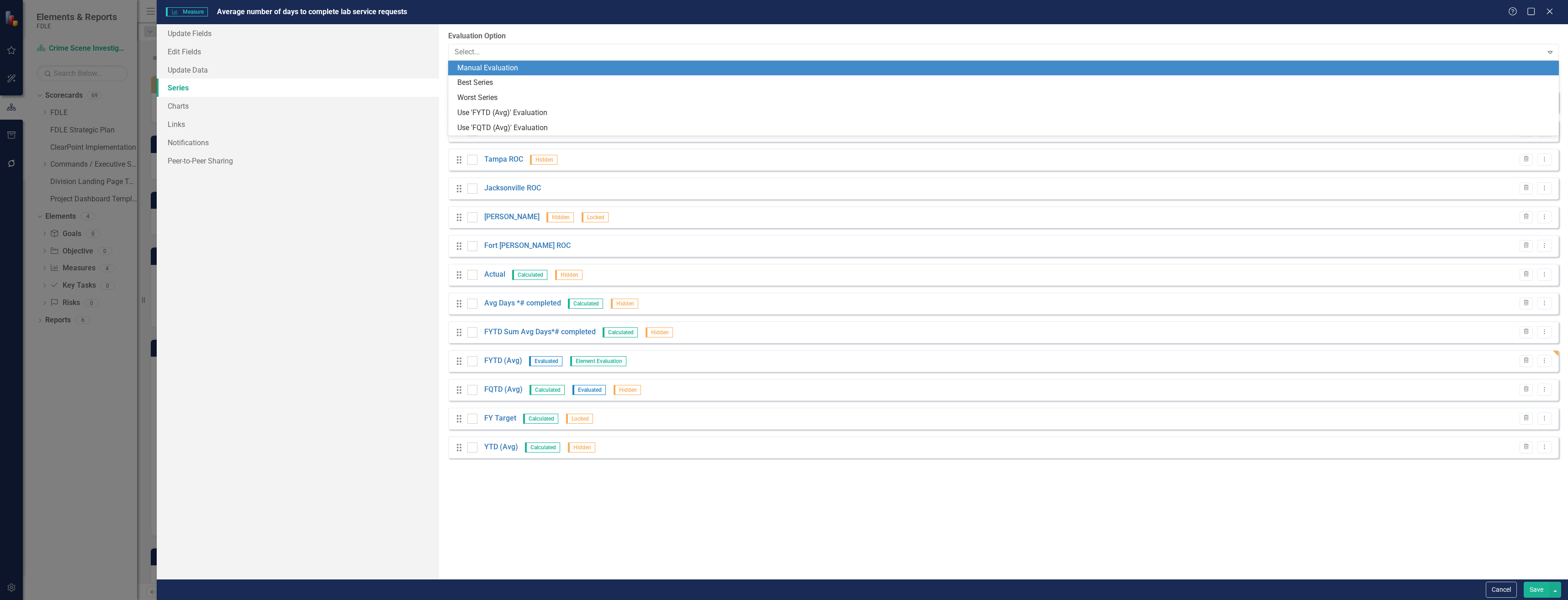
click at [523, 72] on div "Manual Evaluation" at bounding box center [1005, 68] width 1096 height 11
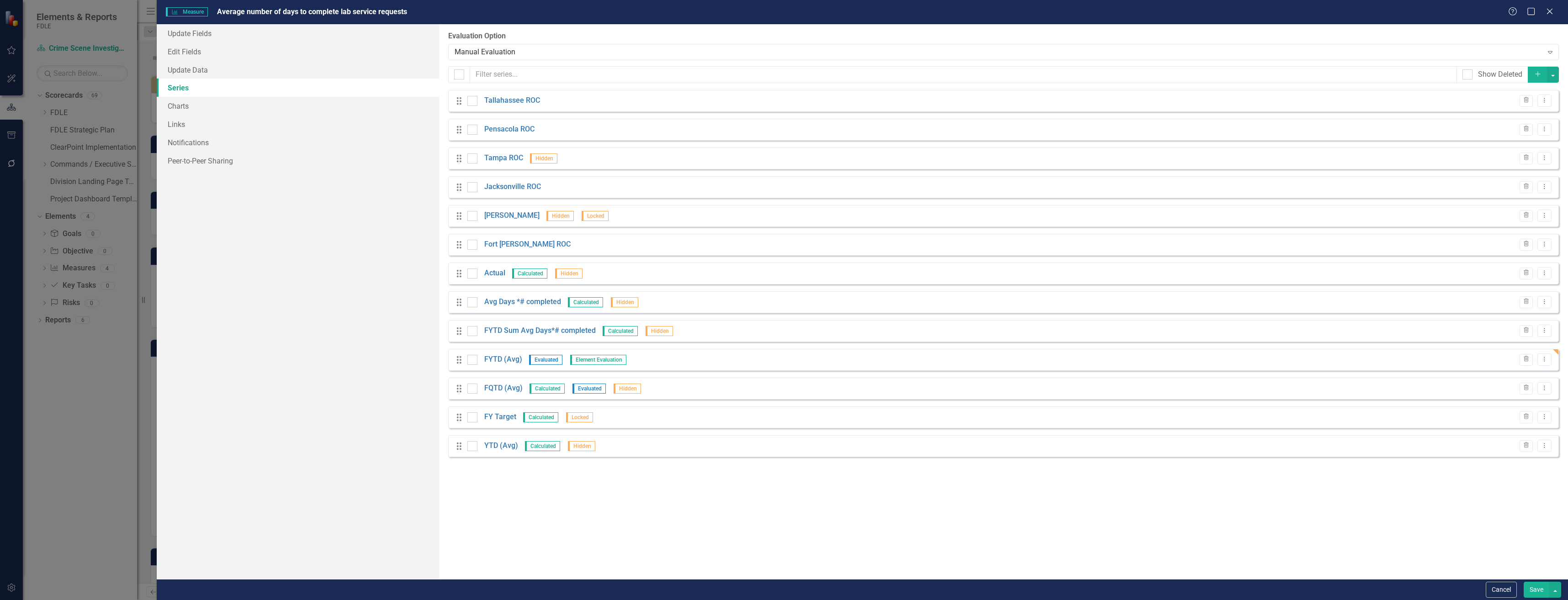
click at [1531, 583] on button "Save" at bounding box center [1537, 589] width 26 height 16
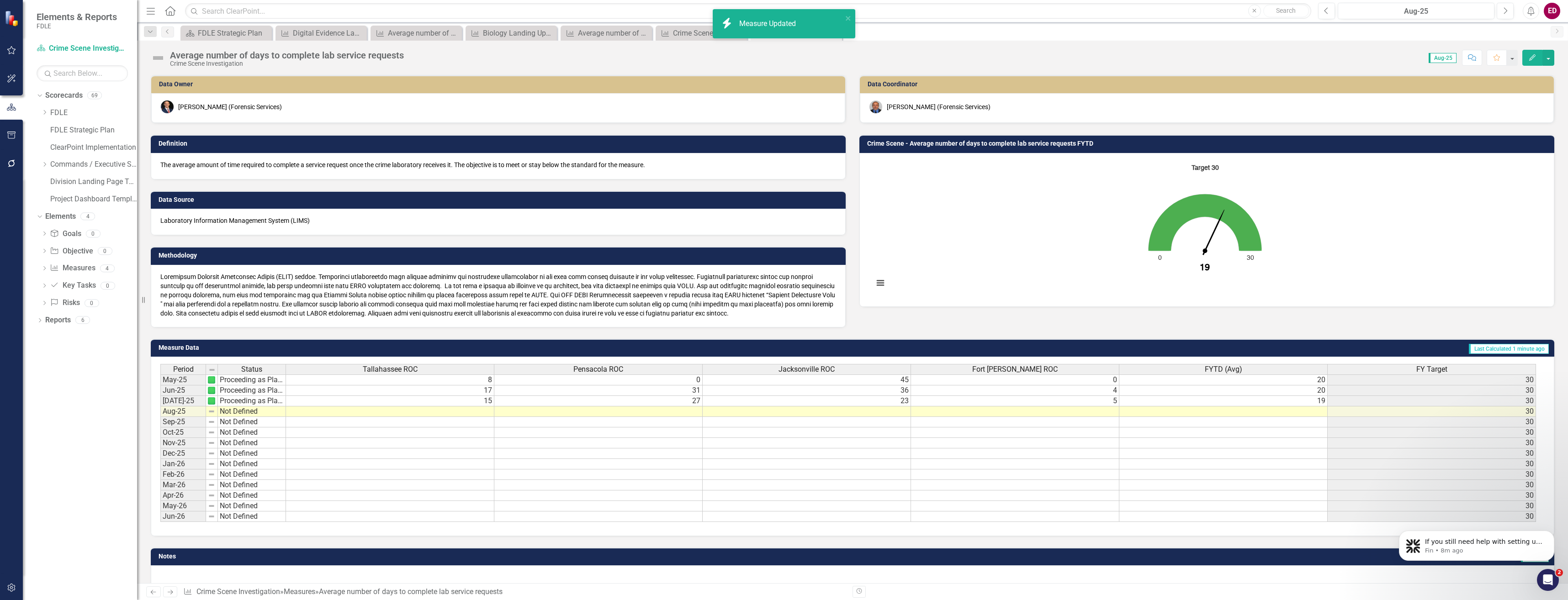
click at [149, 58] on div "Average number of days to complete lab service requests Crime Scene Investigati…" at bounding box center [852, 54] width 1431 height 27
click at [341, 71] on div "Average number of days to complete lab service requests Crime Scene Investigati…" at bounding box center [852, 311] width 1431 height 542
click at [160, 50] on div "Average number of days to complete lab service requests Crime Scene Investigati…" at bounding box center [279, 58] width 258 height 17
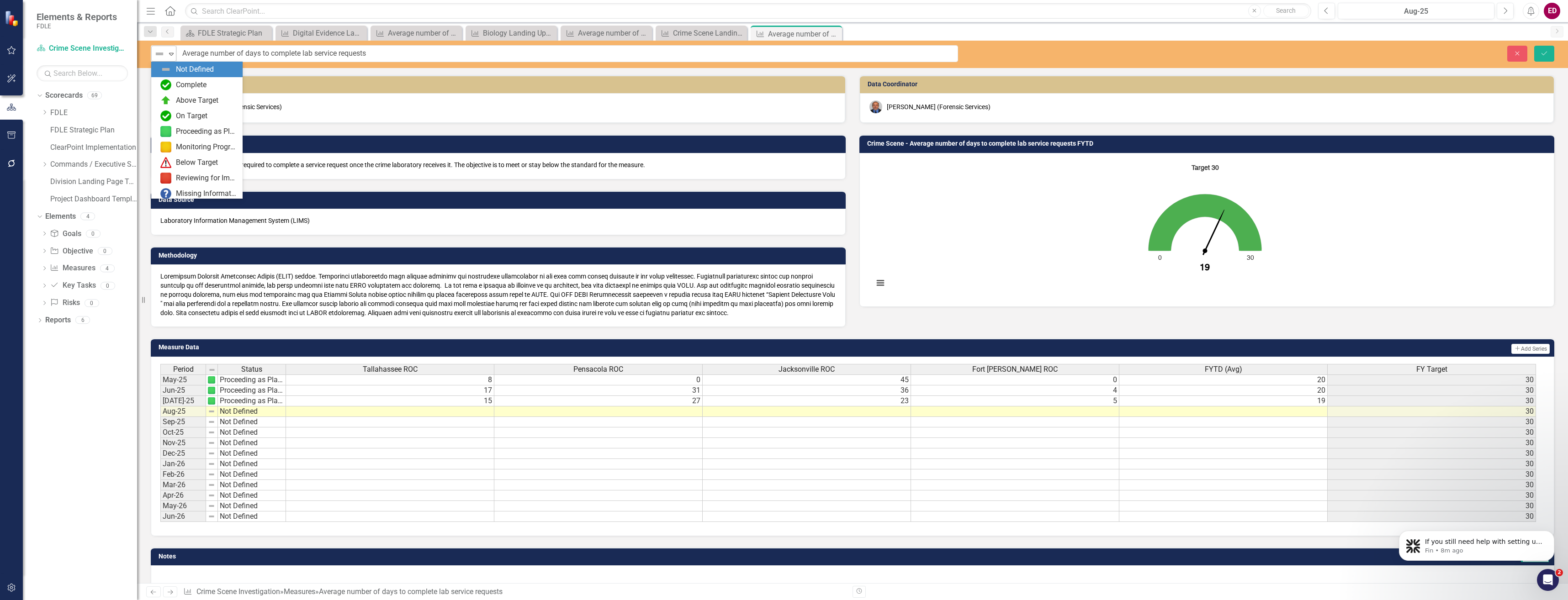
click at [162, 52] on img at bounding box center [159, 54] width 11 height 11
click at [199, 132] on div "Proceeding as Planned" at bounding box center [206, 132] width 61 height 11
click at [1551, 45] on div "option Proceeding as Planned, selected. Proceeding as Planned Expand Average nu…" at bounding box center [852, 54] width 1431 height 27
click at [1549, 56] on button "Save" at bounding box center [1544, 53] width 20 height 16
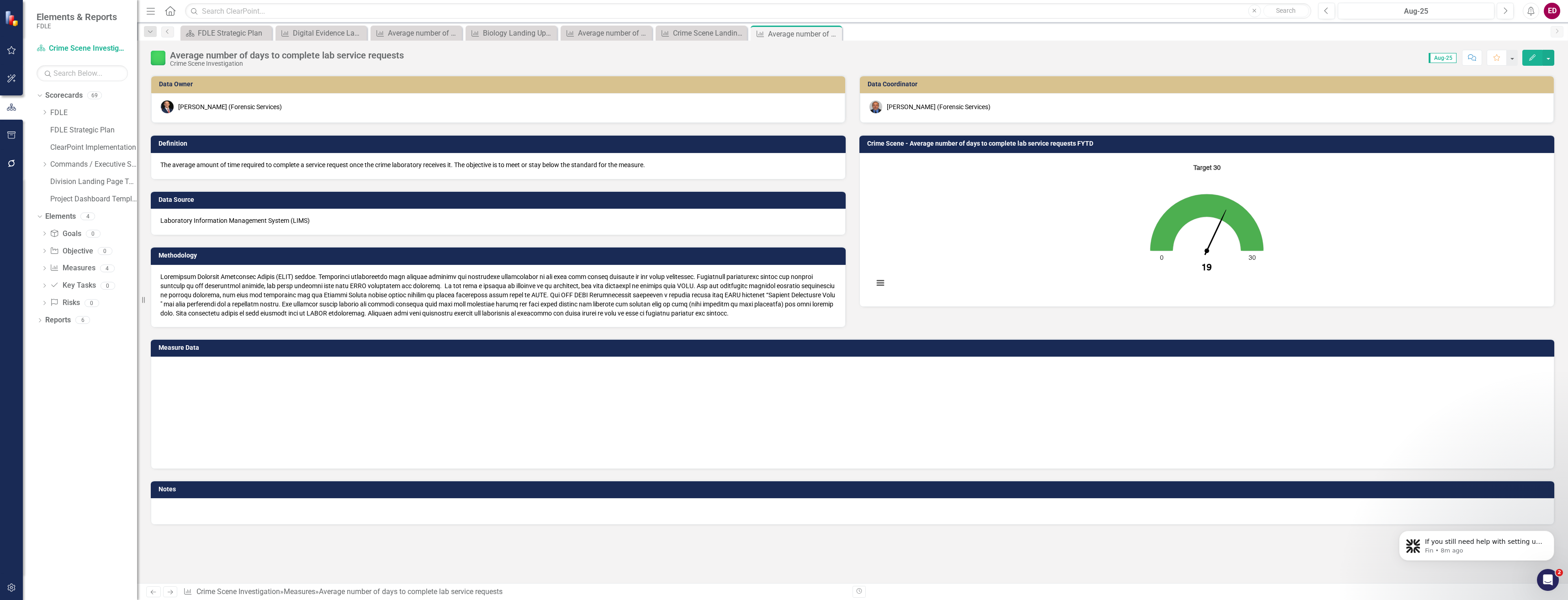
click at [1123, 160] on div "Target 30 Chart with 1 data point. Crime Scene - Average number of days to comp…" at bounding box center [1206, 230] width 695 height 154
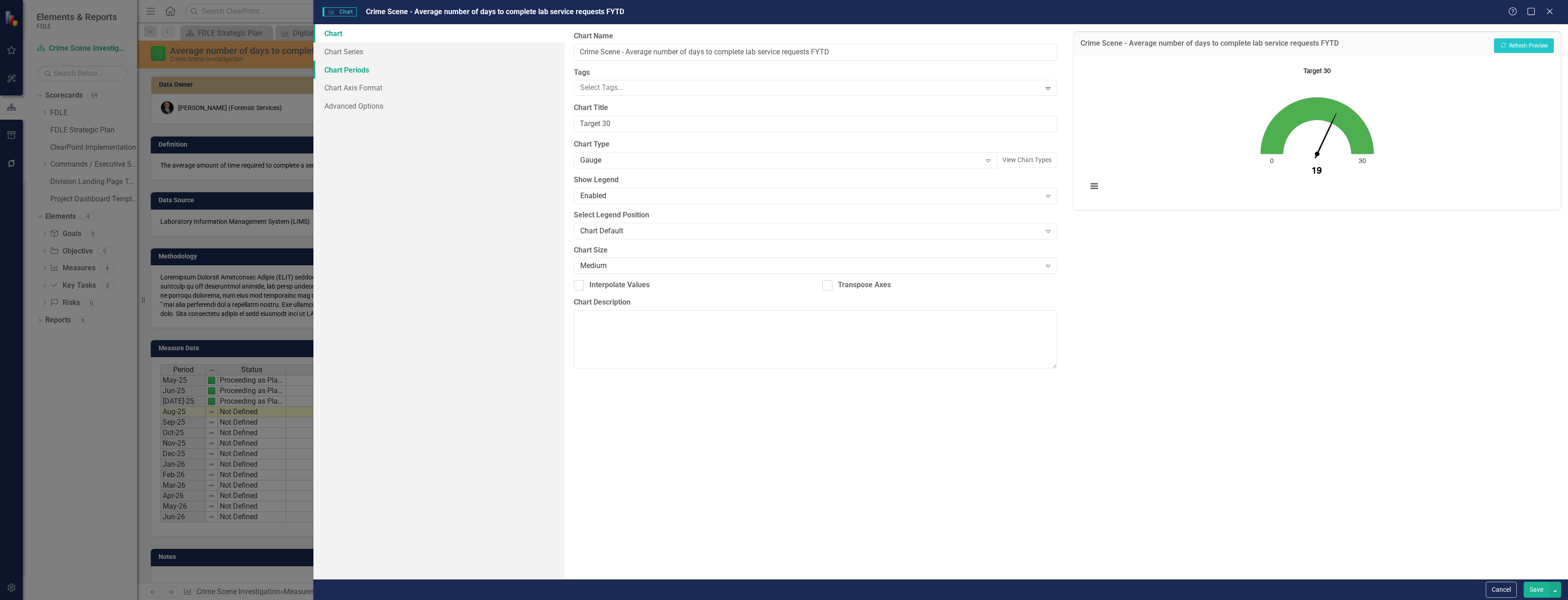
click at [443, 65] on link "Chart Periods" at bounding box center [439, 70] width 251 height 18
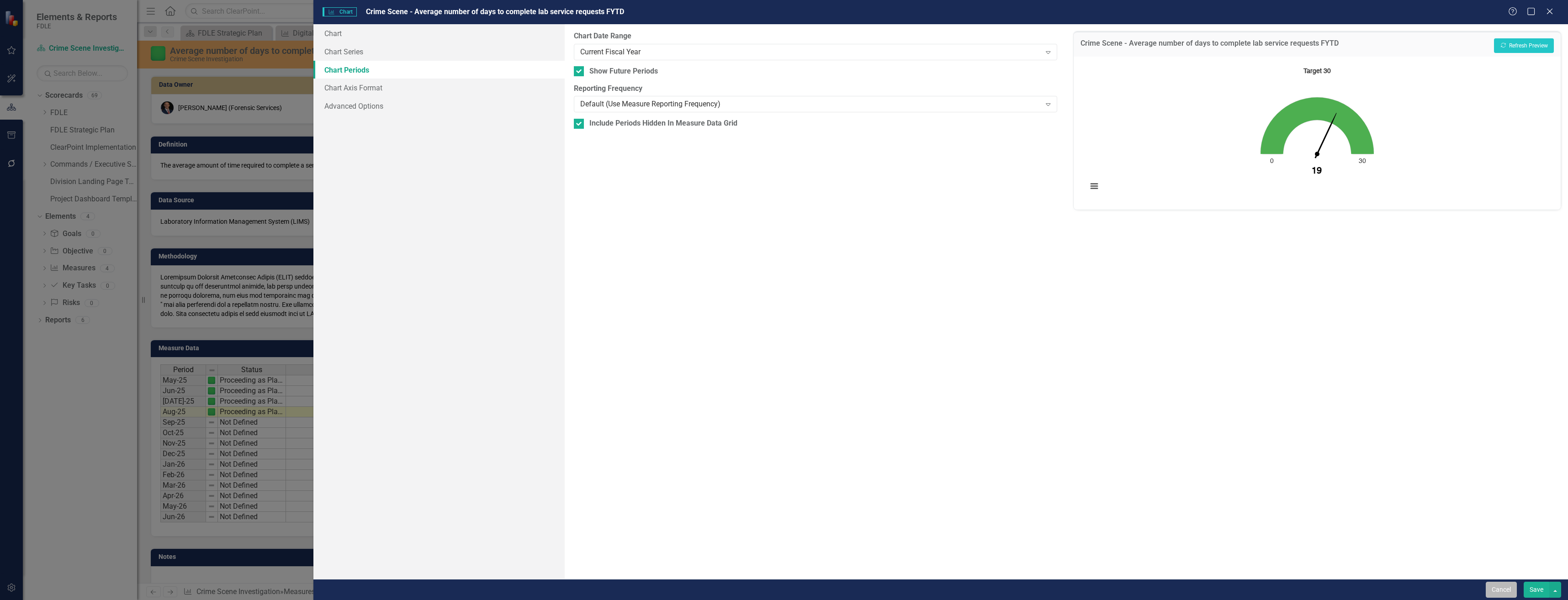
click at [1496, 595] on button "Cancel" at bounding box center [1501, 589] width 31 height 16
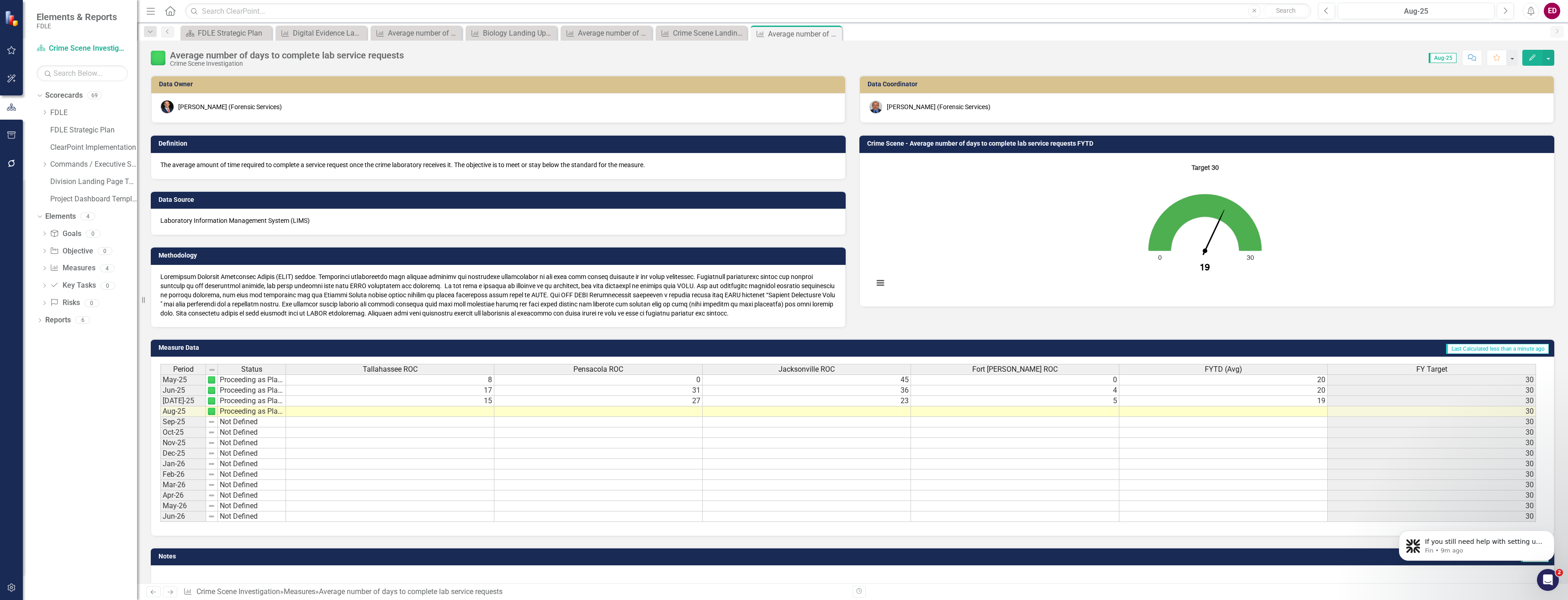
click at [1531, 52] on button "Edit" at bounding box center [1532, 57] width 20 height 16
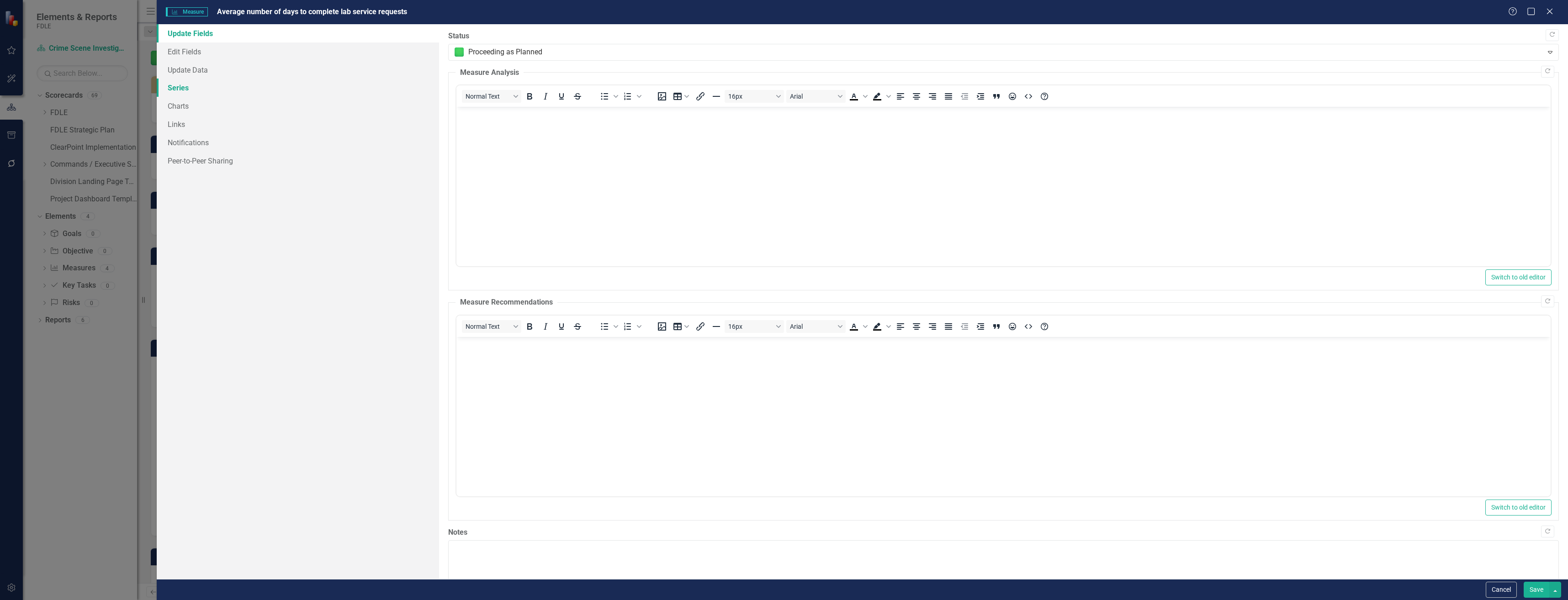
click at [231, 94] on link "Series" at bounding box center [297, 87] width 282 height 18
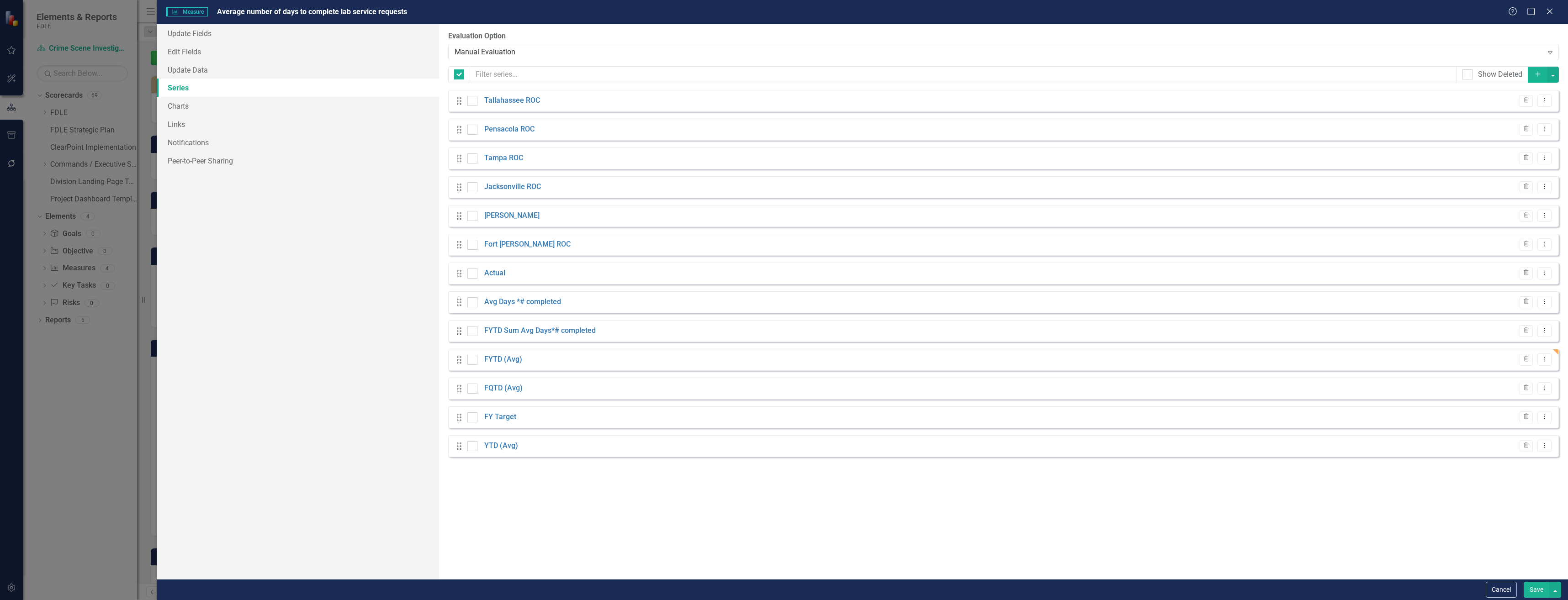
checkbox input "false"
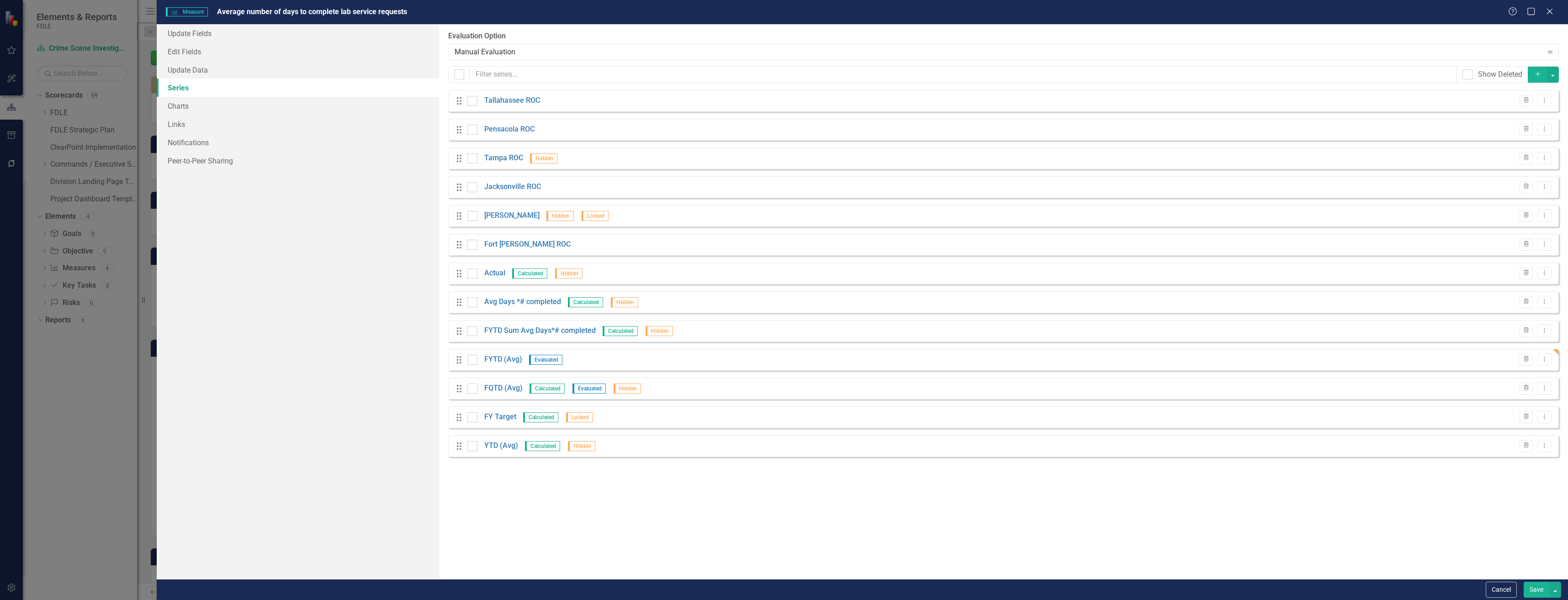
click at [612, 52] on div "Manual Evaluation" at bounding box center [998, 52] width 1088 height 11
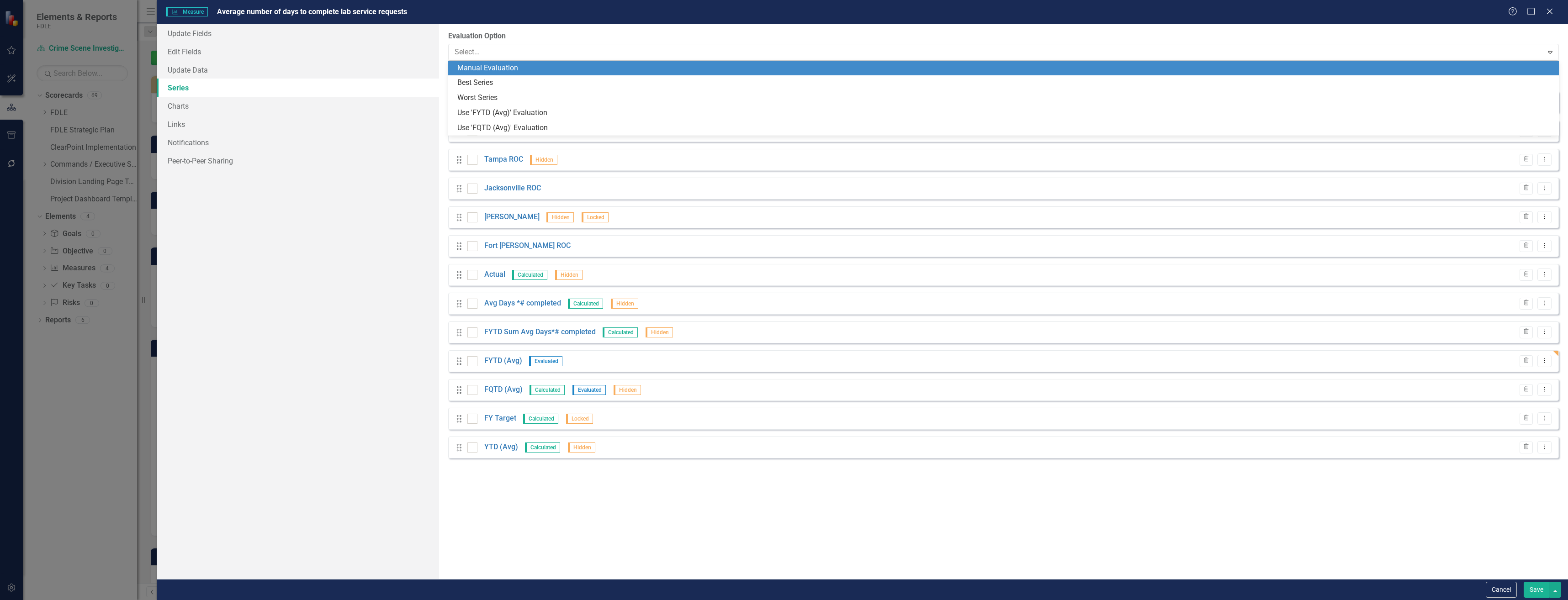
click at [1503, 580] on div "Cancel Save" at bounding box center [862, 589] width 1411 height 21
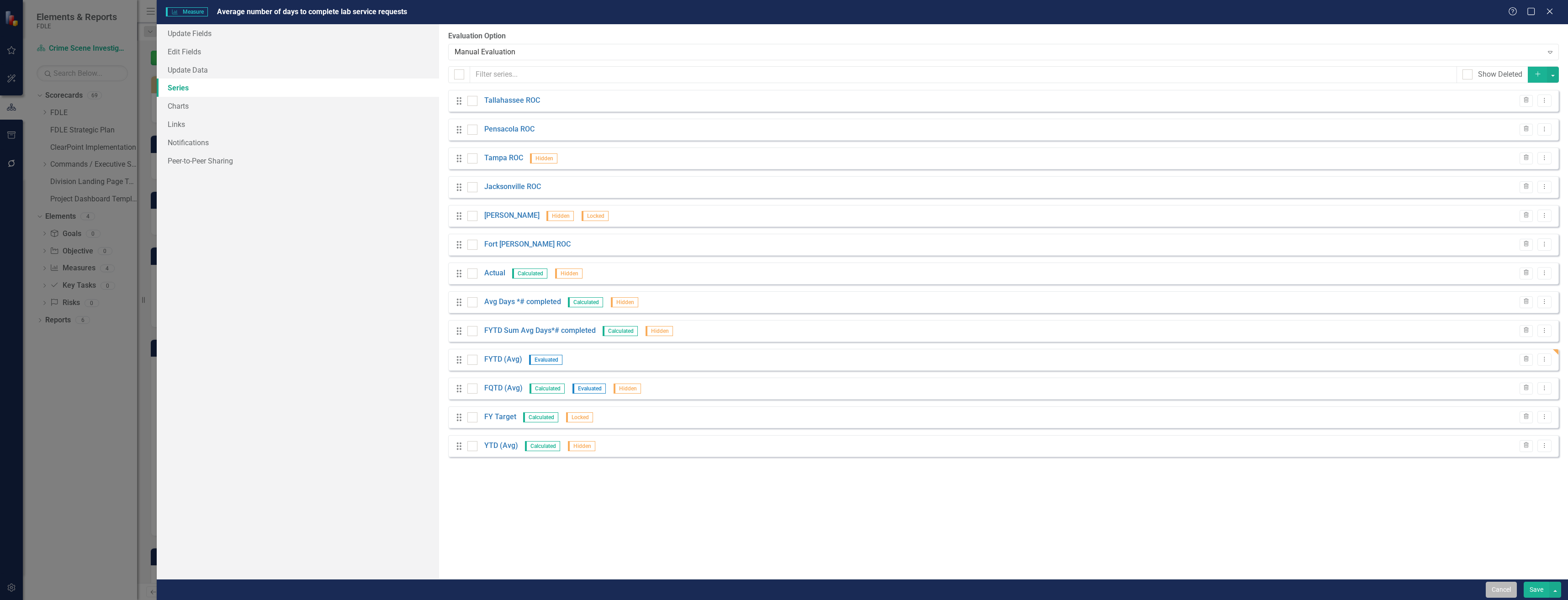
click at [1501, 594] on button "Cancel" at bounding box center [1501, 589] width 31 height 16
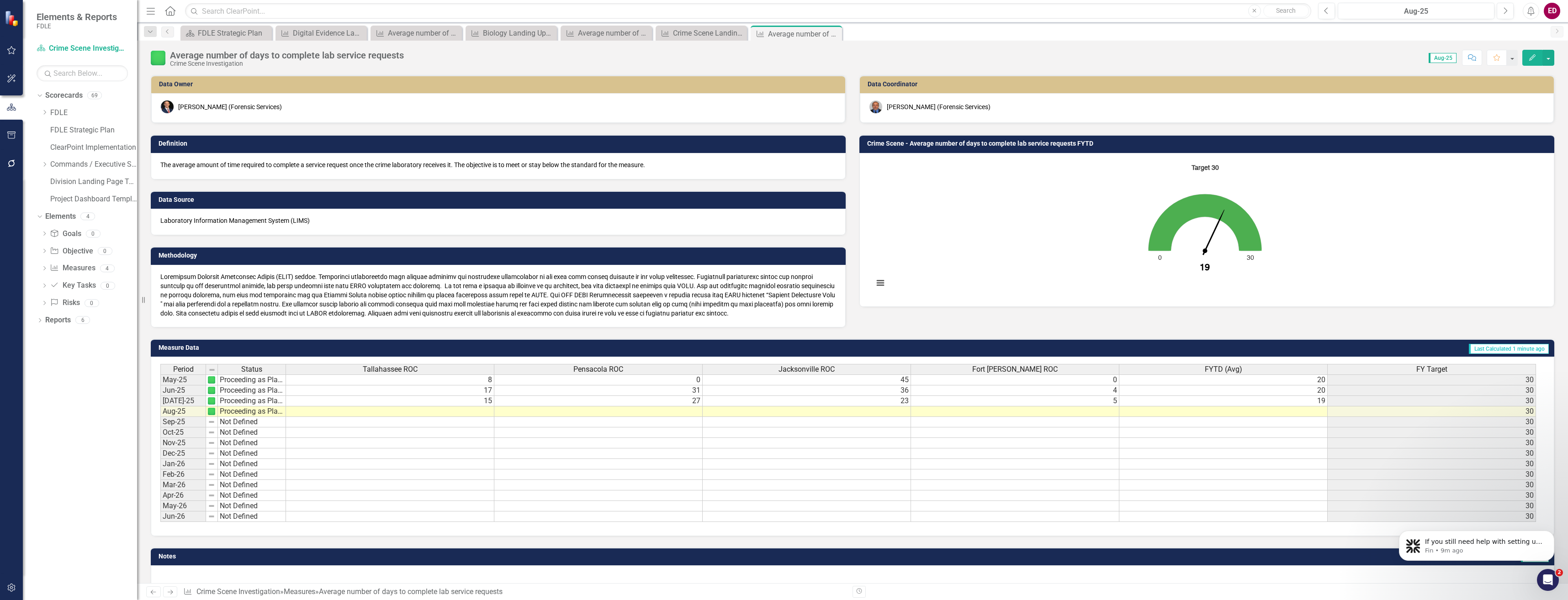
click at [159, 58] on img at bounding box center [157, 58] width 14 height 14
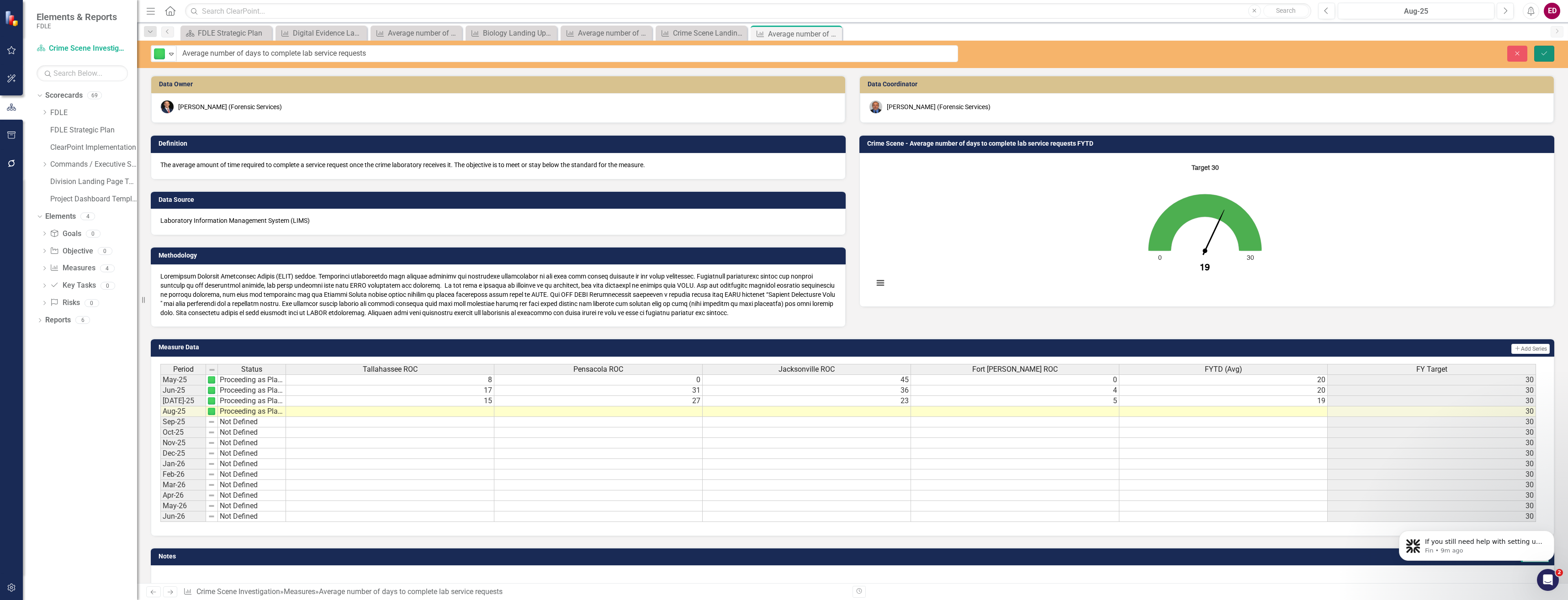
click at [1534, 57] on button "Save" at bounding box center [1544, 53] width 20 height 16
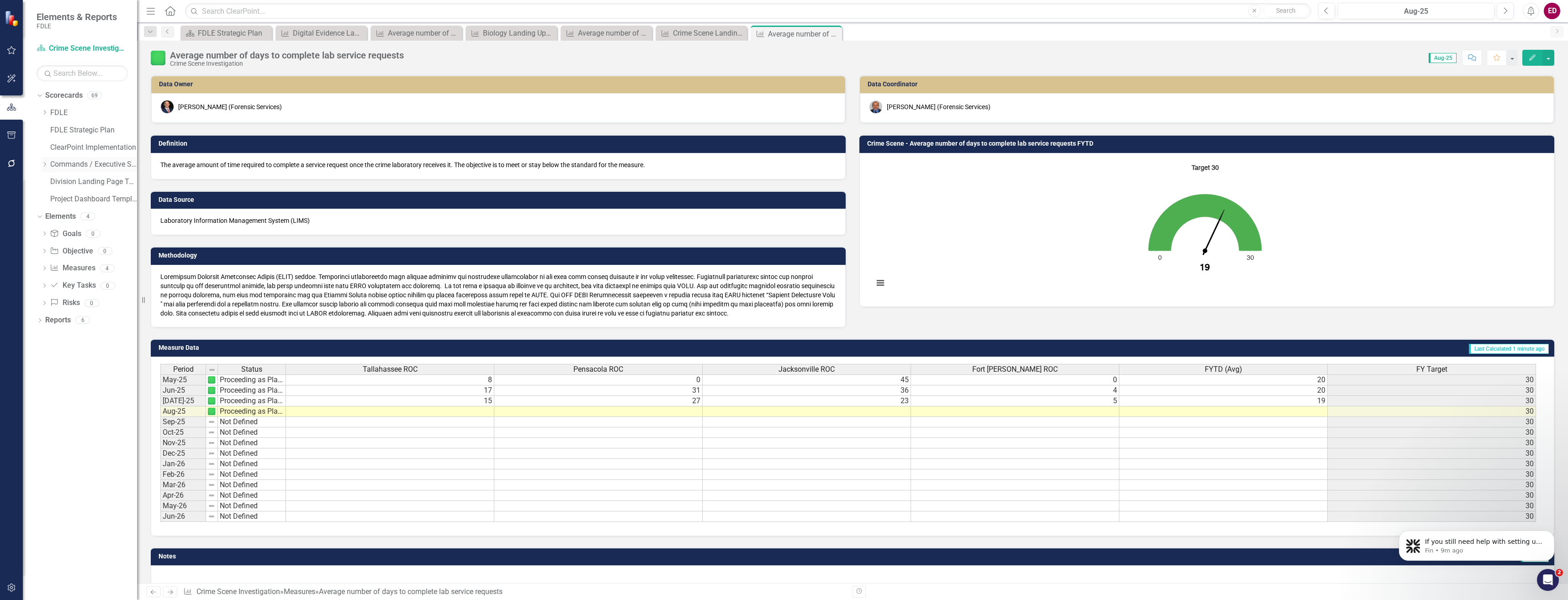
click at [42, 167] on icon "Dropdown" at bounding box center [44, 164] width 7 height 5
click at [59, 199] on div "Dropdown" at bounding box center [55, 199] width 9 height 8
click at [68, 217] on div "Dropdown" at bounding box center [64, 217] width 9 height 8
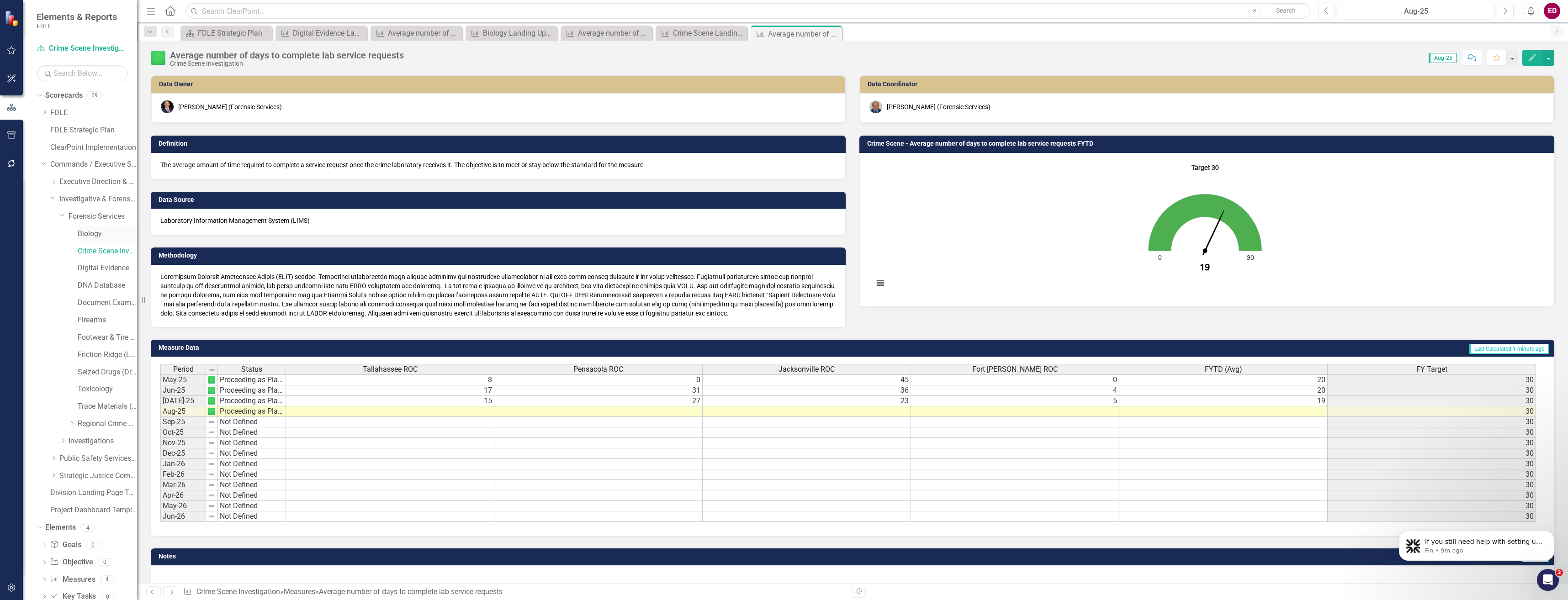
click at [80, 230] on link "Biology" at bounding box center [107, 234] width 59 height 11
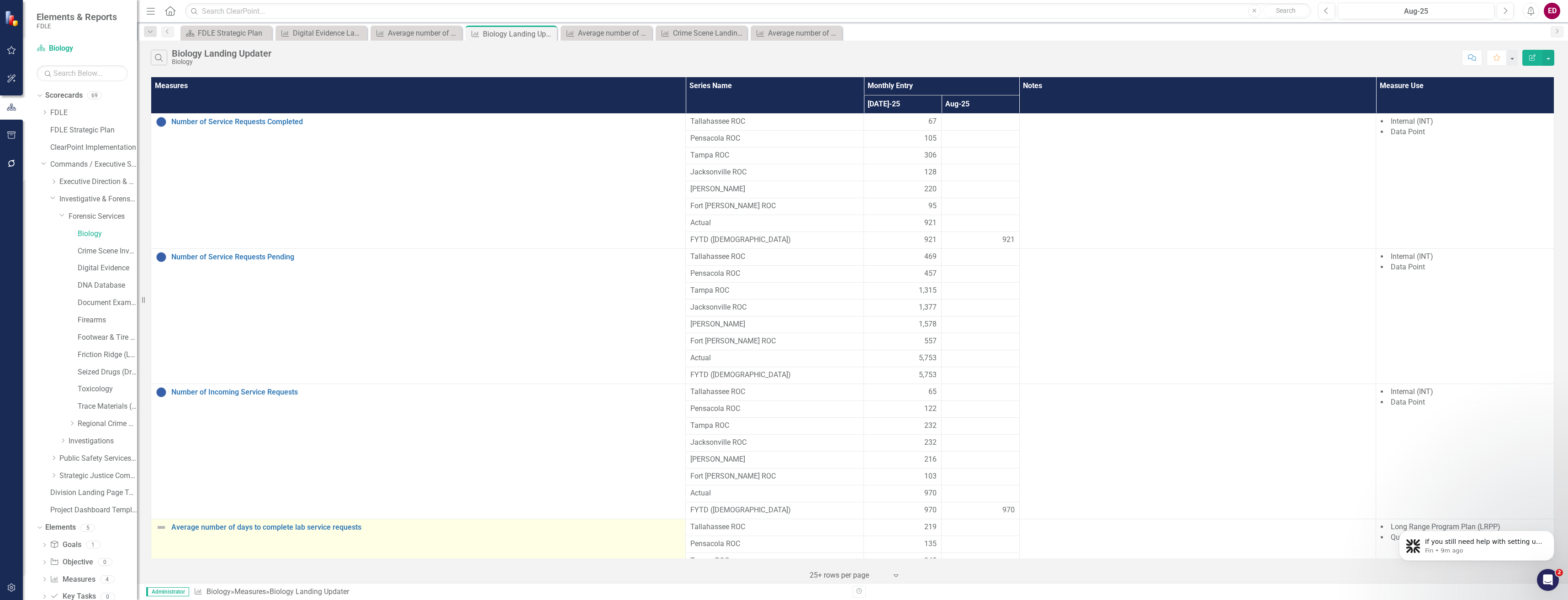
click at [308, 535] on td "Average number of days to complete lab service requests Link Map View Link Map …" at bounding box center [418, 578] width 535 height 119
click at [319, 529] on link "Average number of days to complete lab service requests" at bounding box center [426, 527] width 510 height 8
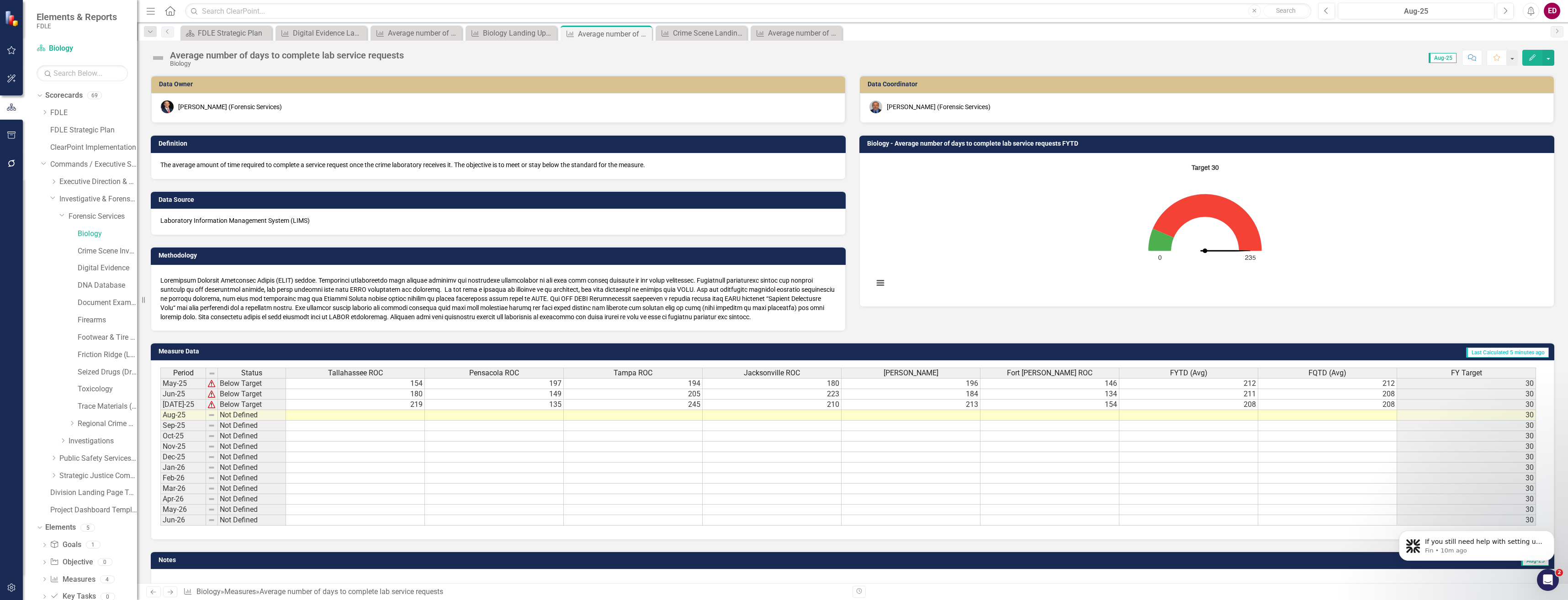
click at [1531, 60] on icon "button" at bounding box center [1532, 57] width 6 height 6
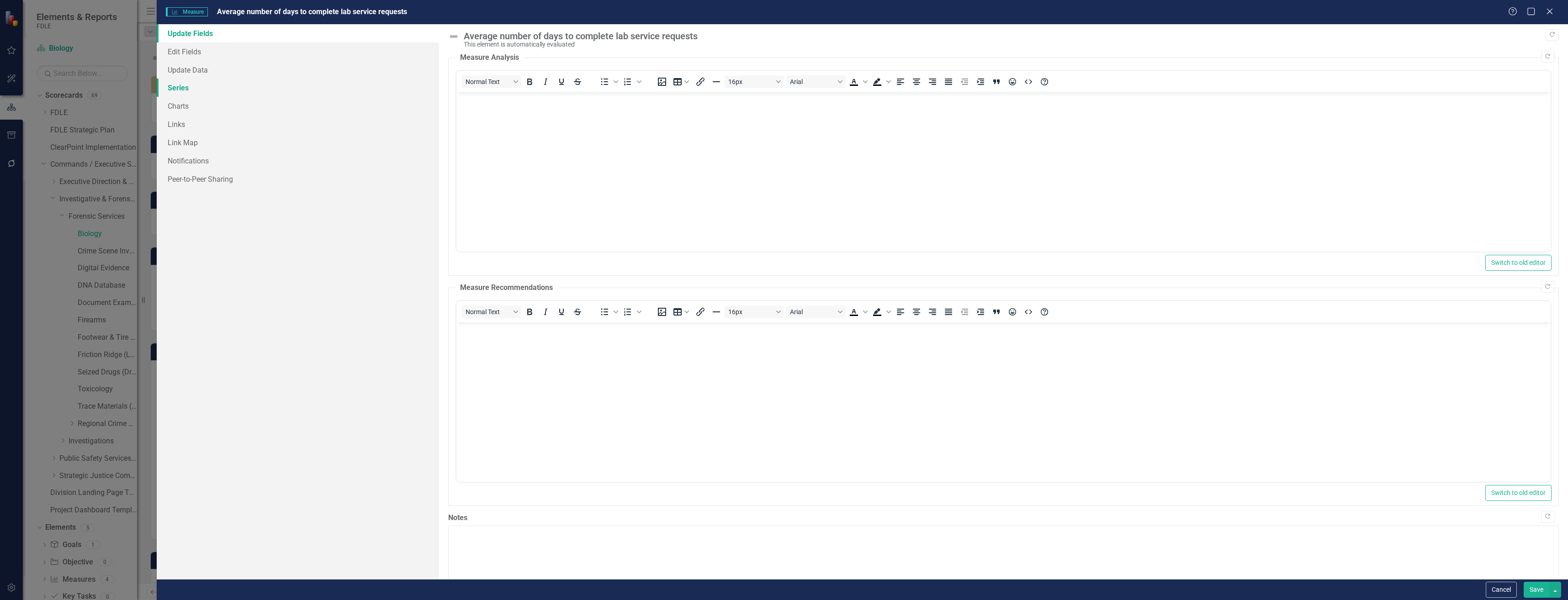
click at [290, 88] on link "Series" at bounding box center [297, 87] width 282 height 18
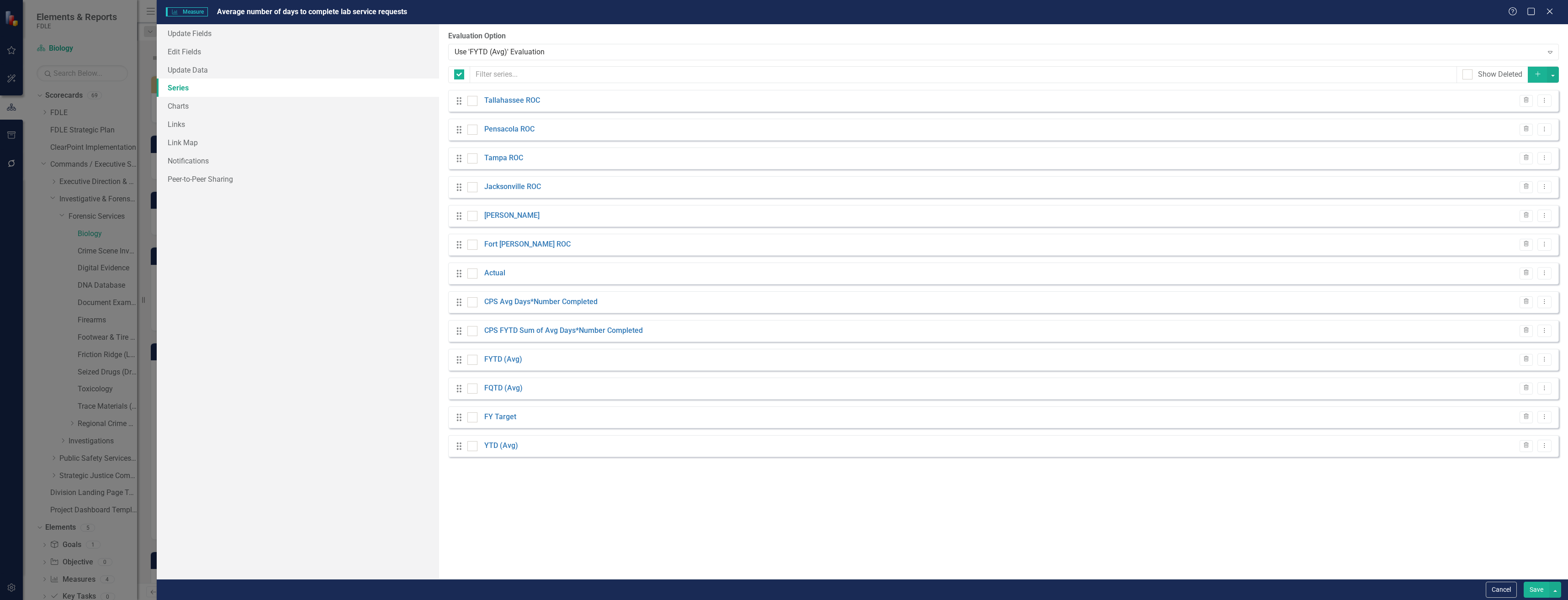
checkbox input "false"
click at [580, 56] on div "Use 'FYTD (Avg)' Evaluation" at bounding box center [998, 52] width 1088 height 11
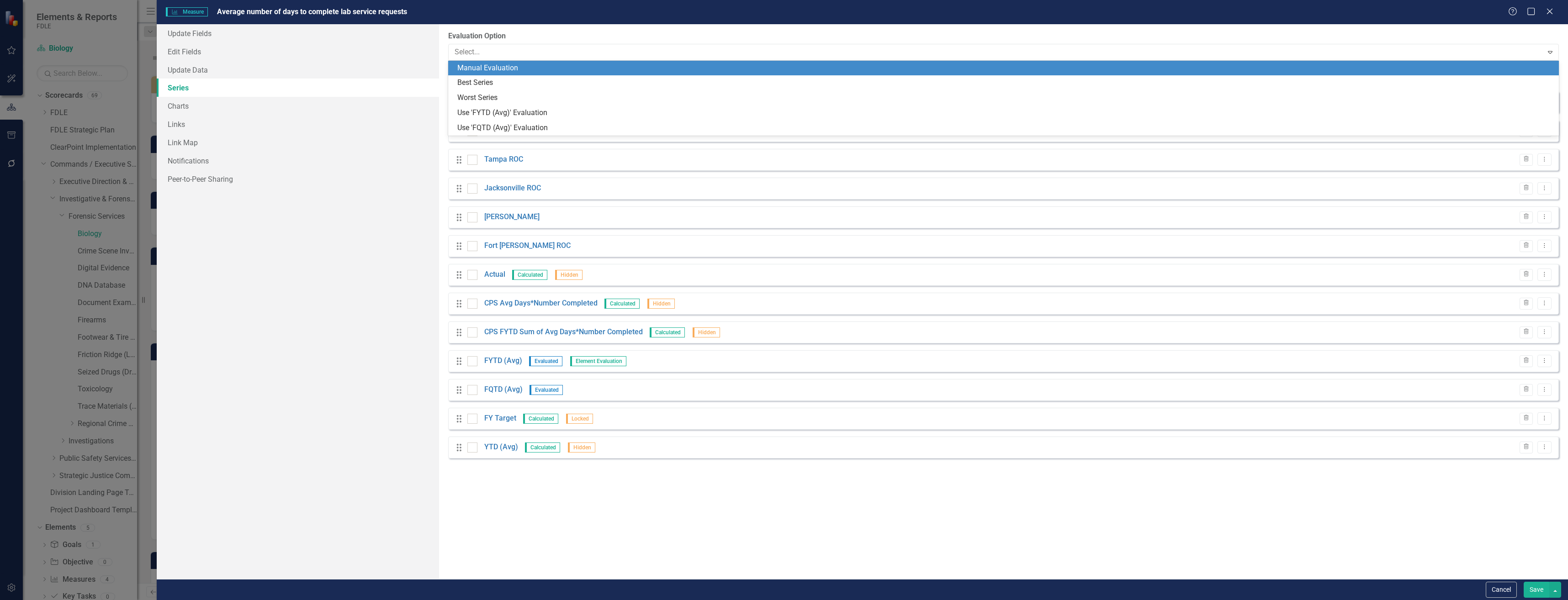
click at [590, 69] on div "Manual Evaluation" at bounding box center [1005, 68] width 1096 height 11
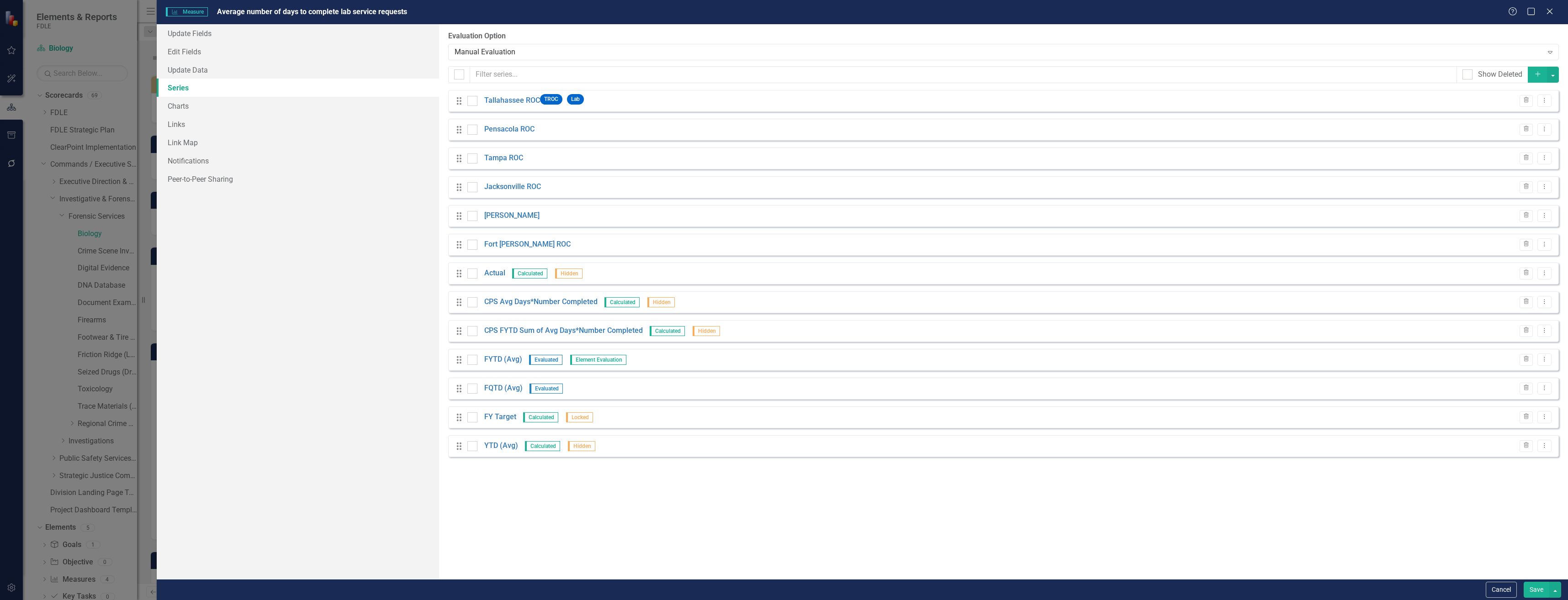
click at [1537, 595] on button "Save" at bounding box center [1537, 589] width 26 height 16
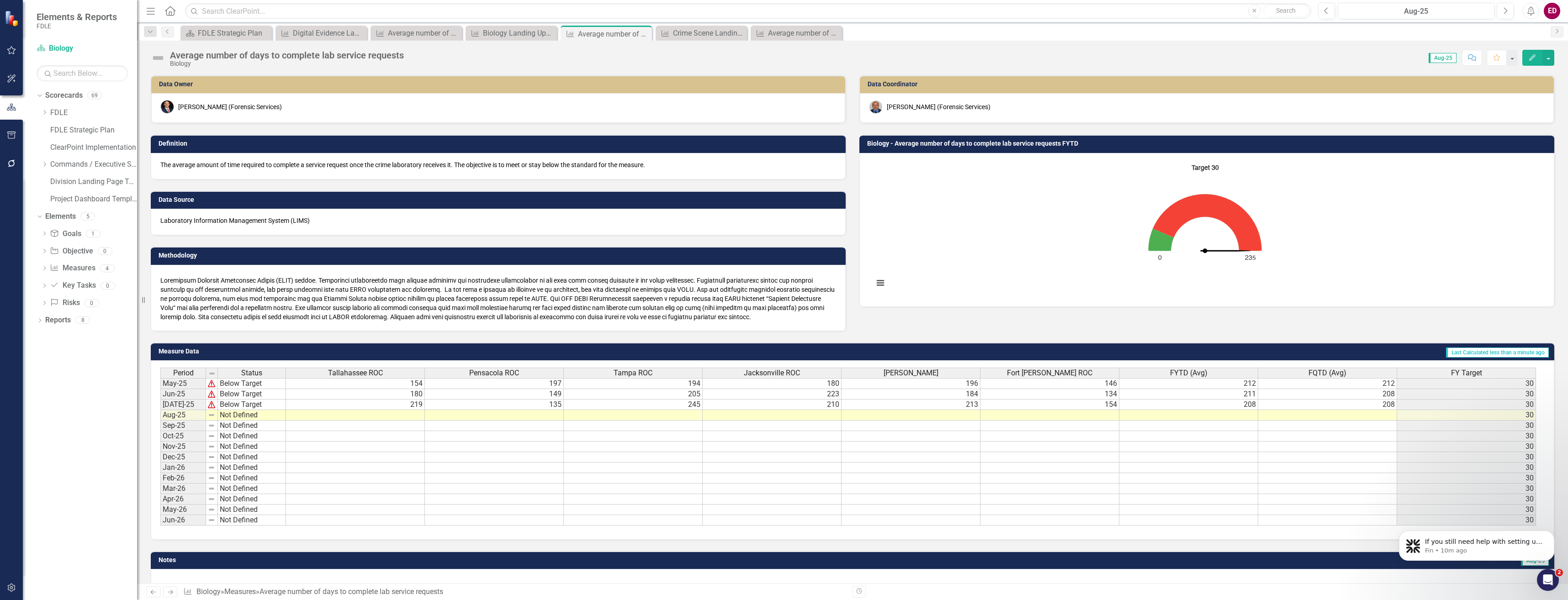
click at [1097, 170] on rect "Interactive chart" at bounding box center [1204, 229] width 672 height 137
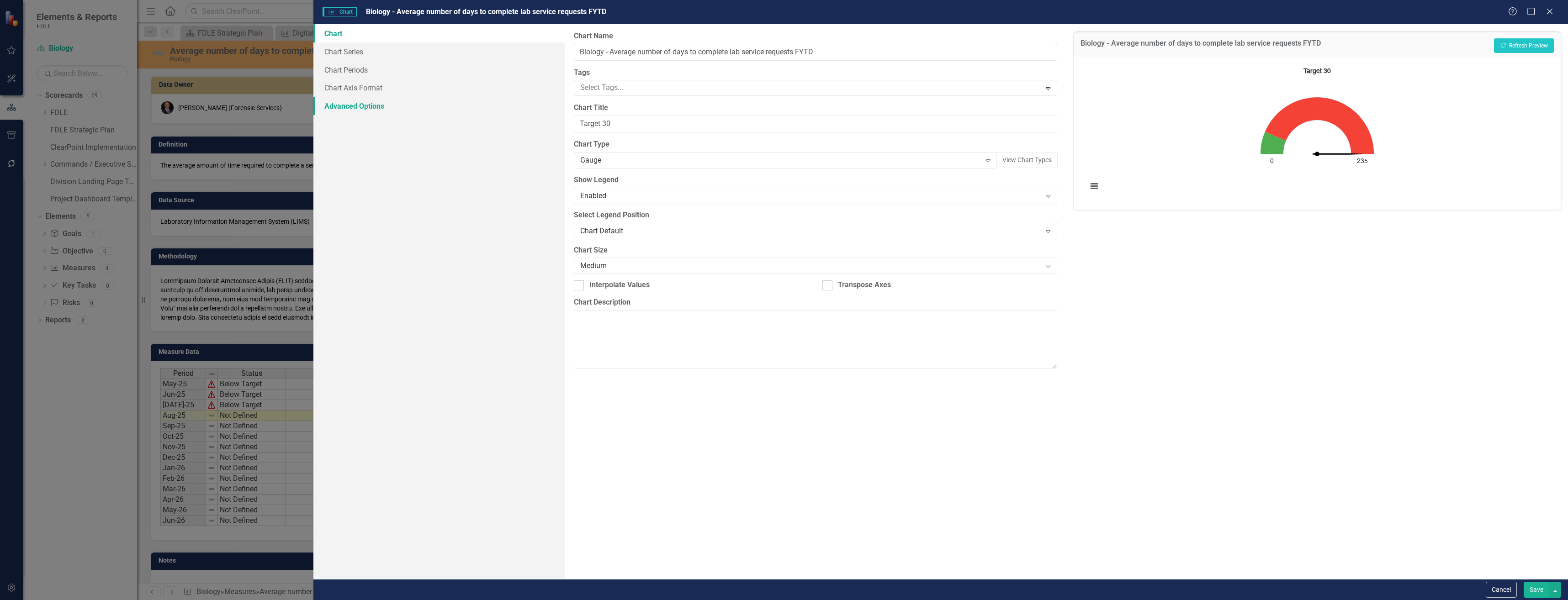
click at [406, 100] on link "Advanced Options" at bounding box center [439, 106] width 251 height 18
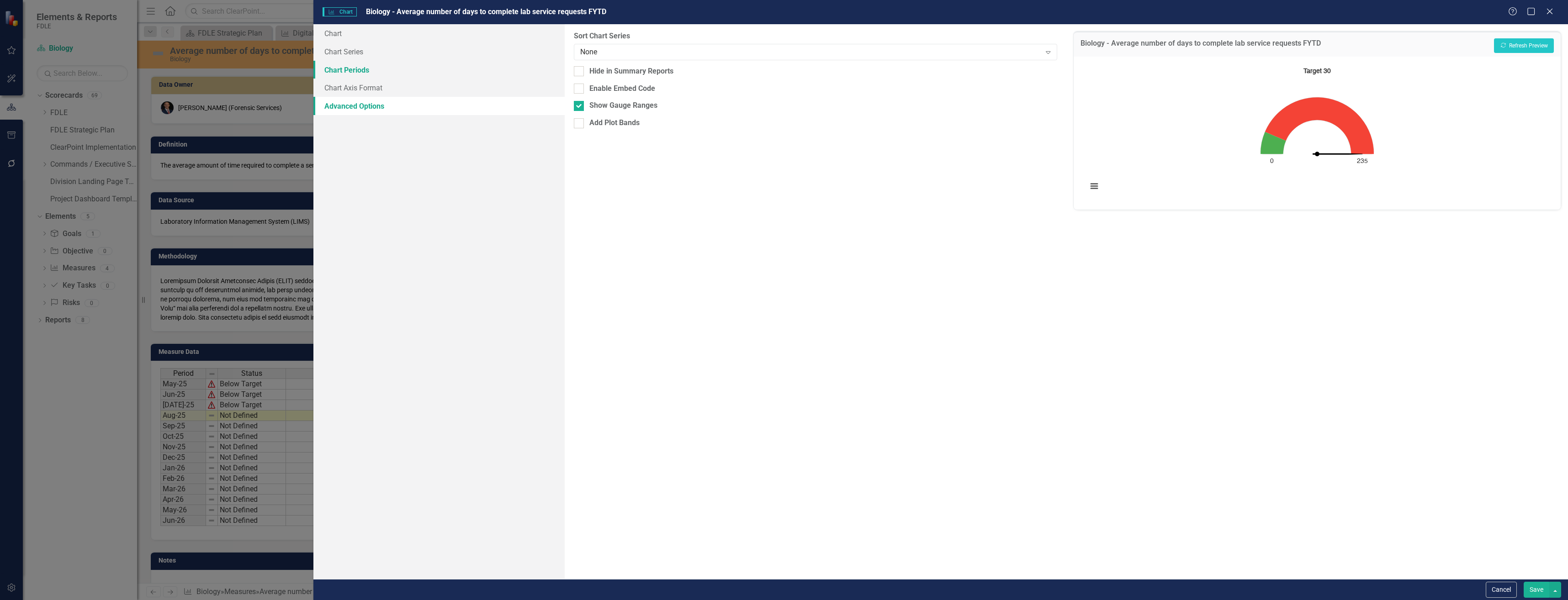
click at [430, 76] on link "Chart Periods" at bounding box center [439, 70] width 251 height 18
click at [710, 47] on div "Current Period" at bounding box center [811, 52] width 461 height 11
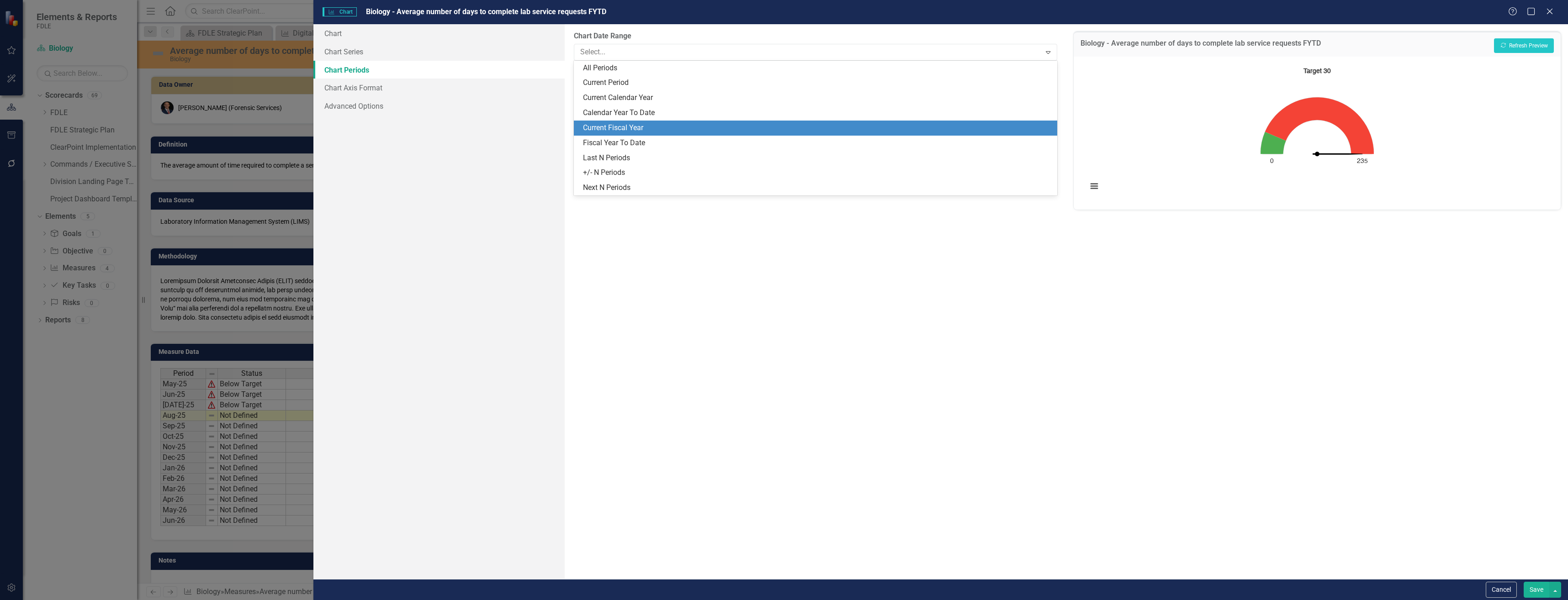
click at [716, 125] on div "Current Fiscal Year" at bounding box center [817, 129] width 469 height 11
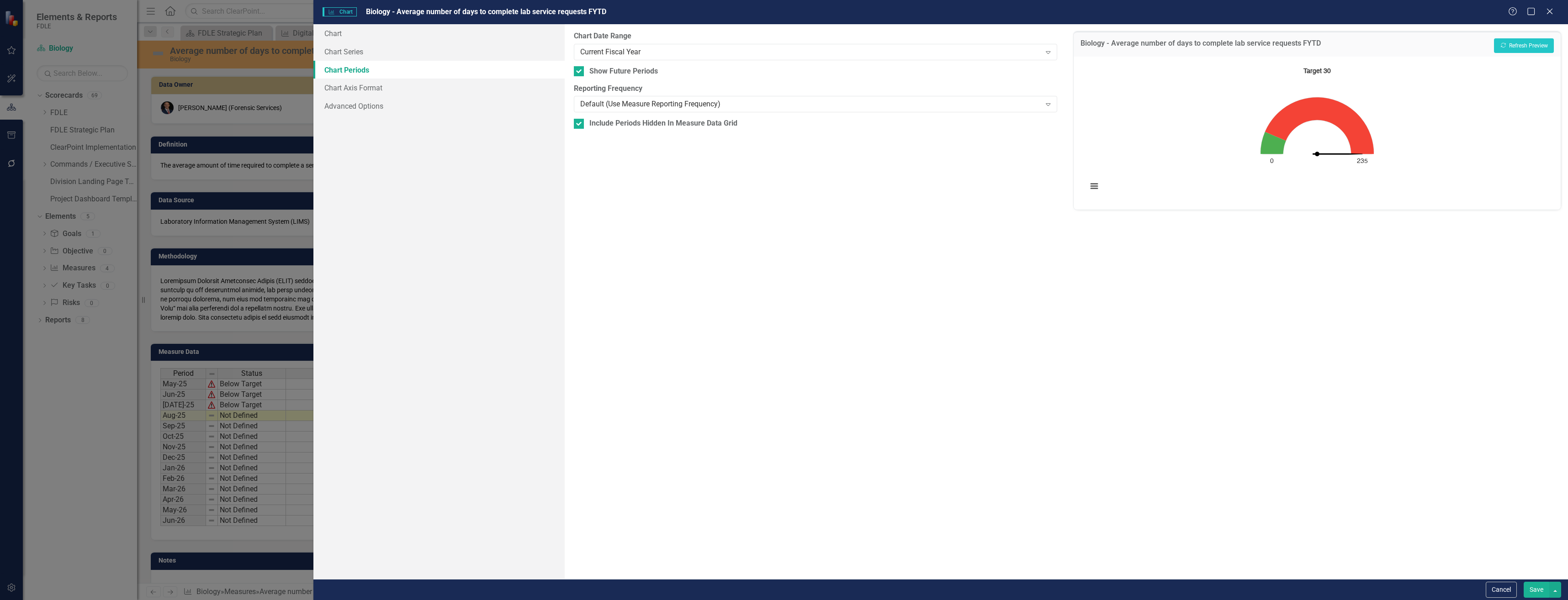
click at [1540, 37] on div "Biology - Average number of days to complete lab service requests FYTD Recalcul…" at bounding box center [1317, 43] width 487 height 25
click at [1541, 44] on button "Recalculate Refresh Preview" at bounding box center [1524, 45] width 60 height 14
click at [1541, 589] on button "Save" at bounding box center [1537, 589] width 26 height 16
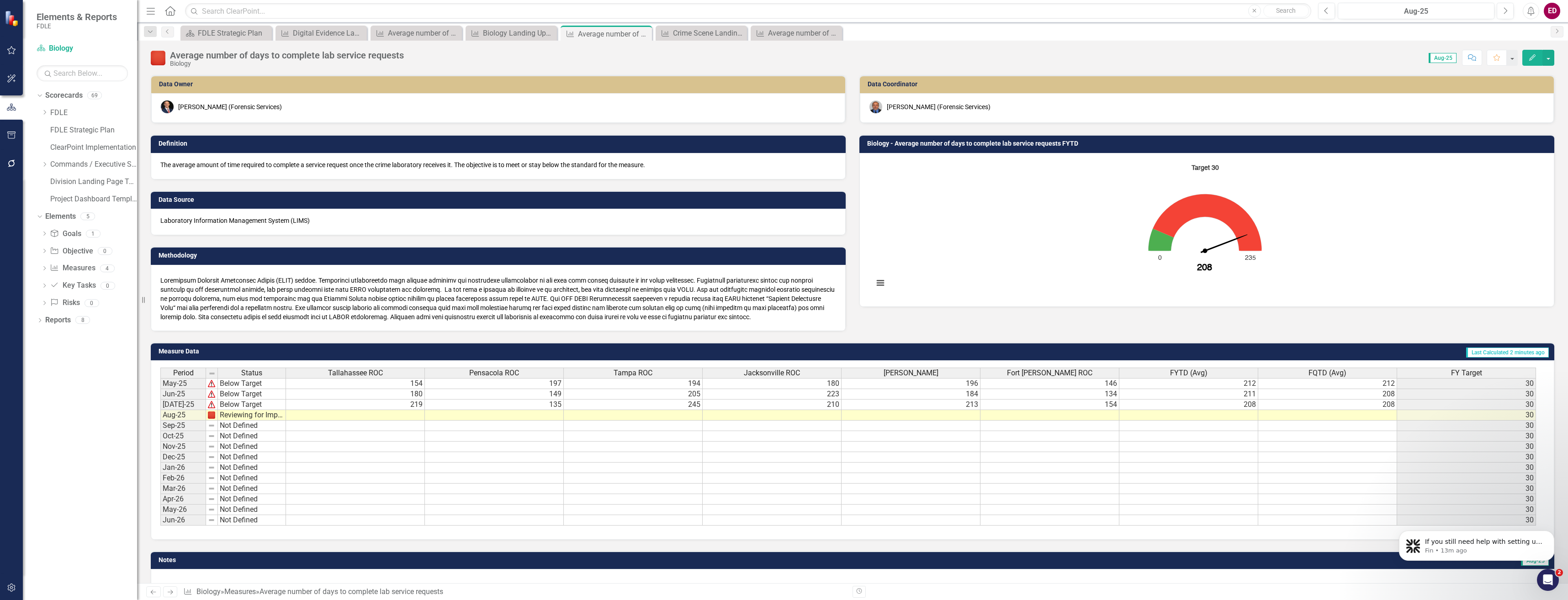
click at [161, 400] on div "Period Status May-25 Below Target Jun-25 Below Target [DATE]-25 Below Target Au…" at bounding box center [161, 446] width 0 height 158
click at [0, 0] on div at bounding box center [0, 0] width 0 height 0
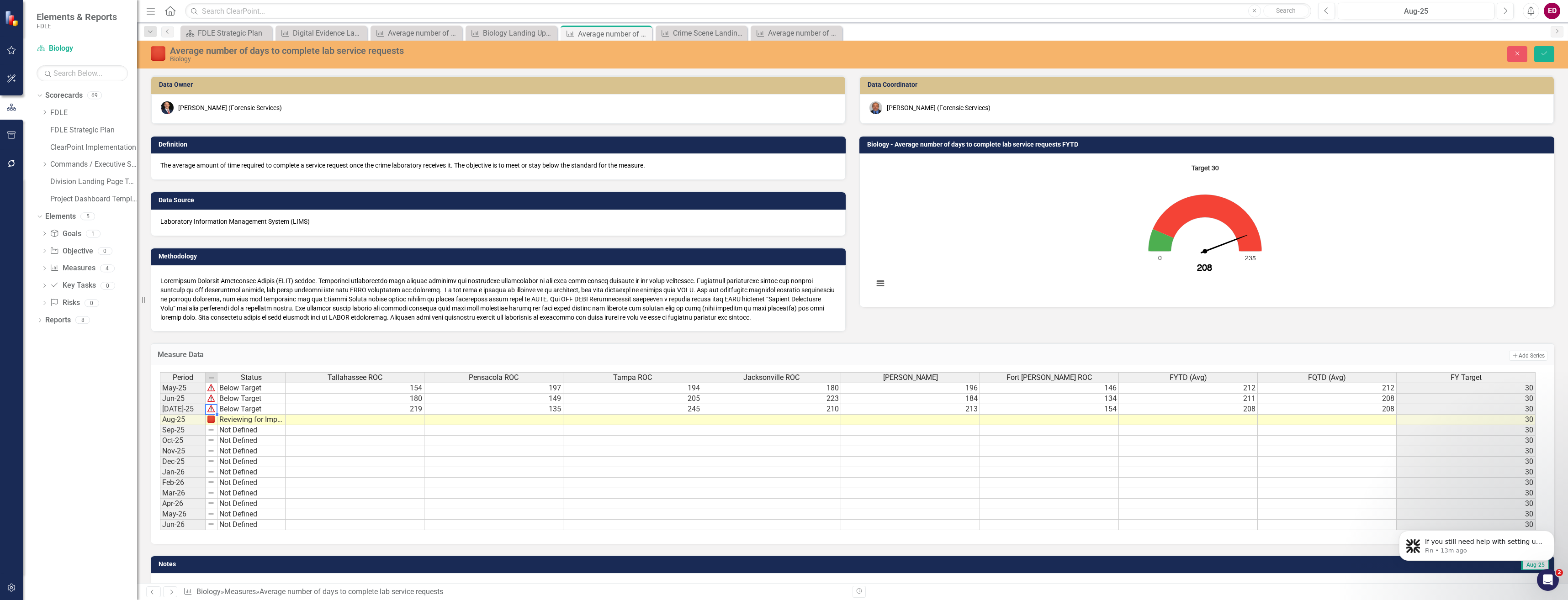
click at [210, 408] on img at bounding box center [212, 409] width 8 height 8
click at [209, 408] on img at bounding box center [212, 409] width 8 height 8
click at [214, 380] on img at bounding box center [212, 378] width 8 height 8
click at [208, 377] on img at bounding box center [212, 378] width 8 height 8
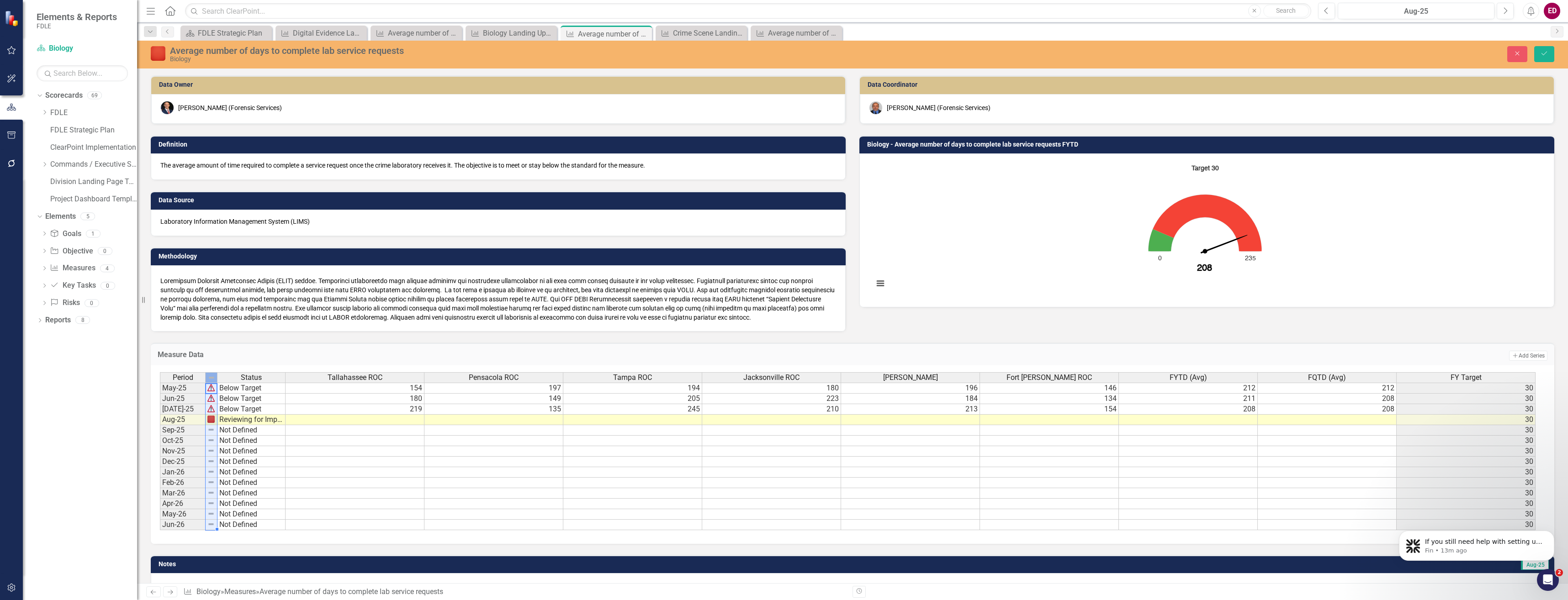
click at [208, 377] on img at bounding box center [212, 378] width 8 height 8
click at [215, 391] on td at bounding box center [212, 388] width 12 height 11
click at [213, 390] on img at bounding box center [212, 388] width 8 height 8
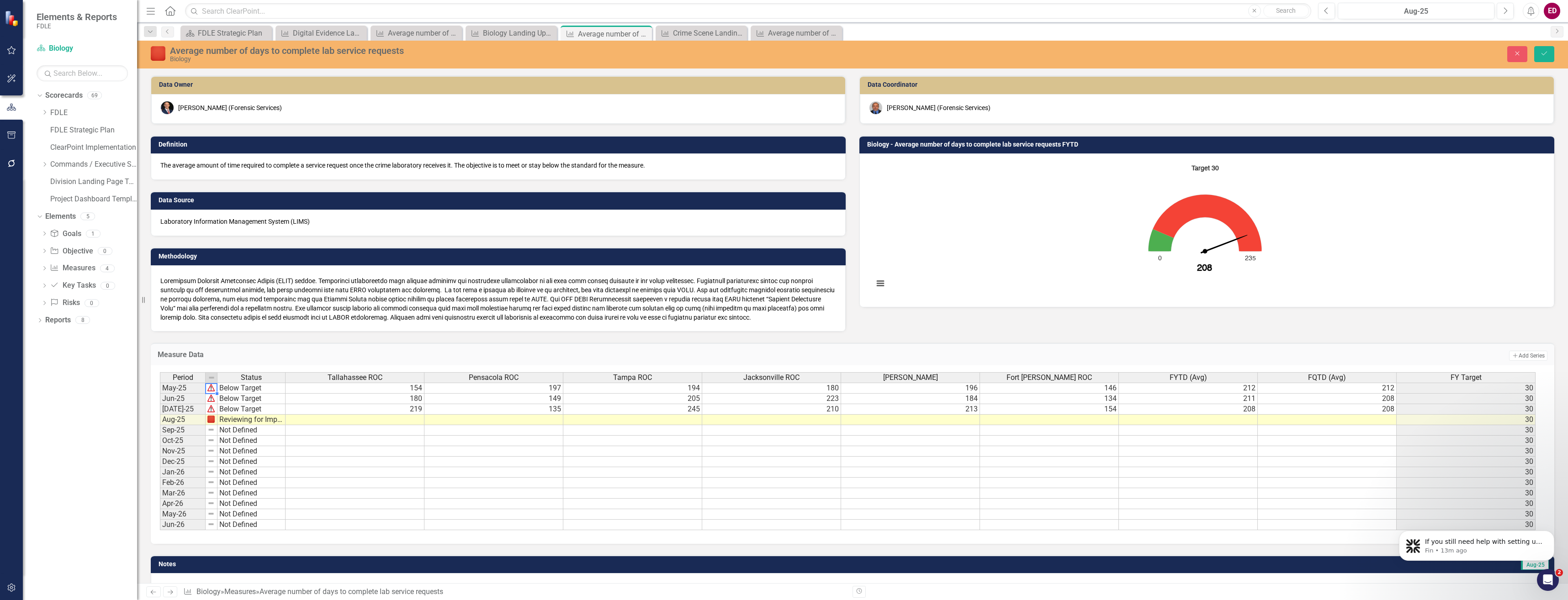
click at [213, 390] on img at bounding box center [212, 388] width 8 height 8
click at [210, 422] on img at bounding box center [212, 419] width 8 height 8
click at [213, 410] on img at bounding box center [212, 409] width 8 height 8
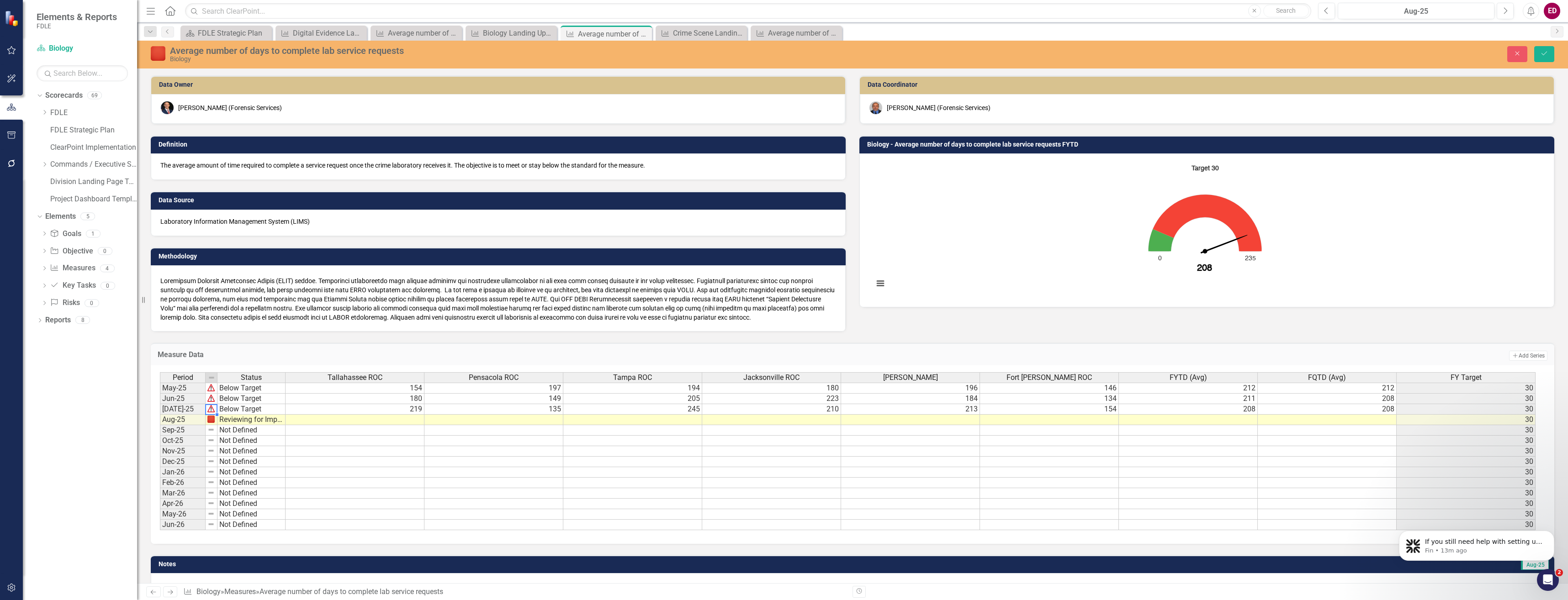
click at [213, 410] on img at bounding box center [212, 409] width 8 height 8
click at [14, 586] on icon "button" at bounding box center [11, 588] width 10 height 8
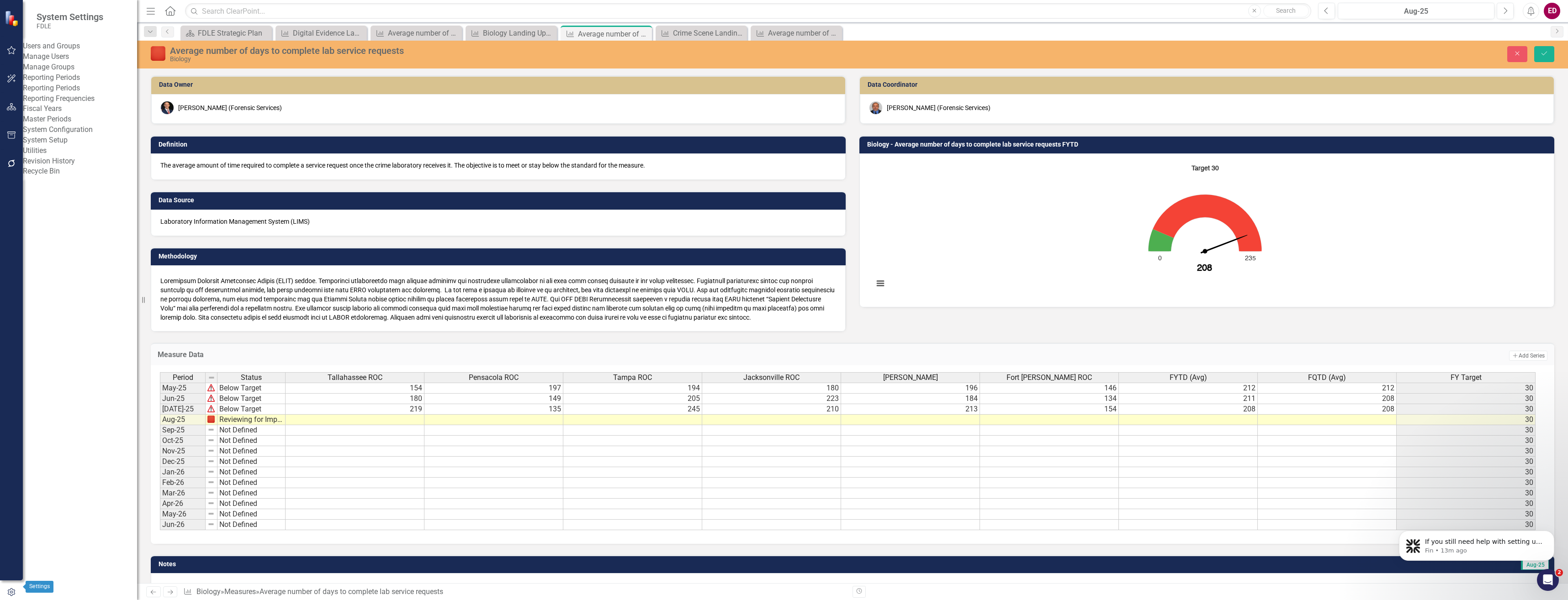
click at [14, 588] on icon "button" at bounding box center [11, 592] width 10 height 8
click at [207, 383] on div at bounding box center [211, 377] width 11 height 10
click at [215, 387] on td at bounding box center [212, 388] width 12 height 11
click at [160, 404] on div "Period Status May-25 Below Target Jun-25 Below Target [DATE]-25 Below Target Au…" at bounding box center [160, 451] width 0 height 158
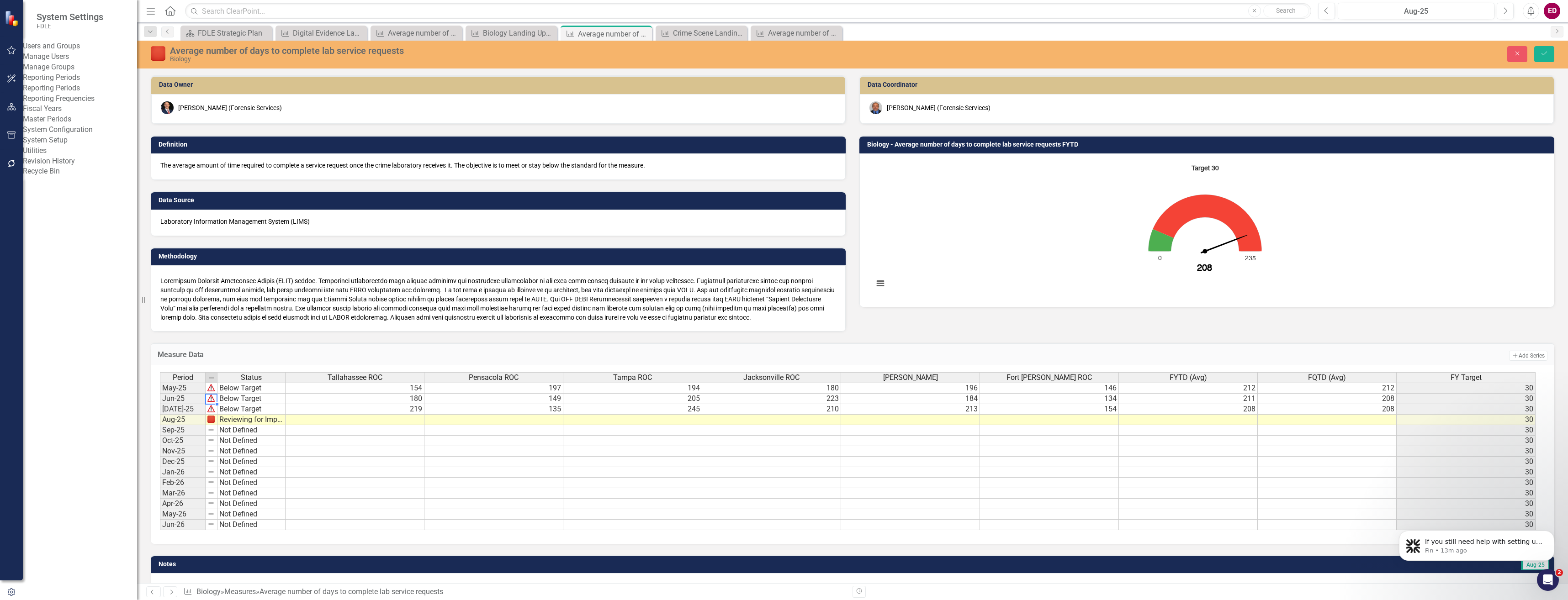
click at [217, 404] on div at bounding box center [217, 404] width 4 height 4
click at [233, 406] on td "Below Target" at bounding box center [251, 409] width 68 height 11
click at [267, 463] on div "Period Status [GEOGRAPHIC_DATA] ROC Pensacola ROC [GEOGRAPHIC_DATA] ROC [GEOGRA…" at bounding box center [849, 451] width 1379 height 158
click at [258, 407] on td "Monitoring Progress" at bounding box center [251, 409] width 68 height 11
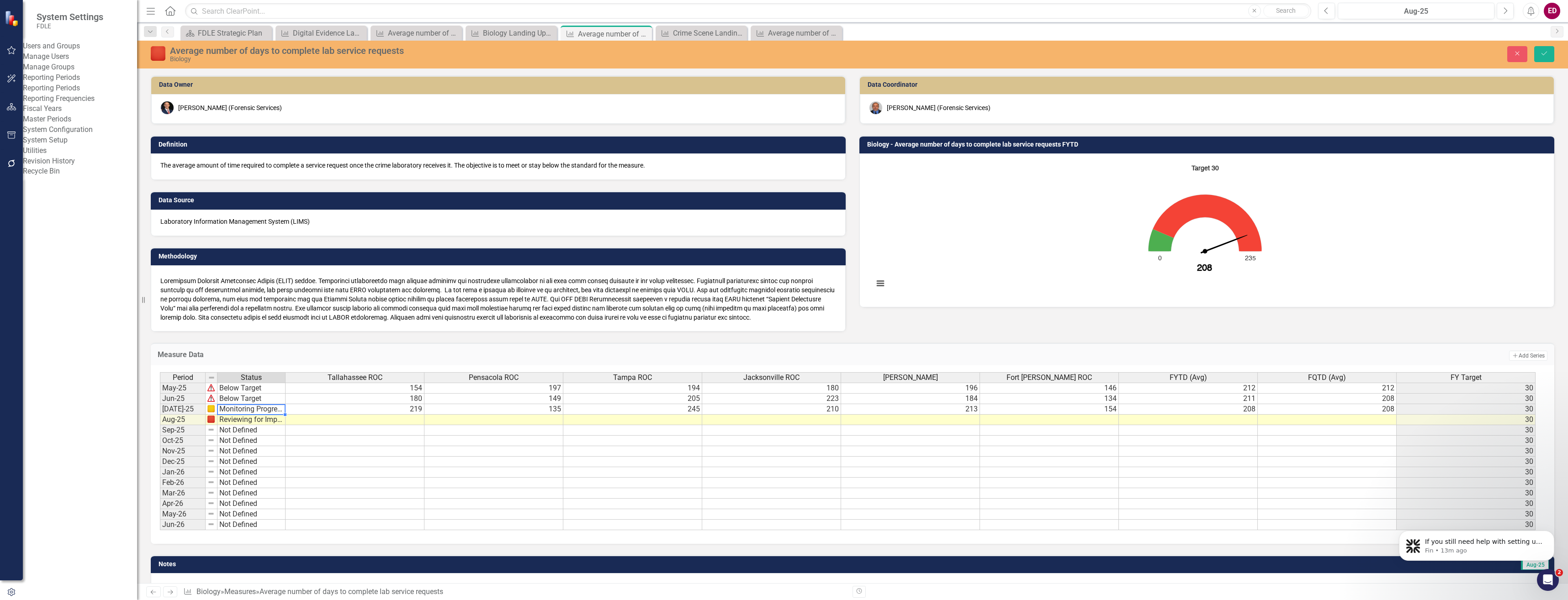
click at [258, 407] on td "Monitoring Progress" at bounding box center [251, 409] width 68 height 11
click at [280, 476] on div "Period Status [GEOGRAPHIC_DATA] ROC Pensacola ROC [GEOGRAPHIC_DATA] ROC [GEOGRA…" at bounding box center [849, 451] width 1379 height 158
click at [252, 395] on td "Below Target" at bounding box center [251, 399] width 68 height 11
click at [259, 465] on div "Period Status [GEOGRAPHIC_DATA] ROC Pensacola ROC [GEOGRAPHIC_DATA] ROC [GEOGRA…" at bounding box center [849, 451] width 1379 height 158
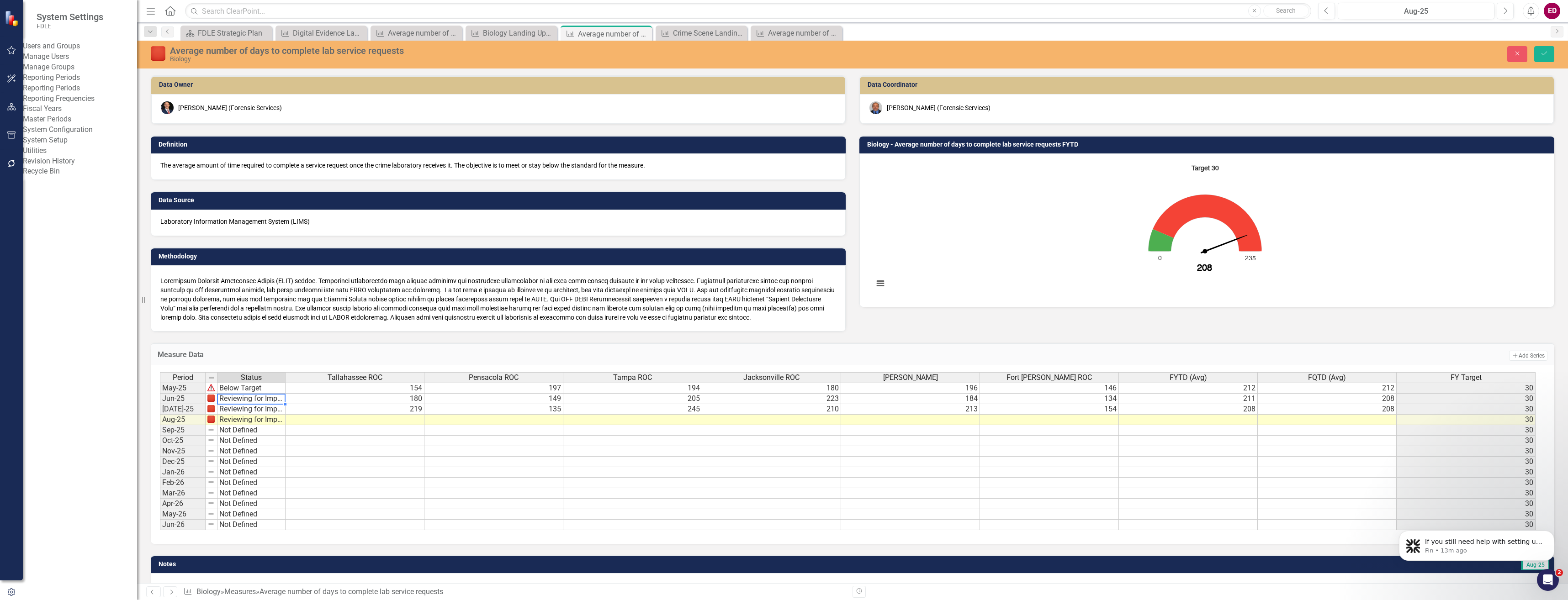
click at [263, 386] on td "Below Target" at bounding box center [251, 388] width 68 height 11
type textarea "Reviewing for Improvement"
click at [253, 460] on div "Period Status [GEOGRAPHIC_DATA] ROC Pensacola ROC [GEOGRAPHIC_DATA] ROC [GEOGRA…" at bounding box center [849, 451] width 1379 height 158
click at [1550, 54] on div "Close Save" at bounding box center [1270, 54] width 583 height 16
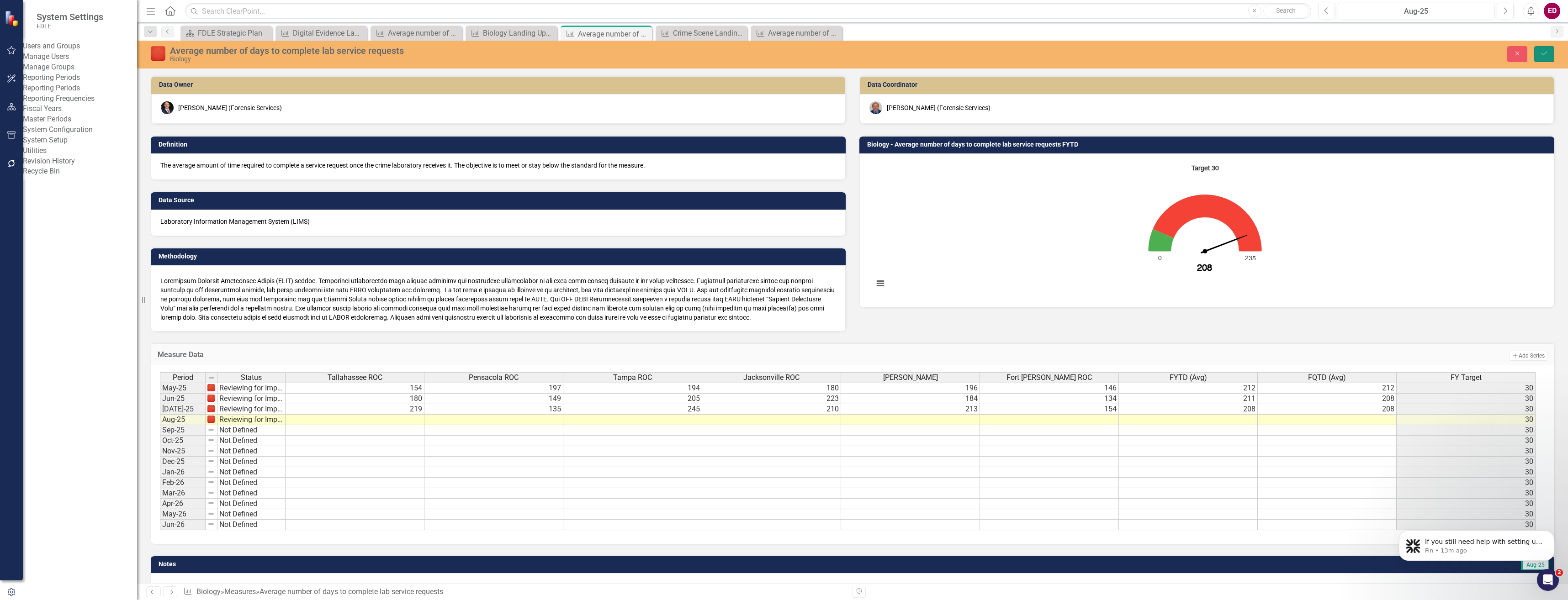
click at [1550, 54] on button "Save" at bounding box center [1544, 54] width 20 height 16
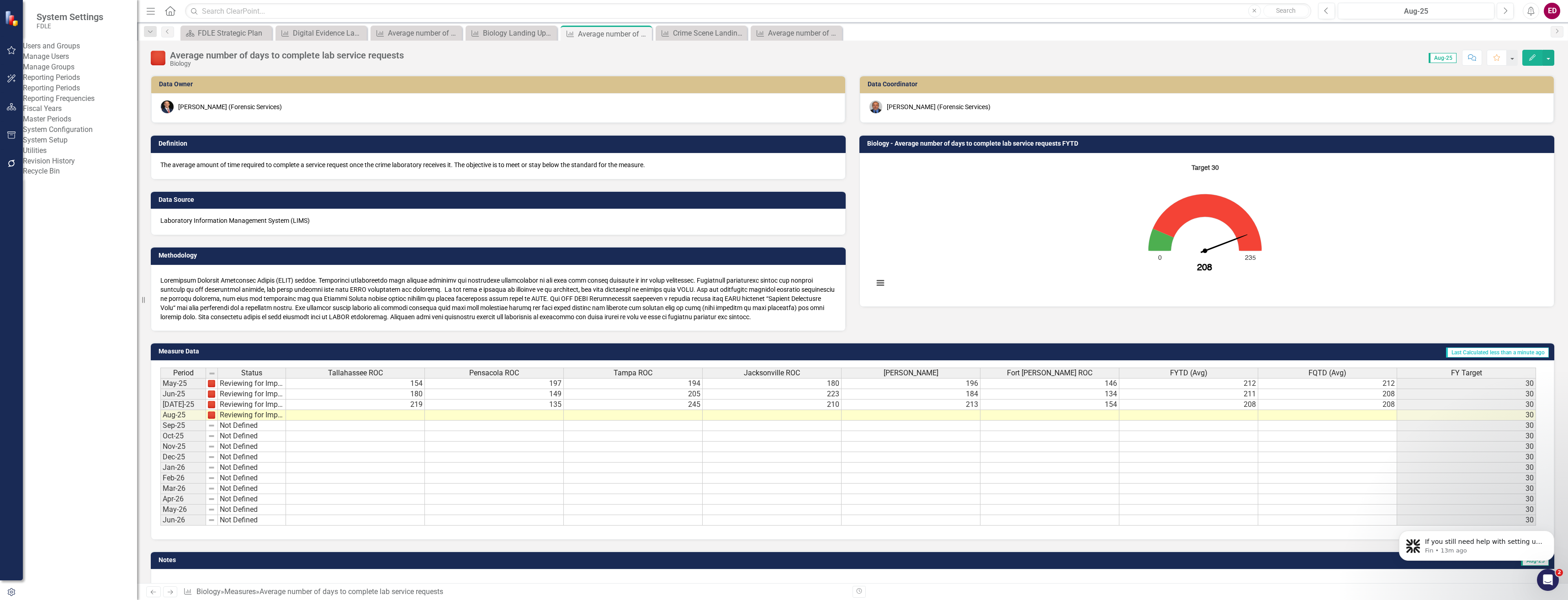
click at [5, 113] on button "button" at bounding box center [11, 106] width 21 height 19
click at [41, 95] on icon at bounding box center [40, 95] width 2 height 4
click at [46, 164] on icon at bounding box center [45, 164] width 2 height 5
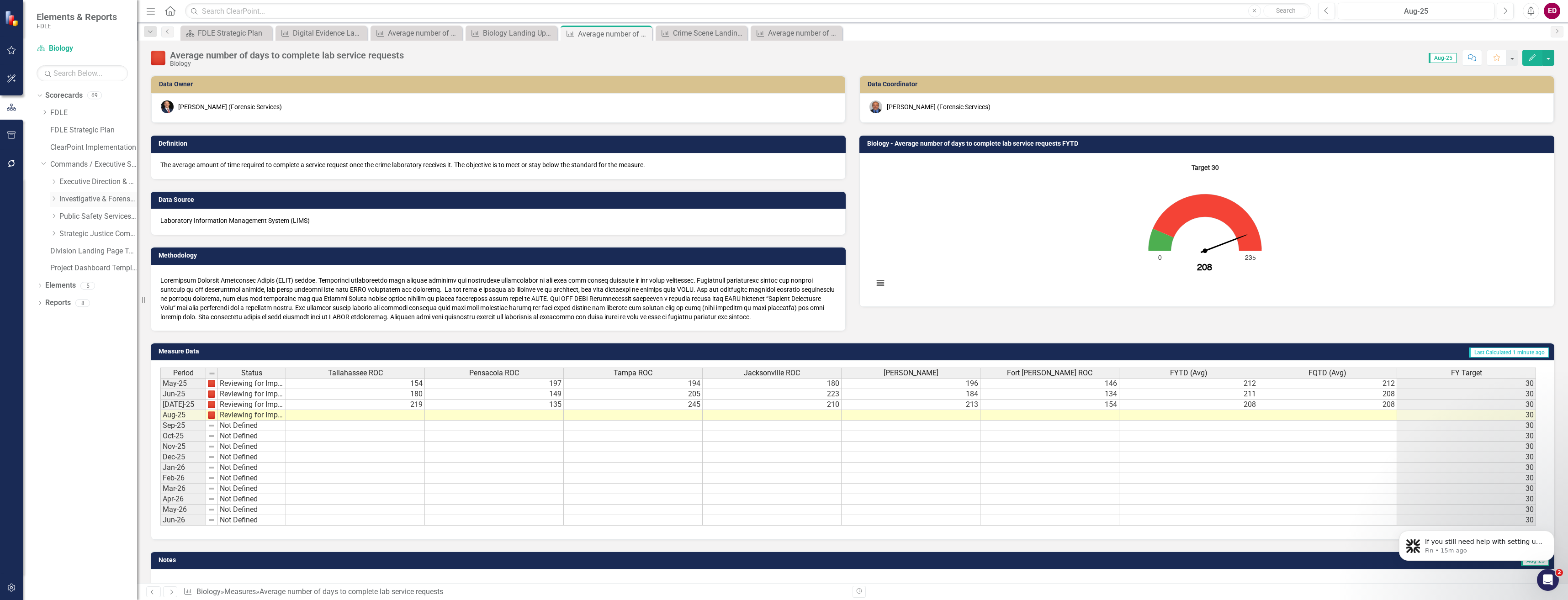
click at [52, 204] on div "Dropdown Investigative & Forensic Services Command" at bounding box center [94, 199] width 87 height 15
click at [53, 196] on icon "Dropdown" at bounding box center [53, 198] width 7 height 5
click at [62, 214] on icon at bounding box center [63, 216] width 2 height 5
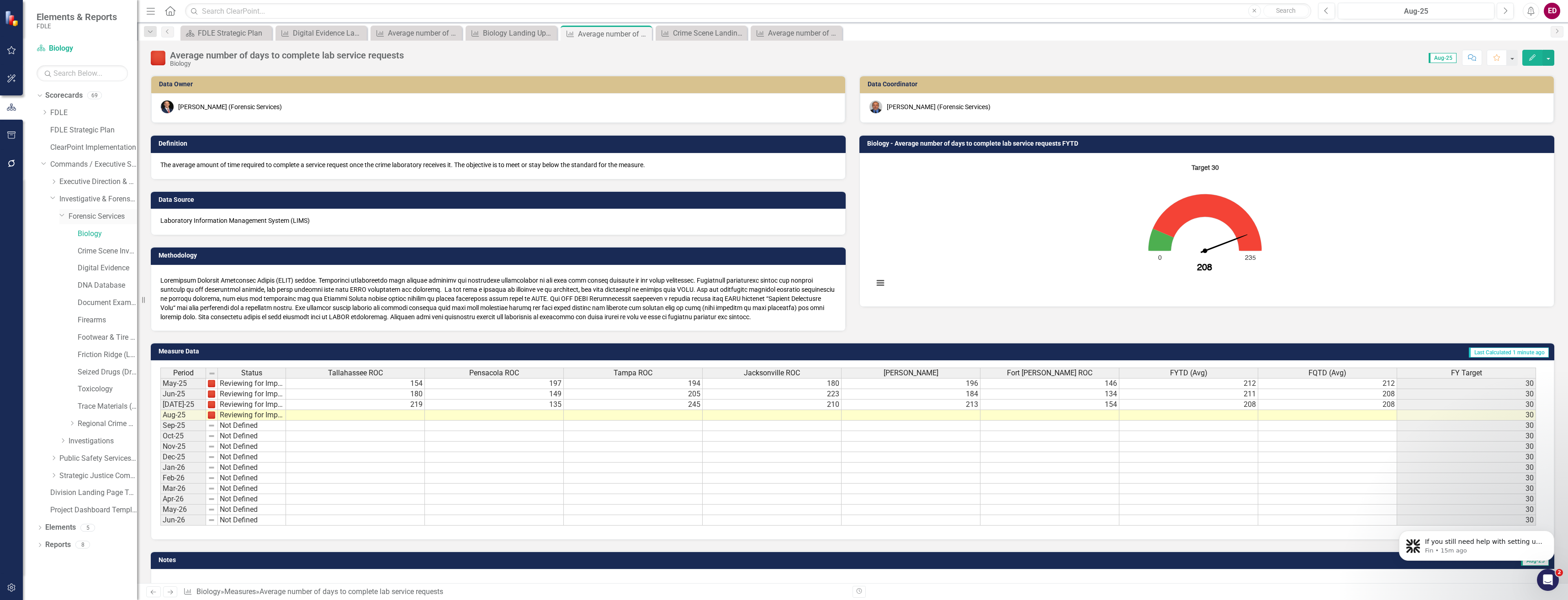
click at [62, 214] on icon "Dropdown" at bounding box center [62, 214] width 5 height 7
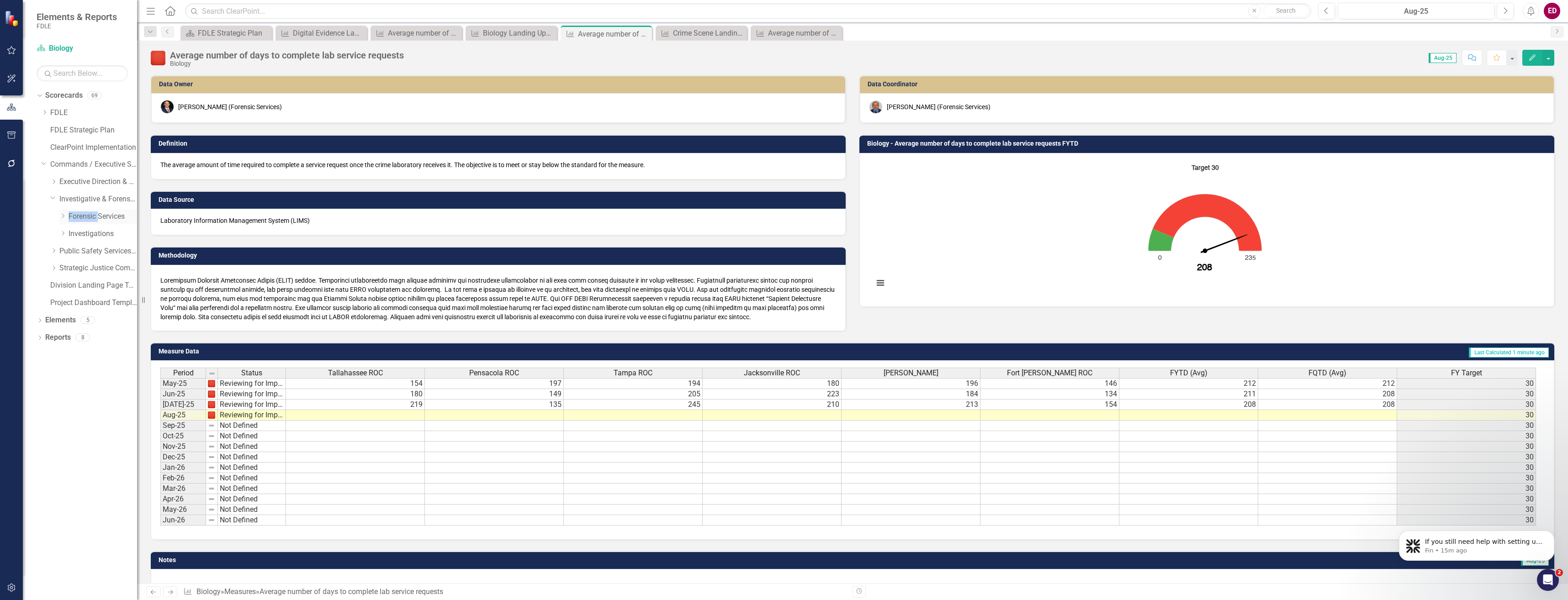
click at [62, 214] on icon at bounding box center [63, 216] width 2 height 5
drag, startPoint x: 62, startPoint y: 214, endPoint x: 108, endPoint y: 250, distance: 58.4
click at [108, 250] on link "Crime Scene Investigation" at bounding box center [107, 252] width 59 height 11
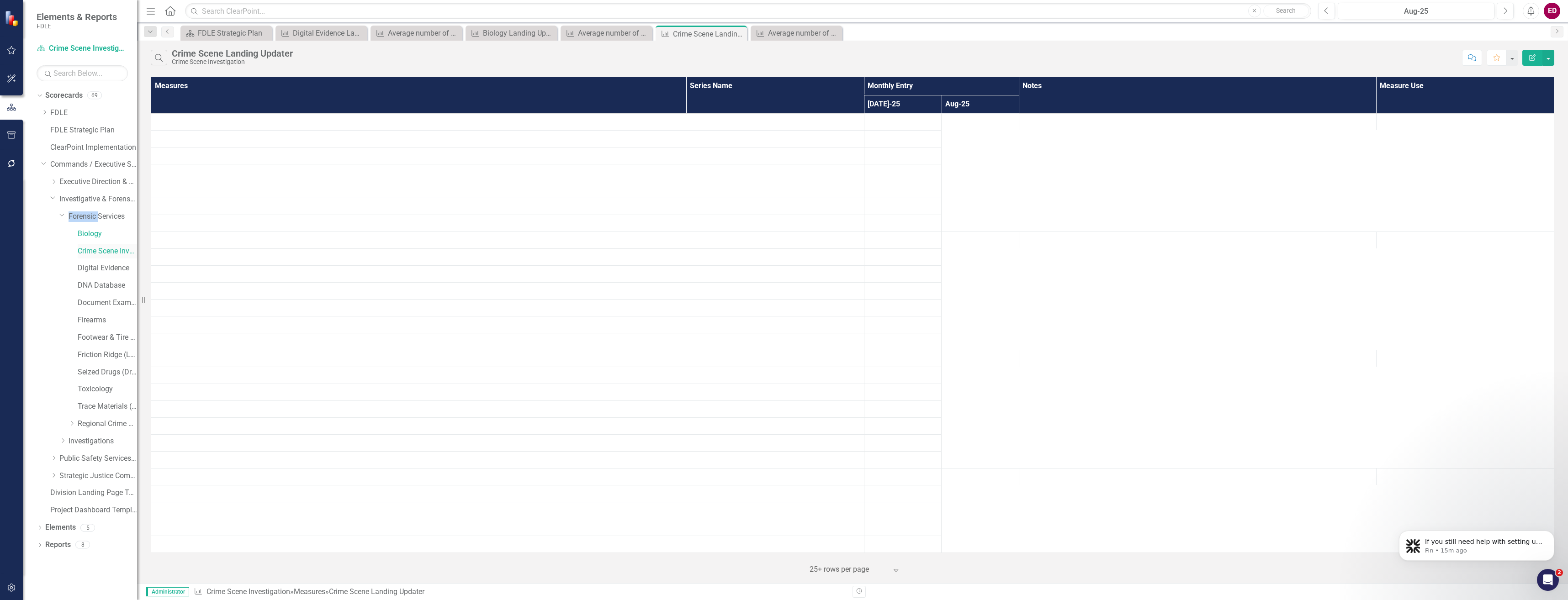
click at [108, 250] on link "Crime Scene Investigation" at bounding box center [107, 252] width 59 height 11
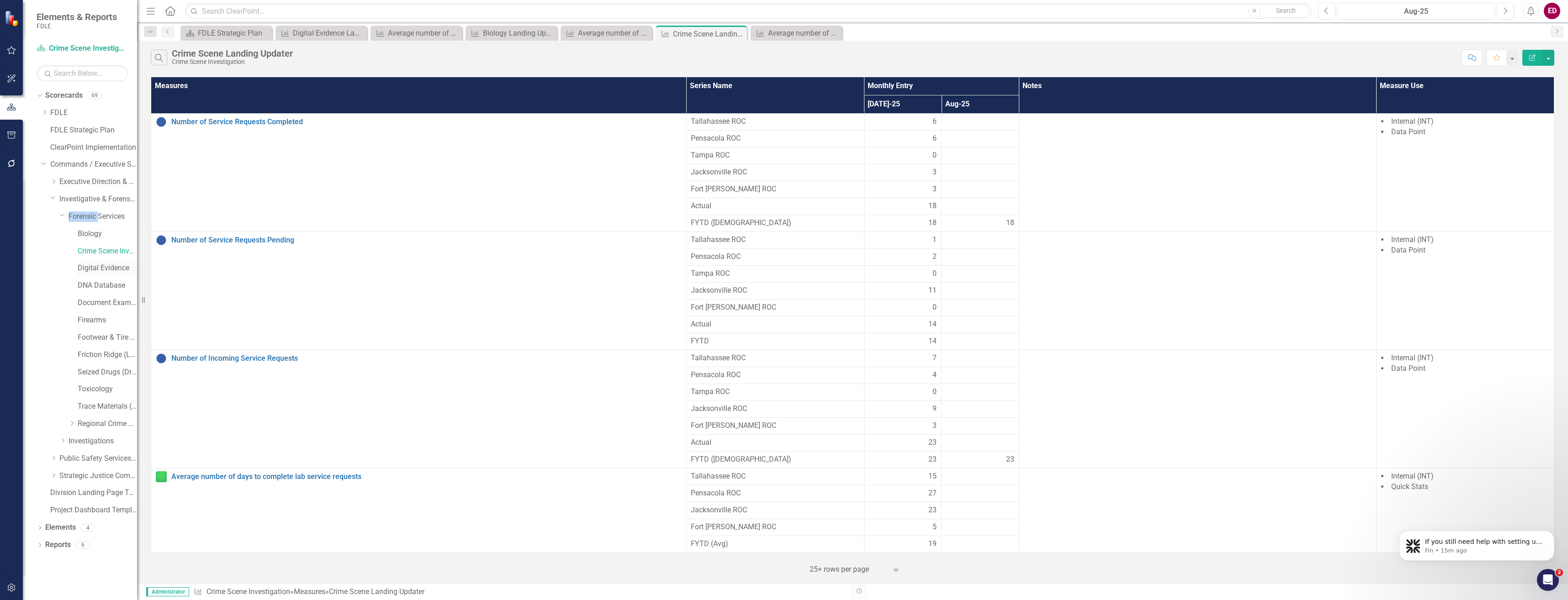
drag, startPoint x: 108, startPoint y: 250, endPoint x: 92, endPoint y: 264, distance: 21.3
click at [92, 264] on link "Digital Evidence" at bounding box center [107, 268] width 59 height 11
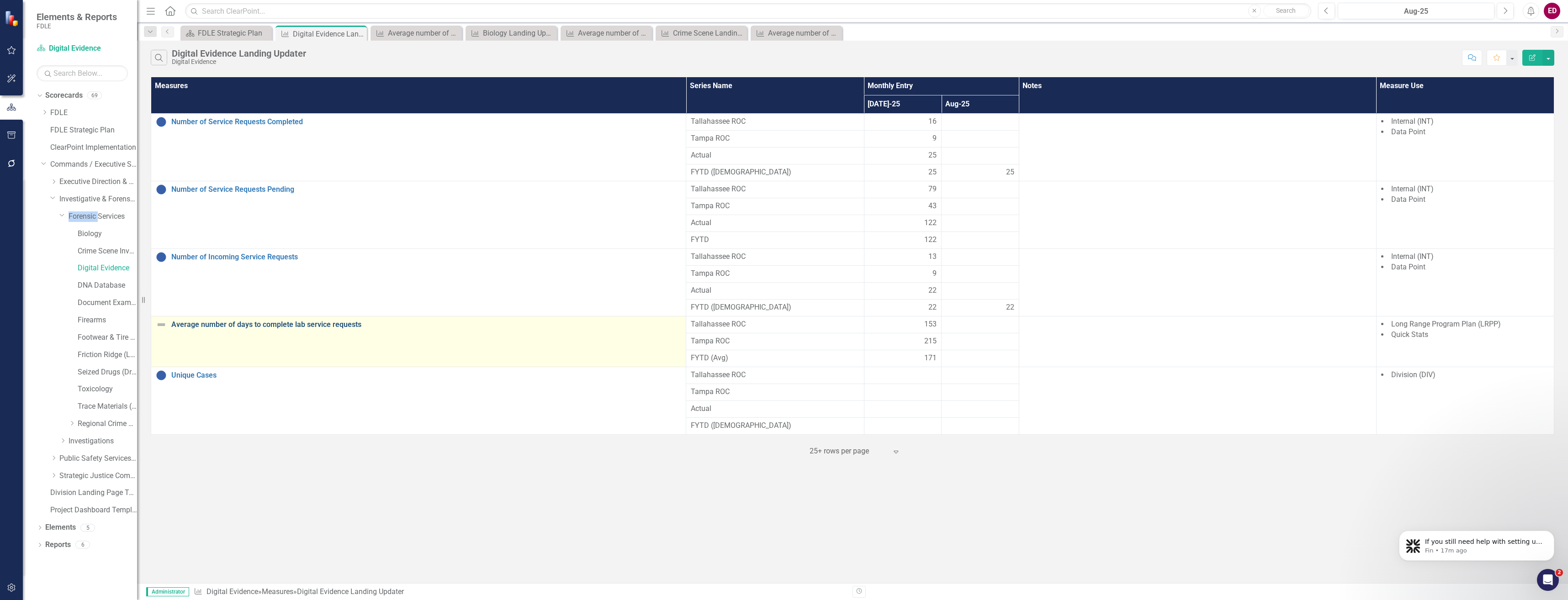
click at [338, 324] on link "Average number of days to complete lab service requests" at bounding box center [426, 325] width 510 height 8
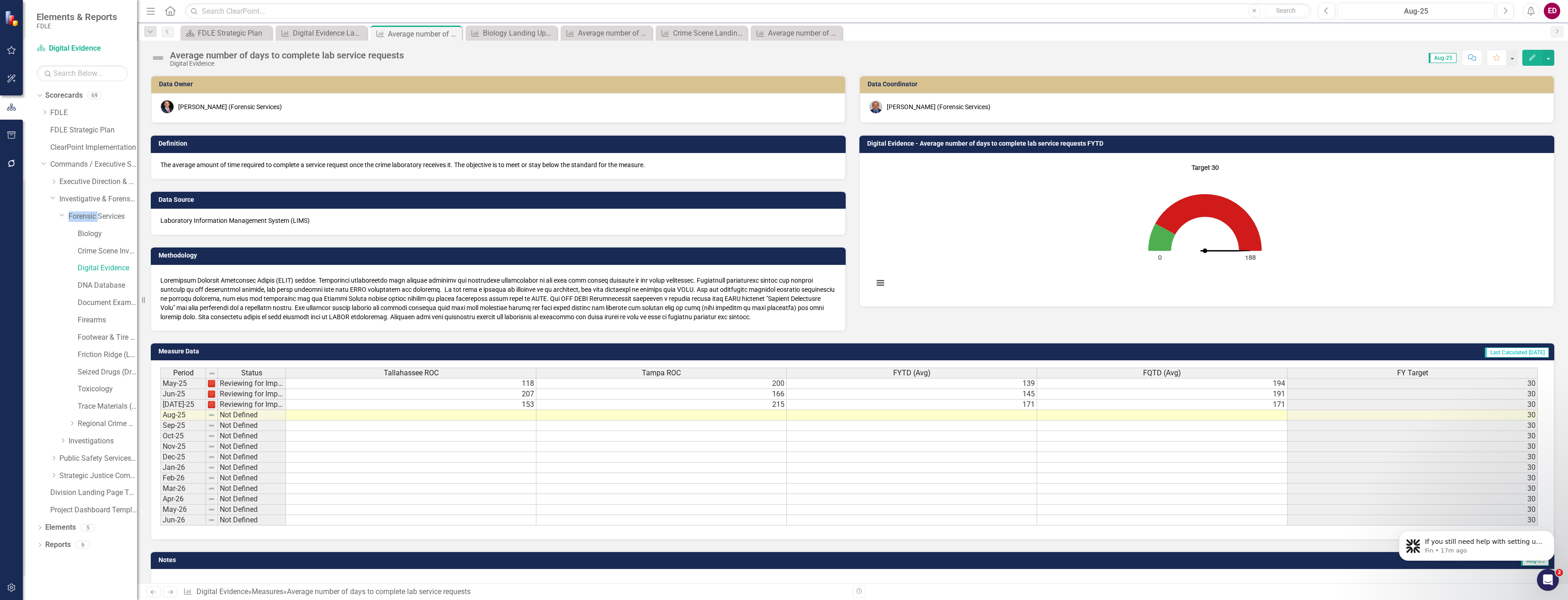
click at [969, 227] on rect "Interactive chart" at bounding box center [1204, 229] width 672 height 137
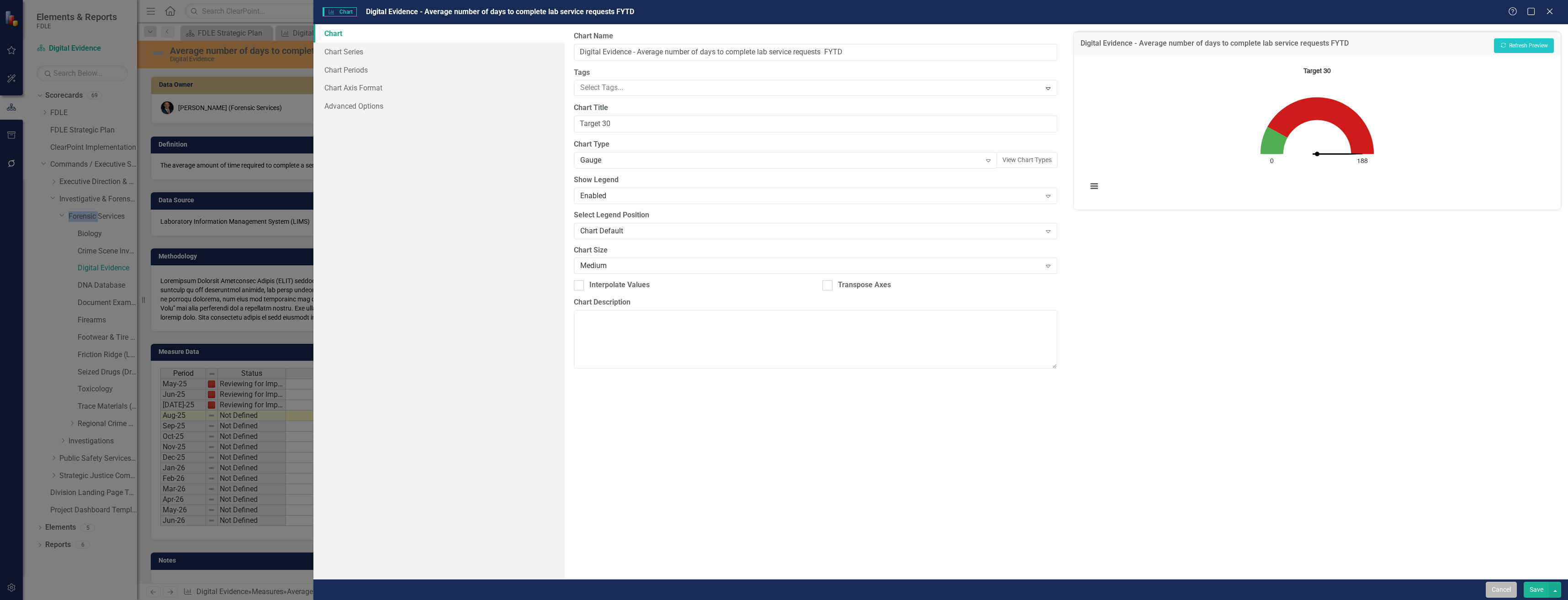
click at [1512, 592] on button "Cancel" at bounding box center [1501, 589] width 31 height 16
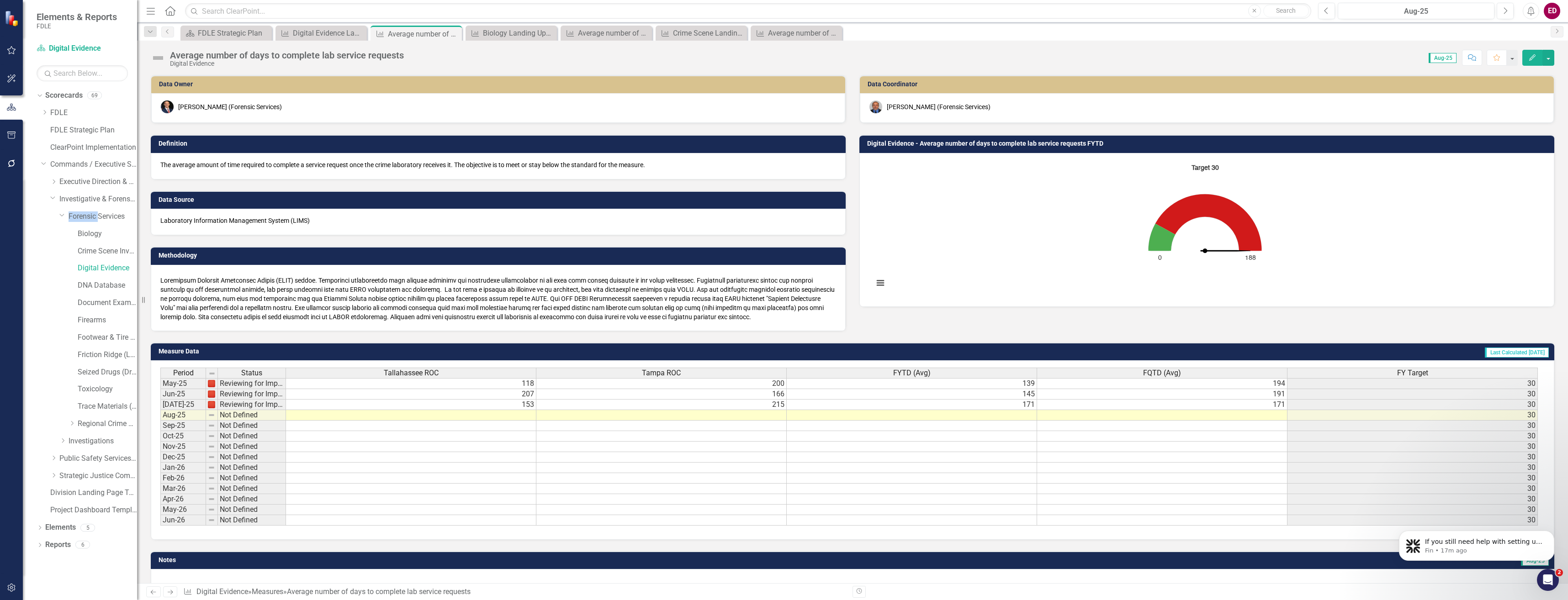
click at [1044, 205] on rect "Interactive chart" at bounding box center [1204, 229] width 672 height 137
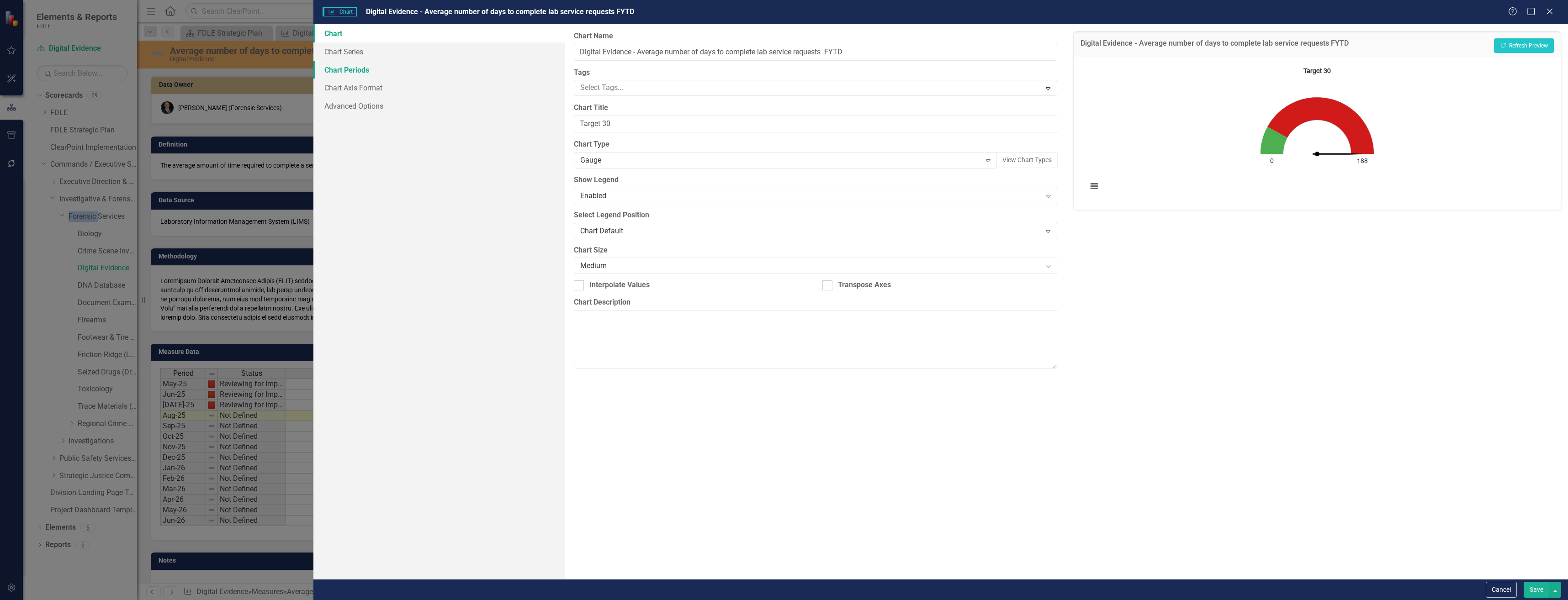
click at [377, 67] on link "Chart Periods" at bounding box center [439, 70] width 251 height 18
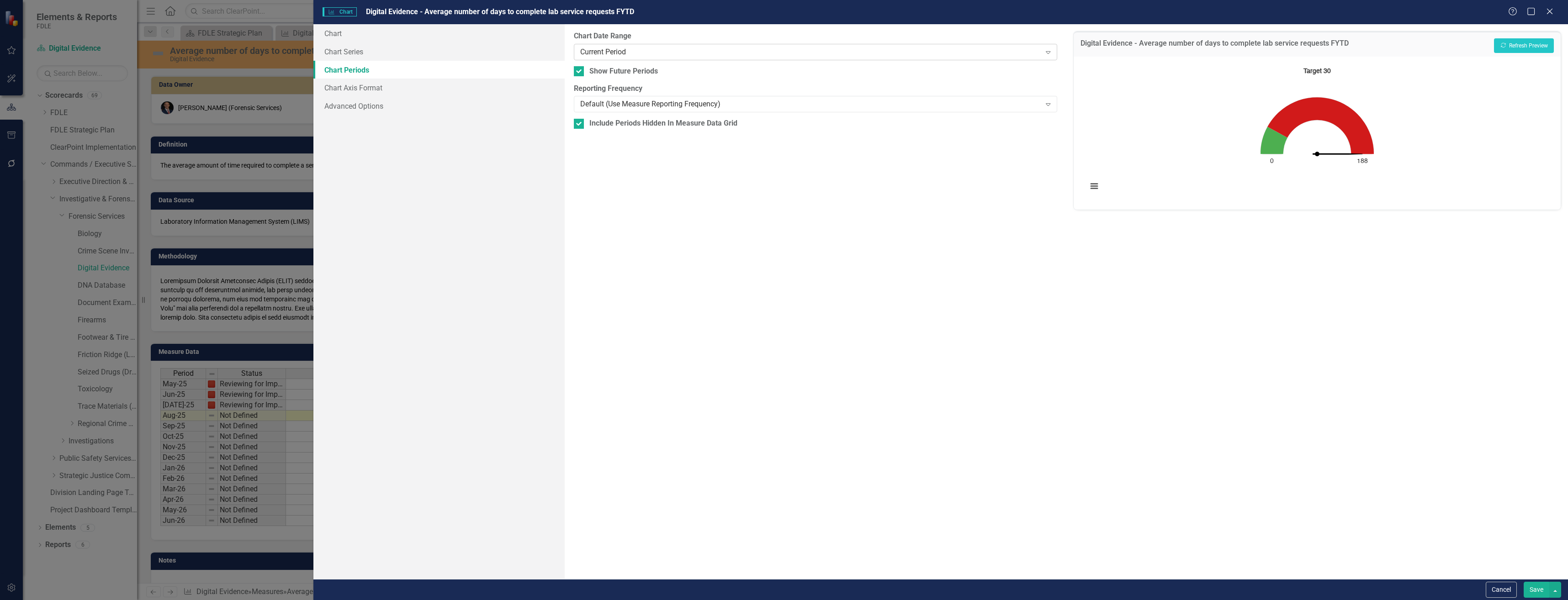
click at [677, 59] on div "Current Period Expand" at bounding box center [815, 52] width 483 height 17
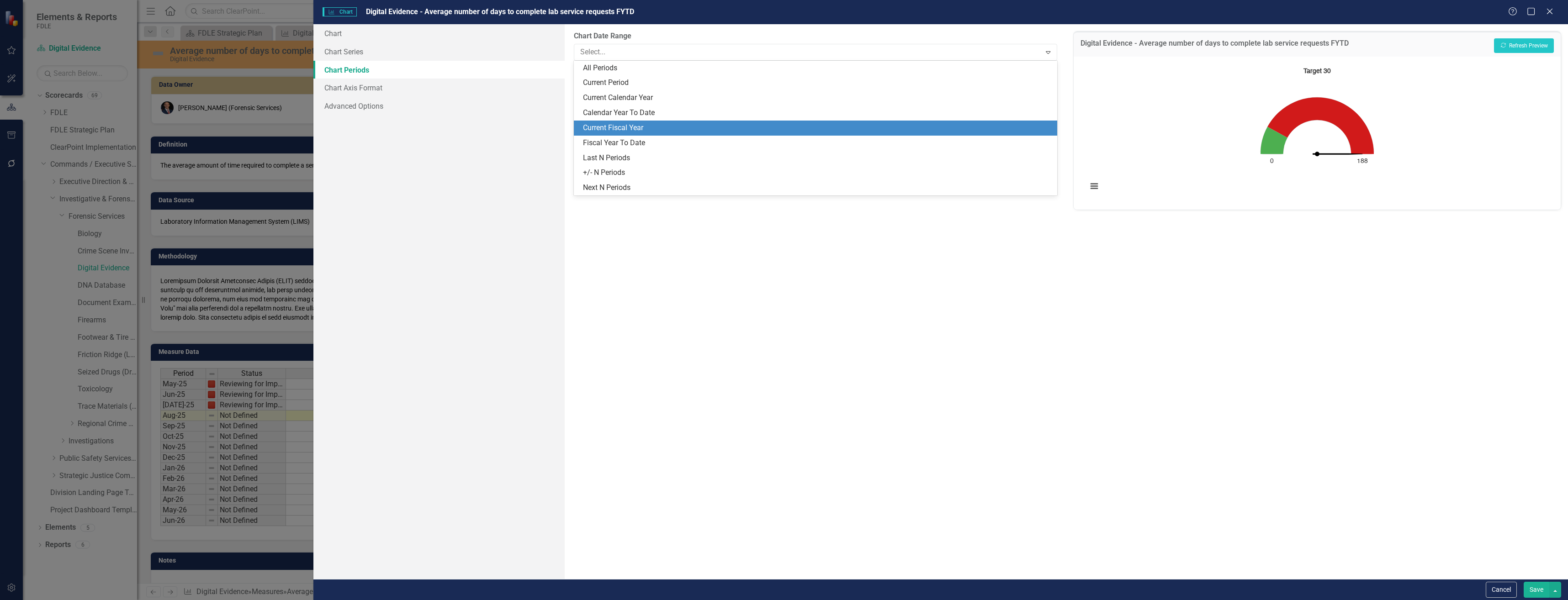
click at [667, 132] on div "Current Fiscal Year" at bounding box center [817, 129] width 469 height 11
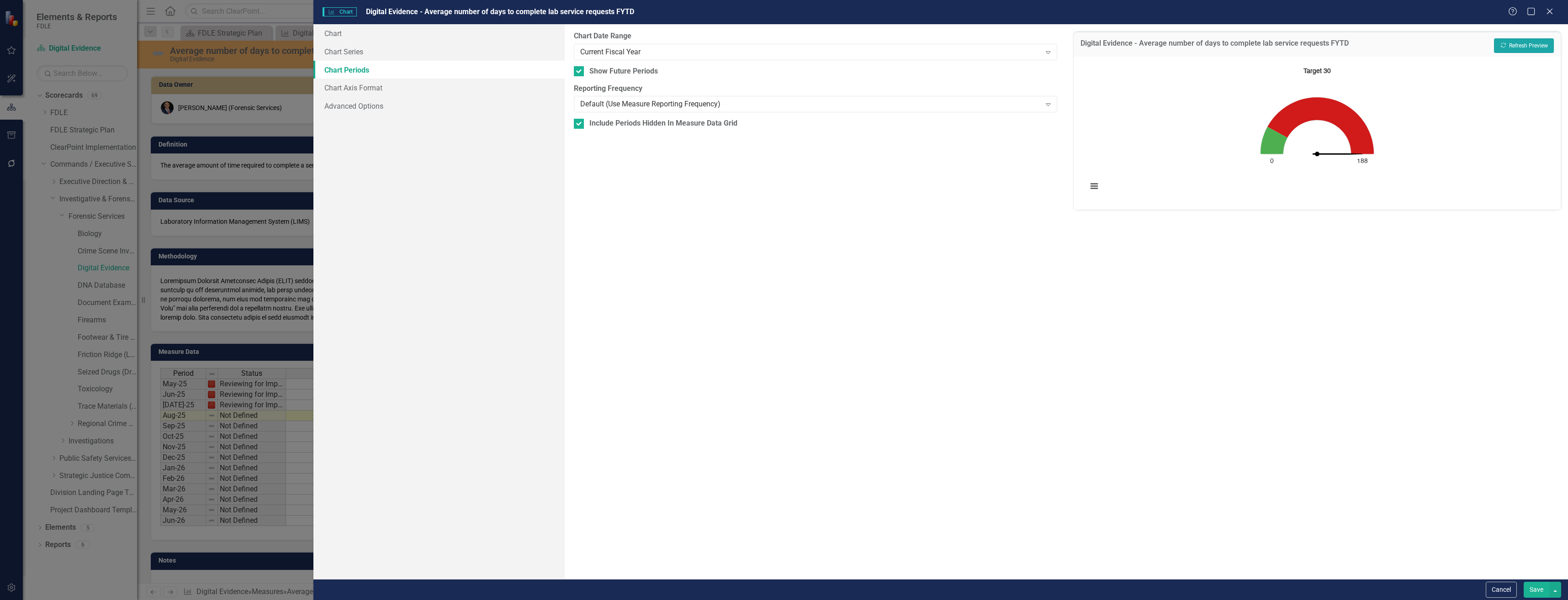
click at [1541, 47] on button "Recalculate Refresh Preview" at bounding box center [1524, 45] width 60 height 14
click at [1531, 590] on button "Save" at bounding box center [1537, 589] width 26 height 16
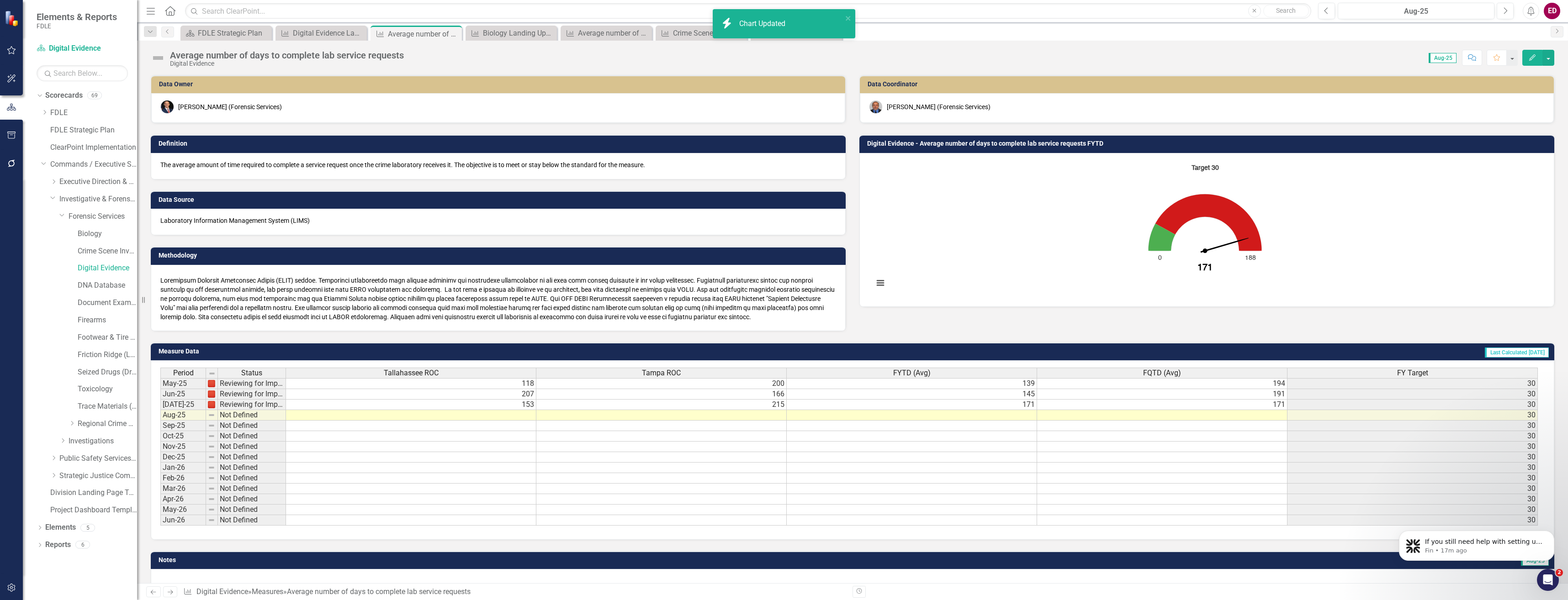
click at [1533, 52] on button "Edit" at bounding box center [1532, 57] width 20 height 16
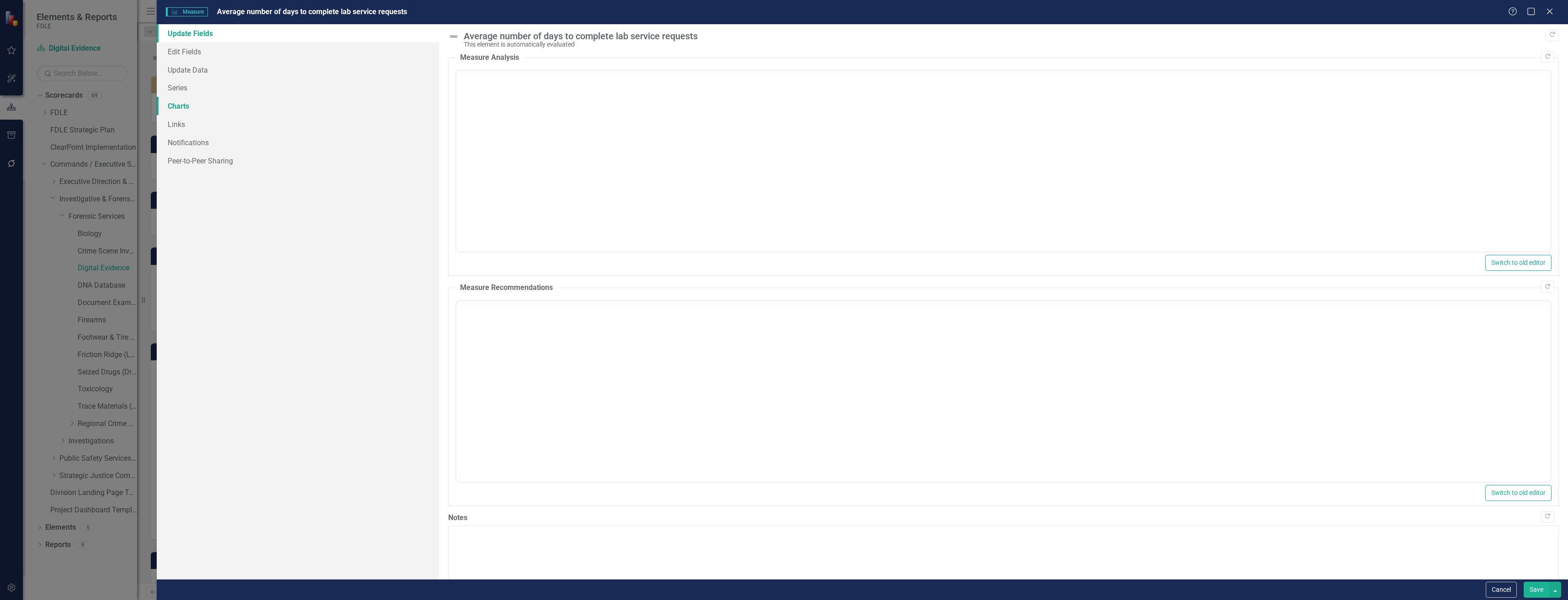
click at [272, 102] on link "Charts" at bounding box center [297, 106] width 282 height 18
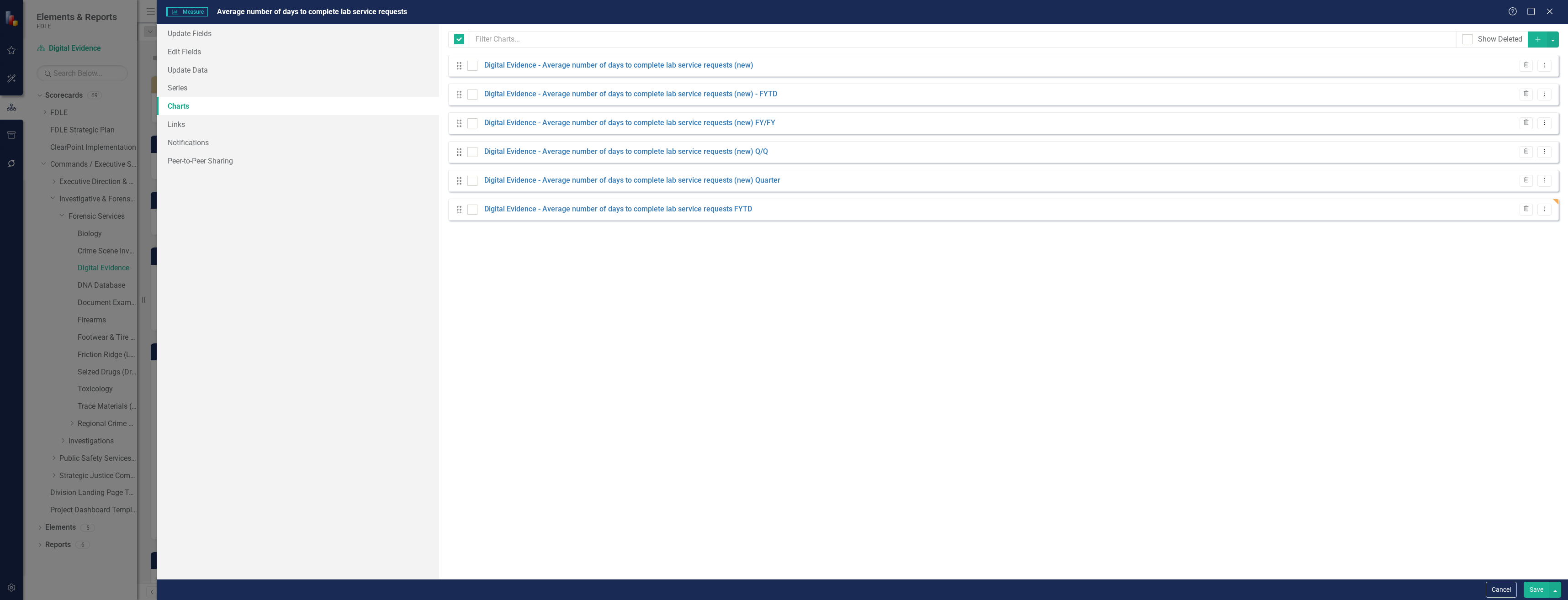
checkbox input "false"
click at [283, 87] on link "Series" at bounding box center [297, 87] width 282 height 18
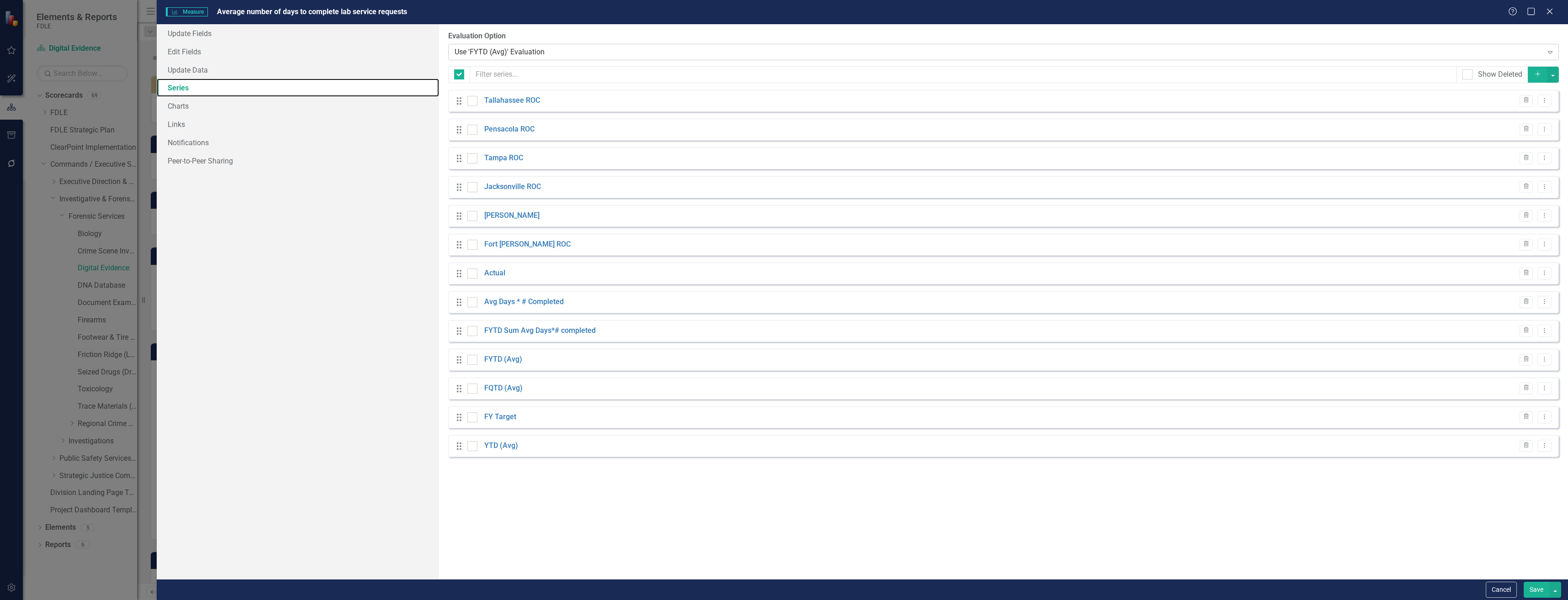
checkbox input "false"
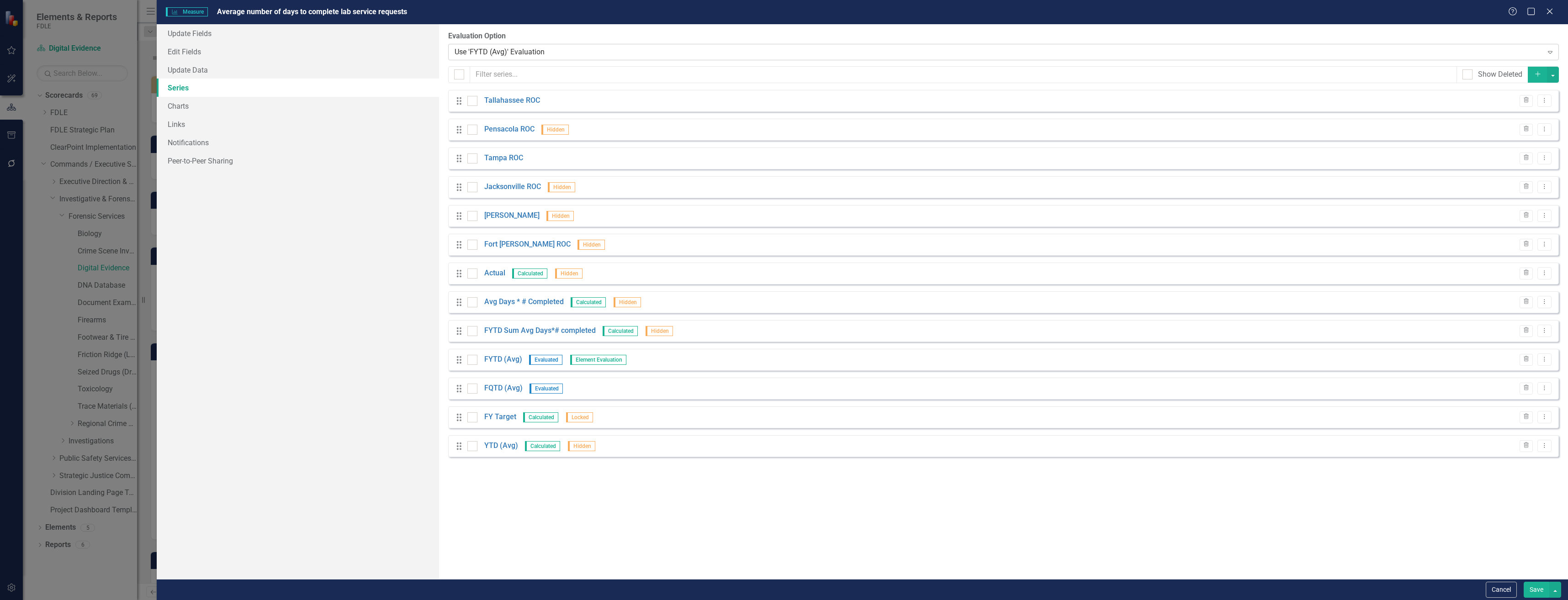
click at [542, 53] on div "Use 'FYTD (Avg)' Evaluation" at bounding box center [998, 52] width 1088 height 11
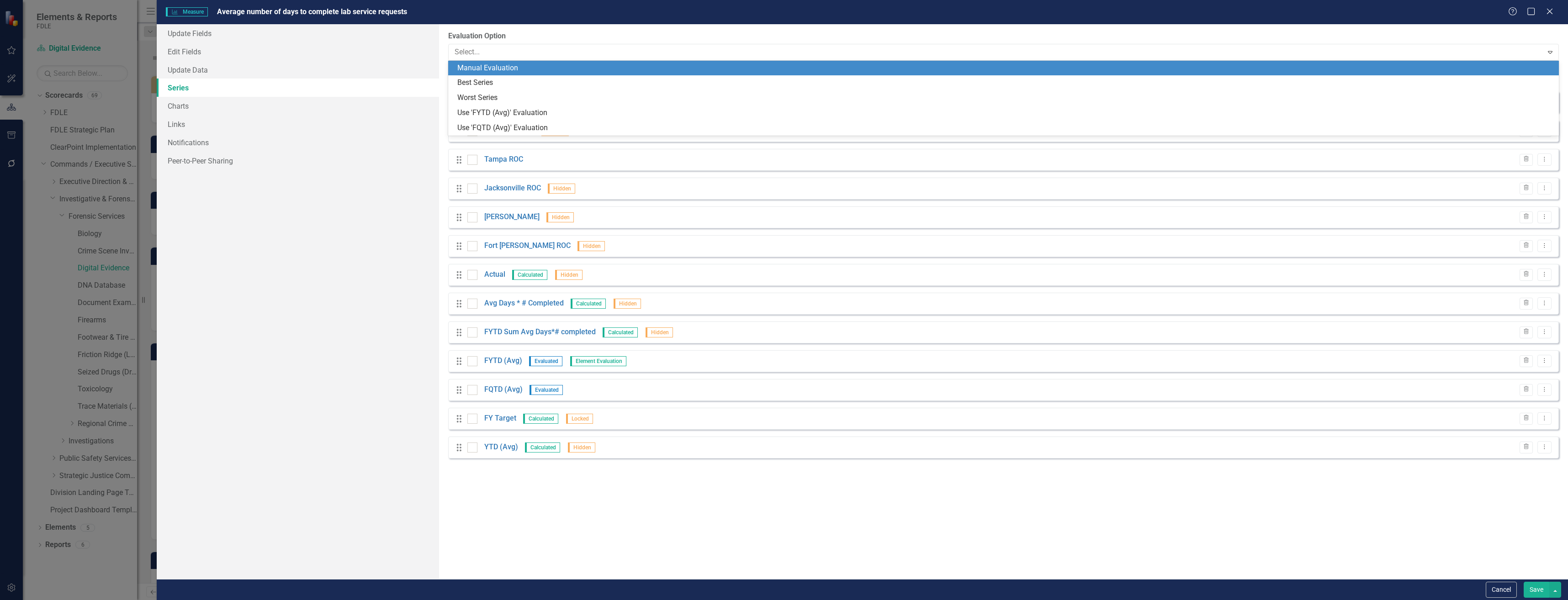
click at [549, 67] on div "Manual Evaluation" at bounding box center [1005, 68] width 1096 height 11
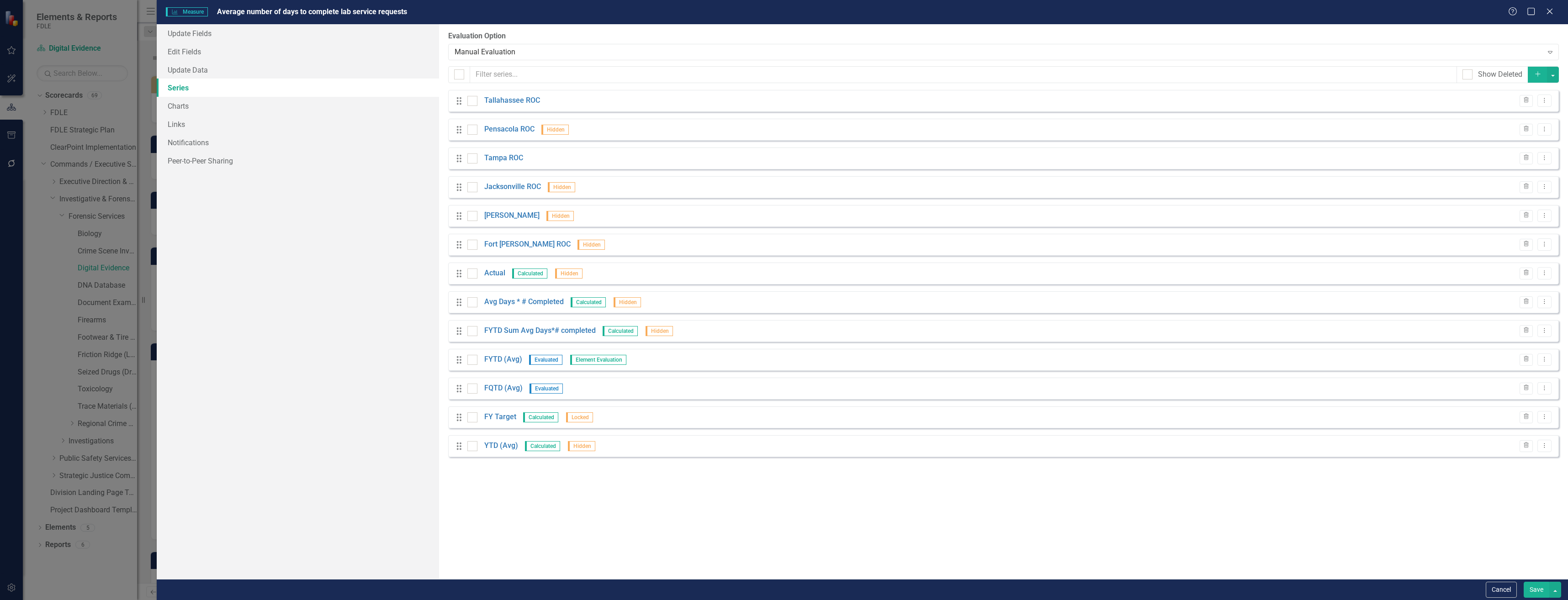
click at [1535, 591] on button "Save" at bounding box center [1537, 589] width 26 height 16
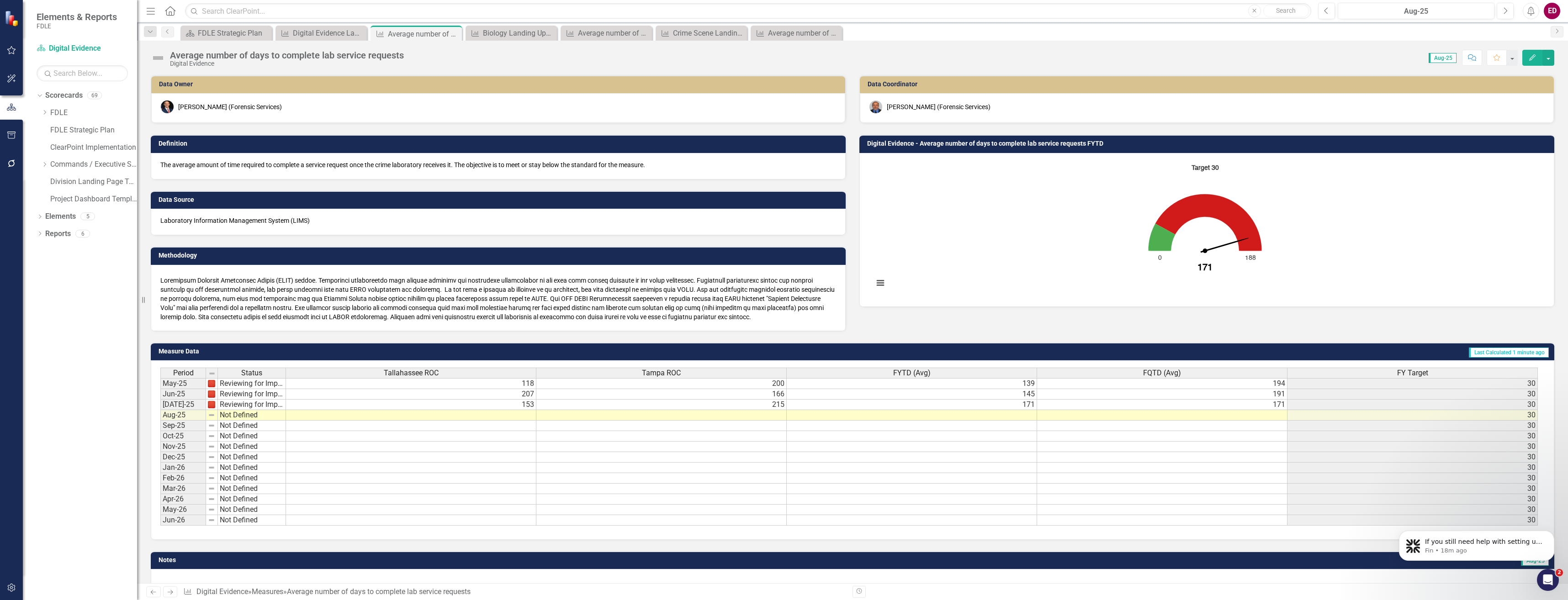
click at [158, 56] on img at bounding box center [157, 58] width 14 height 14
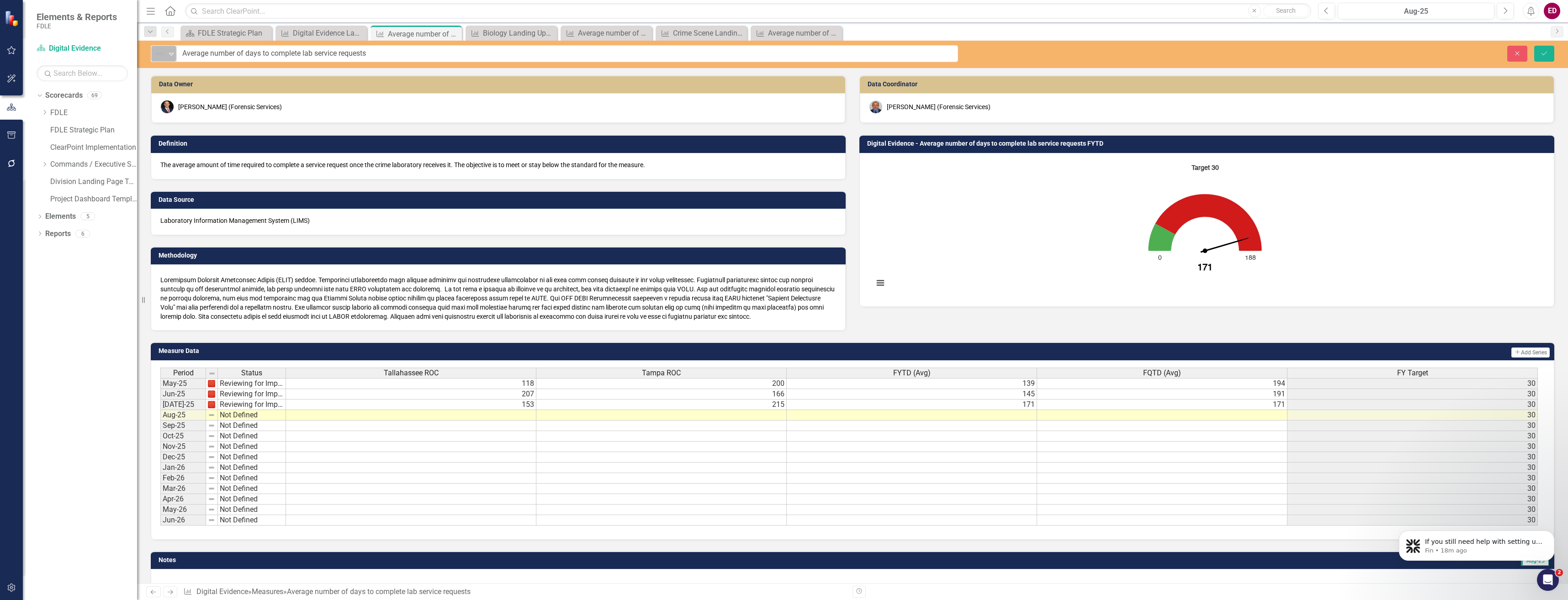
click at [155, 56] on img at bounding box center [159, 54] width 11 height 11
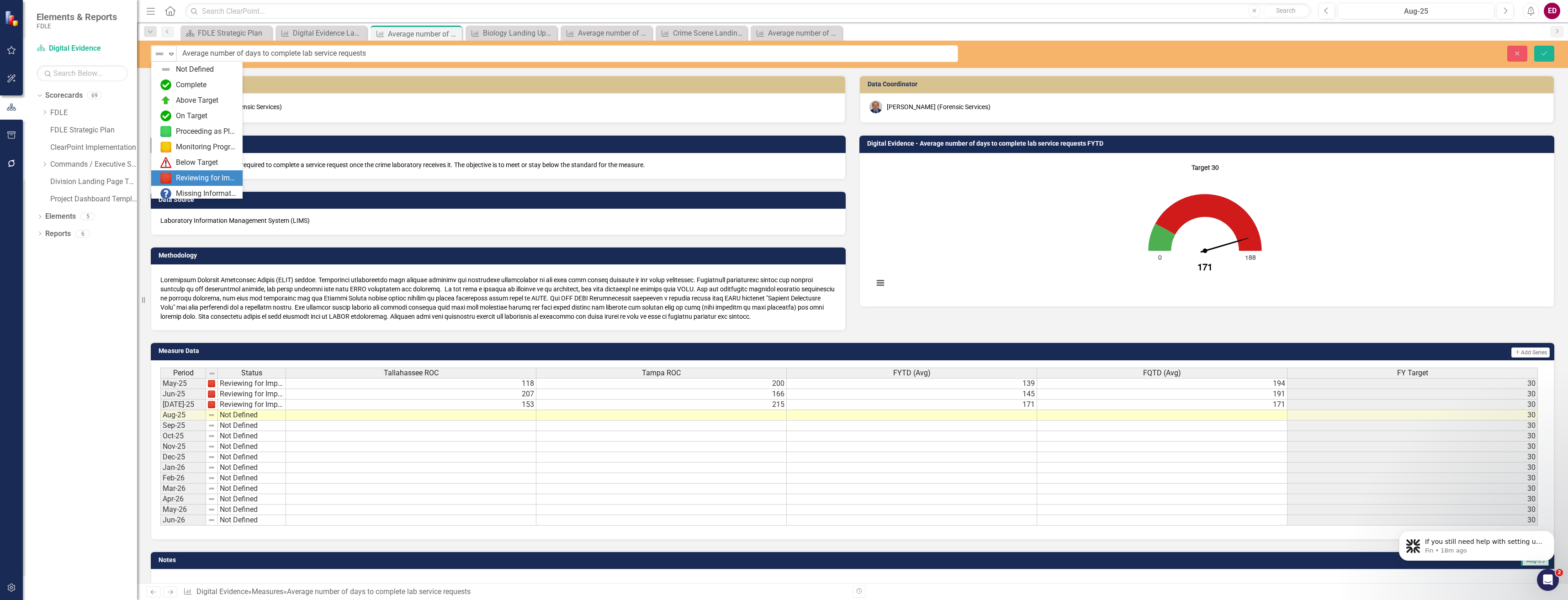
click at [185, 179] on div "Reviewing for Improvement" at bounding box center [206, 179] width 61 height 11
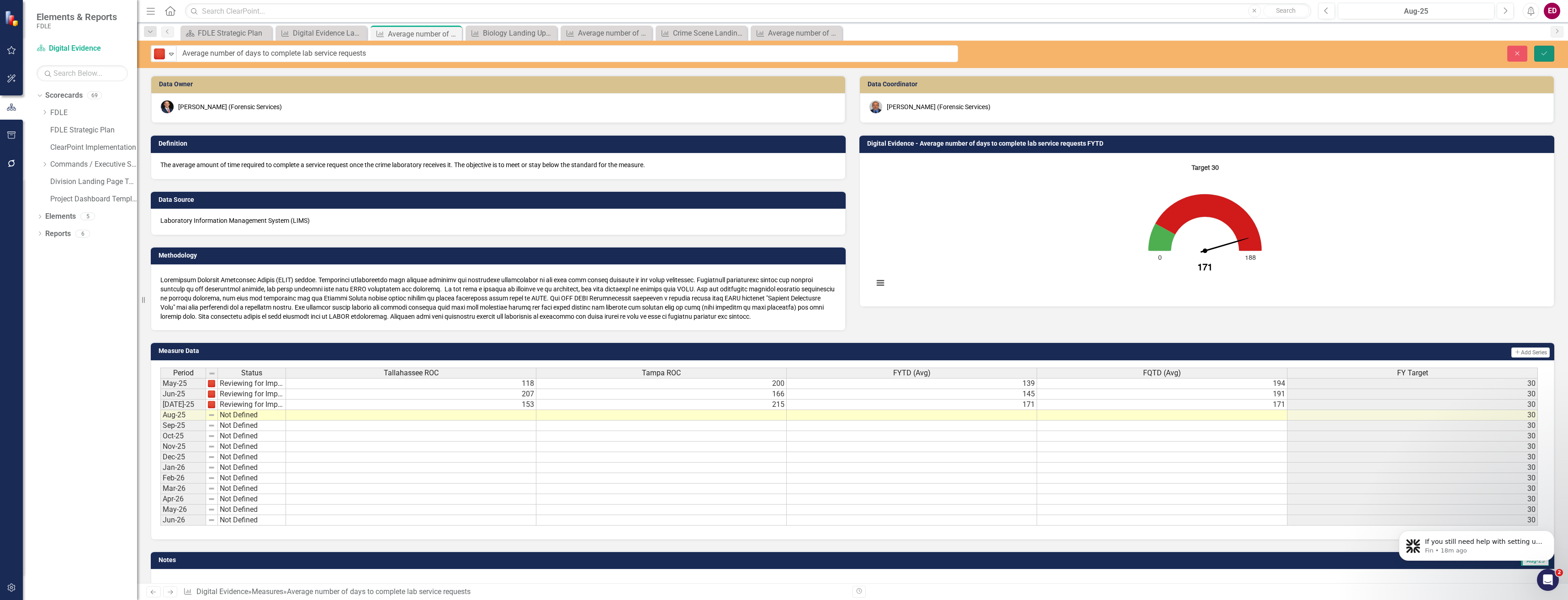
click at [1546, 47] on button "Save" at bounding box center [1544, 53] width 20 height 16
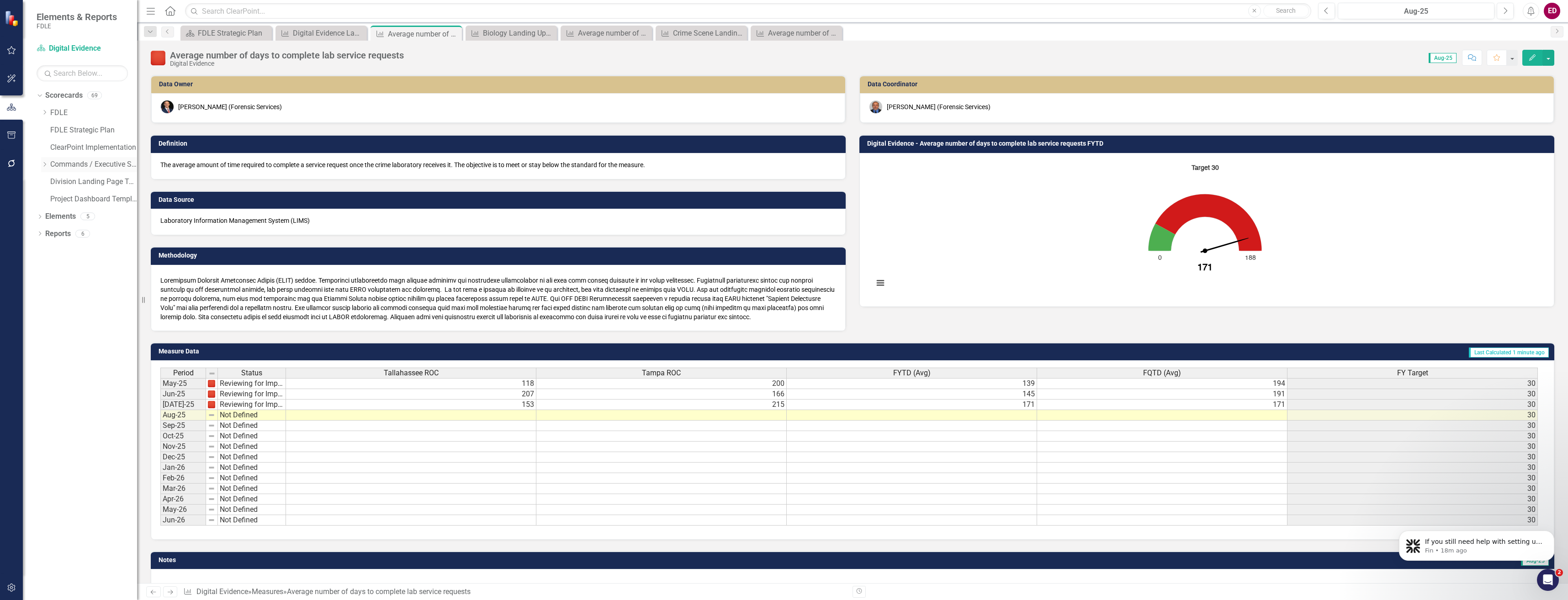
click at [44, 162] on icon "Dropdown" at bounding box center [44, 164] width 7 height 5
click at [60, 196] on link "Investigative & Forensic Services Command" at bounding box center [98, 199] width 78 height 11
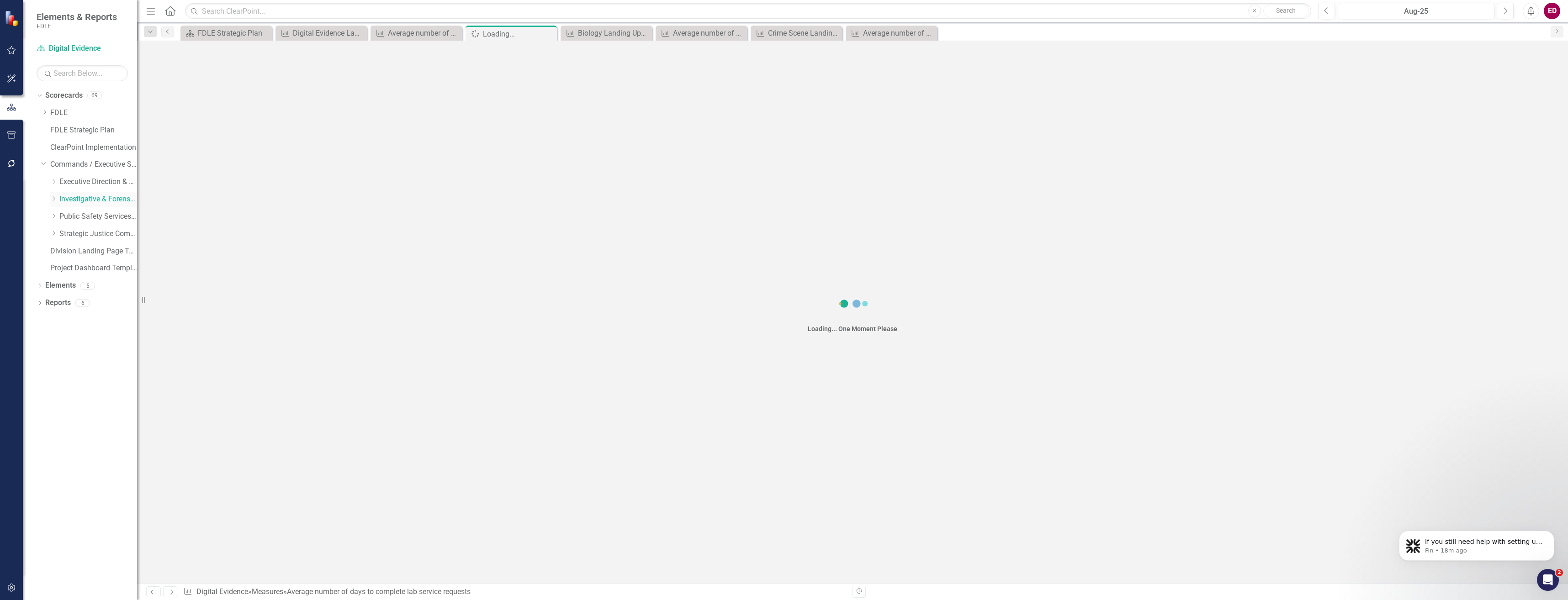
click at [53, 197] on icon "Dropdown" at bounding box center [53, 198] width 7 height 5
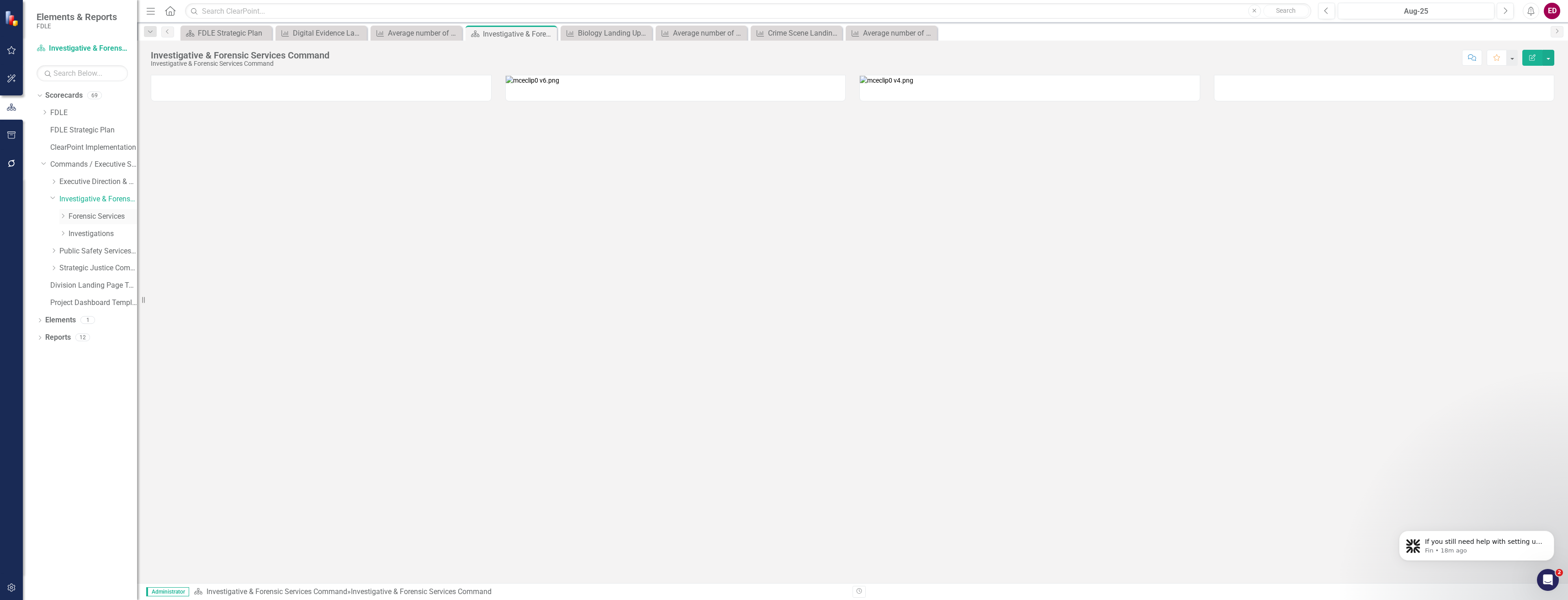
click at [62, 217] on icon "Dropdown" at bounding box center [62, 215] width 7 height 5
click at [87, 269] on link "Digital Evidence" at bounding box center [107, 268] width 59 height 11
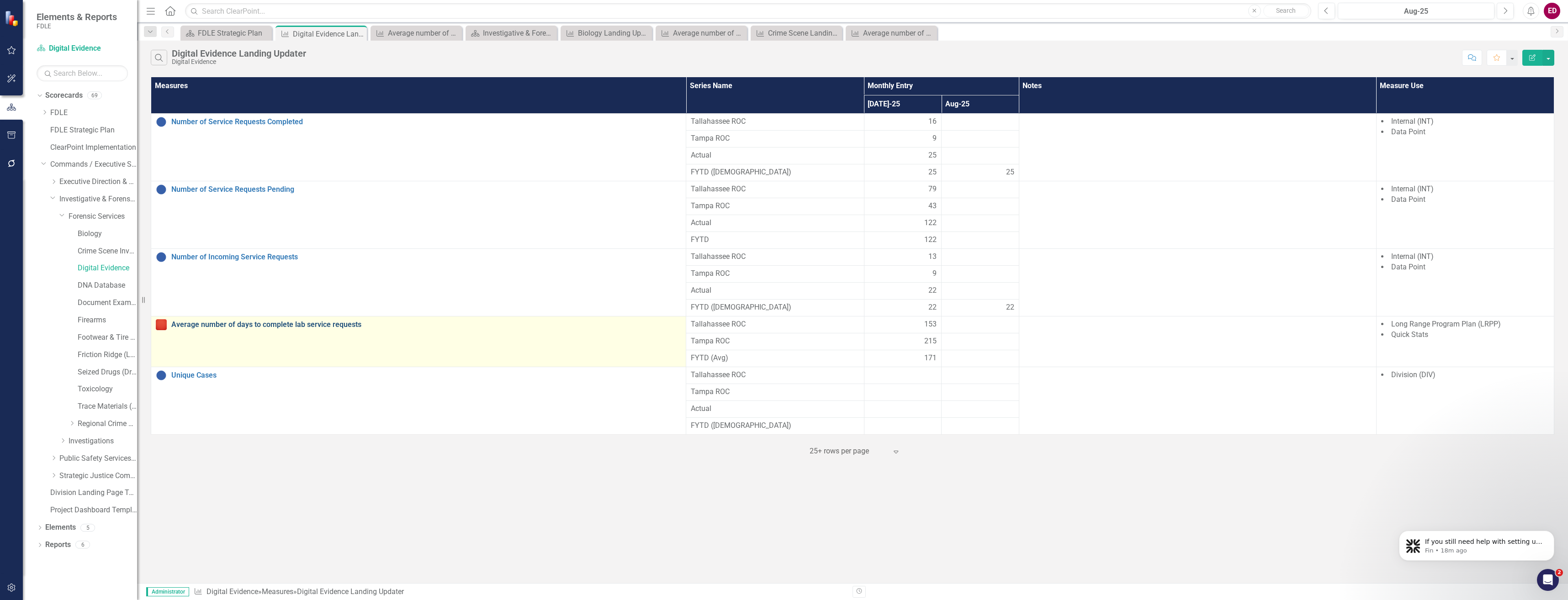
click at [331, 322] on link "Average number of days to complete lab service requests" at bounding box center [426, 325] width 510 height 8
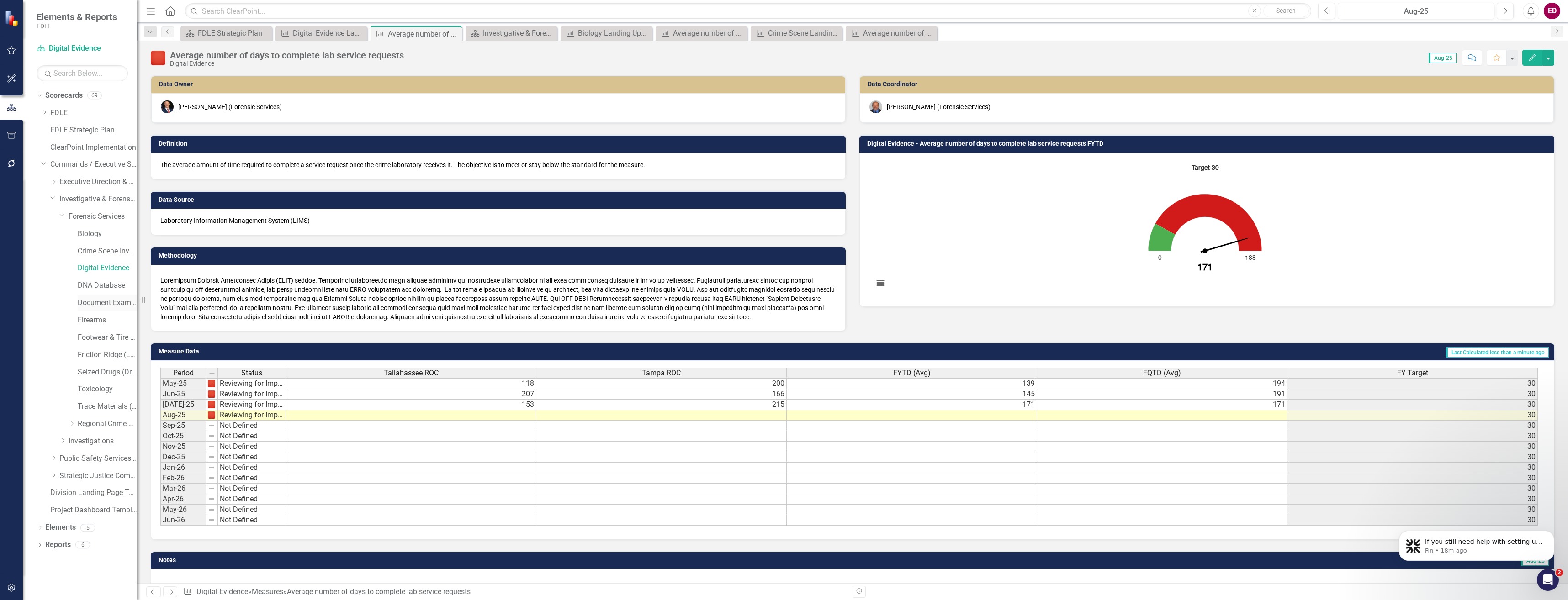
click at [110, 306] on link "Document Examination (Questioned Documents)" at bounding box center [107, 303] width 59 height 11
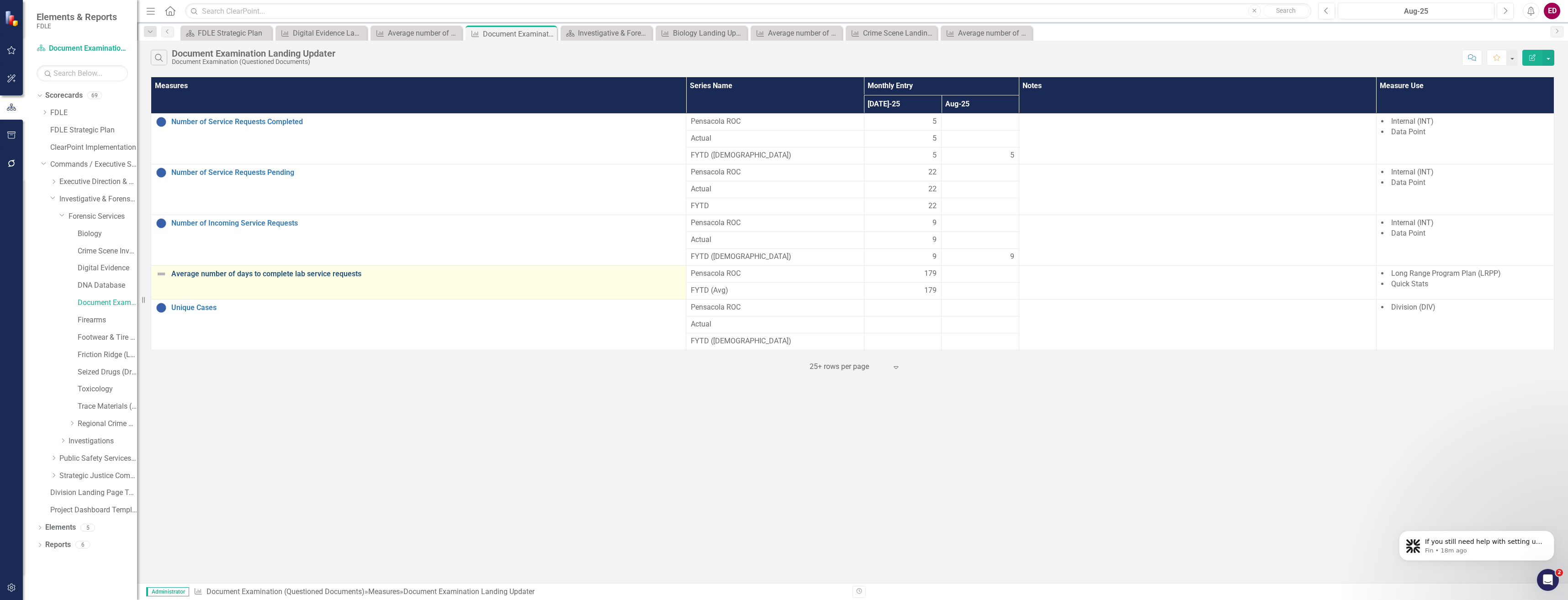
click at [320, 271] on link "Average number of days to complete lab service requests" at bounding box center [426, 274] width 510 height 8
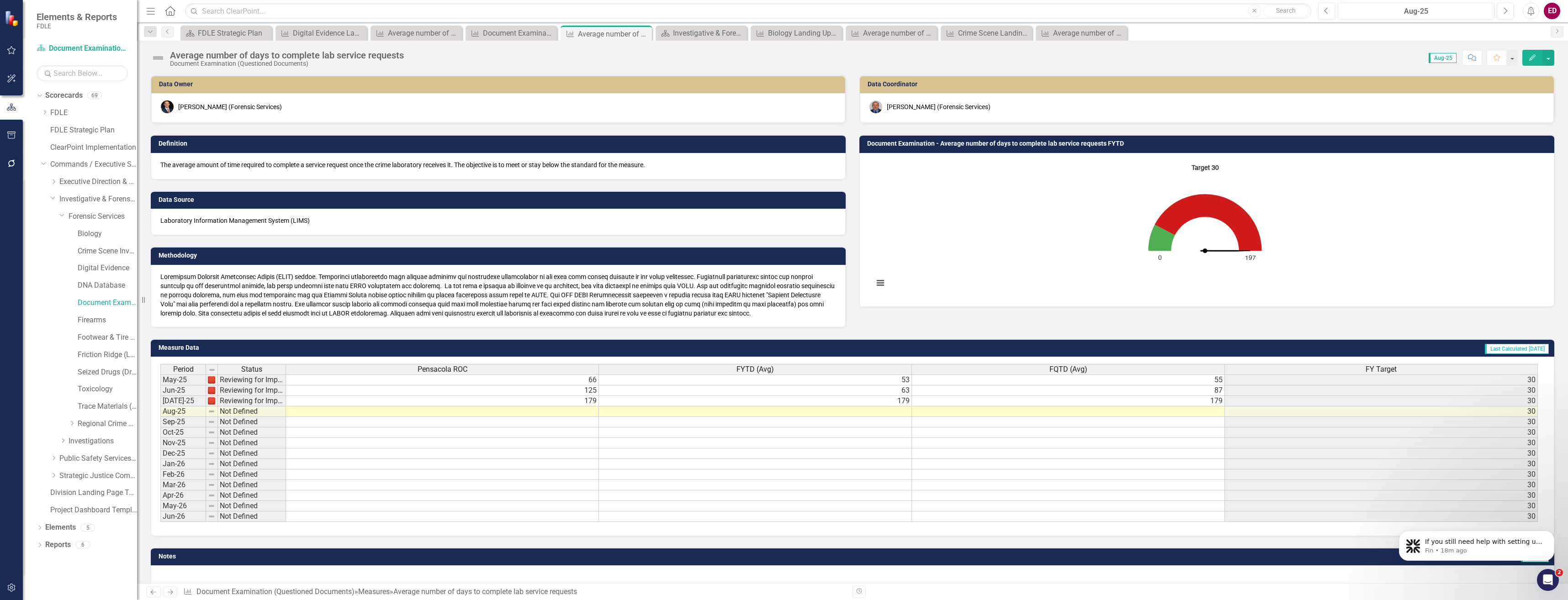
click at [1013, 226] on rect "Interactive chart" at bounding box center [1204, 229] width 672 height 137
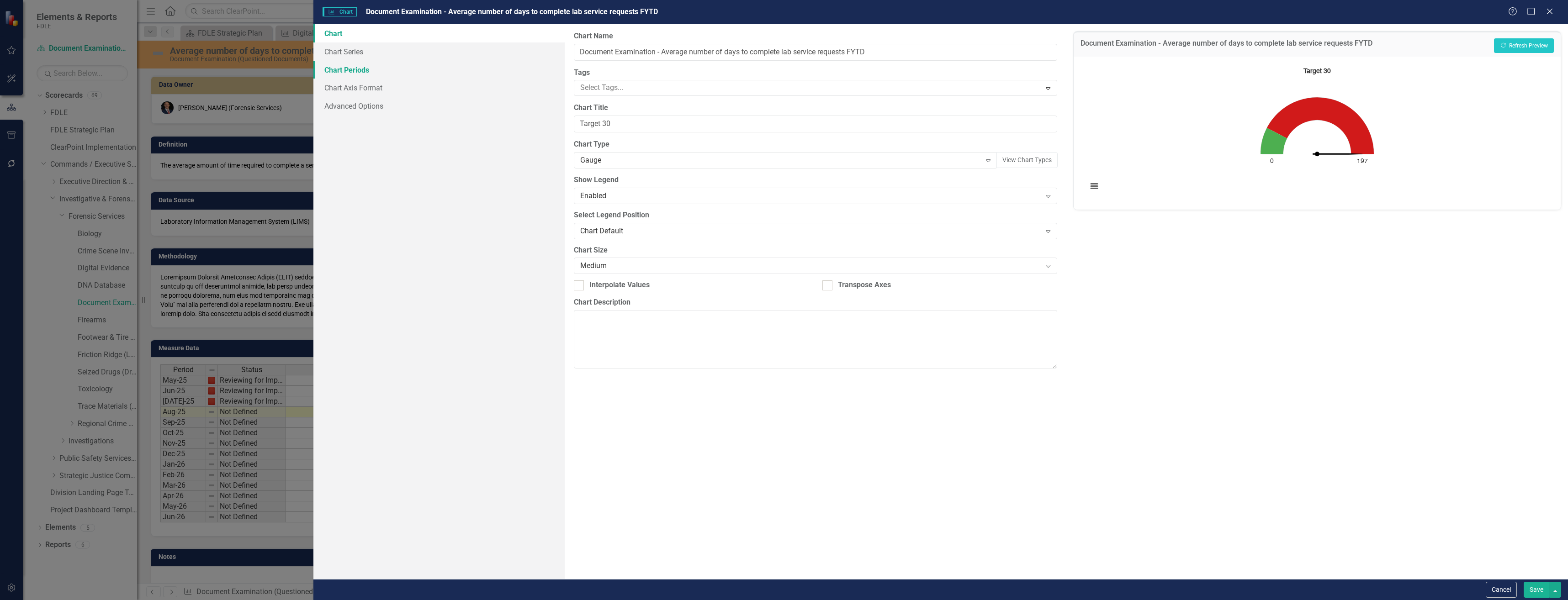
click at [425, 65] on link "Chart Periods" at bounding box center [439, 70] width 251 height 18
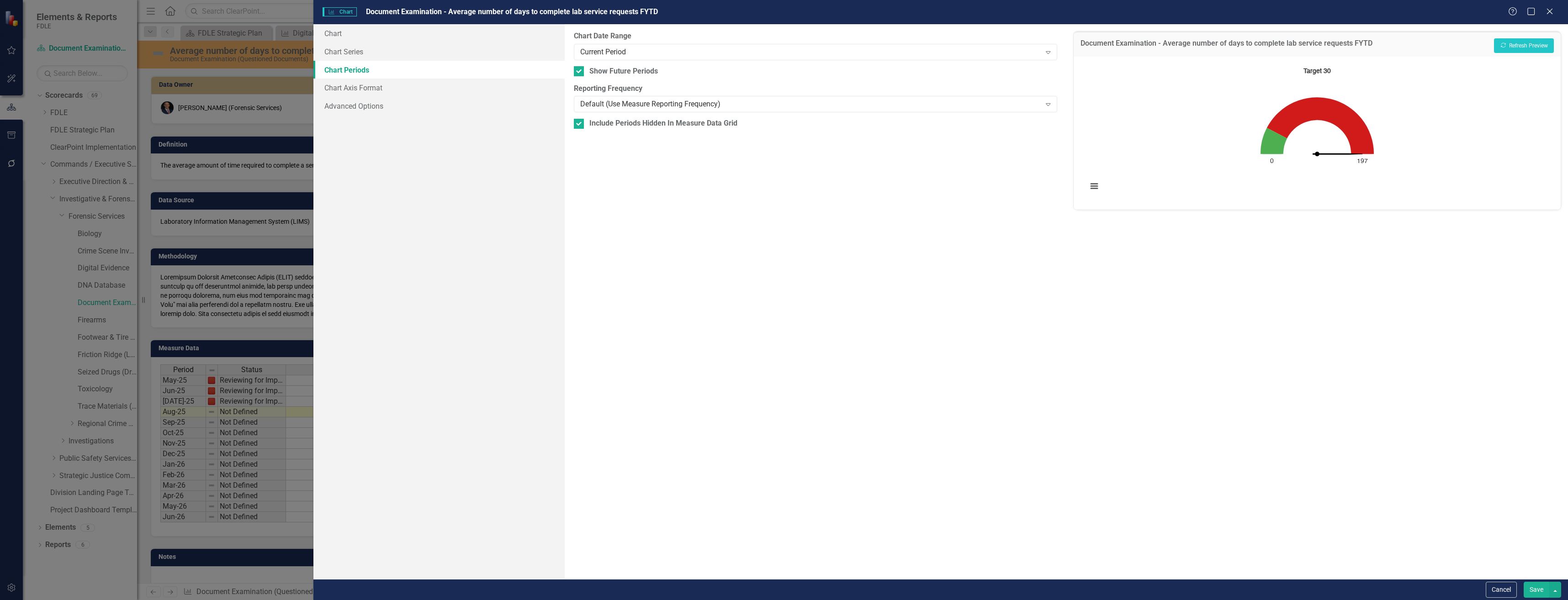
click at [802, 89] on label "Reporting Frequency" at bounding box center [815, 89] width 483 height 11
click at [802, 116] on div "From this tab, you define the periods you want included in the chart. For examp…" at bounding box center [815, 302] width 501 height 555
click at [793, 62] on div "From this tab, you define the periods you want included in the chart. For examp…" at bounding box center [815, 302] width 501 height 555
click at [793, 56] on div "Current Period" at bounding box center [811, 52] width 461 height 11
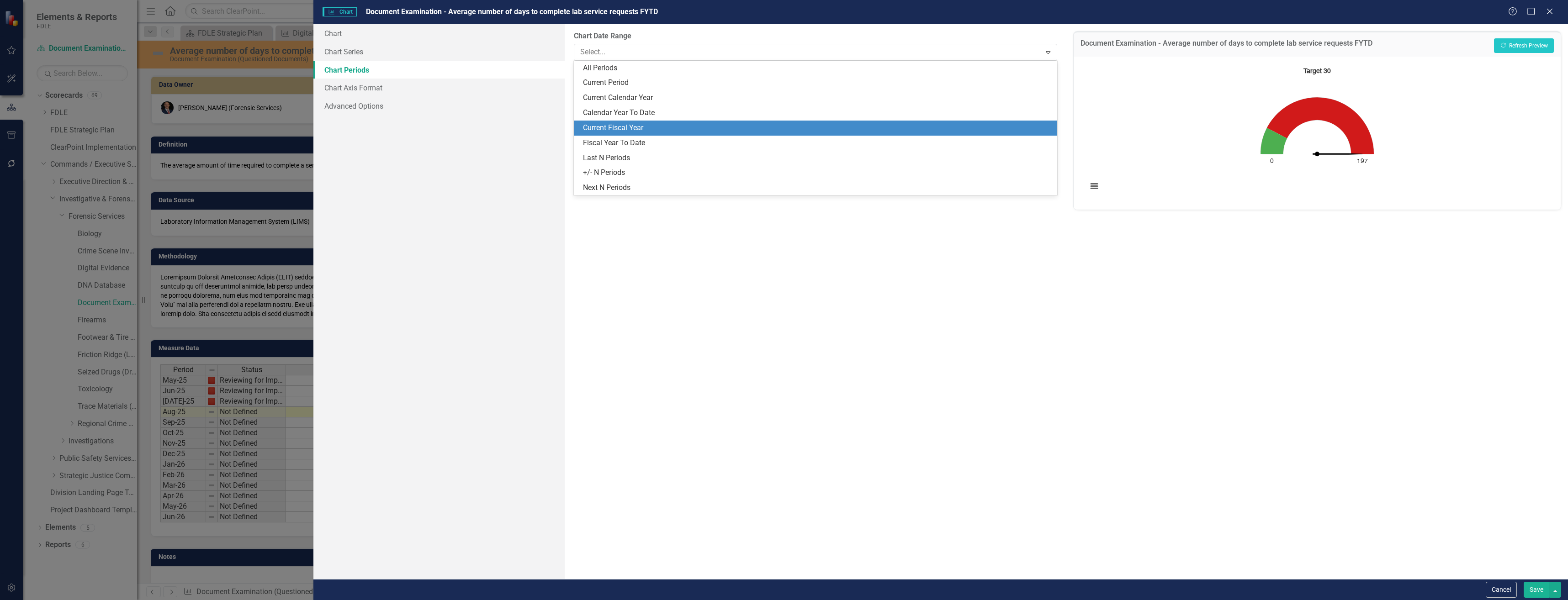
click at [784, 125] on div "Current Fiscal Year" at bounding box center [817, 129] width 469 height 11
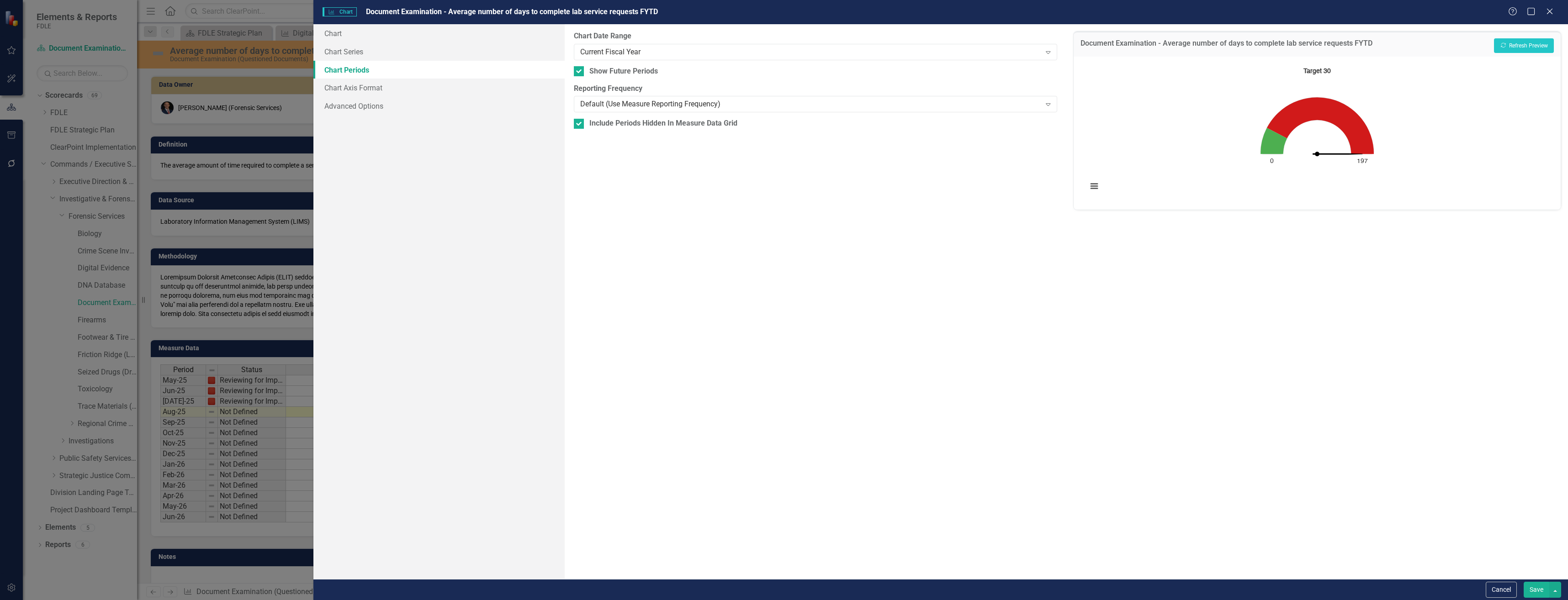
click at [1543, 37] on div "Document Examination - Average number of days to complete lab service requests …" at bounding box center [1317, 43] width 487 height 25
click at [1543, 45] on button "Recalculate Refresh Preview" at bounding box center [1524, 45] width 60 height 14
click at [1528, 594] on button "Save" at bounding box center [1537, 589] width 26 height 16
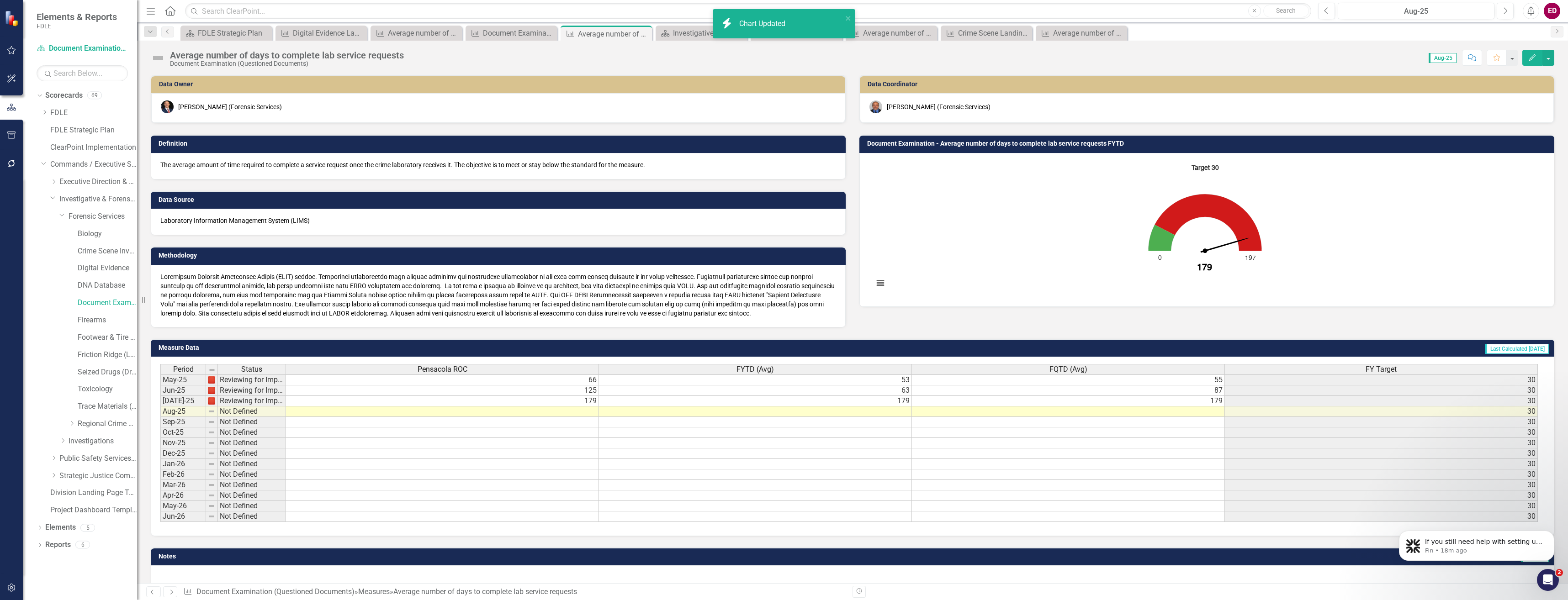
click at [152, 61] on img at bounding box center [157, 58] width 14 height 14
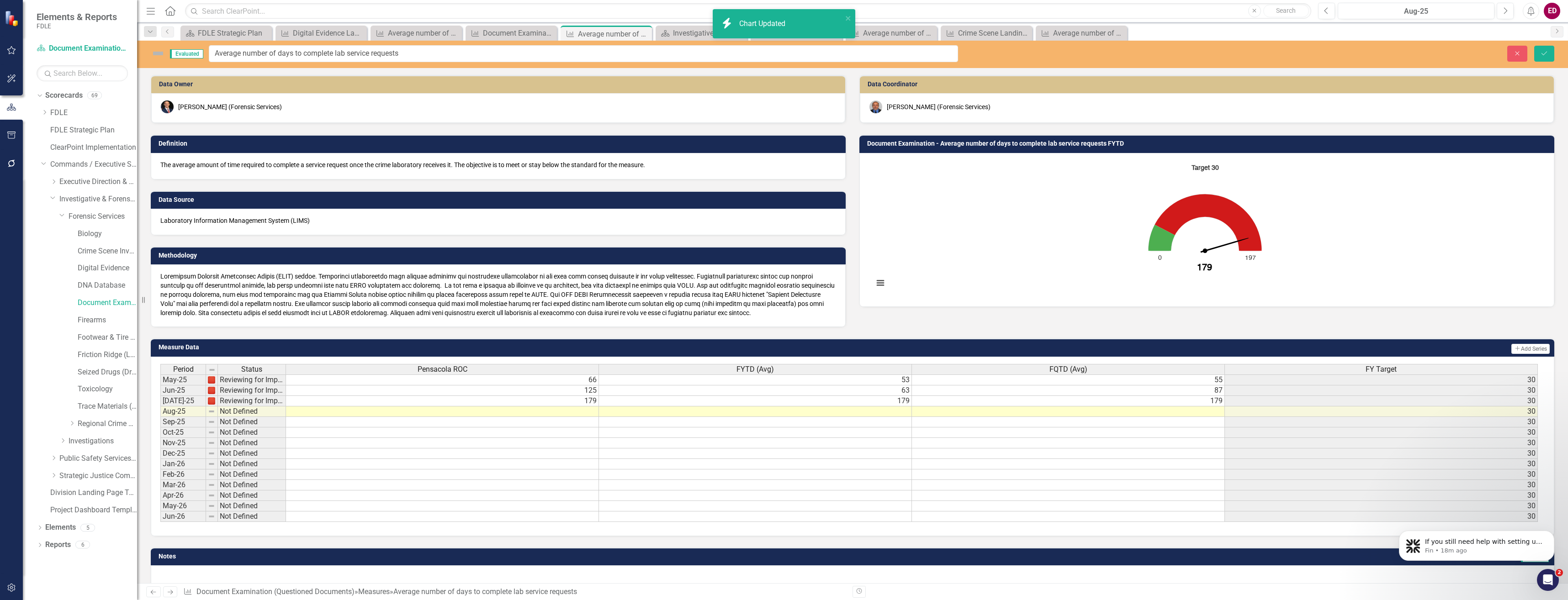
click at [163, 54] on img at bounding box center [157, 53] width 14 height 14
click at [1522, 38] on div "Scorecard FDLE Strategic Plan Close Measure Digital Evidence Landing Updater Cl…" at bounding box center [862, 33] width 1367 height 14
click at [1526, 57] on button "Close" at bounding box center [1517, 53] width 20 height 16
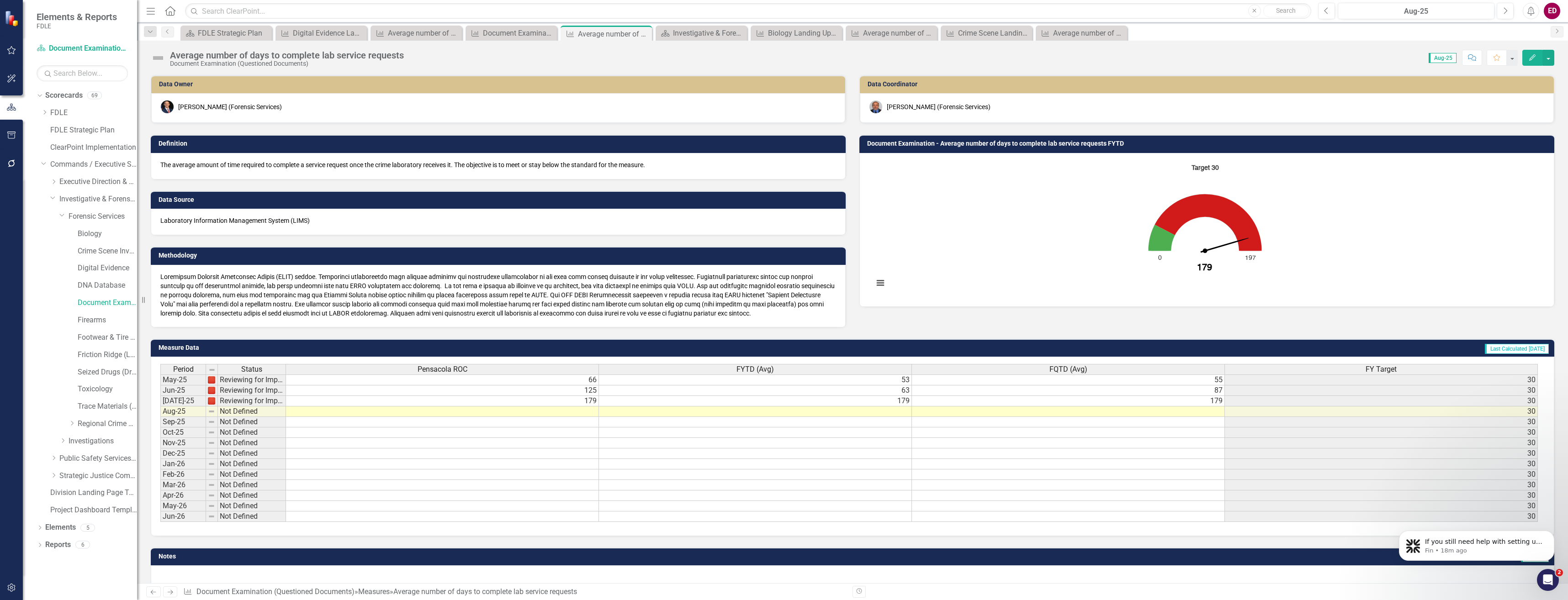
click at [1527, 56] on button "Edit" at bounding box center [1532, 57] width 20 height 16
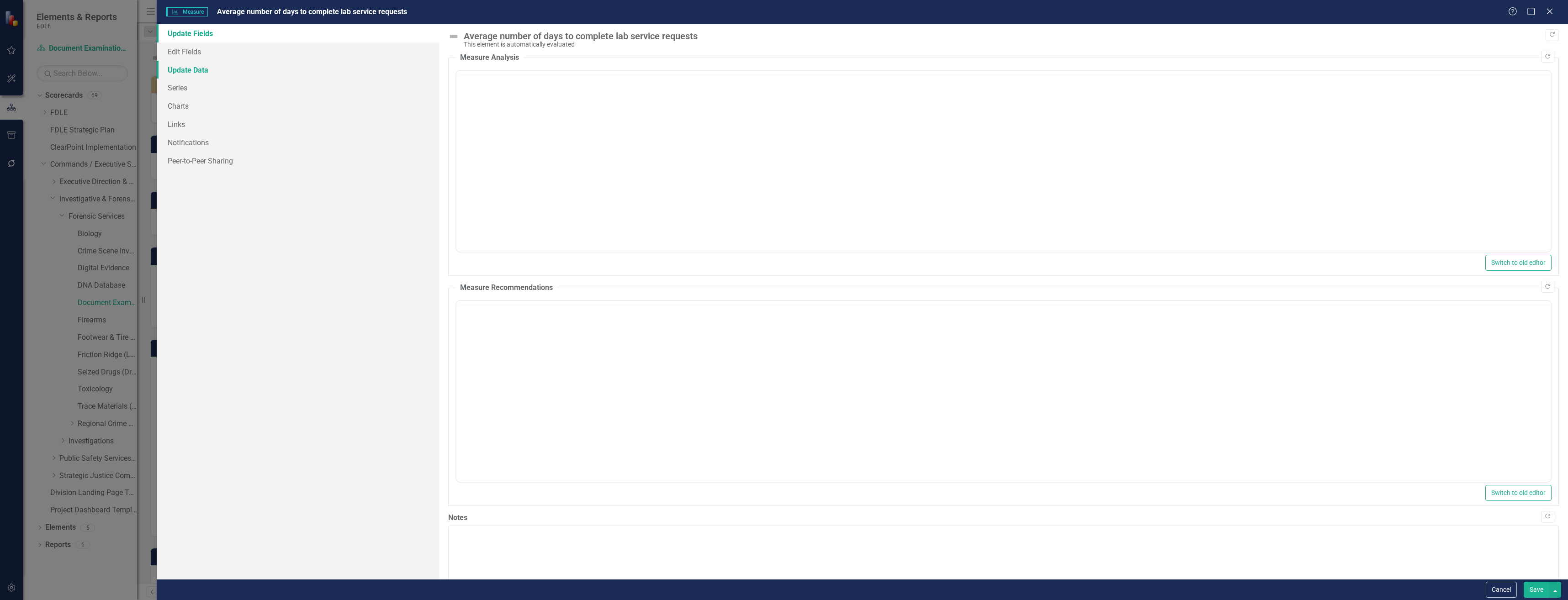
click at [296, 62] on link "Update Data" at bounding box center [297, 70] width 282 height 18
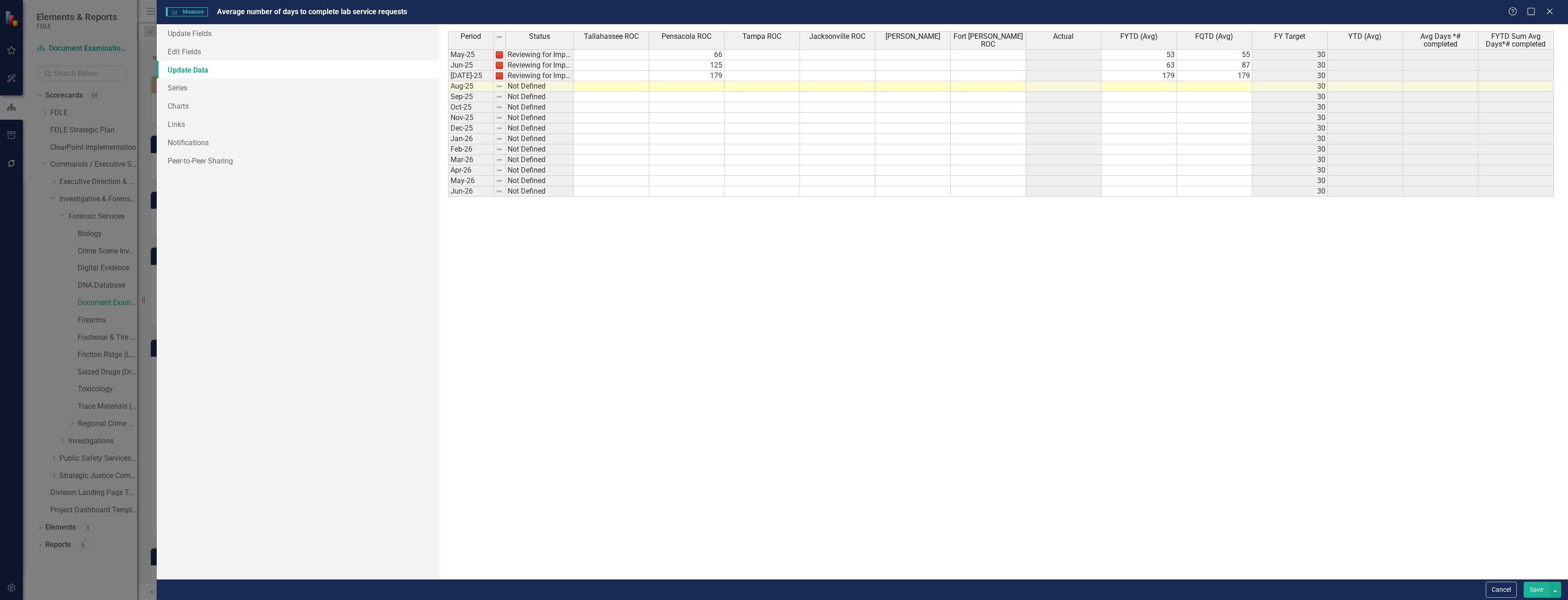
click at [312, 70] on link "Update Data" at bounding box center [297, 70] width 282 height 18
click at [306, 97] on link "Charts" at bounding box center [297, 106] width 282 height 18
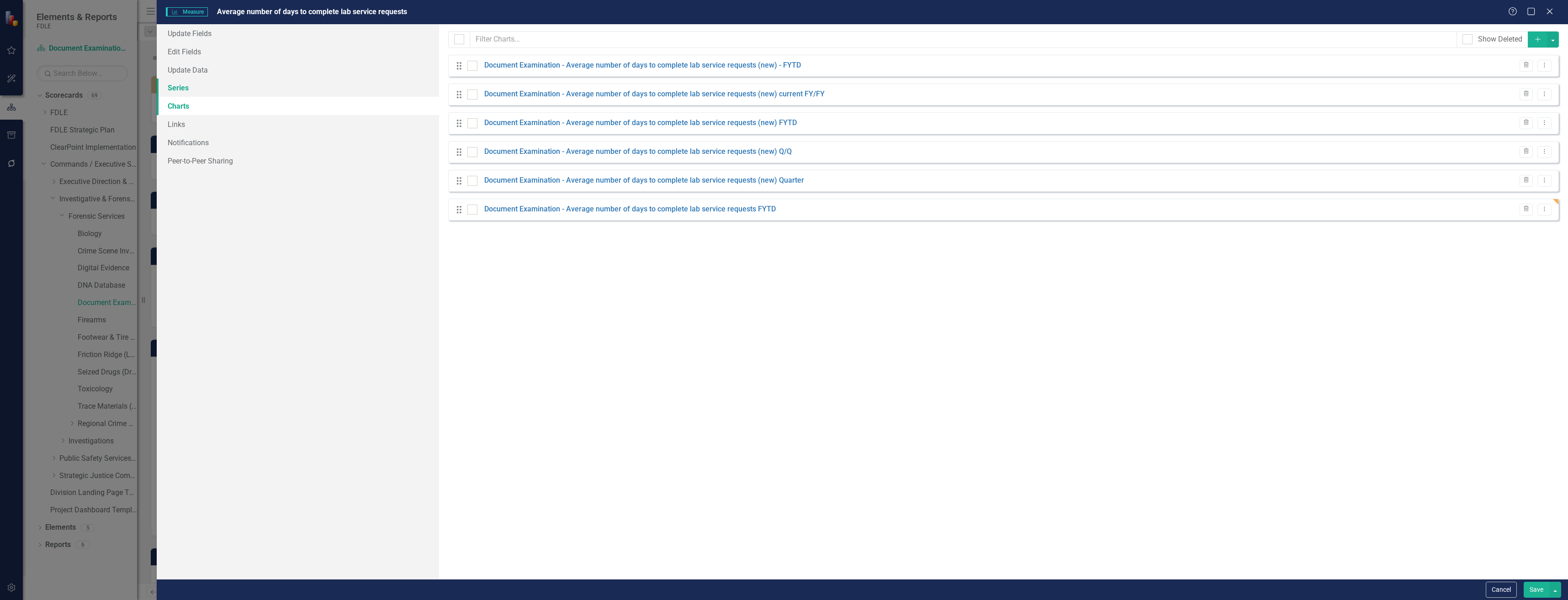
click at [313, 87] on link "Series" at bounding box center [297, 87] width 282 height 18
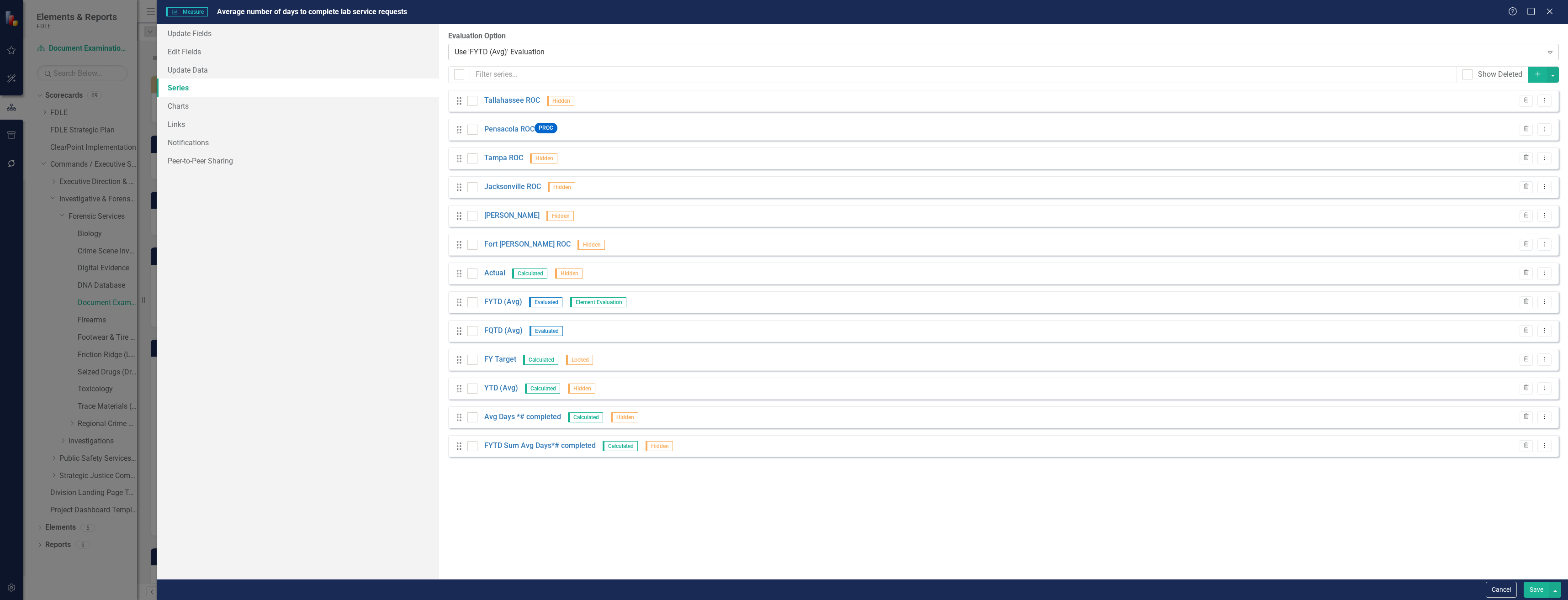
click at [640, 56] on div "Use 'FYTD (Avg)' Evaluation" at bounding box center [998, 52] width 1088 height 11
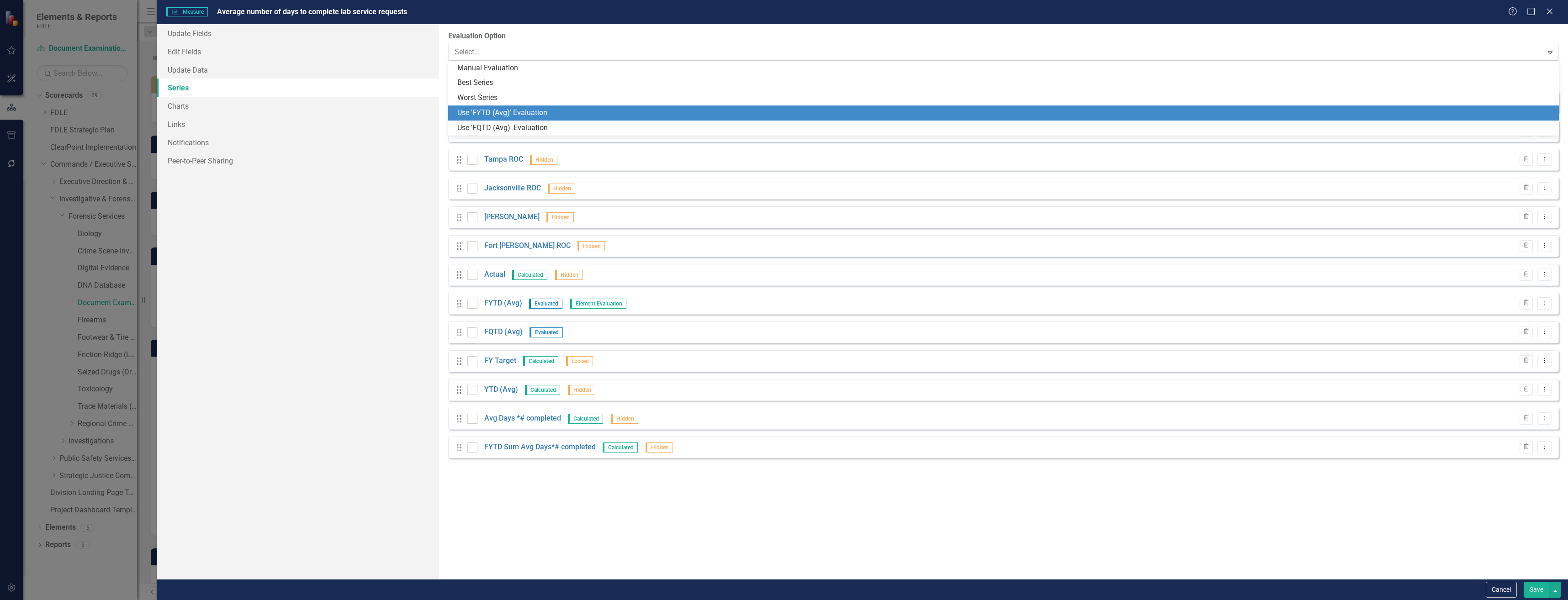
click at [556, 110] on div "Use 'FYTD (Avg)' Evaluation" at bounding box center [1005, 113] width 1096 height 11
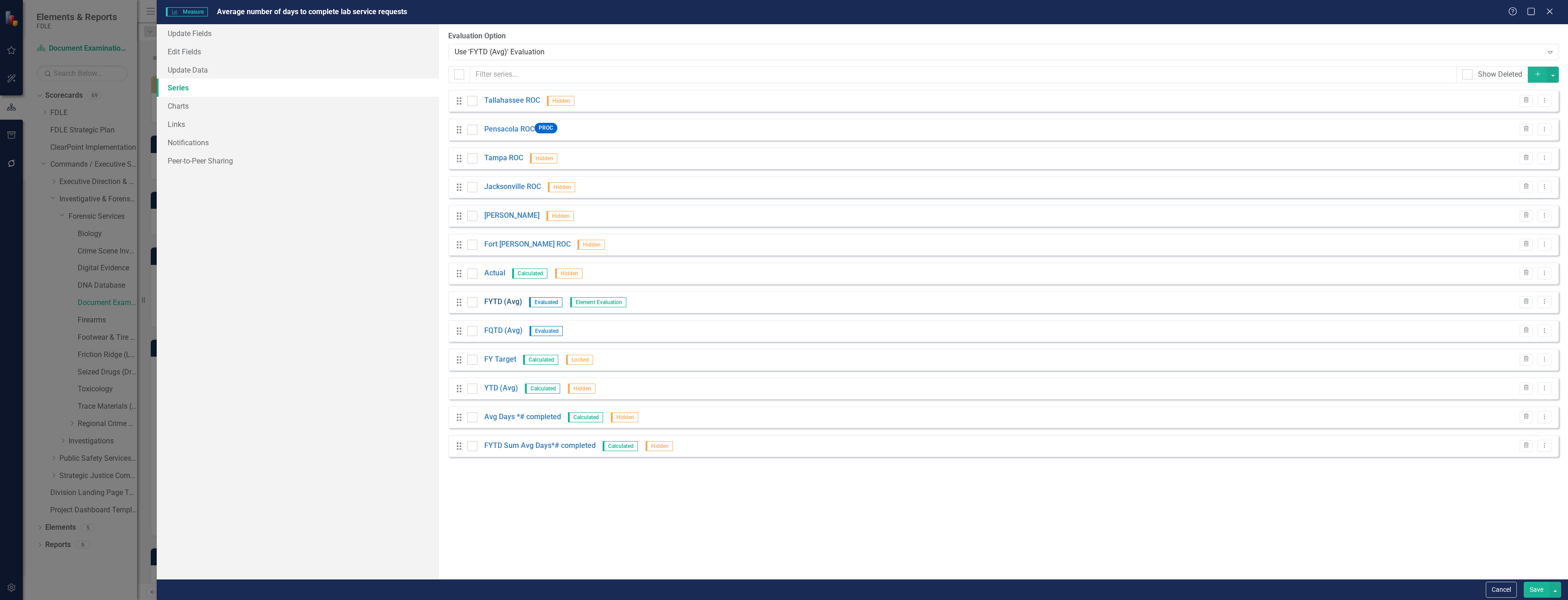
click at [519, 301] on link "FYTD (Avg)" at bounding box center [503, 302] width 38 height 11
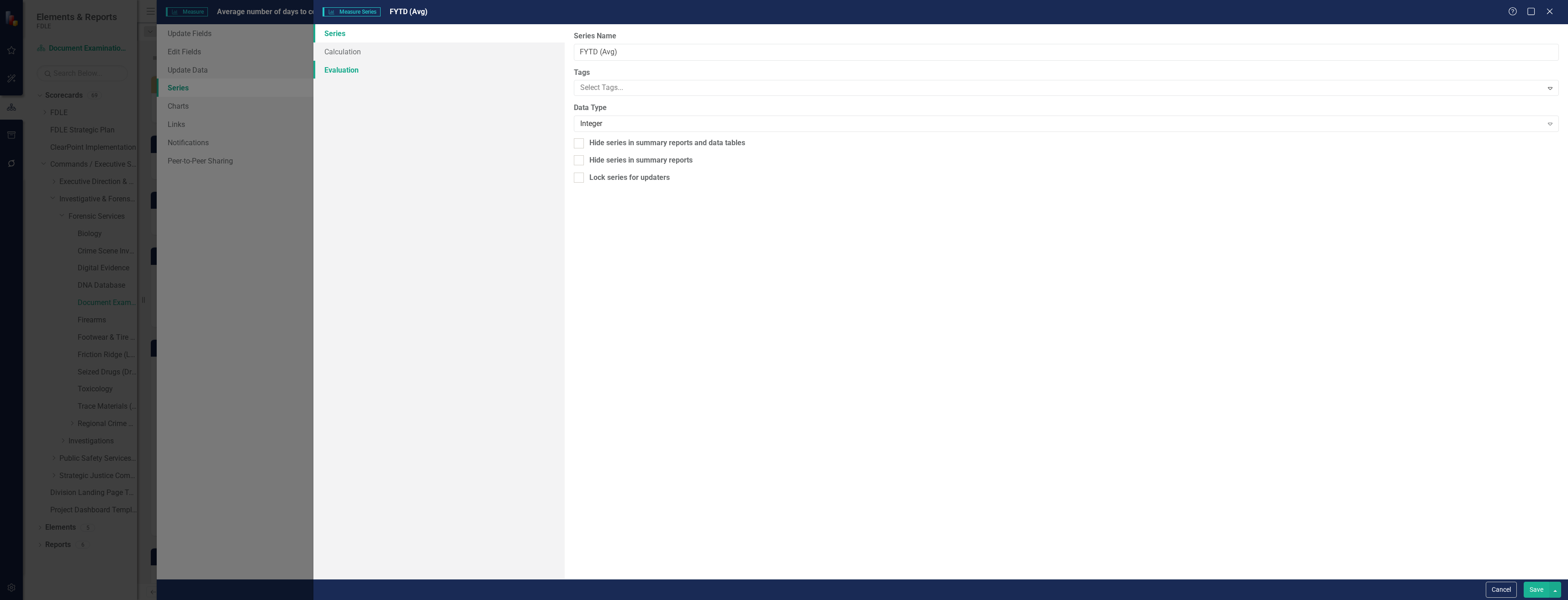
click at [367, 62] on link "Evaluation" at bounding box center [439, 70] width 251 height 18
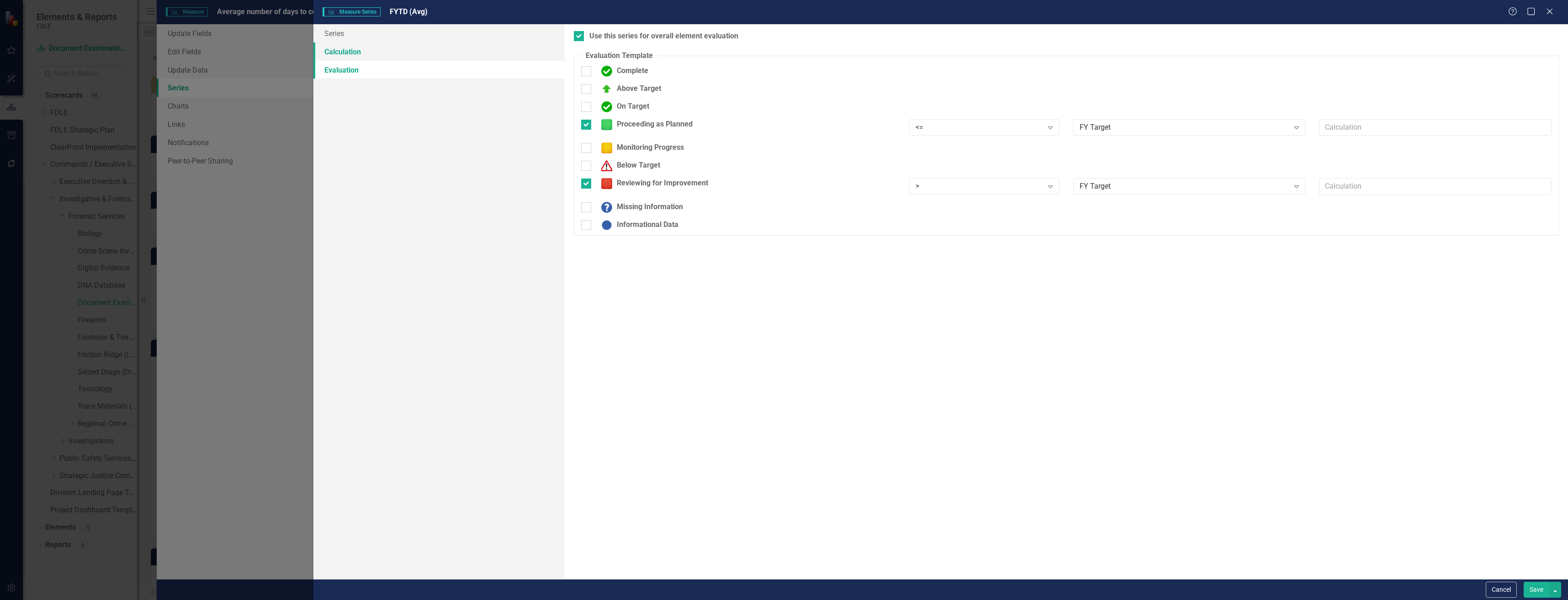
click at [421, 46] on link "Calculation" at bounding box center [439, 52] width 251 height 18
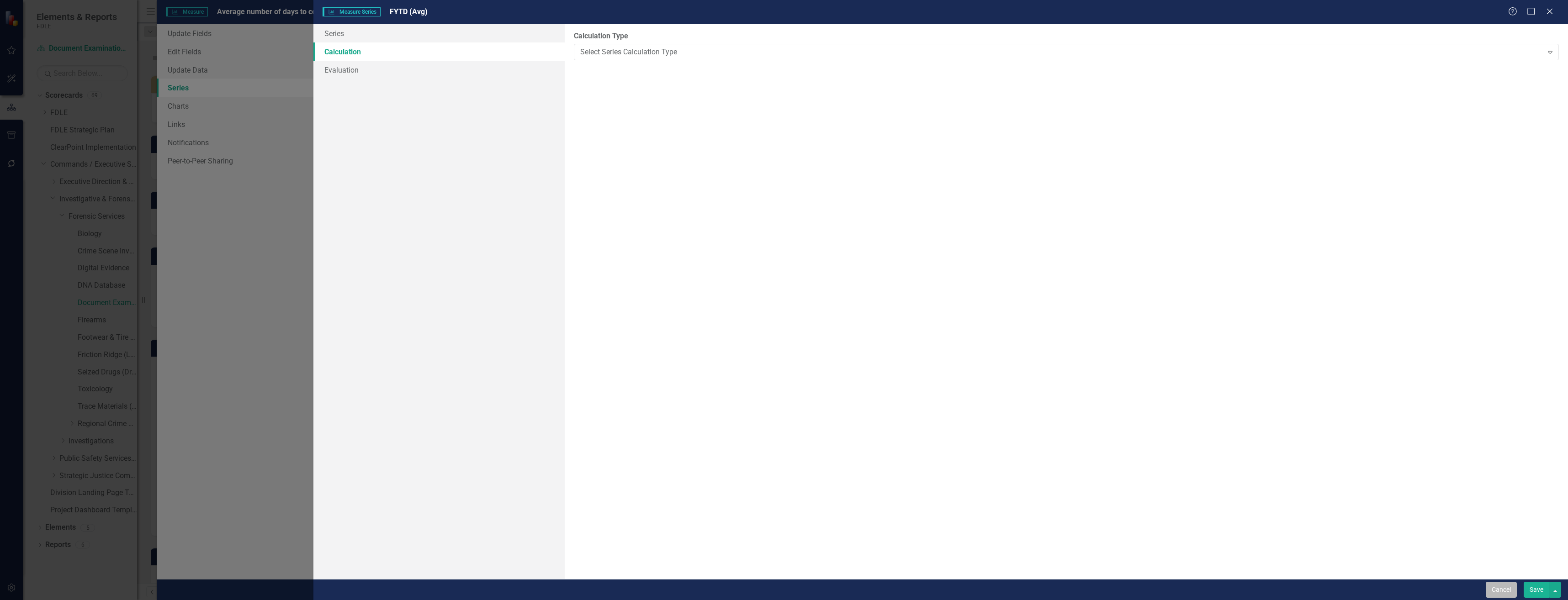
click at [1509, 595] on button "Cancel" at bounding box center [1501, 589] width 31 height 16
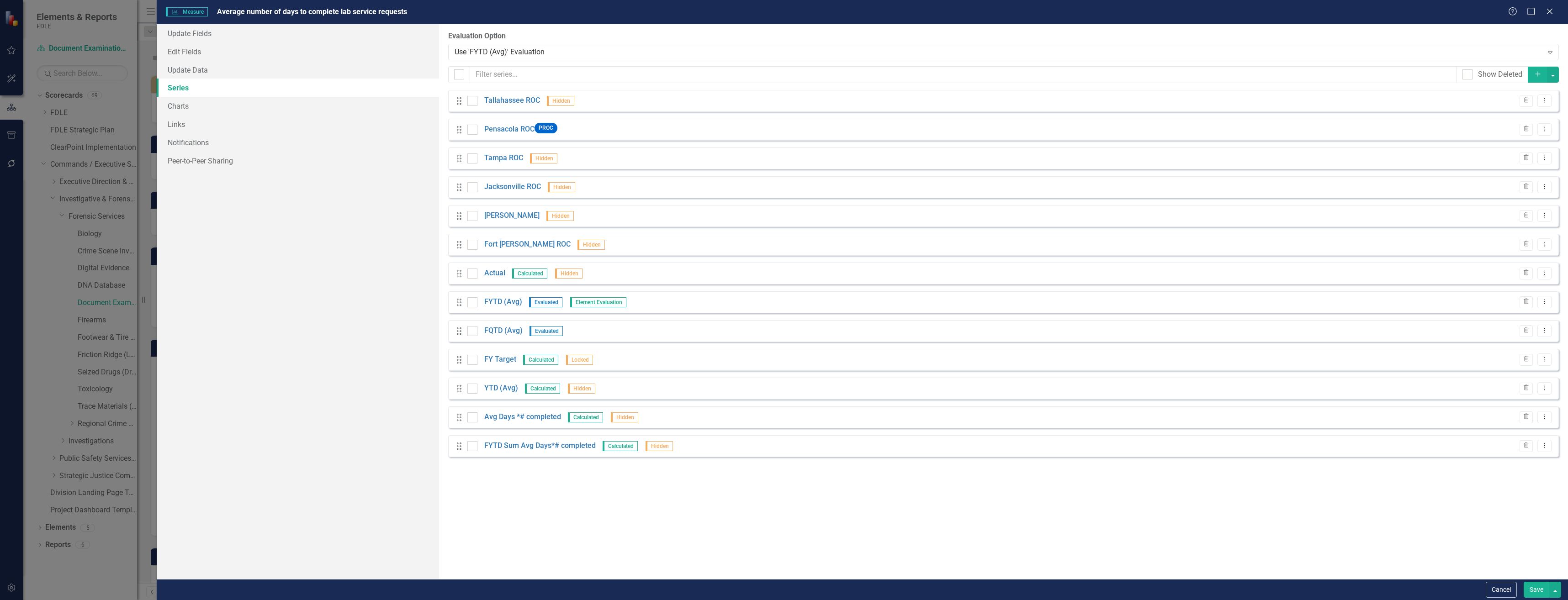
click at [1271, 513] on div "From this page, you can add, edit, delete, or duplicate the measure series for …" at bounding box center [1003, 302] width 1129 height 555
click at [1528, 591] on button "Save" at bounding box center [1537, 589] width 26 height 16
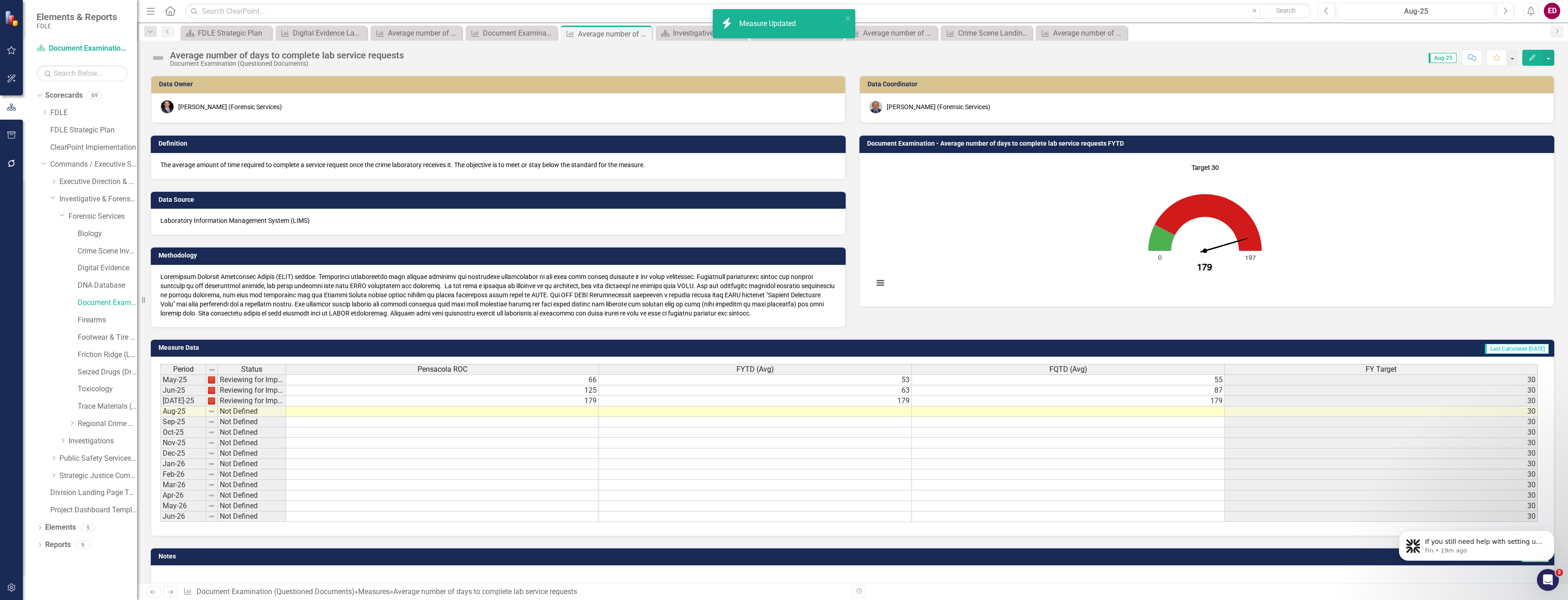
click at [149, 56] on div "Average number of days to complete lab service requests Document Examination (Q…" at bounding box center [852, 54] width 1431 height 27
drag, startPoint x: 149, startPoint y: 56, endPoint x: 156, endPoint y: 56, distance: 7.0
click at [156, 56] on img at bounding box center [157, 58] width 14 height 14
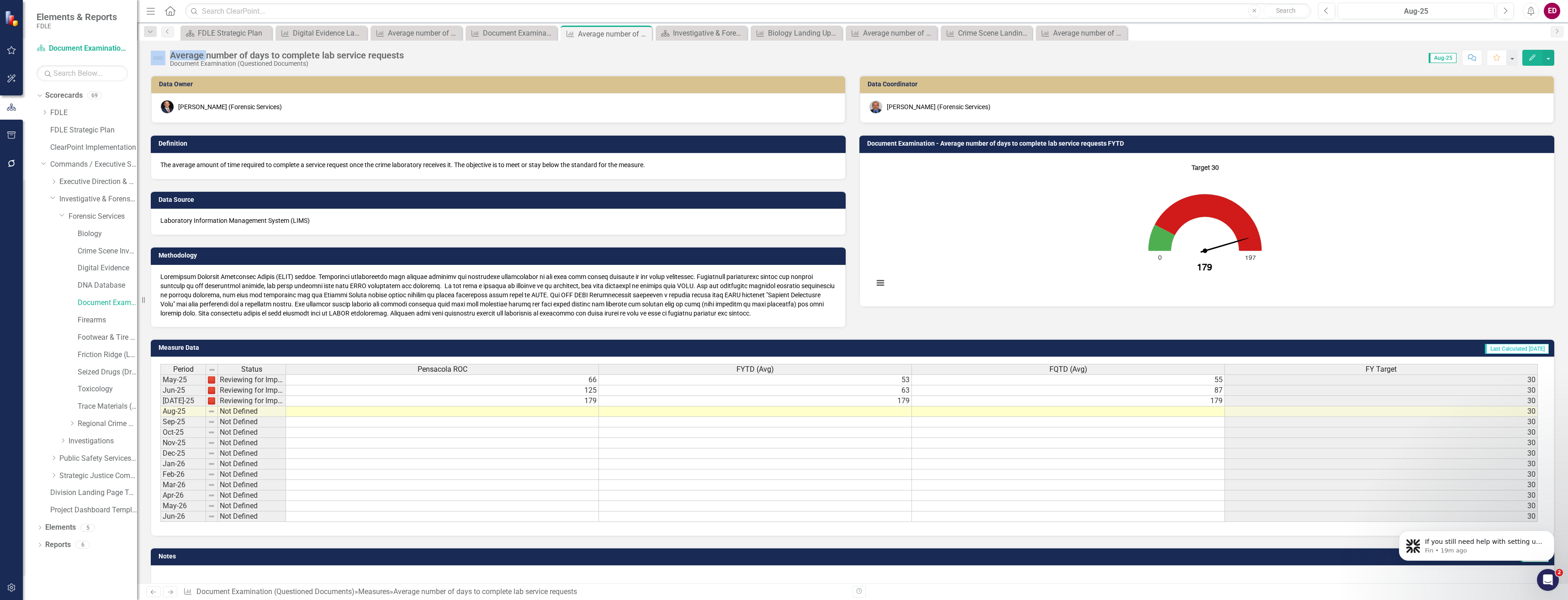
click at [156, 56] on img at bounding box center [157, 58] width 14 height 14
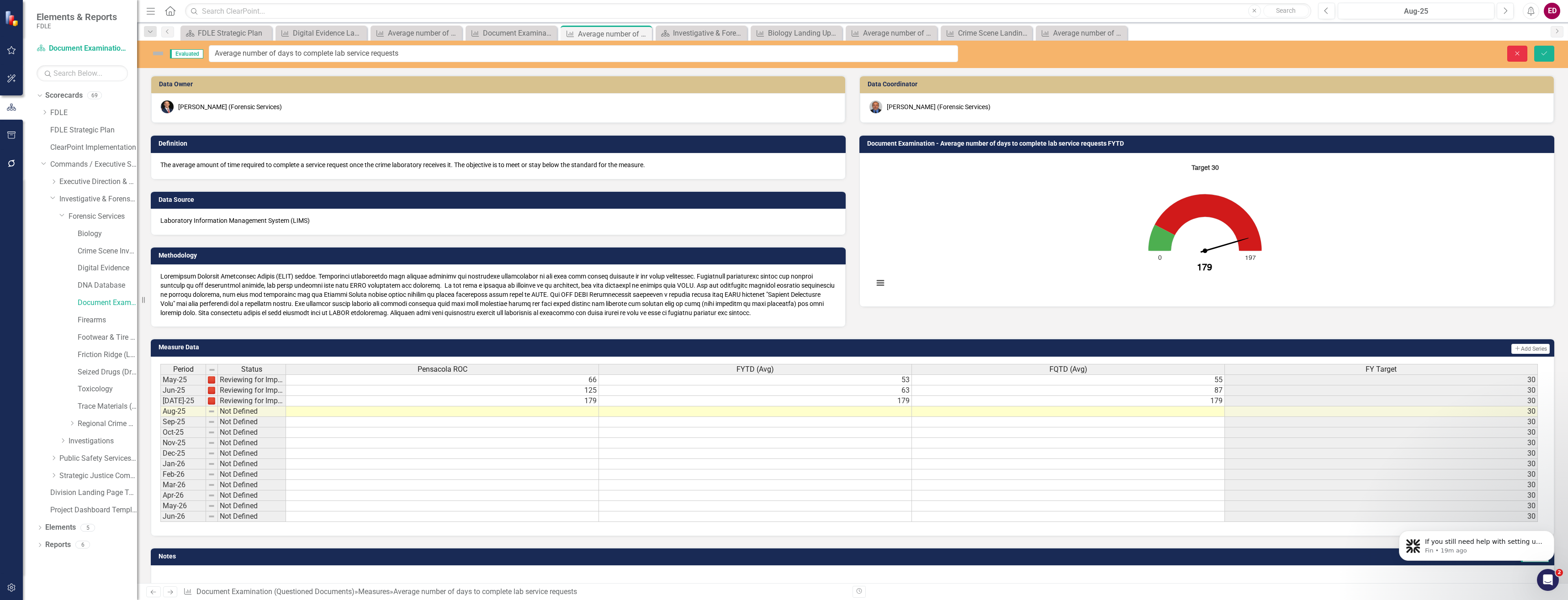
click at [1508, 52] on button "Close" at bounding box center [1517, 53] width 20 height 16
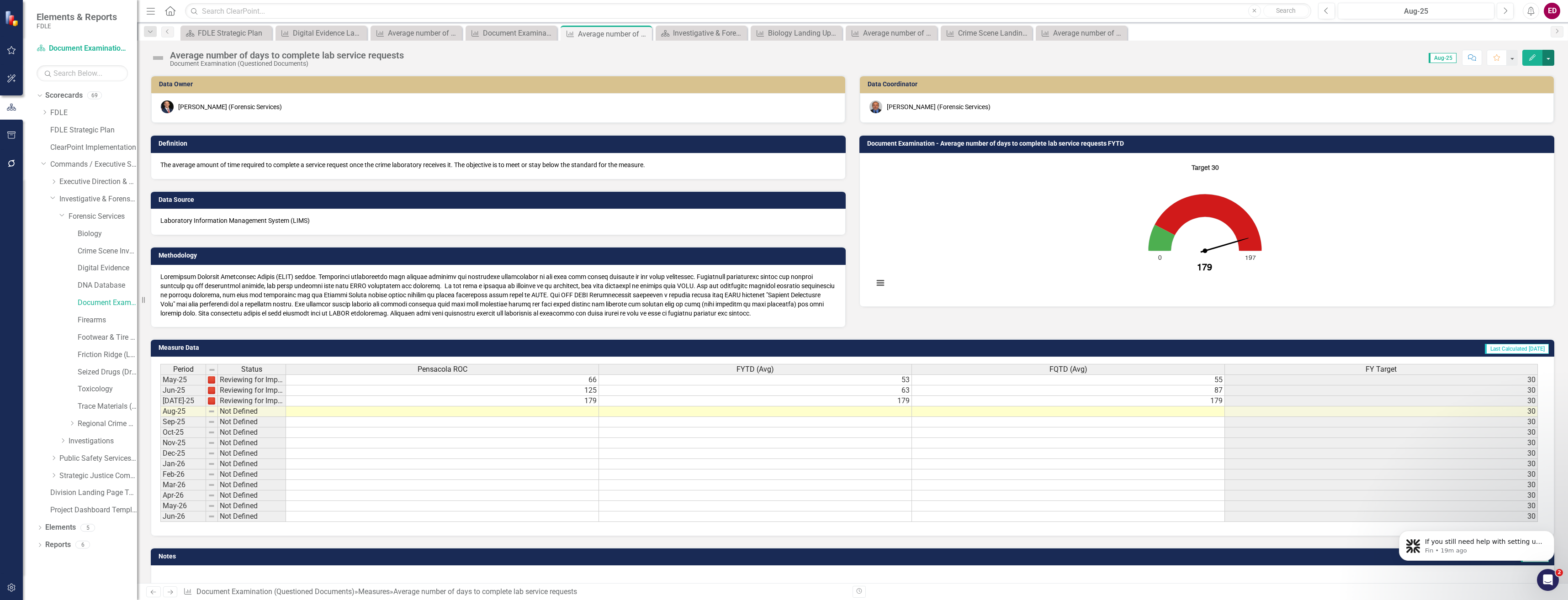
click at [1543, 57] on button "button" at bounding box center [1548, 57] width 12 height 16
click at [1538, 58] on button "Edit" at bounding box center [1532, 57] width 20 height 16
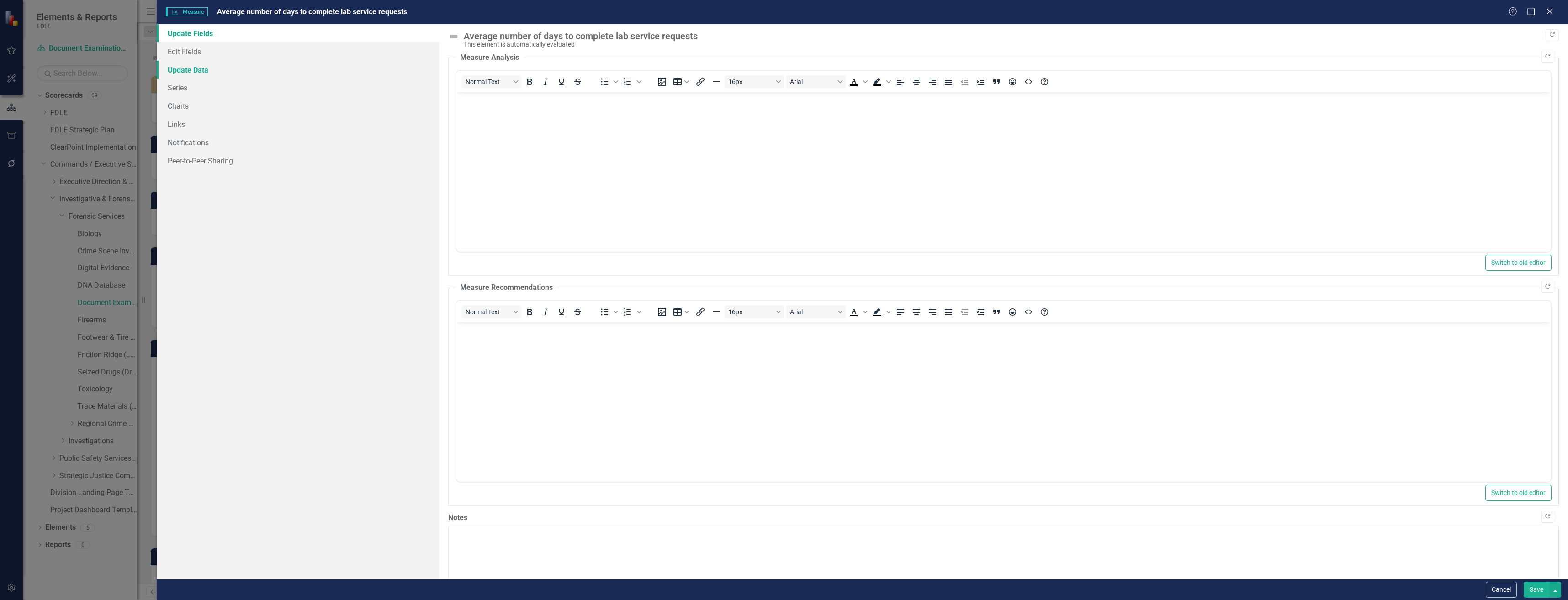
click at [280, 69] on link "Update Data" at bounding box center [297, 70] width 282 height 18
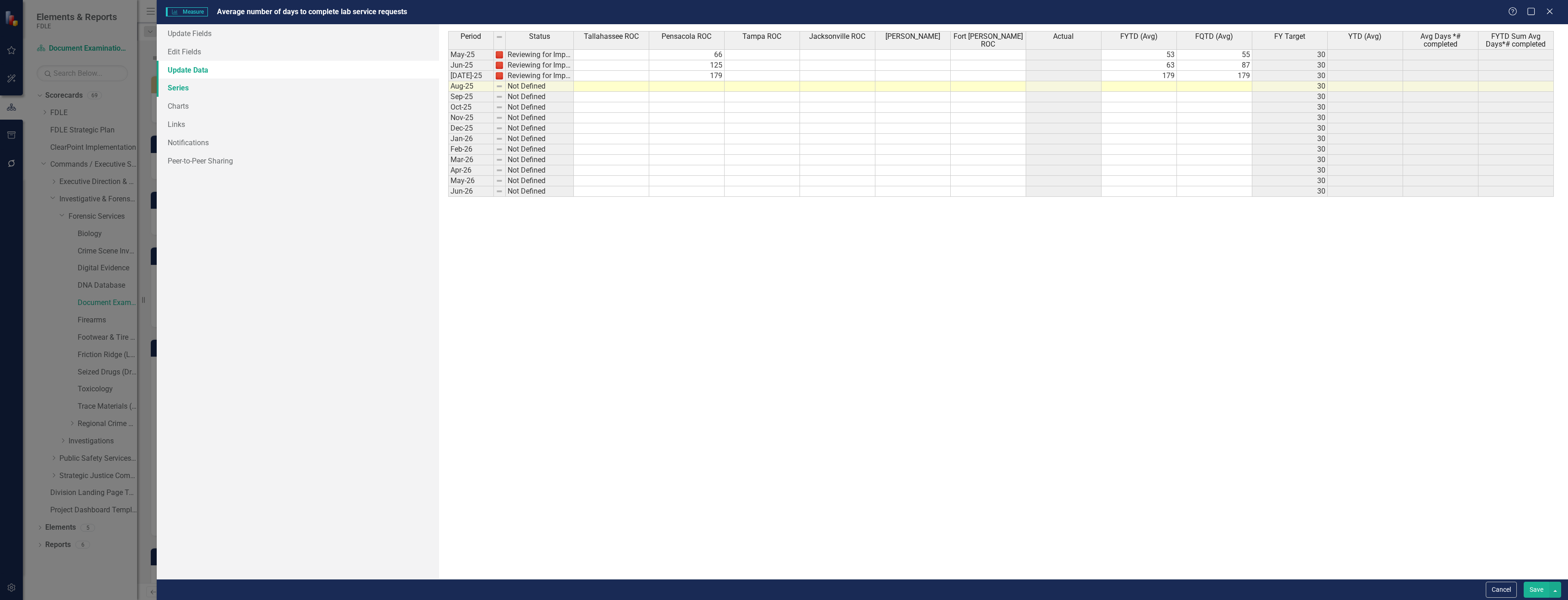
click at [285, 83] on link "Series" at bounding box center [297, 87] width 282 height 18
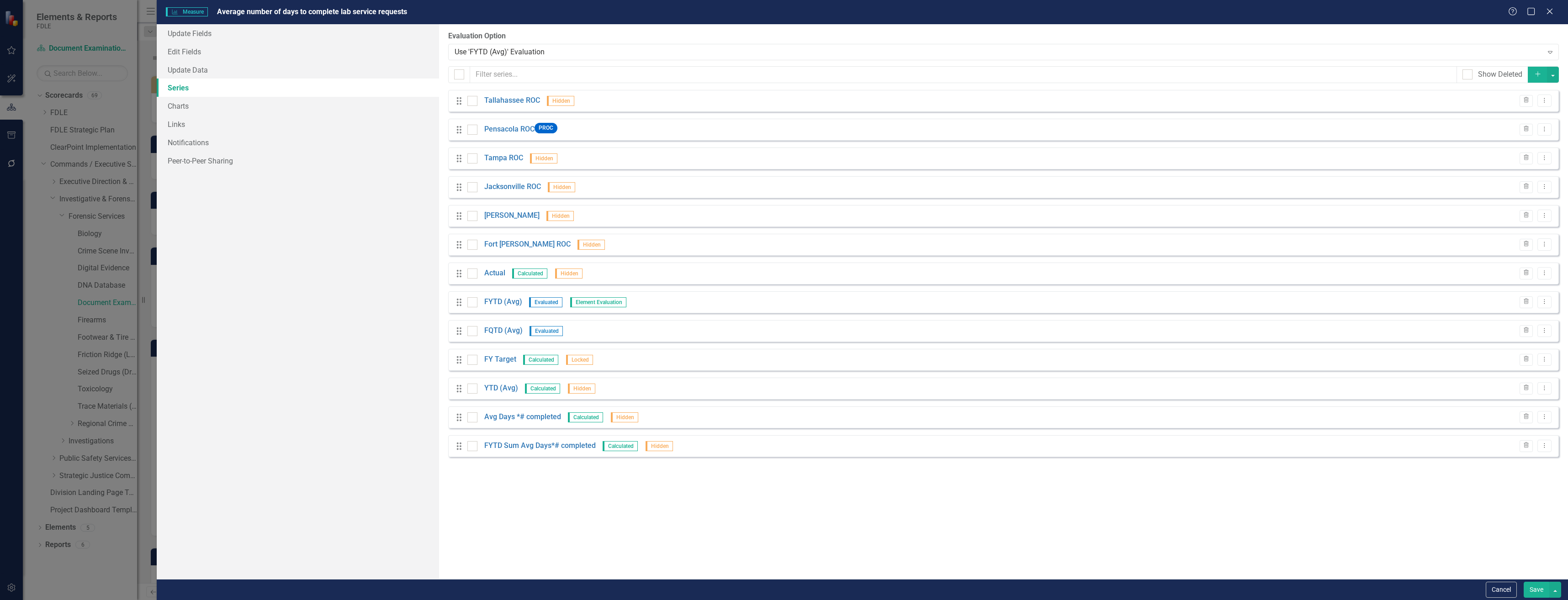
click at [533, 43] on div "Evaluation Option Use 'FYTD (Avg)' Evaluation Expand" at bounding box center [1003, 45] width 1111 height 28
click at [539, 59] on div "Use 'FYTD (Avg)' Evaluation Expand" at bounding box center [1003, 52] width 1111 height 17
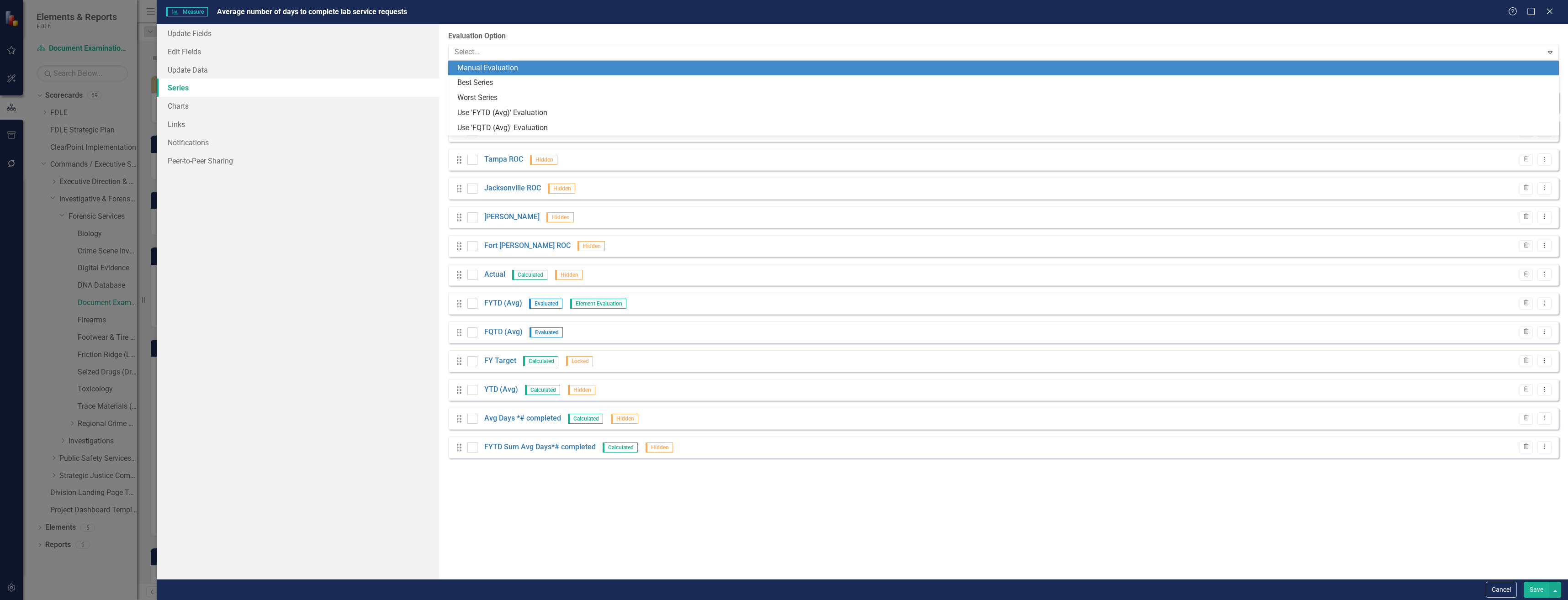
click at [525, 69] on div "Manual Evaluation" at bounding box center [1005, 68] width 1096 height 11
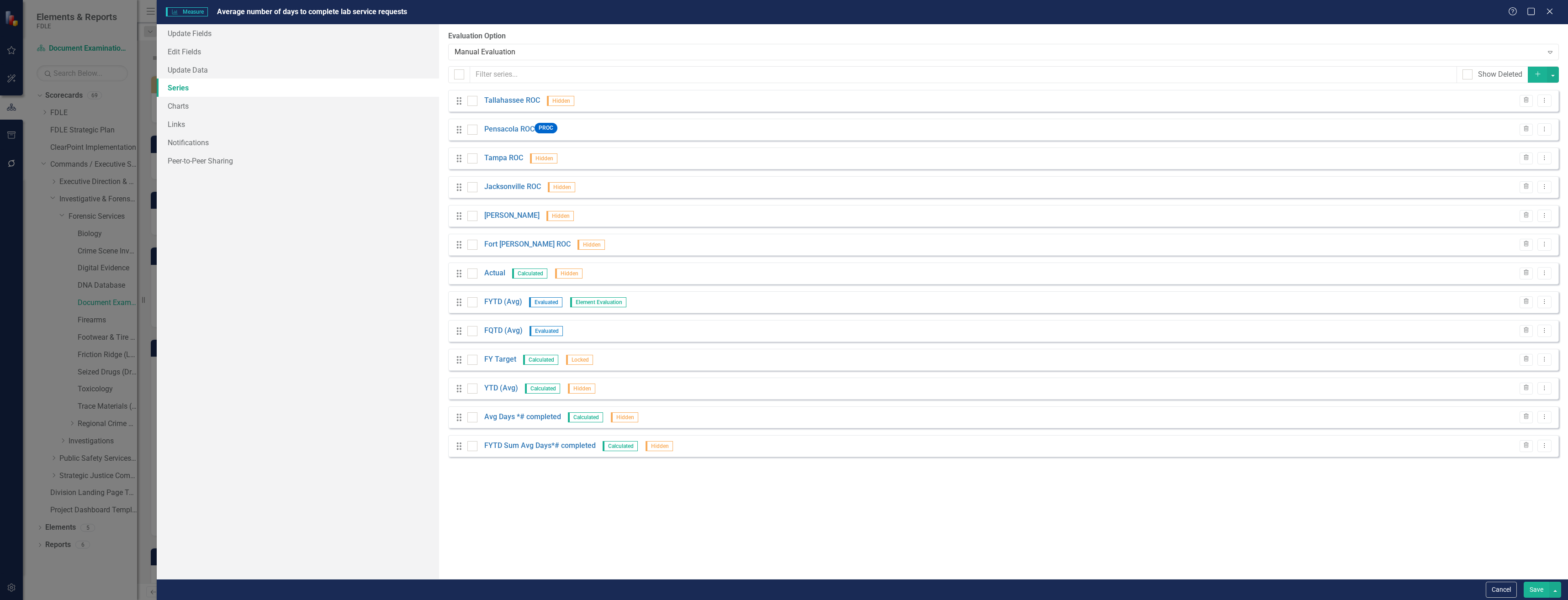
click at [1538, 593] on button "Save" at bounding box center [1537, 589] width 26 height 16
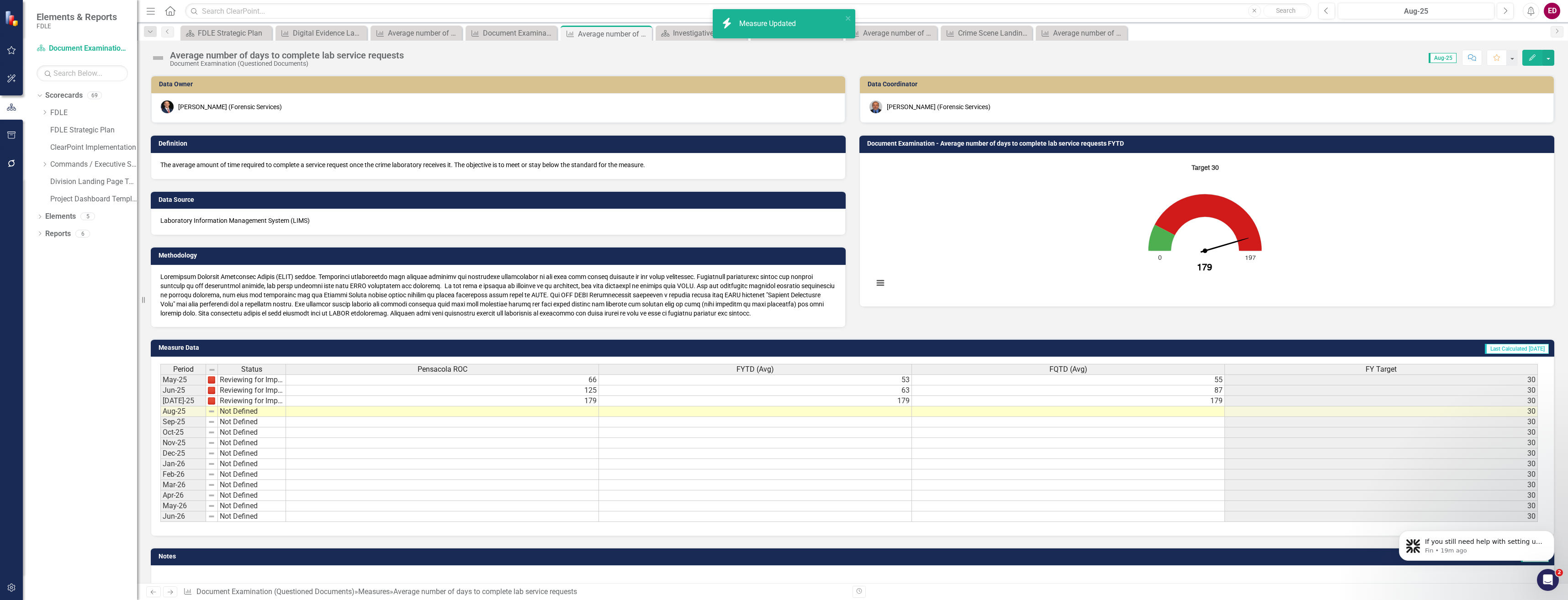
click at [160, 51] on img at bounding box center [157, 58] width 14 height 14
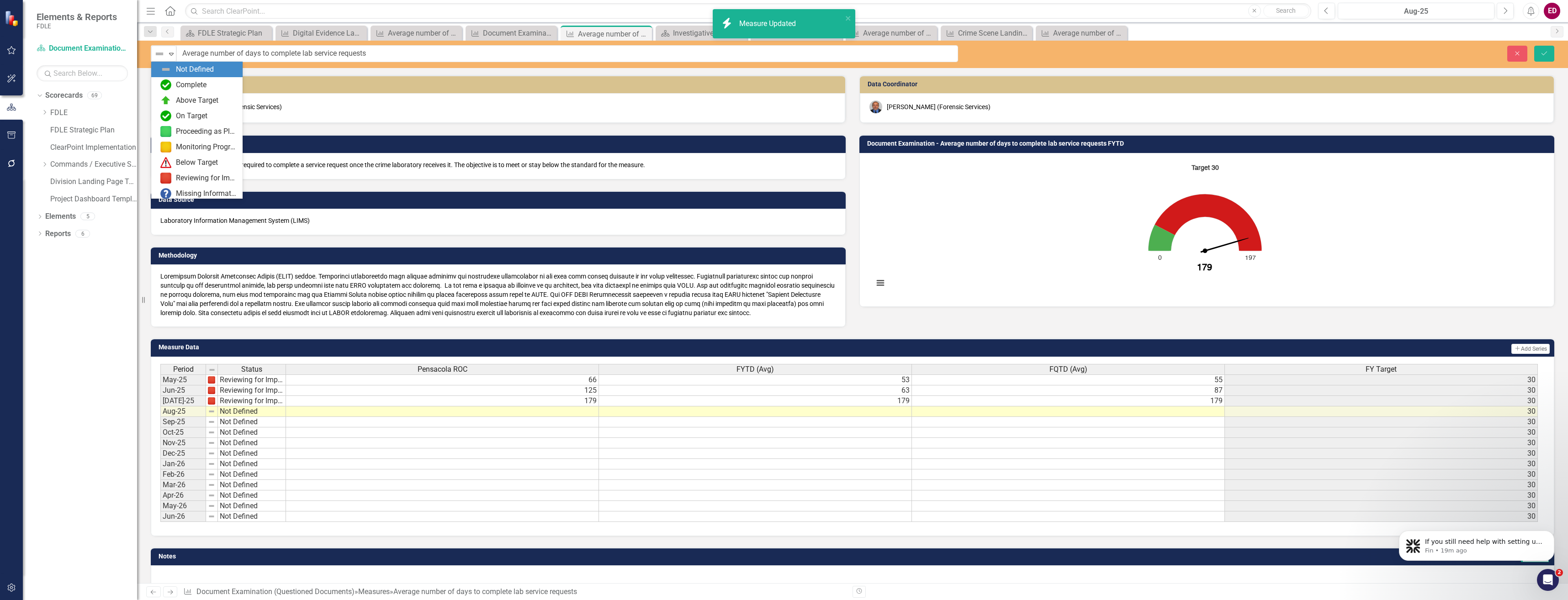
click at [156, 59] on img at bounding box center [159, 54] width 11 height 11
click at [213, 174] on div "Reviewing for Improvement" at bounding box center [206, 179] width 61 height 11
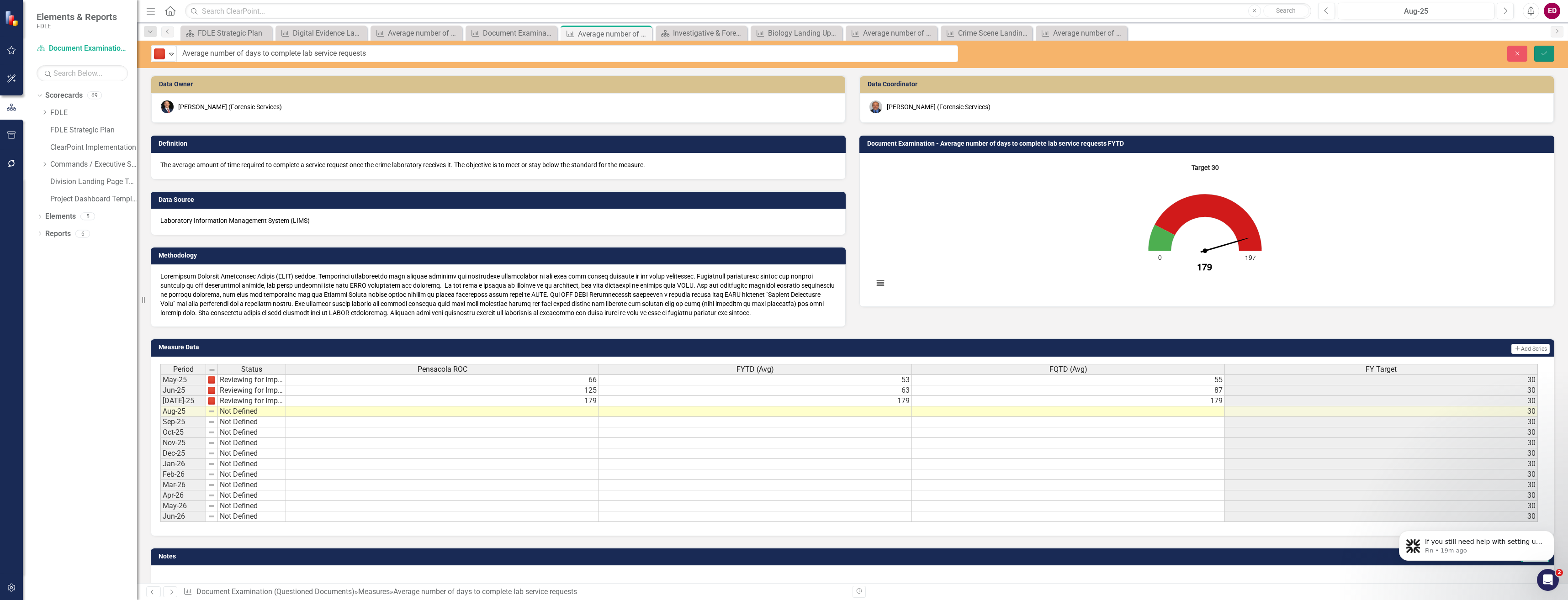
click at [1537, 49] on button "Save" at bounding box center [1544, 53] width 20 height 16
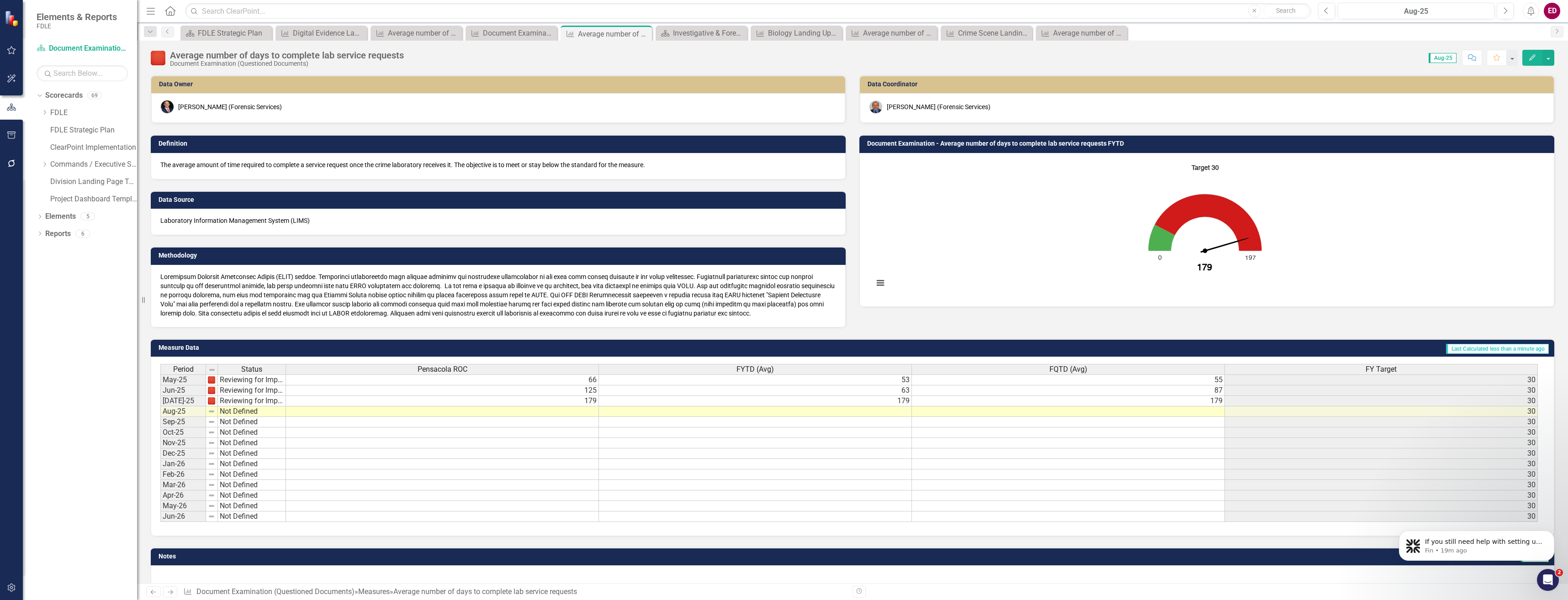
click at [40, 167] on div "Dropdown Scorecards 69 Dropdown FDLE Commissioner's Initiative Team Project Das…" at bounding box center [87, 148] width 100 height 121
click at [44, 167] on icon "Dropdown" at bounding box center [44, 164] width 7 height 5
click at [52, 201] on icon "Dropdown" at bounding box center [53, 198] width 7 height 5
click at [59, 216] on icon "Dropdown" at bounding box center [62, 215] width 7 height 5
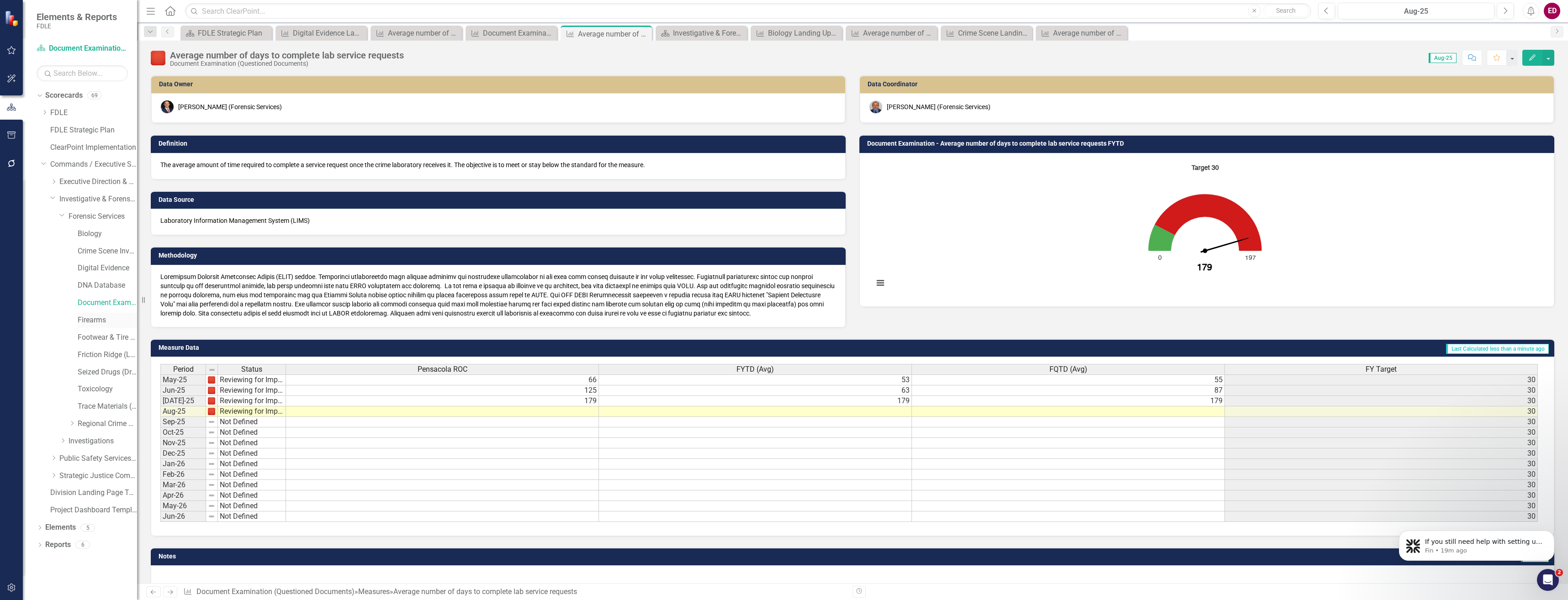
click at [97, 318] on link "Firearms" at bounding box center [107, 320] width 59 height 11
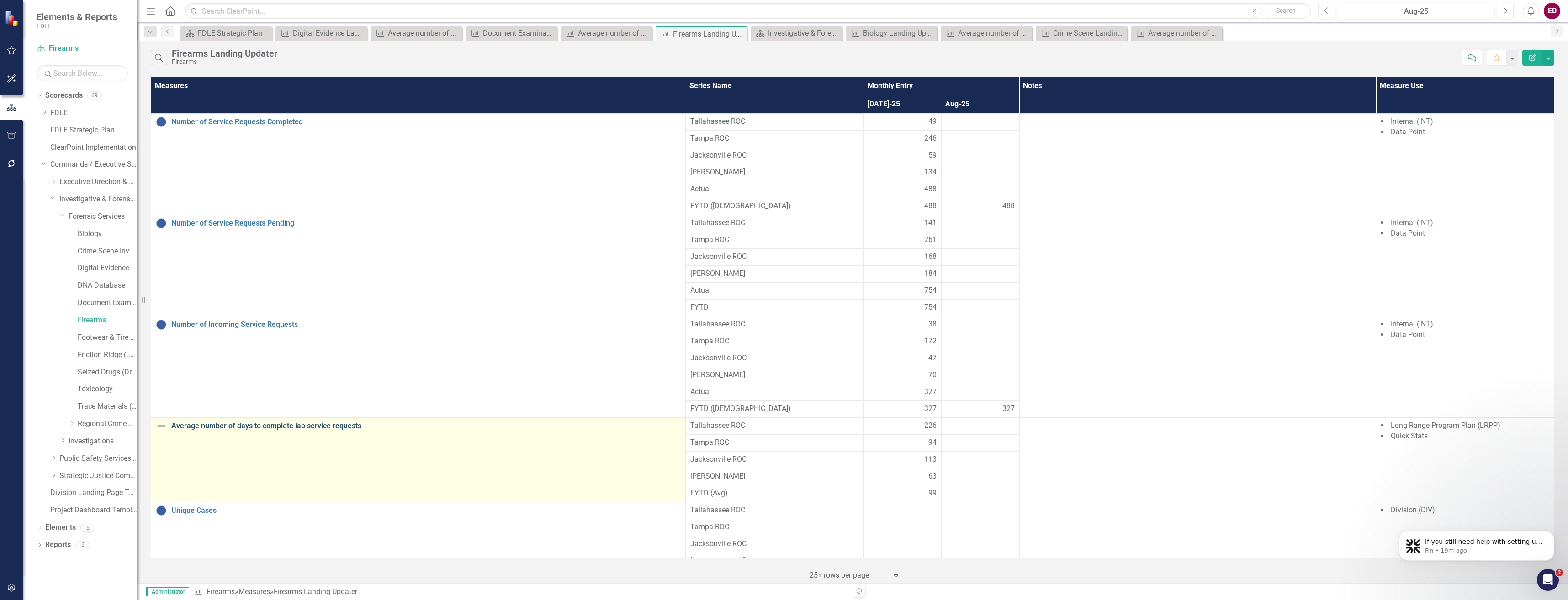
click at [211, 422] on link "Average number of days to complete lab service requests" at bounding box center [426, 426] width 510 height 8
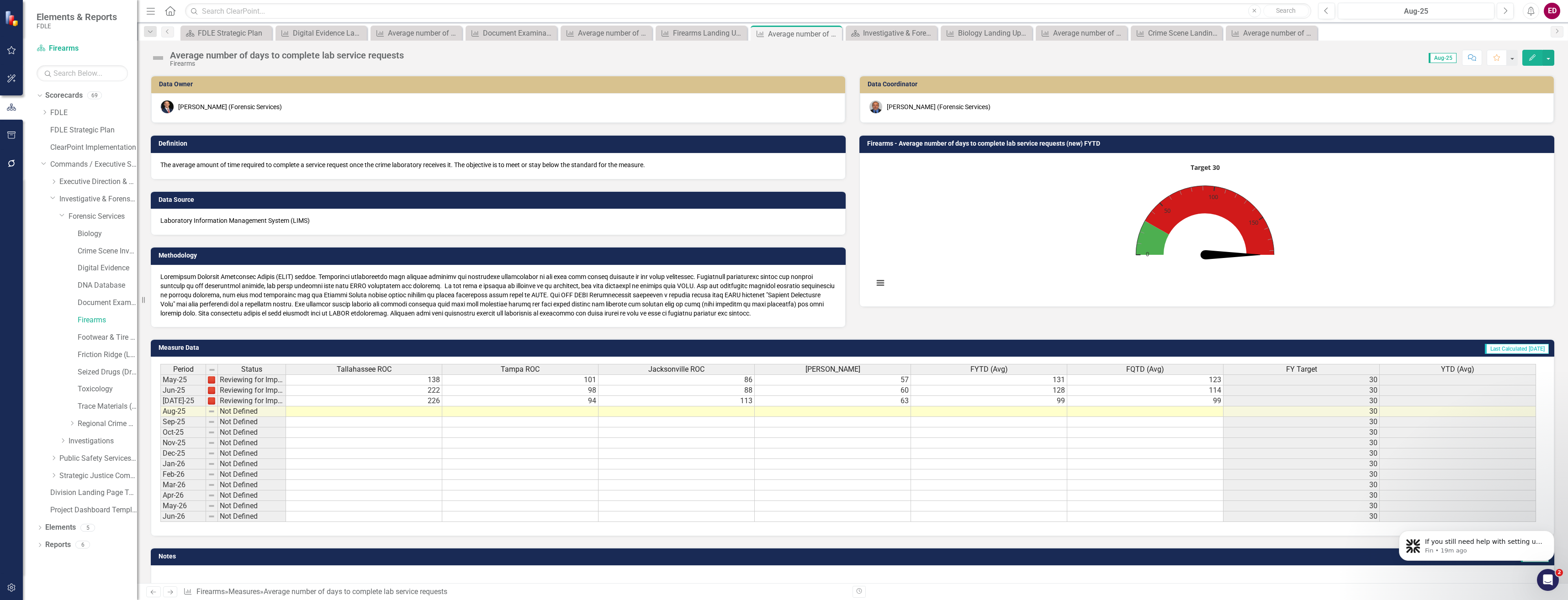
click at [1524, 59] on button "Edit" at bounding box center [1532, 57] width 20 height 16
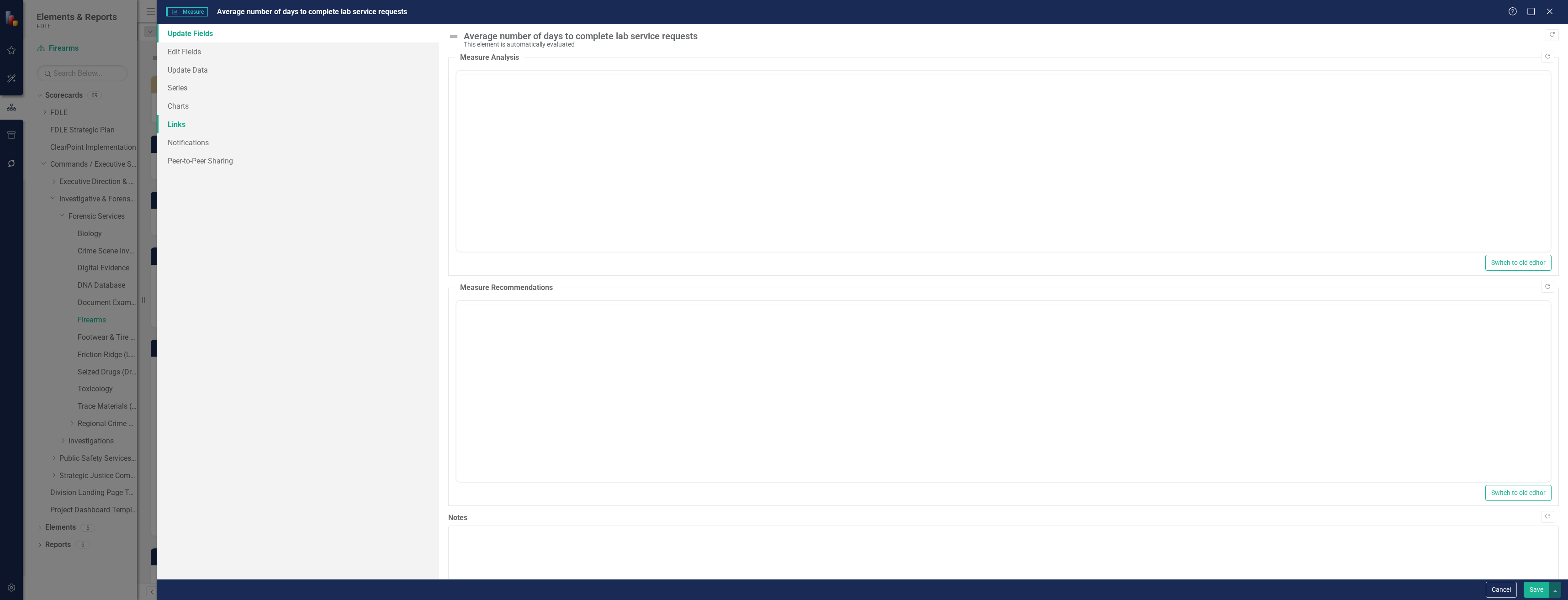
click at [312, 115] on link "Links" at bounding box center [297, 124] width 282 height 18
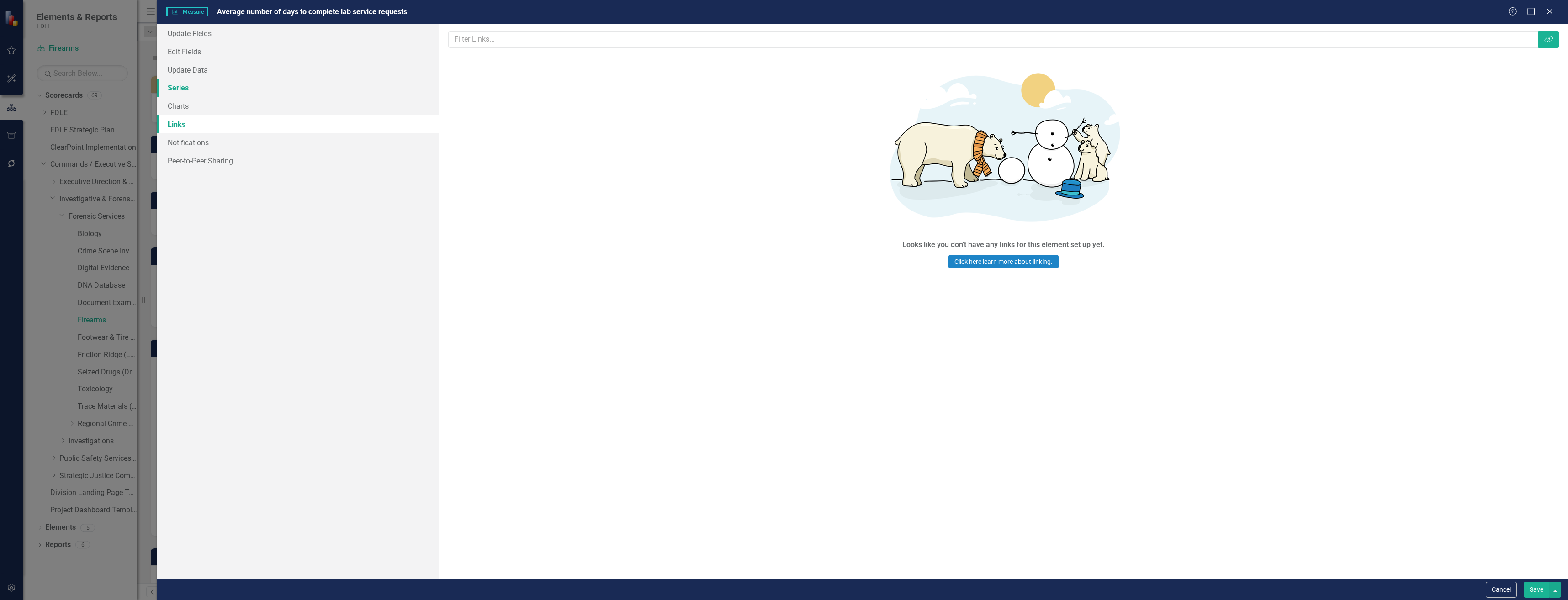
click at [351, 83] on link "Series" at bounding box center [297, 87] width 282 height 18
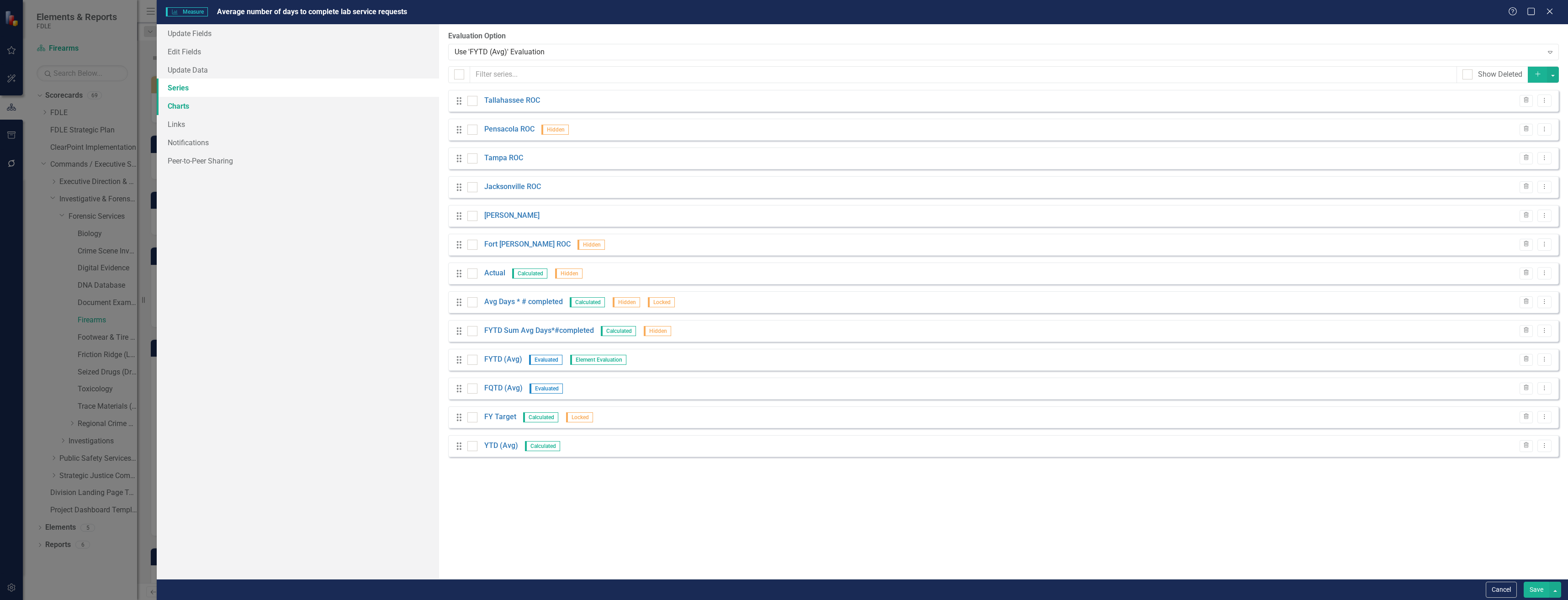
click at [267, 113] on link "Charts" at bounding box center [297, 106] width 282 height 18
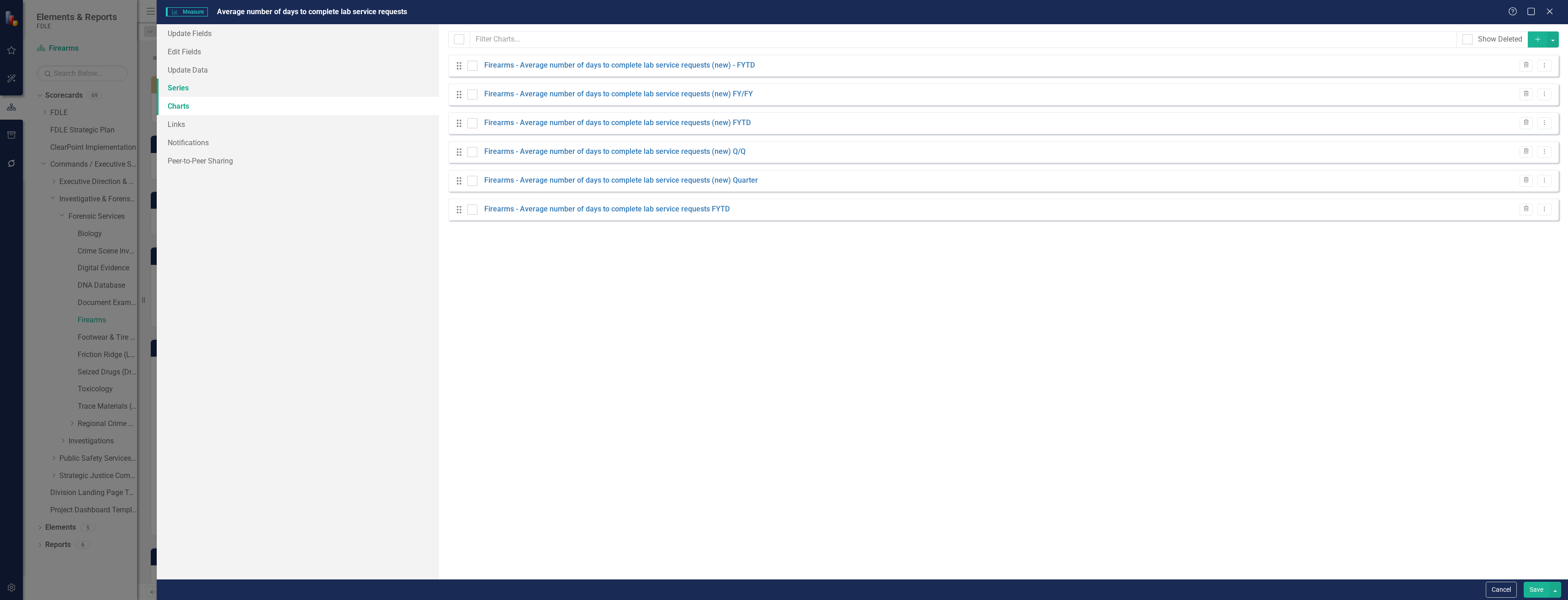
click at [281, 97] on link "Series" at bounding box center [297, 87] width 282 height 18
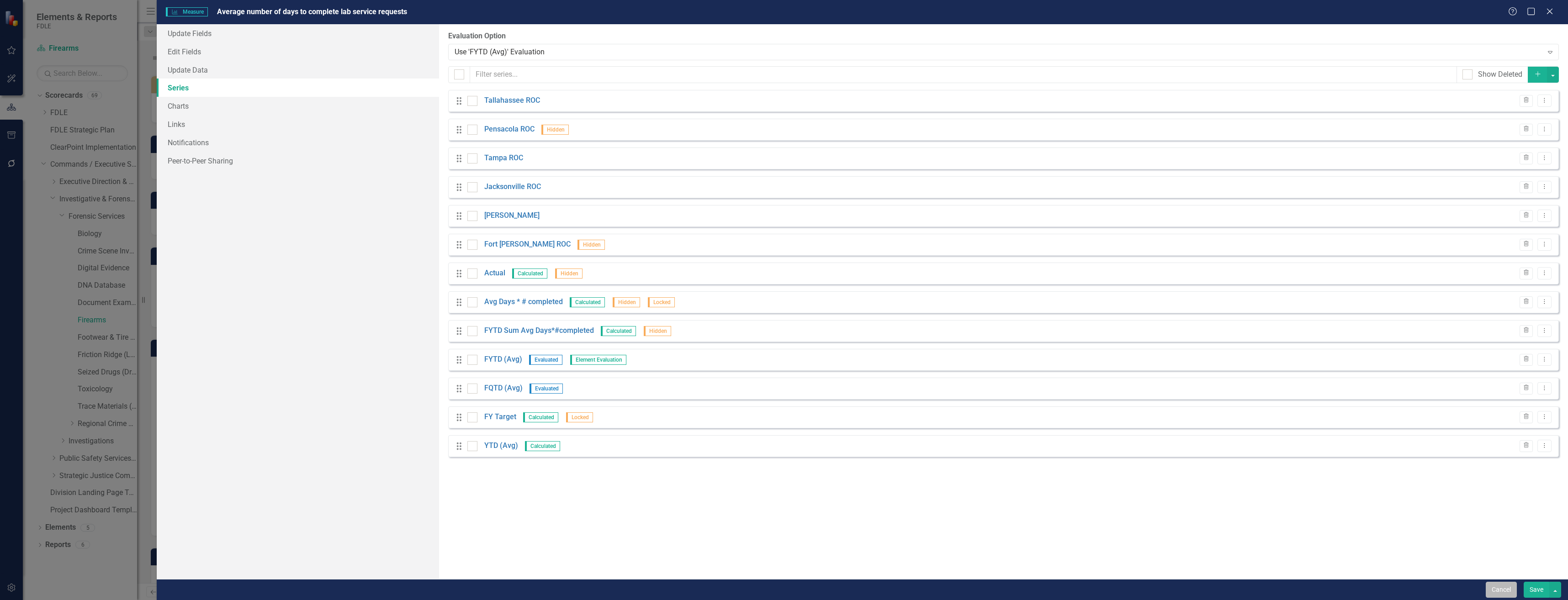
click at [1493, 592] on button "Cancel" at bounding box center [1501, 589] width 31 height 16
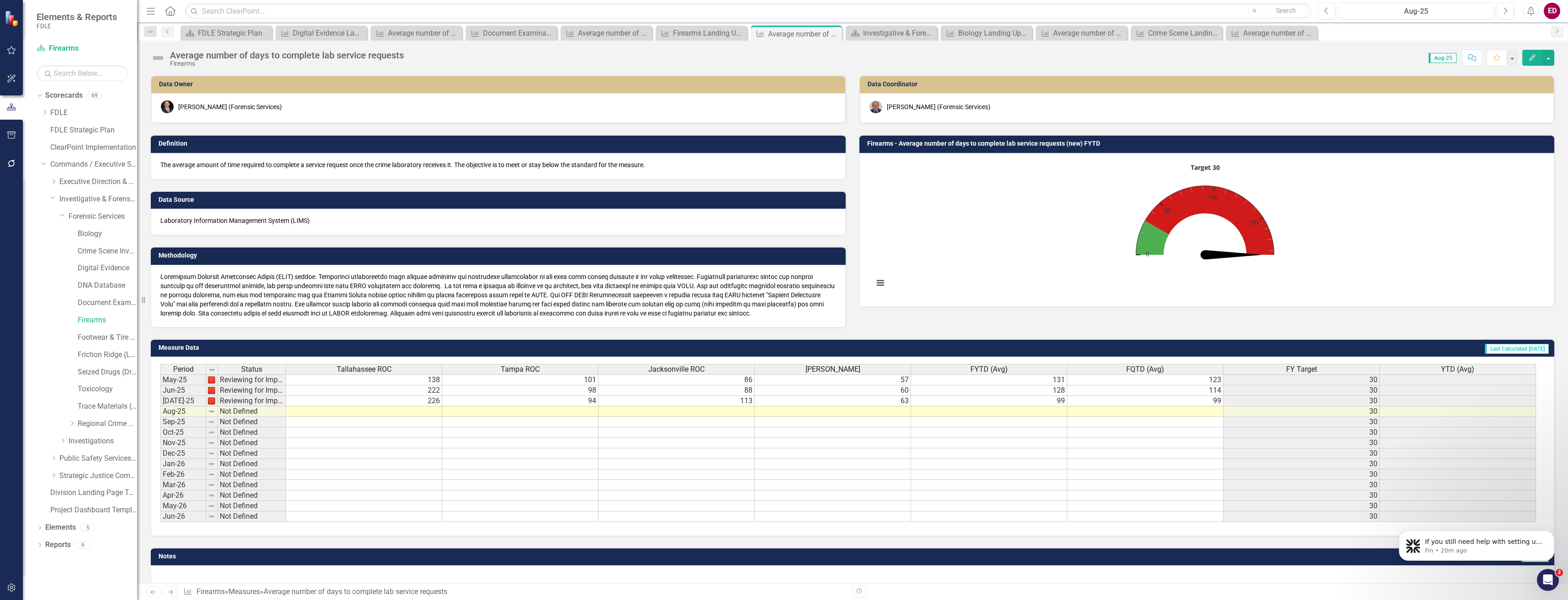
click at [1333, 214] on rect "Interactive chart" at bounding box center [1204, 229] width 672 height 137
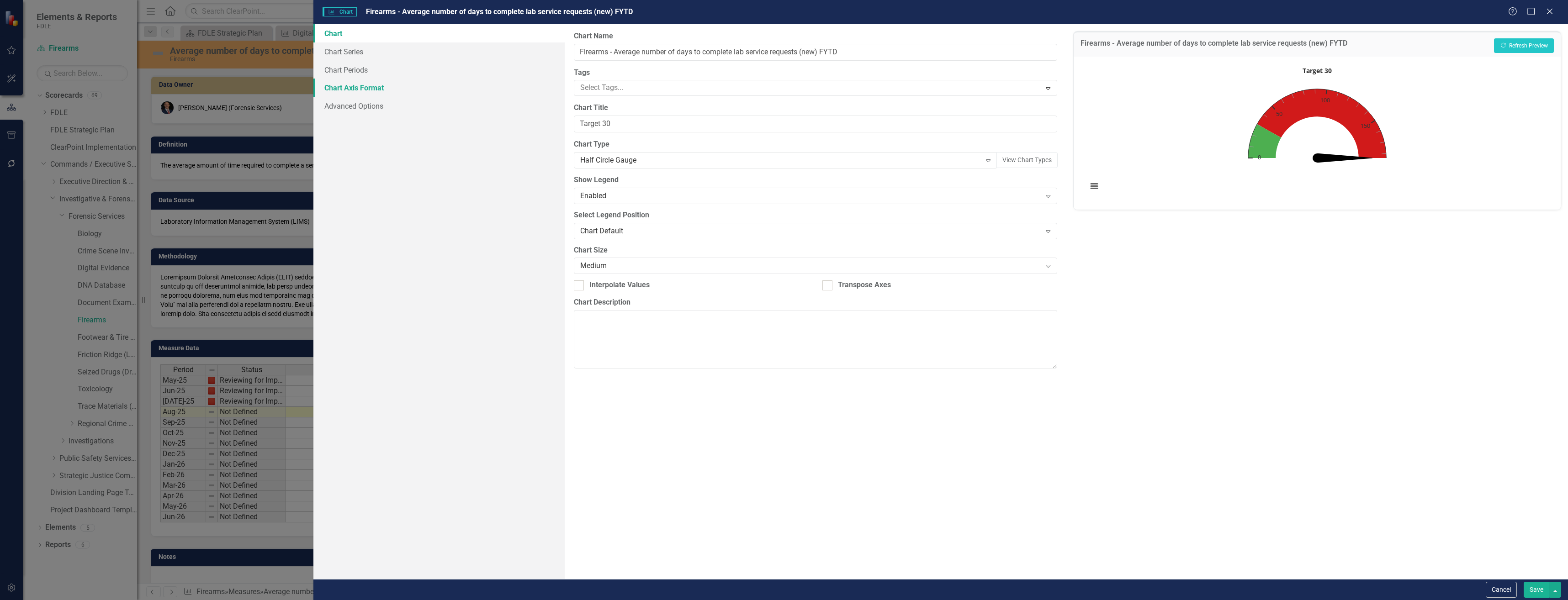
click at [402, 86] on link "Chart Axis Format" at bounding box center [439, 87] width 251 height 18
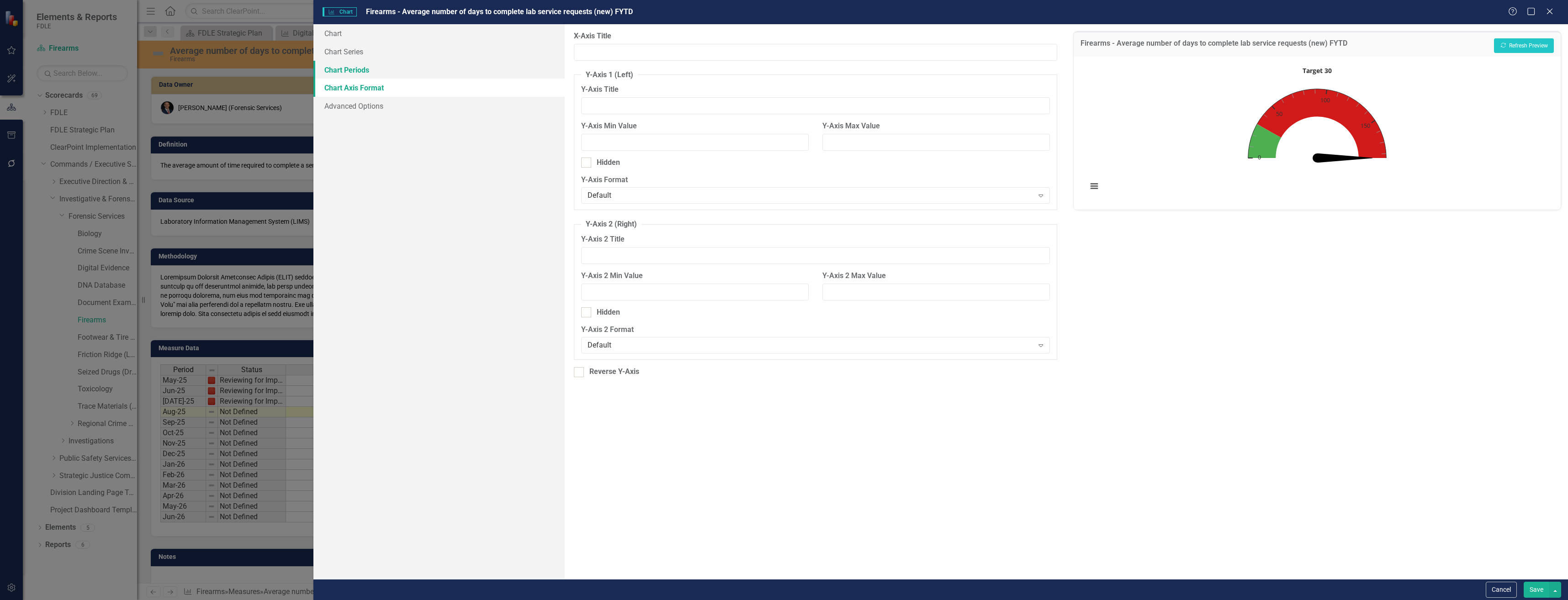
click at [406, 73] on link "Chart Periods" at bounding box center [439, 70] width 251 height 18
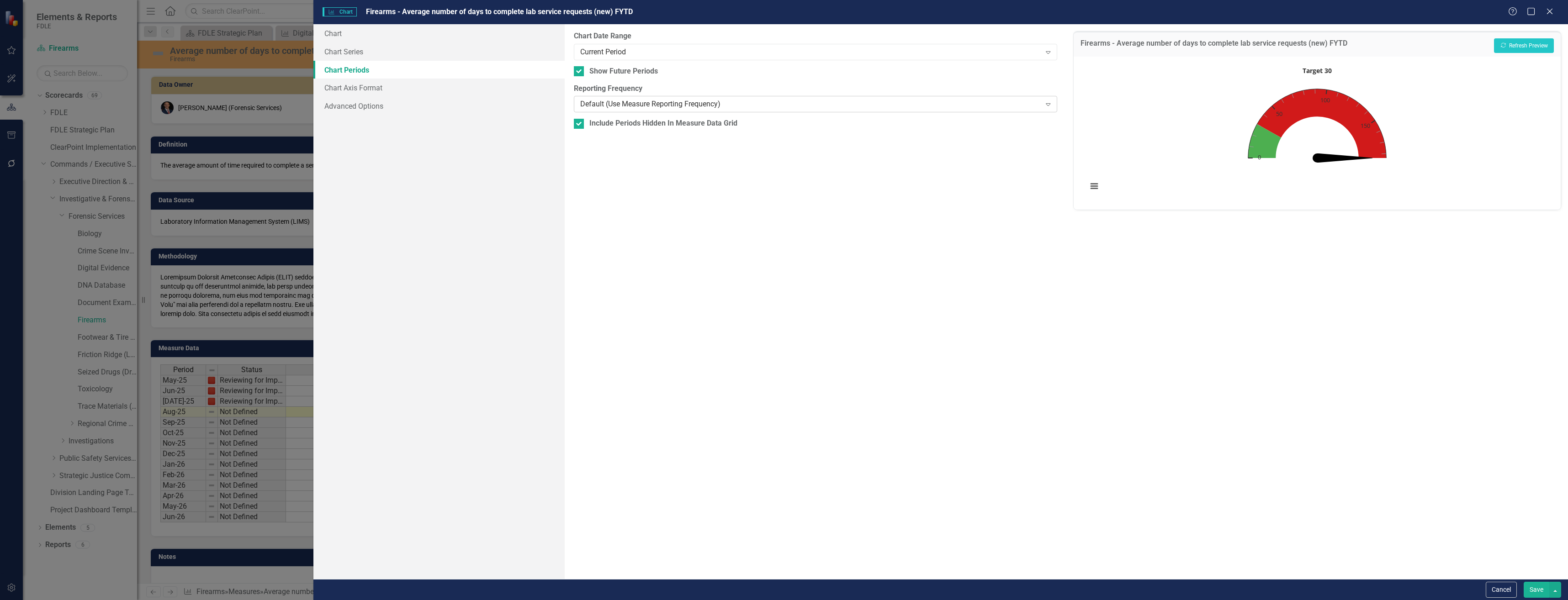
click at [677, 100] on div "Default (Use Measure Reporting Frequency)" at bounding box center [811, 104] width 461 height 11
click at [689, 53] on div "Current Period" at bounding box center [811, 52] width 461 height 11
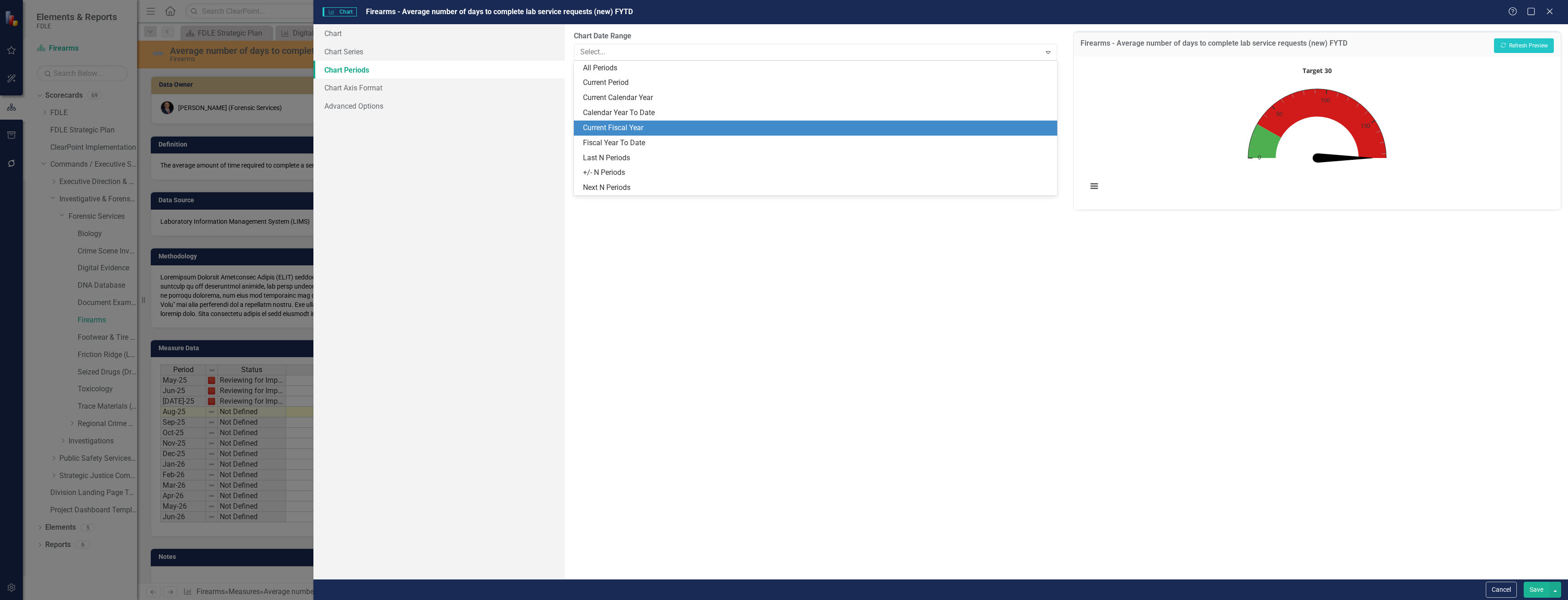
click at [698, 125] on div "Current Fiscal Year" at bounding box center [817, 129] width 469 height 11
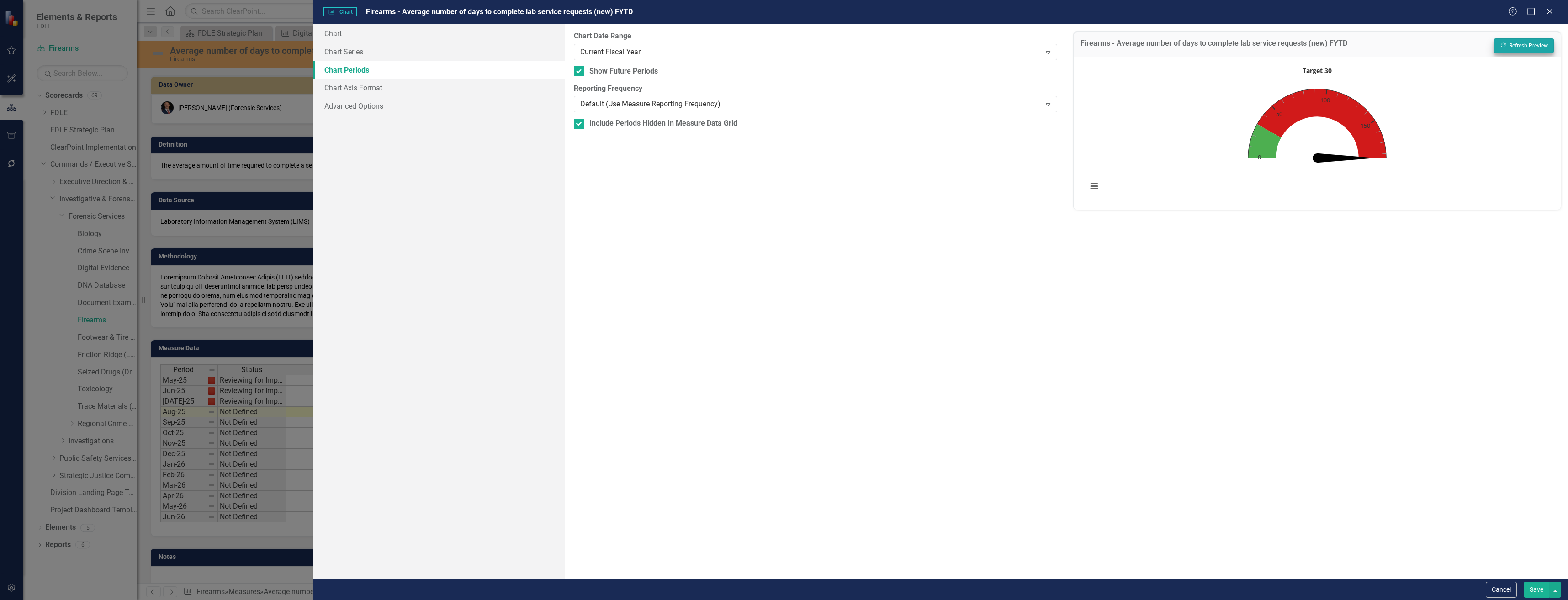
drag, startPoint x: 1517, startPoint y: 54, endPoint x: 1520, endPoint y: 49, distance: 5.8
click at [1517, 53] on div "Firearms - Average number of days to complete lab service requests (new) FYTD R…" at bounding box center [1317, 43] width 487 height 25
click at [1520, 49] on button "Recalculate Refresh Preview" at bounding box center [1524, 45] width 60 height 14
click at [1543, 598] on div "Cancel Save" at bounding box center [940, 589] width 1255 height 21
click at [1540, 585] on button "Save" at bounding box center [1537, 589] width 26 height 16
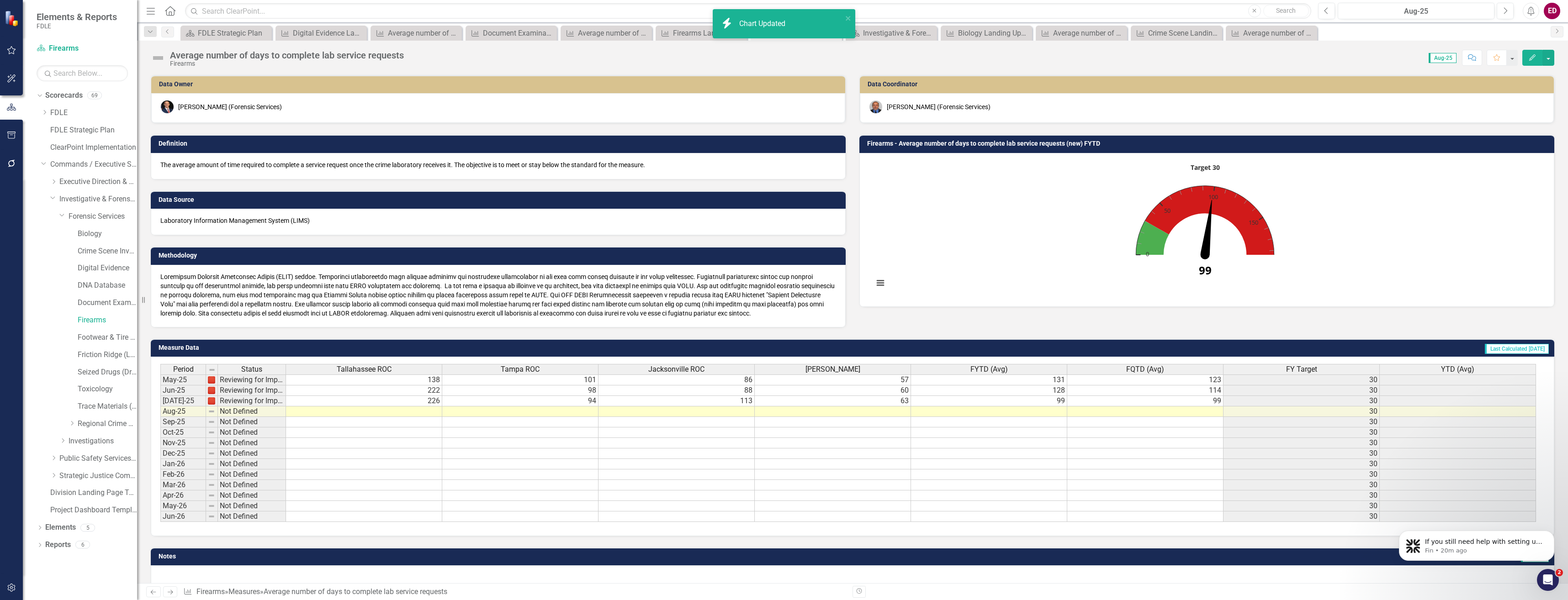
click at [1531, 54] on icon "Edit" at bounding box center [1532, 57] width 8 height 6
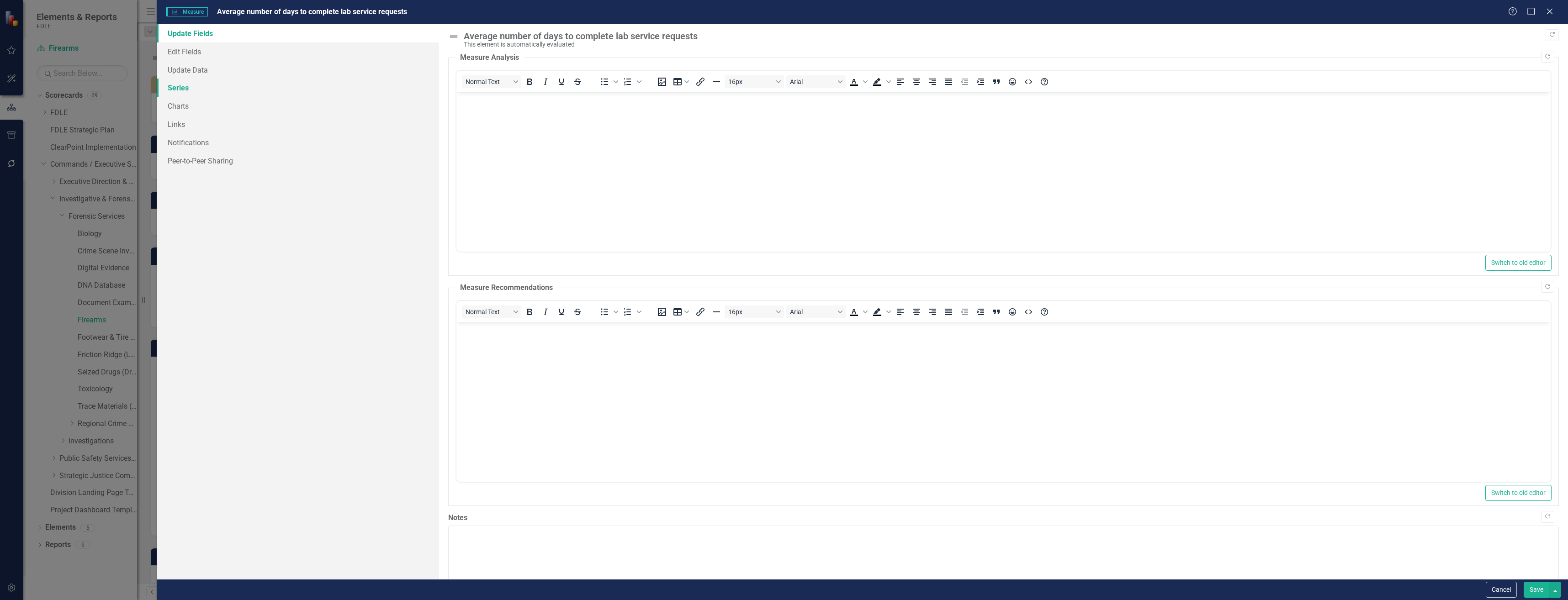
click at [325, 84] on link "Series" at bounding box center [297, 87] width 282 height 18
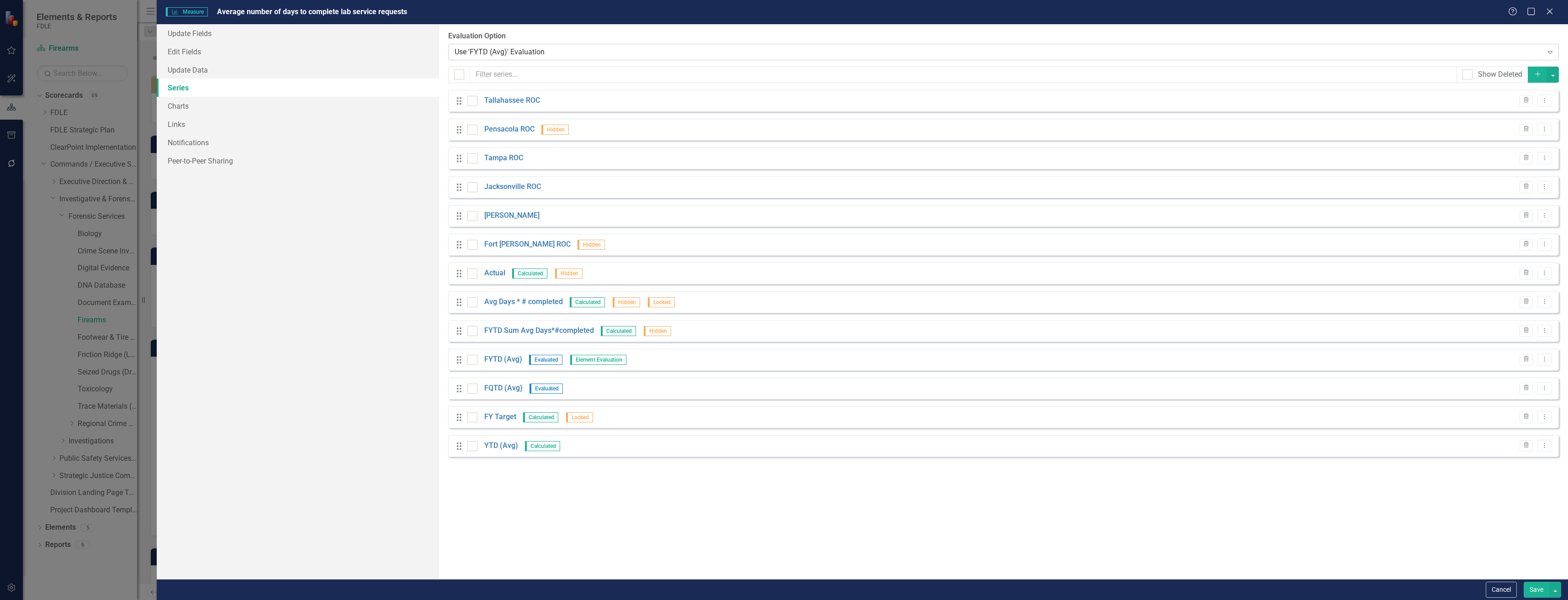
click at [558, 54] on div "Use 'FYTD (Avg)' Evaluation" at bounding box center [998, 52] width 1088 height 11
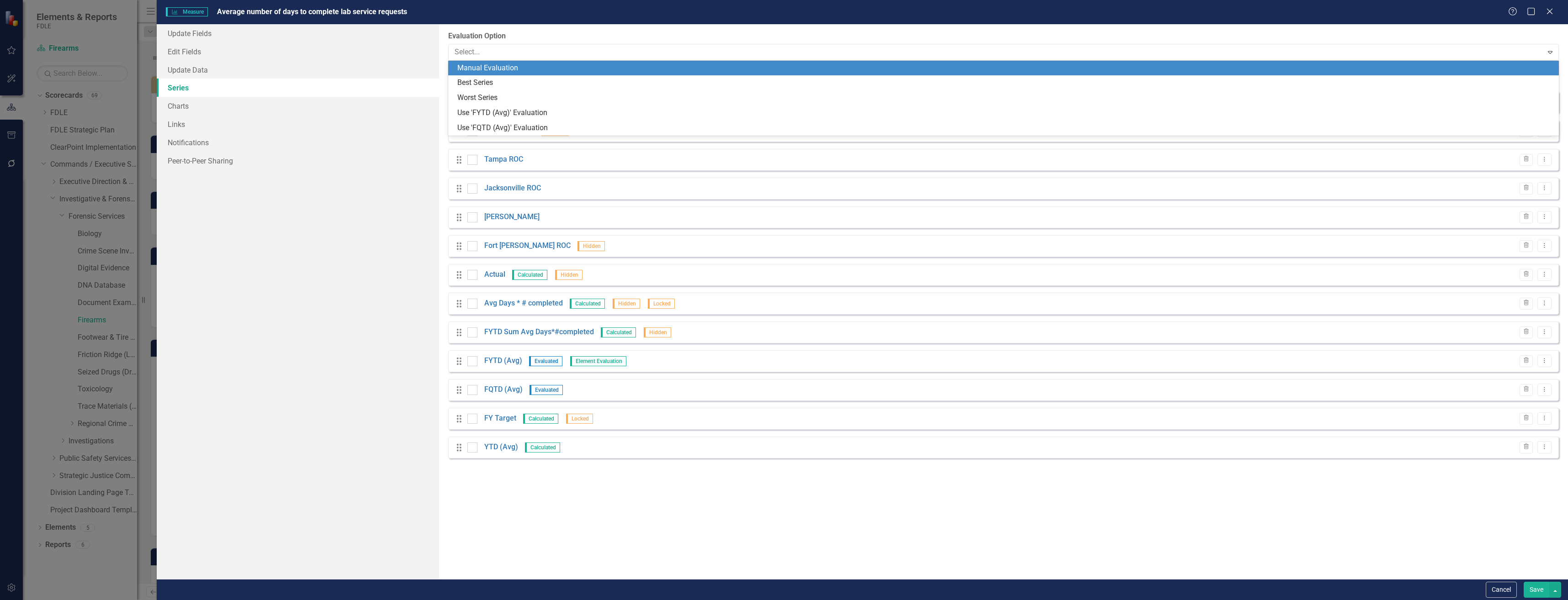
click at [564, 61] on div "Manual Evaluation" at bounding box center [1003, 68] width 1111 height 15
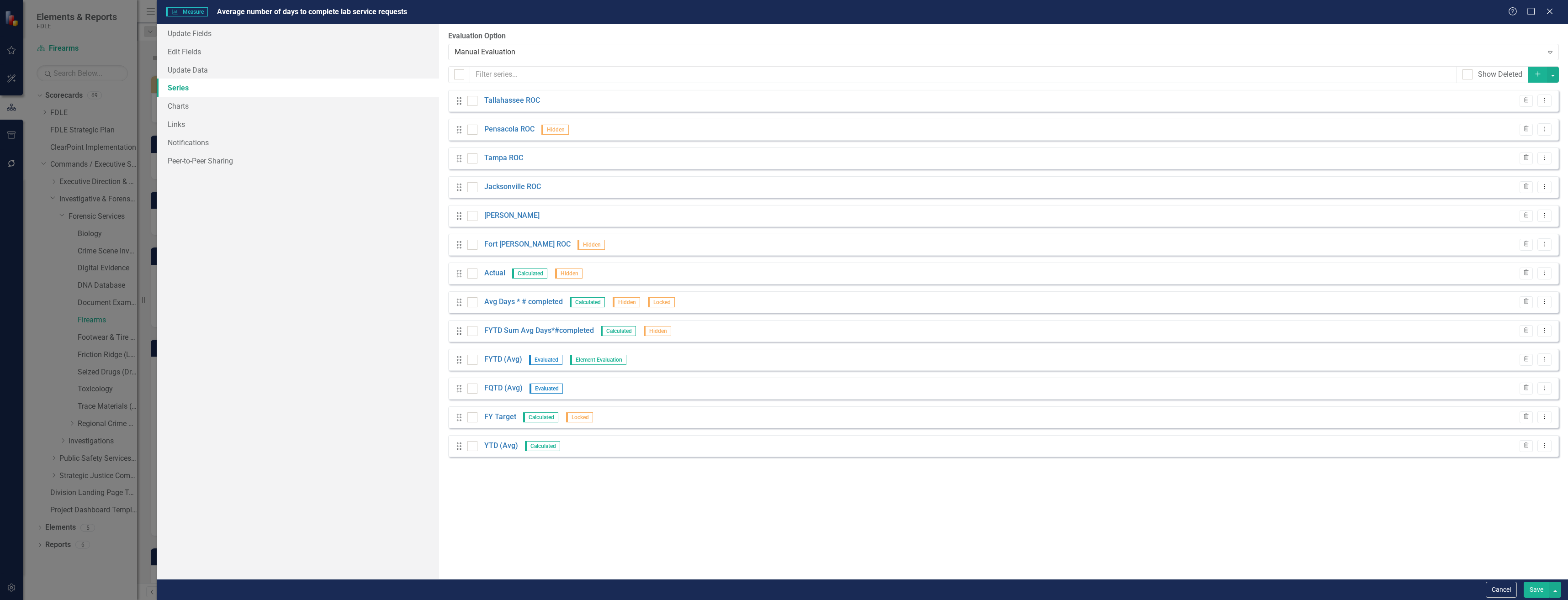
click at [1531, 586] on button "Save" at bounding box center [1537, 589] width 26 height 16
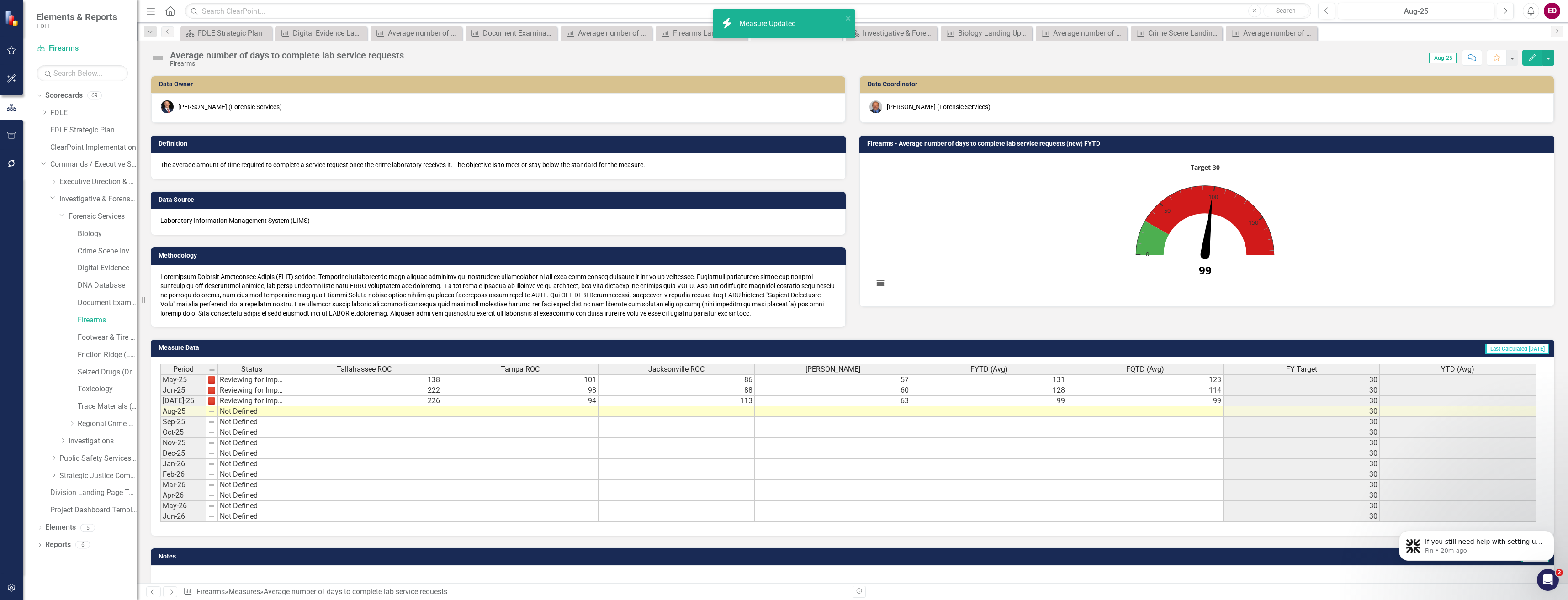
click at [155, 63] on img at bounding box center [157, 58] width 14 height 14
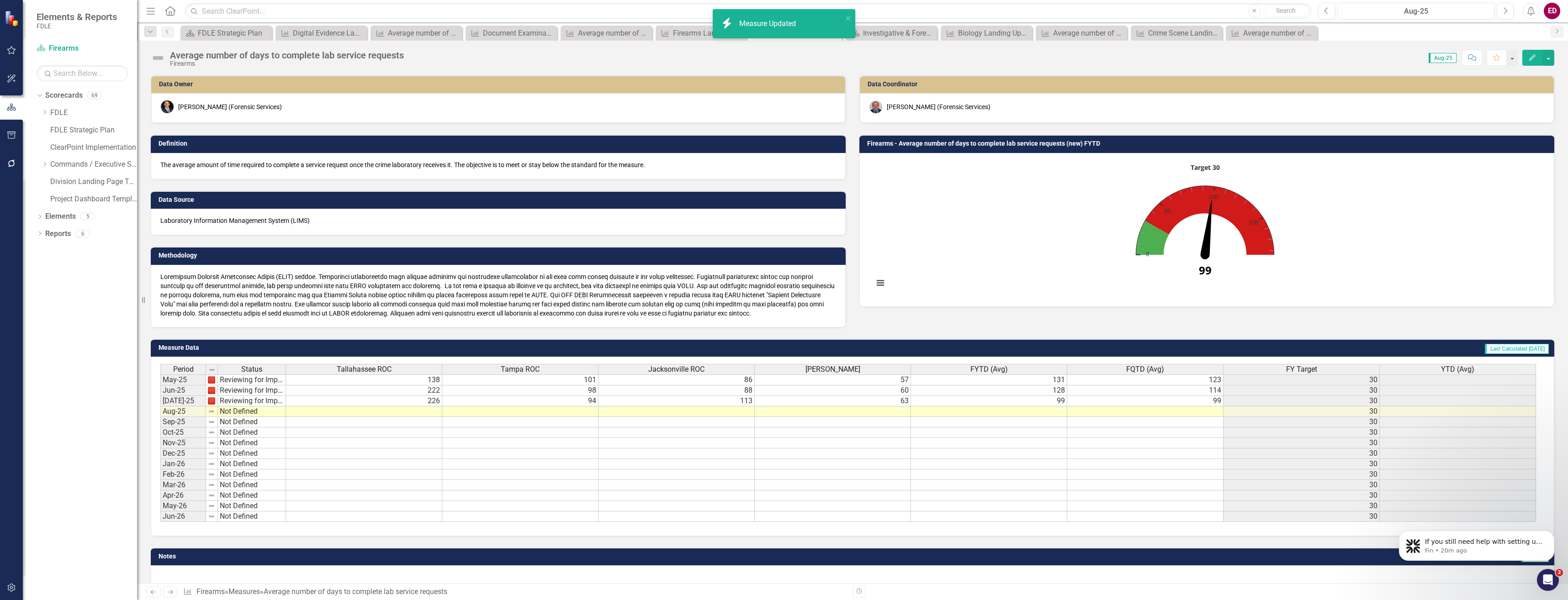
click at [155, 63] on img at bounding box center [157, 58] width 14 height 14
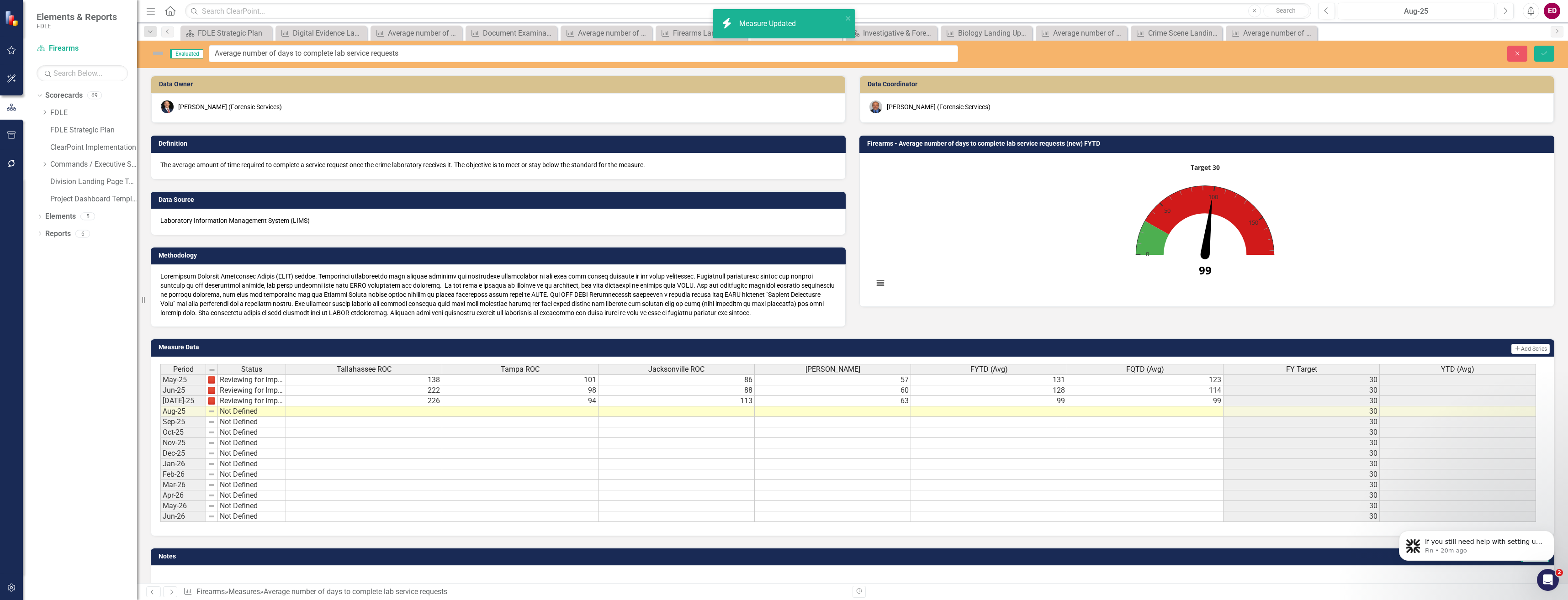
click at [156, 57] on img at bounding box center [157, 53] width 14 height 14
click at [1514, 55] on icon "Close" at bounding box center [1517, 53] width 8 height 6
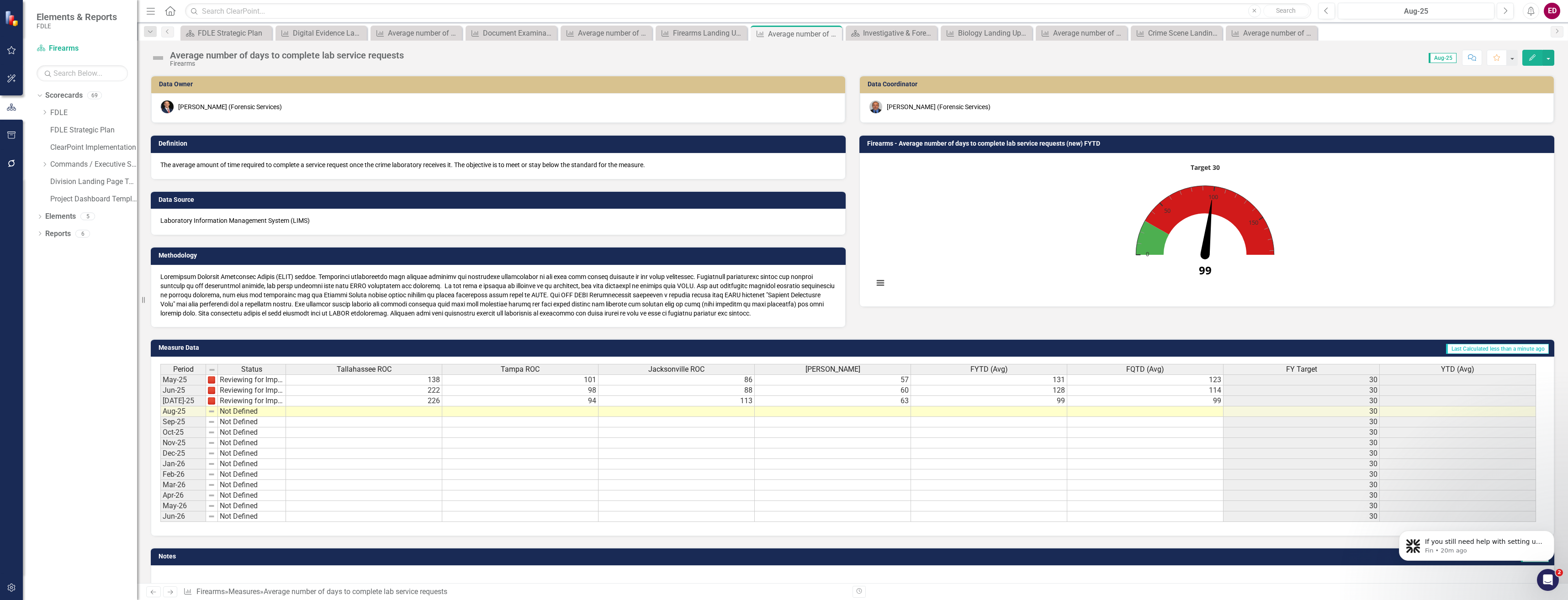
click at [167, 56] on div "Average number of days to complete lab service requests Firearms" at bounding box center [279, 58] width 258 height 17
click at [158, 57] on img at bounding box center [157, 58] width 14 height 14
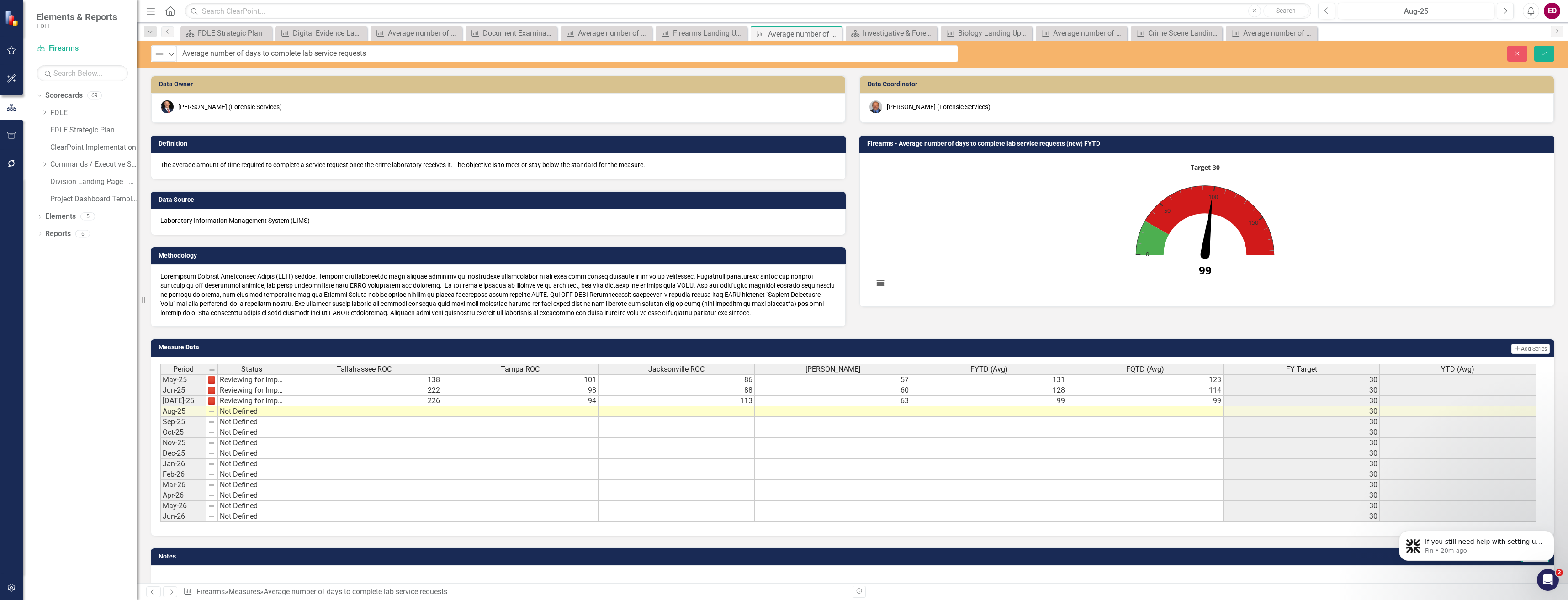
click at [158, 57] on img at bounding box center [159, 54] width 11 height 11
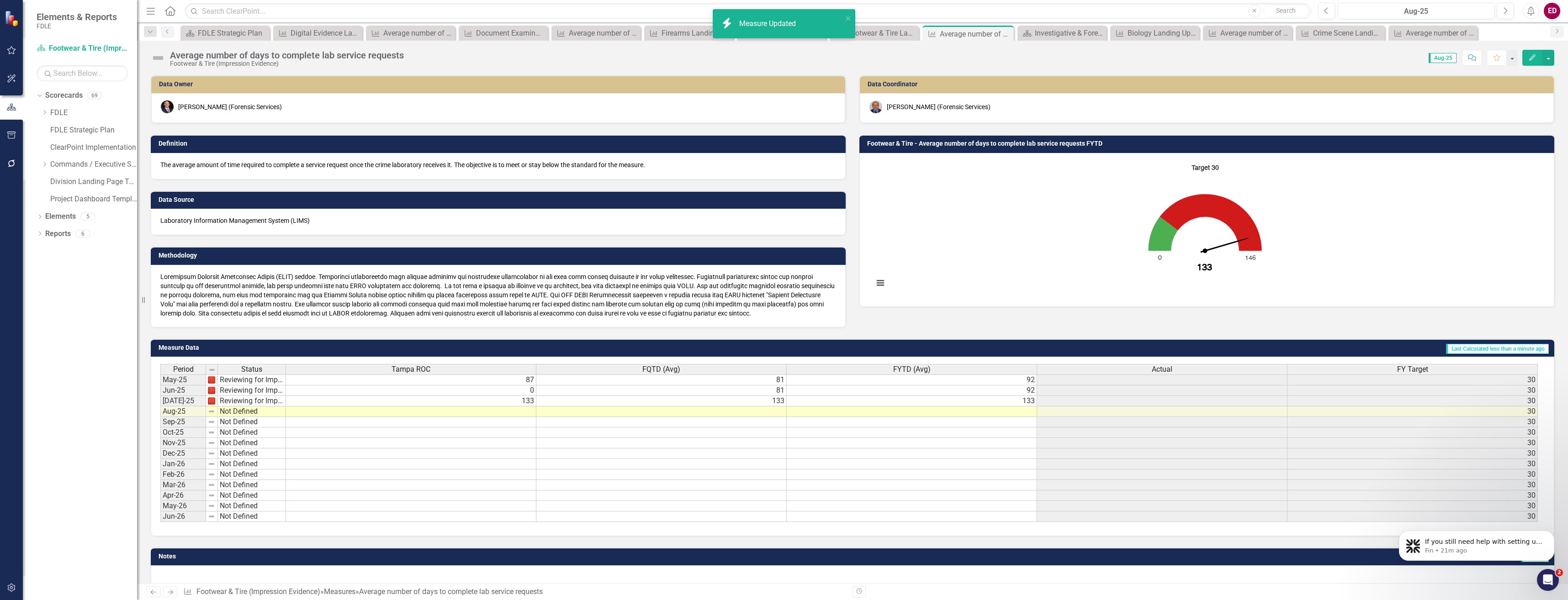
click at [160, 54] on img at bounding box center [157, 58] width 14 height 14
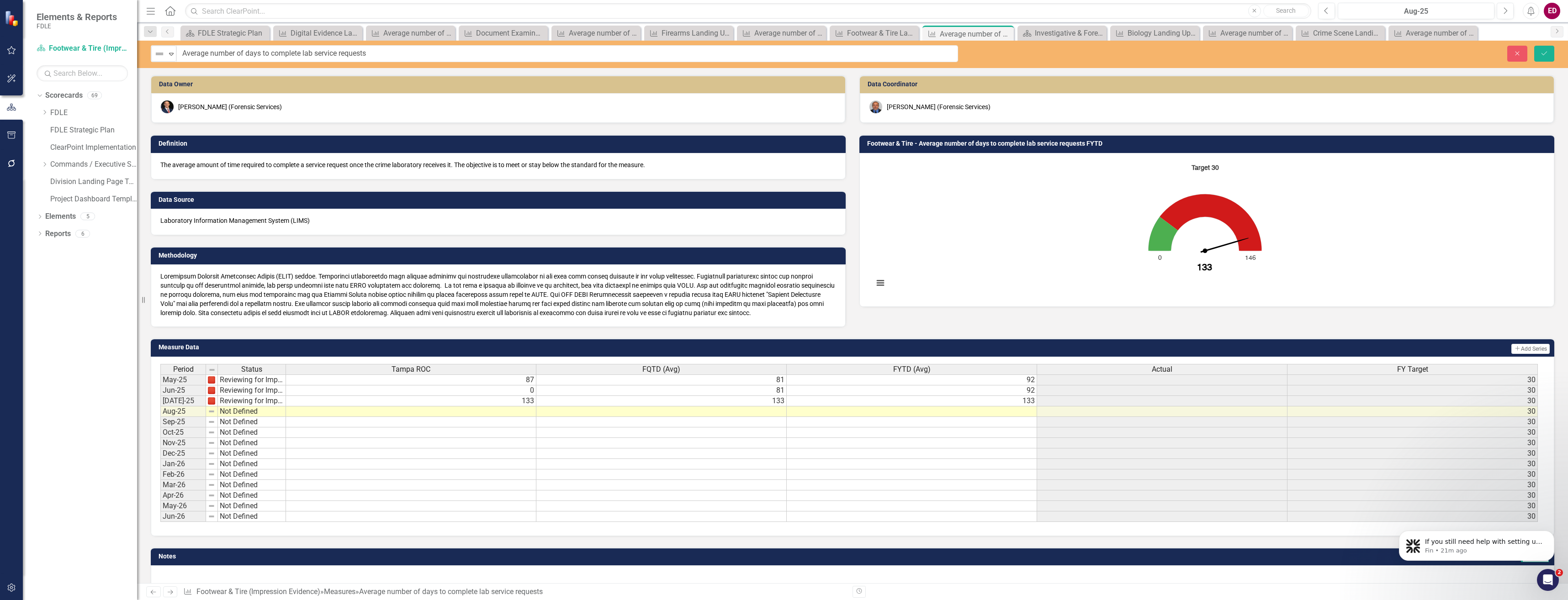
click at [151, 63] on div "Not Defined Expand Average number of days to complete lab service requests Clos…" at bounding box center [852, 54] width 1431 height 27
click at [154, 56] on img at bounding box center [159, 54] width 11 height 11
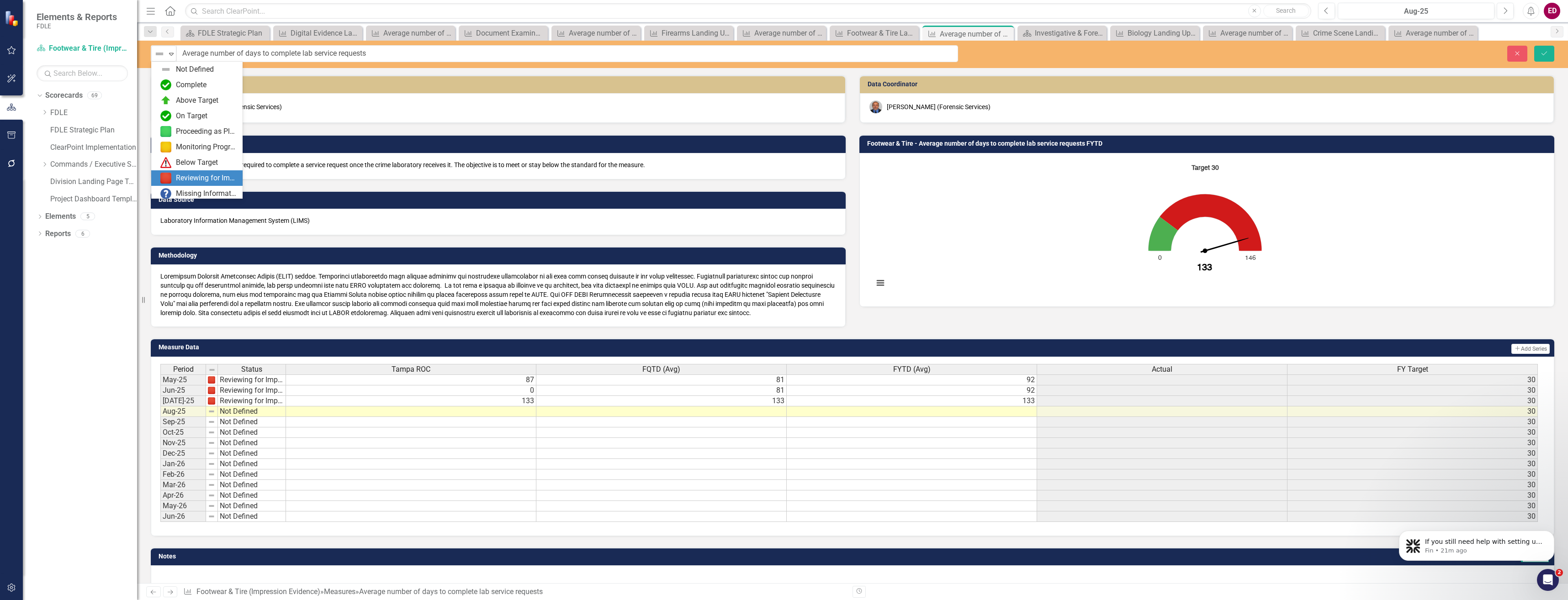
drag, startPoint x: 192, startPoint y: 169, endPoint x: 196, endPoint y: 175, distance: 7.2
click at [196, 175] on div "Not Defined Complete Above Target On Target Proceeding as Planned Monitoring Pr…" at bounding box center [197, 130] width 91 height 137
click at [196, 175] on div "Reviewing for Improvement" at bounding box center [206, 179] width 61 height 11
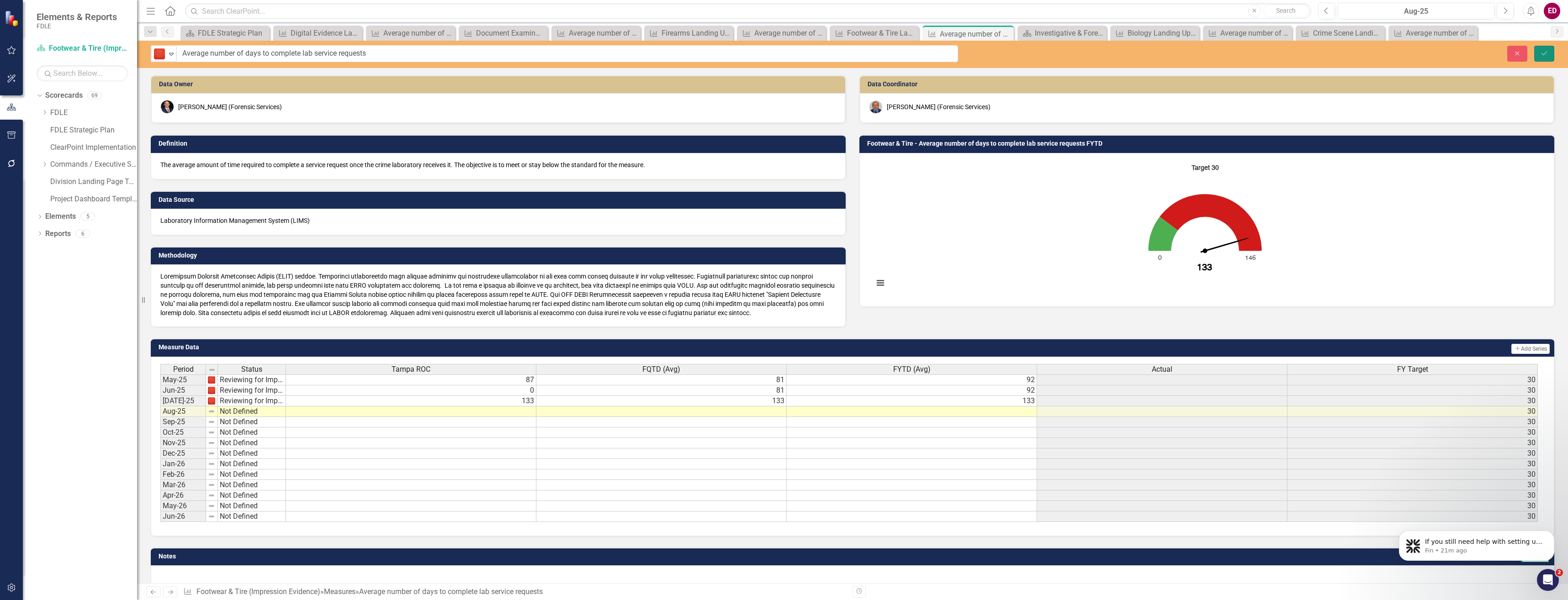
click at [1545, 49] on button "Save" at bounding box center [1544, 53] width 20 height 16
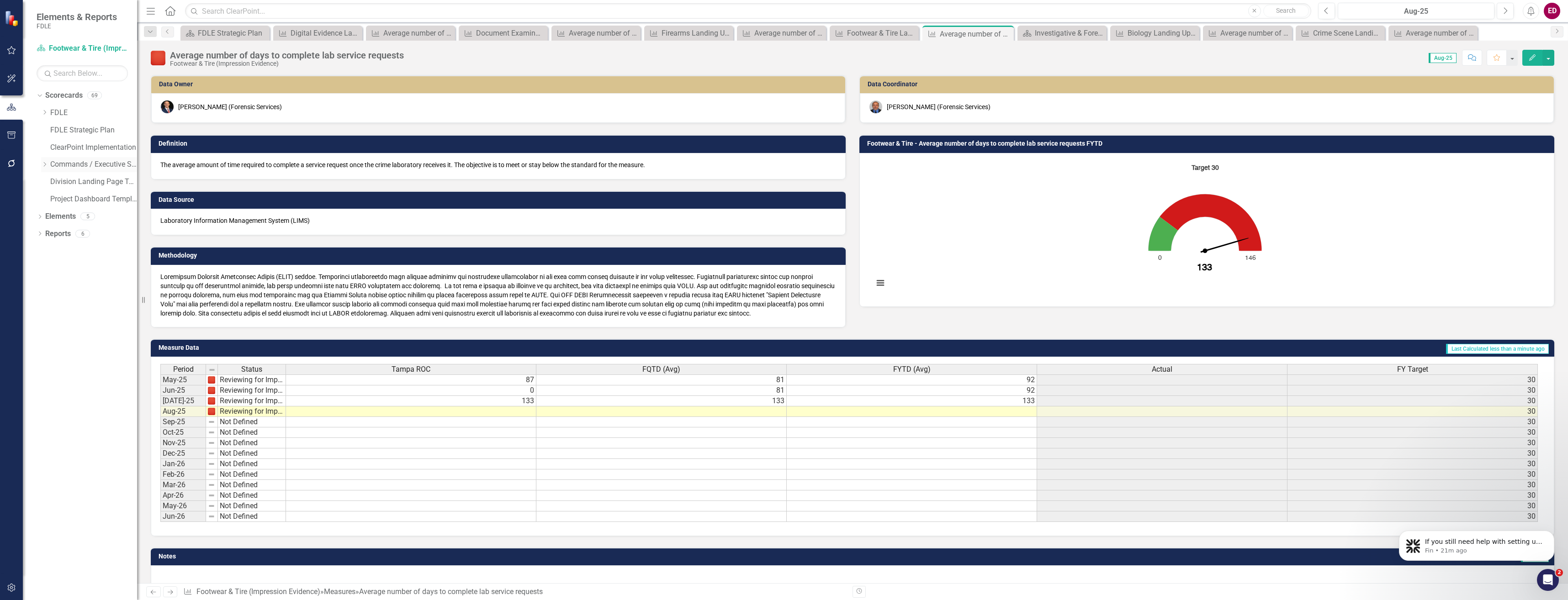
click at [46, 163] on icon "Dropdown" at bounding box center [44, 164] width 7 height 5
click at [56, 194] on div "Dropdown Investigative & Forensic Services Command" at bounding box center [94, 199] width 87 height 15
click at [57, 200] on icon "Dropdown" at bounding box center [53, 198] width 7 height 5
click at [63, 214] on icon "Dropdown" at bounding box center [62, 215] width 7 height 5
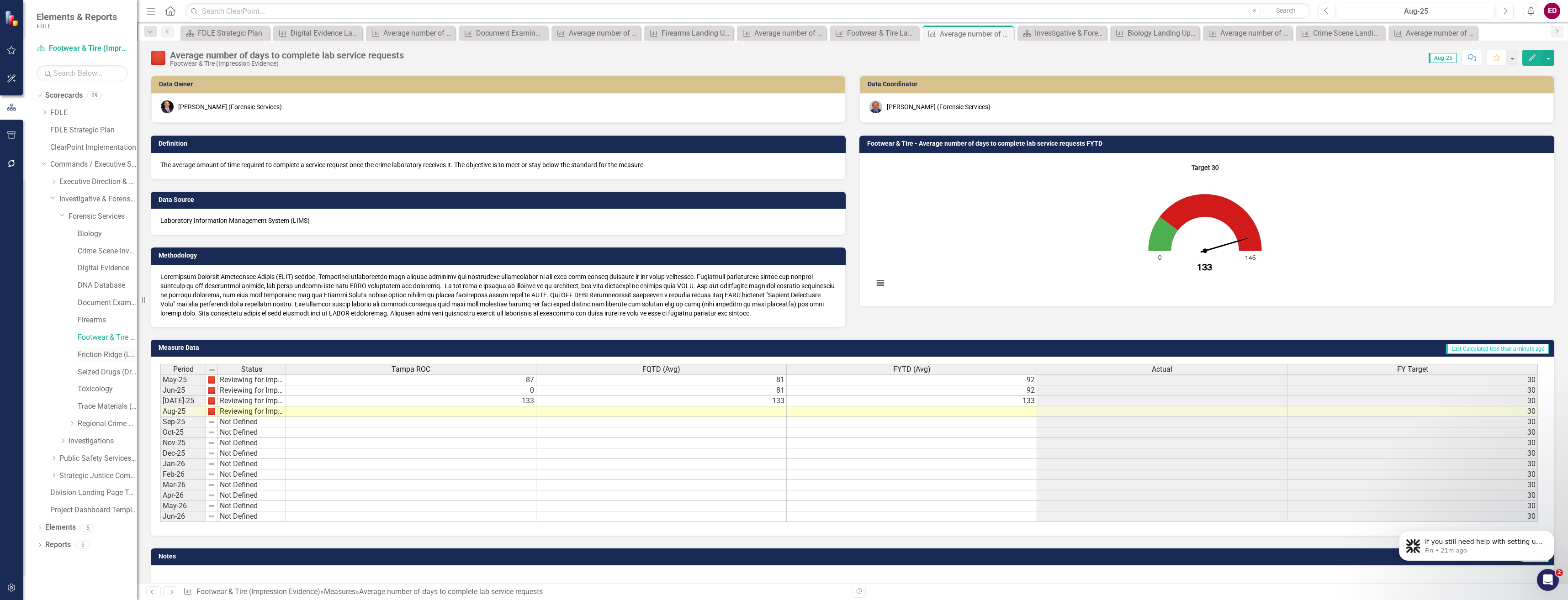
click at [117, 354] on link "Friction Ridge (Latent Prints)" at bounding box center [107, 355] width 59 height 11
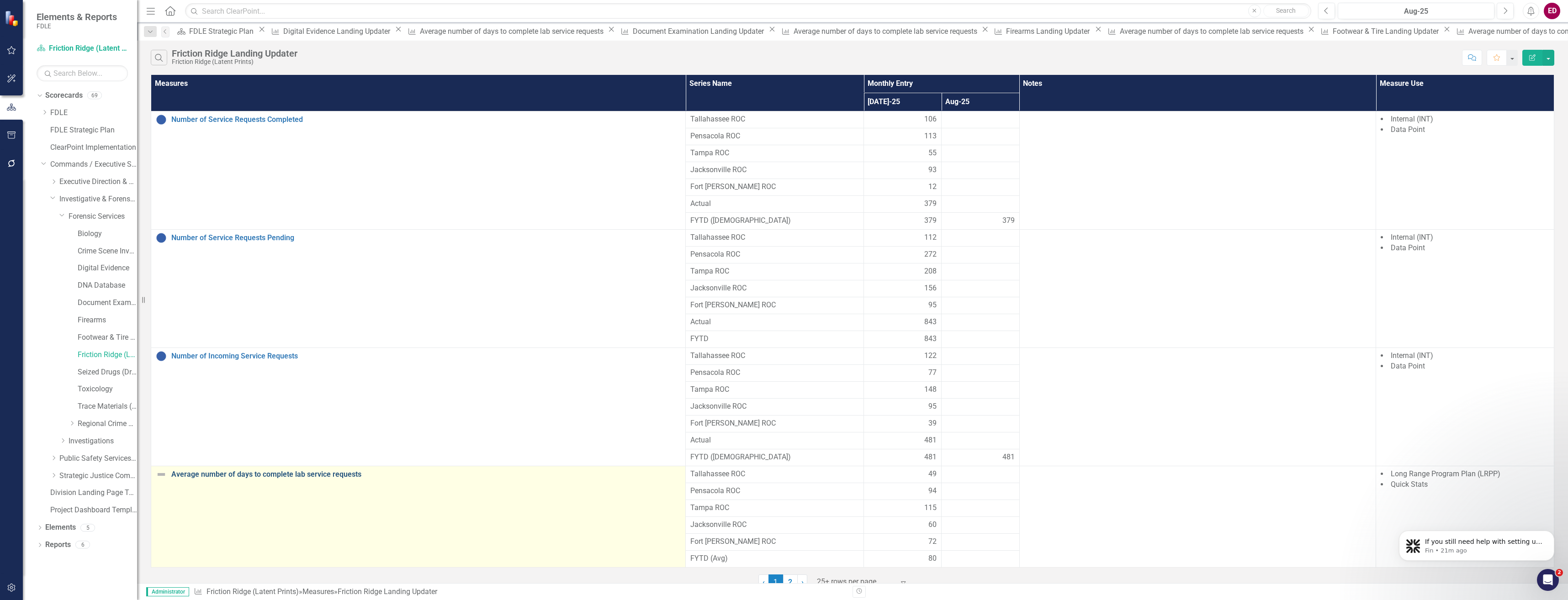
click at [295, 478] on link "Average number of days to complete lab service requests" at bounding box center [426, 474] width 510 height 8
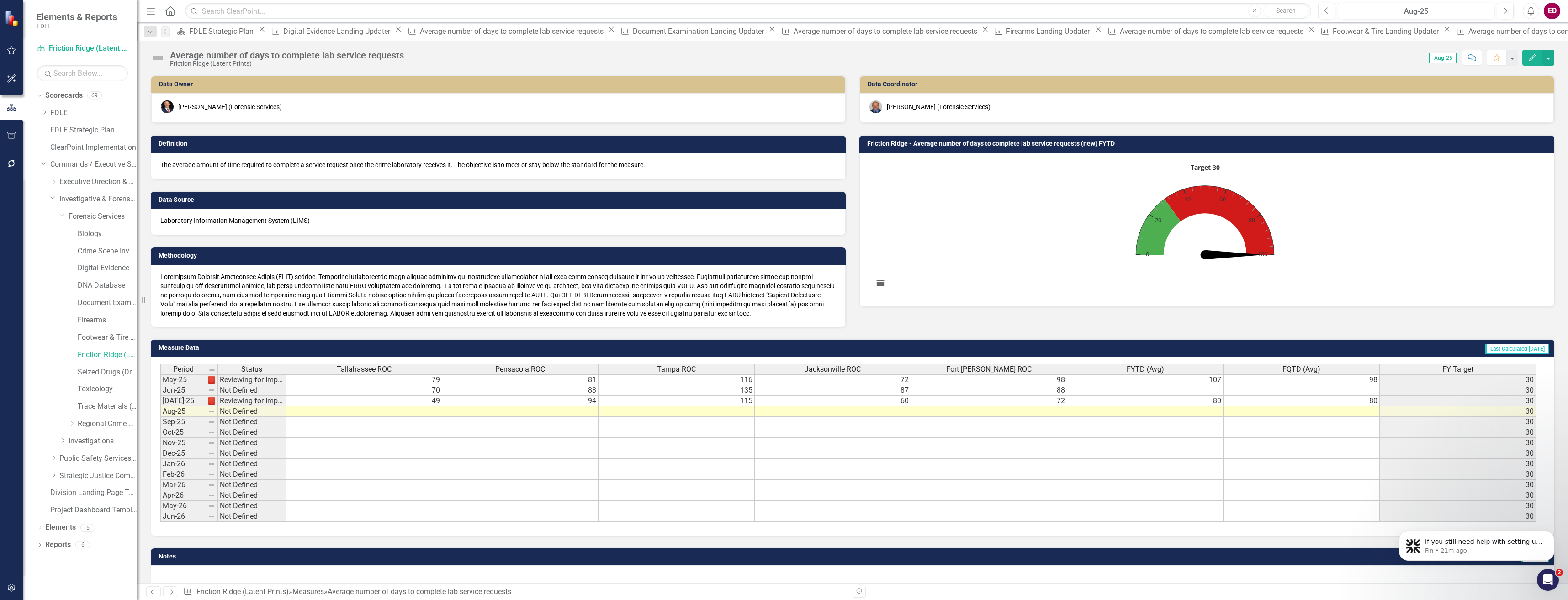
click at [175, 59] on div "Average number of days to complete lab service requests" at bounding box center [286, 55] width 234 height 10
click at [353, 417] on td at bounding box center [364, 422] width 156 height 11
click at [1201, 188] on icon "Interactive chart" at bounding box center [1201, 188] width 1 height 5
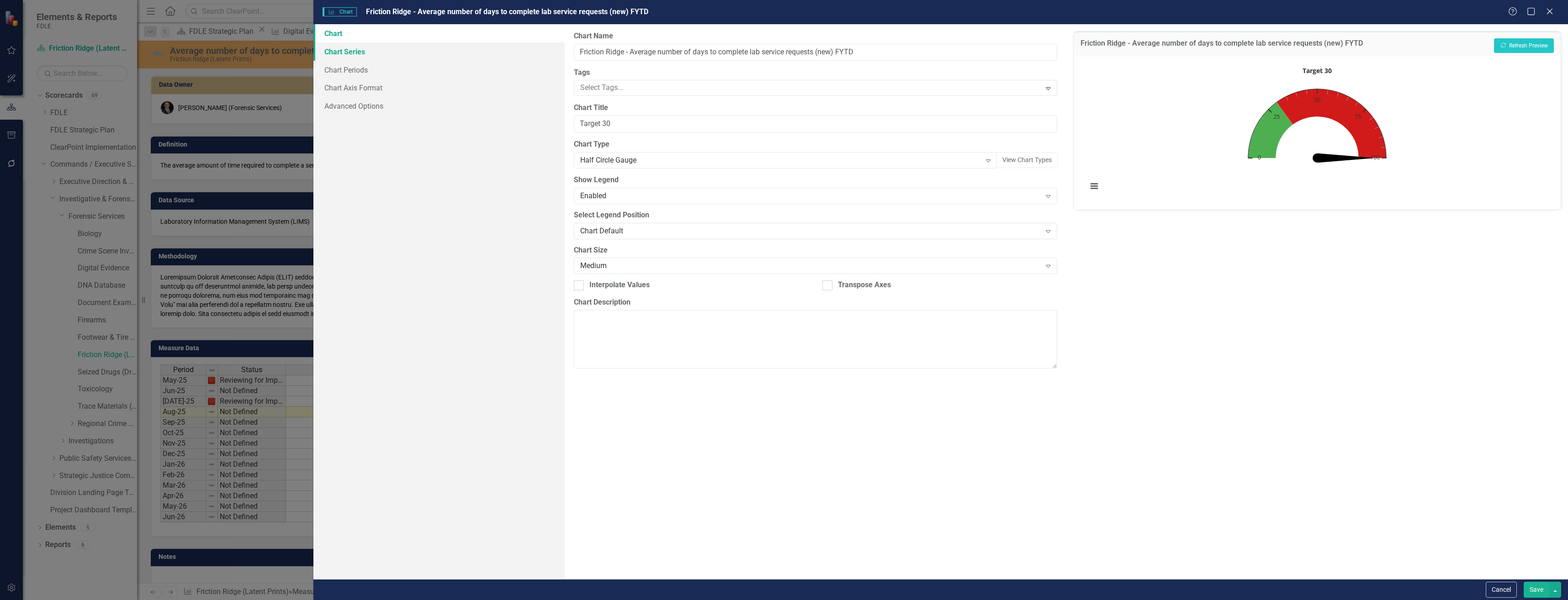
click at [463, 56] on link "Chart Series" at bounding box center [439, 52] width 251 height 18
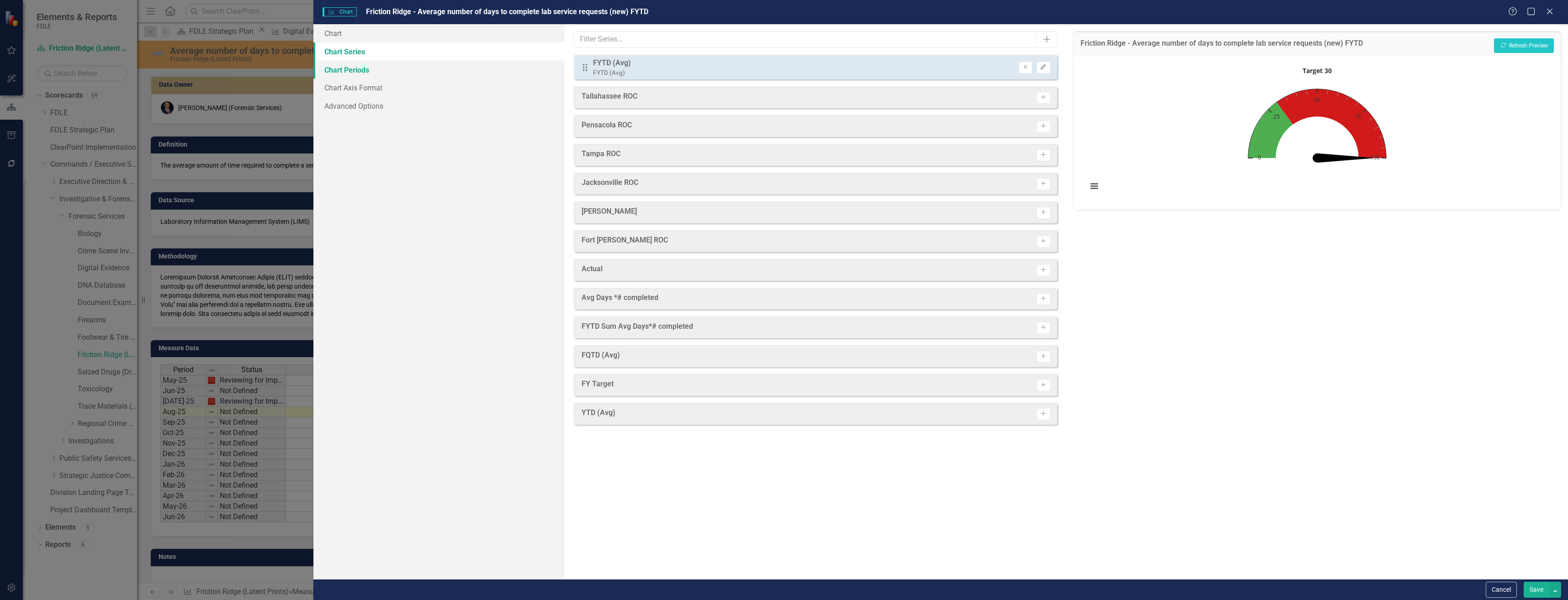
click at [466, 70] on link "Chart Periods" at bounding box center [439, 70] width 251 height 18
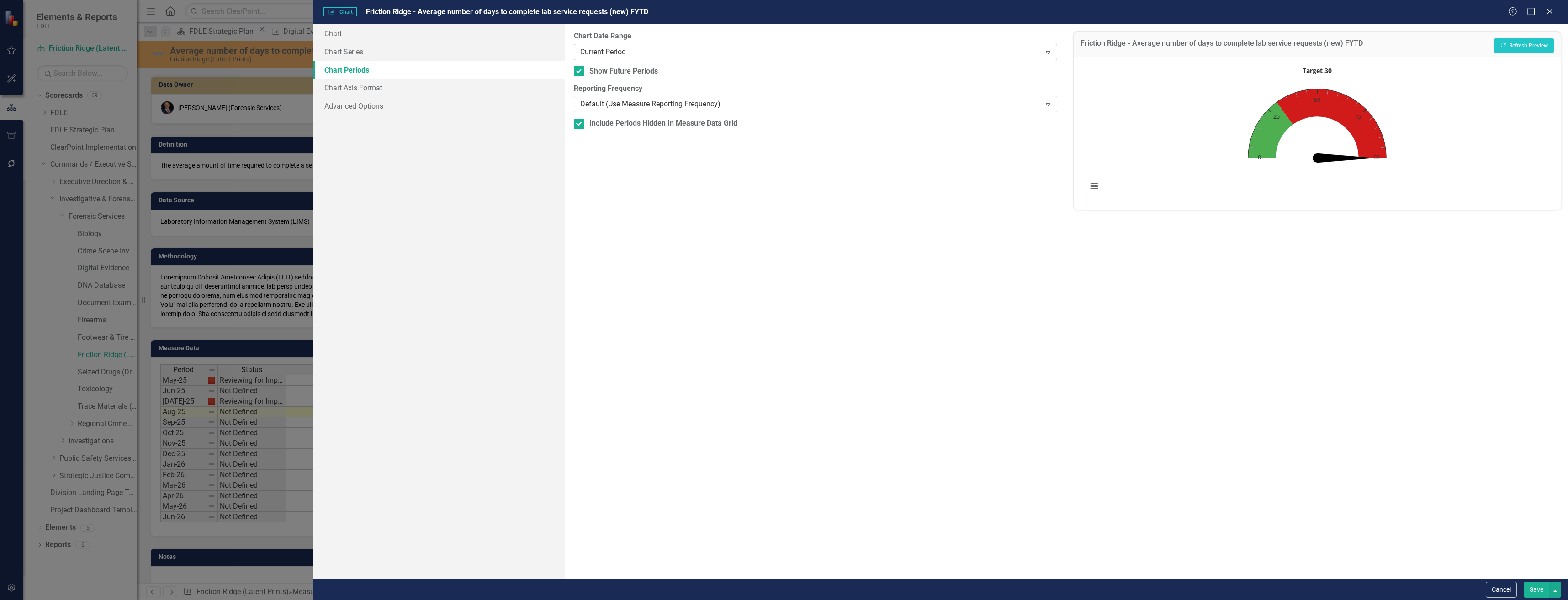
click at [652, 49] on div "Current Period" at bounding box center [811, 52] width 461 height 11
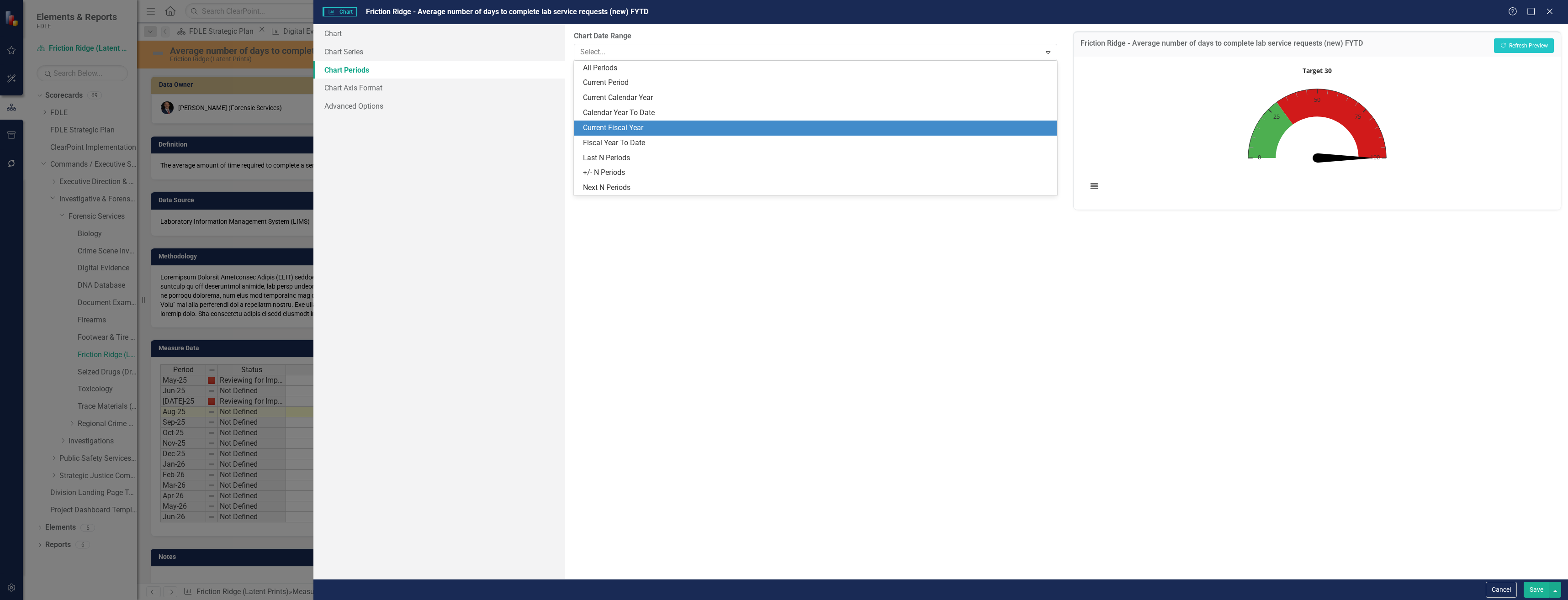
click at [653, 121] on div "Current Fiscal Year" at bounding box center [815, 129] width 483 height 15
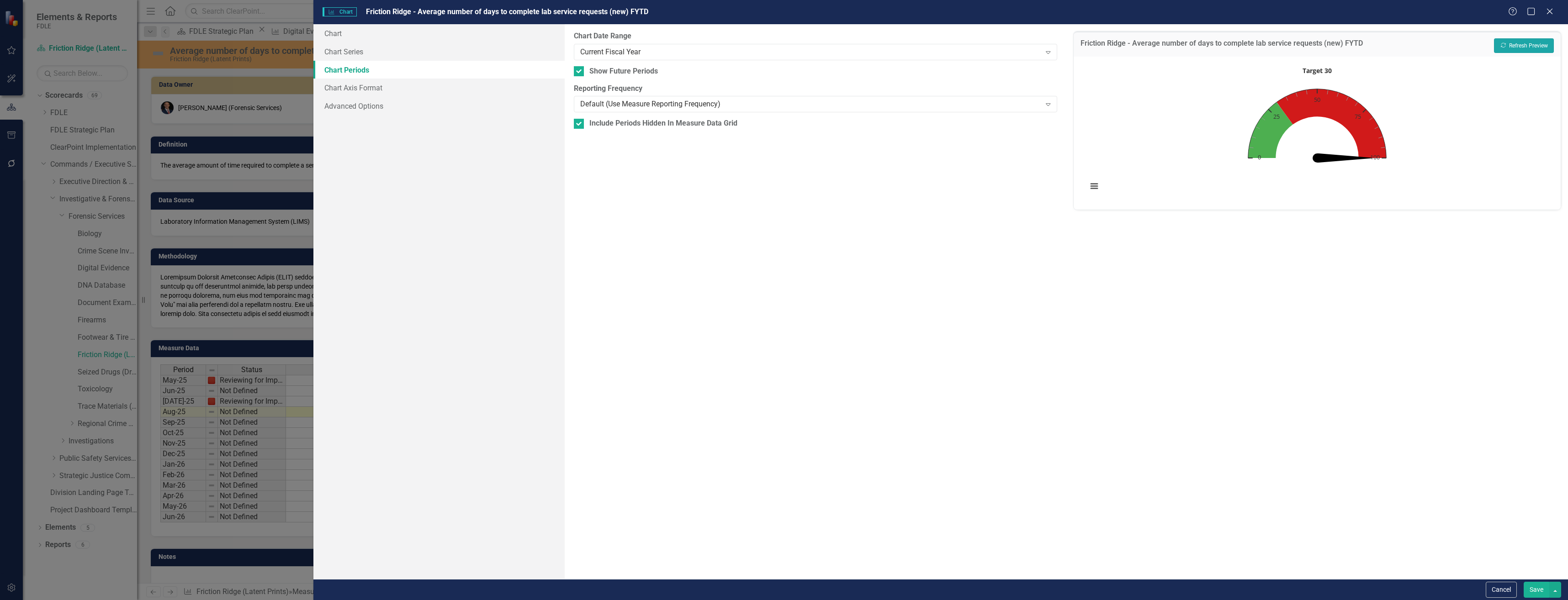
click at [1506, 49] on button "Recalculate Refresh Preview" at bounding box center [1524, 45] width 60 height 14
click at [1544, 589] on button "Save" at bounding box center [1537, 589] width 26 height 16
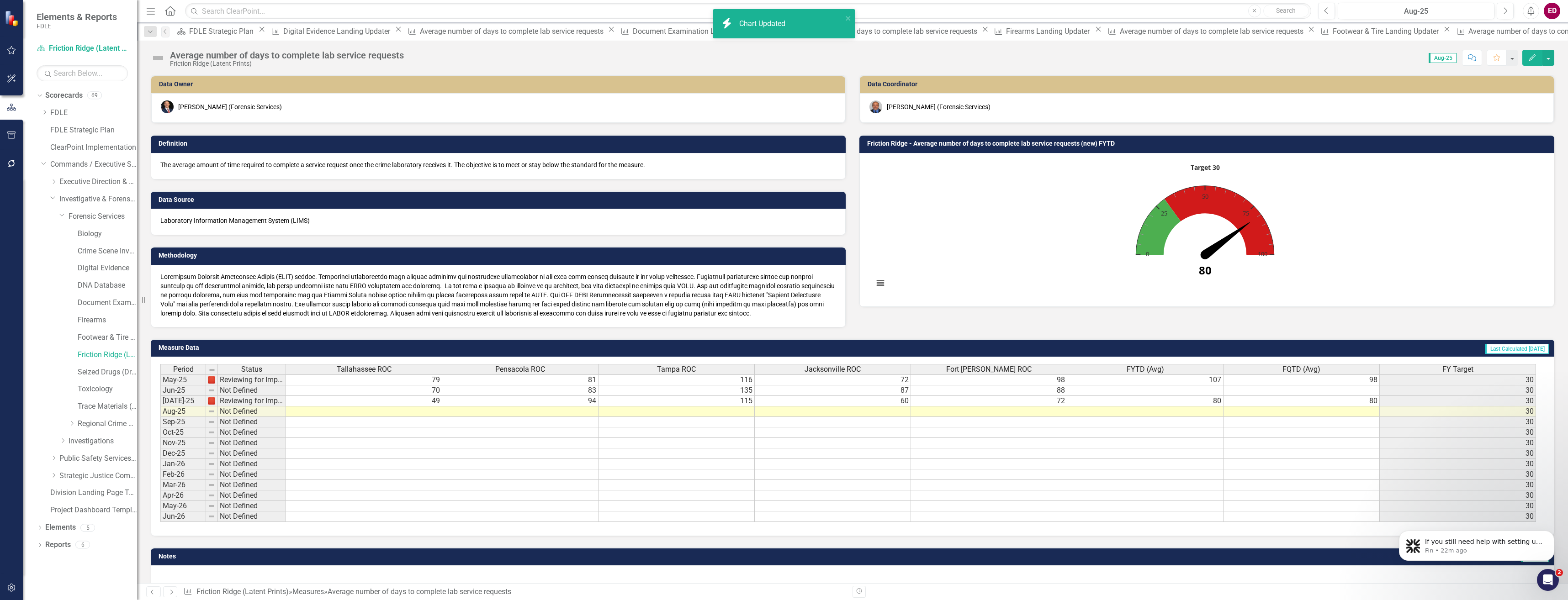
click at [1531, 59] on icon "Edit" at bounding box center [1532, 57] width 8 height 6
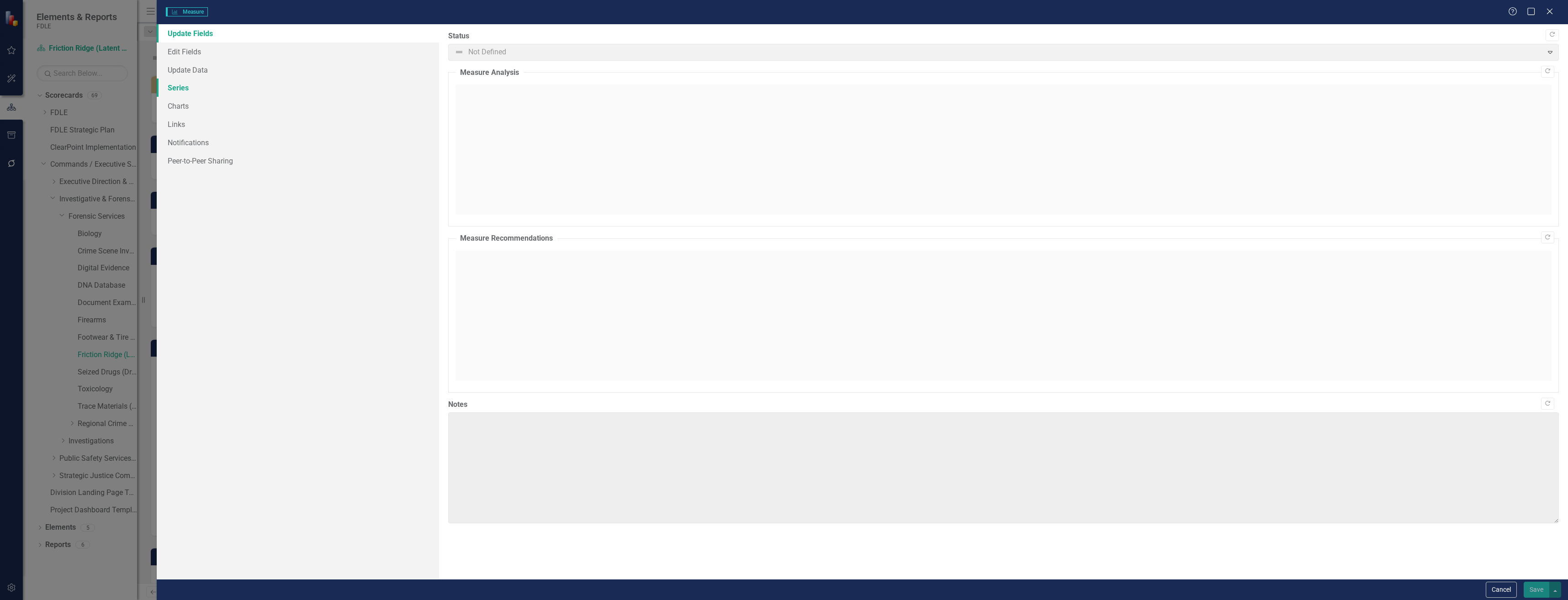
click at [253, 85] on link "Series" at bounding box center [297, 87] width 282 height 18
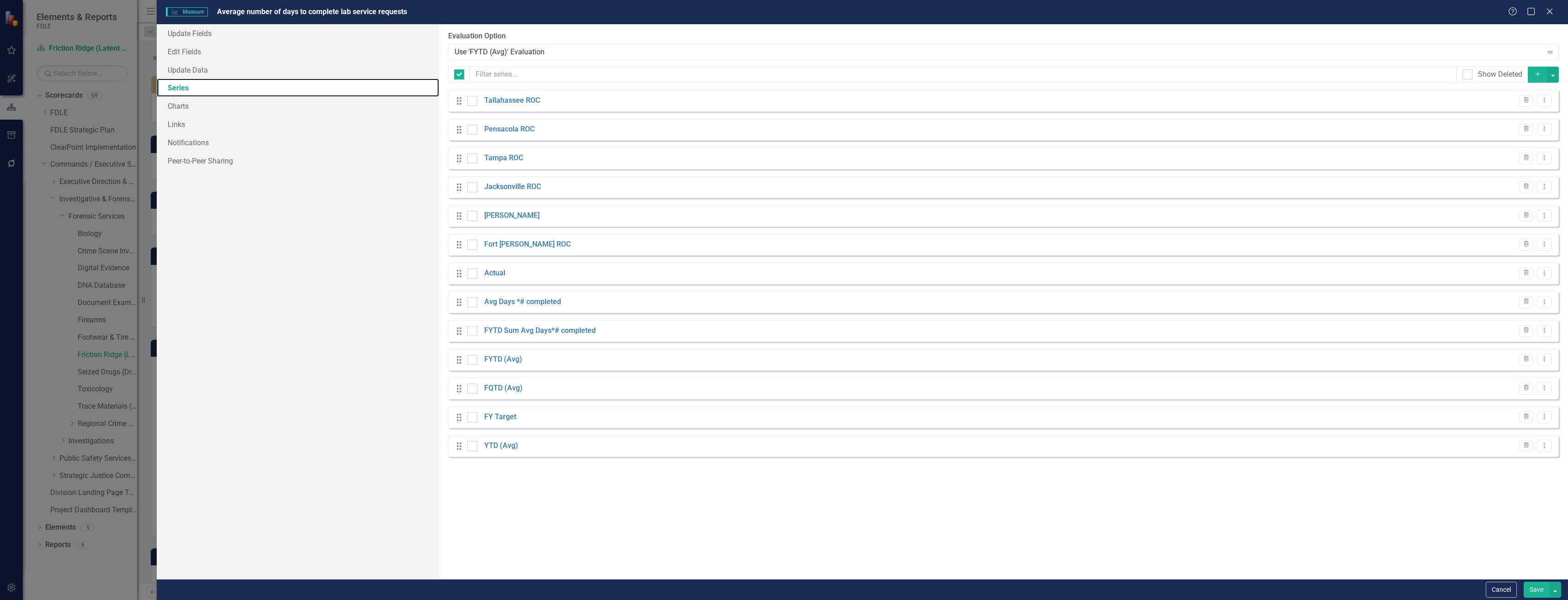
checkbox input "false"
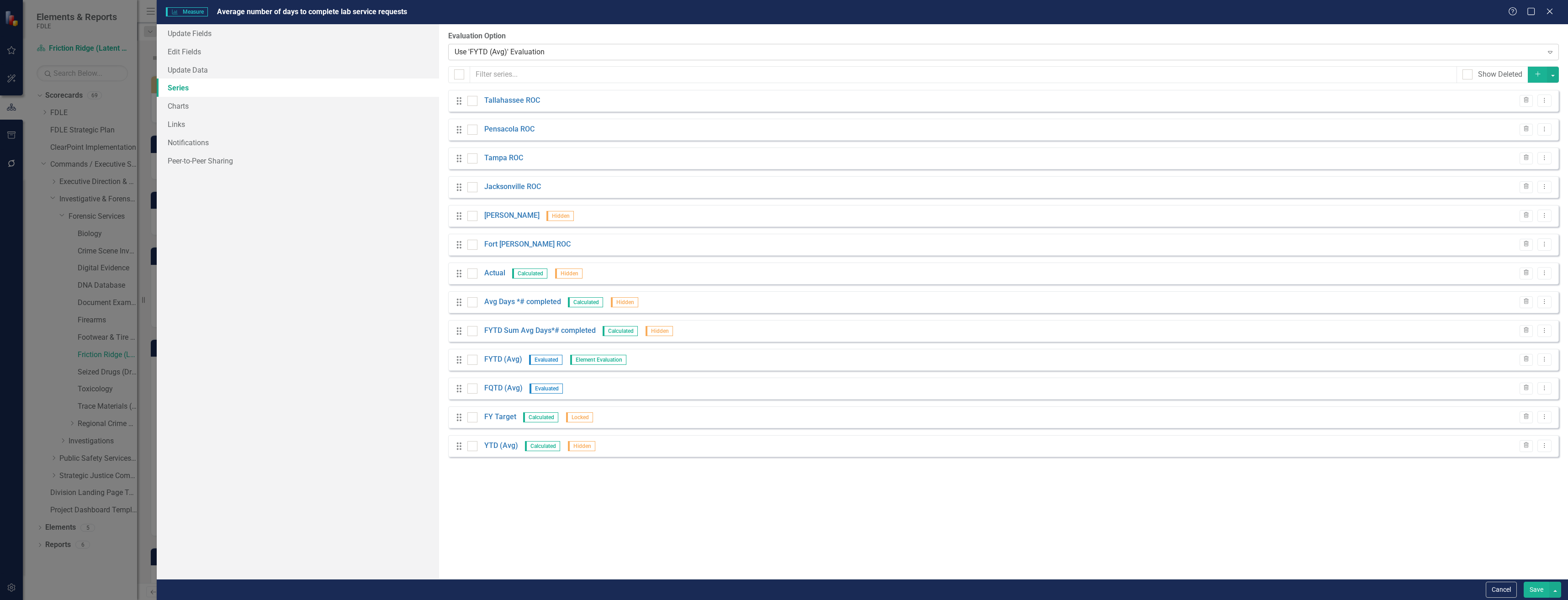
click at [517, 45] on div "Use 'FYTD (Avg)' Evaluation Expand" at bounding box center [1003, 52] width 1111 height 17
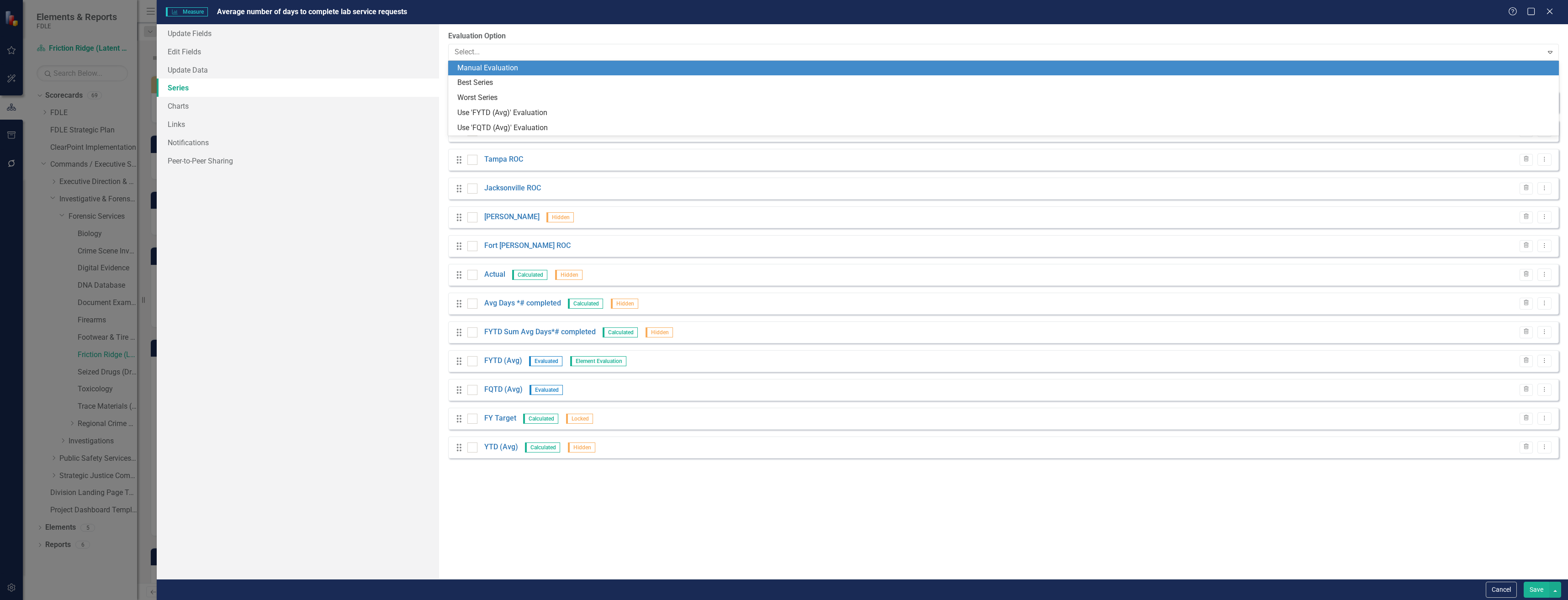
click at [520, 71] on div "Manual Evaluation" at bounding box center [1005, 68] width 1096 height 11
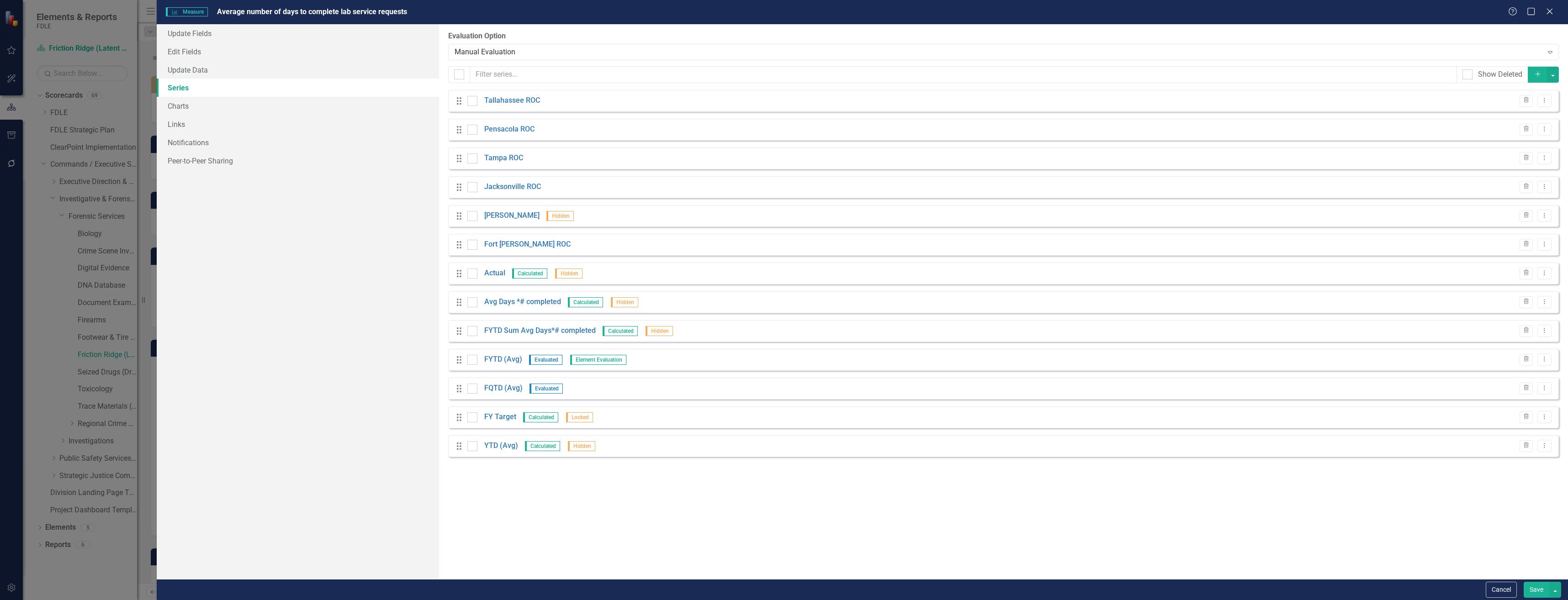
click at [1549, 576] on div "From this page, you can add, edit, delete, or duplicate the measure series for …" at bounding box center [1003, 302] width 1129 height 555
click at [1546, 592] on button "Save" at bounding box center [1537, 589] width 26 height 16
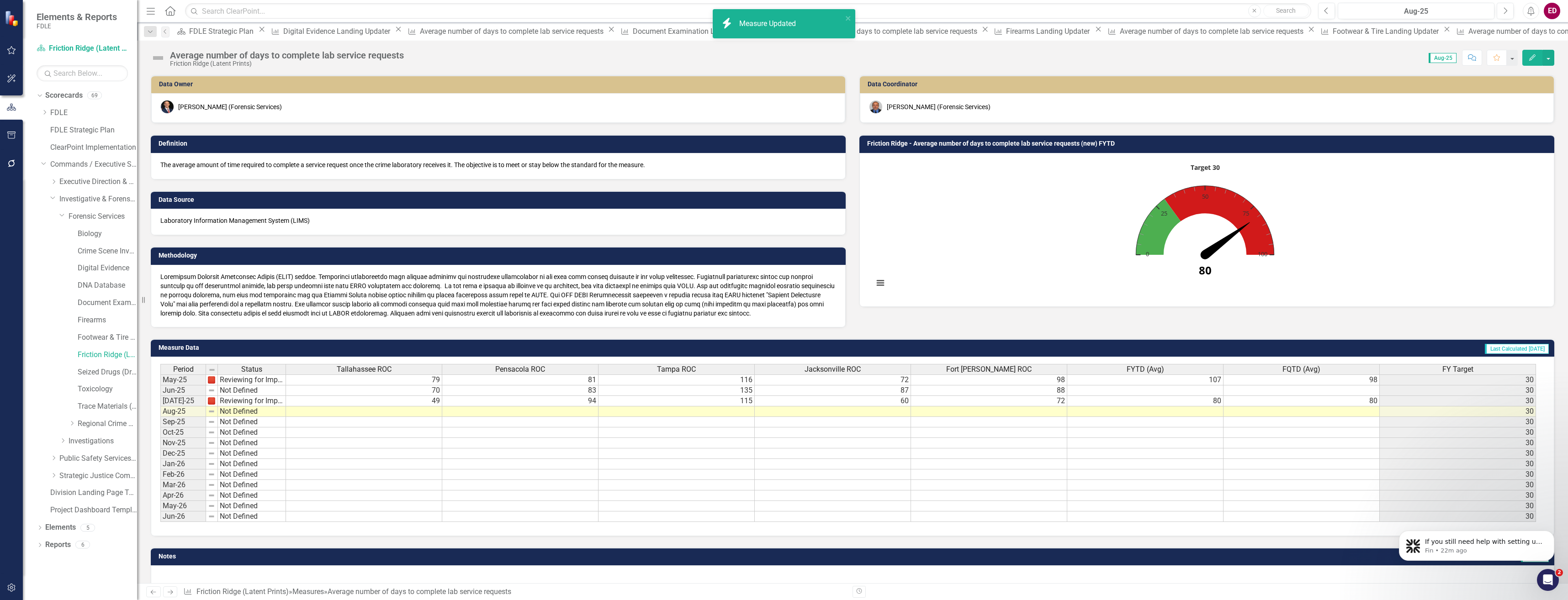
click at [154, 56] on img at bounding box center [157, 58] width 14 height 14
click at [155, 56] on img at bounding box center [157, 58] width 14 height 14
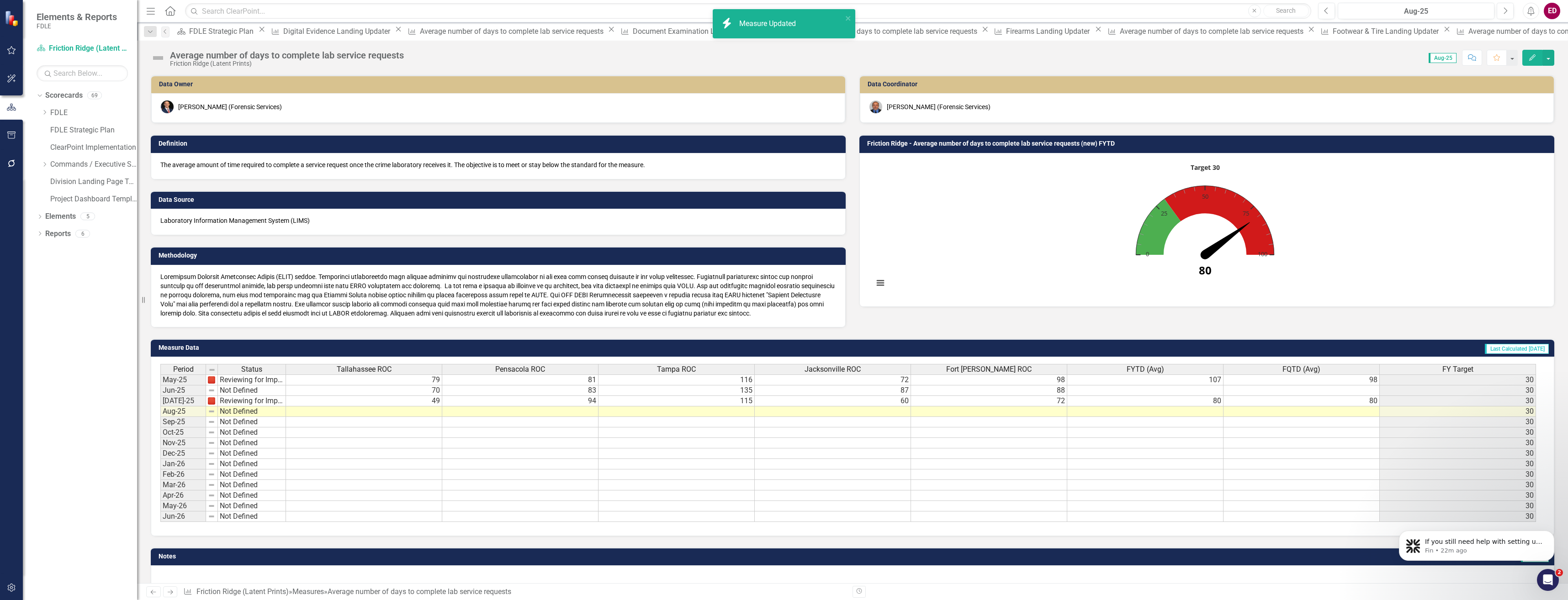
click at [159, 56] on img at bounding box center [157, 58] width 14 height 14
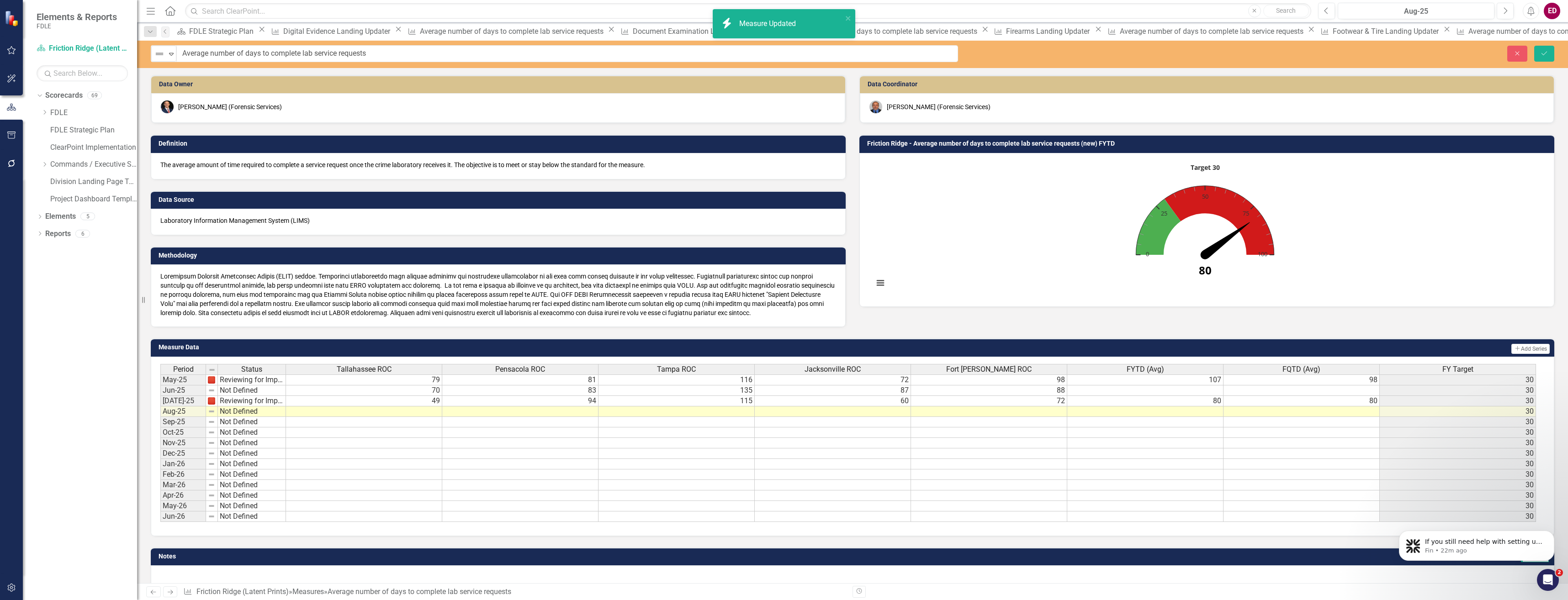
click at [159, 56] on img at bounding box center [159, 54] width 11 height 11
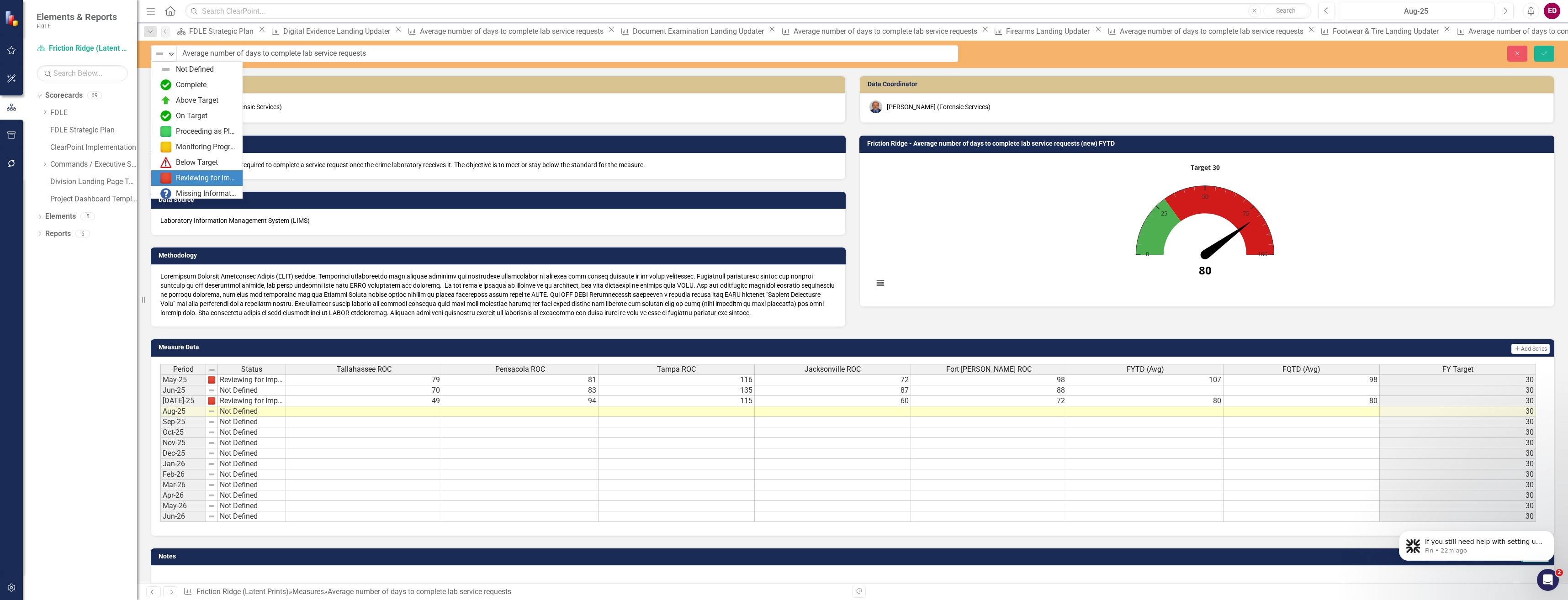
click at [214, 181] on div "Reviewing for Improvement" at bounding box center [206, 179] width 61 height 11
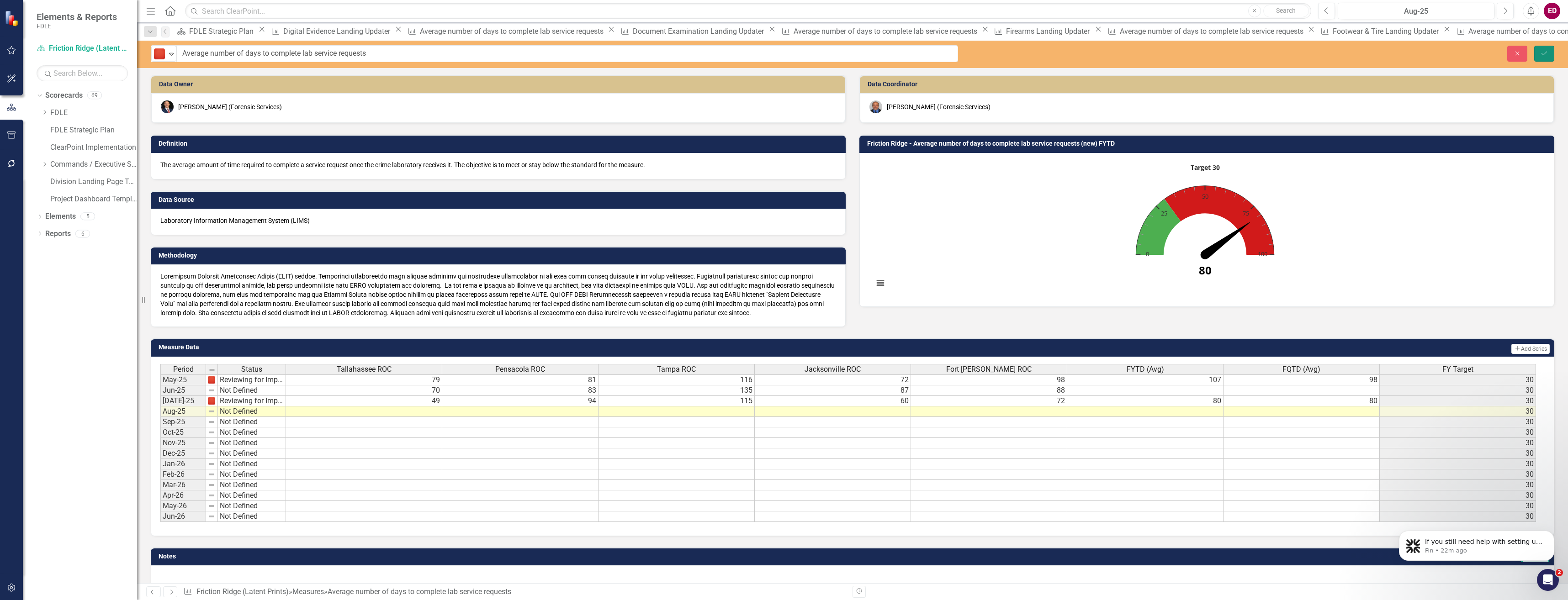
click at [1538, 54] on button "Save" at bounding box center [1544, 53] width 20 height 16
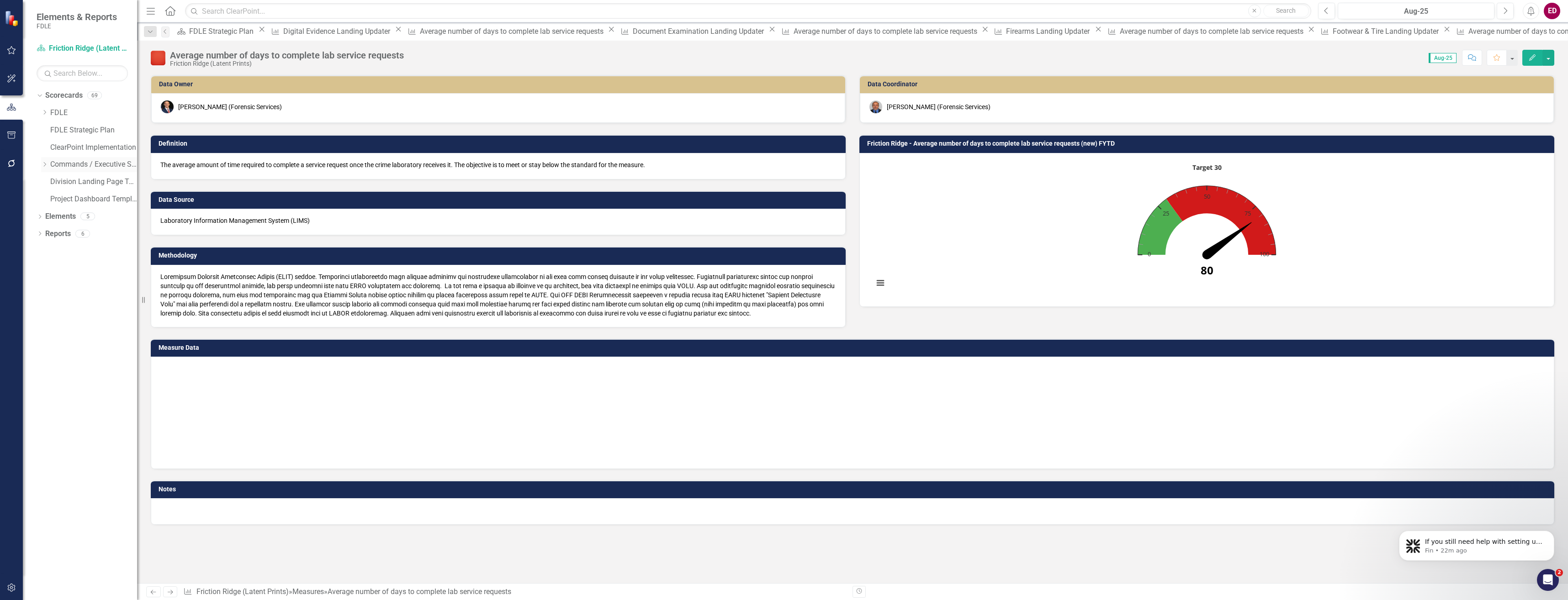
click at [44, 160] on div "Dropdown" at bounding box center [44, 164] width 7 height 8
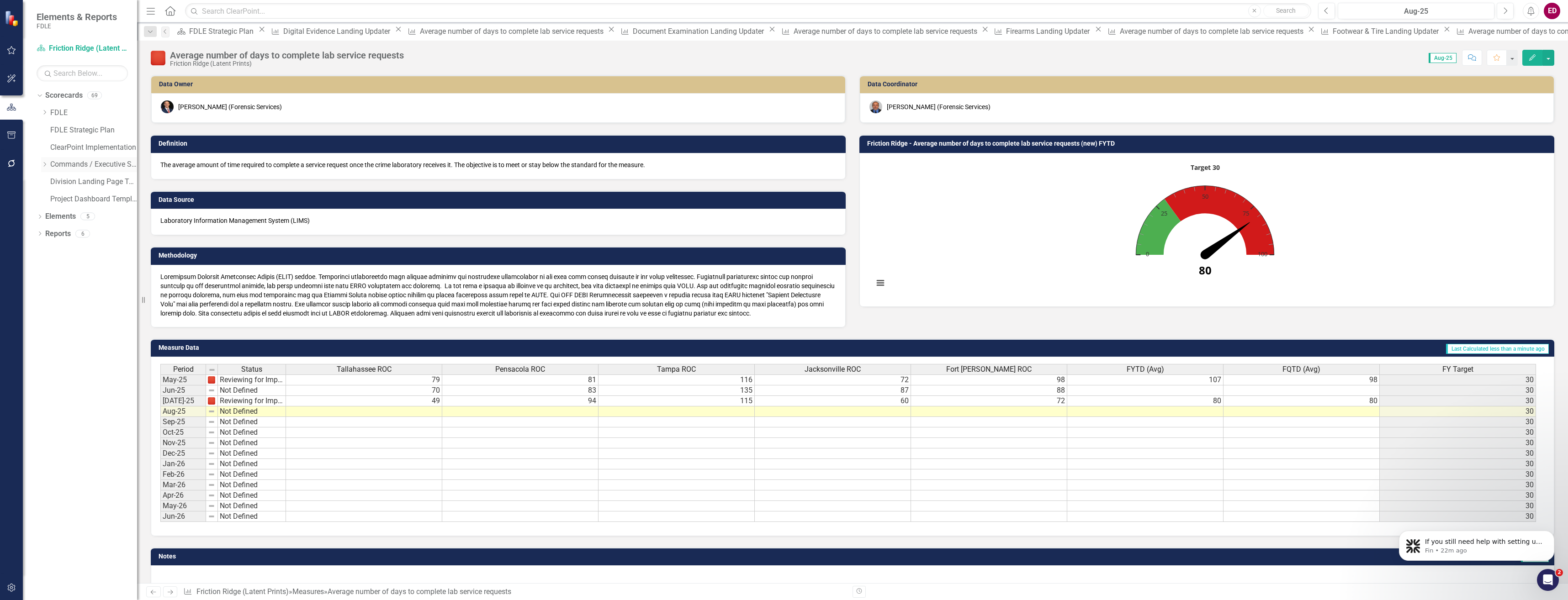
click at [45, 165] on icon at bounding box center [45, 164] width 2 height 5
click at [56, 197] on icon "Dropdown" at bounding box center [53, 198] width 7 height 5
click at [61, 214] on icon "Dropdown" at bounding box center [62, 215] width 7 height 5
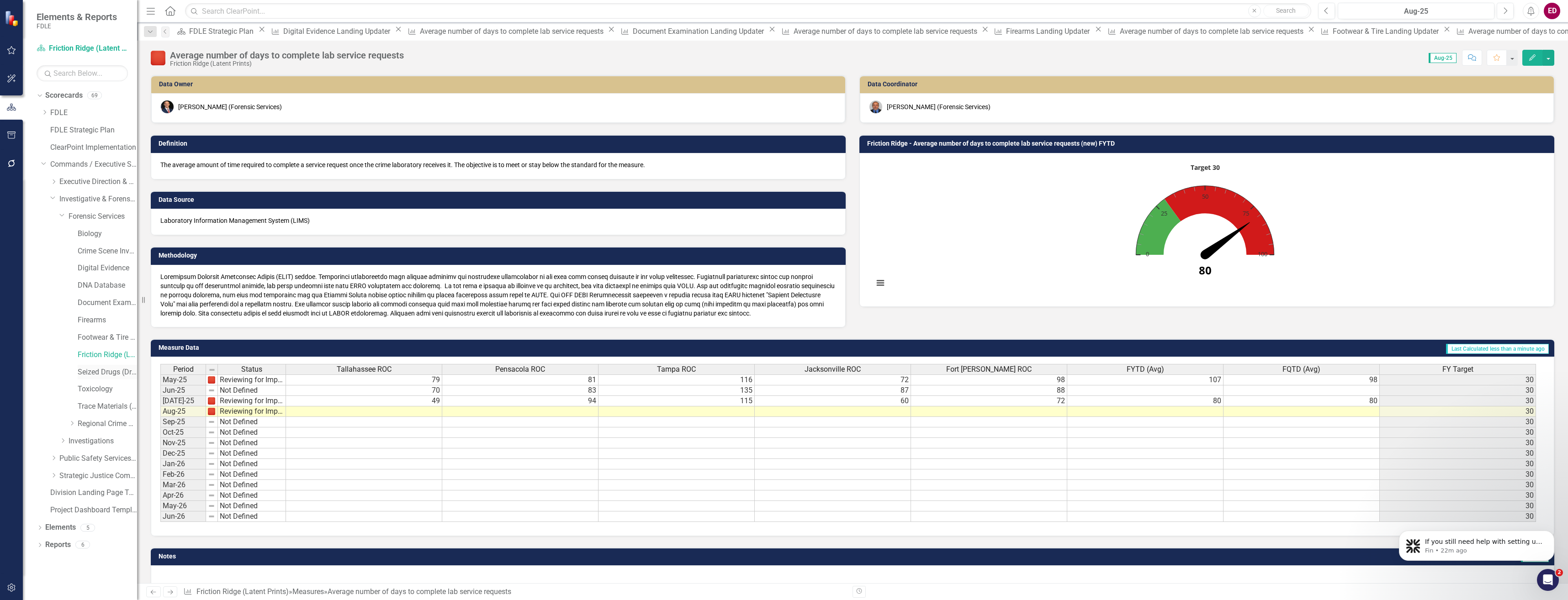
click at [119, 371] on link "Seized Drugs (Drug Chemistry)" at bounding box center [107, 373] width 59 height 11
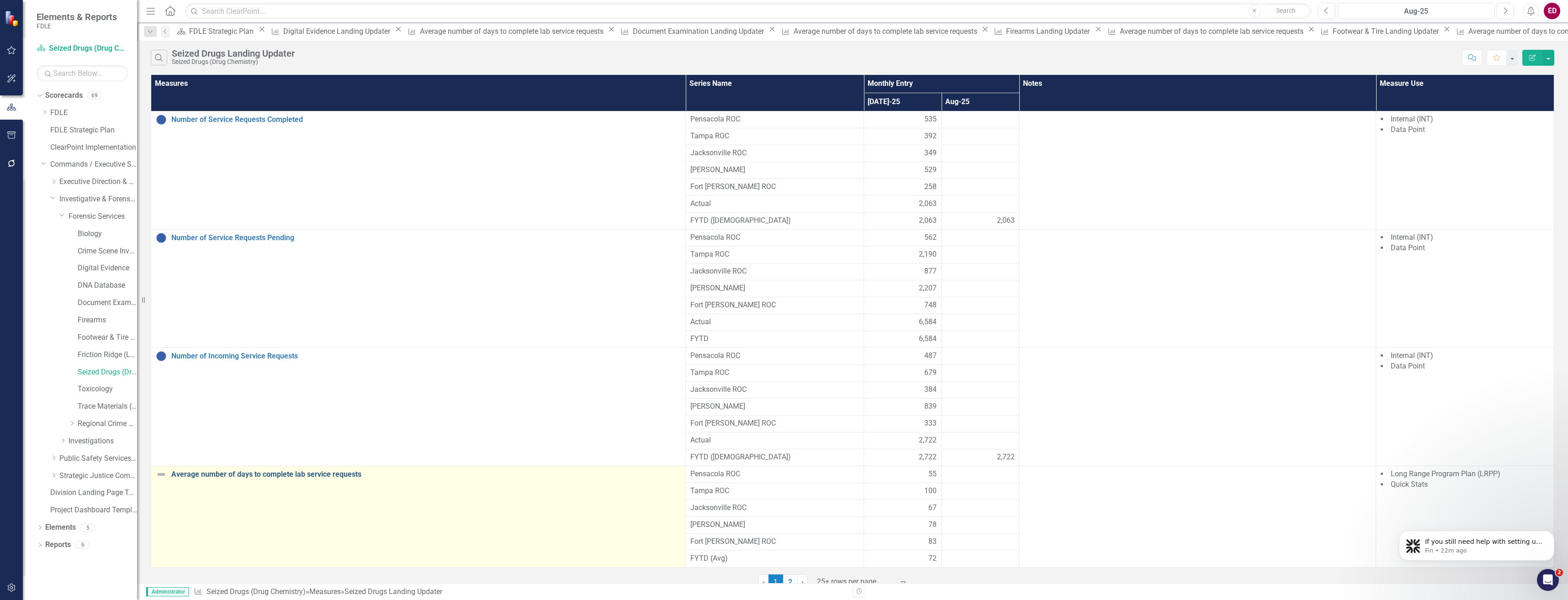
click at [336, 476] on link "Average number of days to complete lab service requests" at bounding box center [426, 474] width 510 height 8
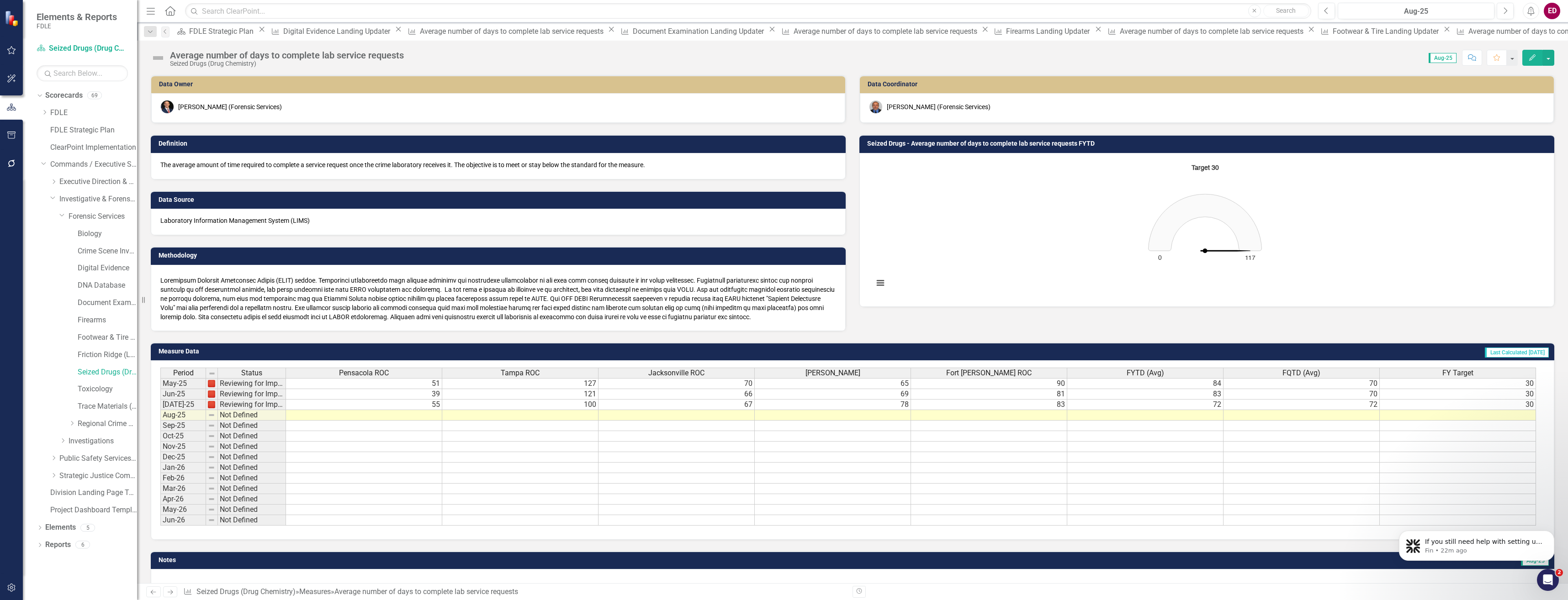
click at [1436, 226] on rect "Interactive chart" at bounding box center [1204, 229] width 672 height 137
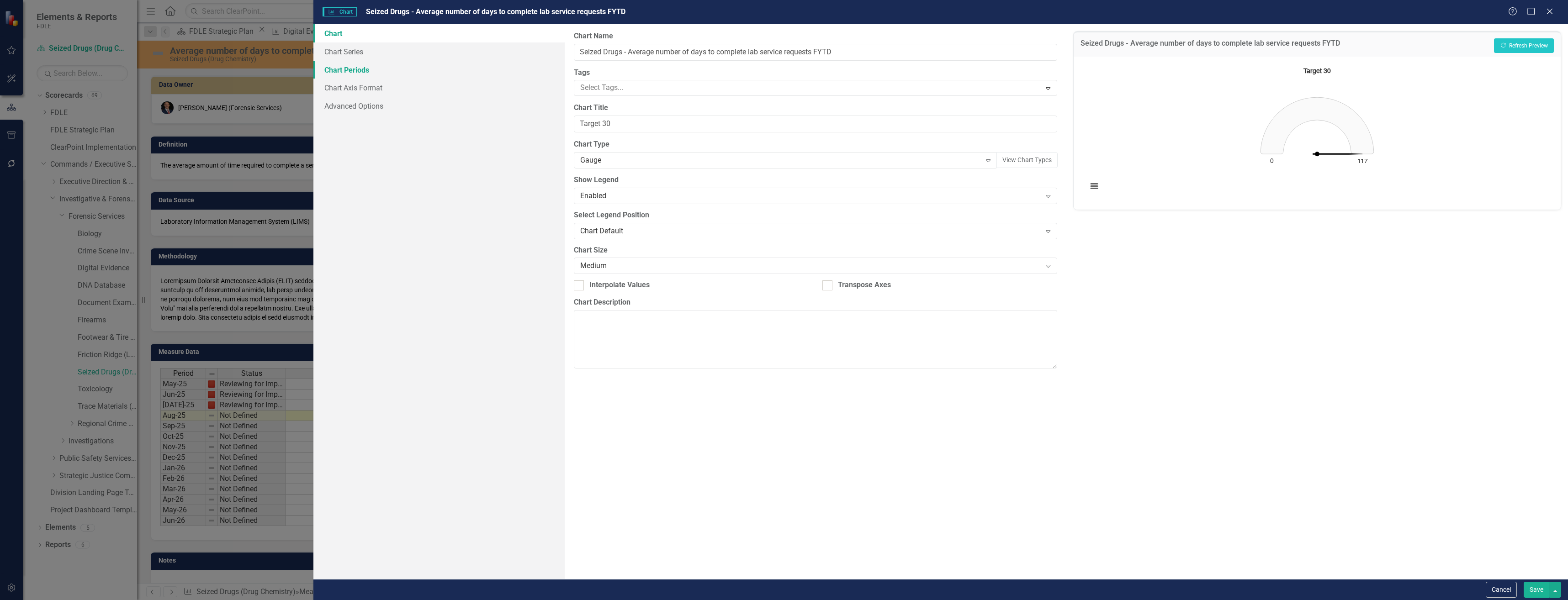
click at [449, 65] on link "Chart Periods" at bounding box center [439, 70] width 251 height 18
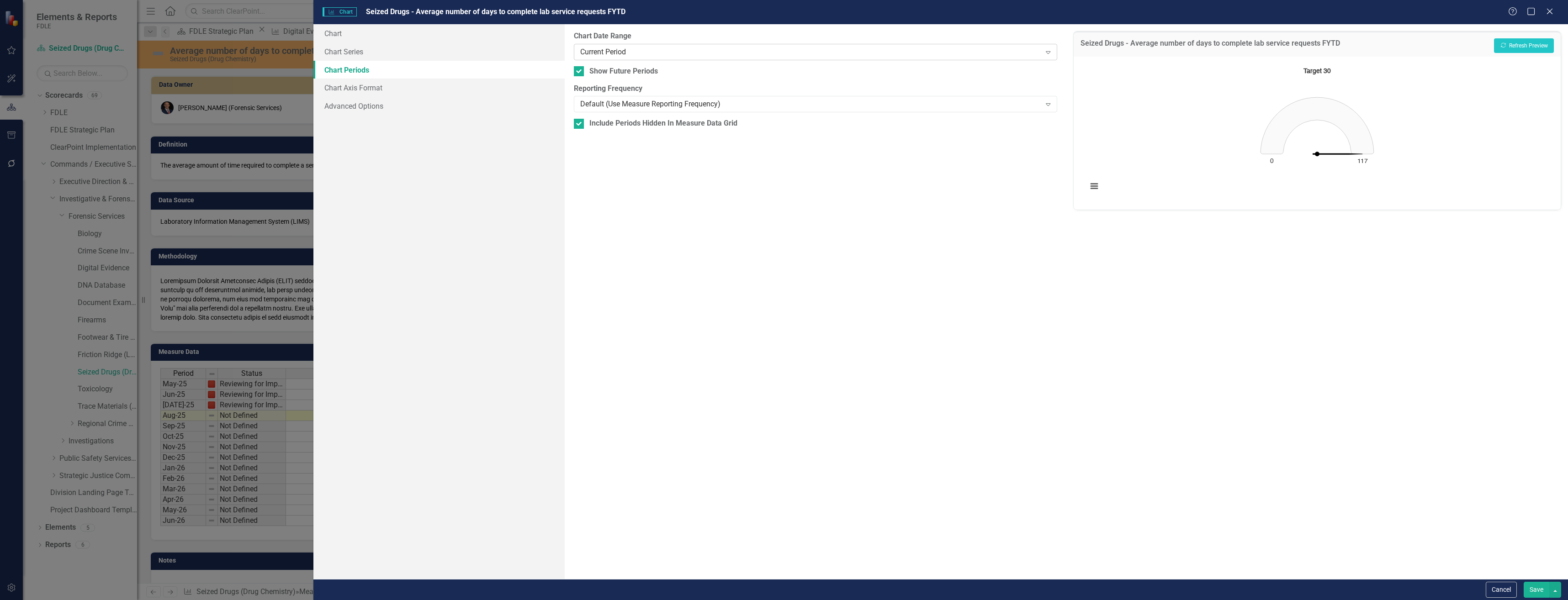
click at [663, 45] on div "Current Period Expand" at bounding box center [815, 52] width 483 height 17
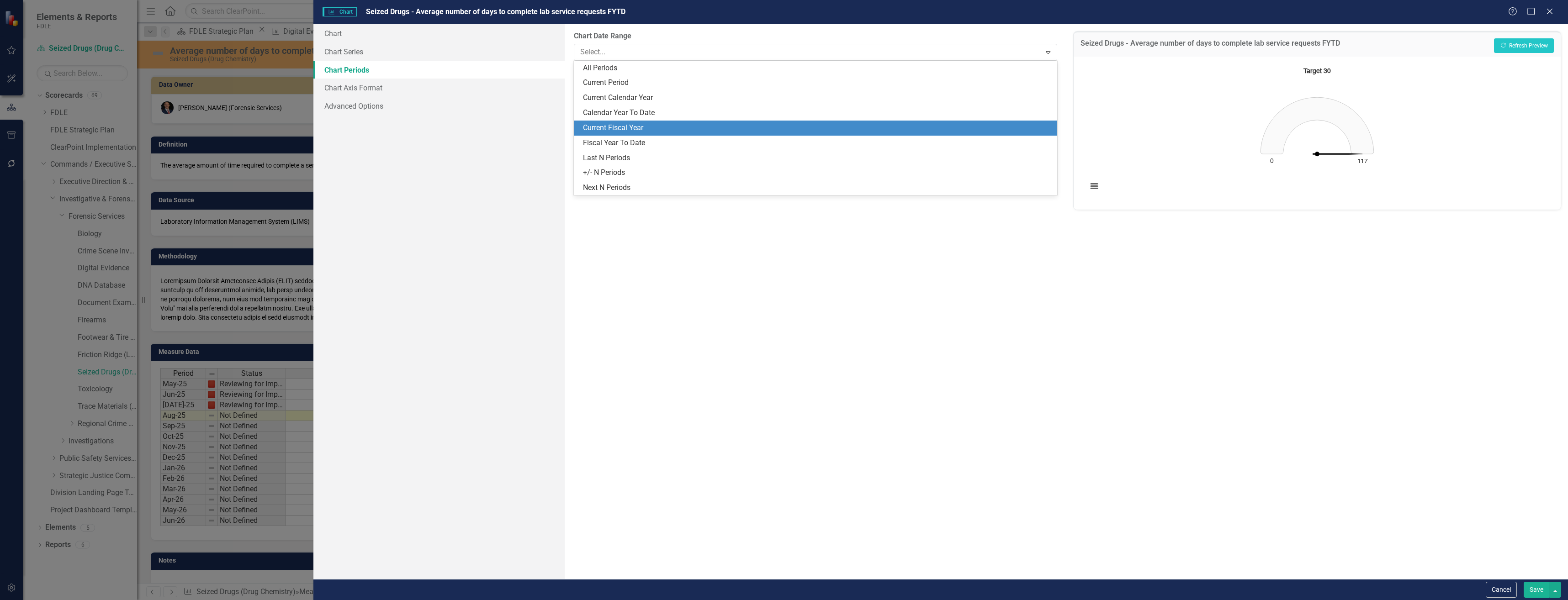
click at [672, 123] on div "Current Fiscal Year" at bounding box center [817, 129] width 469 height 11
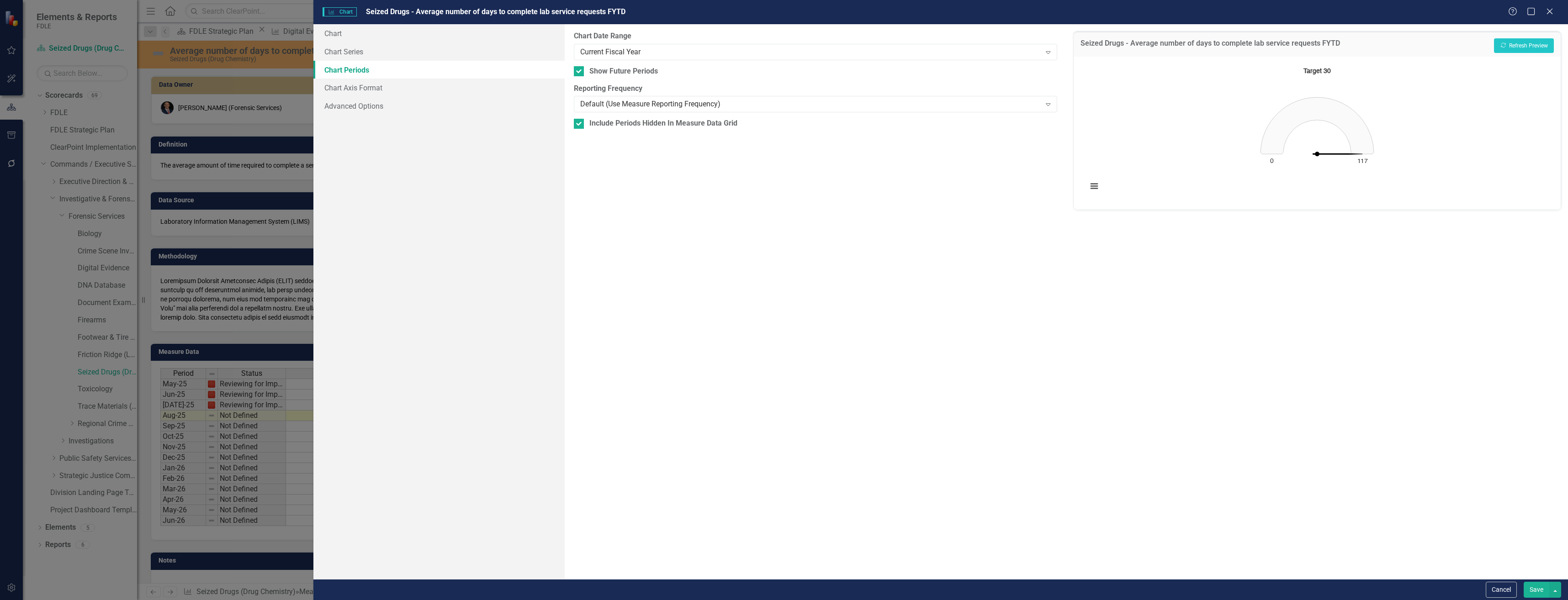
click at [1500, 37] on div "Seized Drugs - Average number of days to complete lab service requests FYTD Rec…" at bounding box center [1317, 43] width 487 height 25
click at [1510, 51] on button "Recalculate Refresh Preview" at bounding box center [1524, 45] width 60 height 14
click at [468, 90] on link "Chart Axis Format" at bounding box center [439, 87] width 251 height 18
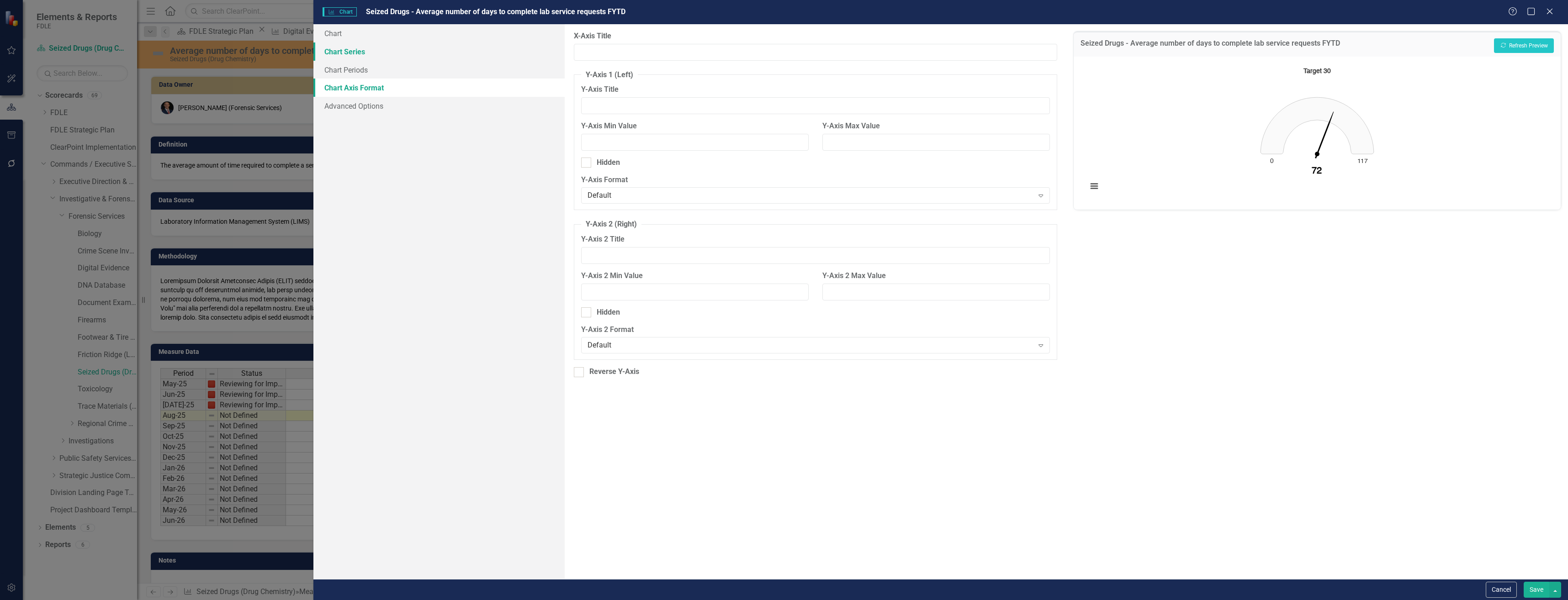
click at [479, 59] on link "Chart Series" at bounding box center [439, 52] width 251 height 18
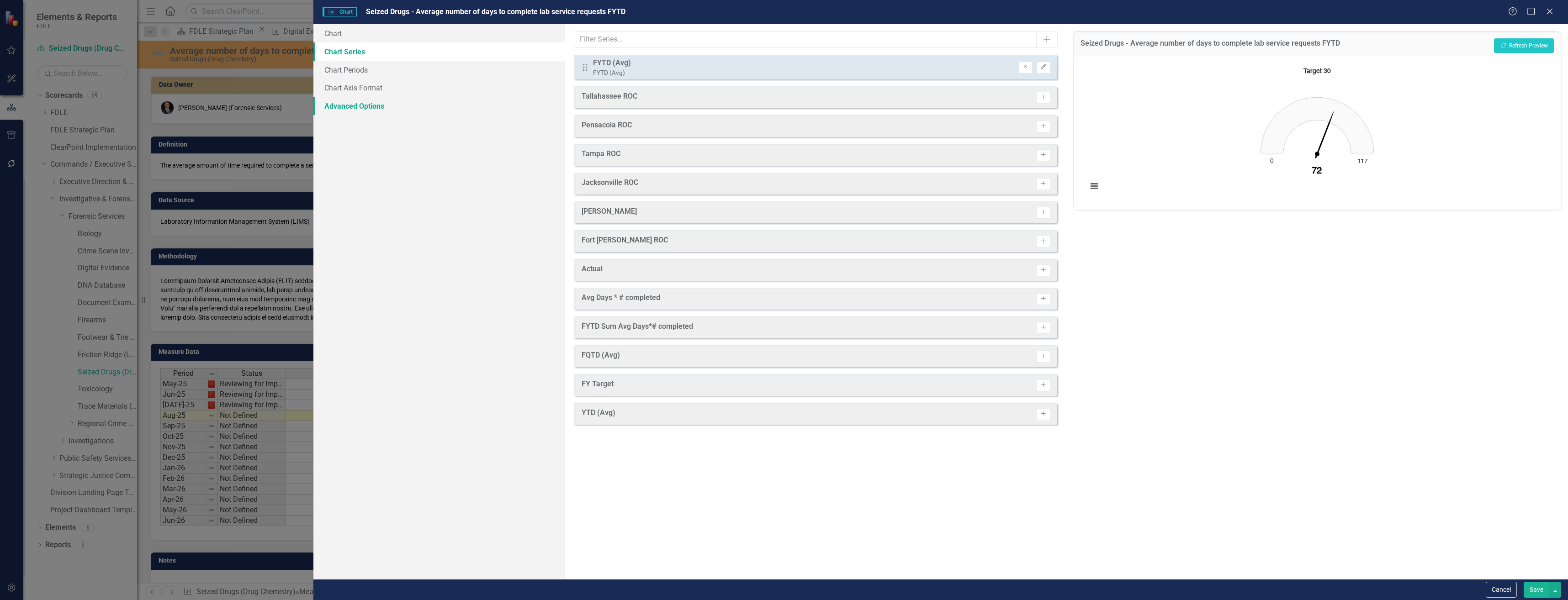
click at [452, 115] on link "Advanced Options" at bounding box center [439, 106] width 251 height 18
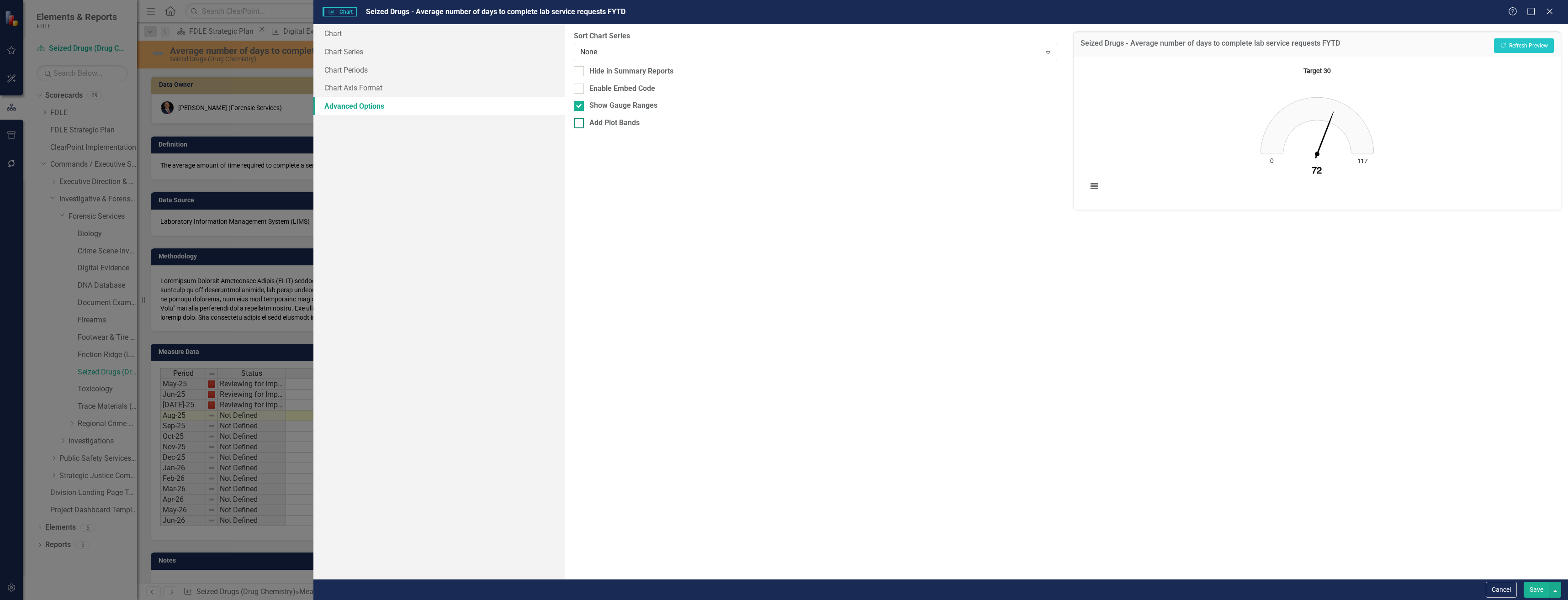
click at [625, 121] on div "Add Plot Bands" at bounding box center [615, 123] width 50 height 11
click at [580, 121] on input "Add Plot Bands" at bounding box center [577, 122] width 6 height 6
checkbox input "true"
click at [1531, 42] on button "Recalculate Refresh Preview" at bounding box center [1524, 45] width 60 height 14
click at [1045, 157] on button "Add Plot Band" at bounding box center [1026, 160] width 48 height 14
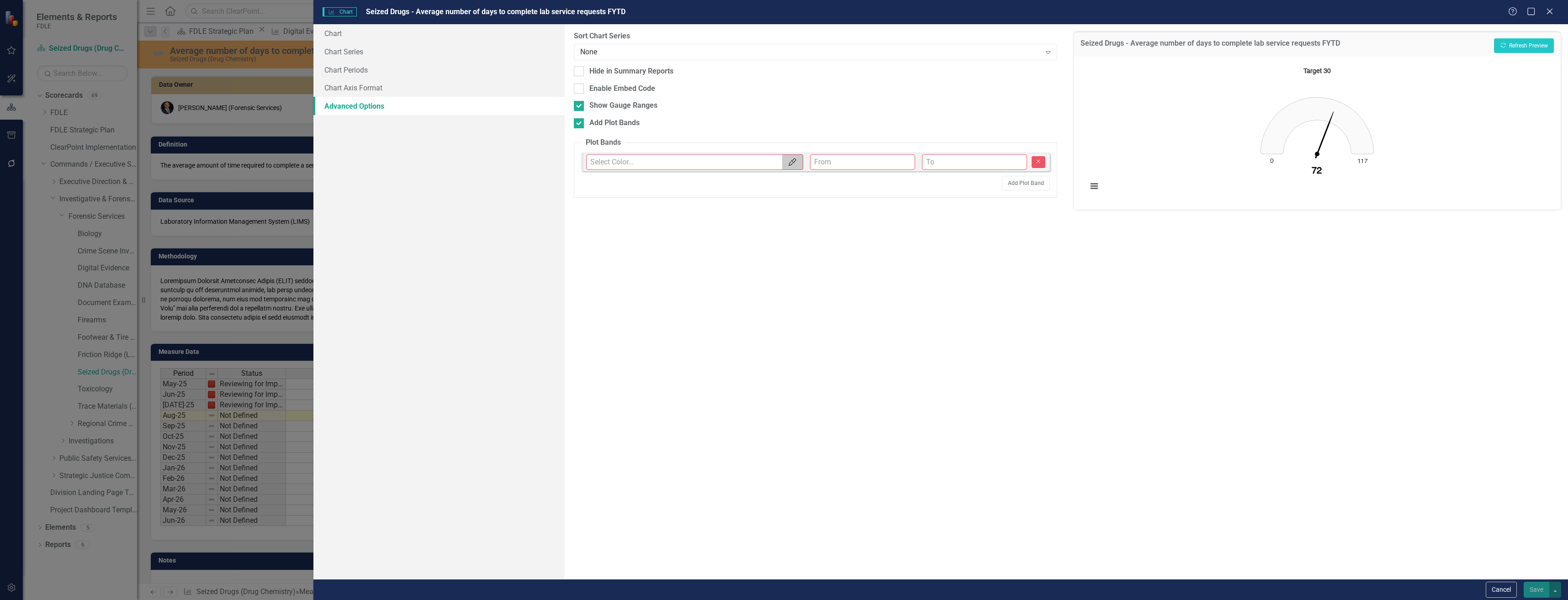
click at [797, 155] on button "Color Picker" at bounding box center [792, 162] width 21 height 15
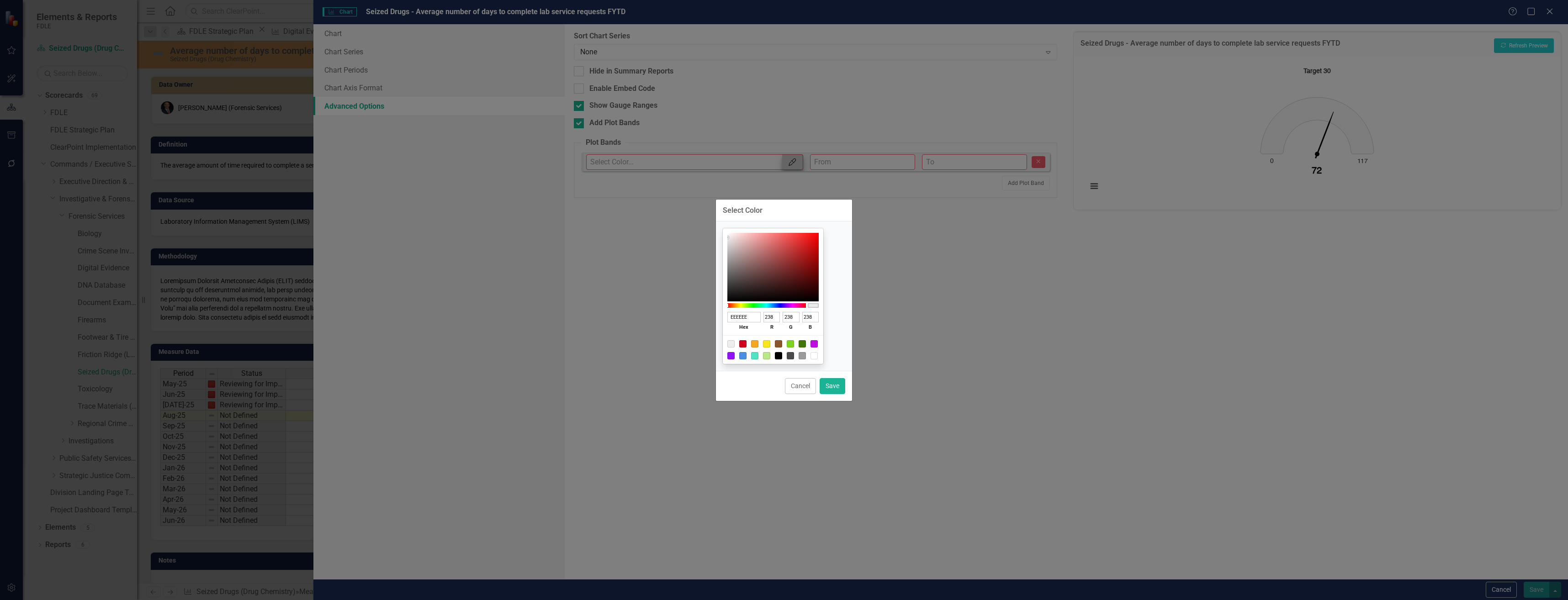
click at [797, 173] on div "Select Color EEEEEE hex 238 r 238 g 238 b 100 a Cancel Save" at bounding box center [784, 300] width 137 height 600
type input "A02E2E"
type input "160"
type input "46"
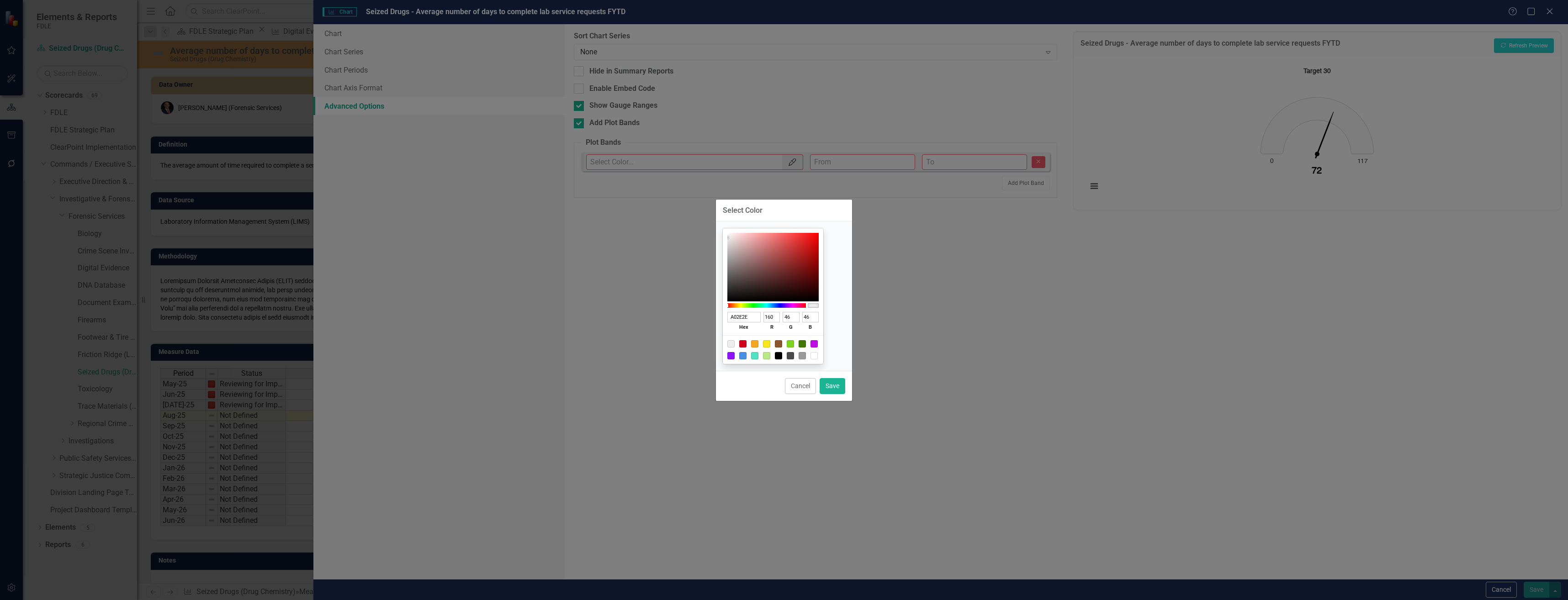
type input "A82F2F"
type input "168"
type input "47"
type input "DA2A2A"
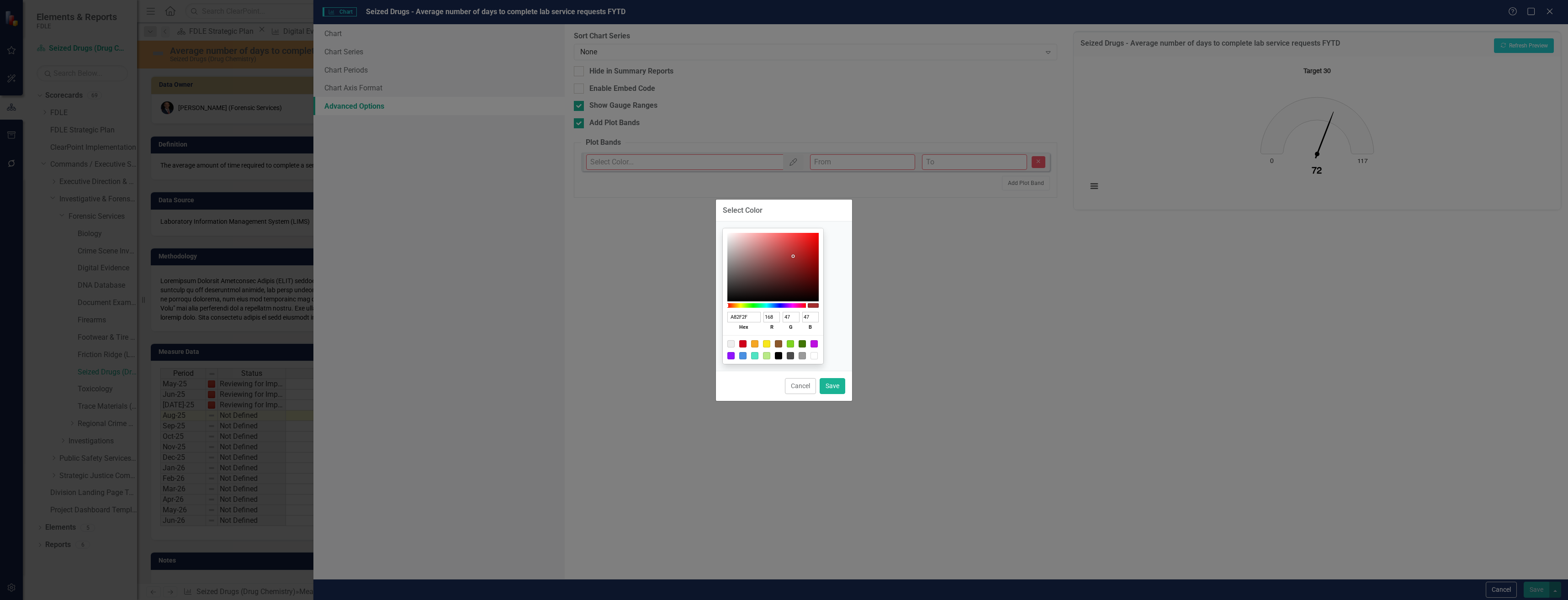
type input "218"
type input "42"
type input "FF1111"
type input "255"
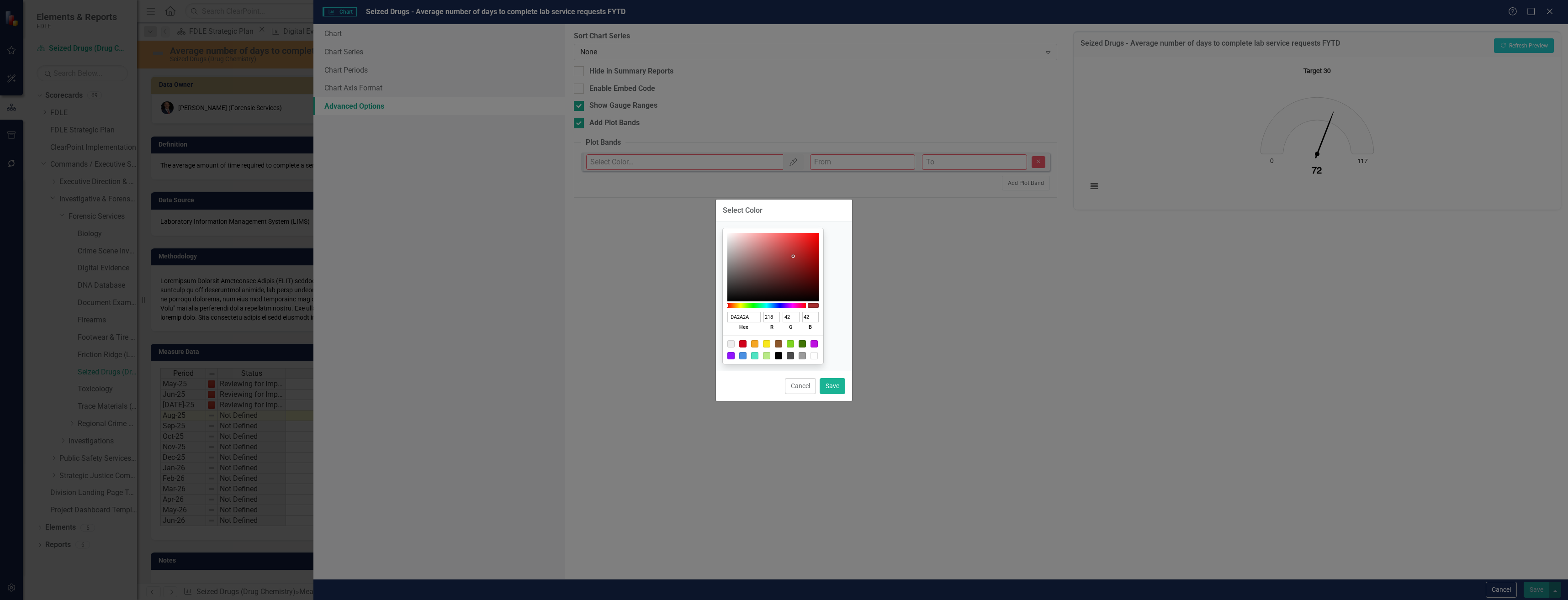
type input "17"
type input "FF0000"
type input "0"
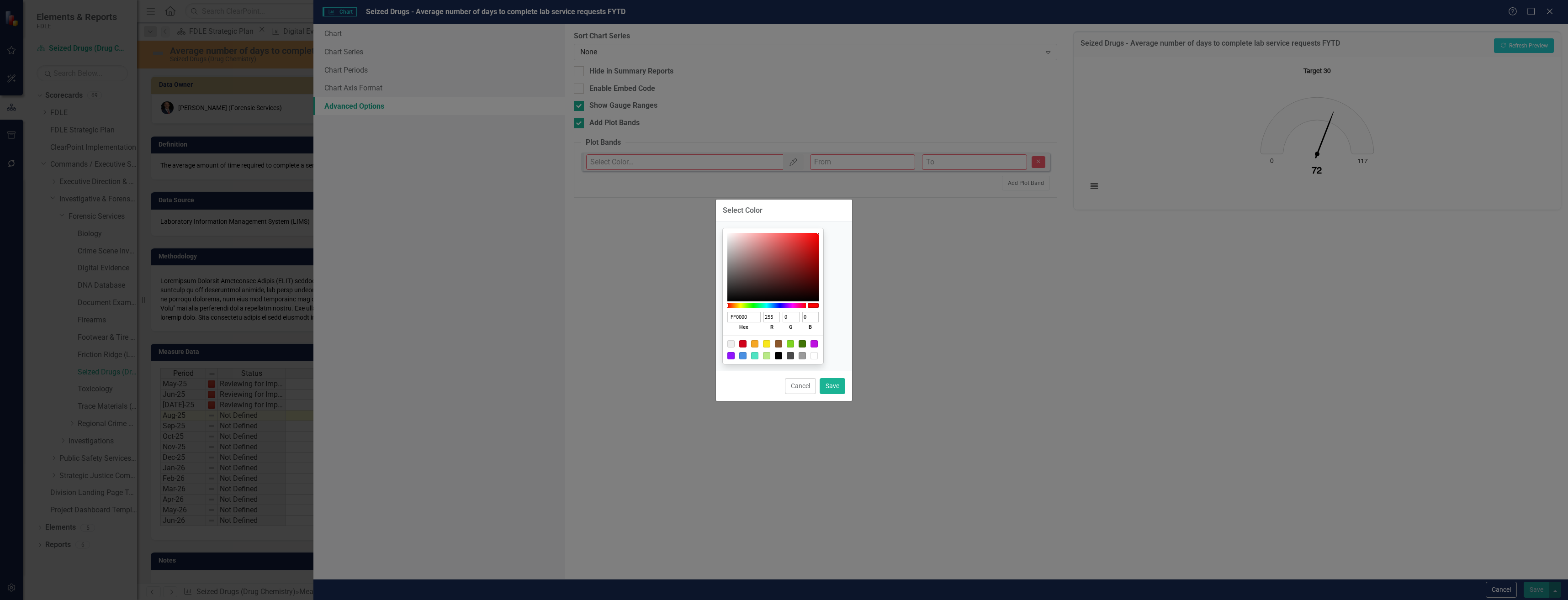
drag, startPoint x: 803, startPoint y: 259, endPoint x: 830, endPoint y: 224, distance: 44.2
click at [830, 224] on div "FF0000 hex 255 r 0 g 0 b 100 a" at bounding box center [784, 296] width 136 height 149
drag, startPoint x: 800, startPoint y: 381, endPoint x: 903, endPoint y: 290, distance: 137.4
click at [800, 380] on button "Cancel" at bounding box center [800, 386] width 31 height 16
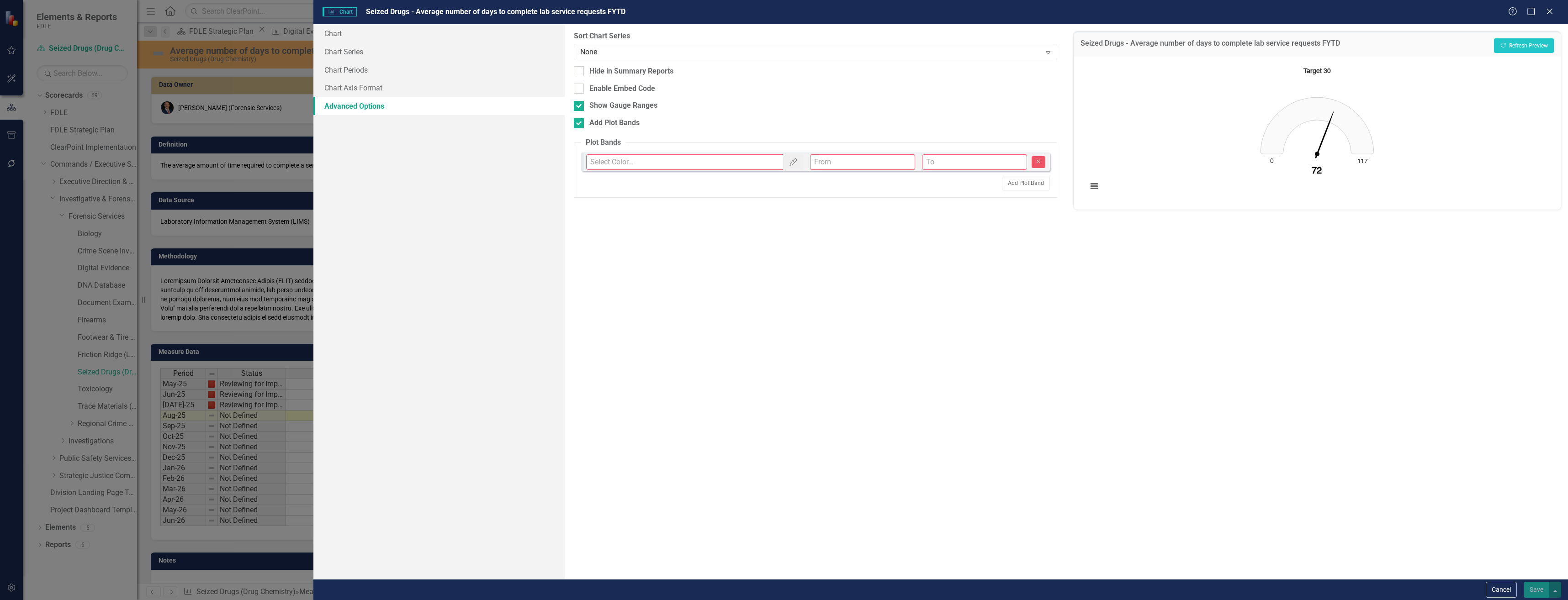
click at [885, 157] on input "number" at bounding box center [863, 162] width 105 height 15
type input "0"
type input "30"
click at [1088, 180] on button "View chart menu, Target 30" at bounding box center [1094, 186] width 13 height 13
click at [1438, 185] on rect "Interactive chart" at bounding box center [1317, 132] width 469 height 137
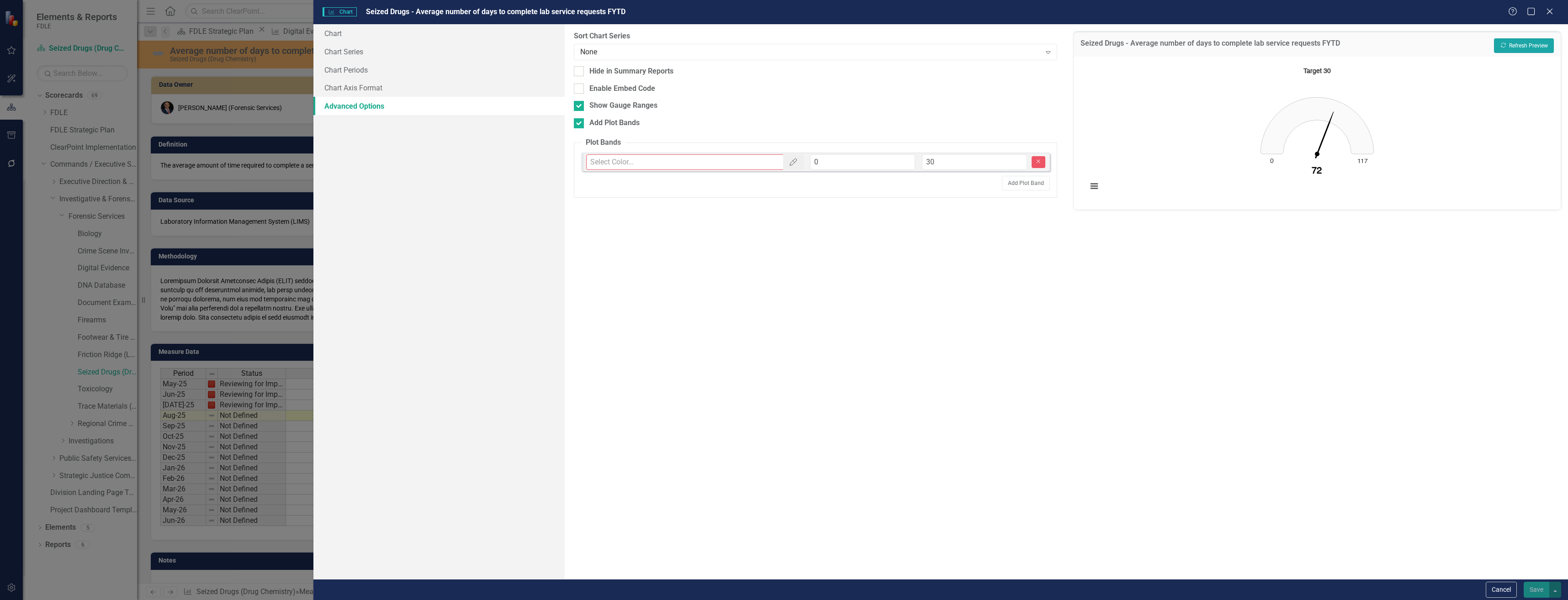
click at [1512, 51] on button "Recalculate Refresh Preview" at bounding box center [1524, 45] width 60 height 14
click at [1097, 187] on button "View chart menu, Target 30" at bounding box center [1094, 186] width 13 height 13
click at [1531, 44] on button "Recalculate Refresh Preview" at bounding box center [1524, 45] width 60 height 14
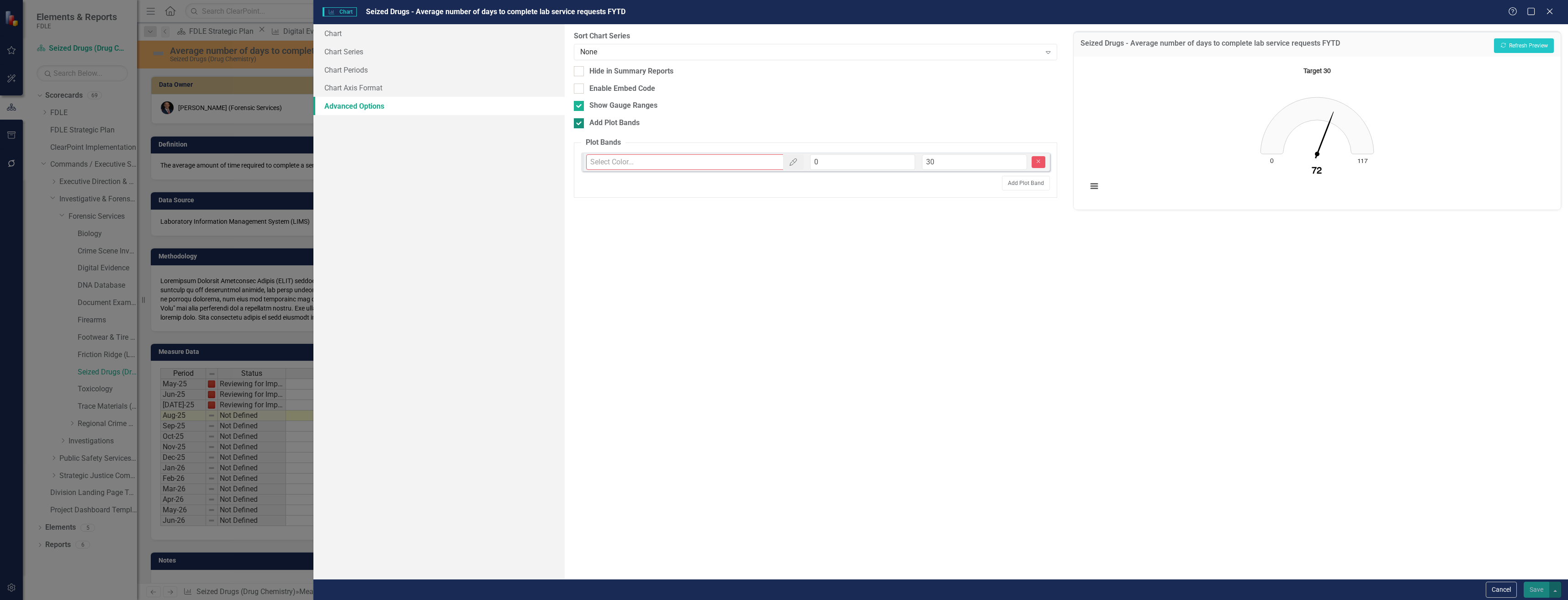
click at [584, 124] on div "Add Plot Bands" at bounding box center [815, 123] width 483 height 11
click at [580, 124] on input "Add Plot Bands" at bounding box center [577, 122] width 6 height 6
checkbox input "false"
click at [598, 110] on div "Show Gauge Ranges" at bounding box center [623, 106] width 68 height 11
click at [580, 107] on input "Show Gauge Ranges" at bounding box center [577, 104] width 6 height 6
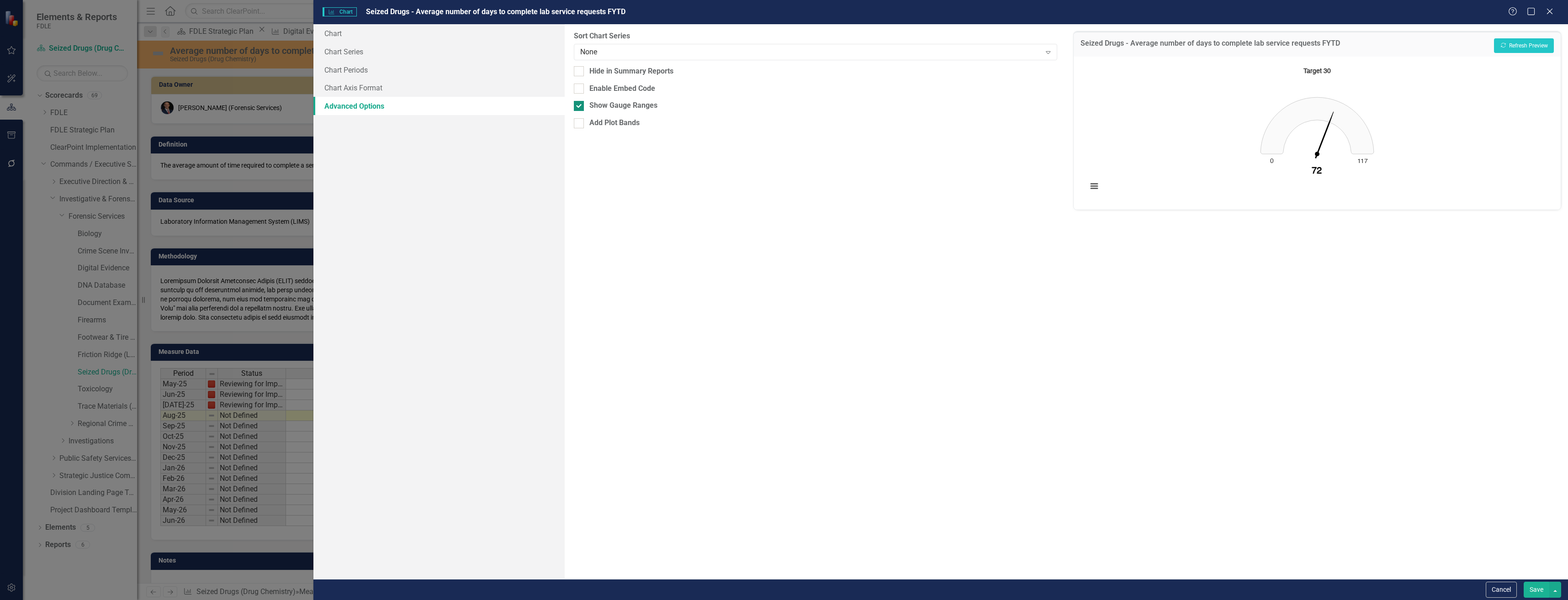
checkbox input "false"
click at [1503, 46] on icon "Recalculate" at bounding box center [1503, 45] width 7 height 5
click at [677, 60] on div "None Expand" at bounding box center [815, 52] width 483 height 17
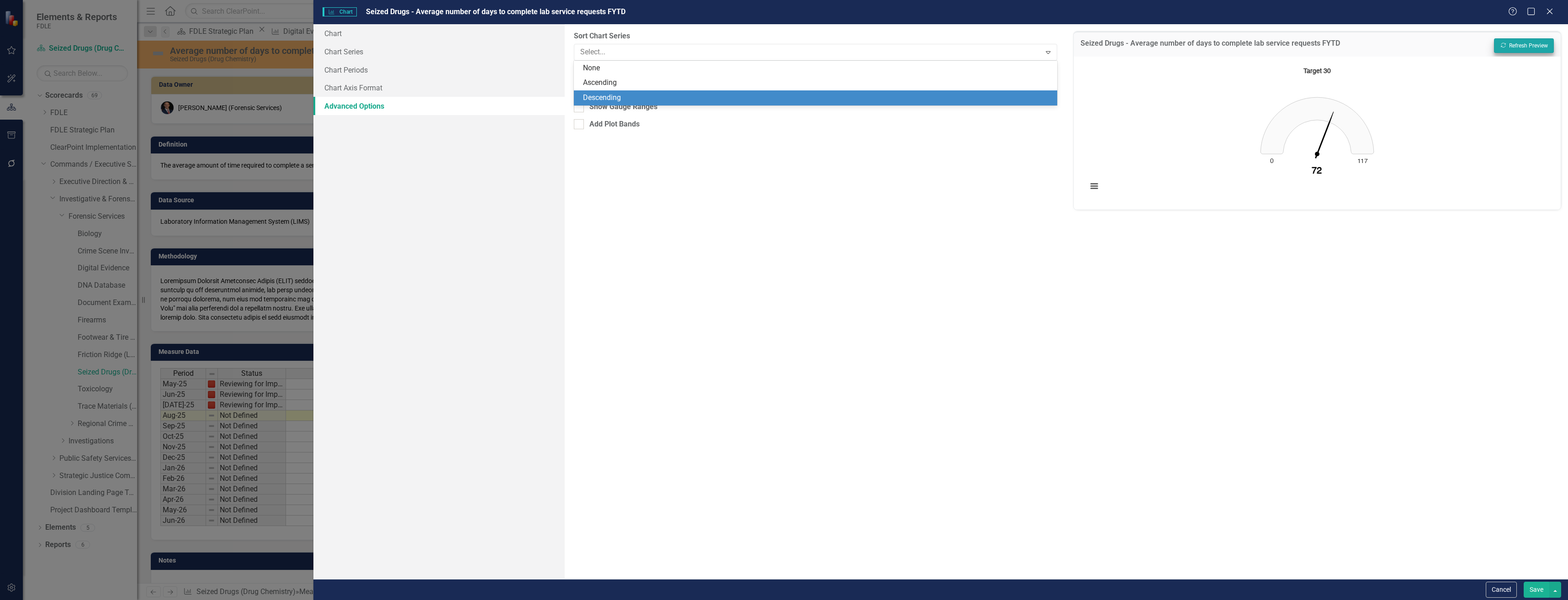
click at [683, 93] on div "Descending" at bounding box center [817, 98] width 469 height 11
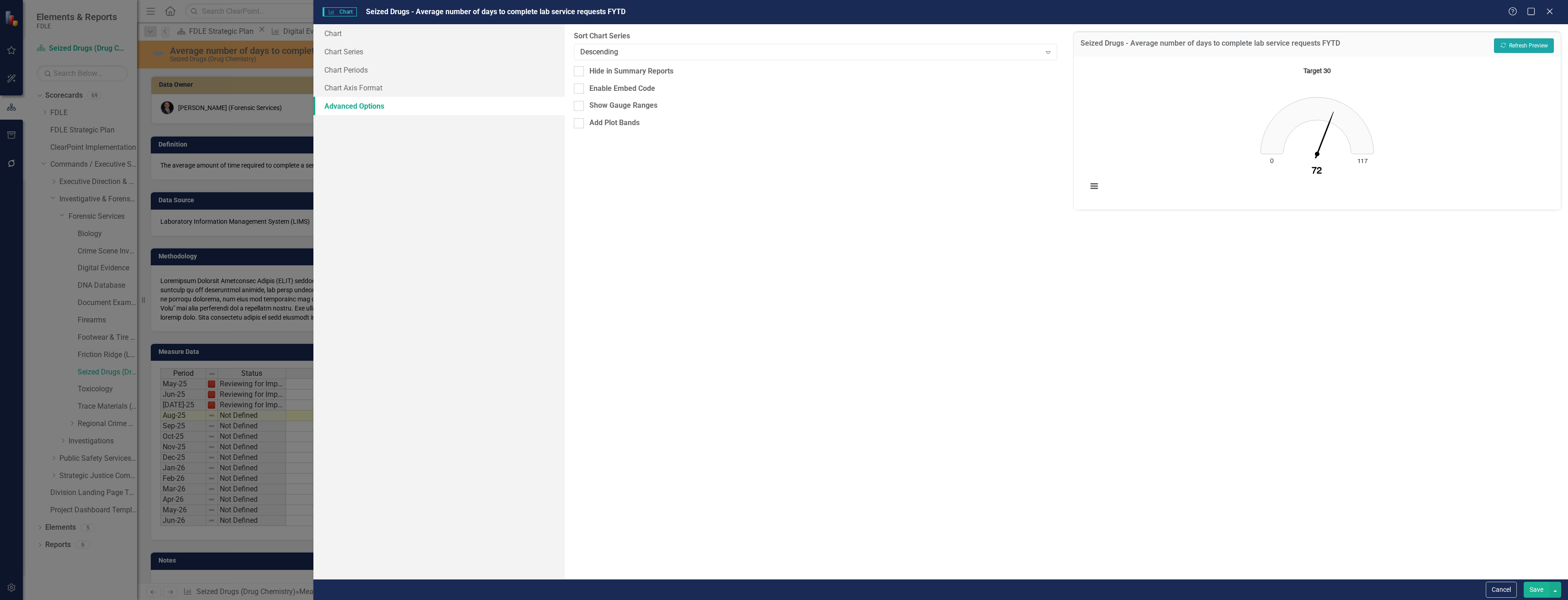
click at [1529, 48] on button "Recalculate Refresh Preview" at bounding box center [1524, 45] width 60 height 14
click at [586, 54] on div "Descending" at bounding box center [811, 52] width 461 height 11
click at [432, 71] on link "Chart Periods" at bounding box center [439, 70] width 251 height 18
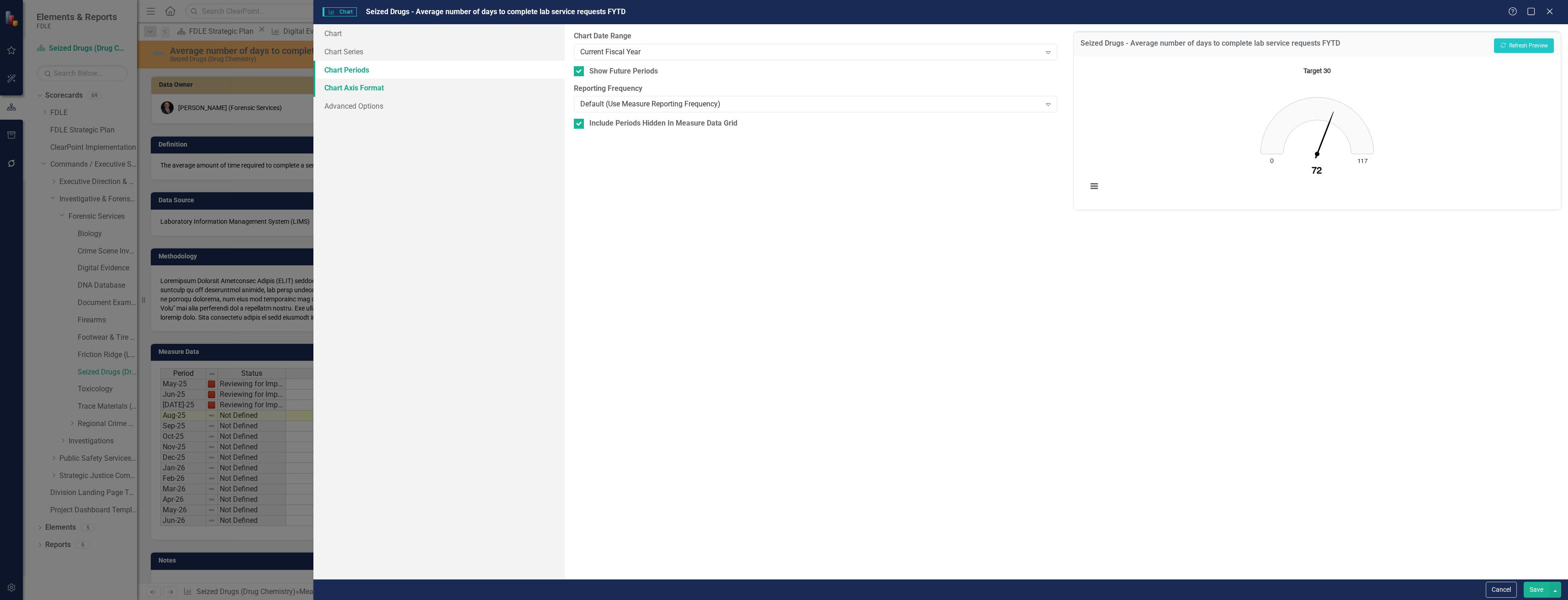
click at [447, 87] on link "Chart Axis Format" at bounding box center [439, 87] width 251 height 18
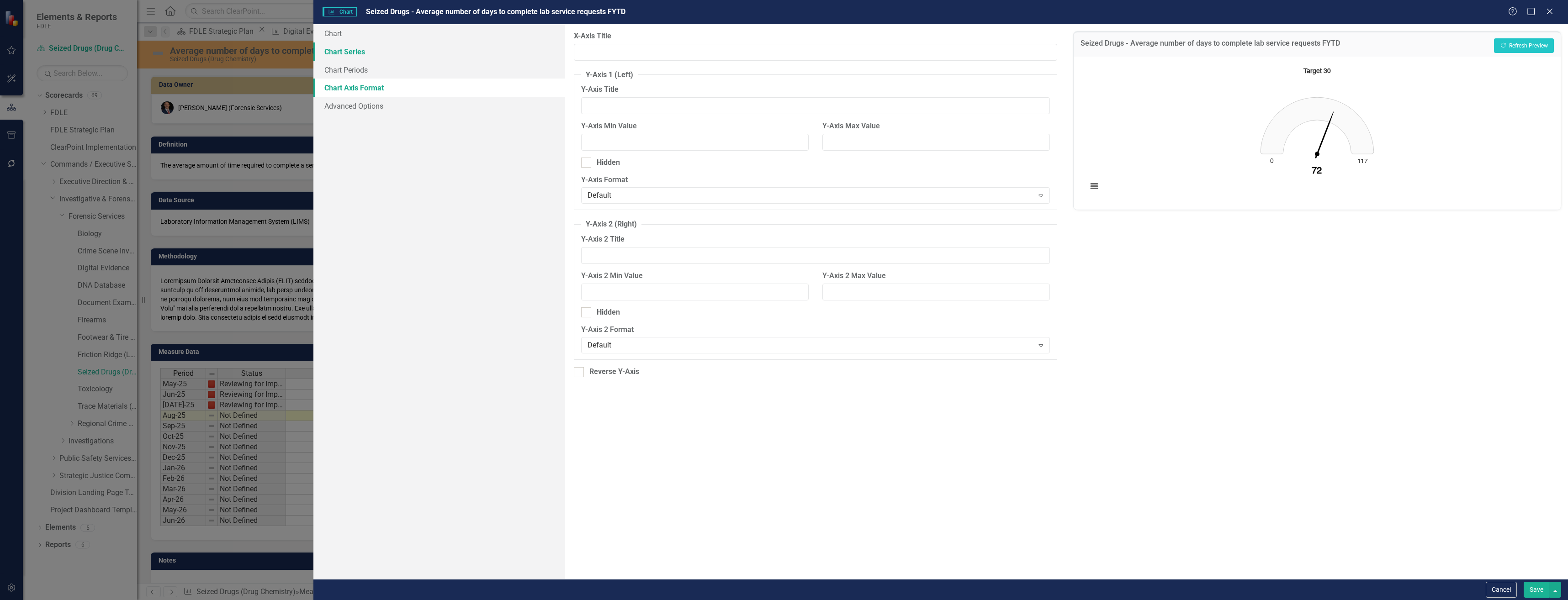
click at [380, 46] on link "Chart Series" at bounding box center [439, 52] width 251 height 18
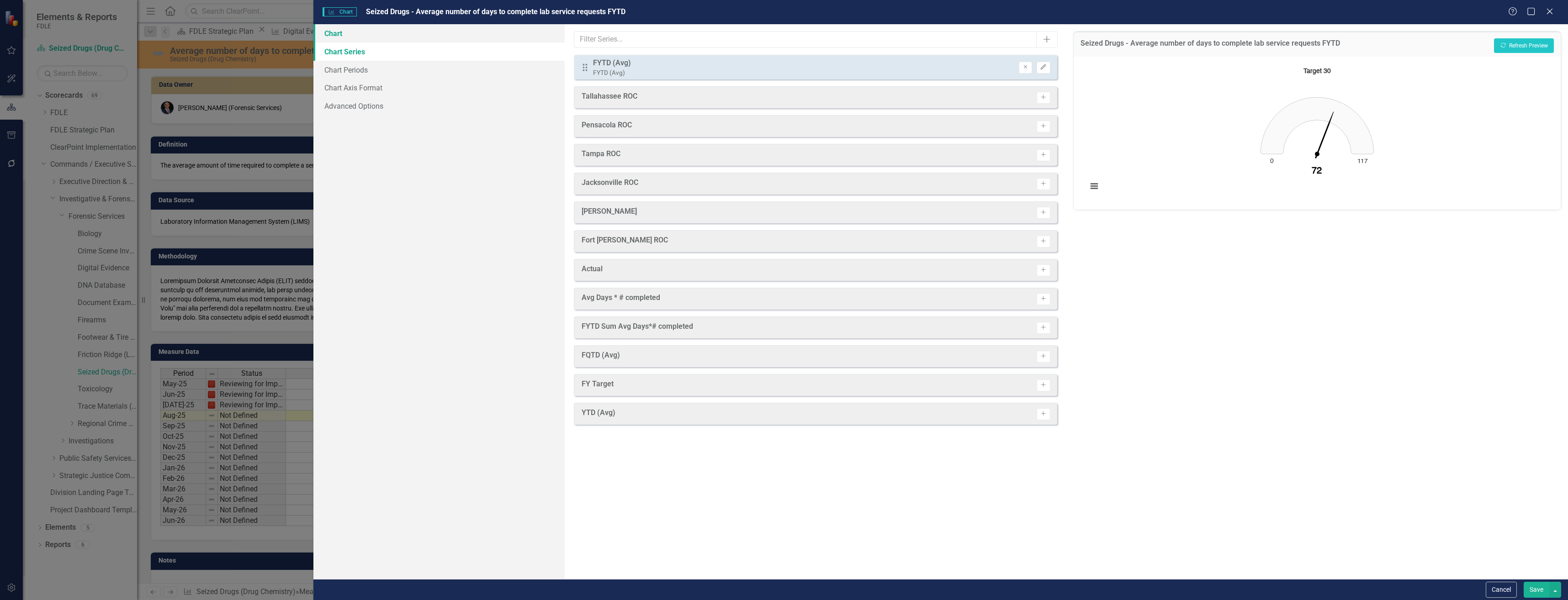
click at [392, 31] on link "Chart" at bounding box center [439, 33] width 251 height 18
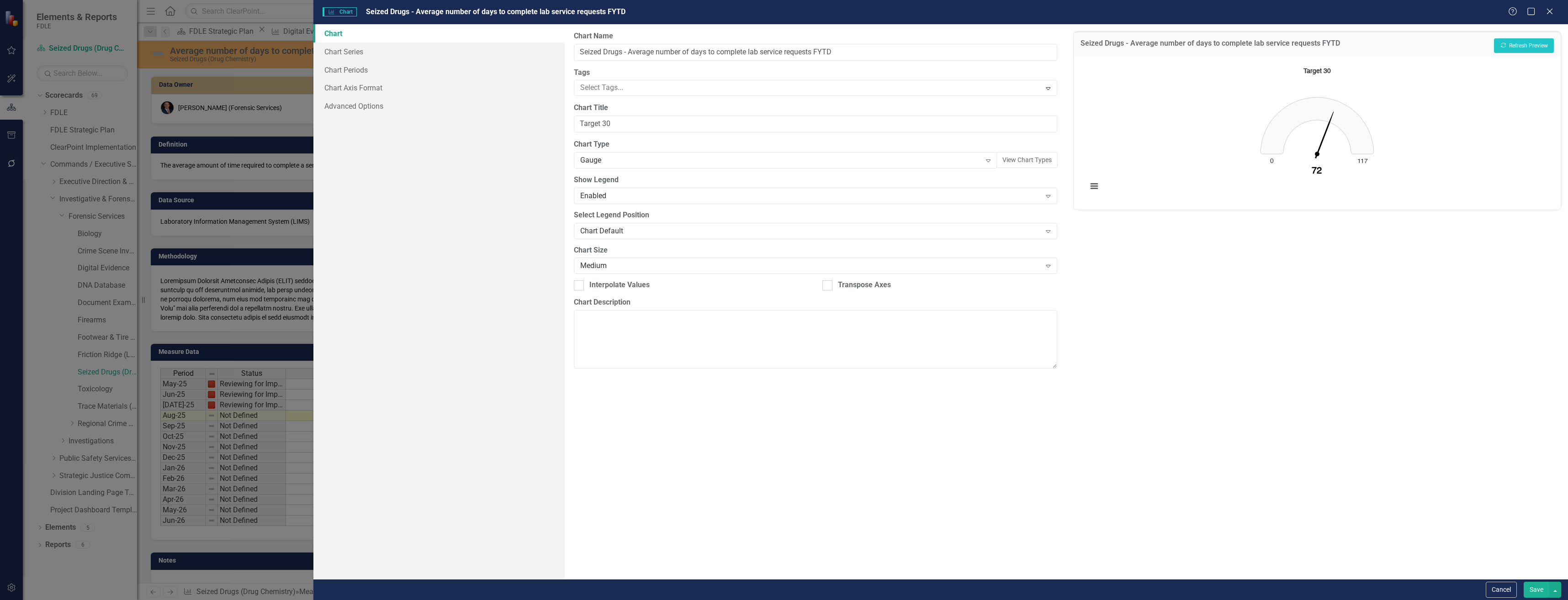
click at [1547, 588] on button "Save" at bounding box center [1537, 589] width 26 height 16
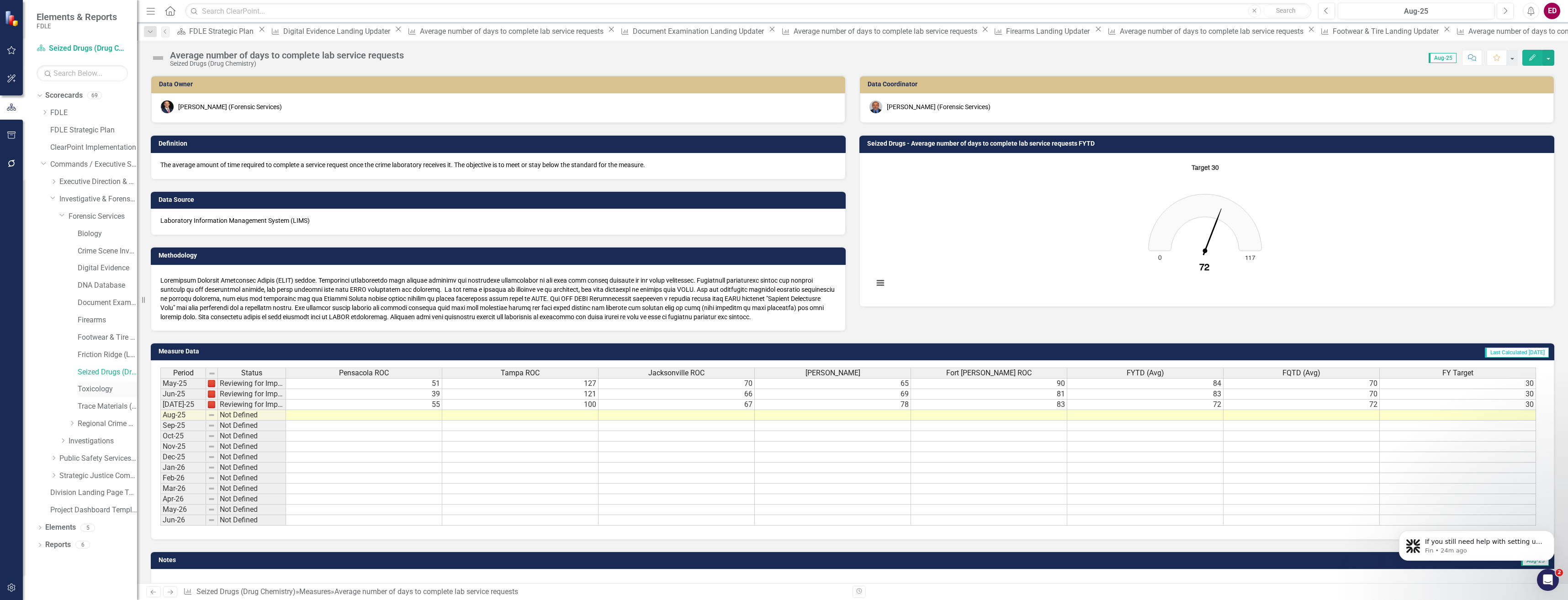
click at [110, 394] on link "Toxicology" at bounding box center [107, 389] width 59 height 11
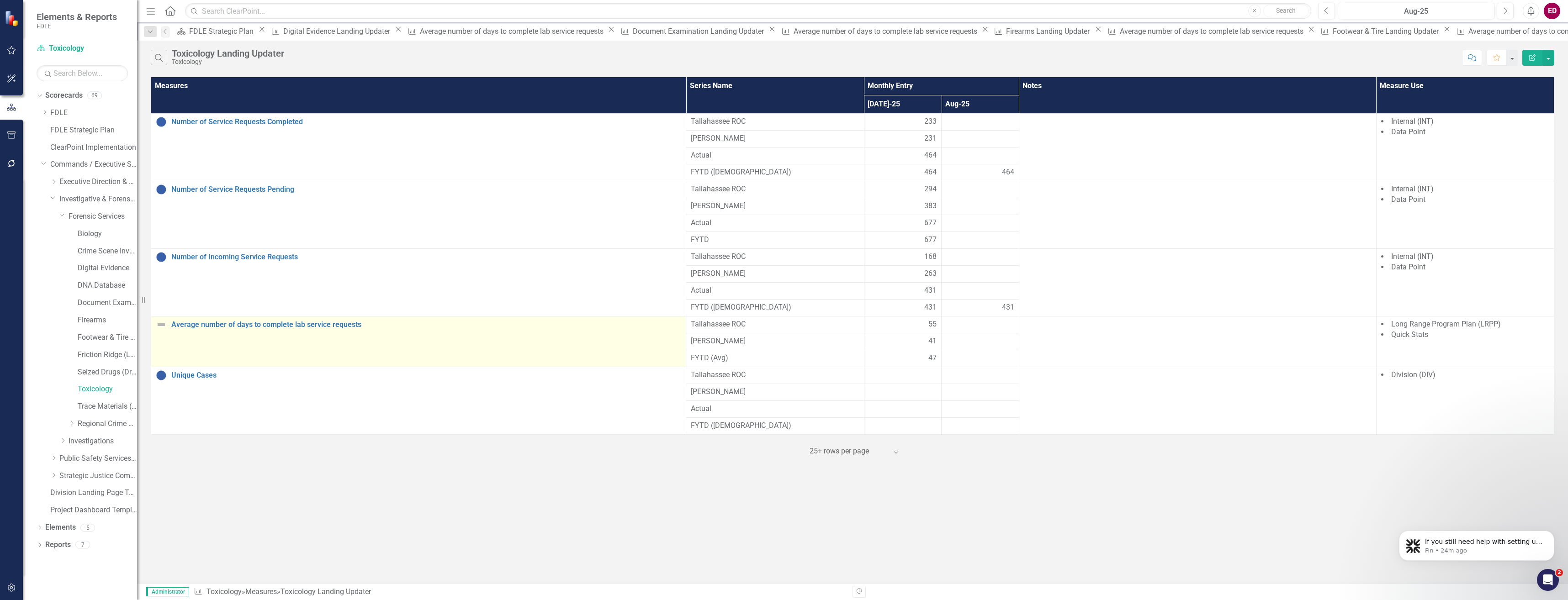
click at [272, 331] on td "Average number of days to complete lab service requests Link Map View Link Map …" at bounding box center [418, 341] width 535 height 51
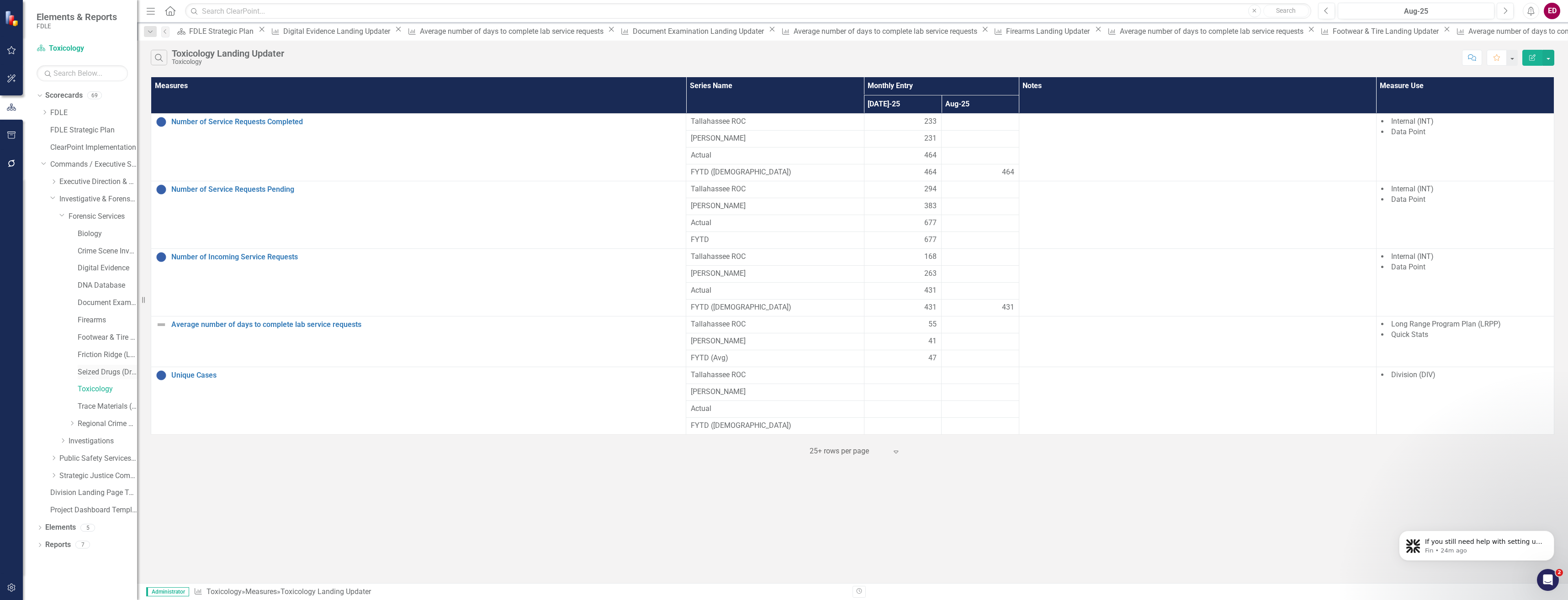
click at [81, 372] on link "Seized Drugs (Drug Chemistry)" at bounding box center [107, 373] width 59 height 11
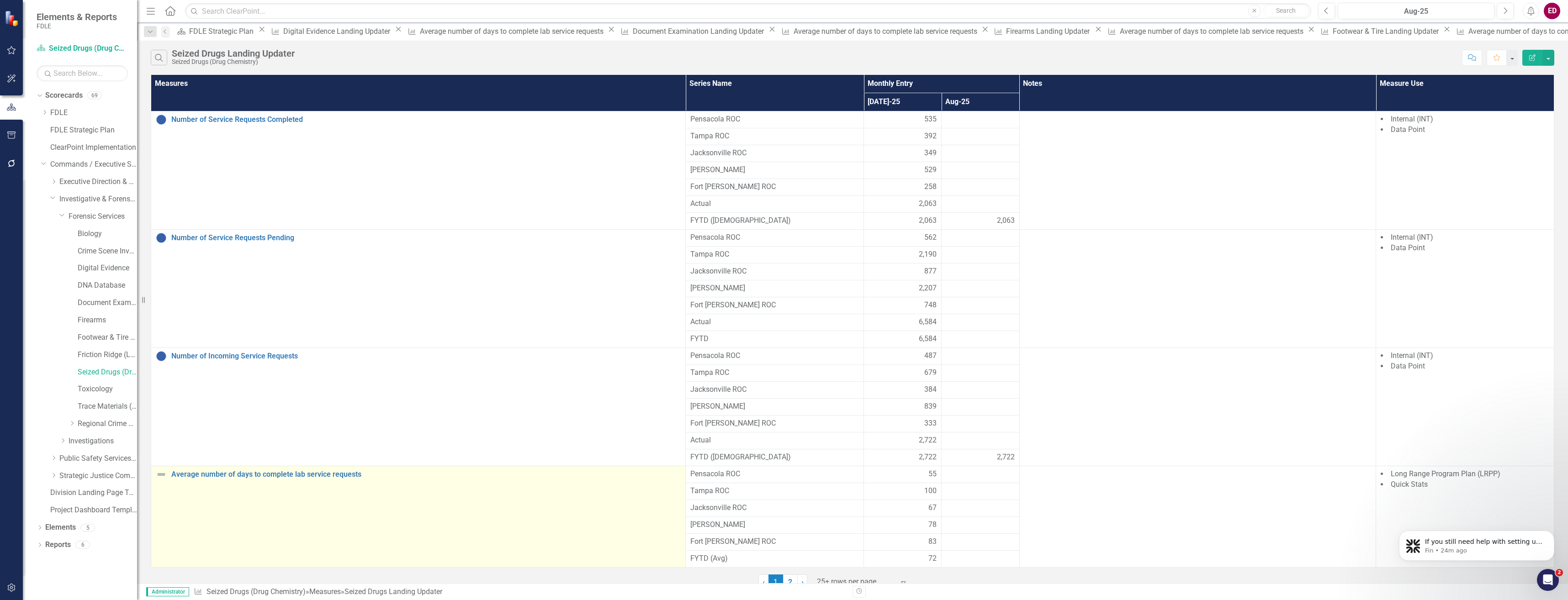
click at [347, 483] on td "Average number of days to complete lab service requests Link Map View Link Map …" at bounding box center [418, 516] width 535 height 101
click at [346, 478] on link "Average number of days to complete lab service requests" at bounding box center [426, 474] width 510 height 8
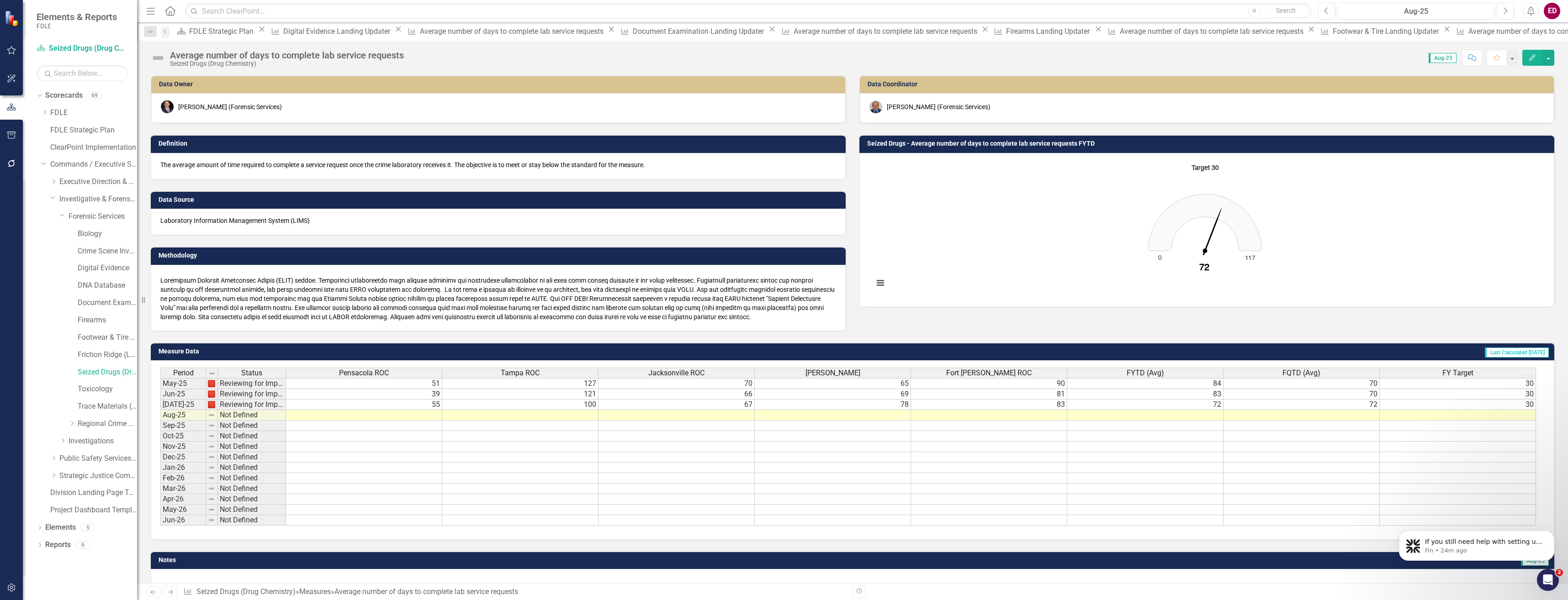
click at [1524, 61] on button "Edit" at bounding box center [1532, 57] width 20 height 16
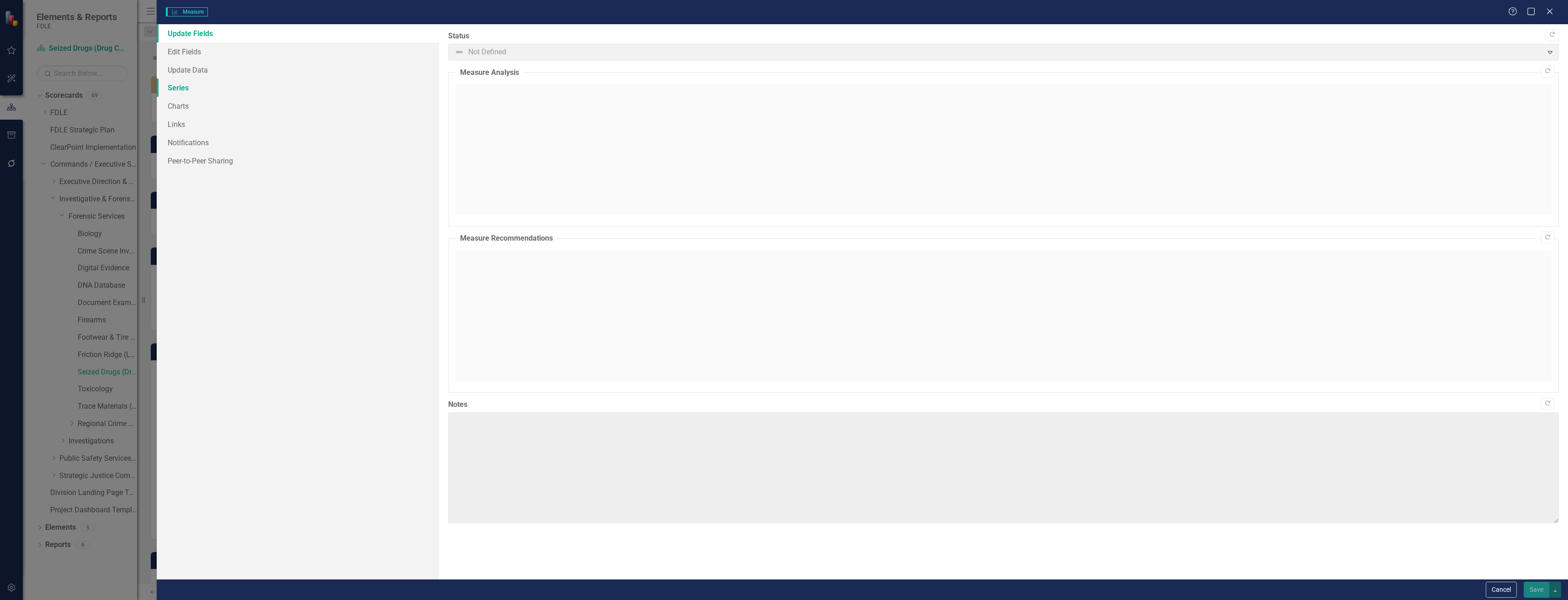
click at [246, 92] on link "Series" at bounding box center [297, 87] width 282 height 18
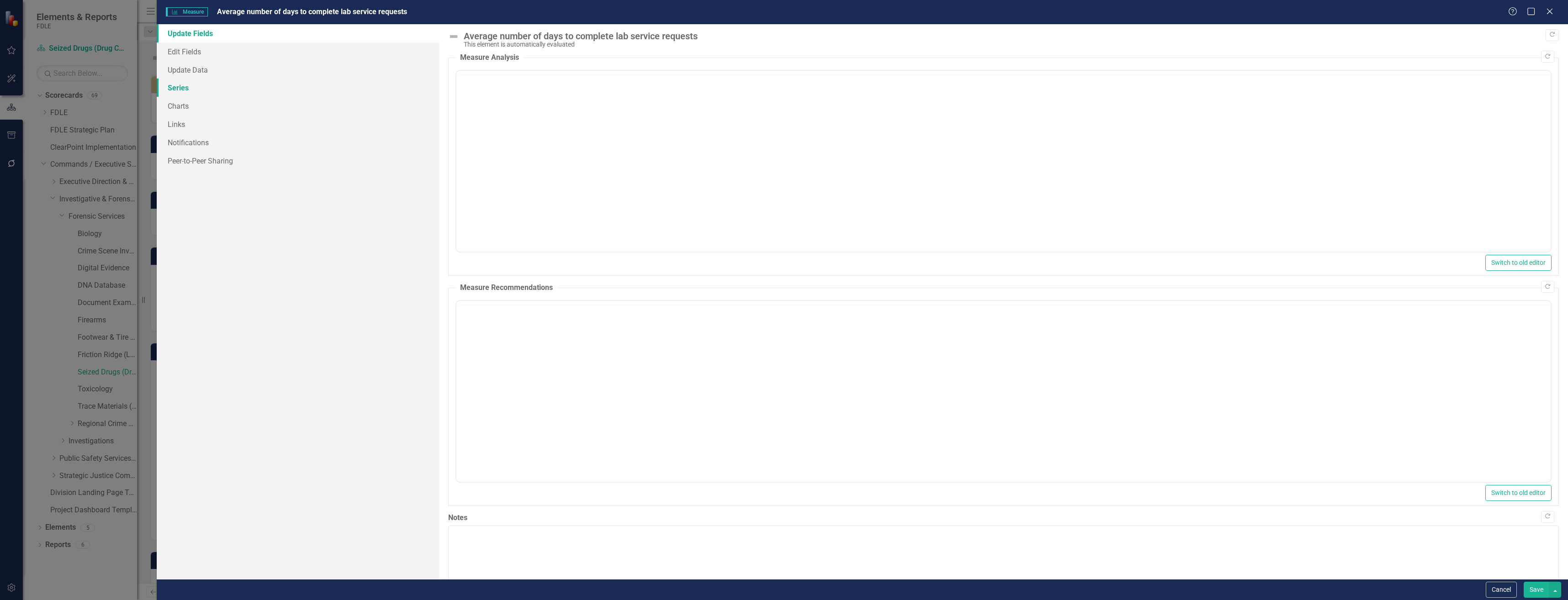
click at [246, 92] on link "Series" at bounding box center [297, 87] width 282 height 18
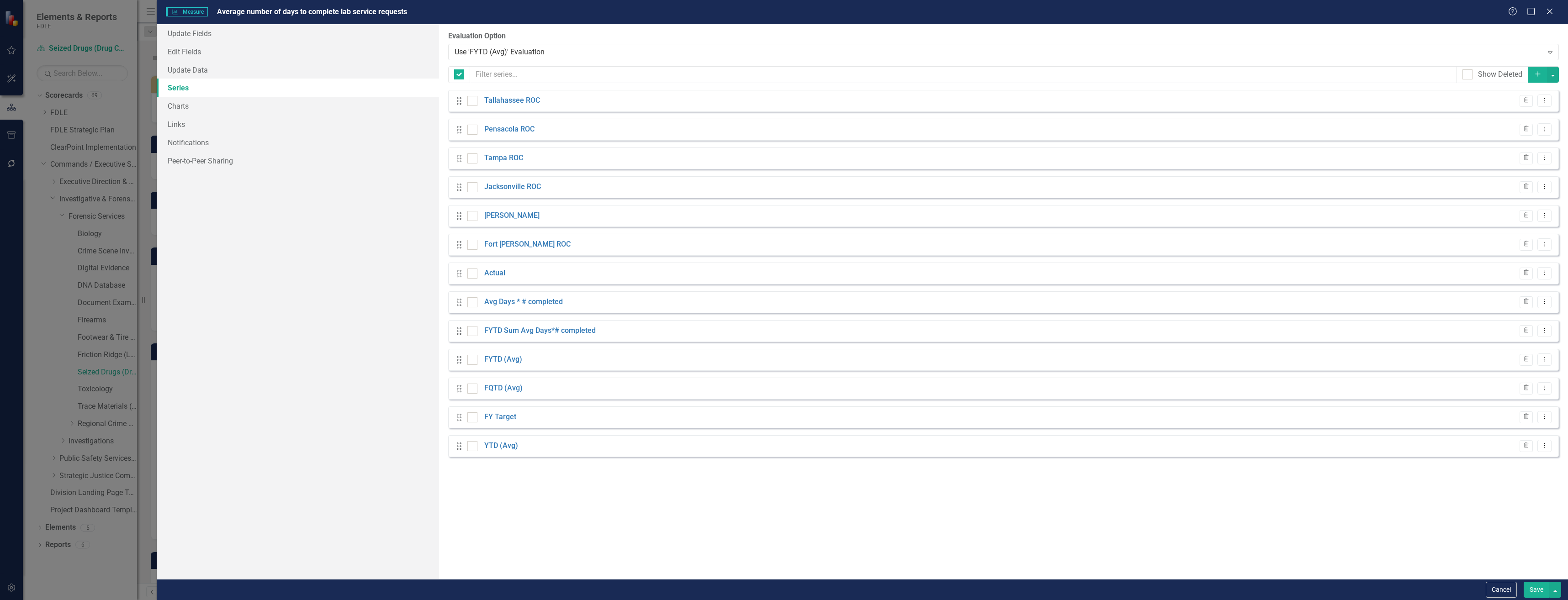
checkbox input "false"
click at [508, 364] on link "FYTD (Avg)" at bounding box center [503, 360] width 38 height 11
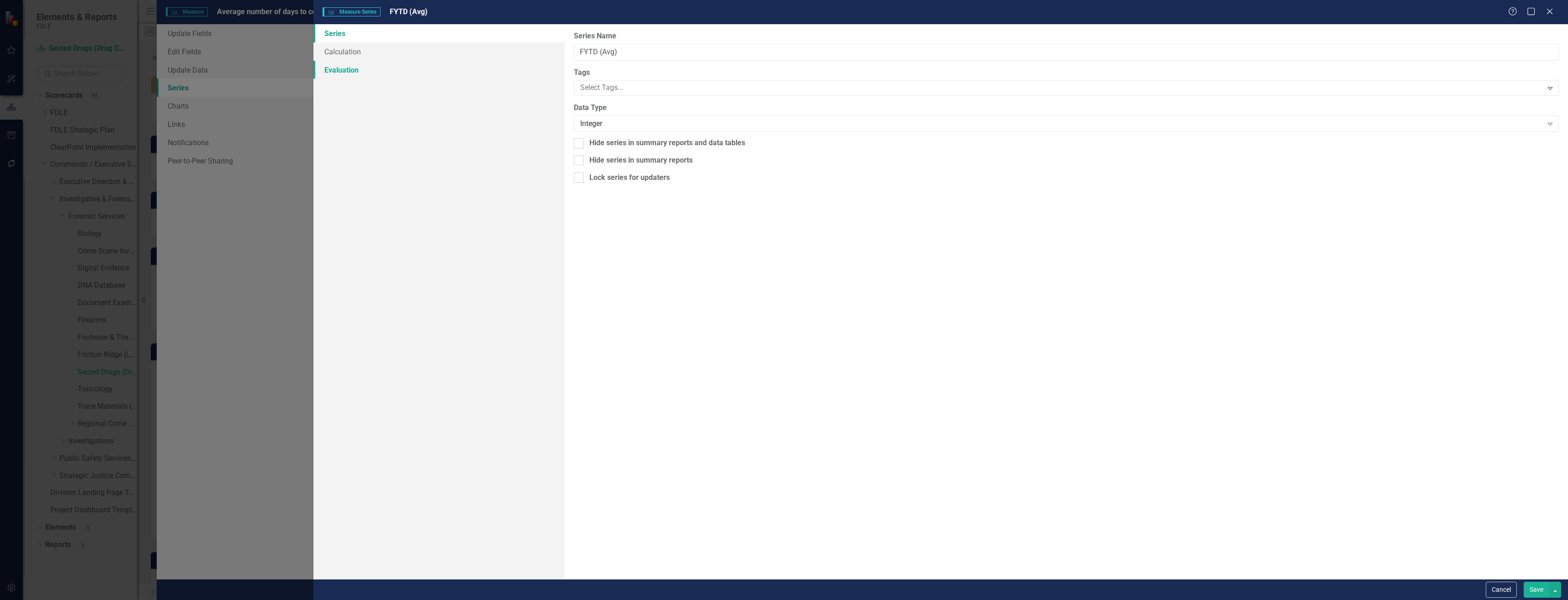
click at [409, 64] on link "Evaluation" at bounding box center [439, 70] width 251 height 18
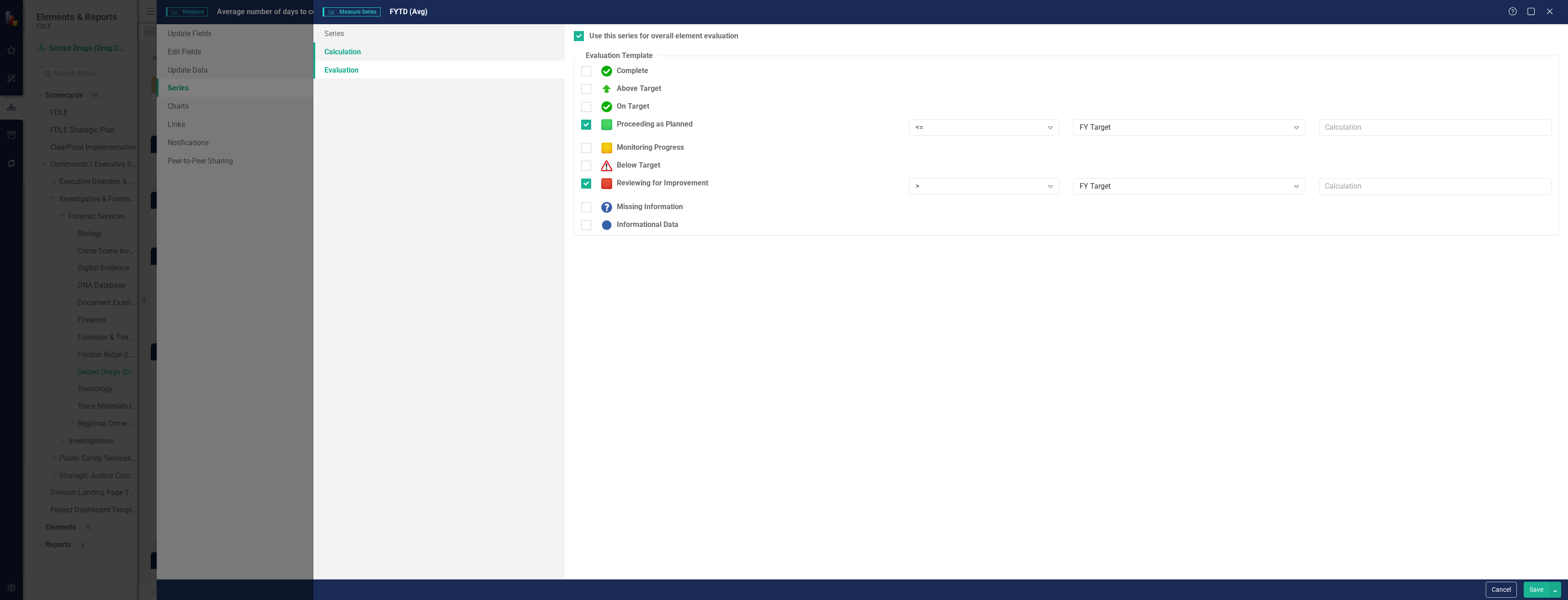
click at [418, 49] on link "Calculation" at bounding box center [439, 52] width 251 height 18
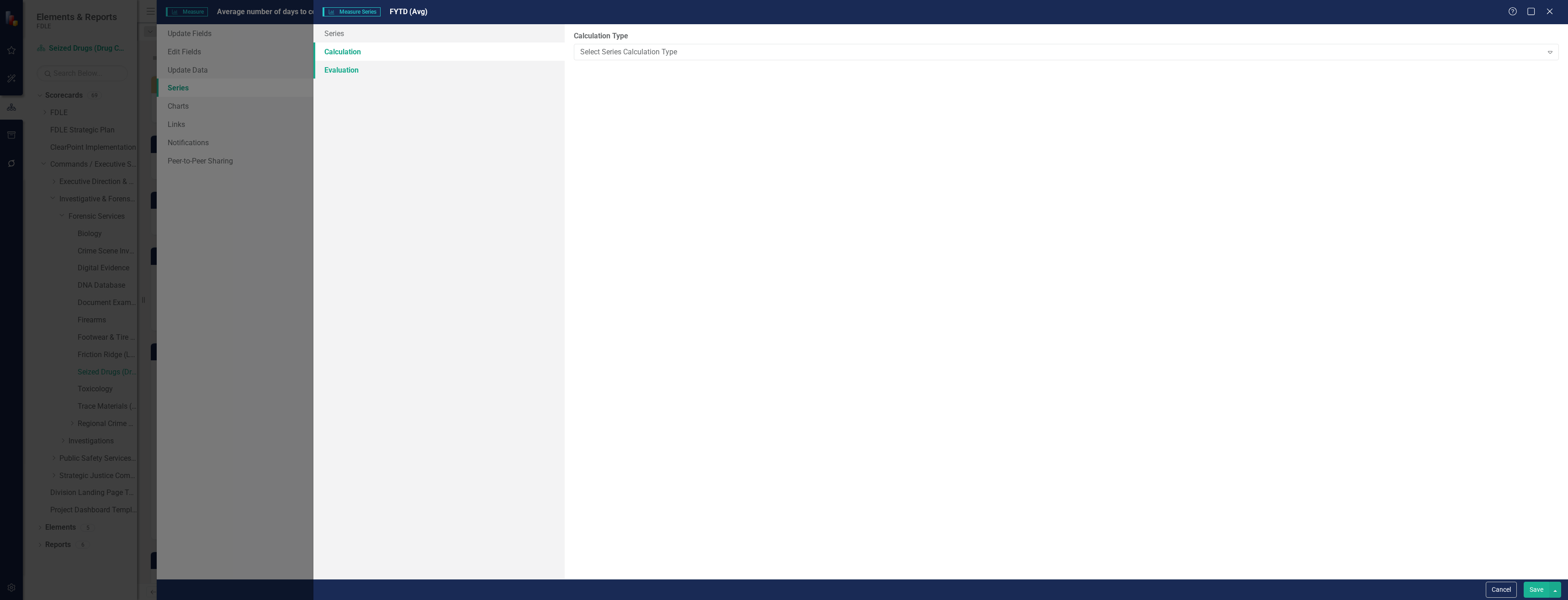
click at [424, 71] on link "Evaluation" at bounding box center [439, 70] width 251 height 18
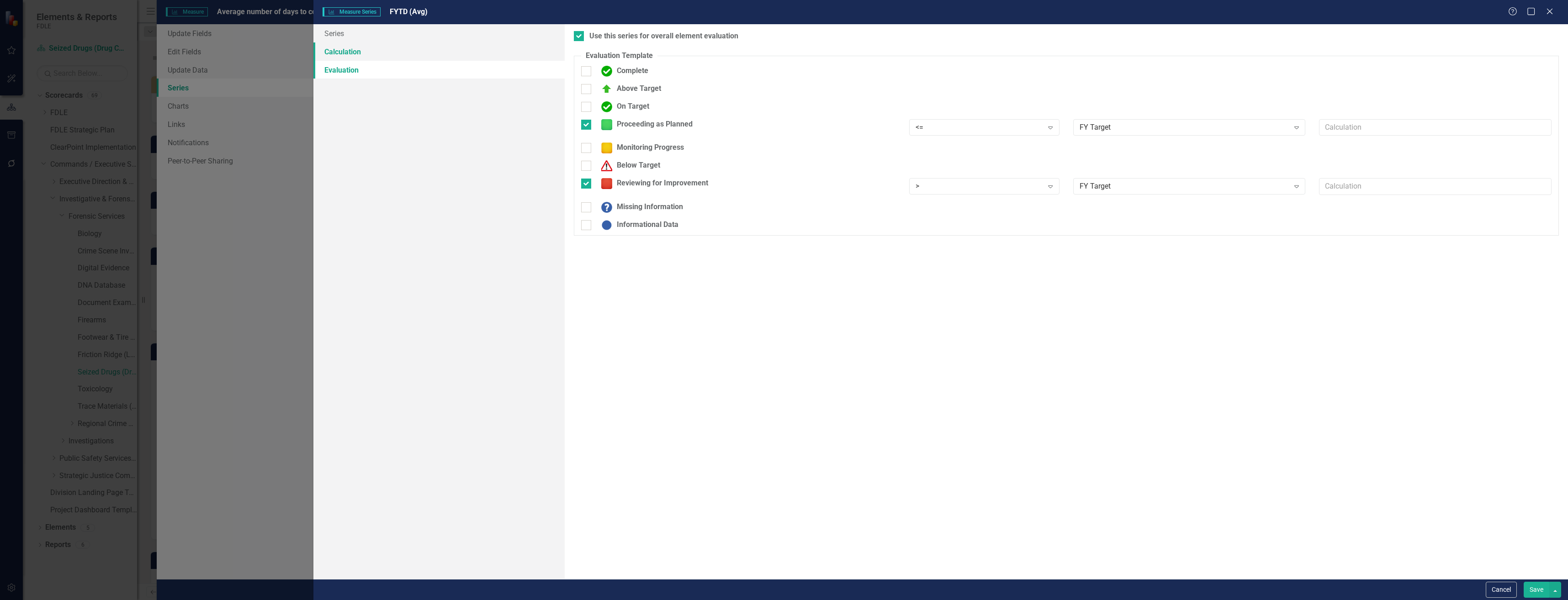
click at [439, 59] on link "Calculation" at bounding box center [439, 52] width 251 height 18
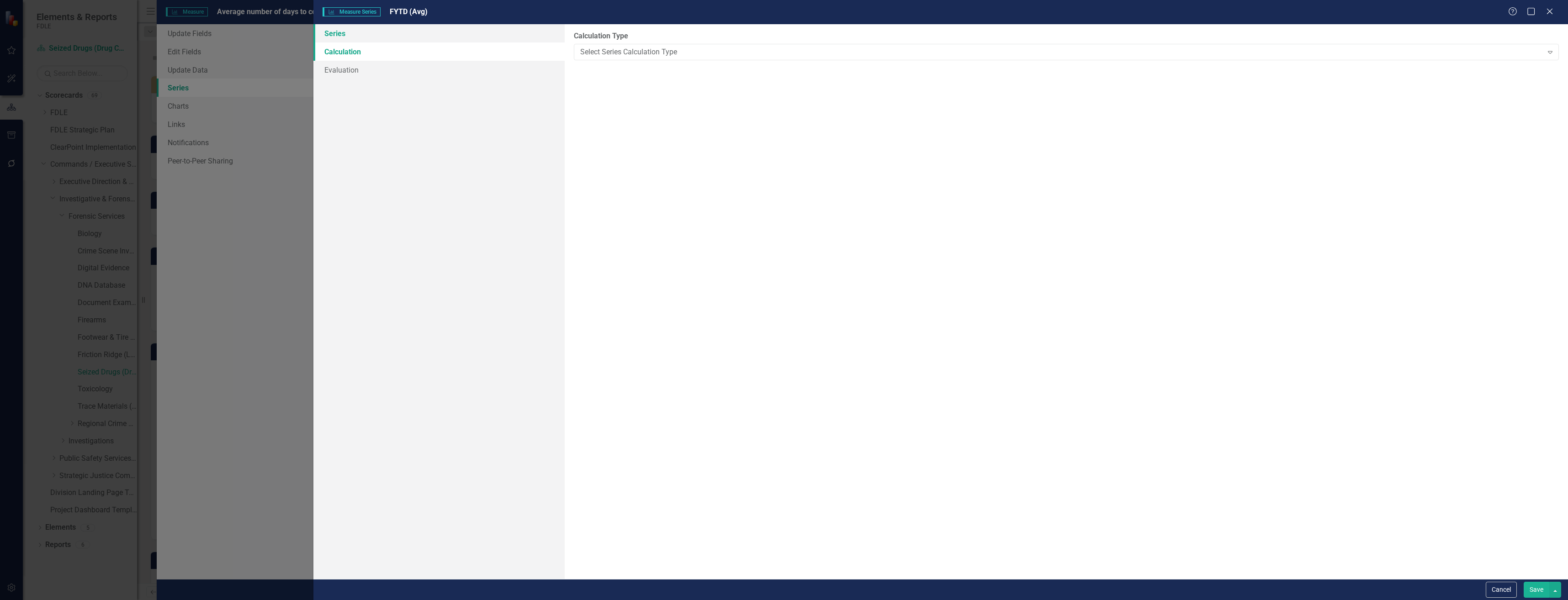
click at [460, 38] on link "Series" at bounding box center [439, 33] width 251 height 18
click at [460, 75] on link "Evaluation" at bounding box center [439, 70] width 251 height 18
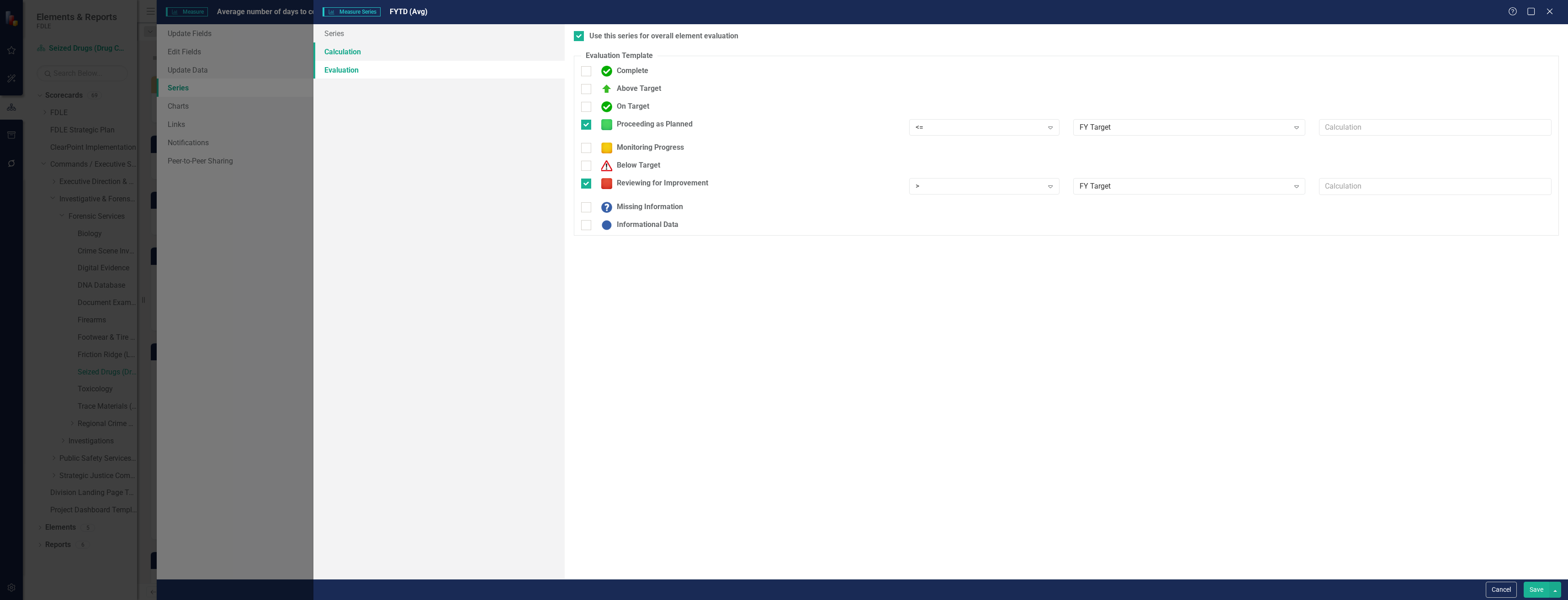
click at [467, 58] on link "Calculation" at bounding box center [439, 52] width 251 height 18
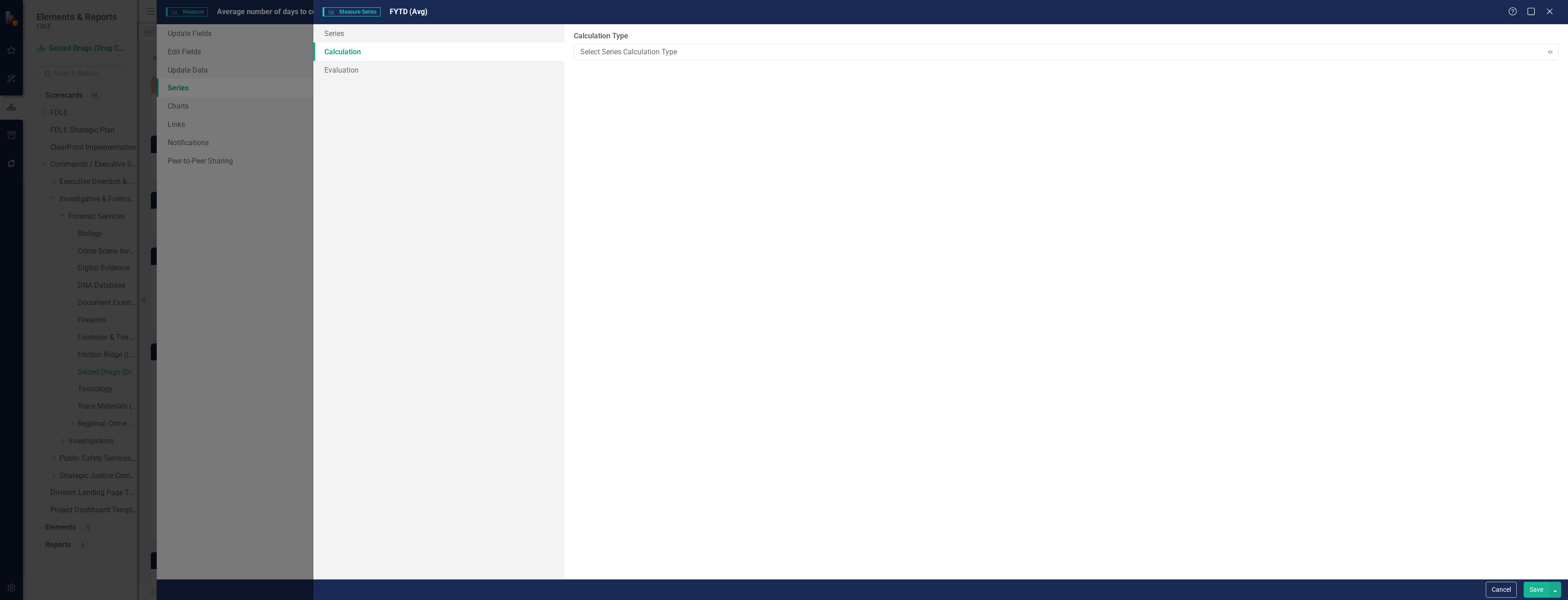
click at [472, 43] on link "Calculation" at bounding box center [439, 52] width 251 height 18
click at [478, 33] on link "Series" at bounding box center [439, 33] width 251 height 18
click at [476, 78] on link "Evaluation" at bounding box center [439, 70] width 251 height 18
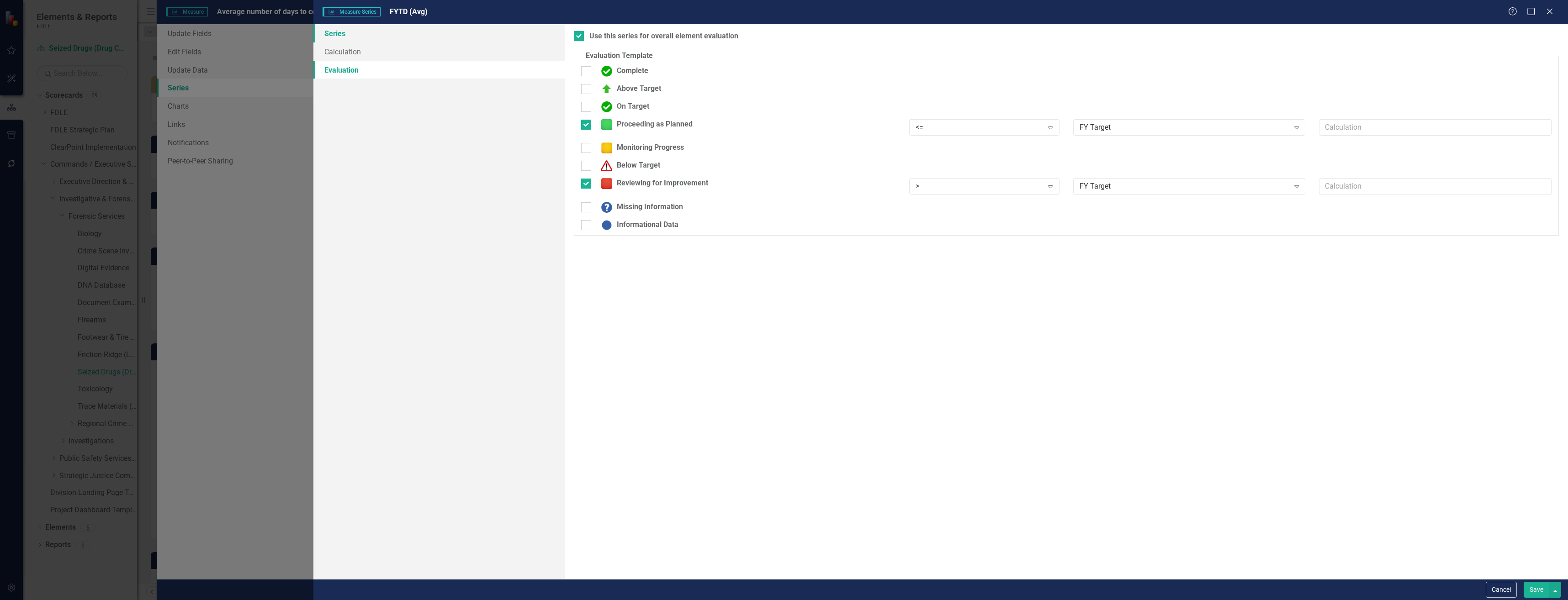
click at [429, 30] on link "Series" at bounding box center [439, 33] width 251 height 18
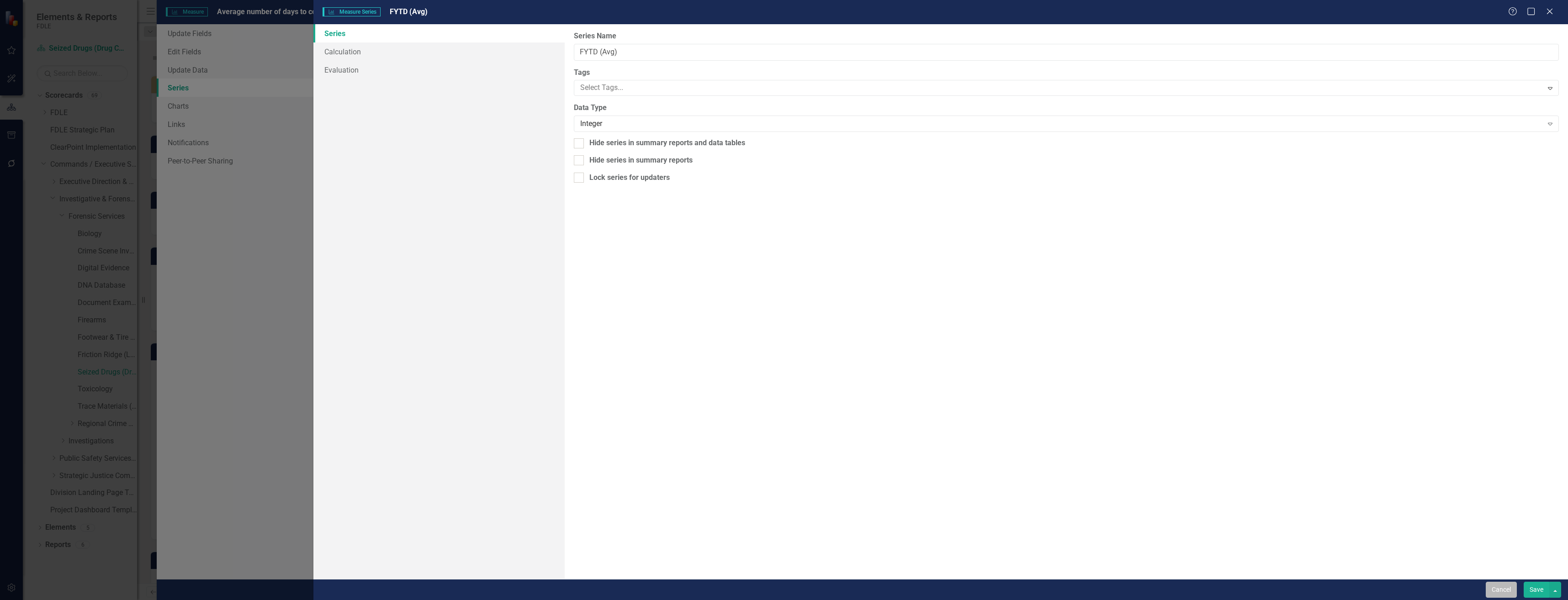
click at [1511, 586] on button "Cancel" at bounding box center [1501, 589] width 31 height 16
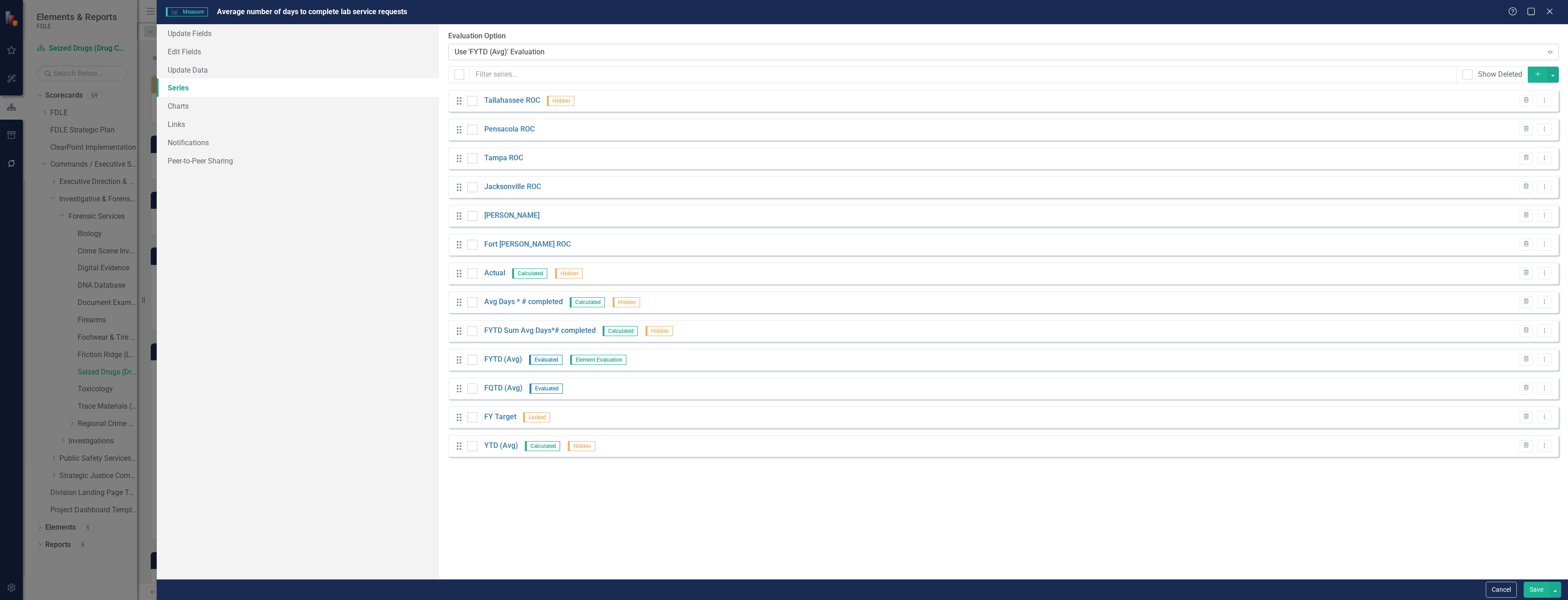
click at [544, 51] on div "Use 'FYTD (Avg)' Evaluation" at bounding box center [998, 52] width 1088 height 11
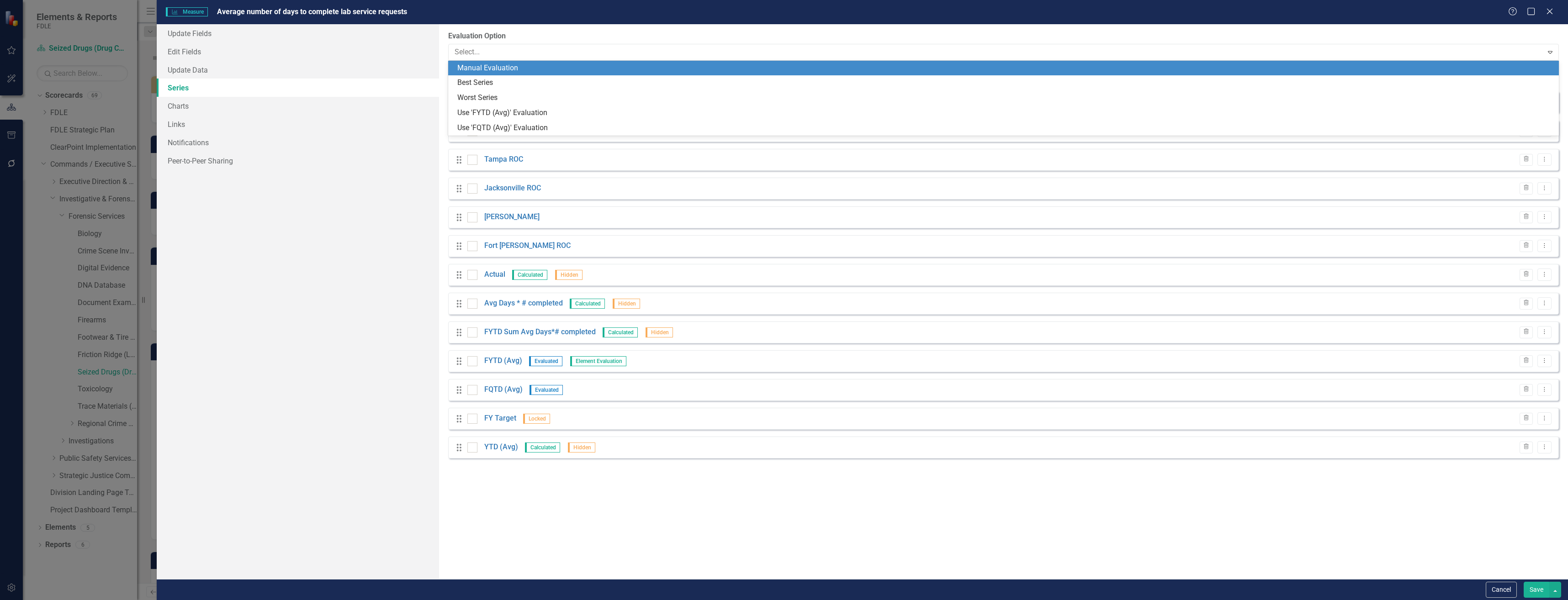
click at [542, 61] on div "Manual Evaluation" at bounding box center [1003, 68] width 1111 height 15
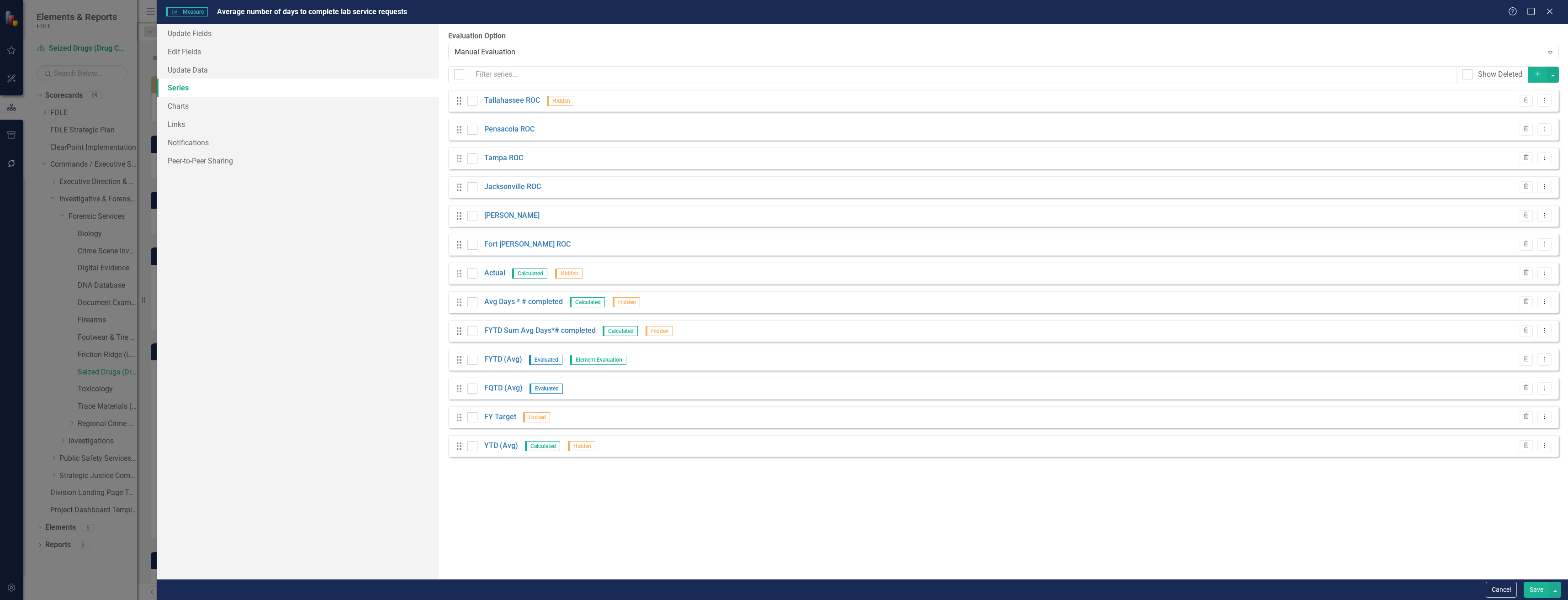
click at [1534, 599] on html "Elements & Reports FDLE Scorecard Seized Drugs (Drug Chemistry) Search Dropdown…" at bounding box center [784, 300] width 1568 height 600
click at [1539, 590] on button "Save" at bounding box center [1537, 589] width 26 height 16
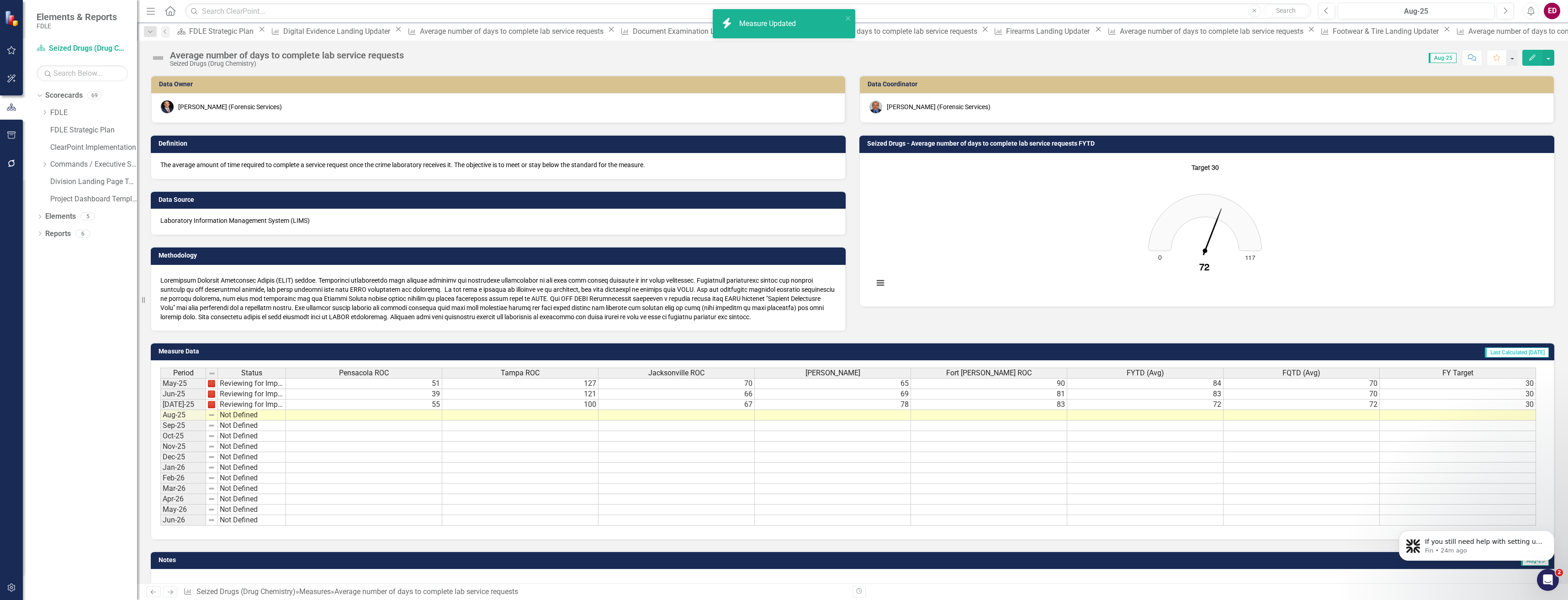
click at [161, 56] on img at bounding box center [157, 58] width 14 height 14
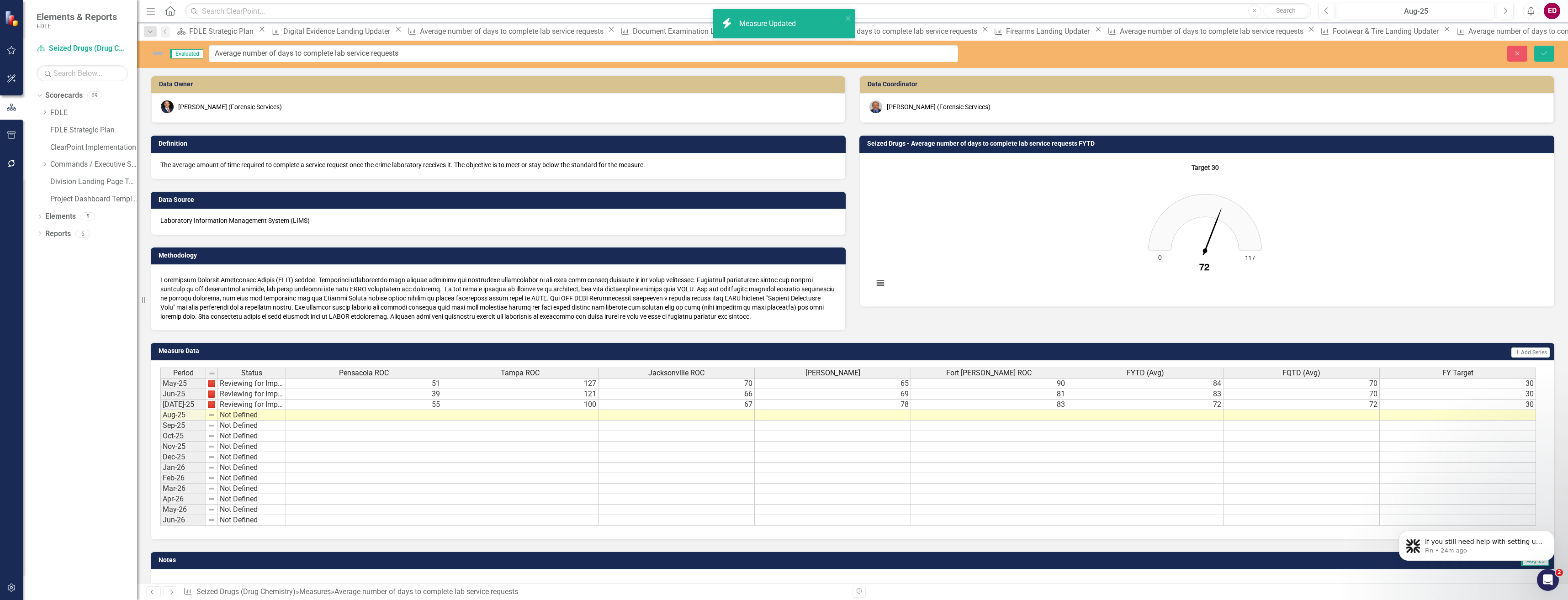
click at [155, 56] on img at bounding box center [157, 53] width 14 height 14
click at [158, 56] on img at bounding box center [159, 54] width 11 height 11
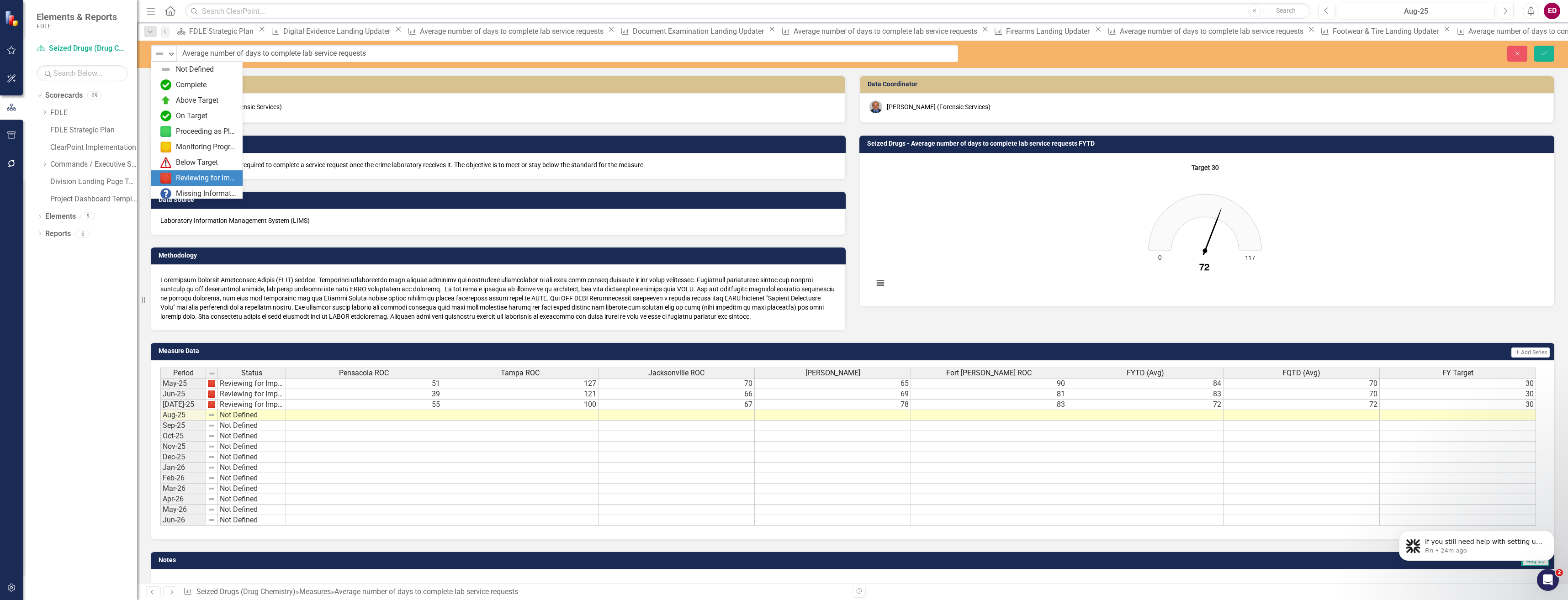
drag, startPoint x: 195, startPoint y: 170, endPoint x: 199, endPoint y: 179, distance: 9.8
click at [199, 179] on div "Not Defined Complete Above Target On Target Proceeding as Planned Monitoring Pr…" at bounding box center [197, 130] width 91 height 137
click at [199, 179] on div "Reviewing for Improvement" at bounding box center [206, 179] width 61 height 11
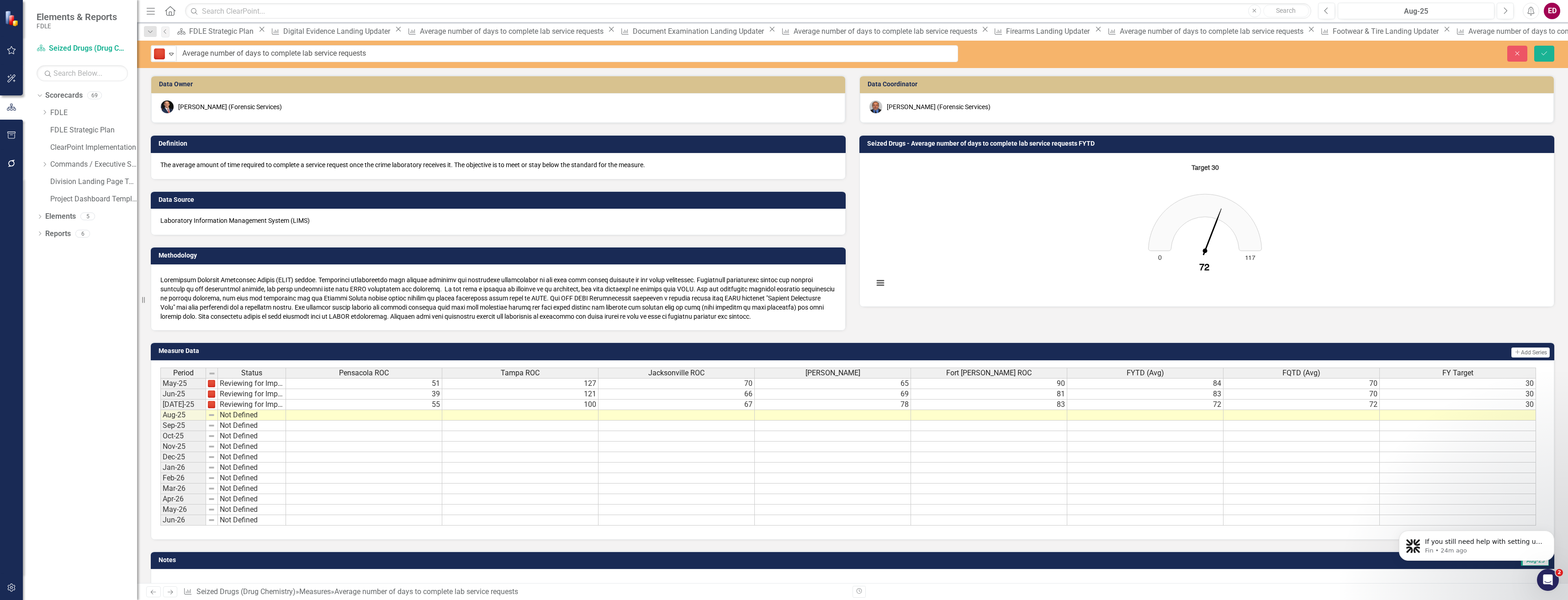
click at [1554, 65] on div "option Reviewing for Improvement, selected. Reviewing for Improvement Expand Av…" at bounding box center [852, 54] width 1431 height 27
click at [1546, 54] on icon "Save" at bounding box center [1544, 53] width 8 height 6
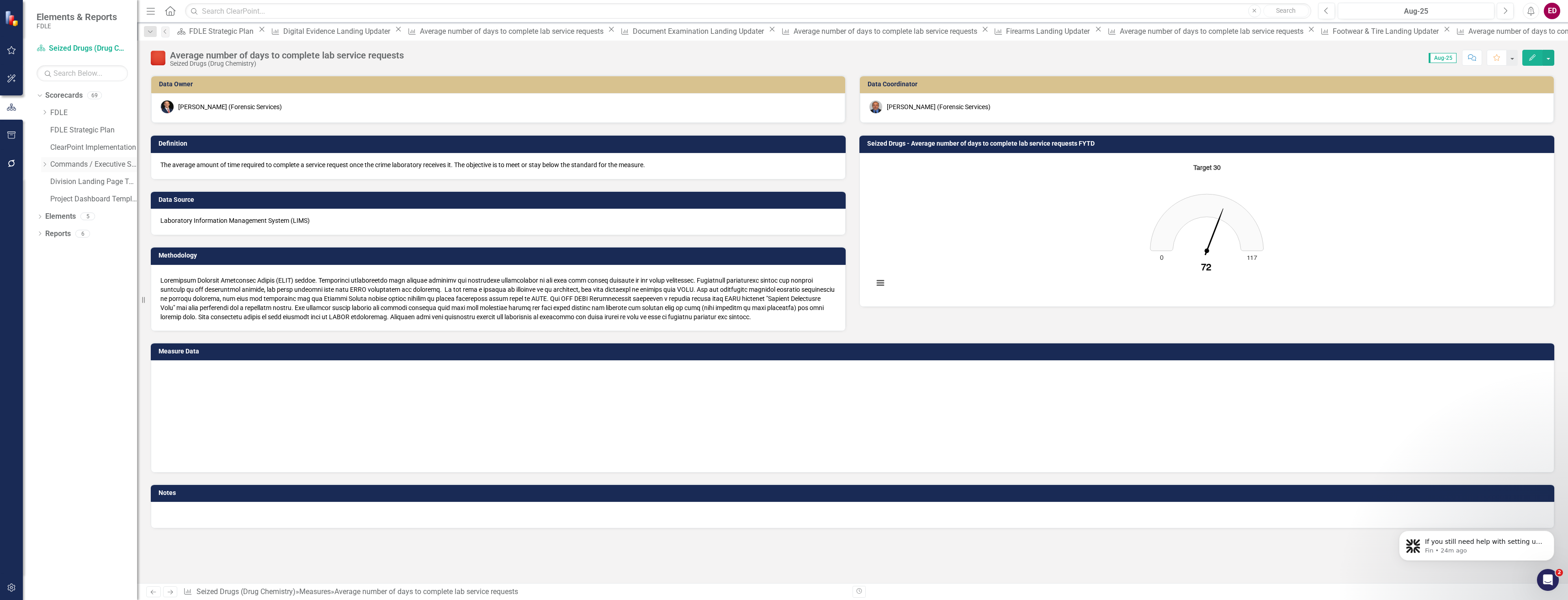
click at [44, 165] on icon "Dropdown" at bounding box center [44, 164] width 7 height 5
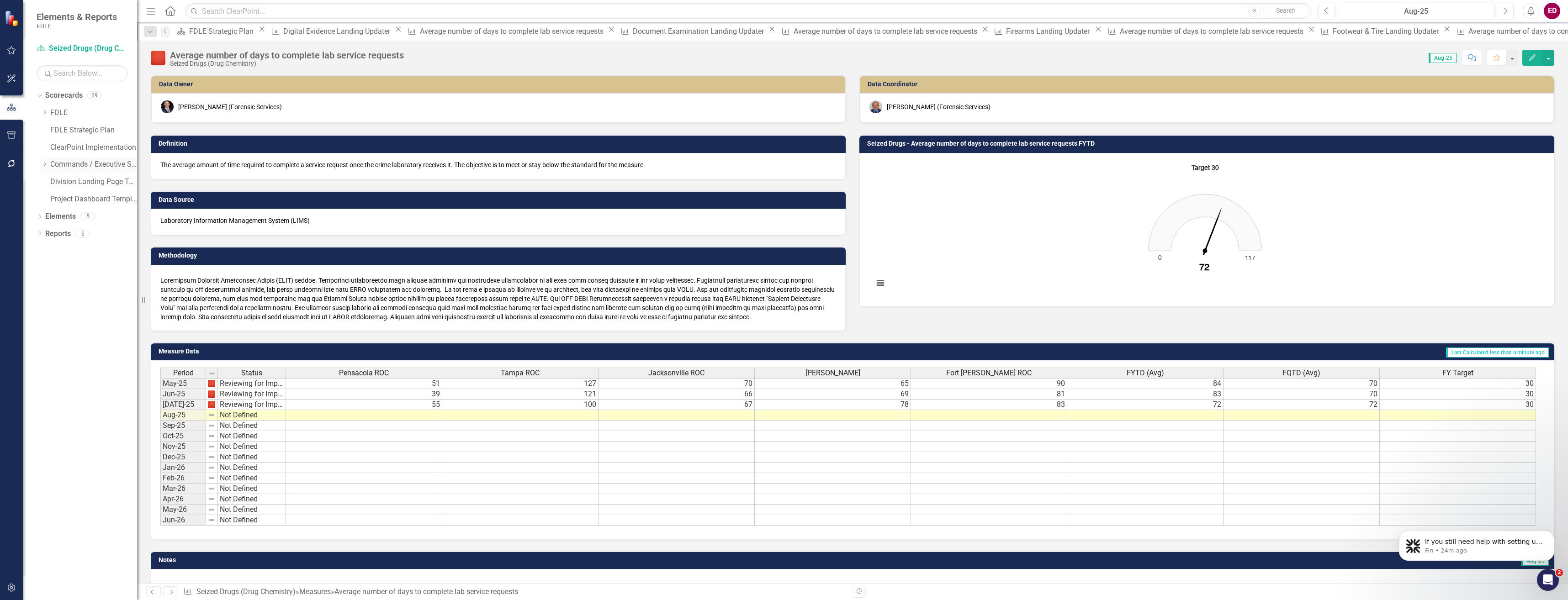
click at [43, 164] on icon "Dropdown" at bounding box center [44, 164] width 7 height 5
click at [52, 196] on icon "Dropdown" at bounding box center [53, 198] width 7 height 5
click at [62, 215] on icon "Dropdown" at bounding box center [62, 215] width 7 height 5
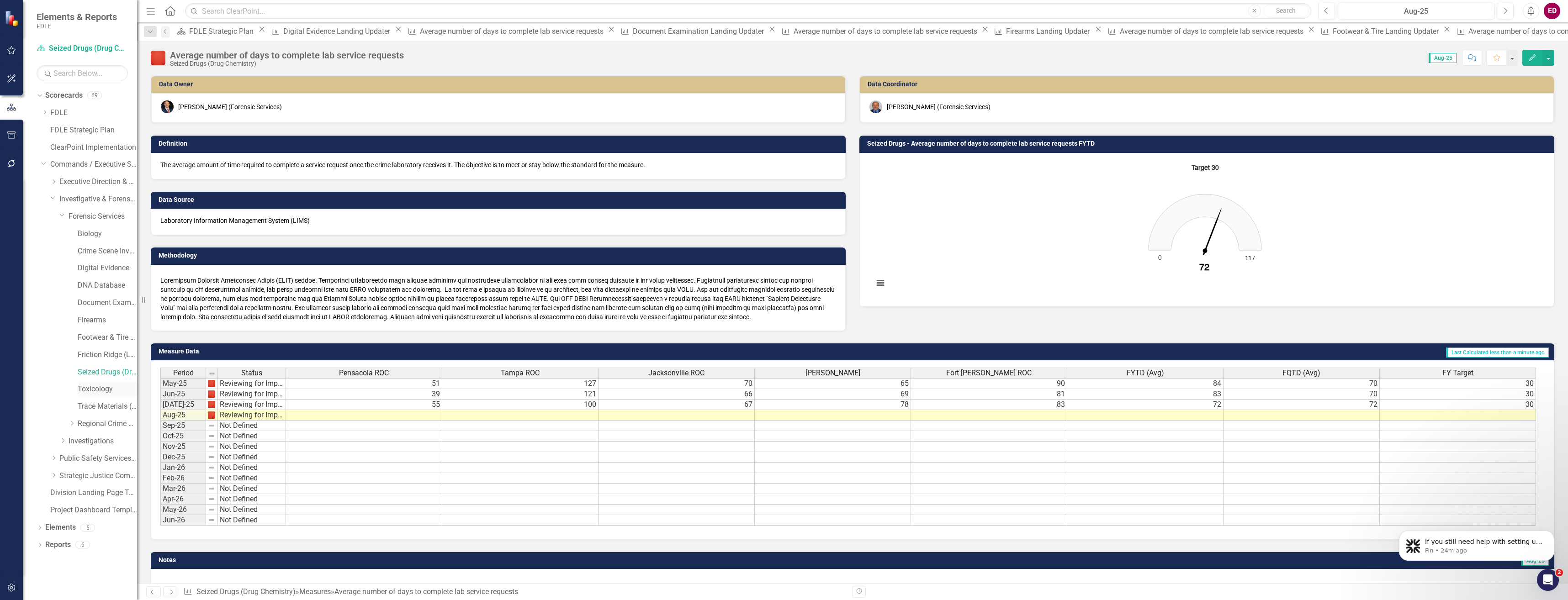
click at [91, 388] on link "Toxicology" at bounding box center [107, 389] width 59 height 11
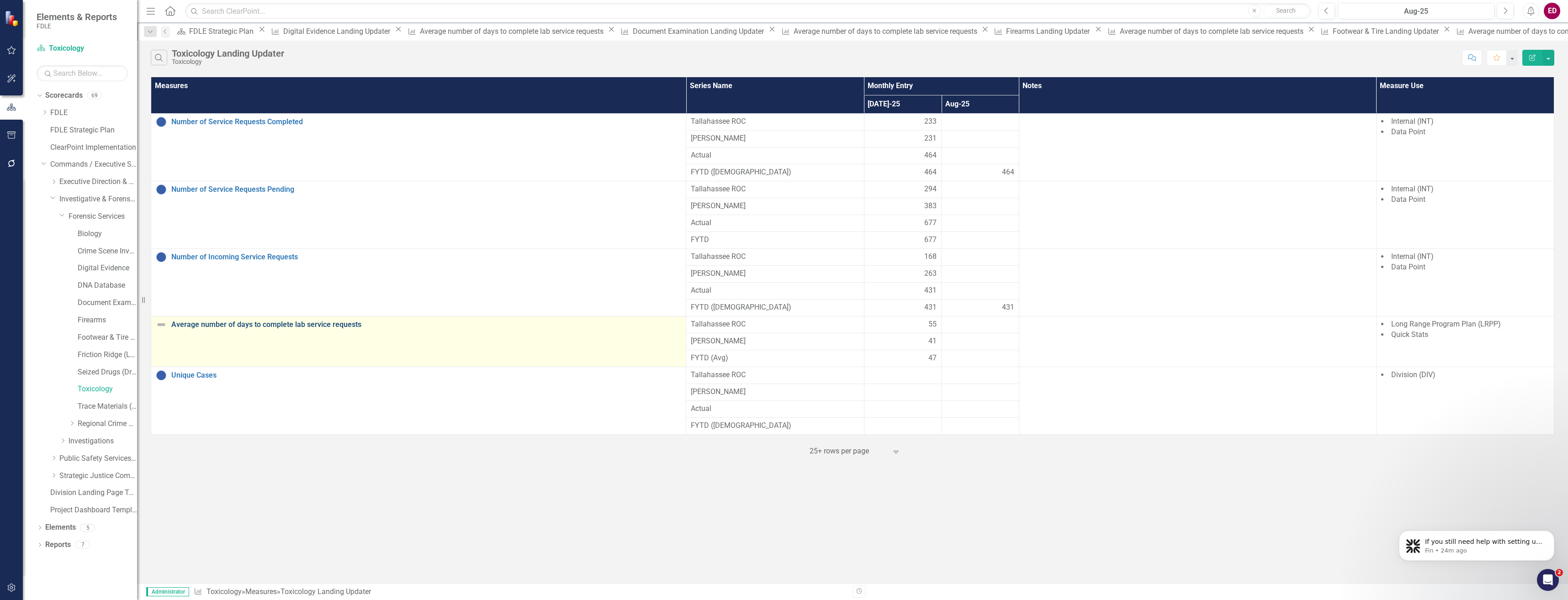
click at [220, 323] on link "Average number of days to complete lab service requests" at bounding box center [426, 325] width 510 height 8
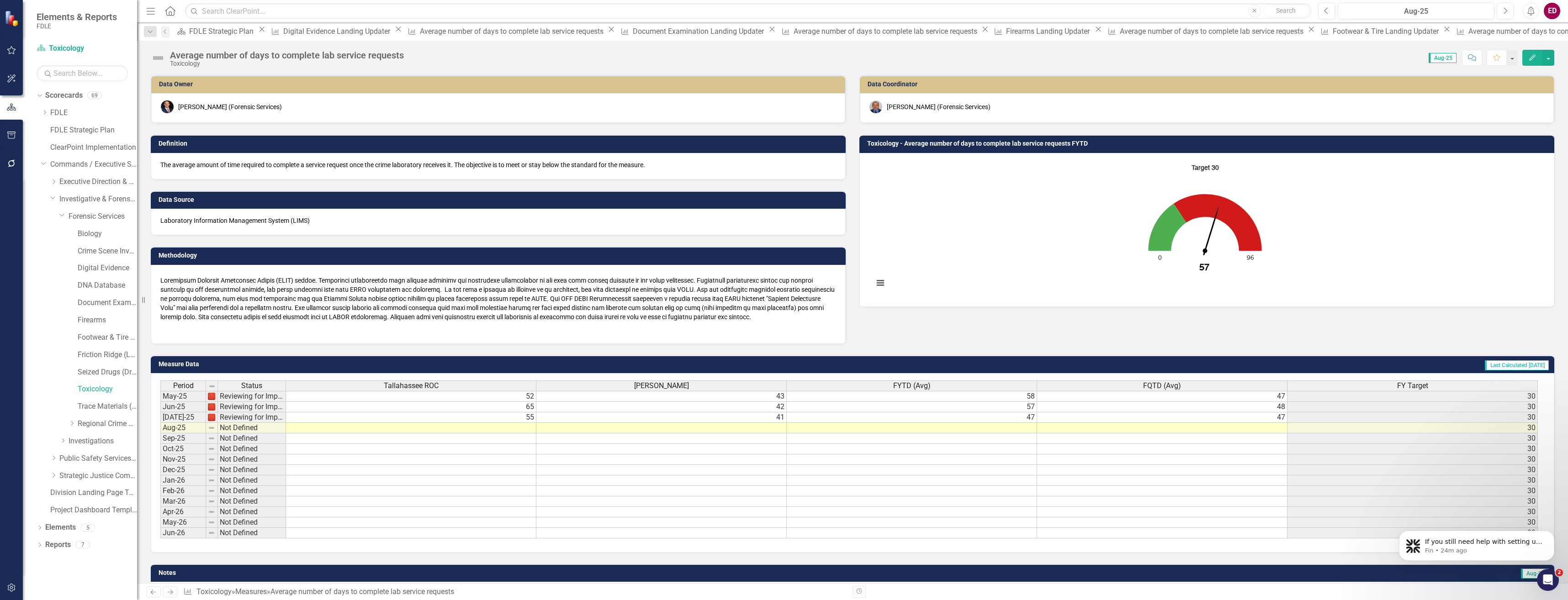
click at [1531, 58] on icon "Edit" at bounding box center [1532, 57] width 8 height 6
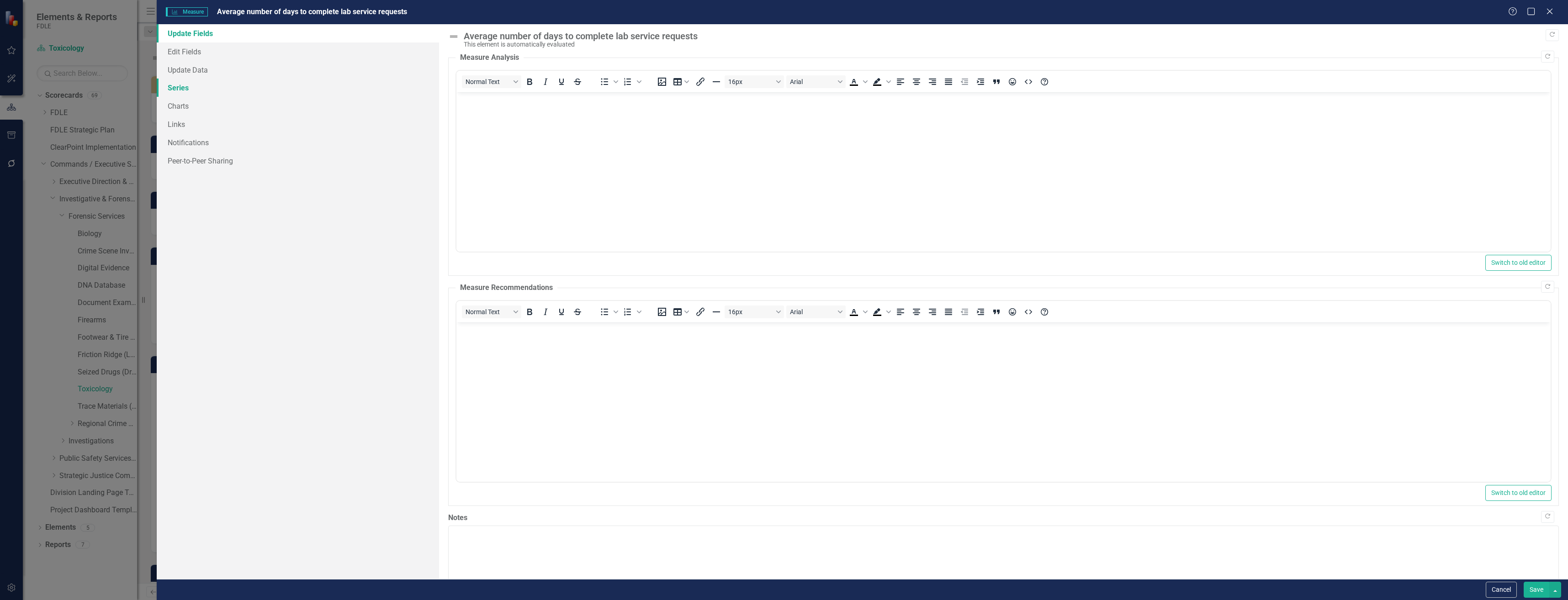
click at [266, 81] on link "Series" at bounding box center [297, 87] width 282 height 18
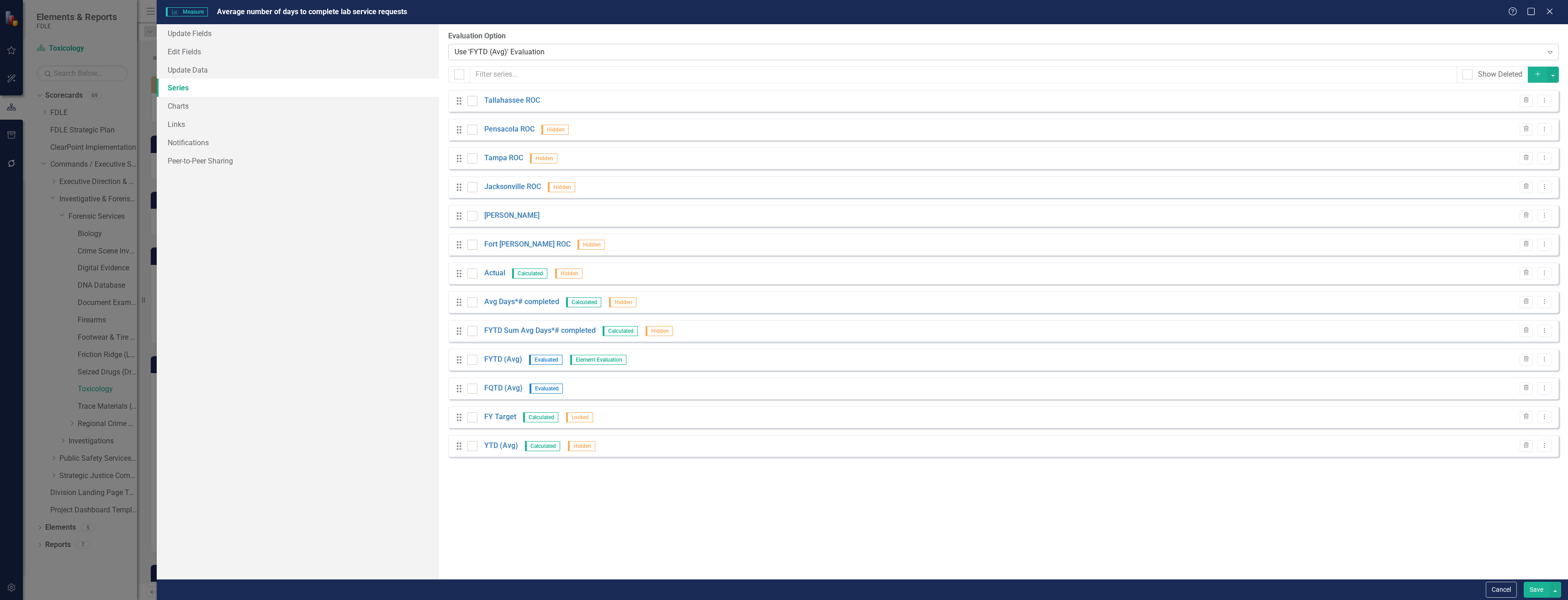
click at [565, 56] on div "Use 'FYTD (Avg)' Evaluation" at bounding box center [998, 52] width 1088 height 11
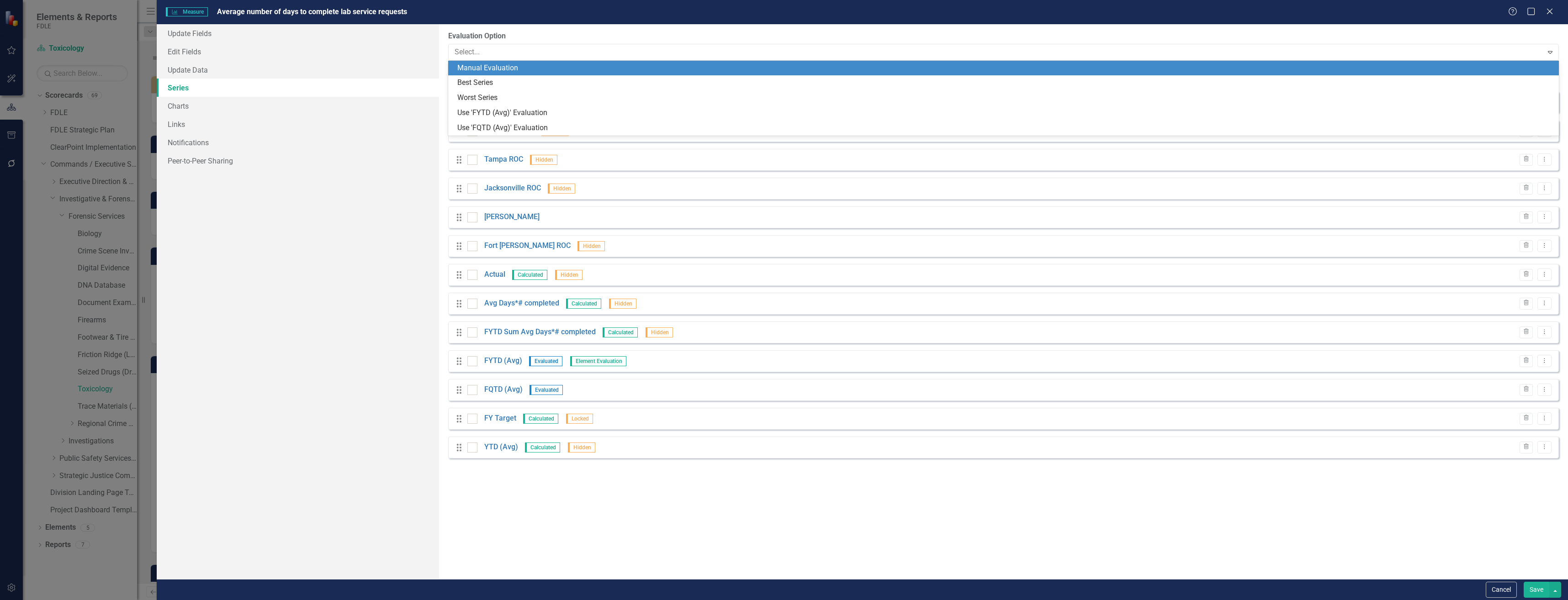
click at [558, 68] on div "Manual Evaluation" at bounding box center [1005, 68] width 1096 height 11
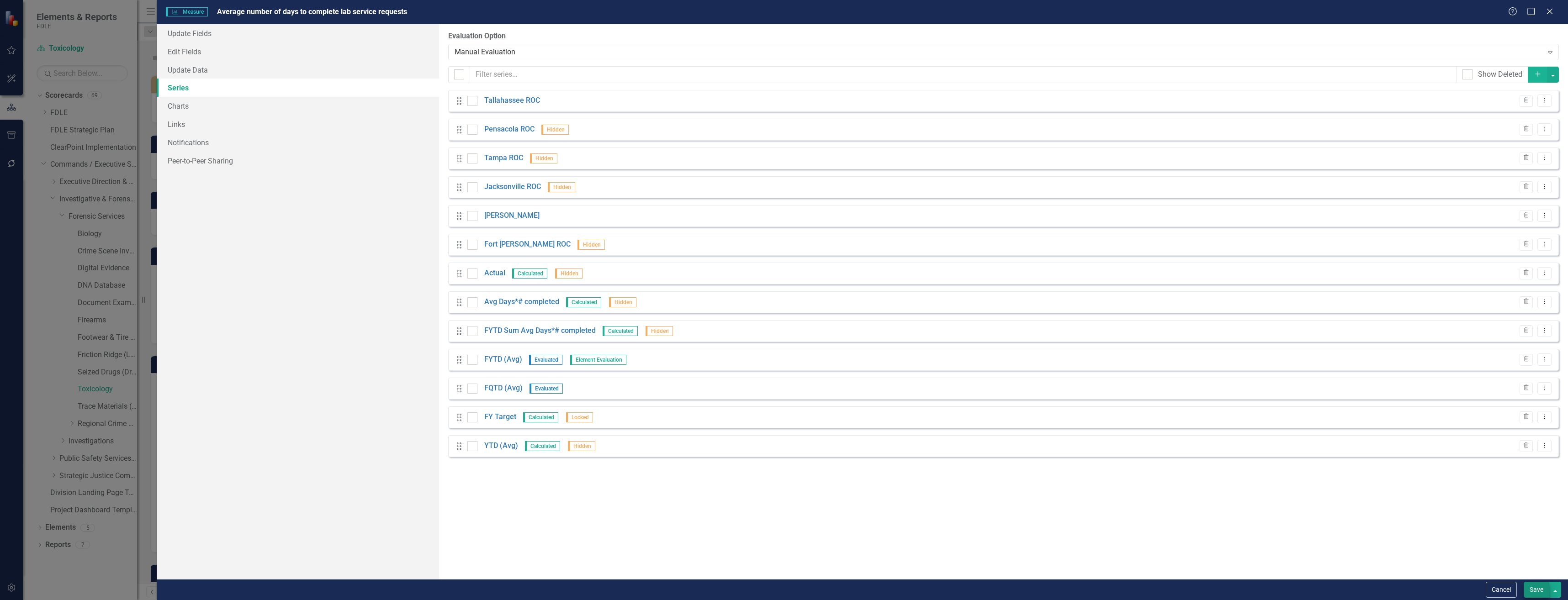
click at [1531, 582] on div "Cancel Save" at bounding box center [862, 589] width 1411 height 21
click at [1531, 591] on button "Save" at bounding box center [1537, 589] width 26 height 16
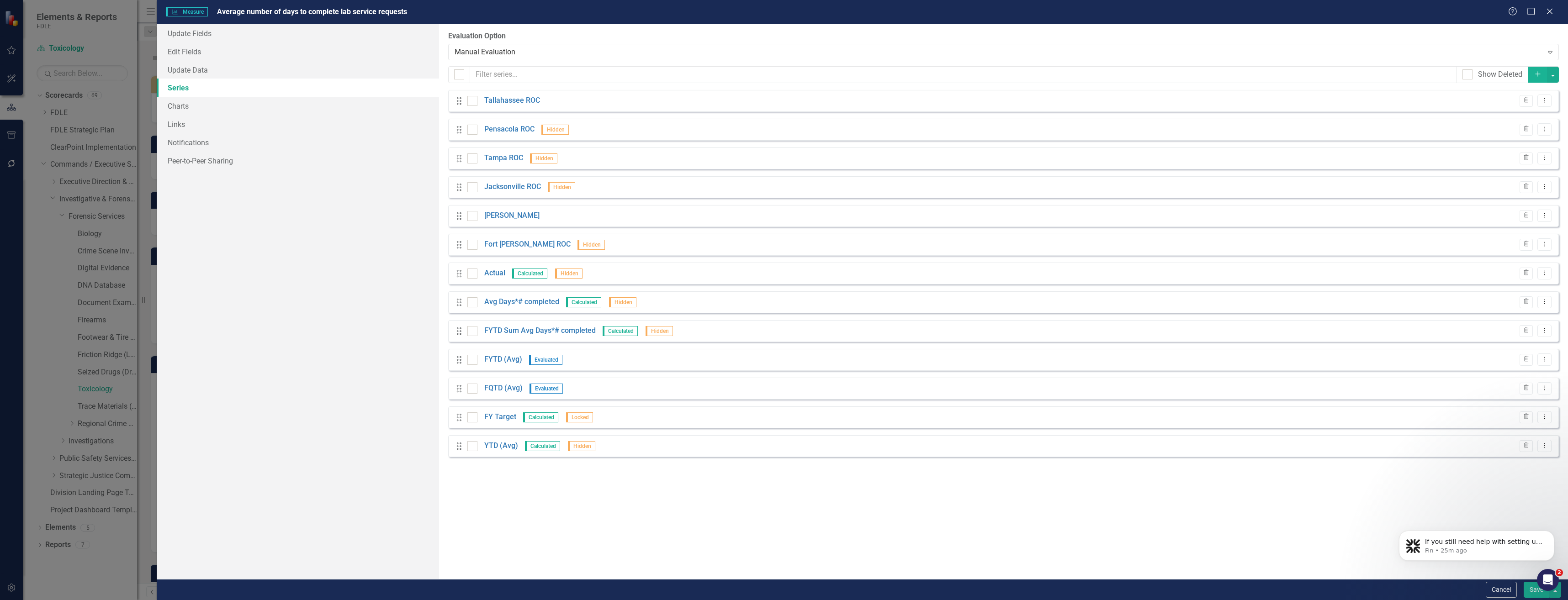
click at [1073, 217] on rect "Interactive chart" at bounding box center [1204, 229] width 672 height 137
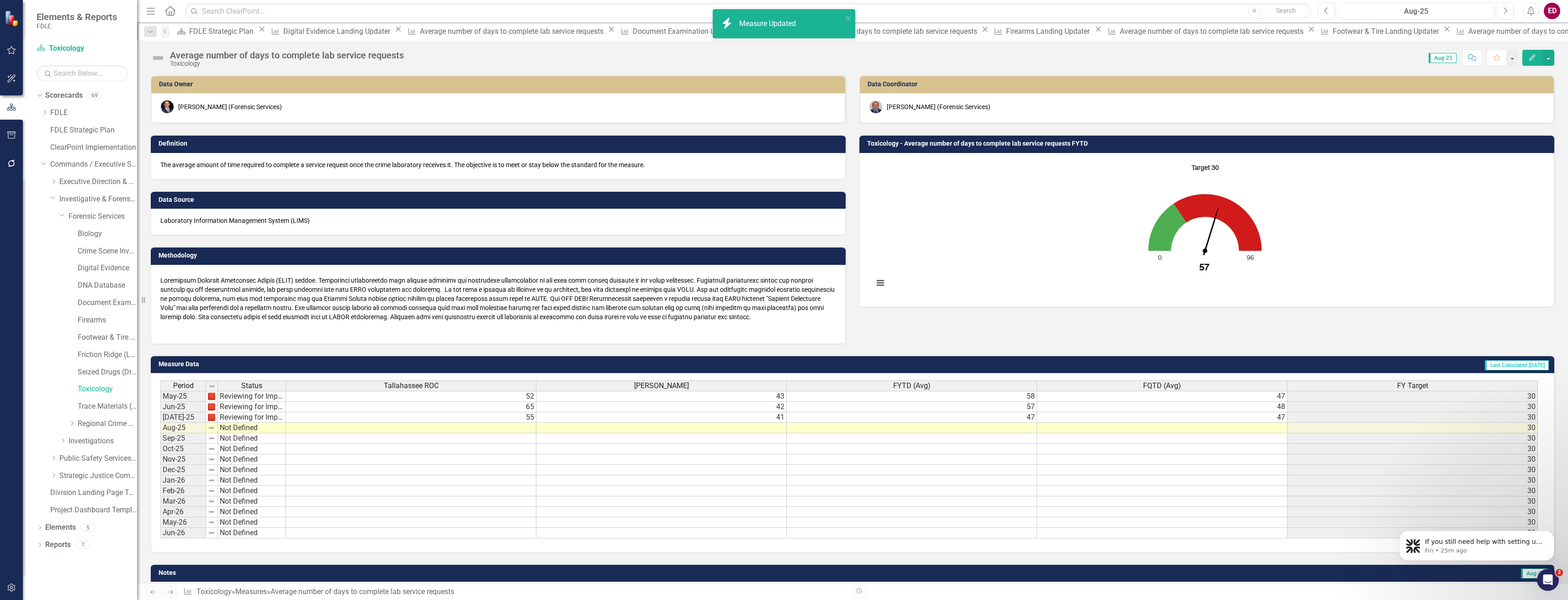
click at [1073, 217] on rect "Interactive chart" at bounding box center [1204, 229] width 672 height 137
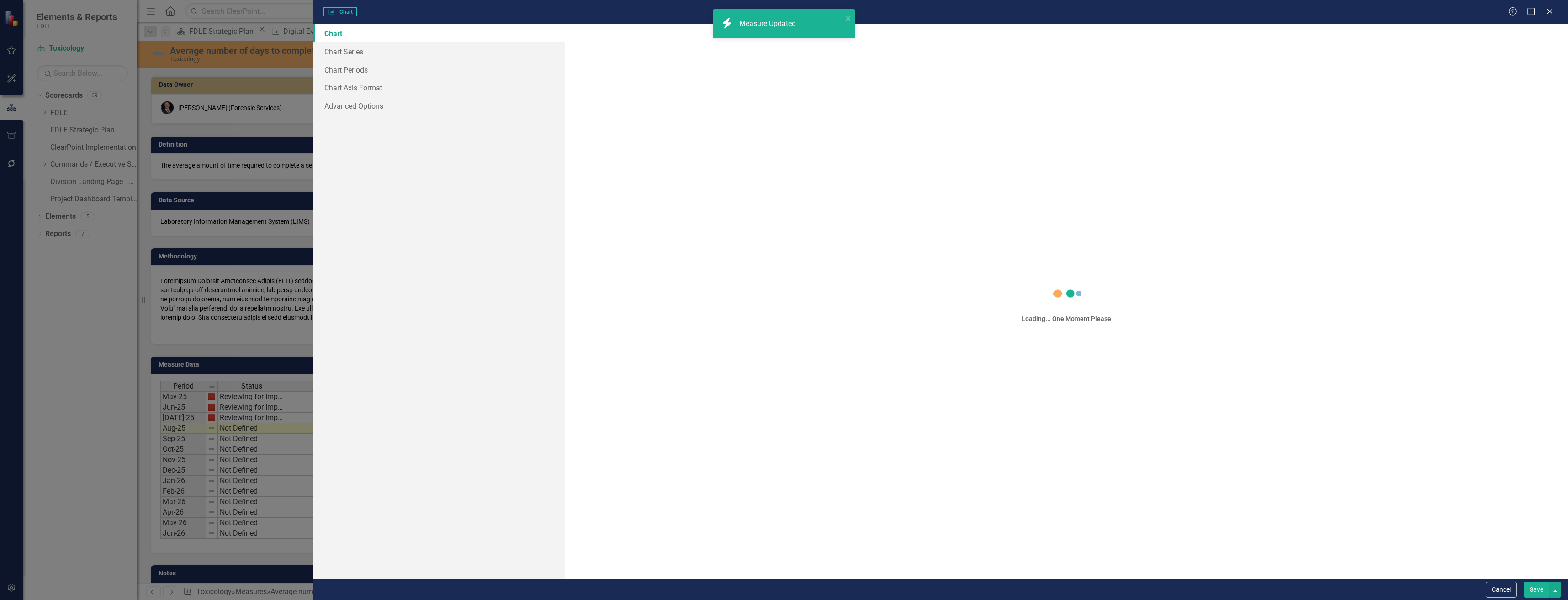
click at [428, 39] on link "Chart" at bounding box center [439, 33] width 251 height 18
click at [429, 58] on link "Chart Series" at bounding box center [439, 52] width 251 height 18
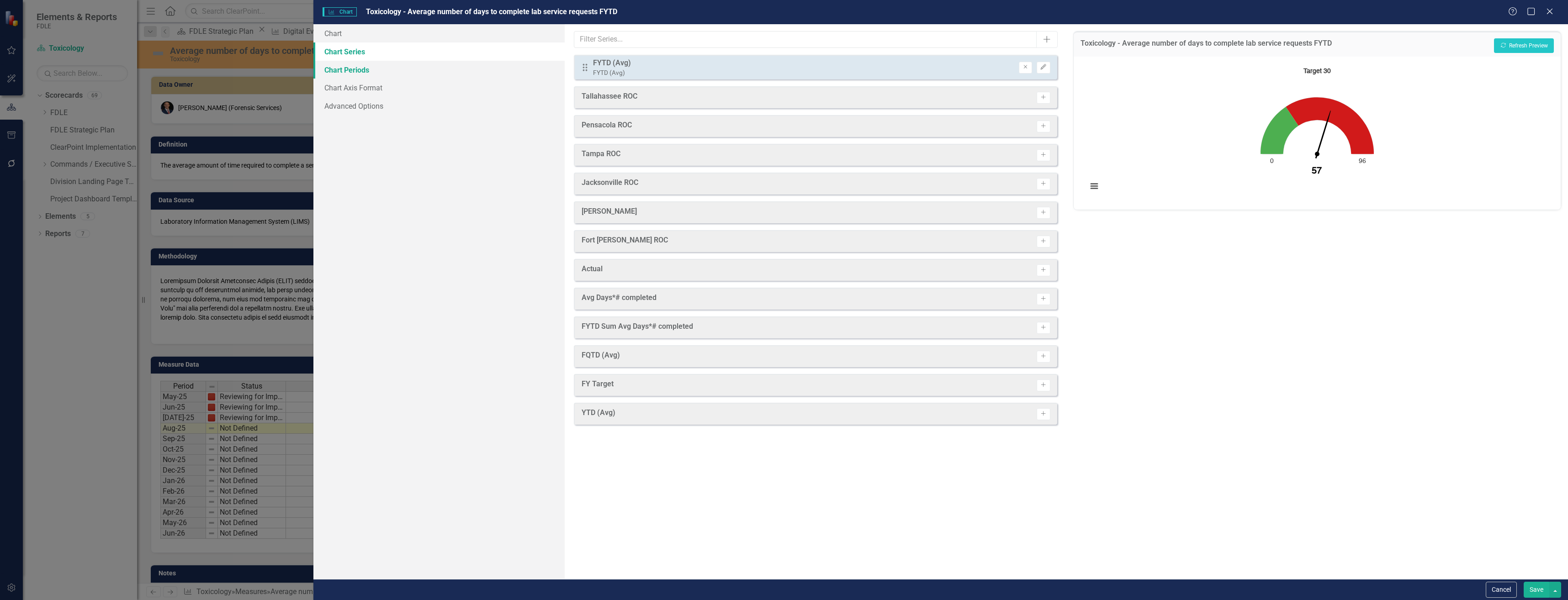
click at [447, 68] on link "Chart Periods" at bounding box center [439, 70] width 251 height 18
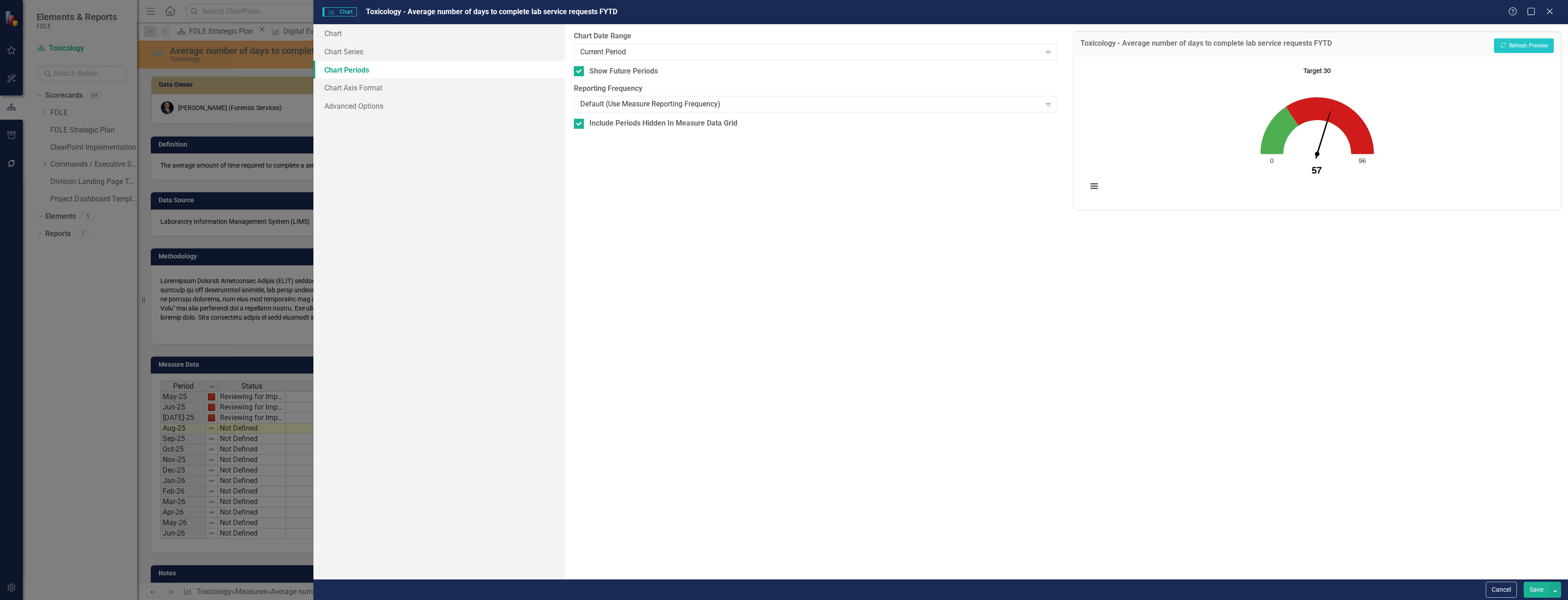
click at [721, 61] on div "From this tab, you define the periods you want included in the chart. For examp…" at bounding box center [815, 302] width 501 height 555
click at [727, 50] on div "Current Period" at bounding box center [811, 52] width 461 height 11
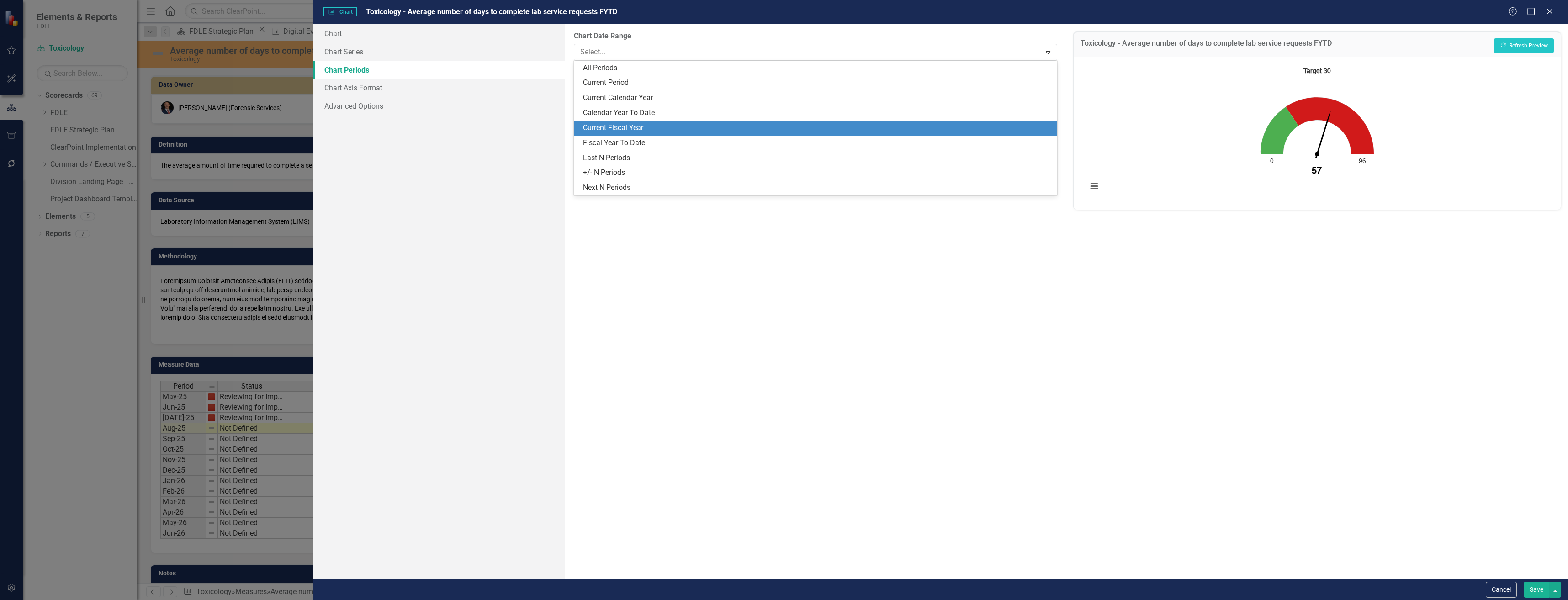
click at [697, 126] on div "Current Fiscal Year" at bounding box center [817, 129] width 469 height 11
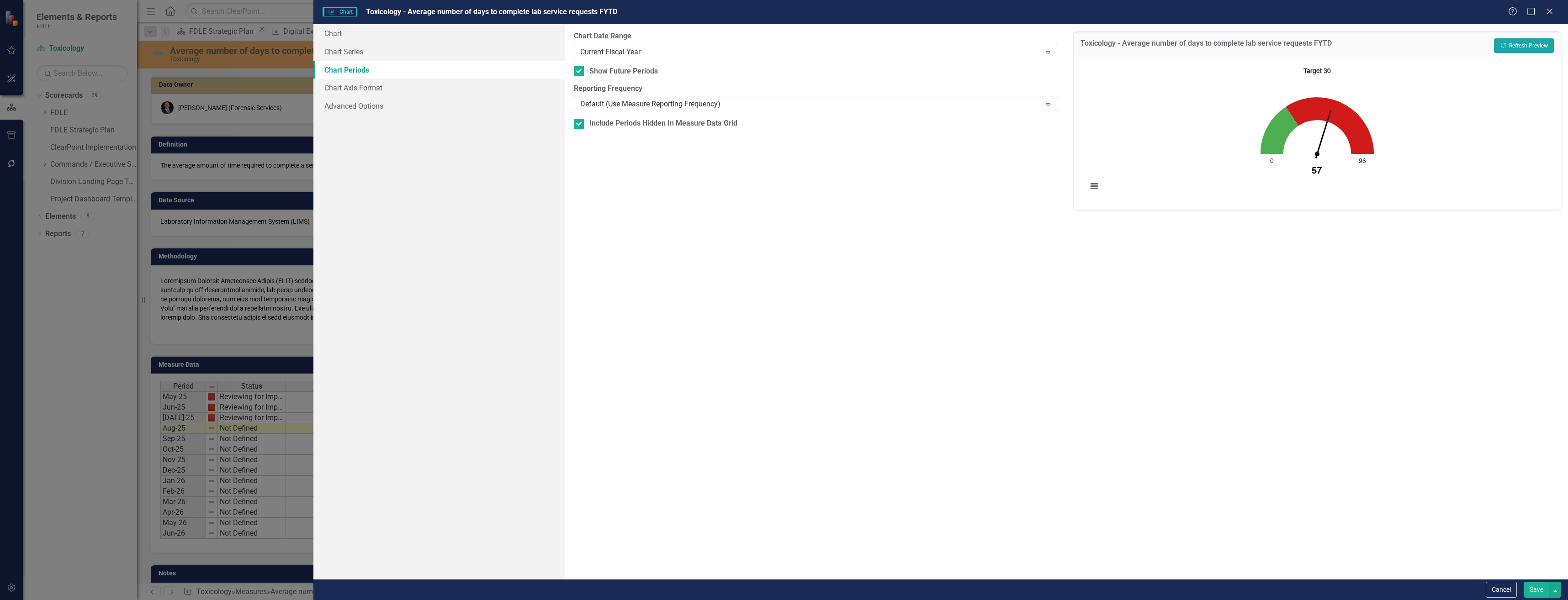
click at [1526, 50] on button "Recalculate Refresh Preview" at bounding box center [1524, 45] width 60 height 14
click at [1534, 588] on button "Save" at bounding box center [1537, 589] width 26 height 16
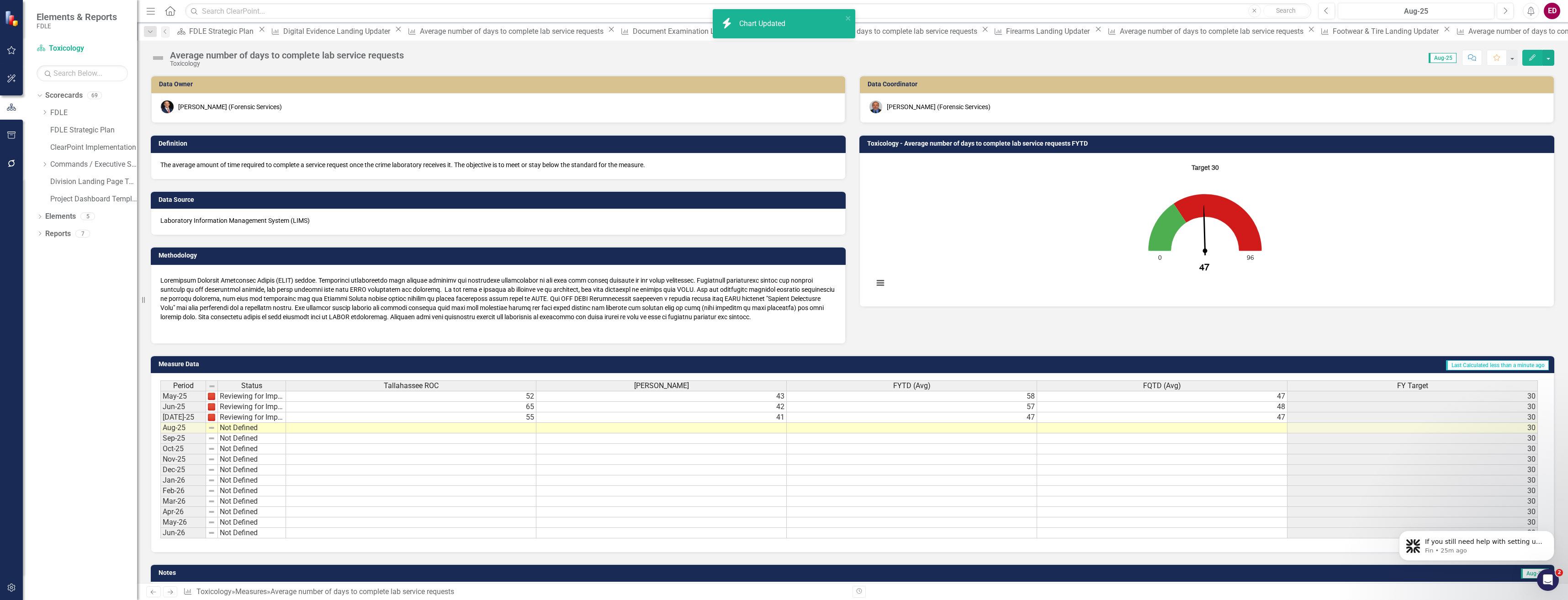
click at [161, 53] on img at bounding box center [157, 58] width 14 height 14
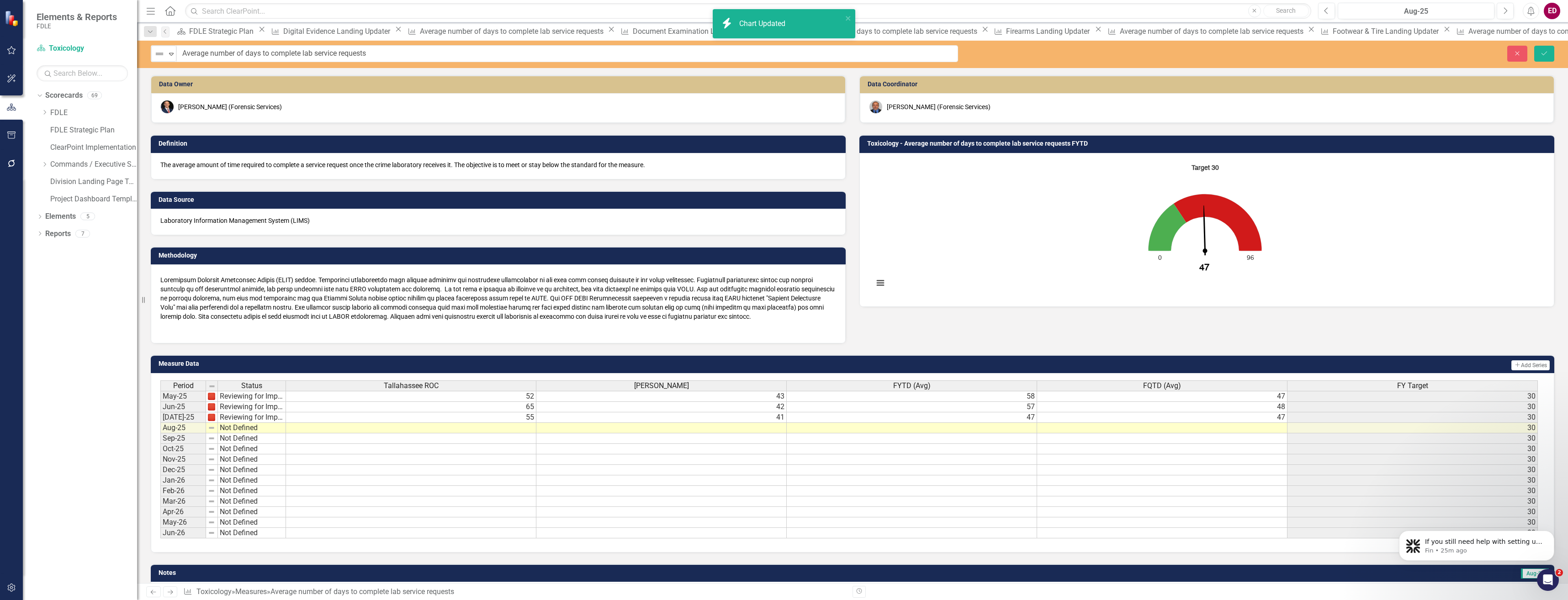
click at [161, 53] on img at bounding box center [159, 54] width 11 height 11
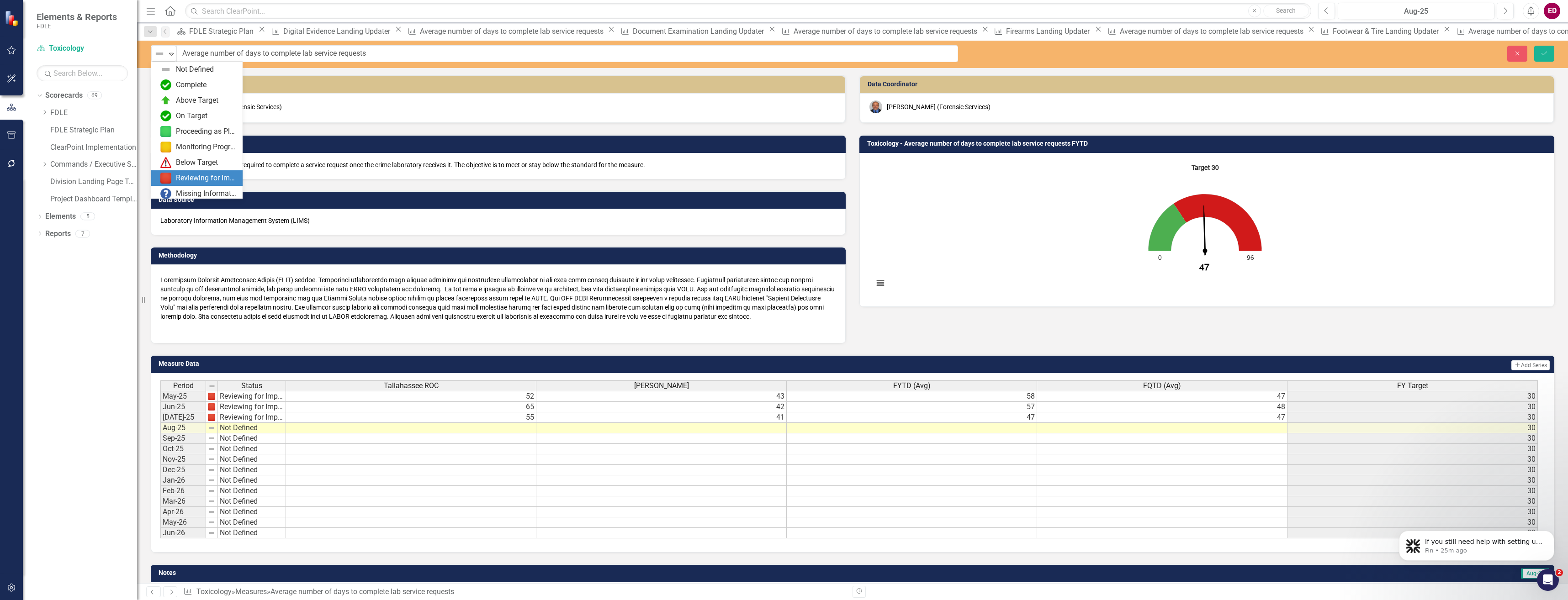
click at [182, 172] on div "Reviewing for Improvement" at bounding box center [197, 178] width 91 height 15
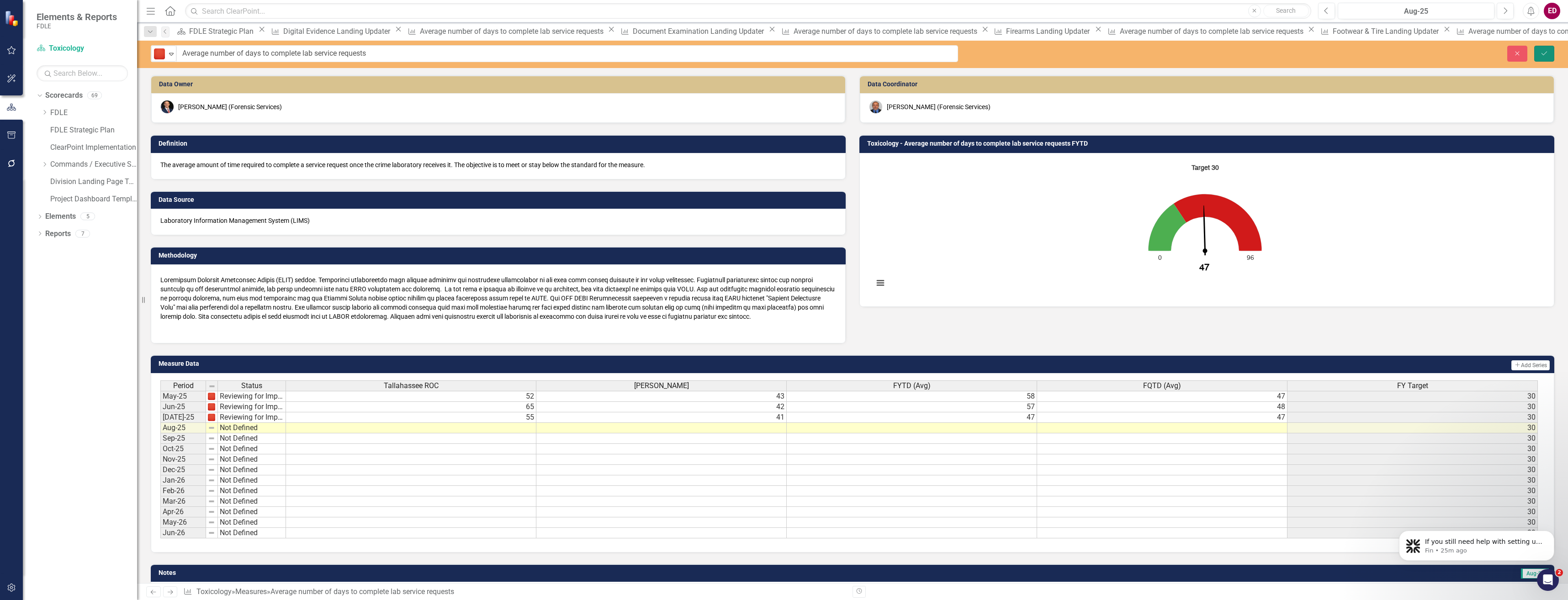
click at [1546, 56] on icon "Save" at bounding box center [1544, 53] width 8 height 6
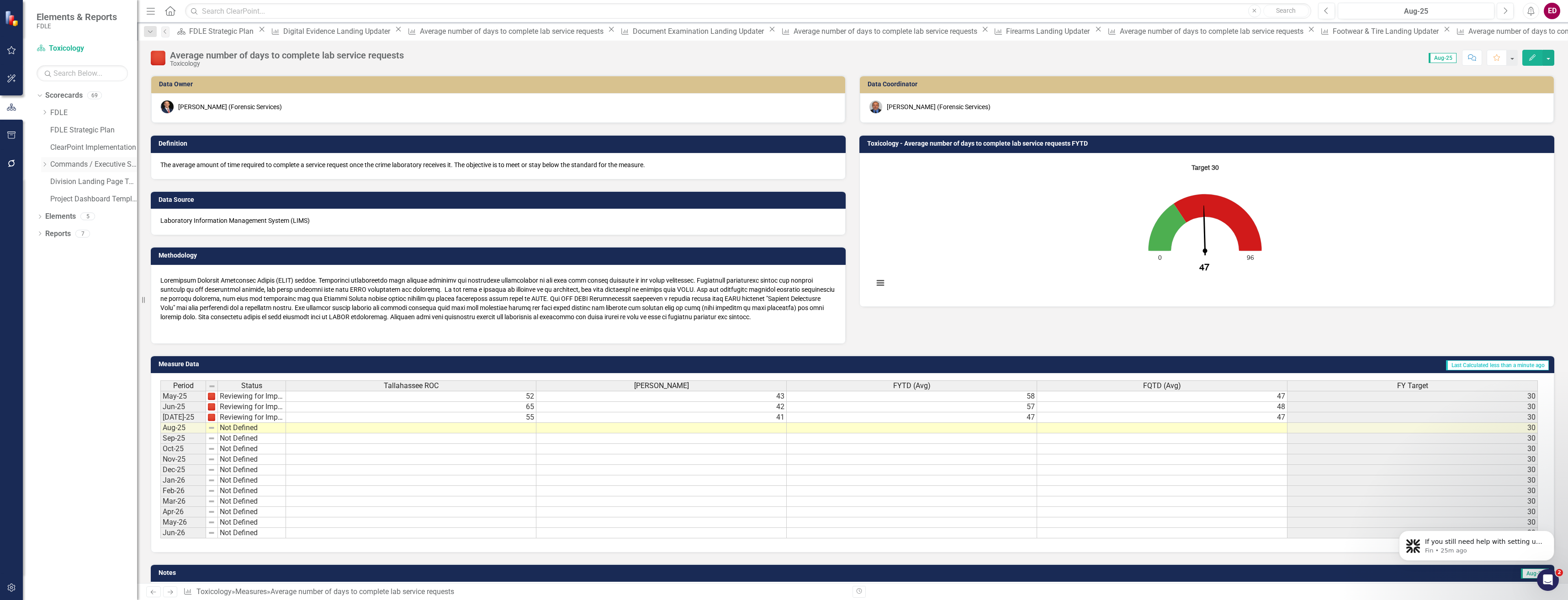
click at [43, 167] on icon "Dropdown" at bounding box center [44, 164] width 7 height 5
click at [52, 199] on link "Project Dashboard Template" at bounding box center [94, 199] width 87 height 11
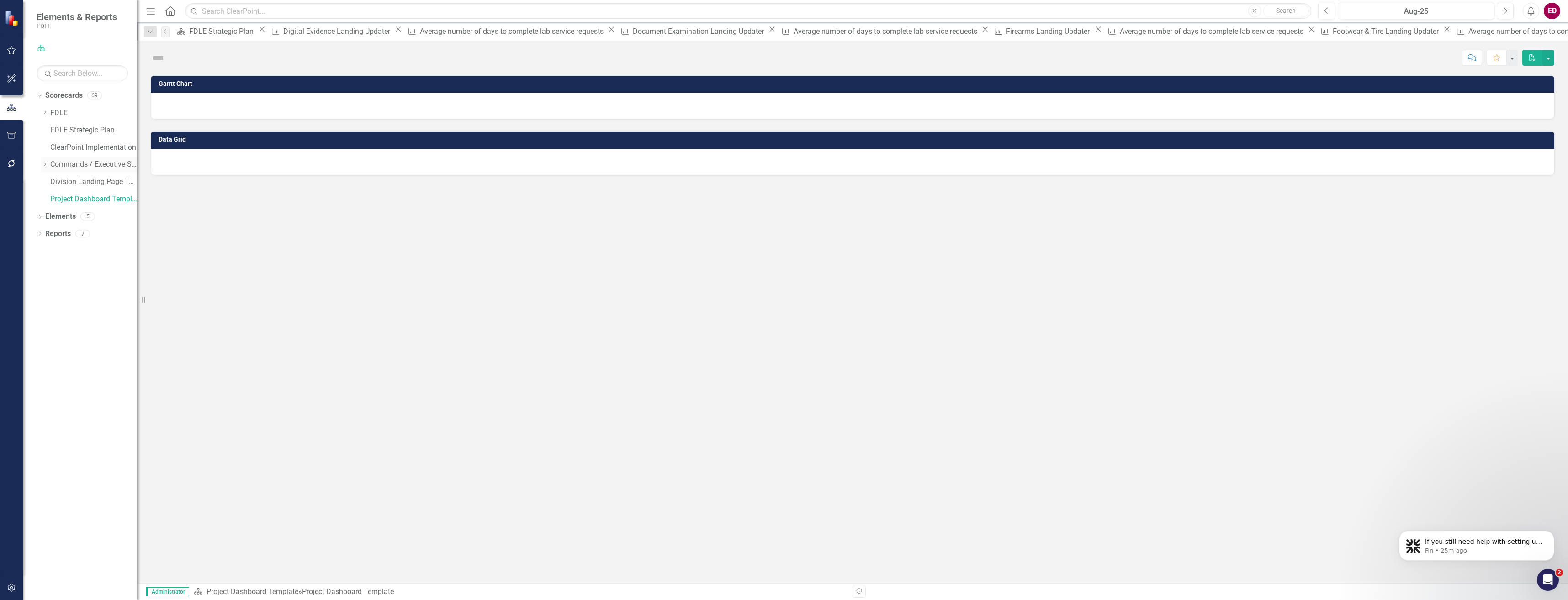
click at [43, 160] on div "Dropdown Commands / Executive Support Branch" at bounding box center [89, 165] width 96 height 15
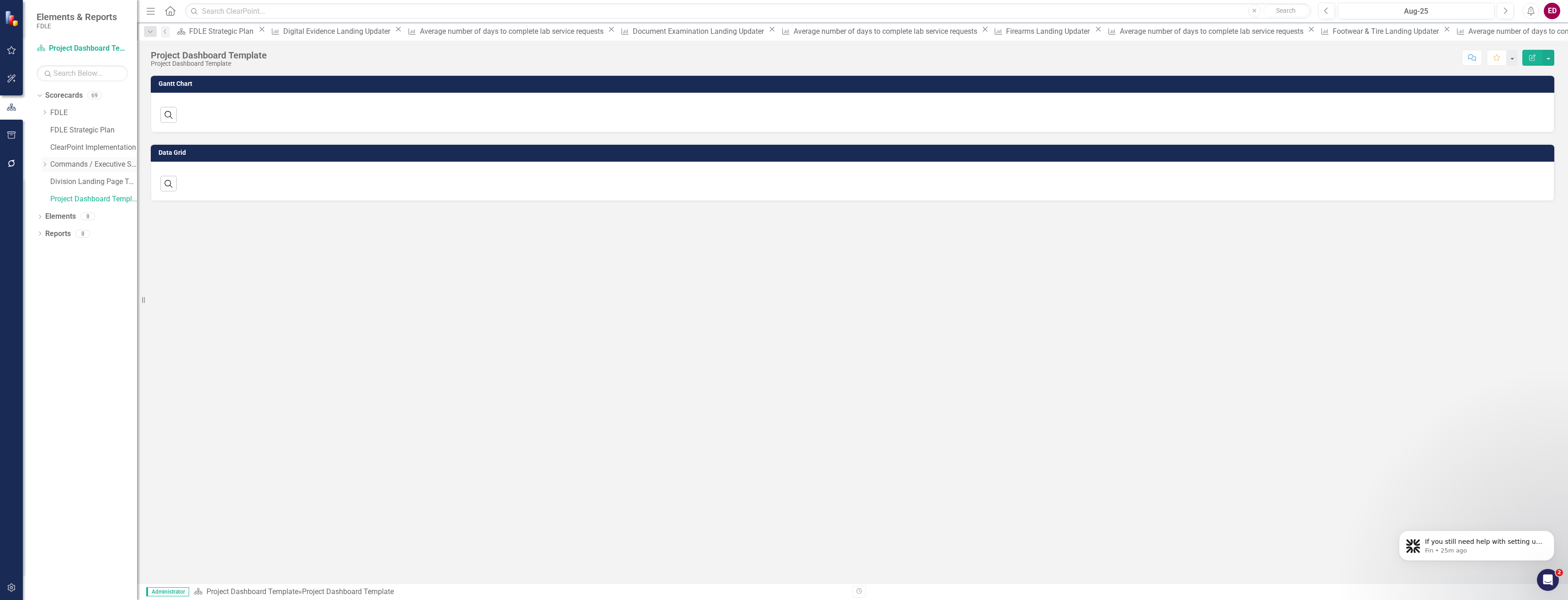
click at [46, 165] on icon "Dropdown" at bounding box center [44, 164] width 7 height 5
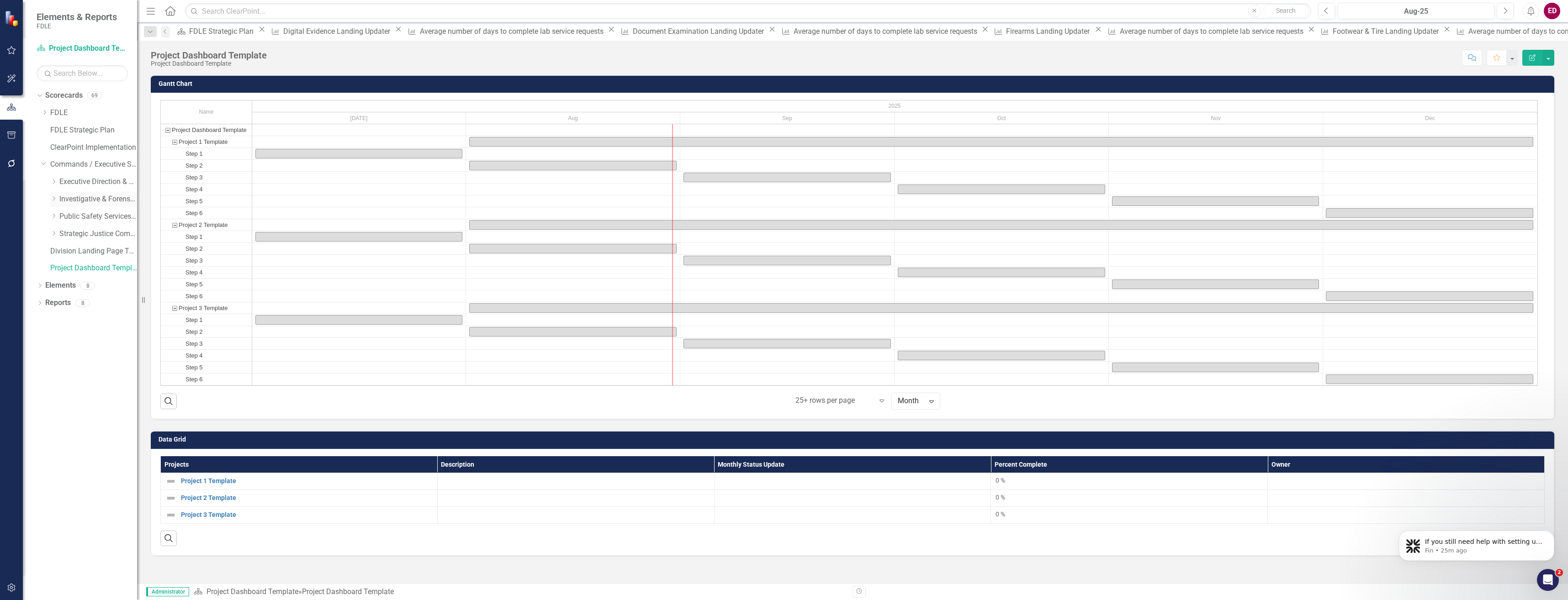
click at [56, 196] on icon "Dropdown" at bounding box center [53, 198] width 7 height 5
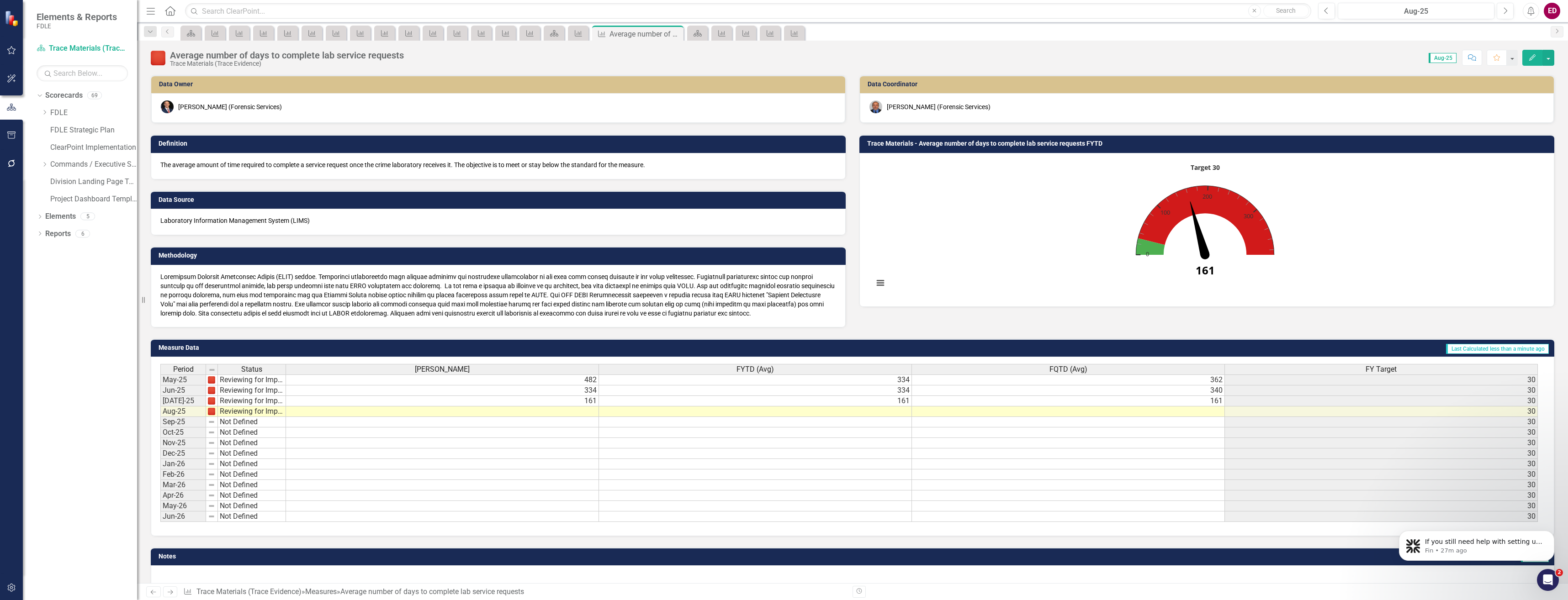
click at [40, 162] on div "Dropdown Scorecards 69 Dropdown FDLE Commissioner's Initiative Team Project Das…" at bounding box center [87, 148] width 100 height 121
click at [43, 163] on icon "Dropdown" at bounding box center [44, 164] width 7 height 5
click at [54, 197] on icon "Dropdown" at bounding box center [53, 198] width 7 height 5
click at [65, 217] on icon "Dropdown" at bounding box center [62, 215] width 7 height 5
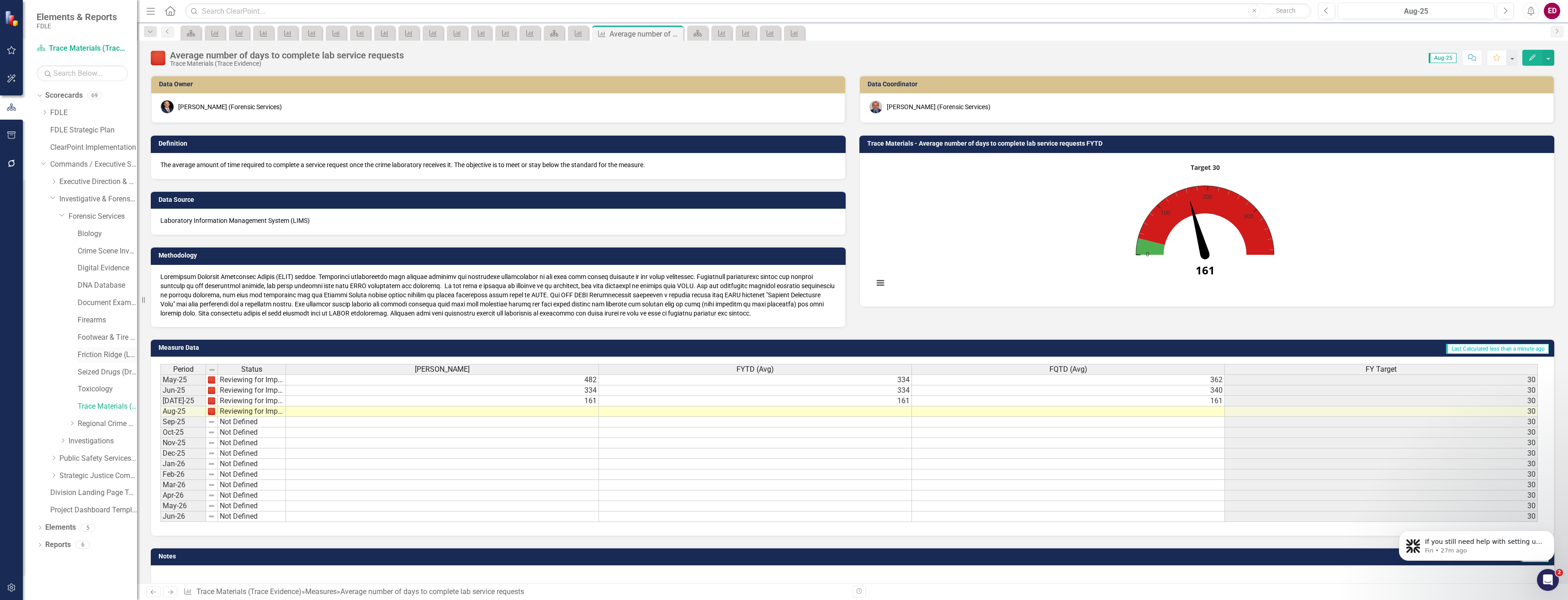
click at [116, 351] on link "Friction Ridge (Latent Prints)" at bounding box center [107, 355] width 59 height 11
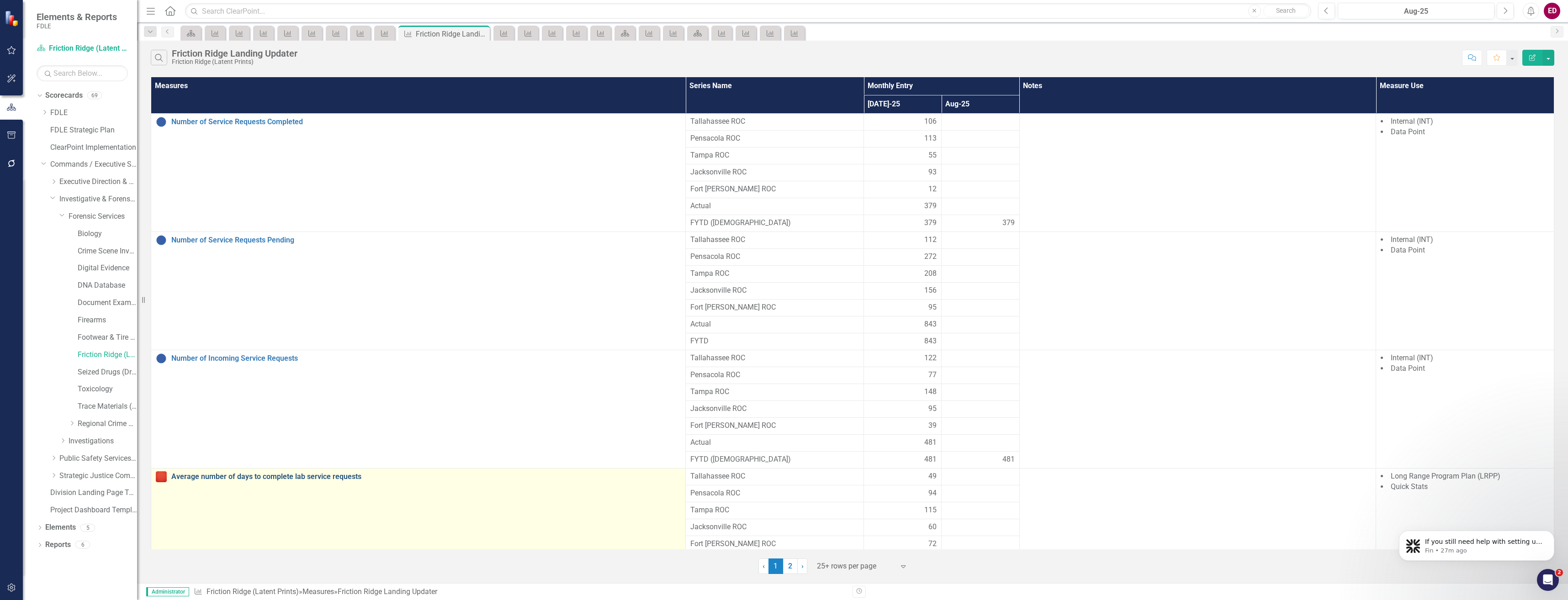
click at [253, 475] on link "Average number of days to complete lab service requests" at bounding box center [426, 476] width 510 height 8
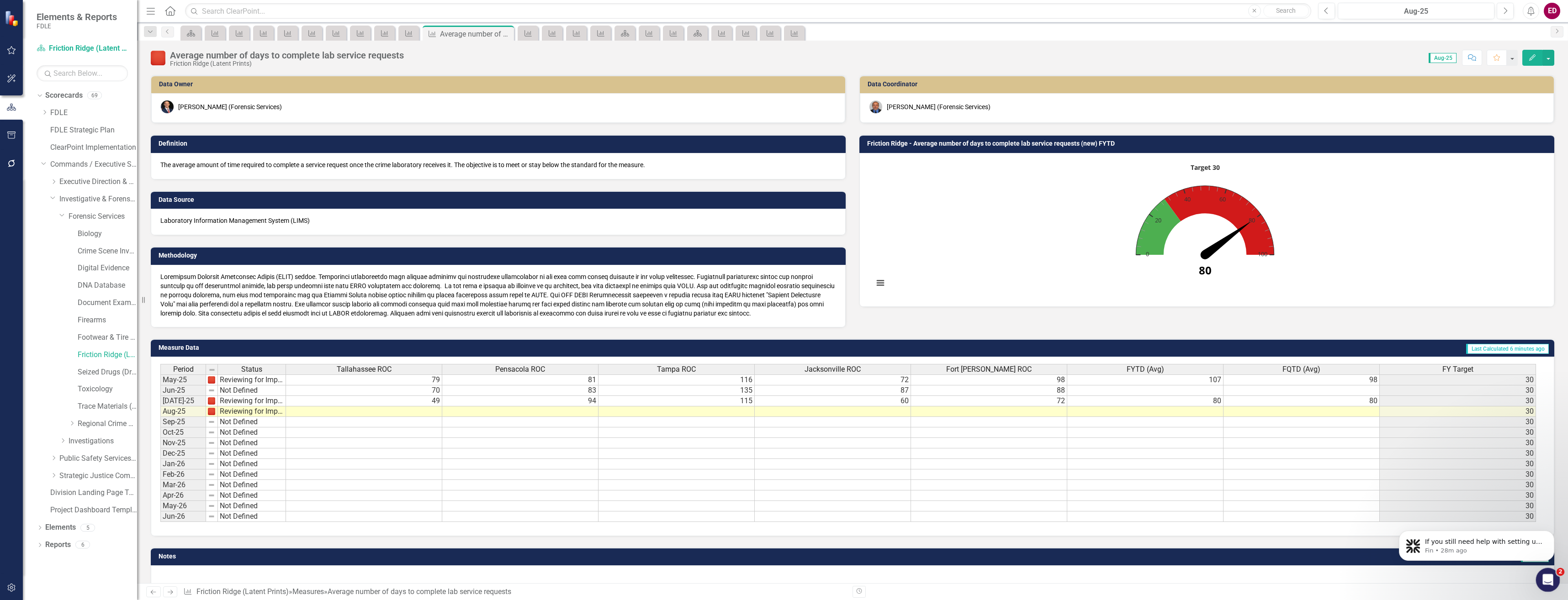
click at [1549, 575] on icon "Open Intercom Messenger" at bounding box center [1547, 579] width 15 height 15
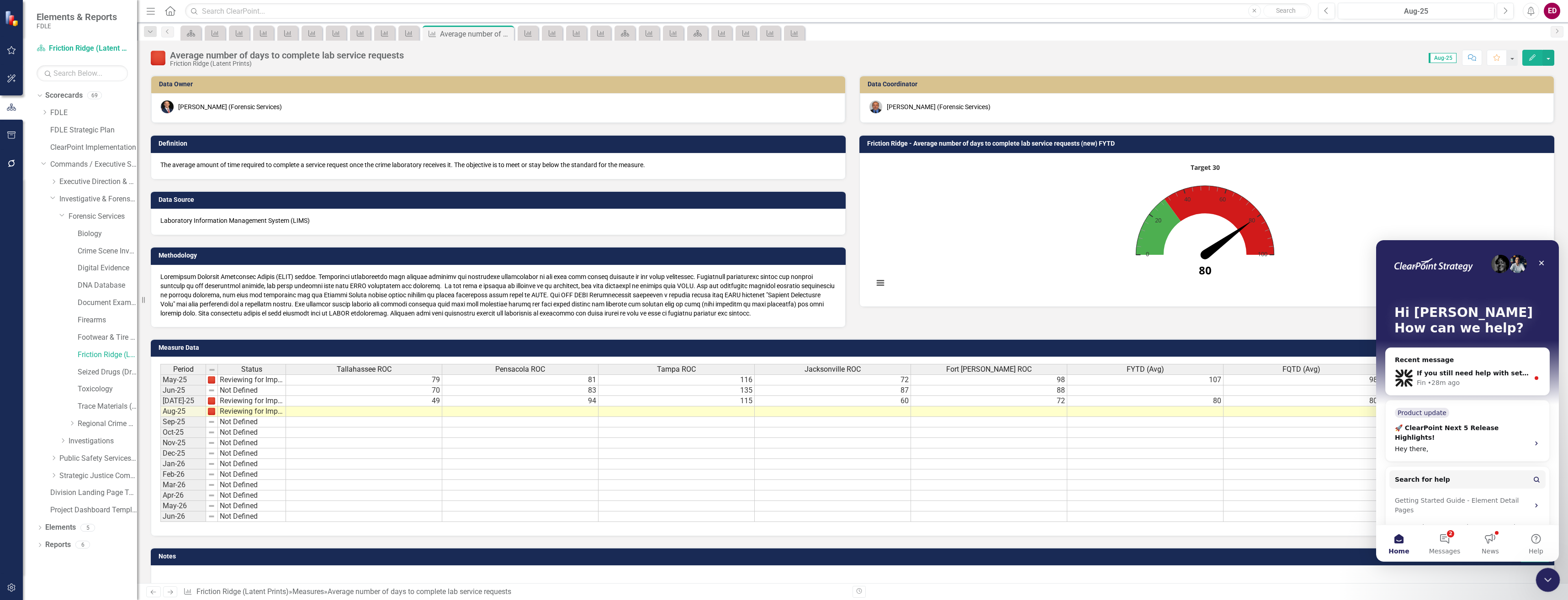
click at [1548, 568] on div "Close Intercom Messenger" at bounding box center [1546, 578] width 22 height 22
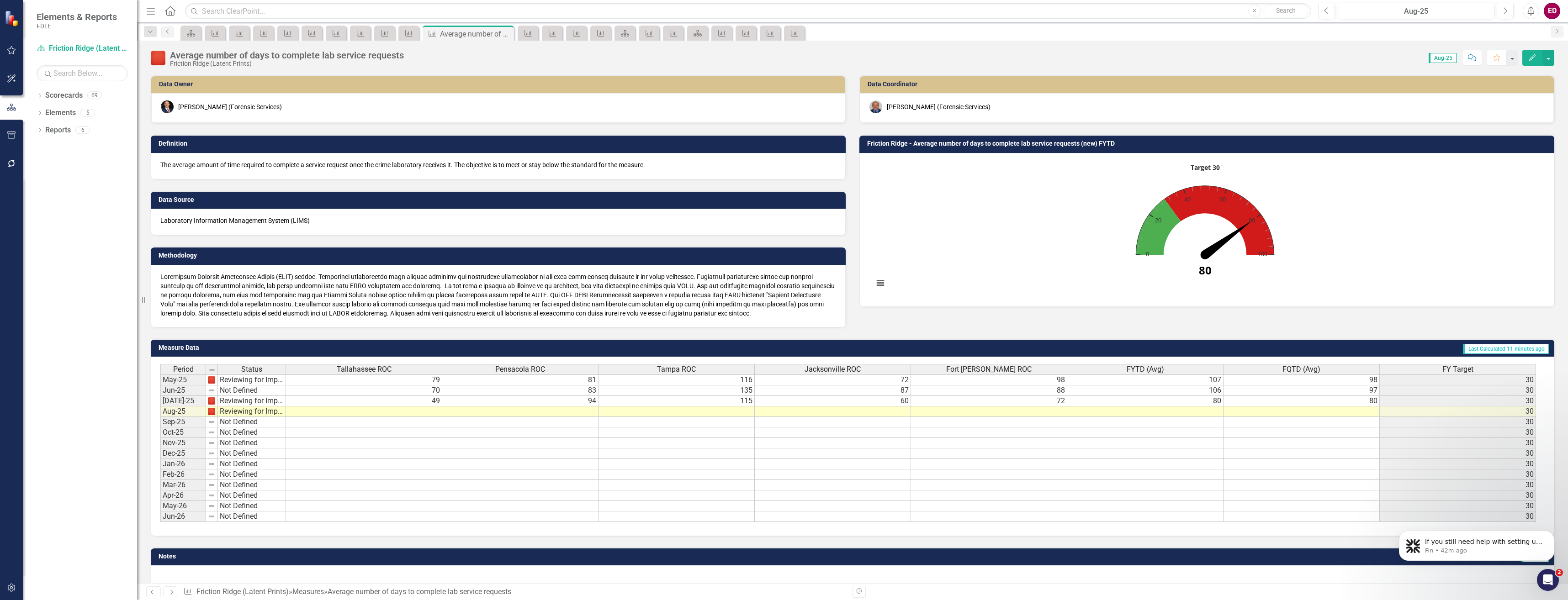
click at [211, 388] on img at bounding box center [212, 391] width 8 height 8
click at [223, 389] on td "Not Defined" at bounding box center [251, 391] width 68 height 11
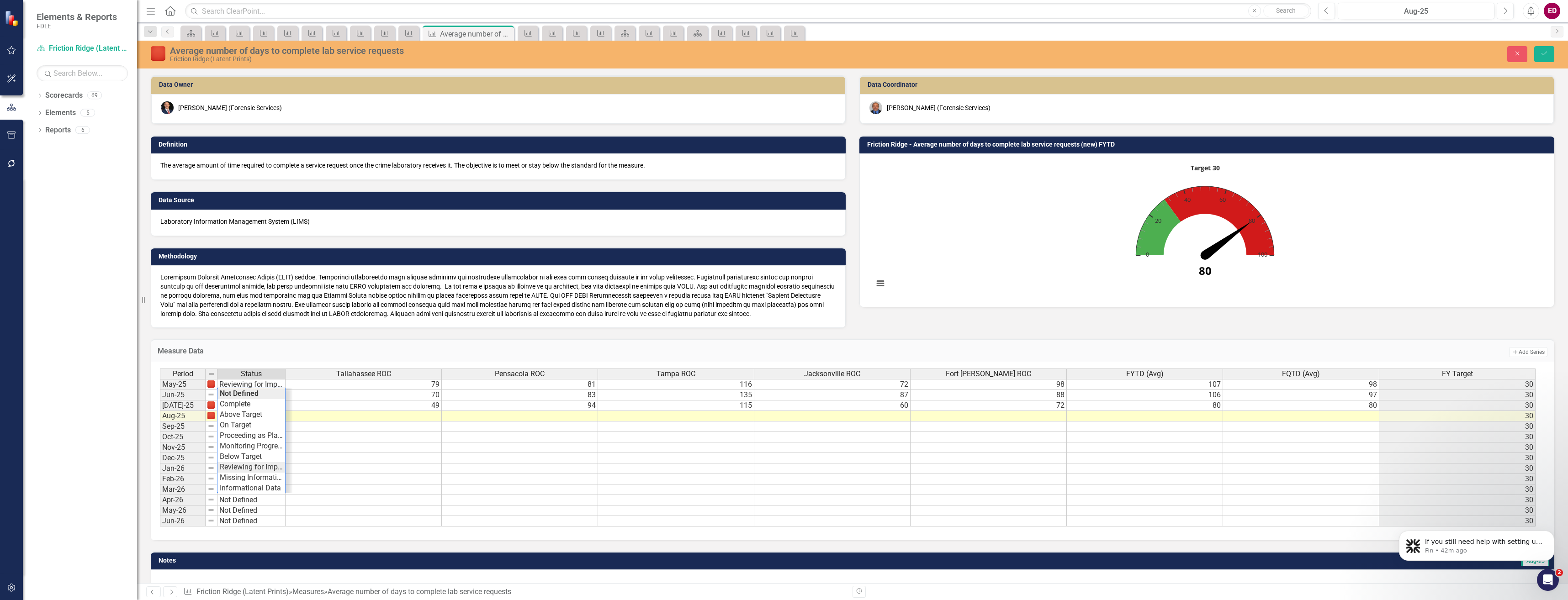
type textarea "Reviewing for Improvement"
click at [268, 471] on div "Period Status [GEOGRAPHIC_DATA] ROC Pensacola ROC [GEOGRAPHIC_DATA] ROC [GEOGRA…" at bounding box center [849, 448] width 1379 height 158
click at [1544, 61] on button "Save" at bounding box center [1544, 54] width 20 height 16
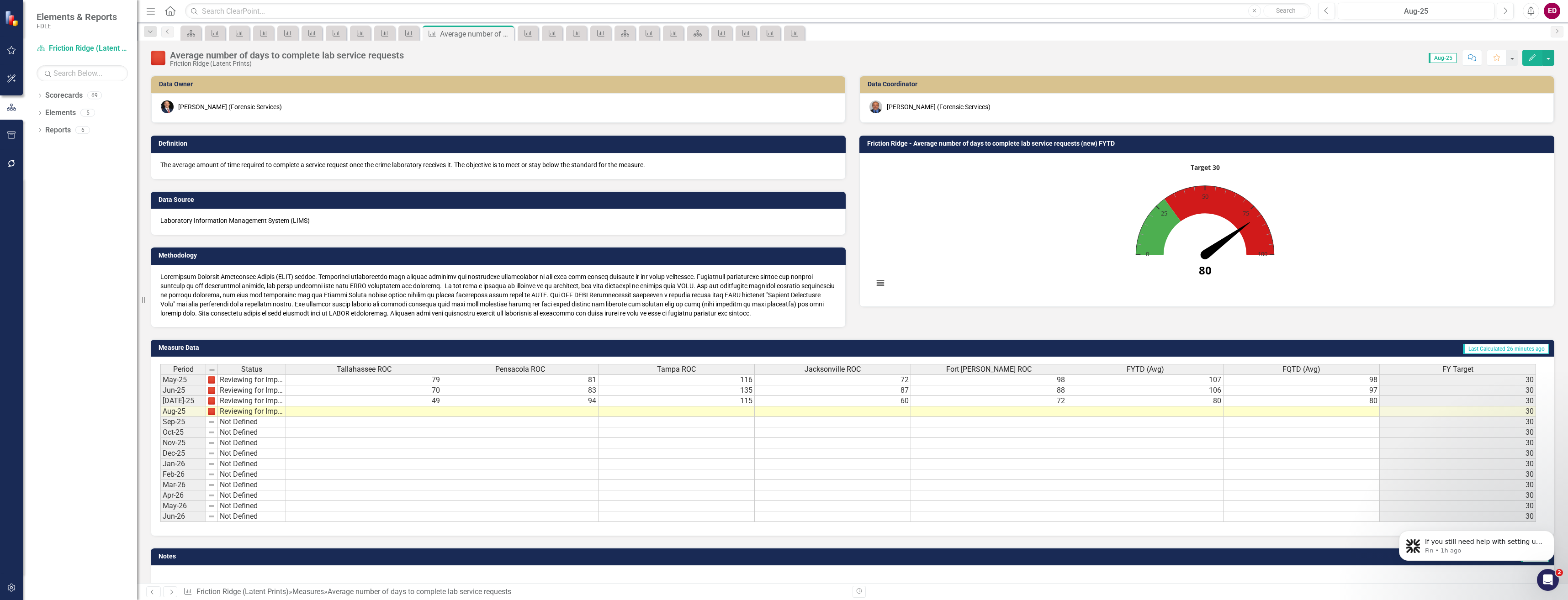
click at [76, 15] on span "Elements & Reports" at bounding box center [77, 17] width 81 height 11
click at [77, 92] on link "Scorecards" at bounding box center [63, 96] width 37 height 11
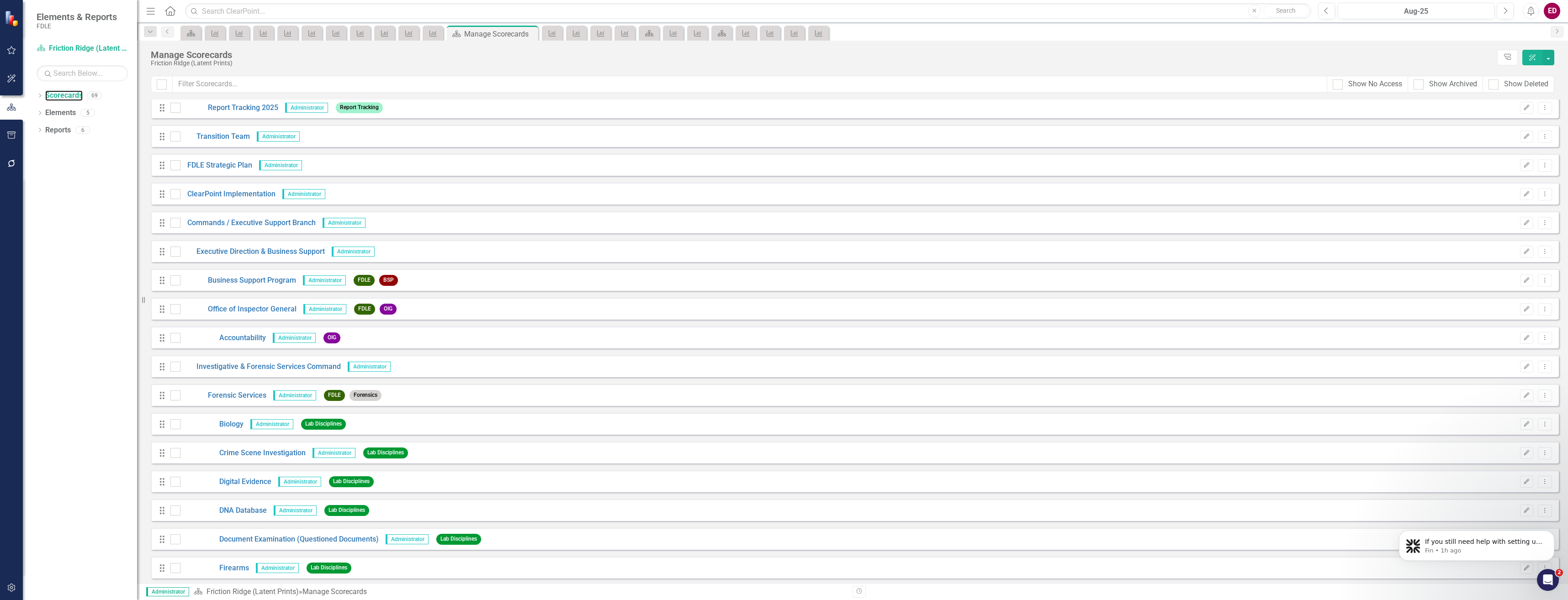
scroll to position [183, 0]
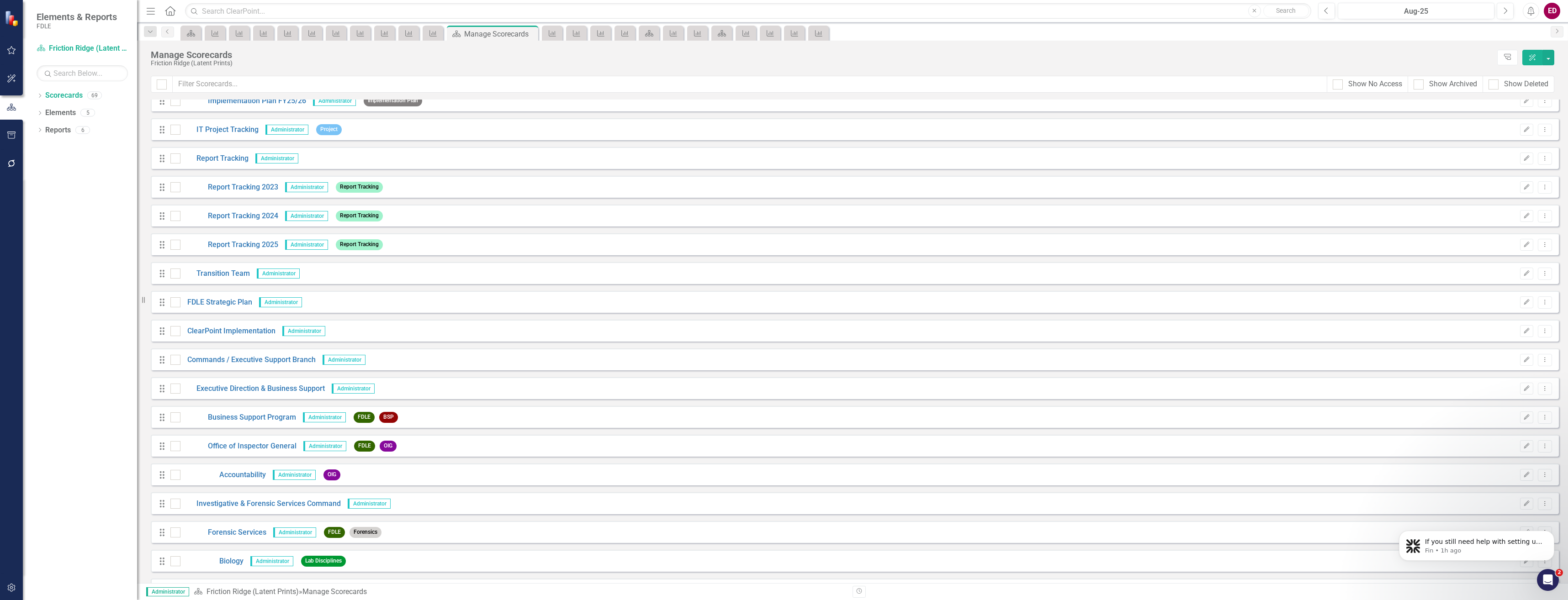
click at [1456, 78] on div "Show Archived" at bounding box center [1446, 84] width 75 height 17
click at [1455, 89] on div "Show Archived" at bounding box center [1452, 84] width 48 height 11
click at [1420, 85] on input "Show Archived" at bounding box center [1417, 82] width 6 height 6
checkbox input "true"
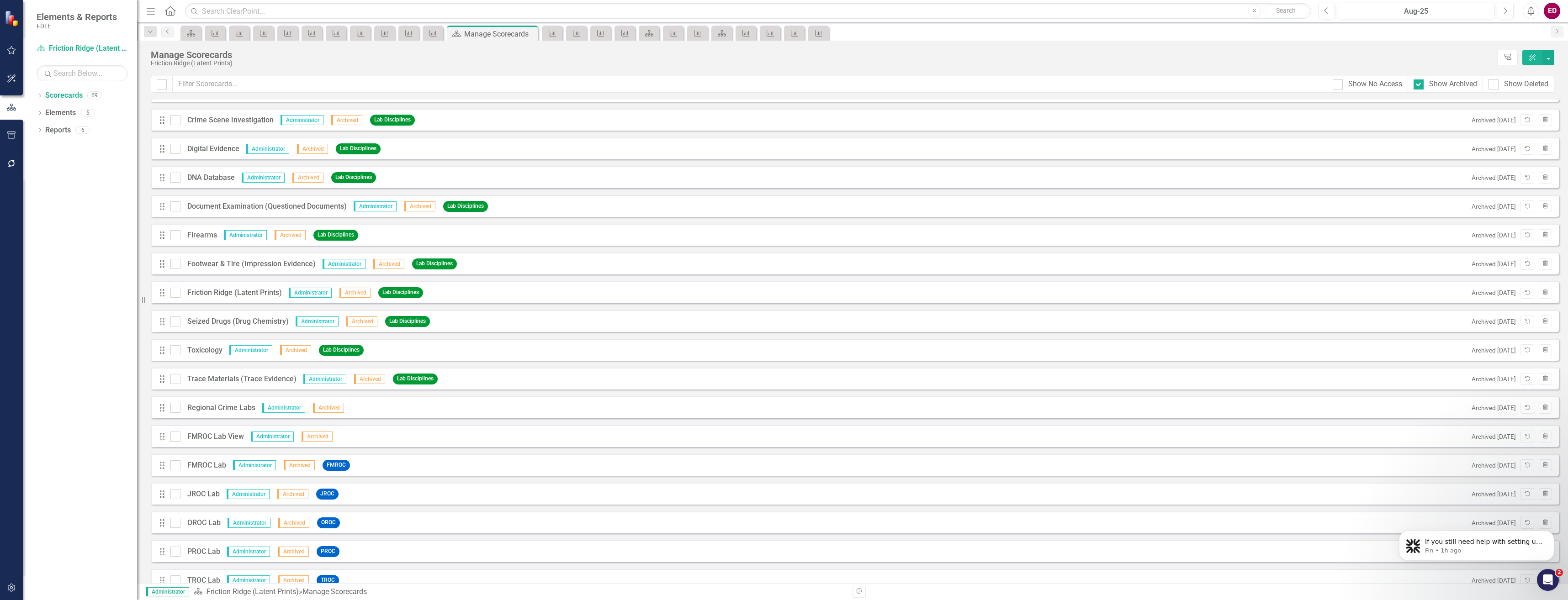
scroll to position [1415, 0]
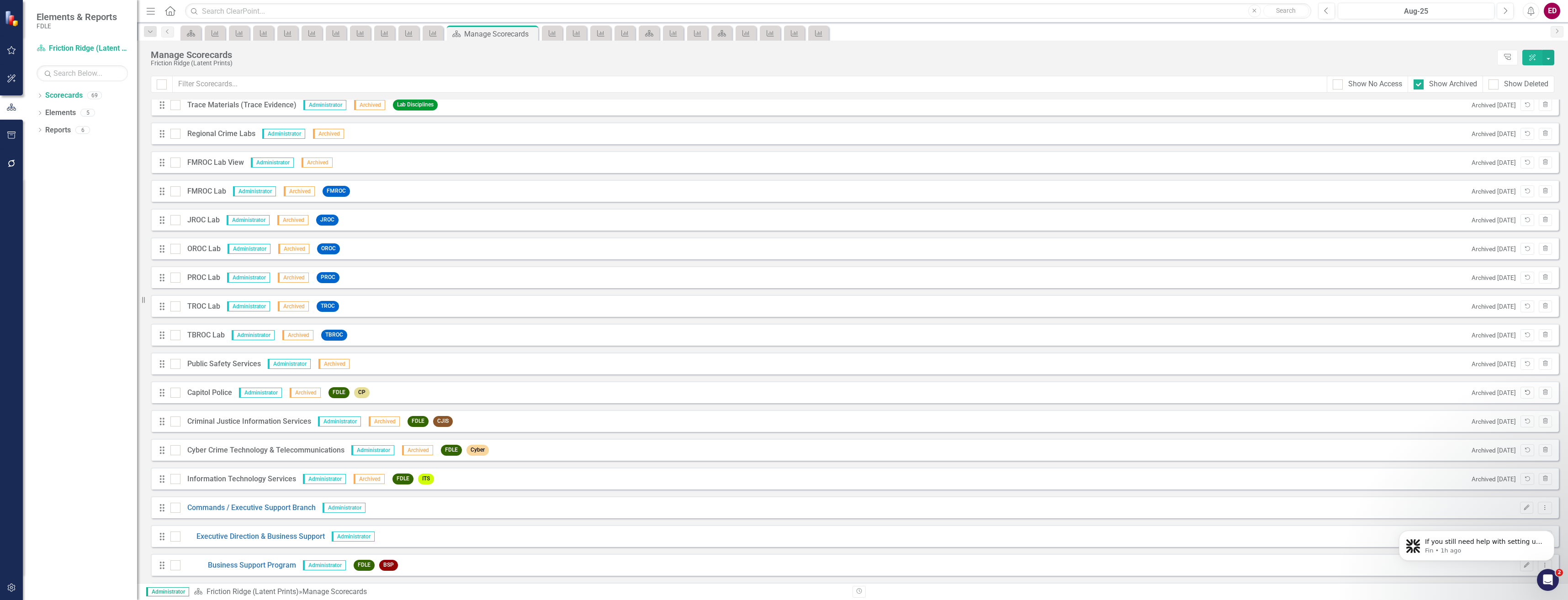
click at [1524, 392] on icon "Unarchive" at bounding box center [1527, 392] width 7 height 5
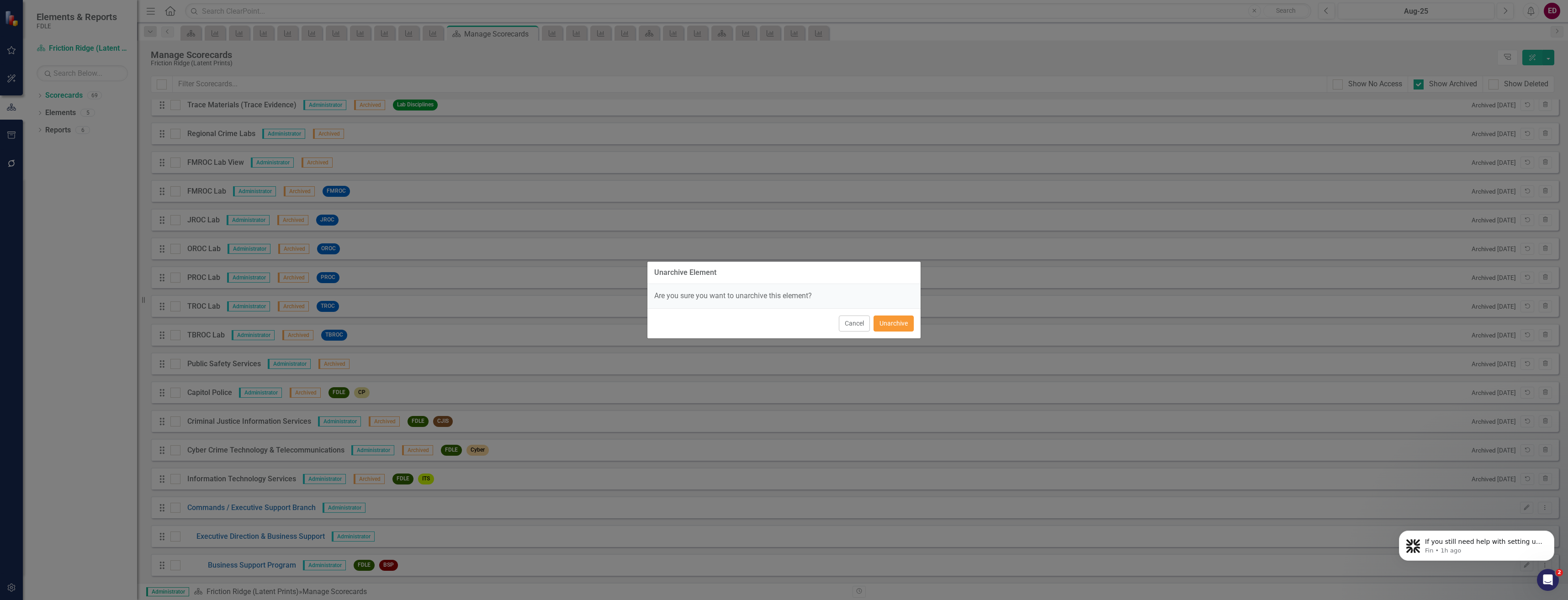
click at [909, 320] on button "Unarchive" at bounding box center [893, 323] width 40 height 16
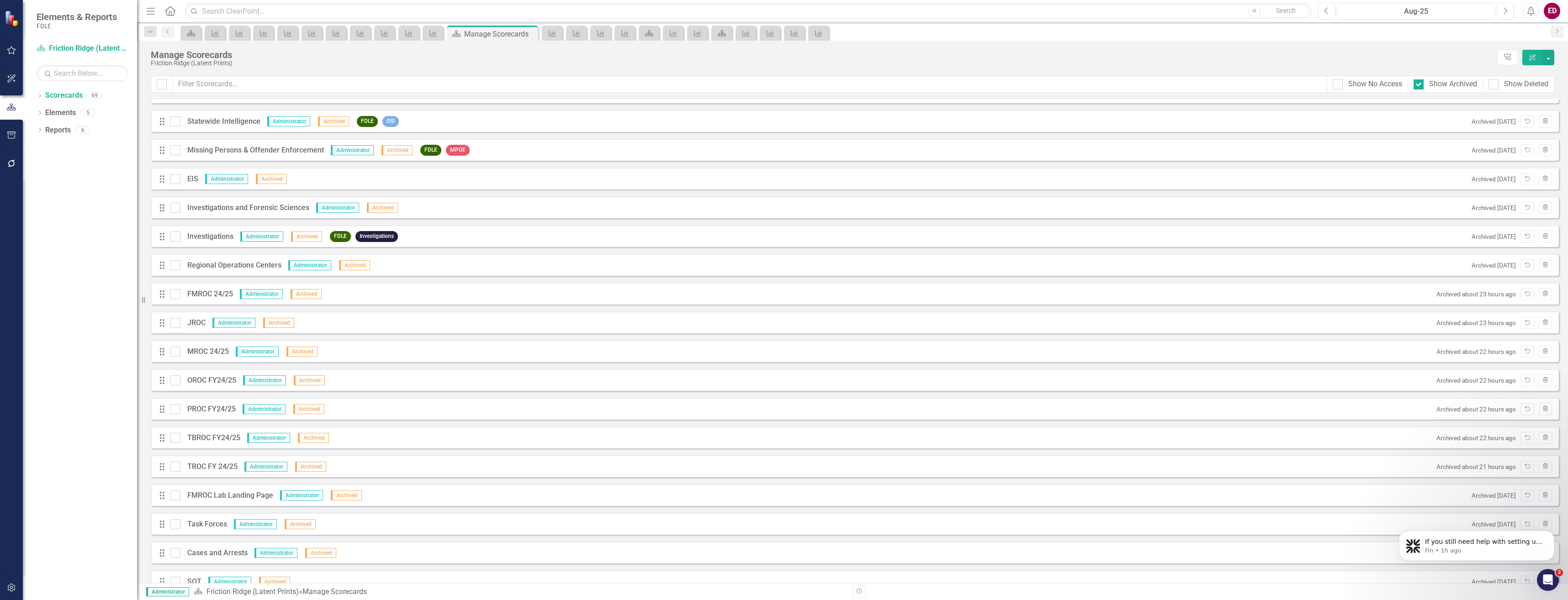
scroll to position [274, 0]
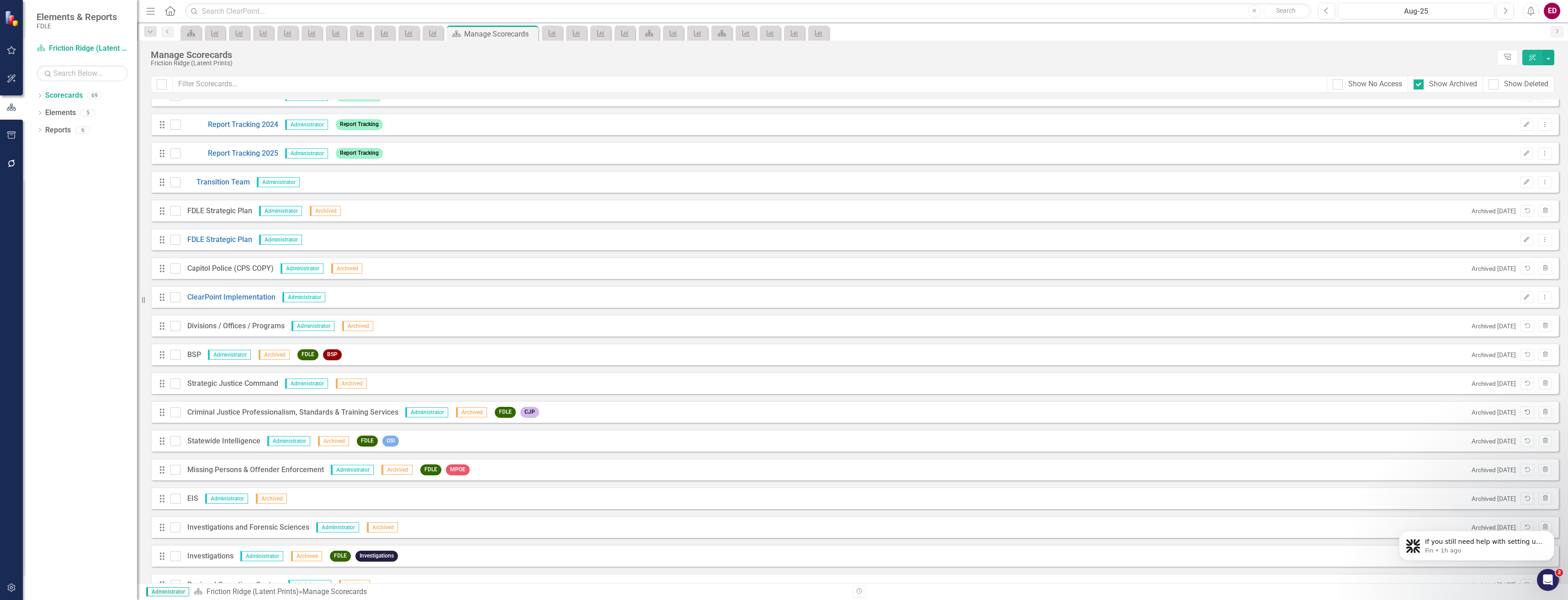
click at [1521, 415] on button "Unarchive" at bounding box center [1526, 412] width 13 height 12
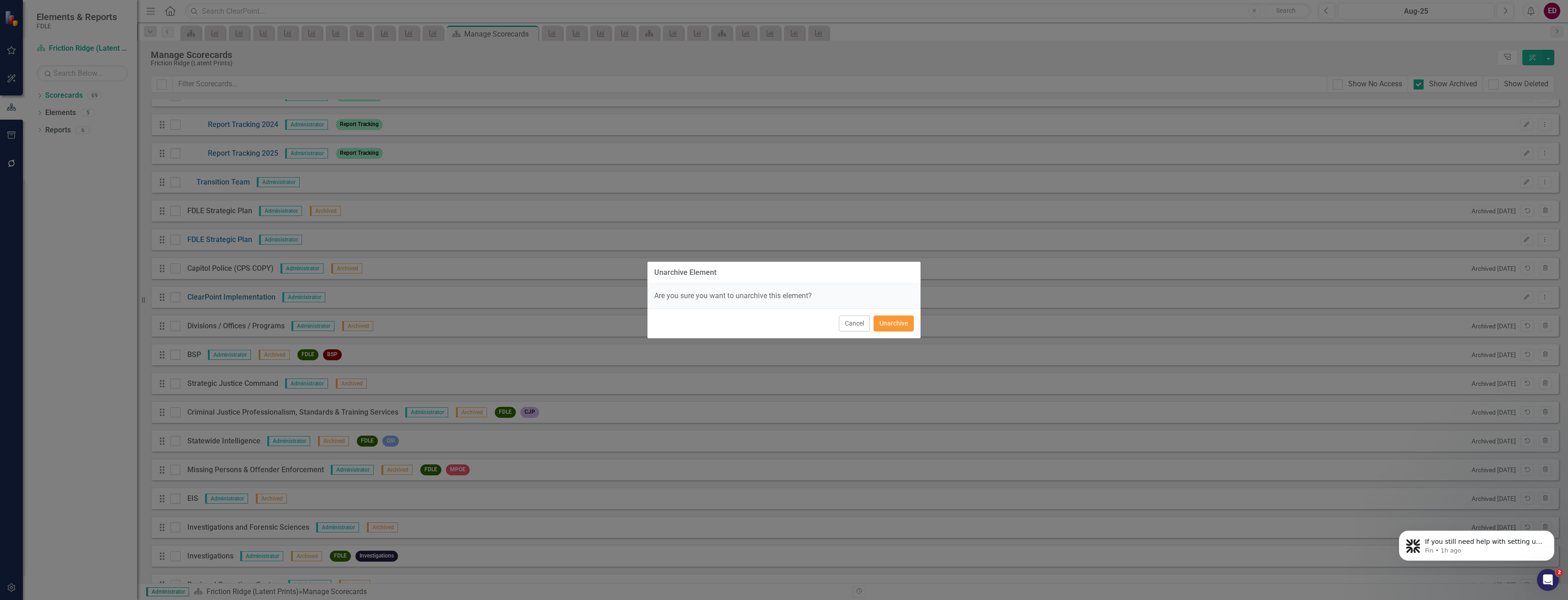
click at [896, 321] on button "Unarchive" at bounding box center [893, 323] width 40 height 16
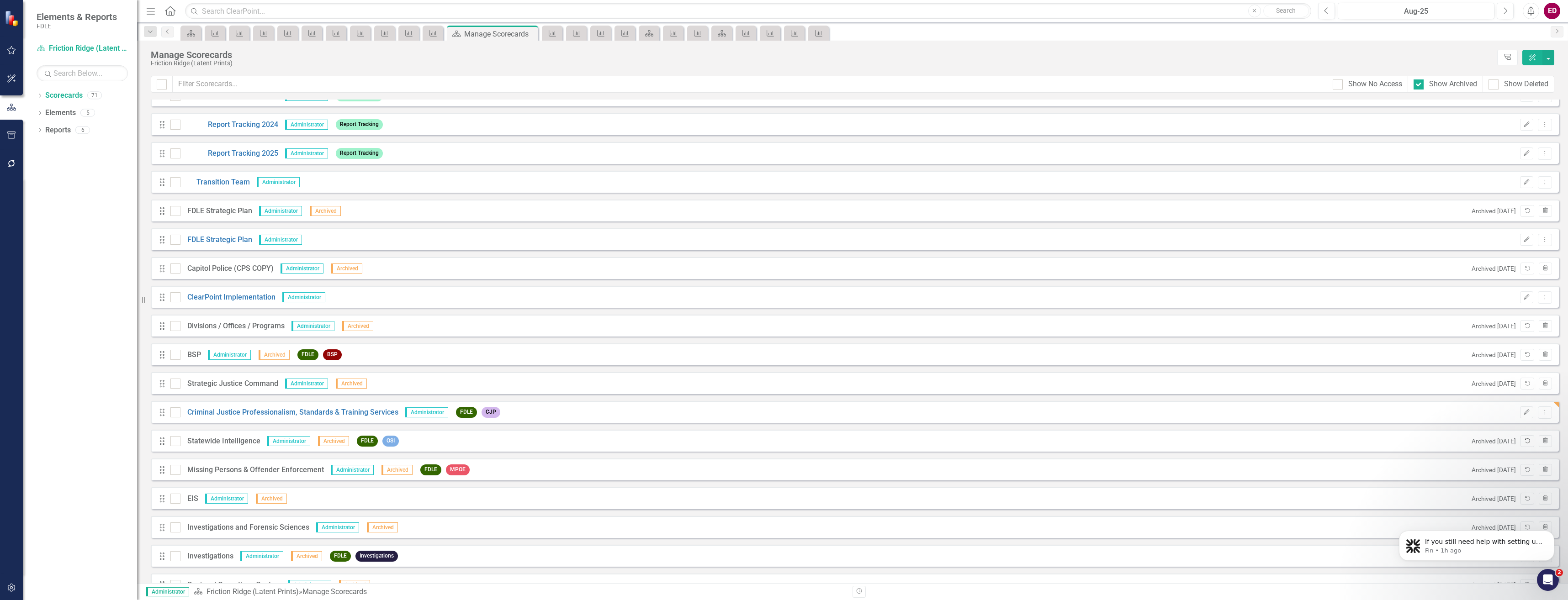
click at [1524, 443] on icon "Unarchive" at bounding box center [1527, 440] width 7 height 5
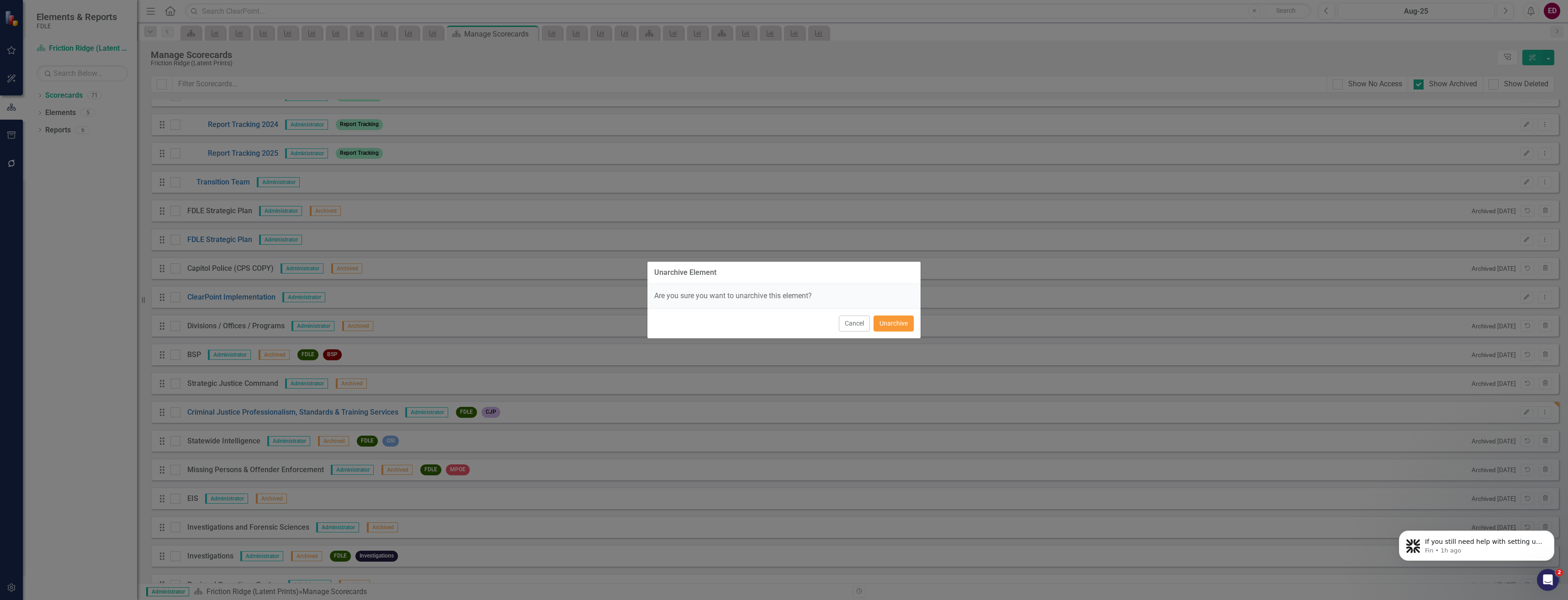
drag, startPoint x: 896, startPoint y: 324, endPoint x: 502, endPoint y: 394, distance: 400.2
click at [899, 324] on button "Unarchive" at bounding box center [893, 323] width 40 height 16
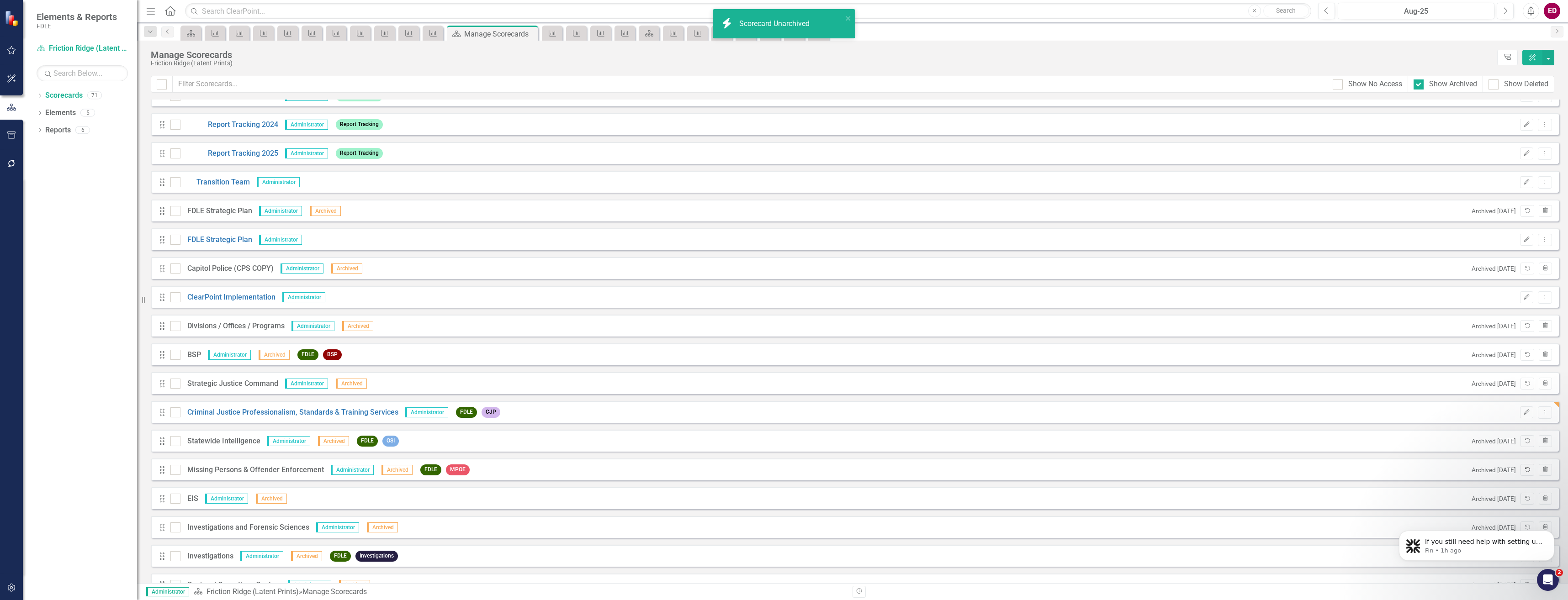
click at [1522, 466] on button "Unarchive" at bounding box center [1526, 470] width 13 height 12
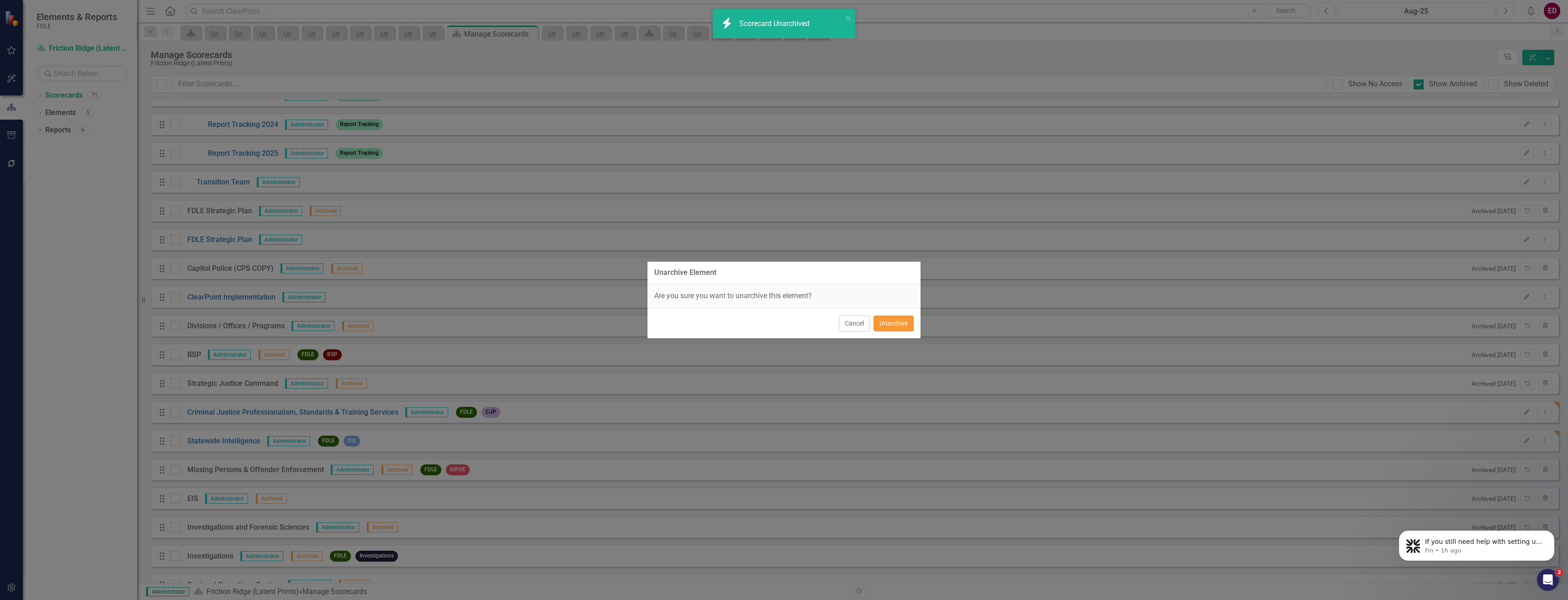
click at [907, 324] on button "Unarchive" at bounding box center [893, 323] width 40 height 16
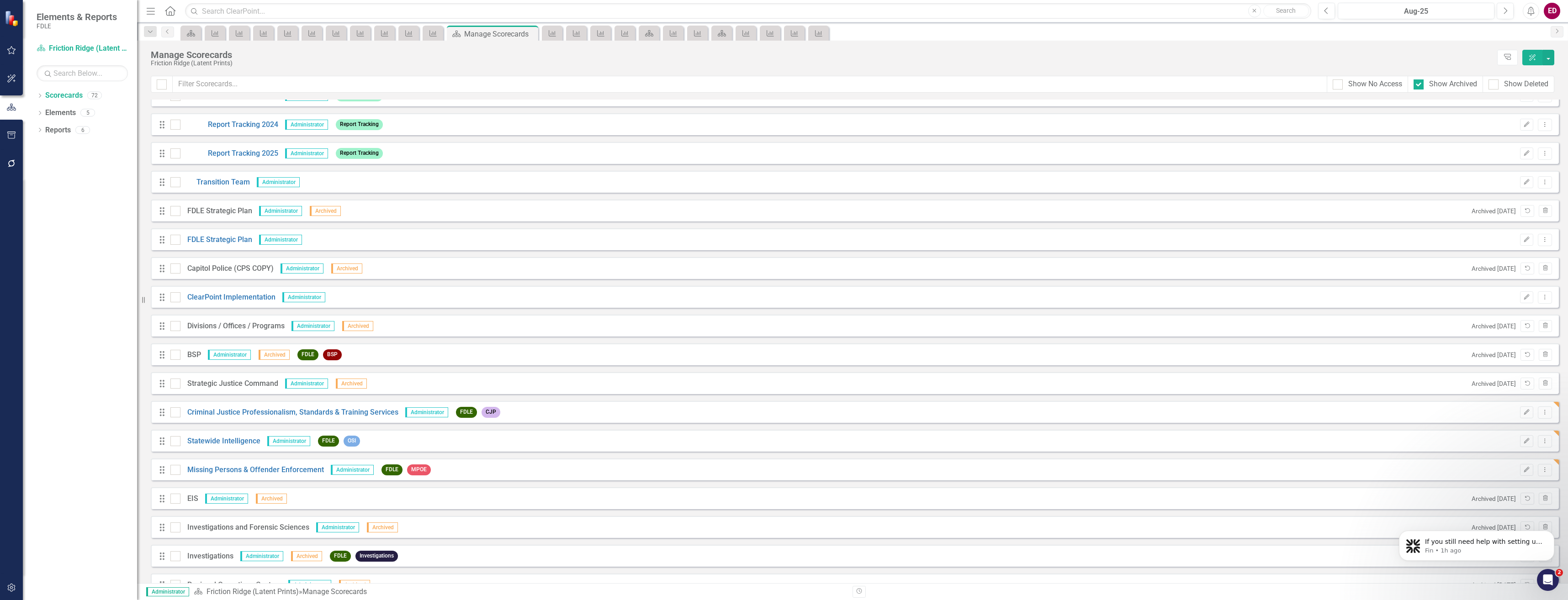
scroll to position [411, 0]
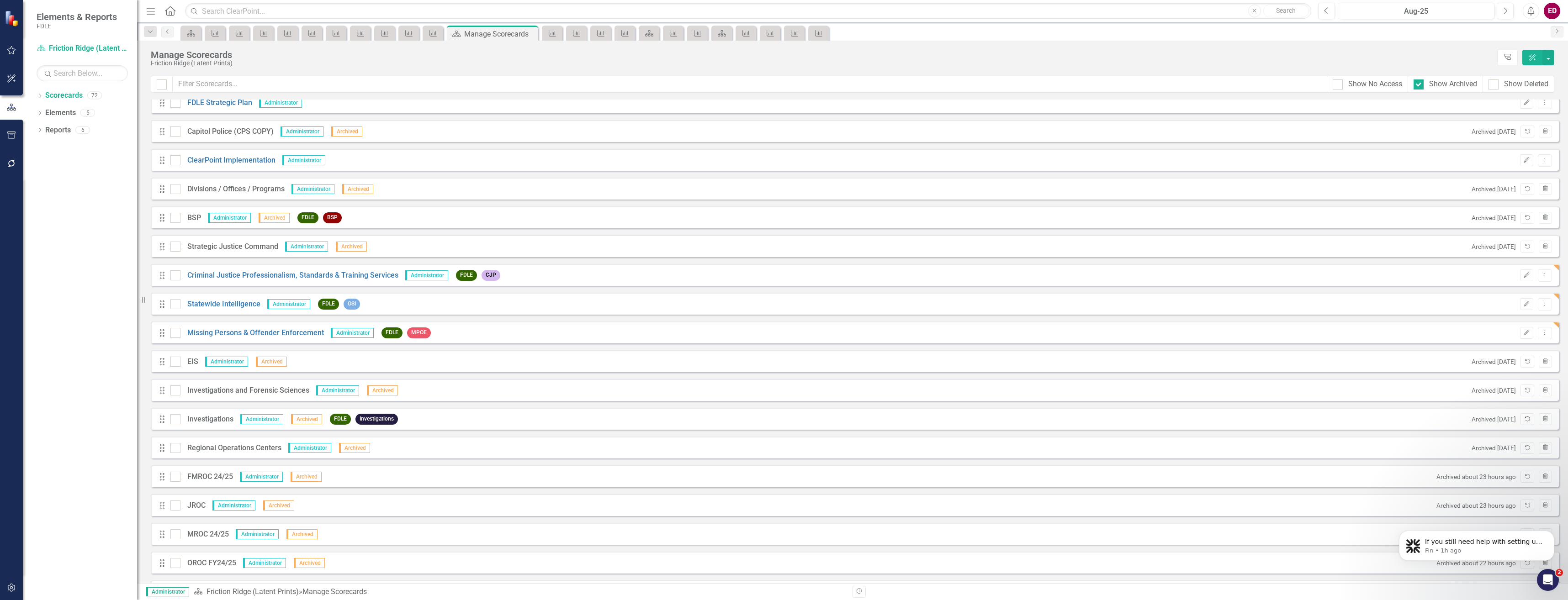
click at [1524, 420] on icon "Unarchive" at bounding box center [1527, 419] width 7 height 5
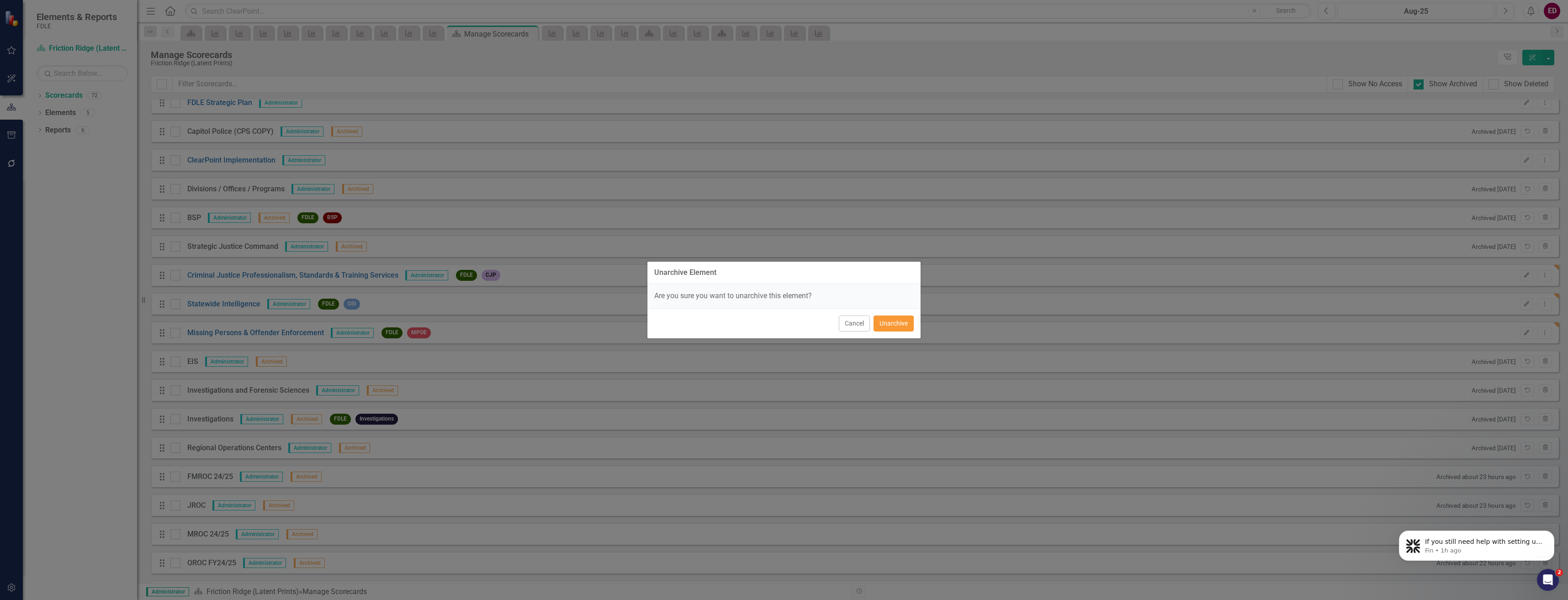
click at [891, 322] on button "Unarchive" at bounding box center [893, 323] width 40 height 16
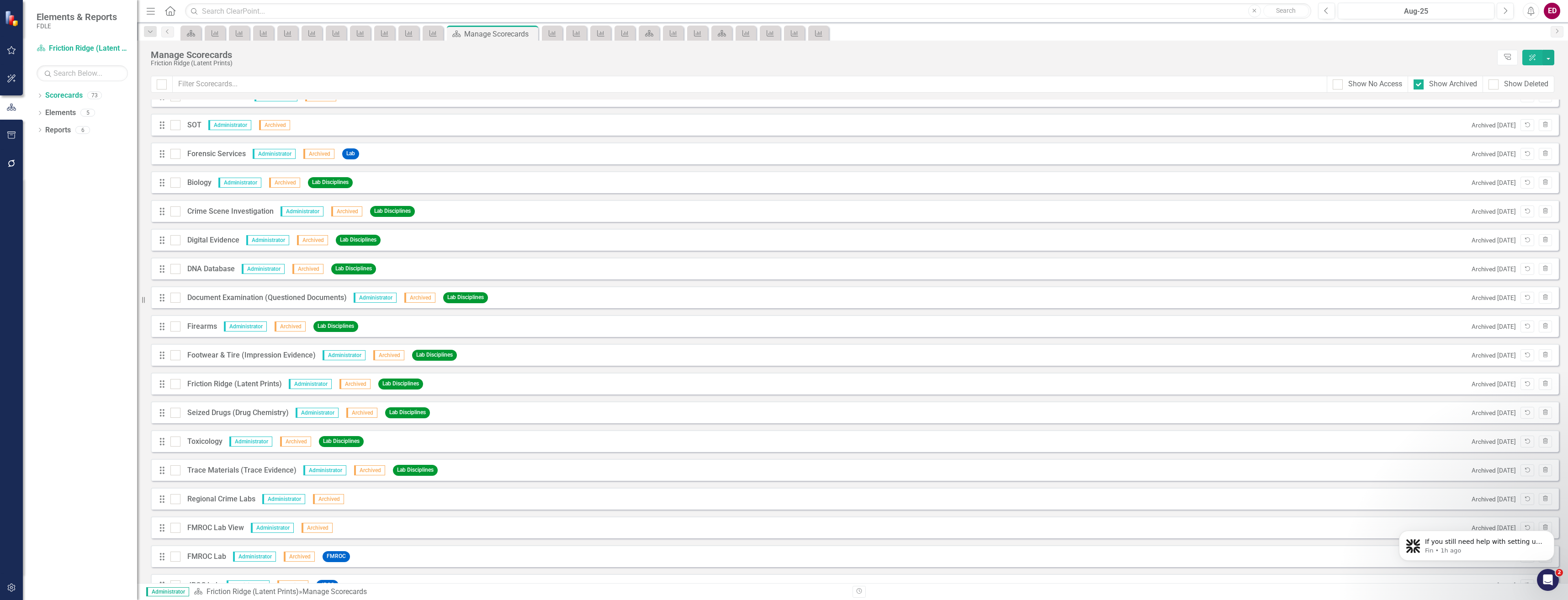
scroll to position [913, 0]
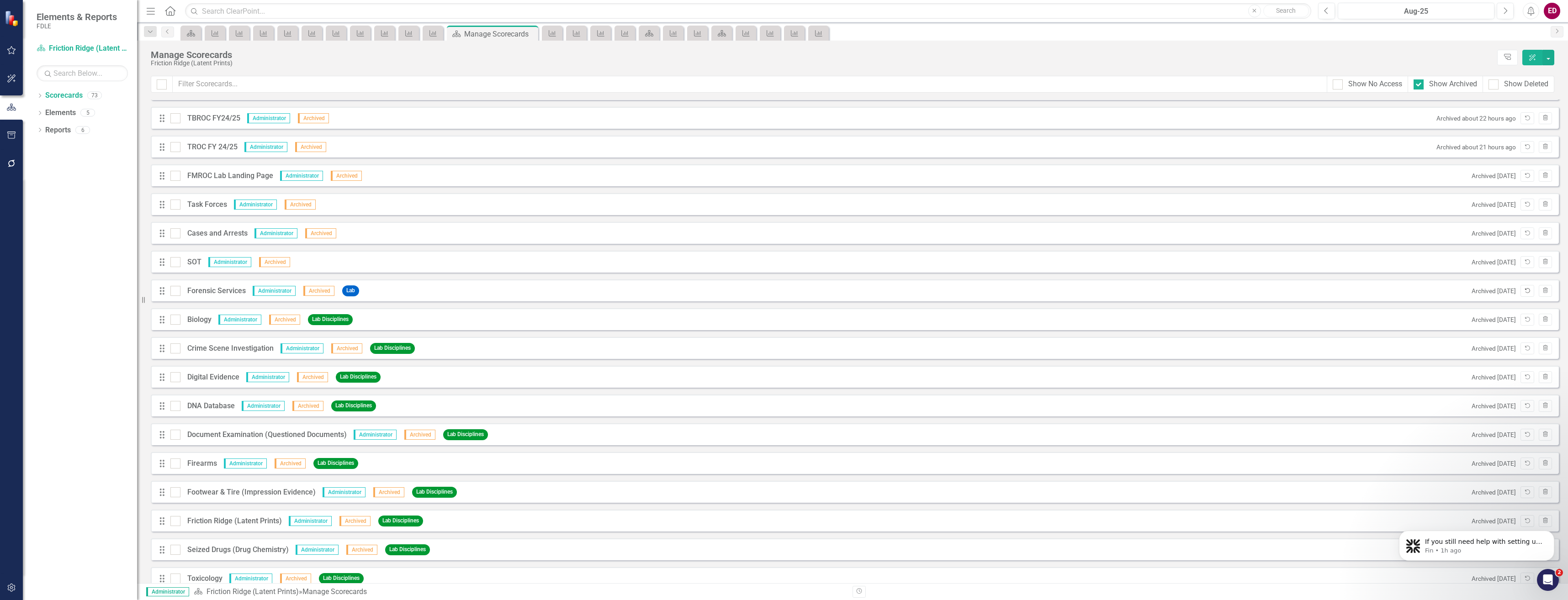
click at [1520, 286] on button "Unarchive" at bounding box center [1526, 291] width 13 height 12
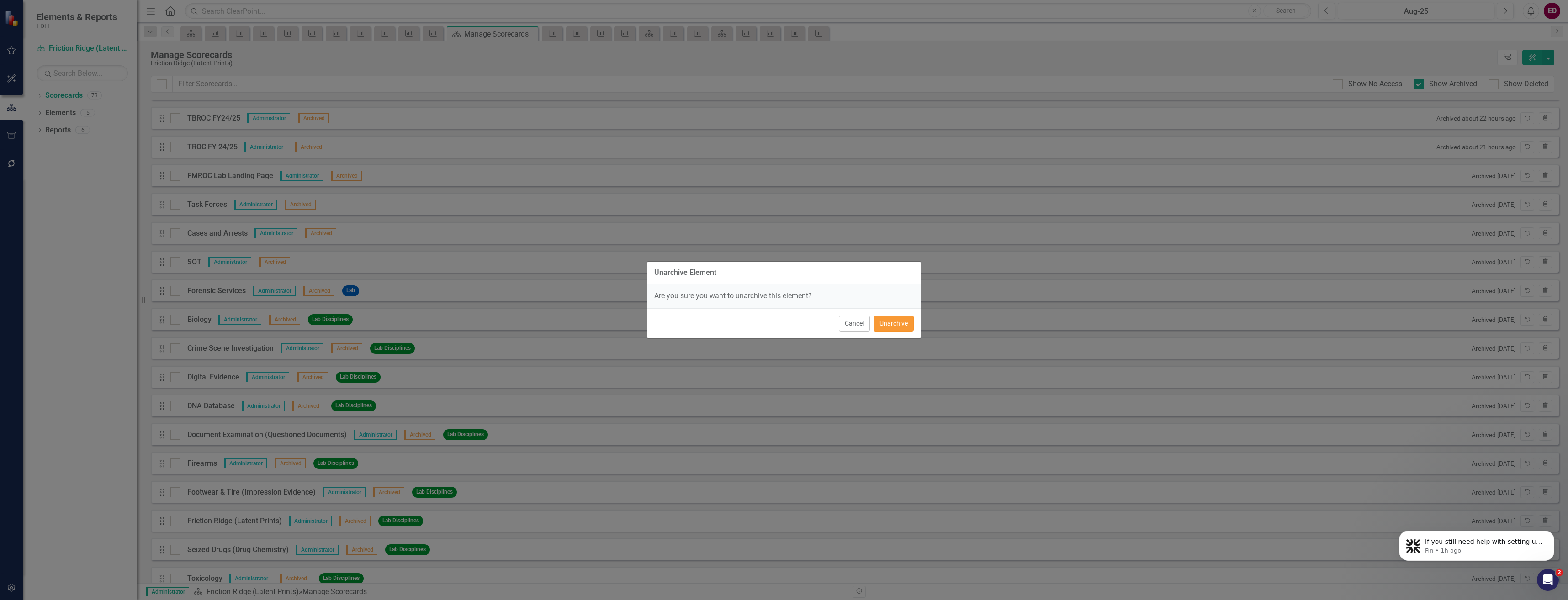
click at [888, 319] on button "Unarchive" at bounding box center [893, 323] width 40 height 16
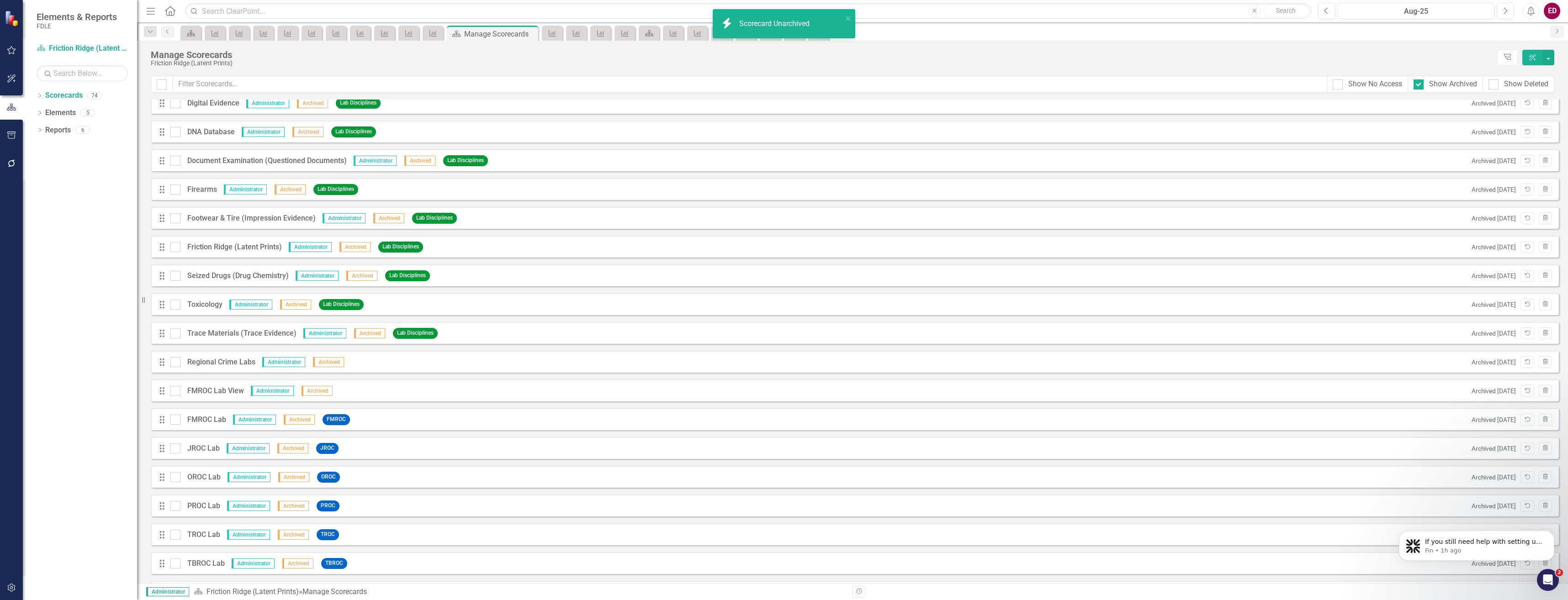
scroll to position [1461, 0]
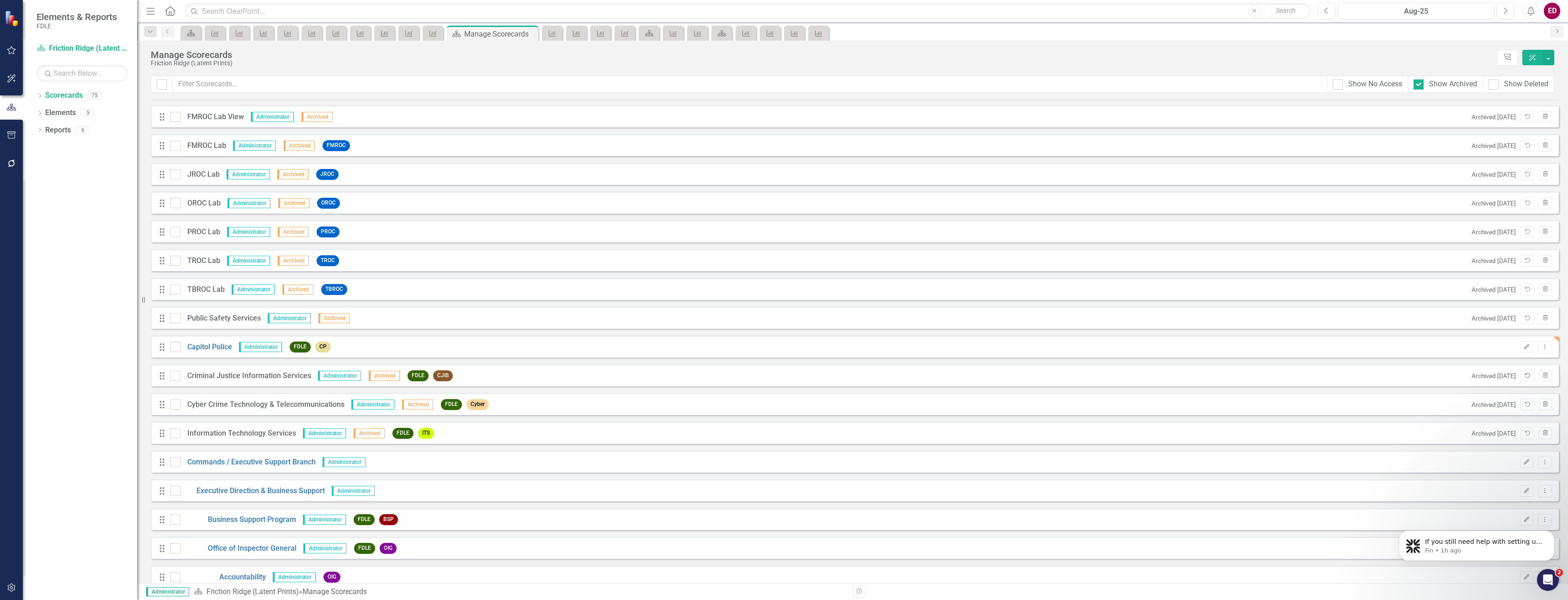
click at [1524, 374] on icon "Unarchive" at bounding box center [1527, 376] width 7 height 5
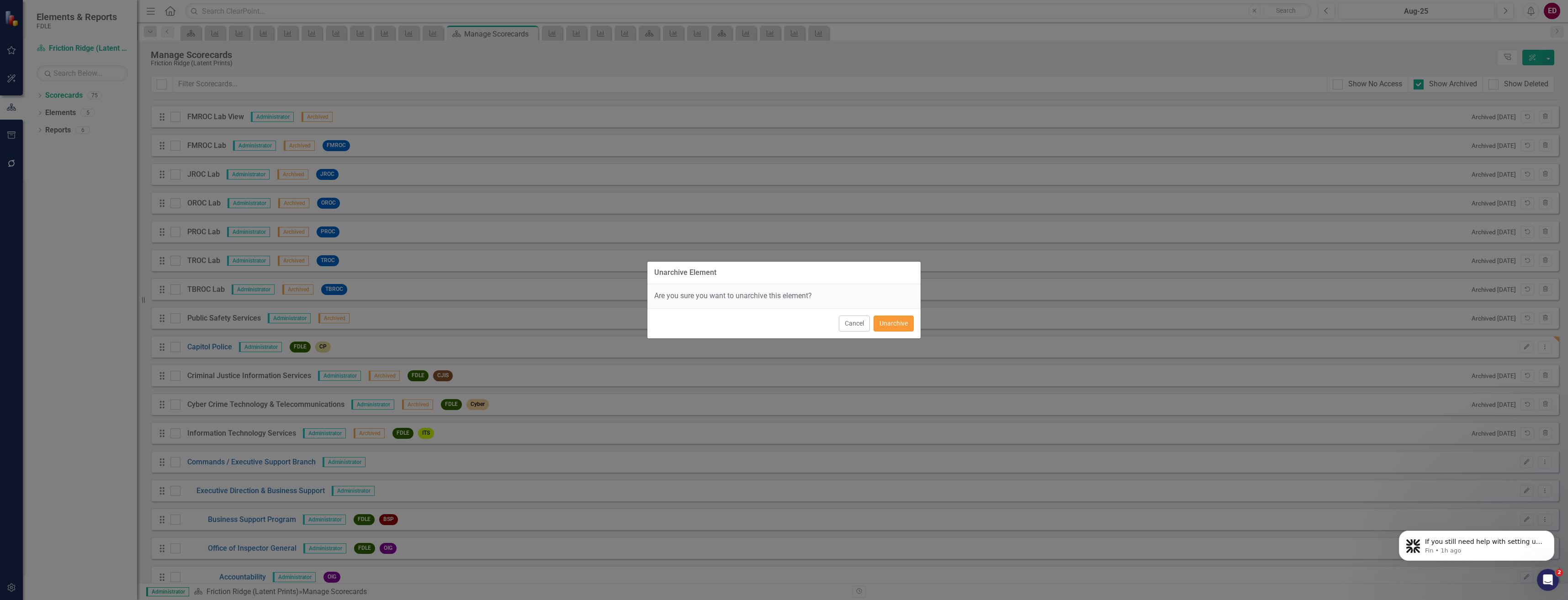
click at [898, 324] on button "Unarchive" at bounding box center [893, 323] width 40 height 16
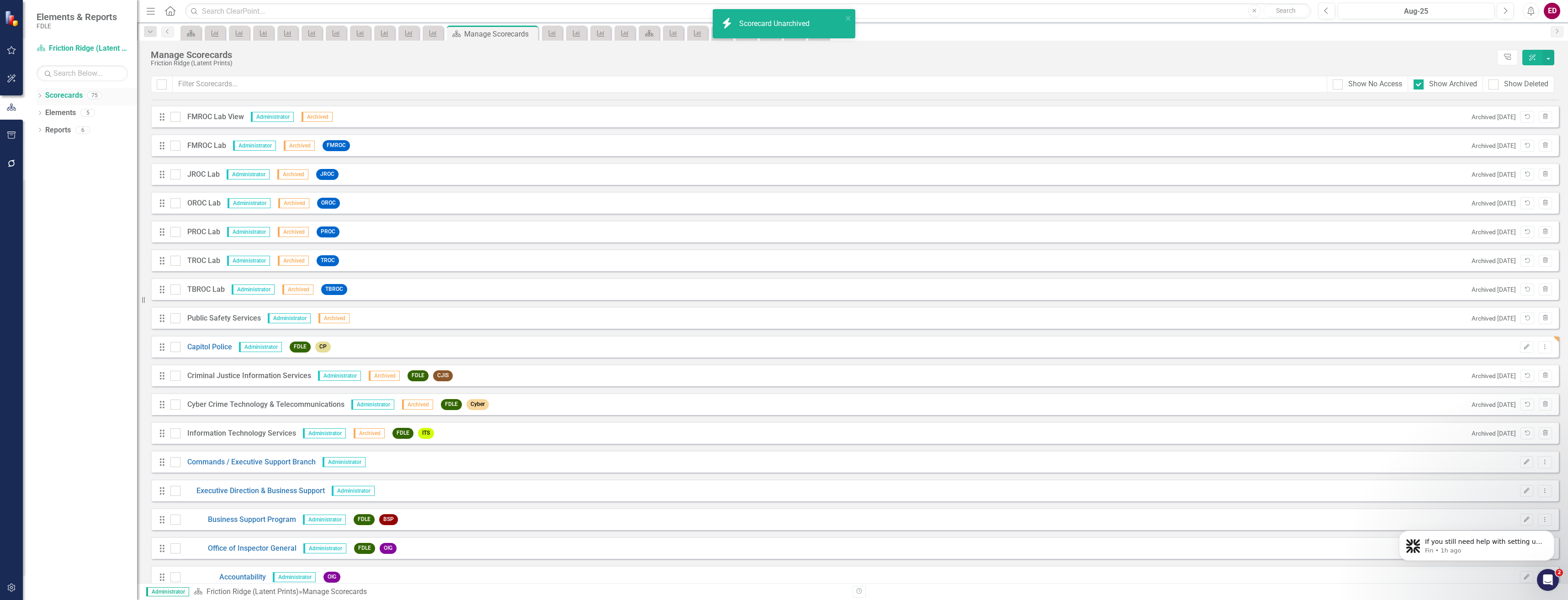
click at [42, 97] on icon "Dropdown" at bounding box center [40, 97] width 6 height 5
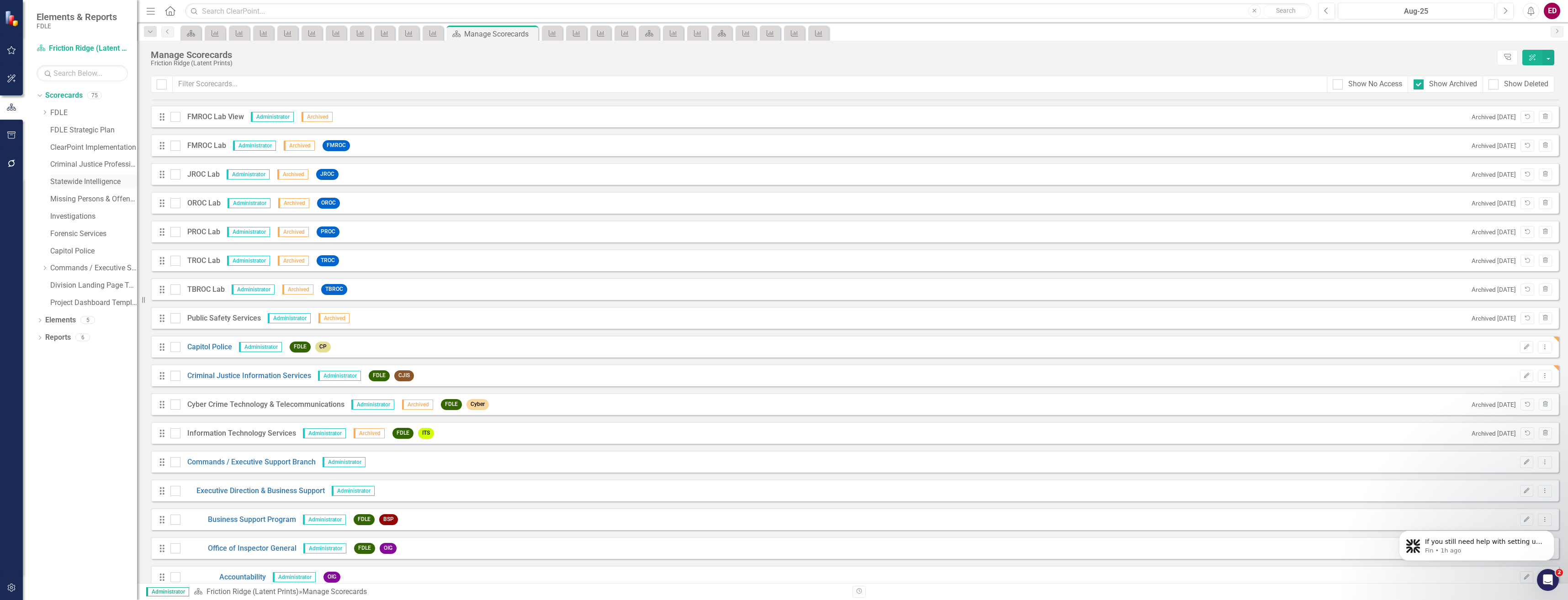
click at [96, 180] on link "Statewide Intelligence" at bounding box center [94, 182] width 87 height 11
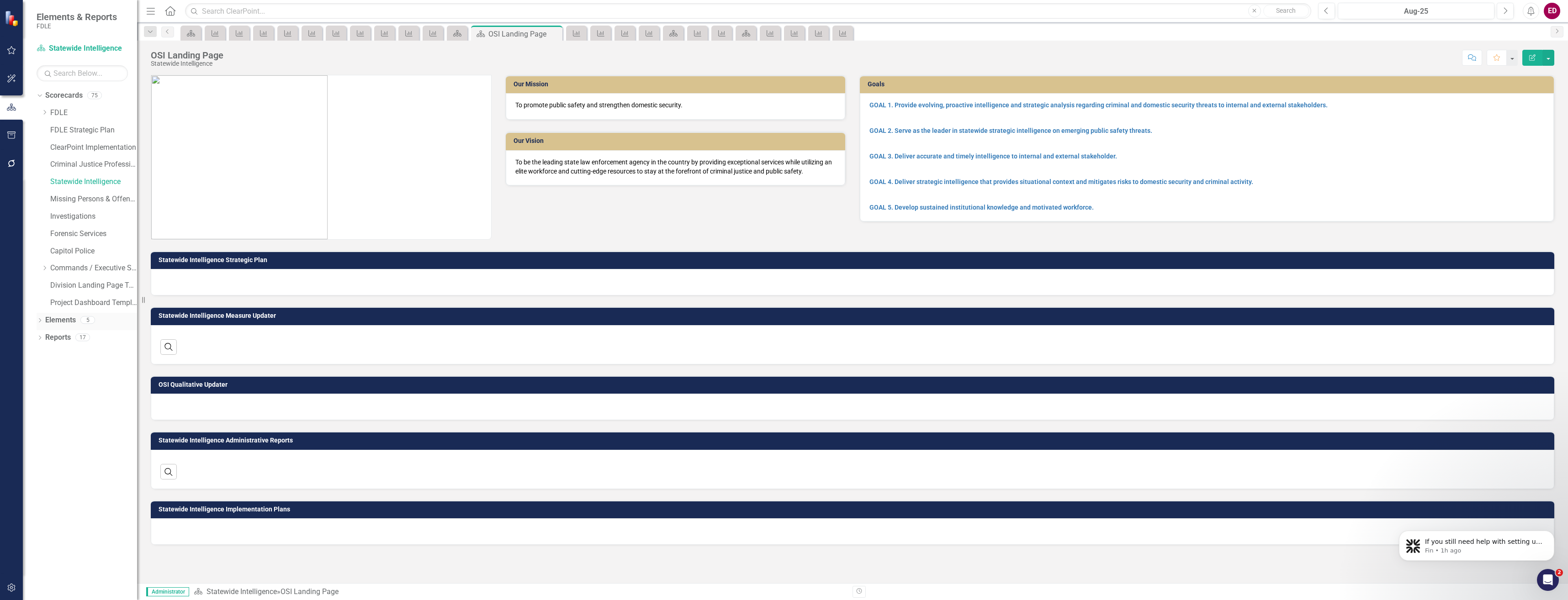
click at [43, 320] on icon "Dropdown" at bounding box center [40, 321] width 6 height 5
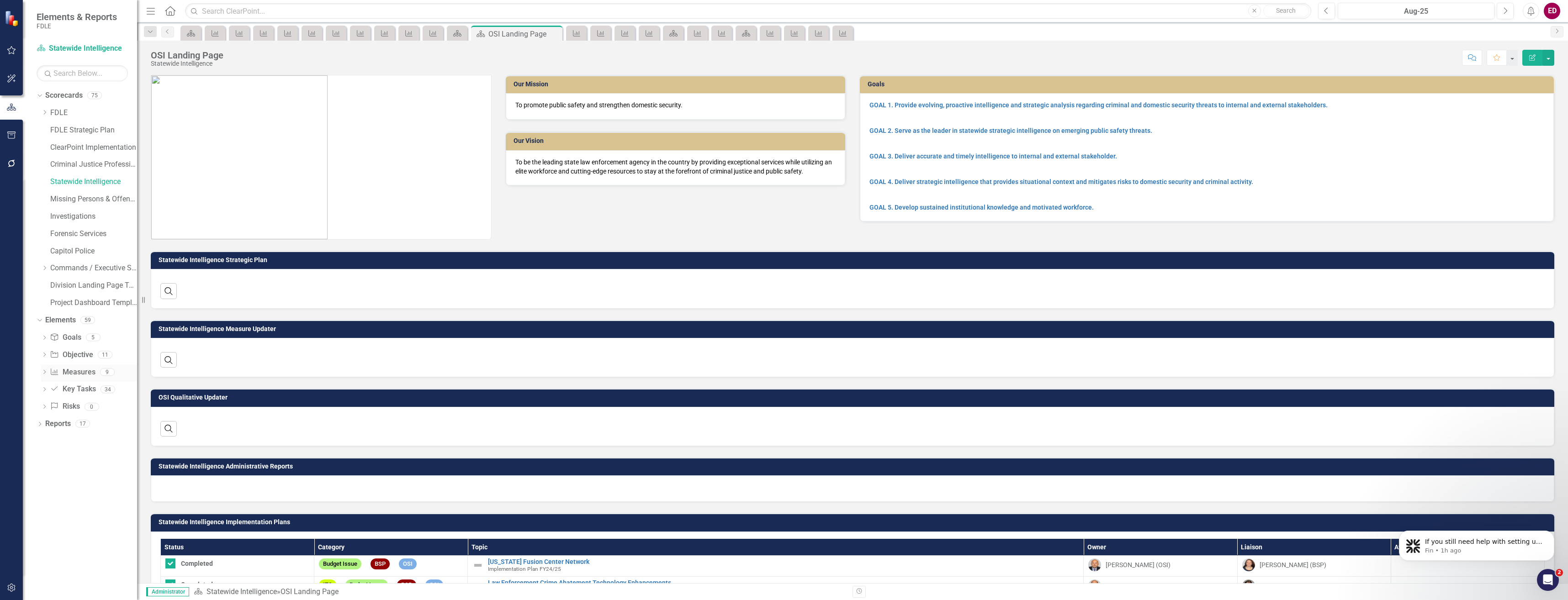
click at [84, 377] on link "Measure Measures" at bounding box center [72, 373] width 45 height 11
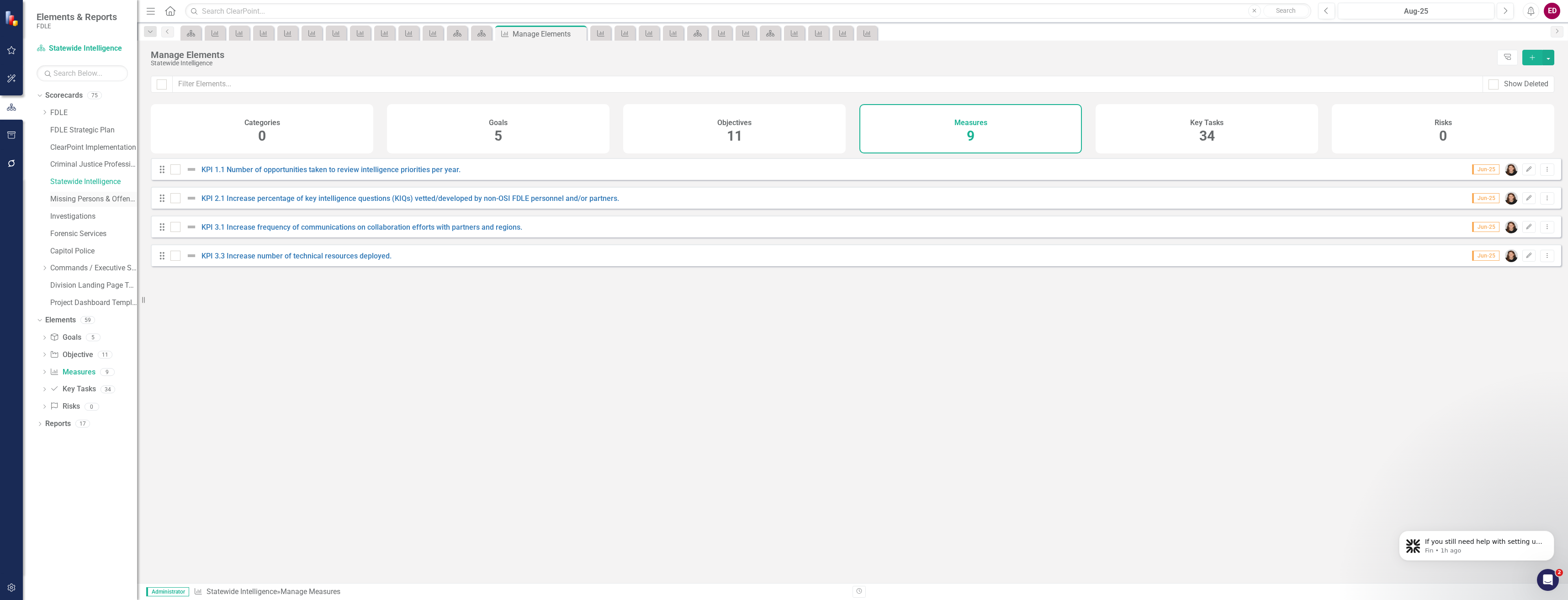
click at [83, 205] on div "Missing Persons & Offender Enforcement" at bounding box center [94, 199] width 87 height 15
click at [86, 202] on link "Missing Persons & Offender Enforcement" at bounding box center [94, 199] width 87 height 11
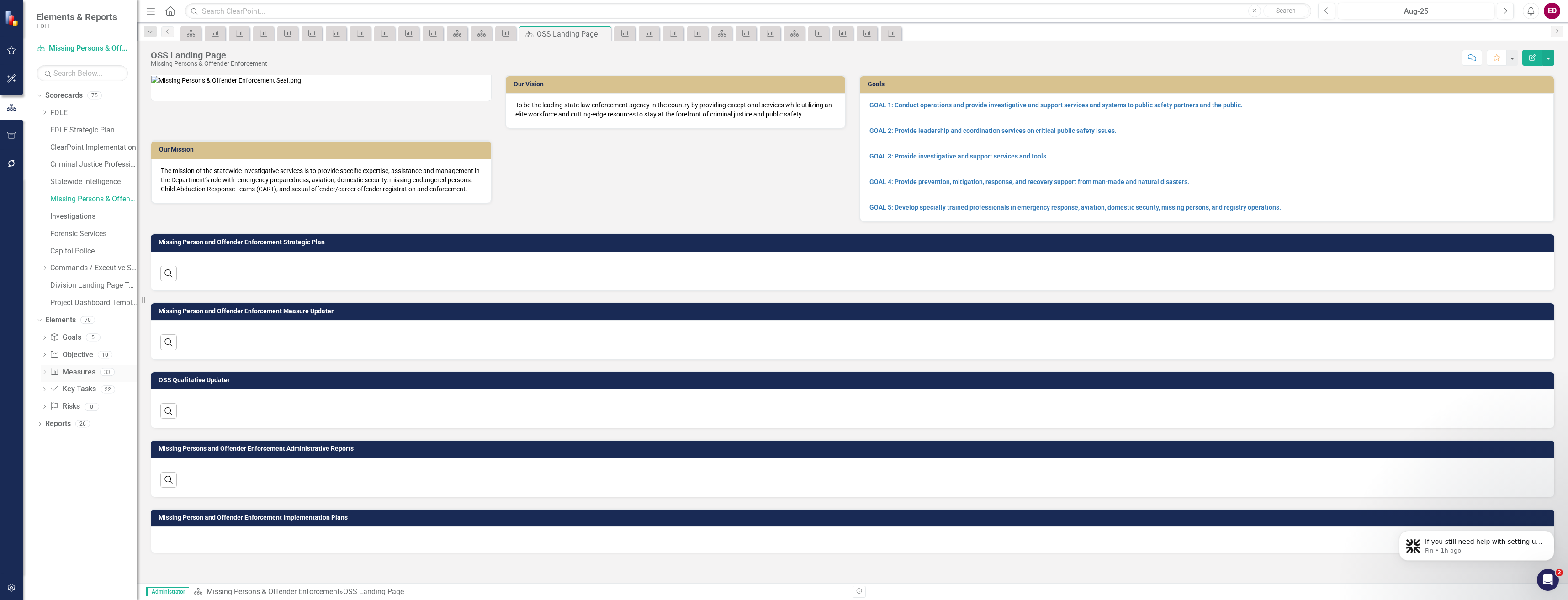
click at [53, 367] on link "Measure Measures" at bounding box center [72, 373] width 45 height 11
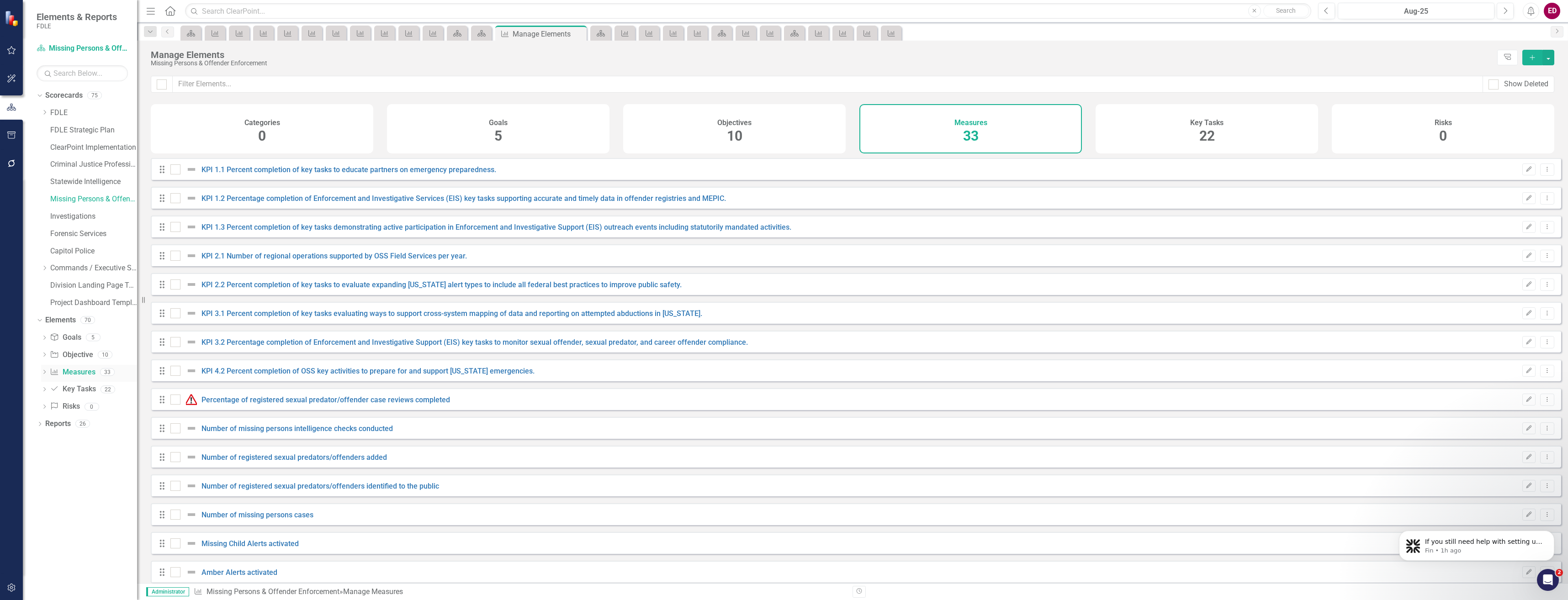
checkbox input "false"
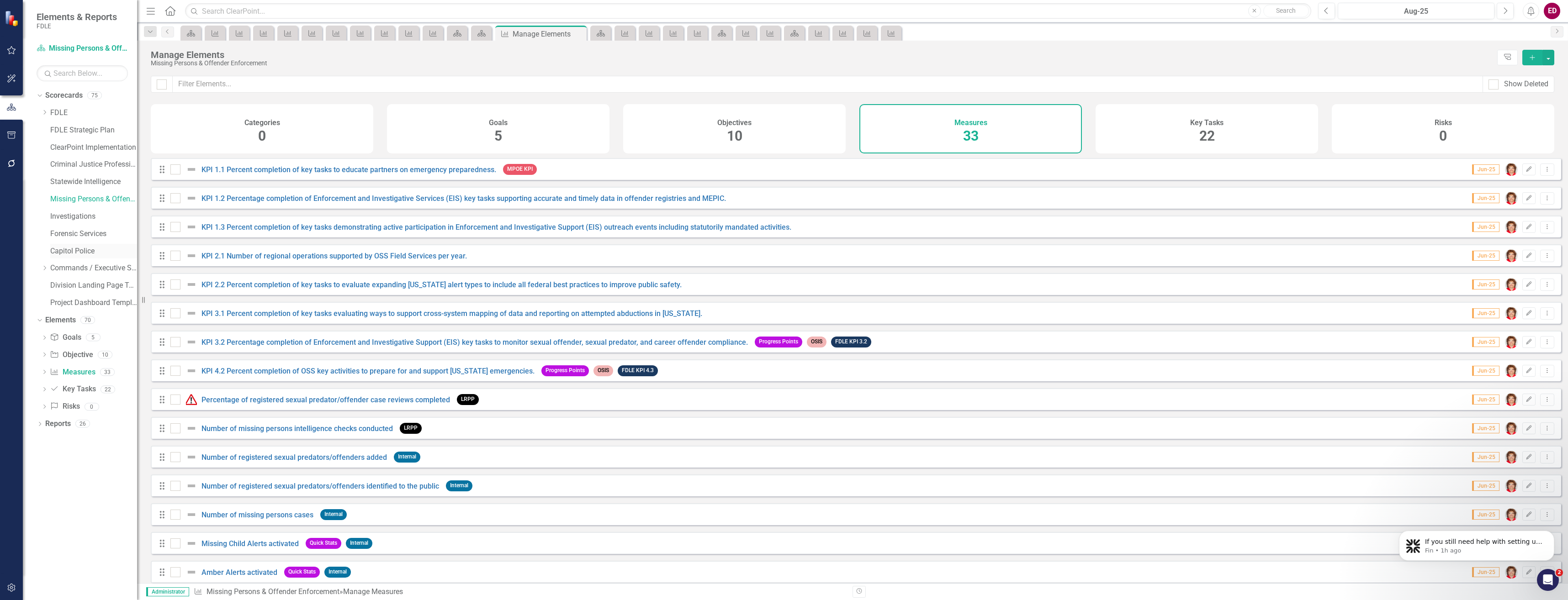
click at [87, 253] on link "Capitol Police" at bounding box center [94, 252] width 87 height 11
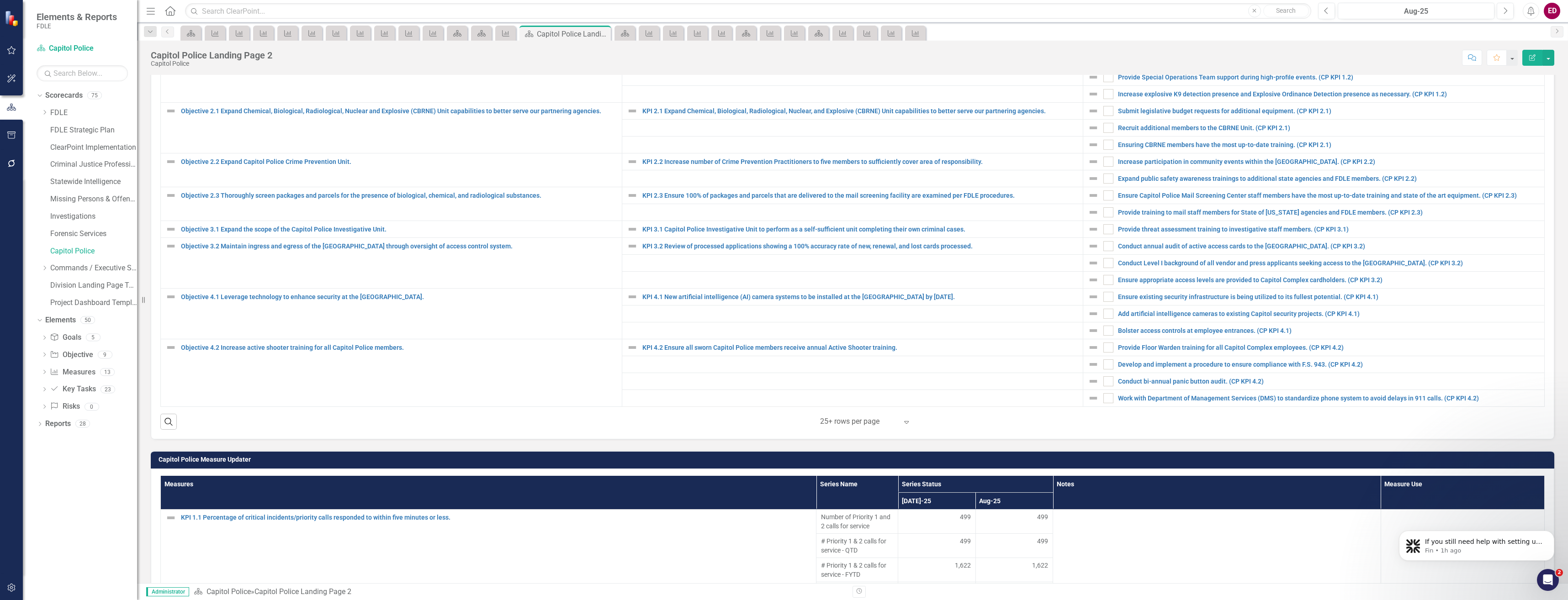
scroll to position [319, 0]
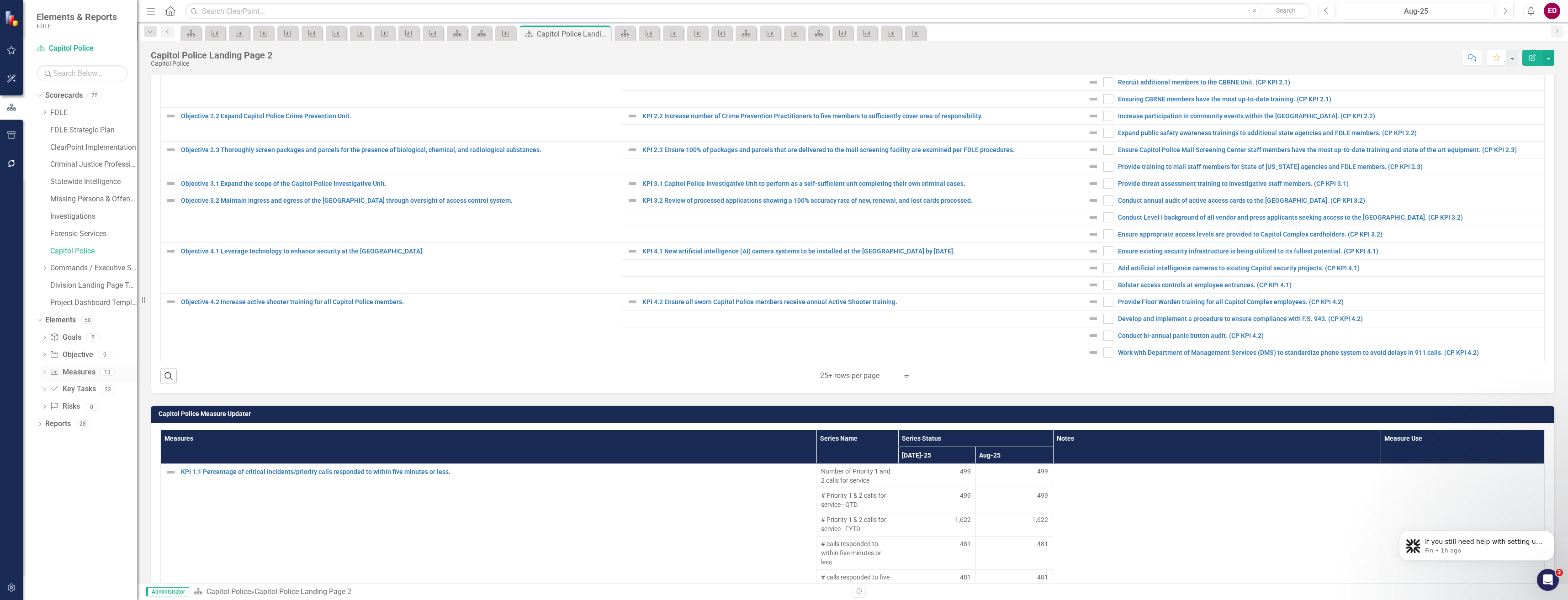
click at [44, 371] on icon "Dropdown" at bounding box center [44, 373] width 6 height 5
click at [95, 376] on div "Measure Measures 13" at bounding box center [93, 373] width 87 height 17
click at [99, 527] on div "Calls for service" at bounding box center [90, 531] width 51 height 8
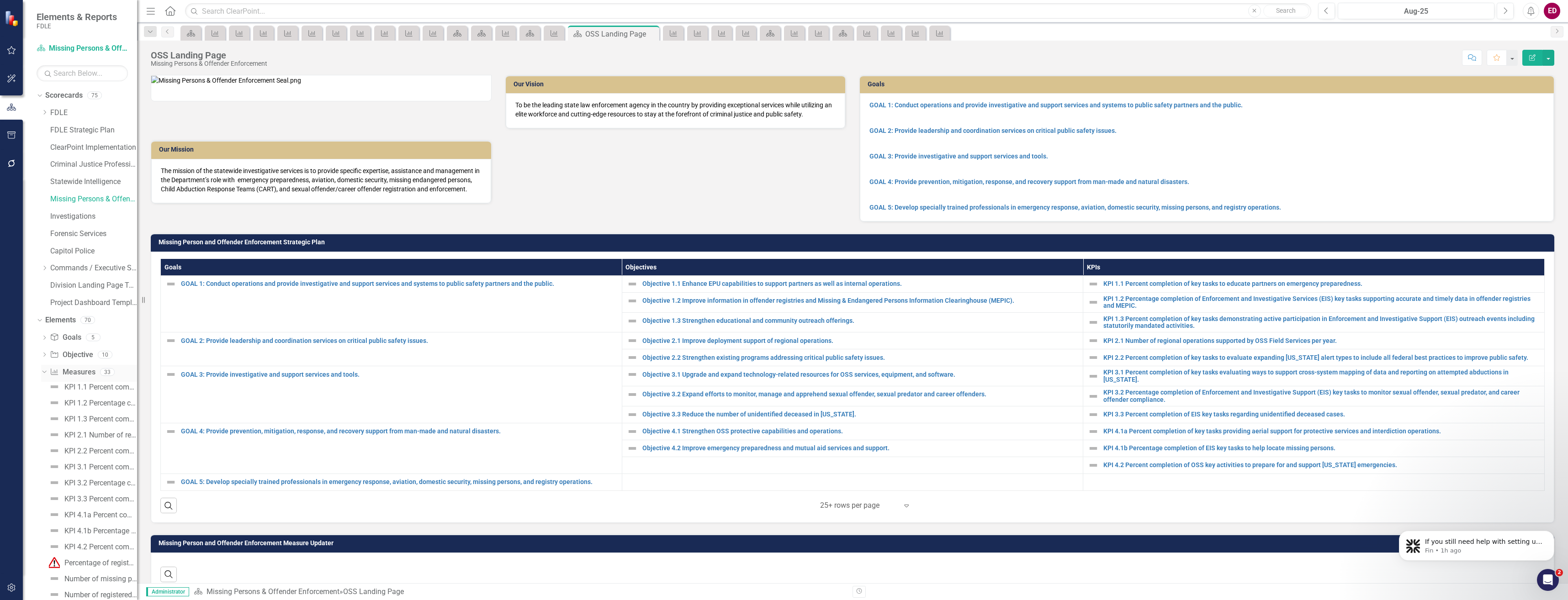
click at [81, 370] on link "Measure Measures" at bounding box center [72, 373] width 45 height 11
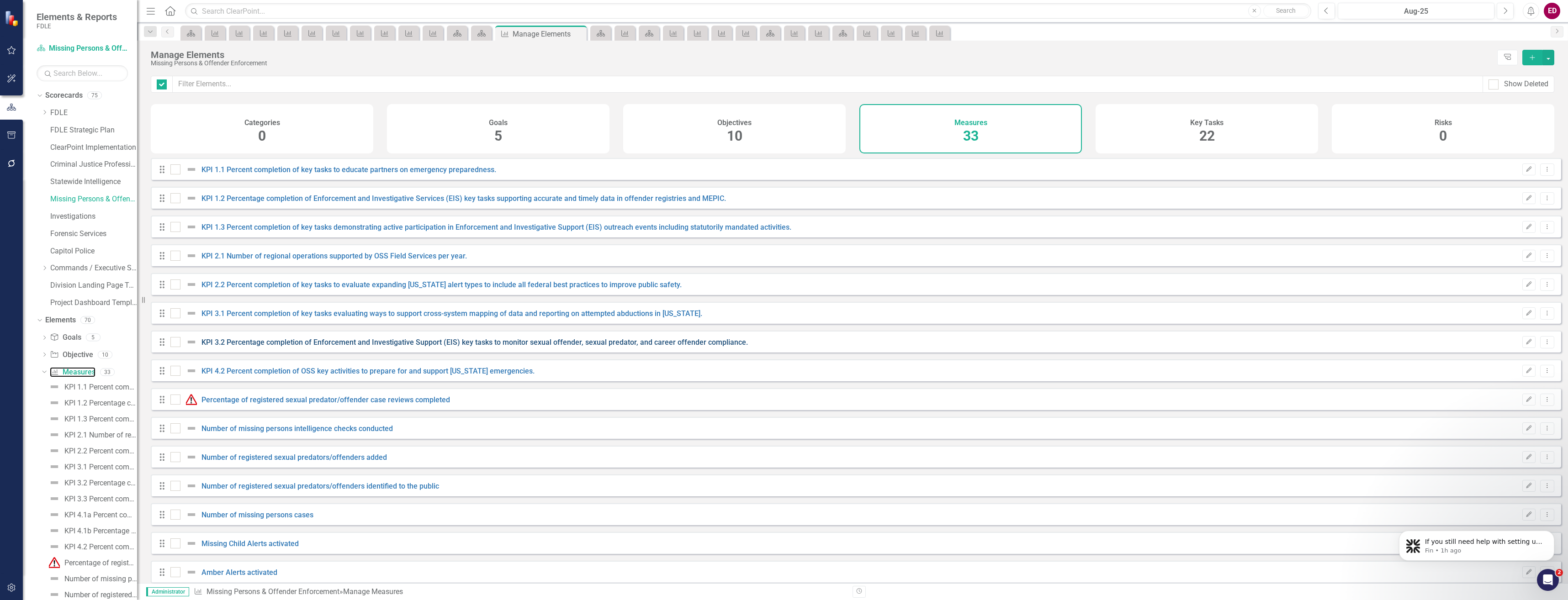
checkbox input "false"
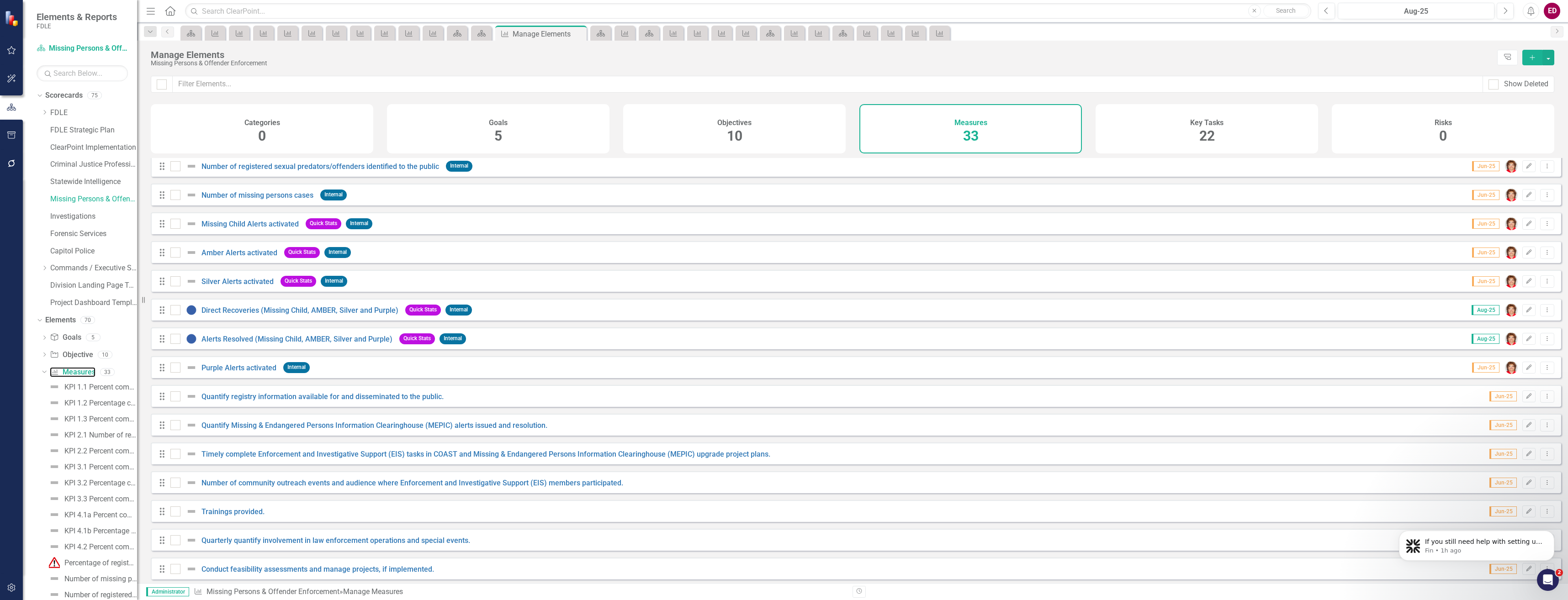
scroll to position [91, 0]
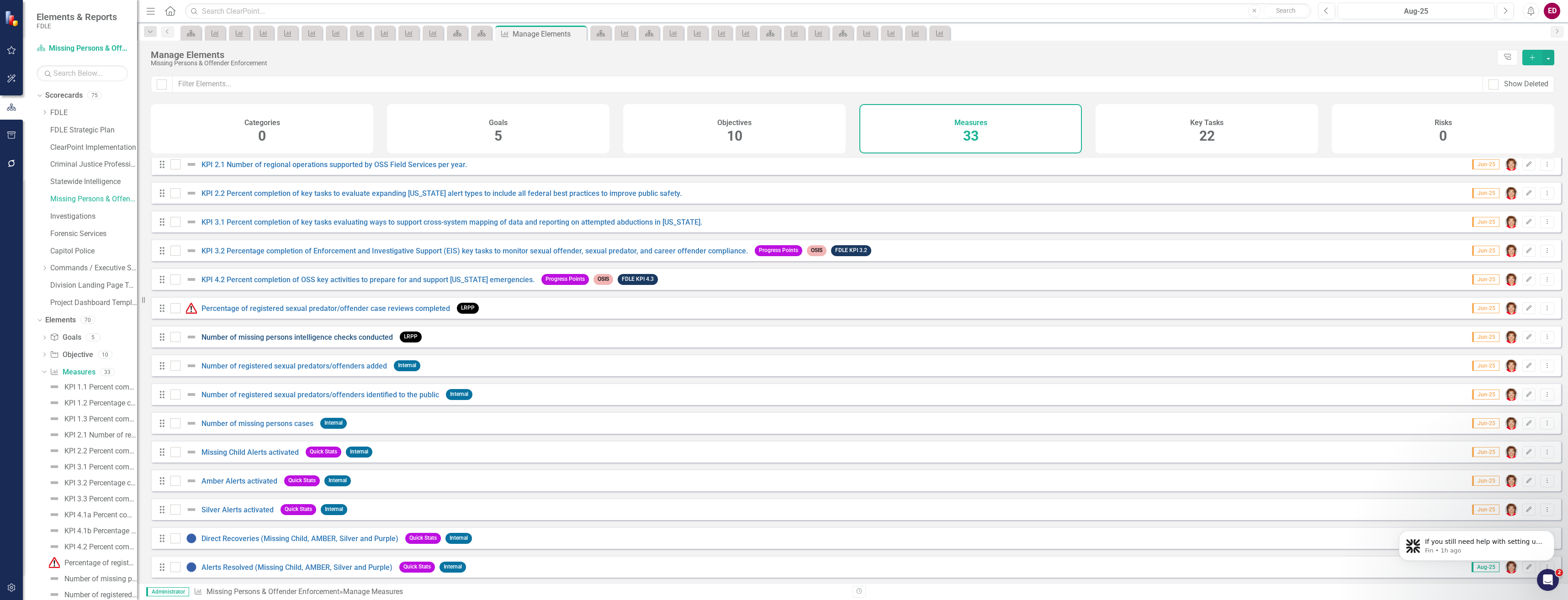
click at [326, 341] on link "Number of missing persons intelligence checks conducted" at bounding box center [297, 337] width 192 height 8
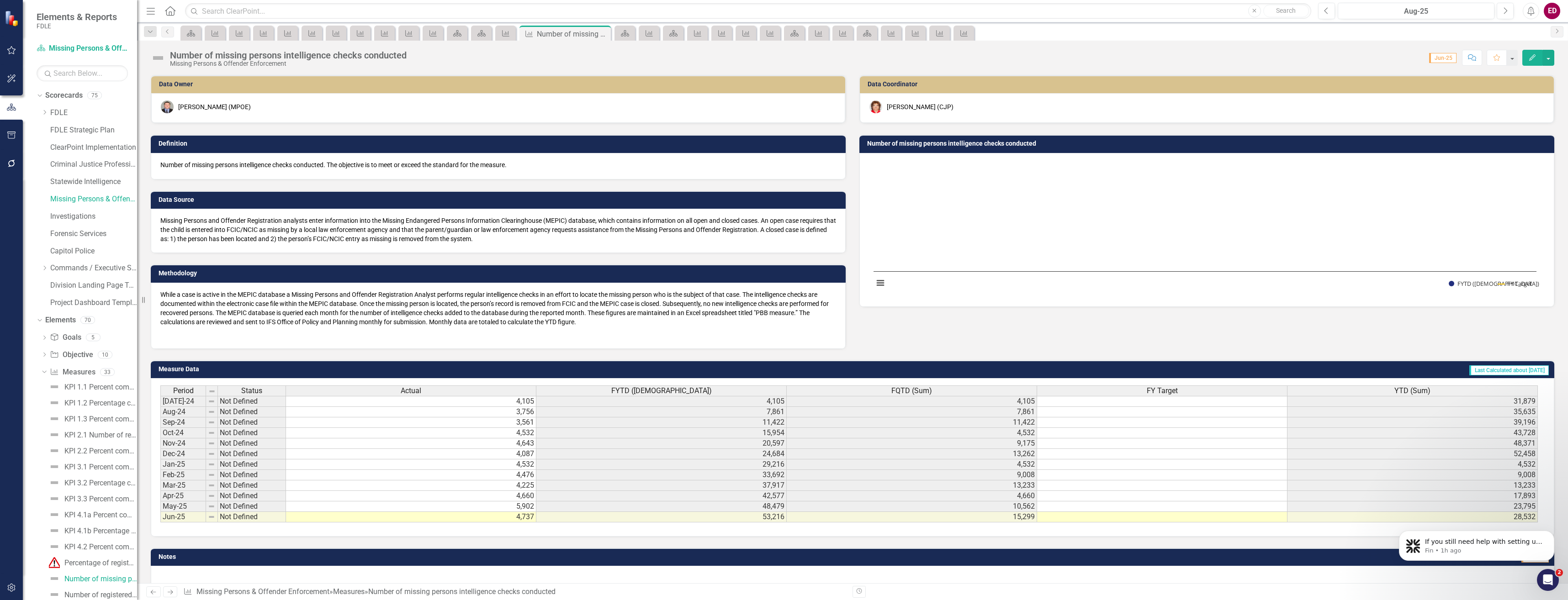
click at [1531, 59] on icon "Edit" at bounding box center [1532, 57] width 8 height 6
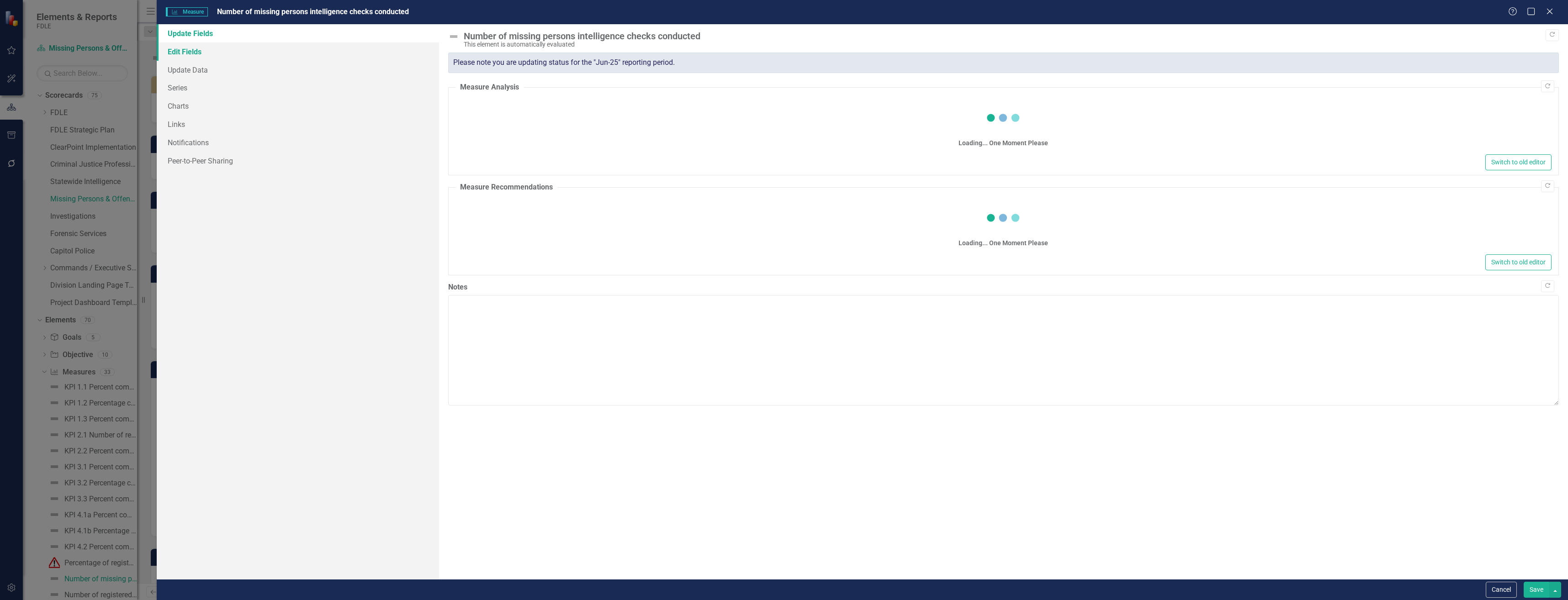
click at [272, 49] on link "Edit Fields" at bounding box center [297, 52] width 282 height 18
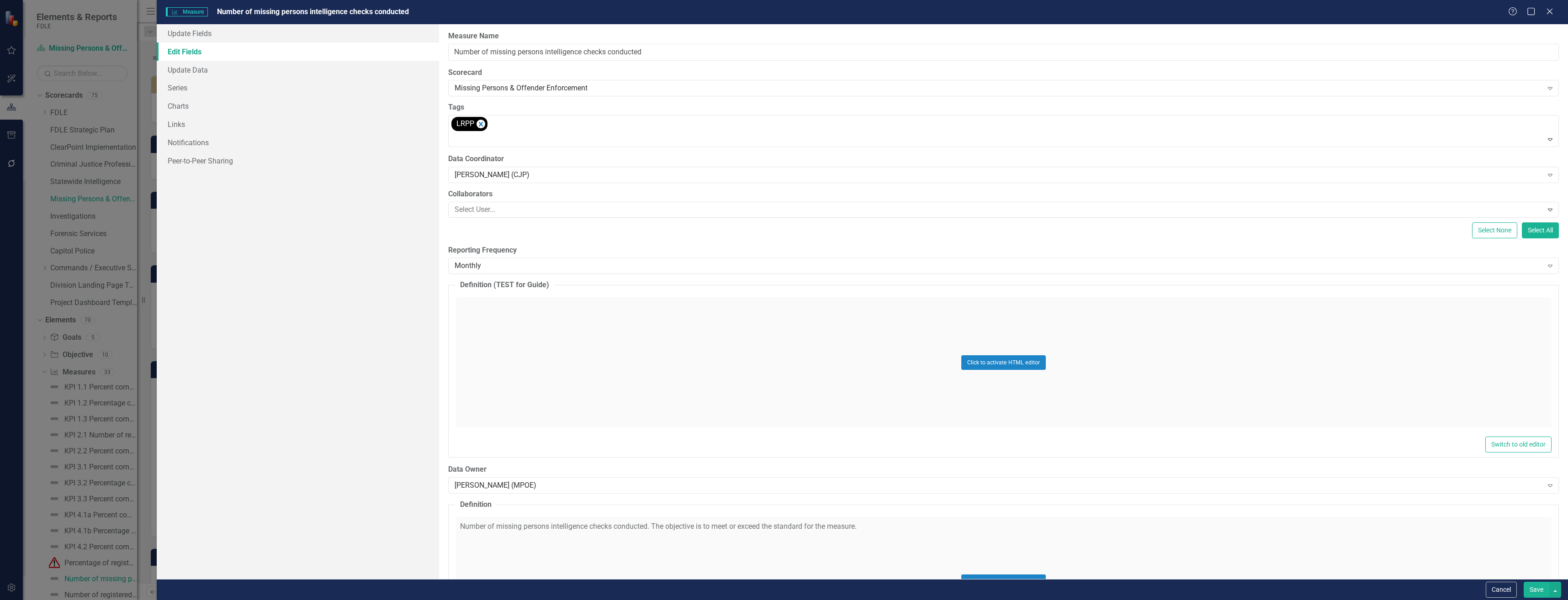
click at [542, 279] on div "ClearPoint Can Do More! How ClearPoint Can Help Close Enterprise plans can auto…" at bounding box center [1003, 302] width 1129 height 555
click at [523, 265] on div "Monthly" at bounding box center [998, 266] width 1088 height 11
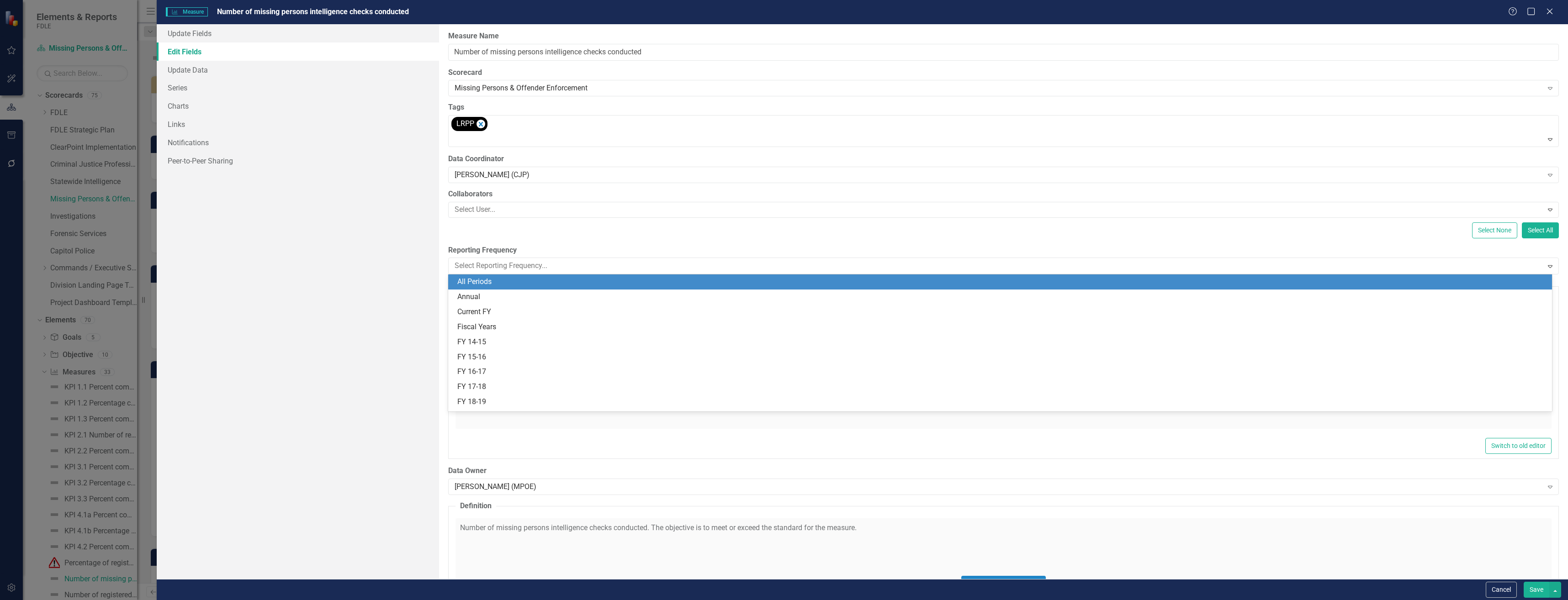
click at [550, 280] on div "All Periods" at bounding box center [1002, 282] width 1089 height 11
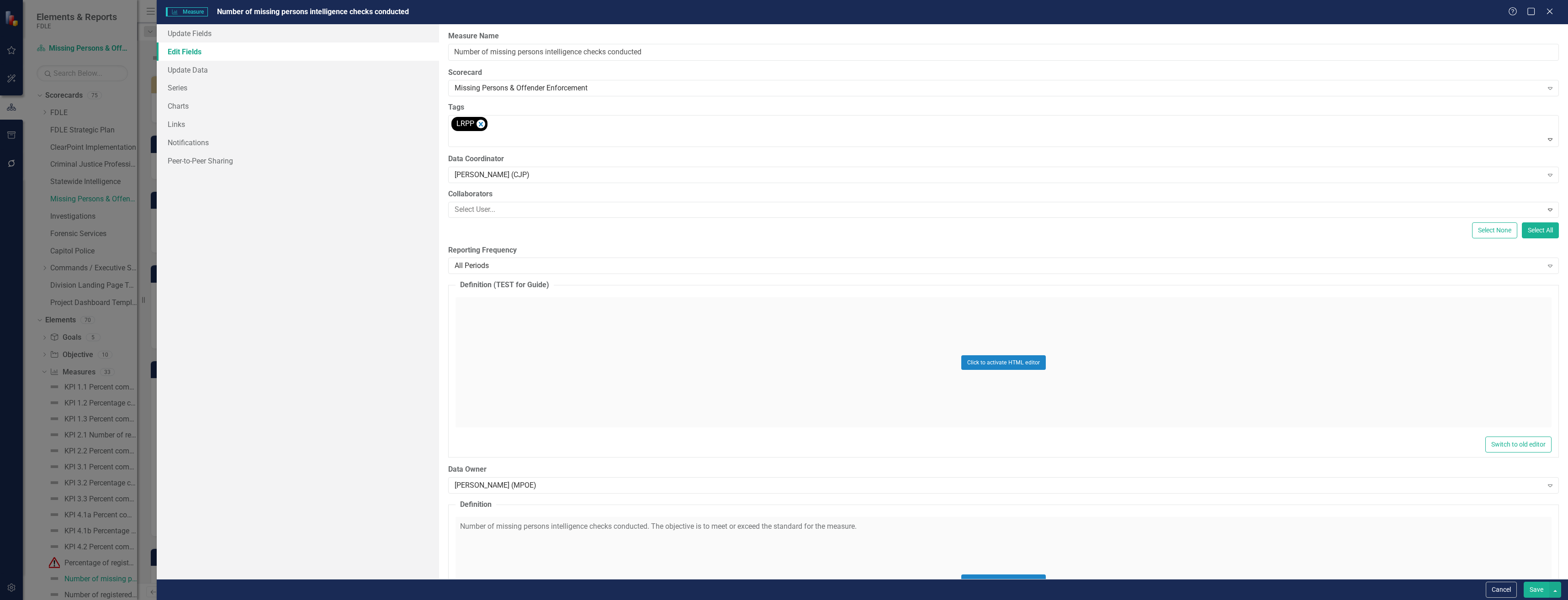
click at [1532, 592] on button "Save" at bounding box center [1537, 589] width 26 height 16
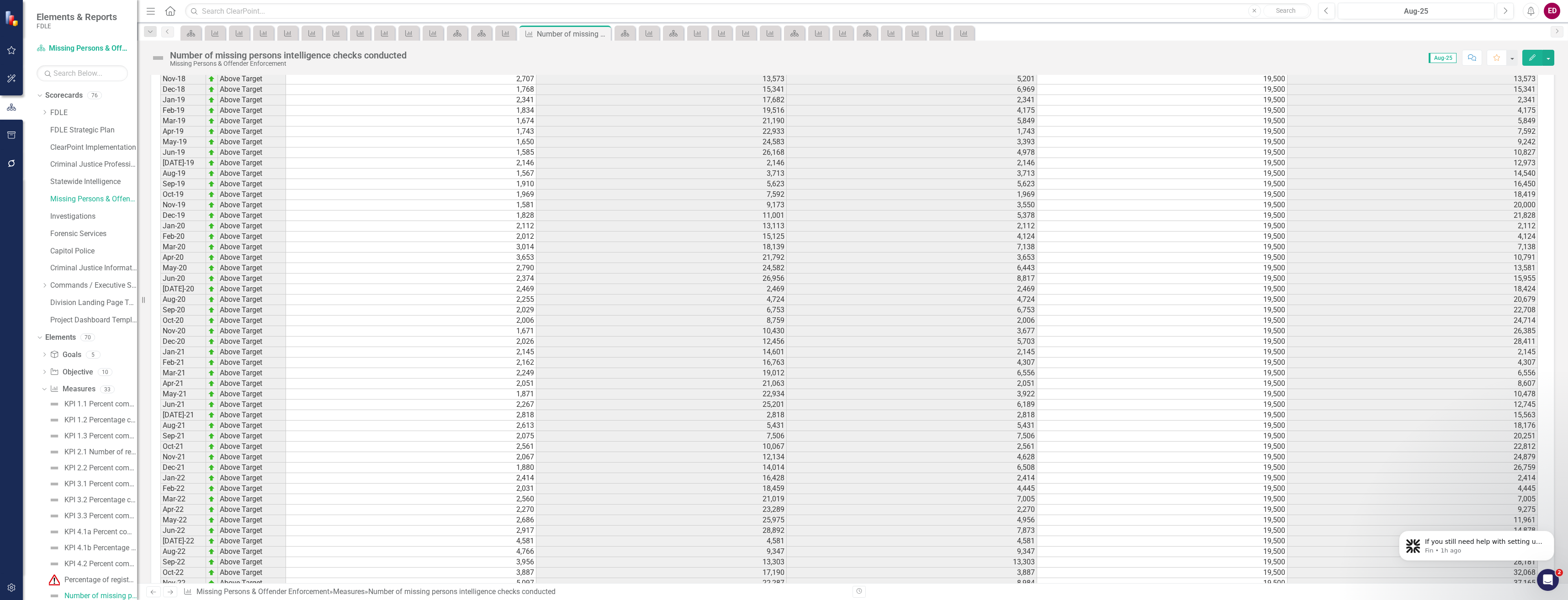
scroll to position [2420, 0]
click at [625, 551] on td "50,504" at bounding box center [661, 554] width 250 height 11
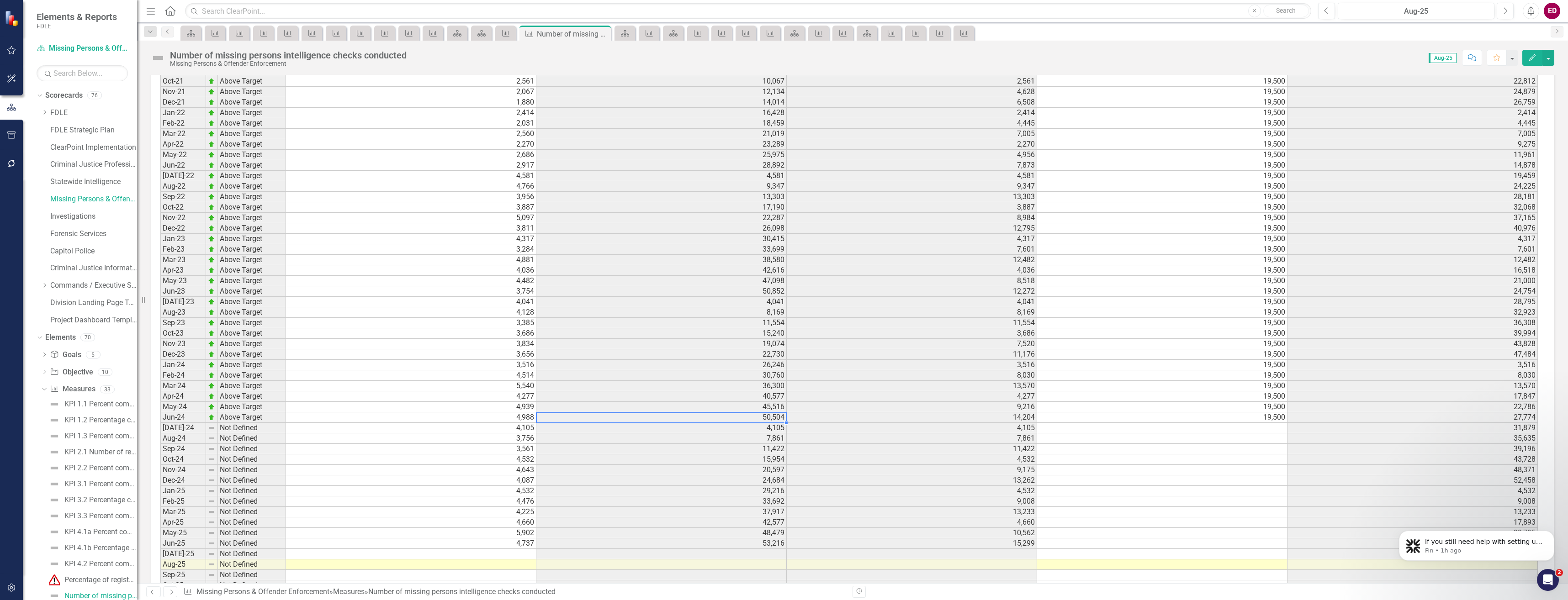
scroll to position [2603, 0]
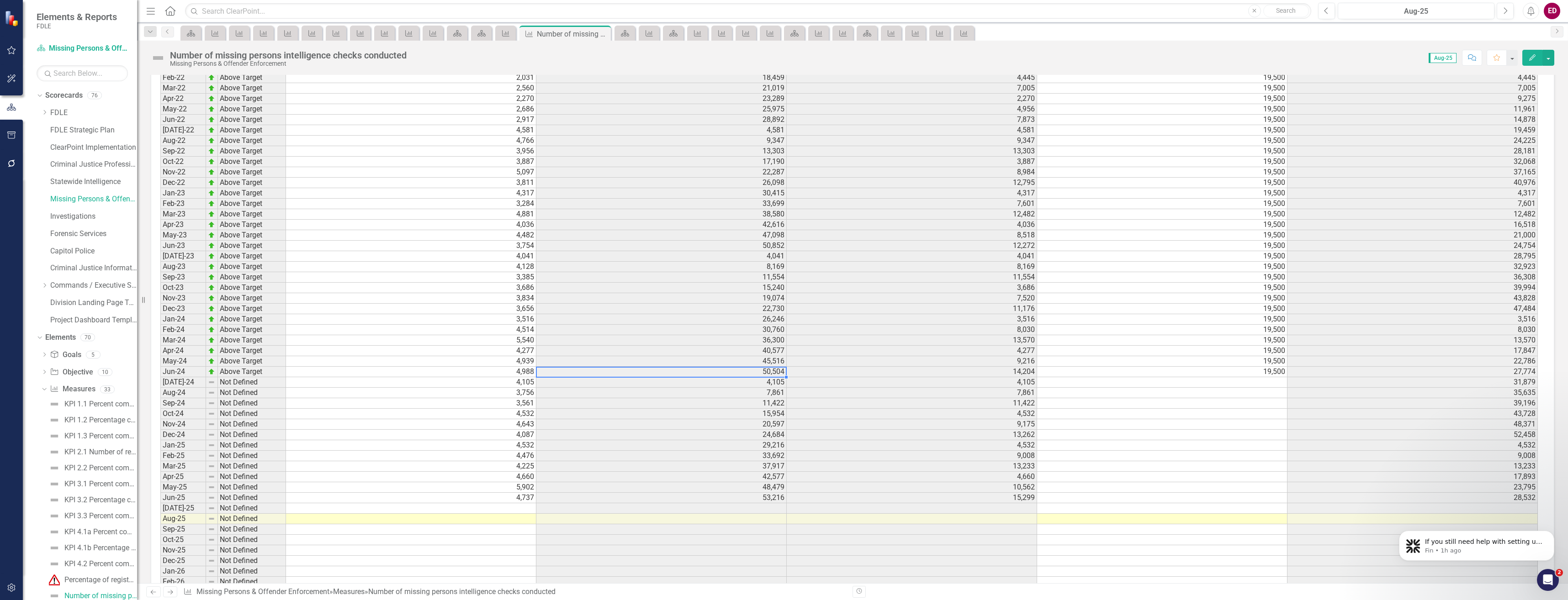
click at [767, 501] on td "53,216" at bounding box center [661, 498] width 250 height 11
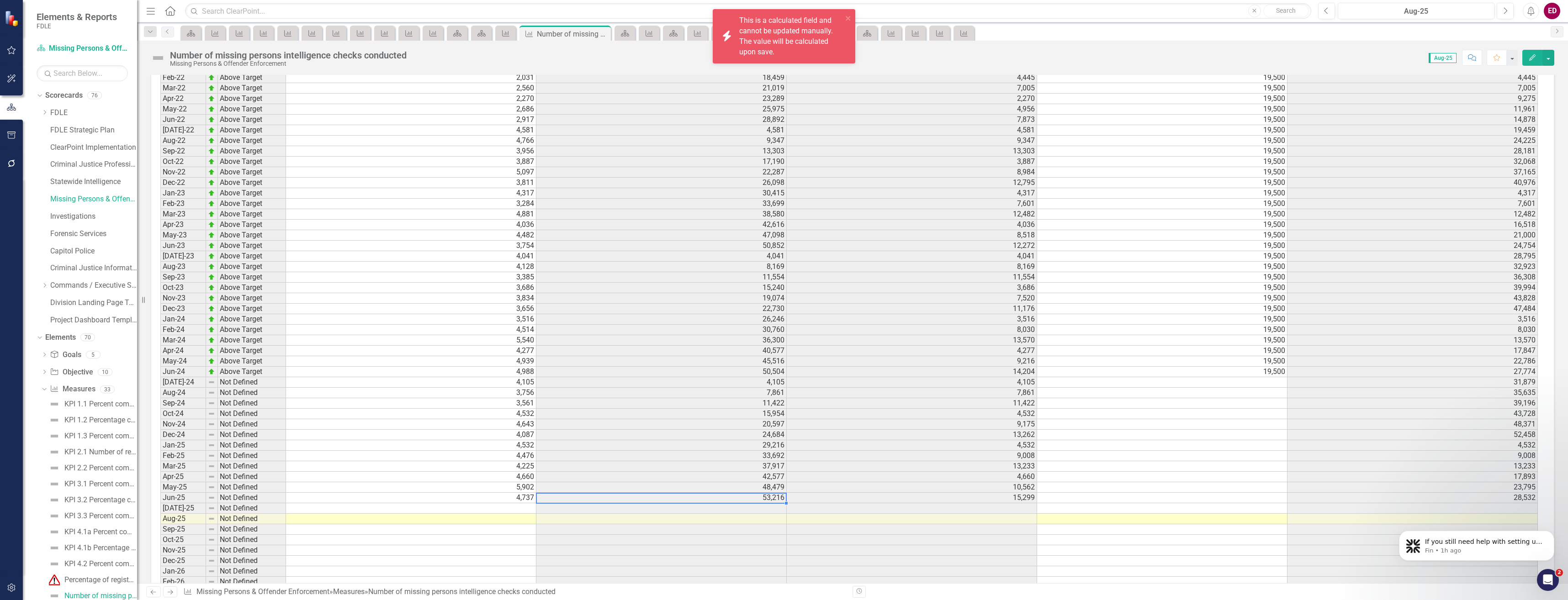
click at [767, 501] on td "53,216" at bounding box center [661, 498] width 250 height 11
click at [841, 24] on div "This is a calculated field and cannot be updated manually. The value will be ca…" at bounding box center [791, 36] width 103 height 42
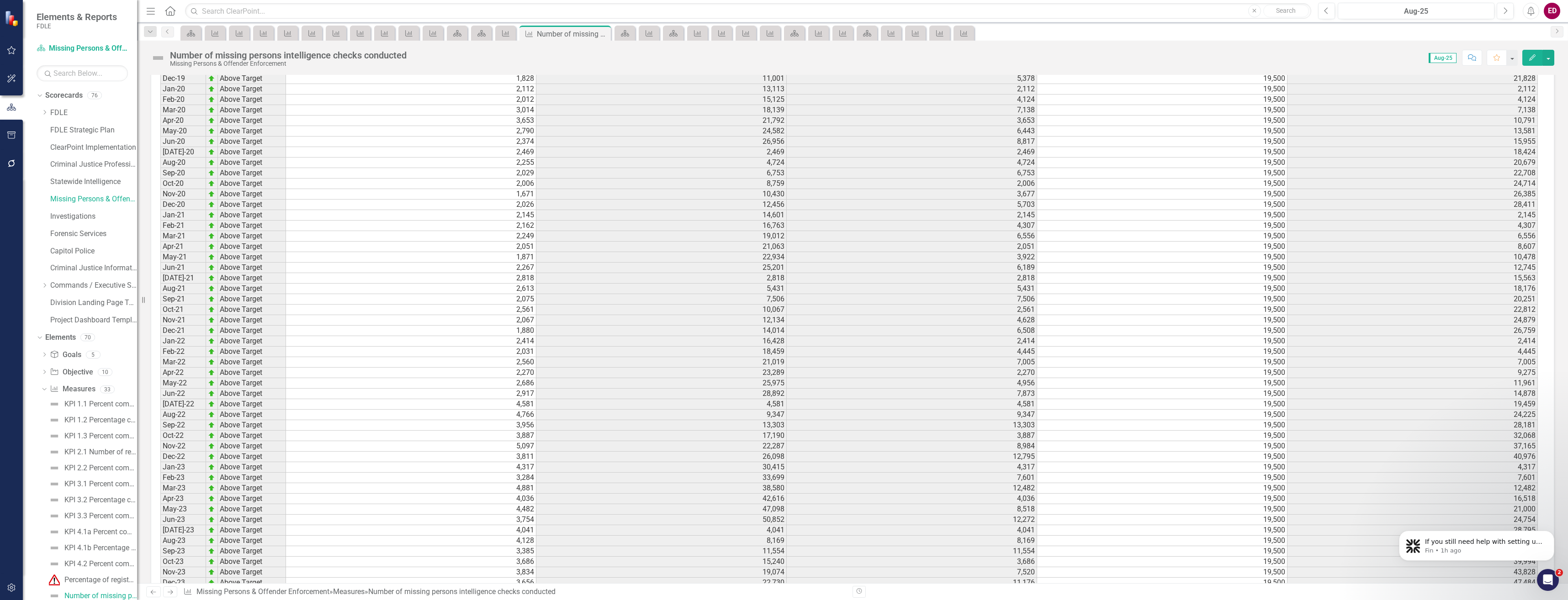
scroll to position [1963, 0]
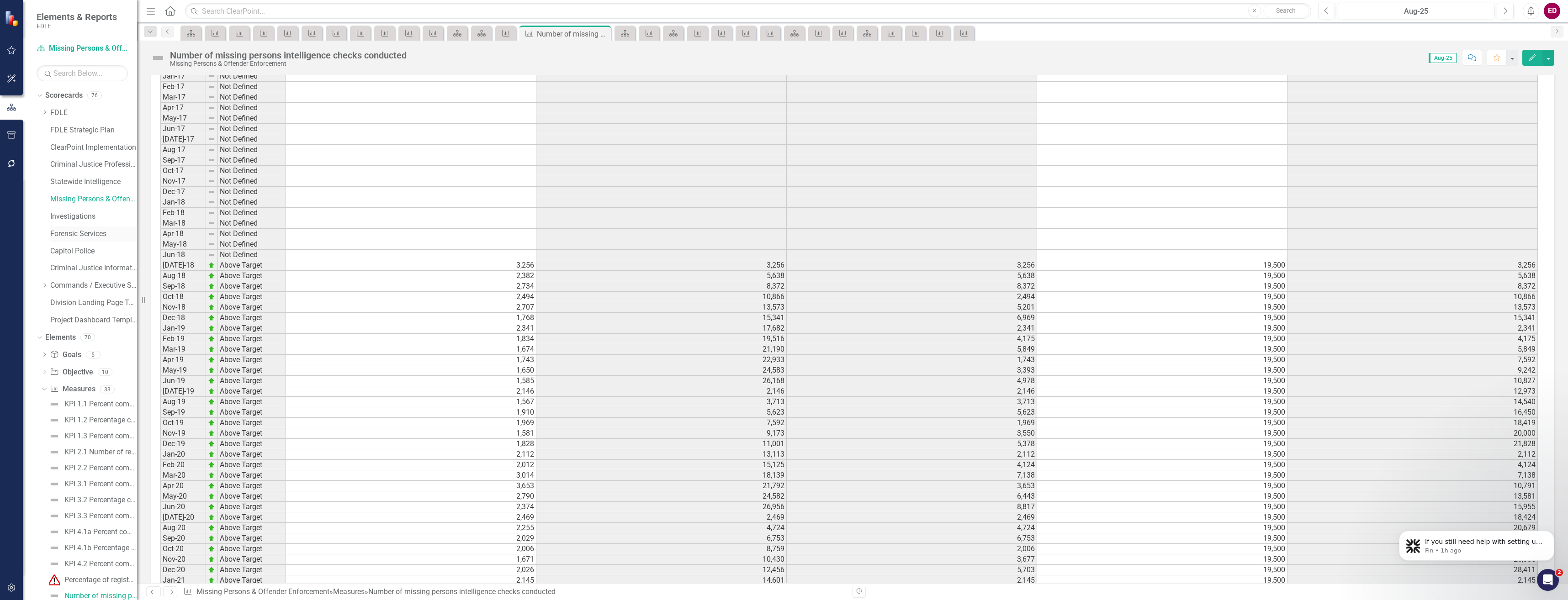
click at [87, 236] on link "Forensic Services" at bounding box center [94, 234] width 87 height 11
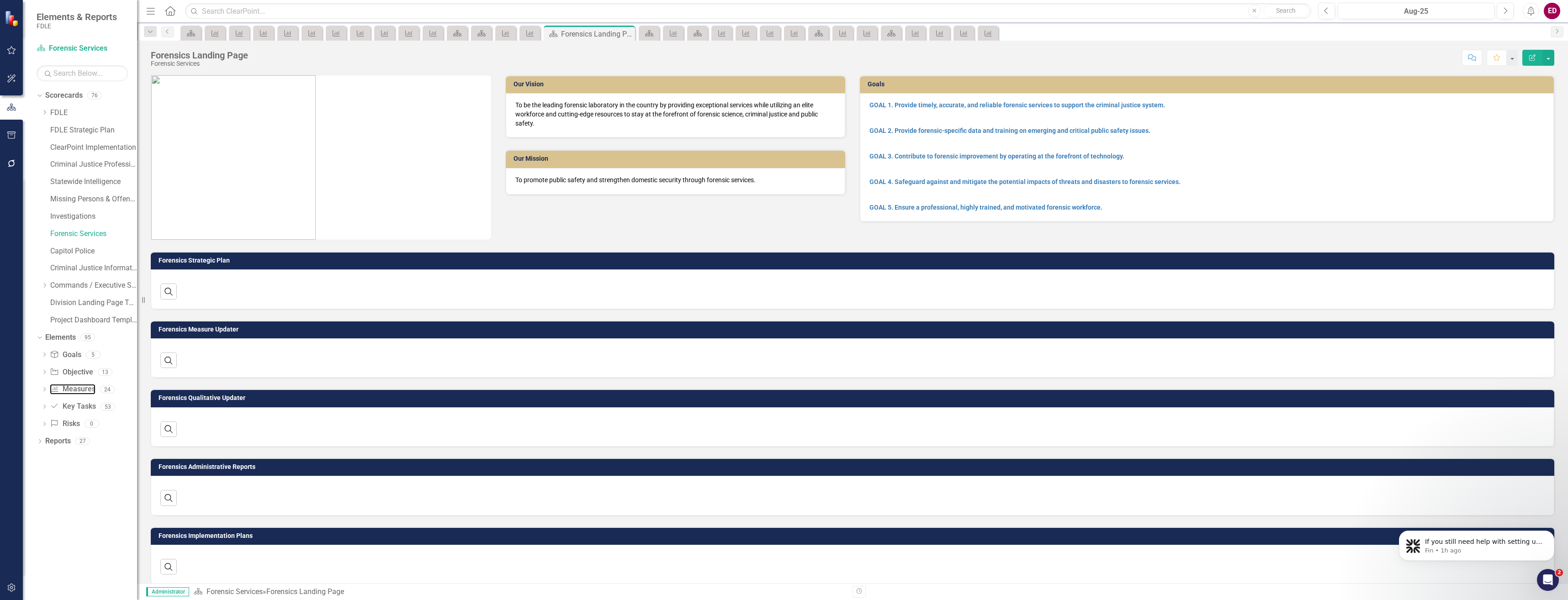
click at [87, 392] on link "Measure Measures" at bounding box center [72, 389] width 45 height 11
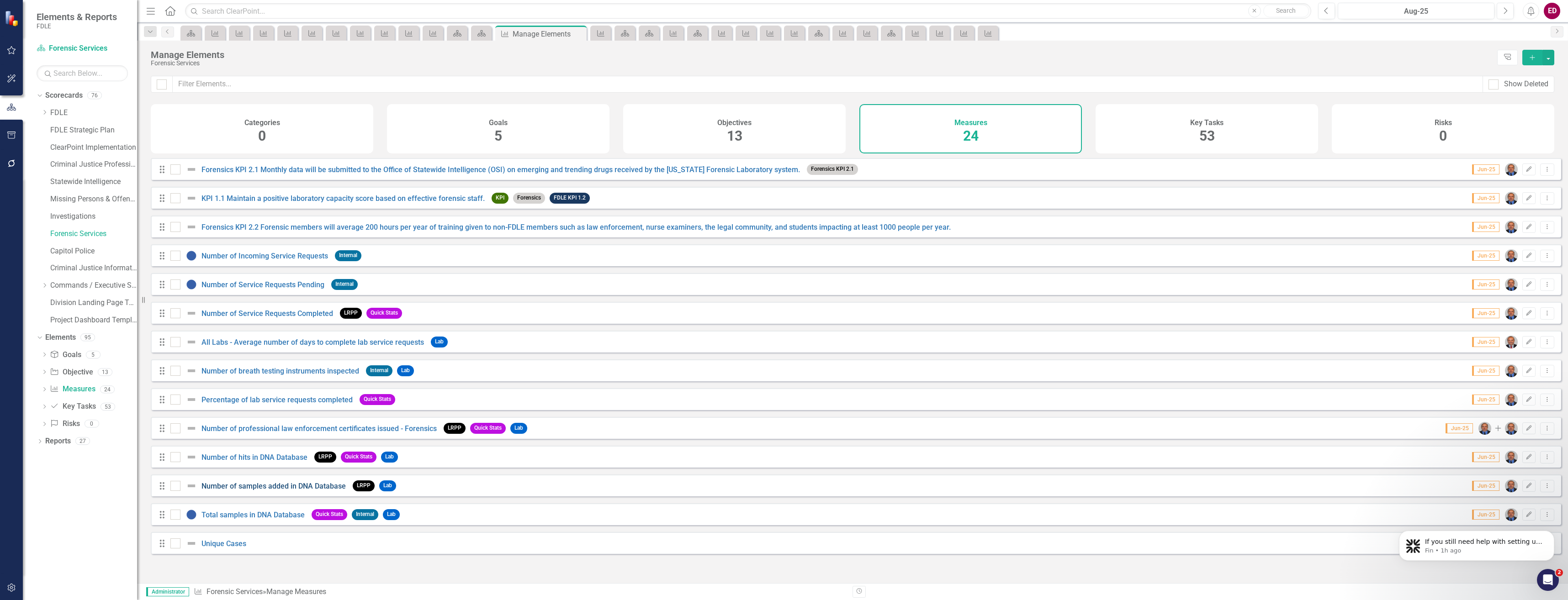
click at [285, 489] on link "Number of samples added in DNA Database" at bounding box center [274, 485] width 145 height 8
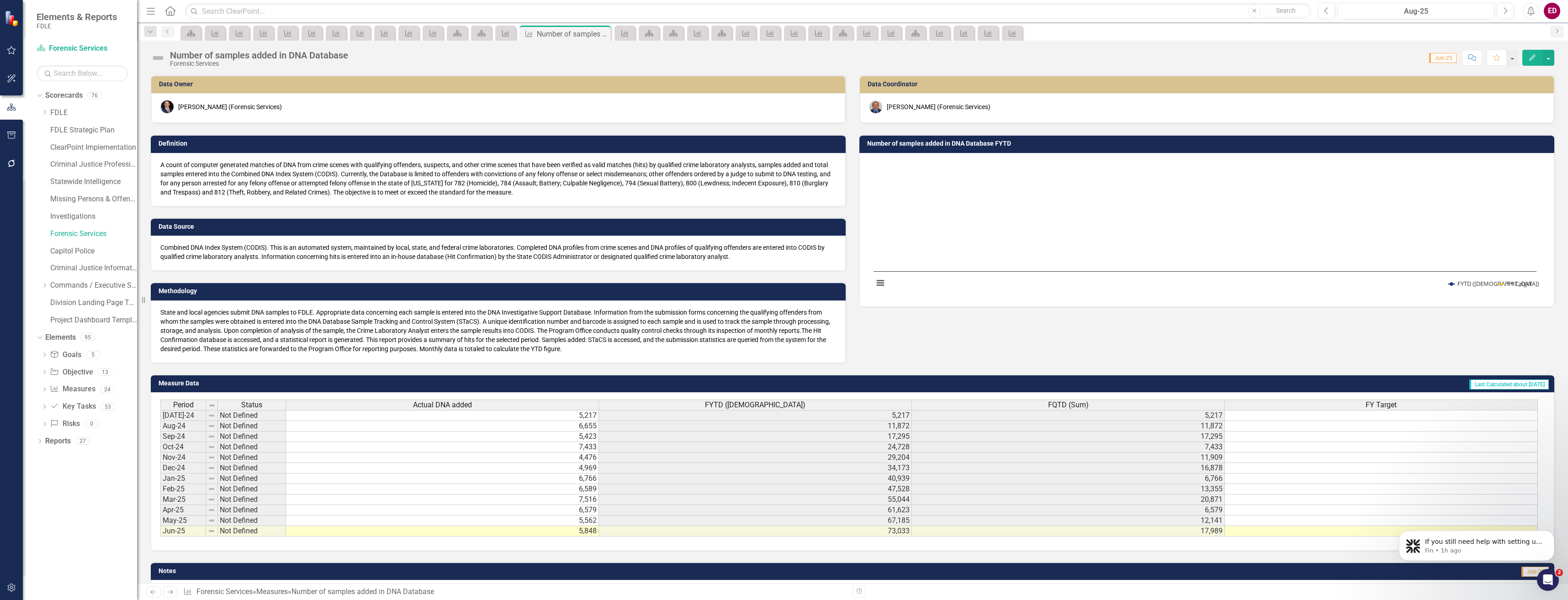
click at [902, 530] on td "73,033" at bounding box center [755, 532] width 313 height 11
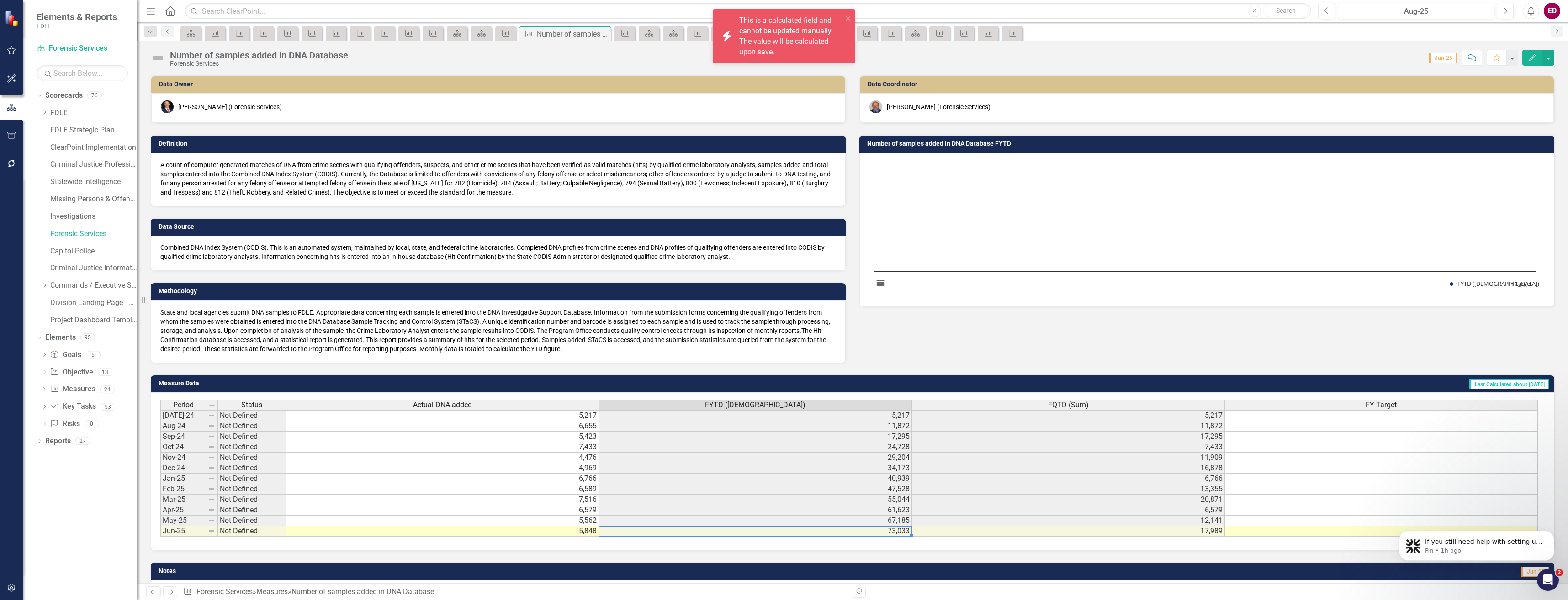
click at [902, 530] on td "73,033" at bounding box center [755, 532] width 313 height 11
click at [115, 242] on div "Forensic Services" at bounding box center [94, 235] width 87 height 17
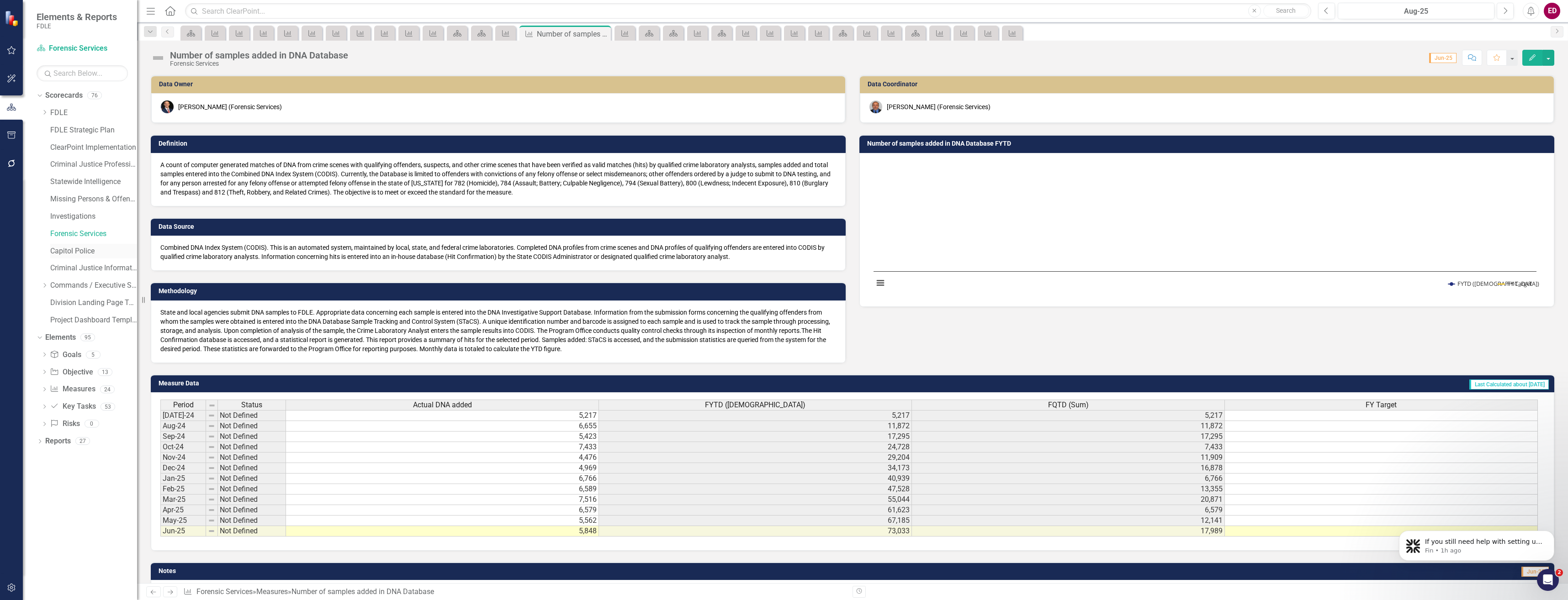
click at [115, 252] on link "Capitol Police" at bounding box center [94, 252] width 87 height 11
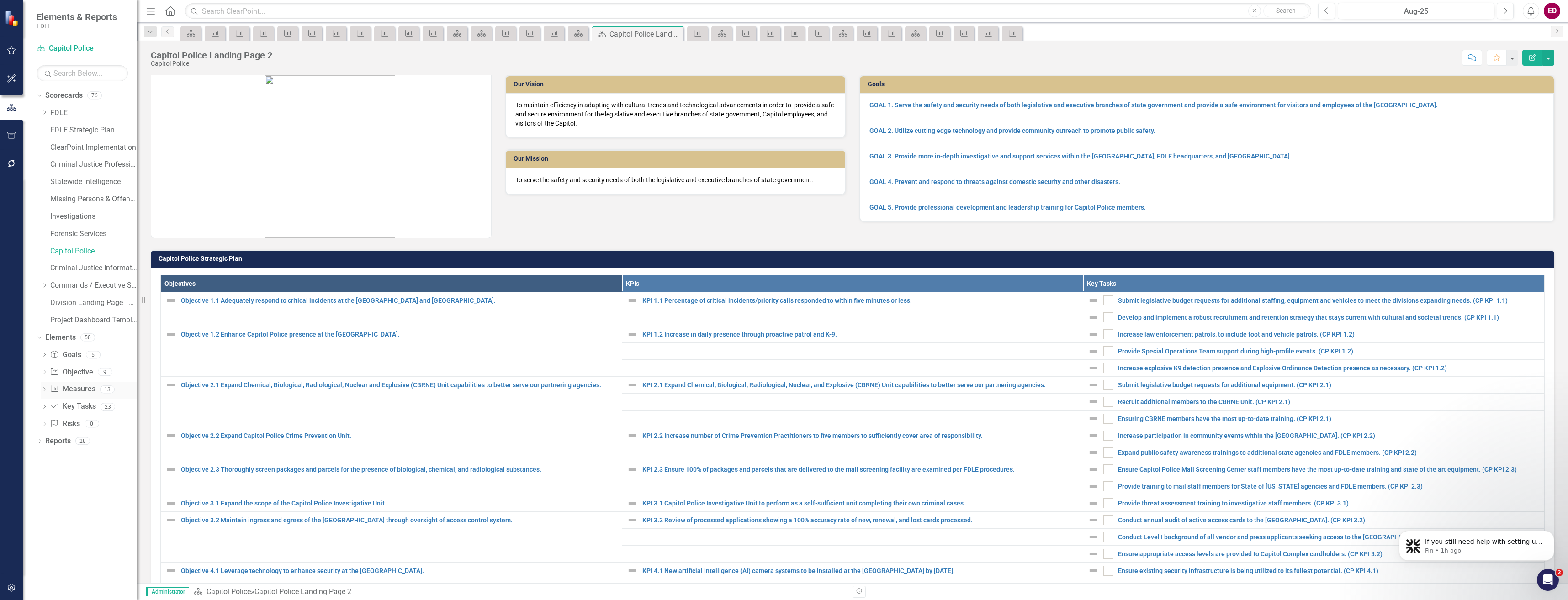
click at [84, 385] on link "Measure Measures" at bounding box center [72, 389] width 45 height 11
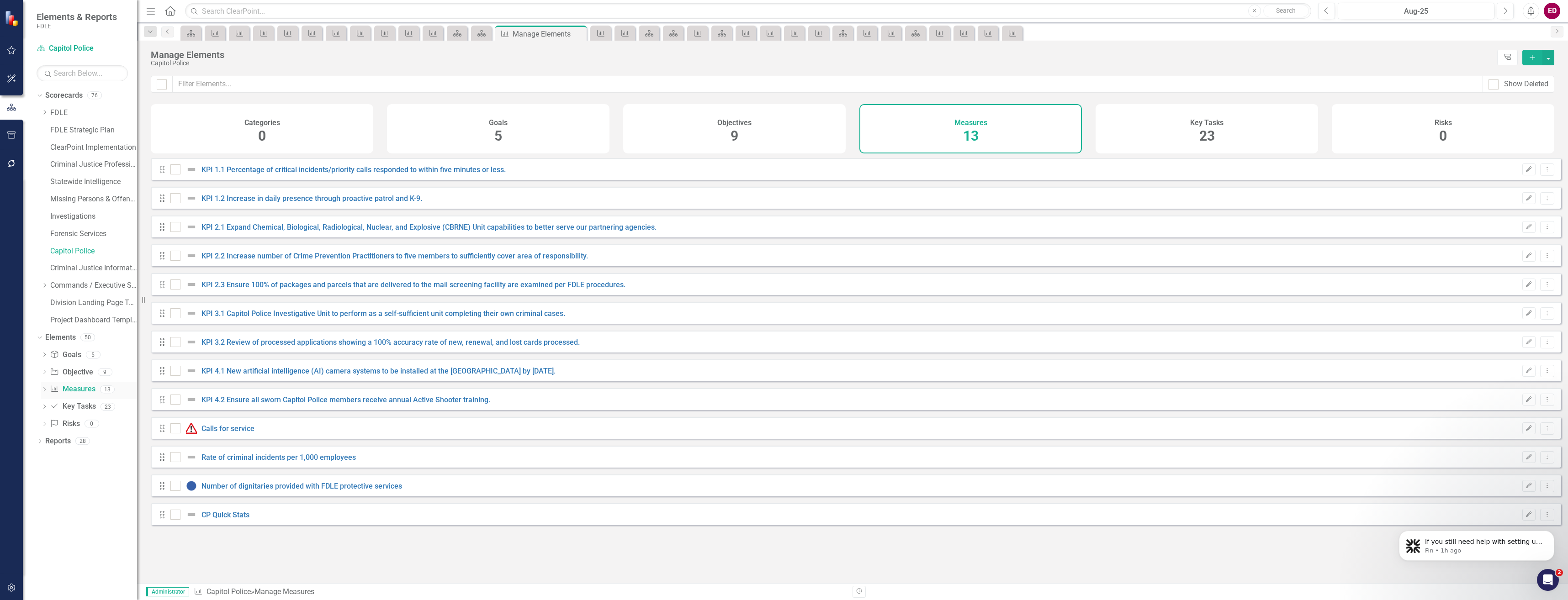
checkbox input "false"
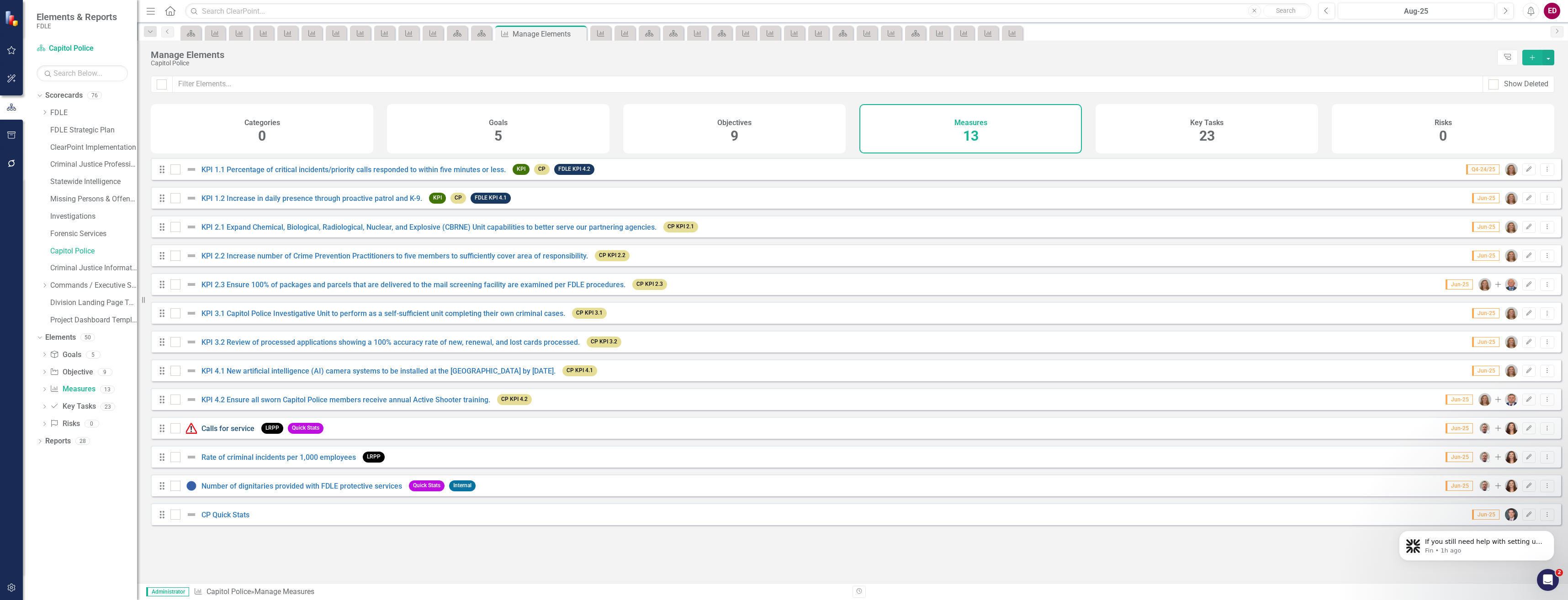
click at [252, 433] on link "Calls for service" at bounding box center [228, 428] width 53 height 8
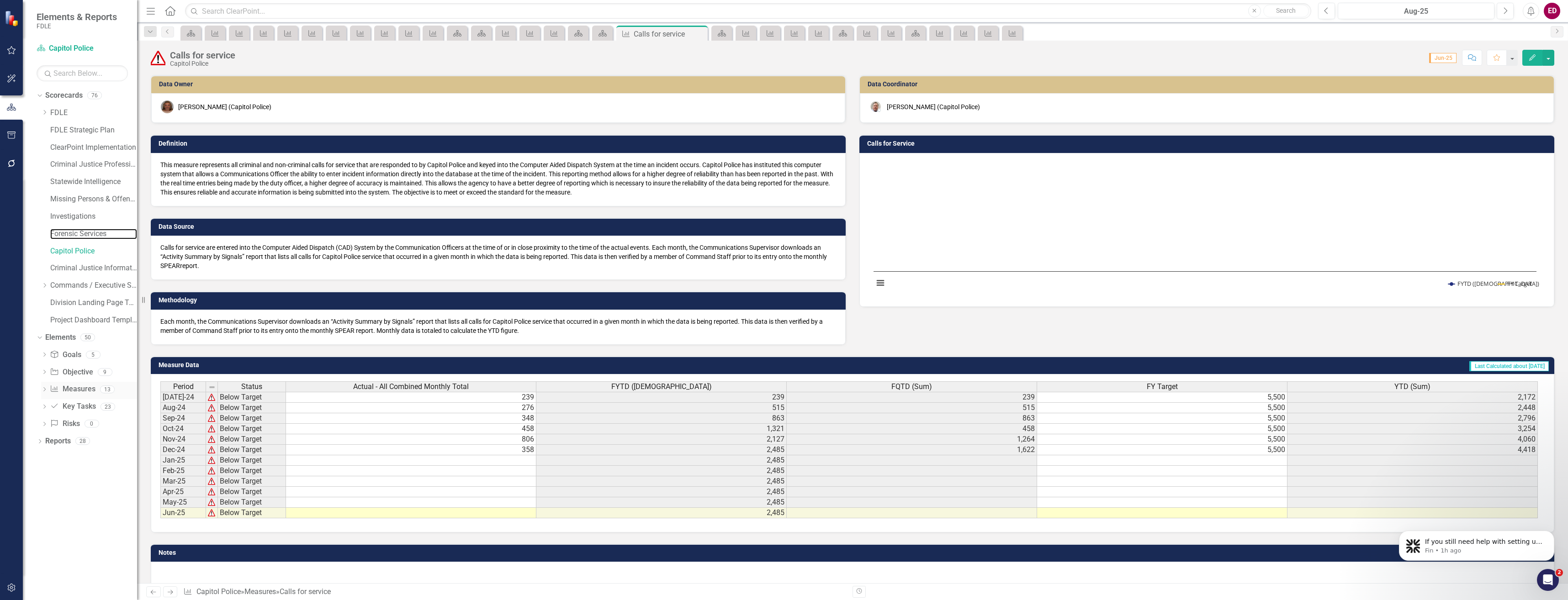
click at [110, 236] on link "Forensic Services" at bounding box center [94, 234] width 87 height 11
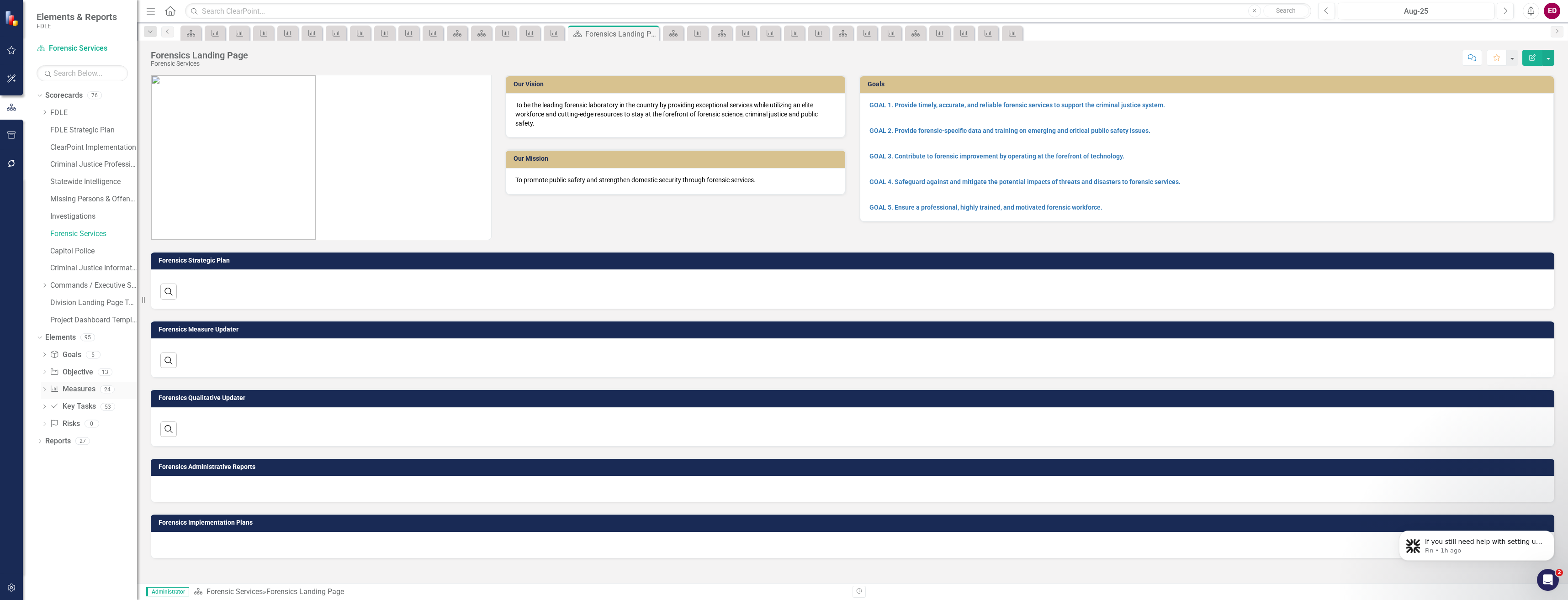
click at [83, 392] on link "Measure Measures" at bounding box center [72, 389] width 45 height 11
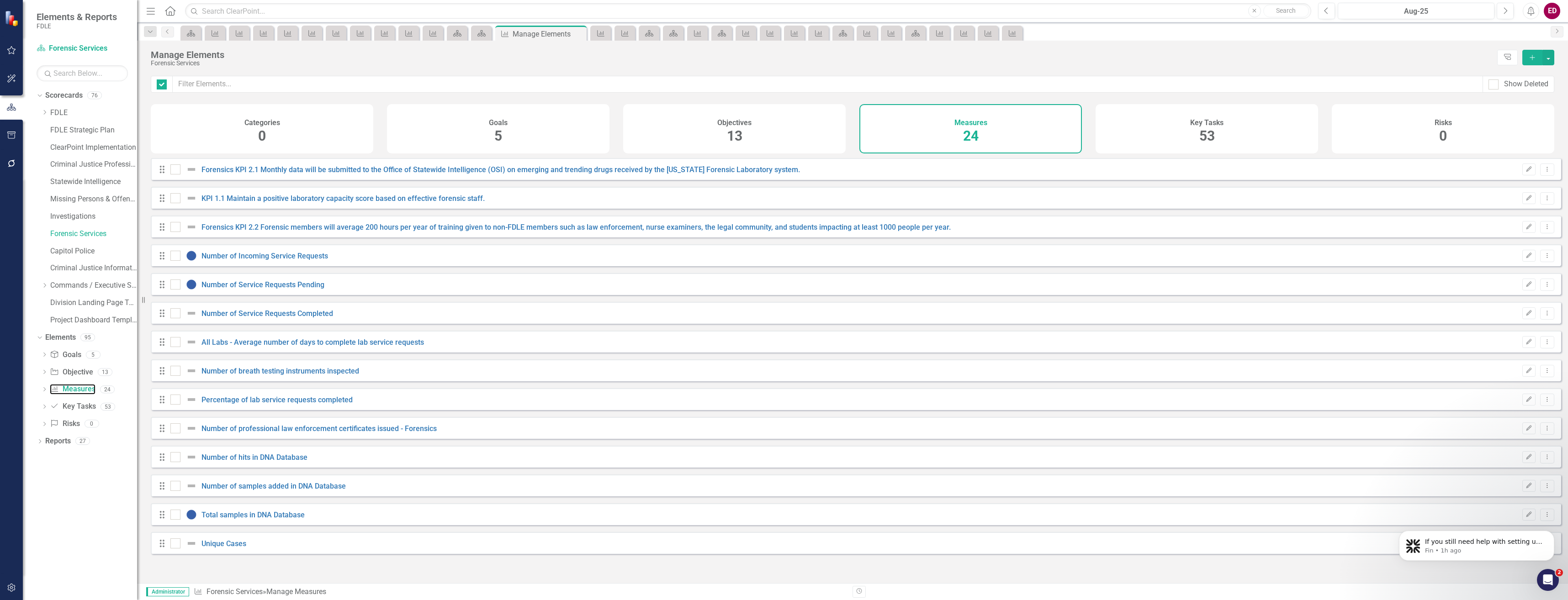
checkbox input "false"
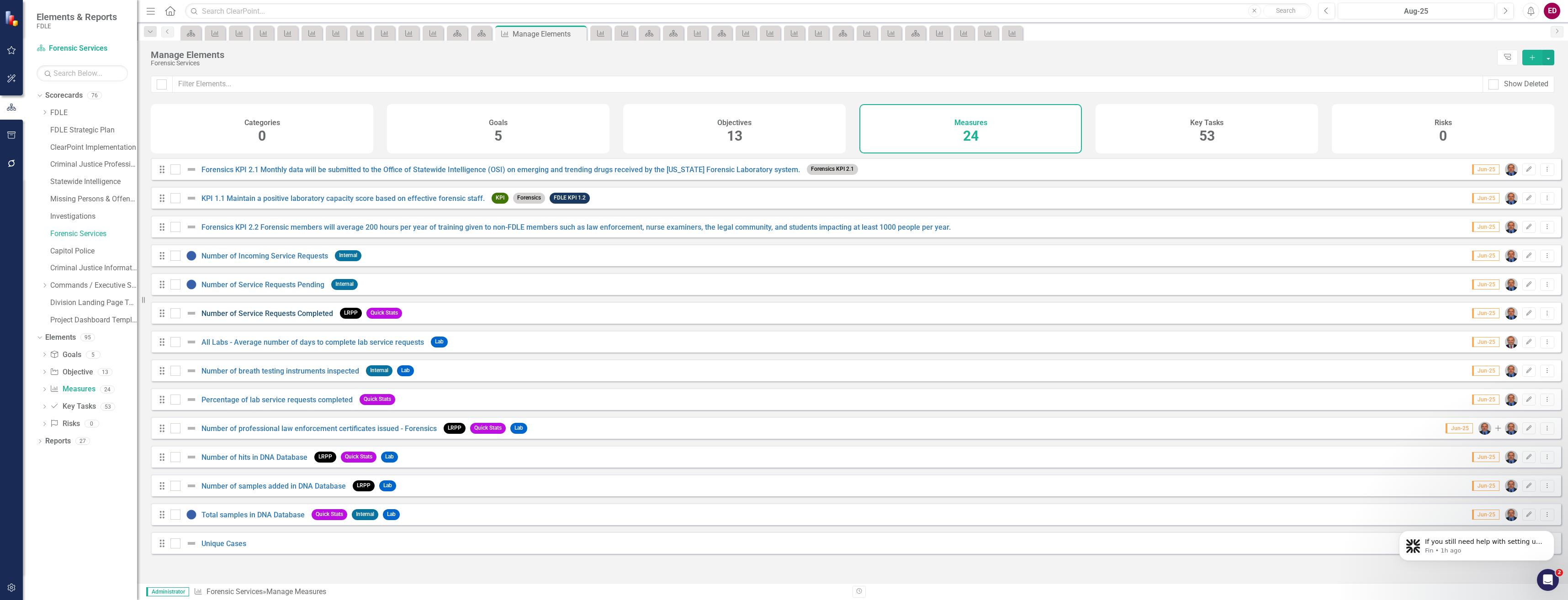
click at [323, 318] on link "Number of Service Requests Completed" at bounding box center [267, 313] width 132 height 8
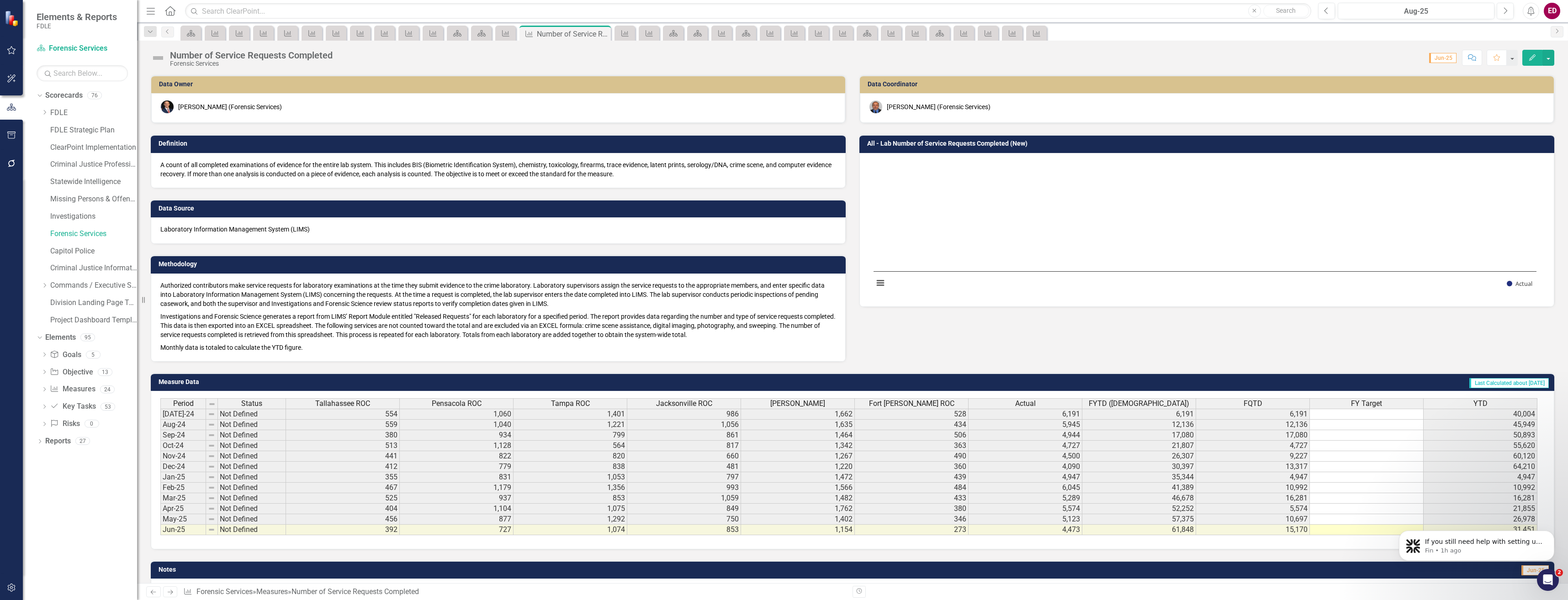
click at [49, 219] on div "Dropdown FDLE Commissioner's Initiative Team Project Dashboard Dropdown Impleme…" at bounding box center [89, 217] width 96 height 224
click at [67, 219] on link "Investigations" at bounding box center [94, 217] width 87 height 11
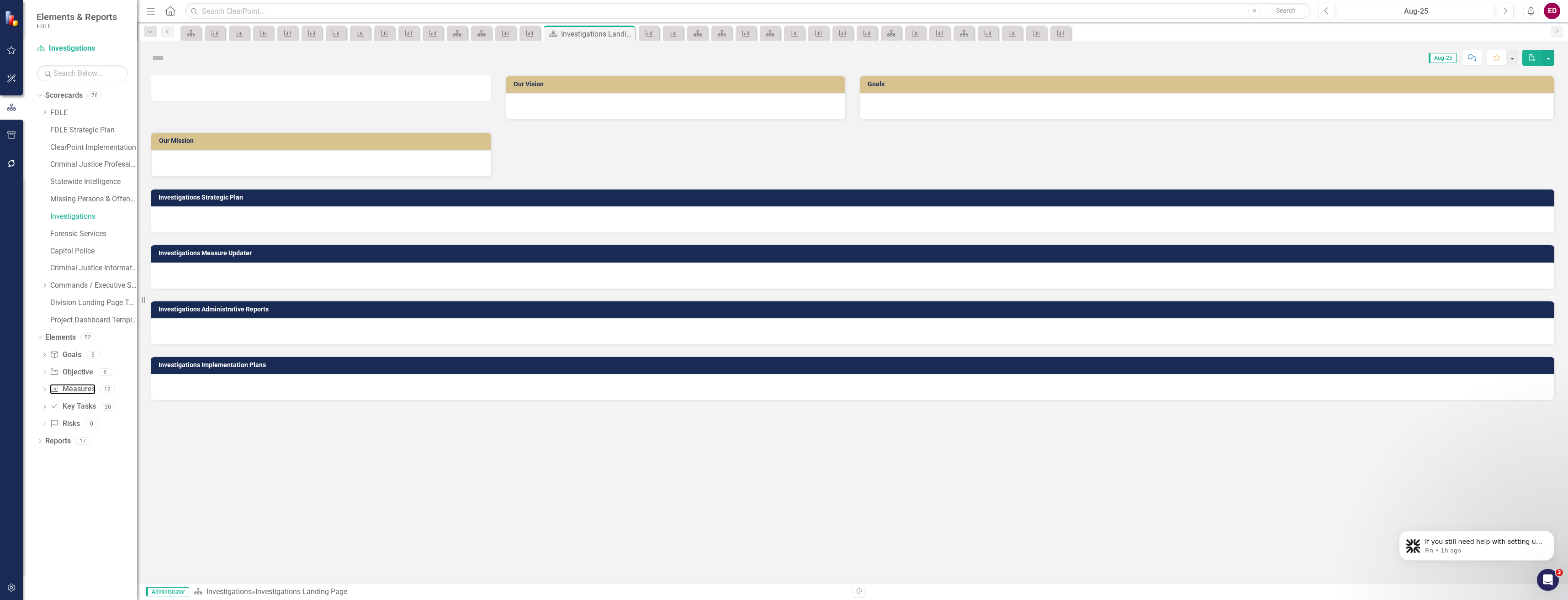
click at [81, 387] on link "Measure Measures" at bounding box center [72, 389] width 45 height 11
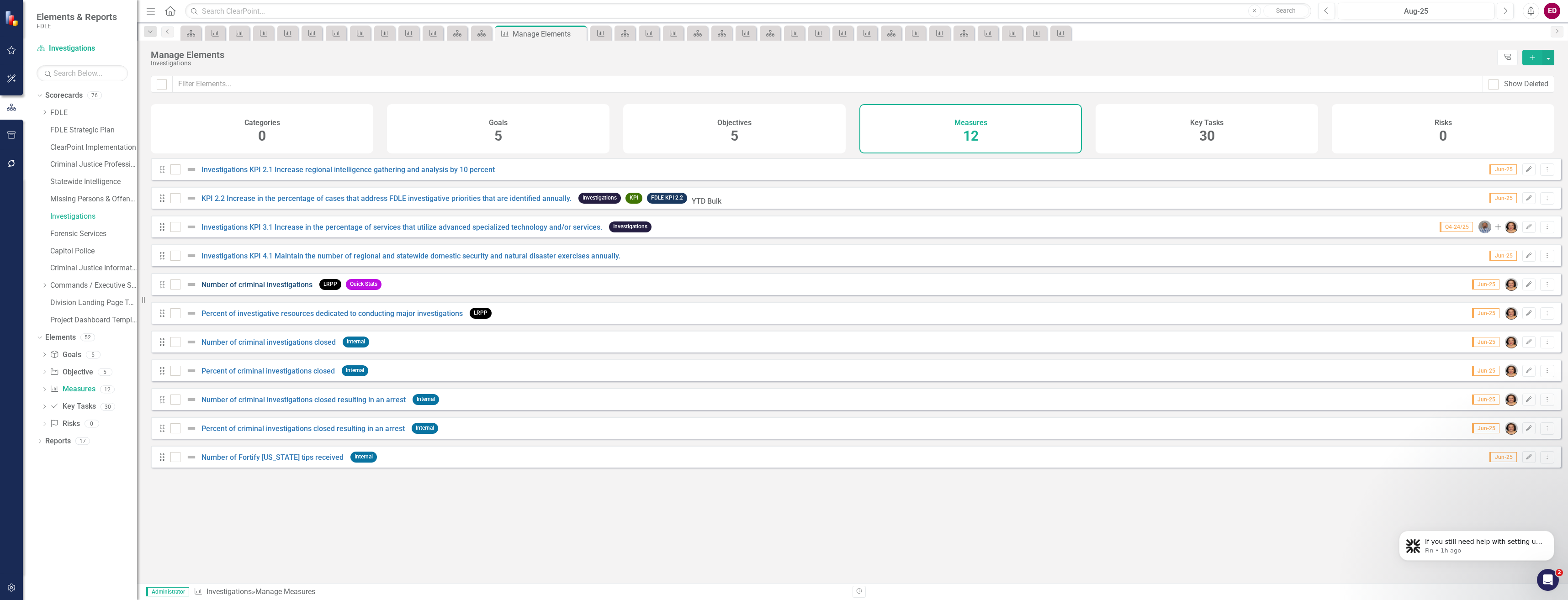
click at [291, 289] on link "Number of criminal investigations" at bounding box center [257, 284] width 111 height 8
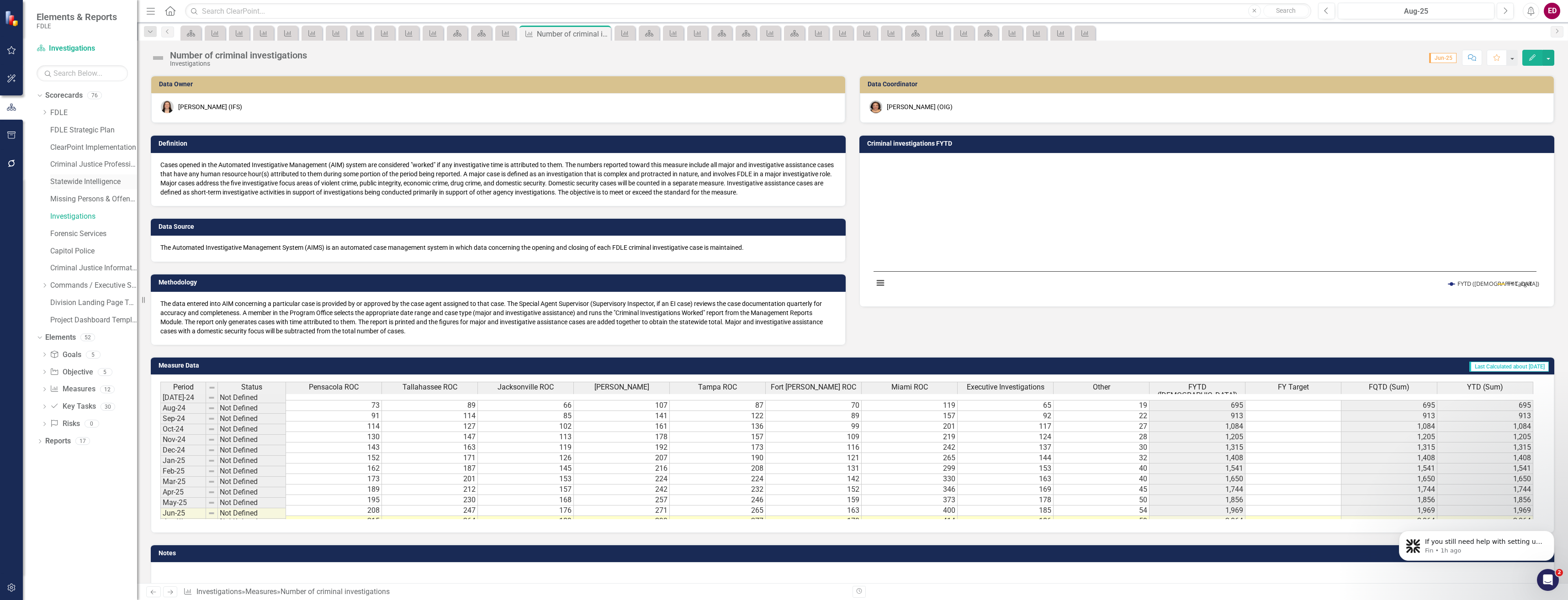
click at [118, 179] on link "Statewide Intelligence" at bounding box center [94, 182] width 87 height 11
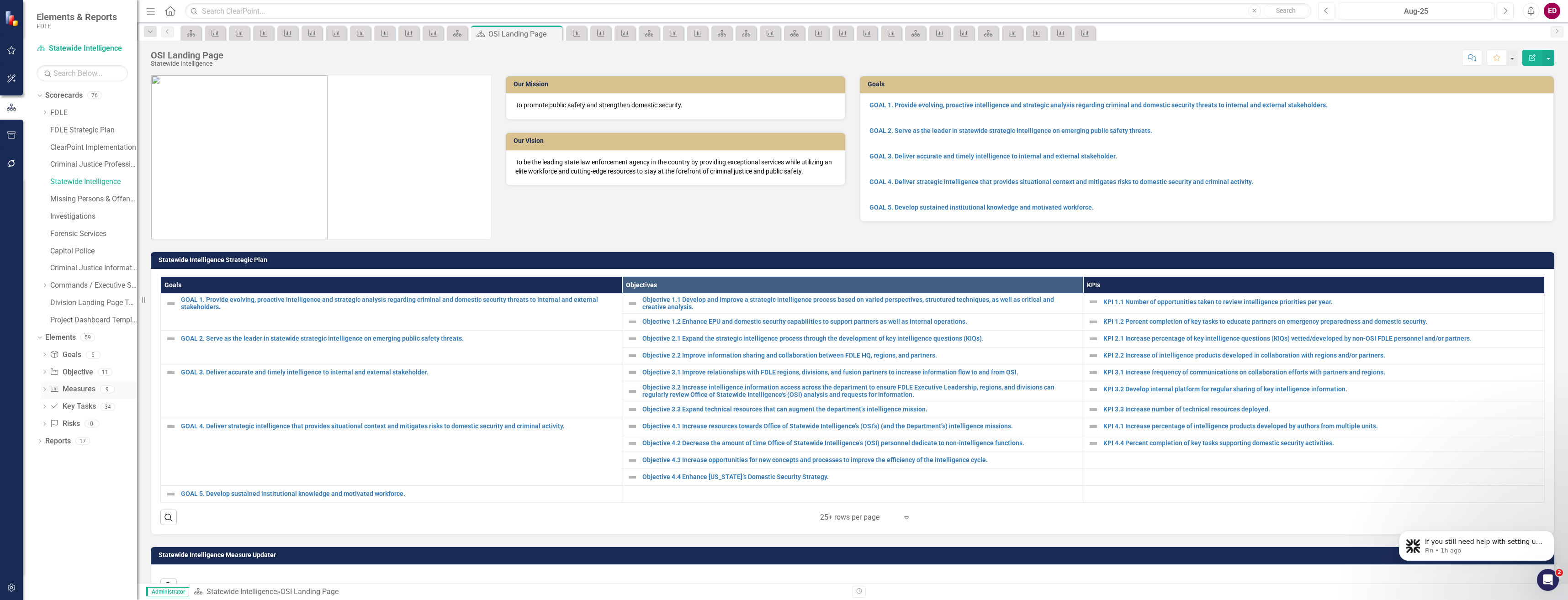
click at [73, 388] on link "Measure Measures" at bounding box center [72, 389] width 45 height 11
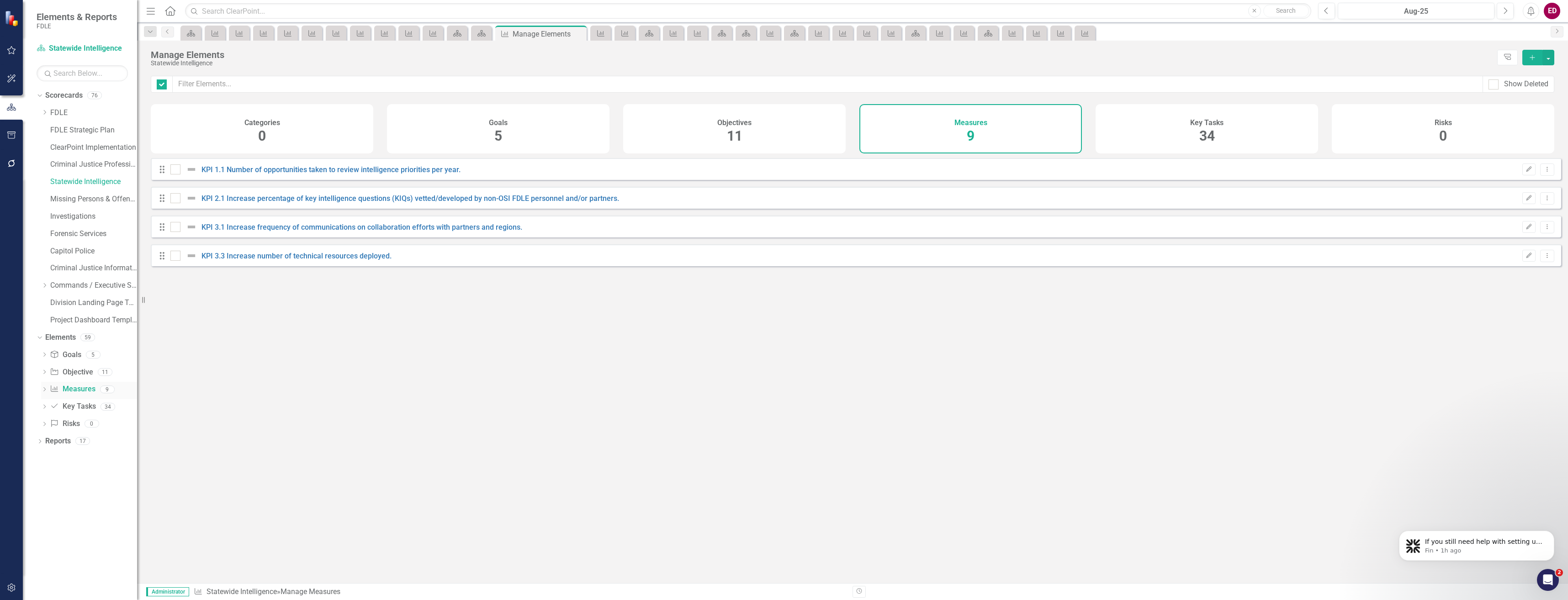
checkbox input "false"
click at [83, 183] on link "Statewide Intelligence" at bounding box center [94, 182] width 87 height 11
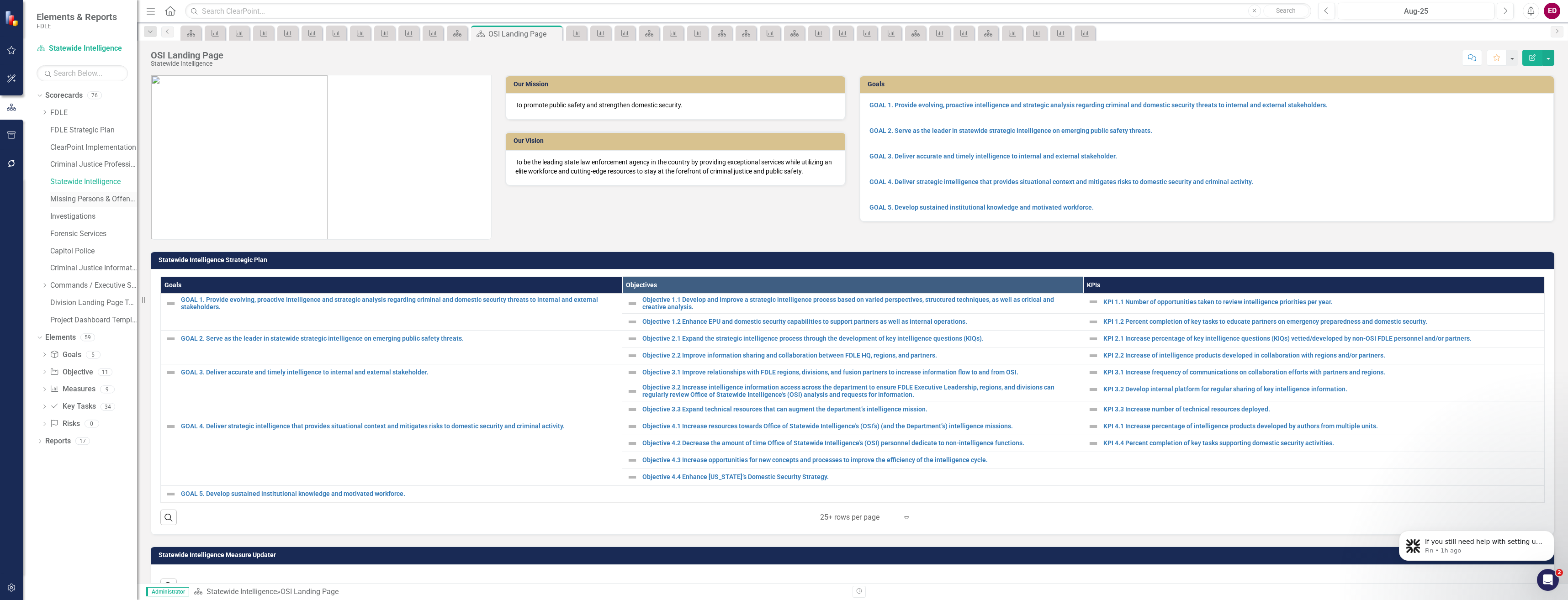
click at [86, 195] on link "Missing Persons & Offender Enforcement" at bounding box center [94, 199] width 87 height 11
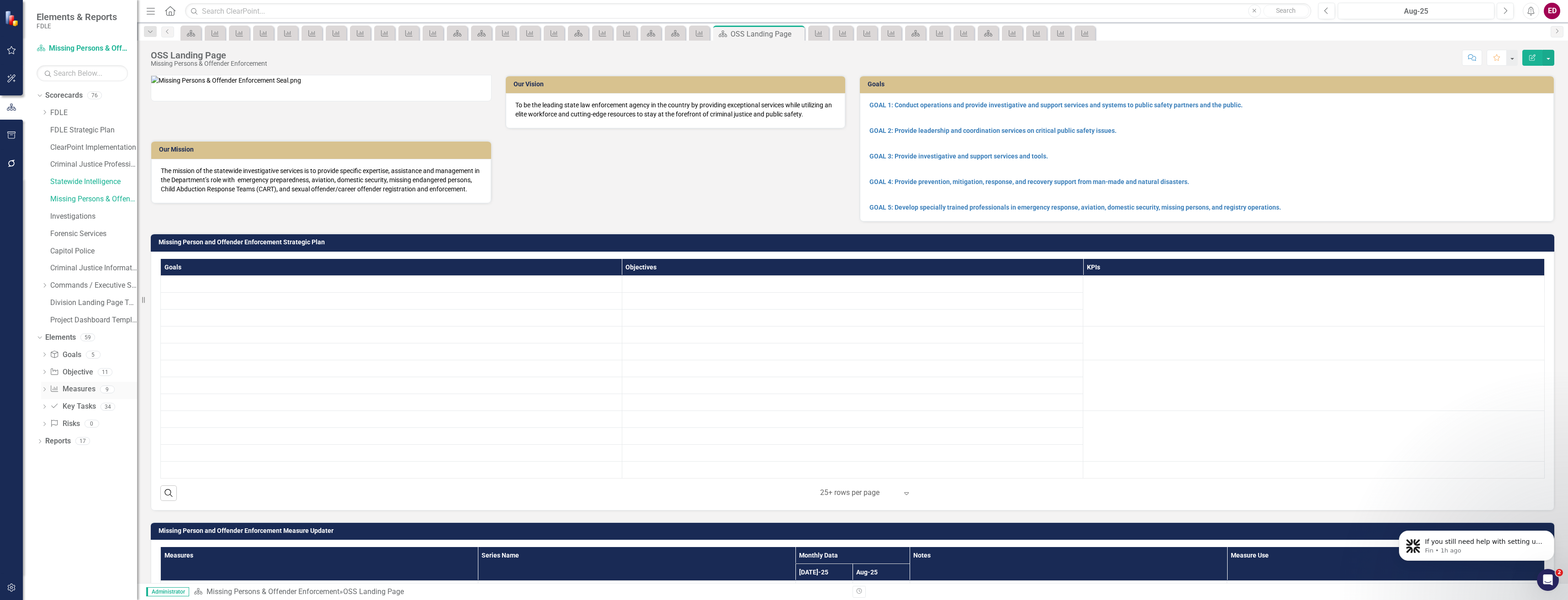
click at [92, 386] on link "Measure Measures" at bounding box center [72, 389] width 45 height 11
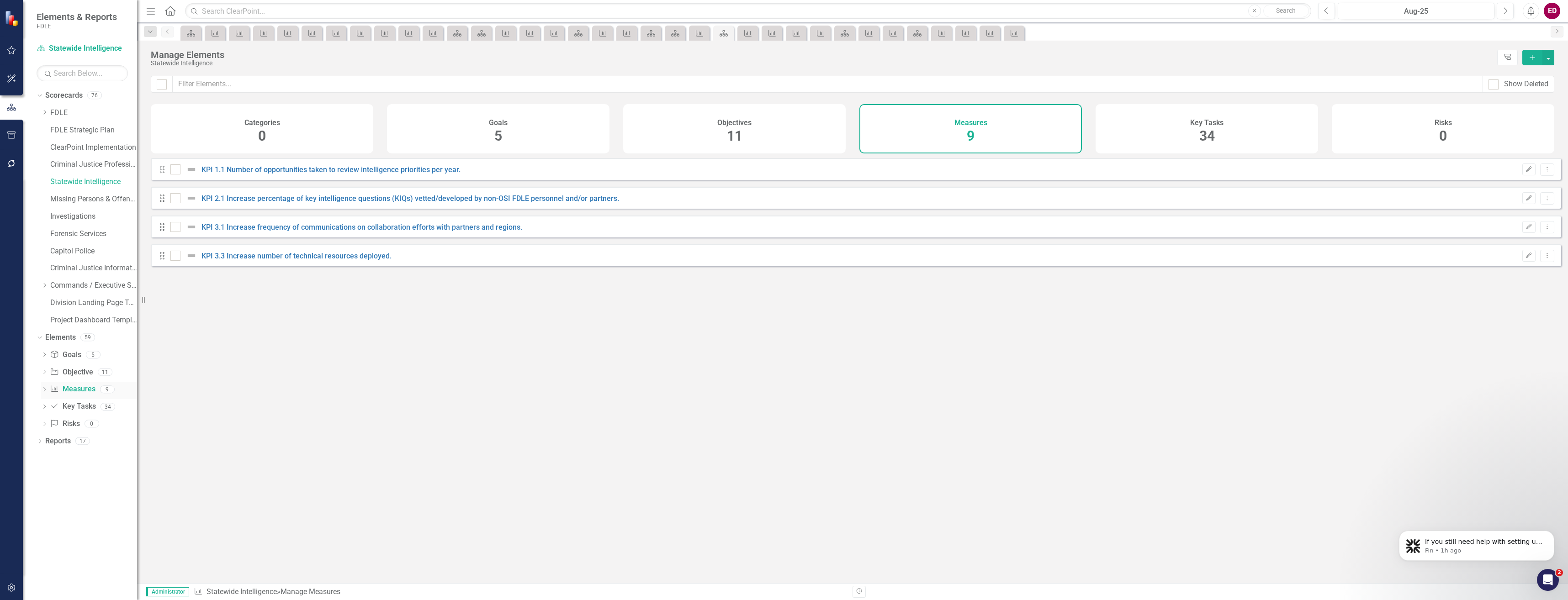
checkbox input "false"
click at [81, 198] on link "Missing Persons & Offender Enforcement" at bounding box center [94, 199] width 87 height 11
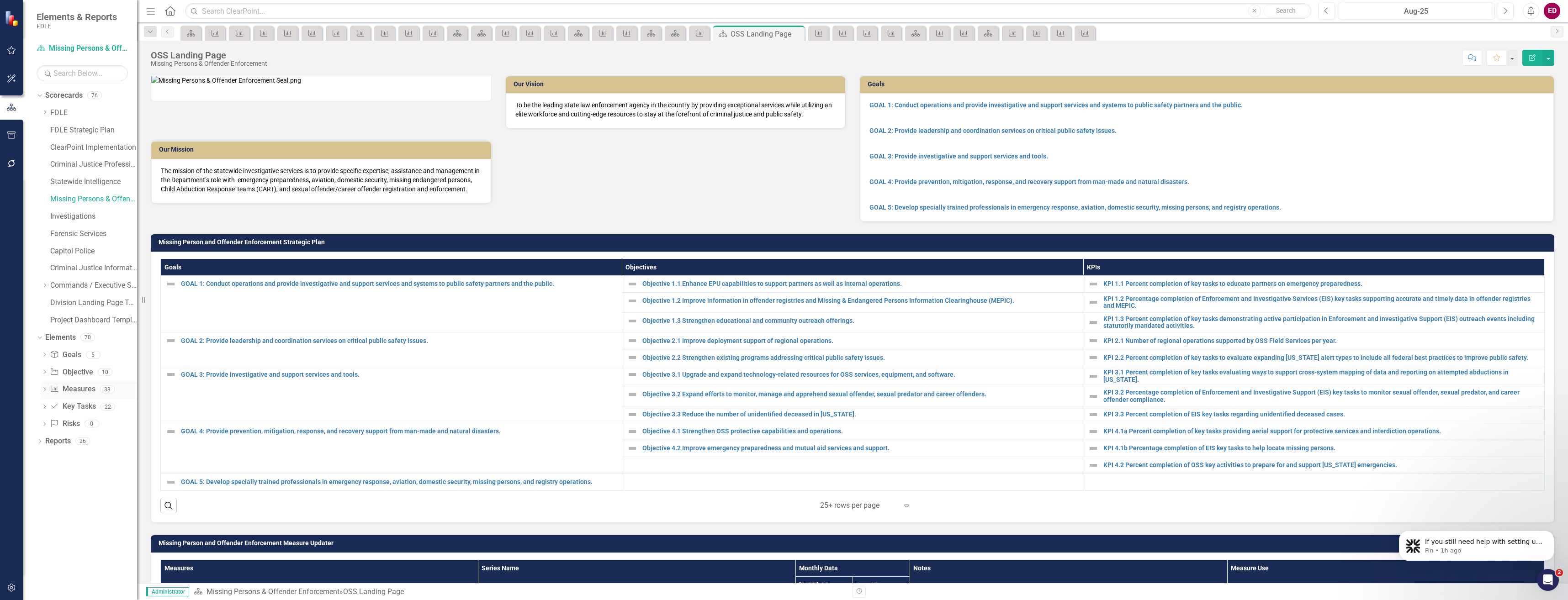
click at [94, 389] on link "Measure Measures" at bounding box center [72, 389] width 45 height 11
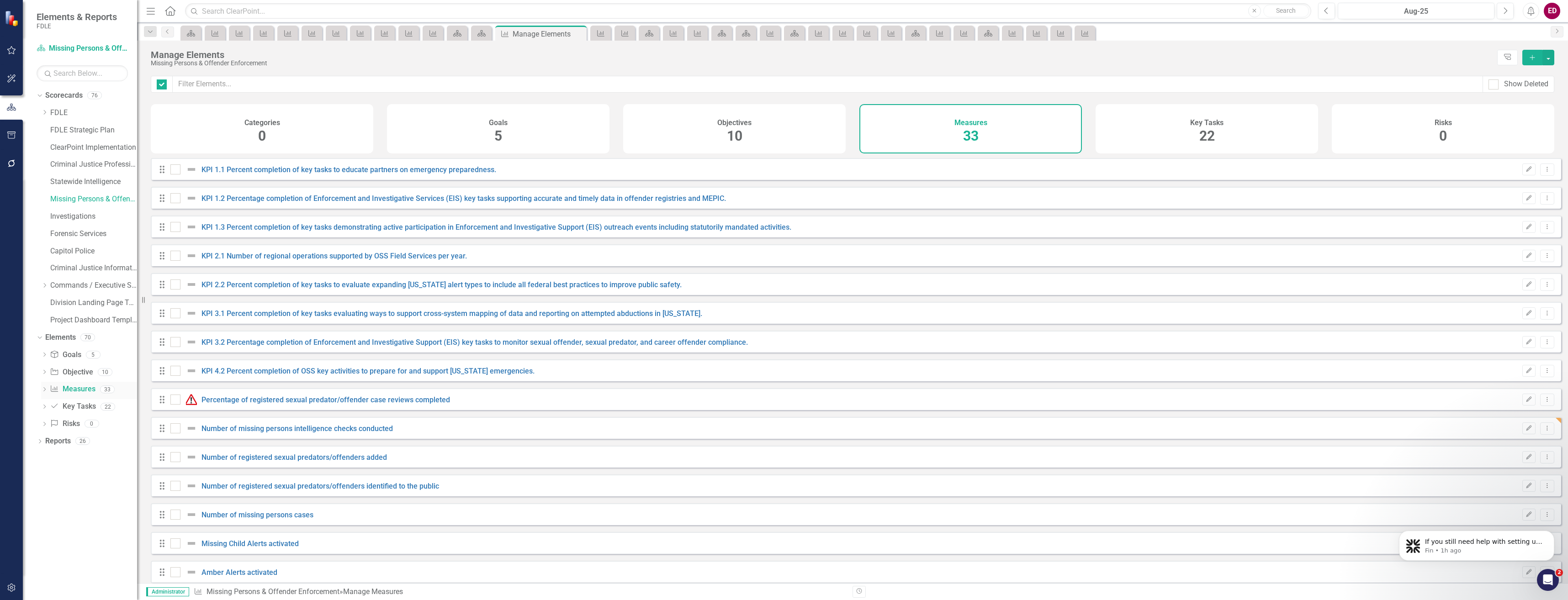
checkbox input "false"
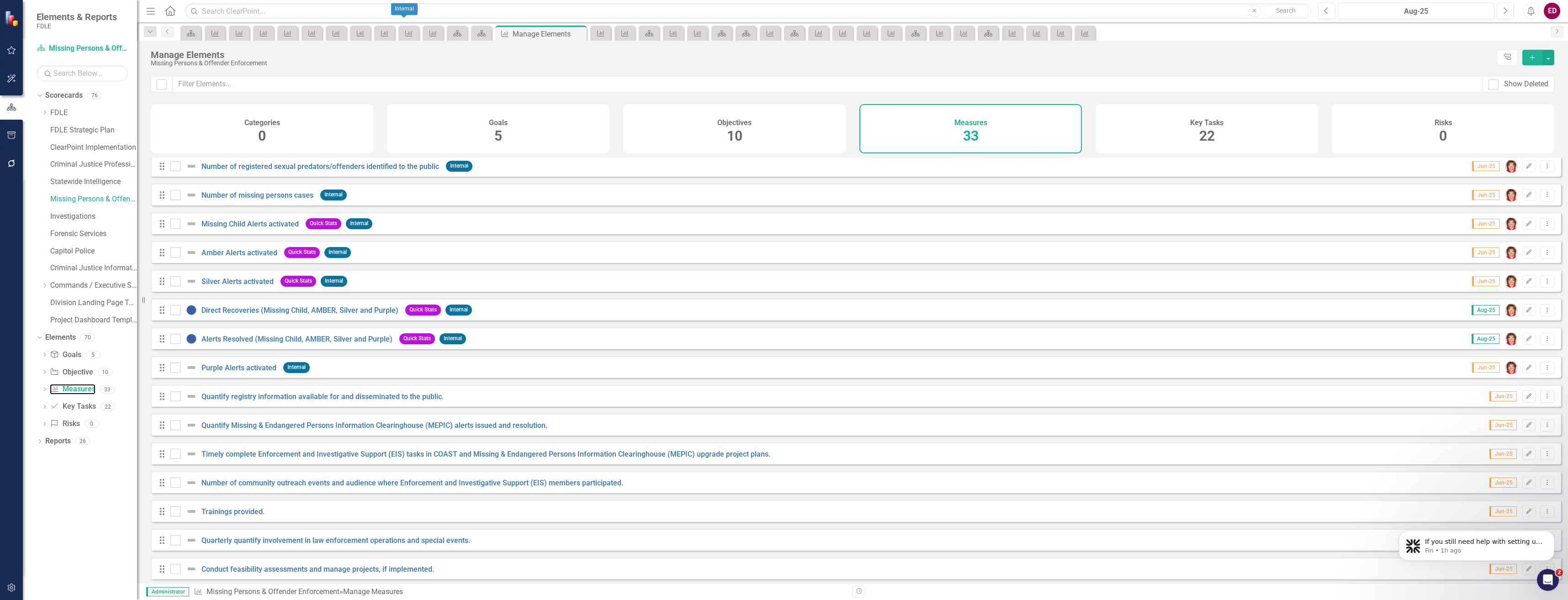
scroll to position [445, 0]
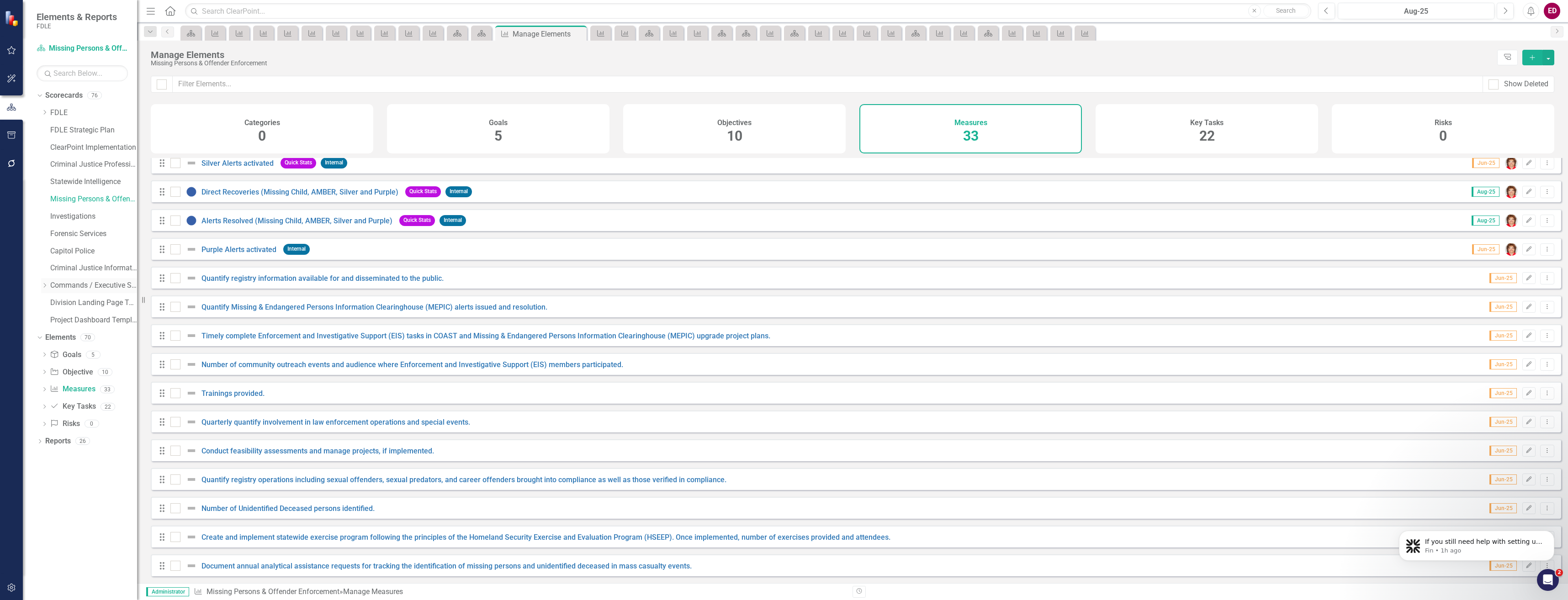
click at [43, 281] on div "Dropdown Commands / Executive Support Branch" at bounding box center [89, 286] width 96 height 15
click at [42, 284] on icon "Dropdown" at bounding box center [44, 285] width 7 height 5
click at [48, 338] on icon "Dropdown" at bounding box center [44, 335] width 7 height 5
click at [84, 293] on icon "Dropdown" at bounding box center [87, 289] width 5 height 7
click at [48, 352] on icon "Dropdown" at bounding box center [44, 354] width 7 height 5
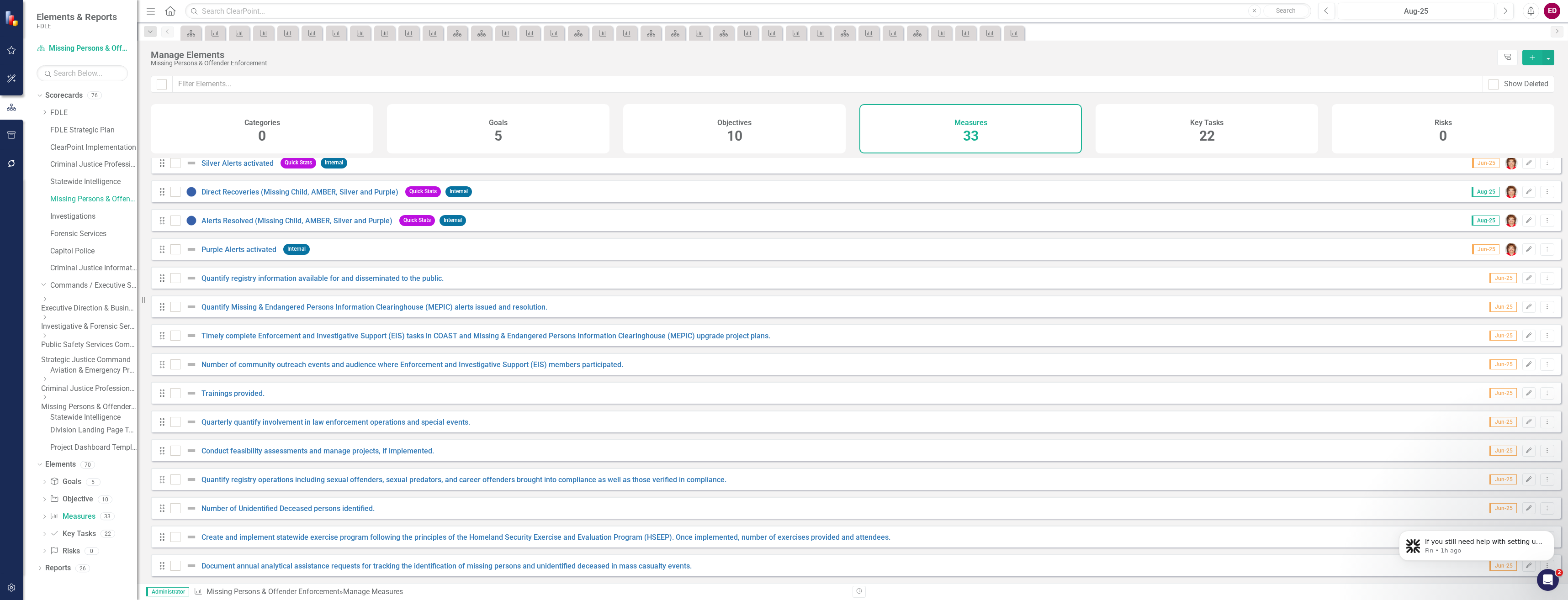
click at [114, 423] on link "Statewide Intelligence" at bounding box center [94, 417] width 87 height 11
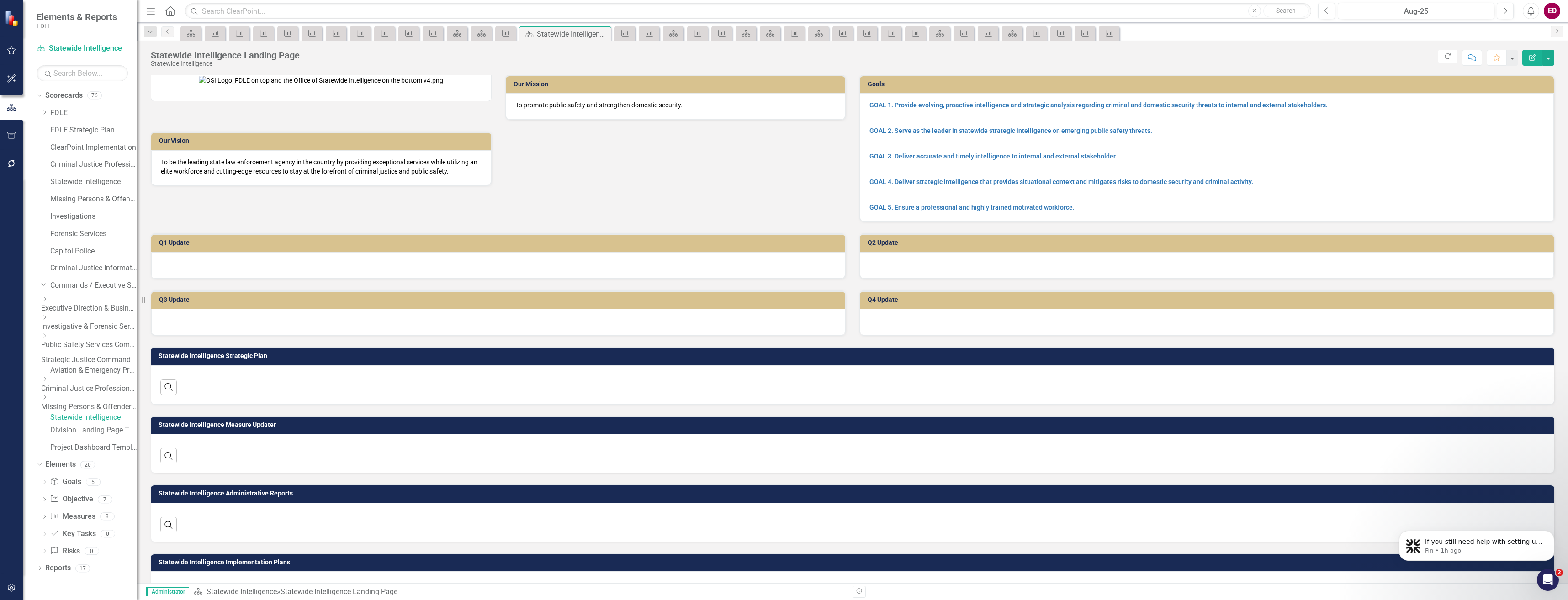
click at [76, 524] on div "Measure Measures" at bounding box center [72, 517] width 45 height 15
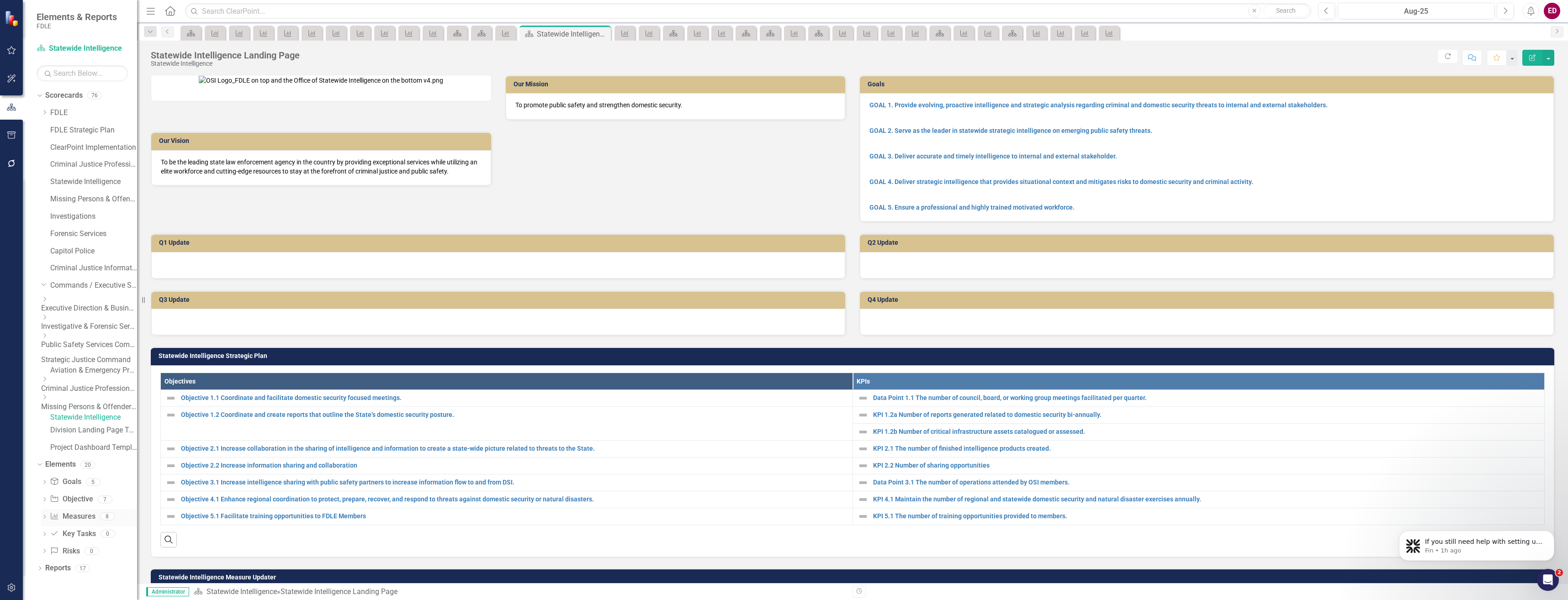
click at [77, 522] on link "Measure Measures" at bounding box center [72, 517] width 45 height 11
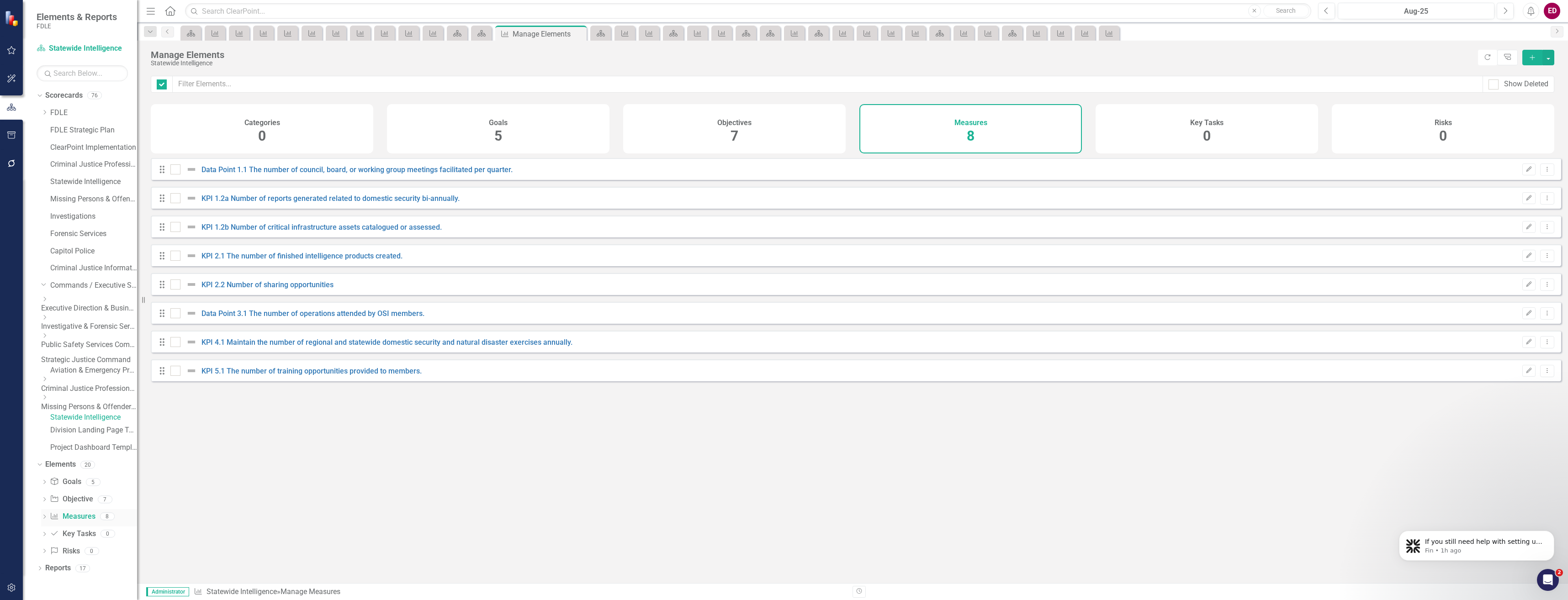
checkbox input "false"
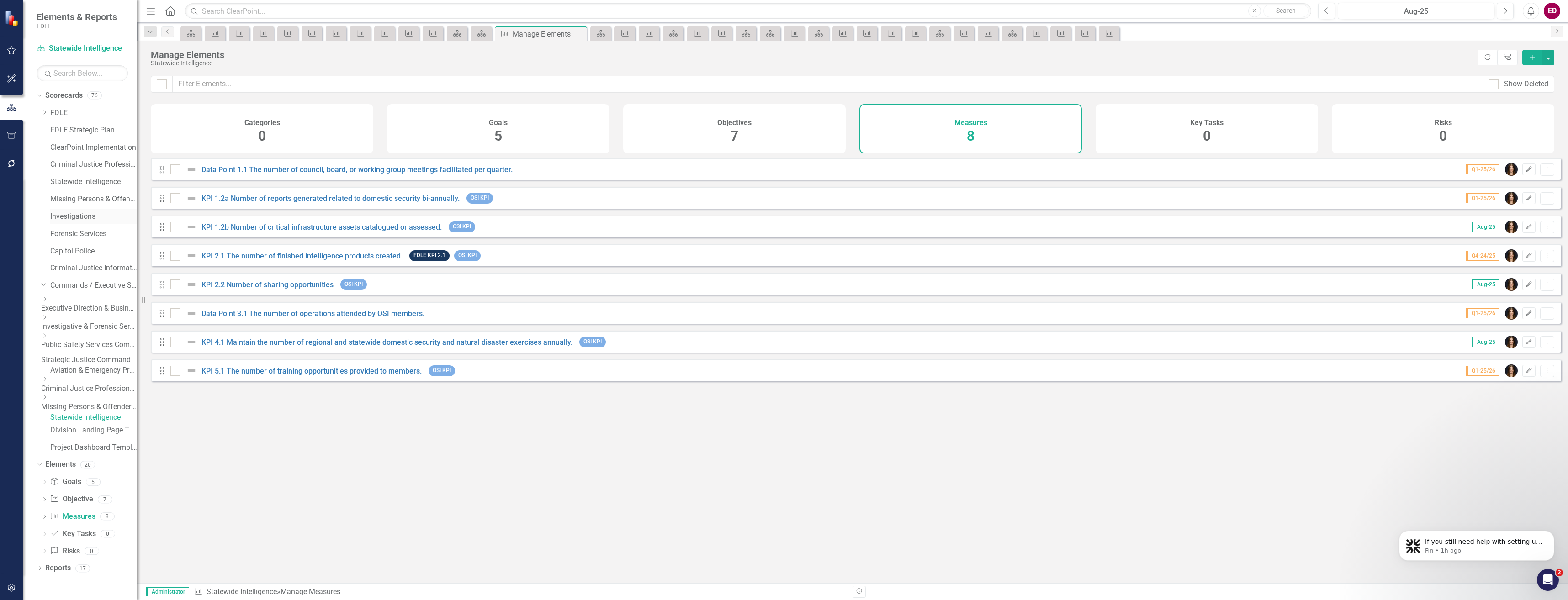
click at [75, 215] on link "Investigations" at bounding box center [94, 217] width 87 height 11
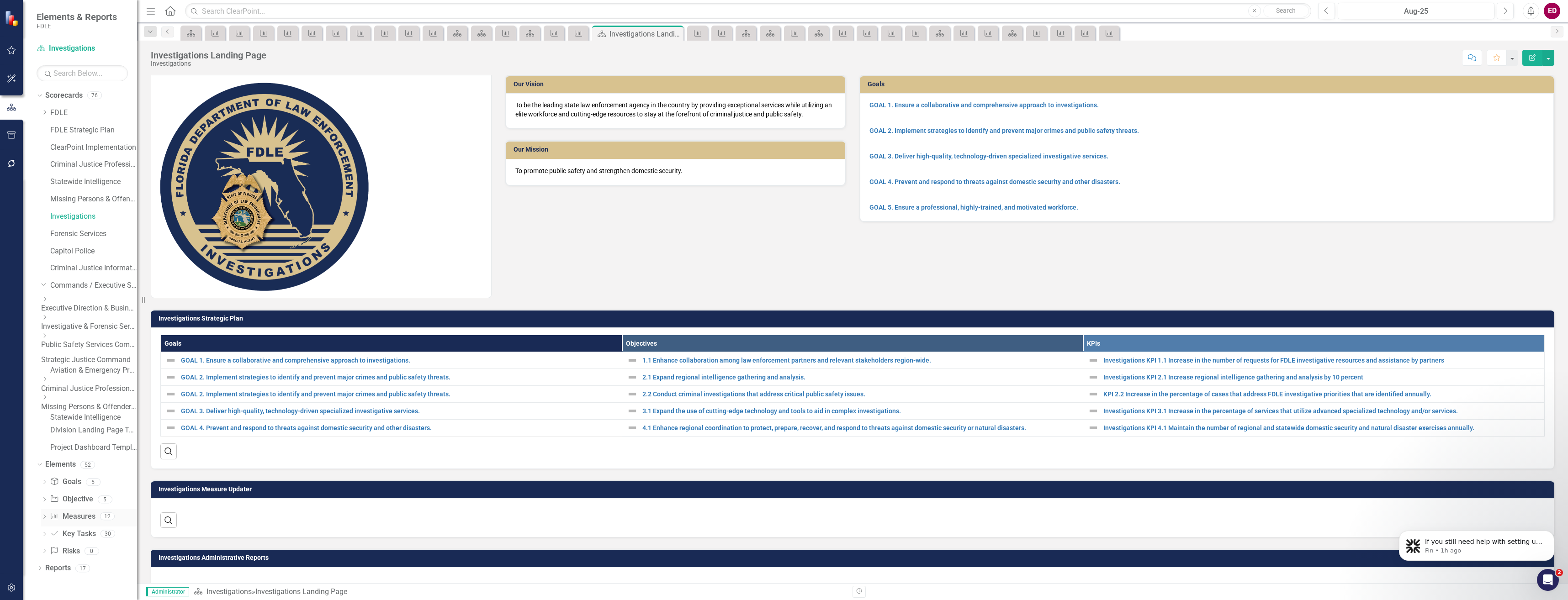
click at [81, 522] on link "Measure Measures" at bounding box center [72, 517] width 45 height 11
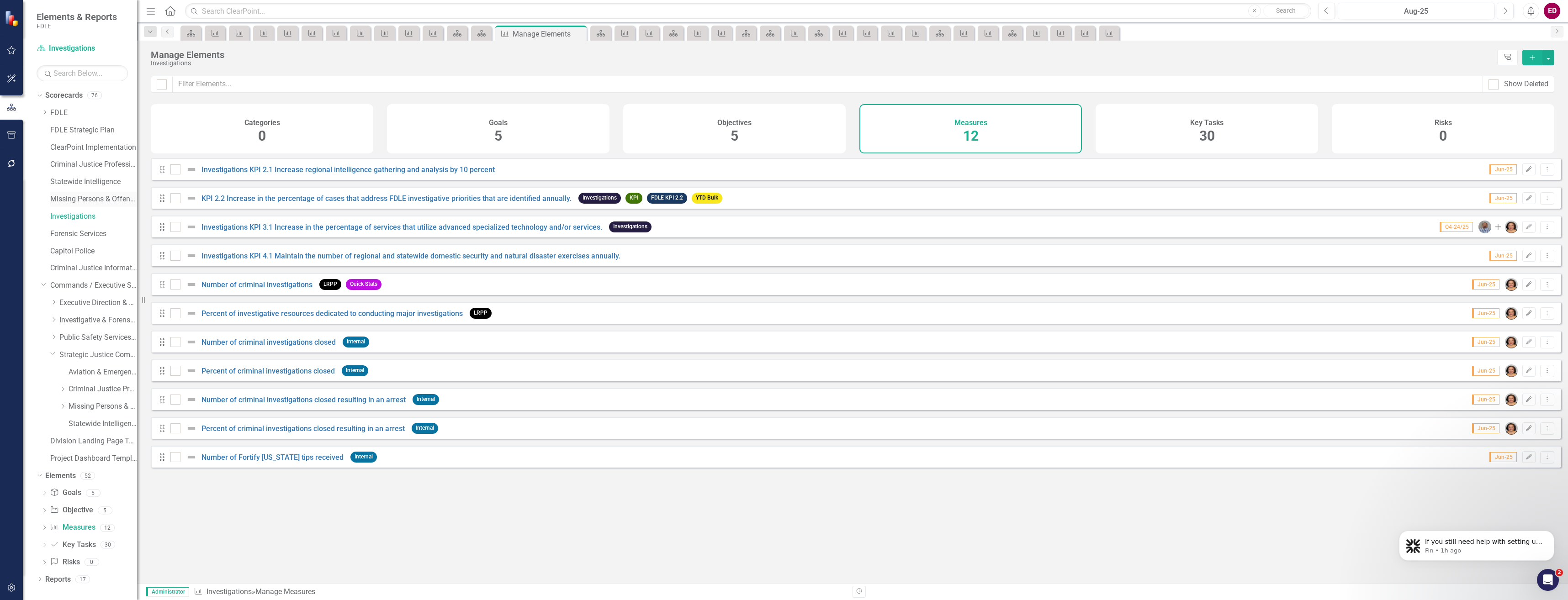
click at [99, 197] on link "Missing Persons & Offender Enforcement" at bounding box center [94, 199] width 87 height 11
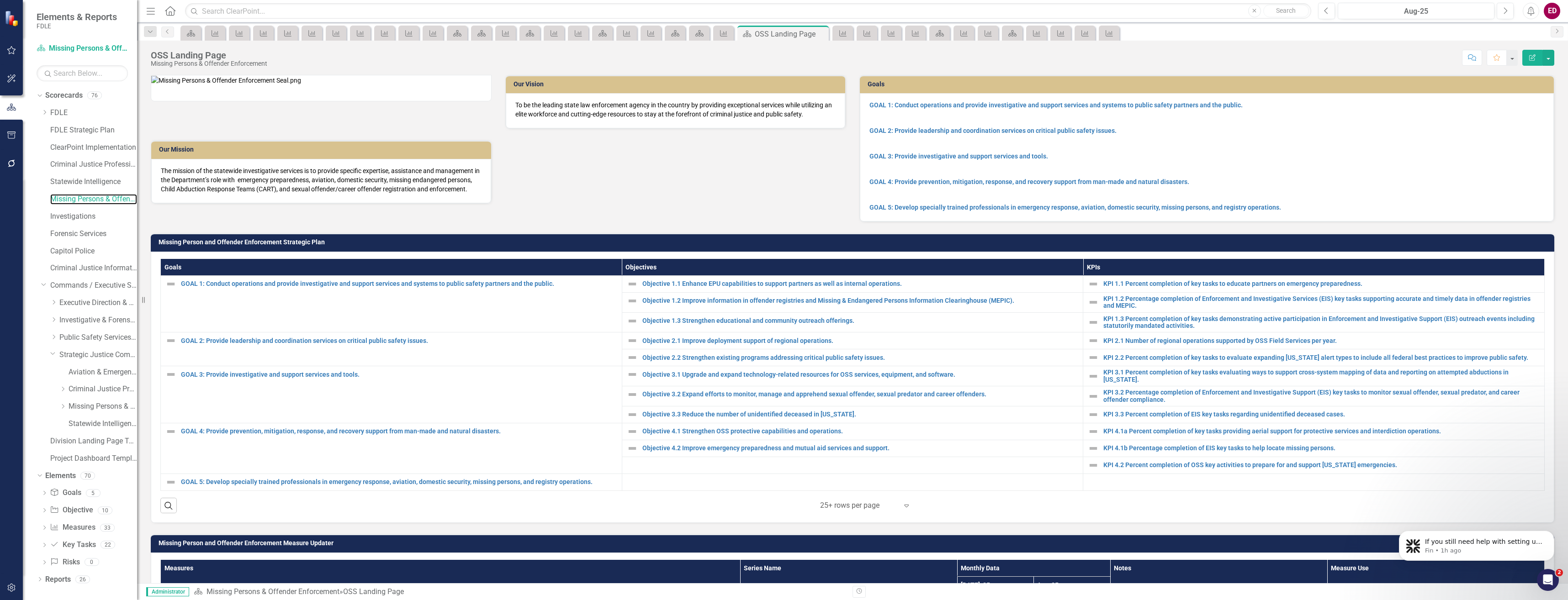
scroll to position [228, 0]
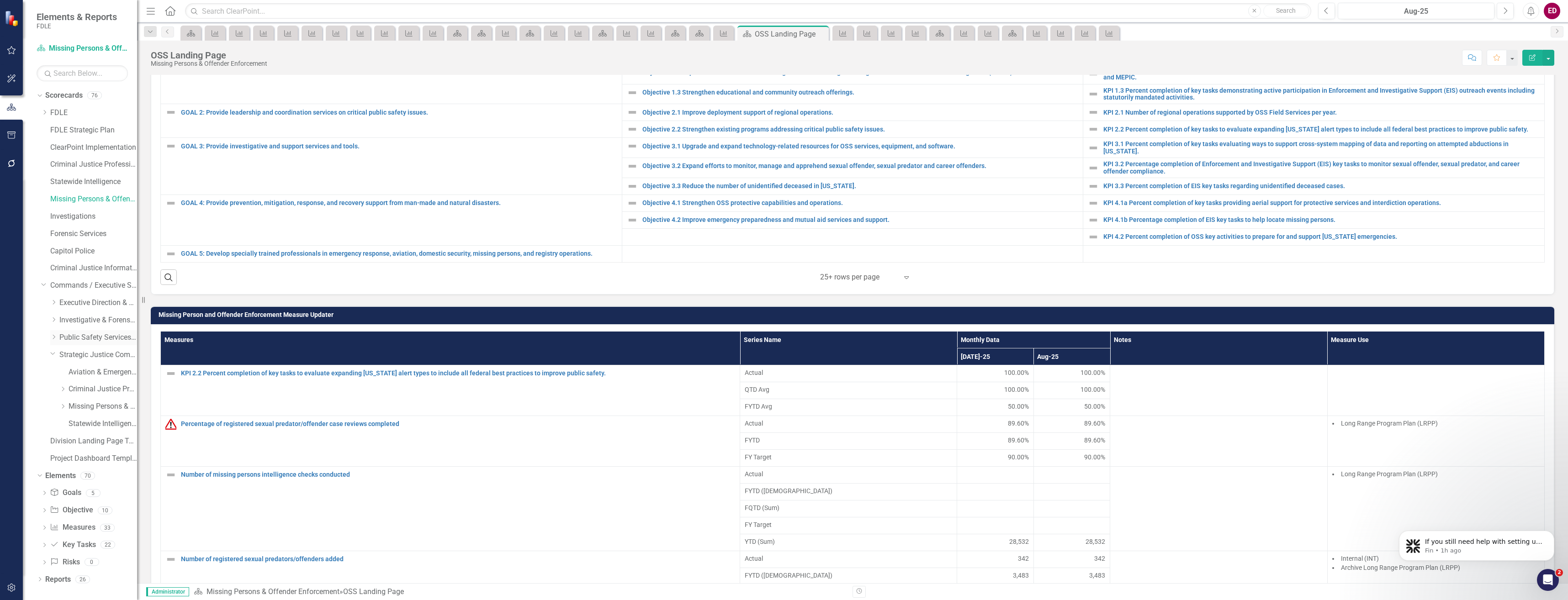
drag, startPoint x: 52, startPoint y: 358, endPoint x: 53, endPoint y: 337, distance: 21.0
click at [52, 358] on div "Dropdown Strategic Justice Command" at bounding box center [94, 355] width 87 height 15
click at [53, 337] on icon "Dropdown" at bounding box center [53, 337] width 7 height 5
click at [87, 374] on link "Criminal Justice Information Services" at bounding box center [103, 373] width 68 height 11
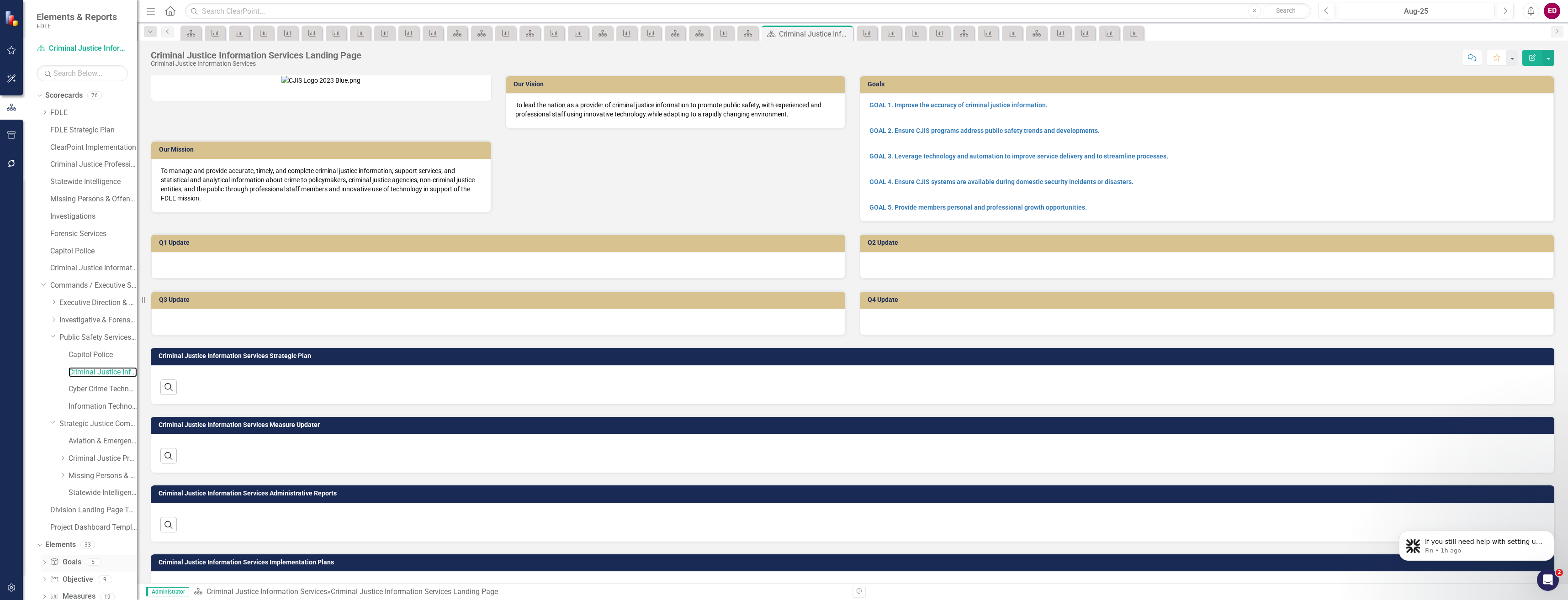
scroll to position [151, 0]
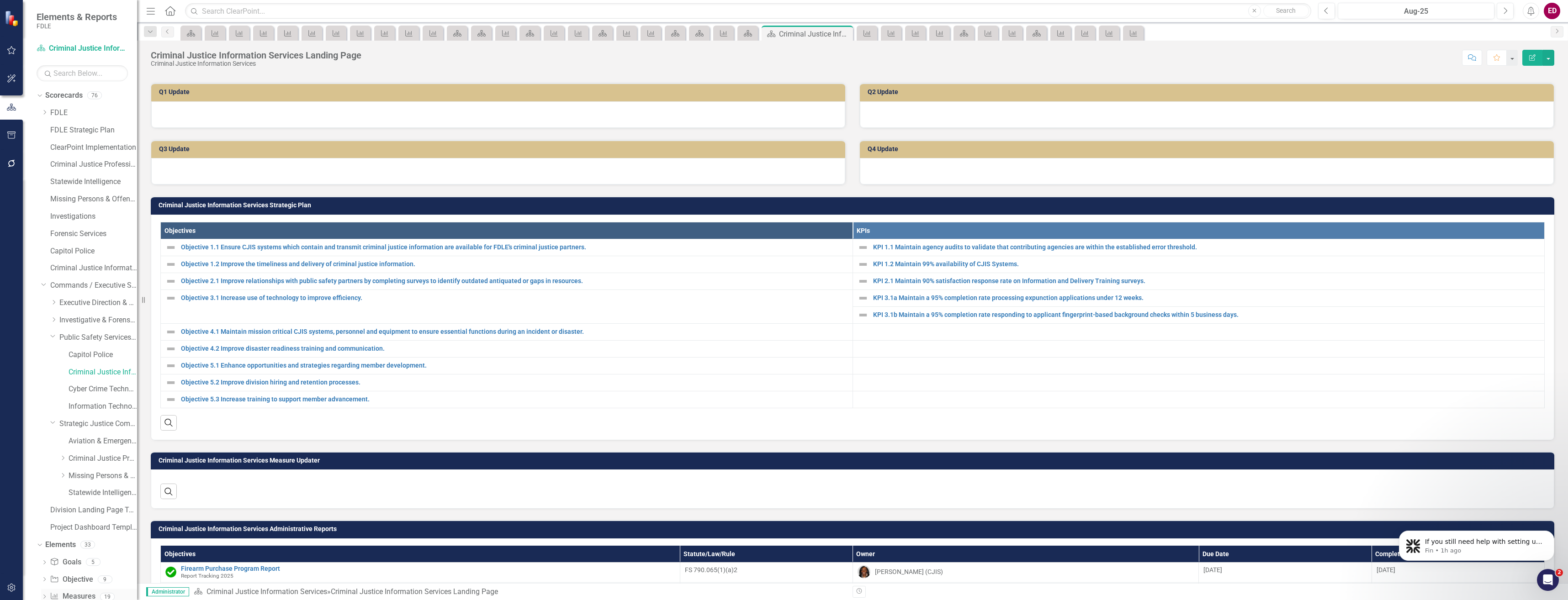
click at [74, 595] on link "Measure Measures" at bounding box center [72, 597] width 45 height 11
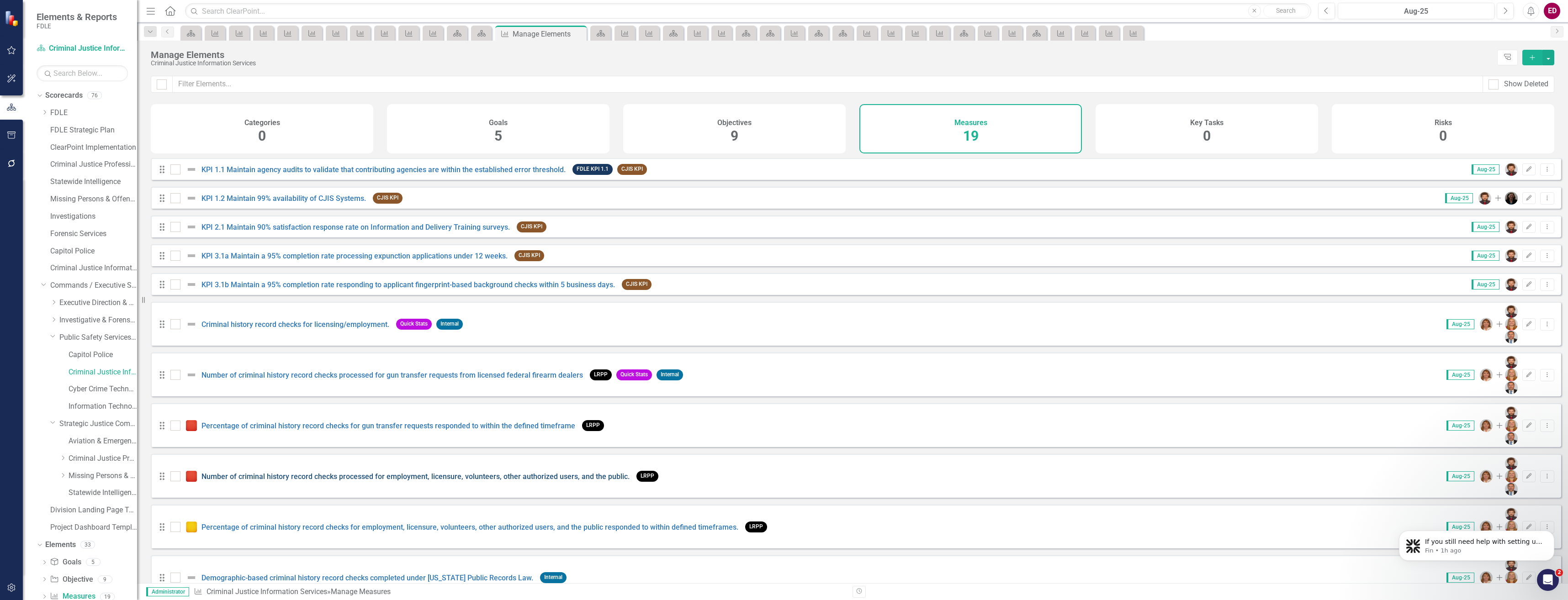
click at [519, 472] on link "Number of criminal history record checks processed for employment, licensure, v…" at bounding box center [415, 476] width 428 height 8
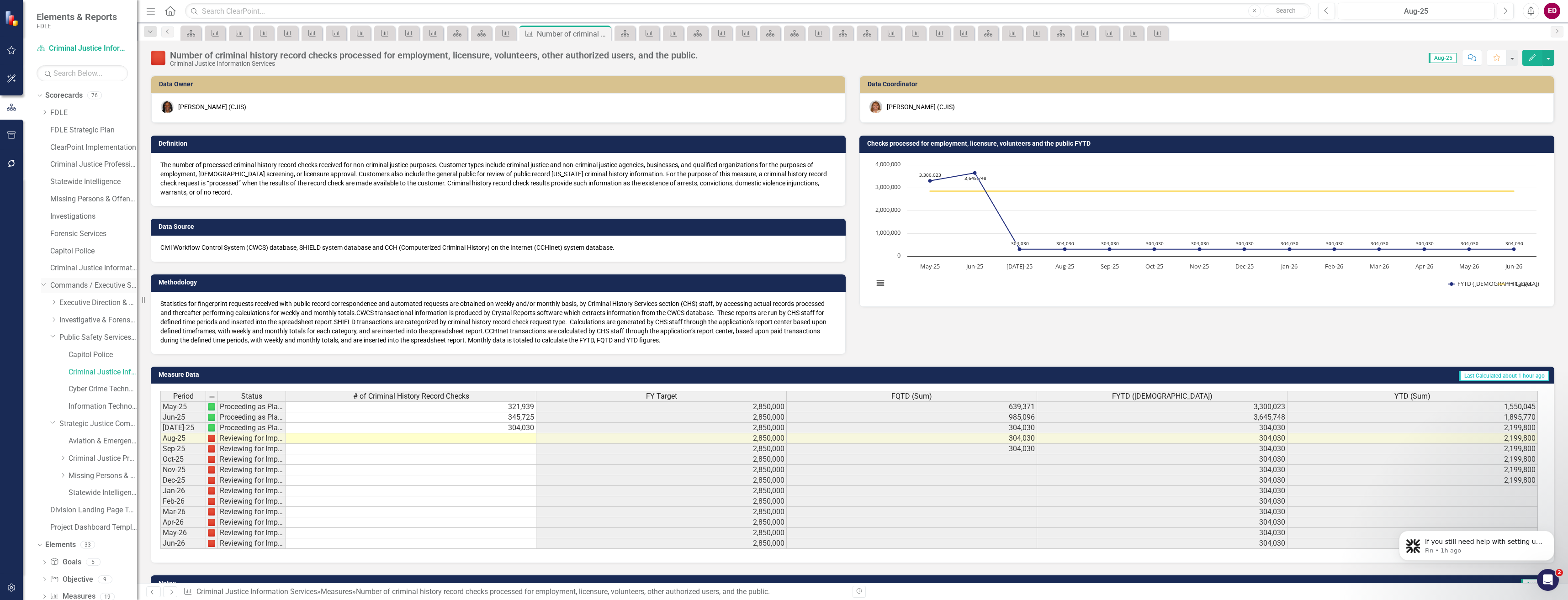
click at [42, 281] on icon "Dropdown" at bounding box center [43, 284] width 5 height 7
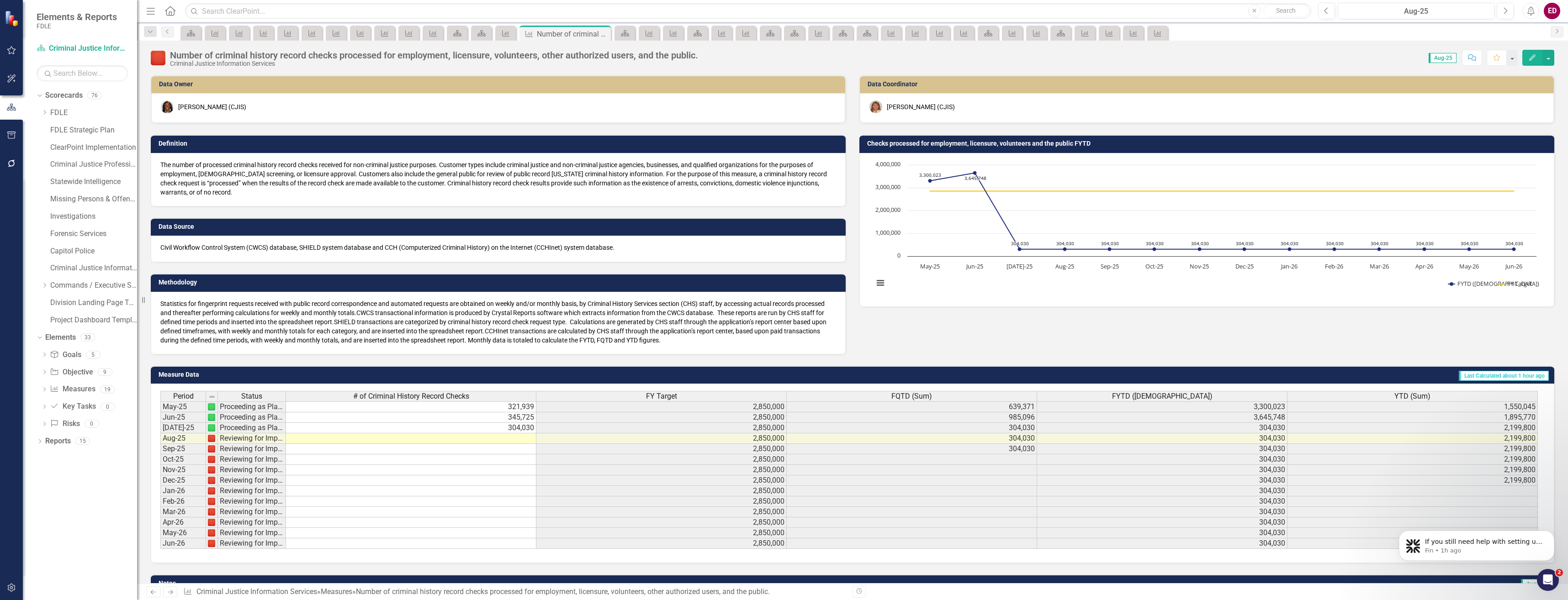
click at [49, 269] on div "Dropdown FDLE Commissioner's Initiative Team Project Dashboard Dropdown Impleme…" at bounding box center [89, 217] width 96 height 224
click at [67, 266] on link "Criminal Justice Information Services" at bounding box center [94, 268] width 87 height 11
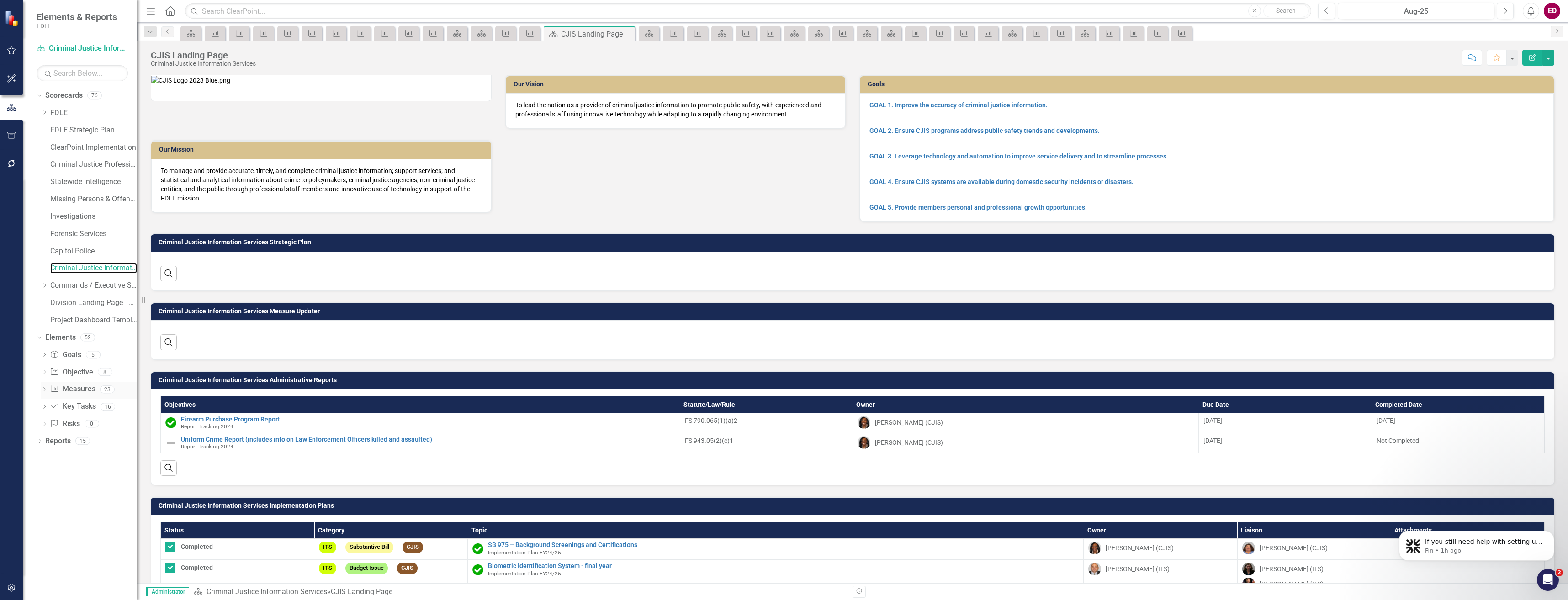
click at [72, 392] on link "Measure Measures" at bounding box center [72, 389] width 45 height 11
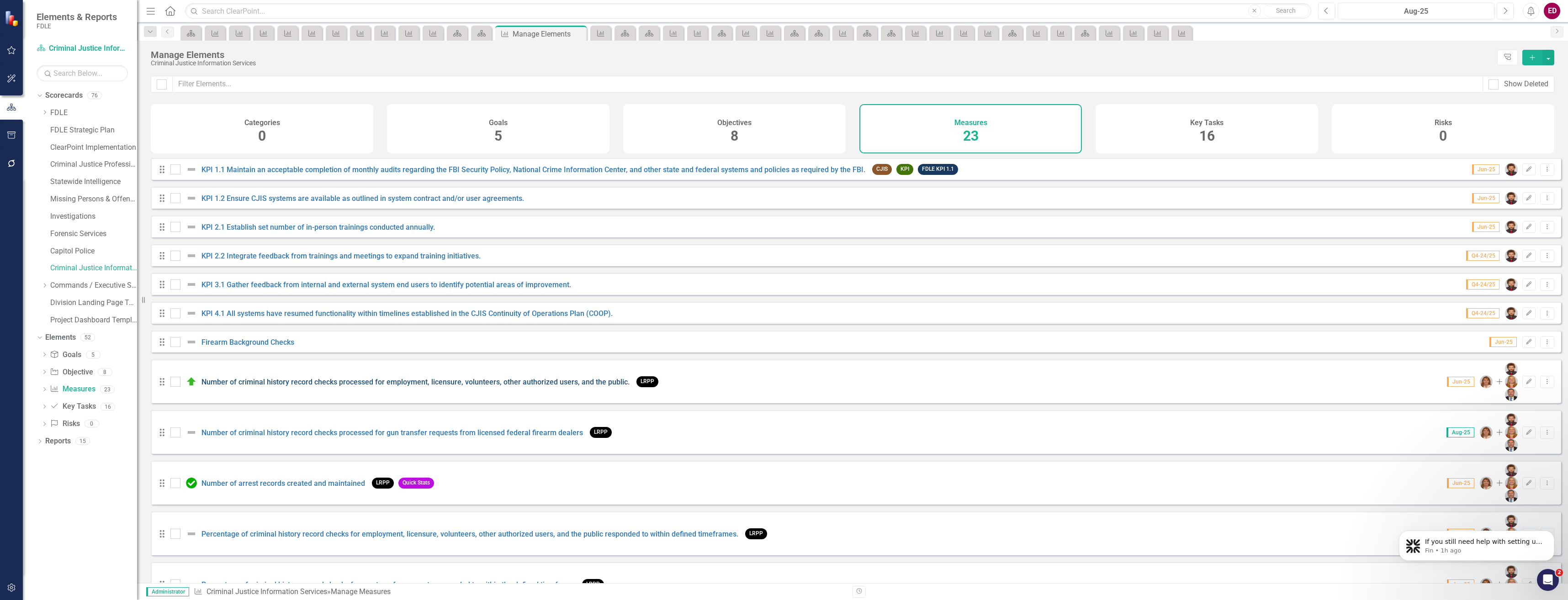
click at [523, 378] on link "Number of criminal history record checks processed for employment, licensure, v…" at bounding box center [415, 382] width 428 height 8
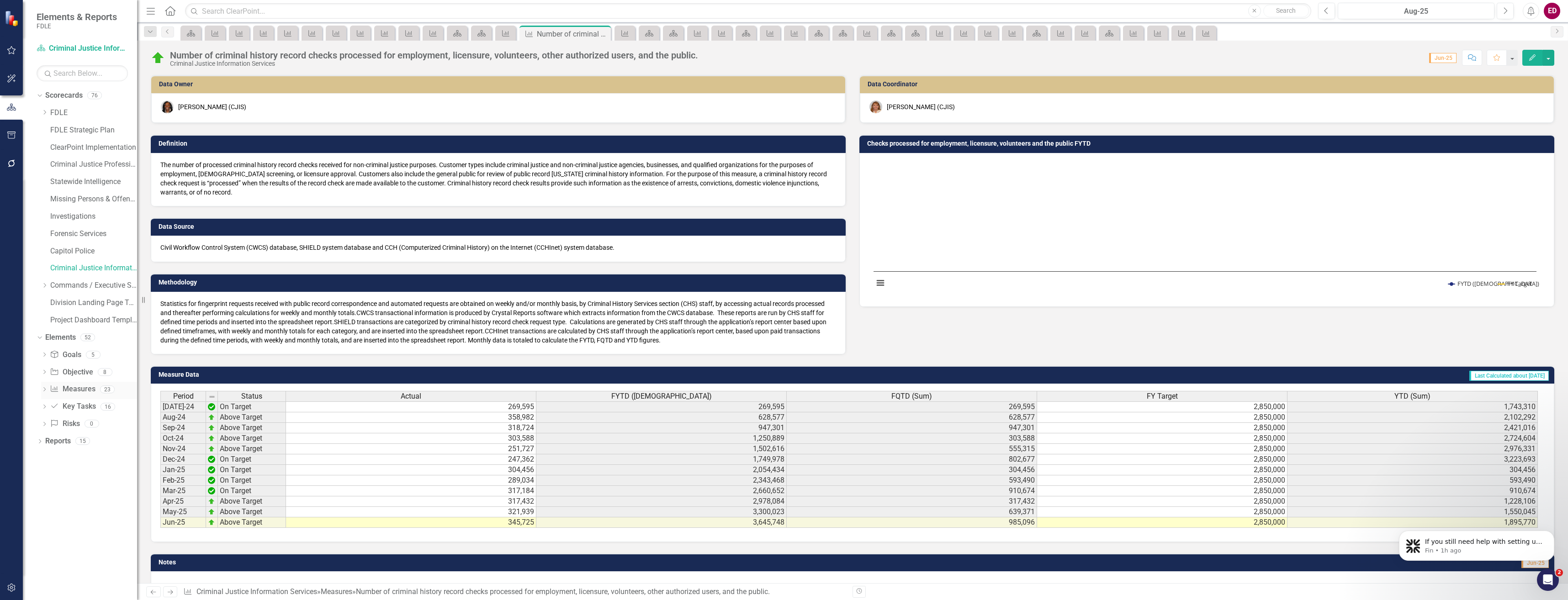
click at [85, 387] on link "Measure Measures" at bounding box center [72, 389] width 45 height 11
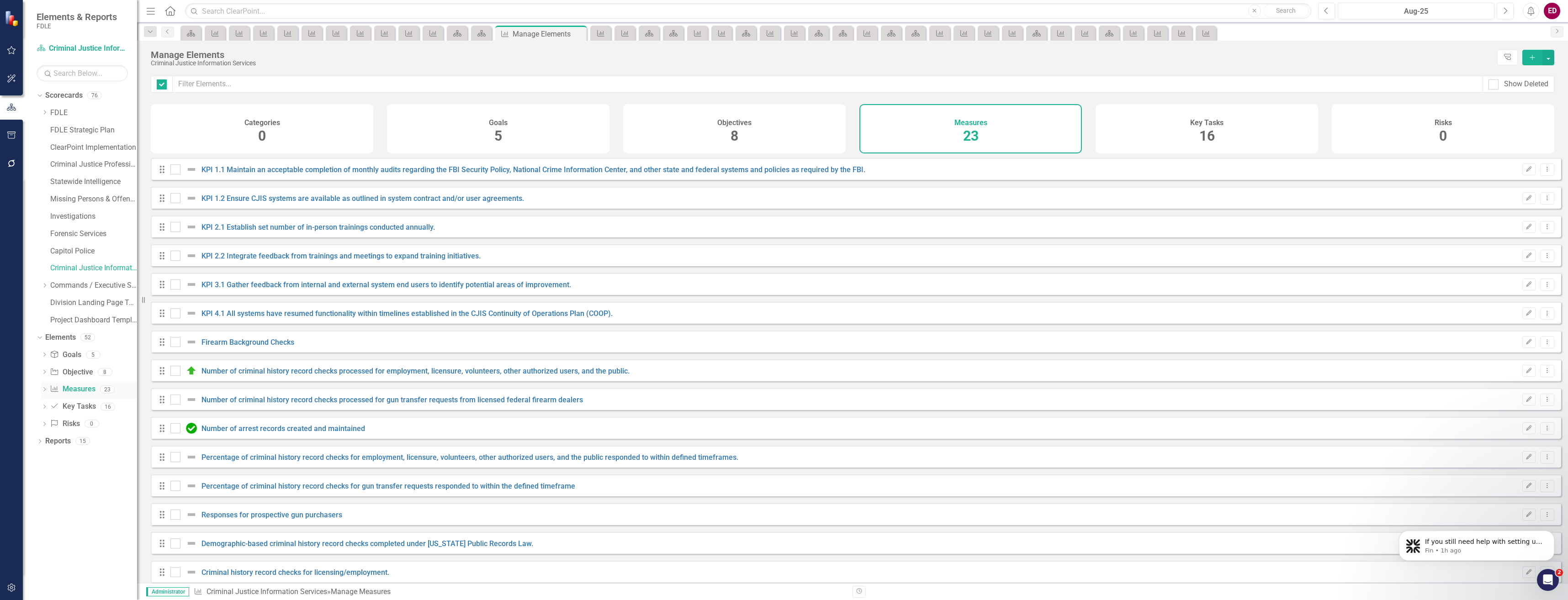
checkbox input "false"
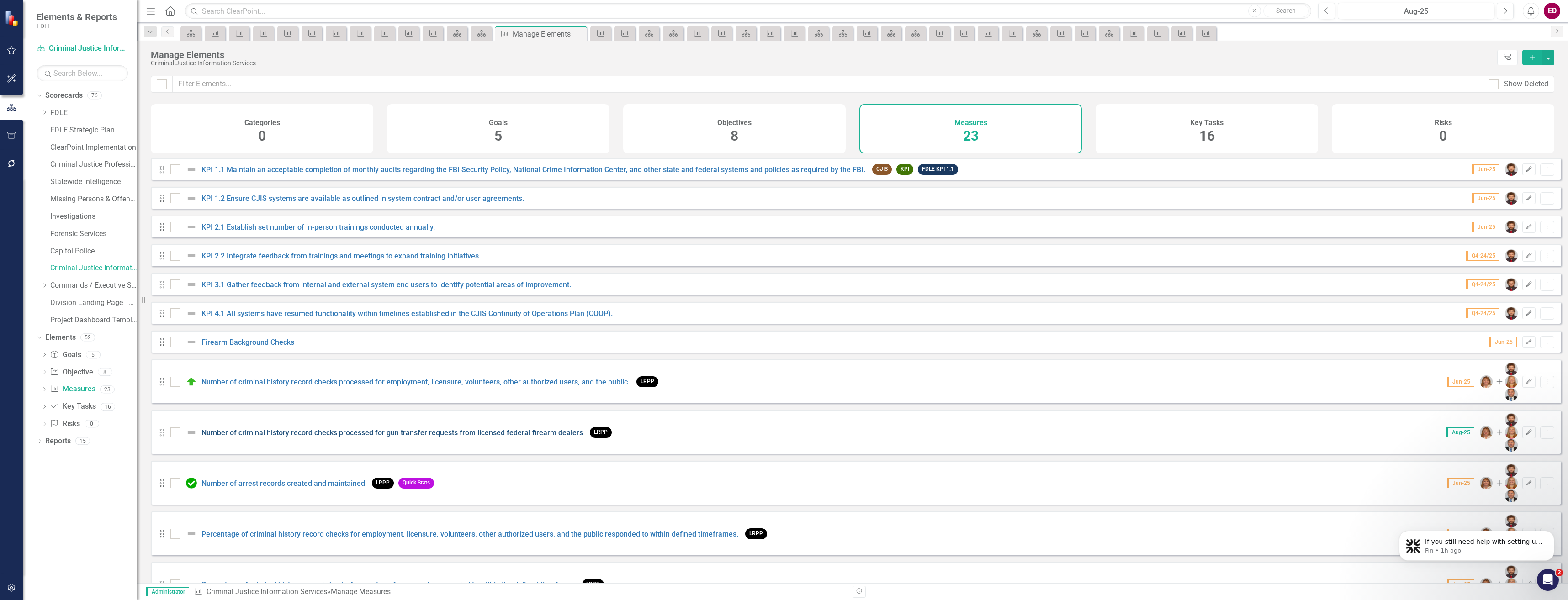
click at [489, 428] on link "Number of criminal history record checks processed for gun transfer requests fr…" at bounding box center [392, 432] width 381 height 8
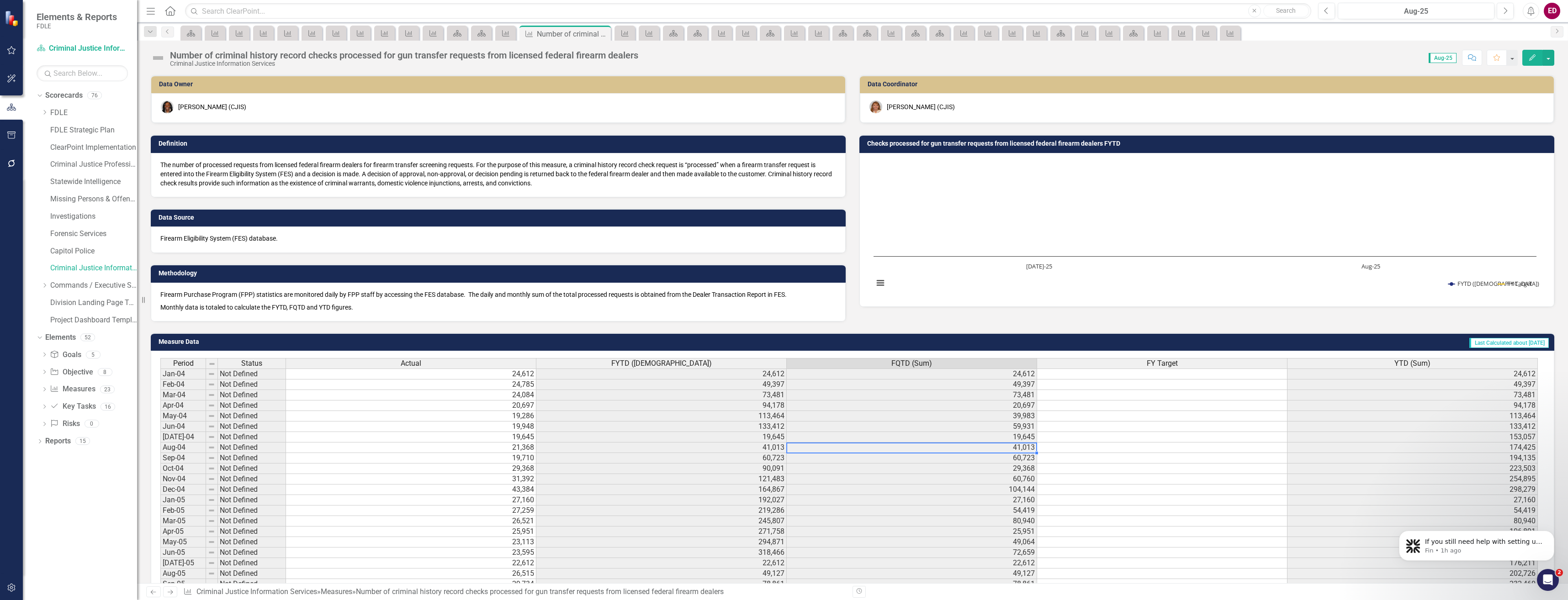
click at [942, 446] on td "41,013" at bounding box center [911, 448] width 250 height 11
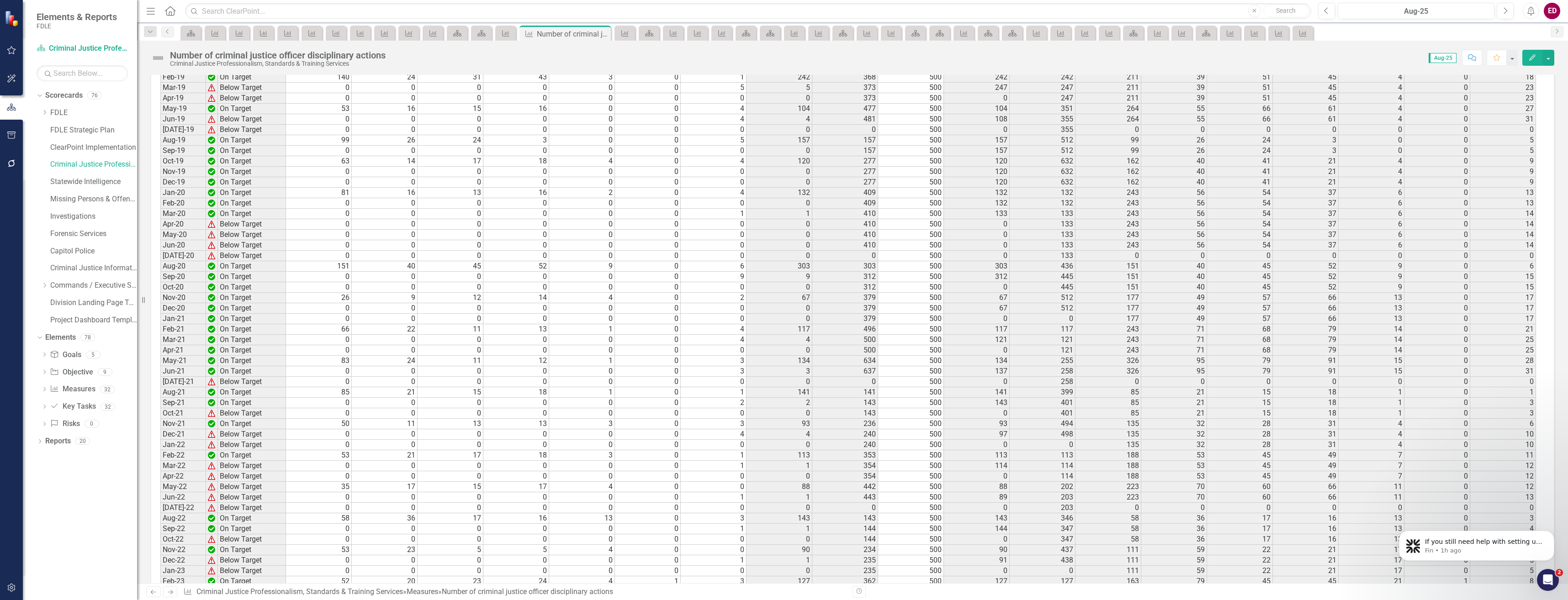
scroll to position [2649, 0]
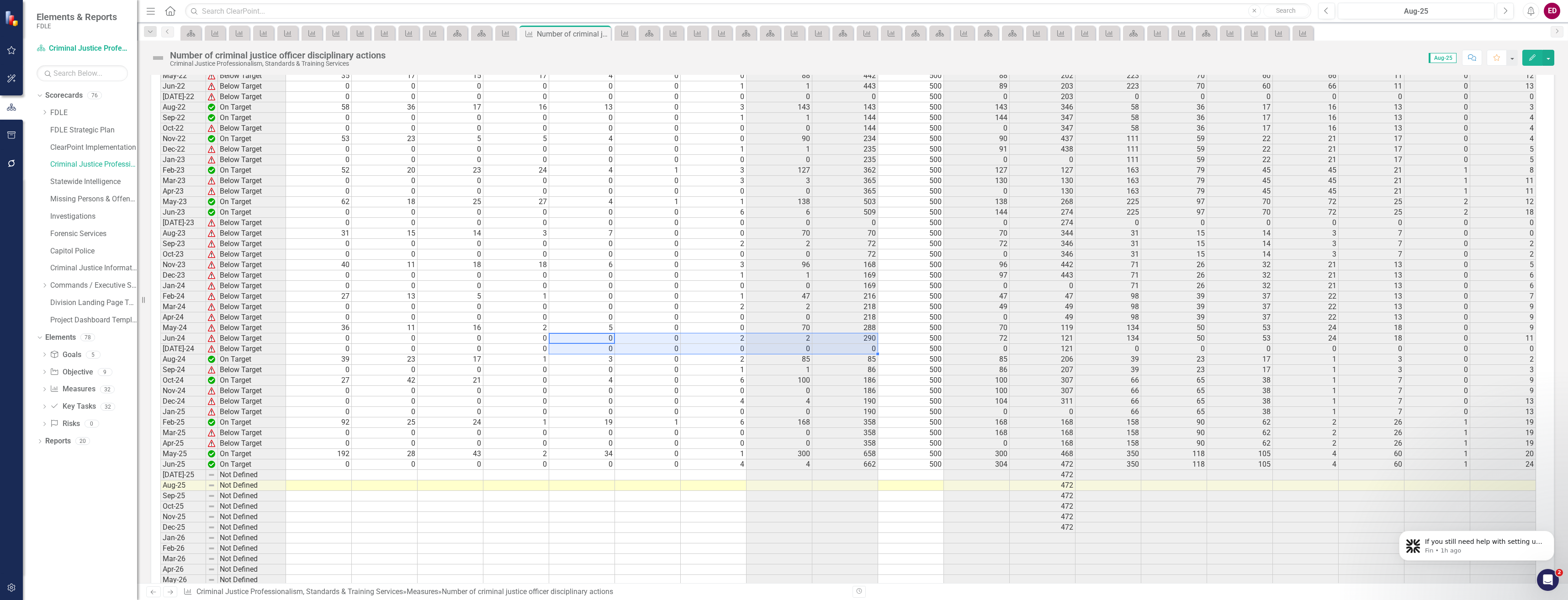
drag, startPoint x: 820, startPoint y: 342, endPoint x: 866, endPoint y: 339, distance: 46.1
click at [866, 339] on tr "Jun-24 Below Target 0 0 0 0 0 0 2 2 290 500 72 121 134 50 53 24 18 0 11" at bounding box center [848, 338] width 1376 height 11
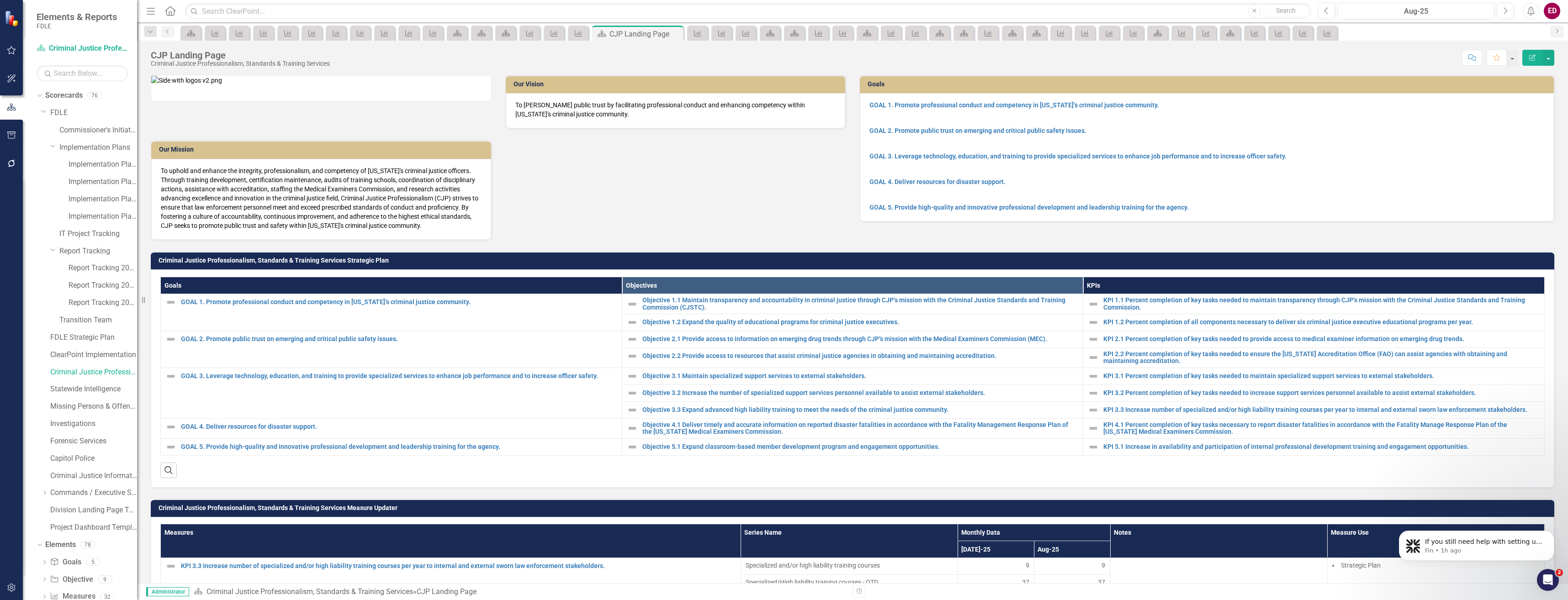
scroll to position [59, 0]
click at [70, 538] on link "Measure Measures" at bounding box center [72, 538] width 45 height 11
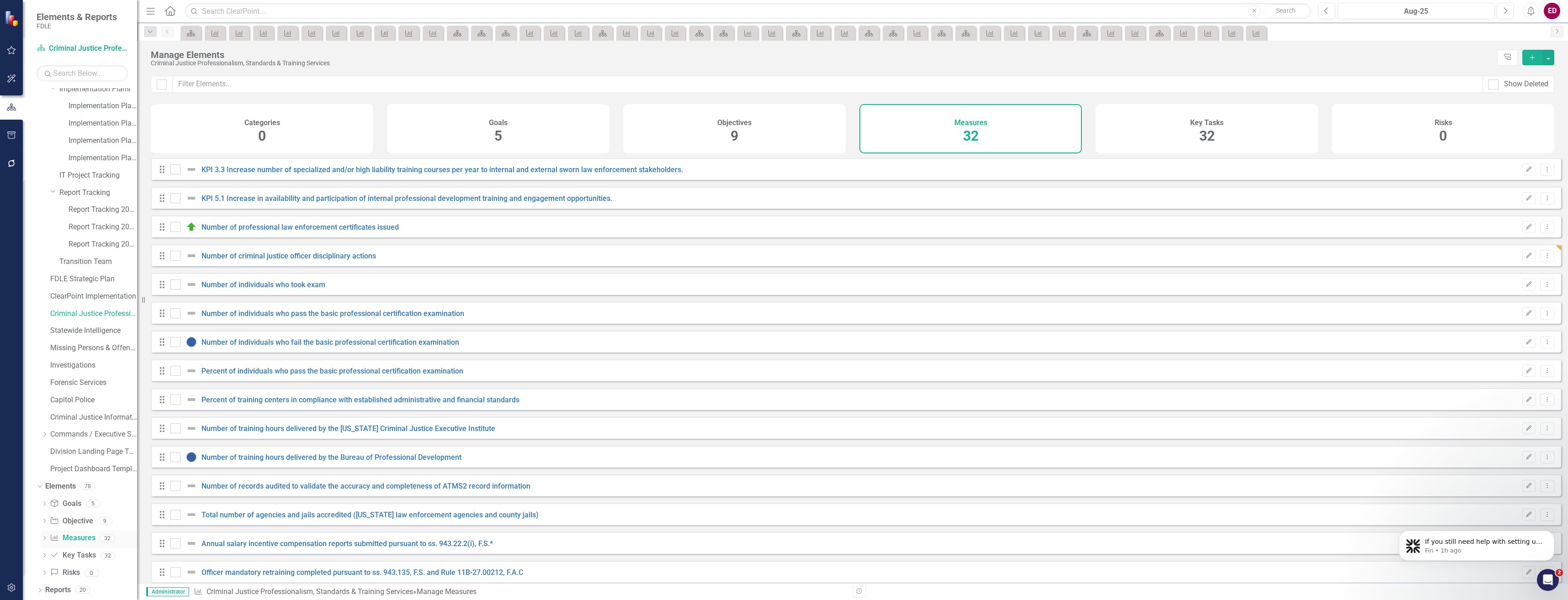
checkbox input "false"
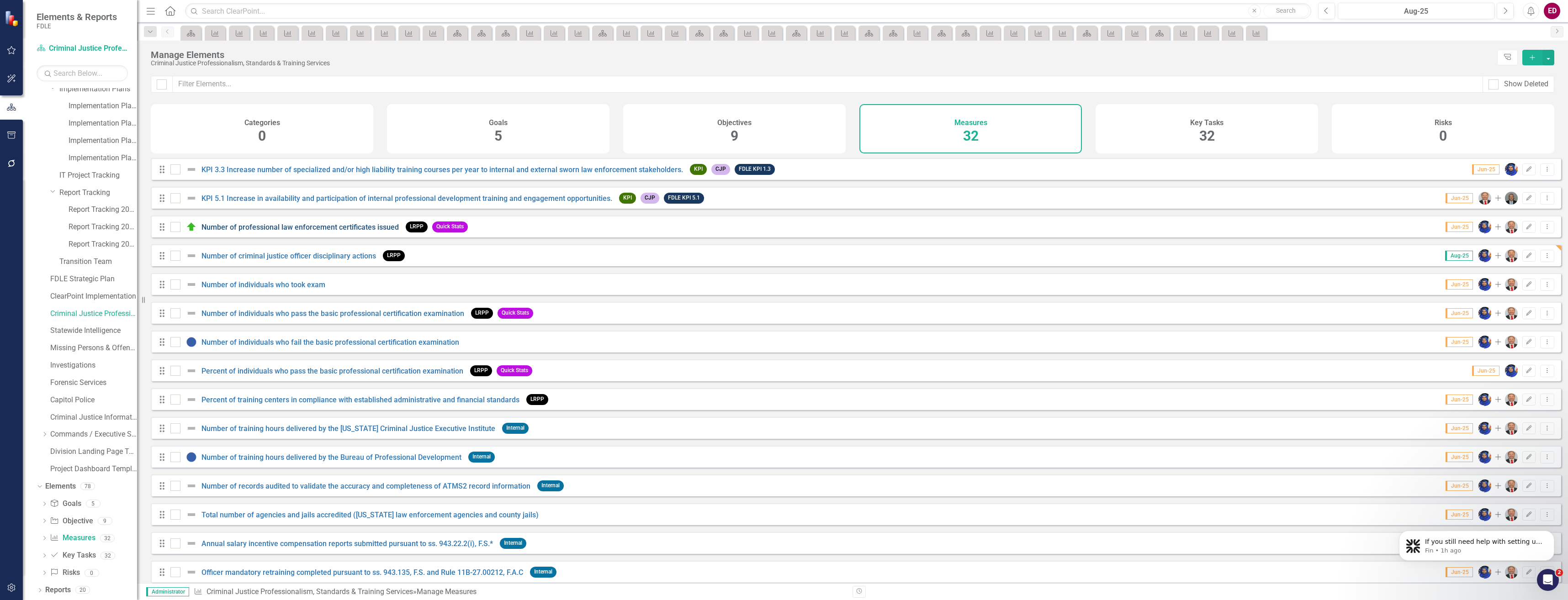
click at [316, 231] on link "Number of professional law enforcement certificates issued" at bounding box center [300, 227] width 197 height 8
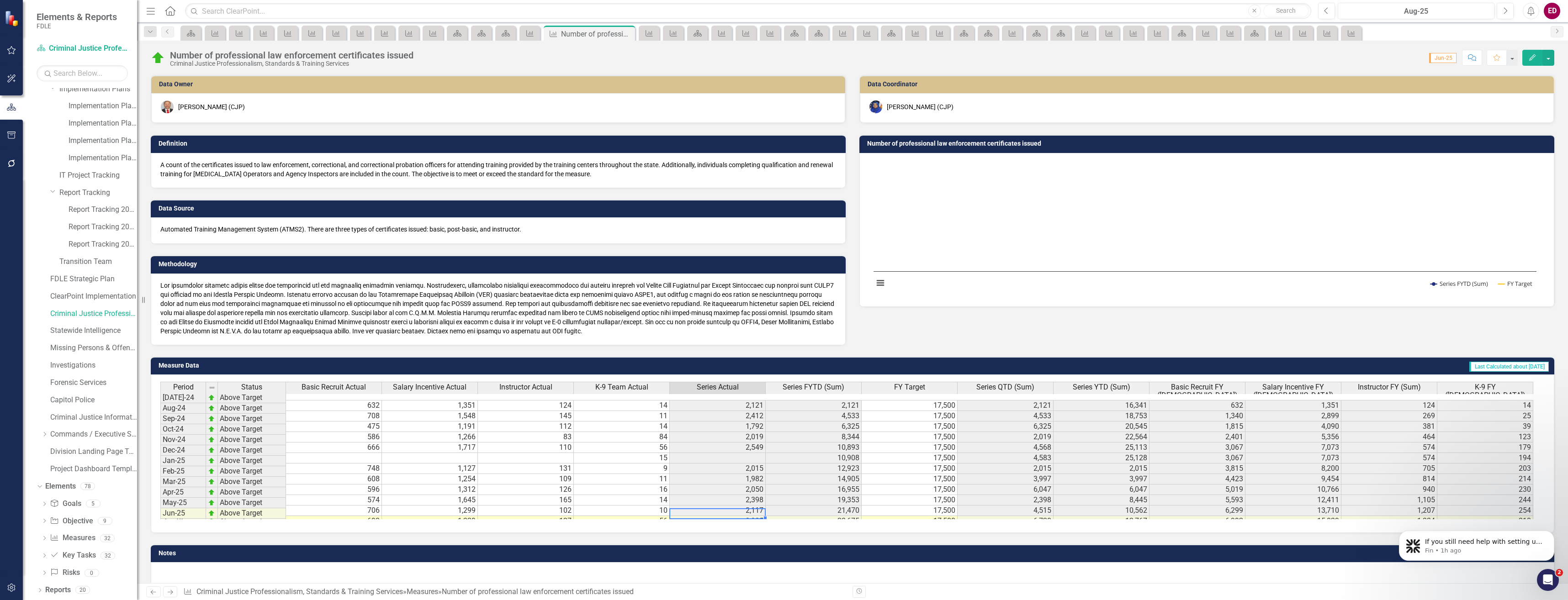
click at [755, 516] on td "2,205" at bounding box center [717, 522] width 96 height 11
click at [789, 516] on td "23,675" at bounding box center [813, 522] width 96 height 11
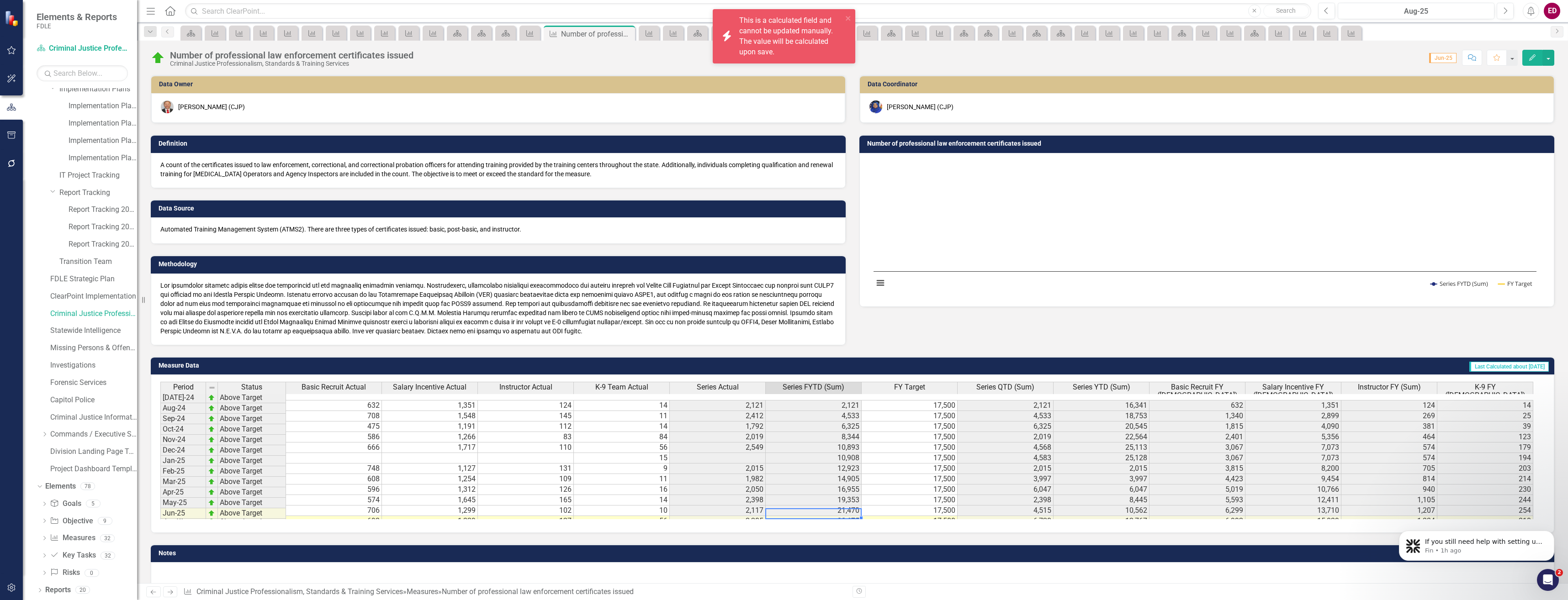
click at [789, 516] on td "23,675" at bounding box center [813, 522] width 96 height 11
click at [109, 319] on link "Criminal Justice Professionalism, Standards & Training Services" at bounding box center [94, 314] width 87 height 11
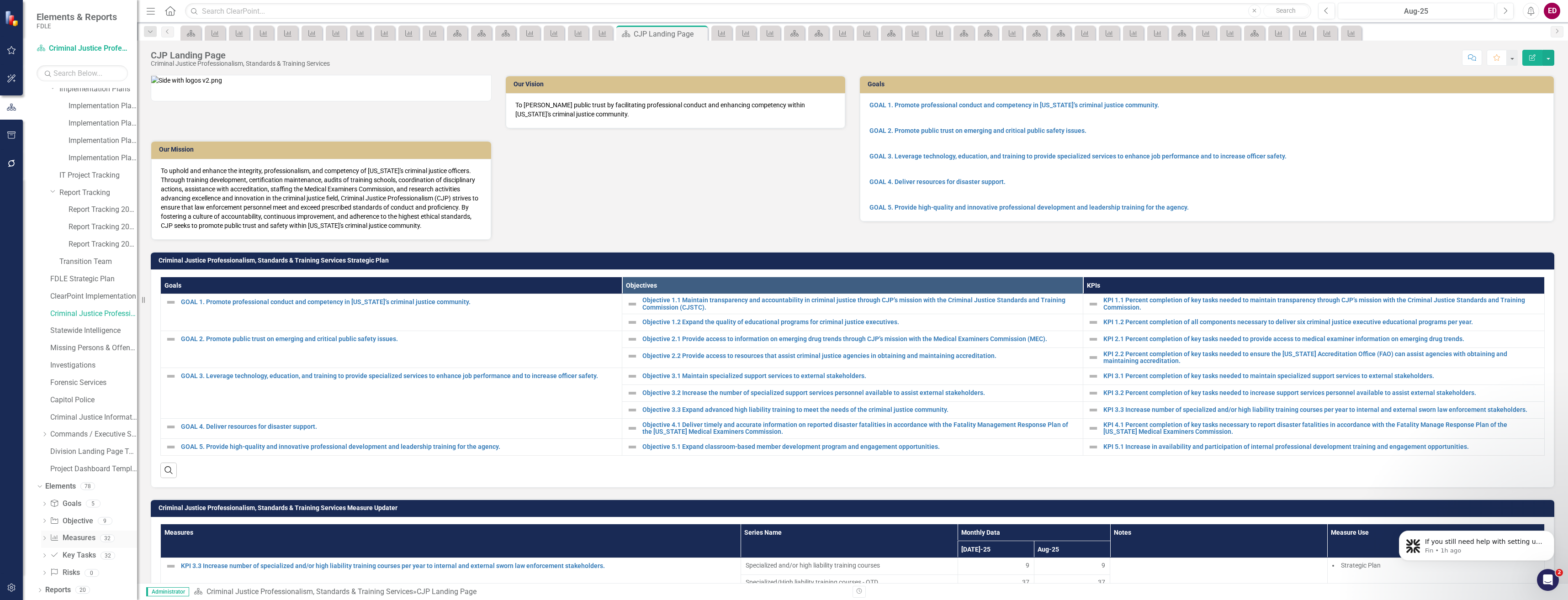
click at [79, 535] on link "Measure Measures" at bounding box center [72, 538] width 45 height 11
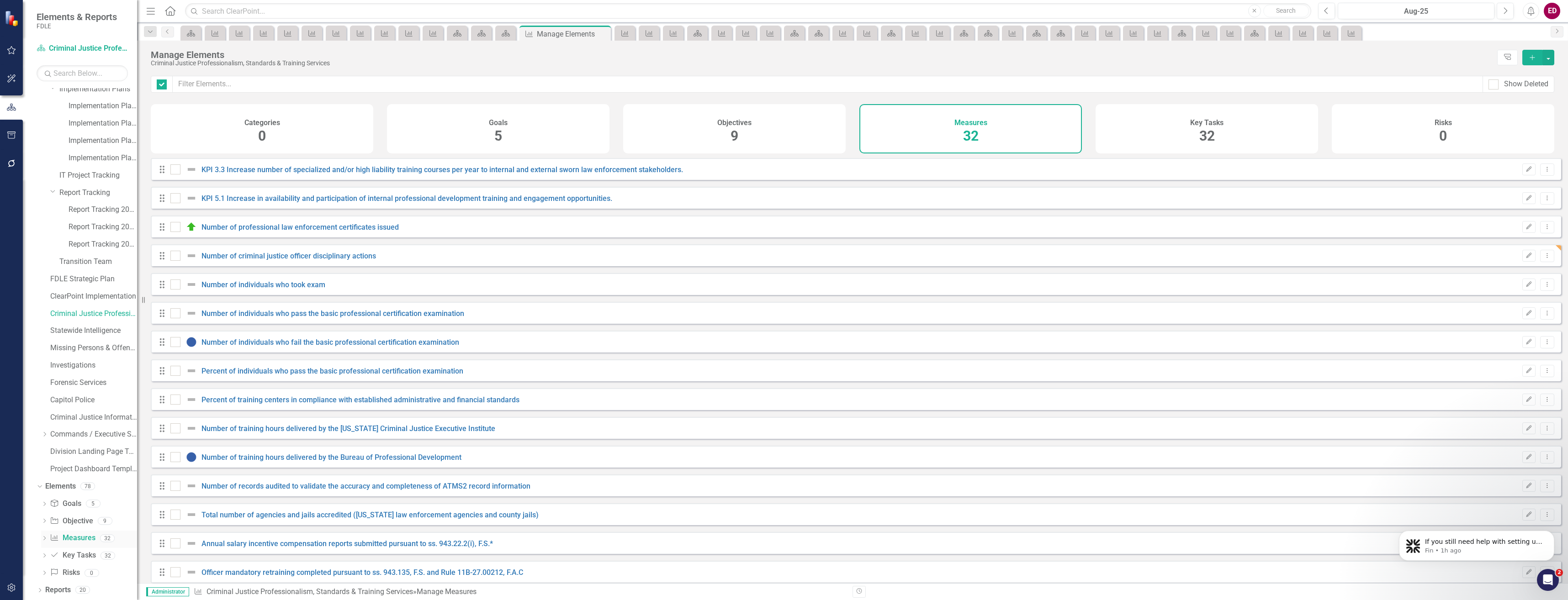
checkbox input "false"
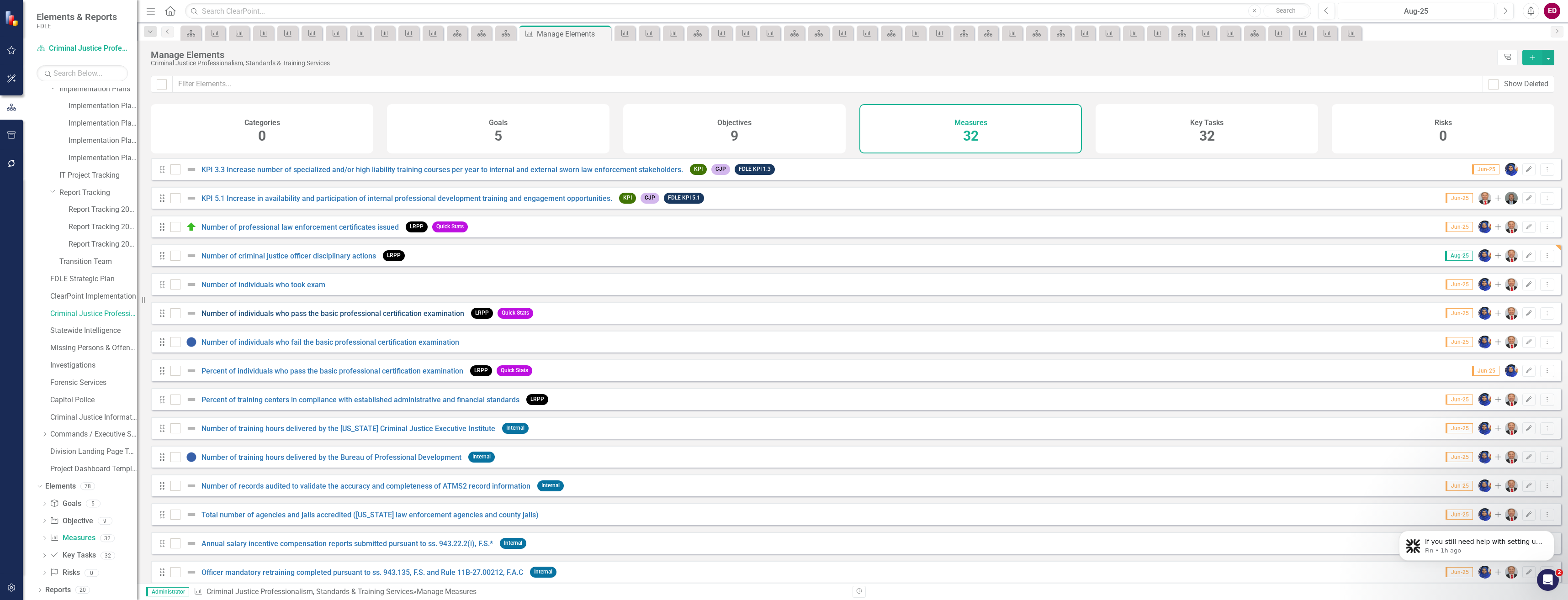
click at [345, 318] on link "Number of individuals who pass the basic professional certification examination" at bounding box center [332, 313] width 262 height 8
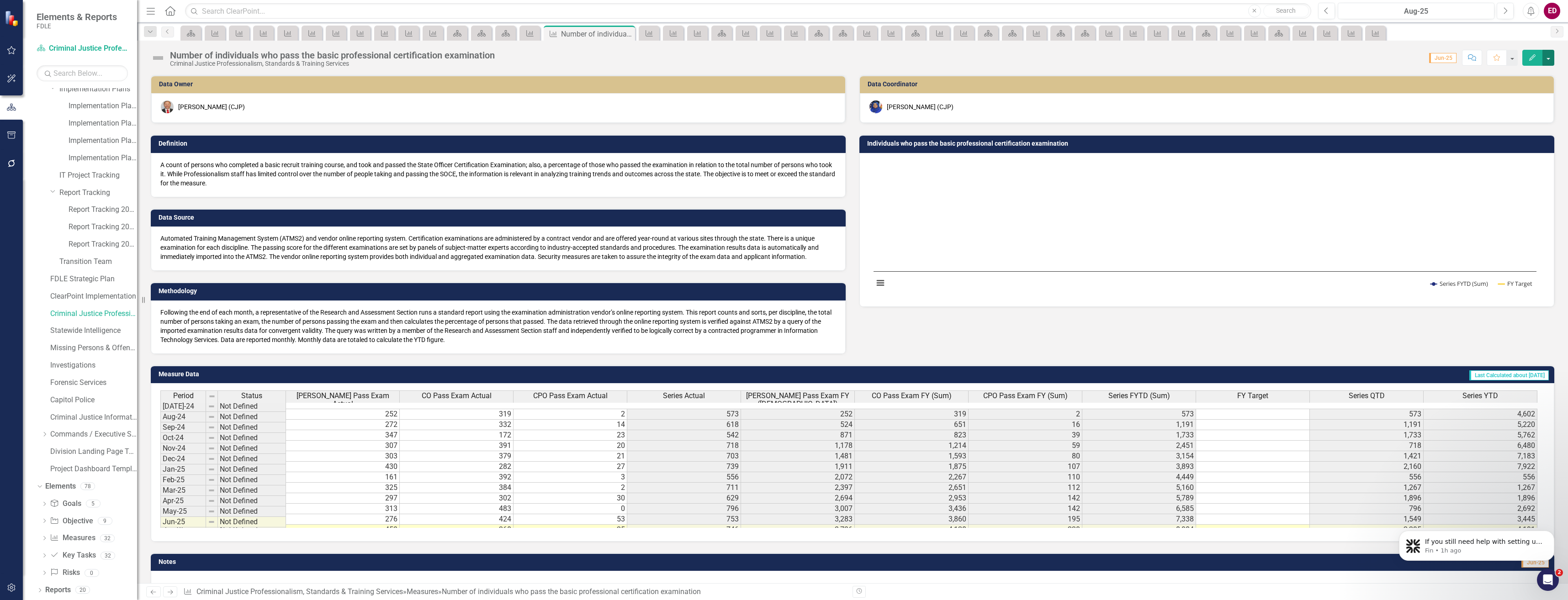
click at [1548, 65] on button "button" at bounding box center [1548, 57] width 12 height 16
click at [1515, 81] on link "Edit Edit Measure" at bounding box center [1509, 75] width 89 height 17
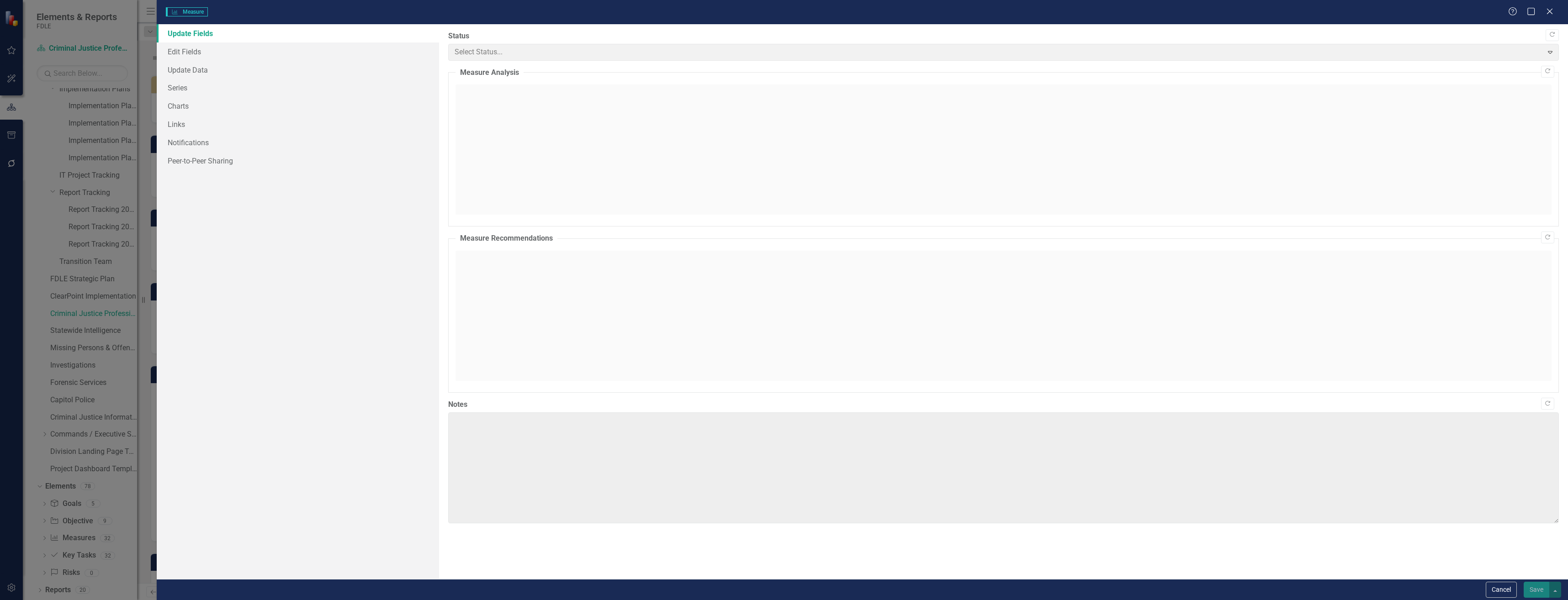
click at [315, 61] on div "Measure Measure Help Maximize Close Update Fields Edit Fields Update Data Serie…" at bounding box center [784, 300] width 1568 height 600
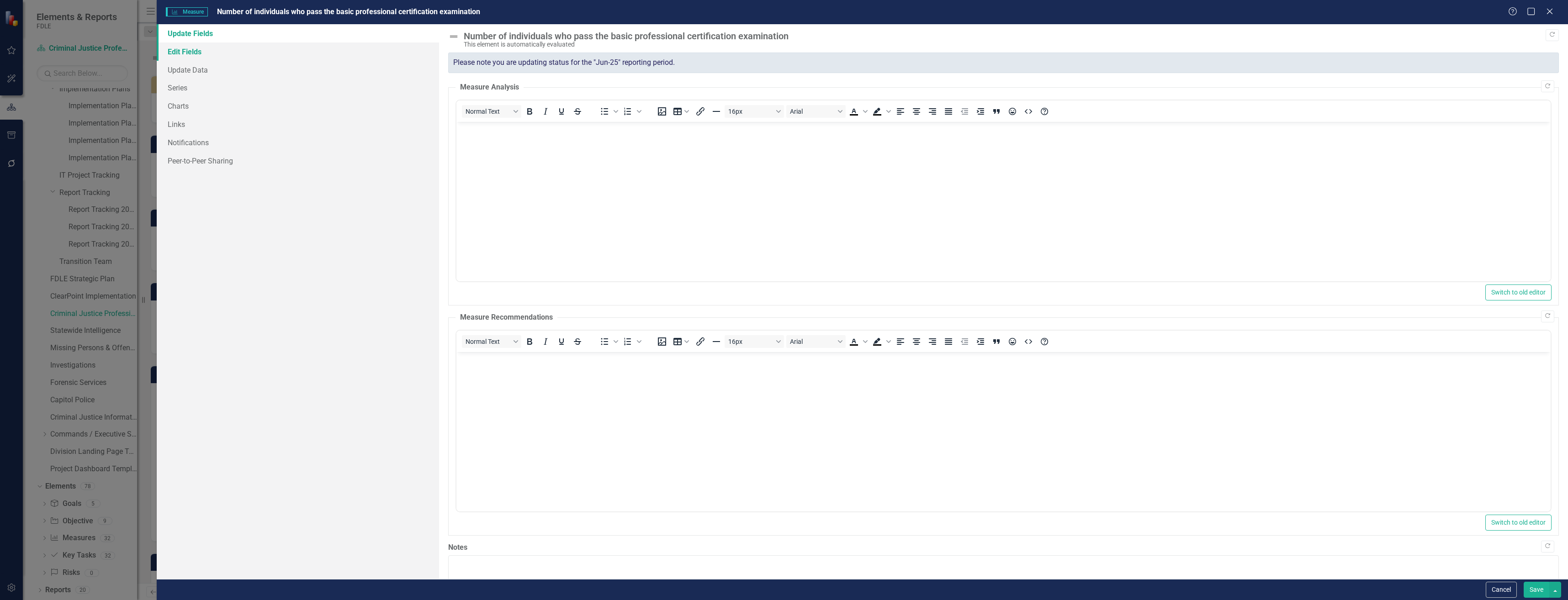
click at [338, 52] on link "Edit Fields" at bounding box center [297, 52] width 282 height 18
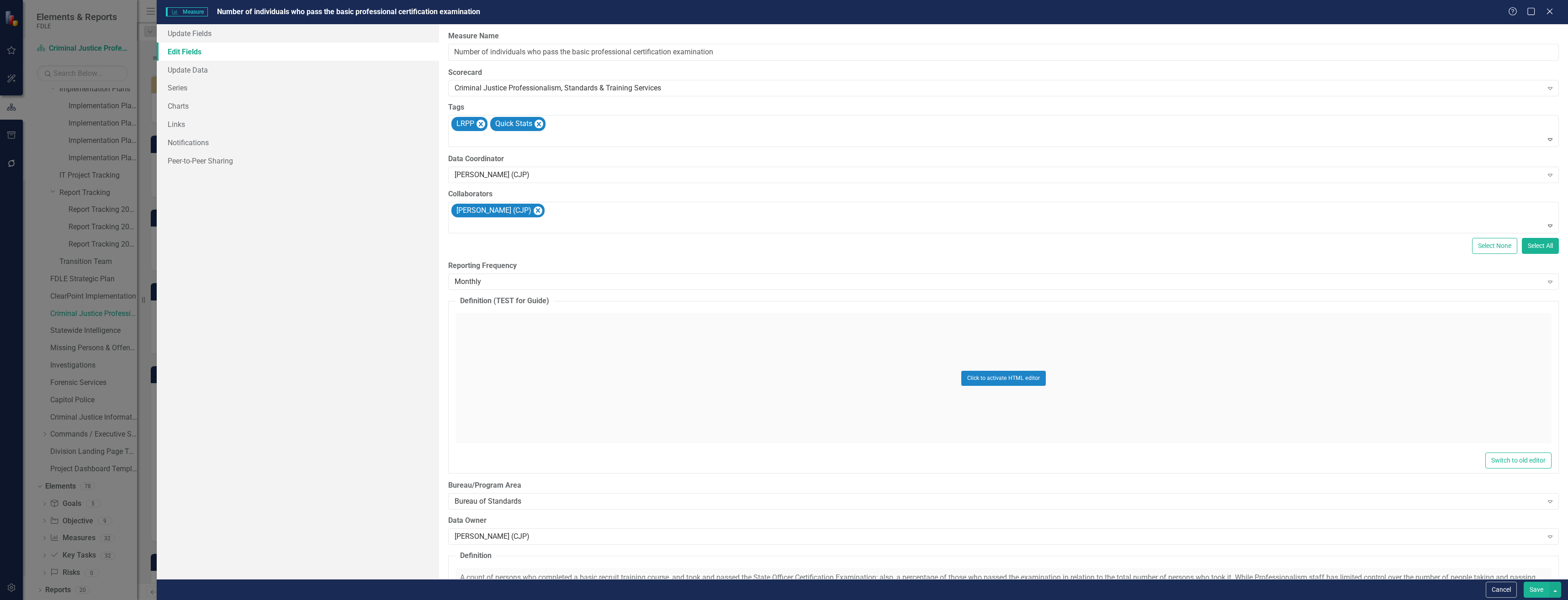
click at [555, 272] on div "Reporting Frequency Monthly Expand" at bounding box center [1003, 275] width 1111 height 28
click at [564, 287] on div "Monthly Expand" at bounding box center [1003, 282] width 1111 height 17
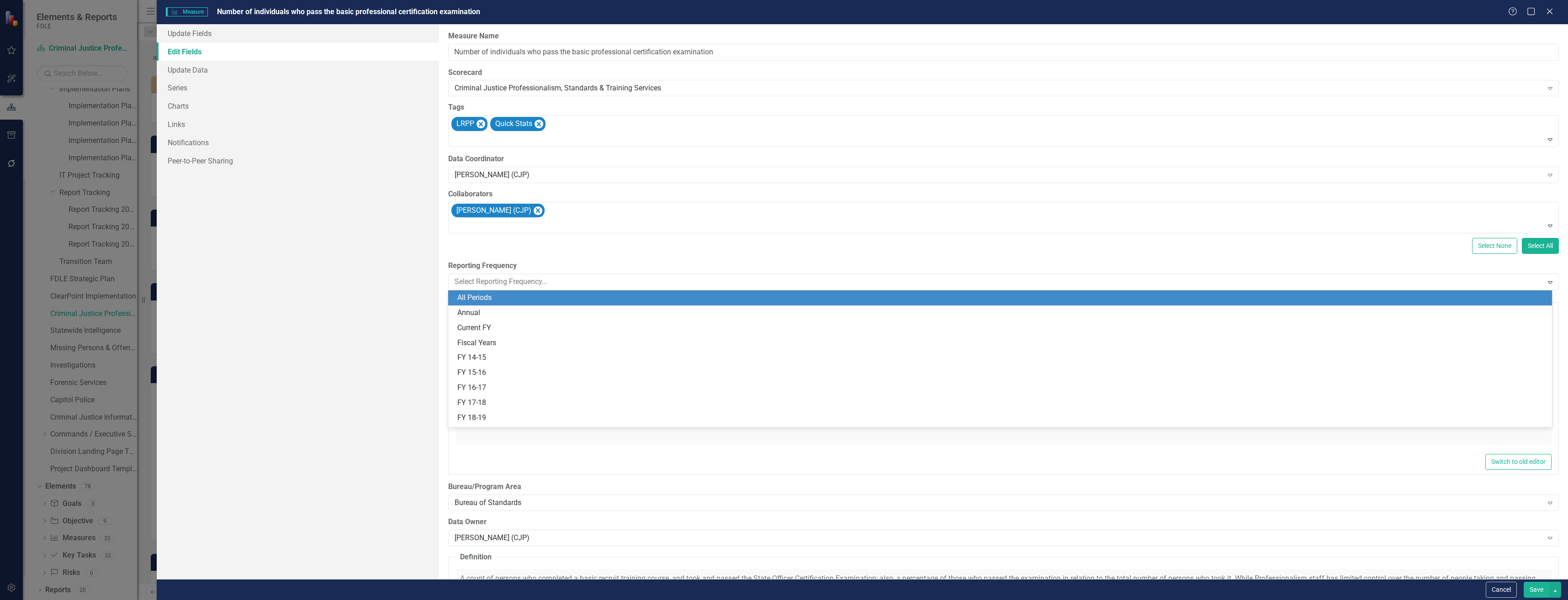
click at [593, 297] on div "All Periods" at bounding box center [1002, 298] width 1089 height 11
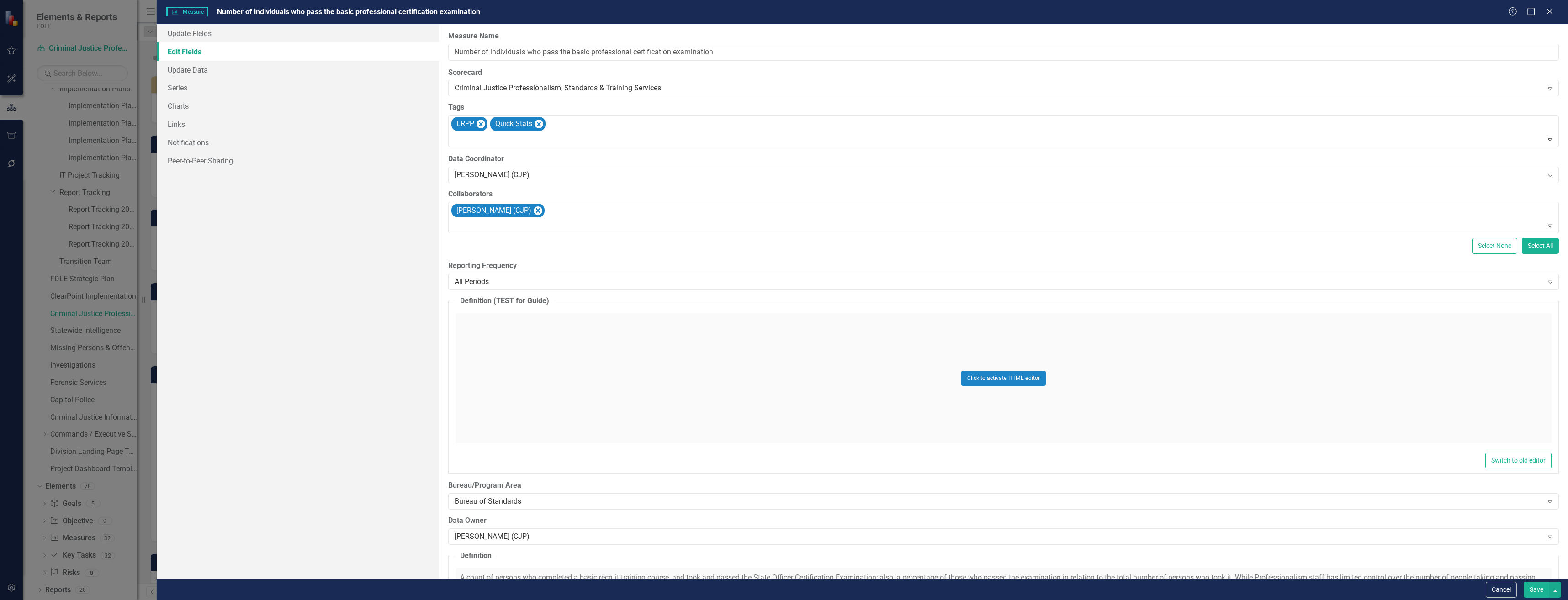
drag, startPoint x: 1535, startPoint y: 578, endPoint x: 1541, endPoint y: 579, distance: 6.1
click at [1541, 579] on form "Measure Measure Number of individuals who pass the basic professional certifica…" at bounding box center [862, 300] width 1411 height 600
click at [1541, 588] on button "Save" at bounding box center [1537, 589] width 26 height 16
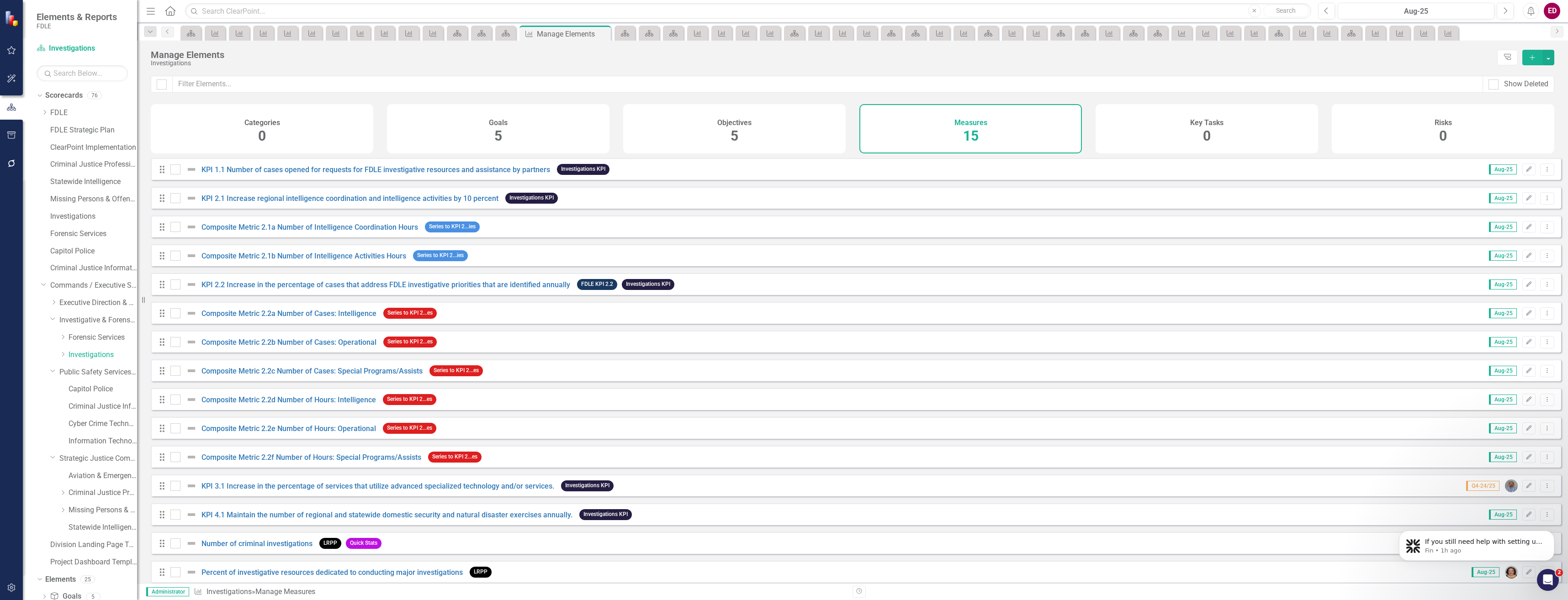
click at [1550, 7] on div "ED" at bounding box center [1552, 11] width 17 height 17
click at [1503, 135] on link "Logout Log Out" at bounding box center [1523, 132] width 72 height 17
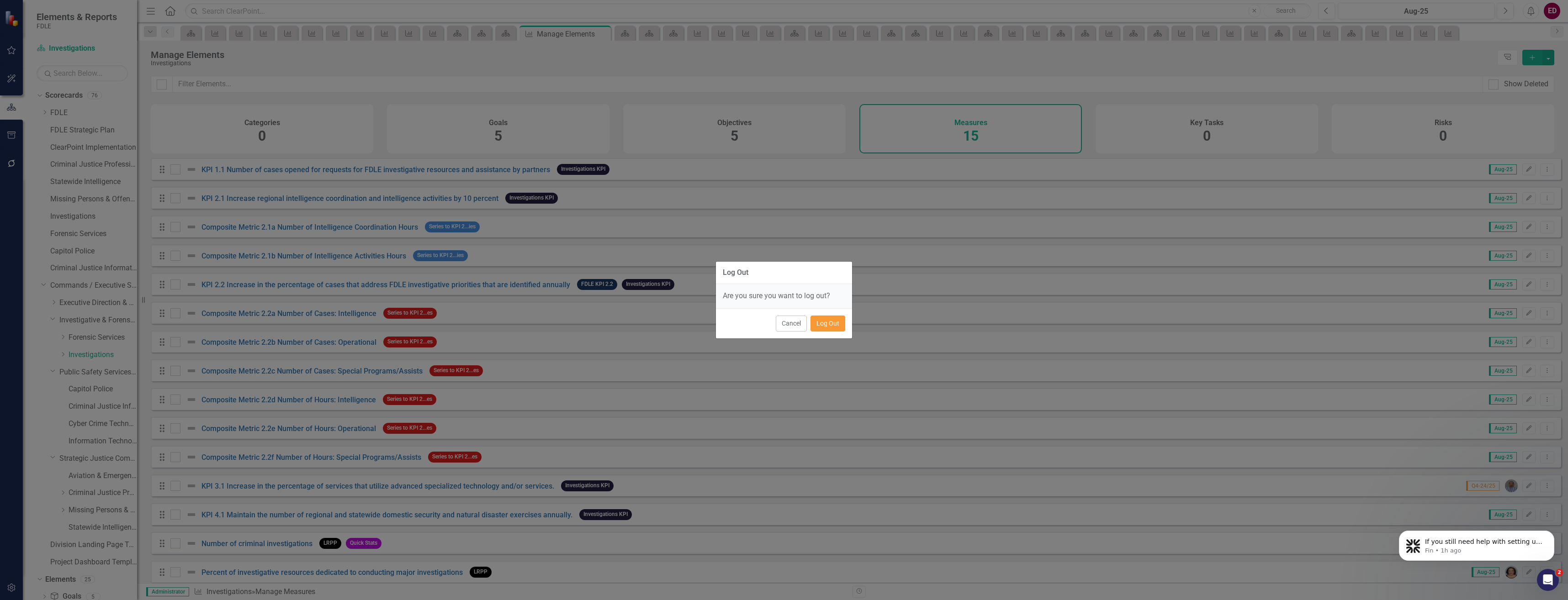
click at [826, 319] on button "Log Out" at bounding box center [828, 323] width 35 height 16
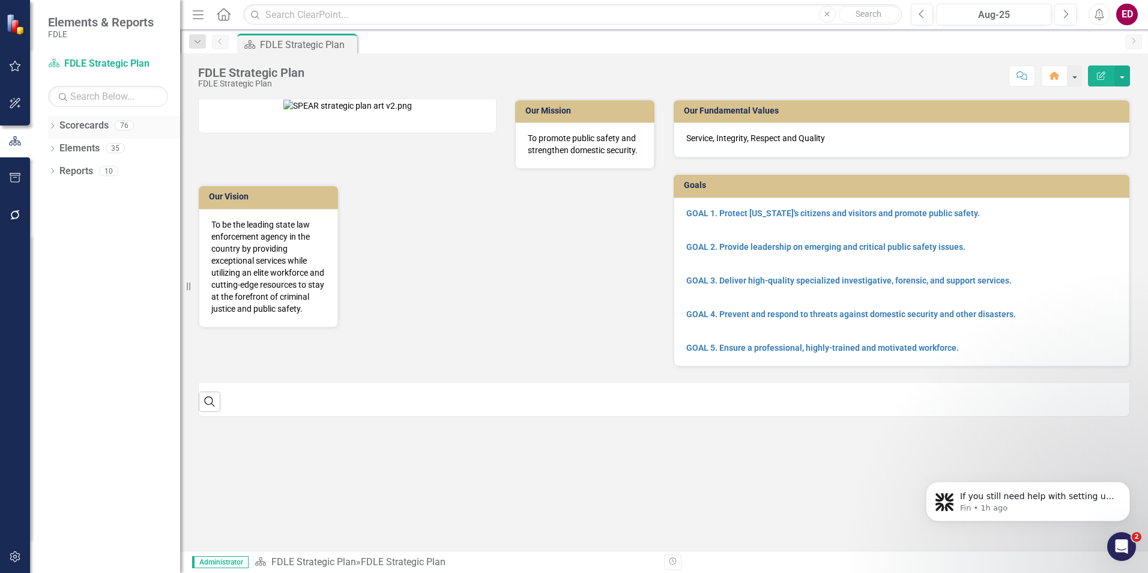
click at [57, 123] on div "Dropdown Scorecards 76" at bounding box center [114, 127] width 132 height 23
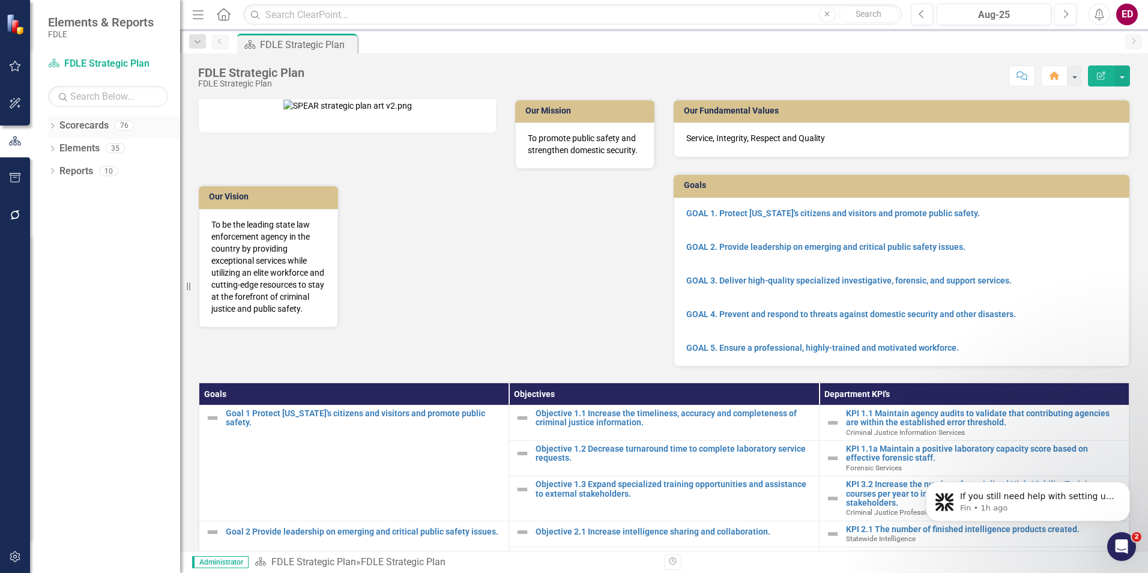
click at [53, 124] on icon "Dropdown" at bounding box center [52, 127] width 8 height 7
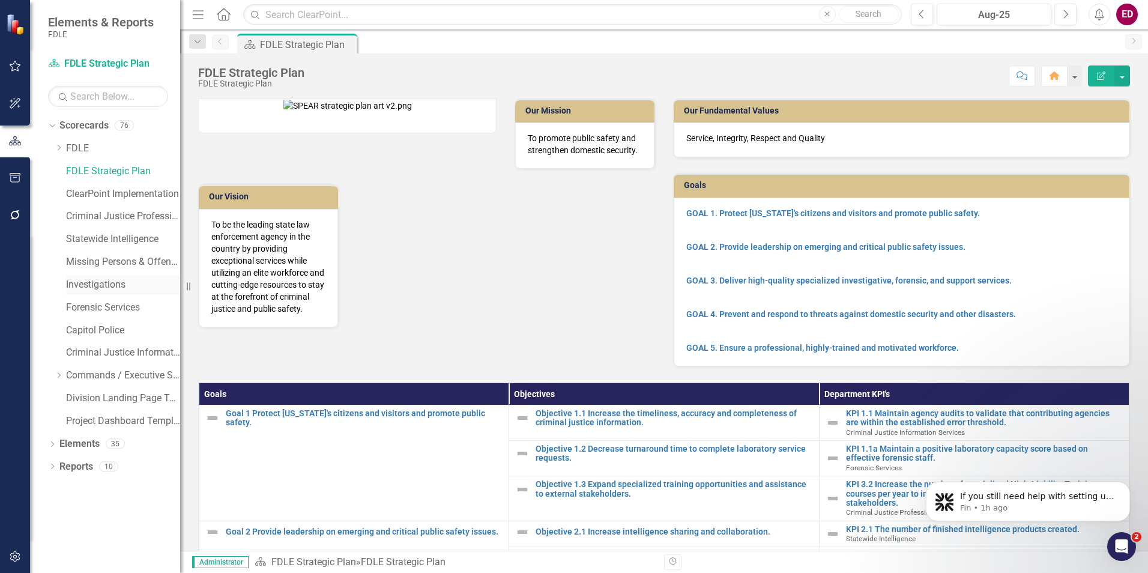
click at [115, 292] on div "Investigations" at bounding box center [123, 285] width 114 height 20
click at [106, 238] on link "Statewide Intelligence" at bounding box center [123, 239] width 114 height 14
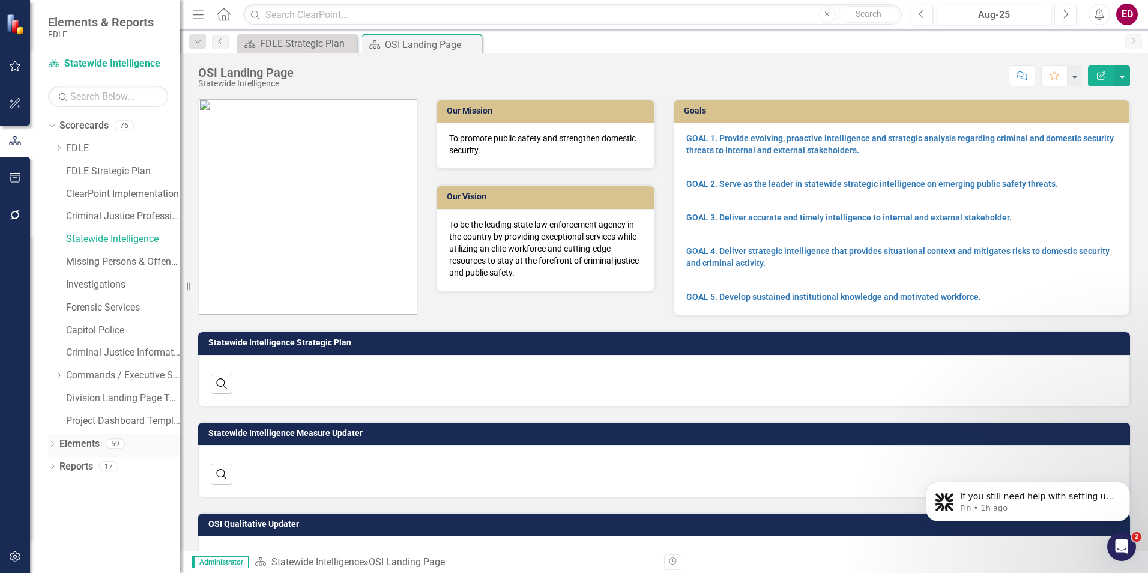
click at [103, 447] on div "Elements 59" at bounding box center [119, 445] width 121 height 23
click at [91, 440] on link "Elements" at bounding box center [79, 444] width 40 height 14
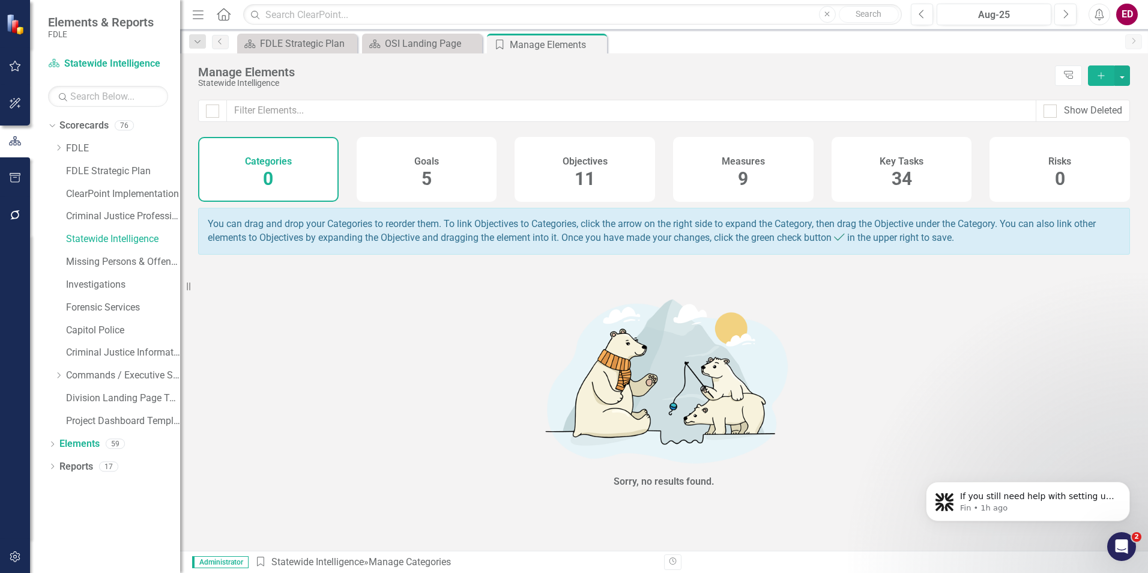
click at [563, 159] on h4 "Objectives" at bounding box center [585, 161] width 45 height 11
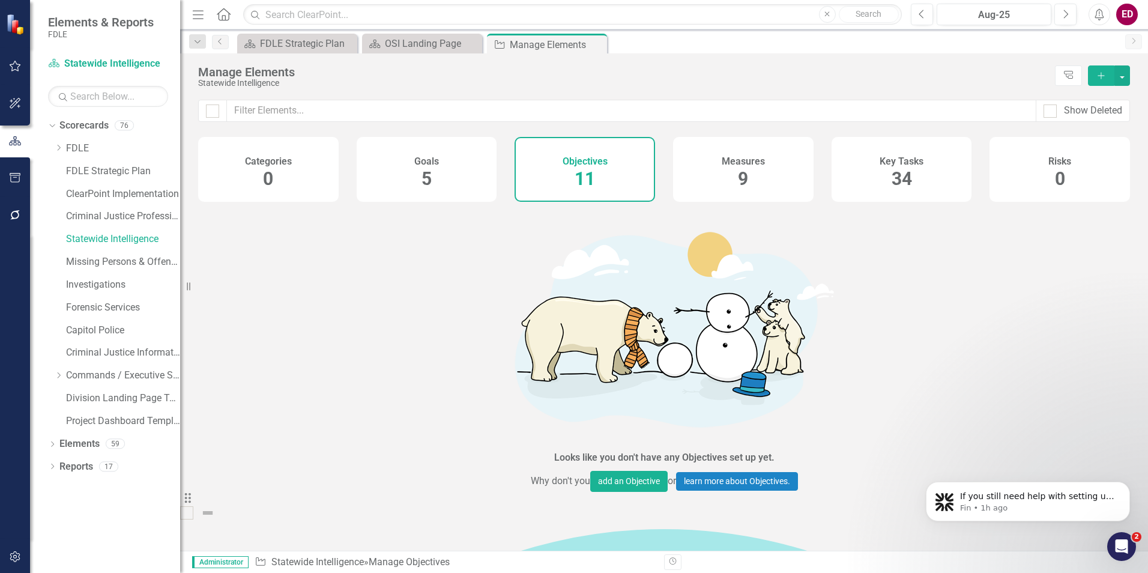
click at [718, 160] on div "Measures 9" at bounding box center [743, 169] width 141 height 65
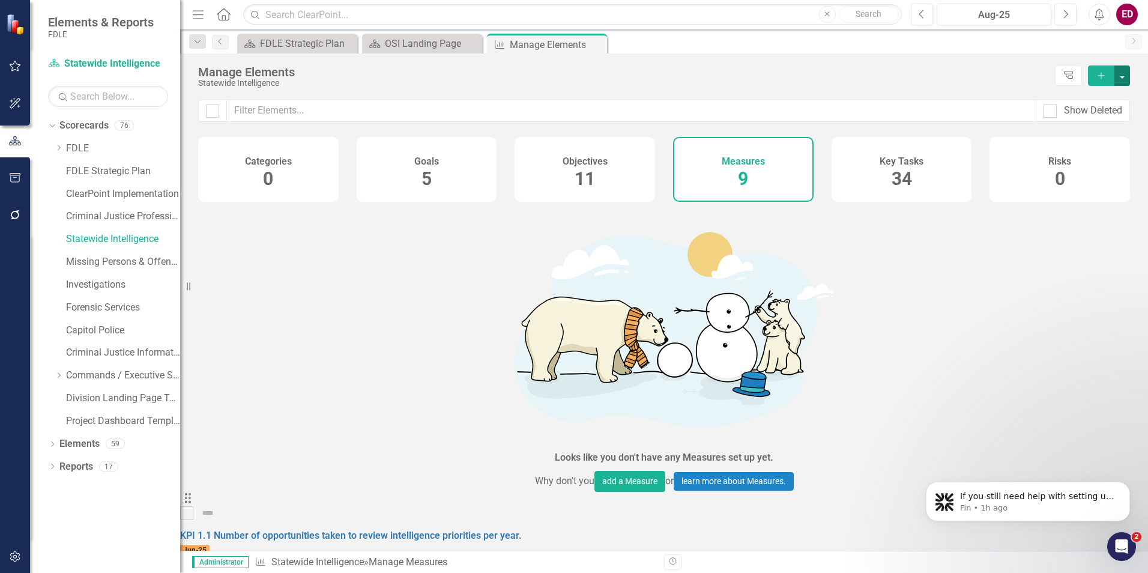
click at [1128, 78] on button "button" at bounding box center [1122, 75] width 16 height 20
click at [937, 89] on div "Manage Elements Statewide Intelligence Tree Explorer Add" at bounding box center [664, 76] width 968 height 46
click at [1074, 101] on div "Show Deleted" at bounding box center [1083, 111] width 94 height 22
drag, startPoint x: 1074, startPoint y: 101, endPoint x: 1083, endPoint y: 110, distance: 13.2
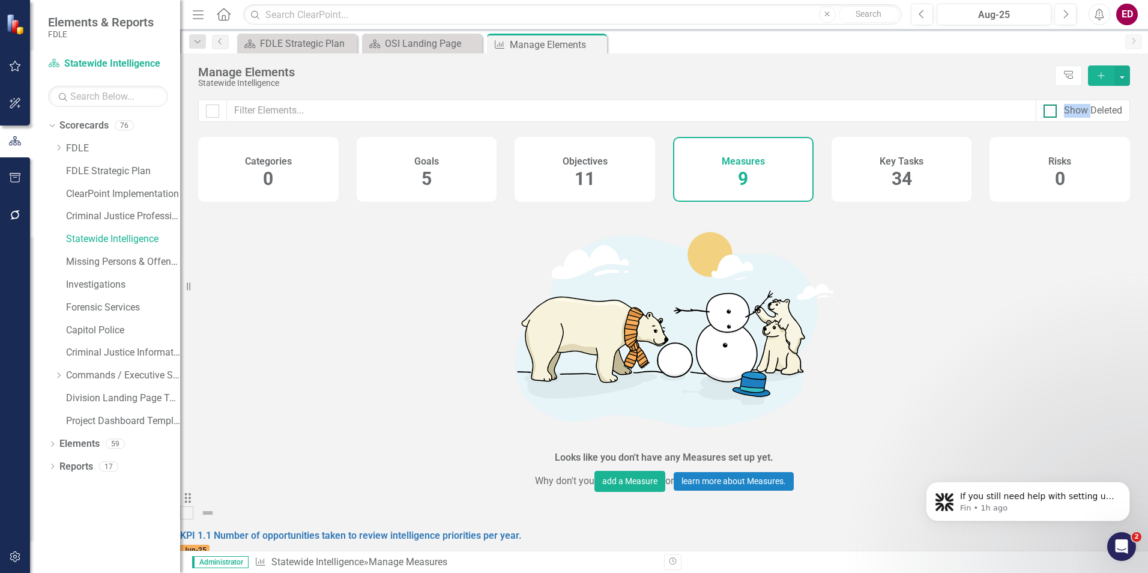
click at [1083, 110] on div "Show Deleted" at bounding box center [1093, 111] width 58 height 14
click at [1051, 110] on input "Show Deleted" at bounding box center [1048, 108] width 8 height 8
click at [1083, 110] on div "Show Deleted" at bounding box center [1093, 111] width 58 height 14
click at [1051, 110] on input "Show Deleted" at bounding box center [1048, 108] width 8 height 8
checkbox input "false"
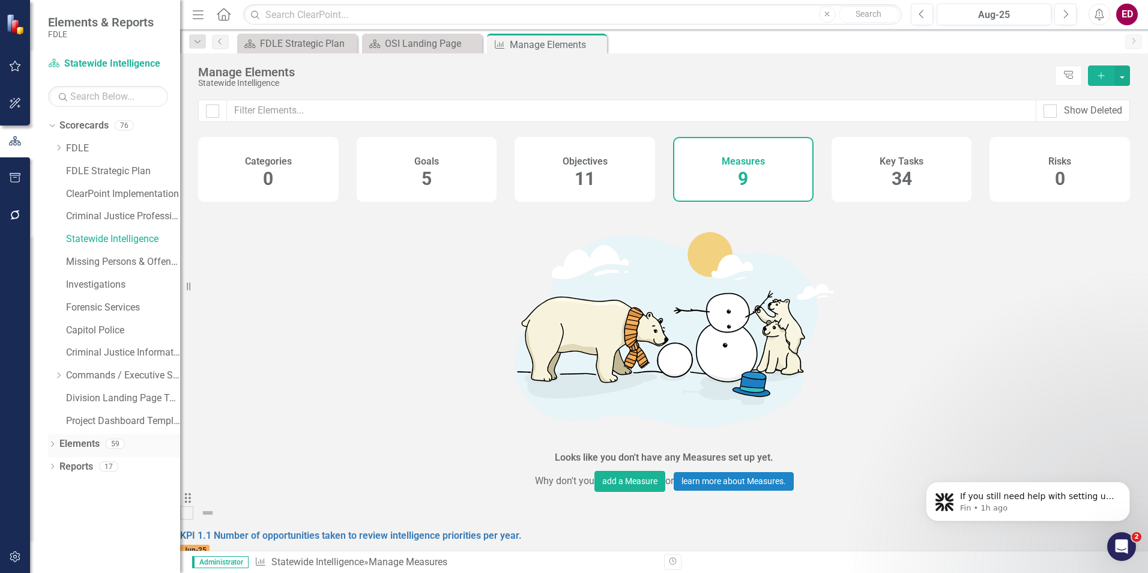
click at [54, 444] on icon "Dropdown" at bounding box center [52, 445] width 8 height 7
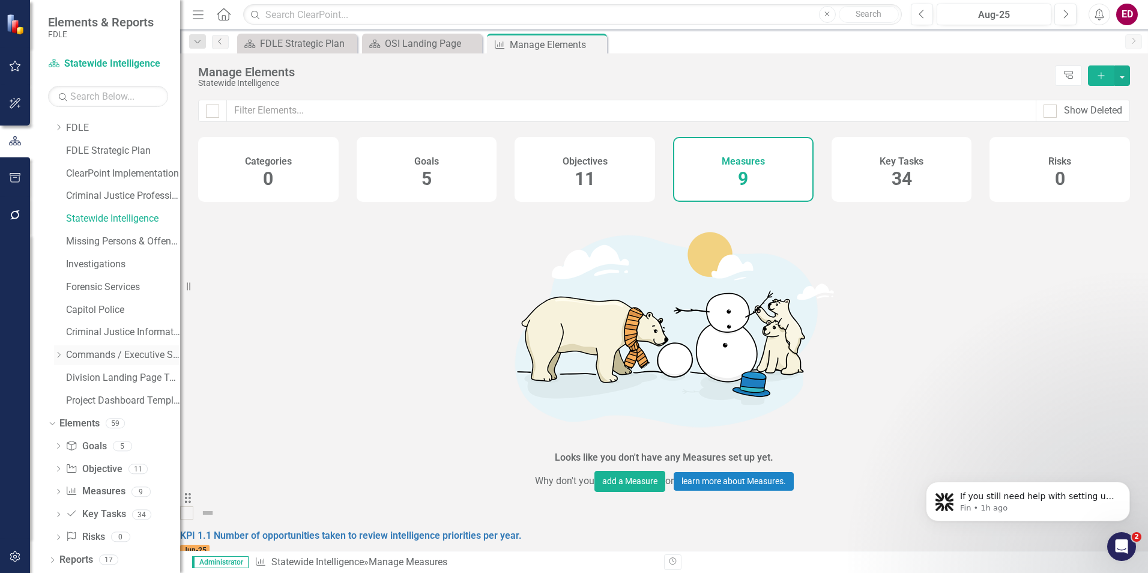
click at [59, 357] on icon "Dropdown" at bounding box center [58, 354] width 9 height 7
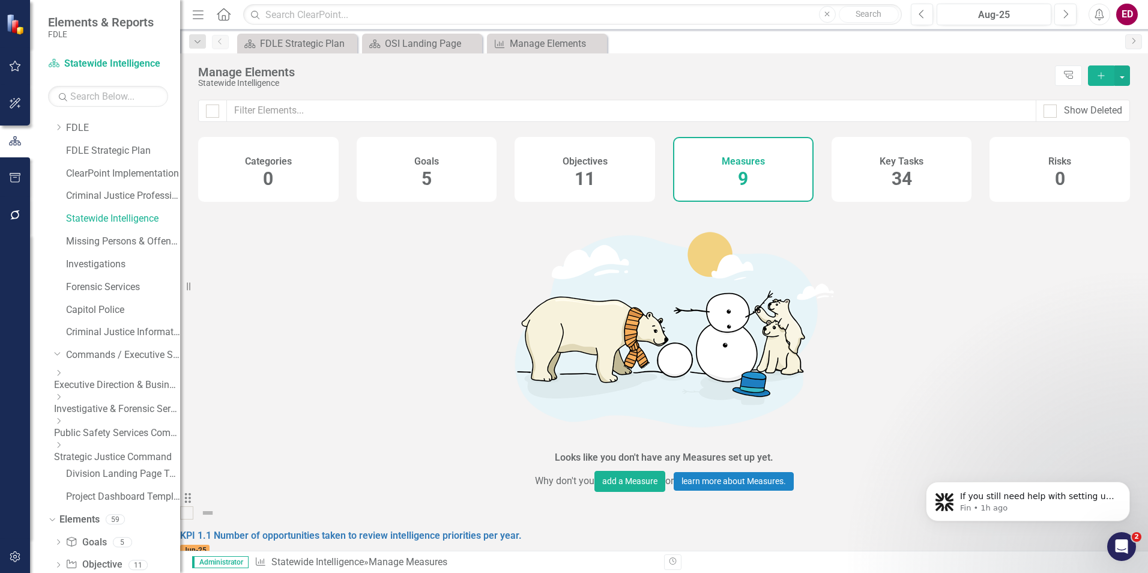
click at [63, 399] on icon "Dropdown" at bounding box center [58, 396] width 9 height 7
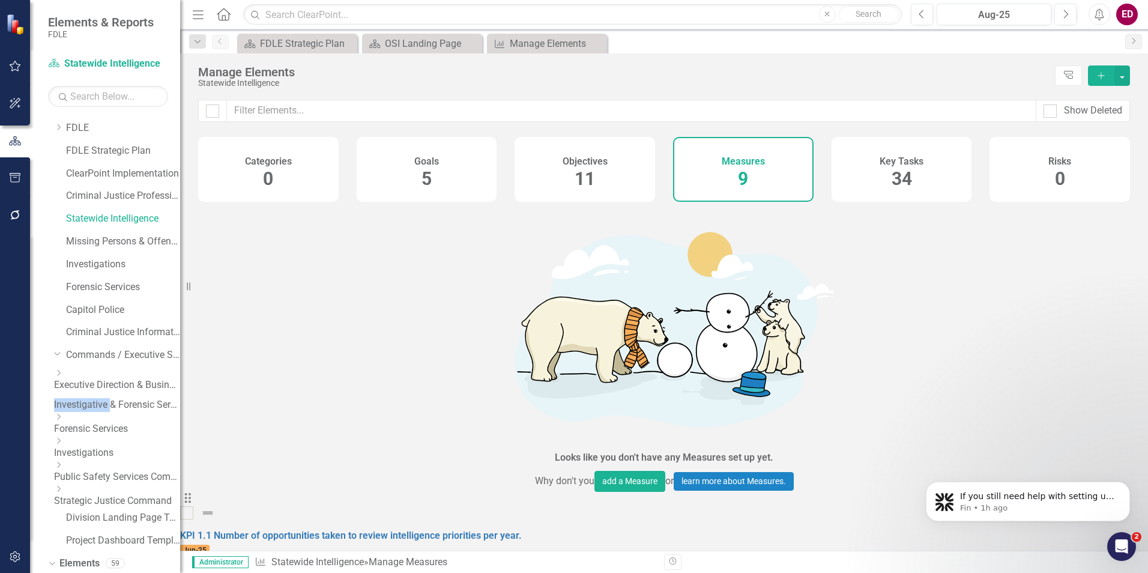
click at [111, 340] on icon "Dropdown" at bounding box center [114, 335] width 7 height 9
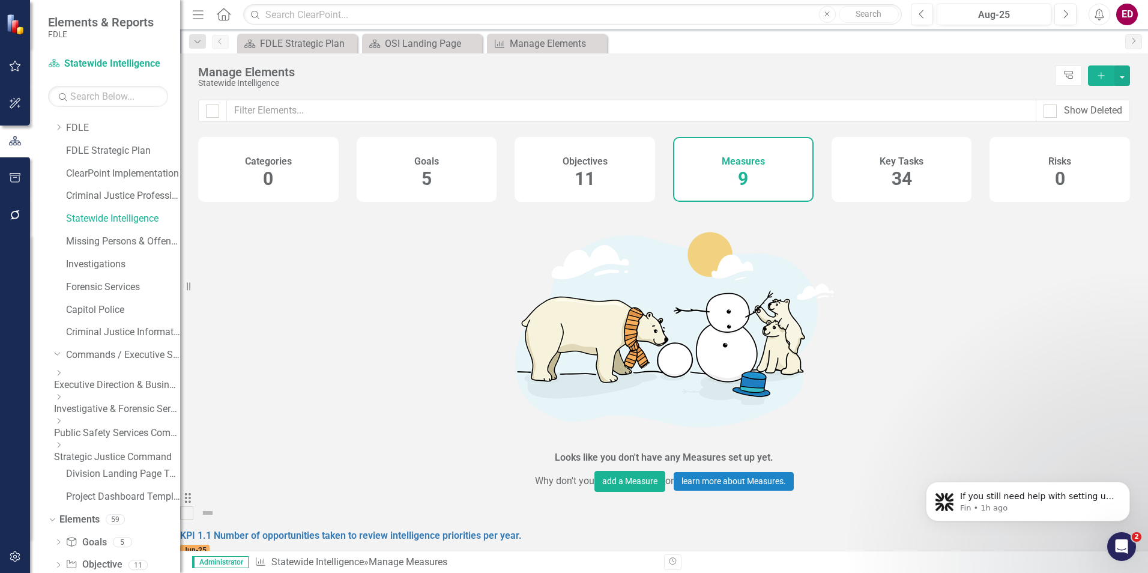
drag, startPoint x: 70, startPoint y: 399, endPoint x: 43, endPoint y: 423, distance: 35.7
click at [43, 423] on div "Dropdown Scorecards 76 Dropdown FDLE Commissioner's Initiative Team Project Das…" at bounding box center [105, 344] width 150 height 457
click at [63, 449] on icon "Dropdown" at bounding box center [58, 444] width 9 height 7
click at [103, 536] on link "Statewide Intelligence" at bounding box center [123, 529] width 114 height 14
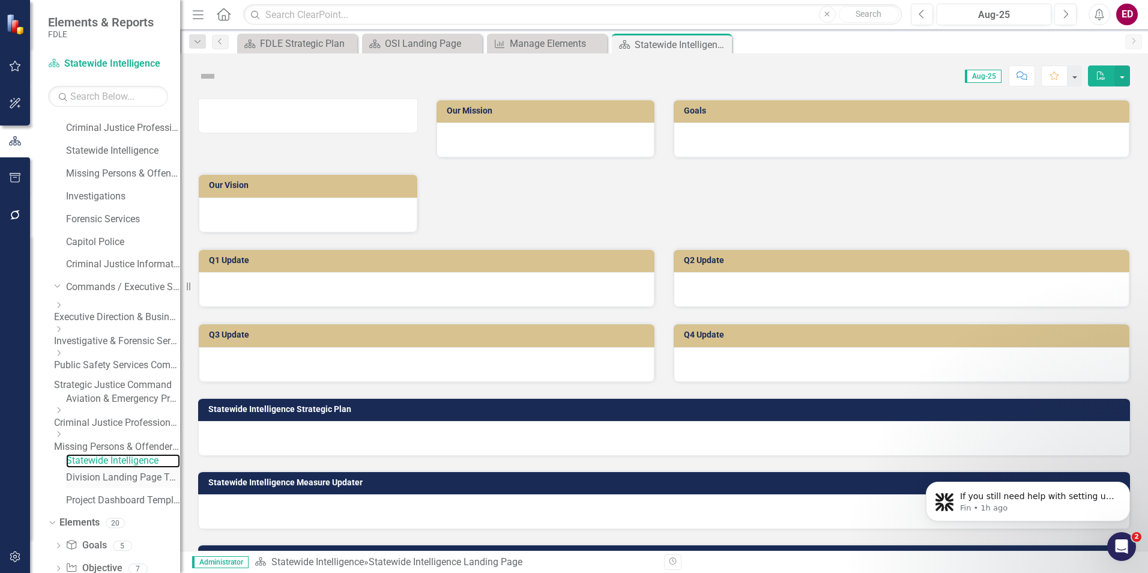
scroll to position [202, 0]
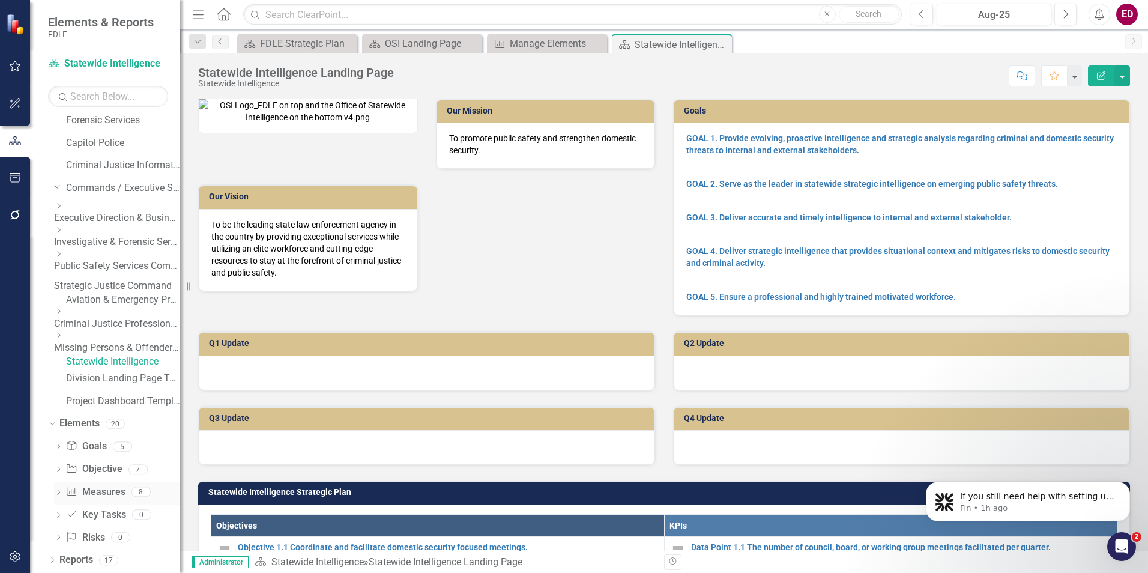
click at [119, 492] on link "Measure Measures" at bounding box center [94, 492] width 59 height 14
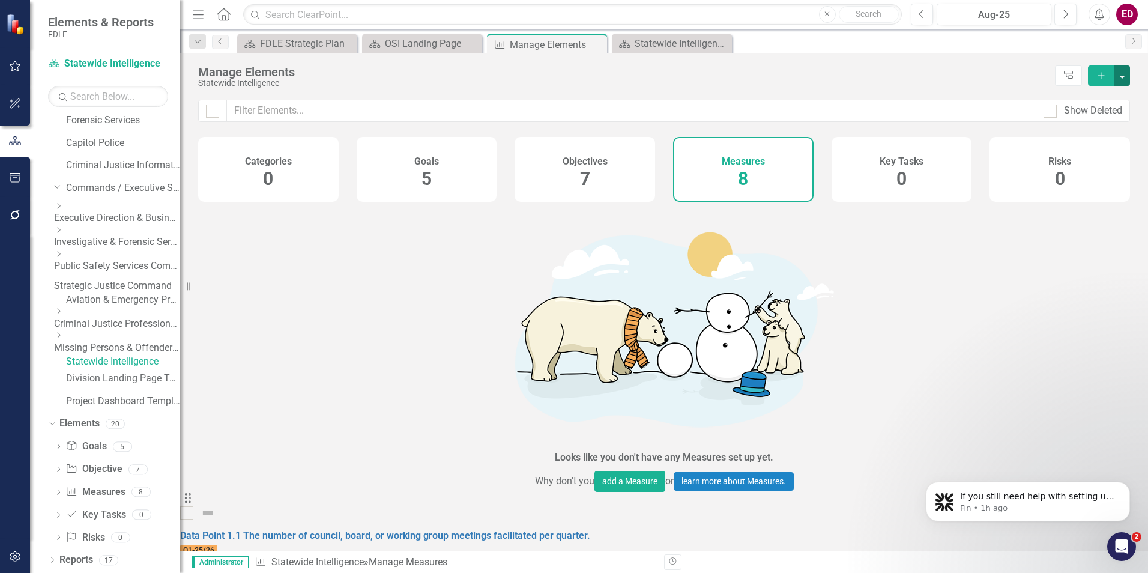
click at [1117, 76] on button "button" at bounding box center [1122, 75] width 16 height 20
click at [886, 79] on div "Statewide Intelligence" at bounding box center [623, 83] width 851 height 9
click at [1054, 112] on div at bounding box center [1050, 110] width 13 height 13
click at [1051, 112] on input "Show Deleted" at bounding box center [1048, 108] width 8 height 8
click at [1054, 112] on div at bounding box center [1050, 110] width 13 height 13
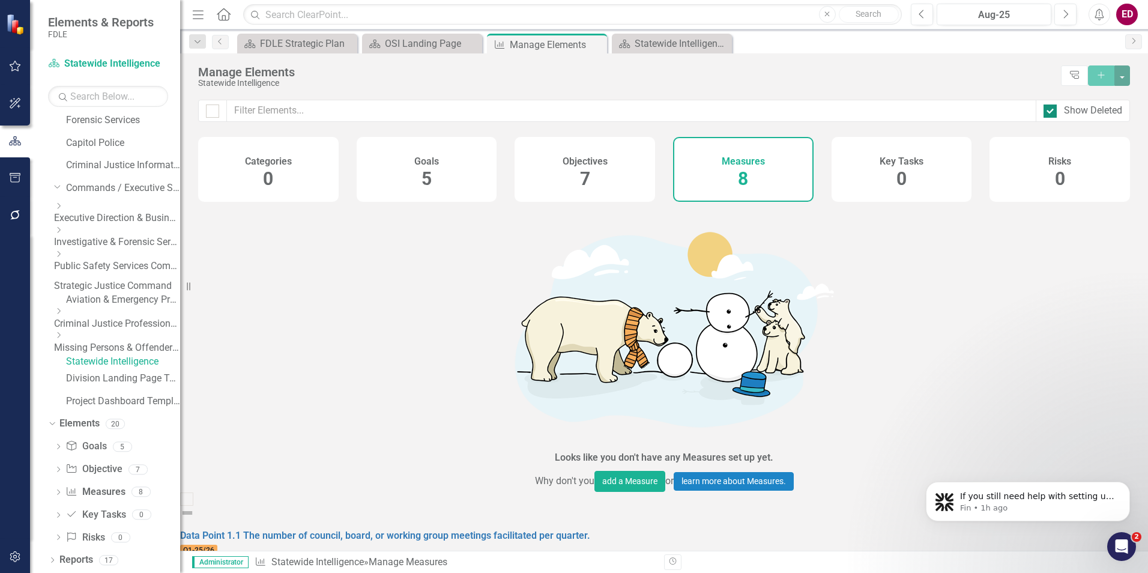
click at [1051, 112] on input "Show Deleted" at bounding box center [1048, 108] width 8 height 8
click at [1054, 112] on div at bounding box center [1050, 110] width 13 height 13
click at [1051, 112] on input "Show Deleted" at bounding box center [1048, 108] width 8 height 8
checkbox input "true"
click at [111, 222] on icon "Dropdown" at bounding box center [114, 217] width 7 height 9
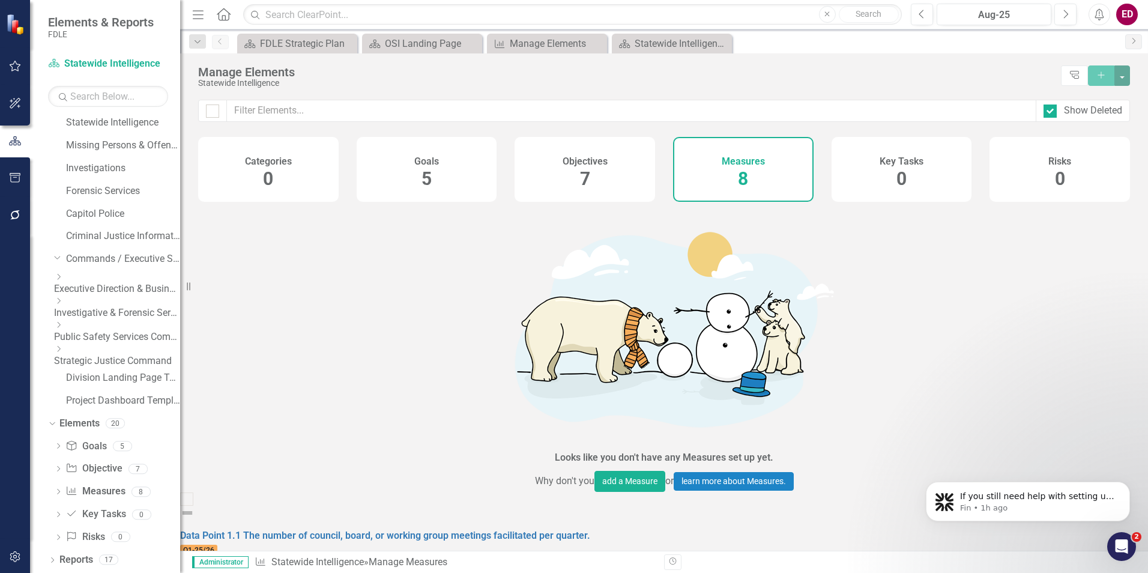
scroll to position [111, 0]
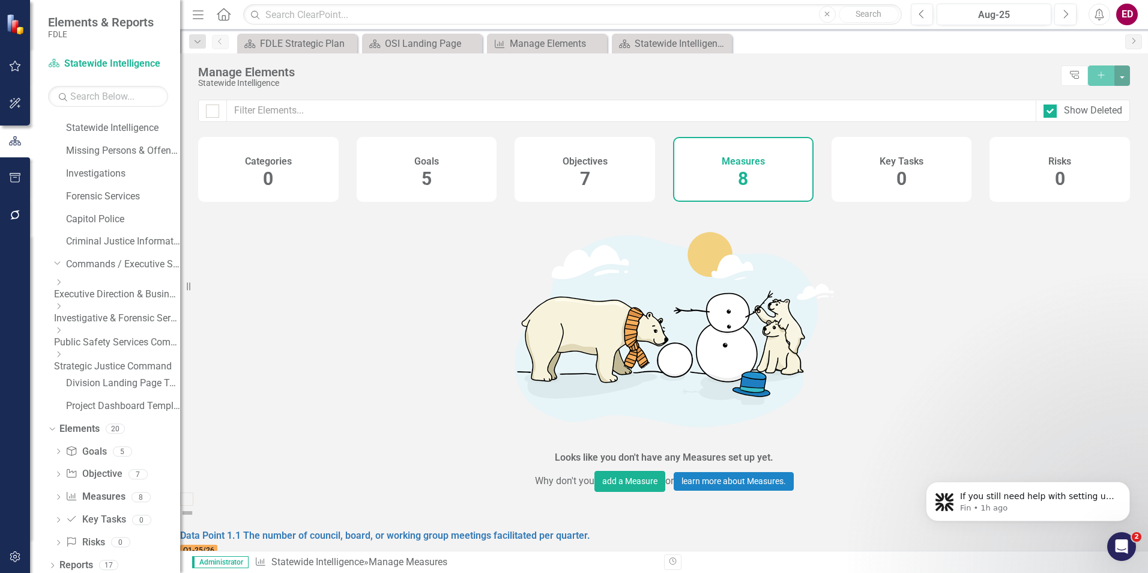
click at [63, 307] on icon "Dropdown" at bounding box center [58, 306] width 9 height 7
click at [107, 312] on link "Investigations" at bounding box center [117, 317] width 126 height 14
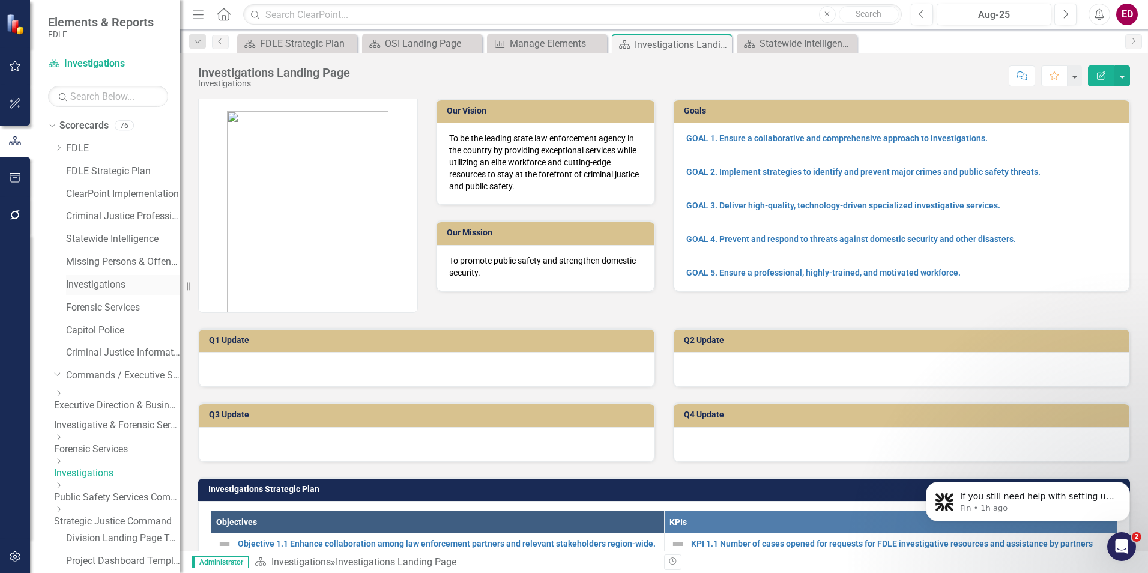
click at [118, 279] on link "Investigations" at bounding box center [123, 285] width 114 height 14
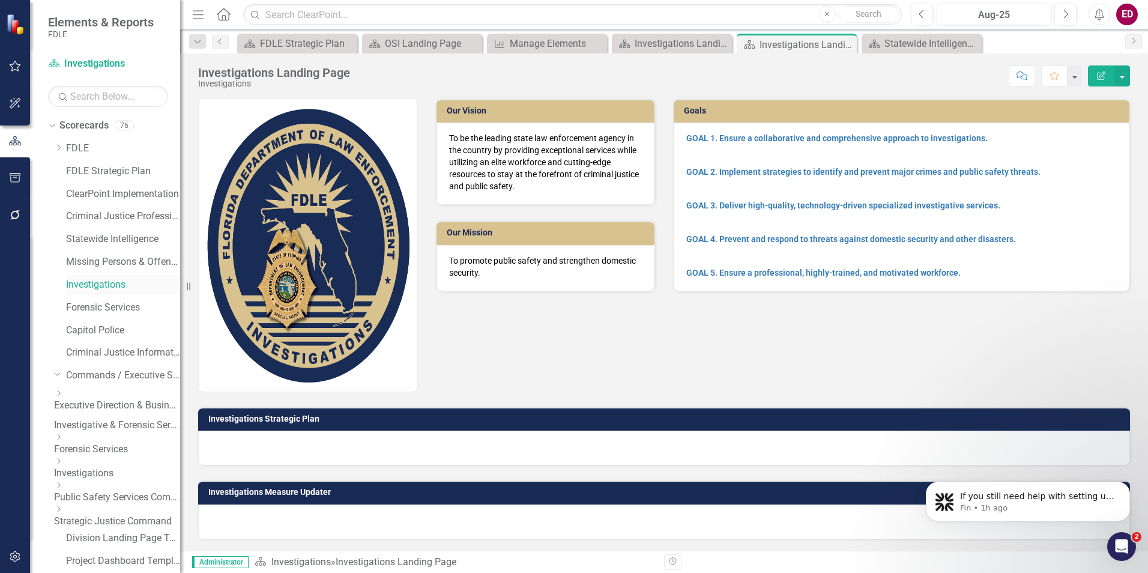
scroll to position [157, 0]
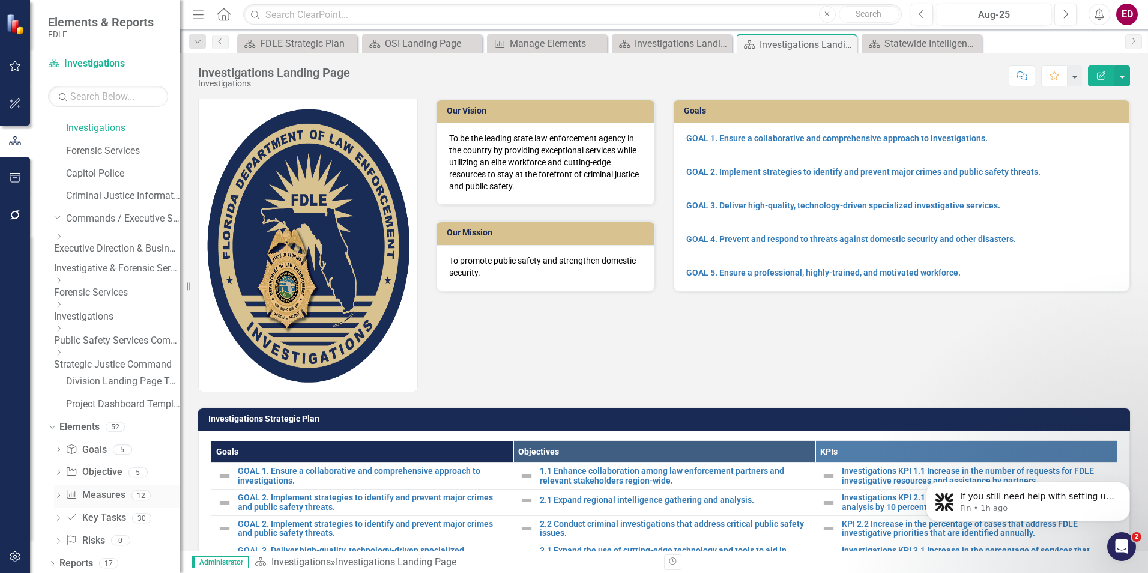
click at [56, 493] on icon "Dropdown" at bounding box center [58, 496] width 8 height 7
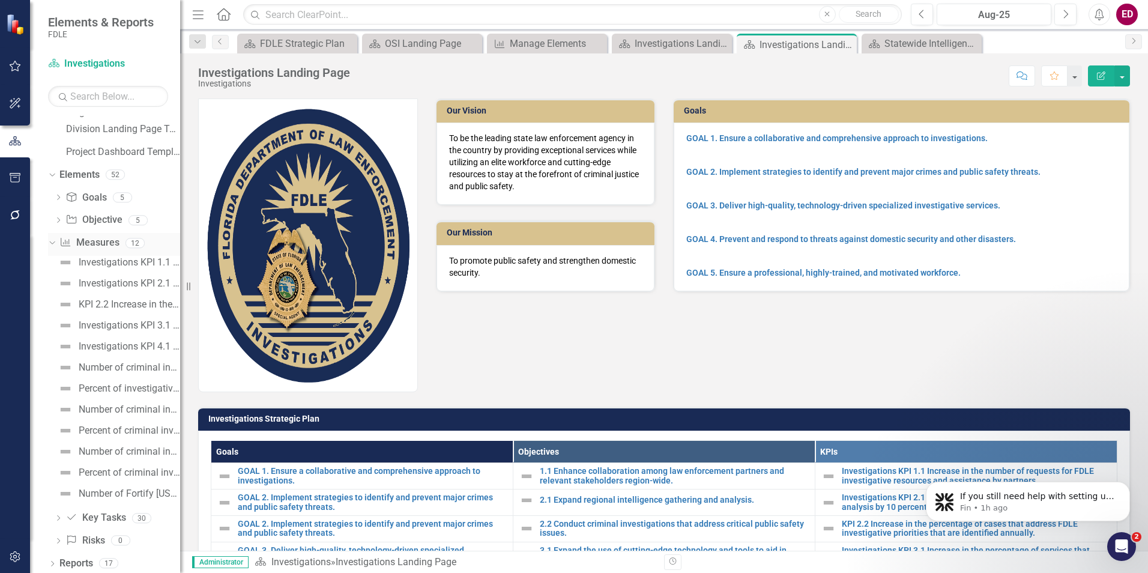
click at [112, 239] on link "Measure Measures" at bounding box center [88, 243] width 59 height 14
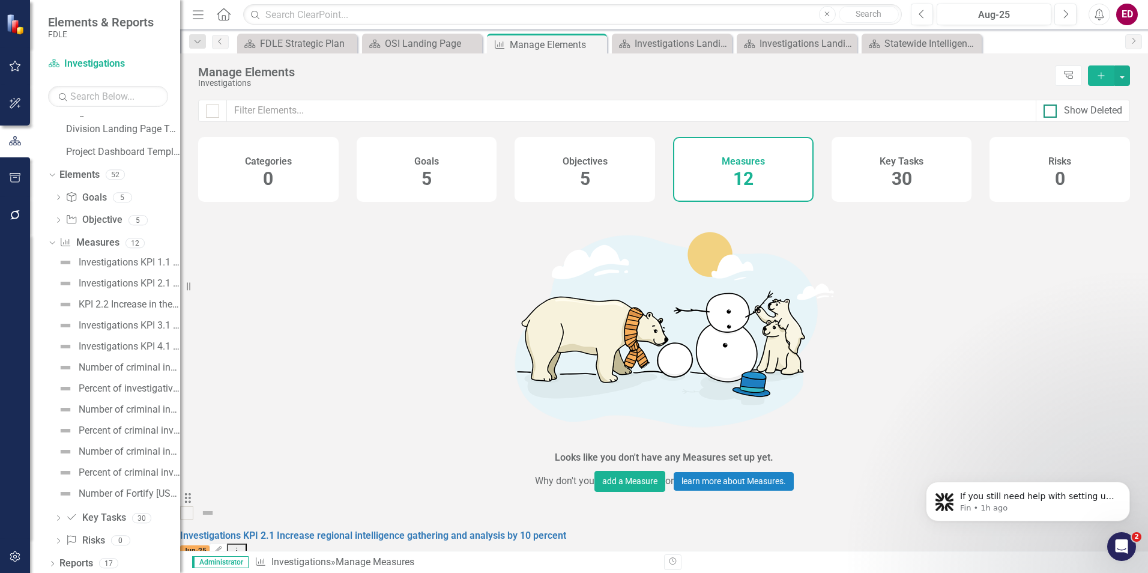
click at [1095, 107] on div "Show Deleted" at bounding box center [1093, 111] width 58 height 14
click at [1051, 107] on input "Show Deleted" at bounding box center [1048, 108] width 8 height 8
click at [1063, 103] on div "Show Deleted" at bounding box center [1083, 111] width 94 height 22
click at [1071, 114] on div "Show Deleted" at bounding box center [1093, 111] width 58 height 14
click at [1051, 112] on input "Show Deleted" at bounding box center [1048, 108] width 8 height 8
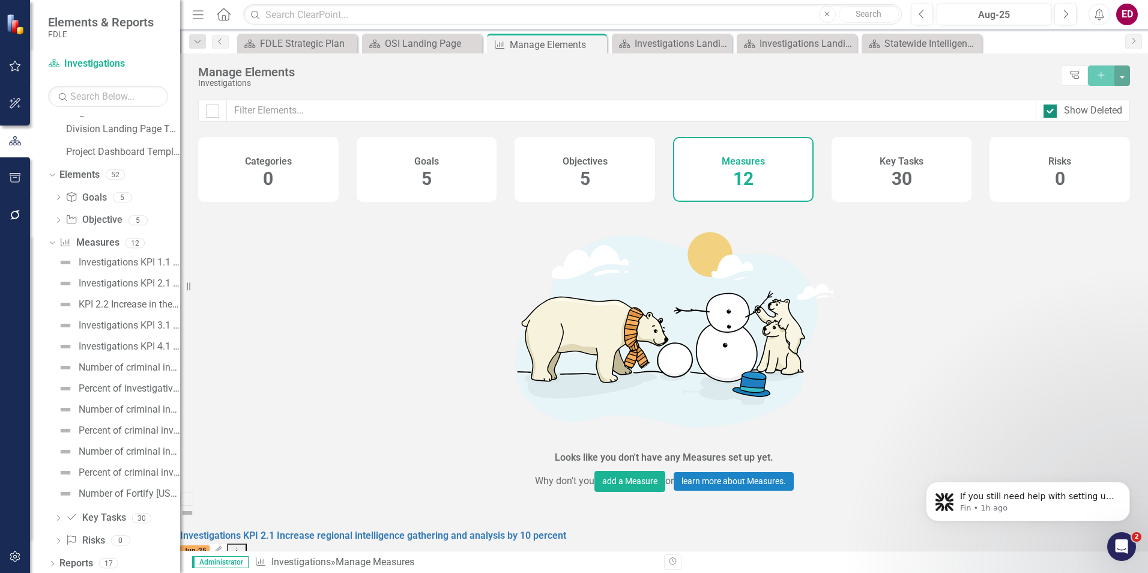
checkbox input "false"
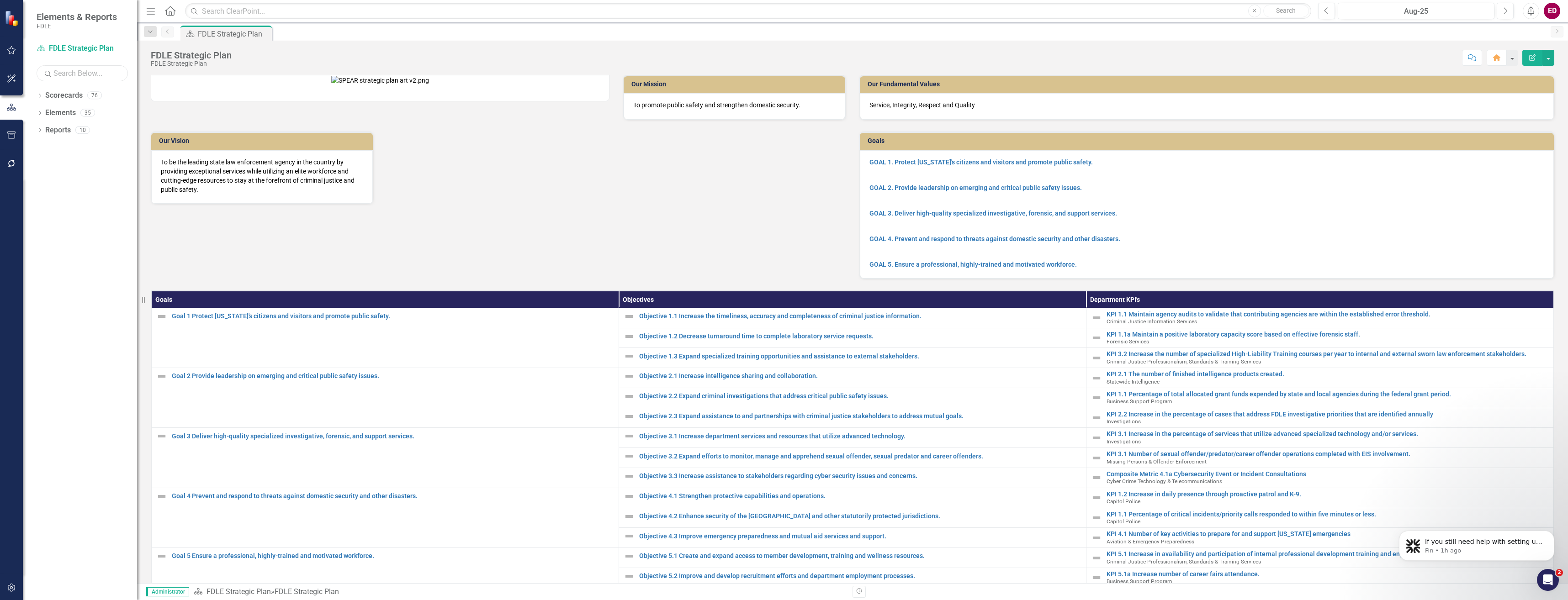
click at [113, 71] on input "text" at bounding box center [82, 73] width 91 height 16
type input "number"
click at [42, 115] on icon "Dropdown" at bounding box center [40, 114] width 6 height 5
click at [46, 163] on div "Dropdown" at bounding box center [44, 166] width 6 height 8
click at [43, 97] on div "Dropdown Scorecards 0" at bounding box center [87, 97] width 100 height 17
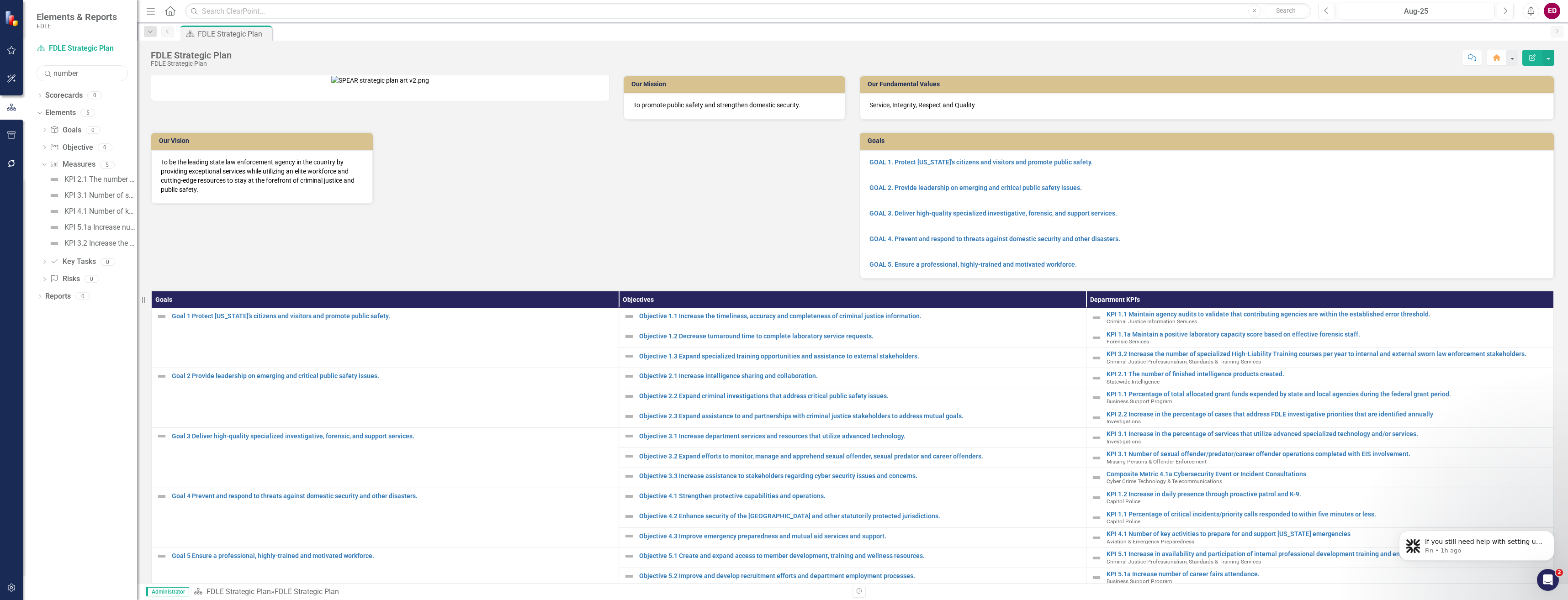
drag, startPoint x: 102, startPoint y: 70, endPoint x: 50, endPoint y: 71, distance: 52.0
click at [50, 71] on div "Search number" at bounding box center [82, 73] width 91 height 16
click at [40, 94] on icon "Dropdown" at bounding box center [40, 97] width 6 height 5
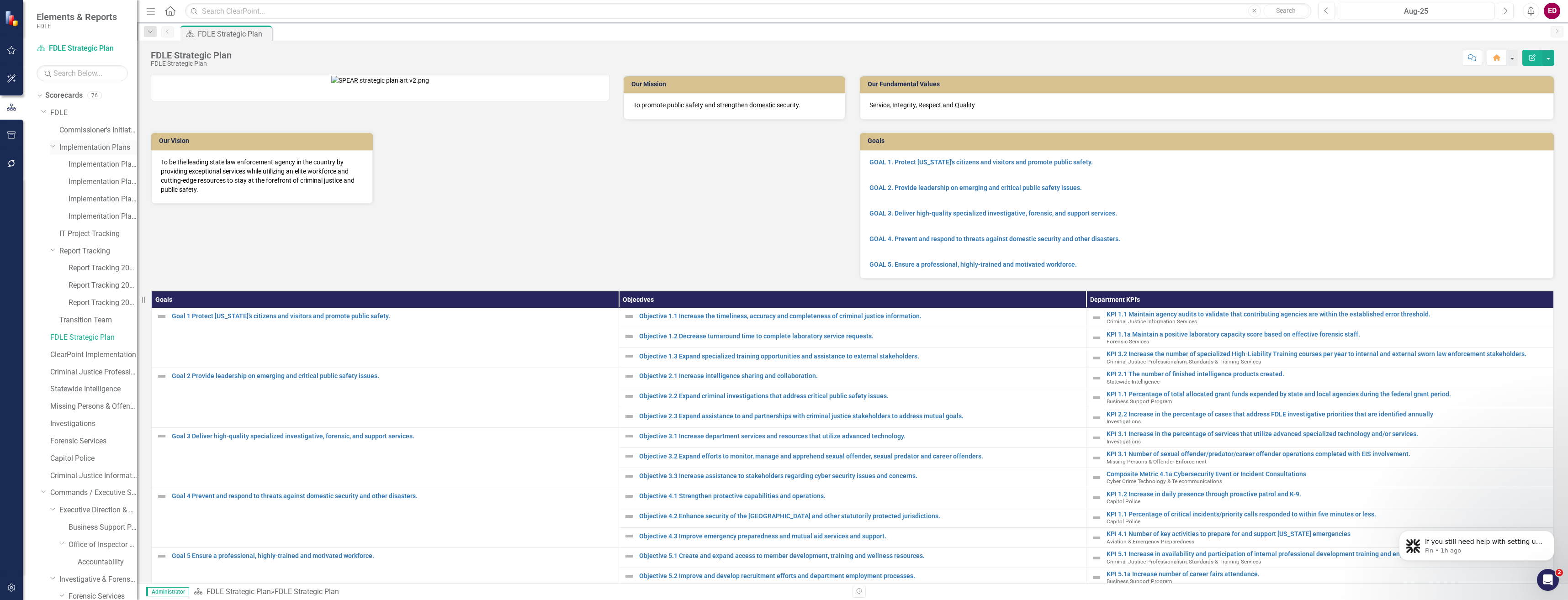
click at [51, 151] on div "Dropdown Implementation Plans" at bounding box center [94, 148] width 87 height 15
click at [1547, 15] on div "ED" at bounding box center [1552, 11] width 17 height 17
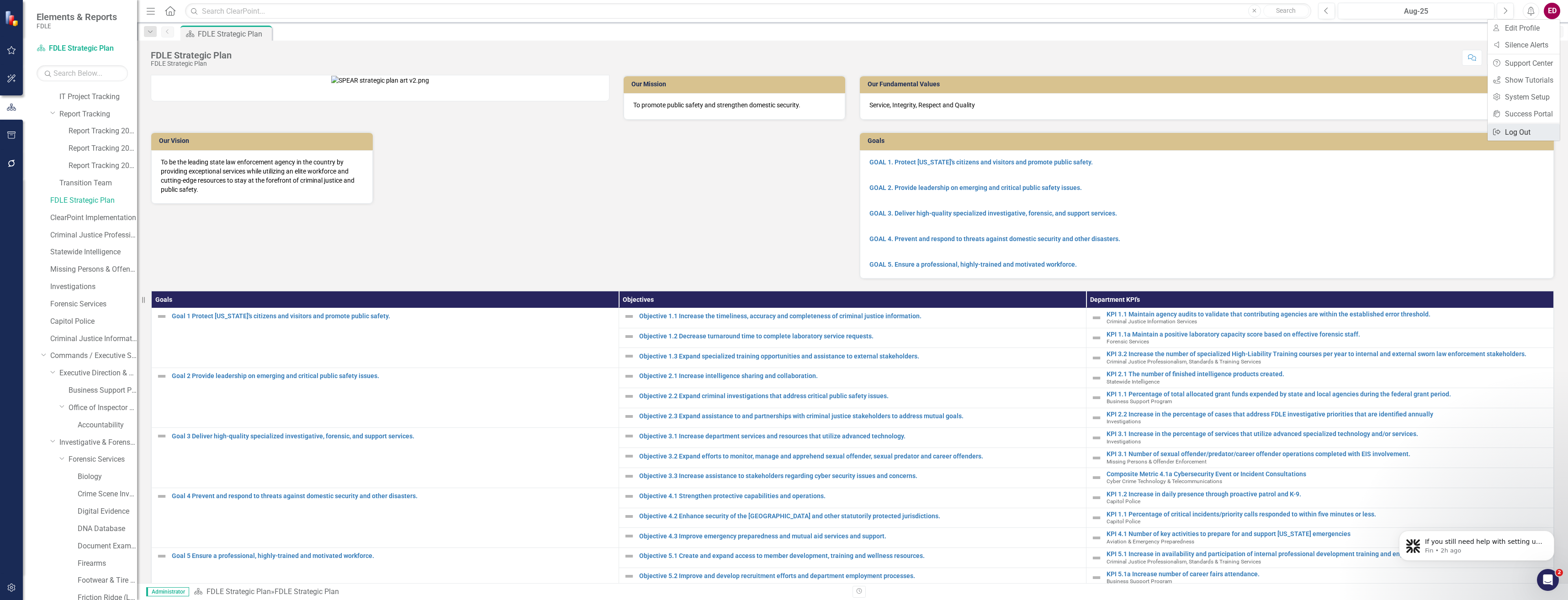
click at [1525, 128] on link "Logout Log Out" at bounding box center [1523, 132] width 72 height 17
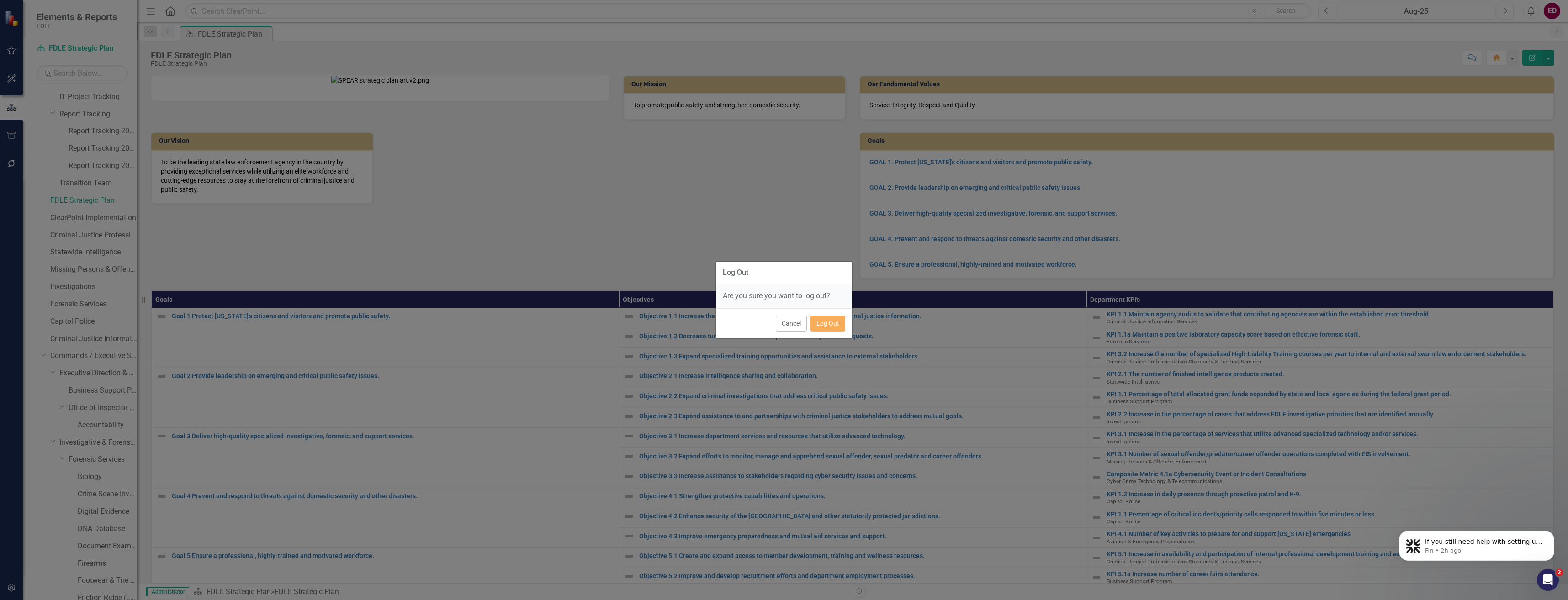
click at [851, 328] on div "Cancel Log Out" at bounding box center [784, 323] width 136 height 30
click at [838, 319] on button "Log Out" at bounding box center [828, 323] width 35 height 16
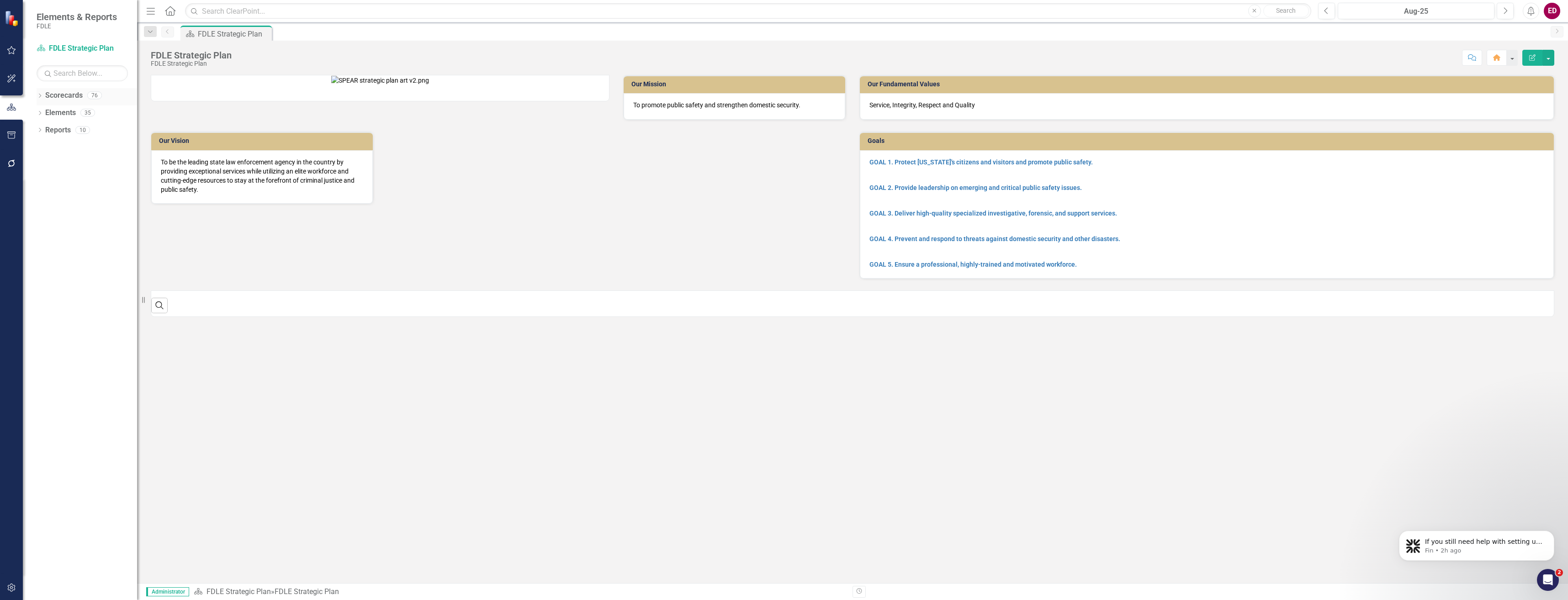
click at [38, 95] on icon "Dropdown" at bounding box center [40, 97] width 6 height 5
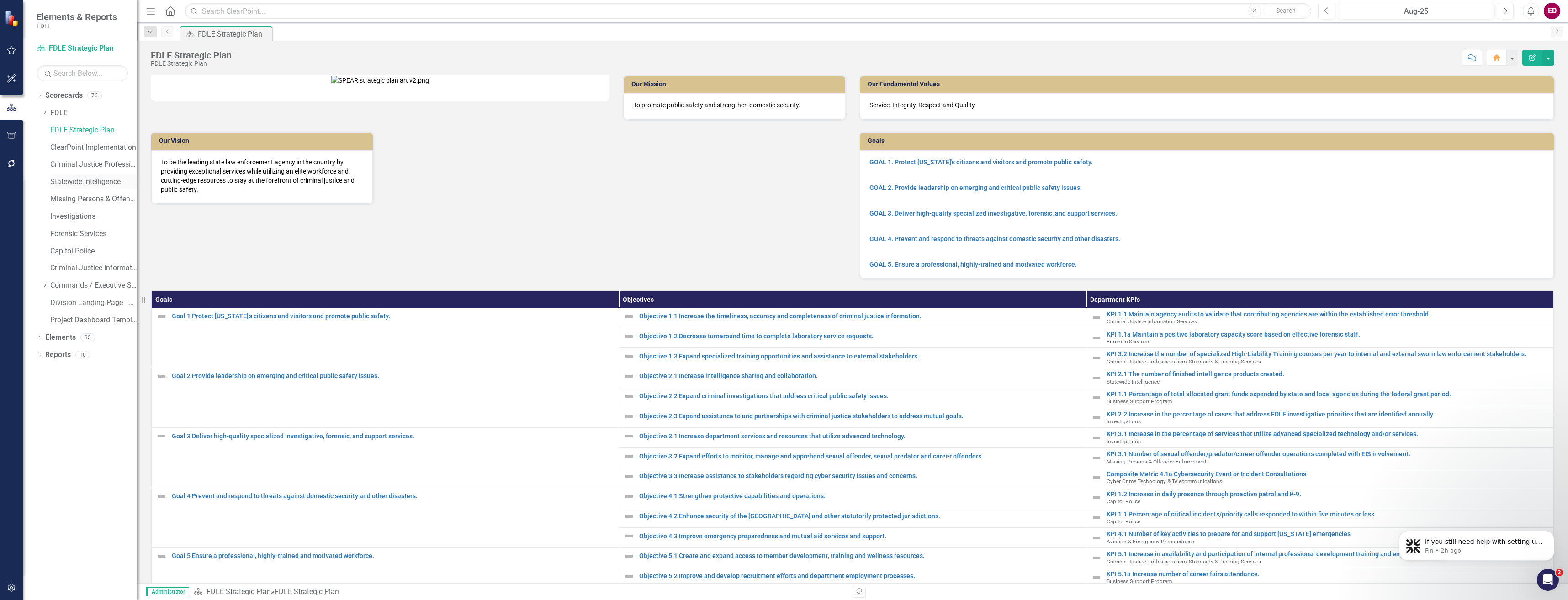
click at [95, 187] on link "Statewide Intelligence" at bounding box center [94, 182] width 87 height 11
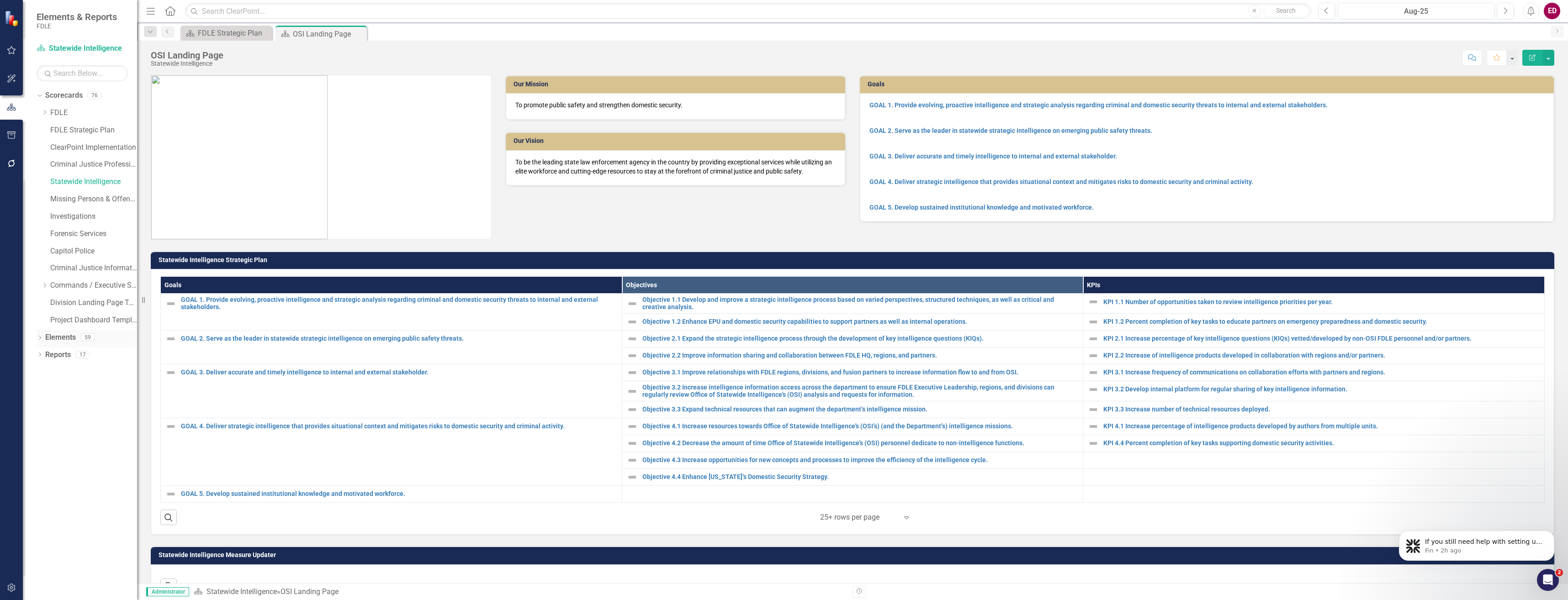
click at [42, 339] on div "Dropdown" at bounding box center [40, 338] width 6 height 8
click at [91, 389] on link "Measure Measures" at bounding box center [72, 389] width 45 height 11
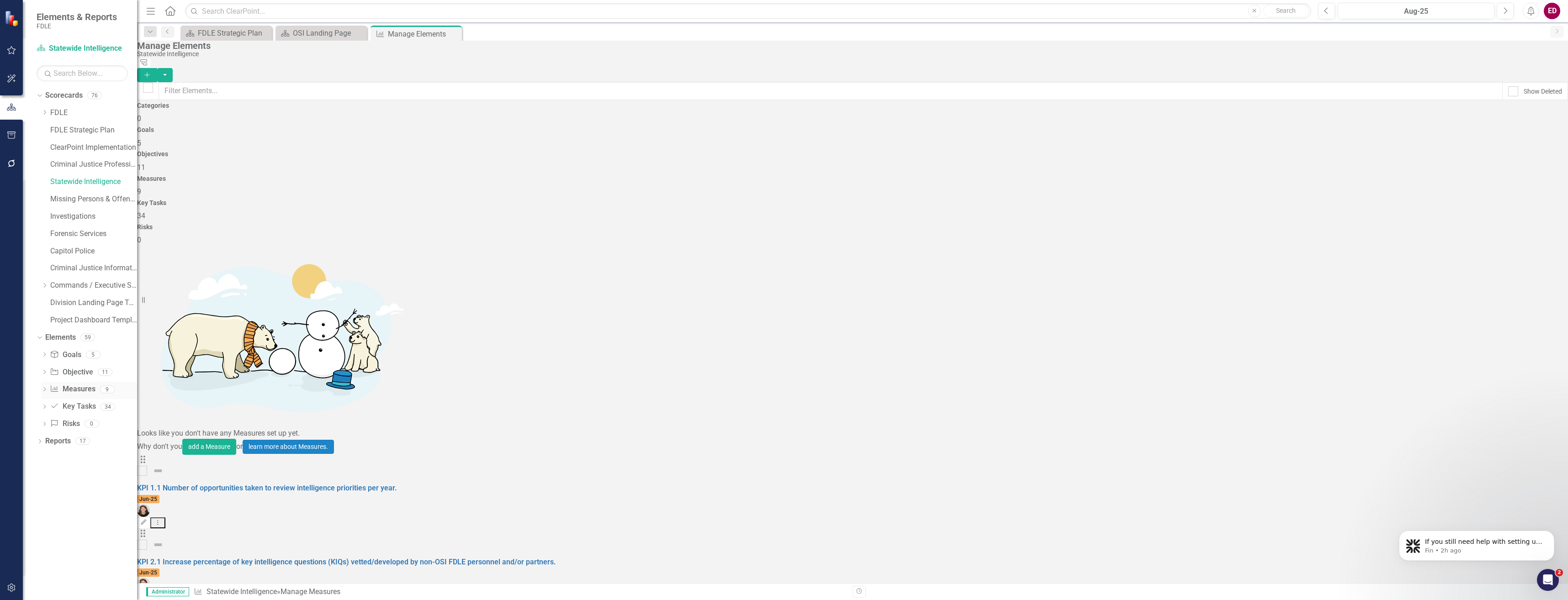
click at [45, 389] on icon at bounding box center [44, 389] width 2 height 4
click at [100, 182] on link "Statewide Intelligence" at bounding box center [94, 182] width 87 height 11
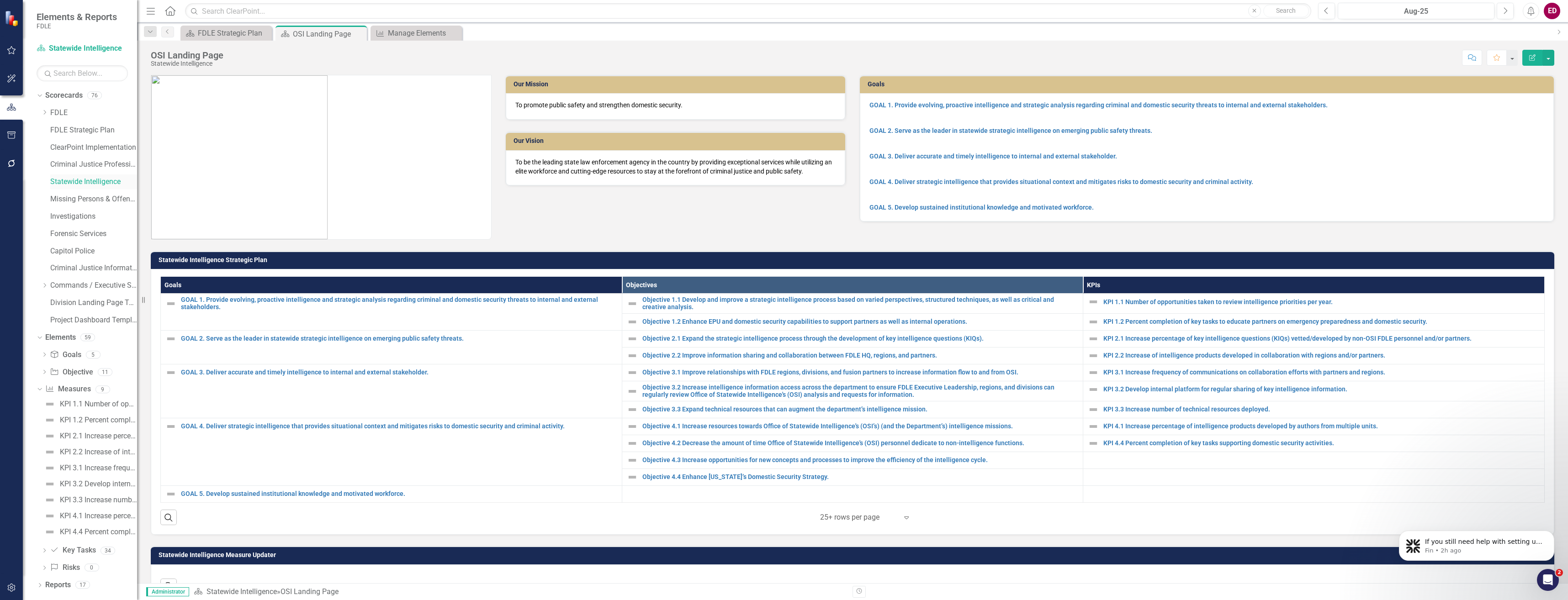
click at [100, 182] on link "Statewide Intelligence" at bounding box center [94, 182] width 87 height 11
click at [39, 281] on div "Dropdown Scorecards 76 Dropdown FDLE Commissioner's Initiative Team Project Das…" at bounding box center [87, 209] width 100 height 242
click at [44, 283] on icon "Dropdown" at bounding box center [44, 285] width 7 height 5
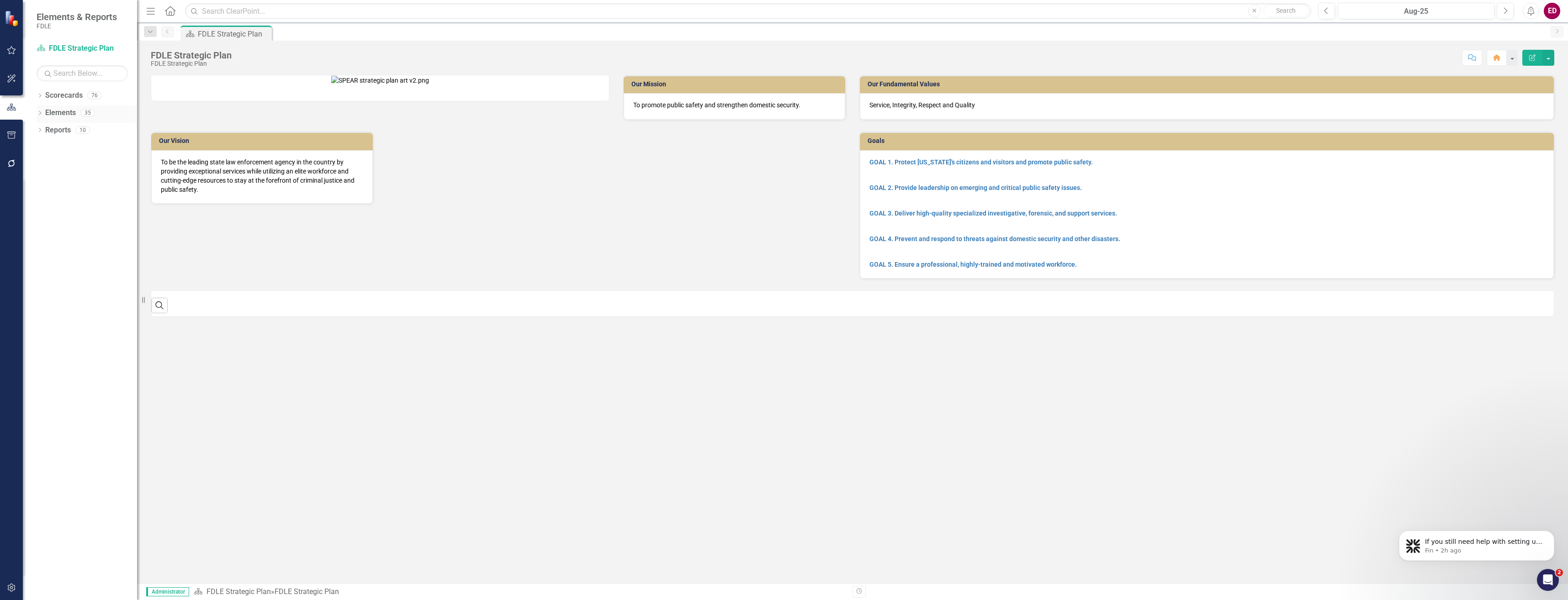
click at [41, 112] on icon "Dropdown" at bounding box center [40, 114] width 6 height 5
click at [38, 90] on div "Dropdown Scorecards 76" at bounding box center [87, 97] width 100 height 17
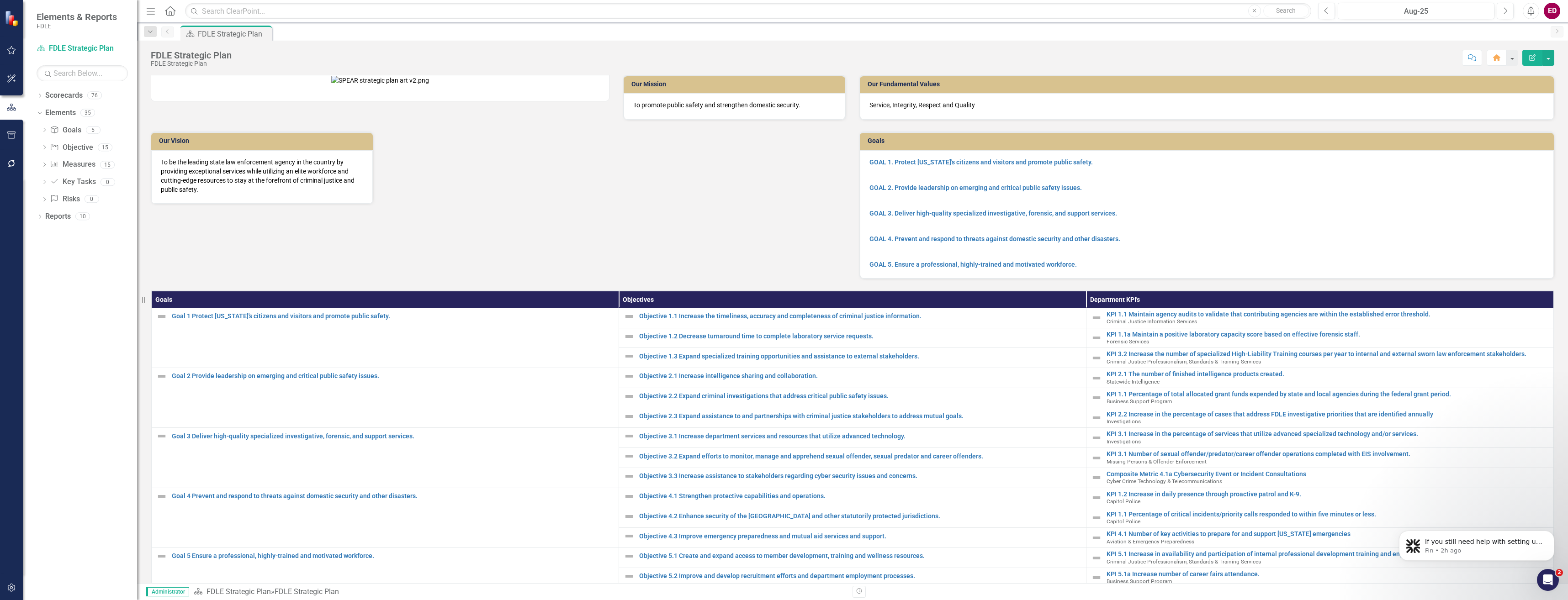
click at [36, 96] on div "Dropdown Scorecards 76 Dropdown FDLE Commissioner's Initiative Team Project Das…" at bounding box center [80, 344] width 114 height 512
click at [42, 96] on icon "Dropdown" at bounding box center [40, 97] width 6 height 5
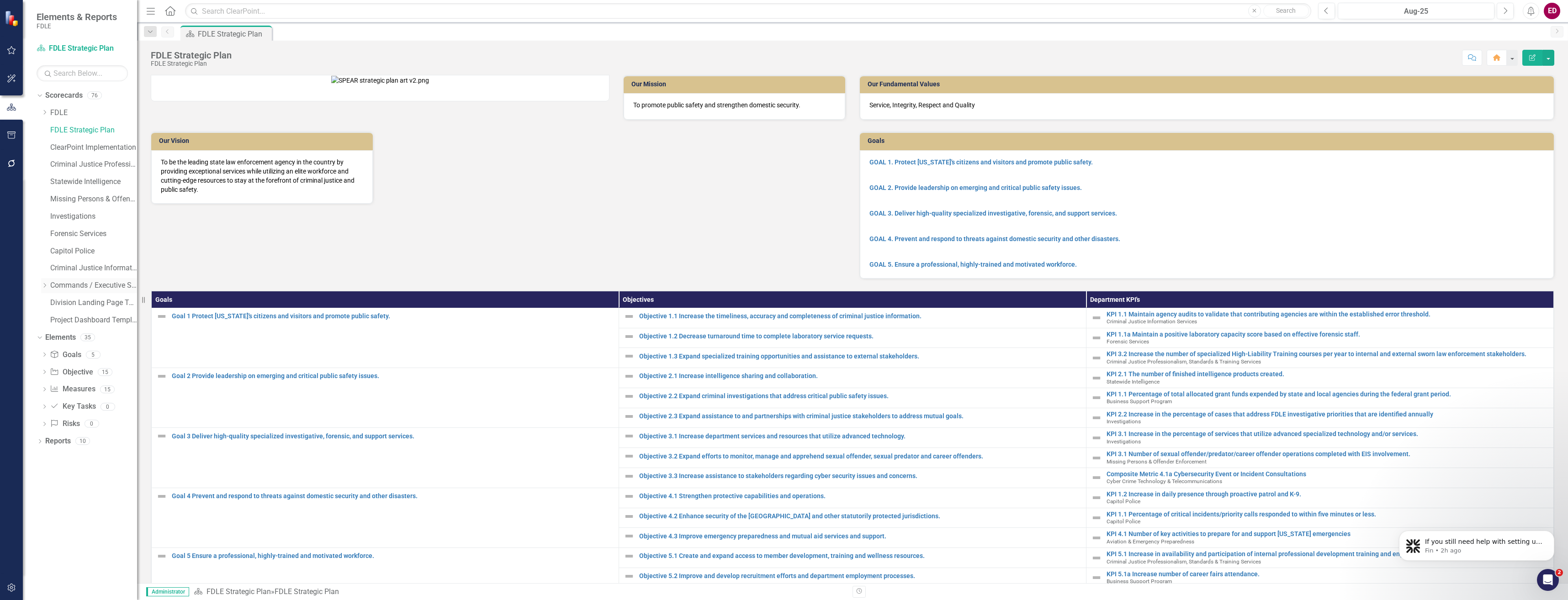
click at [43, 287] on icon "Dropdown" at bounding box center [44, 285] width 7 height 5
click at [53, 357] on icon "Dropdown" at bounding box center [53, 354] width 7 height 5
click at [76, 417] on div "Statewide Intelligence" at bounding box center [103, 424] width 68 height 15
click at [85, 426] on link "Statewide Intelligence" at bounding box center [103, 424] width 68 height 11
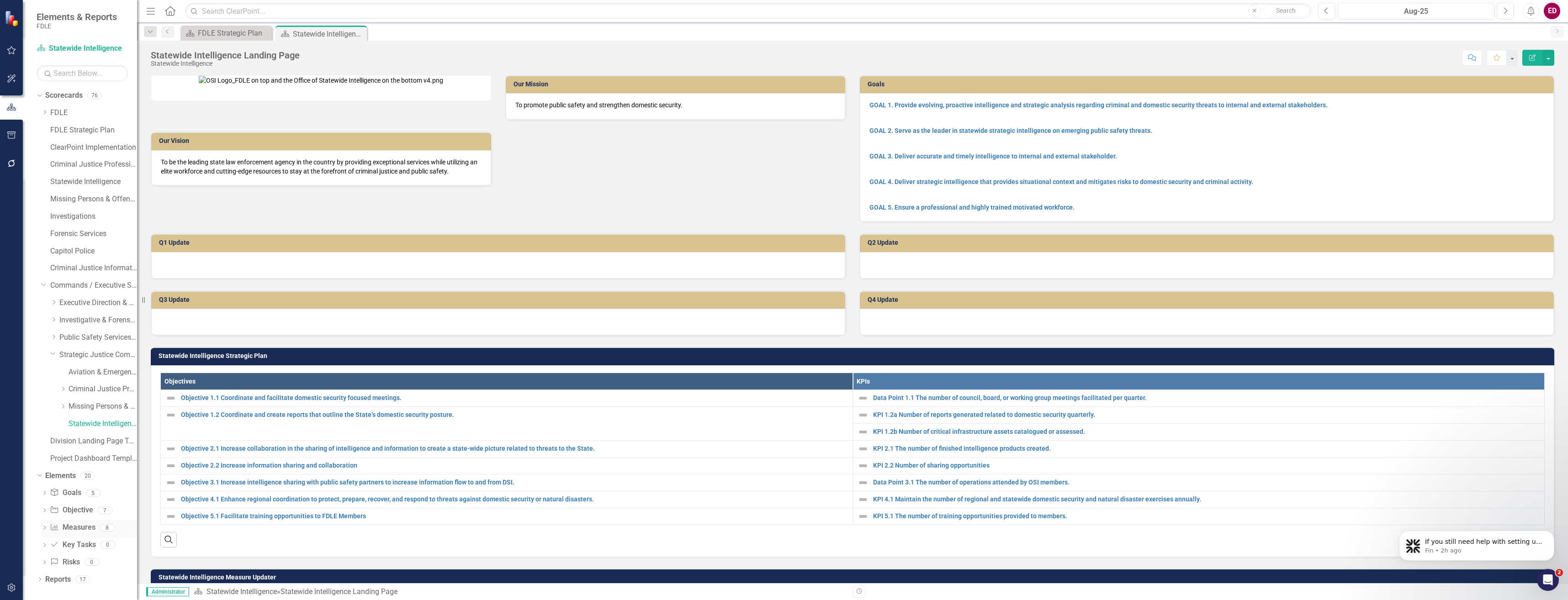
click at [74, 525] on link "Measure Measures" at bounding box center [72, 528] width 45 height 11
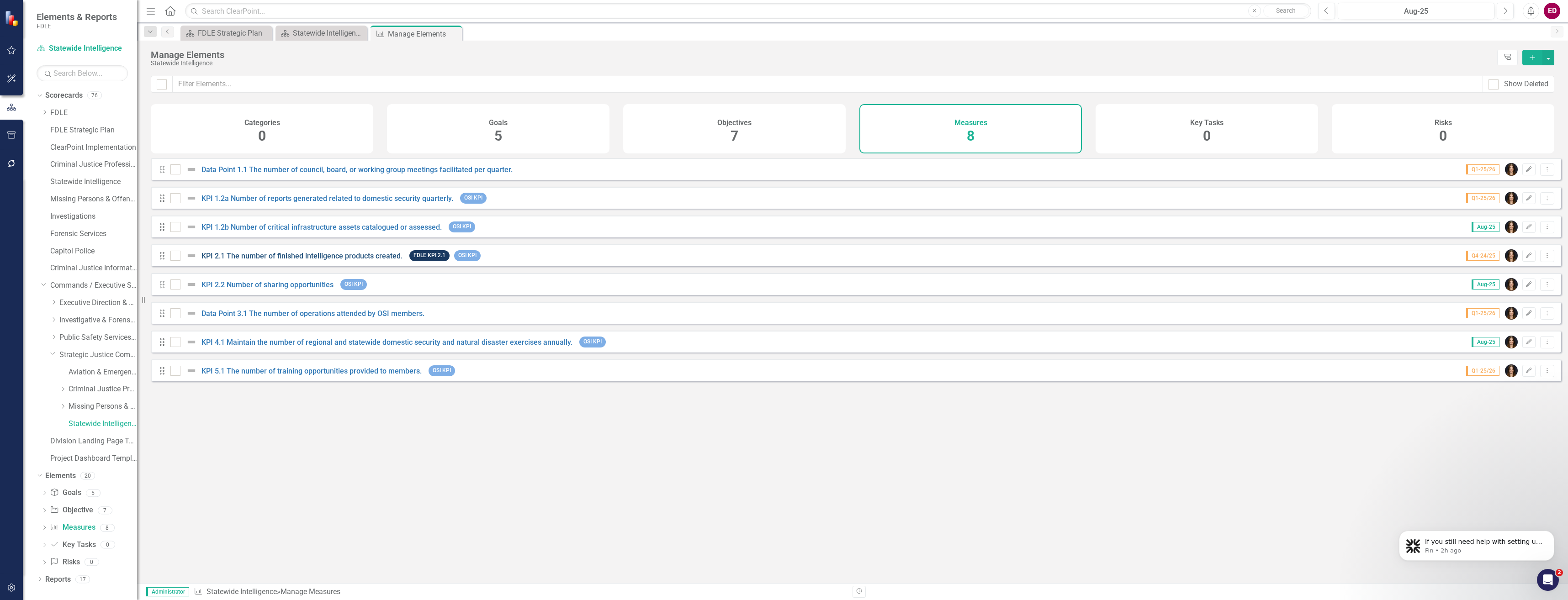
click at [379, 260] on link "KPI 2.1 The number of finished intelligence products created." at bounding box center [302, 256] width 201 height 8
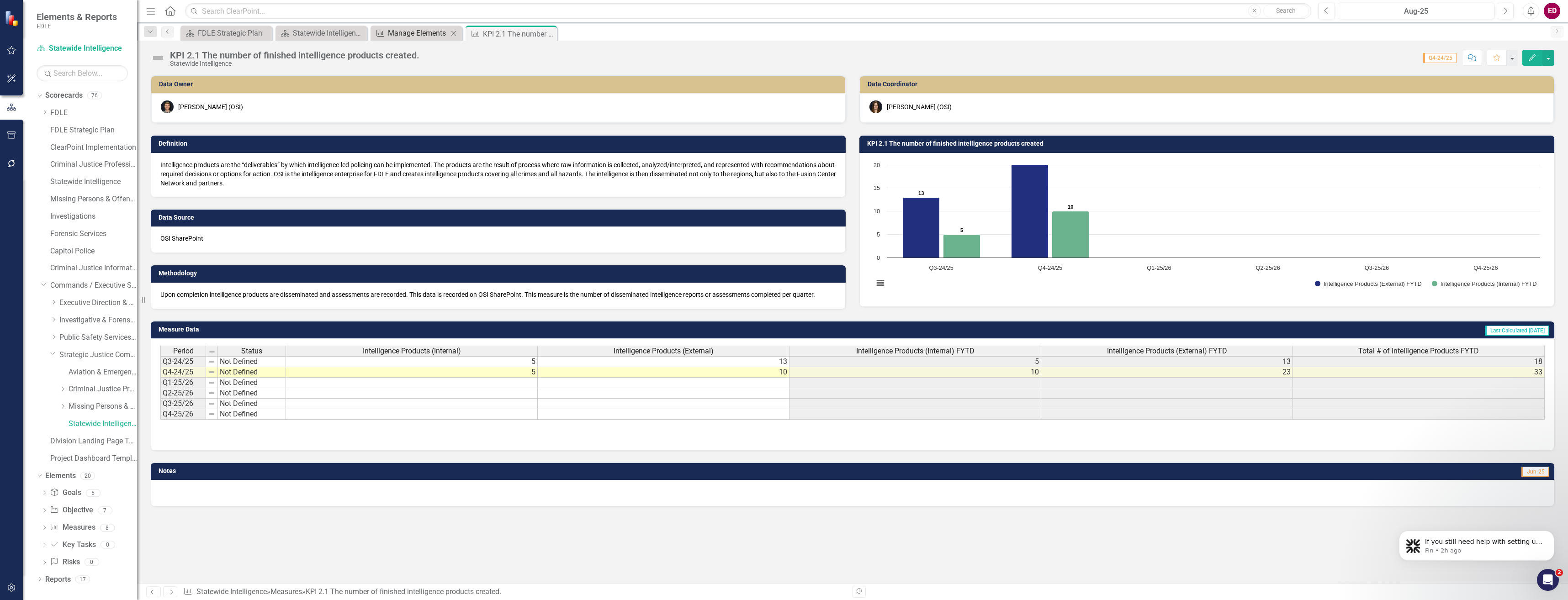
click at [413, 32] on div "Manage Elements" at bounding box center [418, 33] width 60 height 11
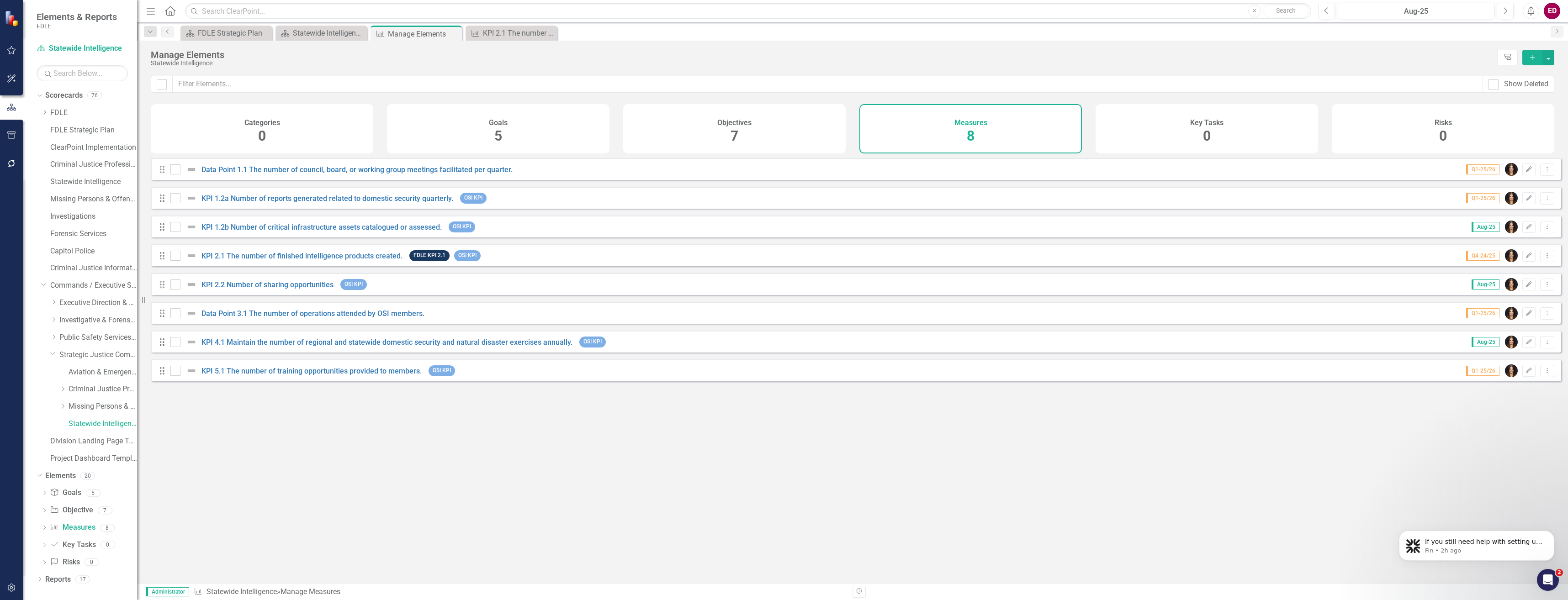
click at [323, 264] on div "Drag KPI 2.1 The number of finished intelligence products created. FDLE KPI 2.1…" at bounding box center [321, 256] width 326 height 17
click at [326, 260] on link "KPI 2.1 The number of finished intelligence products created." at bounding box center [302, 256] width 201 height 8
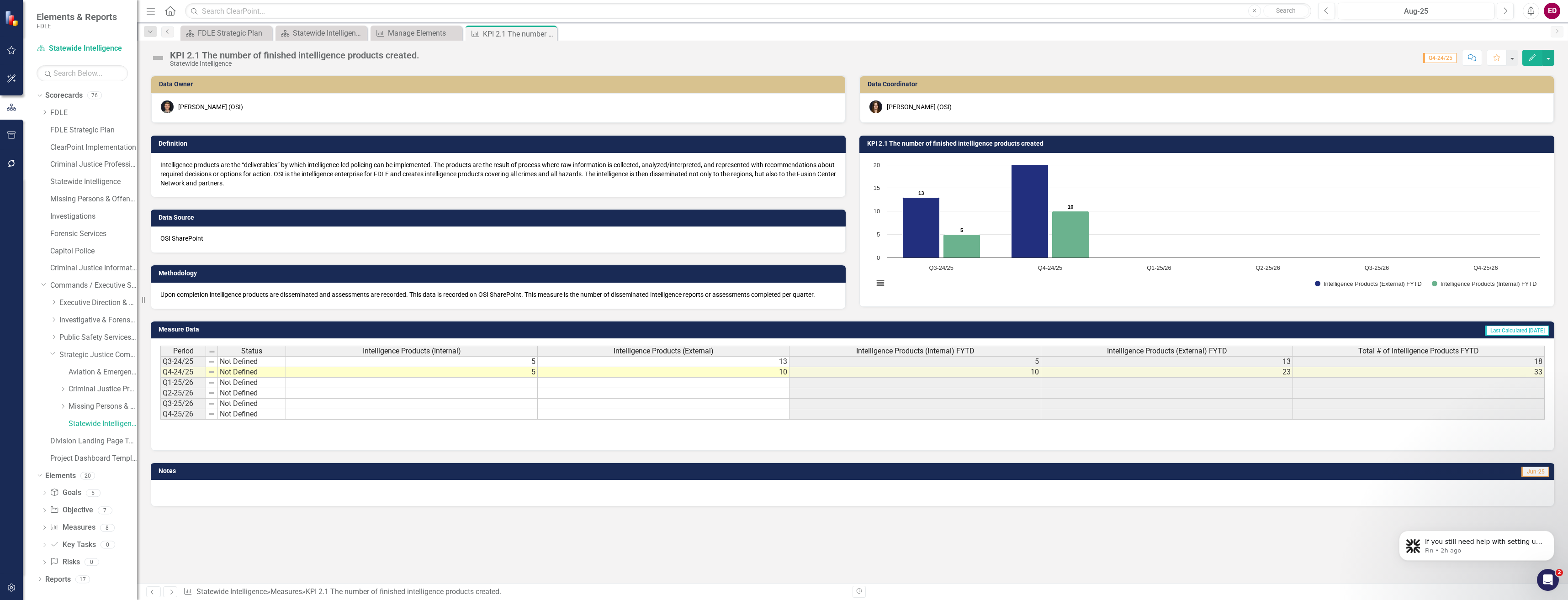
click at [168, 103] on img at bounding box center [167, 106] width 13 height 13
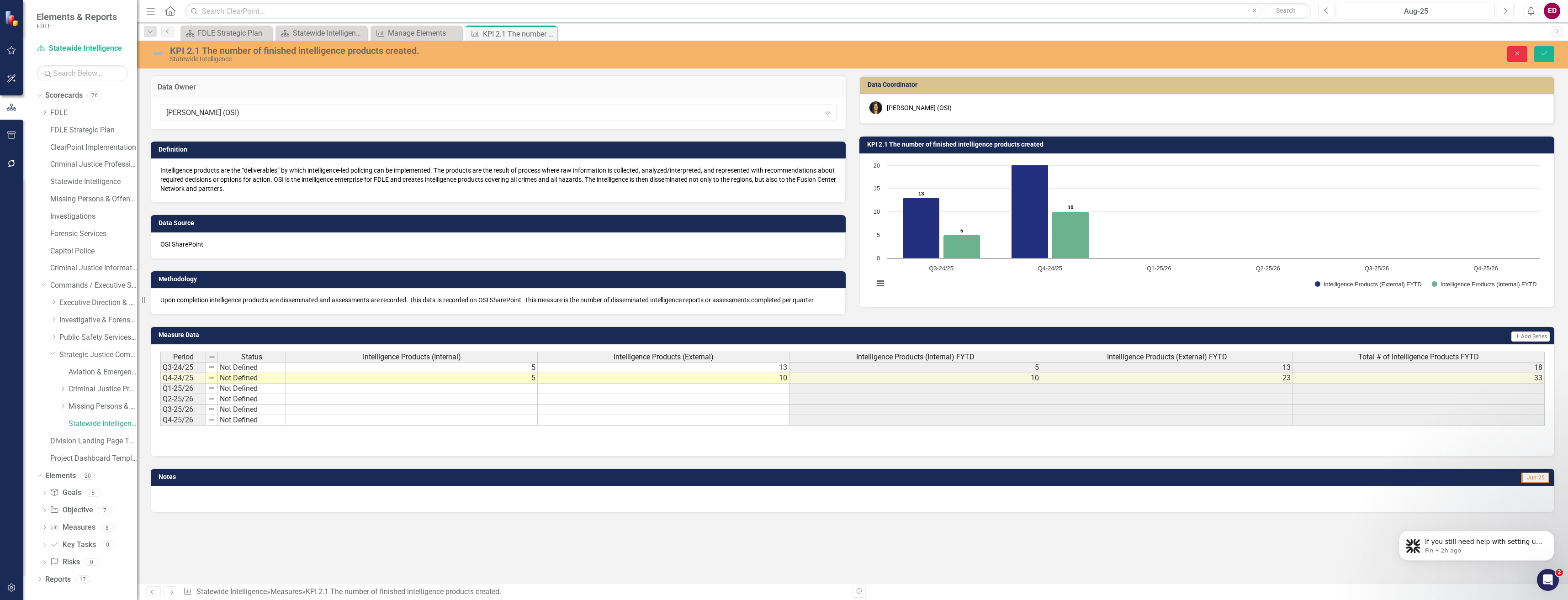
click at [1515, 55] on icon "Close" at bounding box center [1517, 53] width 8 height 6
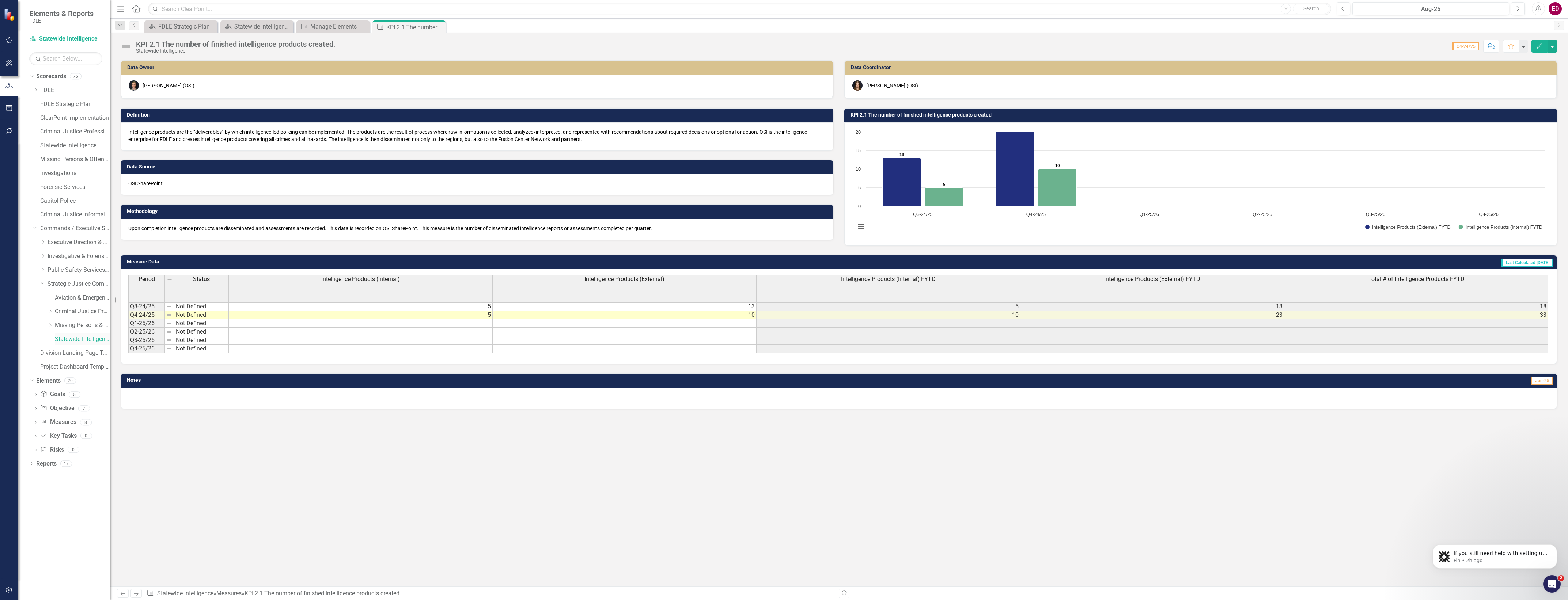
click at [80, 343] on link "Statewide Intelligence" at bounding box center [82, 340] width 55 height 9
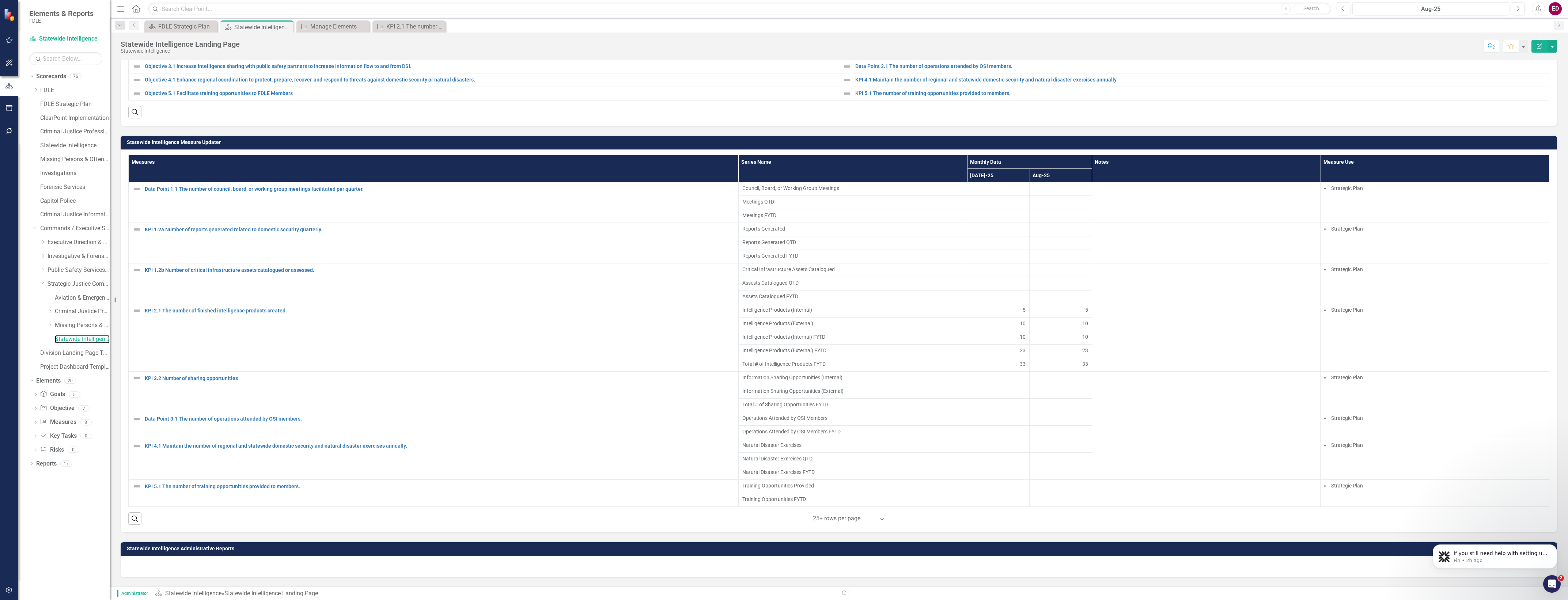
scroll to position [411, 0]
